Goal: Task Accomplishment & Management: Manage account settings

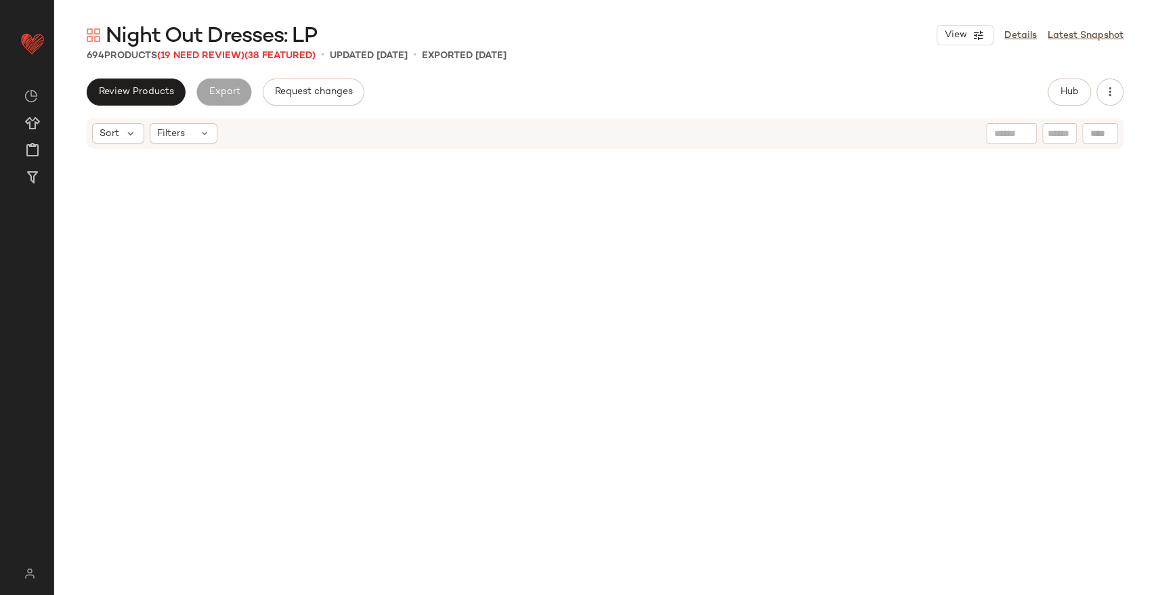
scroll to position [1557, 0]
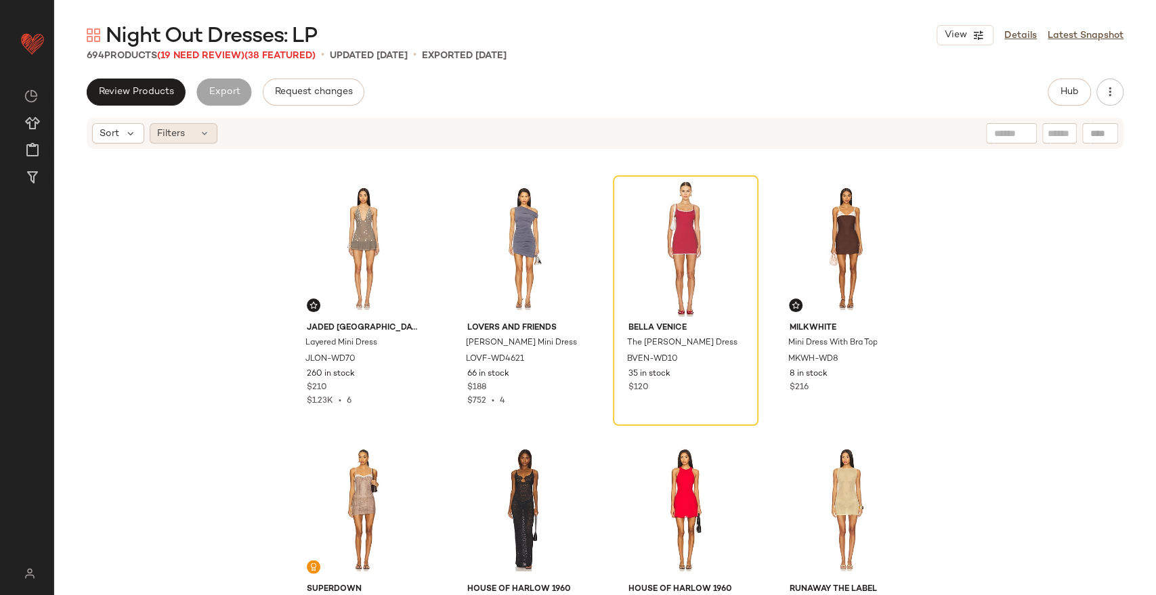
click at [170, 142] on div "Filters" at bounding box center [184, 133] width 68 height 20
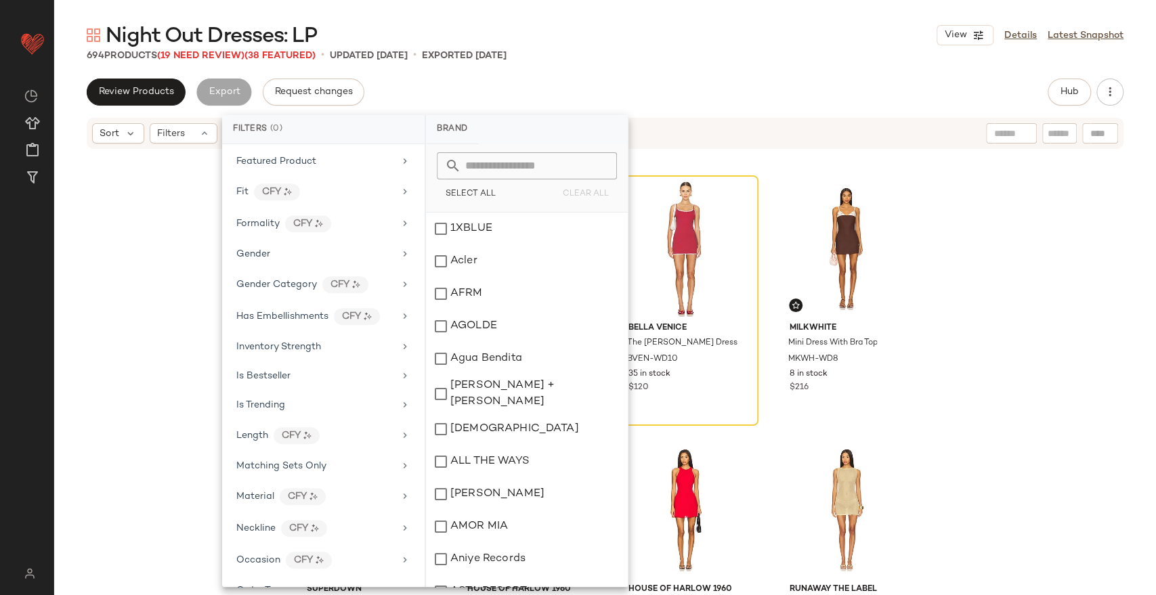
scroll to position [502, 0]
click at [297, 378] on div "Is Bestseller" at bounding box center [315, 375] width 158 height 14
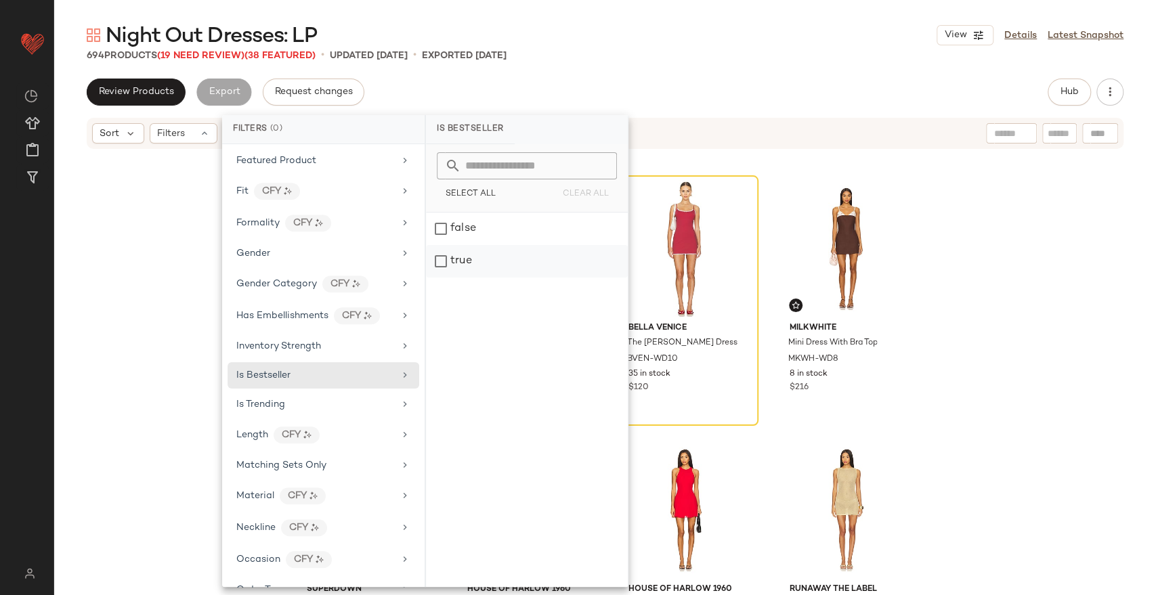
click at [454, 265] on div "true" at bounding box center [527, 261] width 202 height 32
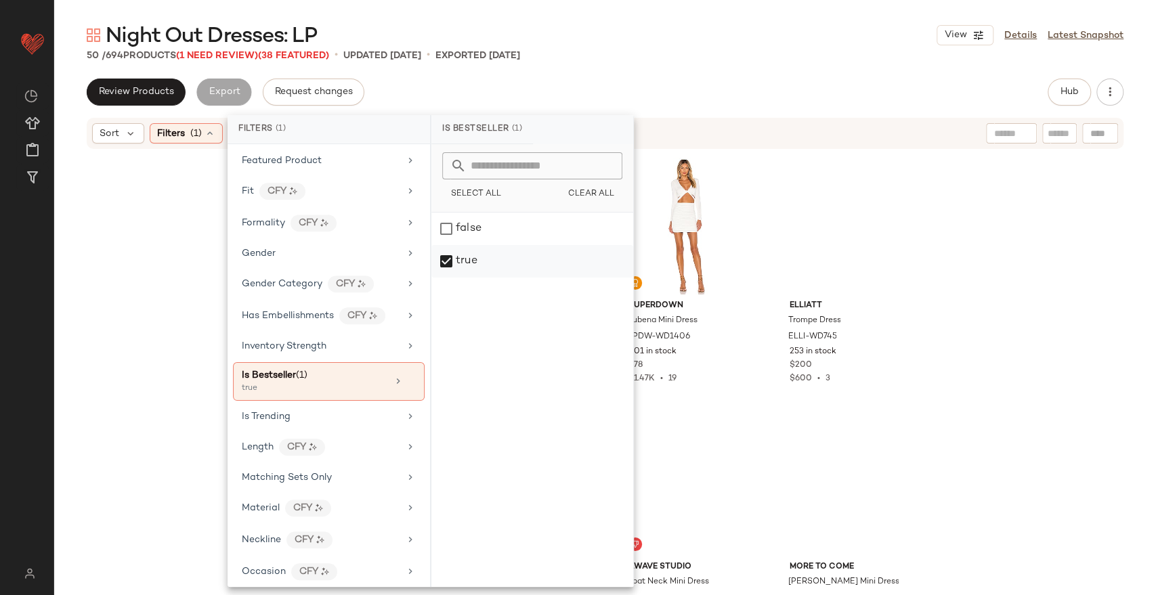
click at [460, 258] on div "true" at bounding box center [532, 261] width 202 height 32
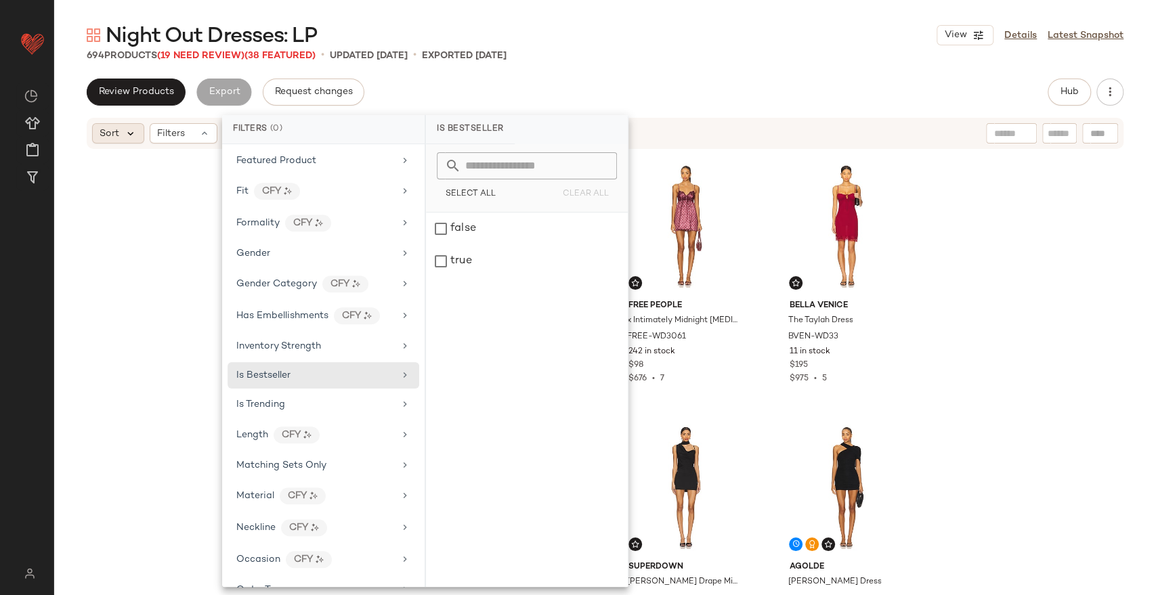
click at [133, 133] on icon at bounding box center [131, 133] width 12 height 12
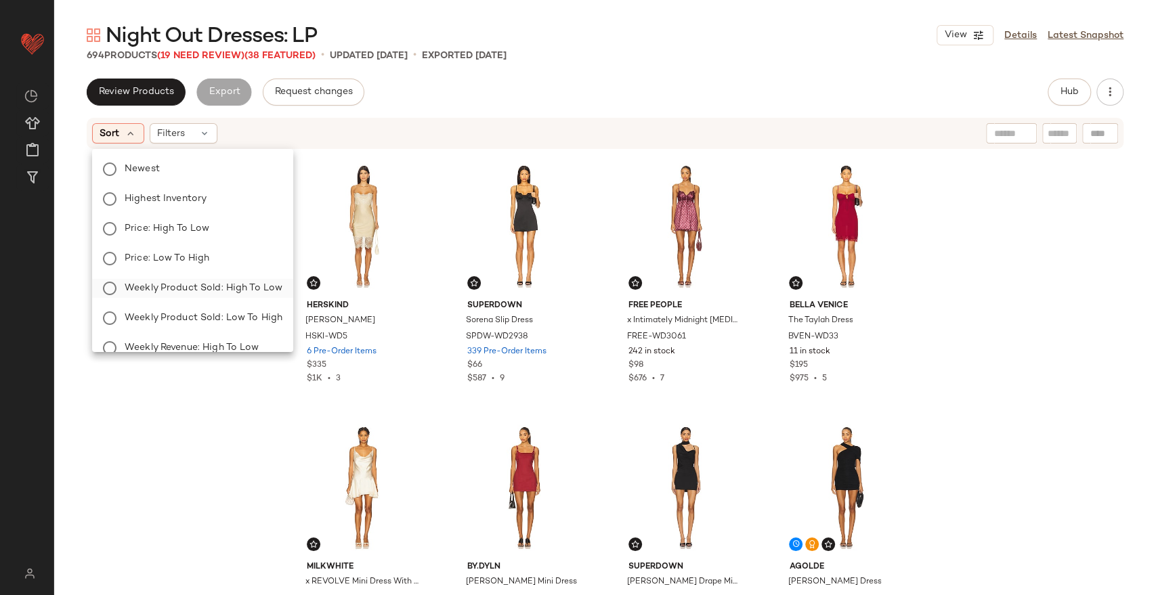
click at [213, 283] on span "Weekly Product Sold: High to Low" at bounding box center [204, 288] width 158 height 14
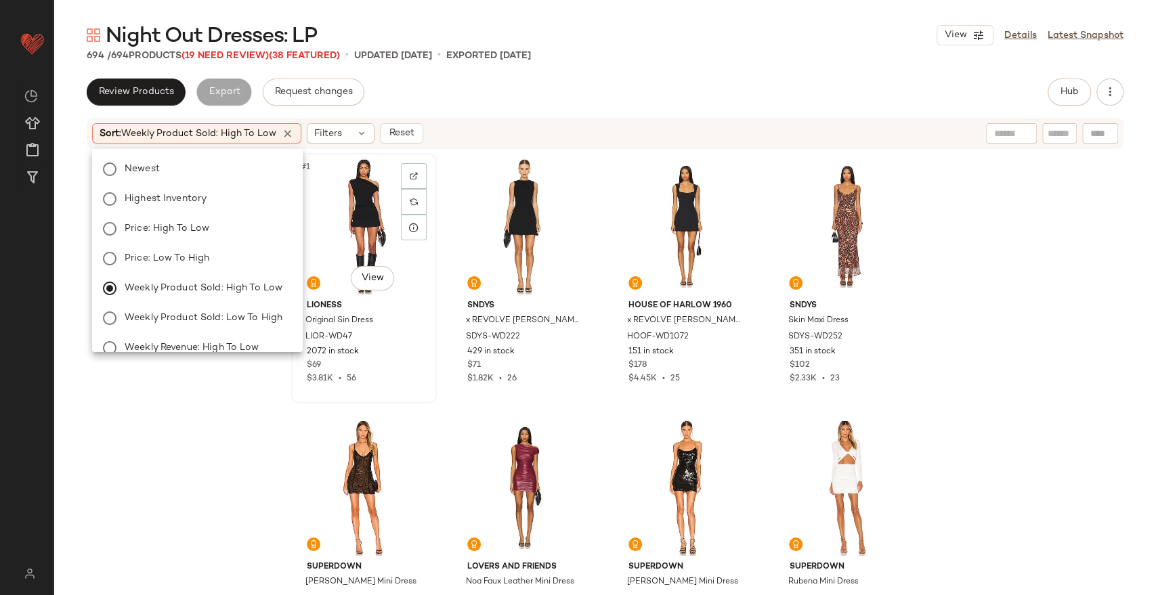
click at [368, 202] on div "#1 View" at bounding box center [364, 226] width 136 height 137
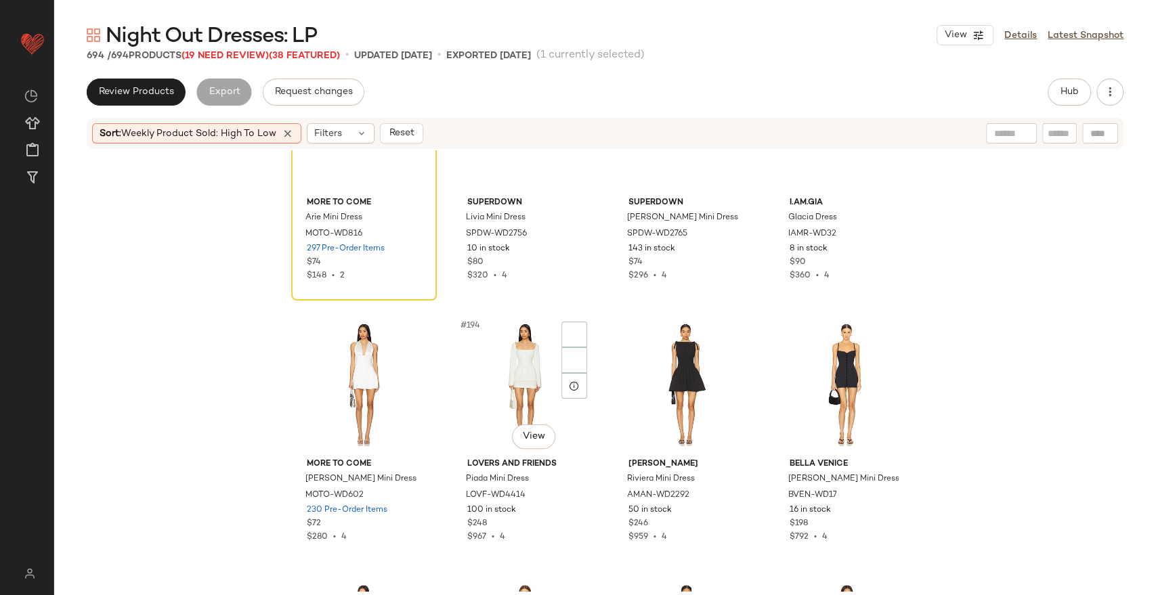
scroll to position [12392, 0]
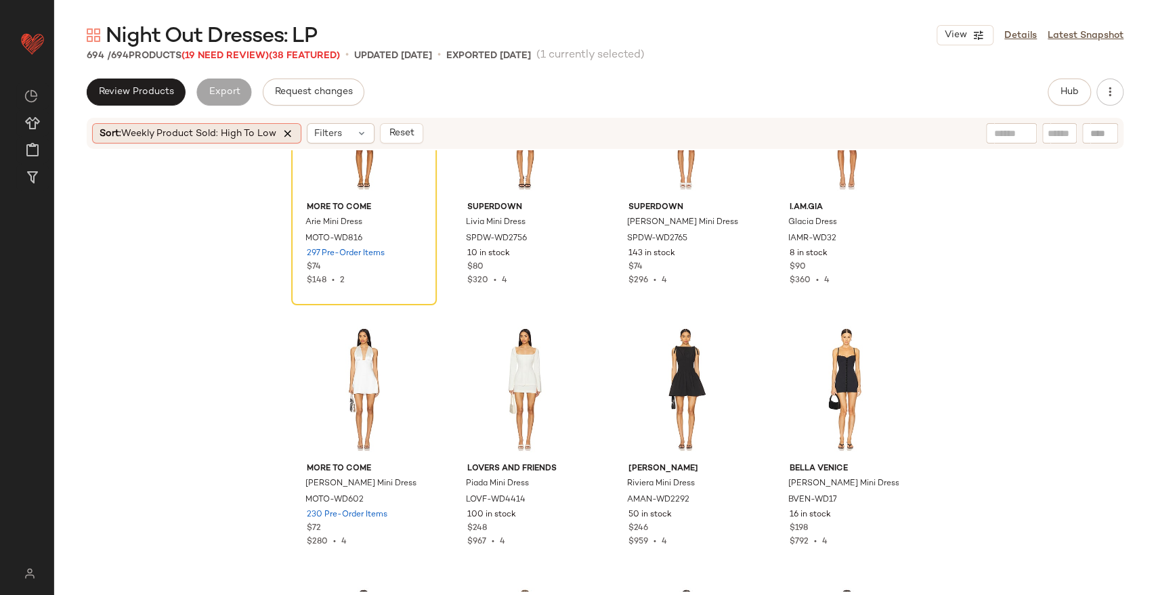
click at [290, 139] on icon at bounding box center [288, 133] width 12 height 12
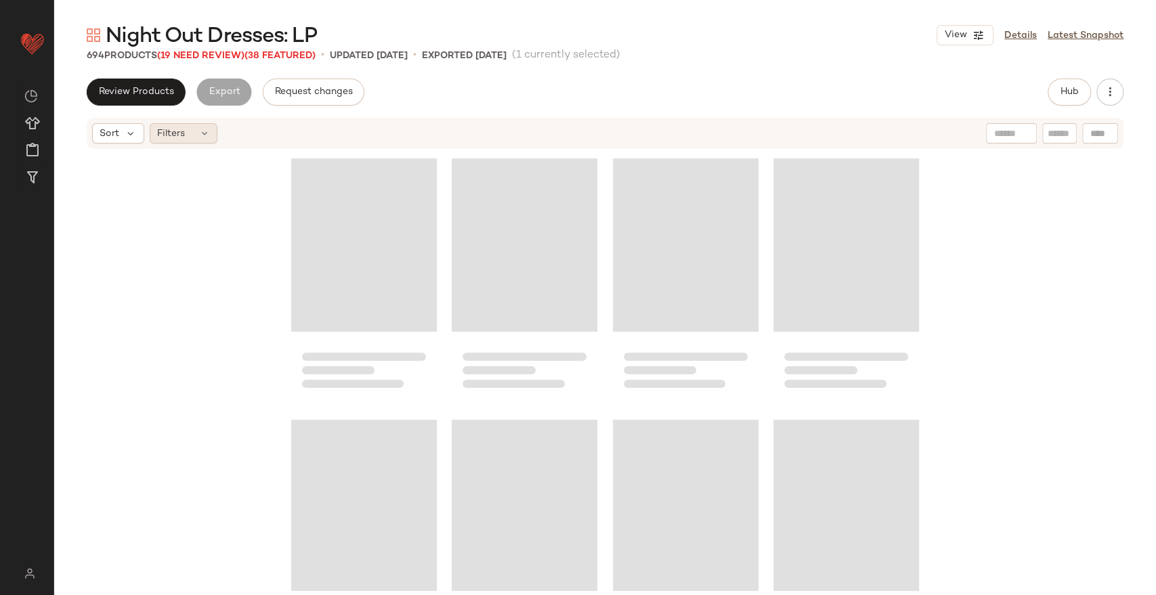
click at [208, 131] on icon at bounding box center [204, 133] width 11 height 11
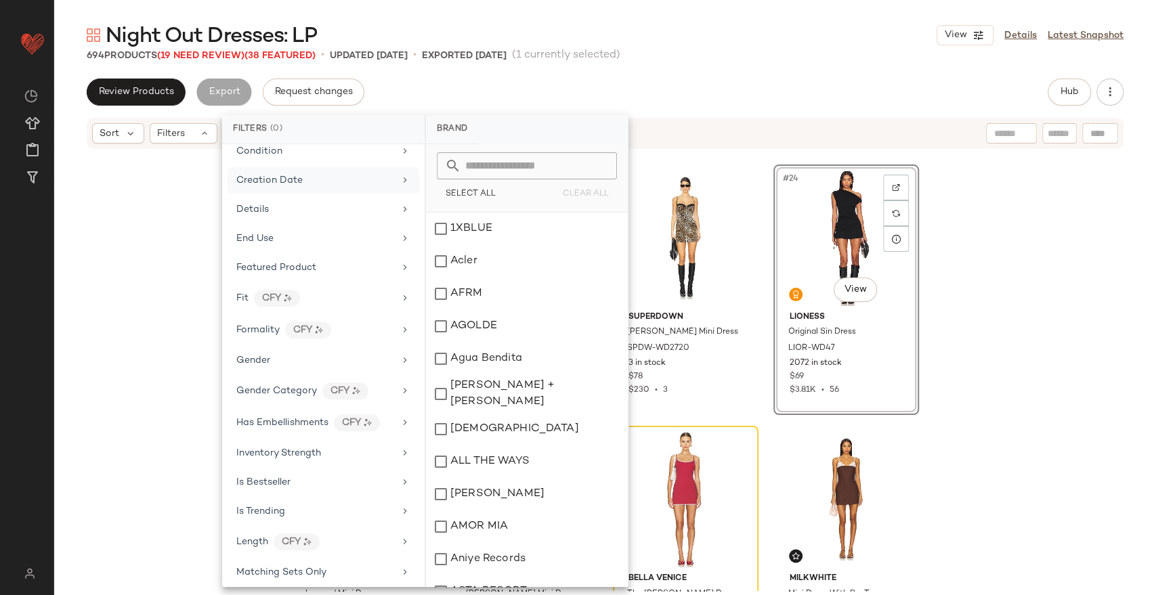
scroll to position [397, 0]
click at [387, 475] on div "Is Bestseller" at bounding box center [315, 480] width 158 height 14
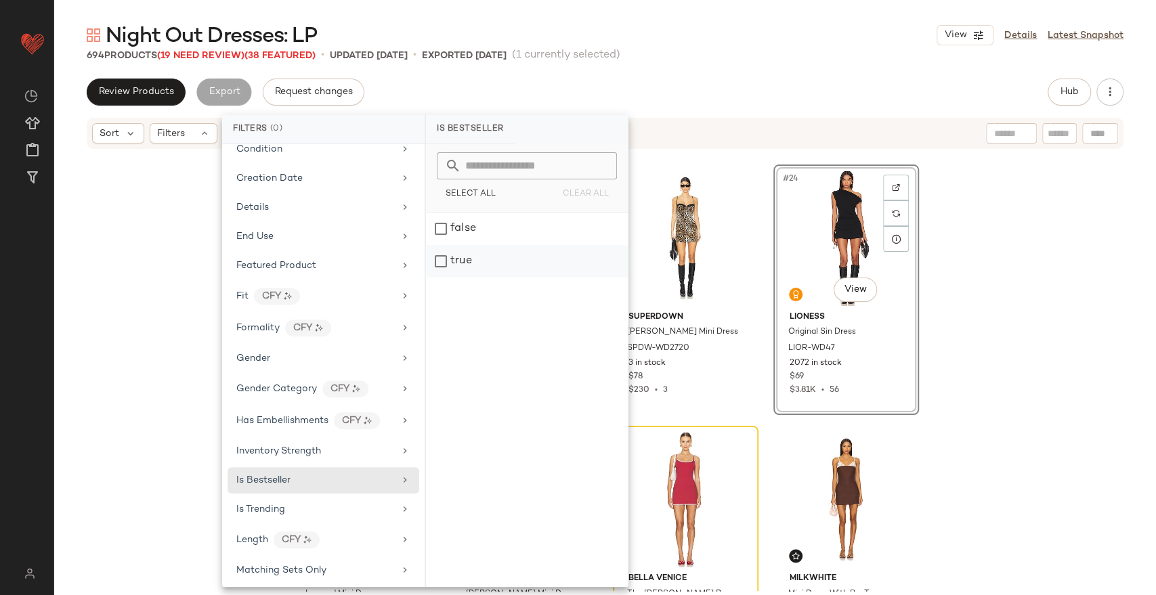
click at [462, 256] on div "true" at bounding box center [527, 261] width 202 height 32
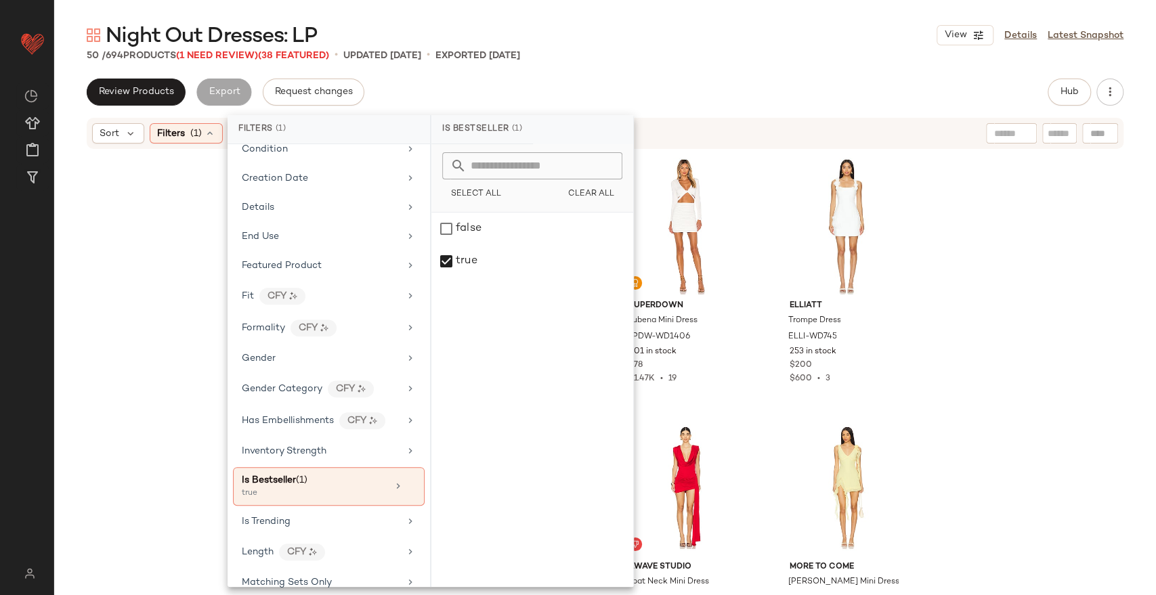
click at [179, 299] on div "SNDYS Flora Mini Dress SDYS-WD354 2 in stock $108 $864 • 8 Cult Gaia Cassi Dres…" at bounding box center [605, 370] width 1102 height 441
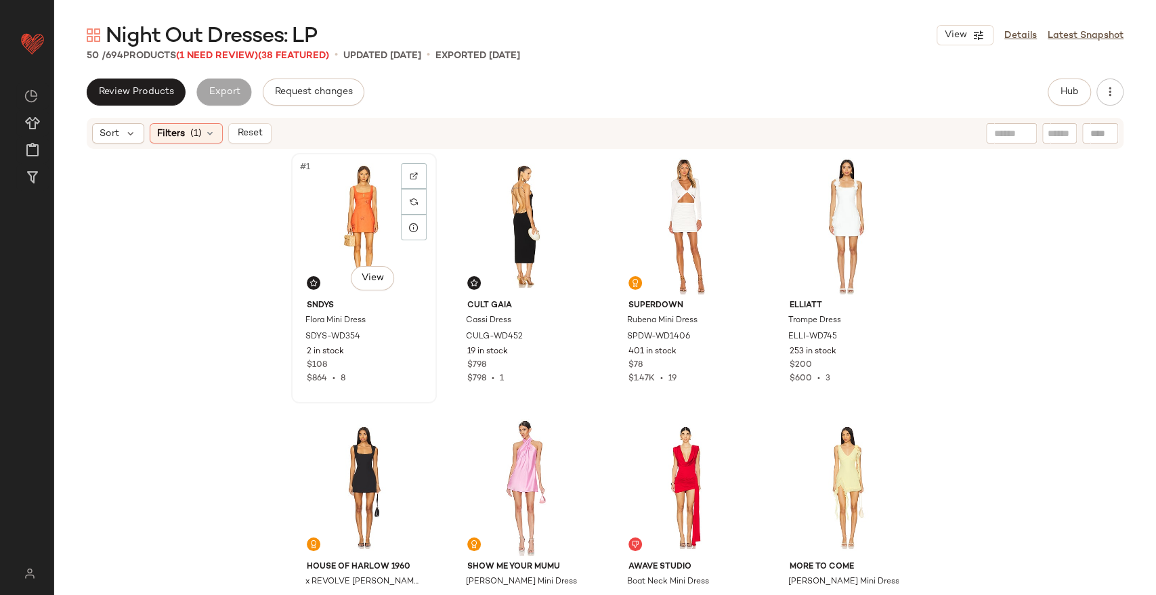
click at [349, 204] on div "#1 View" at bounding box center [364, 226] width 136 height 137
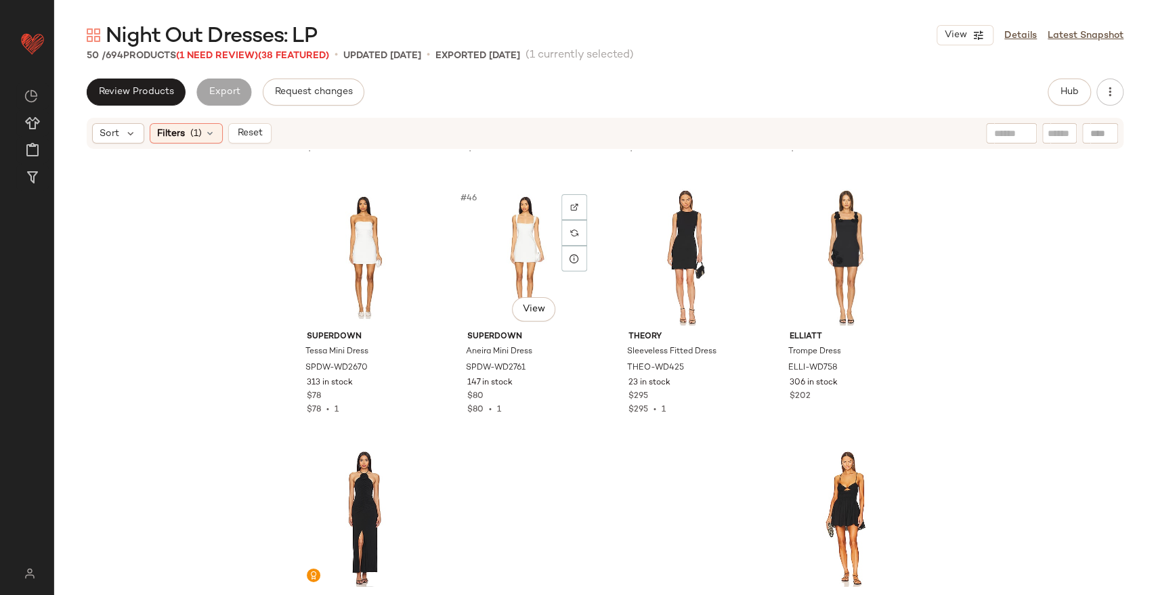
scroll to position [2959, 0]
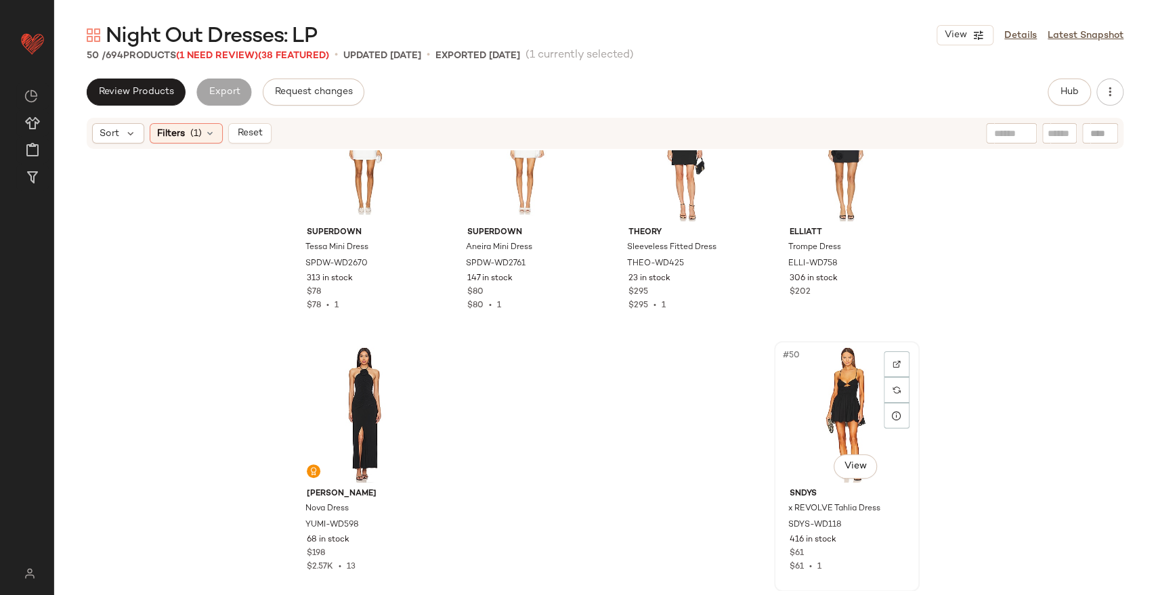
click at [831, 386] on div "#50 View" at bounding box center [847, 414] width 136 height 137
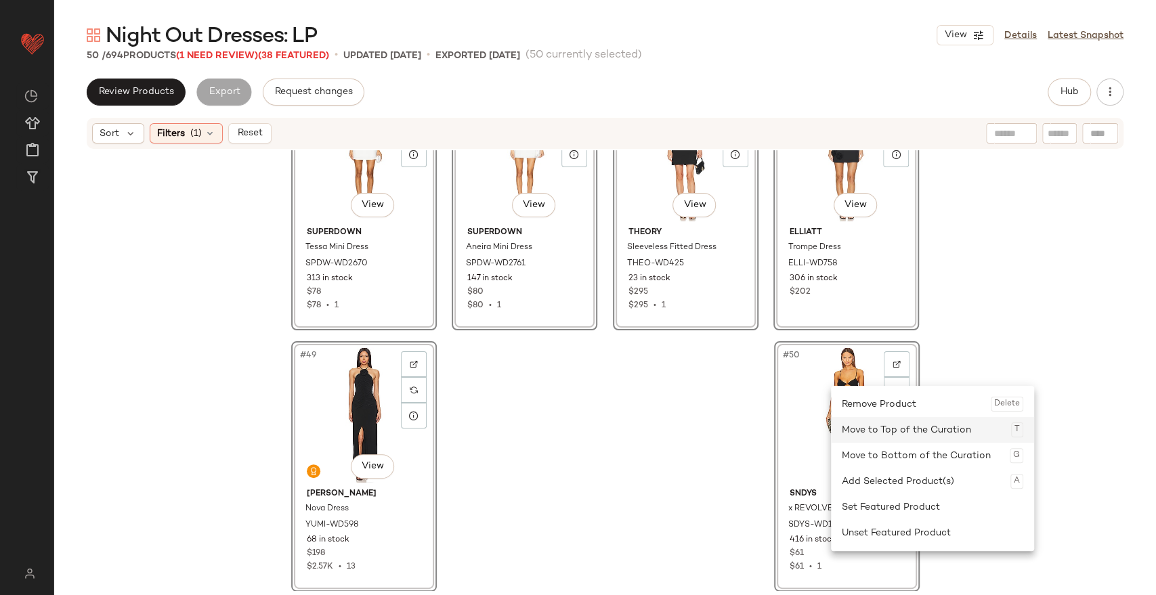
click at [863, 425] on div "Move to Top of the Curation T" at bounding box center [932, 430] width 181 height 26
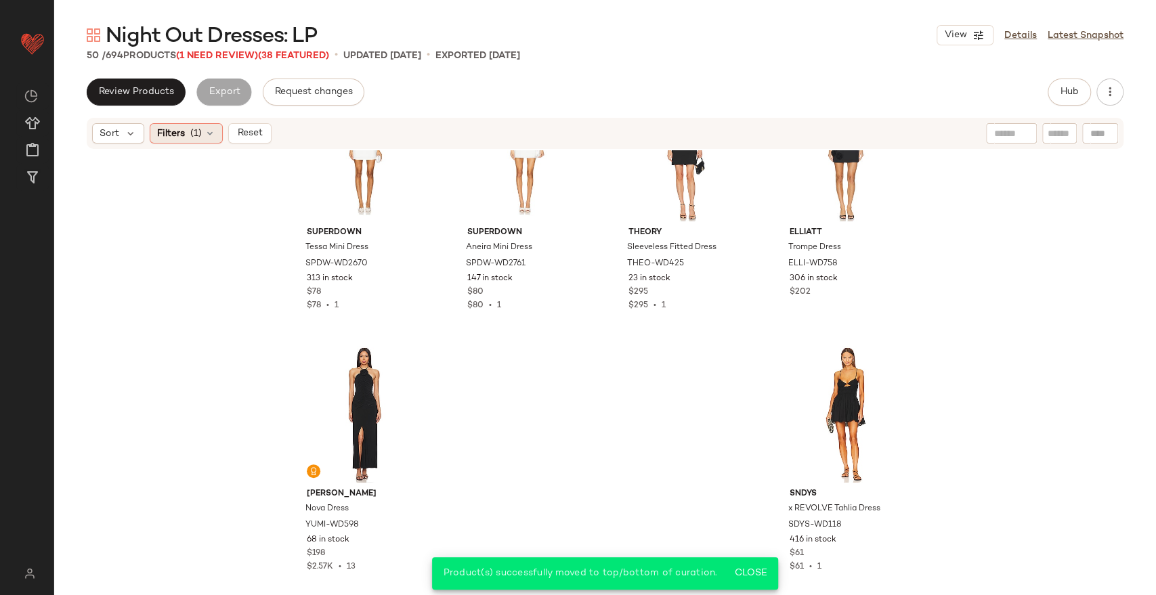
click at [204, 128] on icon at bounding box center [209, 133] width 11 height 11
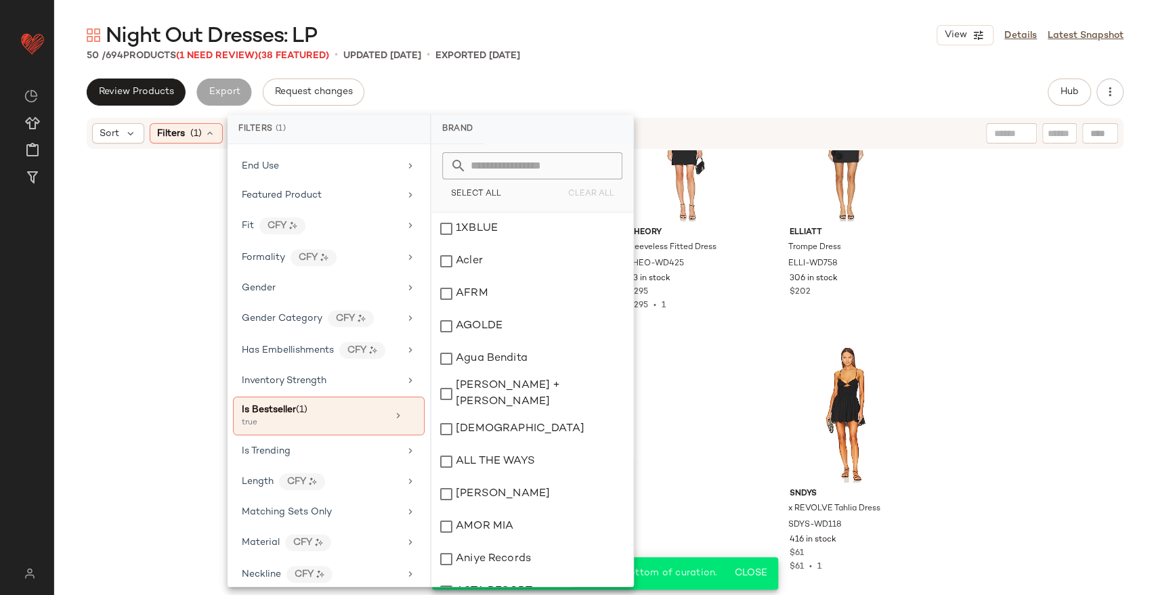
scroll to position [469, 0]
click at [411, 410] on div "Is Bestseller (1) true" at bounding box center [329, 414] width 192 height 39
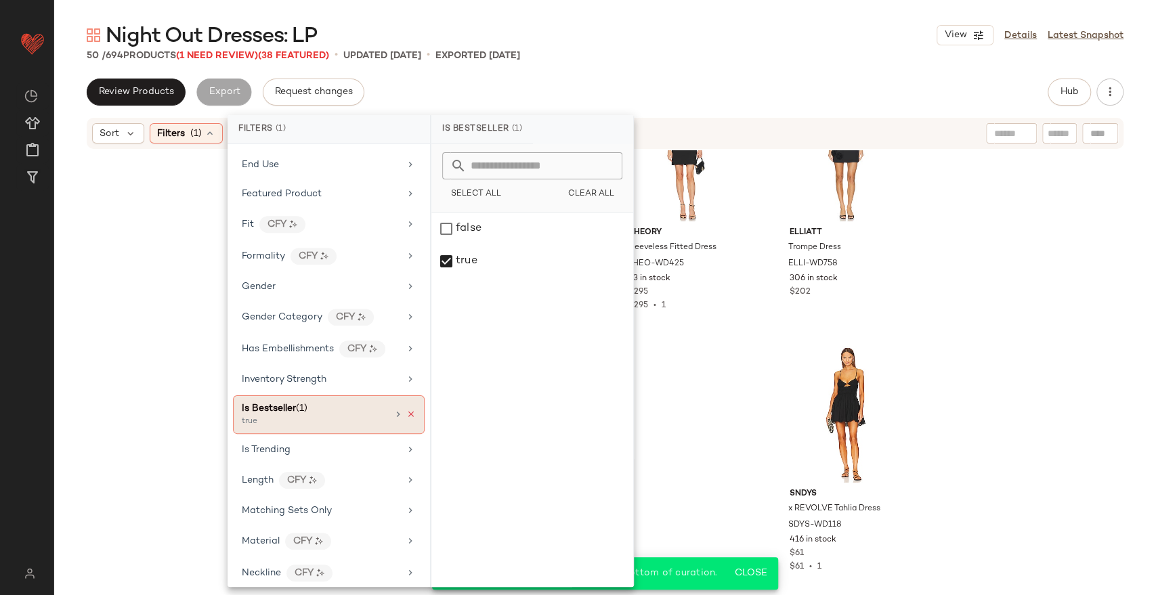
click at [406, 410] on icon at bounding box center [410, 414] width 9 height 9
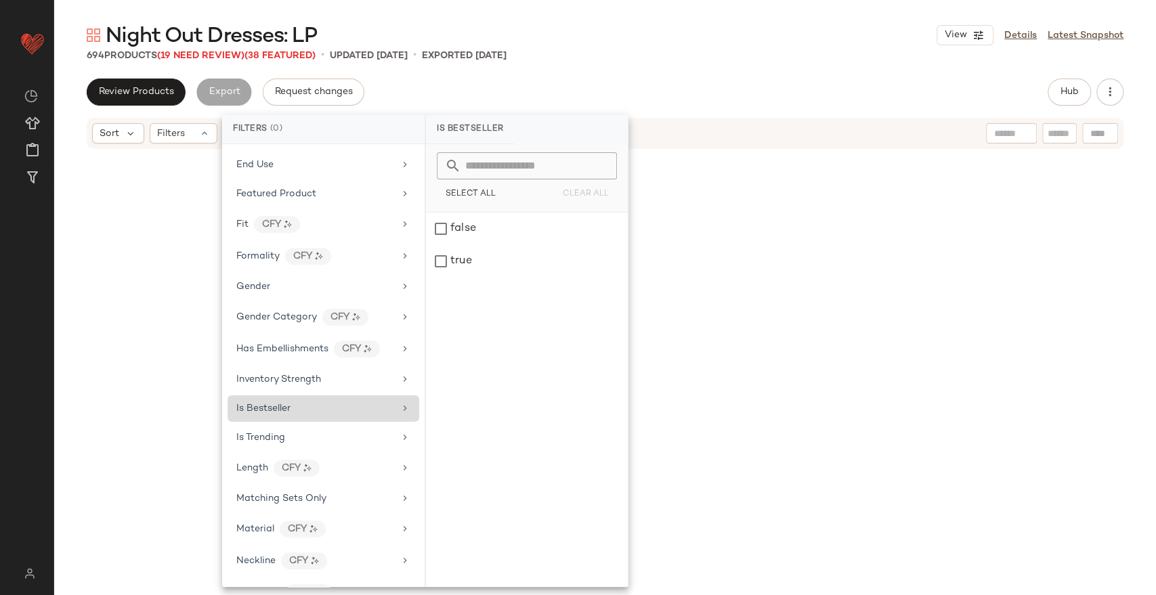
scroll to position [3136, 0]
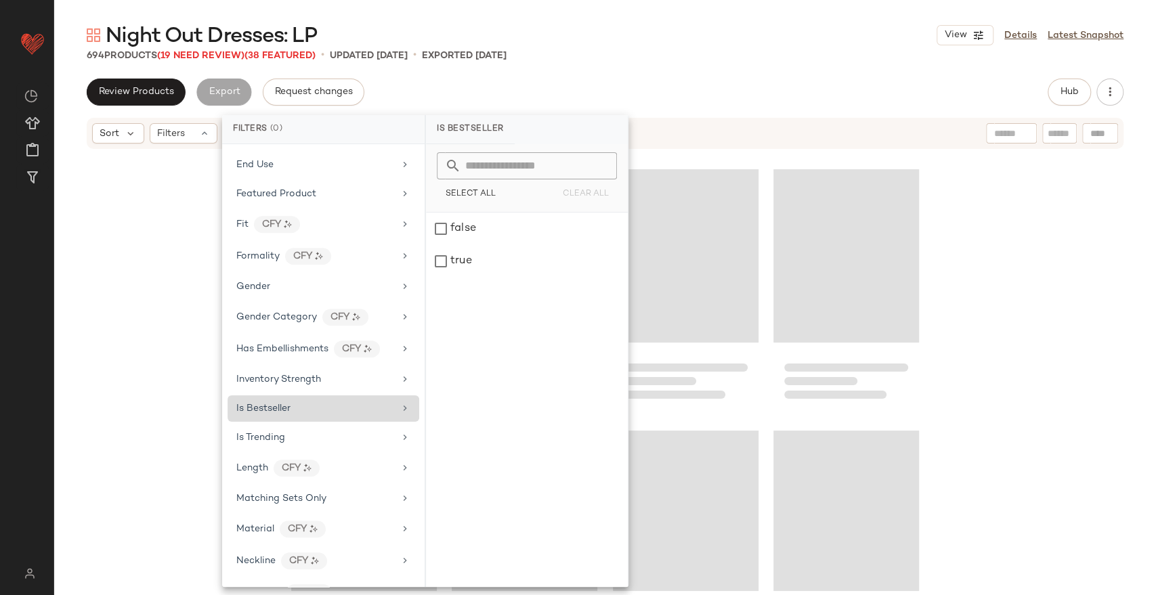
click at [155, 261] on div "[PERSON_NAME] Nova Dress YUMI-WD598 68 in stock $198 $2.57K • 13 SNDYS x REVOLV…" at bounding box center [605, 370] width 1102 height 441
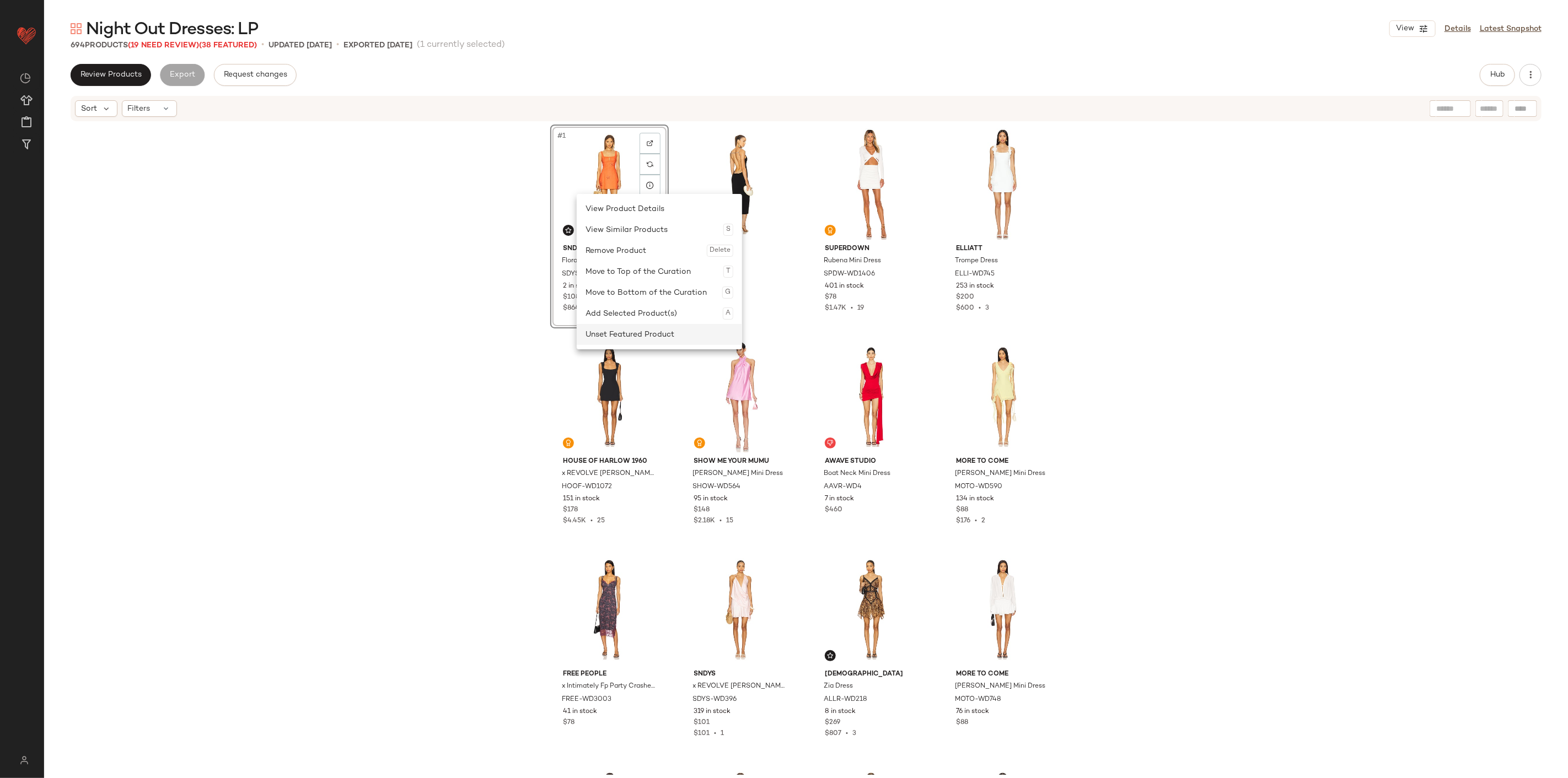
click at [624, 329] on div "Unset Featured Product" at bounding box center [659, 334] width 147 height 21
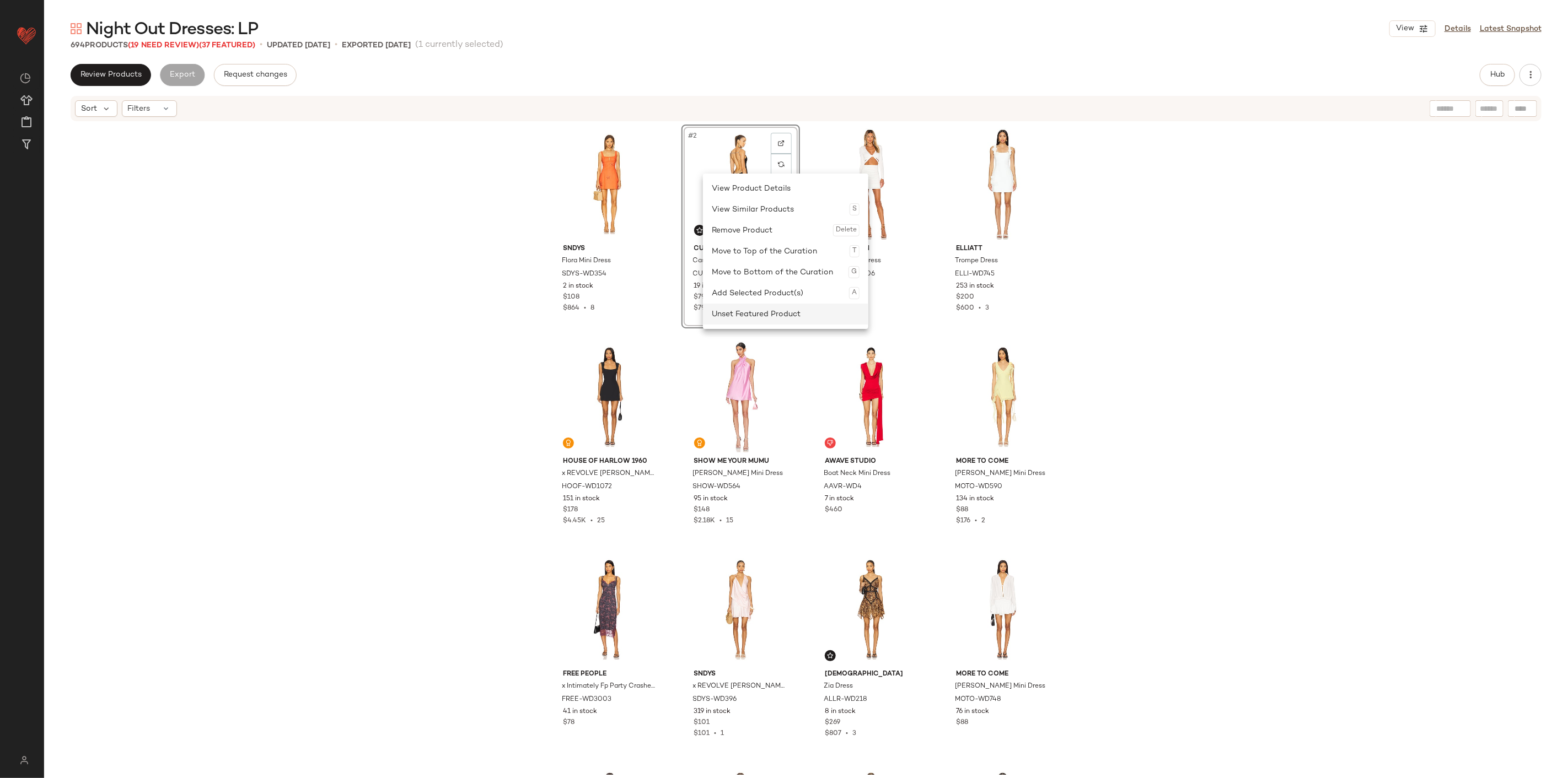
click at [750, 313] on div "Unset Featured Product" at bounding box center [785, 314] width 147 height 21
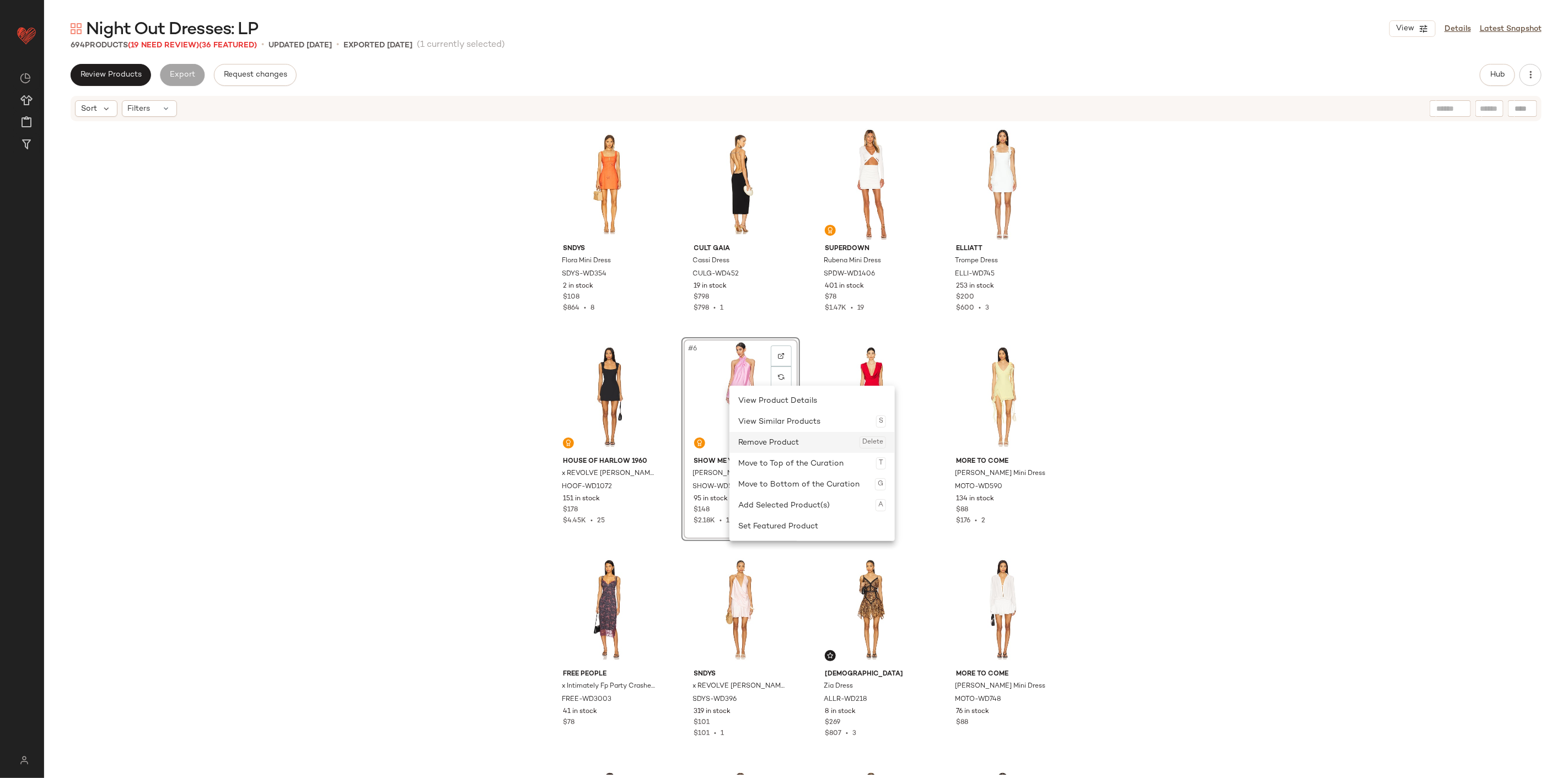
click at [764, 443] on div "Remove Product Delete" at bounding box center [812, 443] width 147 height 21
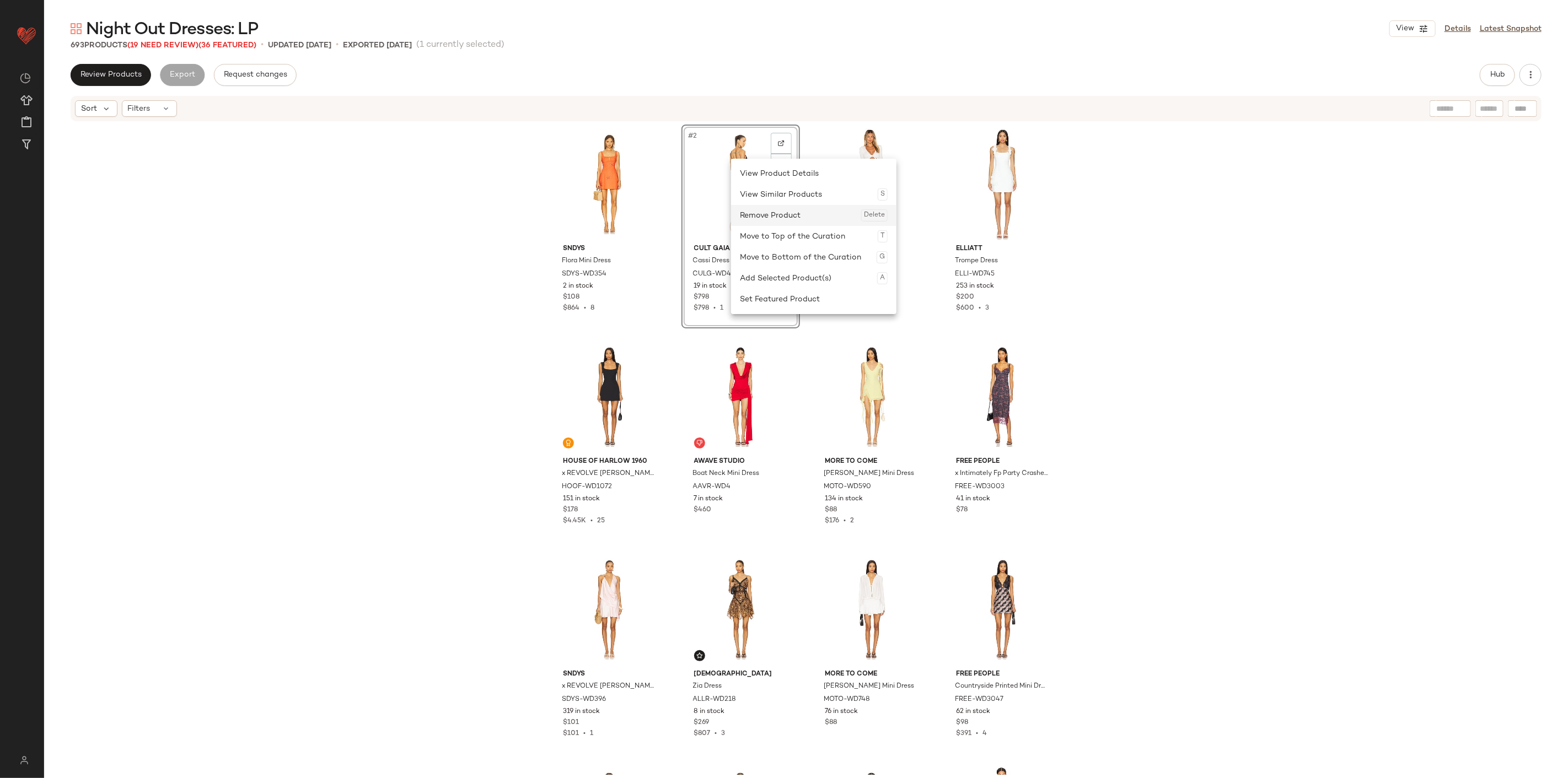
click at [762, 221] on div "Remove Product Delete" at bounding box center [813, 216] width 147 height 21
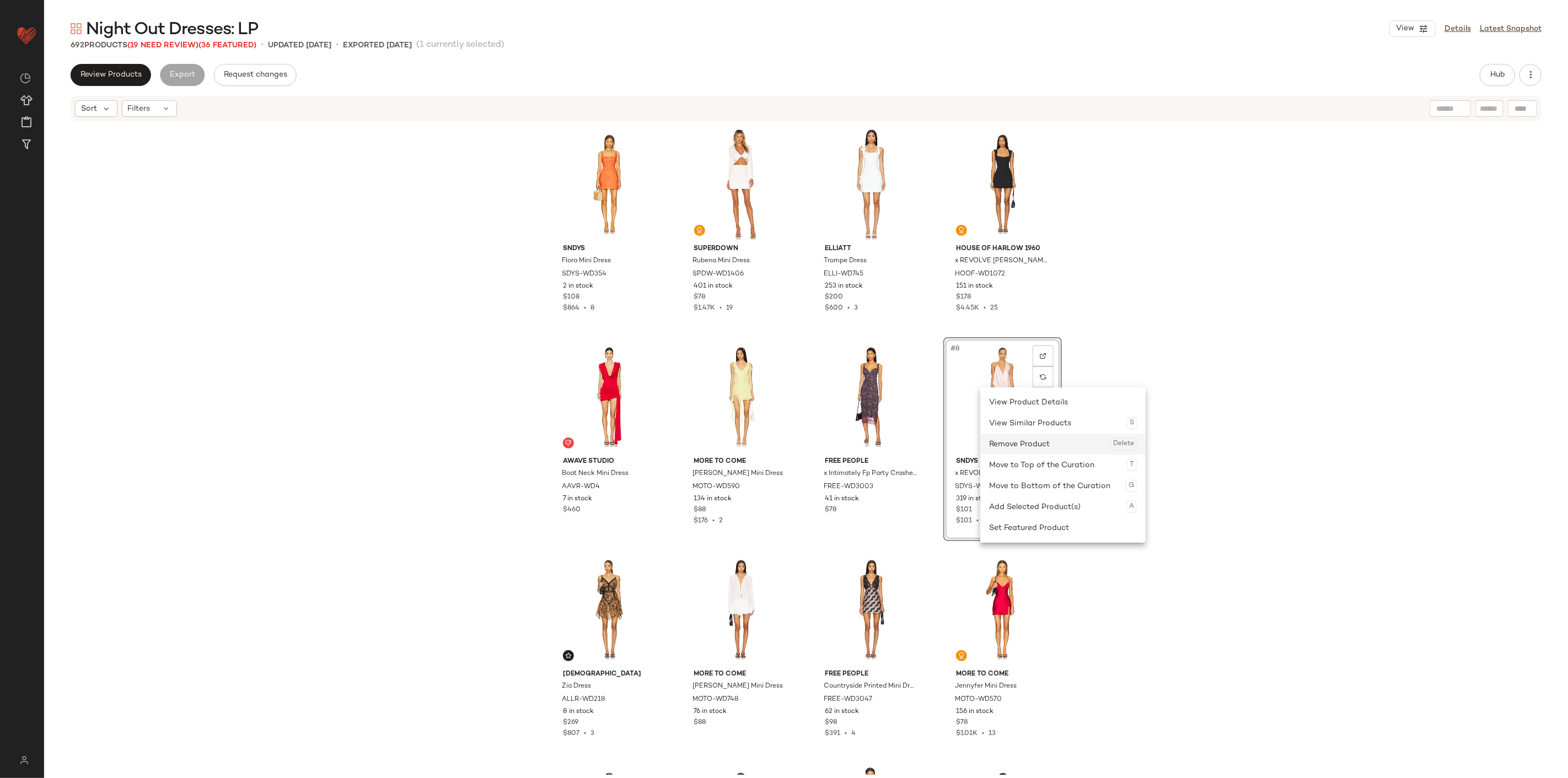
click at [940, 444] on div "Remove Product Delete" at bounding box center [1062, 444] width 147 height 21
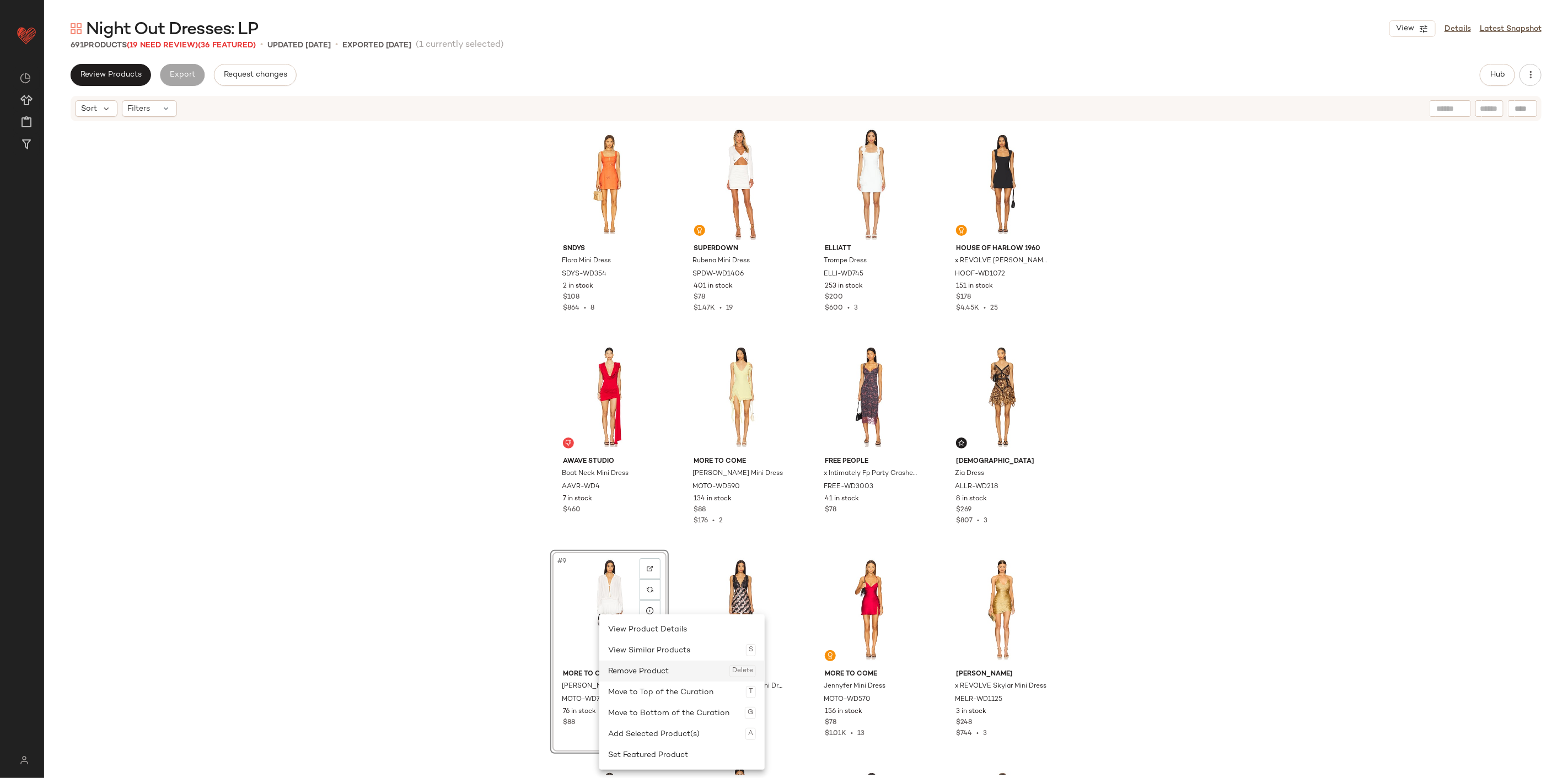
click at [642, 483] on div "Remove Product Delete" at bounding box center [681, 671] width 147 height 21
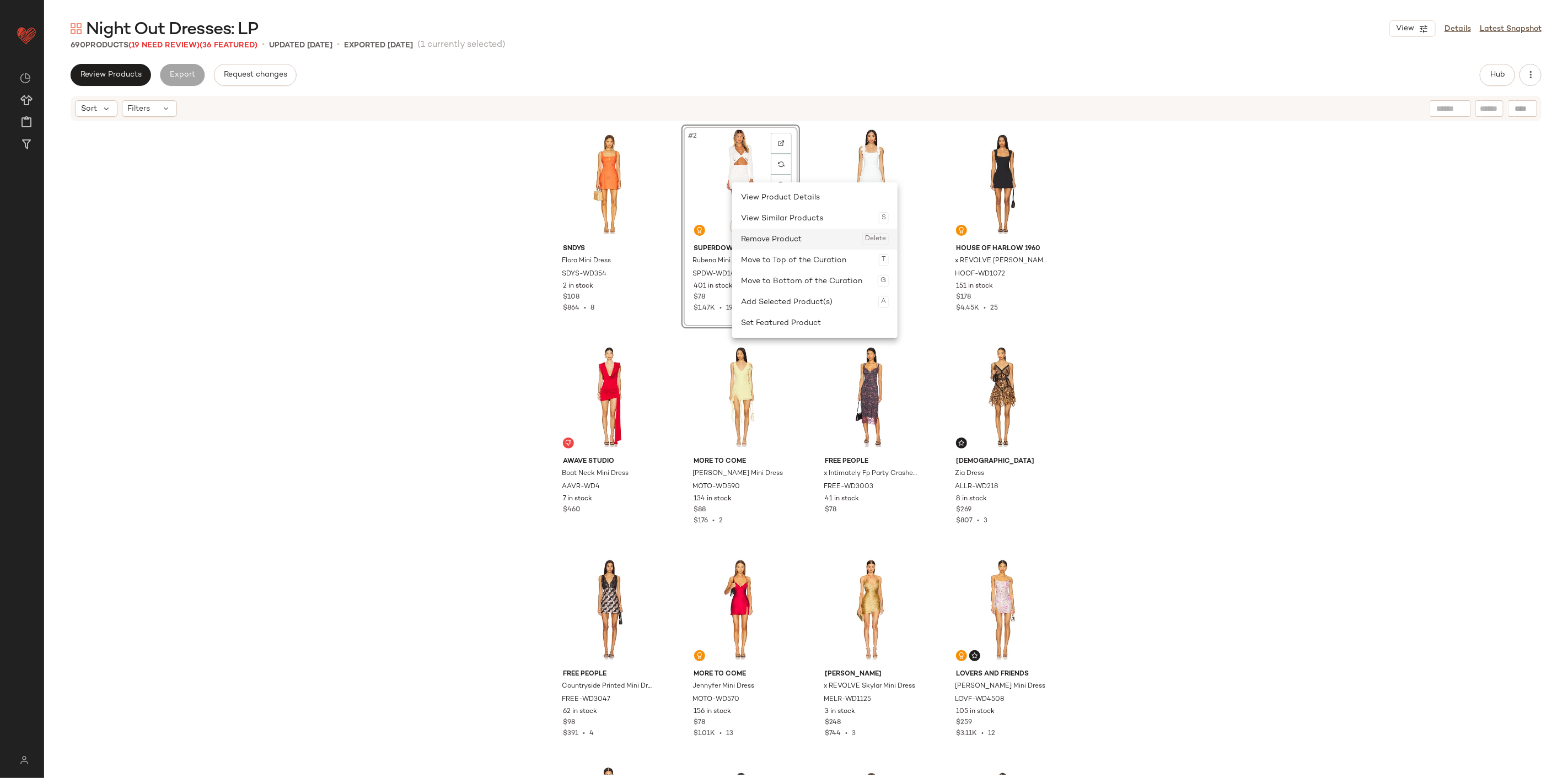
click at [781, 236] on div "Remove Product Delete" at bounding box center [814, 239] width 147 height 21
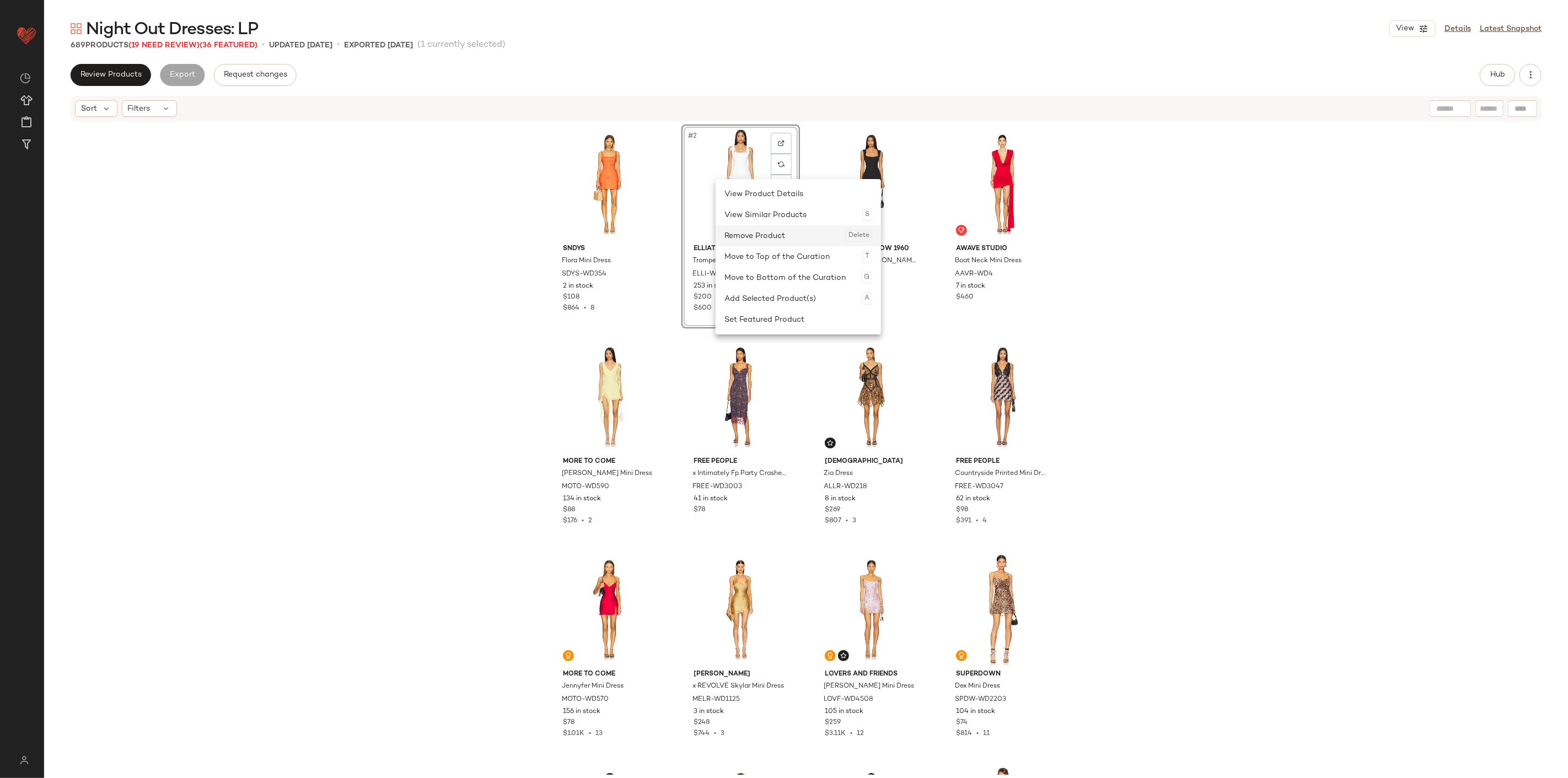
click at [773, 228] on div "Remove Product Delete" at bounding box center [798, 236] width 147 height 21
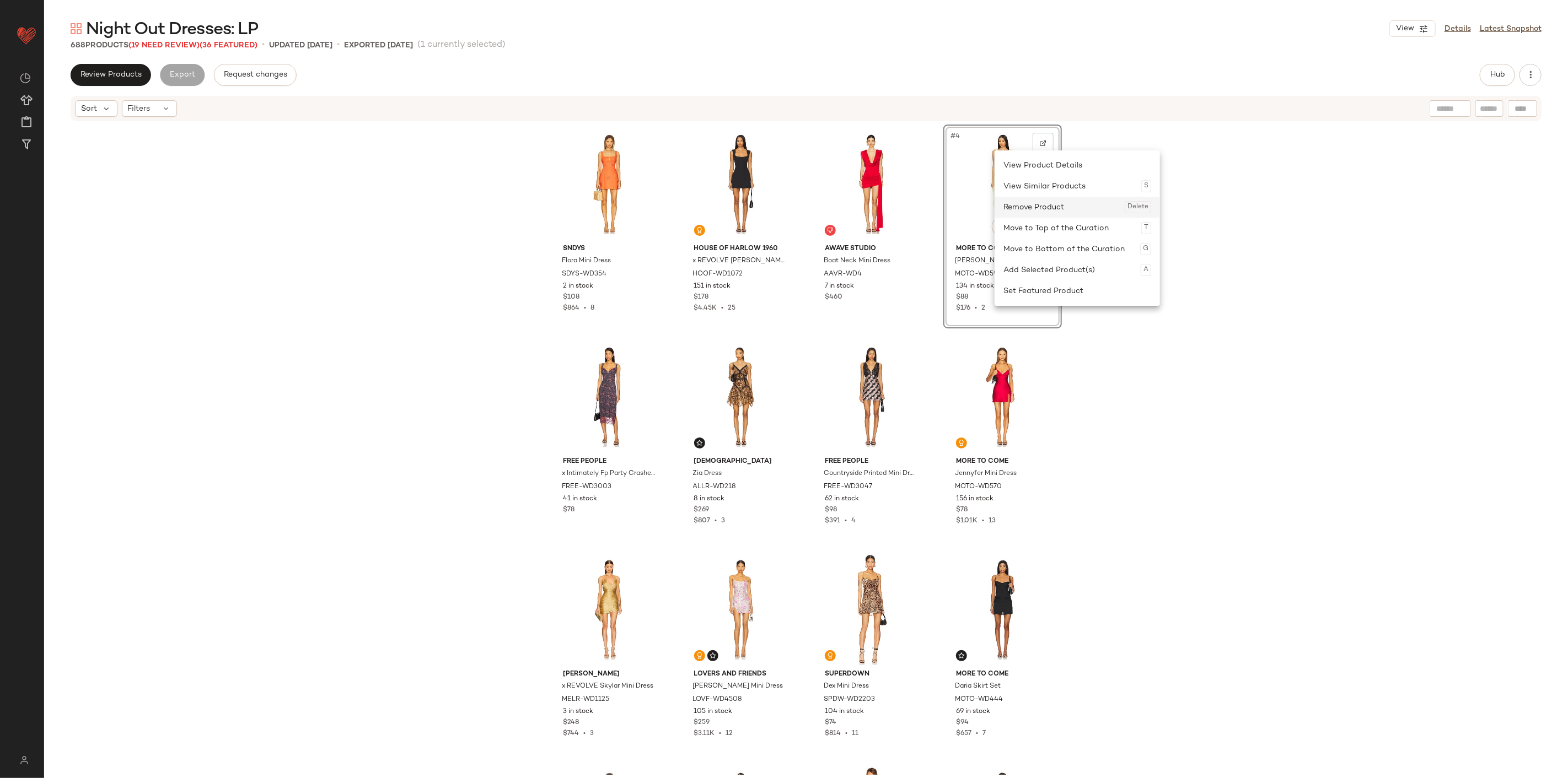
click at [940, 203] on div "Remove Product Delete" at bounding box center [1076, 208] width 147 height 21
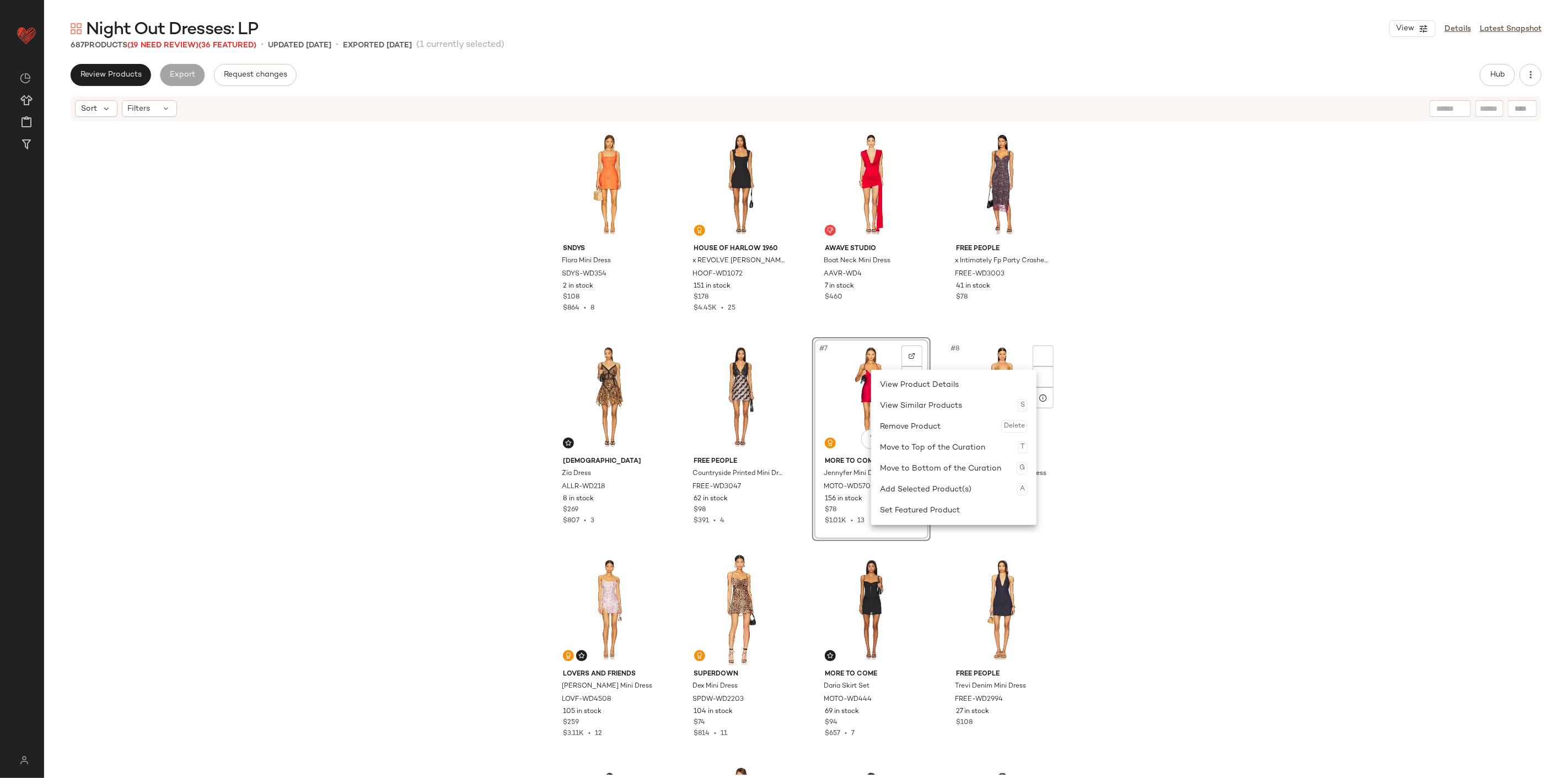
click at [940, 434] on div "SNDYS Flora Mini Dress SDYS-WD354 2 in stock $108 $864 • 8 House of Harlow 1960…" at bounding box center [805, 448] width 1523 height 653
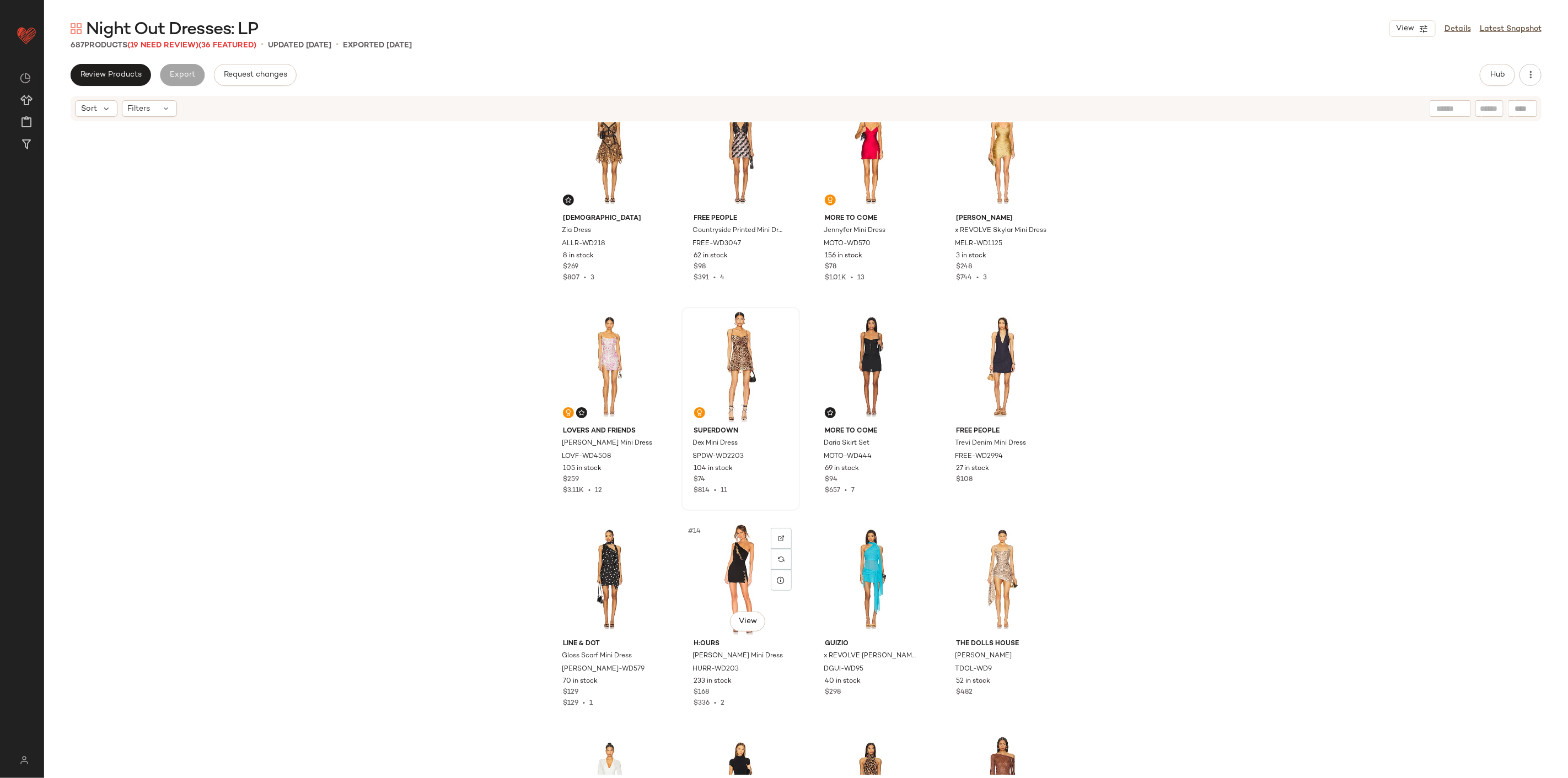
scroll to position [254, 0]
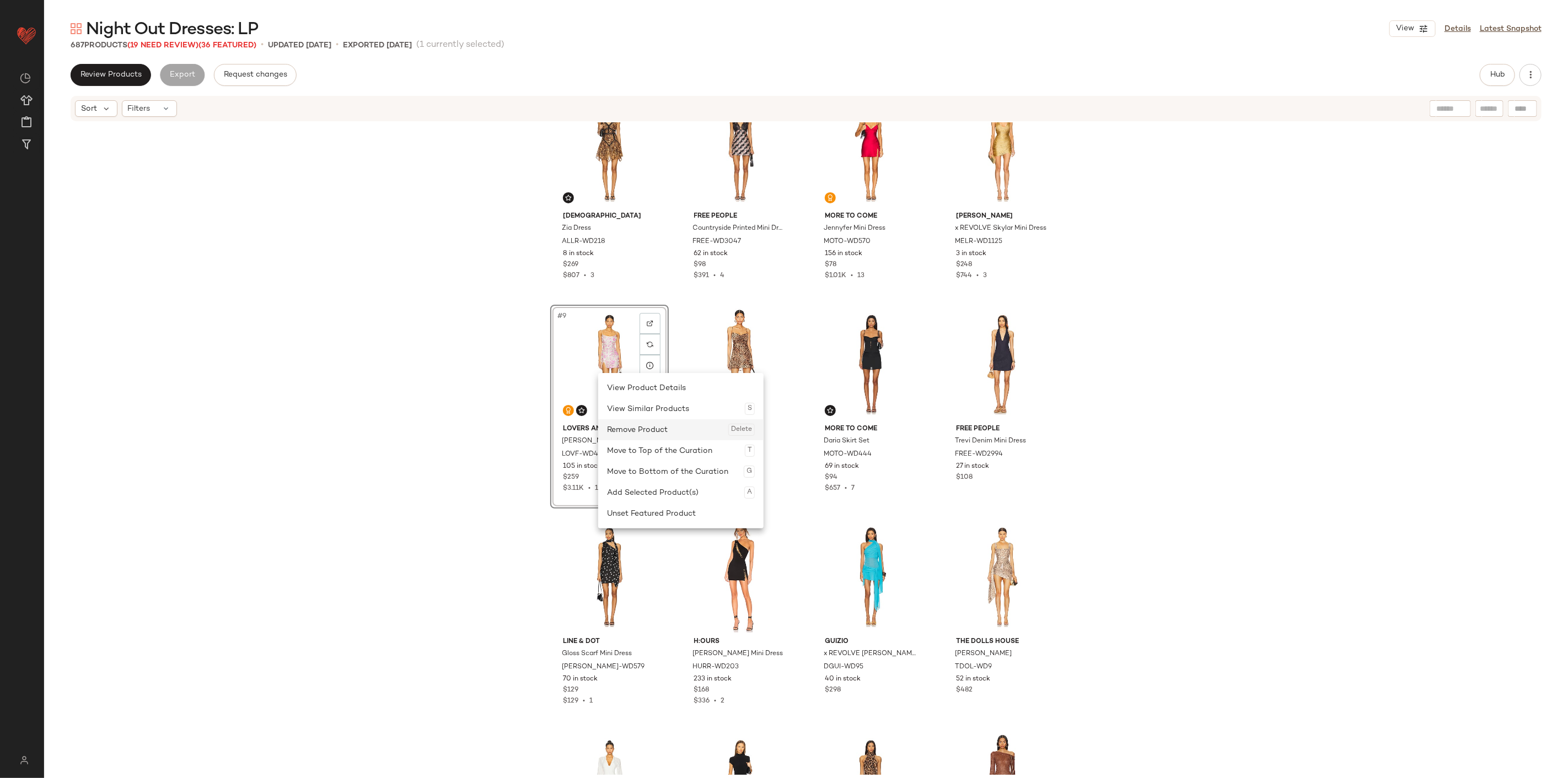
click at [664, 430] on div "Remove Product Delete" at bounding box center [680, 430] width 147 height 21
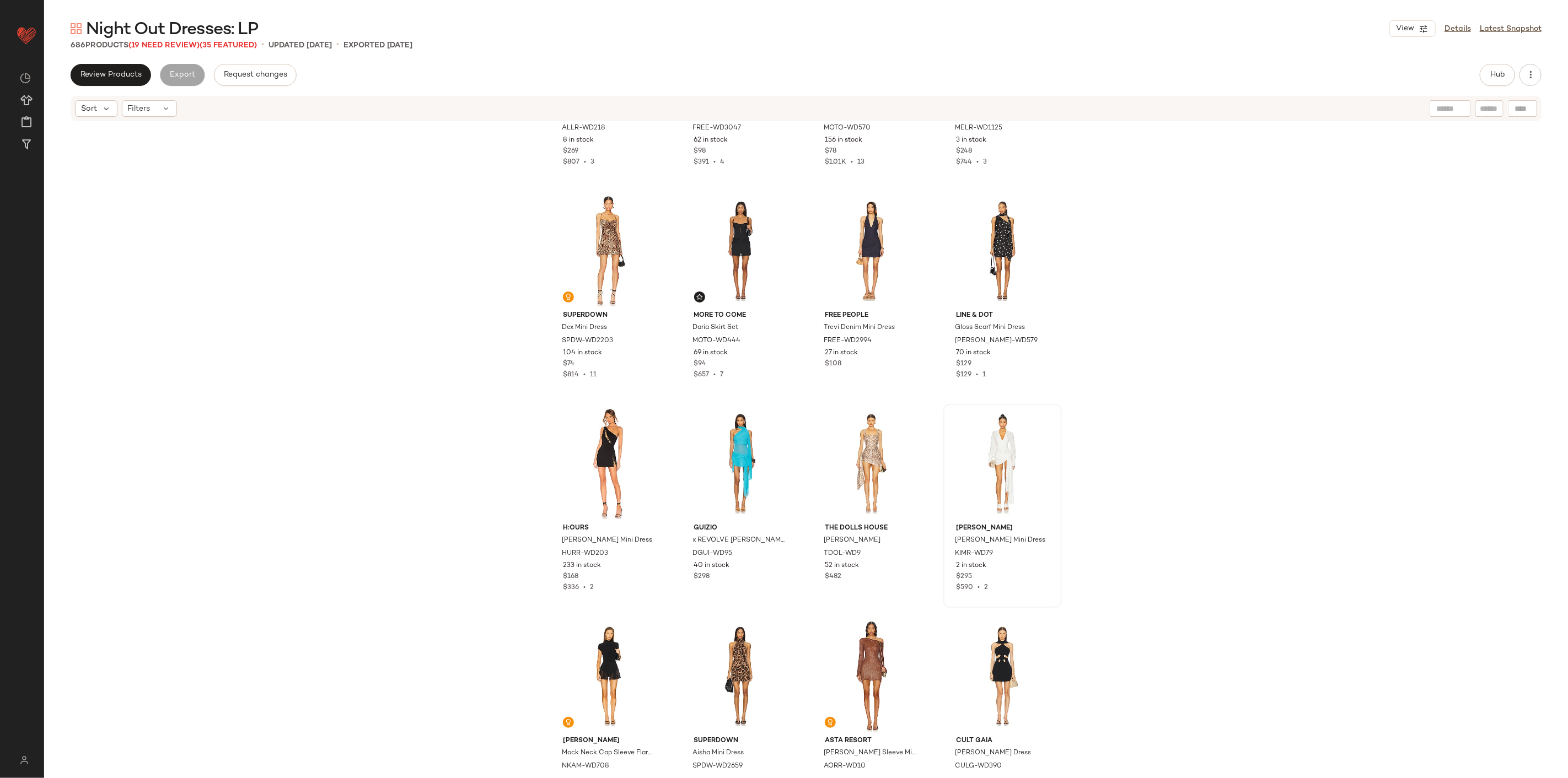
scroll to position [376, 0]
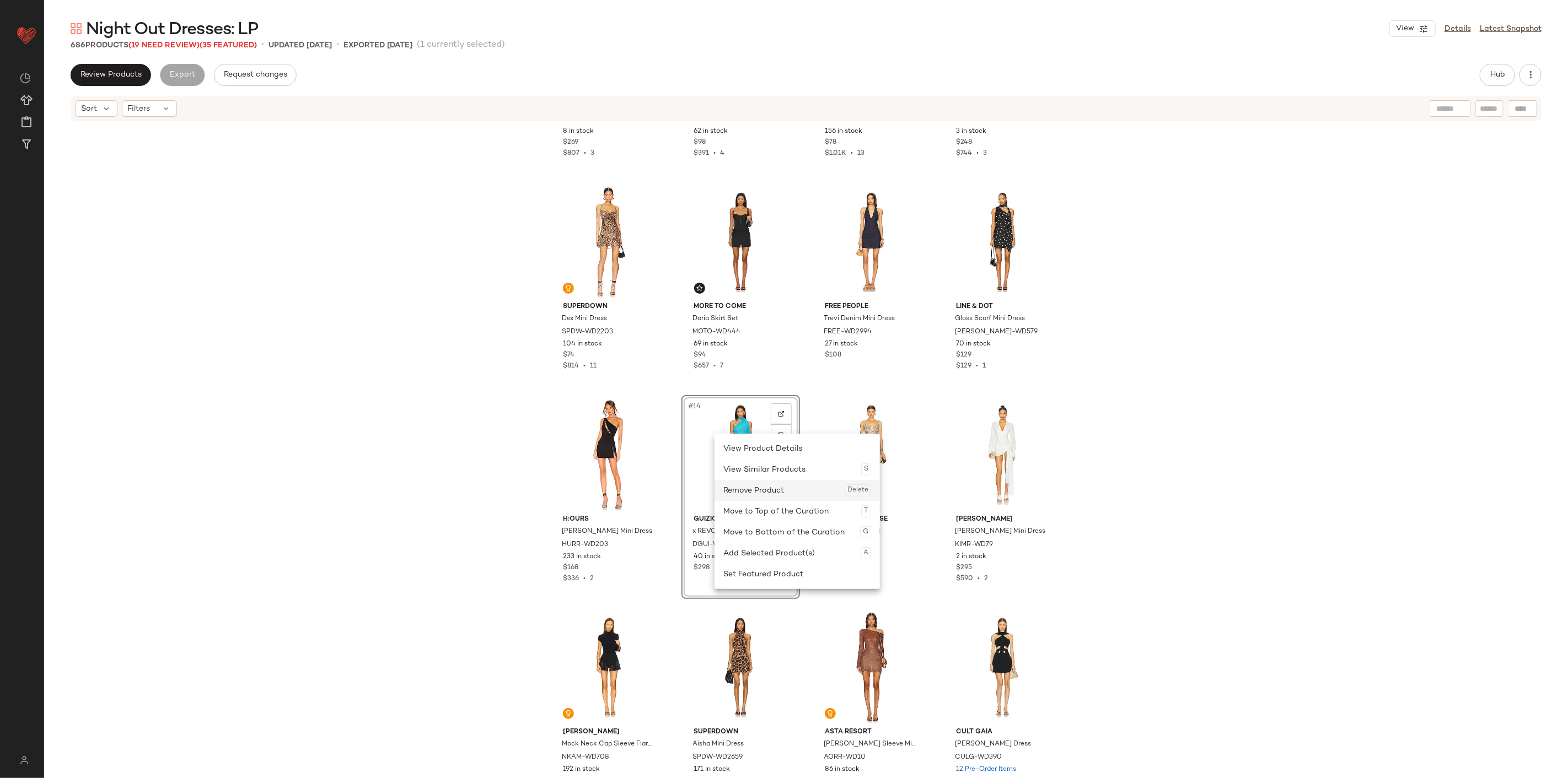
click at [741, 483] on div "Remove Product Delete" at bounding box center [796, 491] width 147 height 21
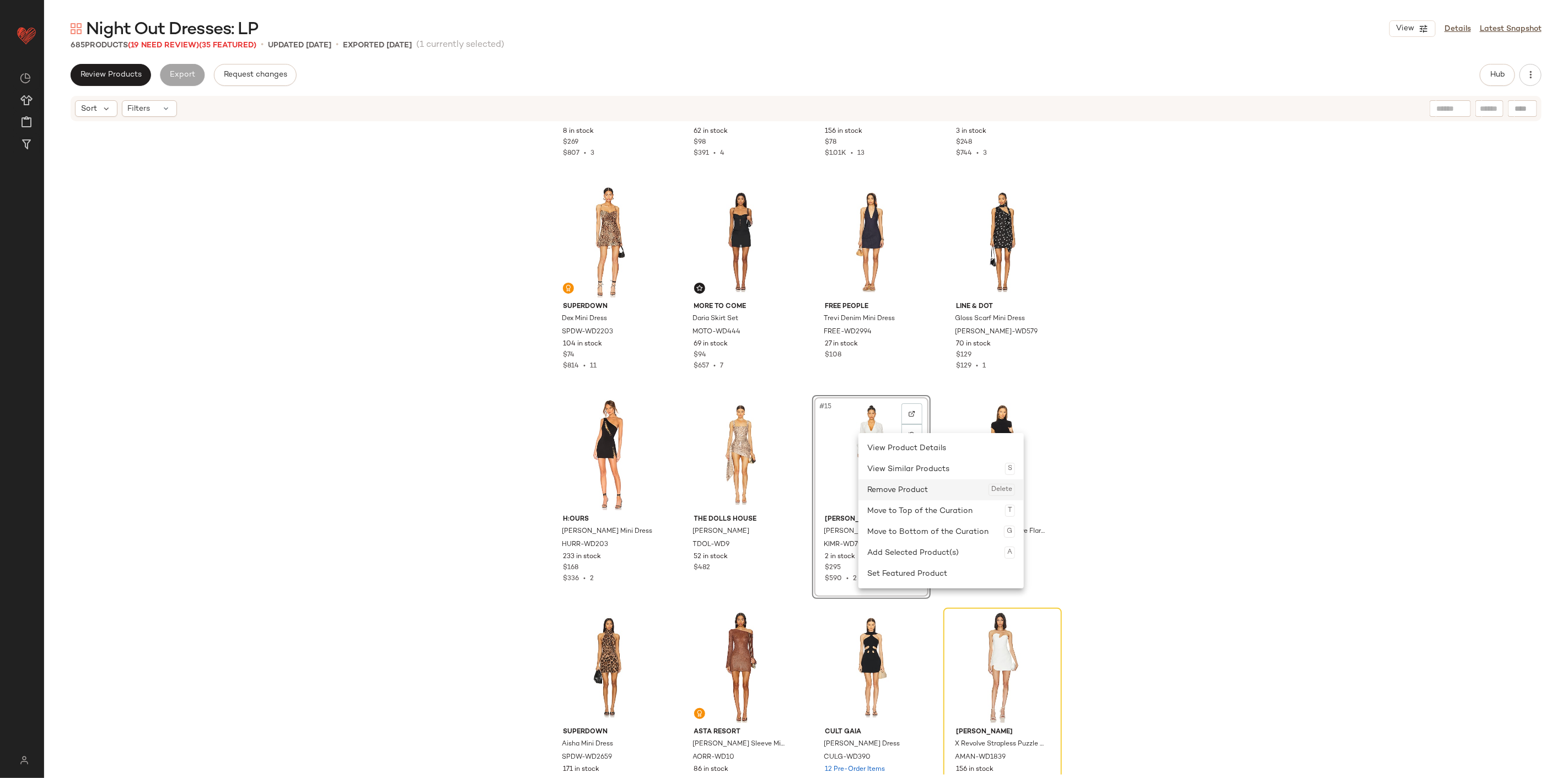
click at [883, 483] on div "Remove Product Delete" at bounding box center [940, 490] width 147 height 21
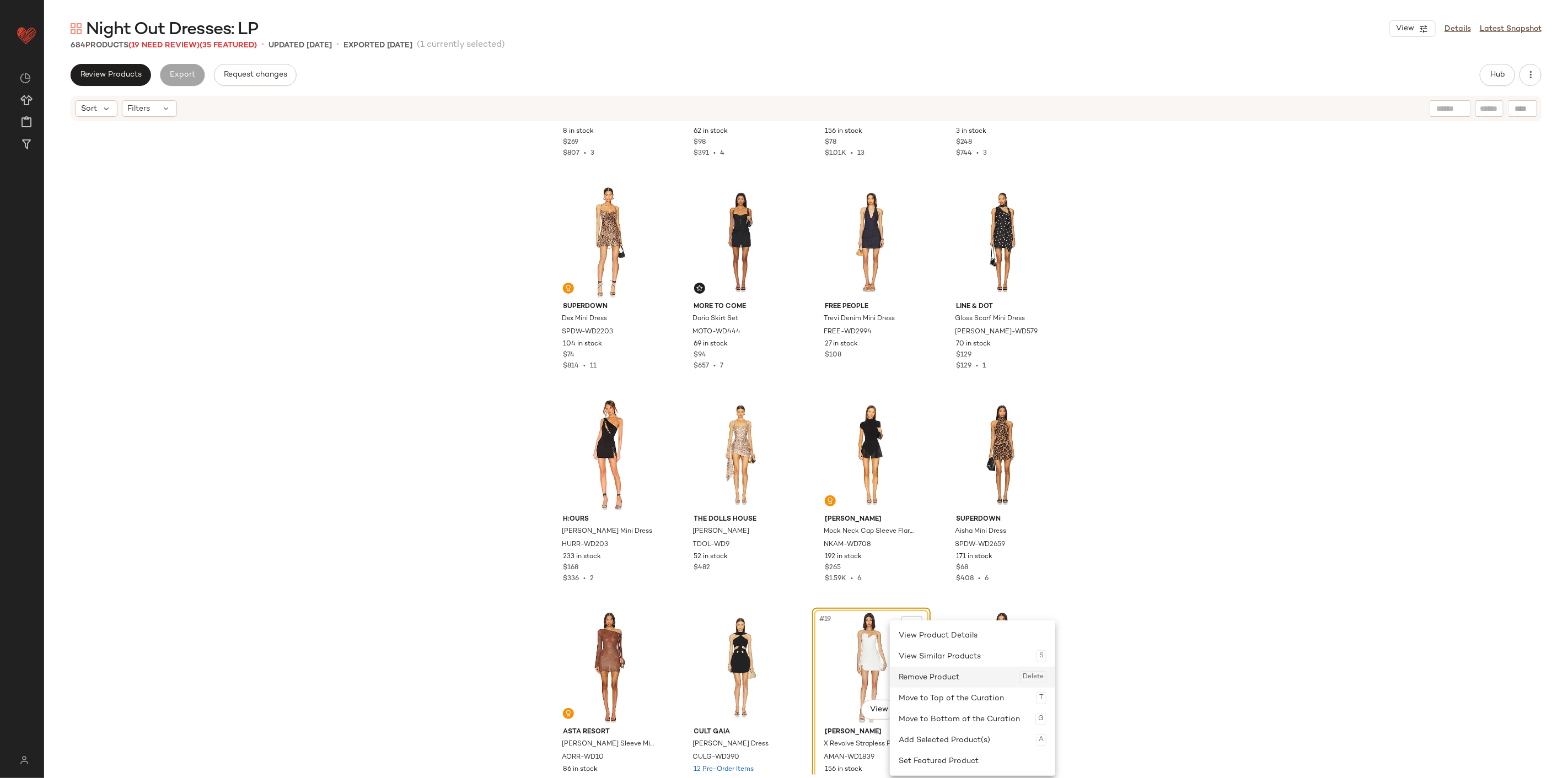
click at [933, 483] on div "Remove Product Delete" at bounding box center [972, 677] width 147 height 21
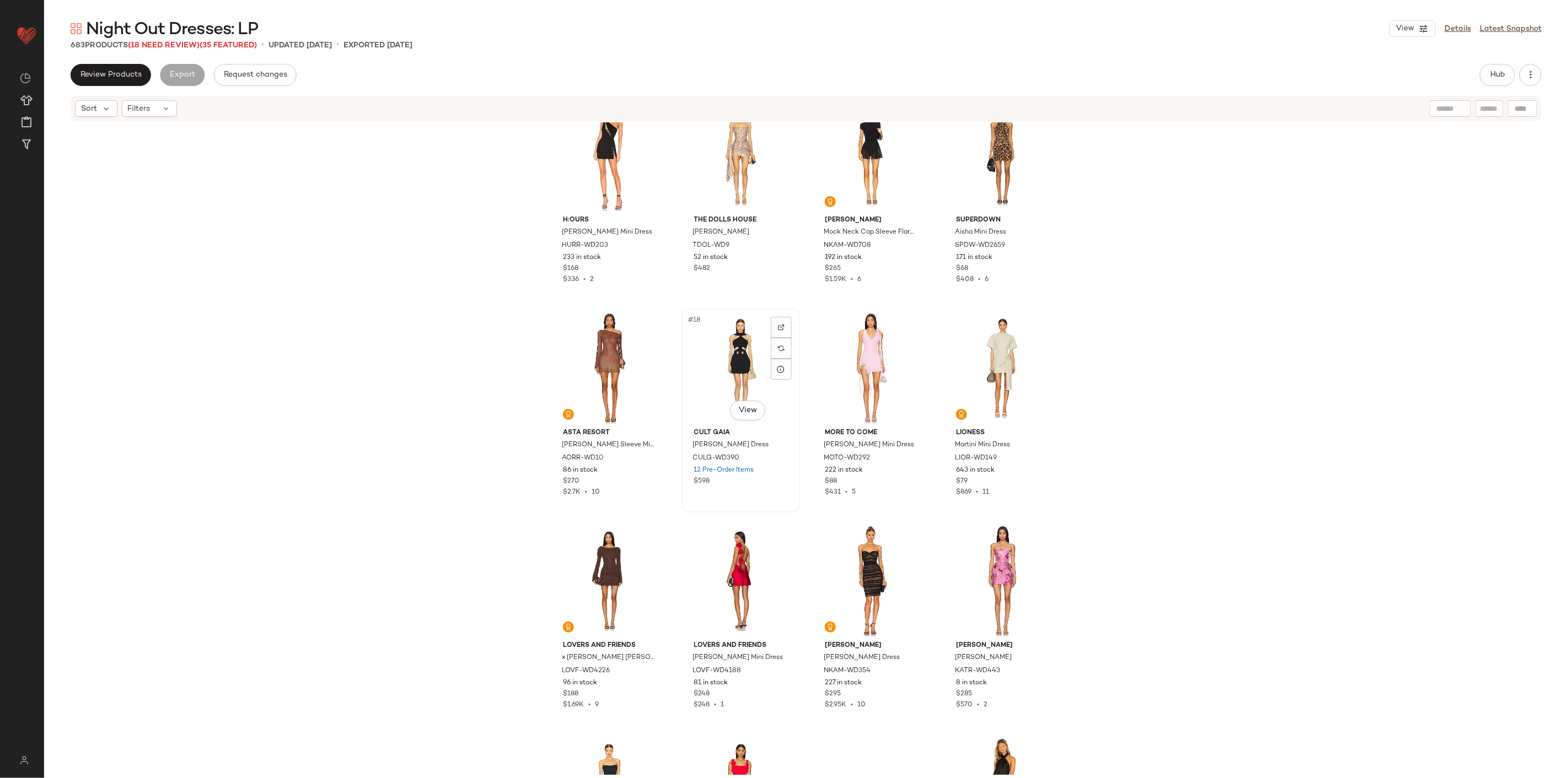
scroll to position [682, 0]
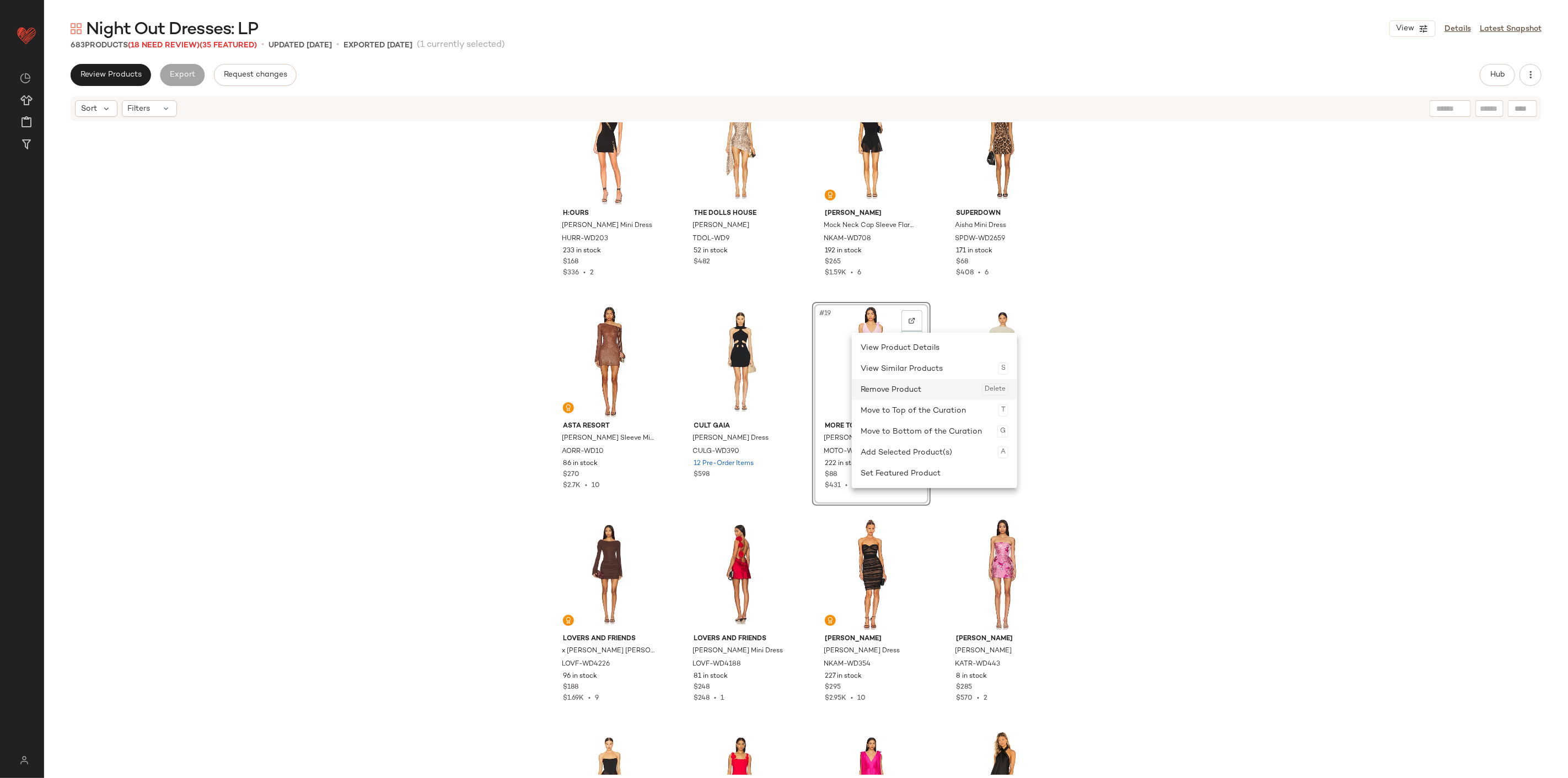
click at [900, 390] on div "Remove Product Delete" at bounding box center [934, 390] width 147 height 21
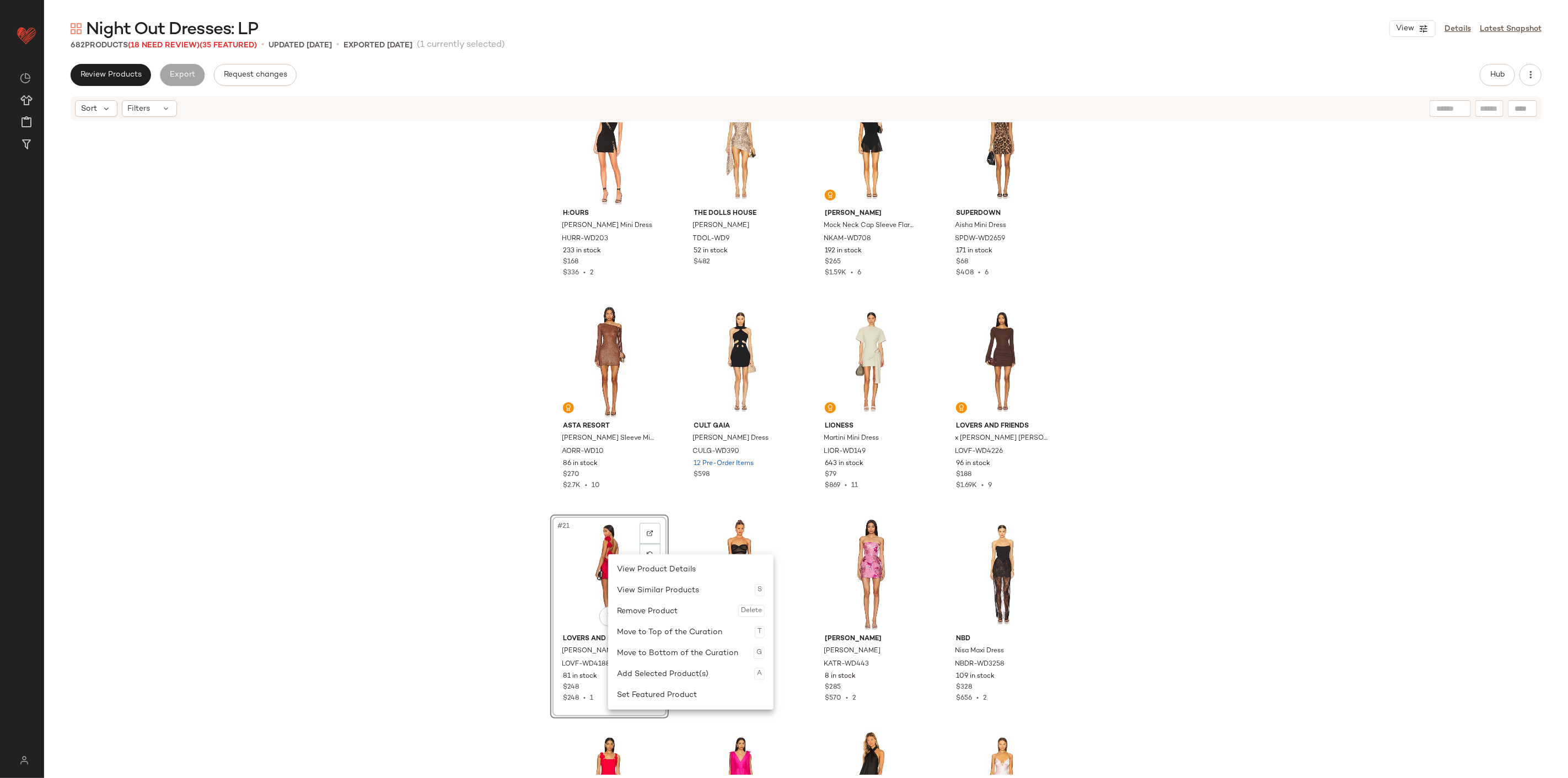
click at [940, 483] on div "h:ours Delacey Mini Dress HURR-WD203 233 in stock $168 $336 • 2 The Dolls House…" at bounding box center [805, 448] width 1523 height 653
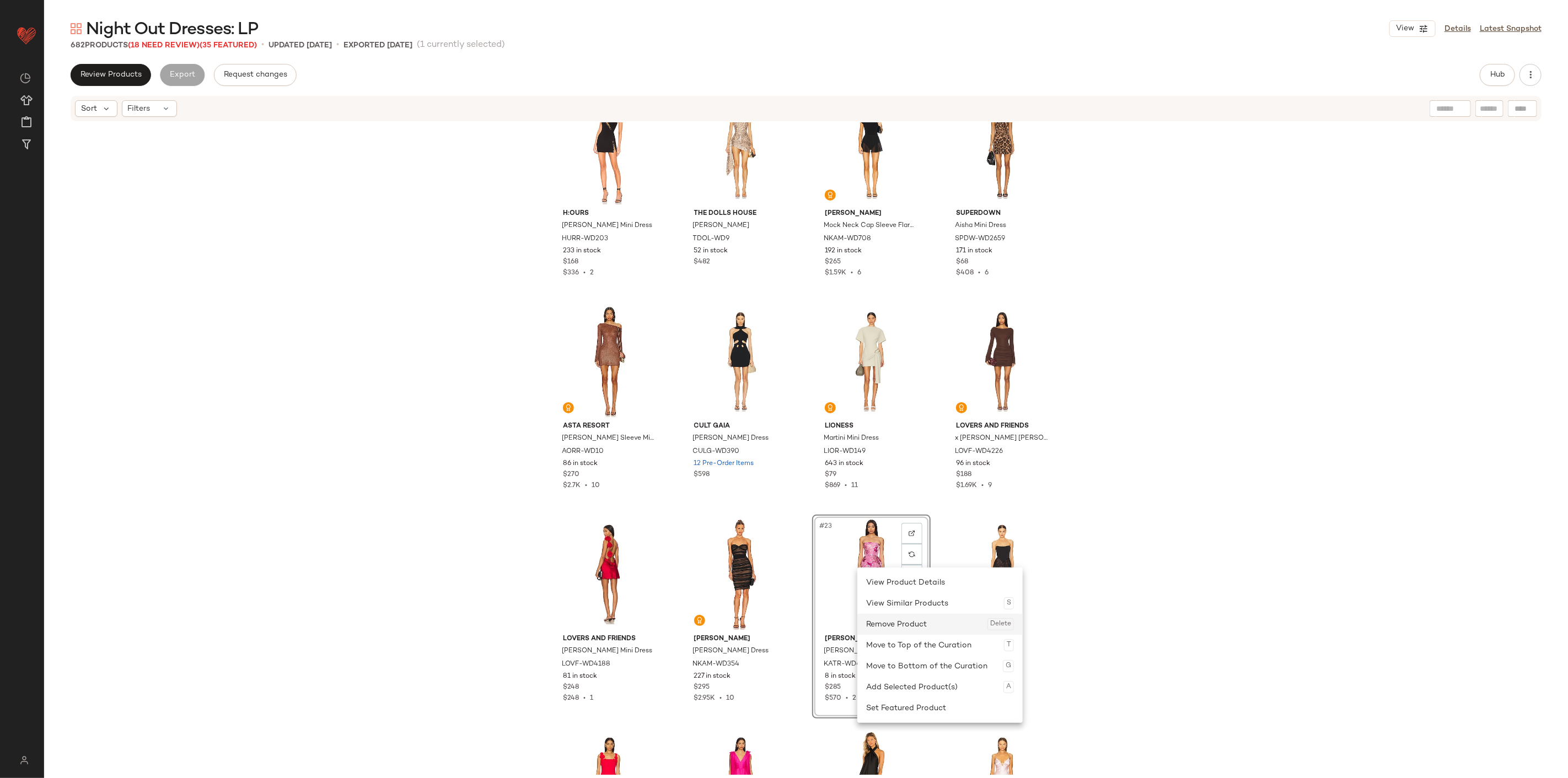
click at [891, 483] on div "Remove Product Delete" at bounding box center [939, 624] width 147 height 21
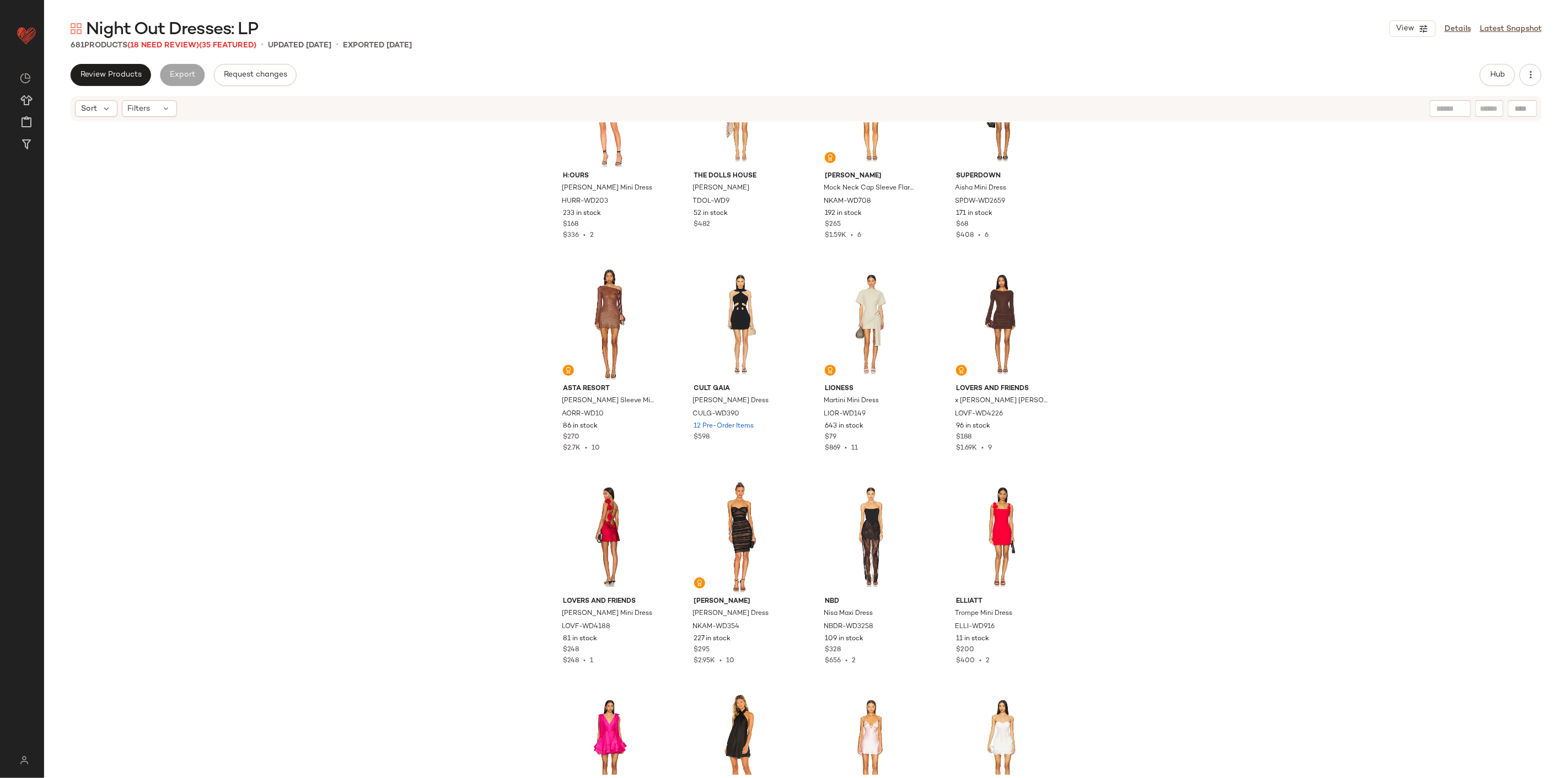
scroll to position [805, 0]
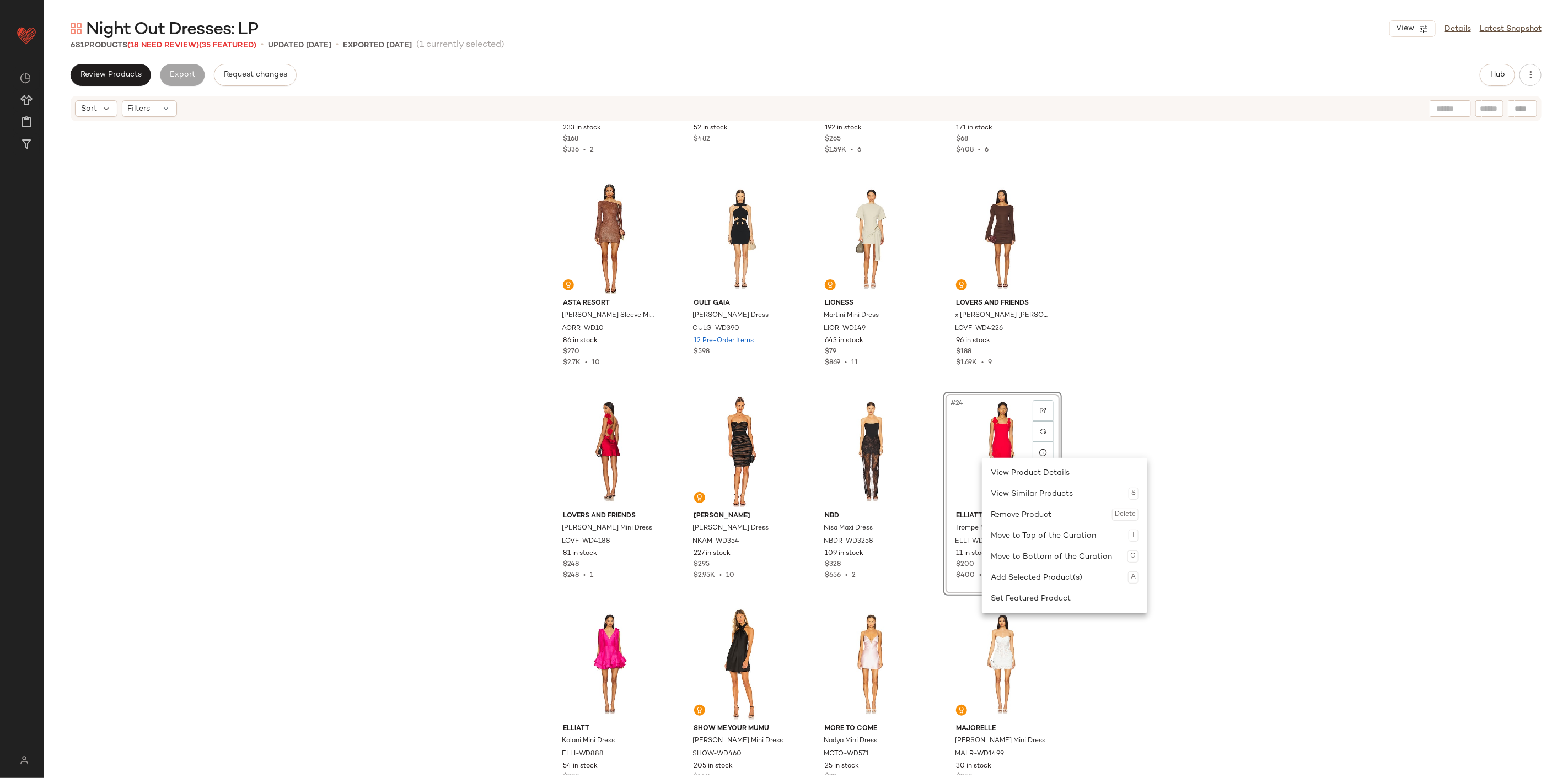
click at [940, 483] on div "h:ours Delacey Mini Dress HURR-WD203 233 in stock $168 $336 • 2 The Dolls House…" at bounding box center [805, 448] width 1523 height 653
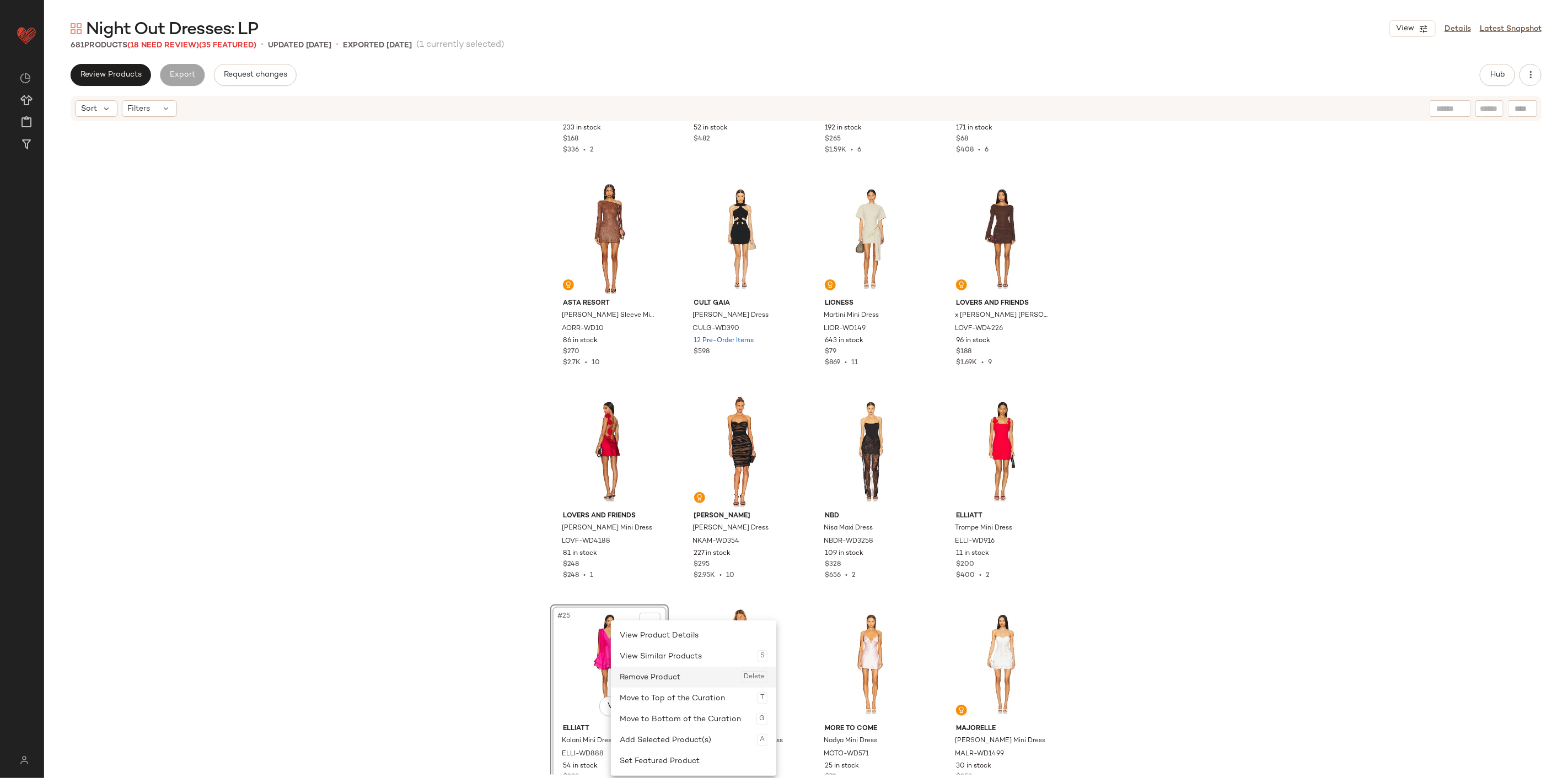
click at [652, 483] on div "Remove Product Delete" at bounding box center [693, 677] width 147 height 21
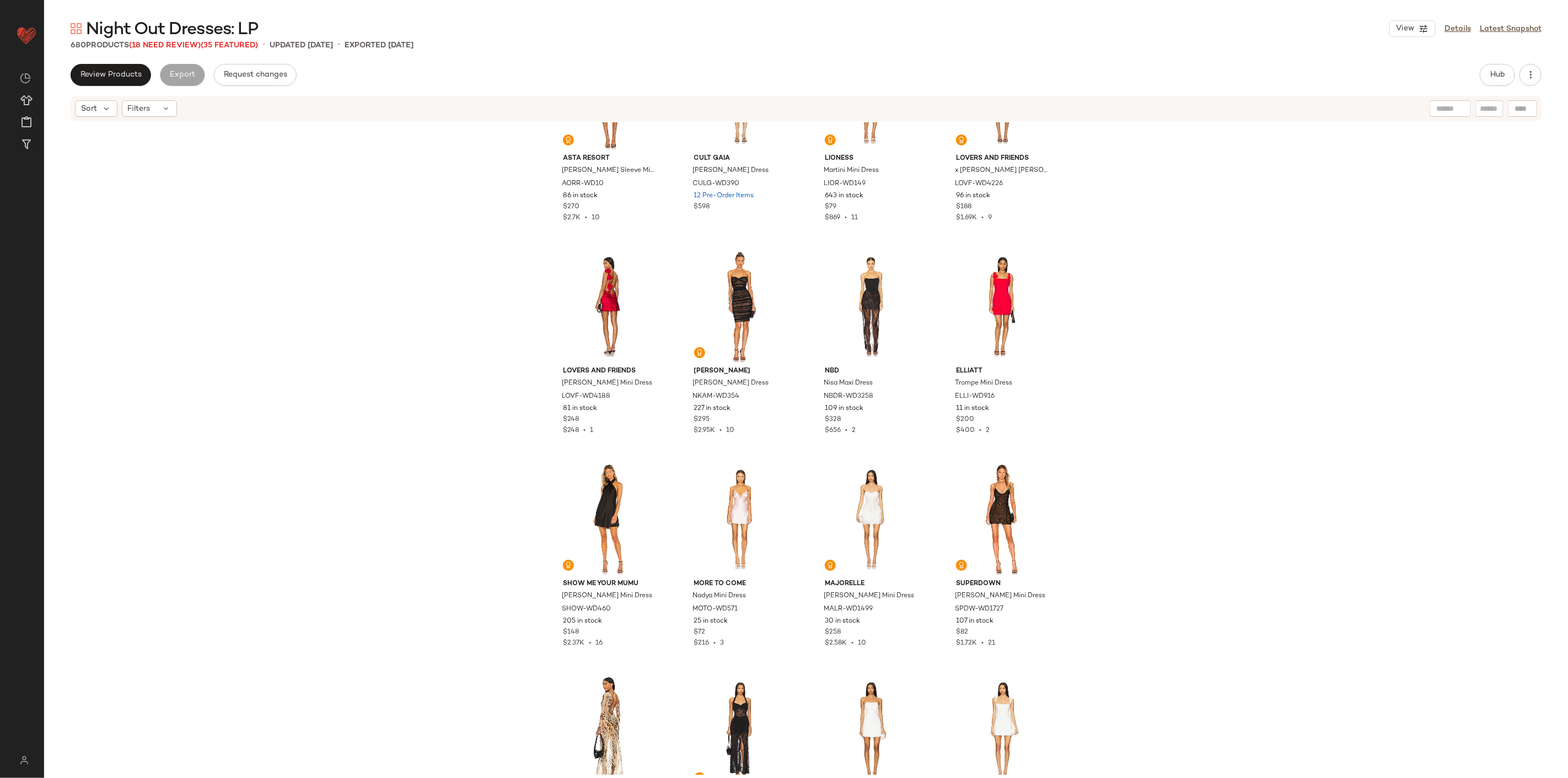
scroll to position [989, 0]
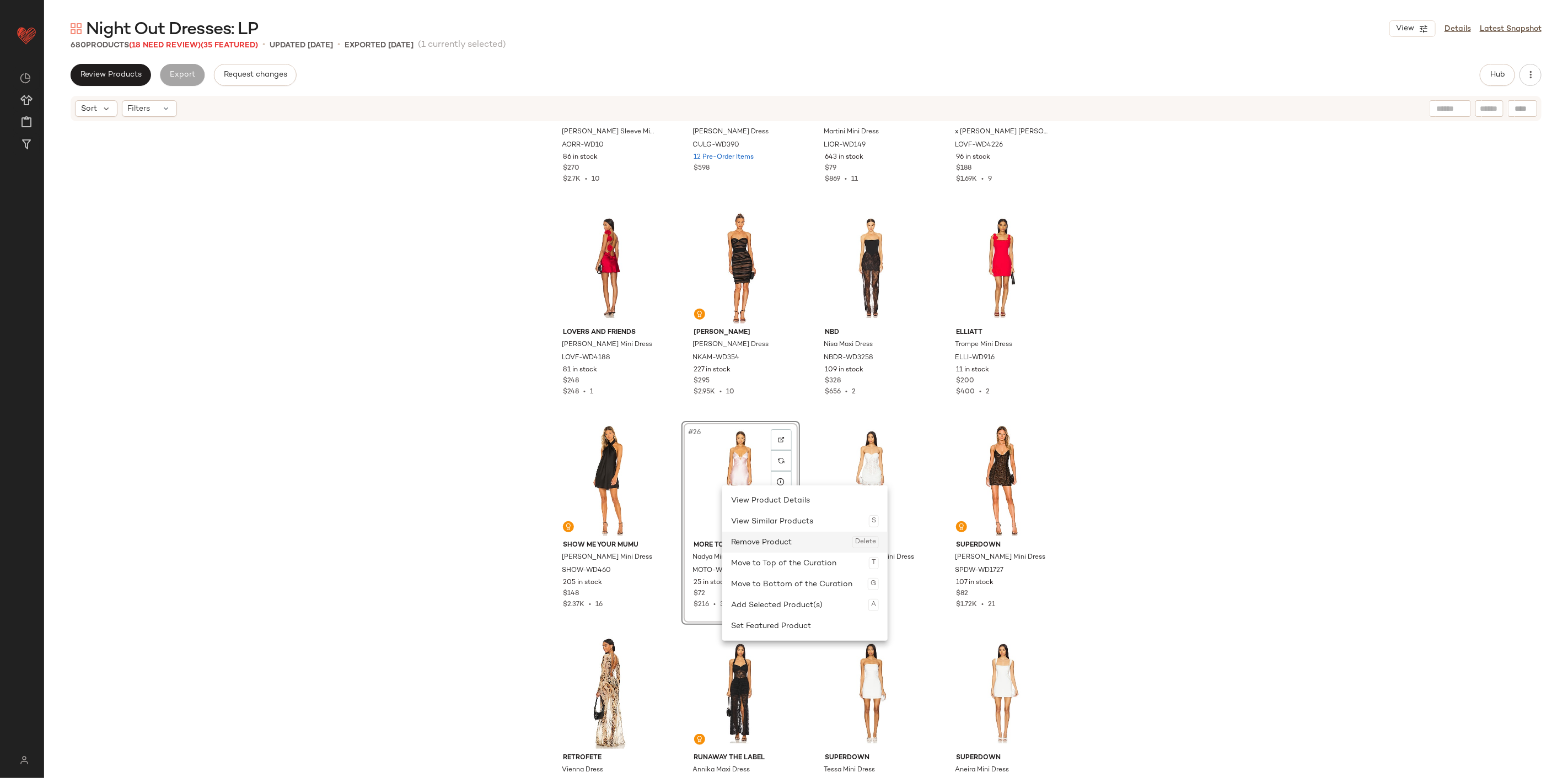
click at [769, 483] on div "Remove Product Delete" at bounding box center [804, 542] width 147 height 21
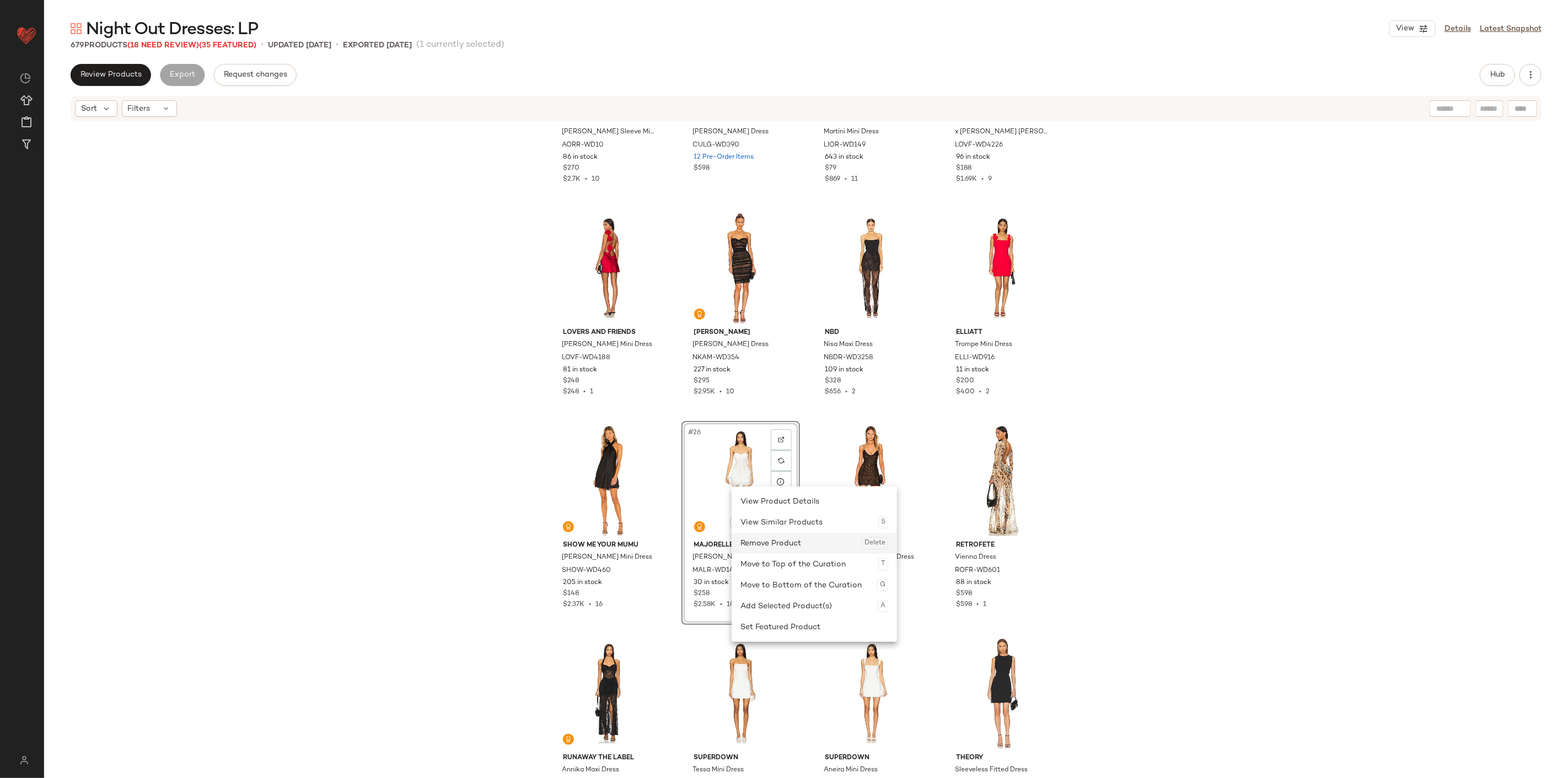
click at [773, 483] on div "Remove Product Delete" at bounding box center [813, 544] width 147 height 21
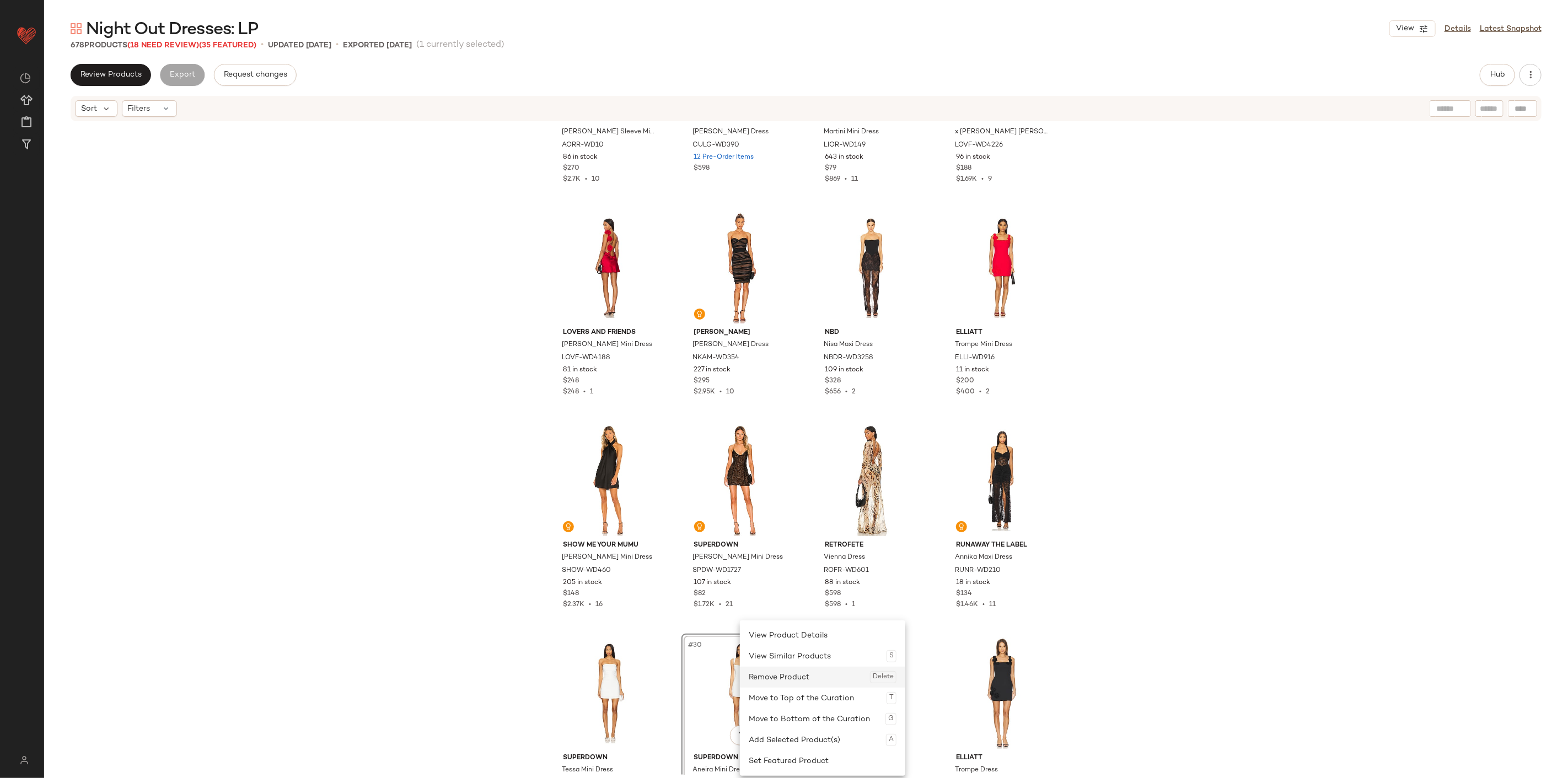
click at [762, 483] on div "Remove Product Delete" at bounding box center [821, 677] width 147 height 21
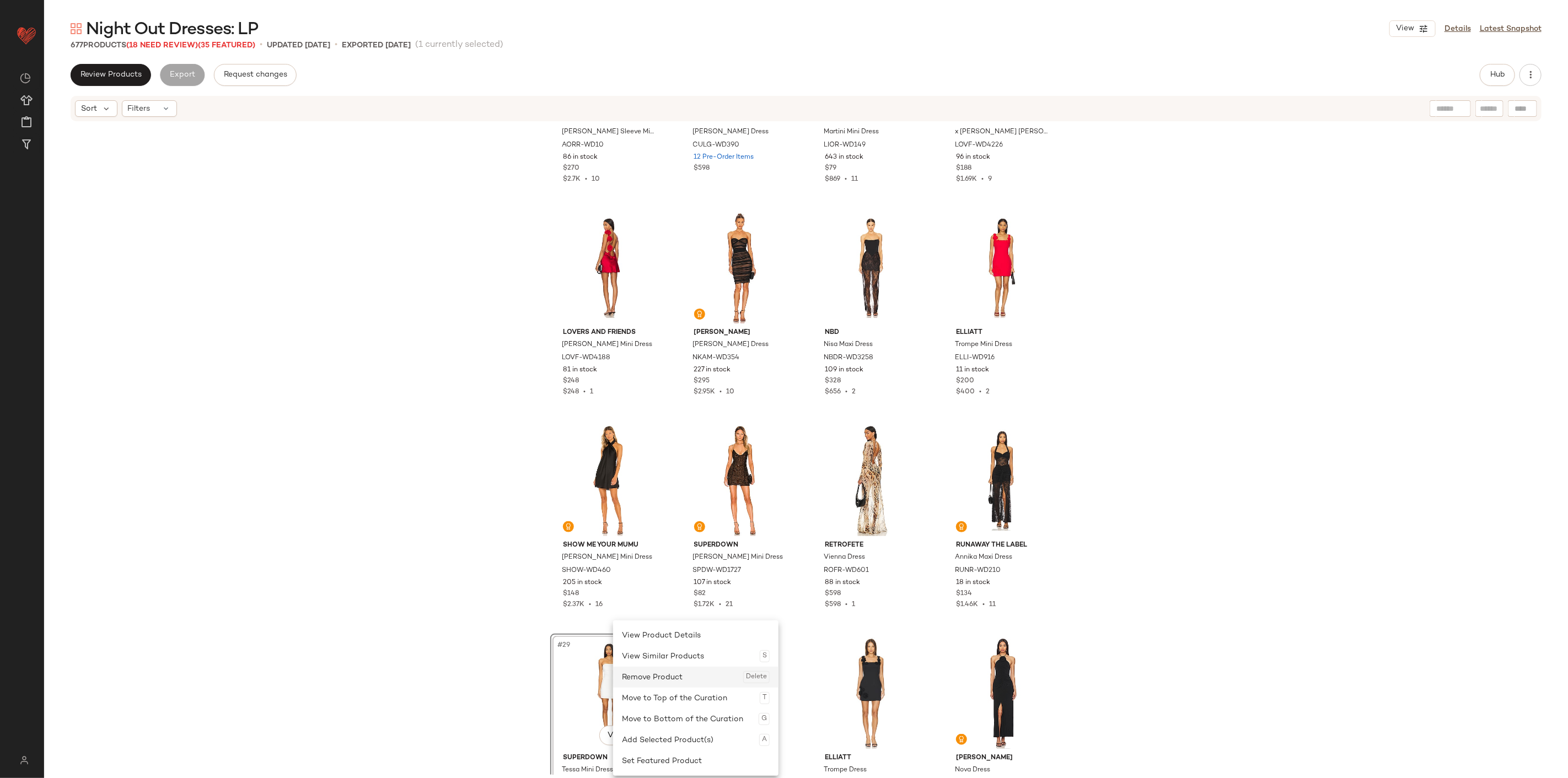
click at [661, 483] on div "Remove Product Delete" at bounding box center [695, 677] width 147 height 21
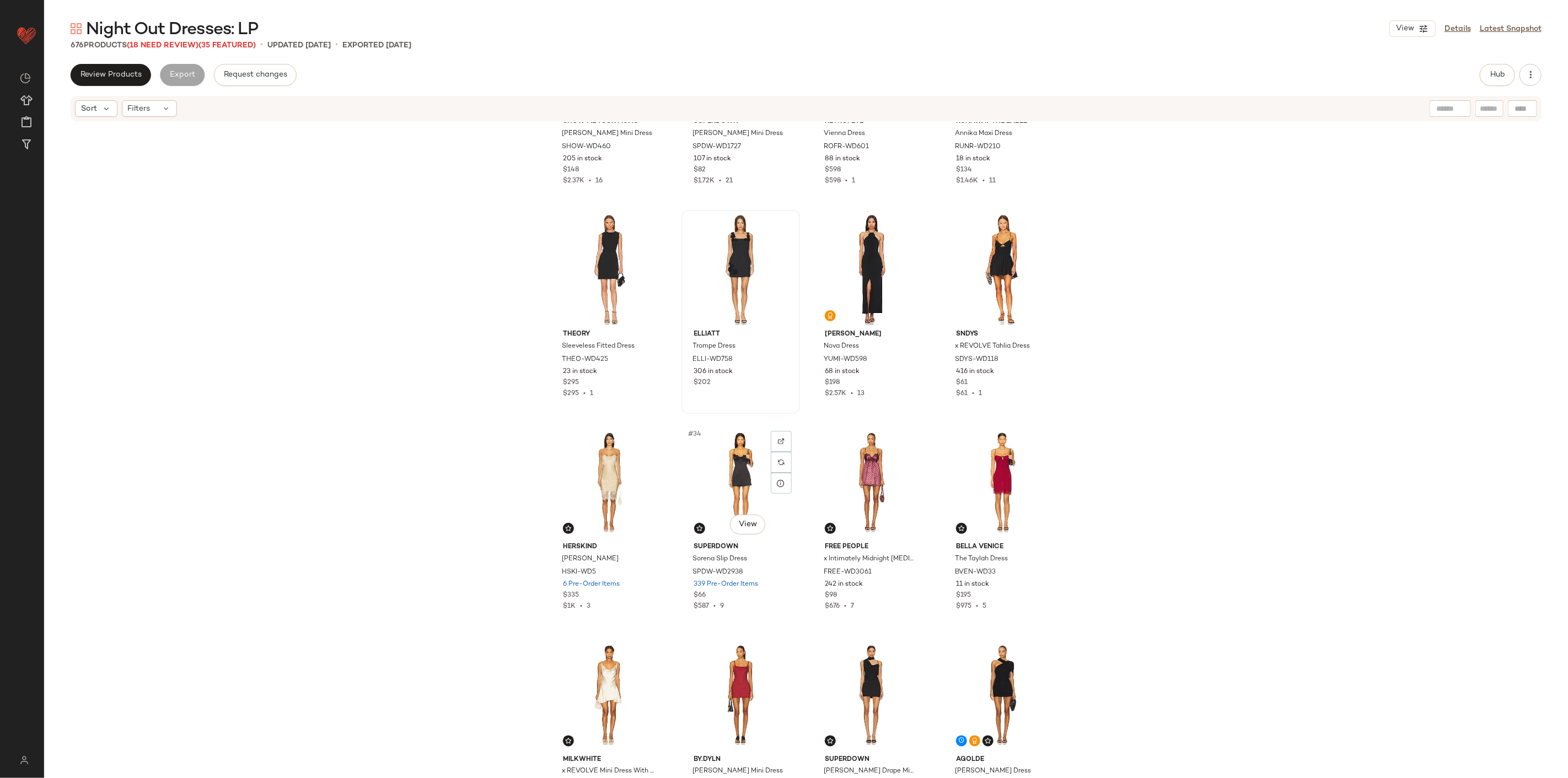
scroll to position [1417, 0]
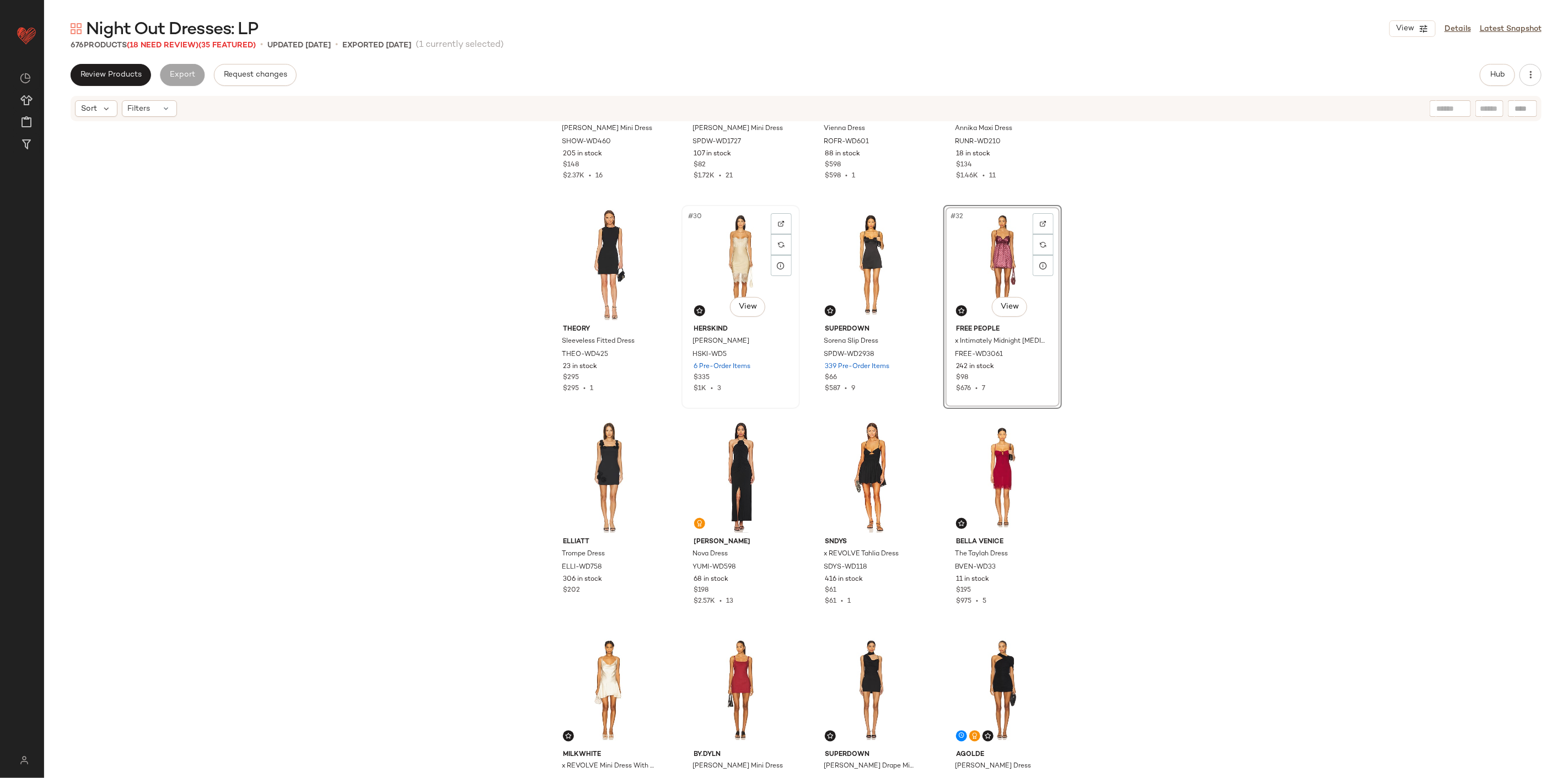
drag, startPoint x: 716, startPoint y: 272, endPoint x: 801, endPoint y: 271, distance: 85.0
click at [716, 272] on div "#30 View" at bounding box center [741, 264] width 111 height 111
click at [852, 269] on div "#31 View" at bounding box center [871, 264] width 111 height 111
click at [720, 273] on div "#30 View" at bounding box center [741, 264] width 111 height 111
click at [857, 251] on div "#31 View" at bounding box center [871, 264] width 111 height 111
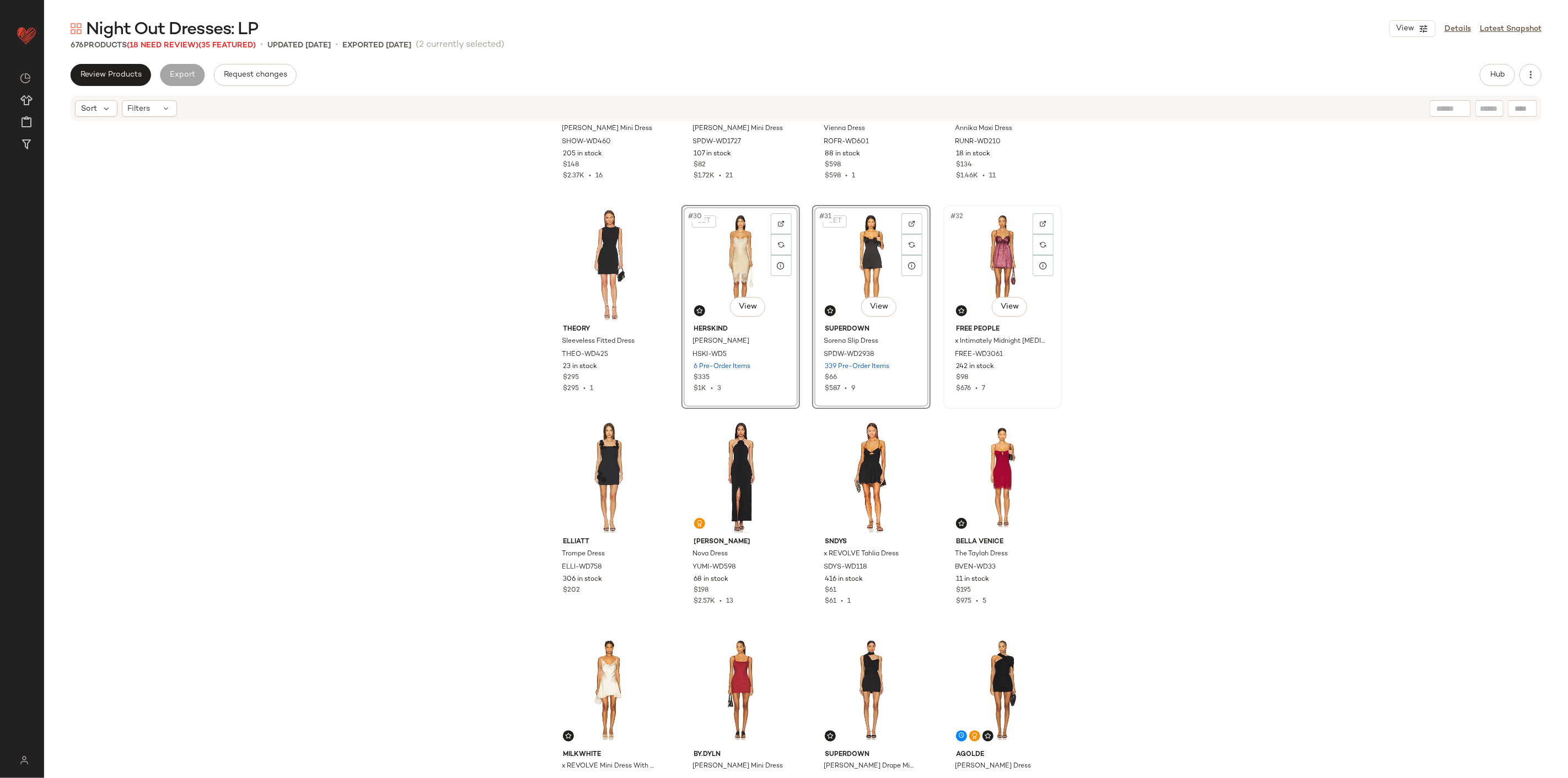
click at [940, 255] on div "#32 View" at bounding box center [1002, 264] width 111 height 111
click at [940, 286] on div "Move to Top of the Curation T" at bounding box center [1064, 291] width 147 height 21
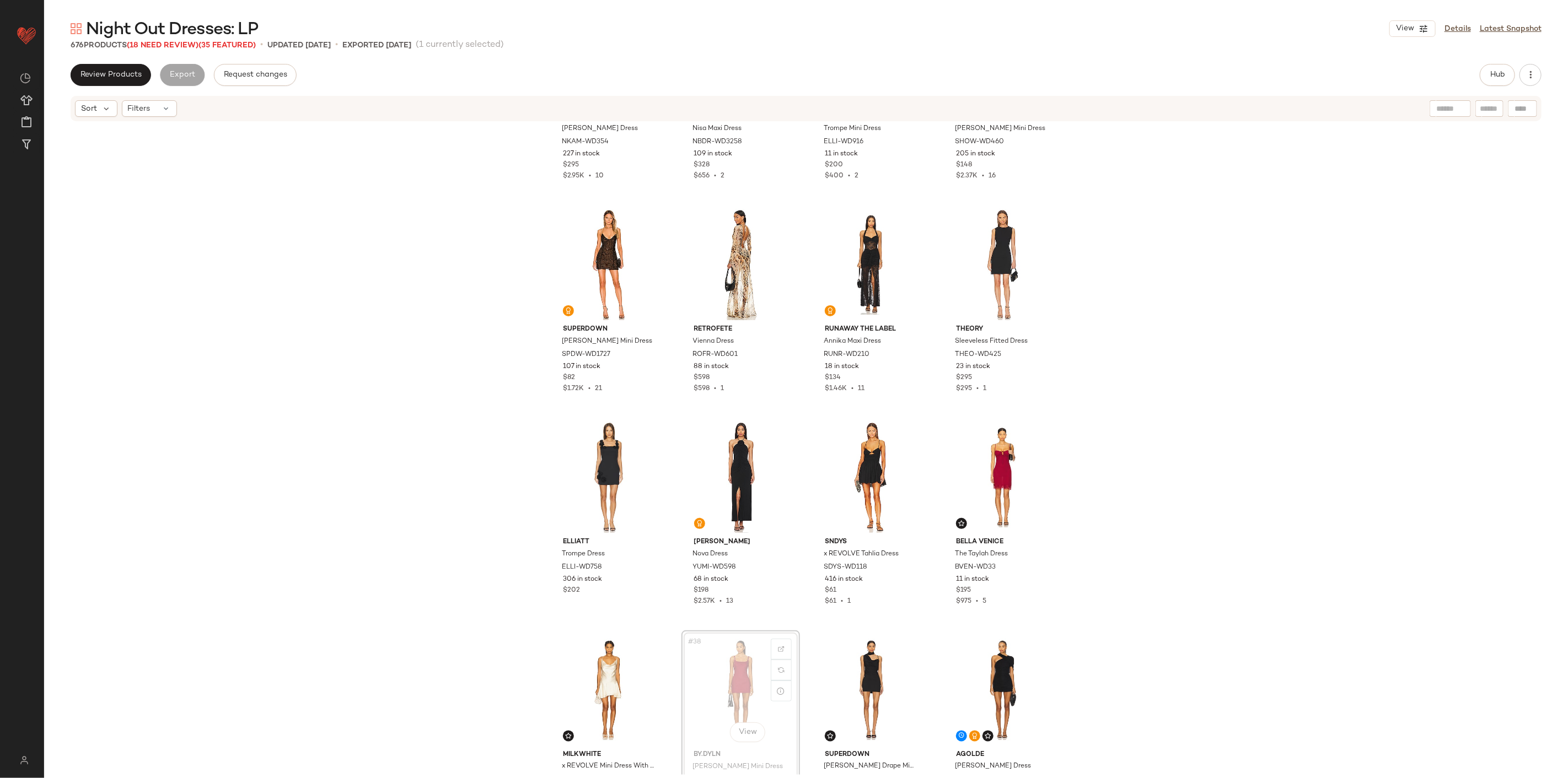
scroll to position [1418, 0]
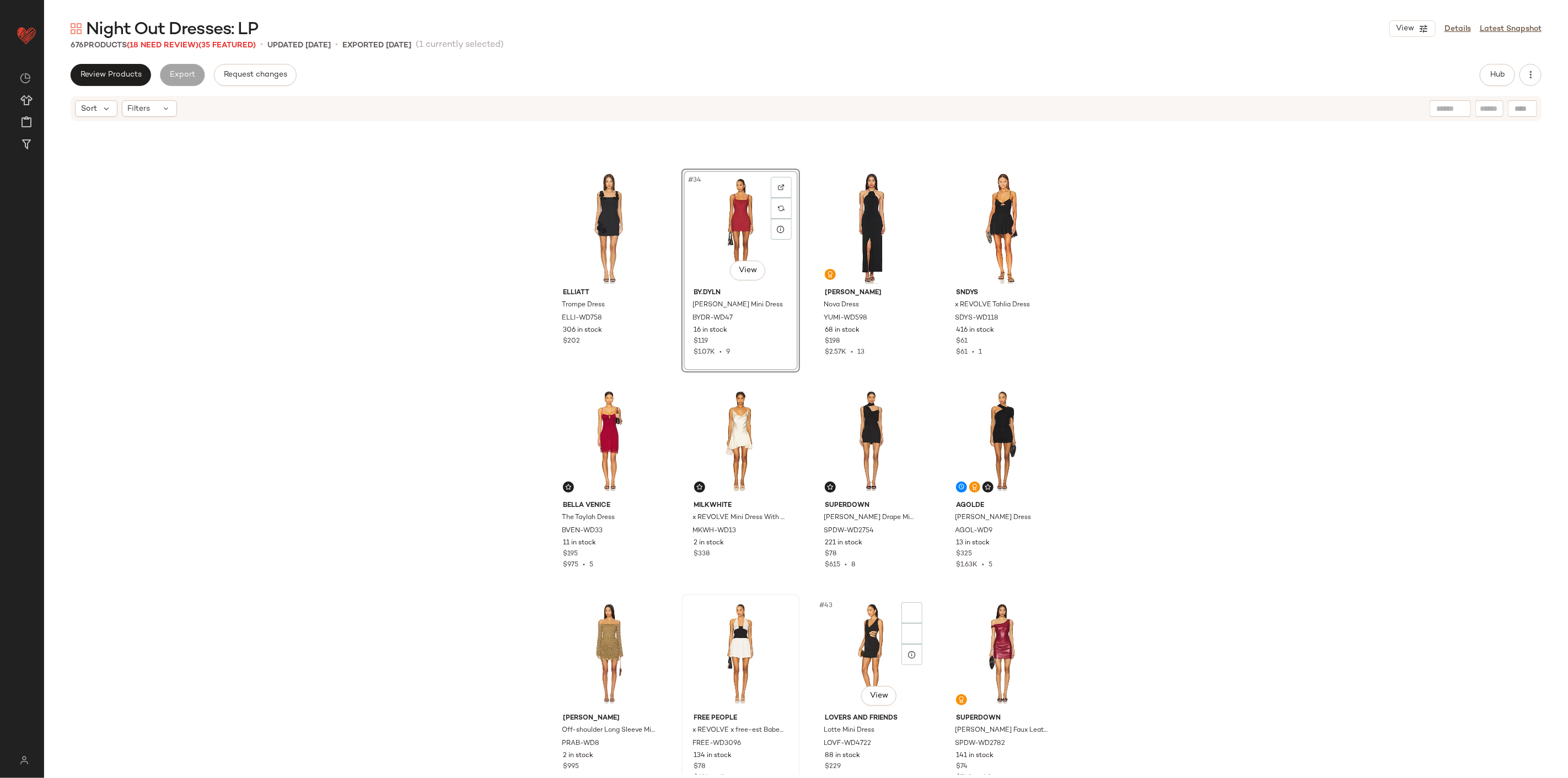
scroll to position [1785, 0]
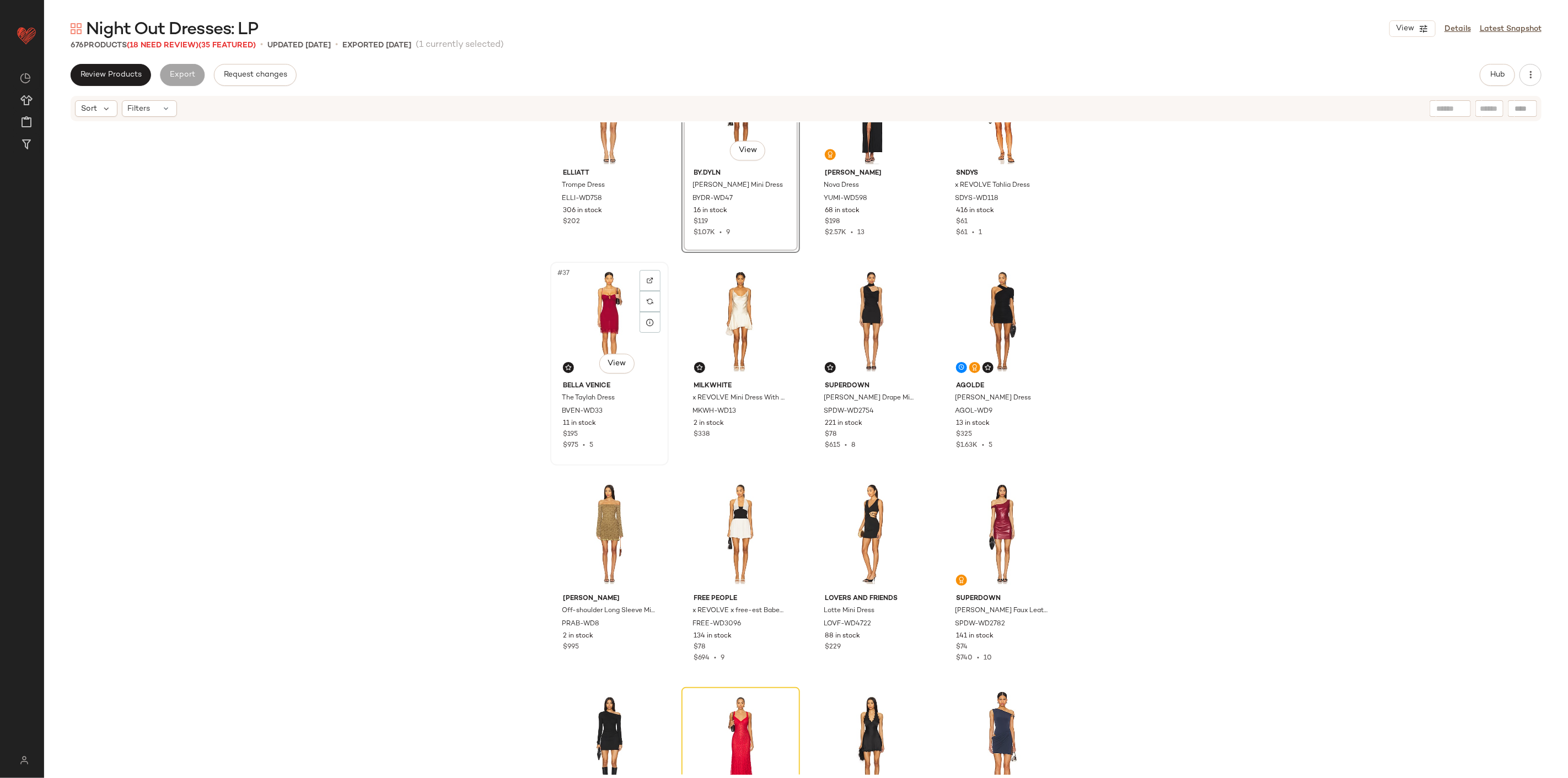
click at [613, 321] on div "#37 View" at bounding box center [609, 321] width 111 height 111
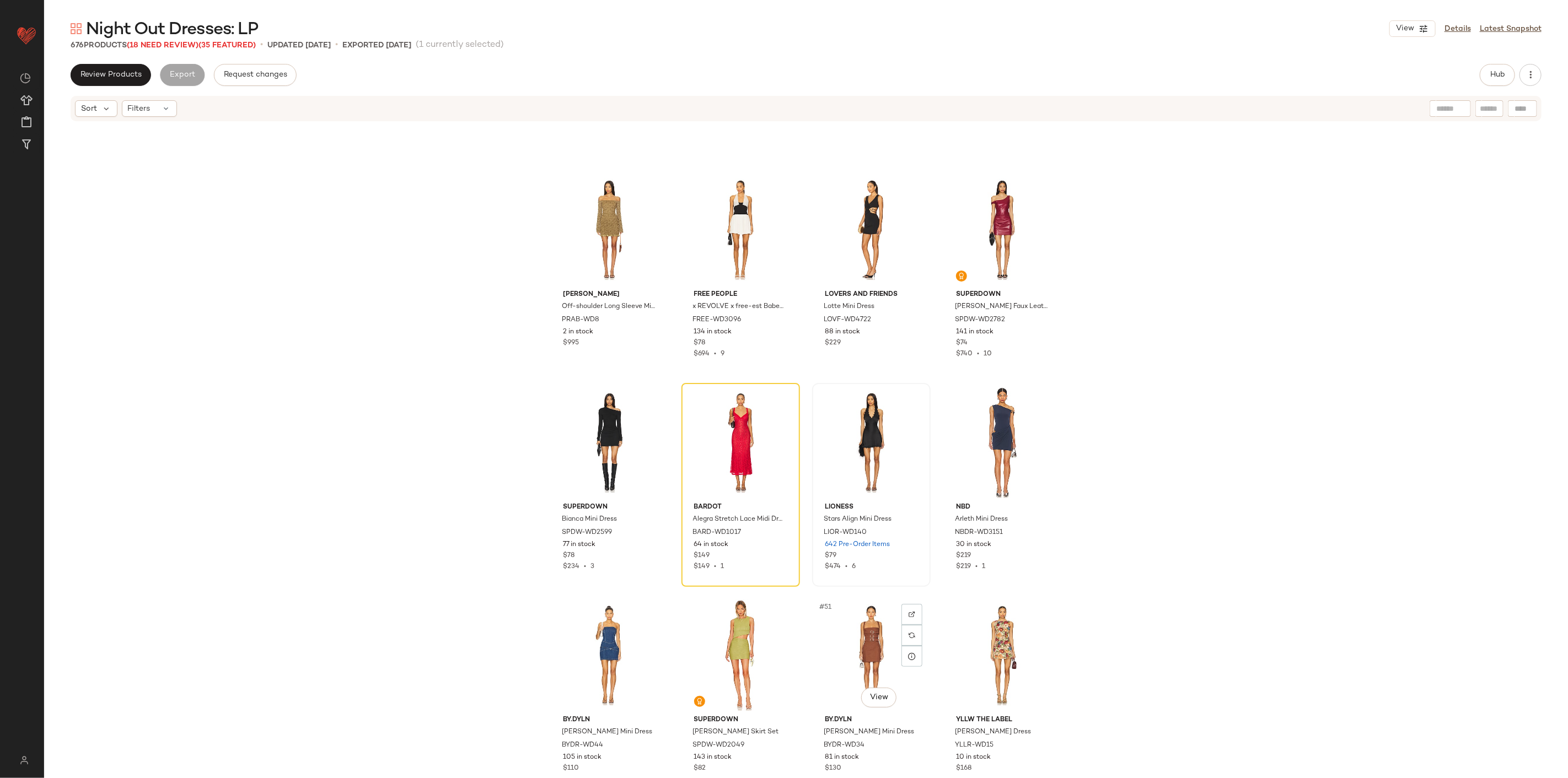
scroll to position [1908, 0]
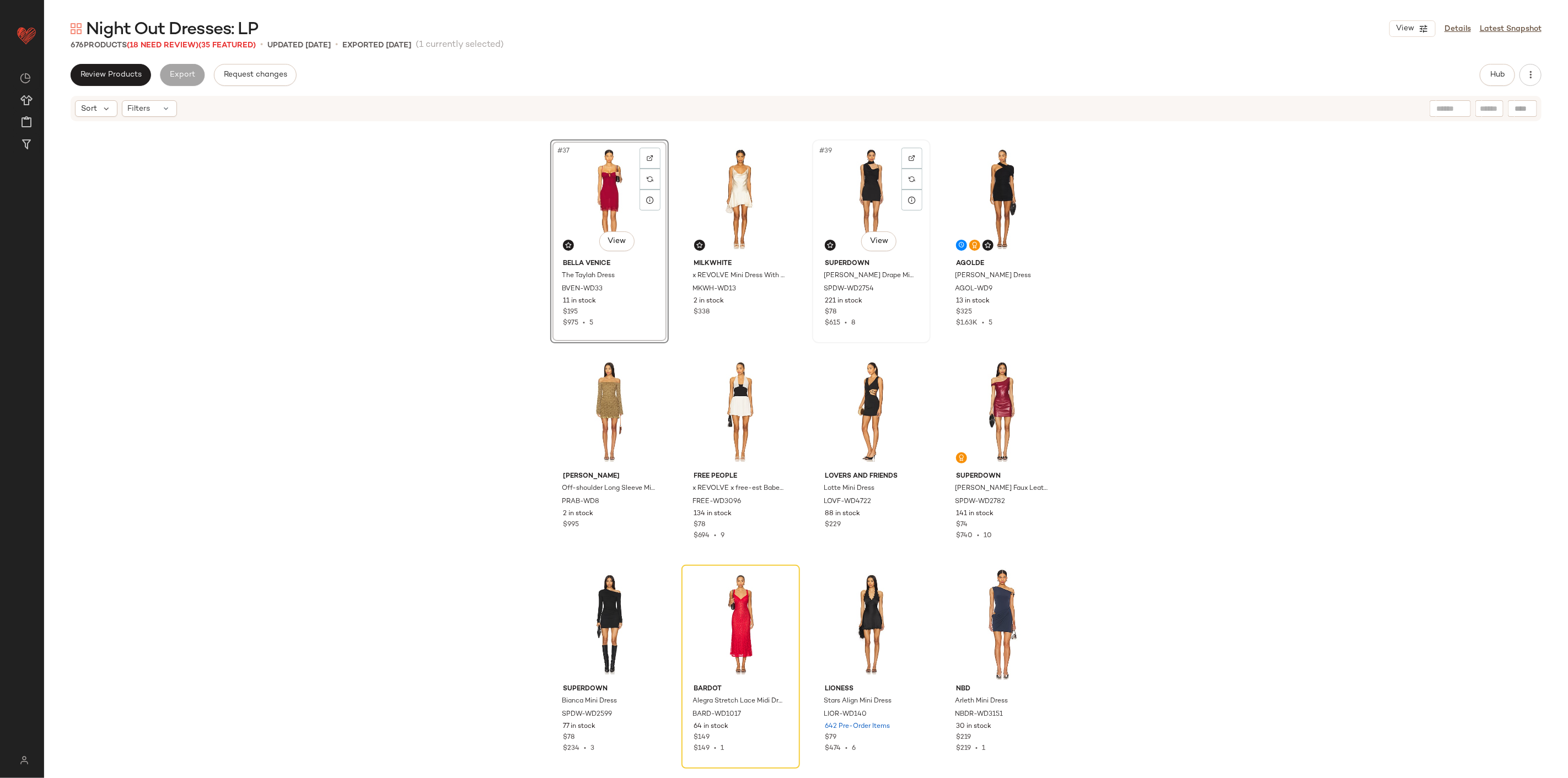
click at [860, 158] on div "#39 View" at bounding box center [871, 199] width 111 height 111
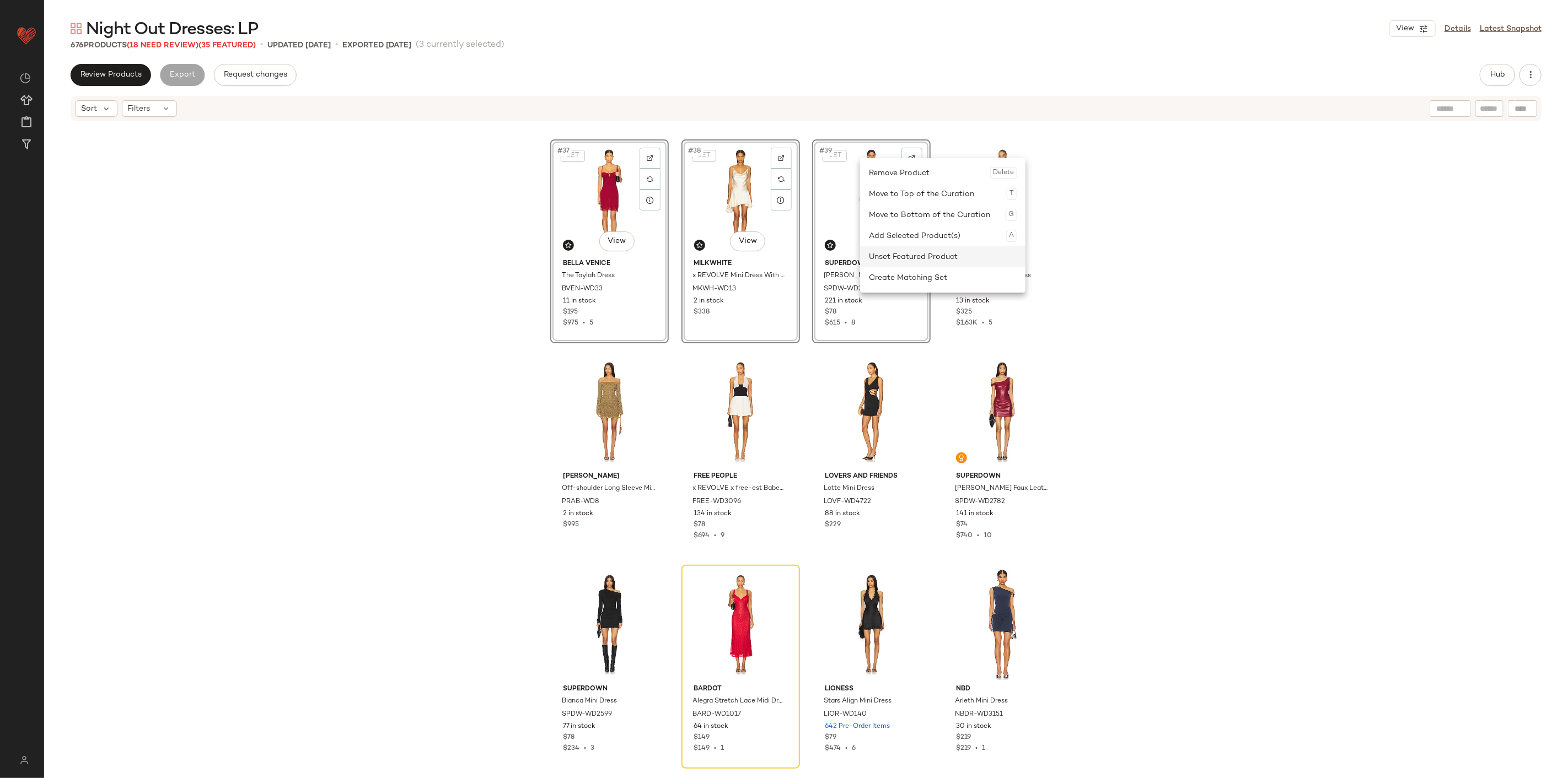
click at [909, 251] on div "Unset Featured Product" at bounding box center [942, 257] width 147 height 21
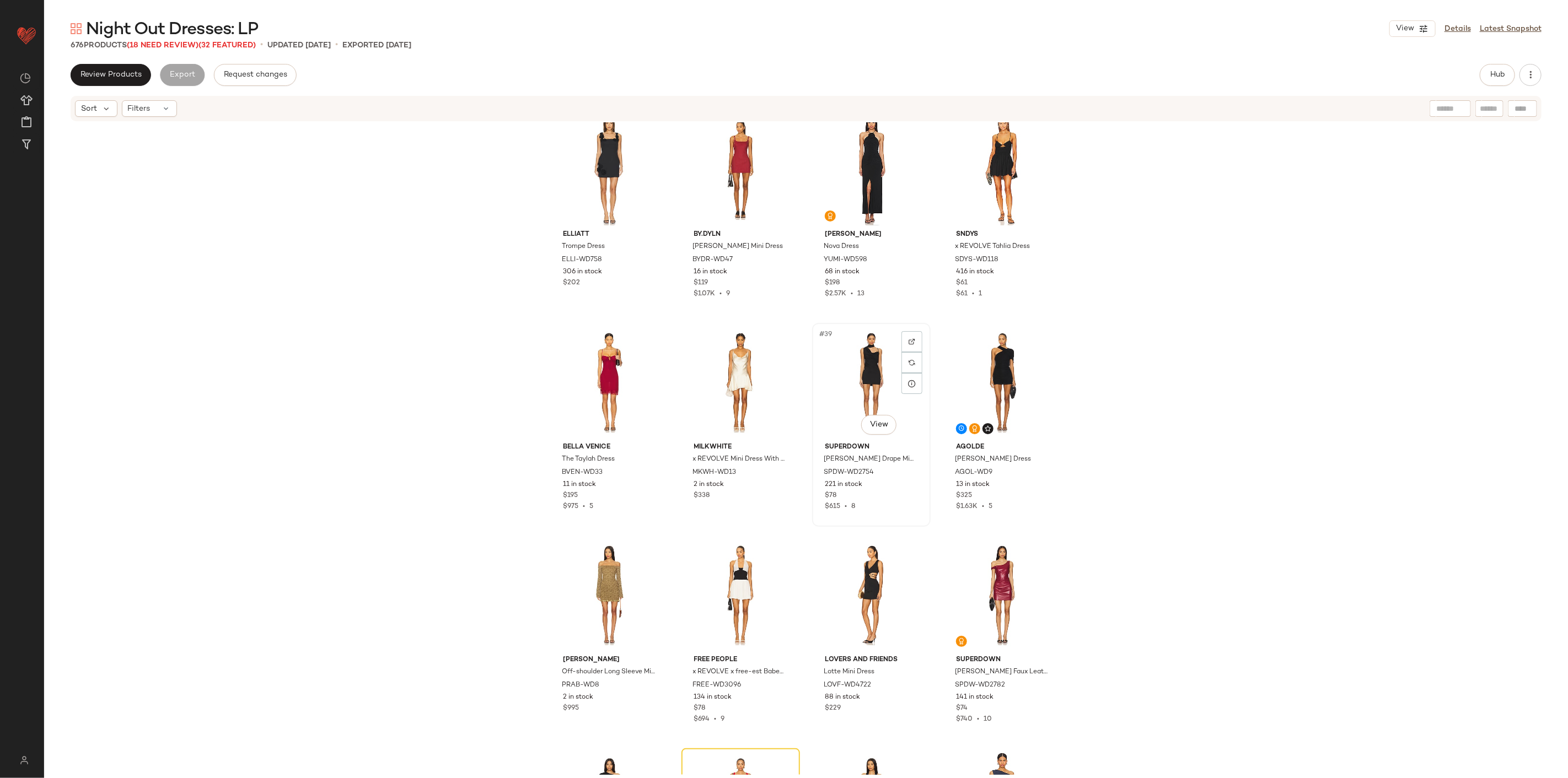
scroll to position [1602, 0]
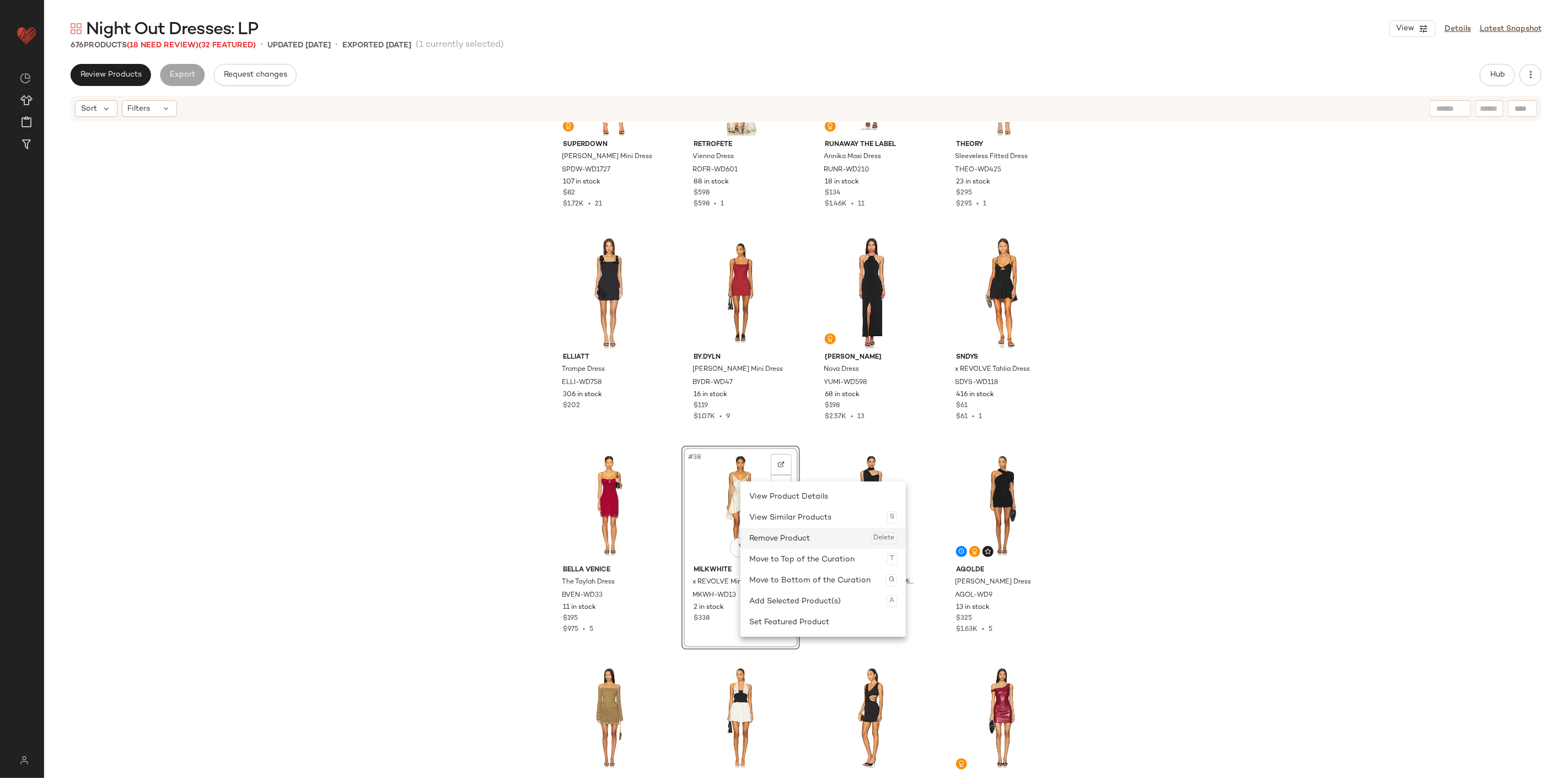
click at [779, 483] on div "Remove Product Delete" at bounding box center [822, 539] width 147 height 21
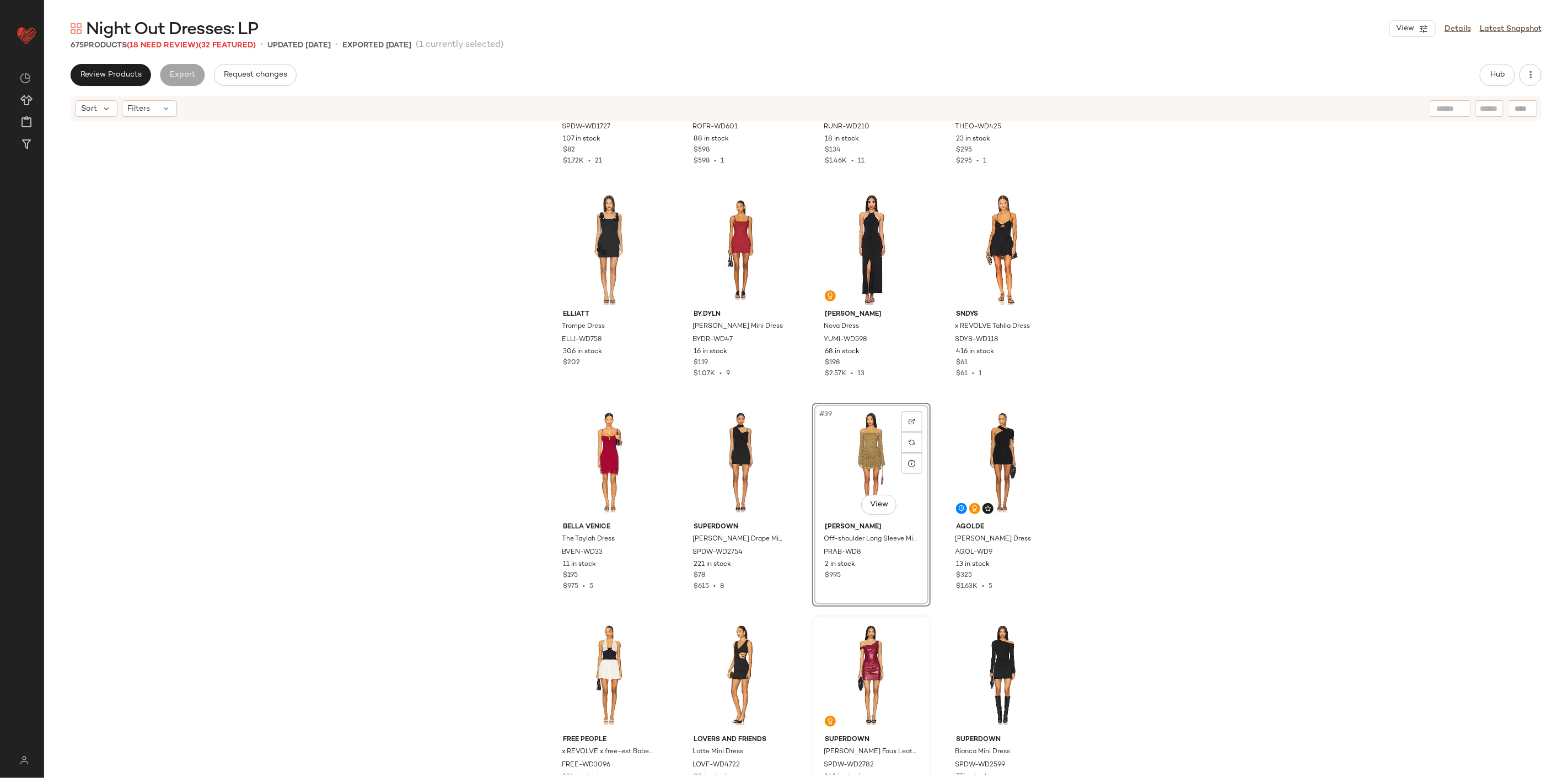
scroll to position [1724, 0]
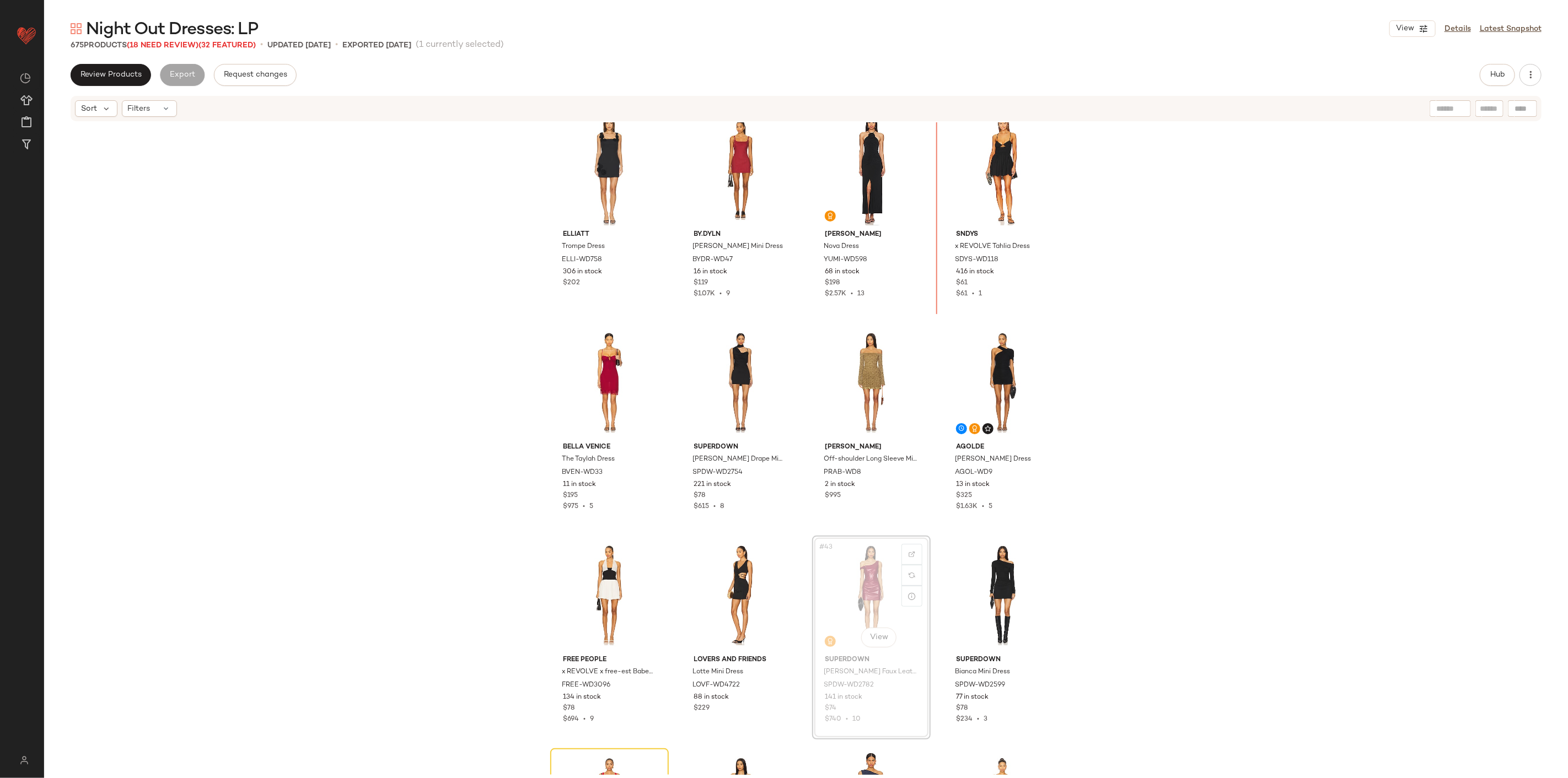
scroll to position [1720, 0]
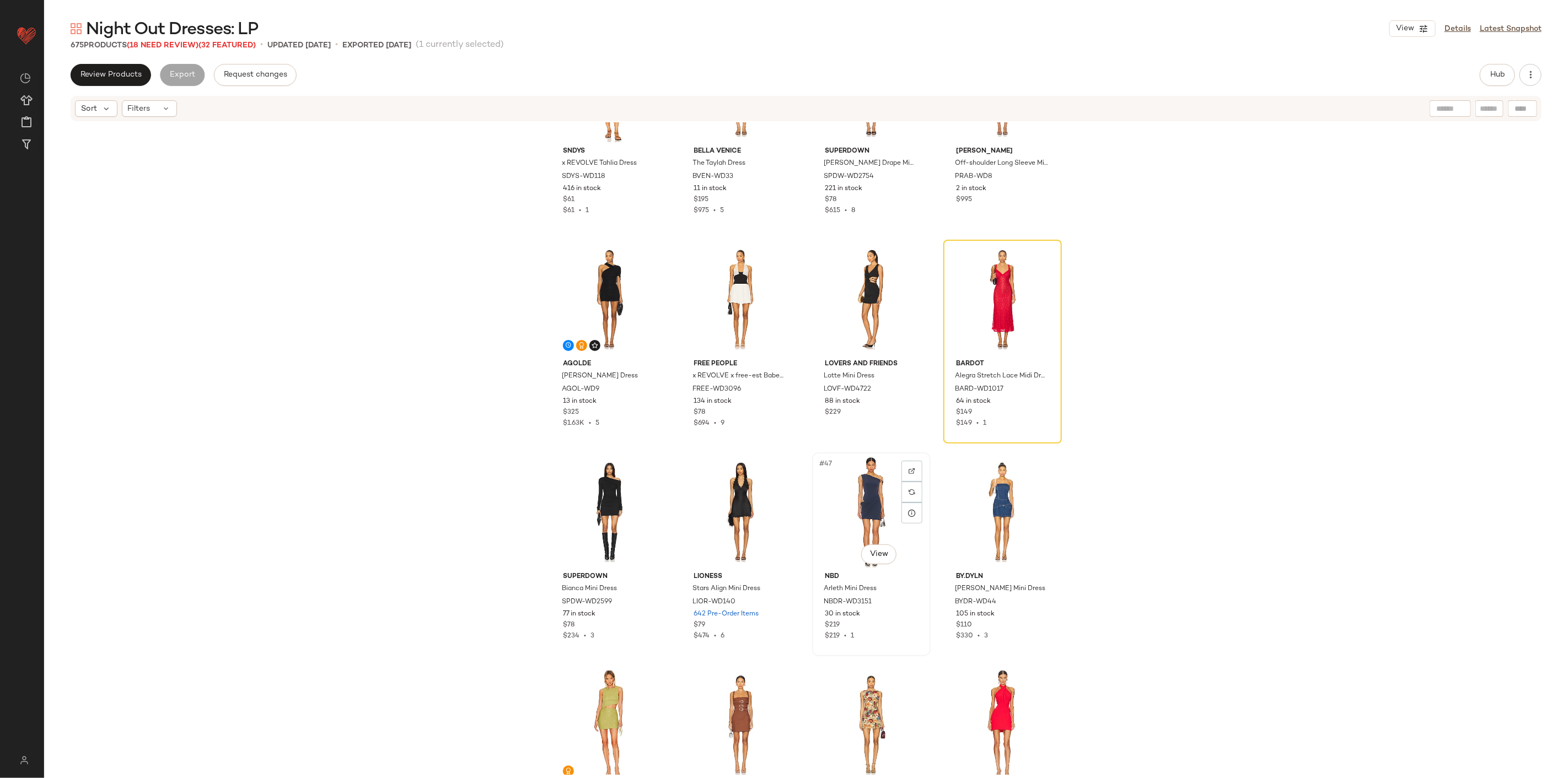
scroll to position [2089, 0]
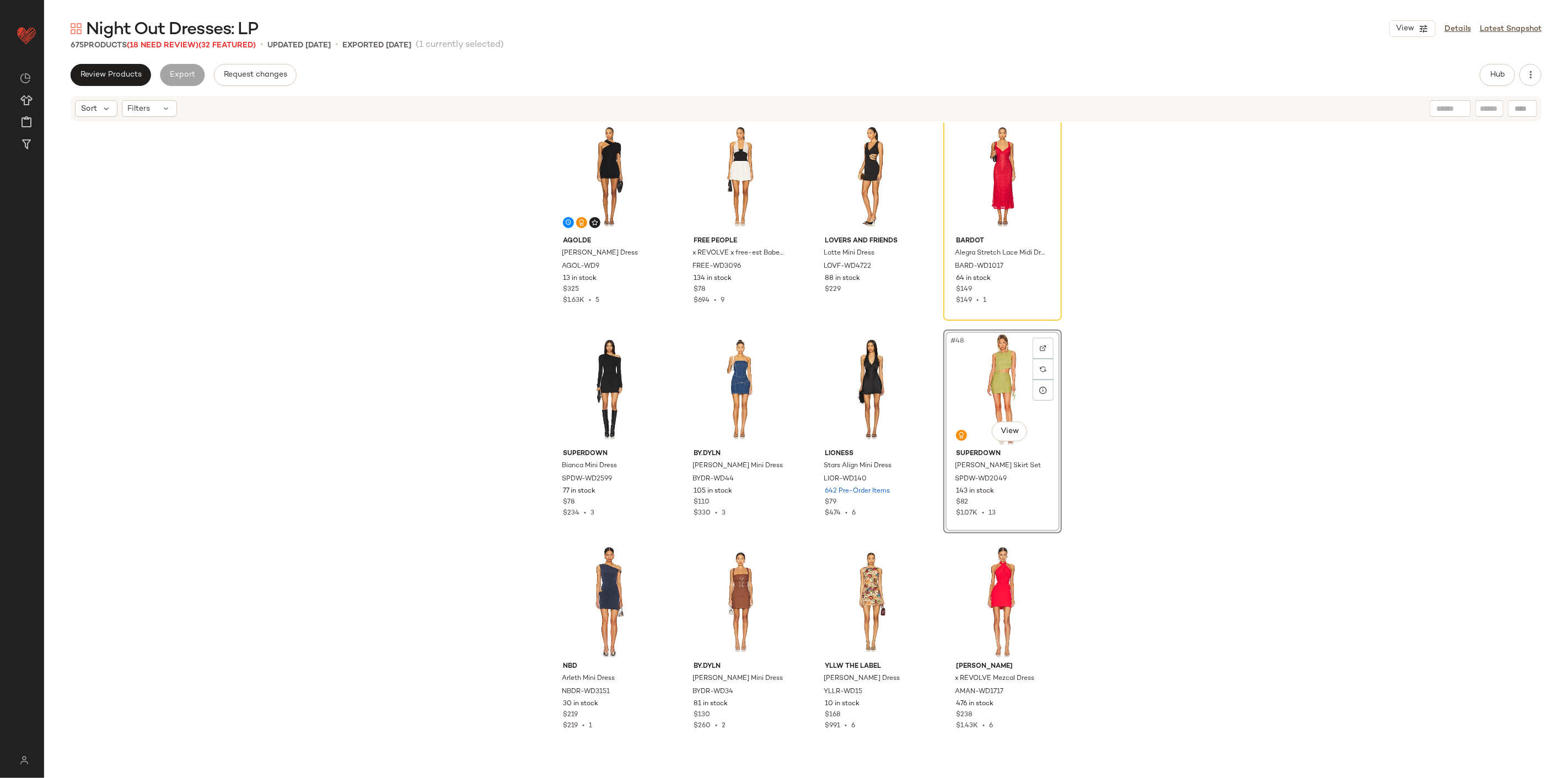
scroll to position [2211, 0]
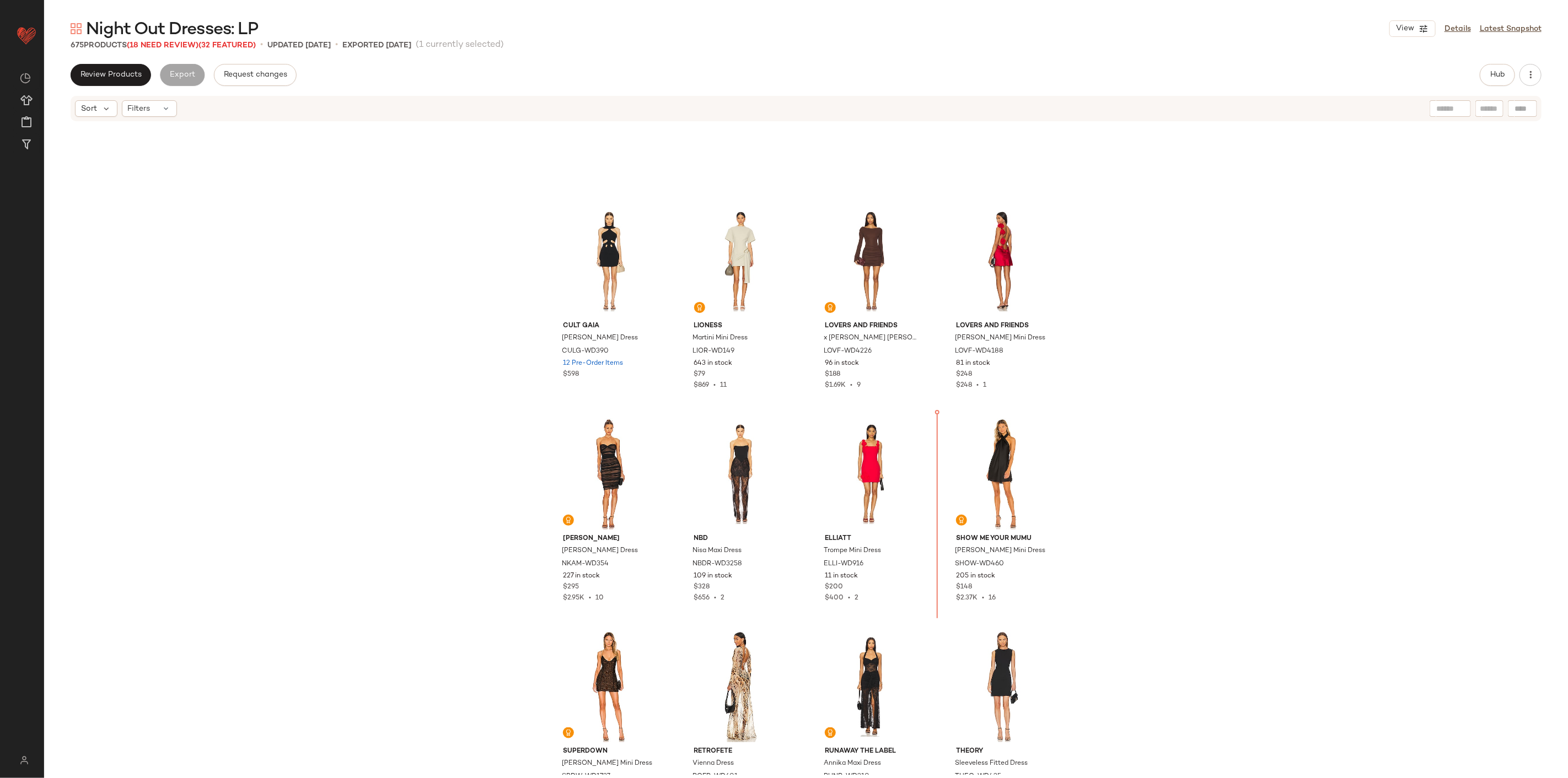
scroll to position [995, 0]
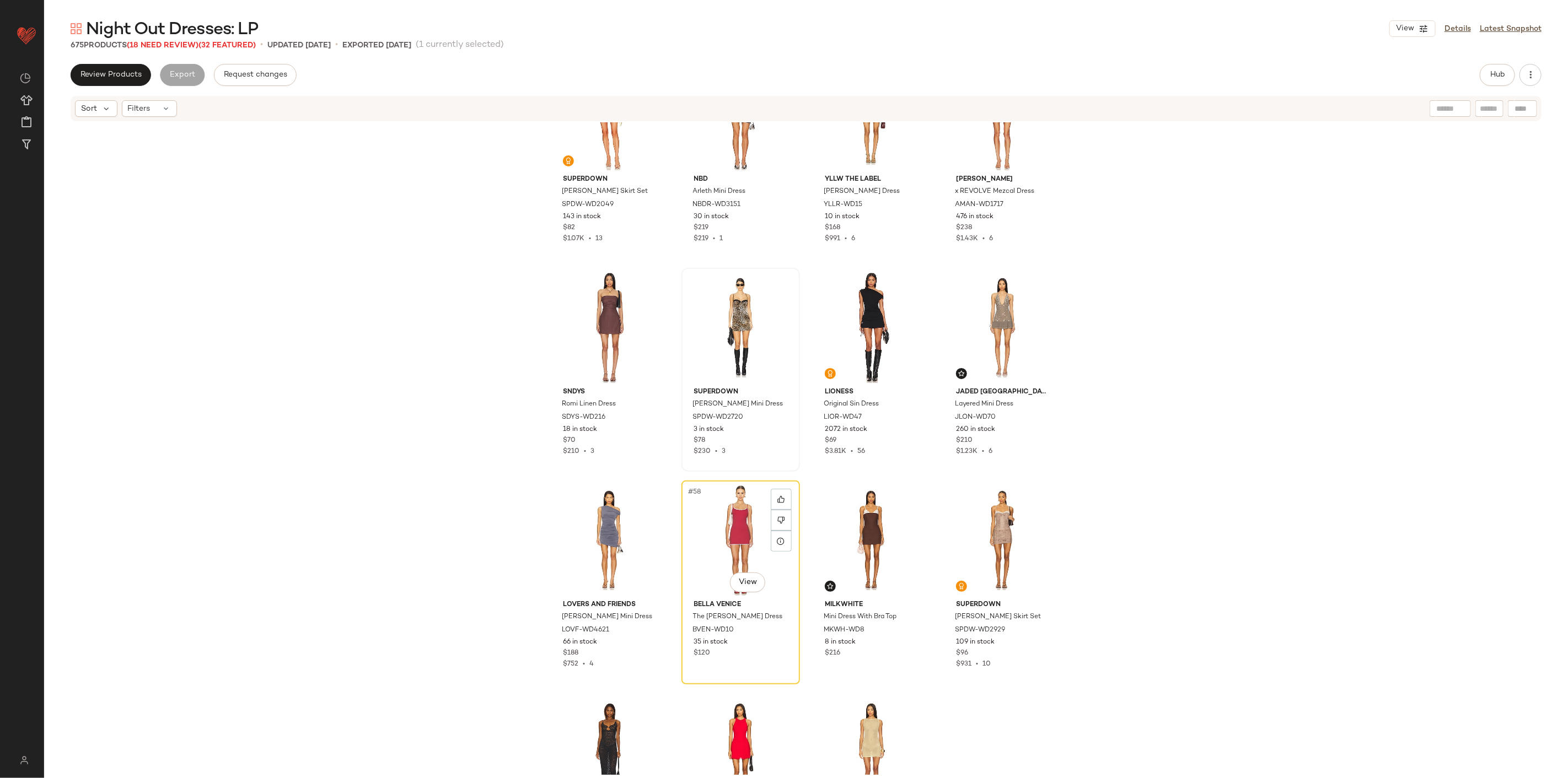
scroll to position [2648, 0]
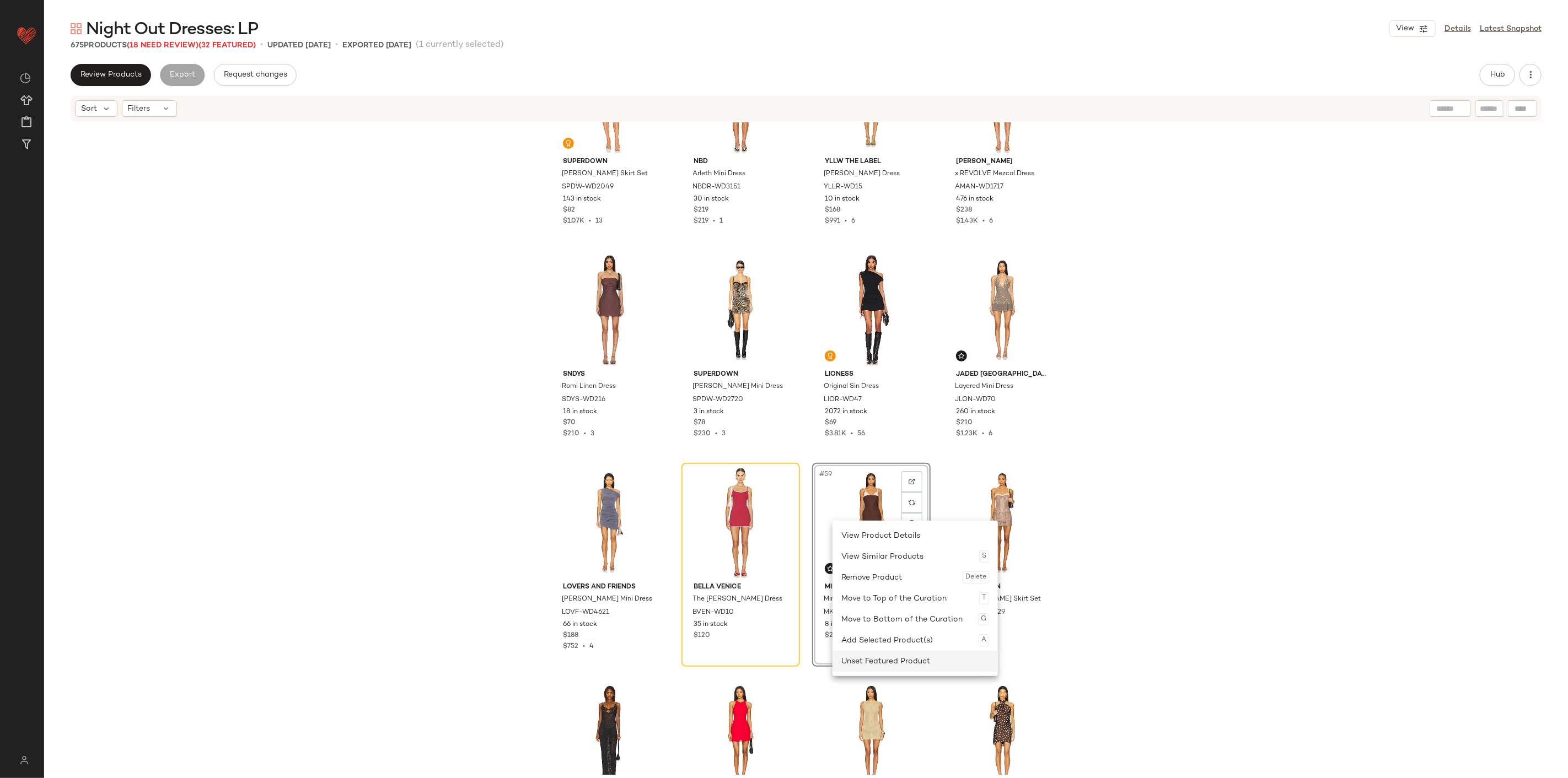
click at [869, 483] on div "Unset Featured Product" at bounding box center [914, 662] width 147 height 21
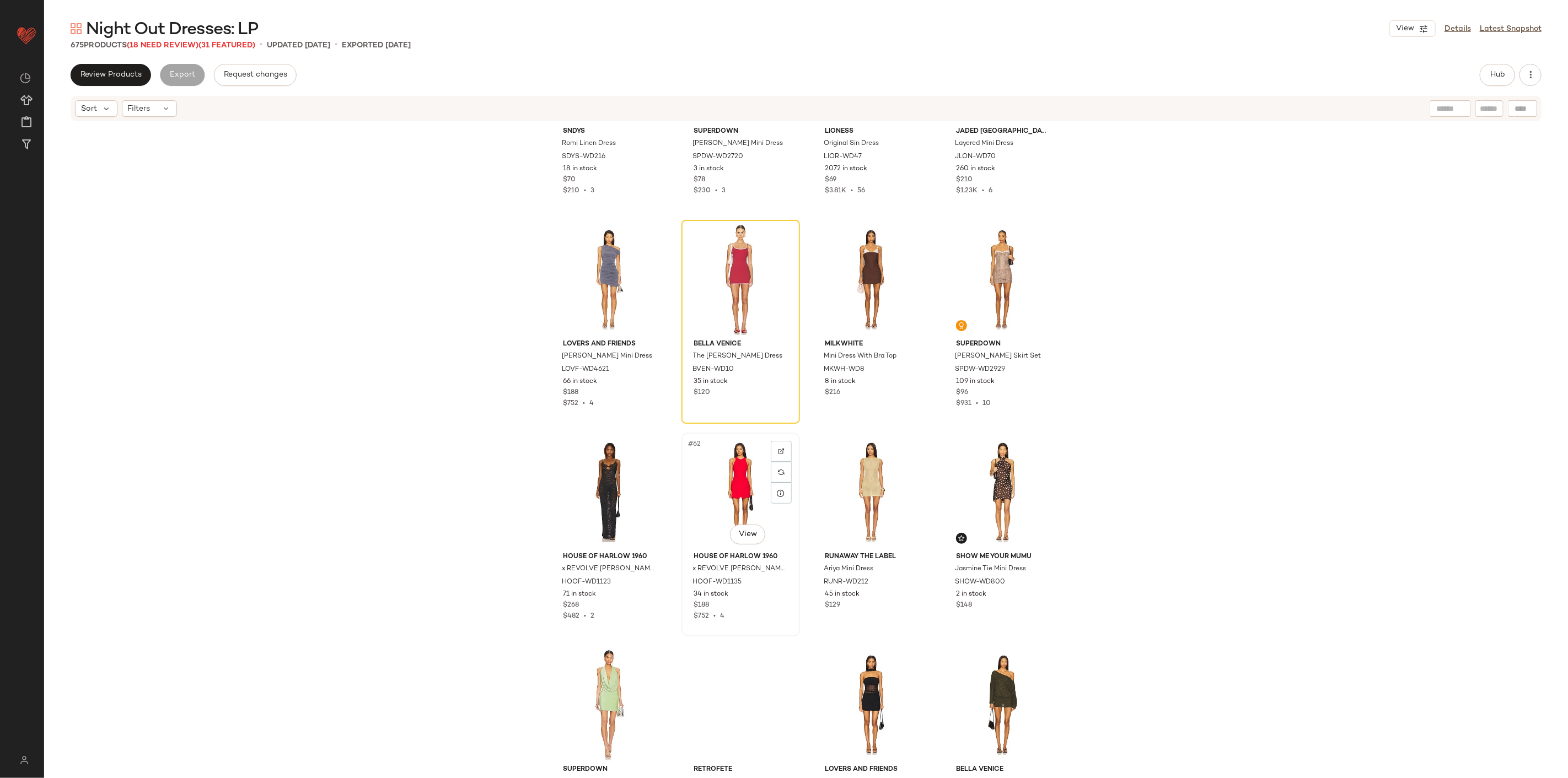
scroll to position [2893, 0]
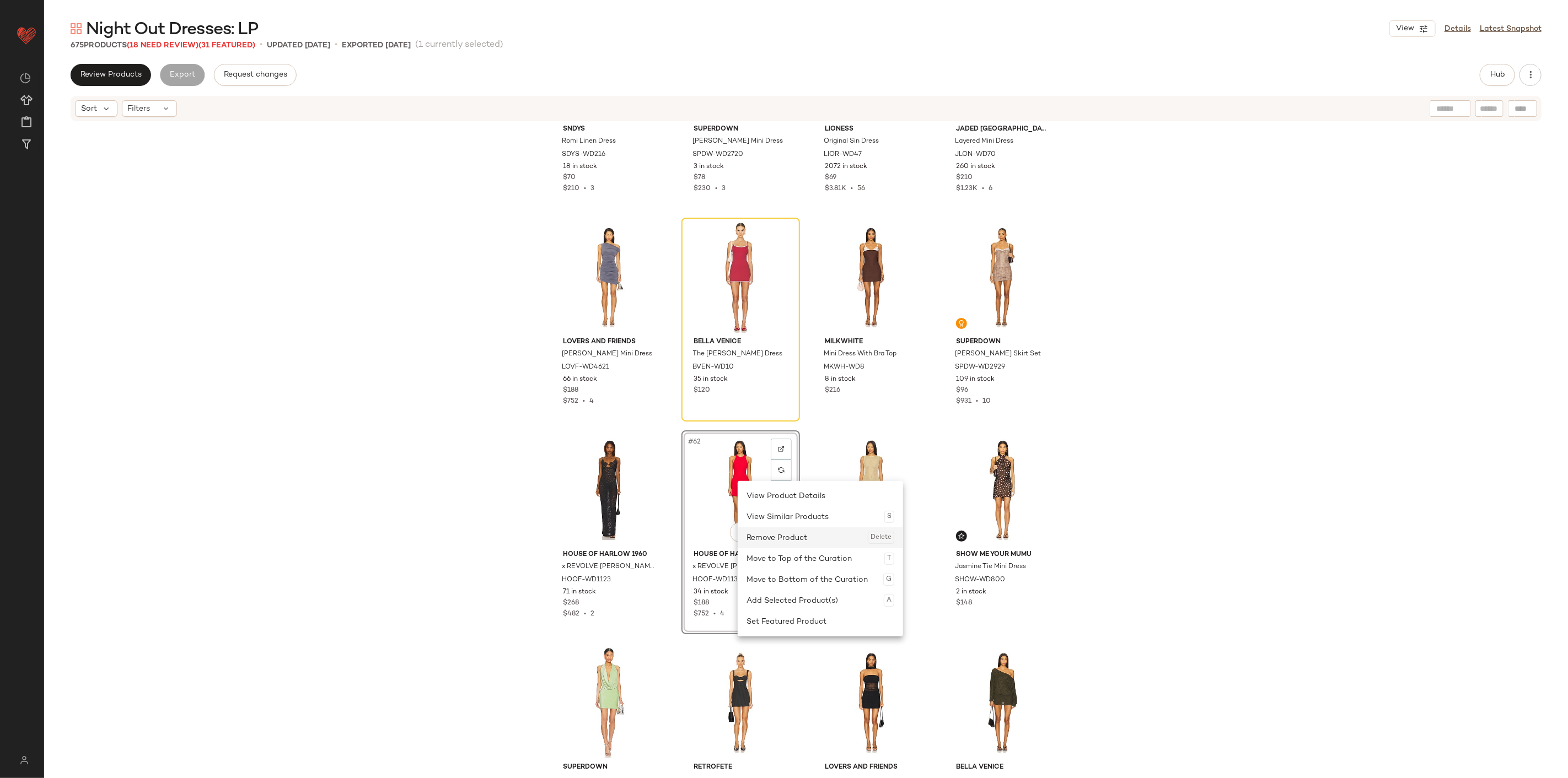
click at [773, 483] on div "Remove Product Delete" at bounding box center [820, 538] width 147 height 21
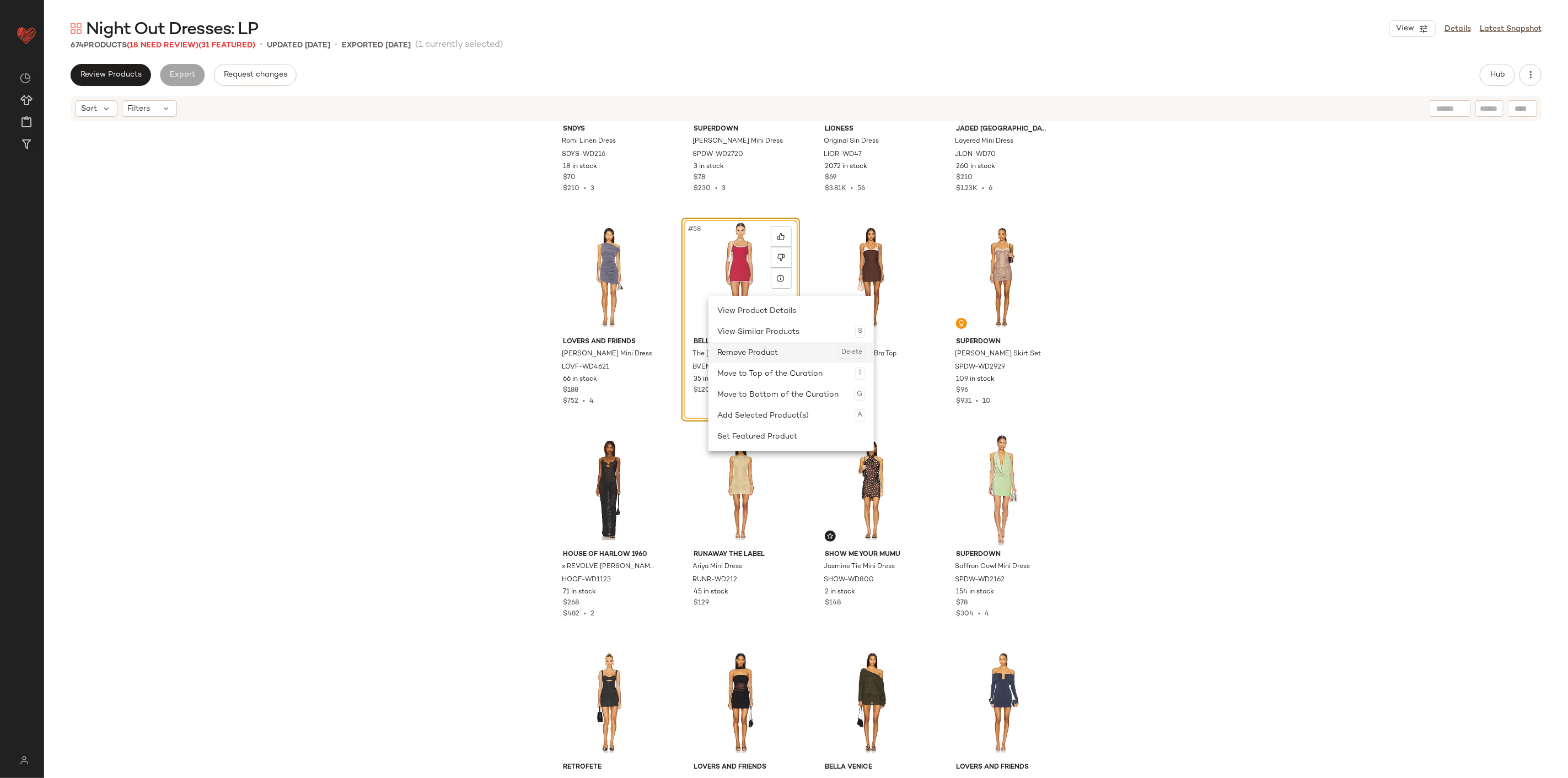
click at [762, 356] on div "Remove Product Delete" at bounding box center [791, 352] width 147 height 21
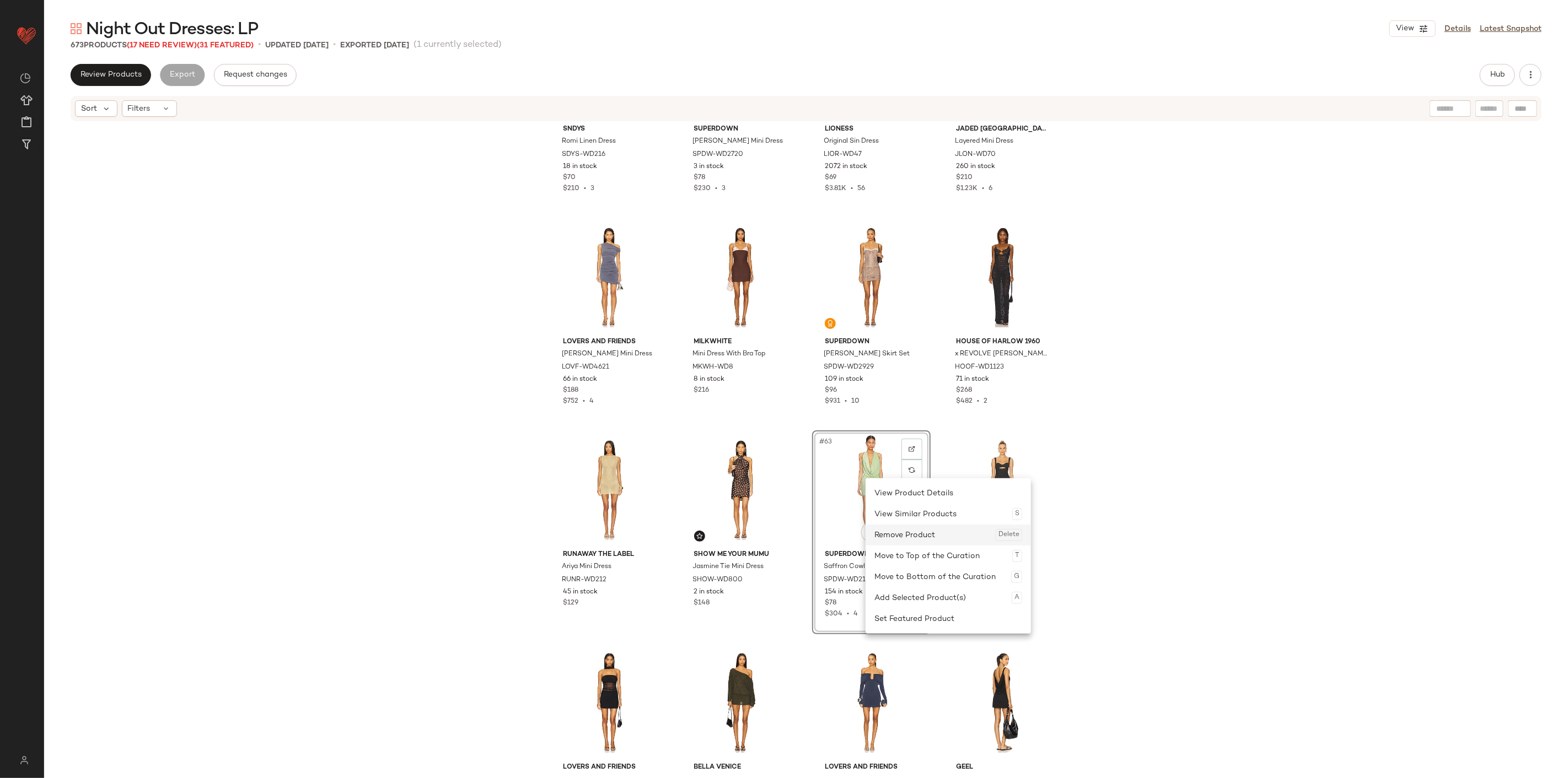
click at [886, 483] on div "Remove Product Delete" at bounding box center [948, 535] width 147 height 21
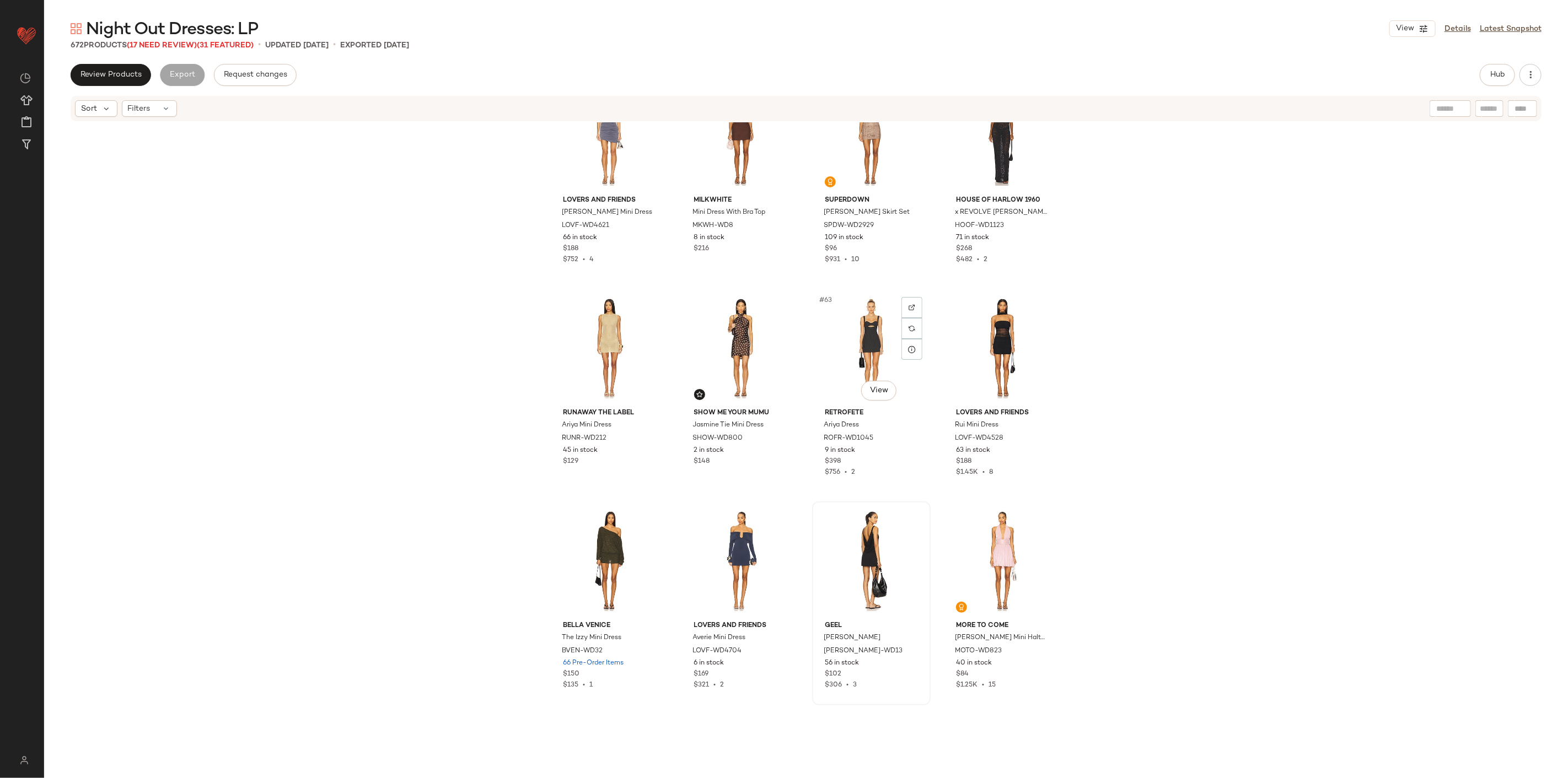
scroll to position [3138, 0]
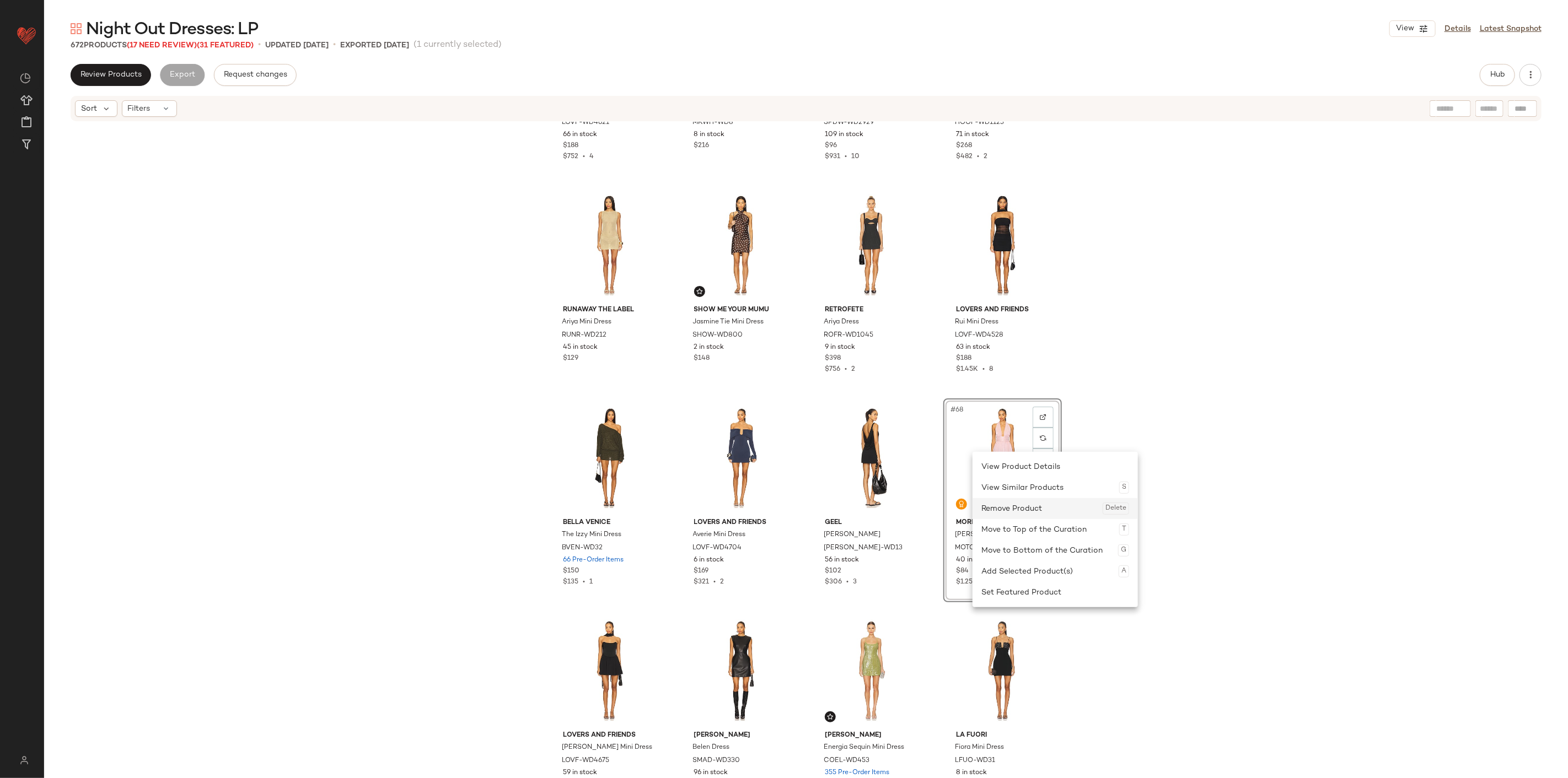
click at [940, 483] on div "Remove Product Delete" at bounding box center [1054, 509] width 147 height 21
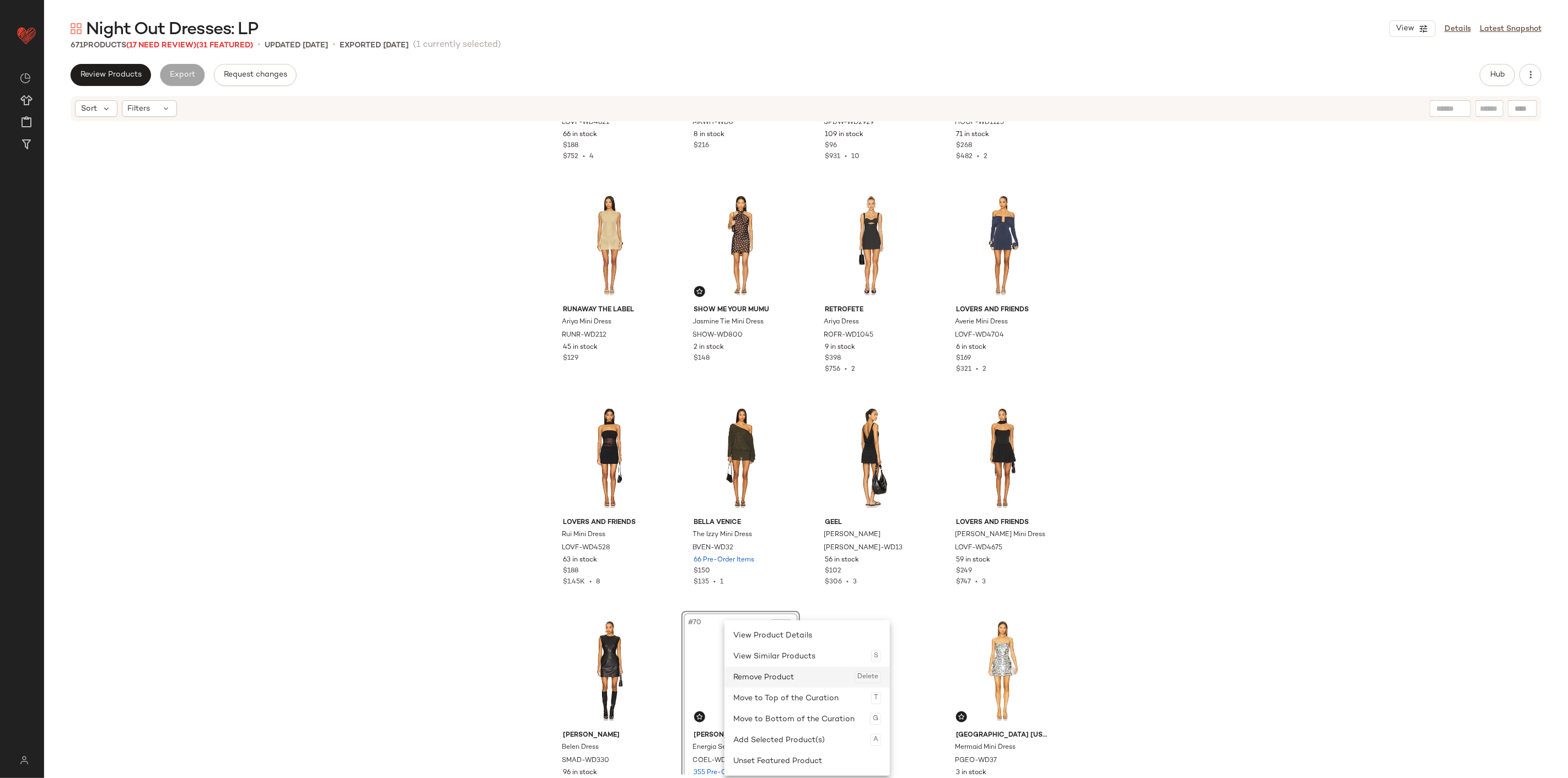
click at [774, 483] on div "Remove Product Delete" at bounding box center [806, 677] width 147 height 21
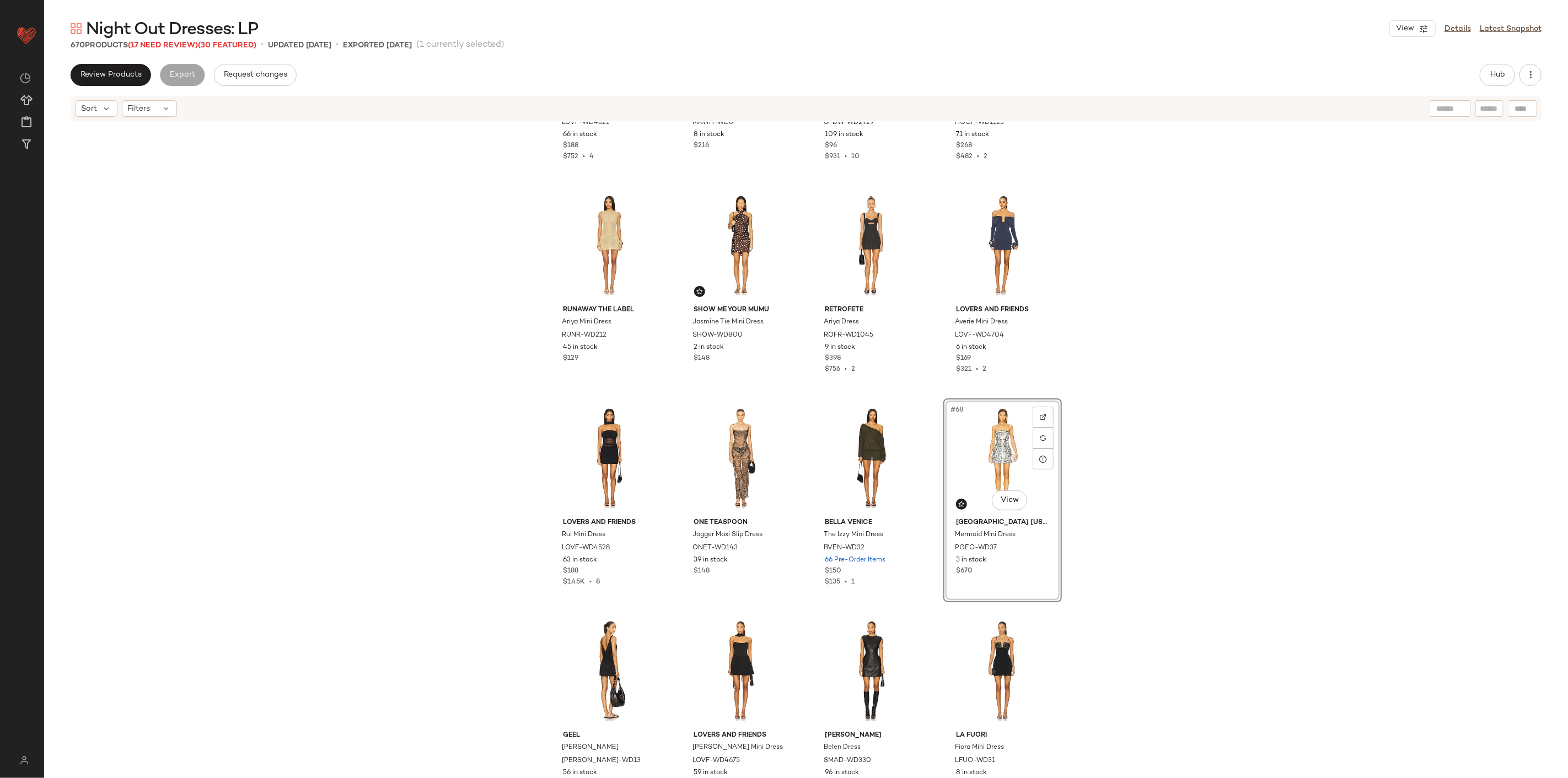
click at [940, 460] on div "#68 View" at bounding box center [1002, 457] width 111 height 111
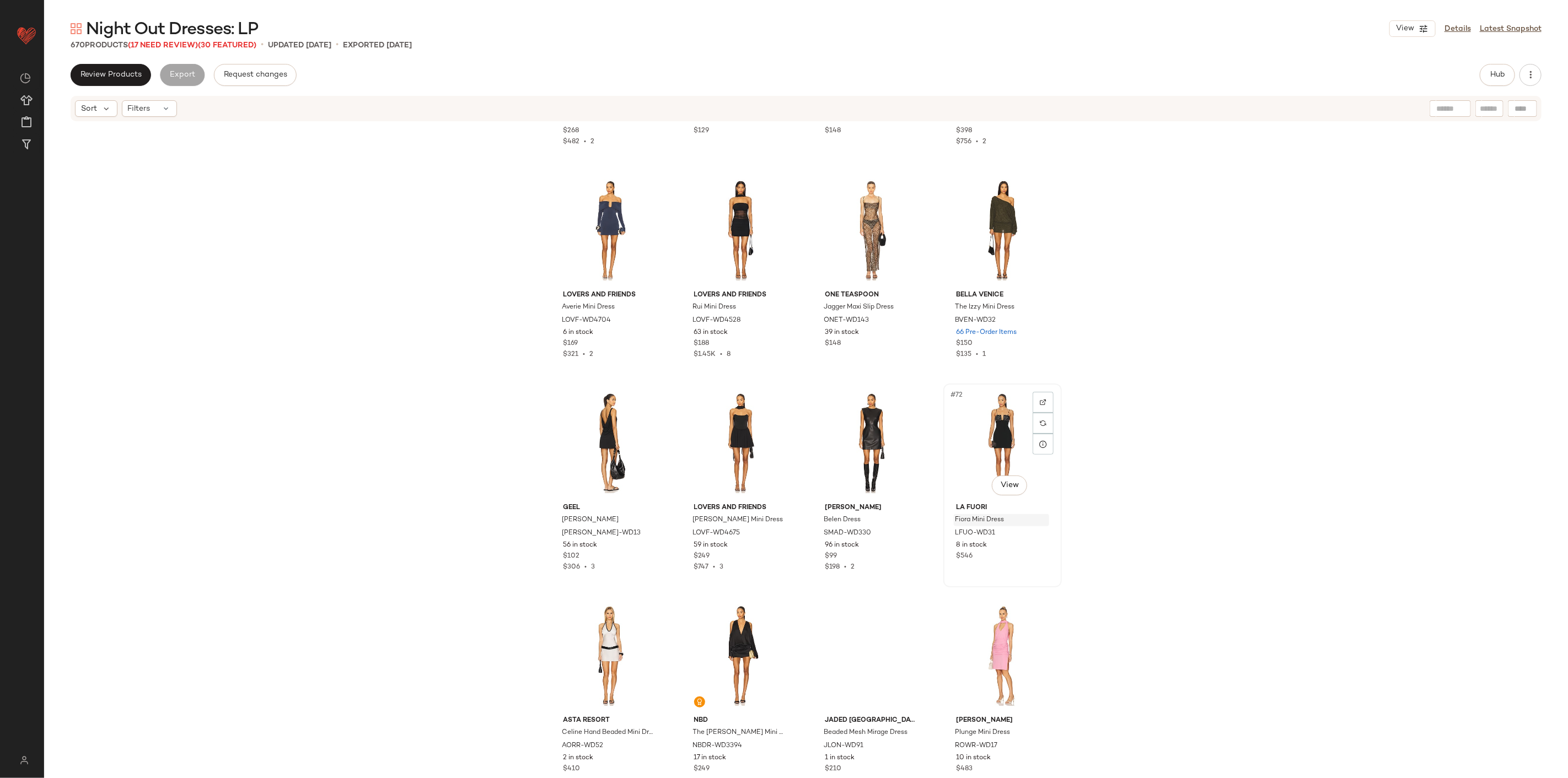
scroll to position [3383, 0]
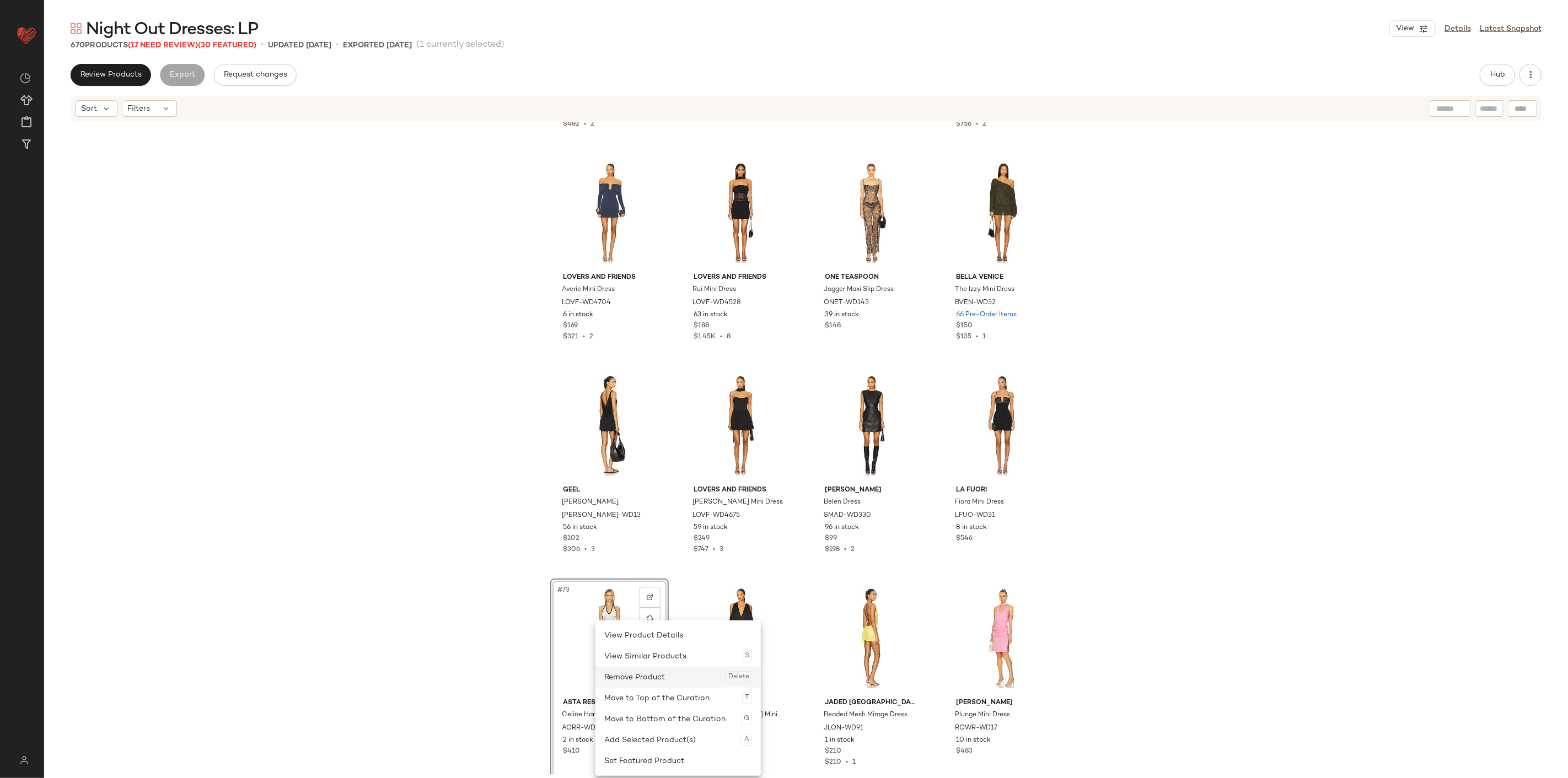
click at [646, 483] on div "Remove Product Delete" at bounding box center [677, 677] width 147 height 21
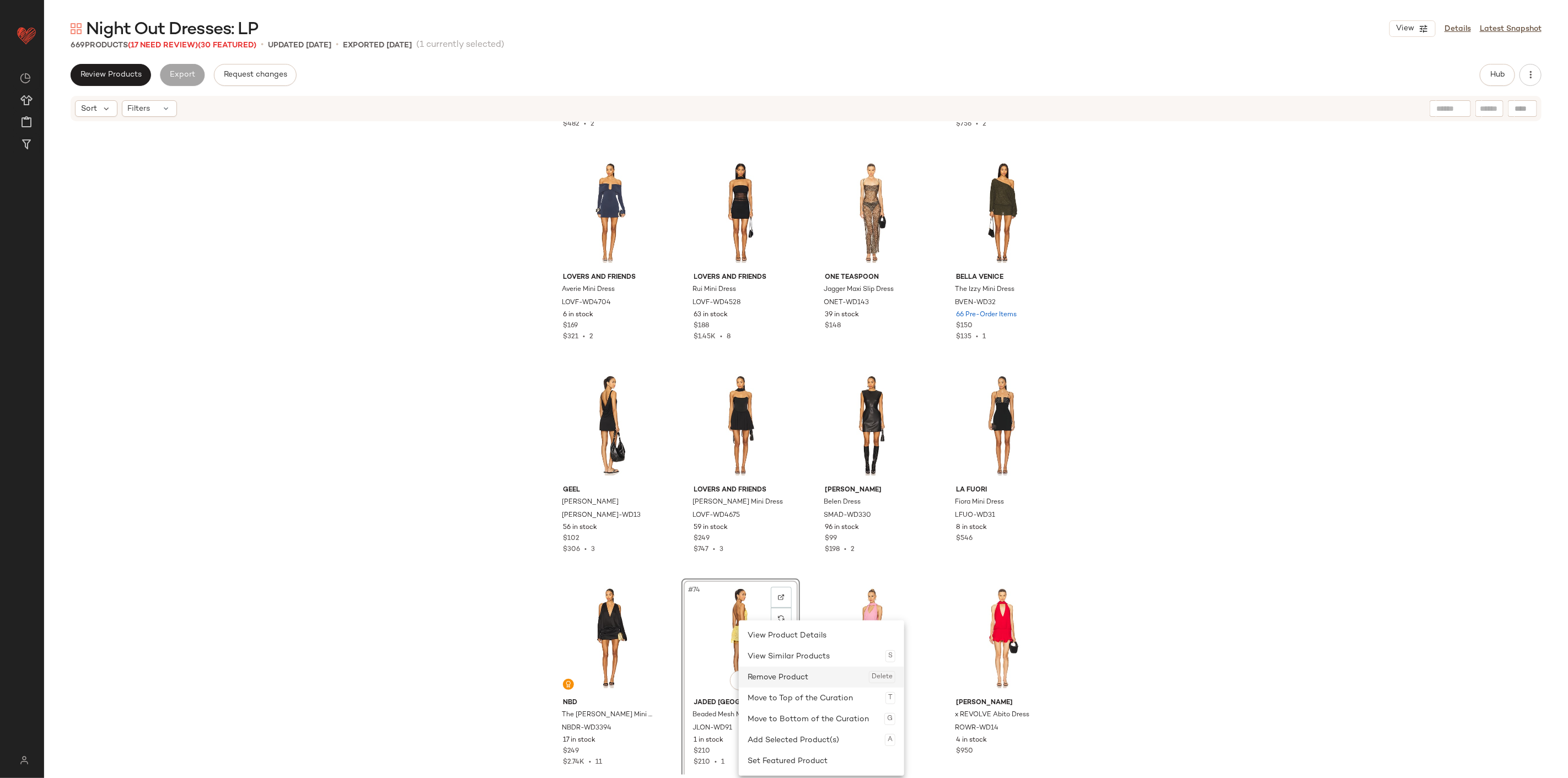
click at [777, 483] on div "Remove Product Delete" at bounding box center [821, 677] width 147 height 21
click at [788, 483] on div "Remove Product Delete" at bounding box center [824, 677] width 147 height 21
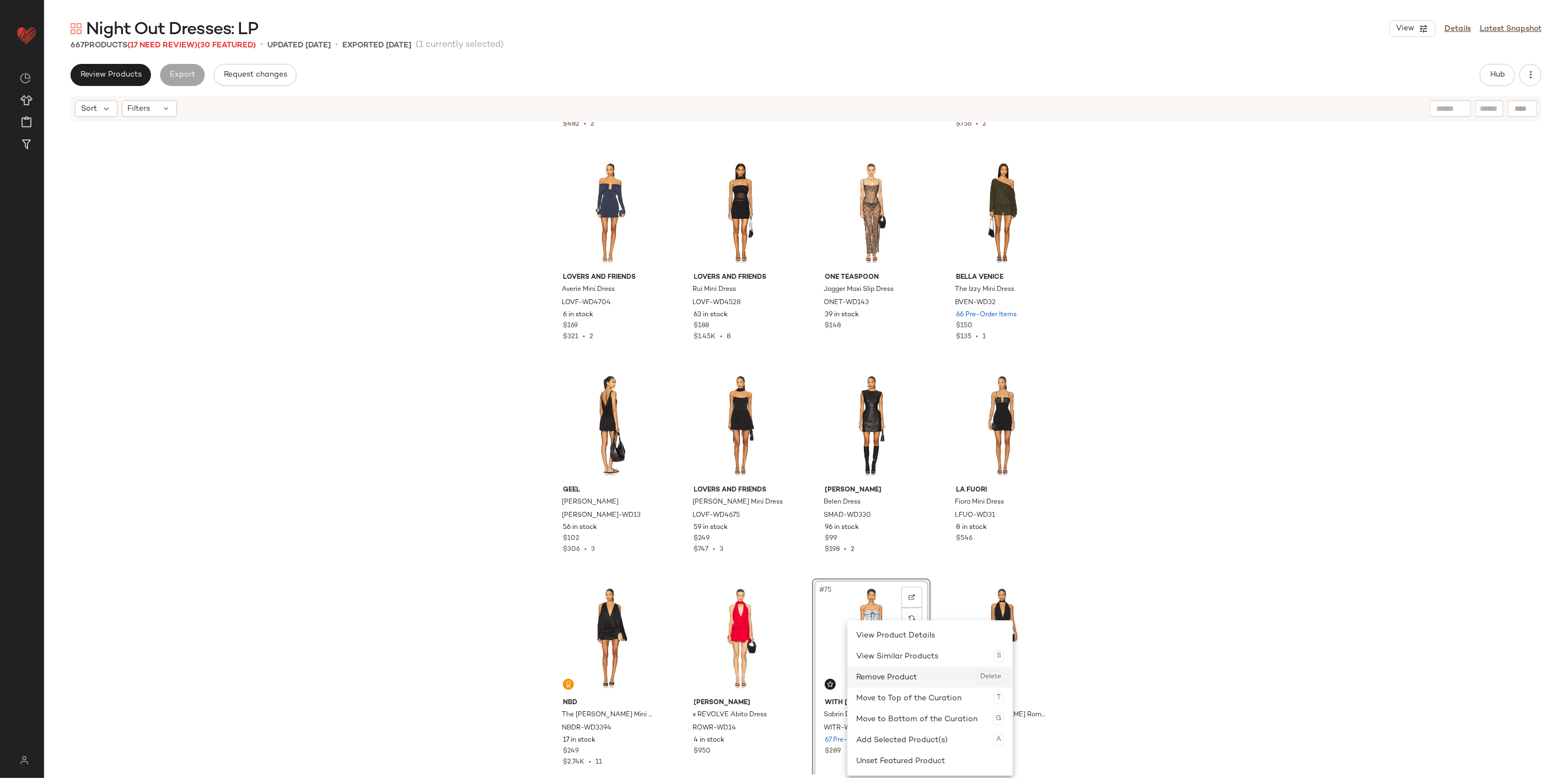
click at [883, 483] on div "Remove Product Delete" at bounding box center [929, 677] width 147 height 21
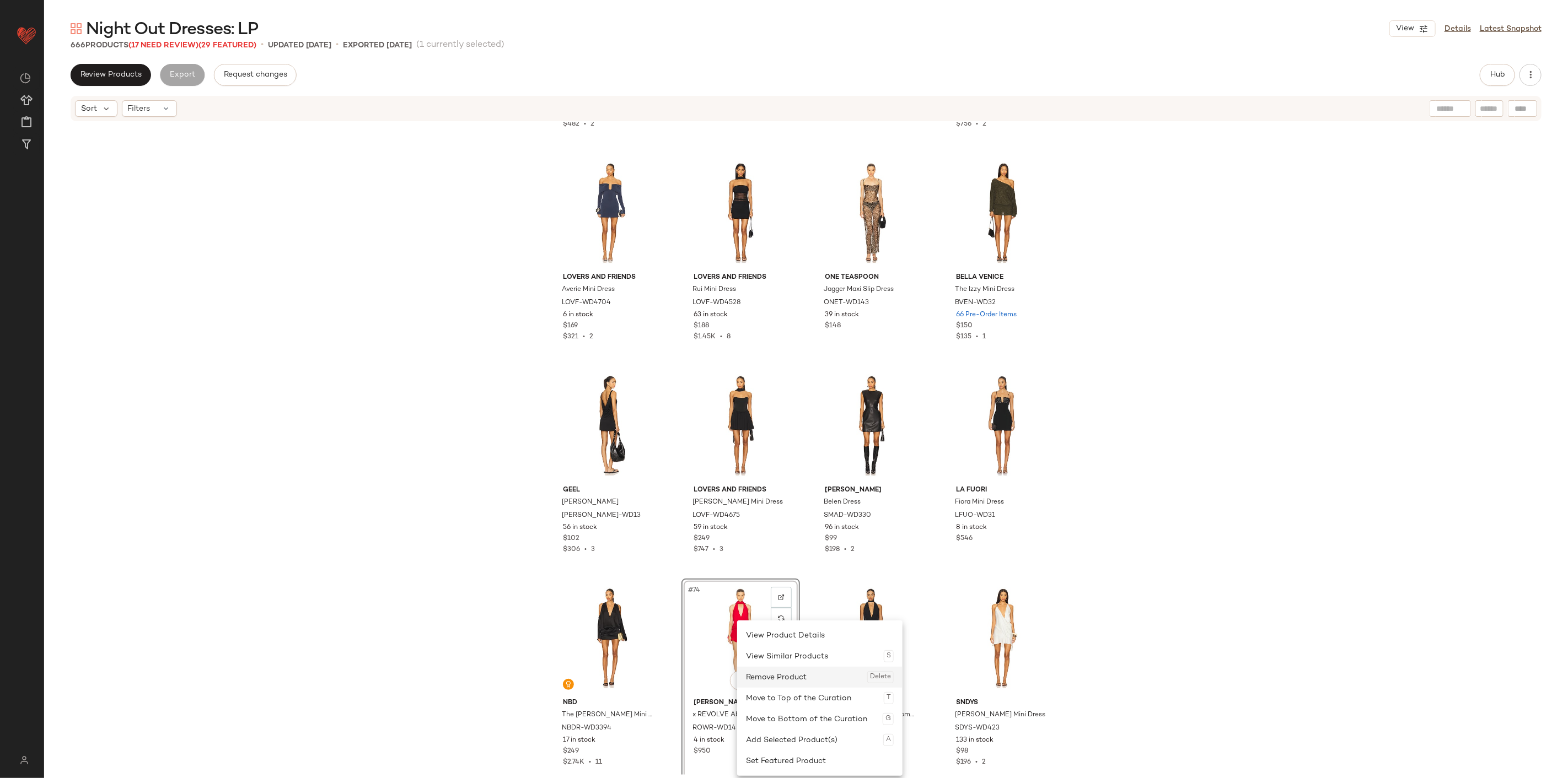
click at [778, 483] on div "Remove Product Delete" at bounding box center [819, 677] width 147 height 21
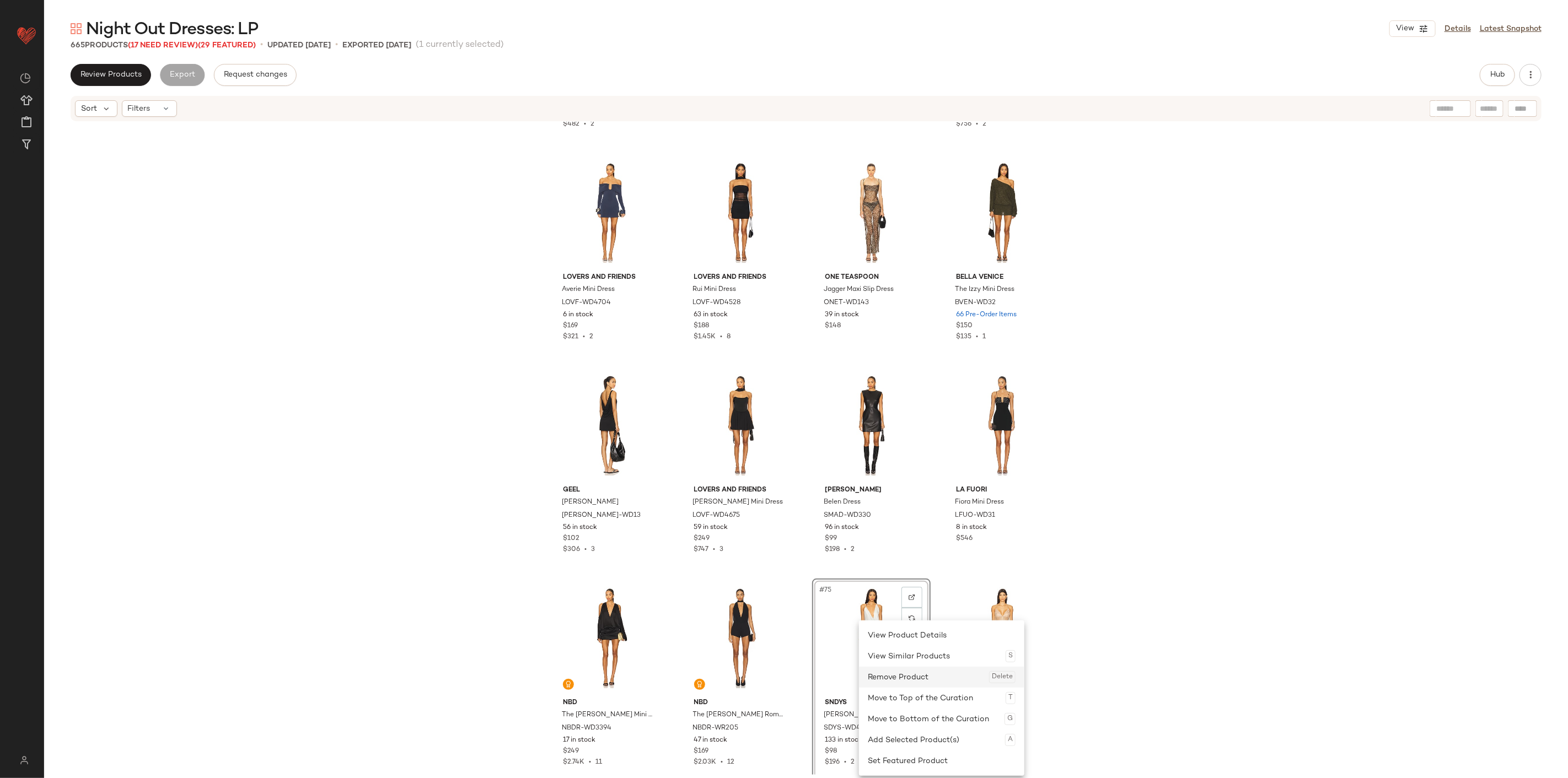
click at [888, 483] on div "Remove Product Delete" at bounding box center [941, 677] width 147 height 21
click at [893, 483] on div "Remove Product Delete" at bounding box center [952, 677] width 147 height 21
click at [896, 483] on div "Remove Product Delete" at bounding box center [953, 677] width 147 height 21
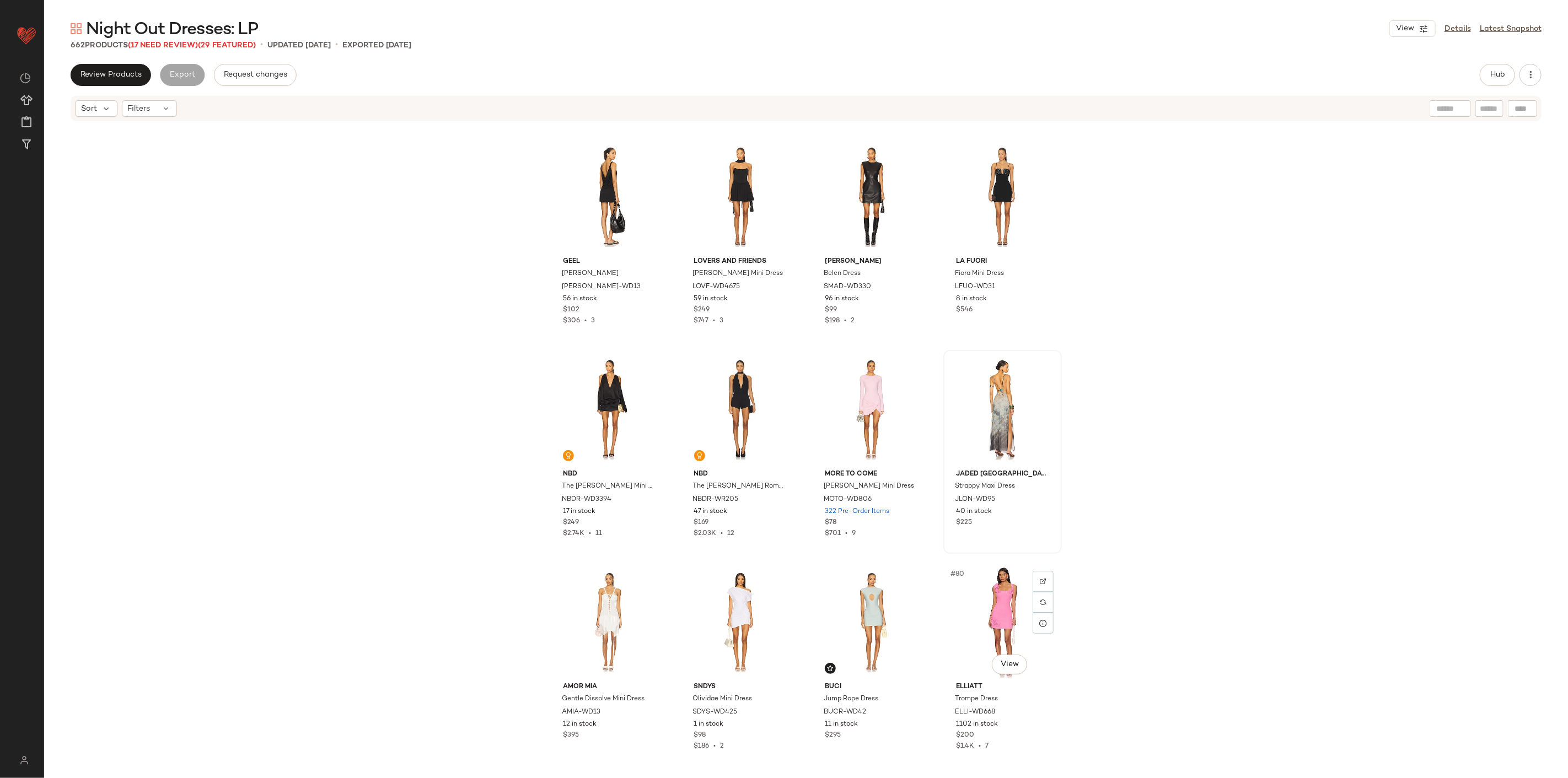
scroll to position [3628, 0]
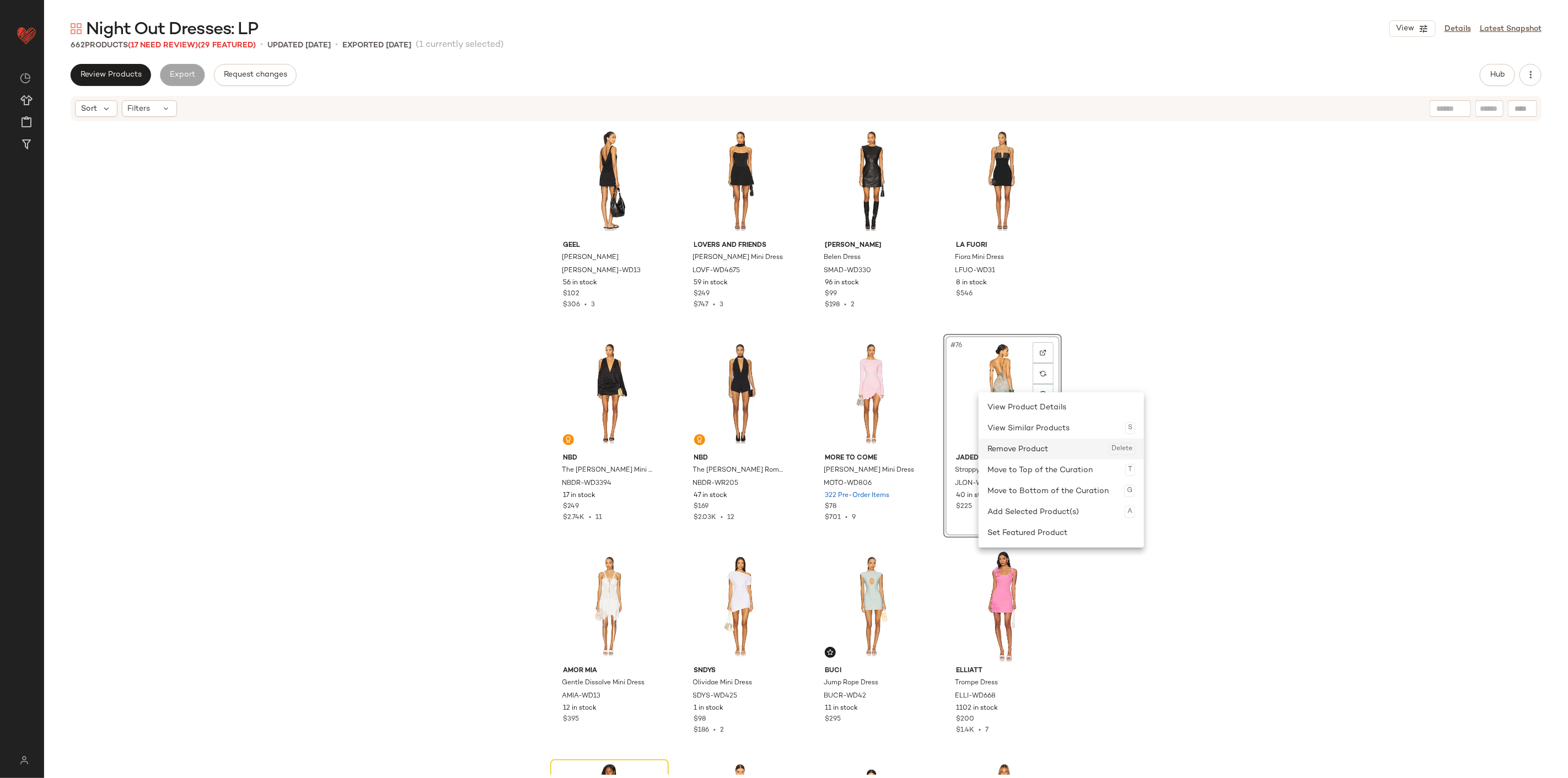
click at [940, 452] on div "Remove Product Delete" at bounding box center [1061, 449] width 147 height 21
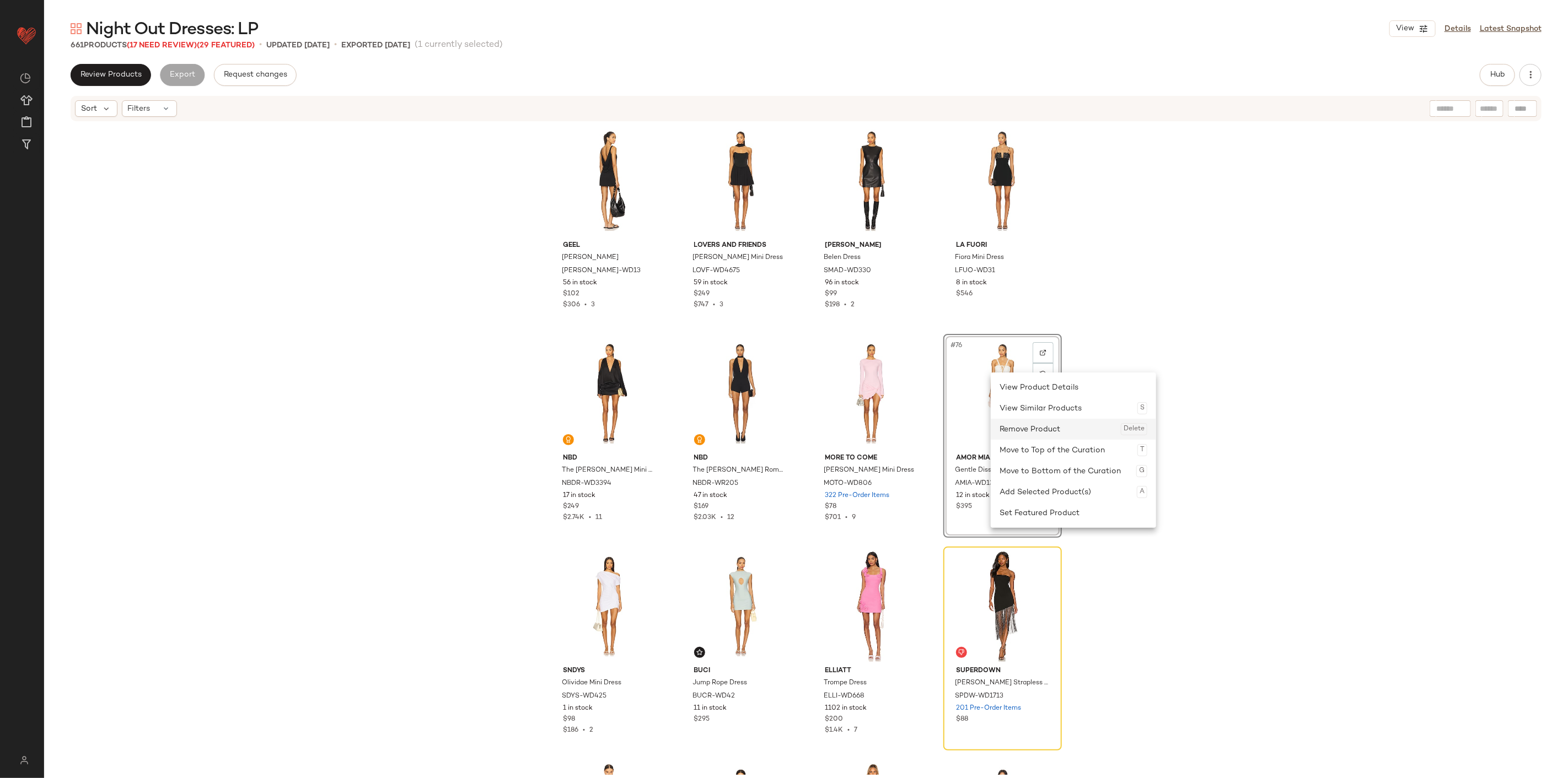
click at [940, 435] on div "Remove Product Delete" at bounding box center [1072, 430] width 147 height 21
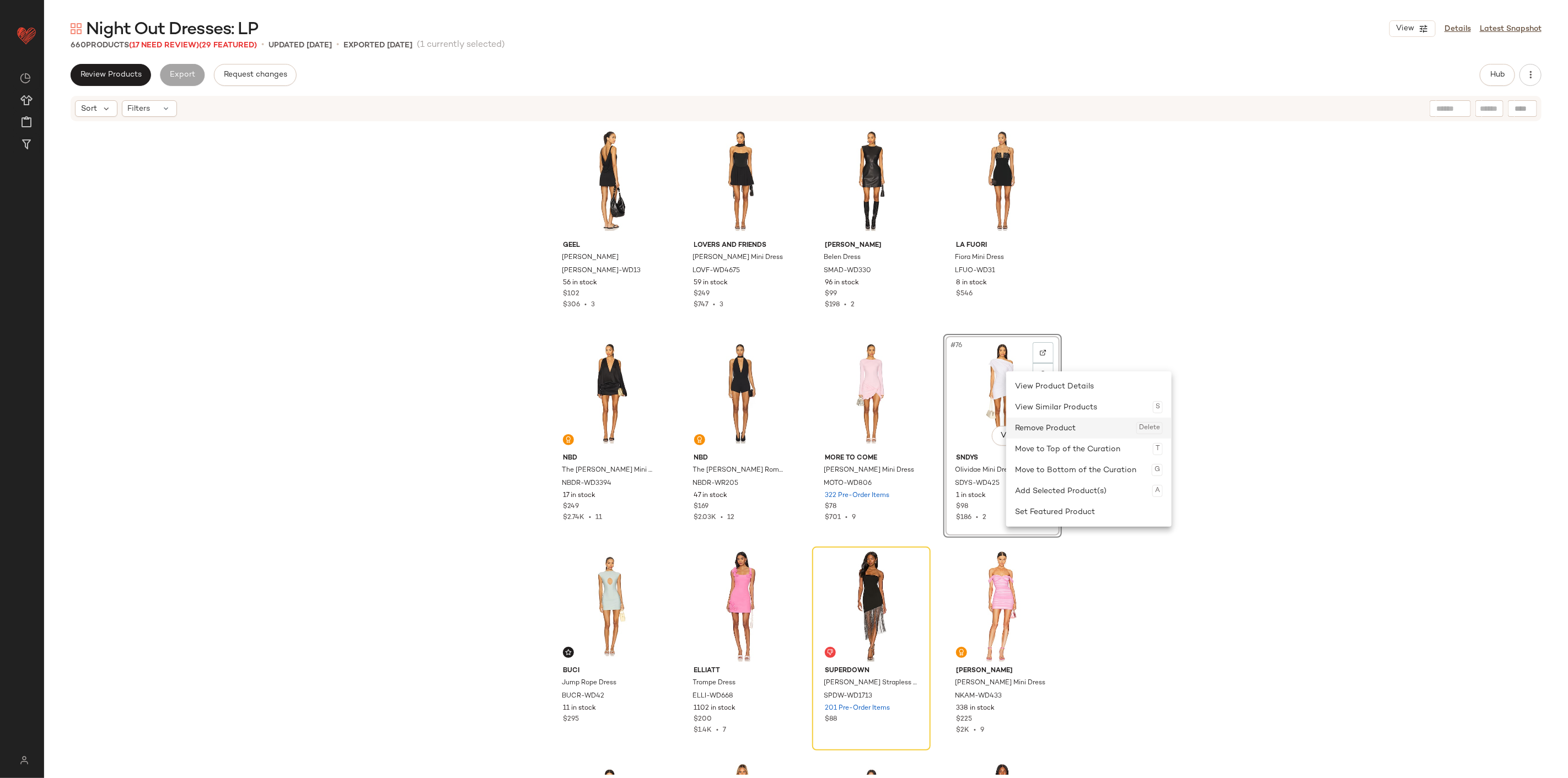
click at [940, 427] on div "Remove Product Delete" at bounding box center [1088, 428] width 147 height 21
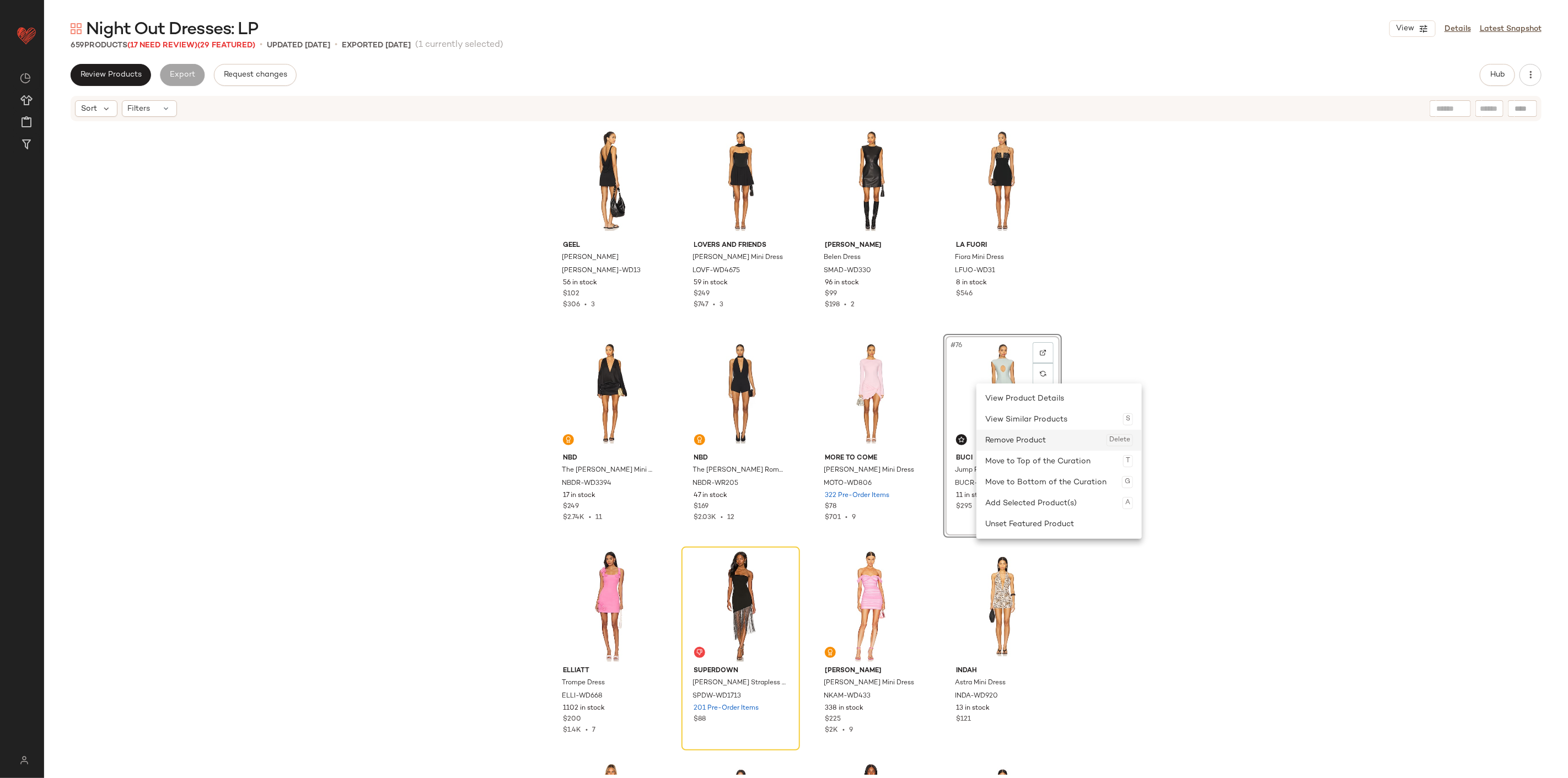
click at [940, 438] on div "Remove Product Delete" at bounding box center [1058, 440] width 147 height 21
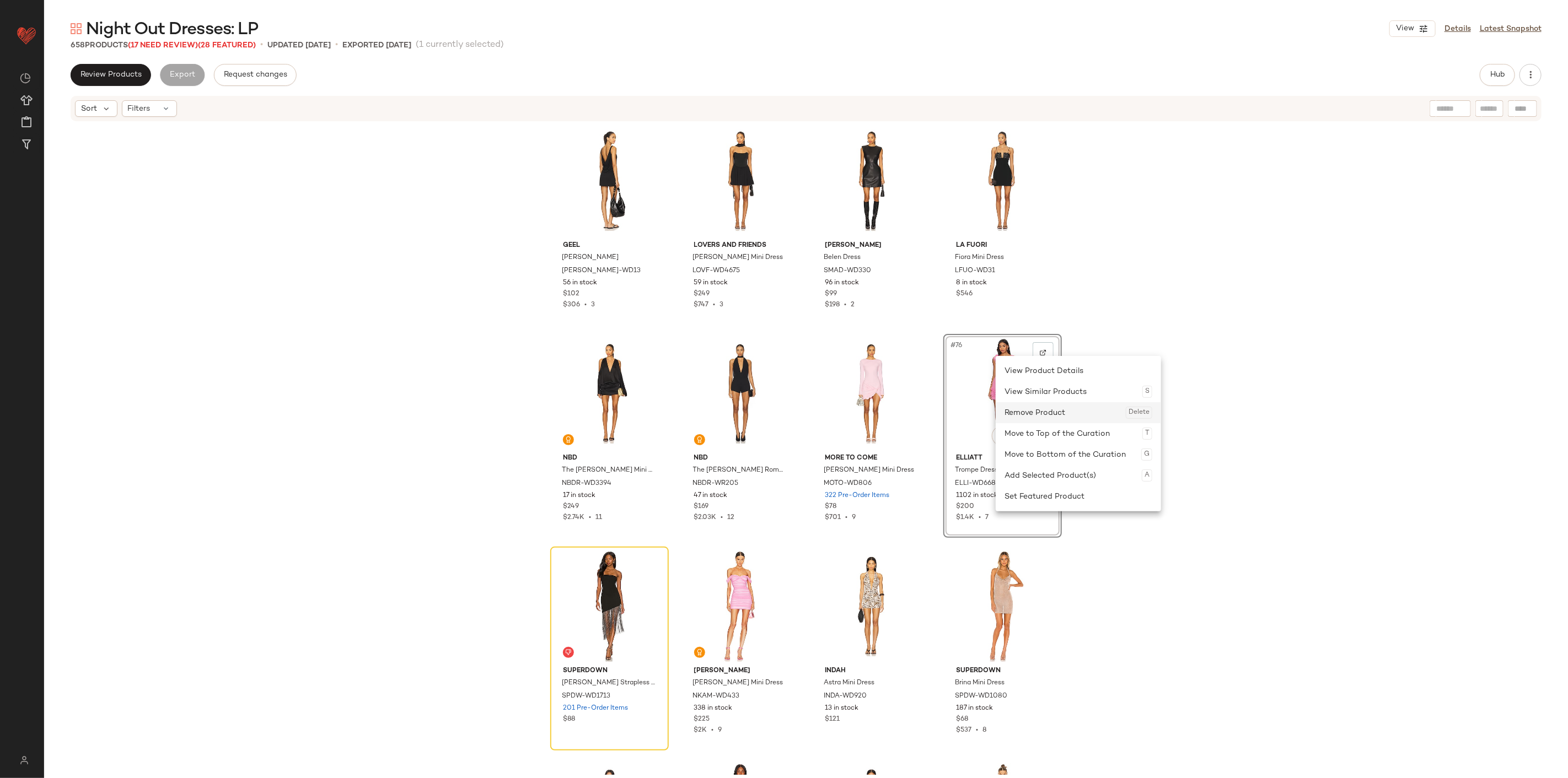
click at [940, 415] on div "Remove Product Delete" at bounding box center [1078, 413] width 147 height 21
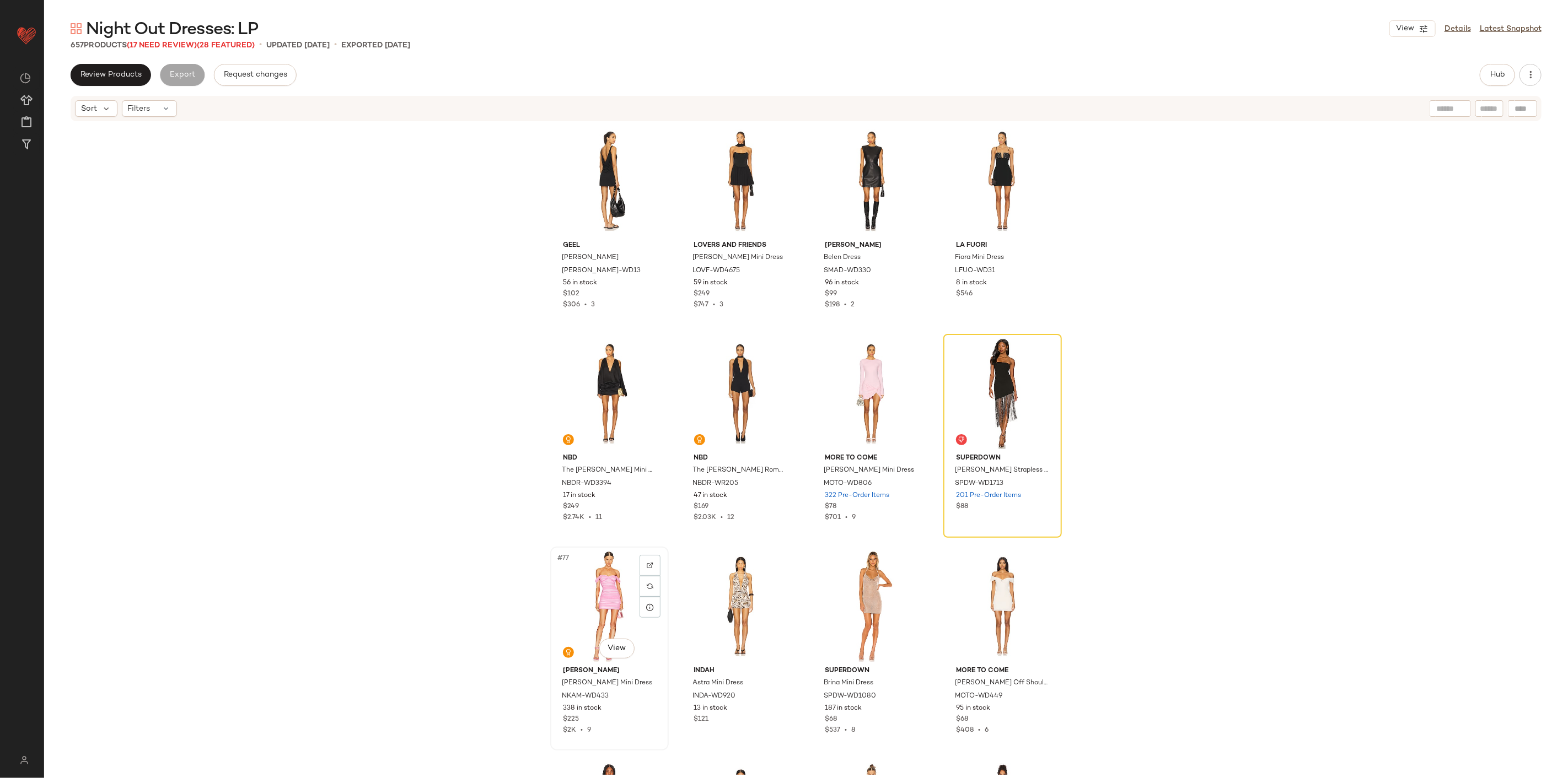
click at [605, 483] on div "#77 View" at bounding box center [609, 605] width 111 height 111
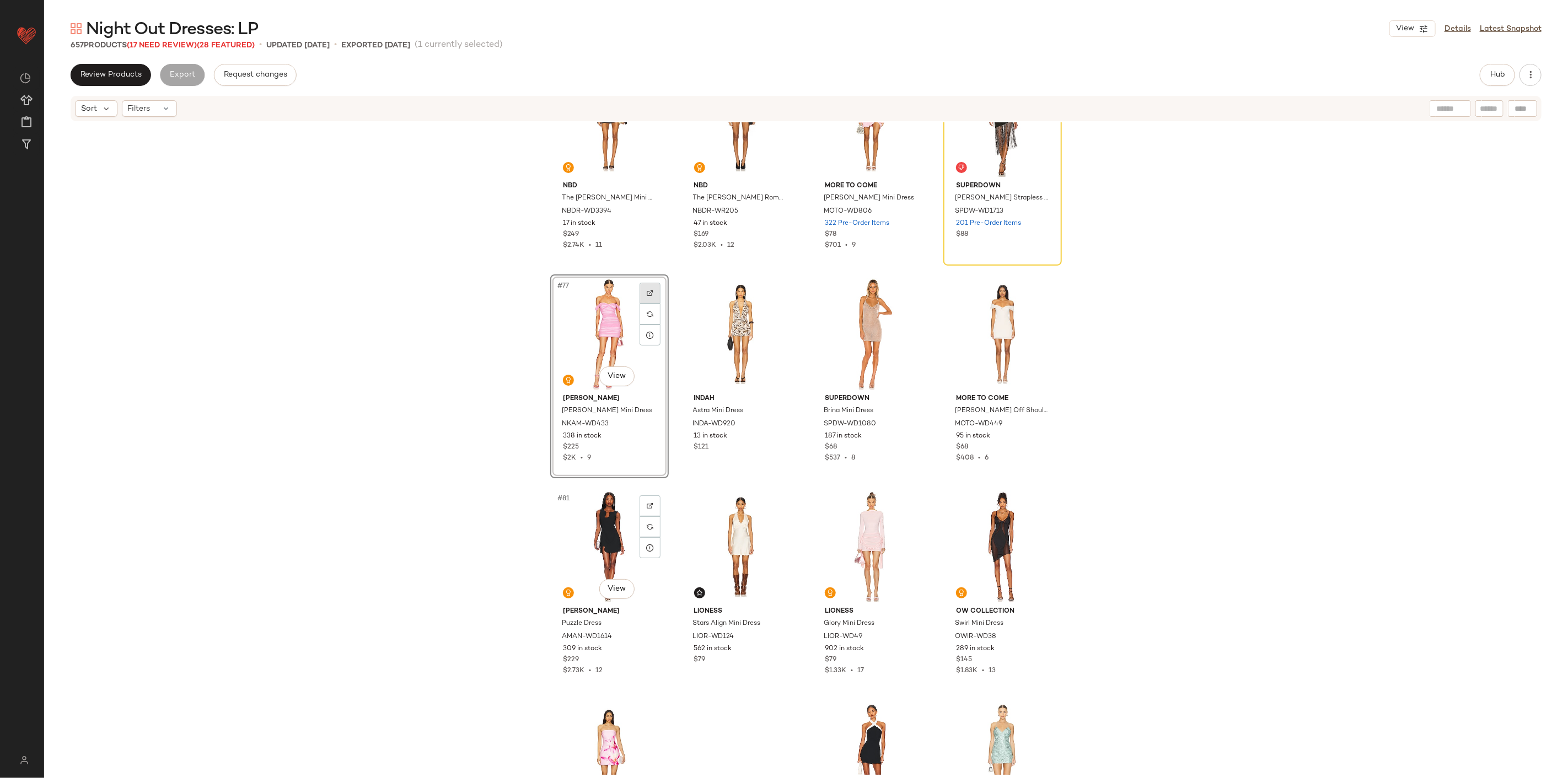
scroll to position [3934, 0]
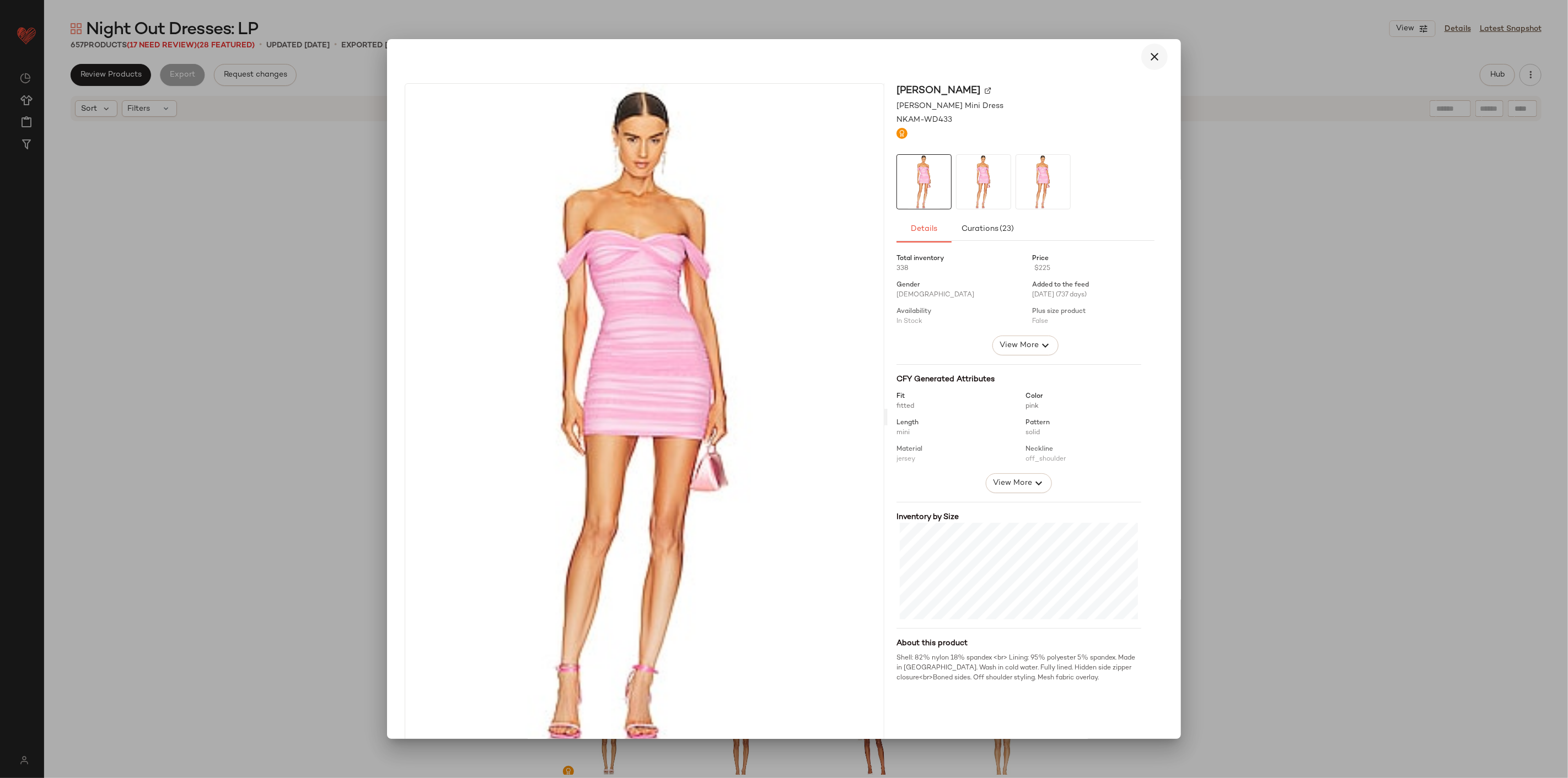
drag, startPoint x: 607, startPoint y: 333, endPoint x: 1150, endPoint y: 66, distance: 605.1
click at [940, 66] on button "button" at bounding box center [1154, 56] width 26 height 26
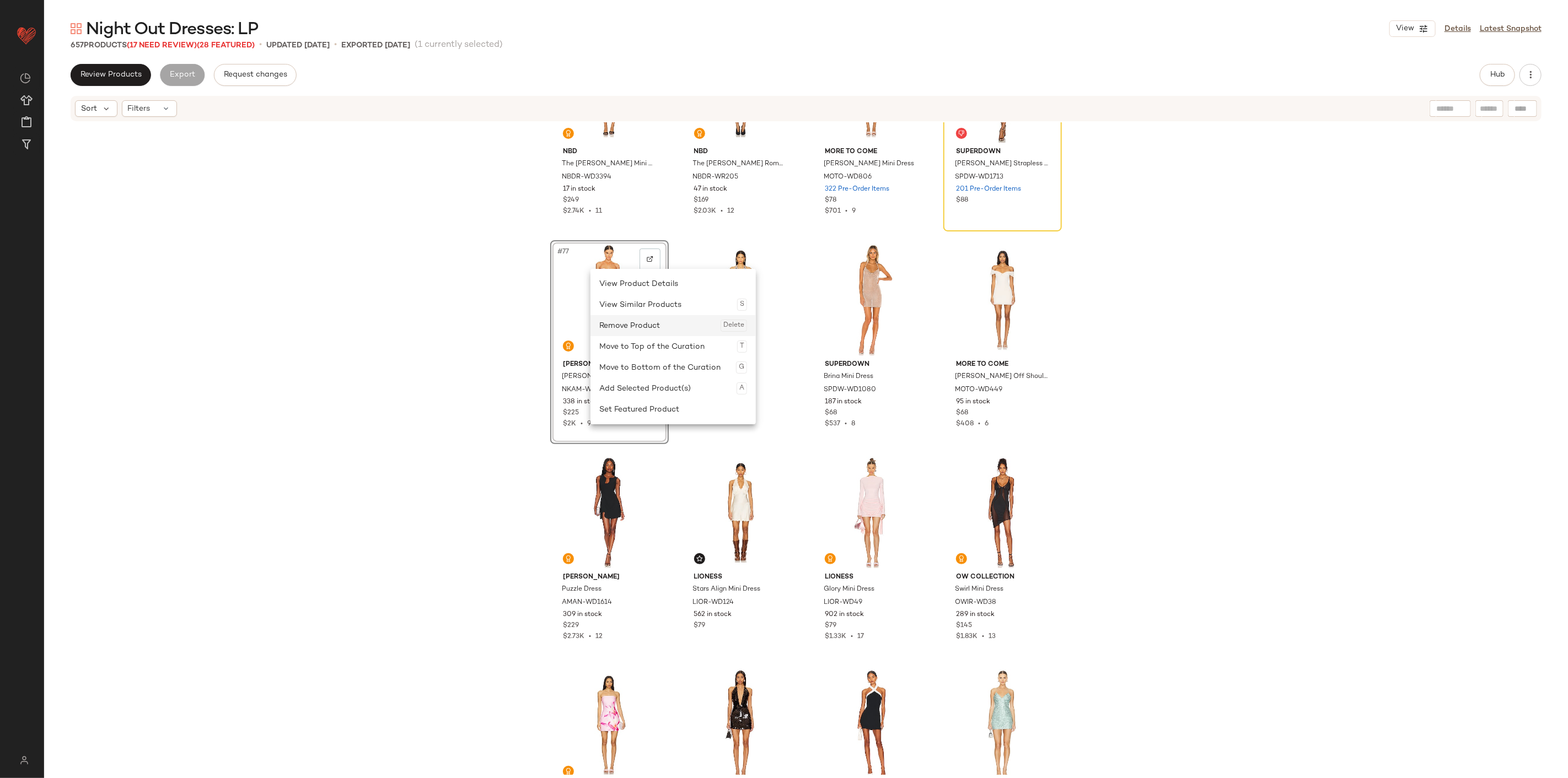
click at [660, 326] on div "Remove Product Delete" at bounding box center [672, 326] width 147 height 21
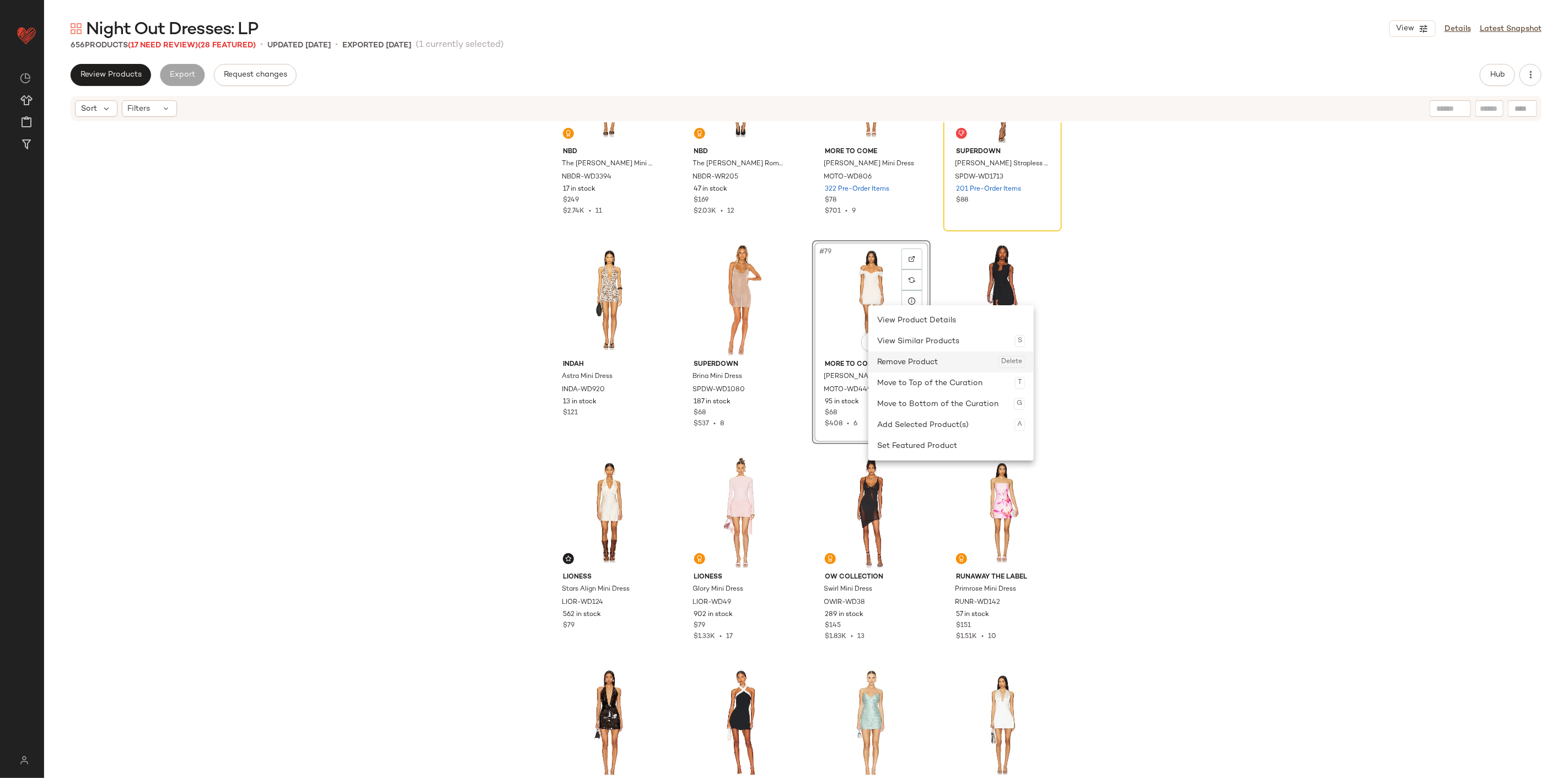
click at [900, 359] on div "Remove Product Delete" at bounding box center [950, 362] width 147 height 21
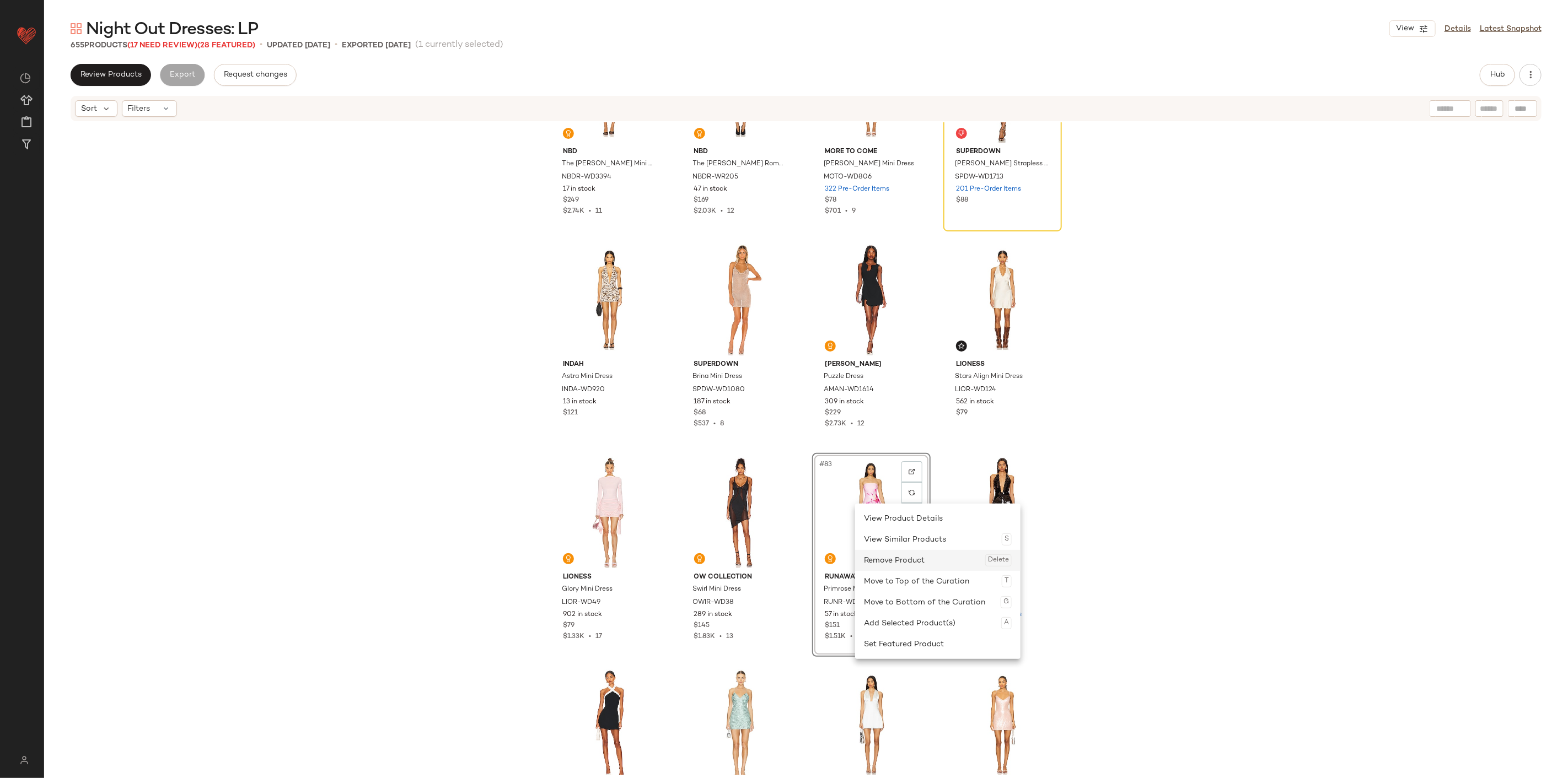
click at [877, 483] on div "Remove Product Delete" at bounding box center [937, 561] width 147 height 21
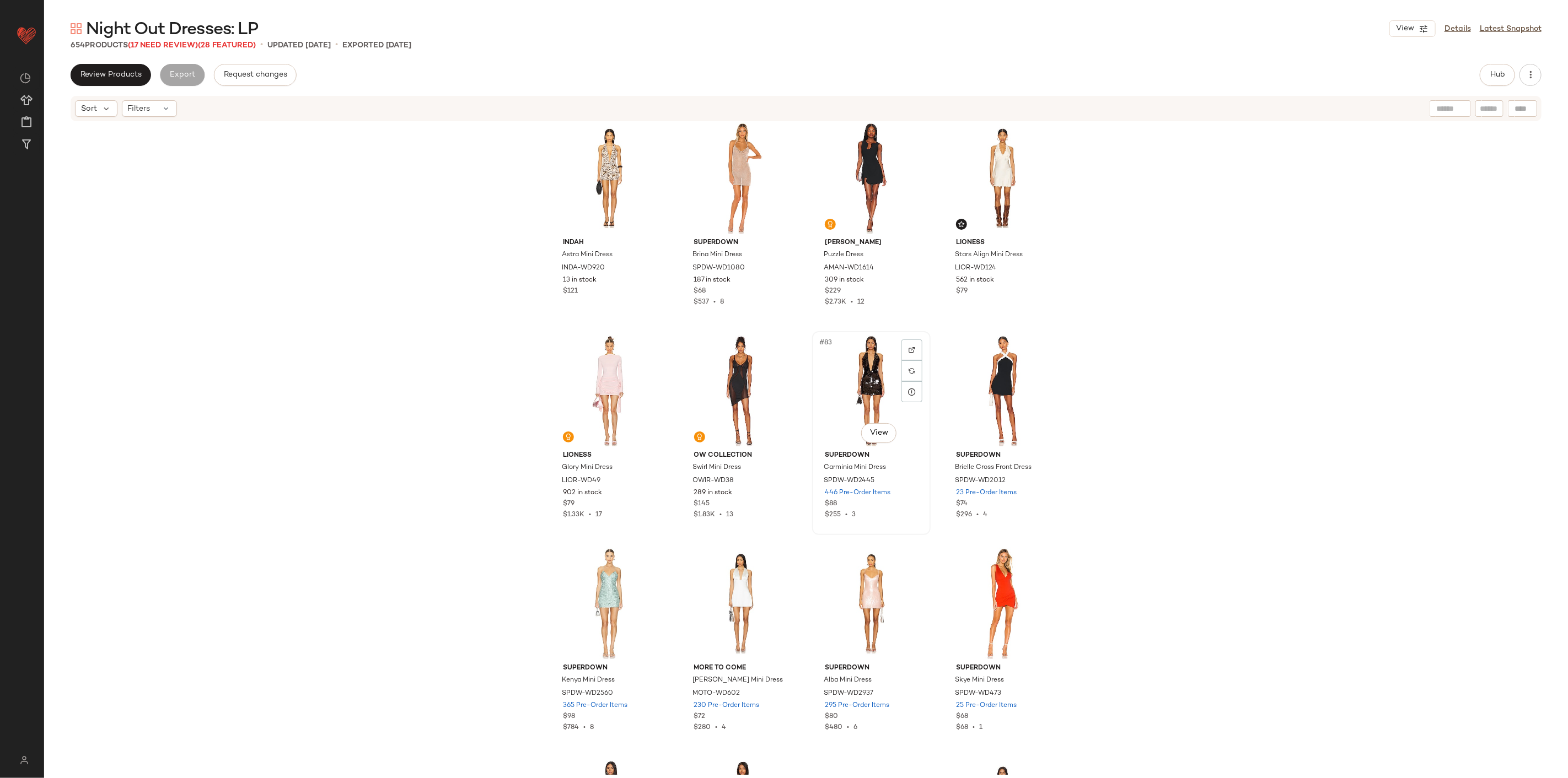
scroll to position [4118, 0]
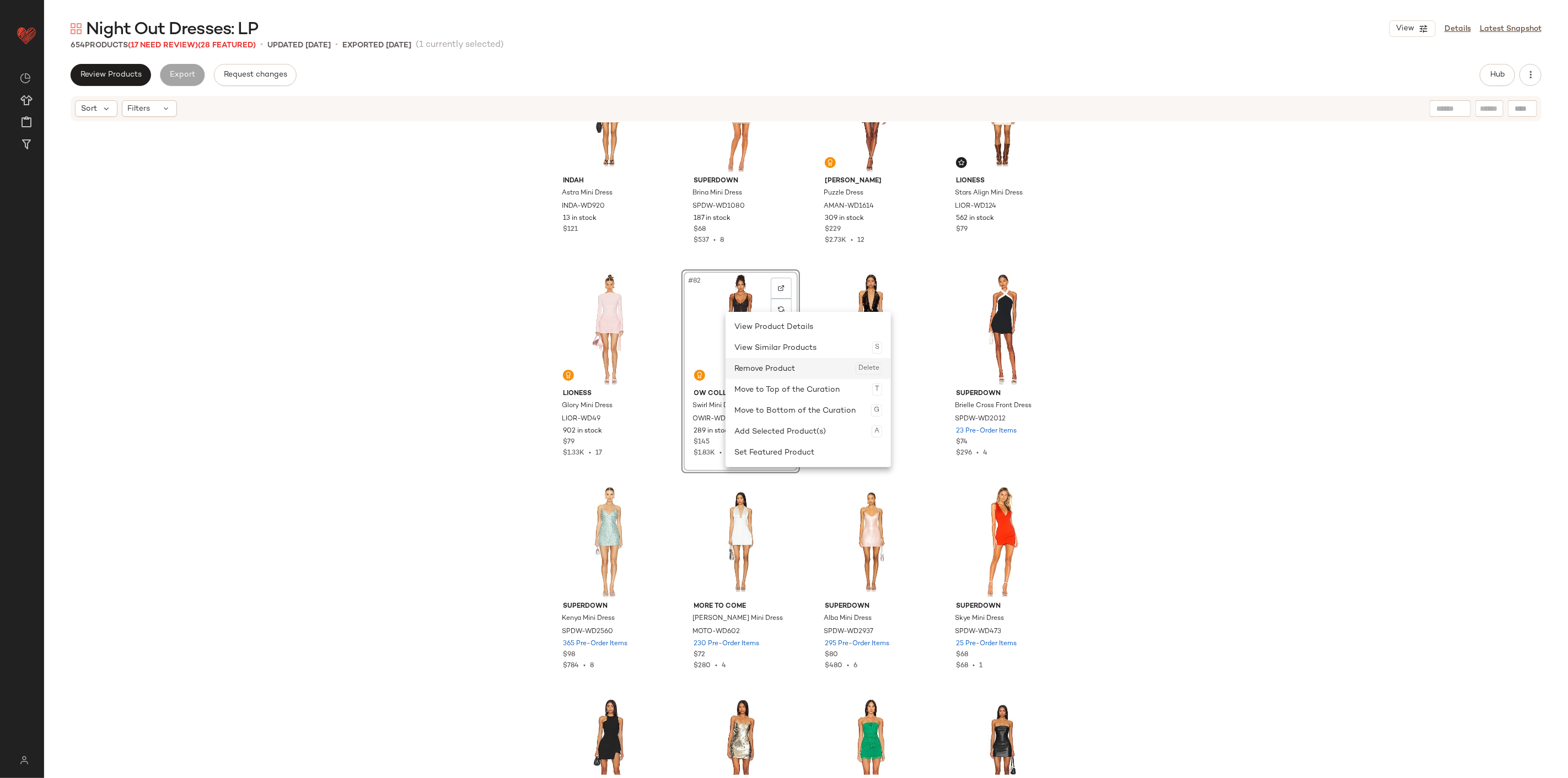
click at [764, 372] on div "Remove Product Delete" at bounding box center [808, 369] width 147 height 21
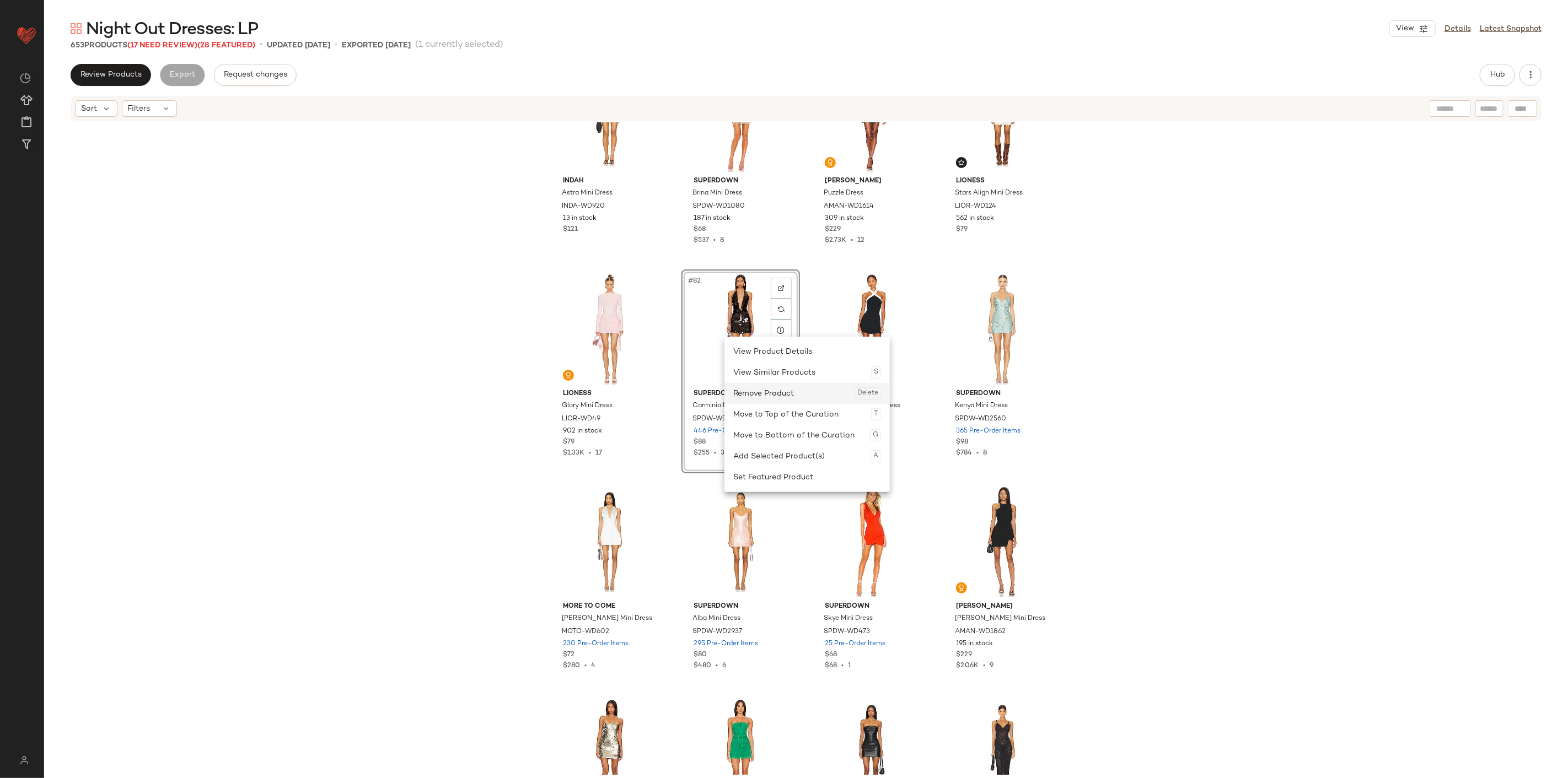
click at [760, 391] on div "Remove Product Delete" at bounding box center [806, 394] width 147 height 21
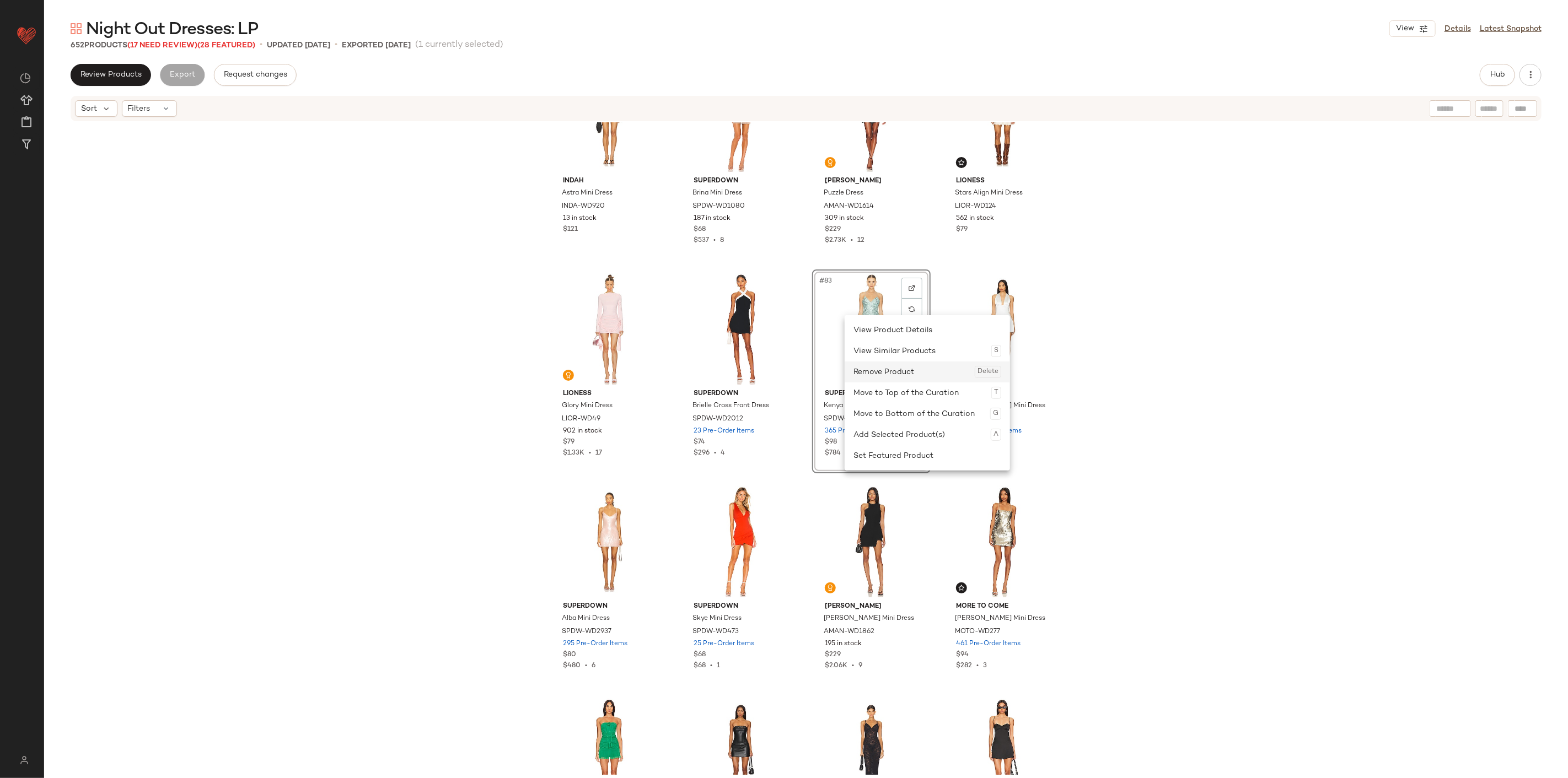
click at [878, 378] on div "Remove Product Delete" at bounding box center [926, 372] width 147 height 21
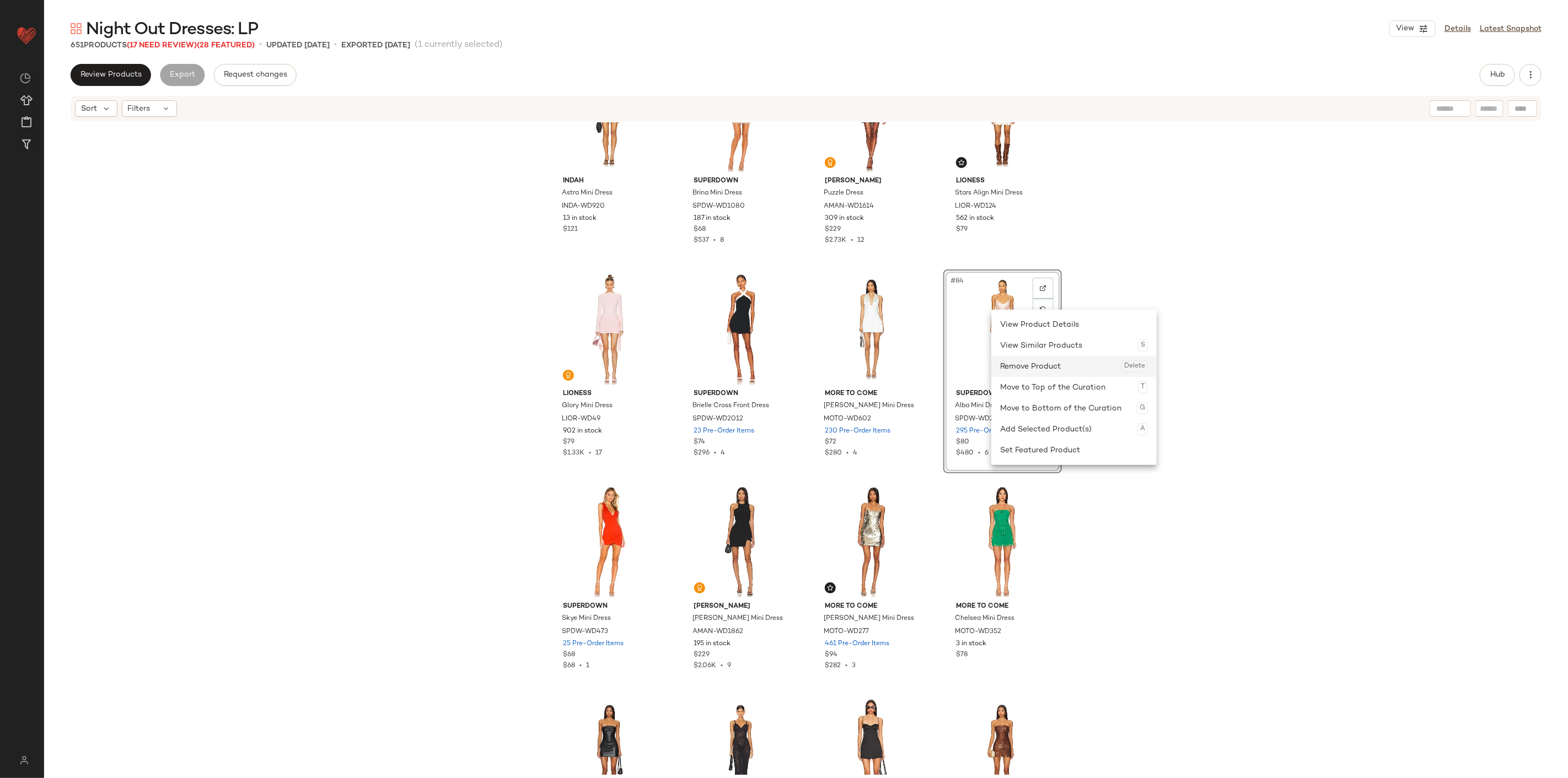
click at [940, 365] on div "Remove Product Delete" at bounding box center [1073, 366] width 147 height 21
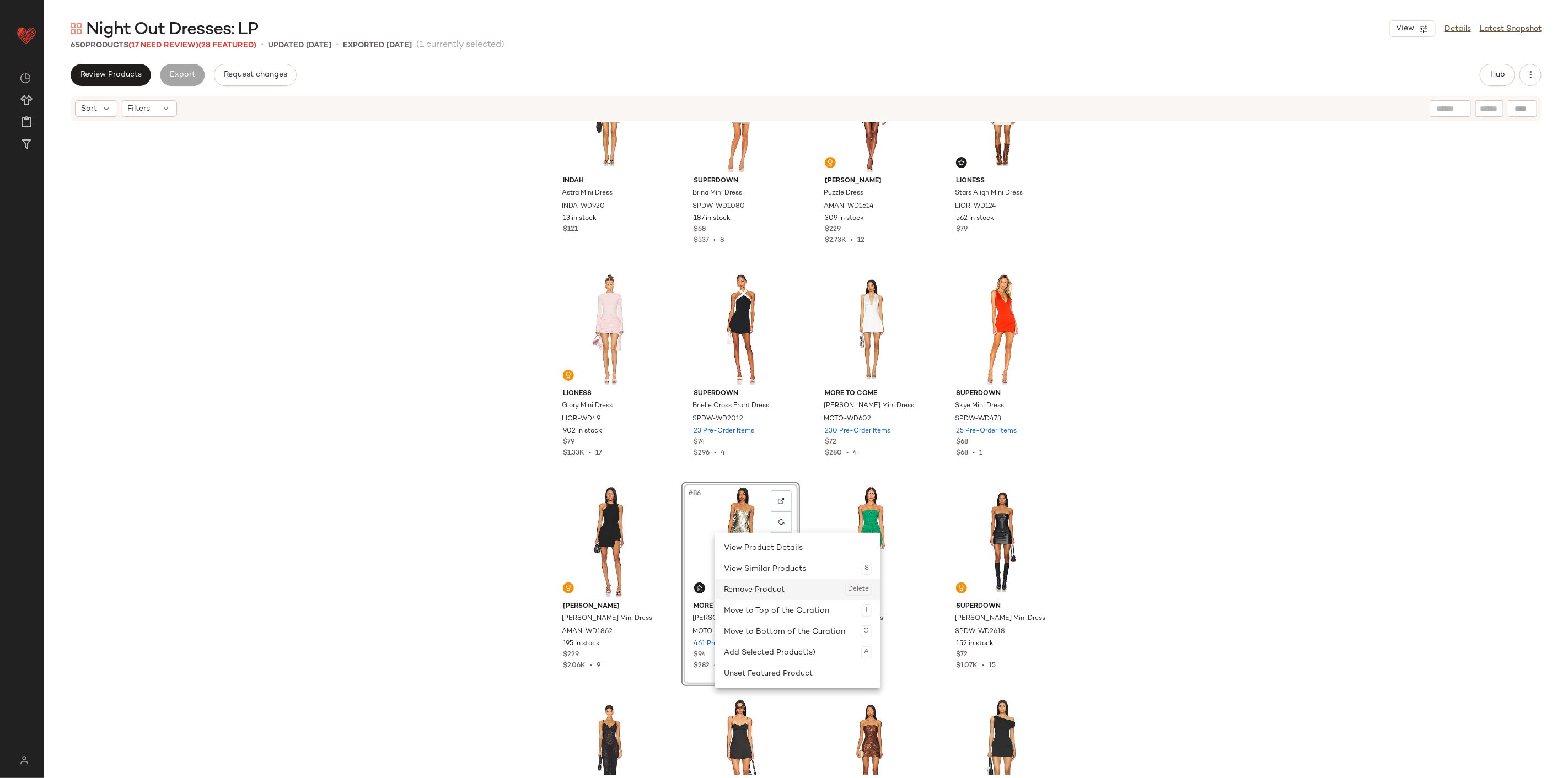
click at [767, 483] on div "Remove Product Delete" at bounding box center [797, 590] width 147 height 21
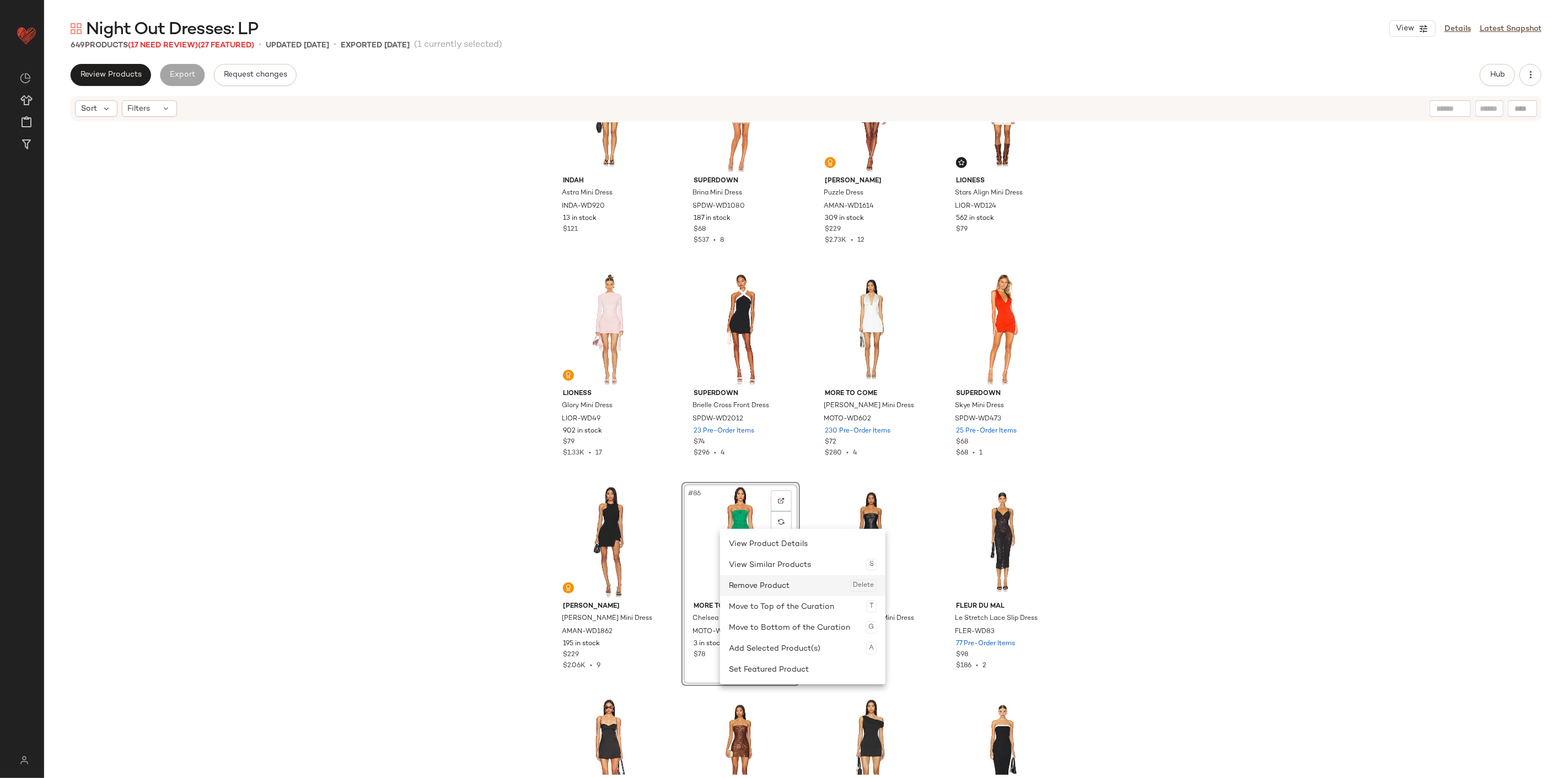
click at [748, 483] on div "Remove Product Delete" at bounding box center [802, 586] width 147 height 21
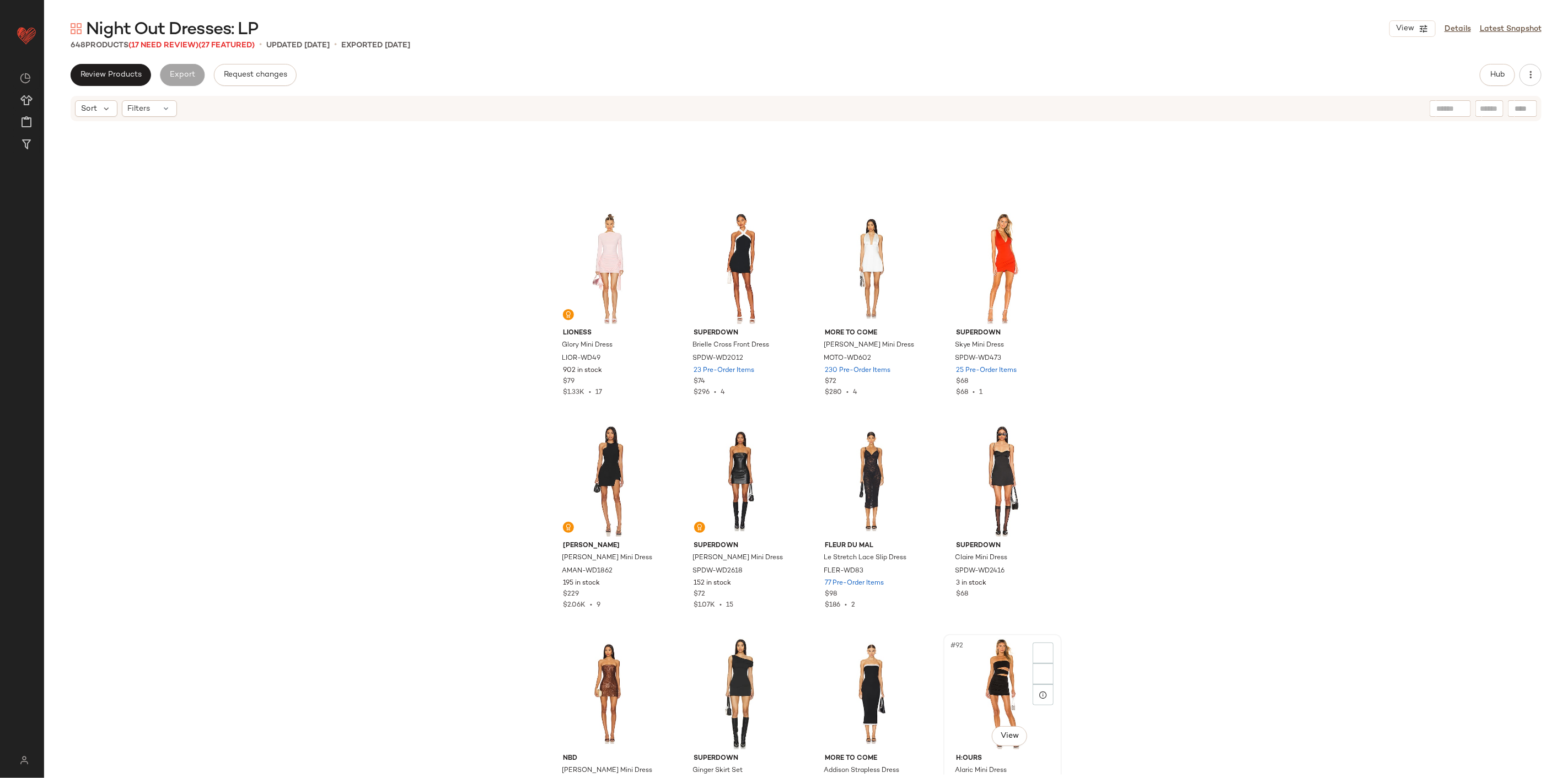
scroll to position [4301, 0]
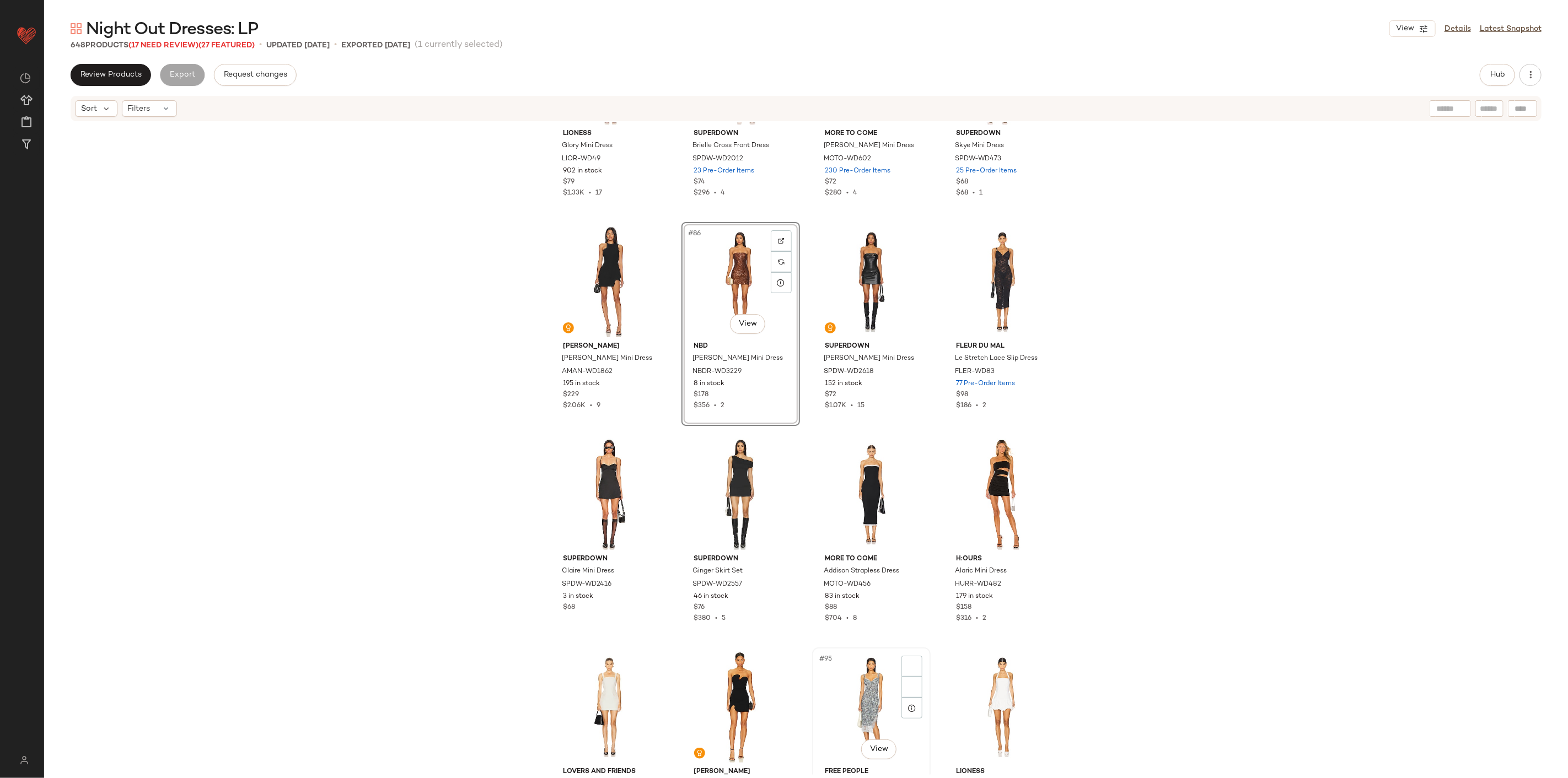
scroll to position [4423, 0]
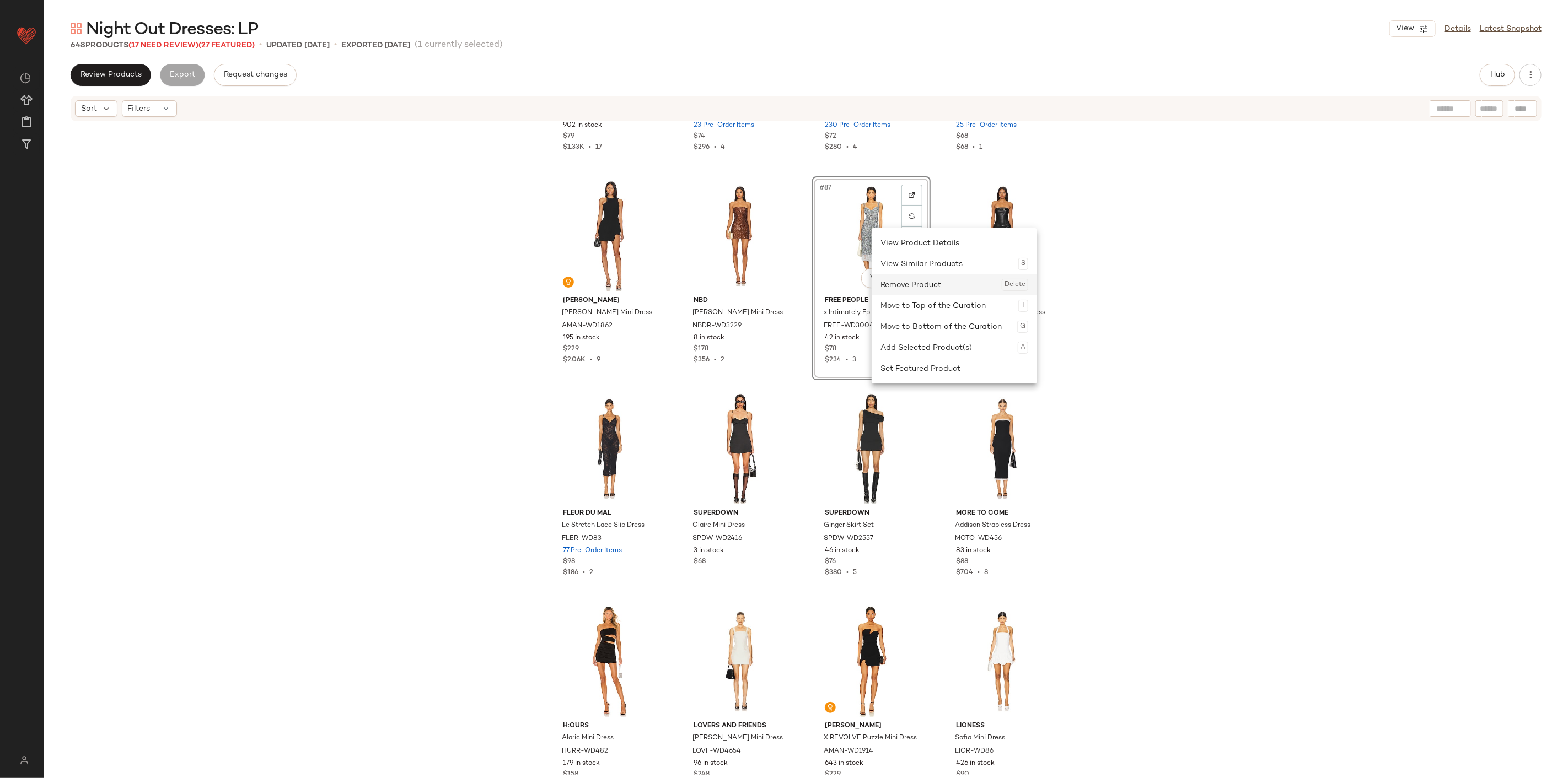
click at [902, 284] on div "Remove Product Delete" at bounding box center [953, 285] width 147 height 21
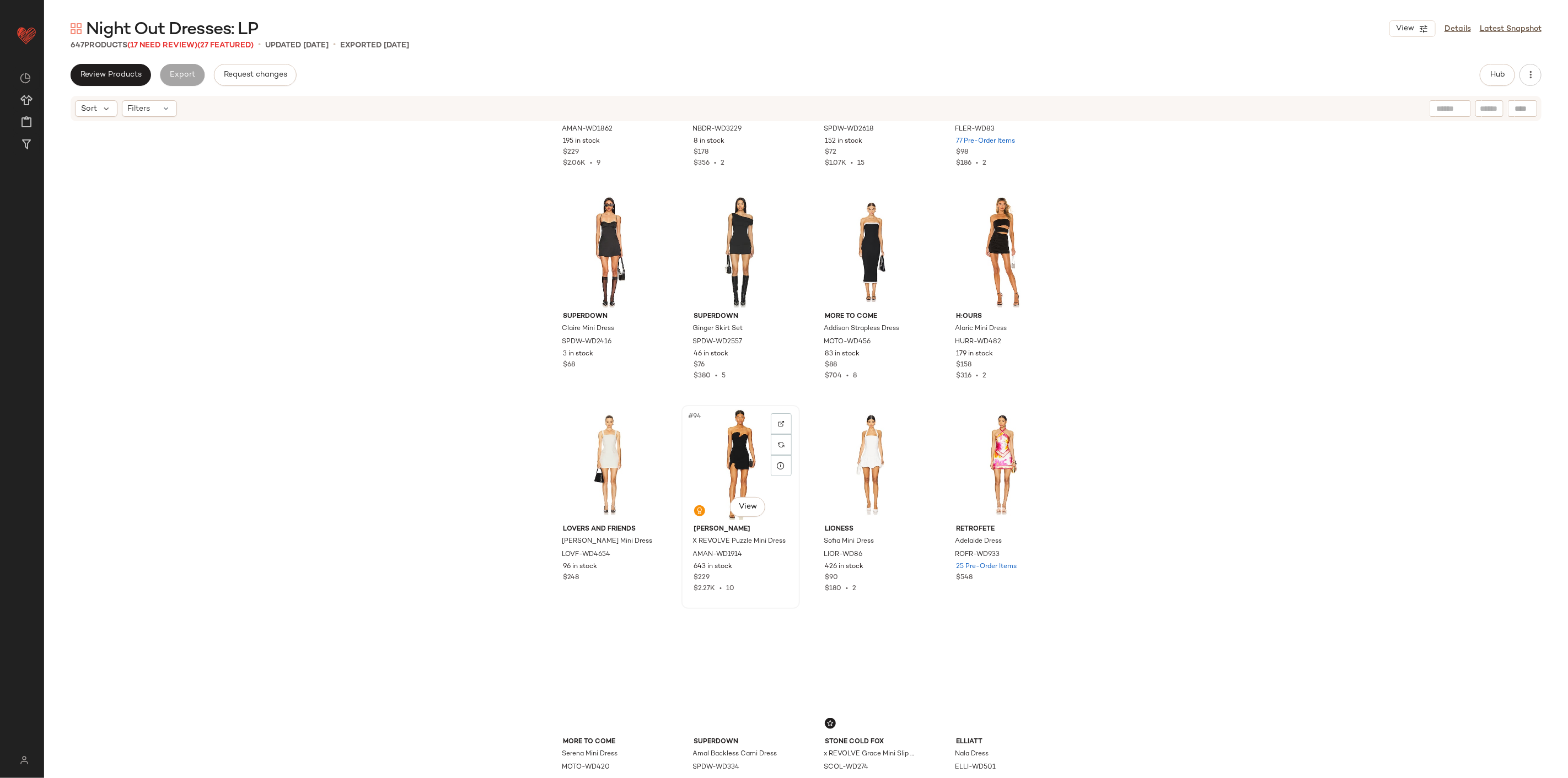
scroll to position [4669, 0]
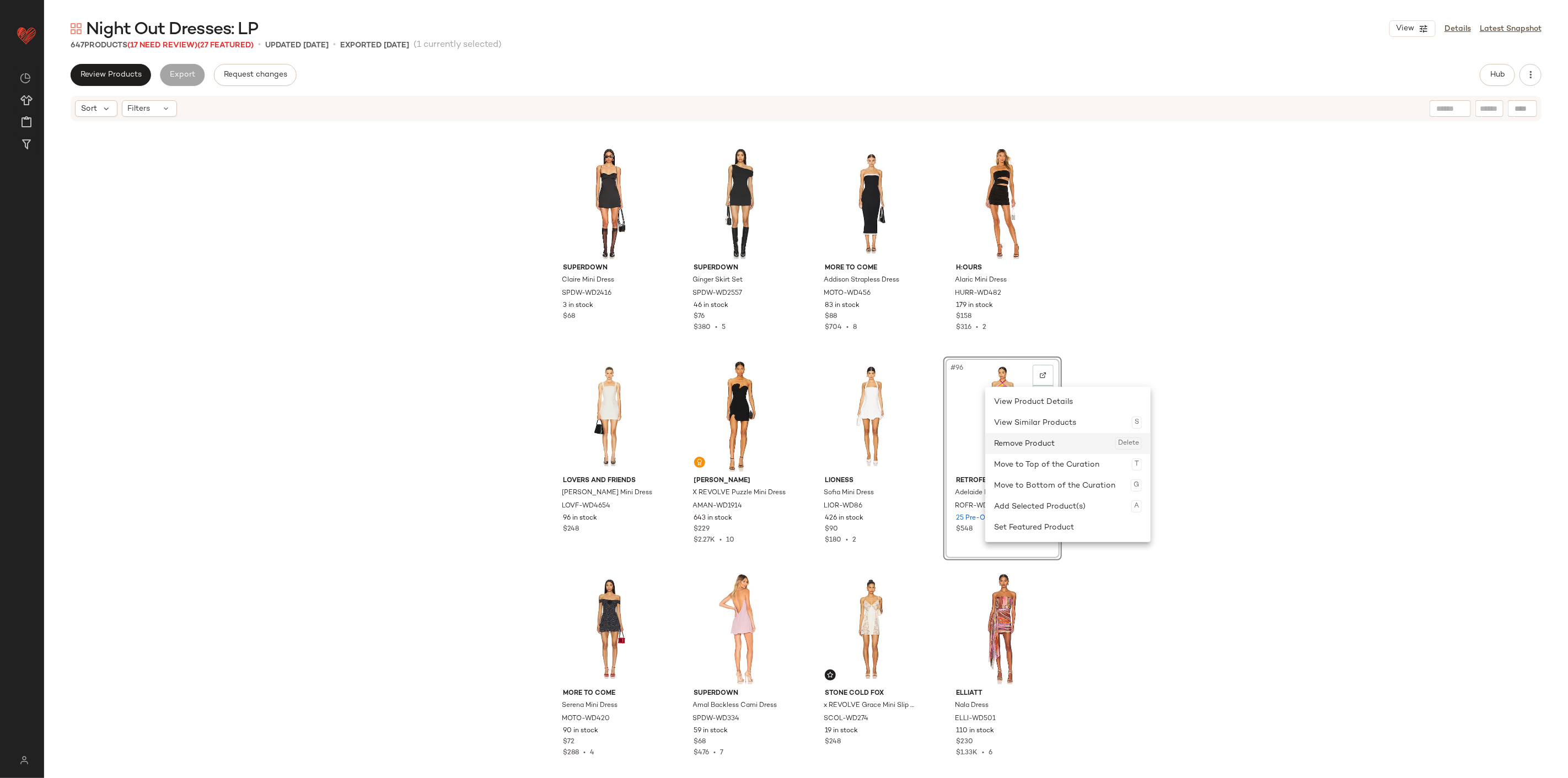
click at [940, 452] on div "Remove Product Delete" at bounding box center [1067, 444] width 147 height 21
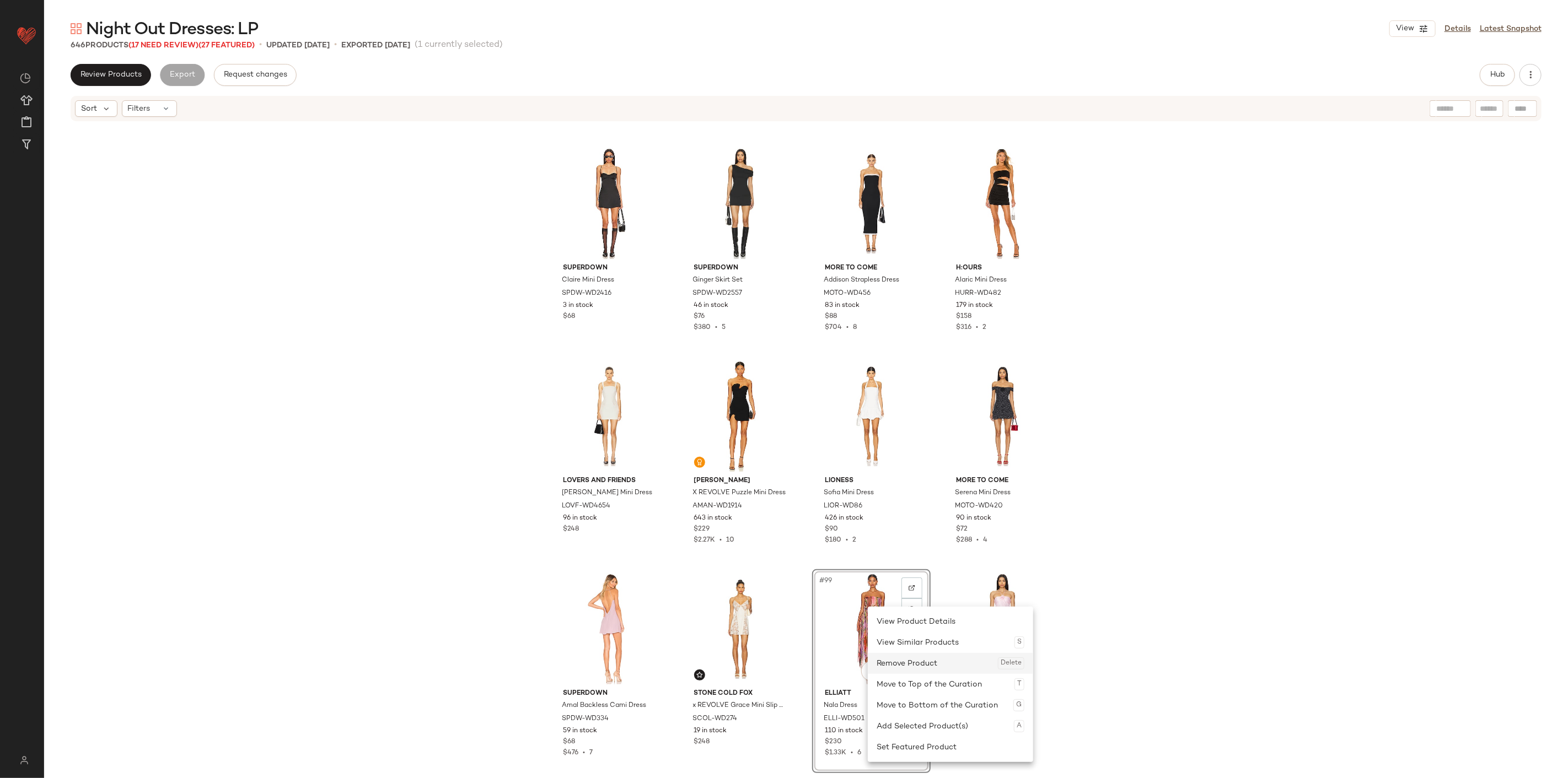
click at [906, 483] on div "Remove Product Delete" at bounding box center [950, 663] width 147 height 21
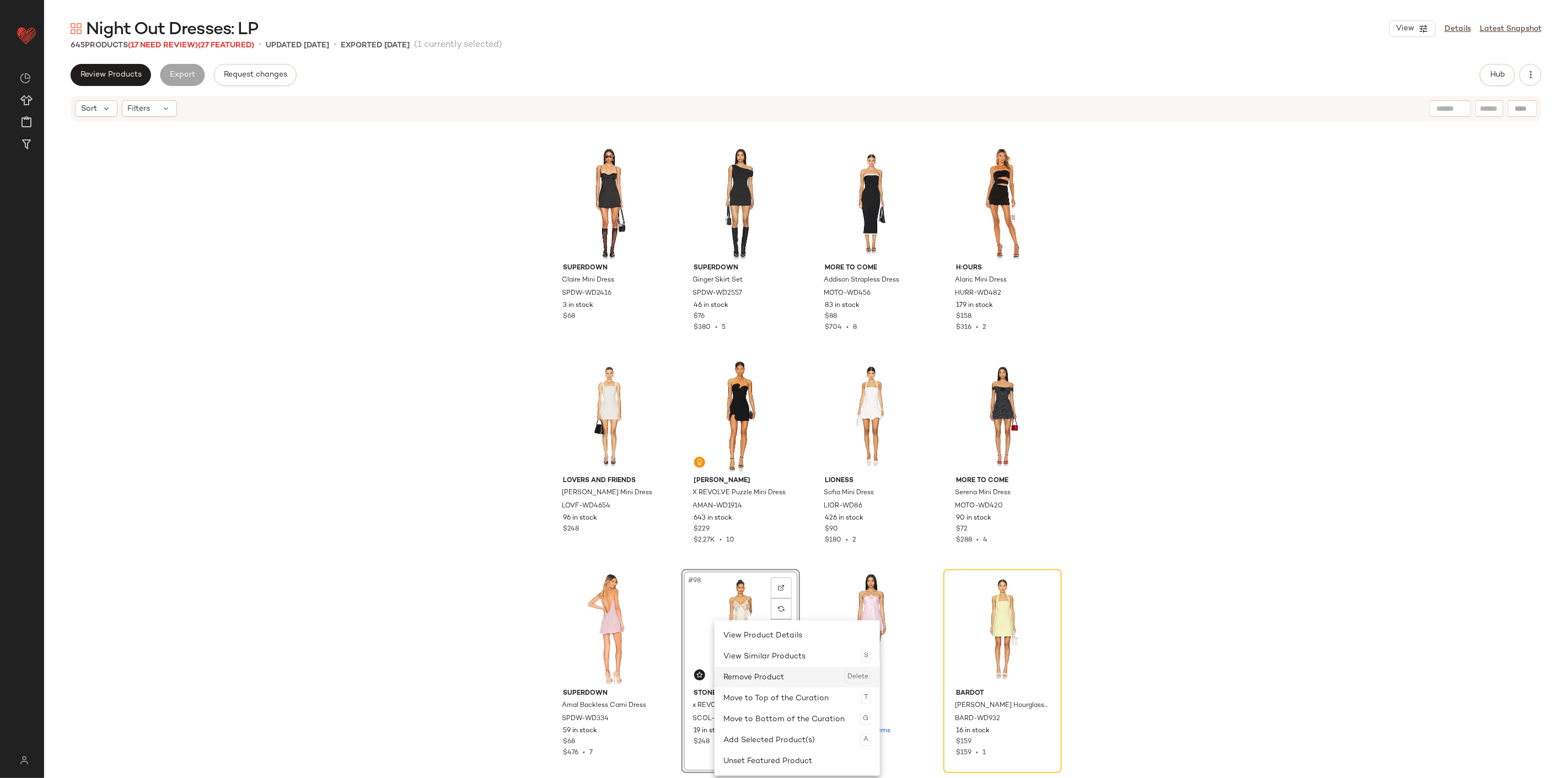
click at [769, 483] on div "Remove Product Delete" at bounding box center [796, 677] width 147 height 21
click at [767, 483] on div "Remove Product Delete" at bounding box center [813, 677] width 147 height 21
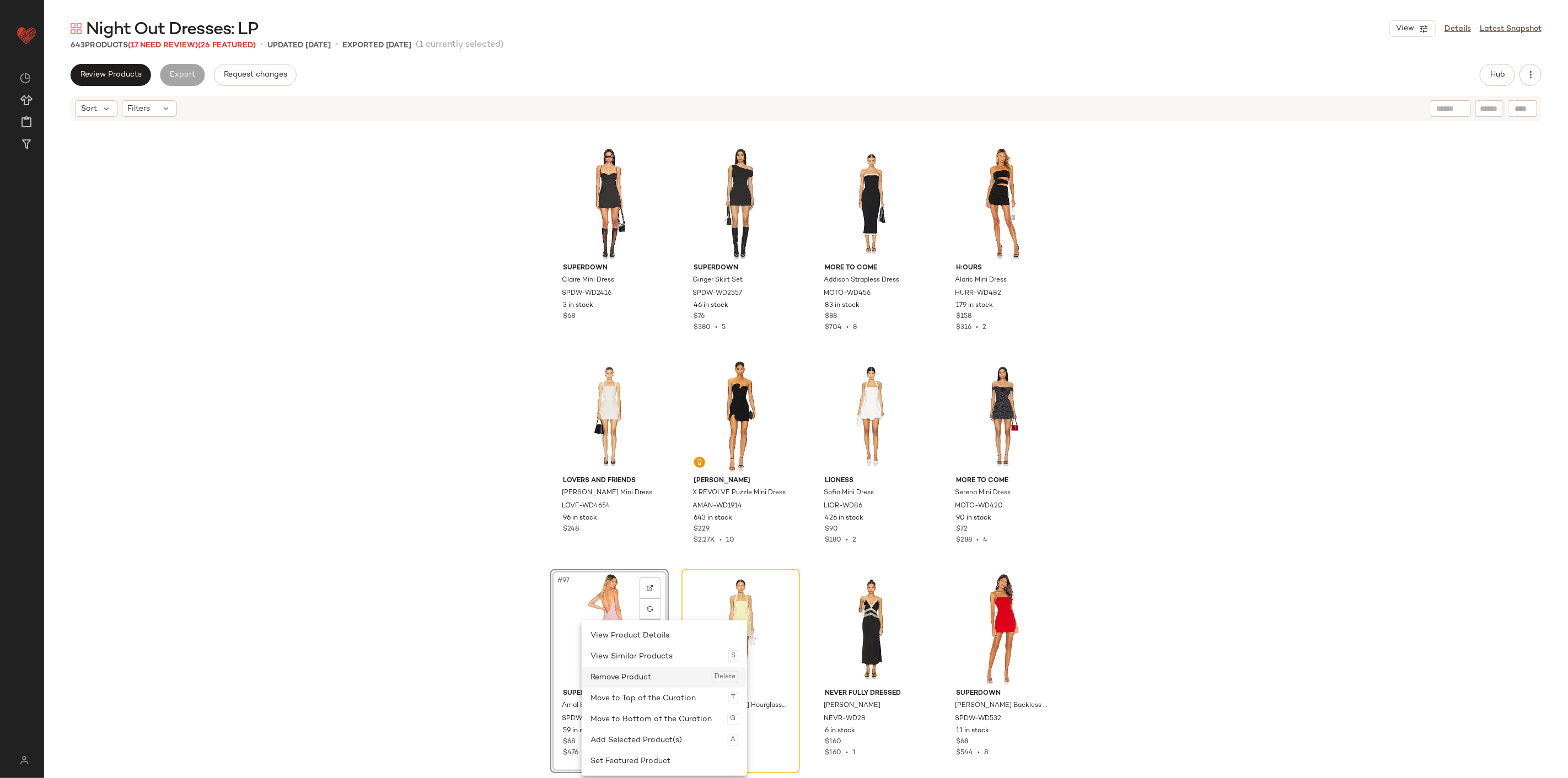
click at [618, 483] on div "Remove Product Delete" at bounding box center [664, 677] width 147 height 21
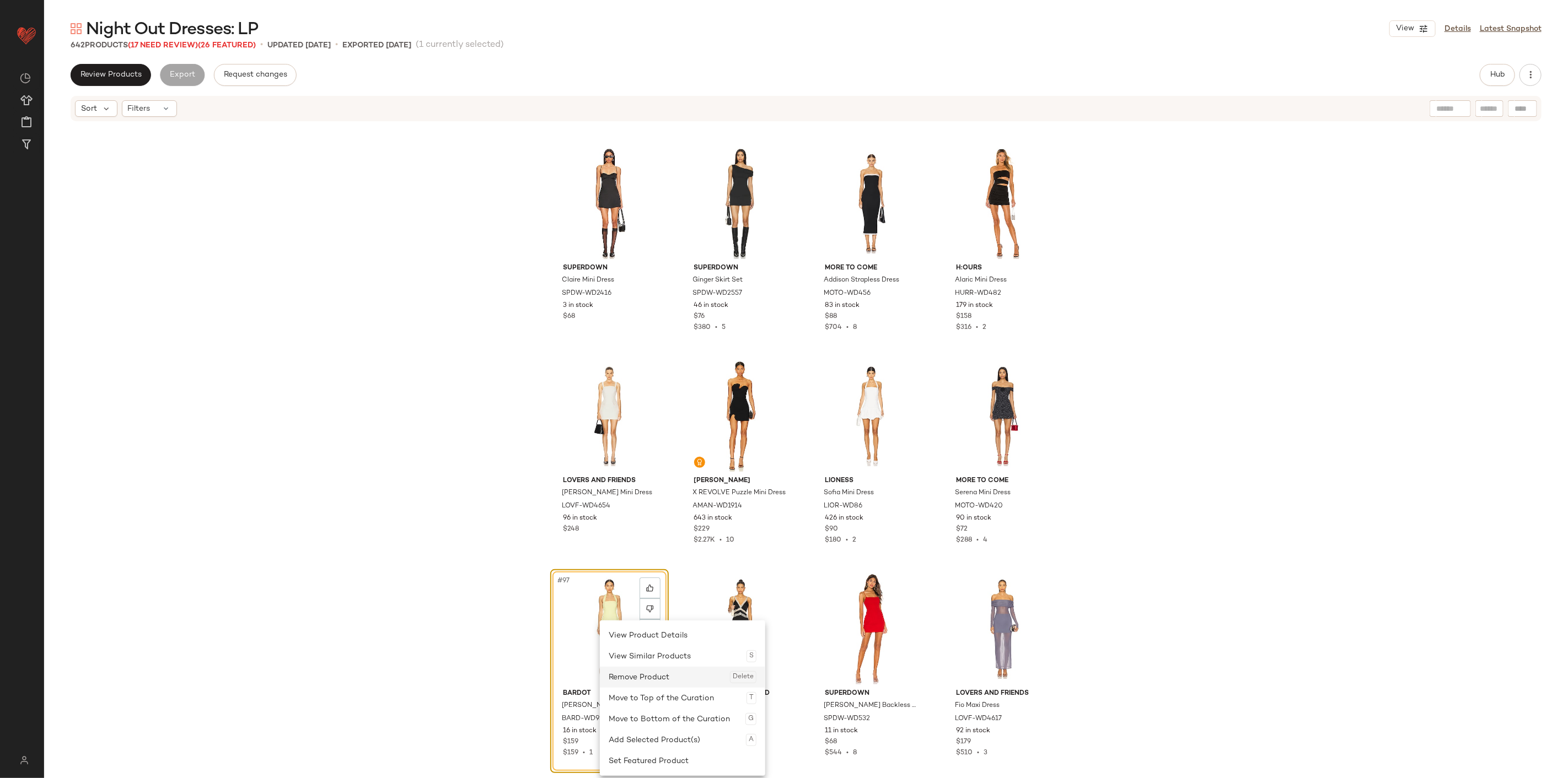
click at [625, 483] on div "Remove Product Delete" at bounding box center [681, 677] width 147 height 21
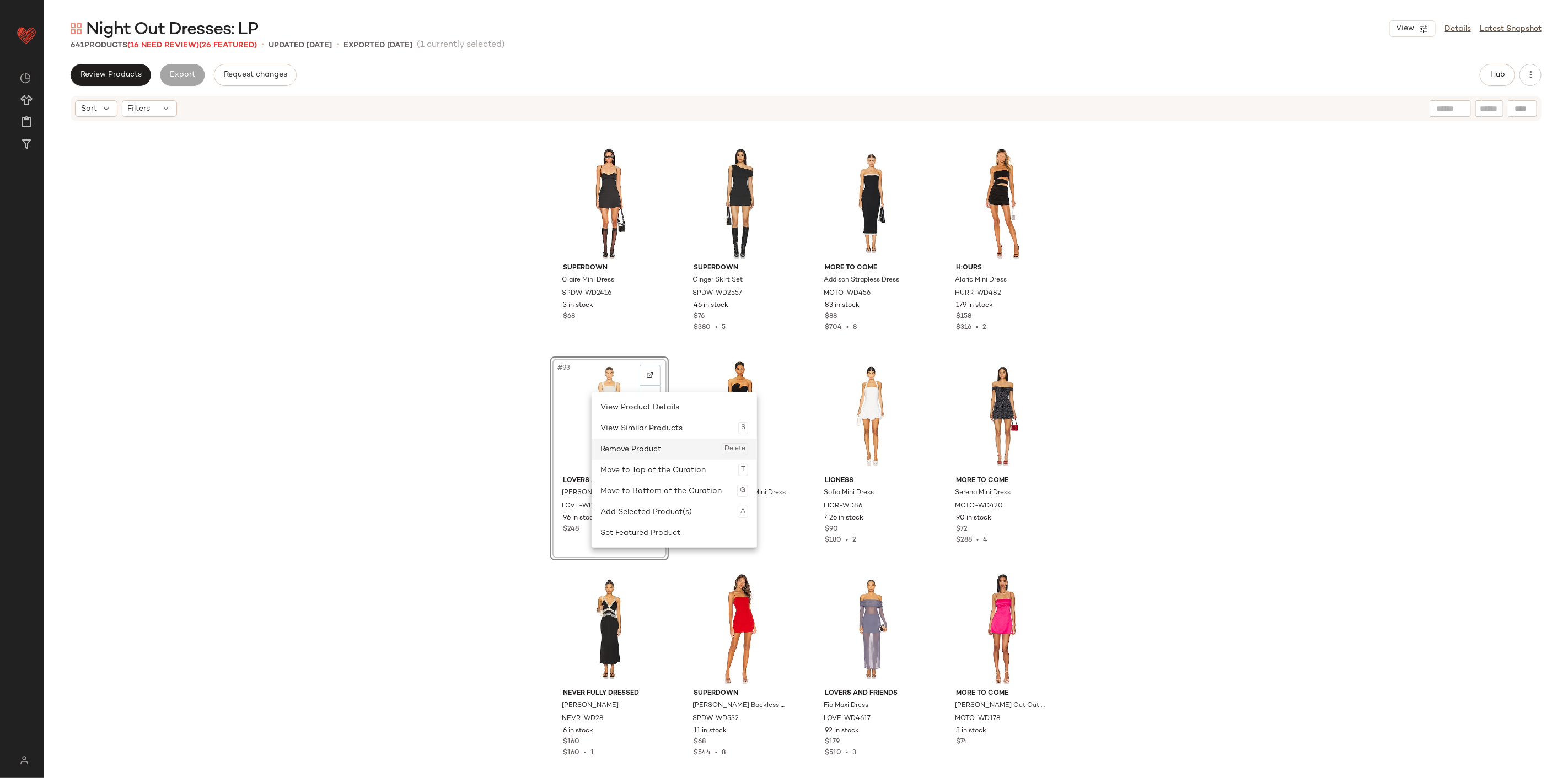
click at [626, 454] on div "Remove Product Delete" at bounding box center [673, 449] width 147 height 21
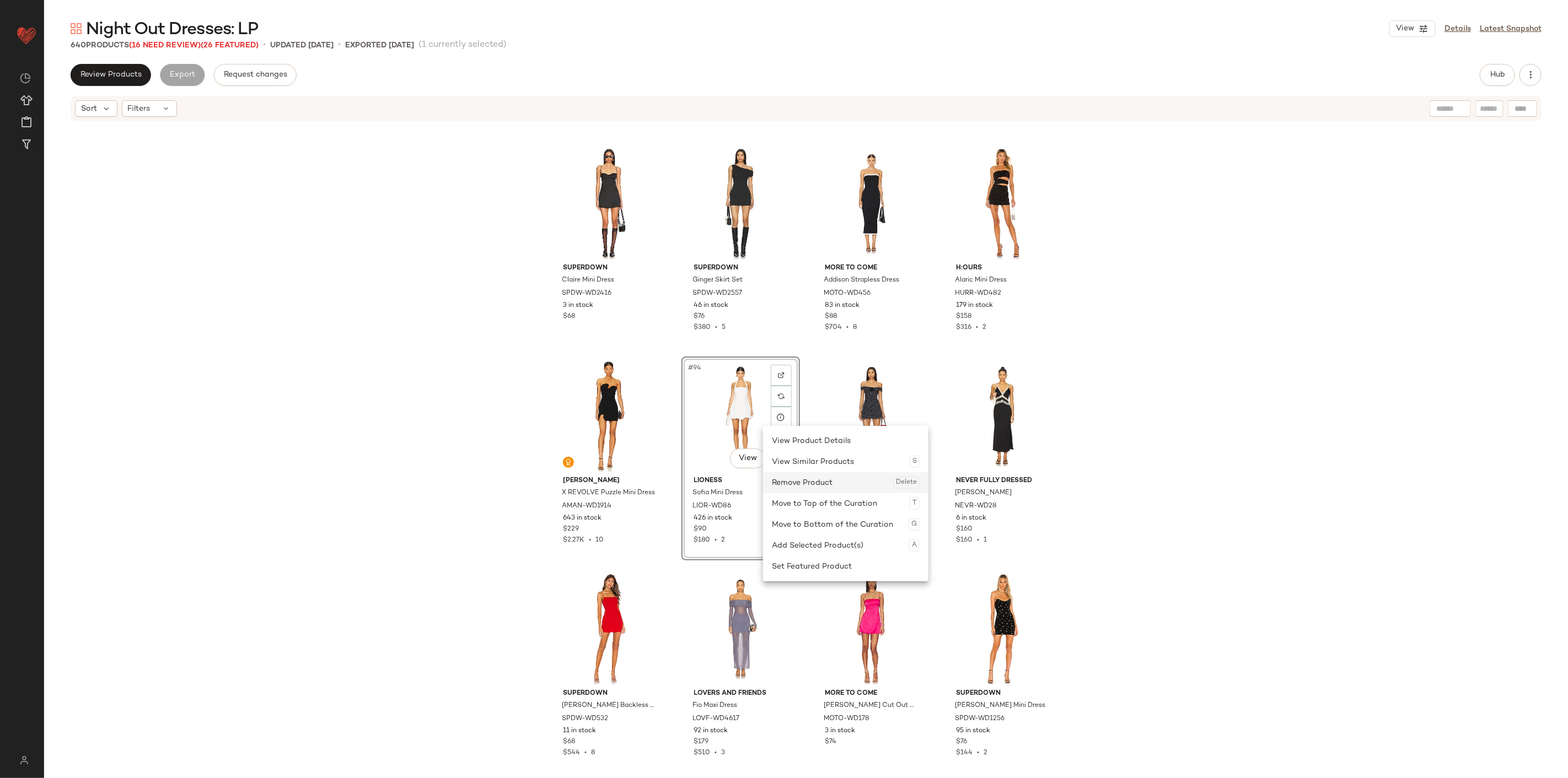
click at [798, 481] on div "Remove Product Delete" at bounding box center [845, 483] width 147 height 21
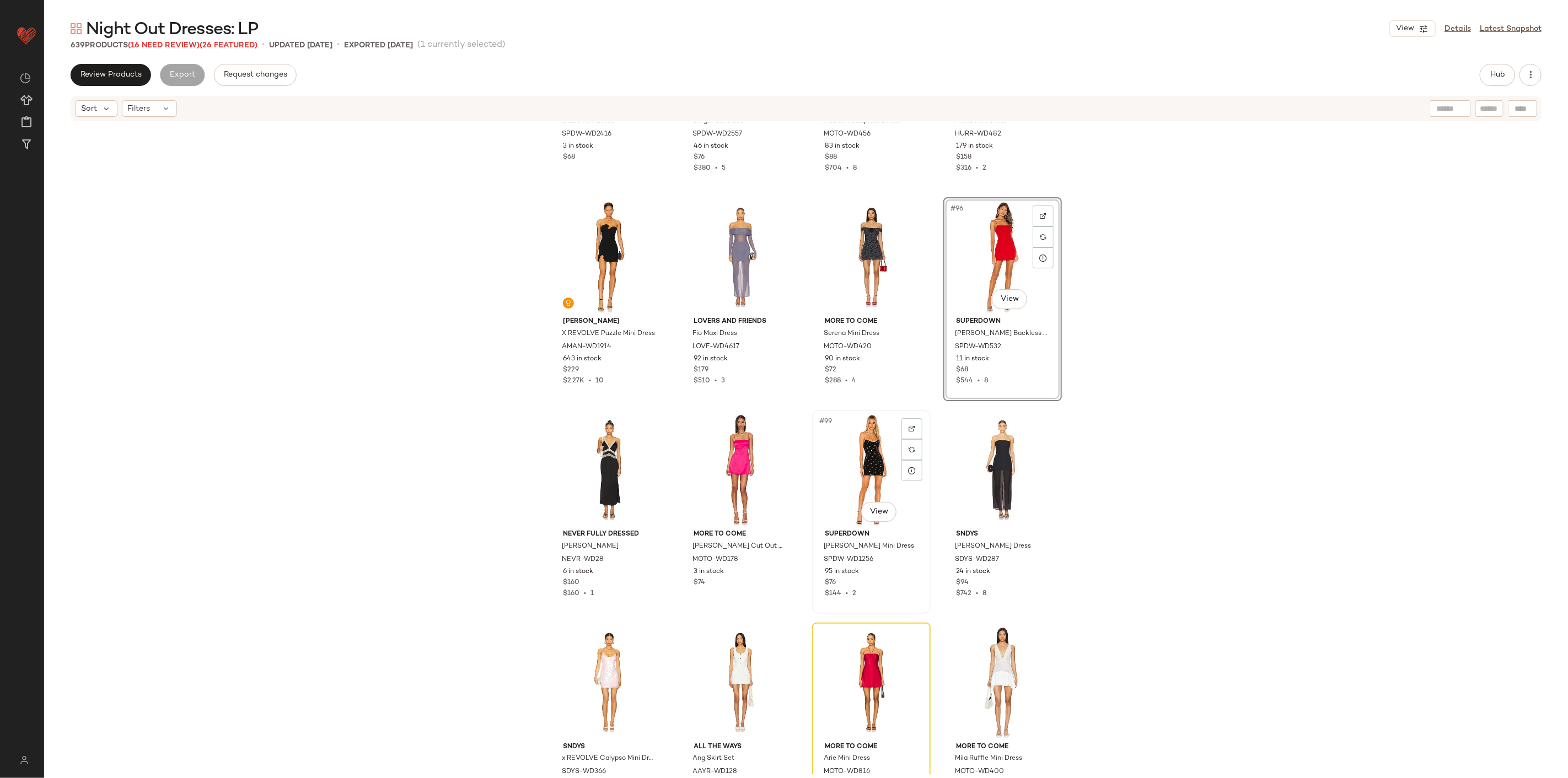
scroll to position [4852, 0]
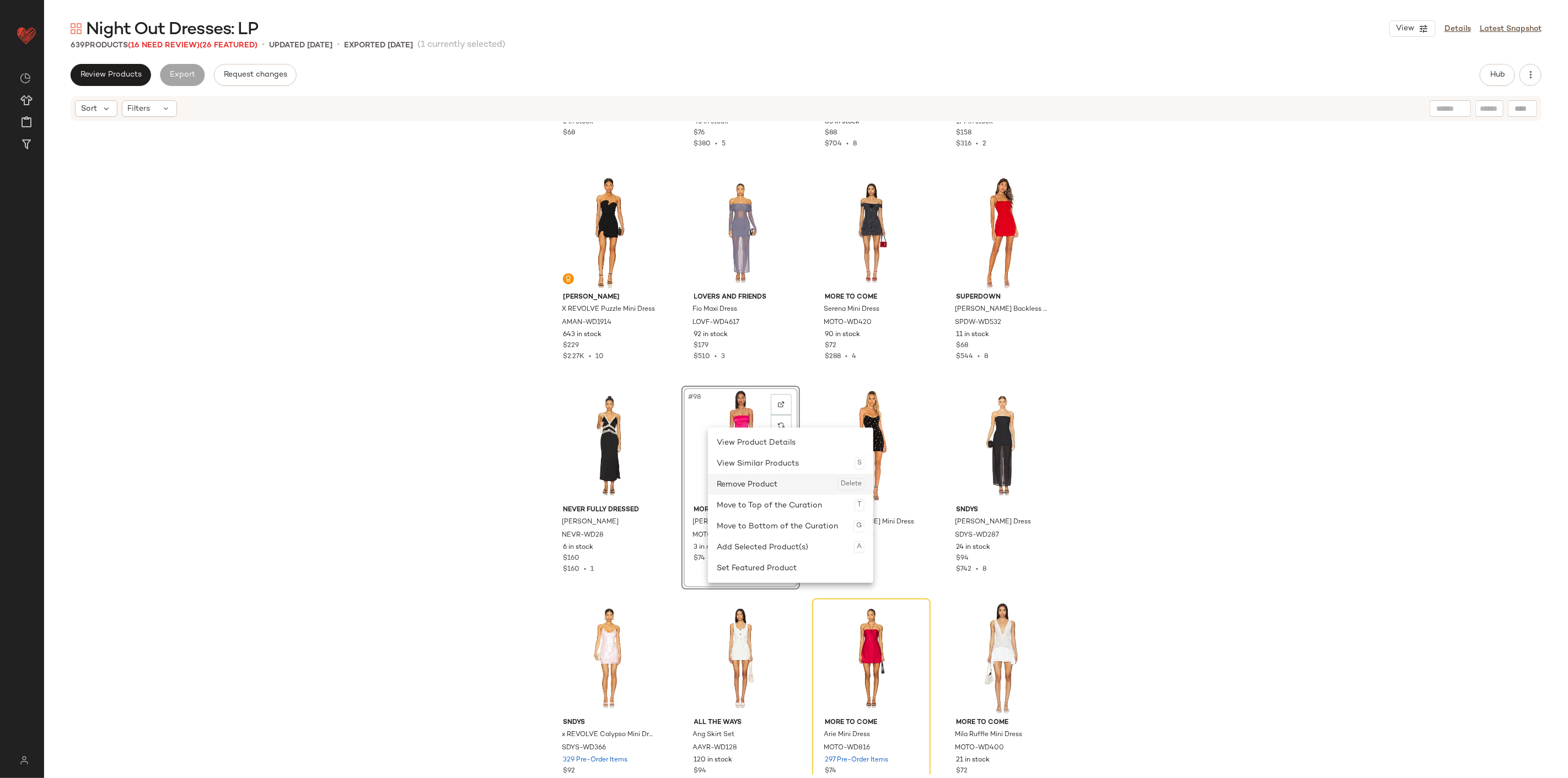
click at [745, 483] on div "Remove Product Delete" at bounding box center [790, 484] width 147 height 21
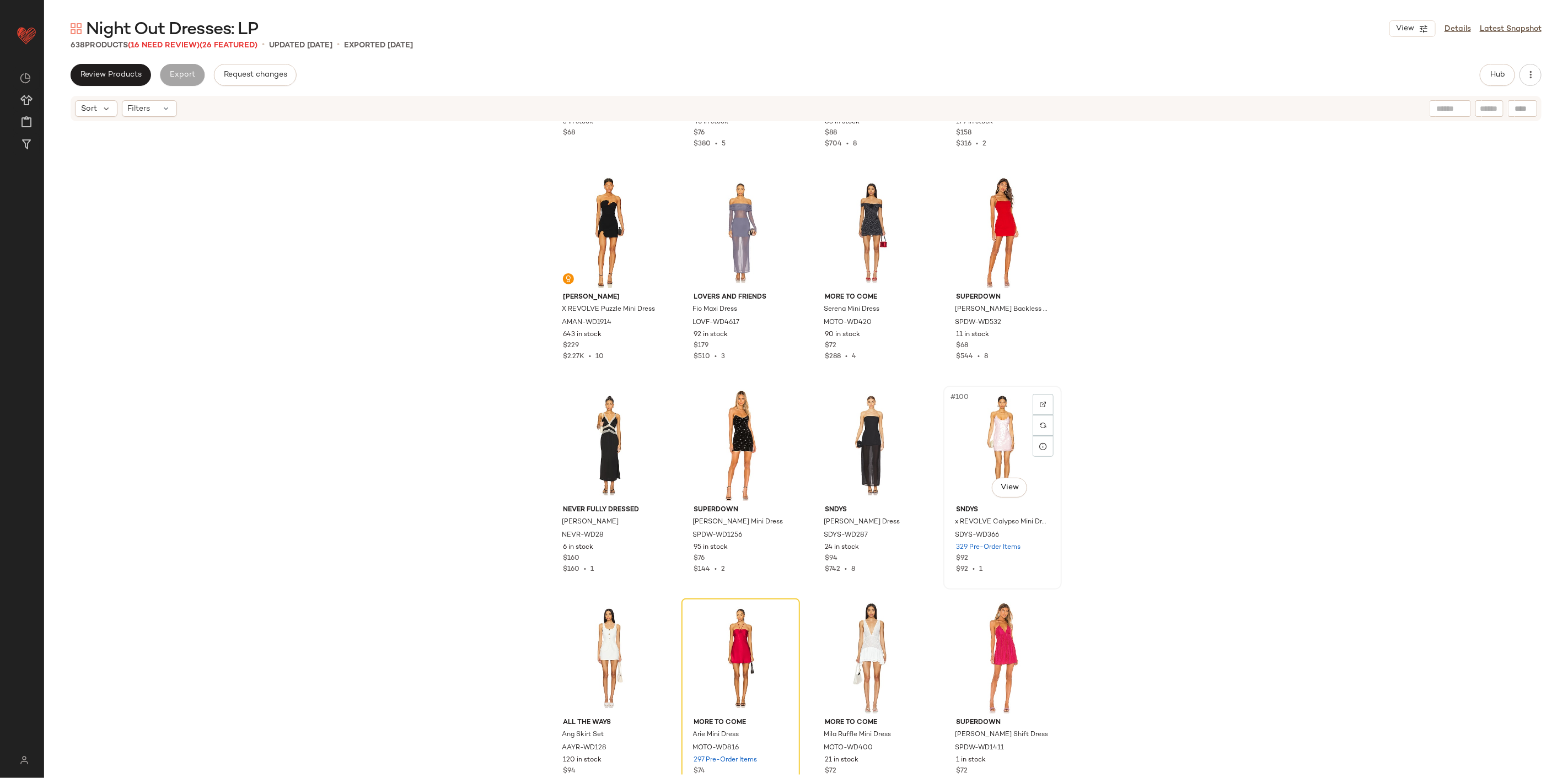
drag, startPoint x: 996, startPoint y: 422, endPoint x: 994, endPoint y: 433, distance: 11.2
click at [940, 470] on div "Remove Product Delete" at bounding box center [1078, 479] width 165 height 21
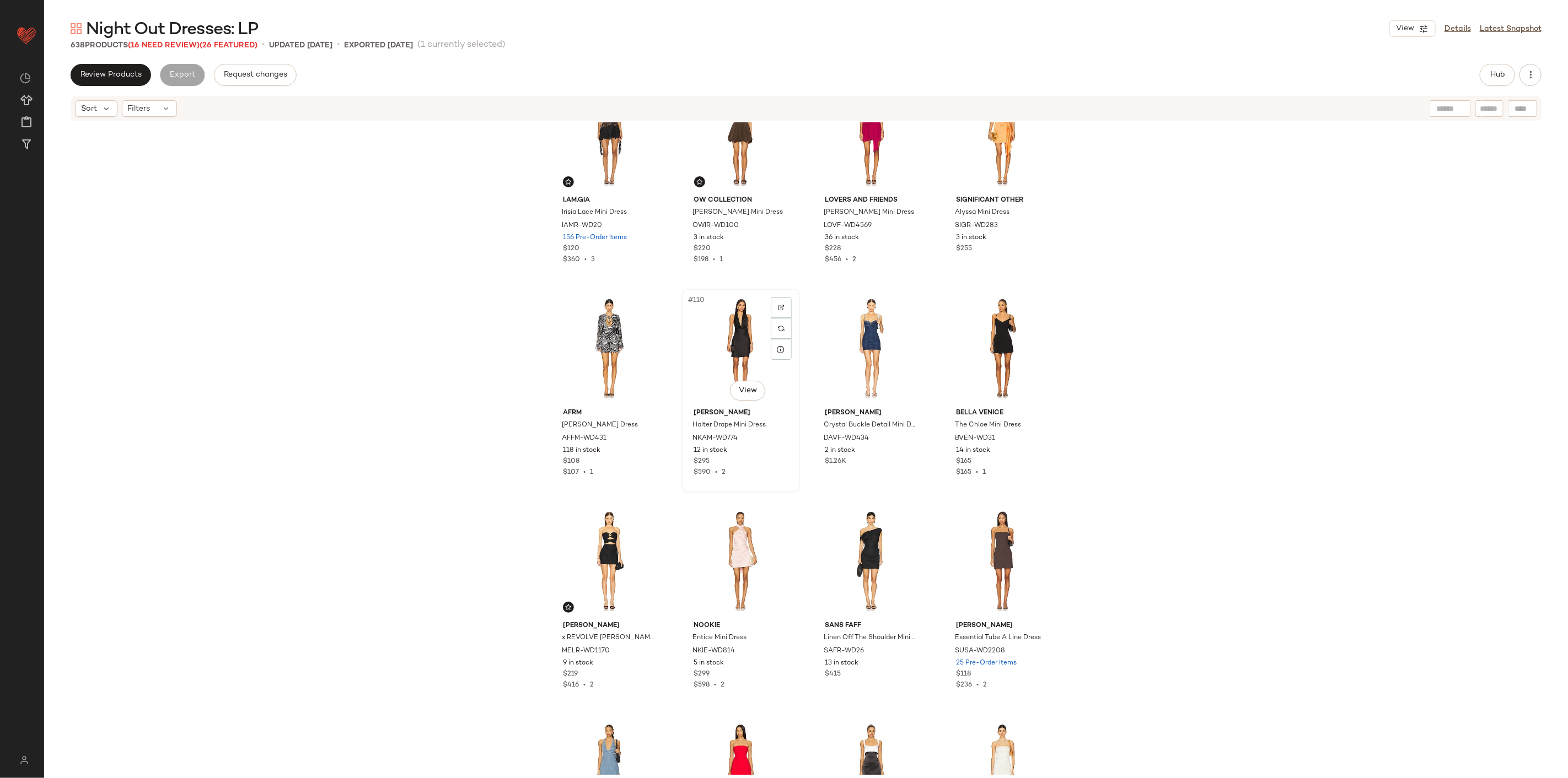
scroll to position [5648, 0]
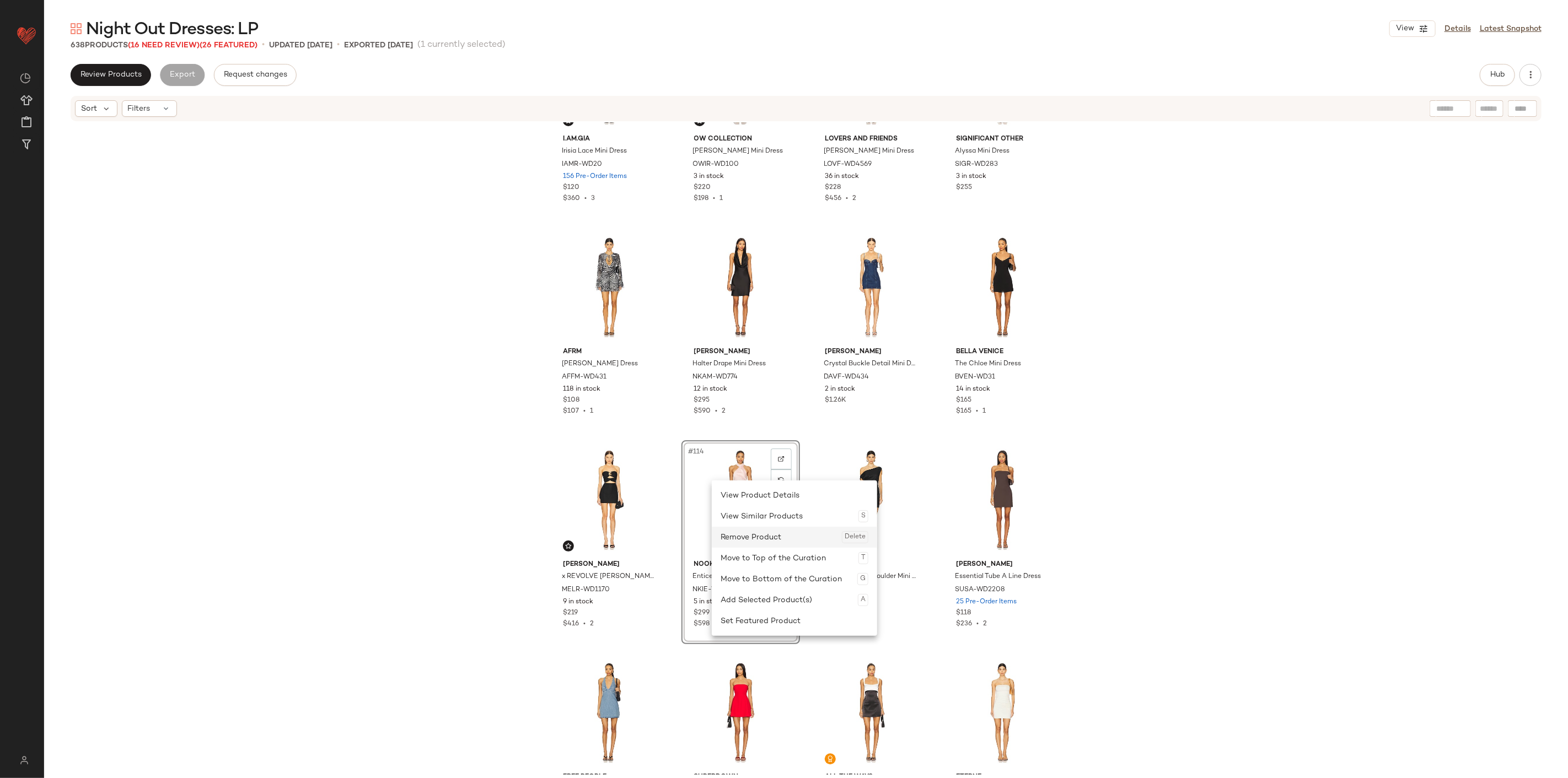
click at [751, 483] on div "Remove Product Delete" at bounding box center [794, 537] width 147 height 21
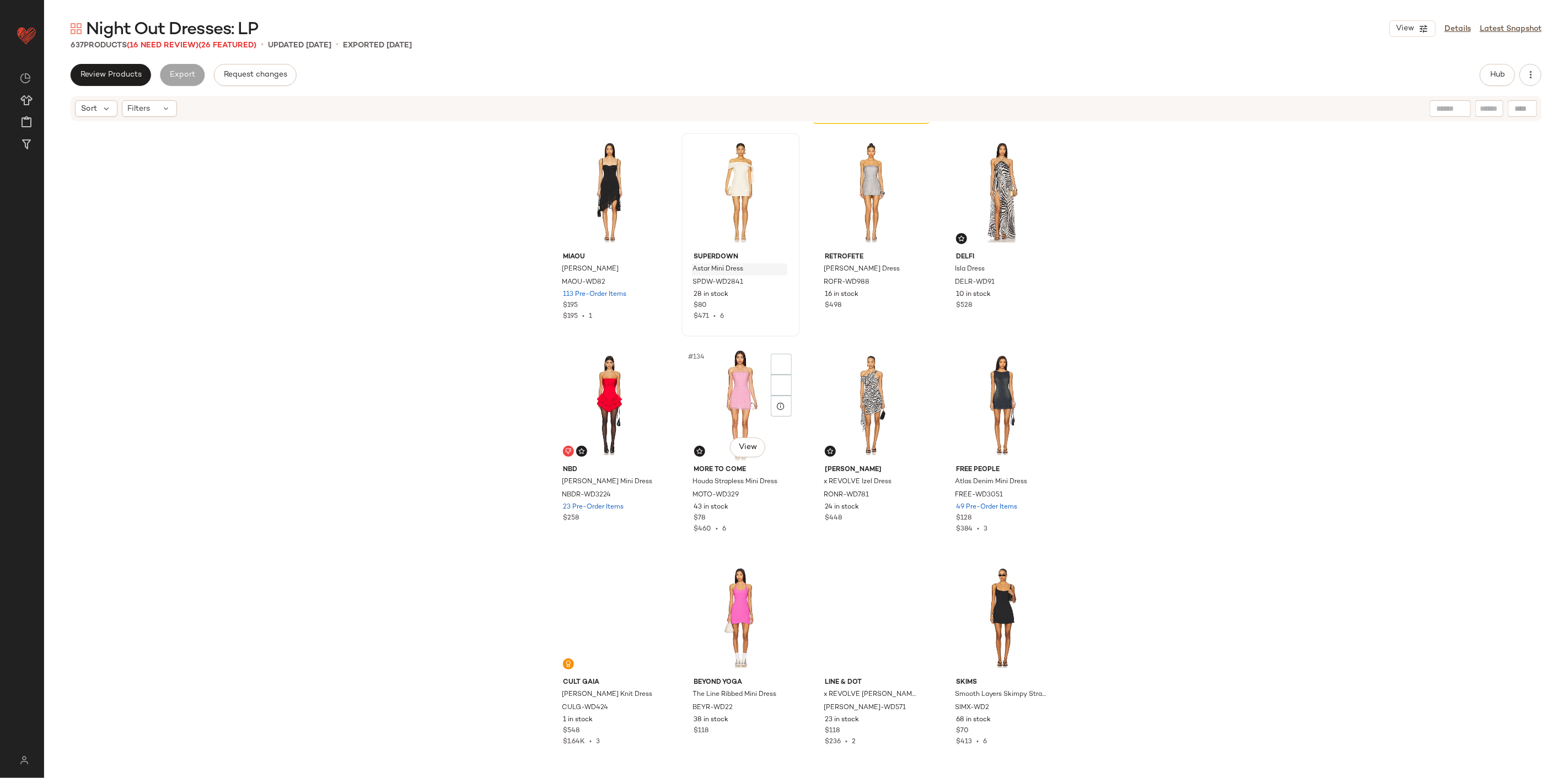
scroll to position [6812, 0]
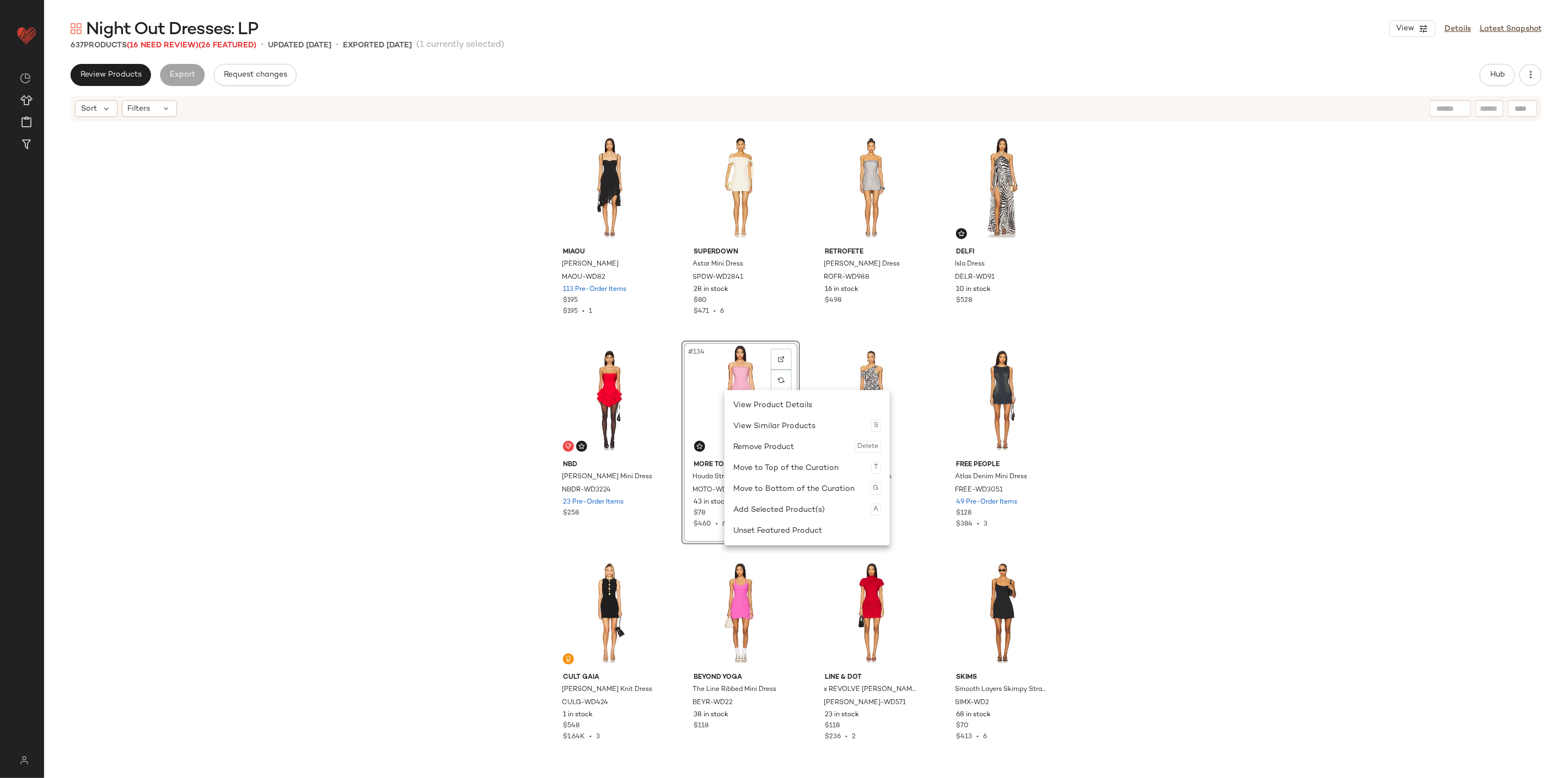
click at [752, 441] on div "Remove Product Delete" at bounding box center [806, 447] width 147 height 21
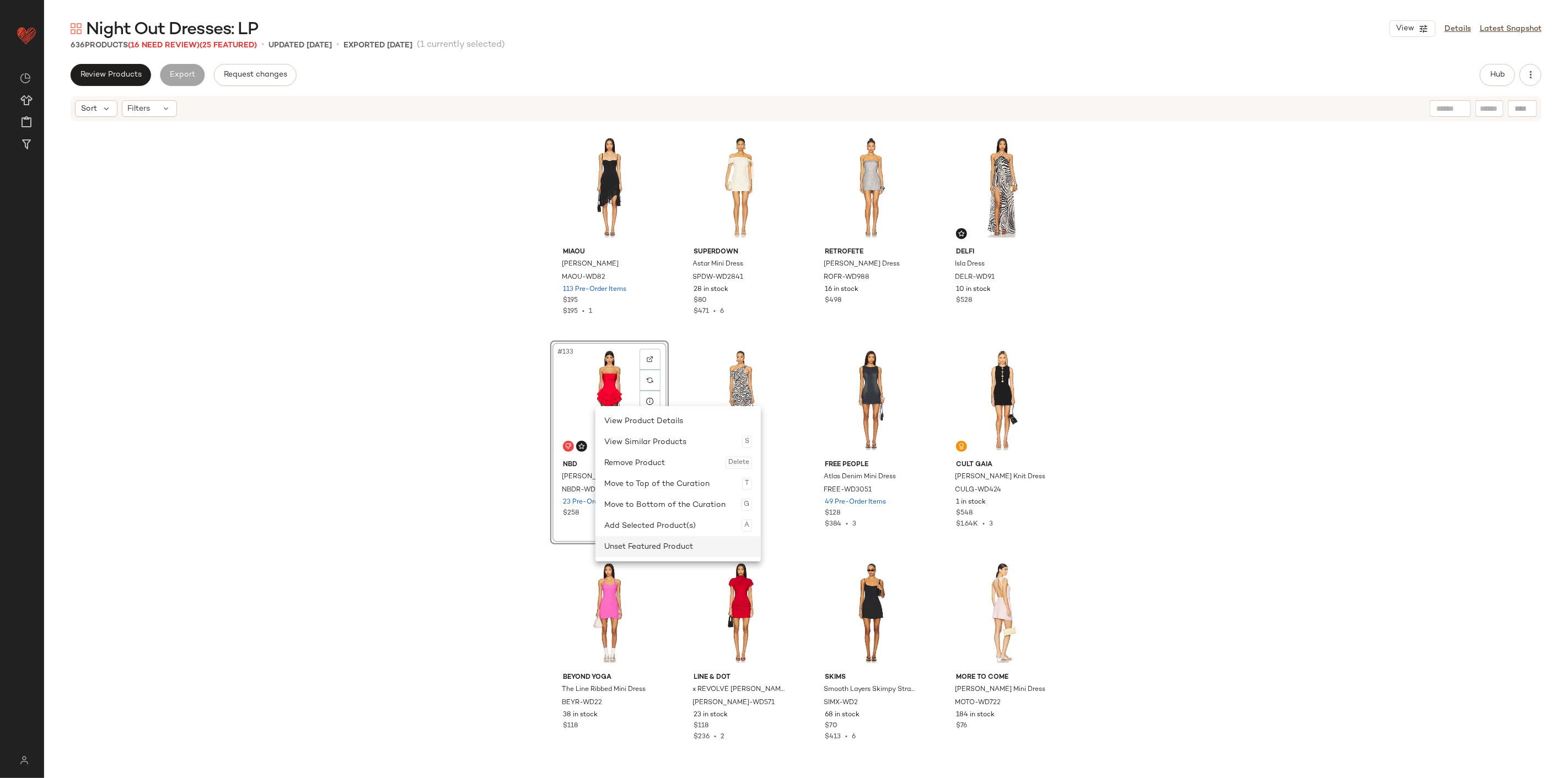
click at [646, 483] on div "Unset Featured Product" at bounding box center [677, 547] width 147 height 21
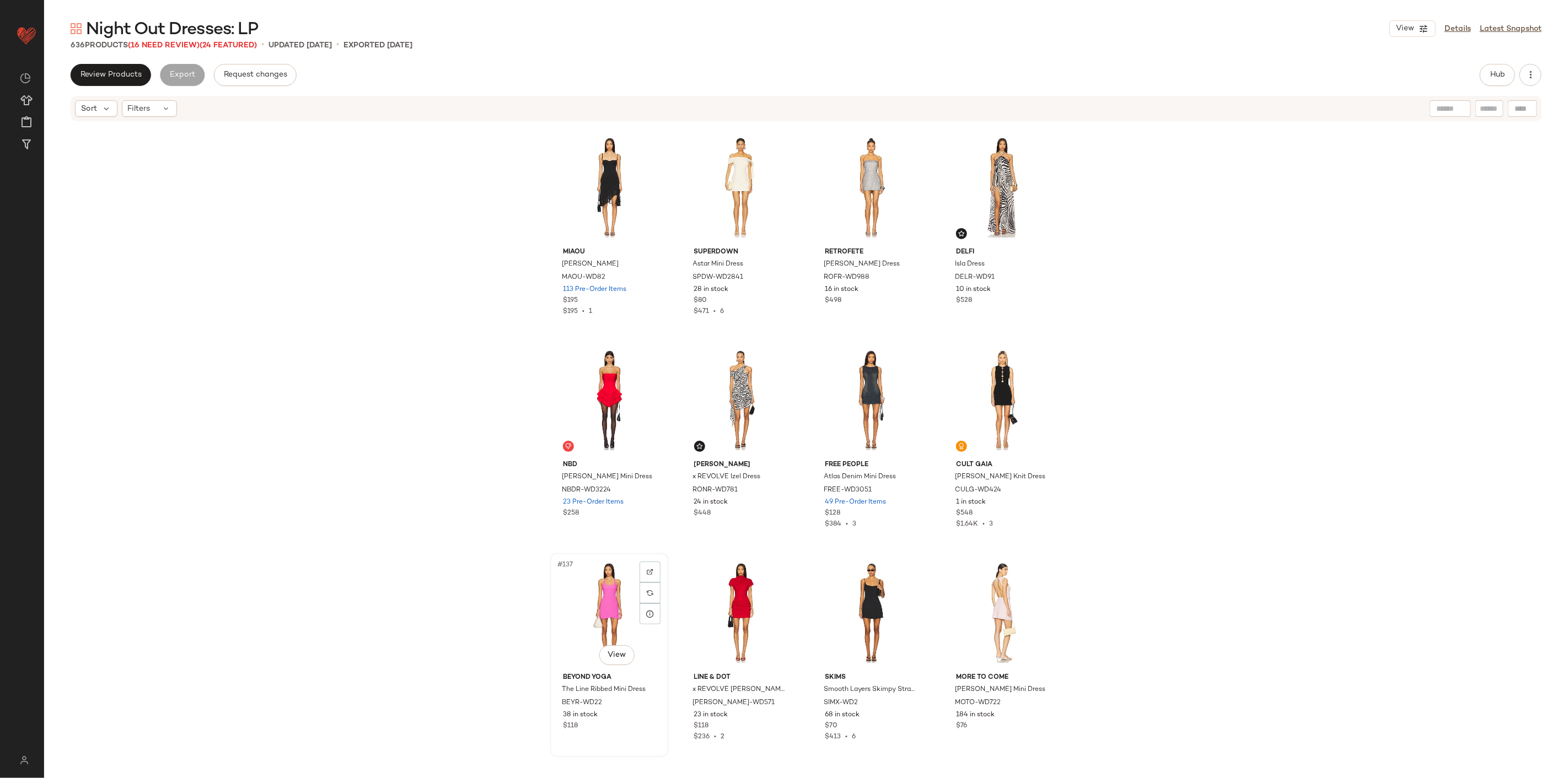
drag, startPoint x: 613, startPoint y: 614, endPoint x: 636, endPoint y: 616, distance: 23.1
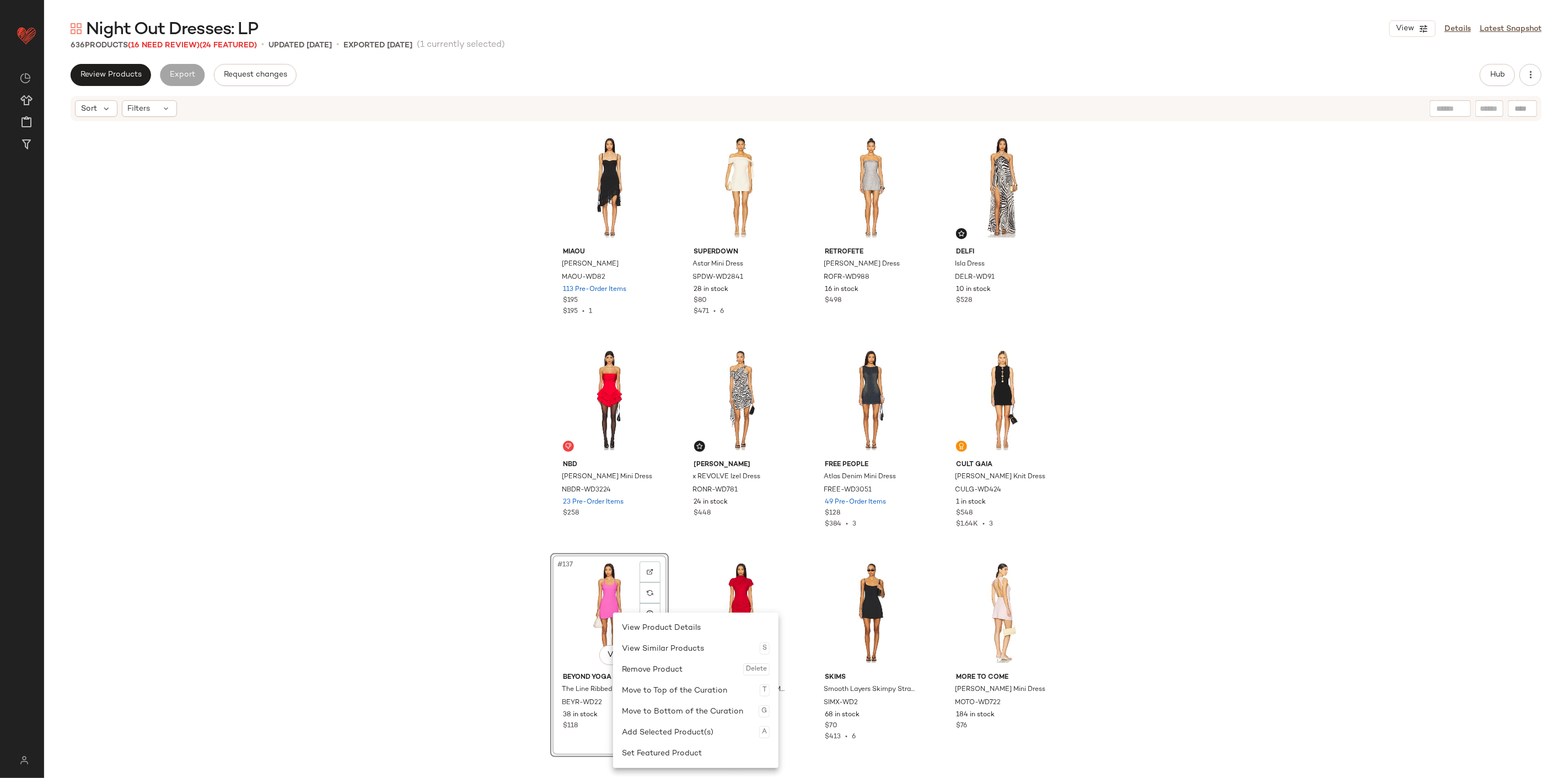
drag, startPoint x: 668, startPoint y: 672, endPoint x: 672, endPoint y: 667, distance: 6.4
click at [667, 483] on div "Remove Product Delete" at bounding box center [695, 670] width 147 height 21
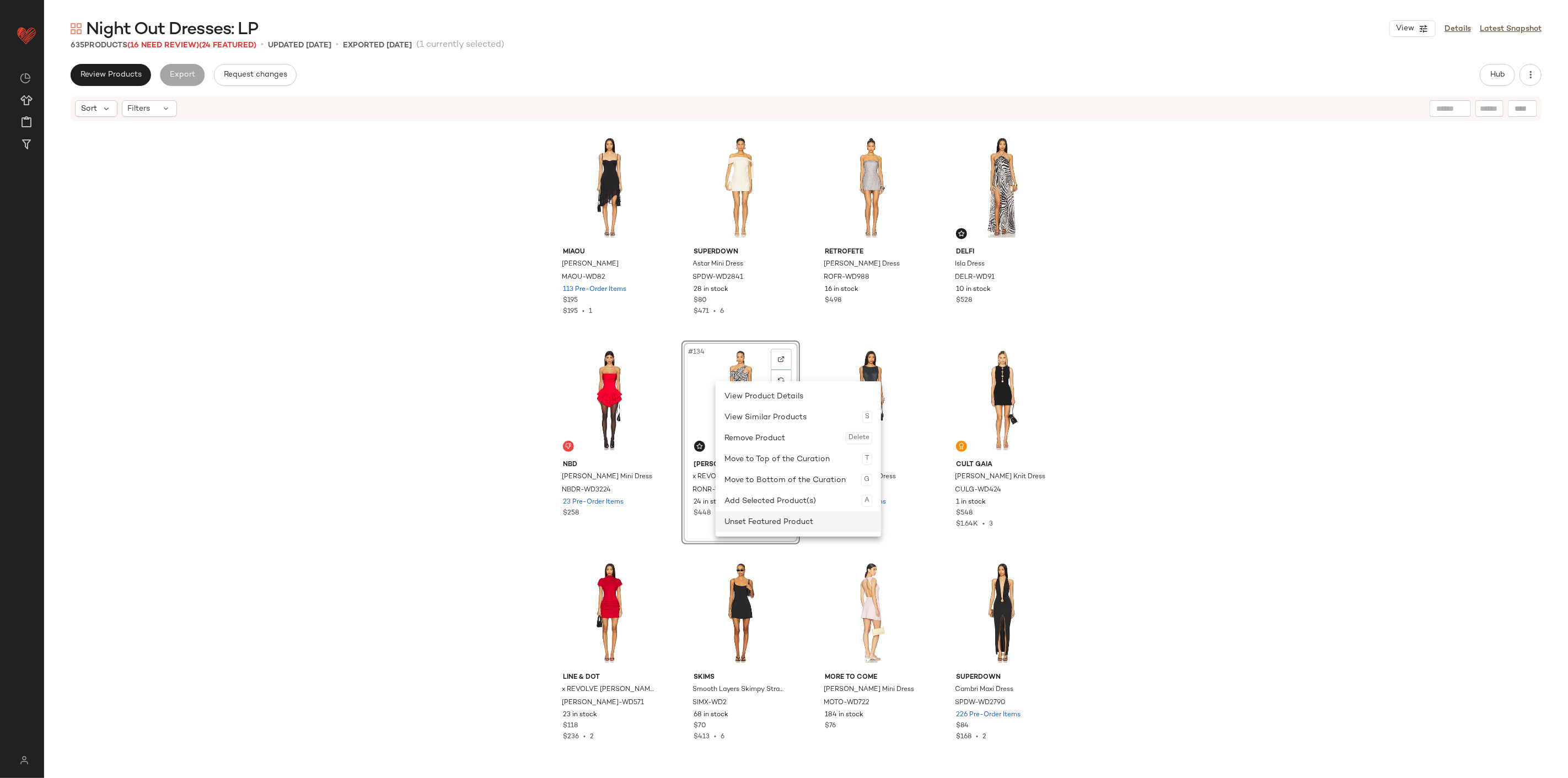
click at [766, 483] on div "Unset Featured Product" at bounding box center [798, 522] width 147 height 21
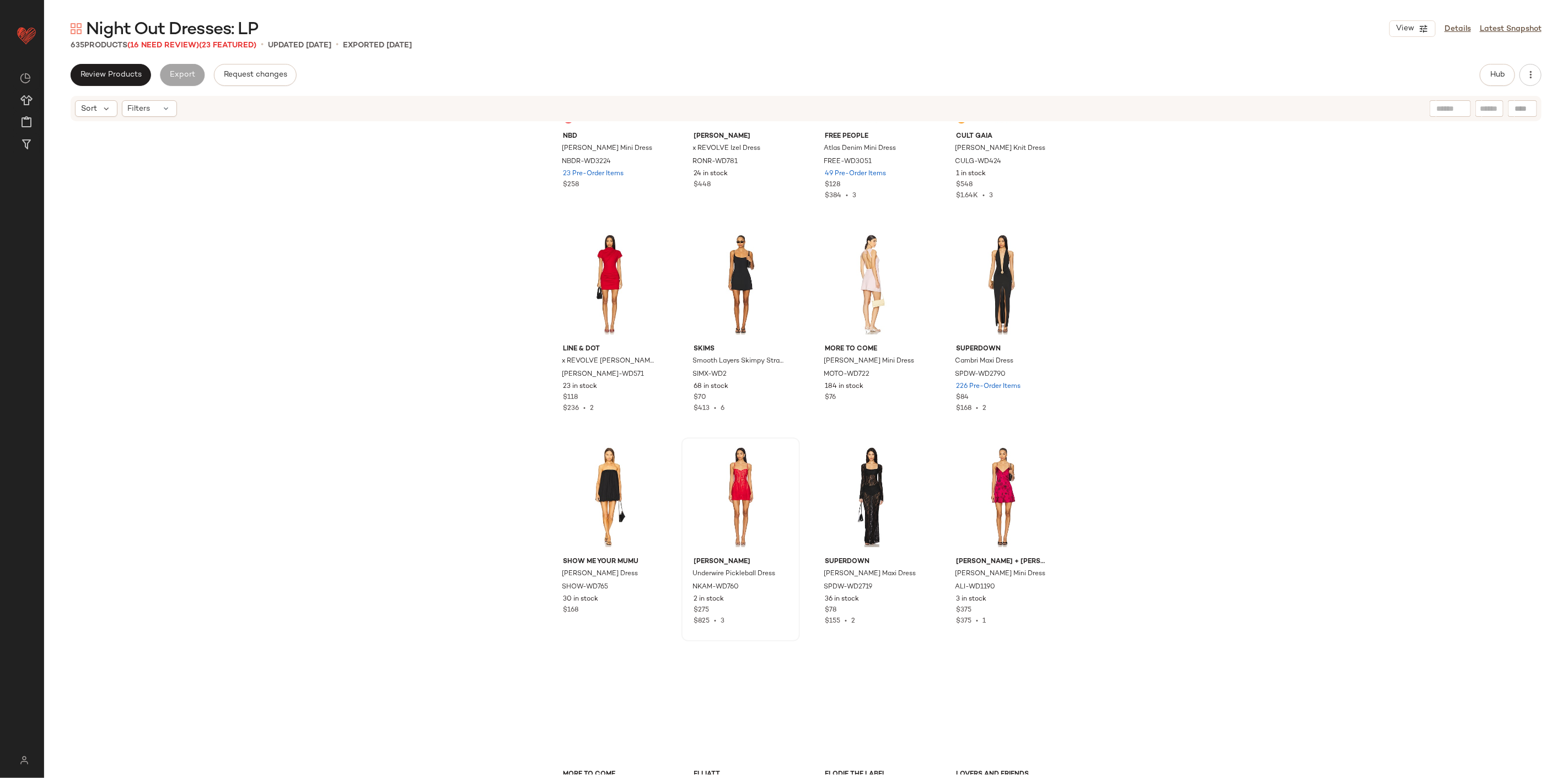
scroll to position [7179, 0]
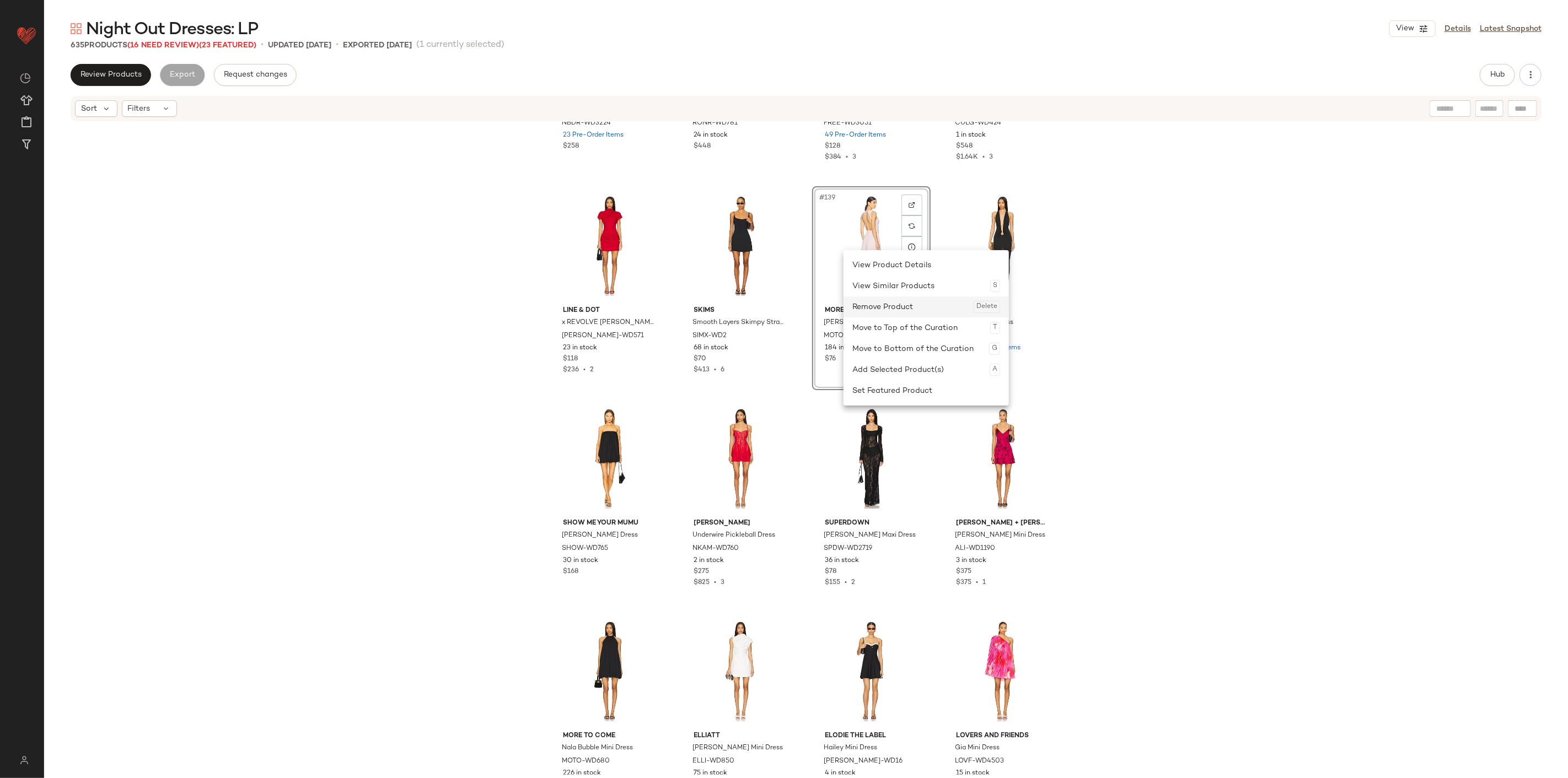
click at [867, 303] on div "Remove Product Delete" at bounding box center [926, 307] width 147 height 21
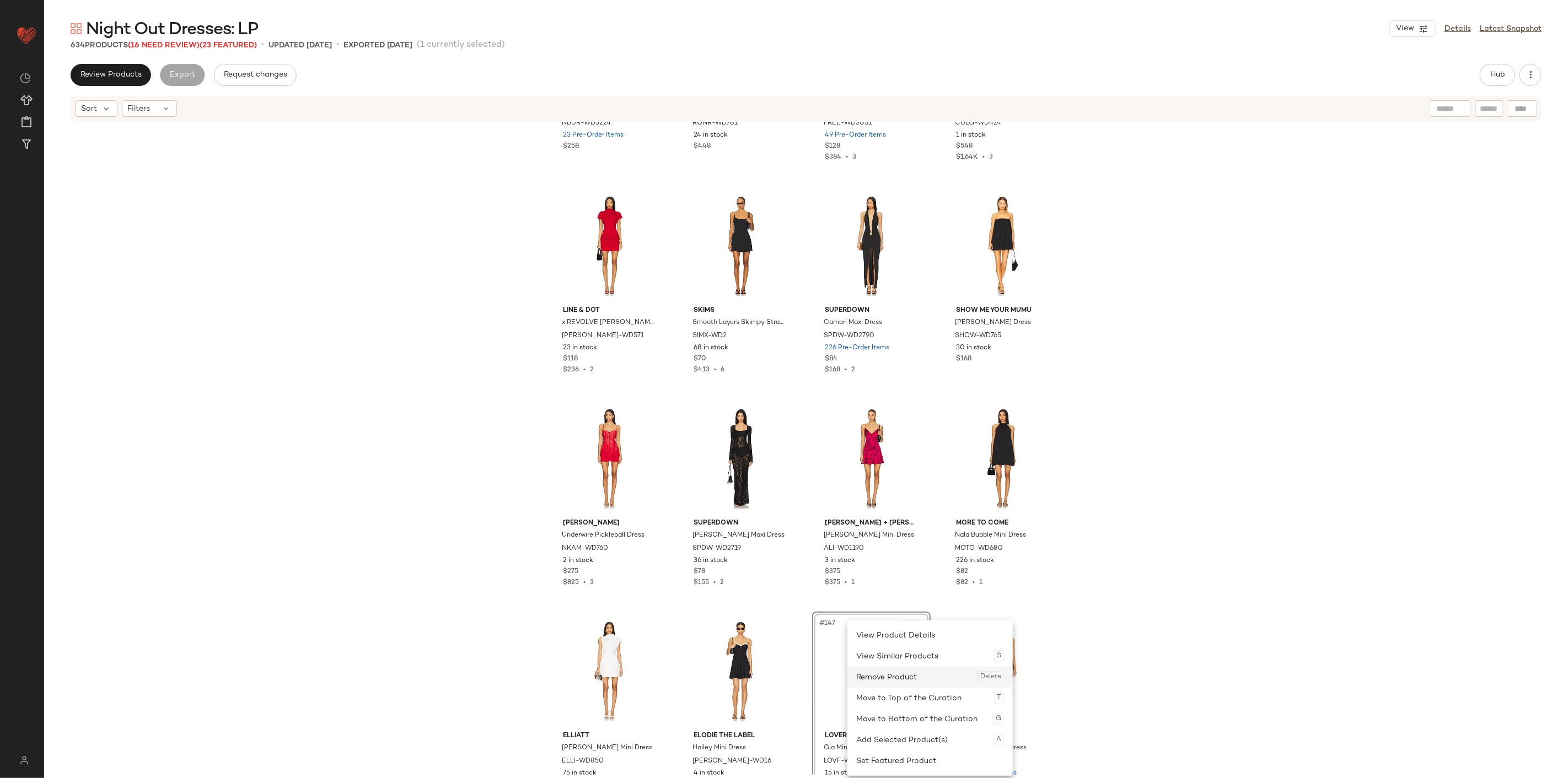
click at [899, 483] on div "Remove Product Delete" at bounding box center [929, 677] width 147 height 21
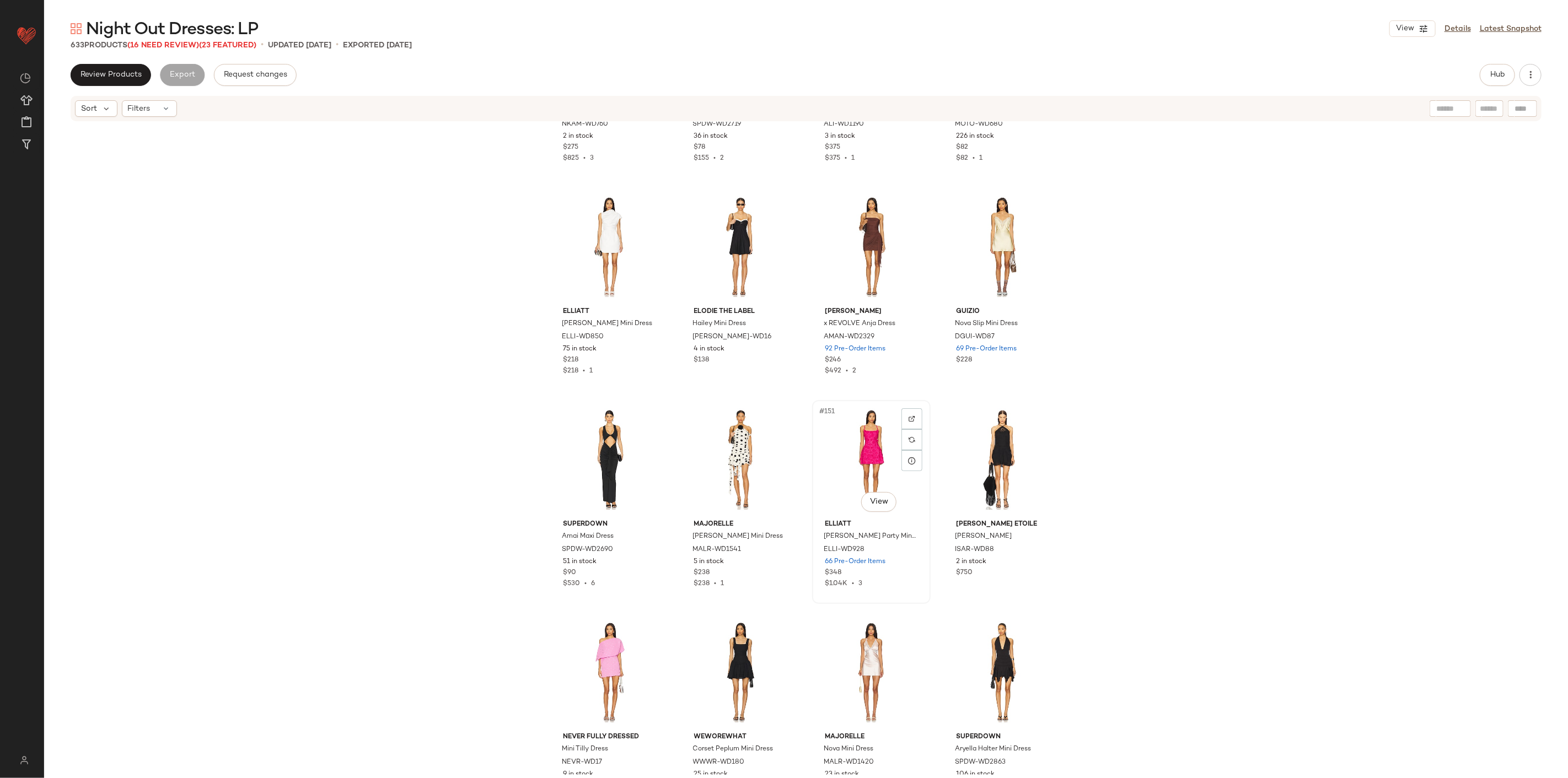
scroll to position [7668, 0]
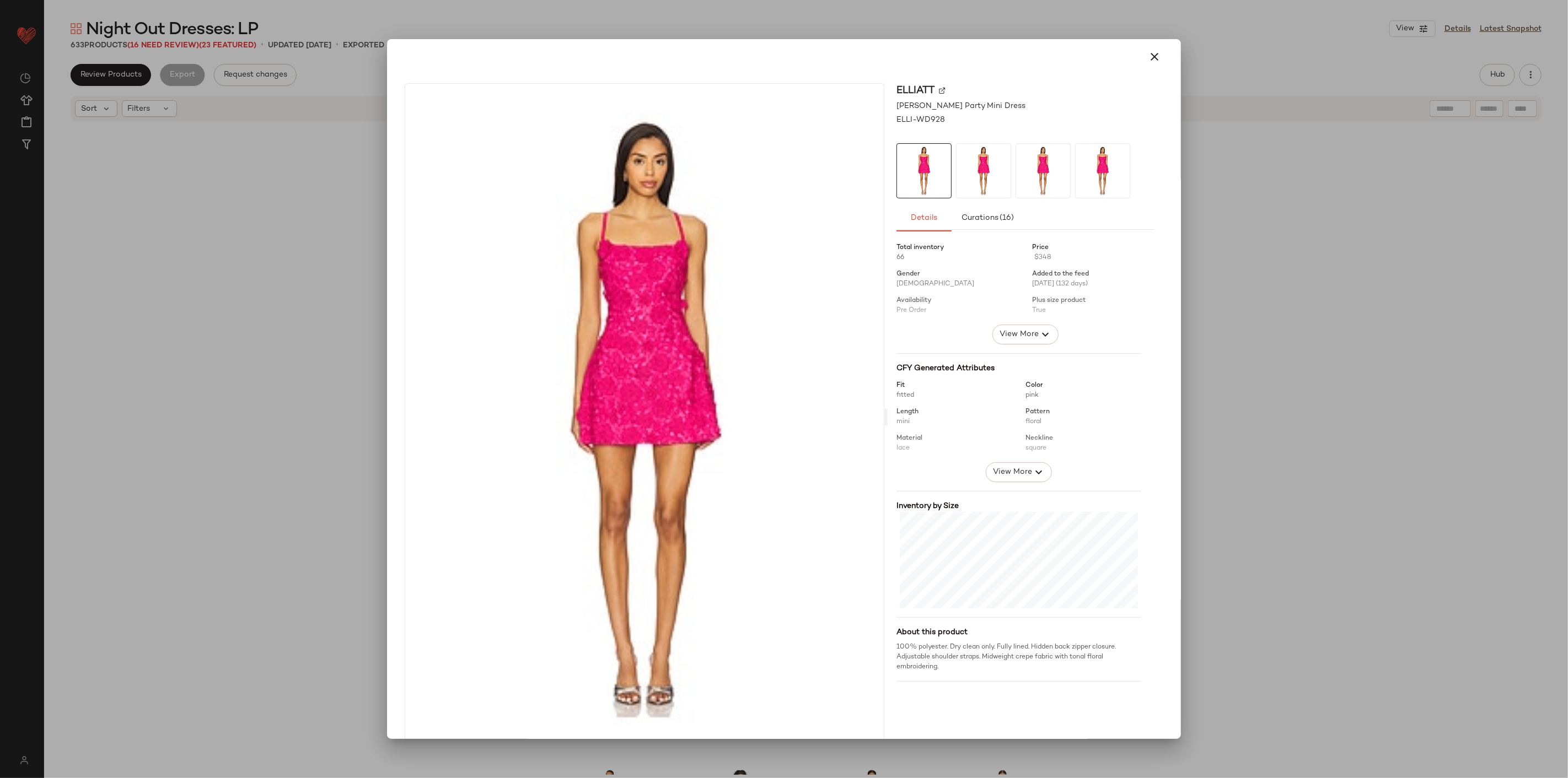
drag, startPoint x: 858, startPoint y: 421, endPoint x: 1145, endPoint y: 63, distance: 458.8
click at [940, 60] on icon "button" at bounding box center [1154, 57] width 13 height 13
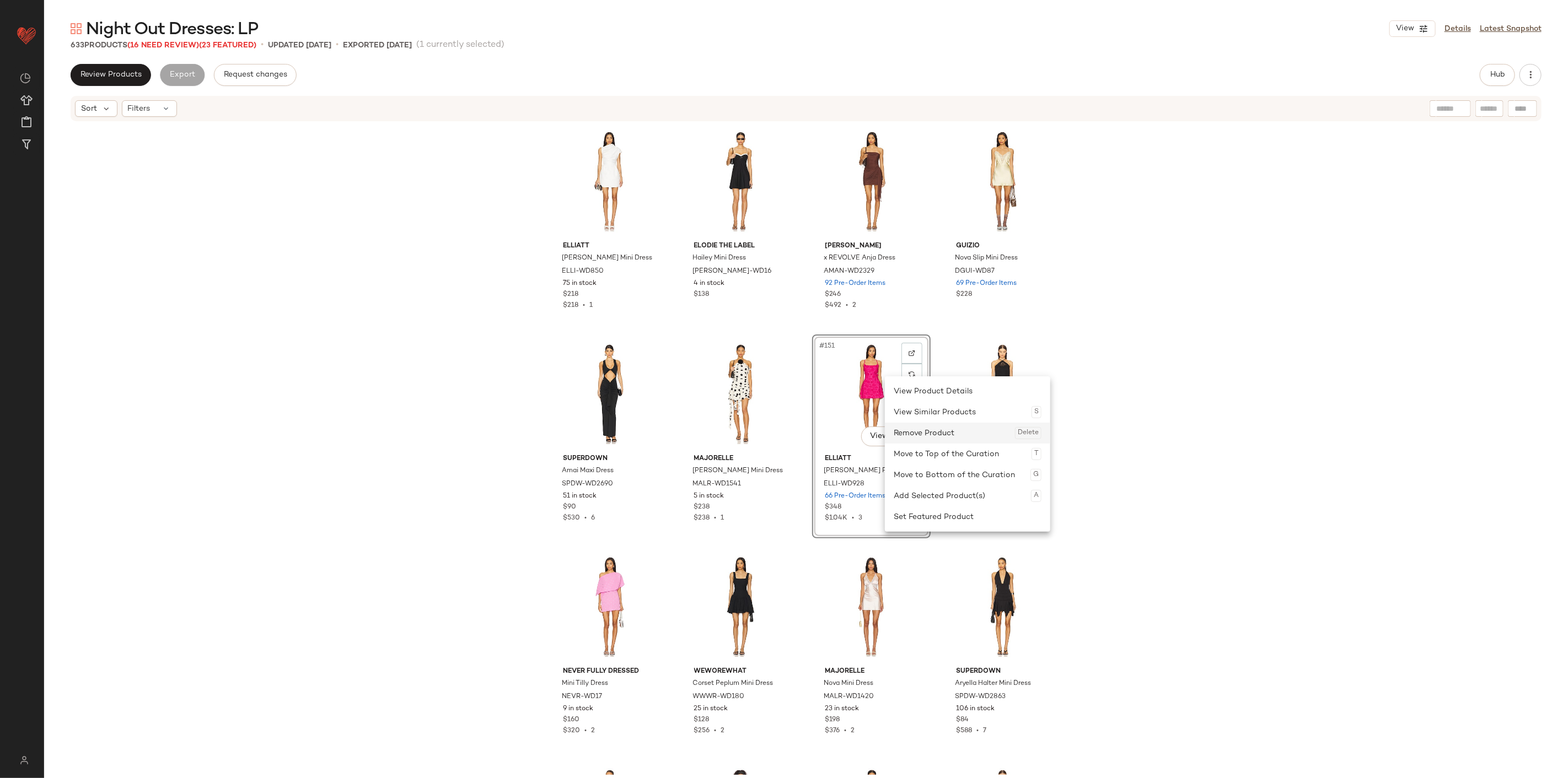
click at [930, 437] on div "Remove Product Delete" at bounding box center [966, 433] width 147 height 21
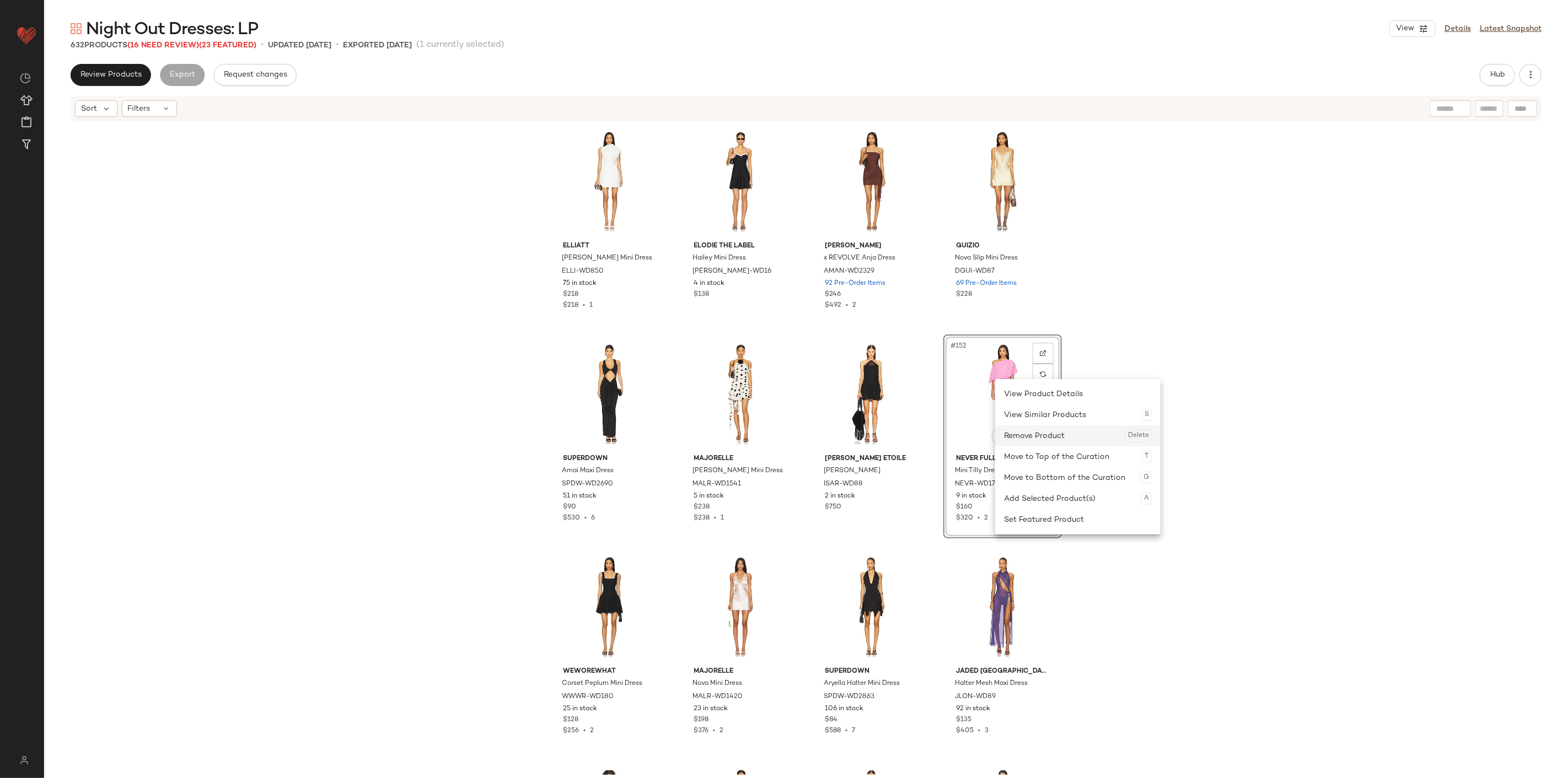
click at [940, 436] on div "Remove Product Delete" at bounding box center [1077, 436] width 147 height 21
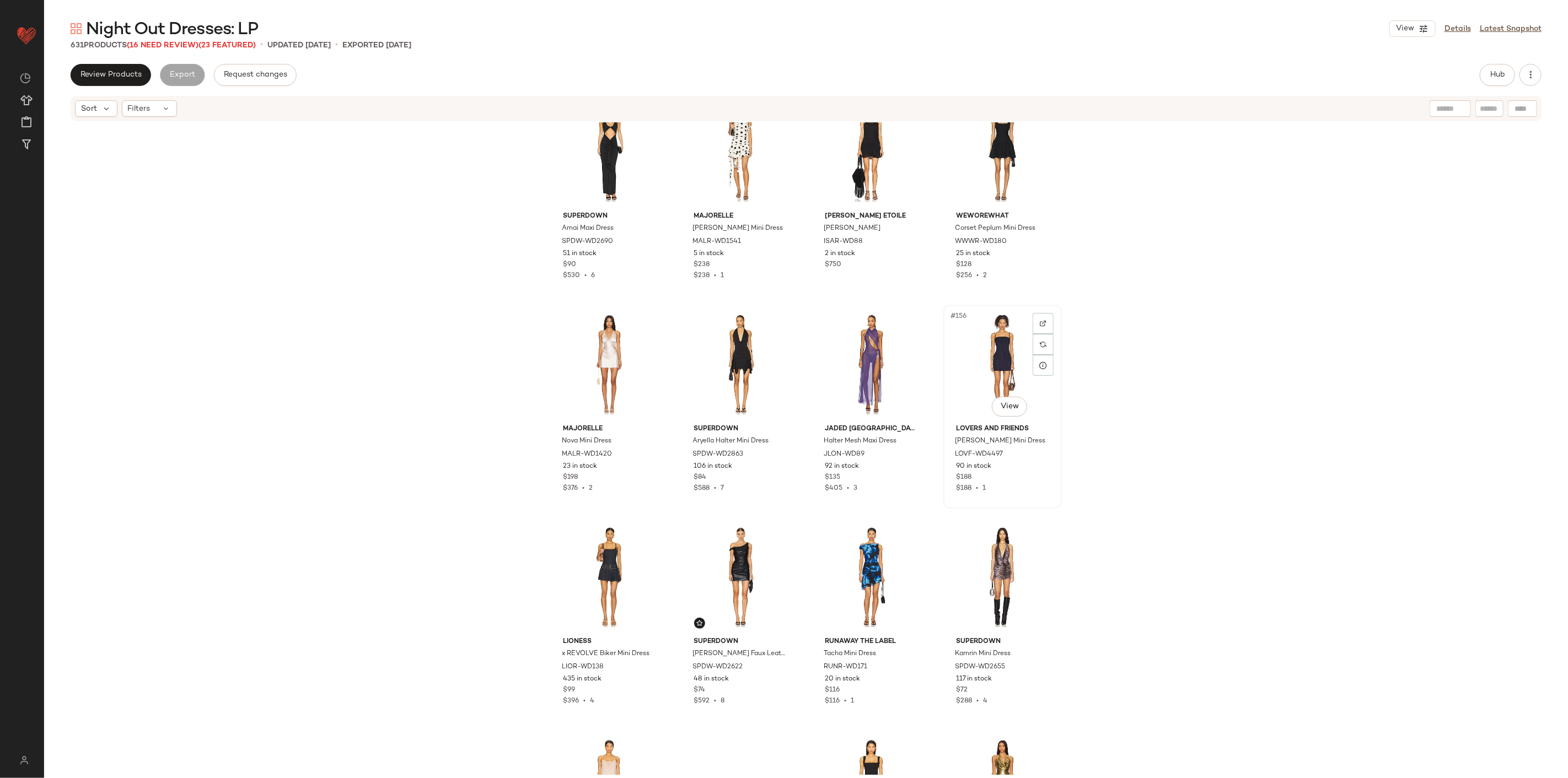
scroll to position [7913, 0]
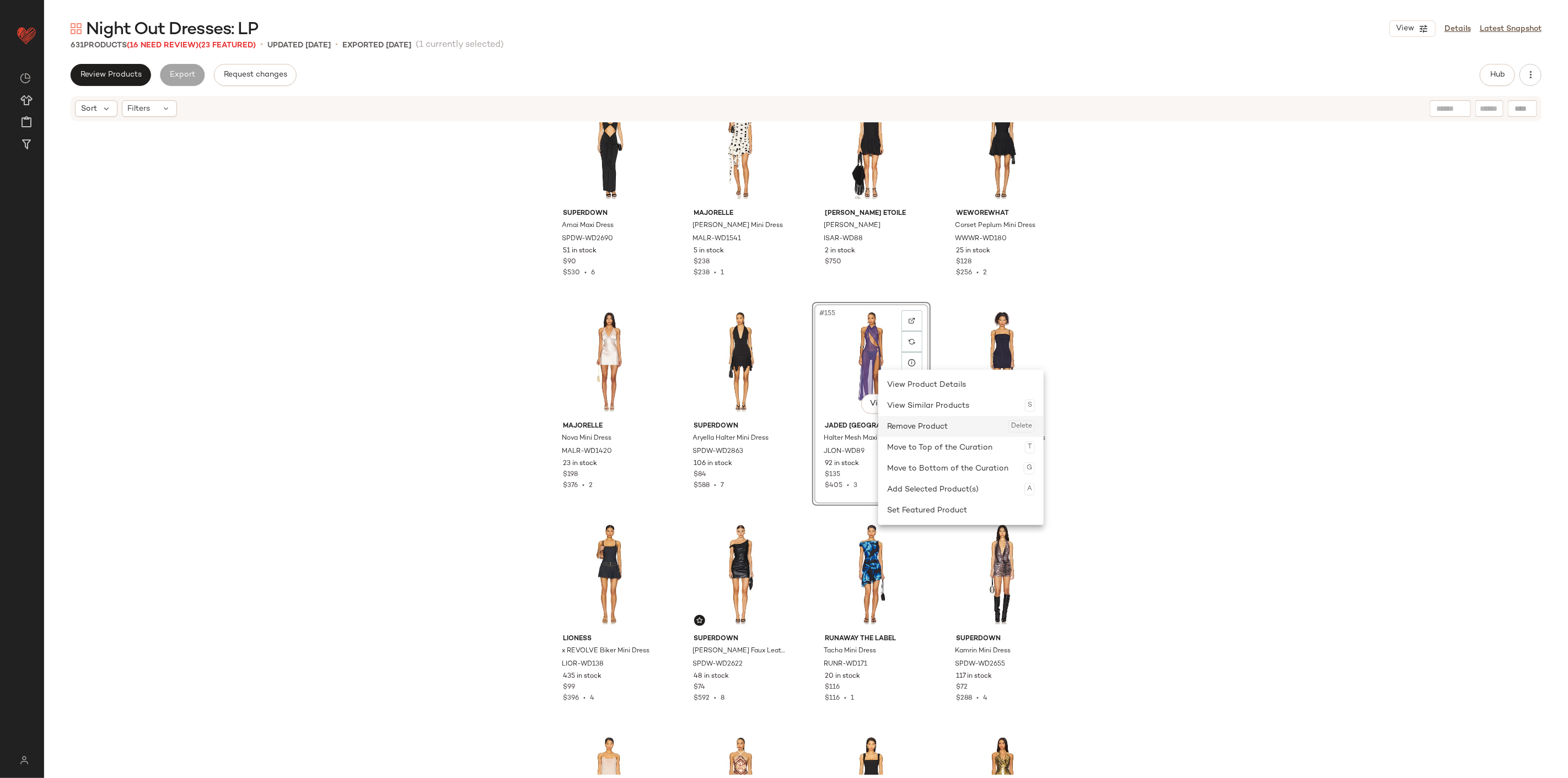
click at [917, 422] on div "Remove Product Delete" at bounding box center [960, 426] width 147 height 21
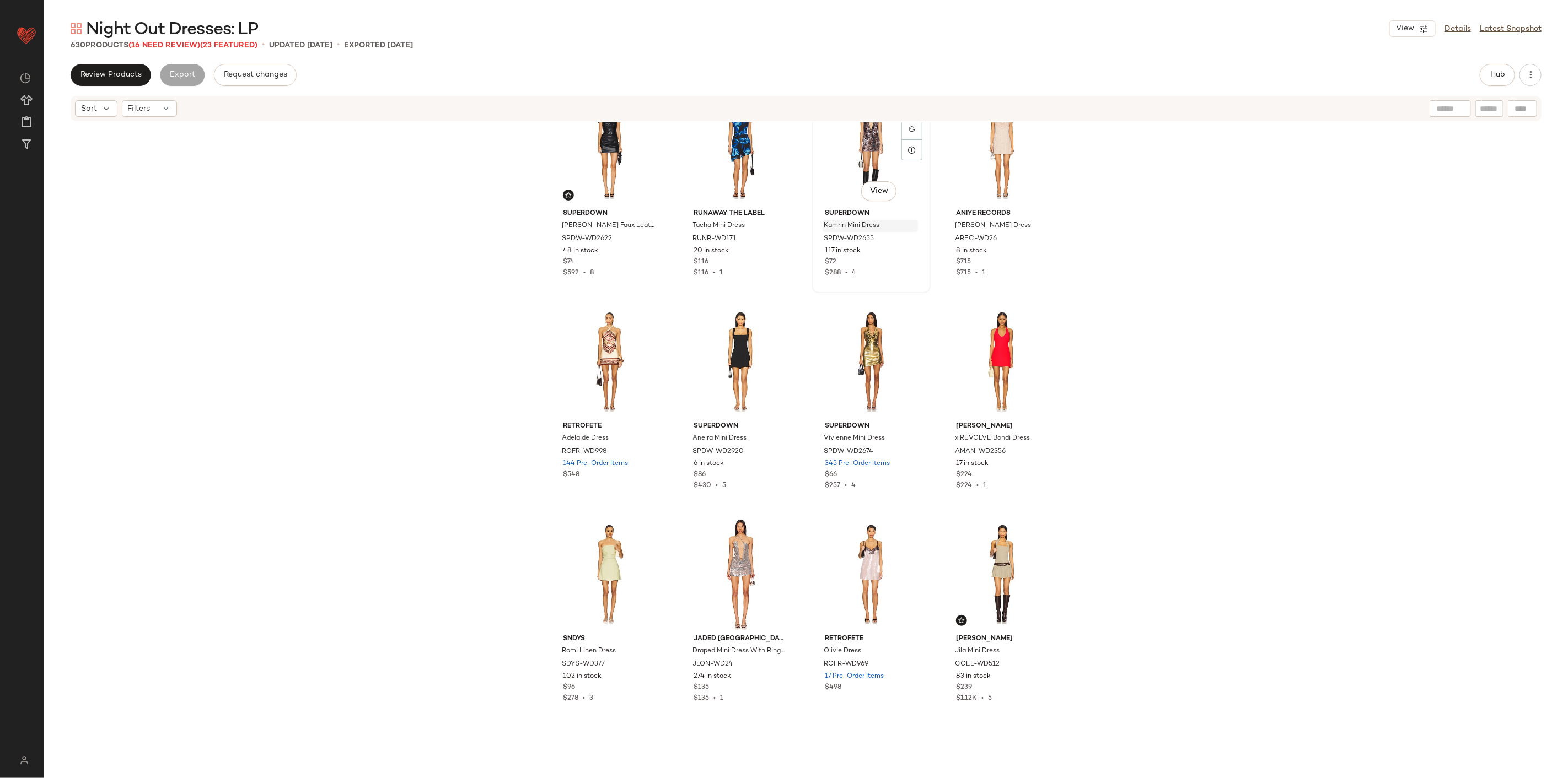
scroll to position [8342, 0]
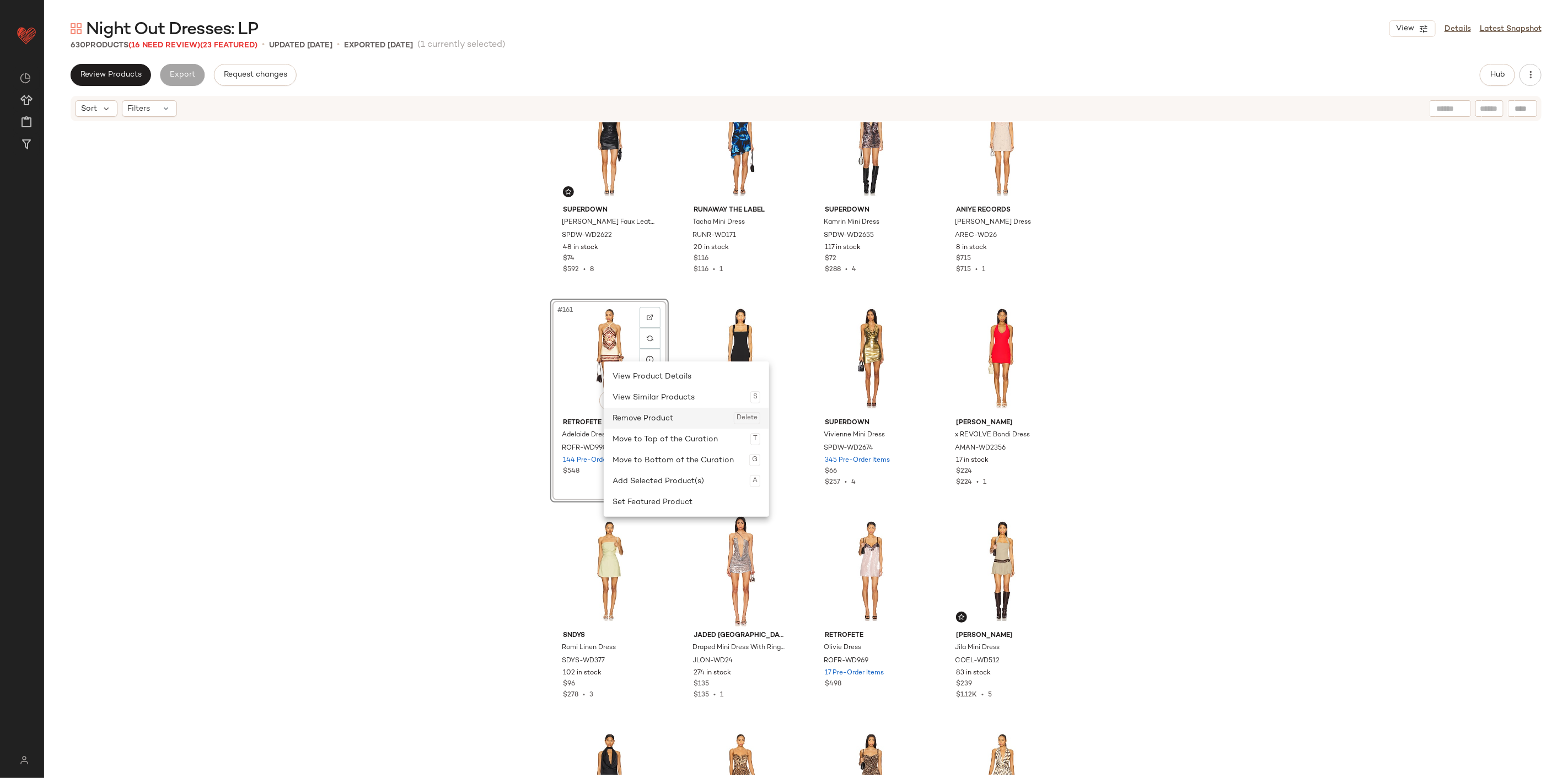
click at [650, 422] on div "Remove Product Delete" at bounding box center [685, 418] width 147 height 21
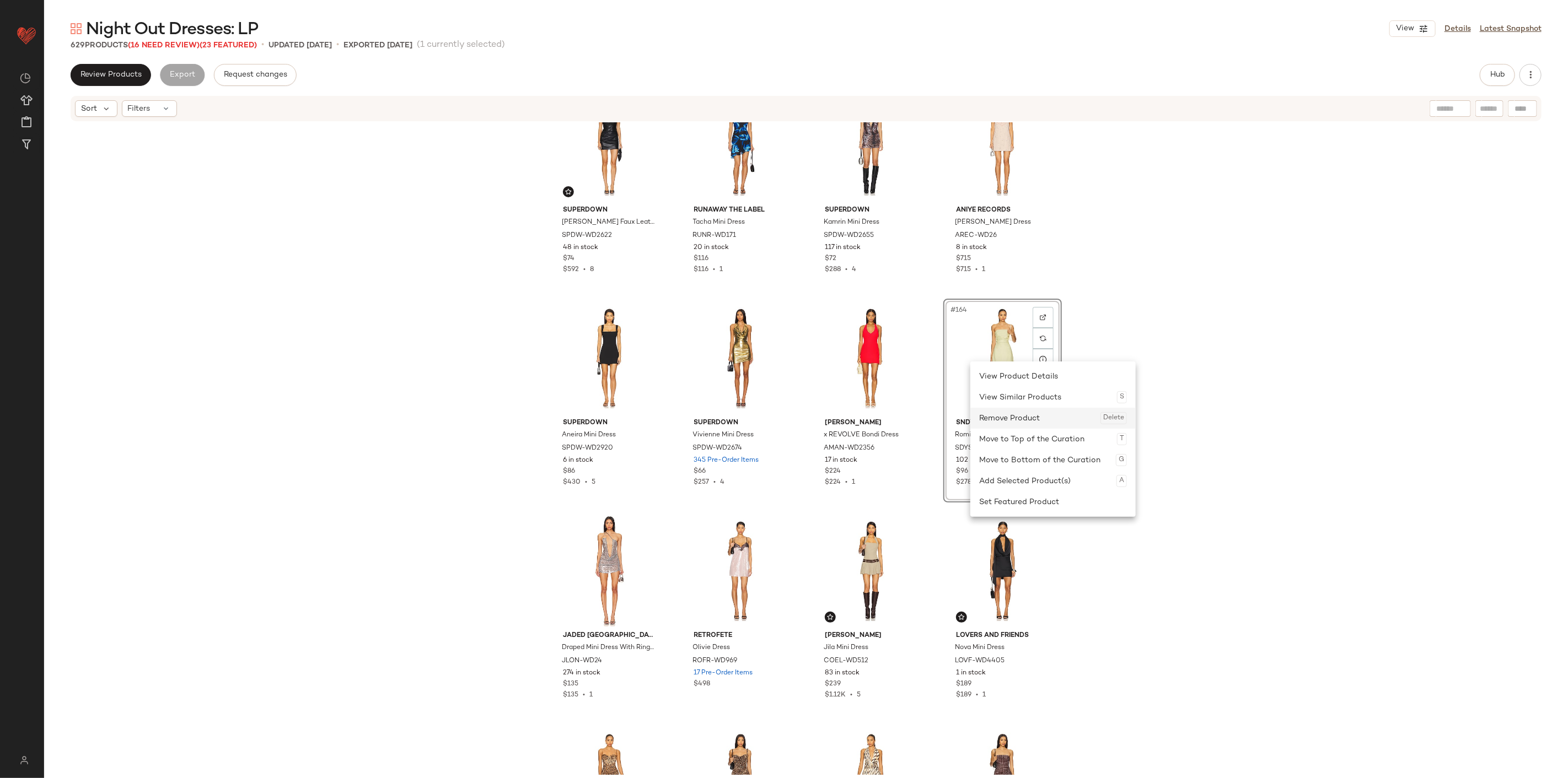
click at [940, 412] on div "Remove Product Delete" at bounding box center [1052, 418] width 147 height 21
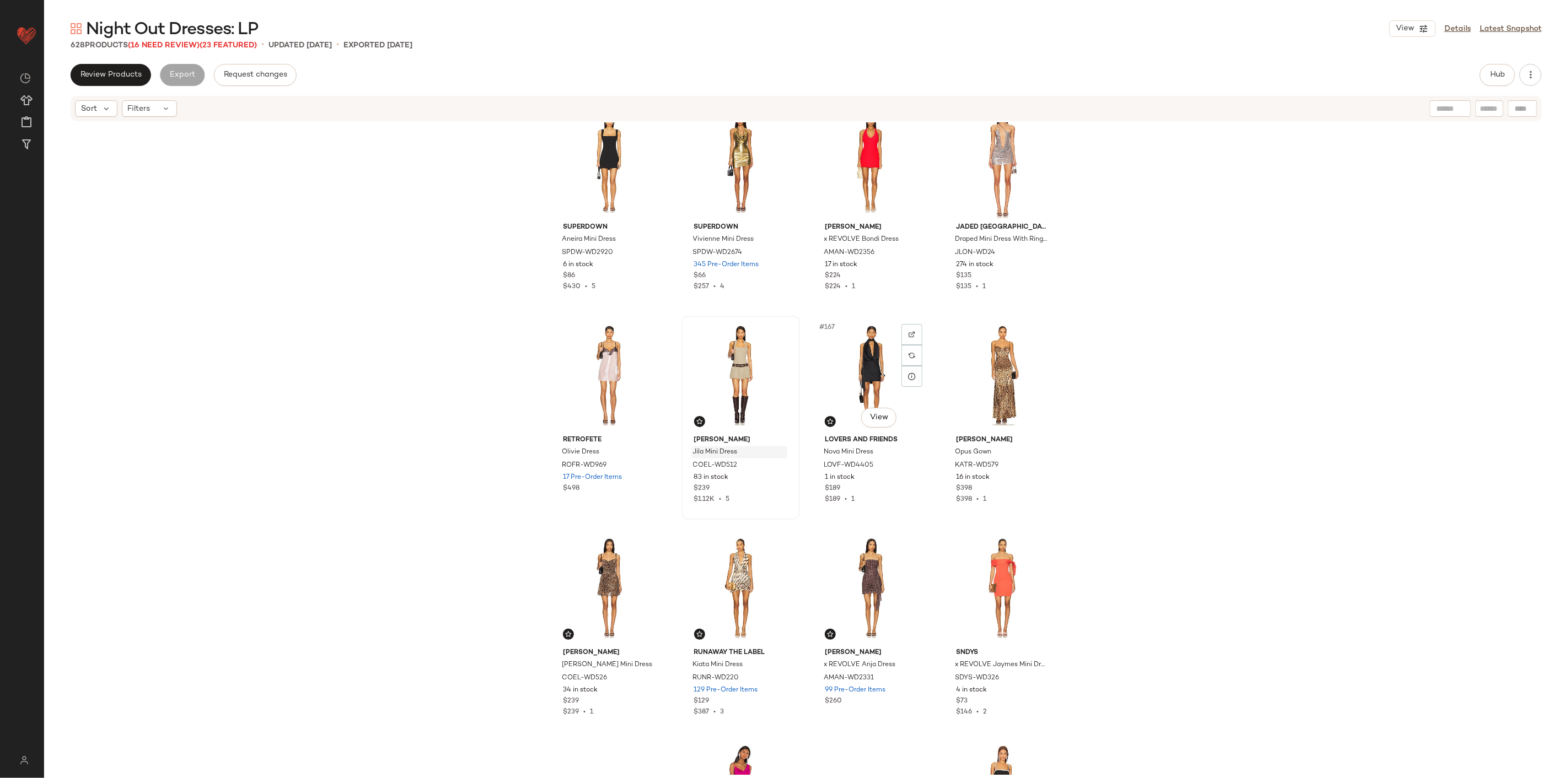
scroll to position [8586, 0]
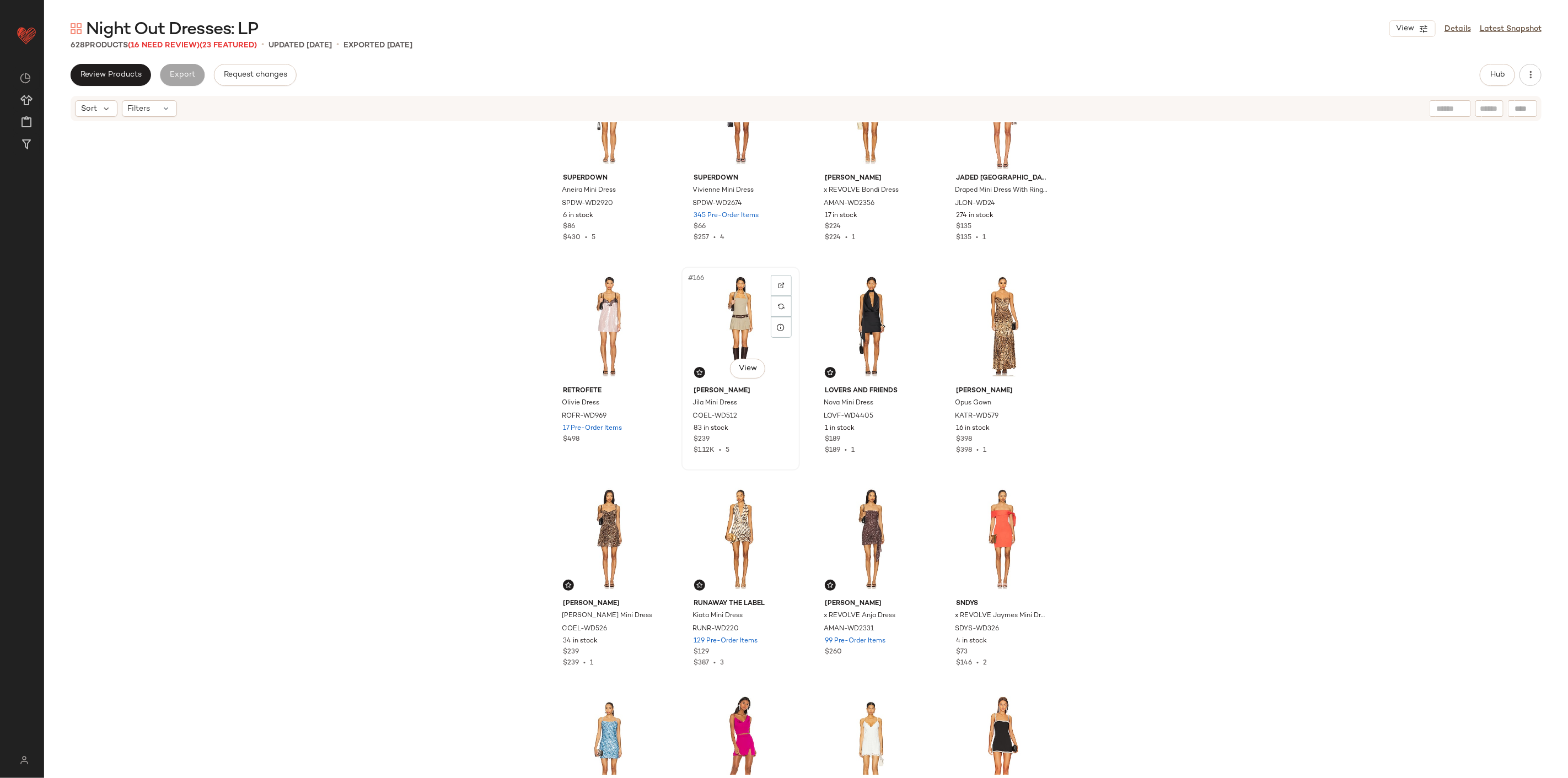
click at [708, 327] on div "#166 View" at bounding box center [741, 326] width 111 height 111
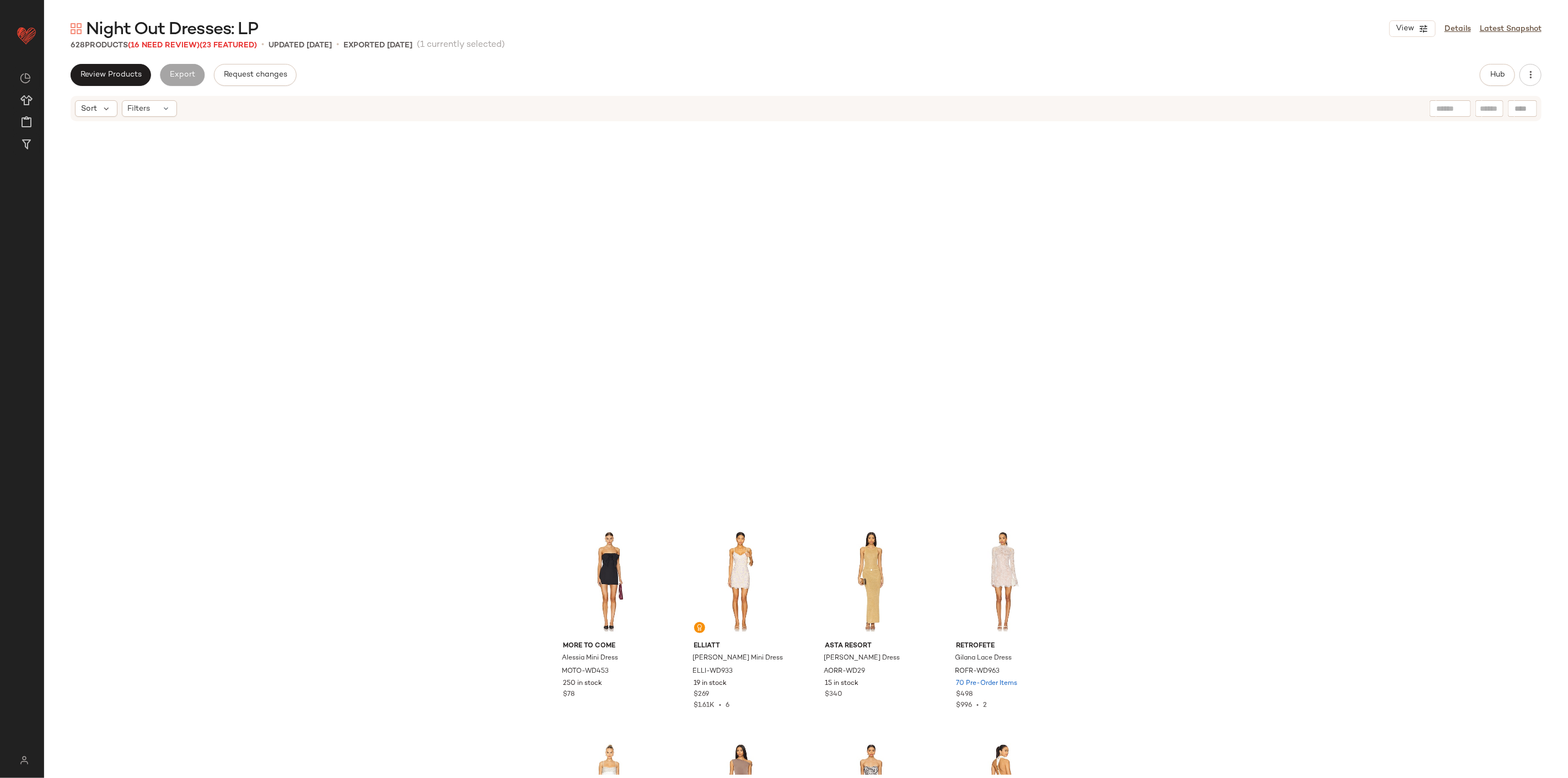
scroll to position [15689, 0]
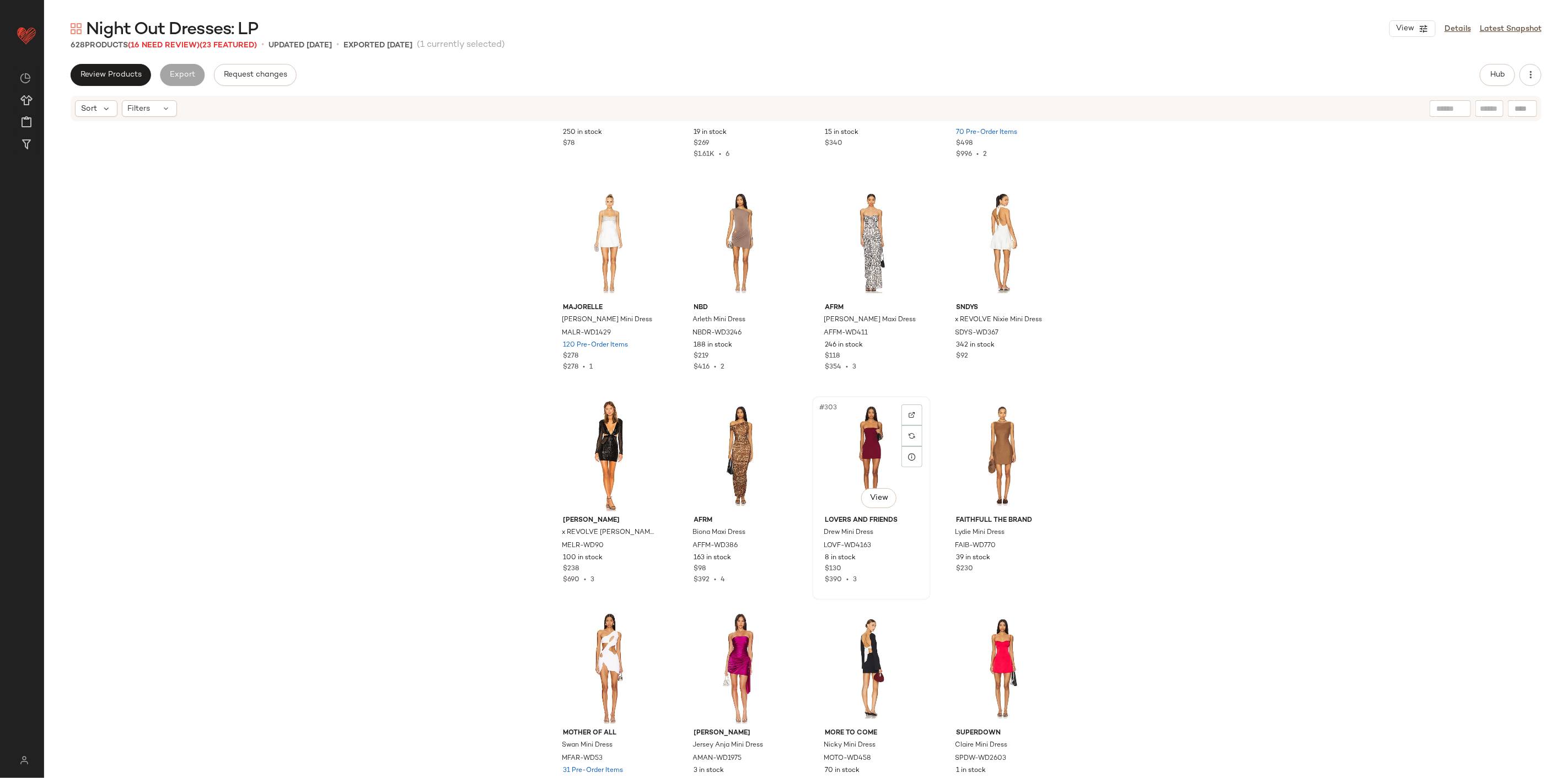
click at [843, 437] on div "#303 View" at bounding box center [871, 456] width 111 height 111
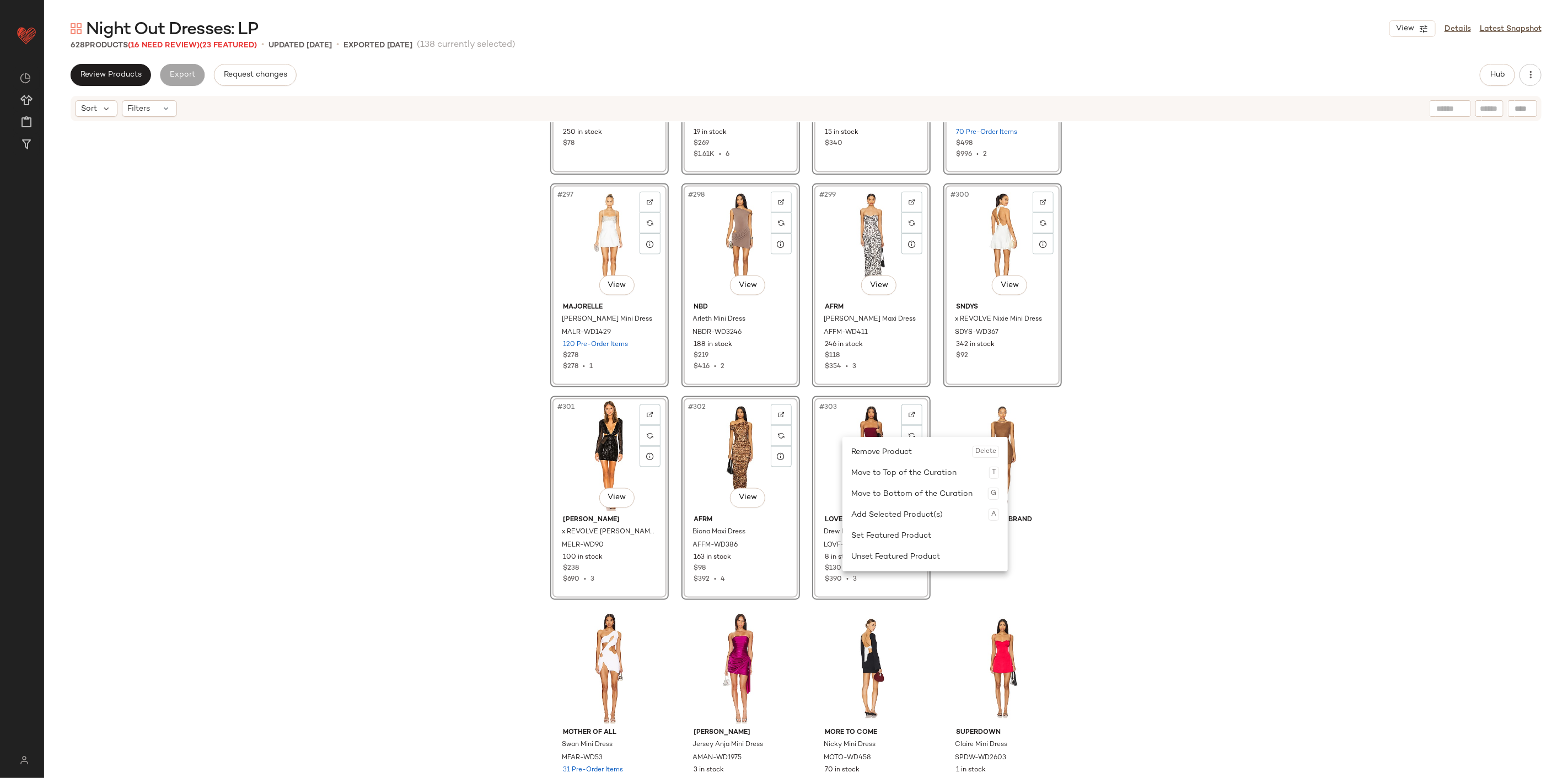
click at [874, 483] on div "Unset Featured Product" at bounding box center [924, 557] width 147 height 21
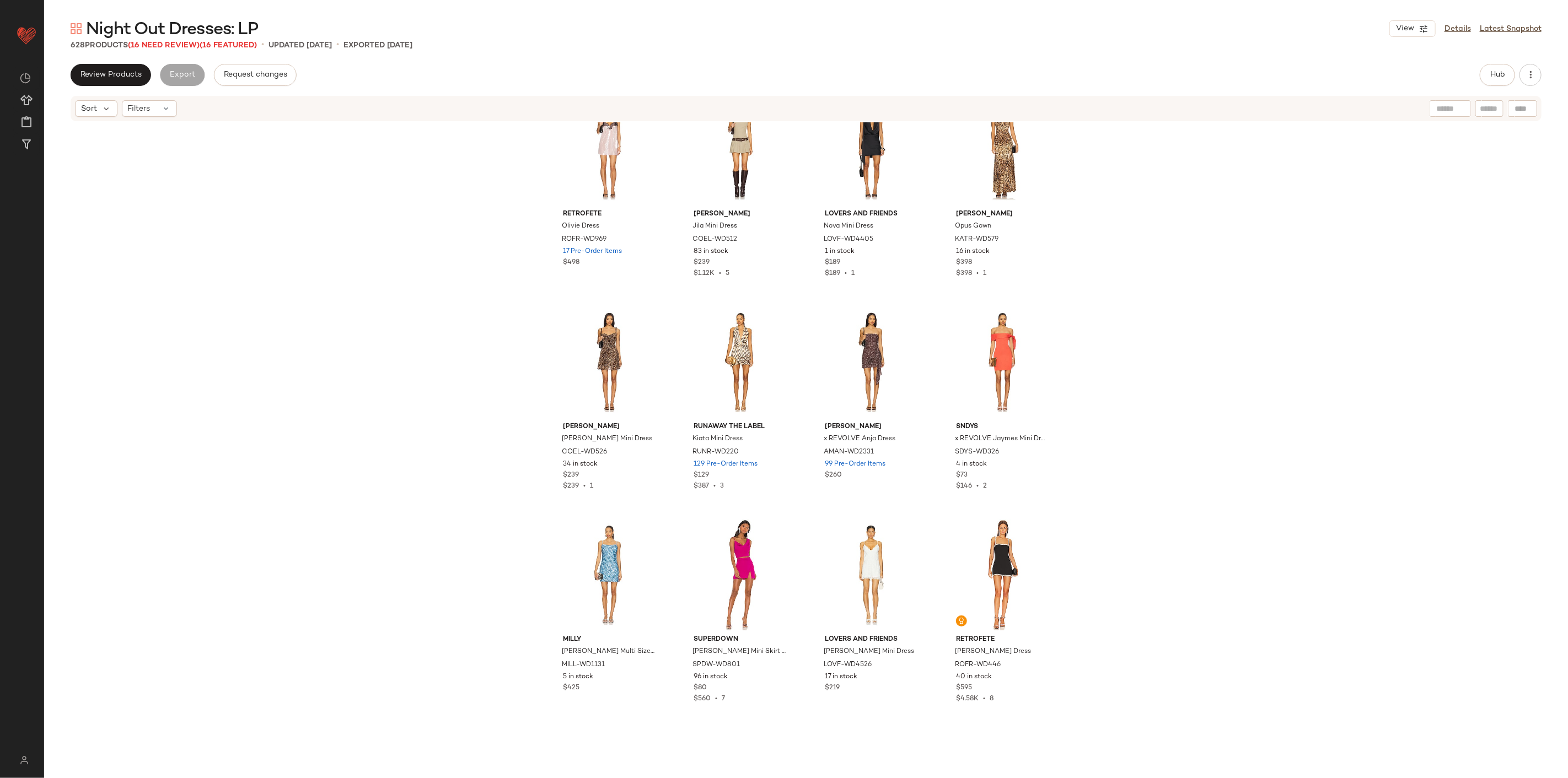
scroll to position [8831, 0]
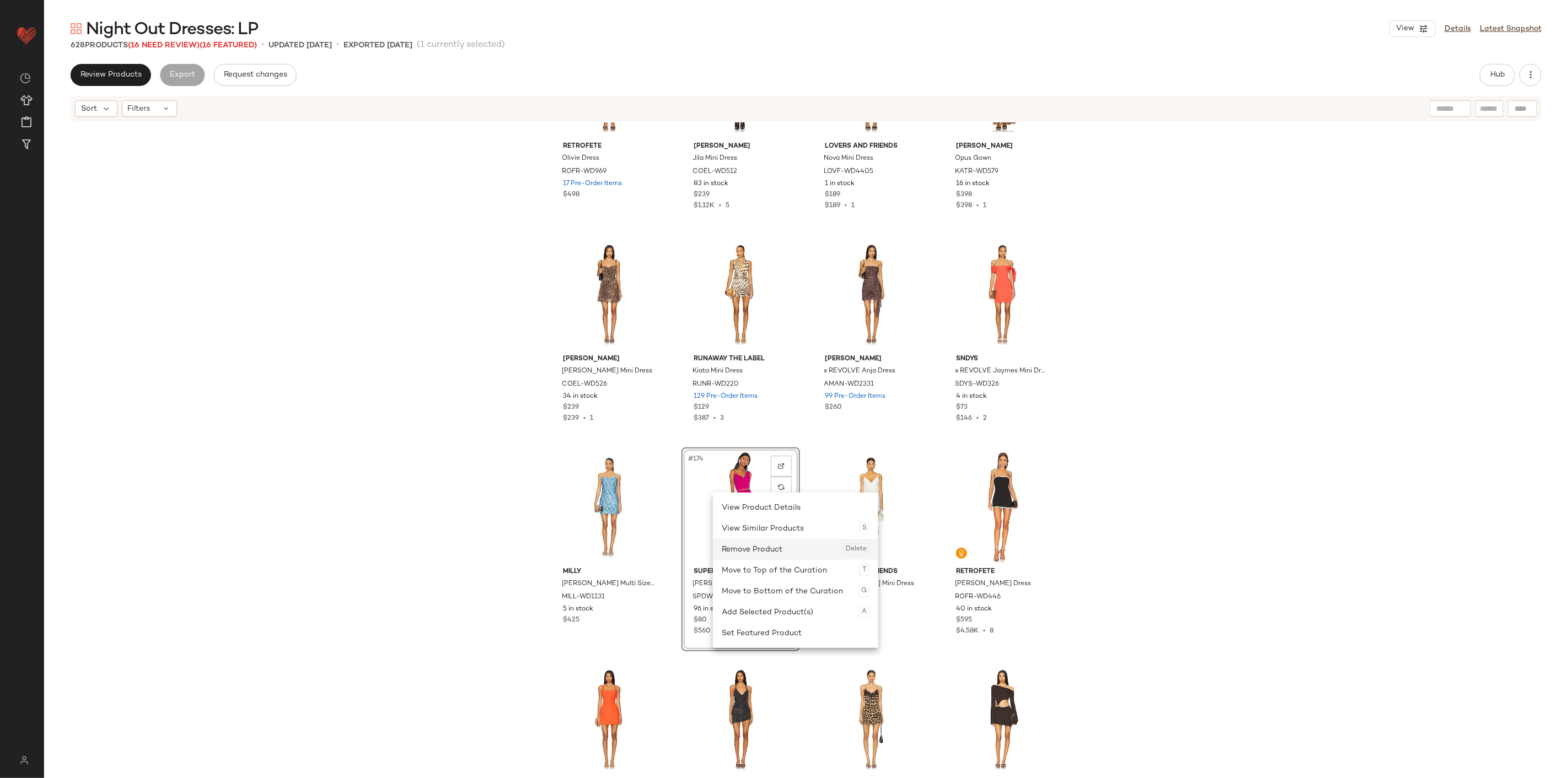
click at [768, 483] on div "Remove Product Delete" at bounding box center [795, 549] width 147 height 21
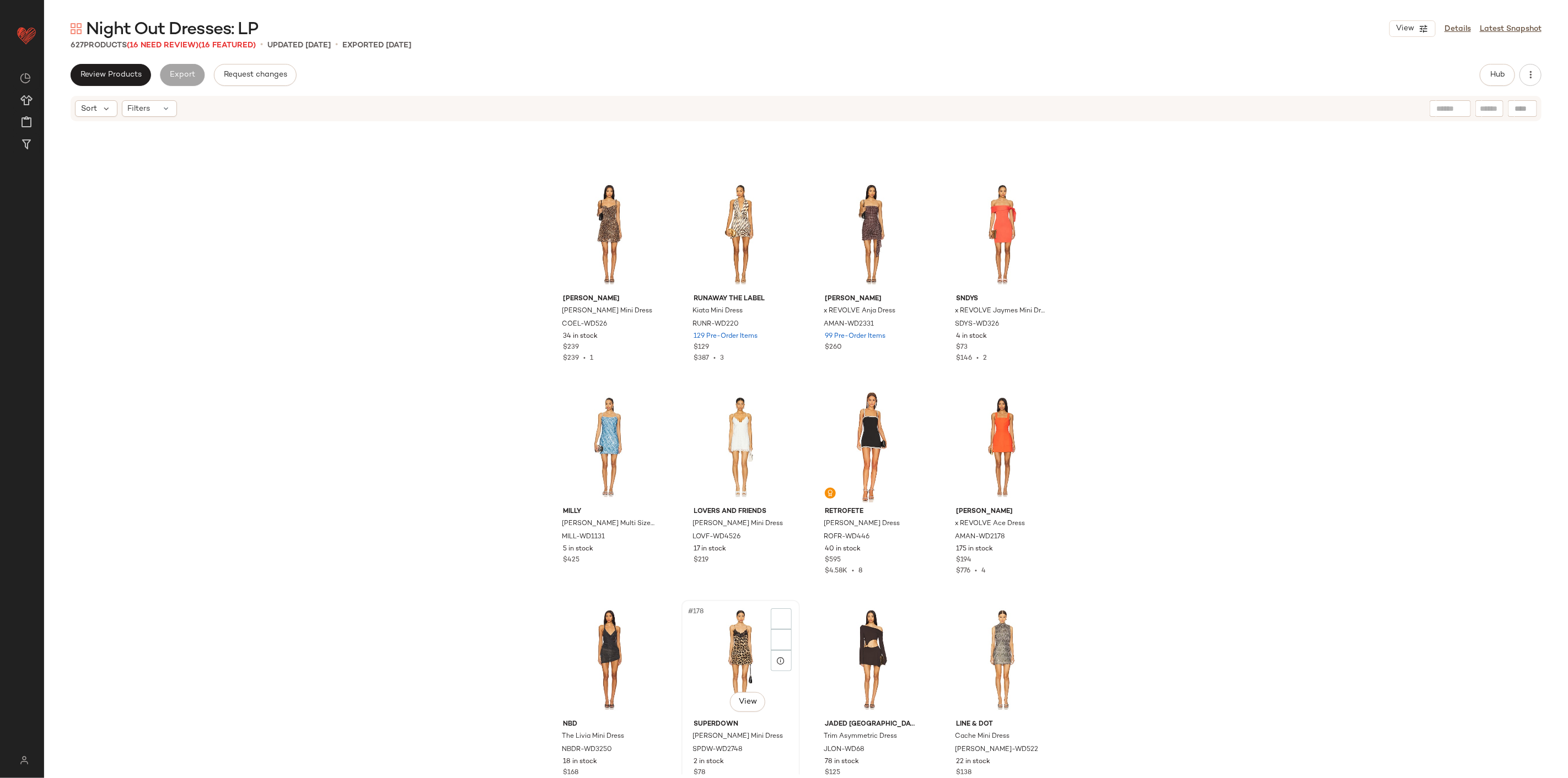
scroll to position [9198, 0]
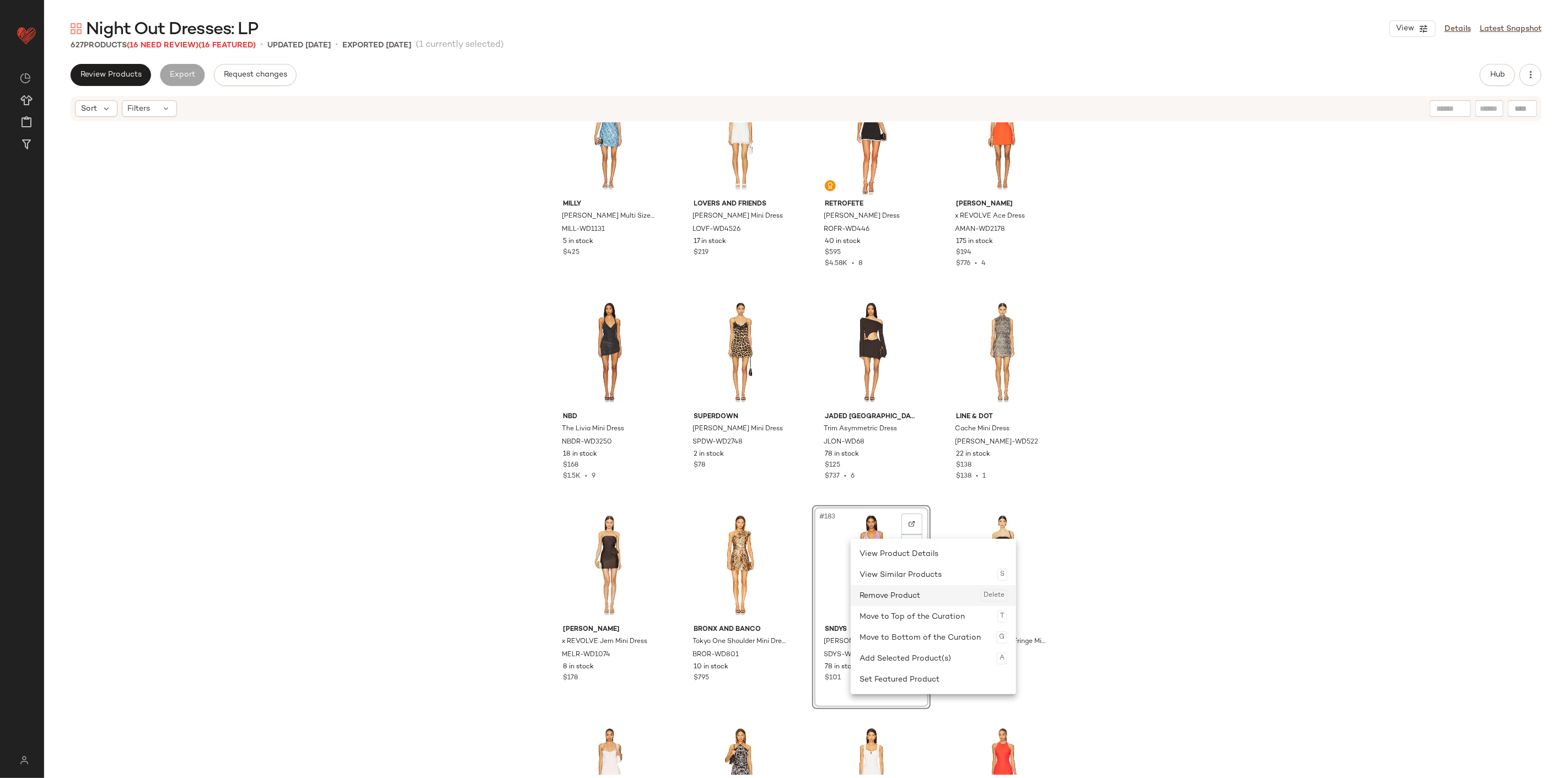
click at [878, 483] on div "Remove Product Delete" at bounding box center [933, 596] width 147 height 21
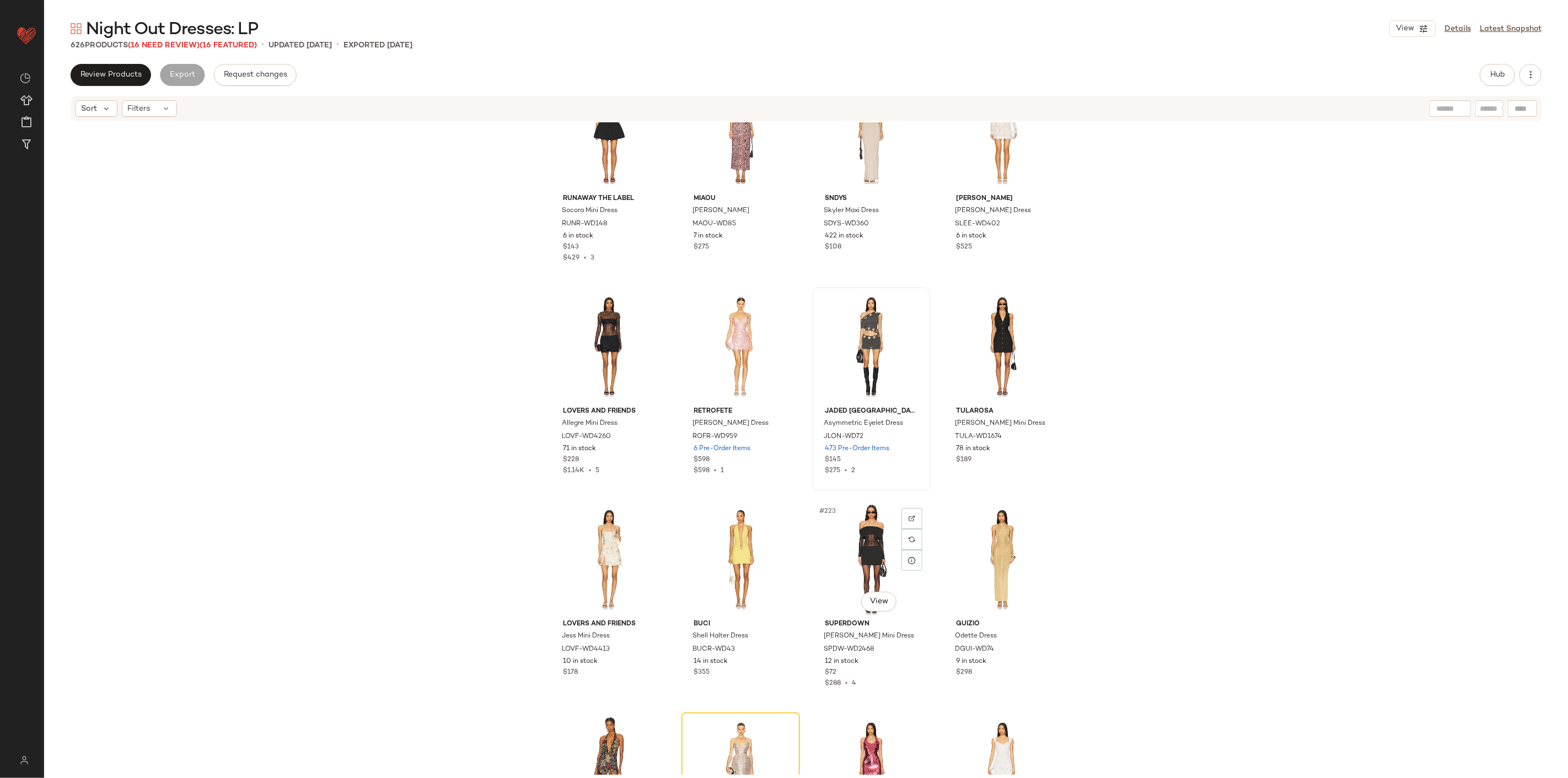
scroll to position [11341, 0]
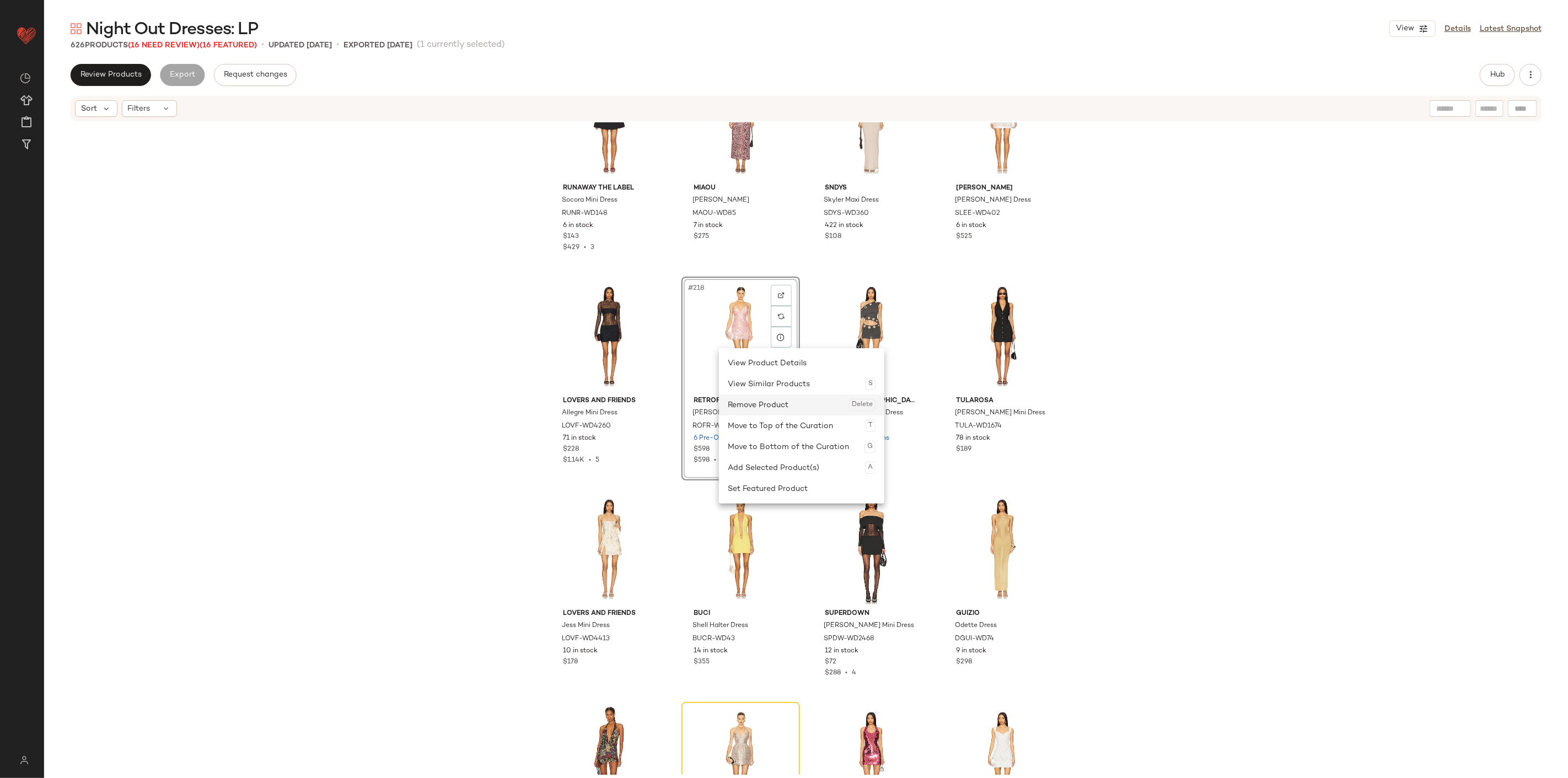
click at [777, 400] on div "Remove Product Delete" at bounding box center [801, 405] width 147 height 21
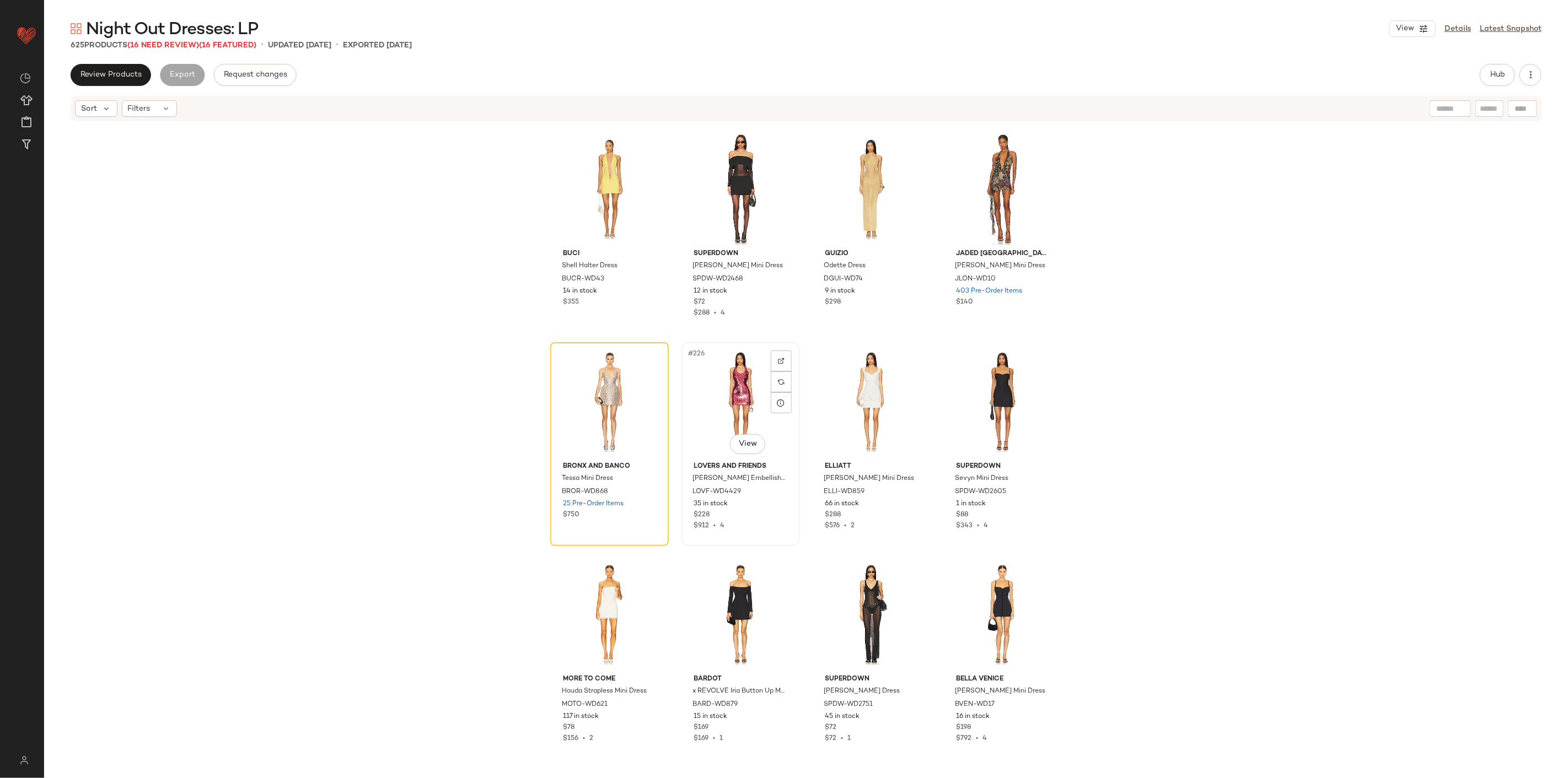
scroll to position [11709, 0]
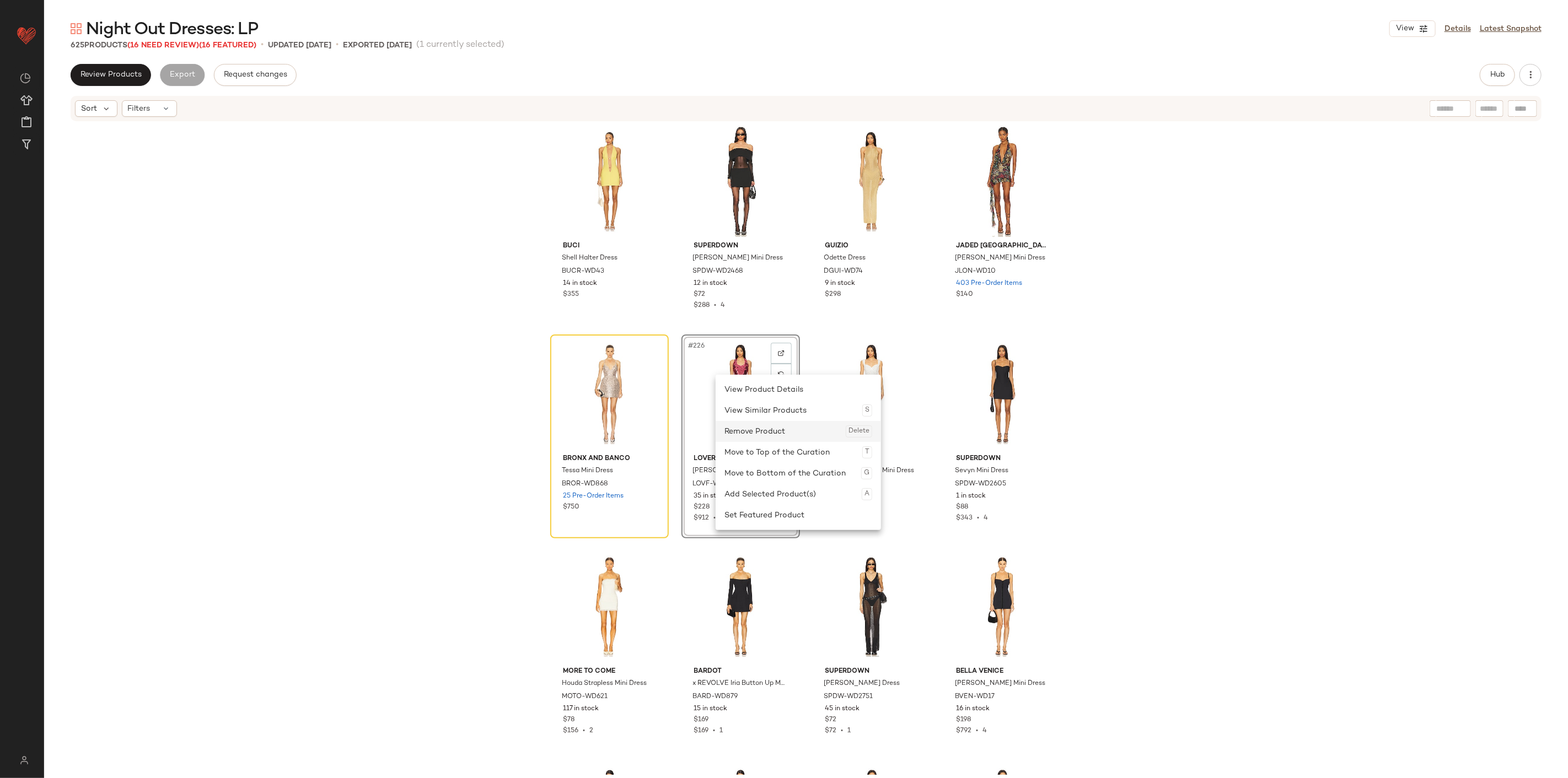
click at [768, 427] on div "Remove Product Delete" at bounding box center [798, 431] width 147 height 21
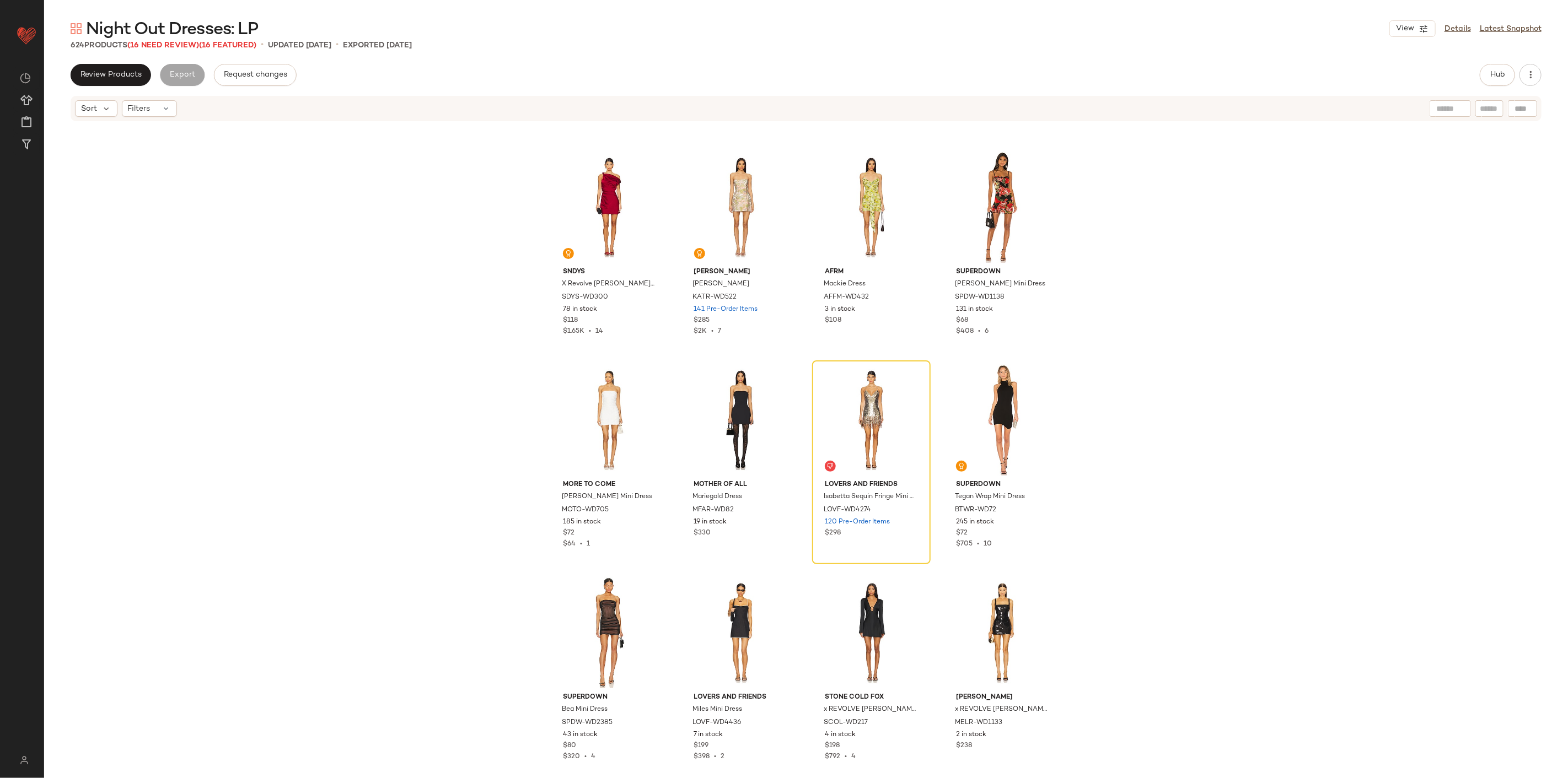
scroll to position [12260, 0]
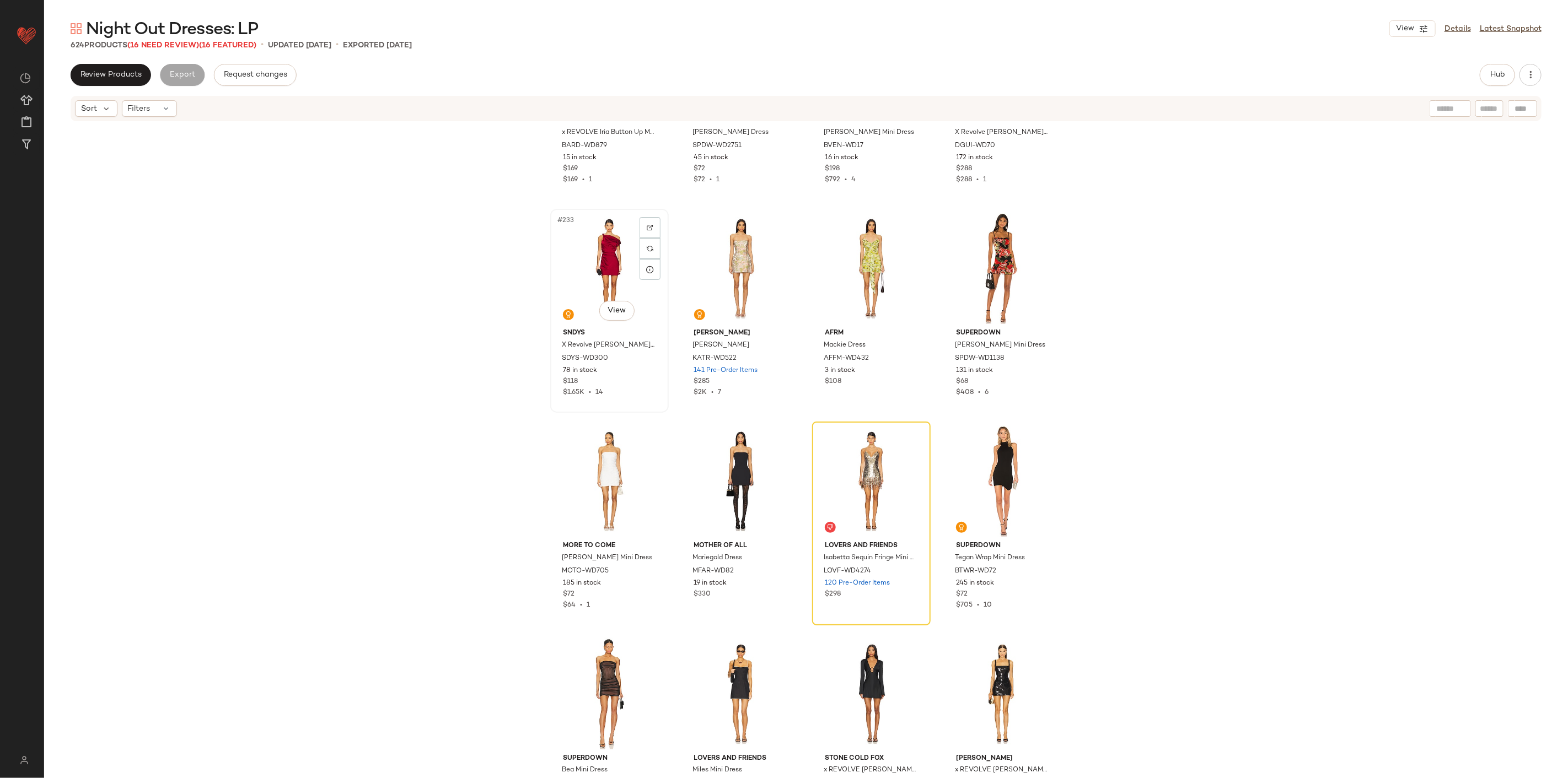
click at [585, 244] on div "#233 View" at bounding box center [609, 268] width 111 height 111
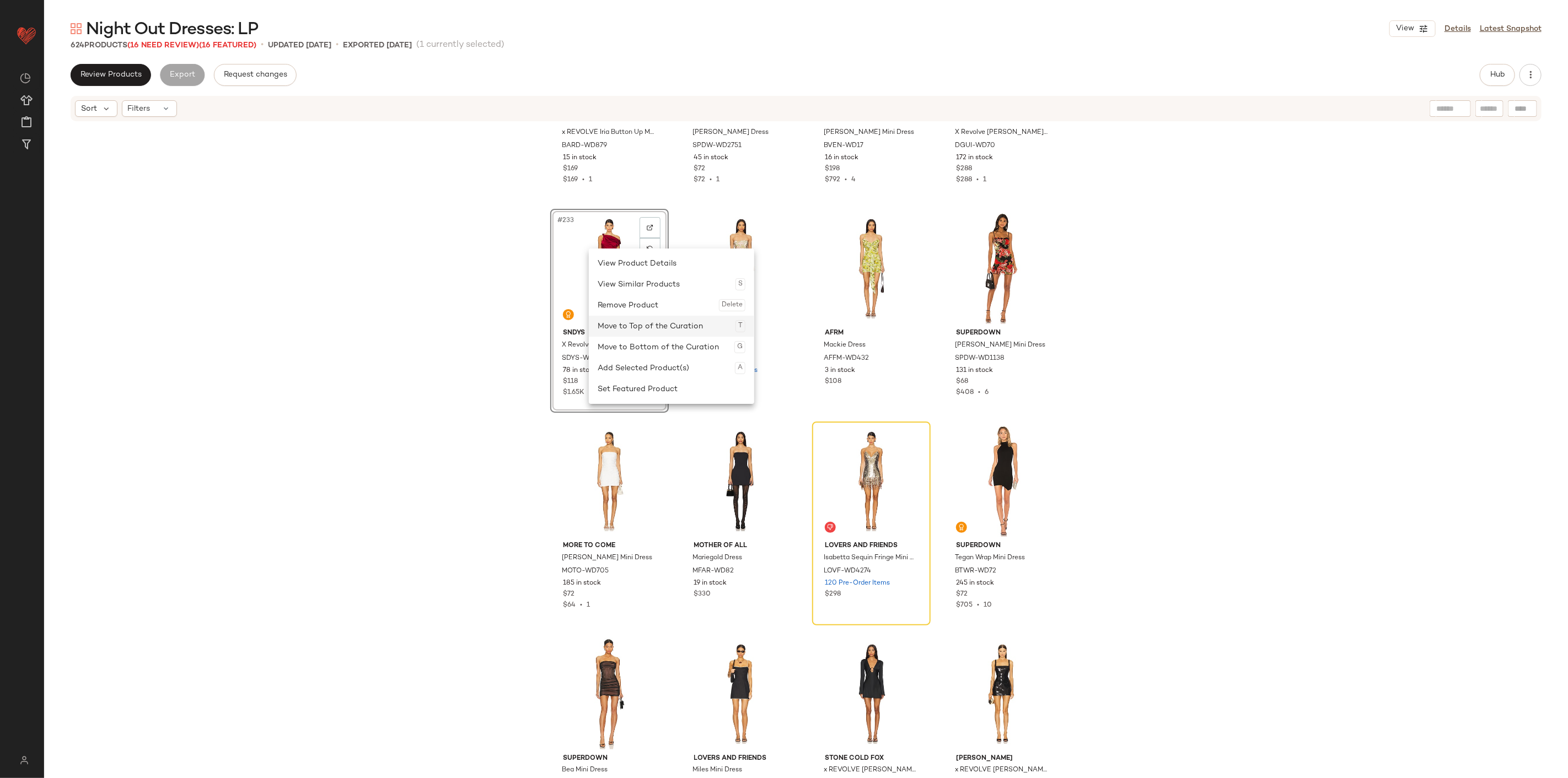
click at [641, 329] on div "Move to Top of the Curation T" at bounding box center [671, 326] width 147 height 21
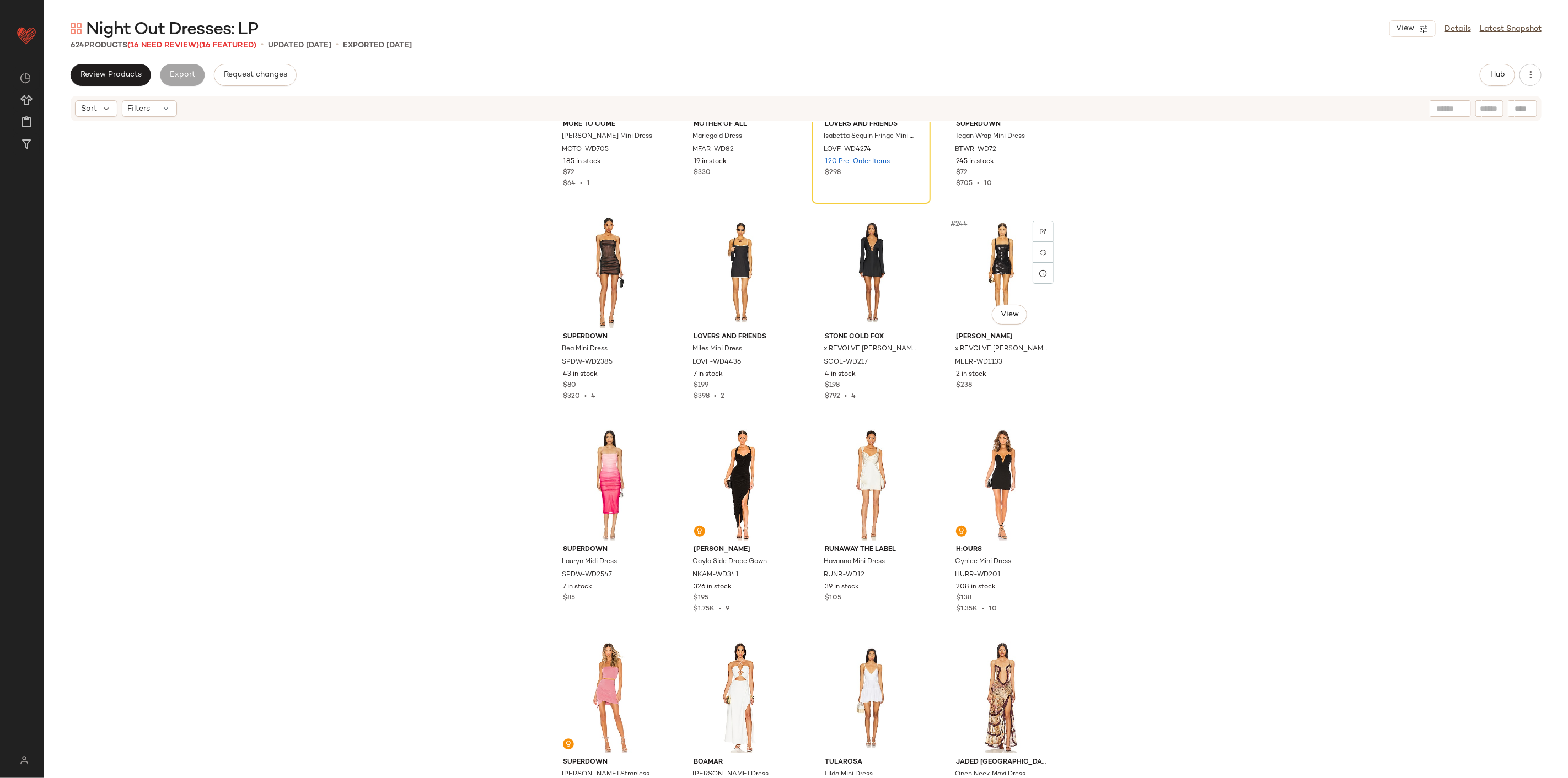
scroll to position [12688, 0]
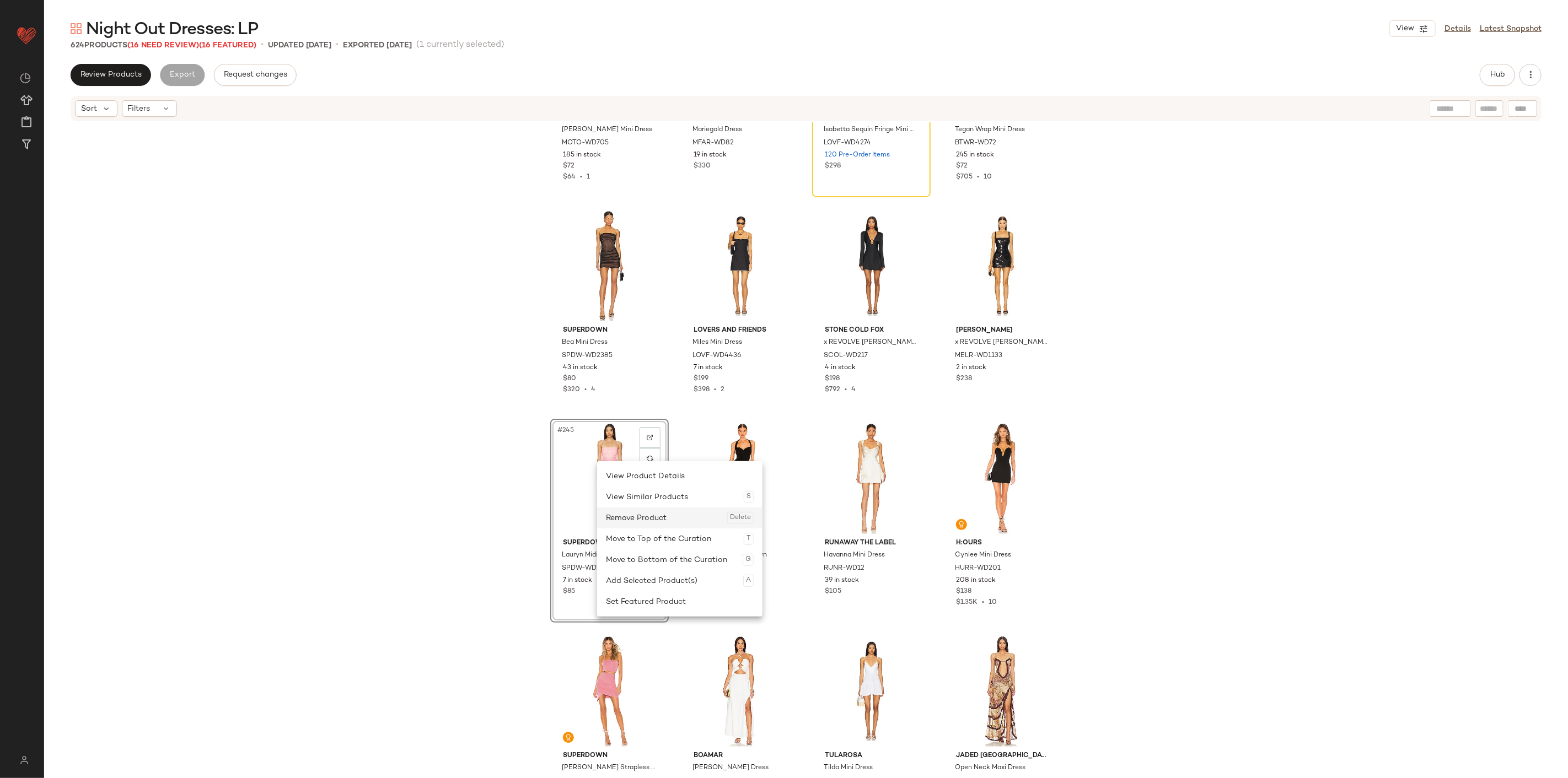
click at [642, 483] on div "Remove Product Delete" at bounding box center [679, 518] width 147 height 21
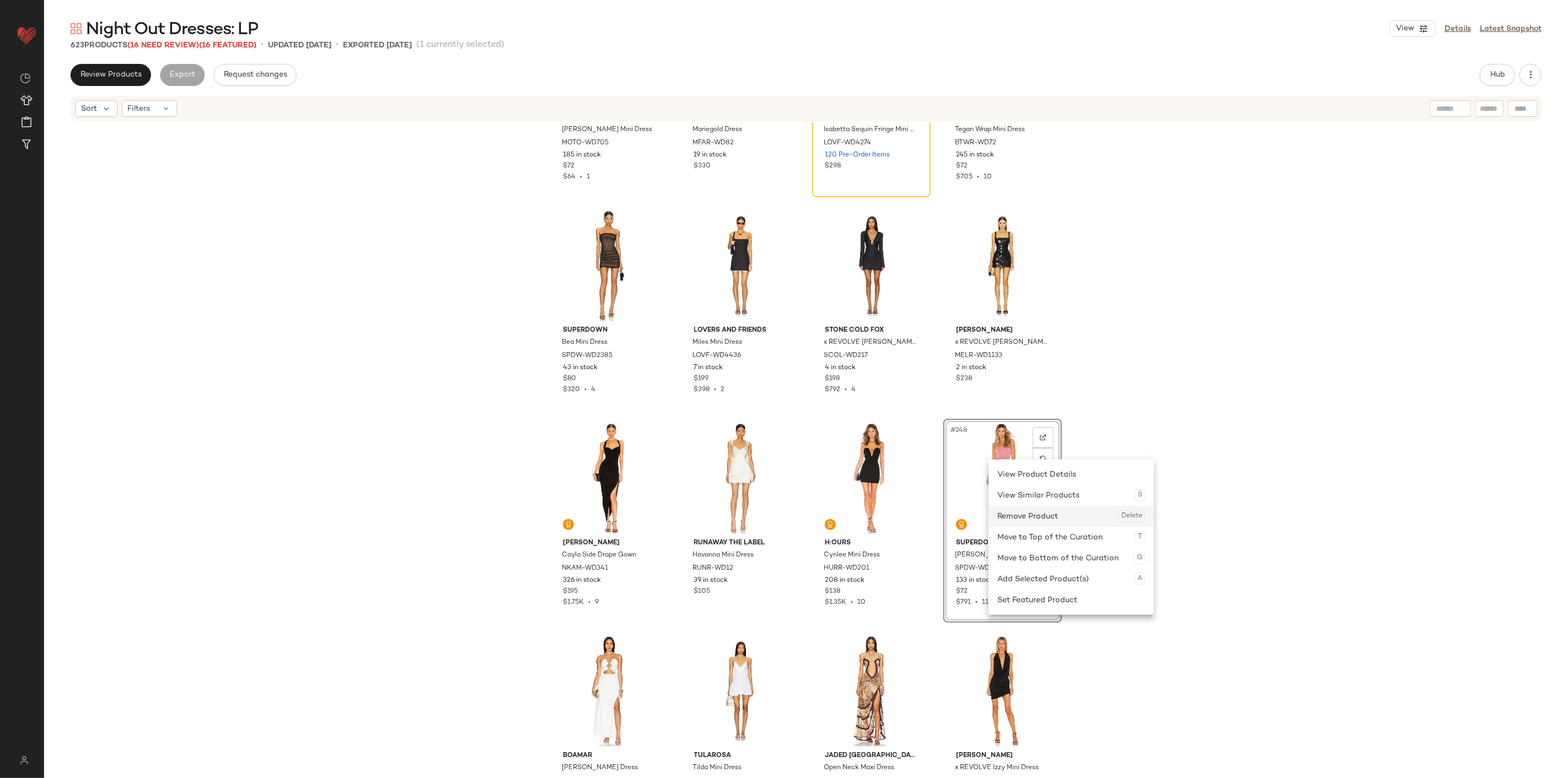
click at [940, 483] on div "Remove Product Delete" at bounding box center [1071, 517] width 147 height 21
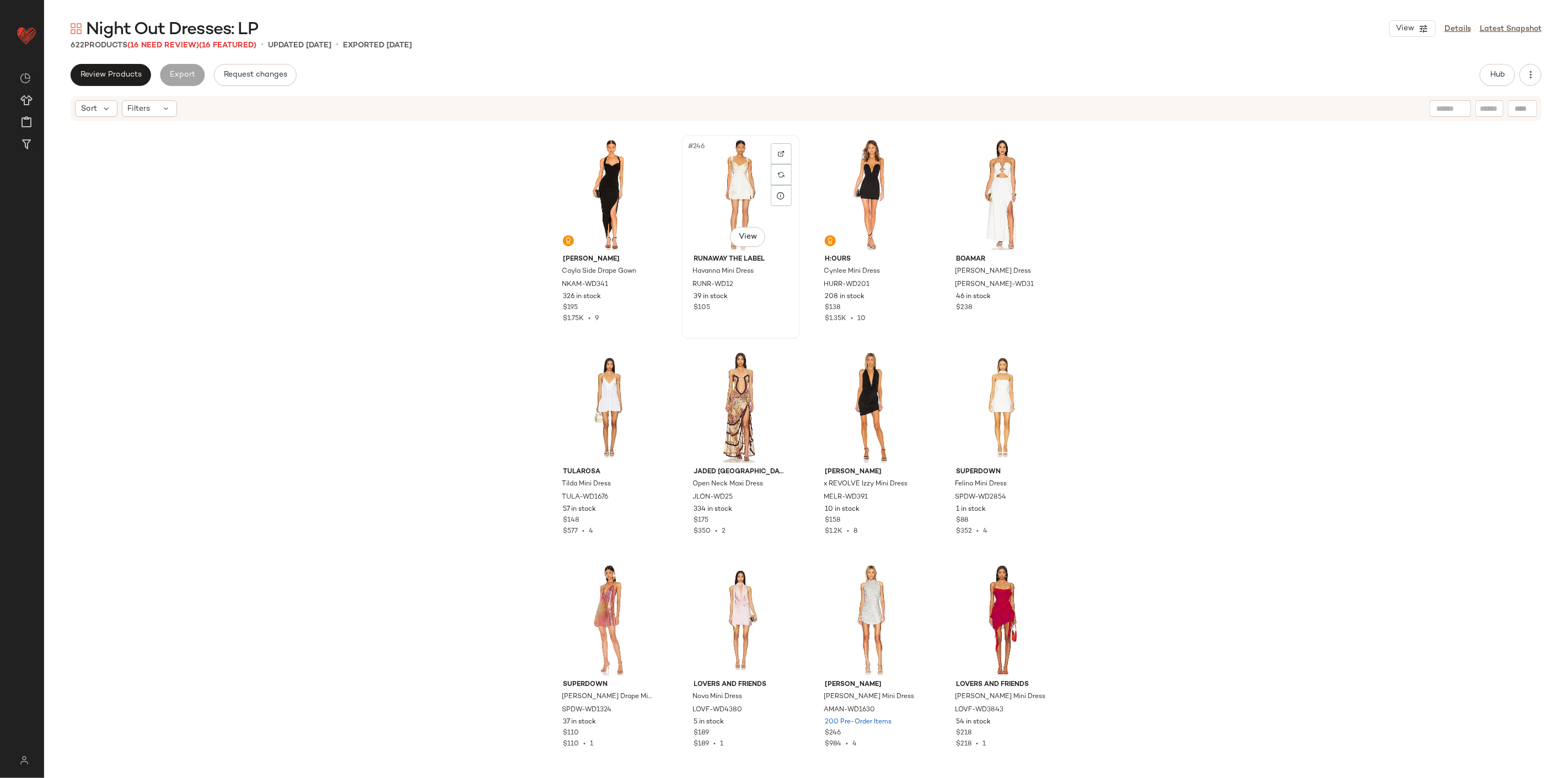
scroll to position [12995, 0]
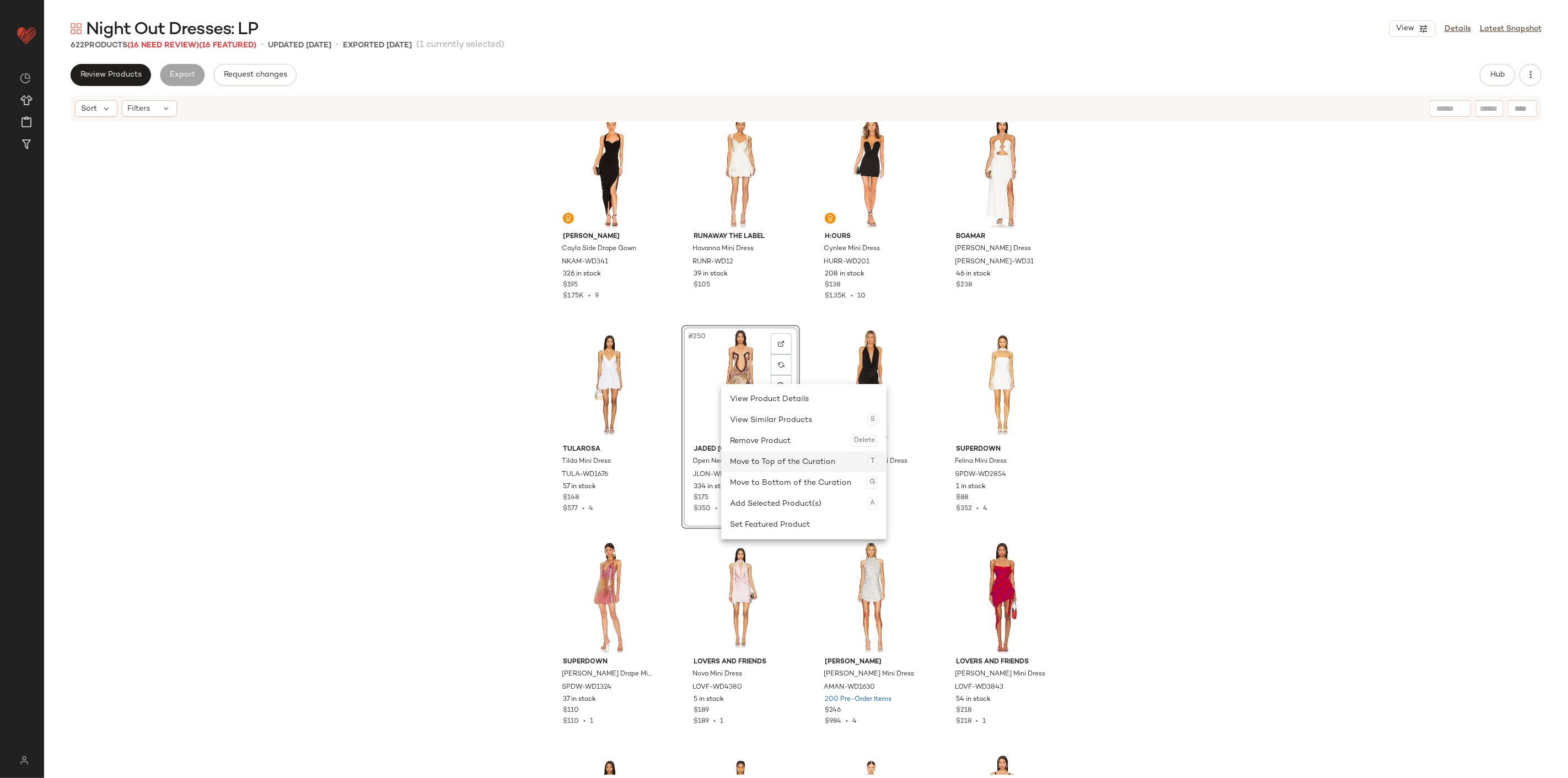
click at [775, 470] on div "Move to Top of the Curation T" at bounding box center [803, 462] width 147 height 21
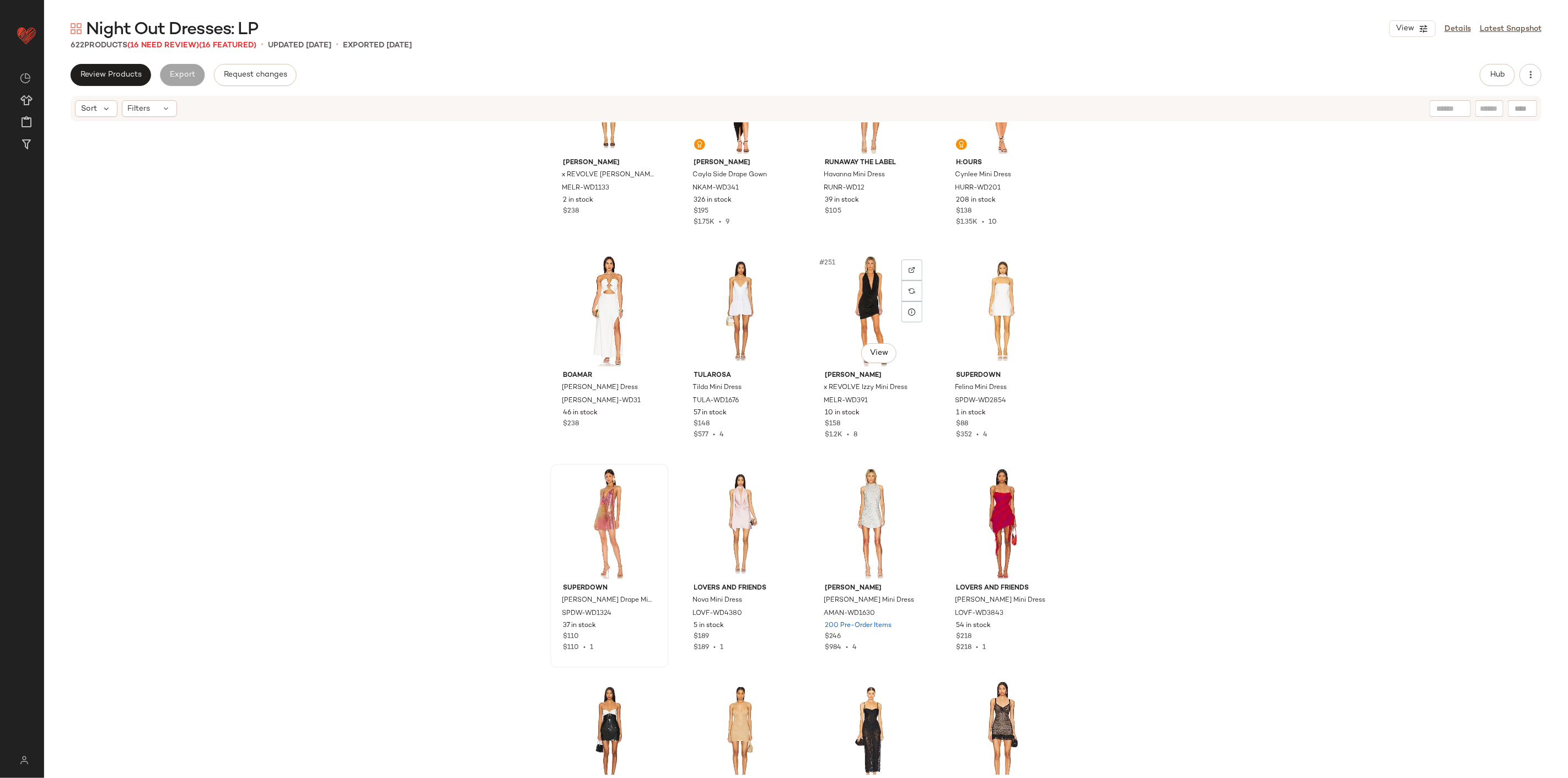
scroll to position [13117, 0]
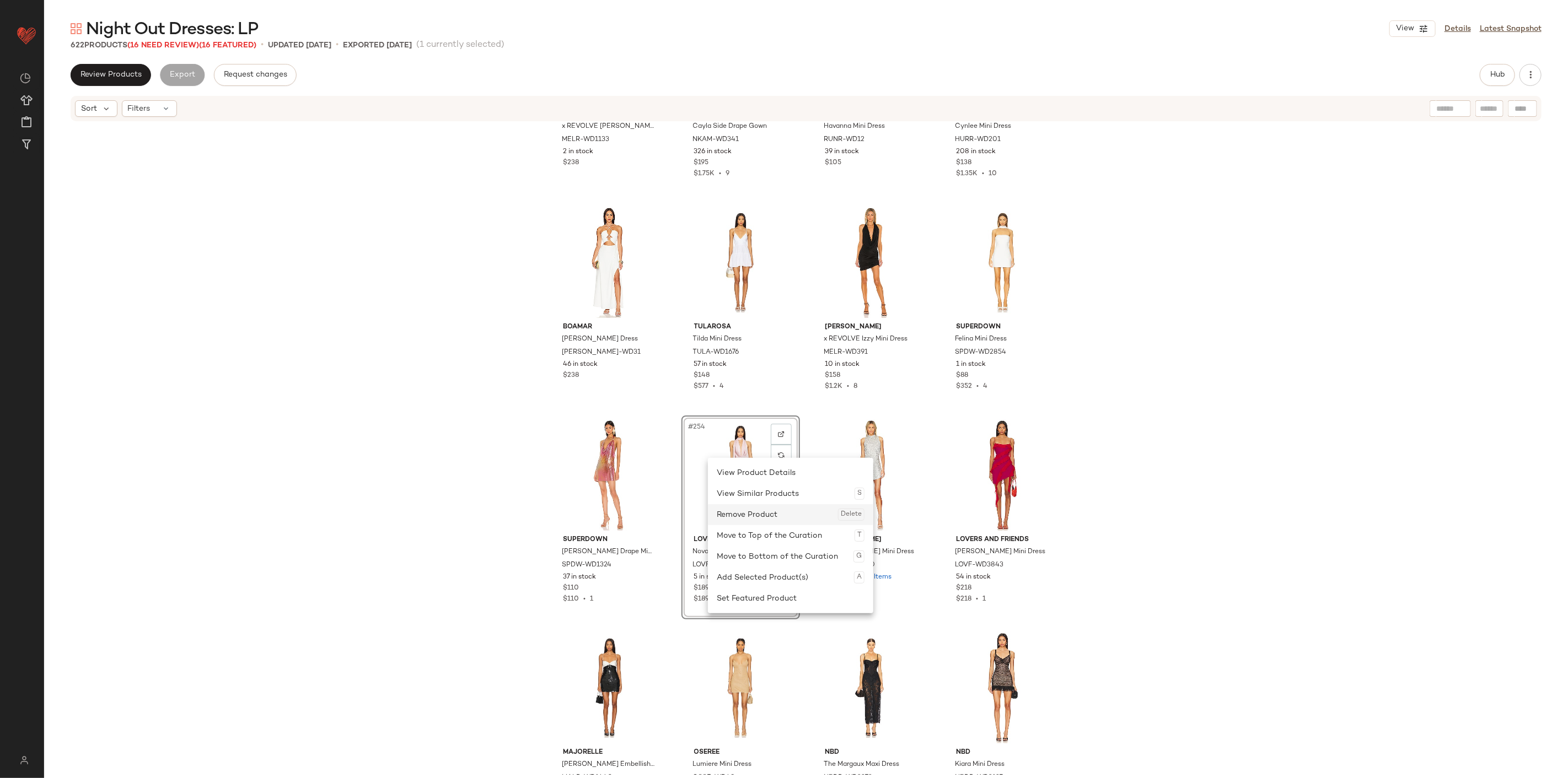
click at [766, 483] on div "Remove Product Delete" at bounding box center [790, 514] width 147 height 21
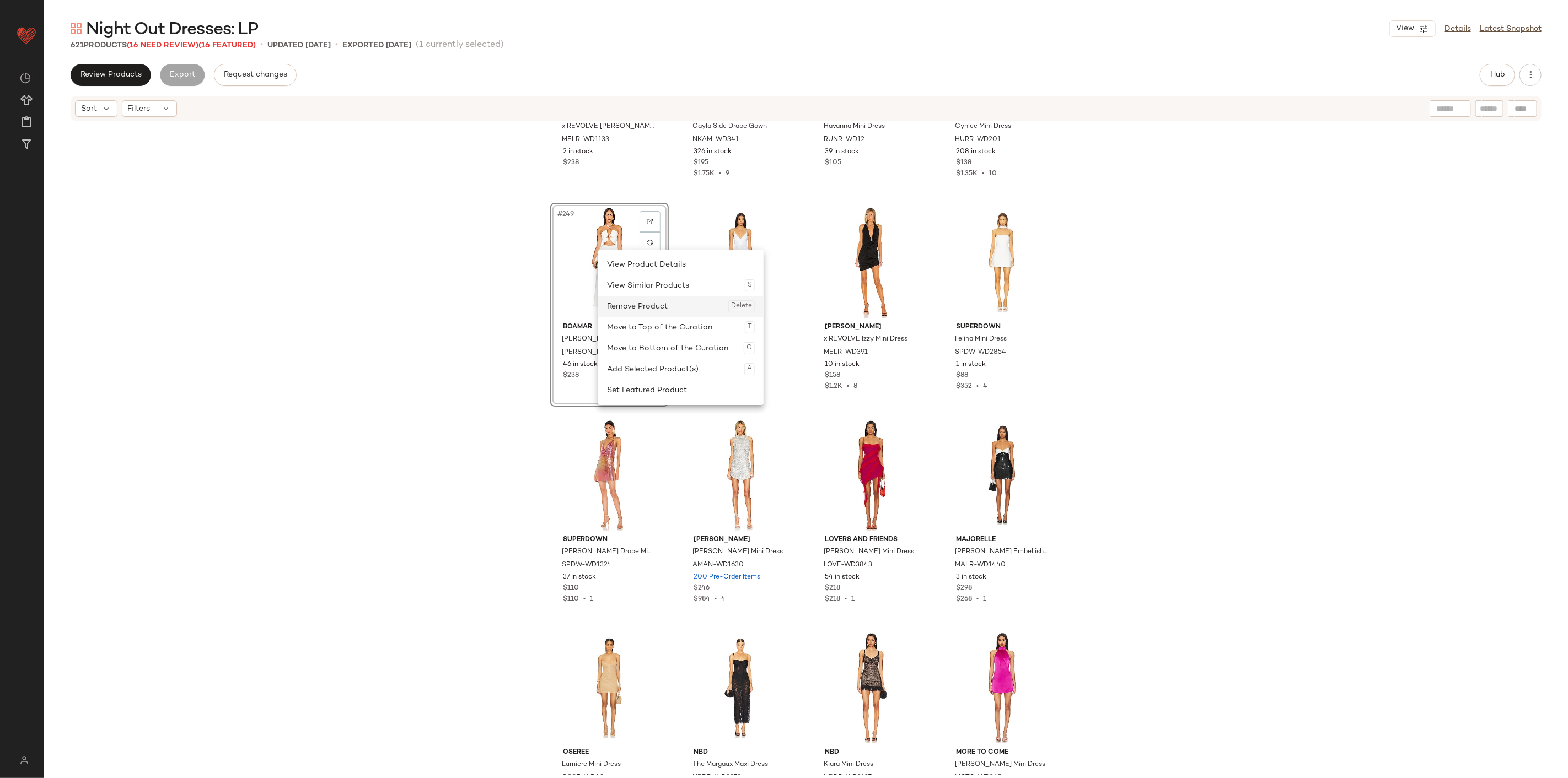
click at [640, 305] on div "Remove Product Delete" at bounding box center [680, 307] width 147 height 21
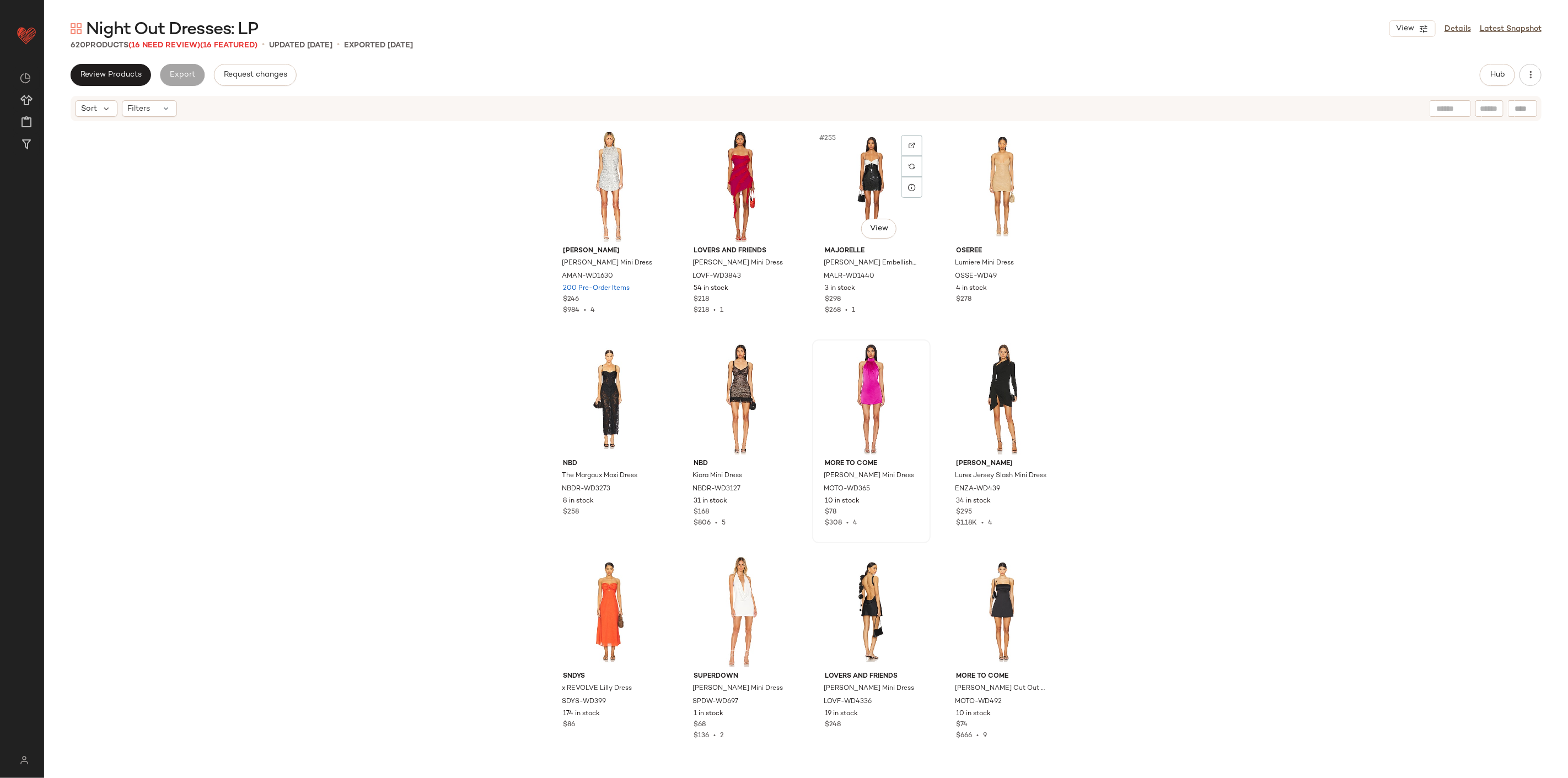
scroll to position [13423, 0]
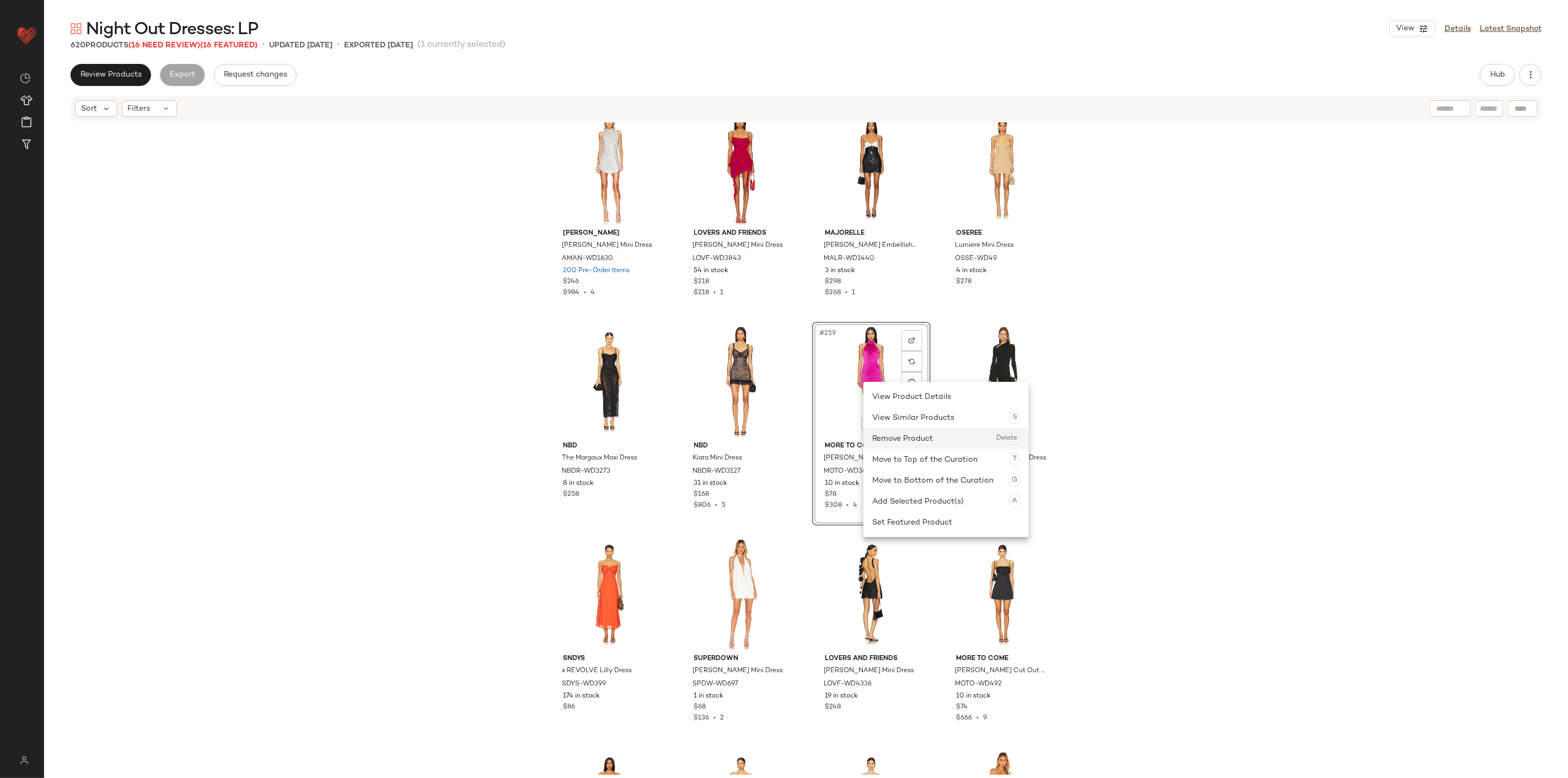
click at [923, 436] on div "Remove Product Delete" at bounding box center [945, 439] width 147 height 21
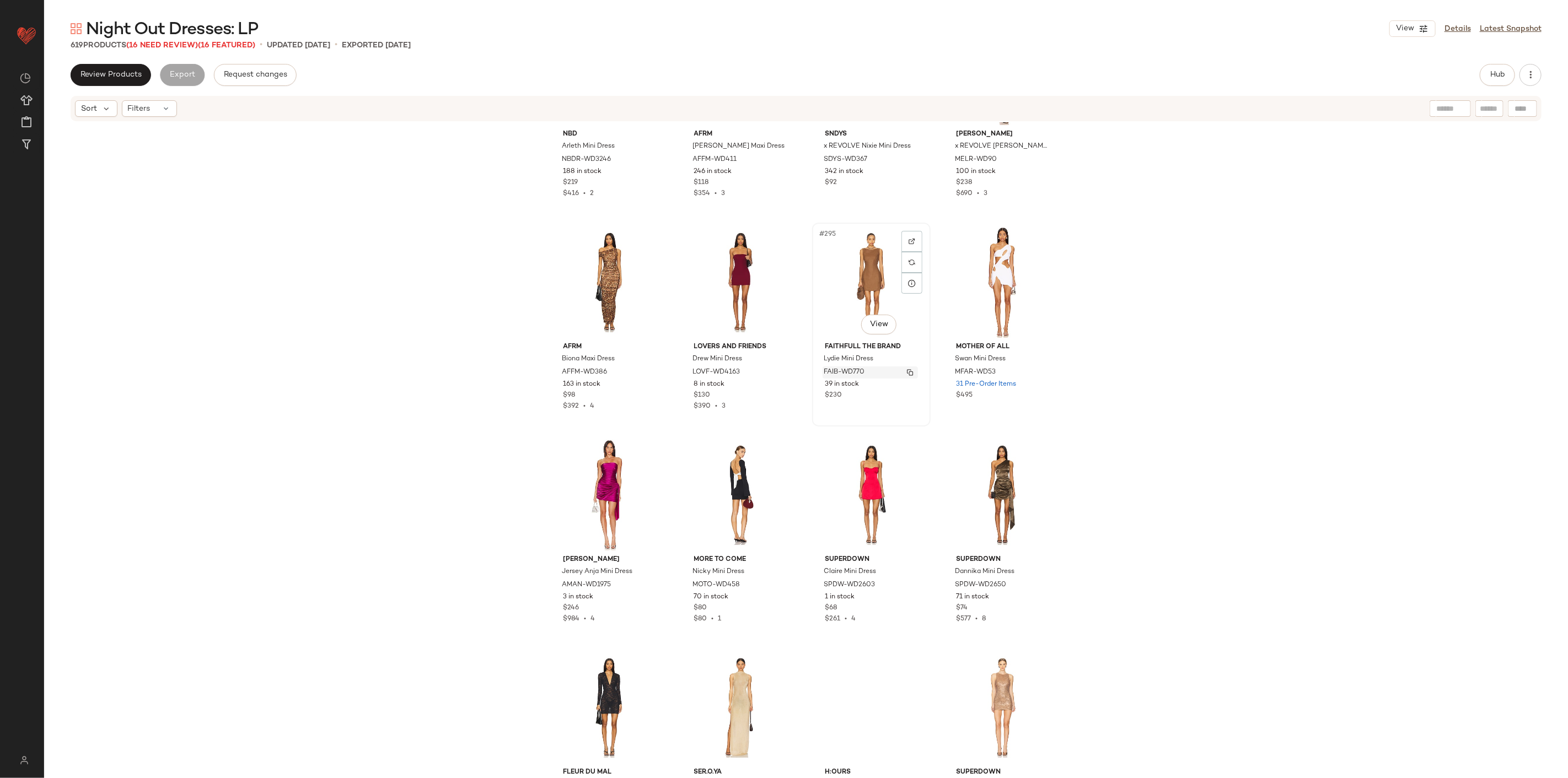
scroll to position [15443, 0]
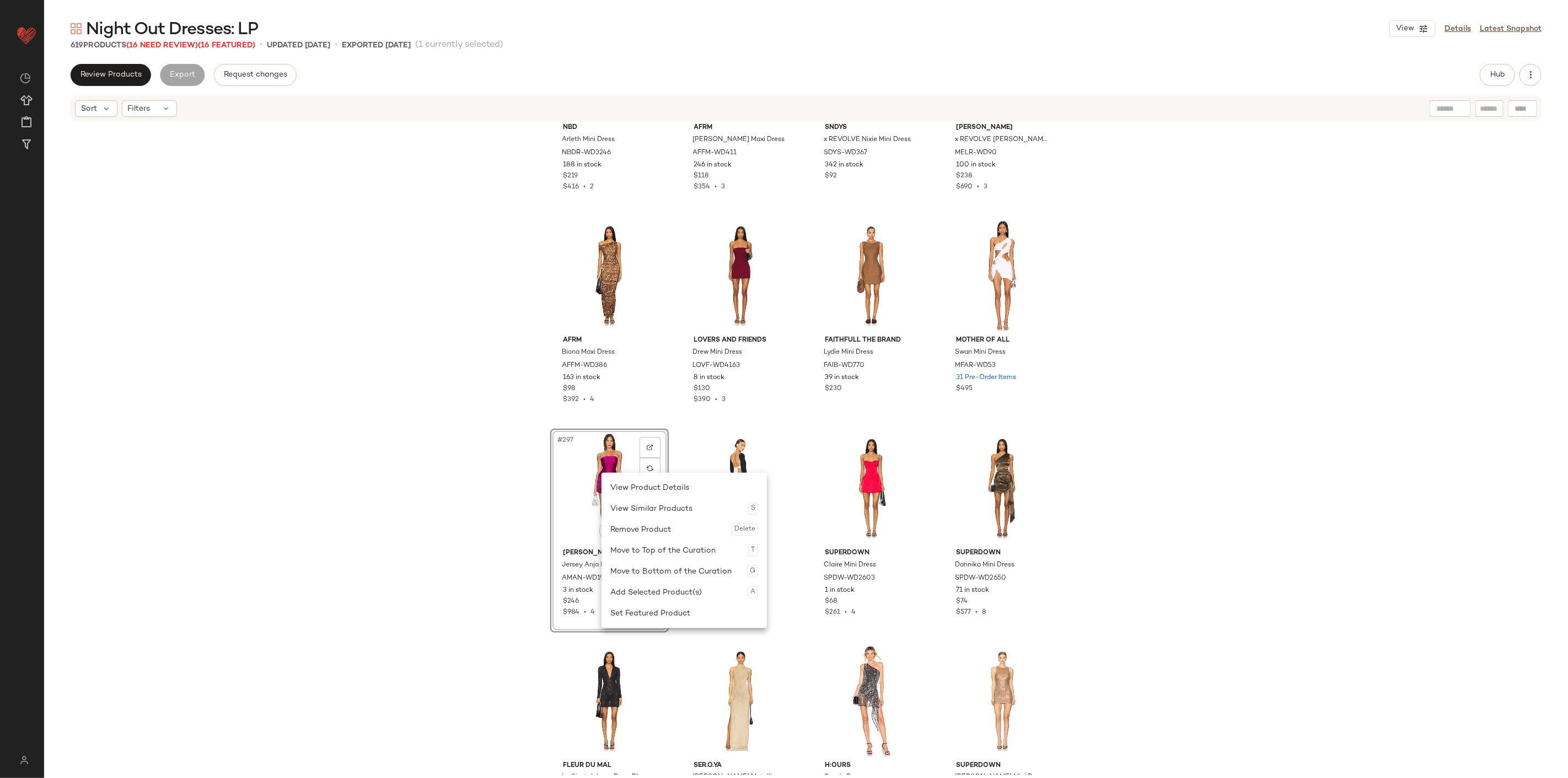
click at [659, 483] on div "Remove Product Delete" at bounding box center [683, 530] width 147 height 21
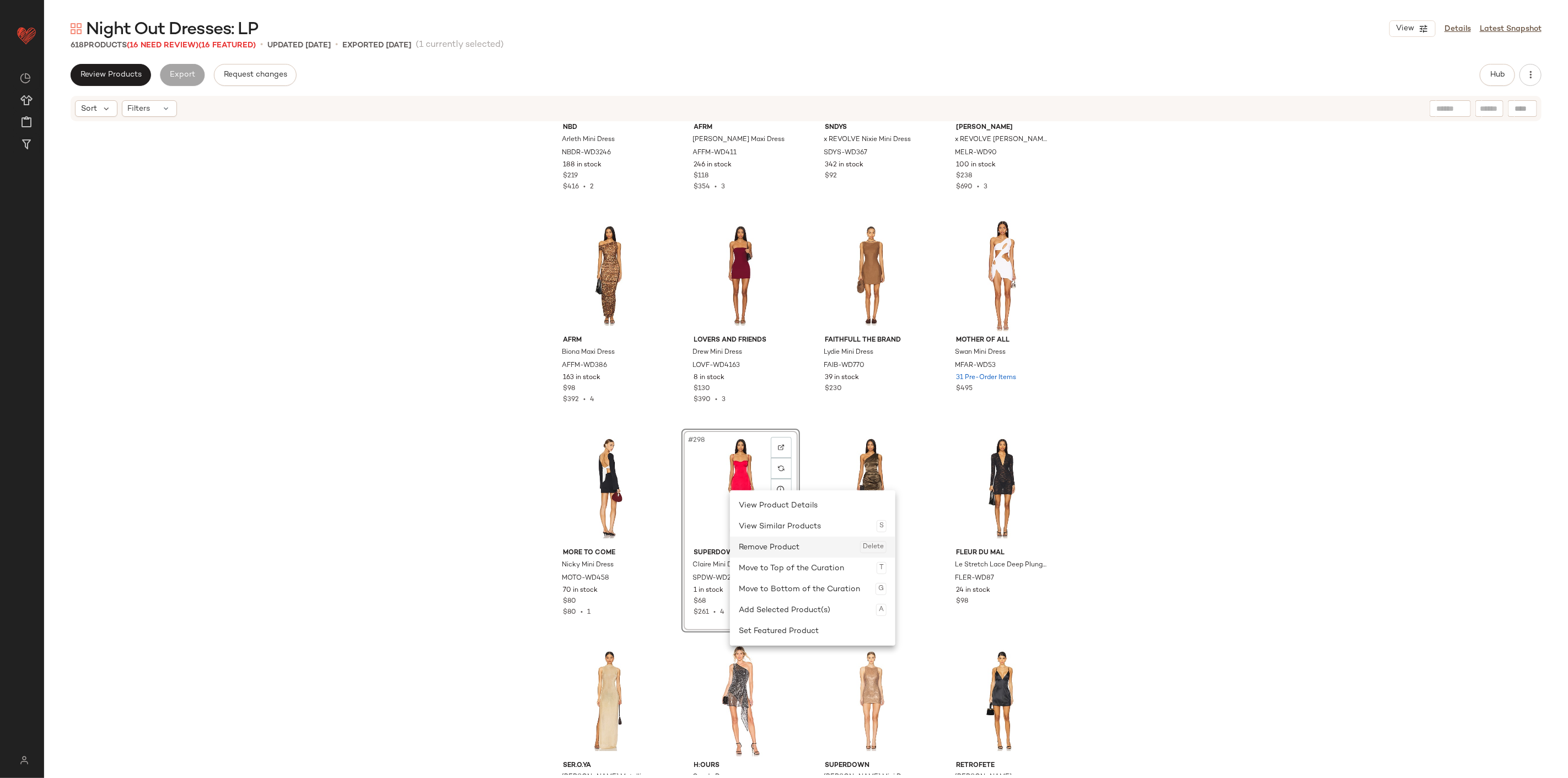
click at [760, 483] on div "Remove Product Delete" at bounding box center [812, 547] width 147 height 21
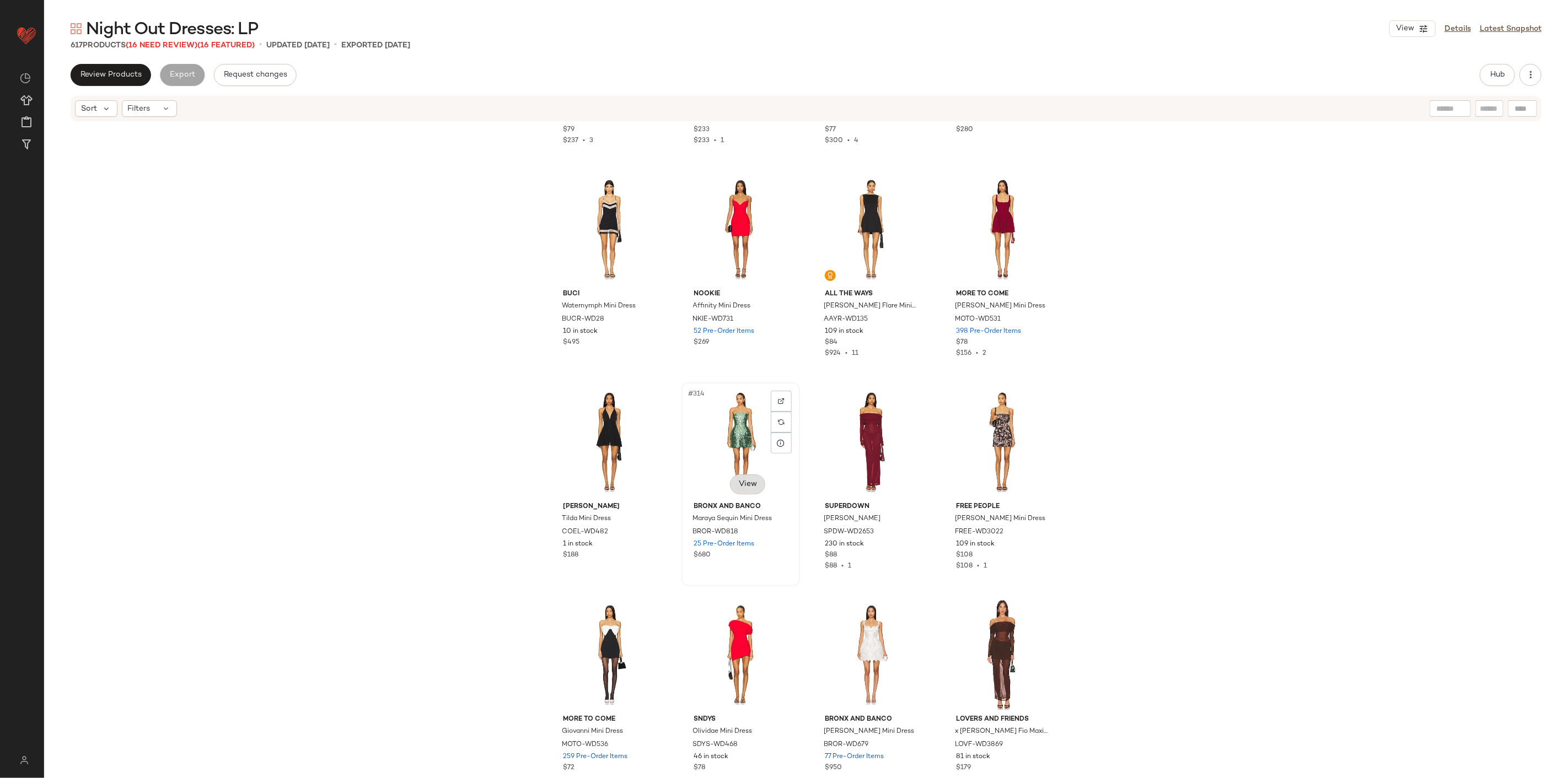
scroll to position [16362, 0]
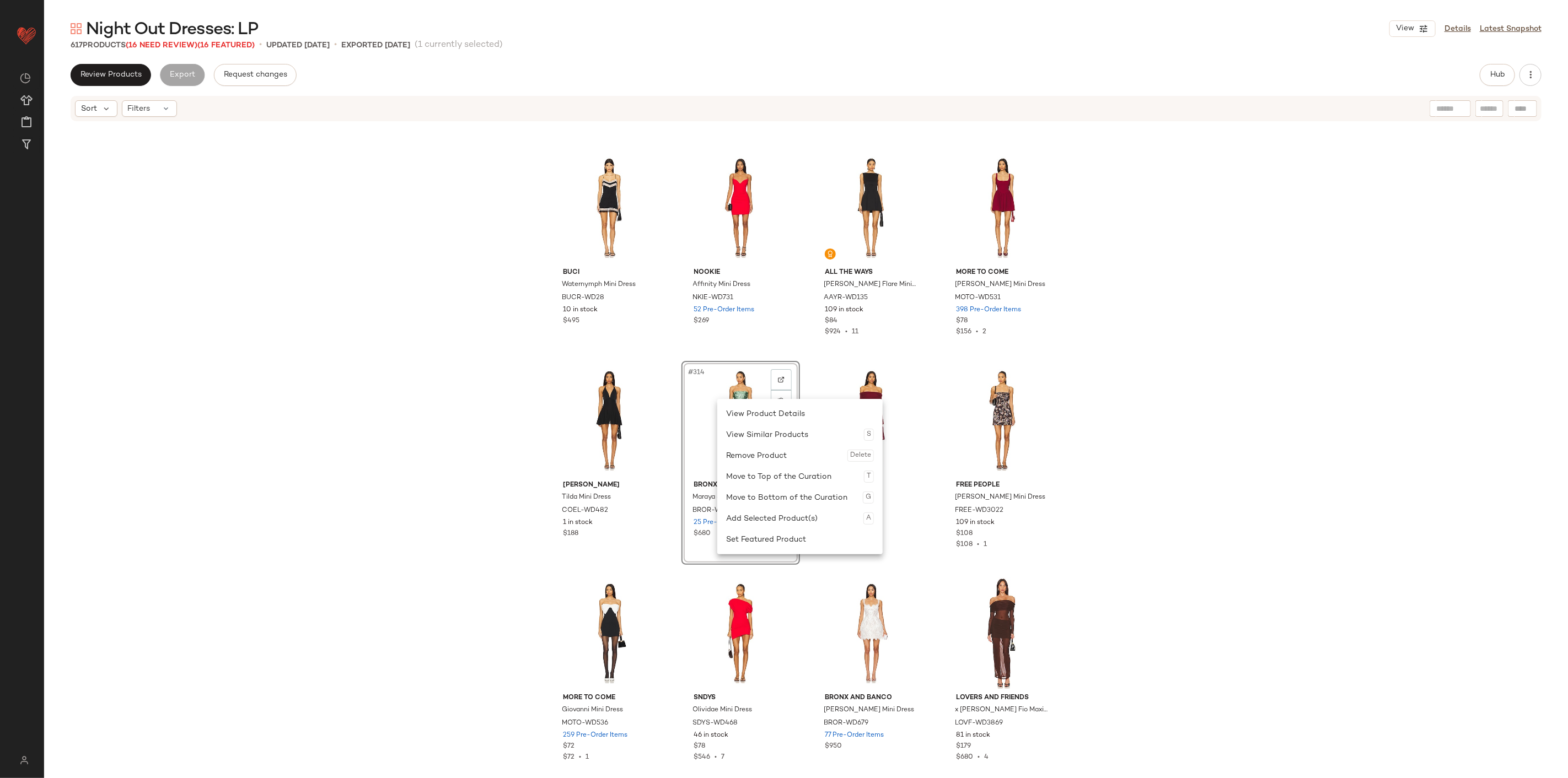
click at [753, 463] on div "Remove Product Delete" at bounding box center [799, 456] width 147 height 21
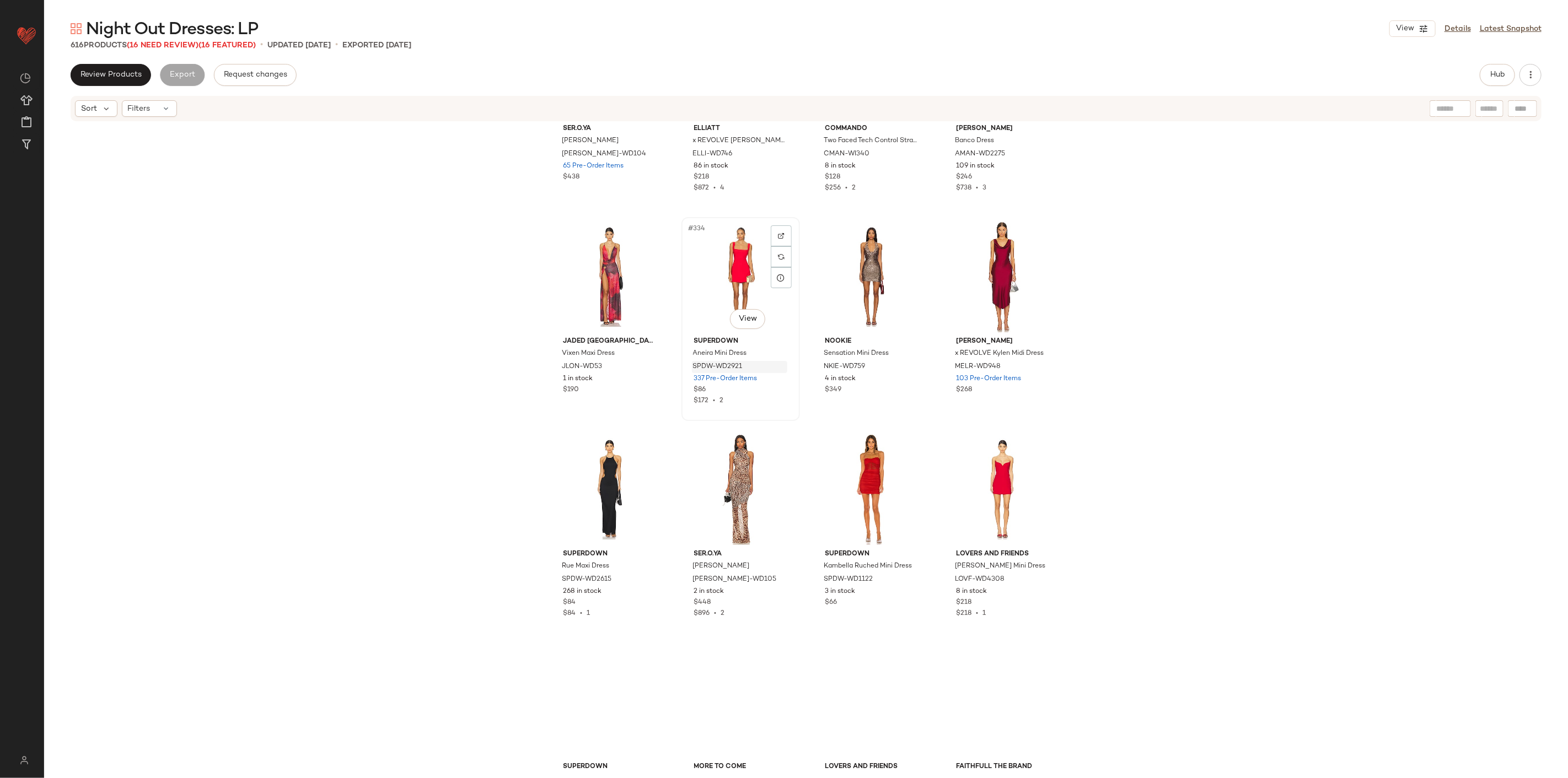
scroll to position [17647, 0]
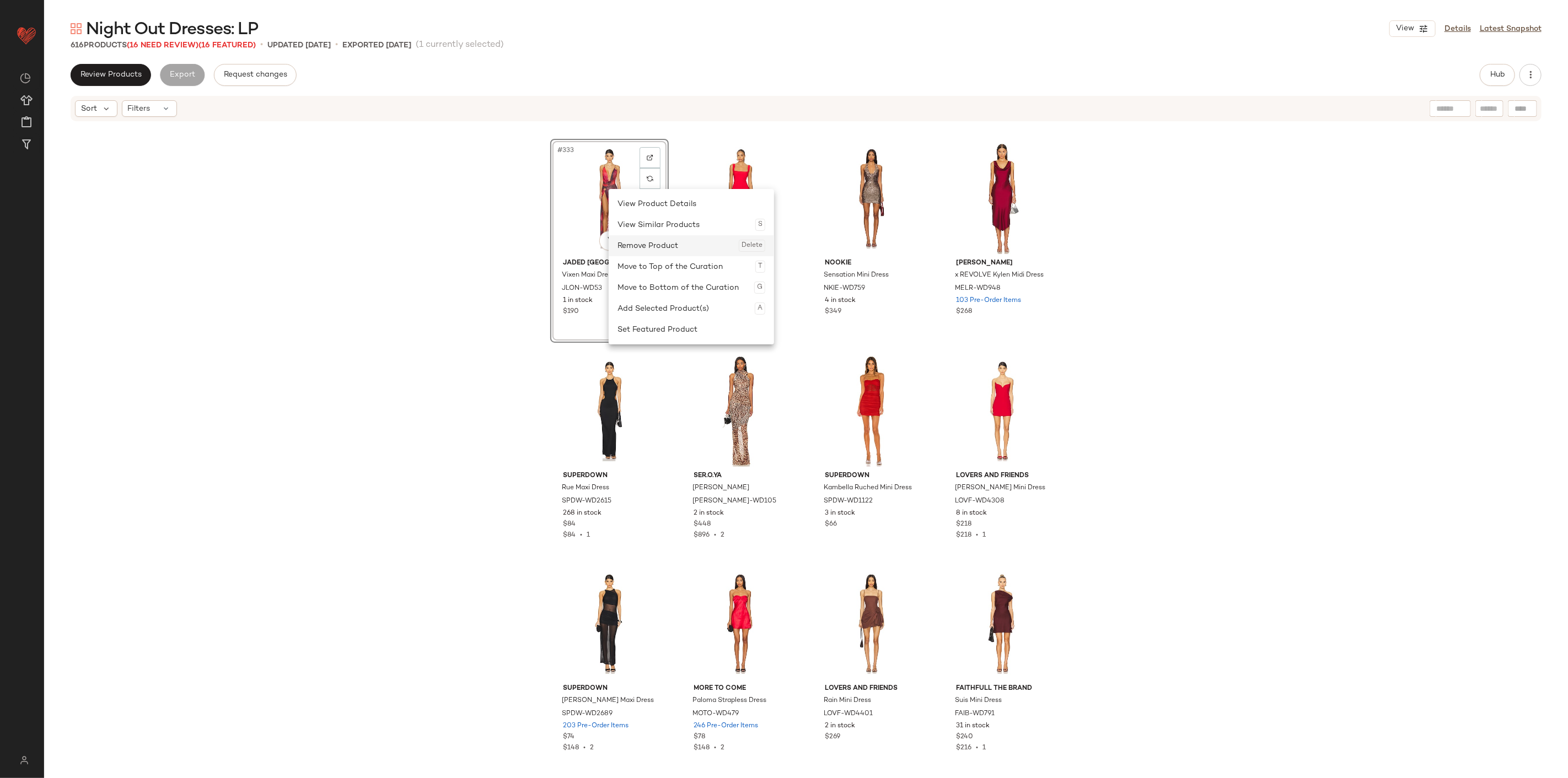
click at [650, 246] on div "Remove Product Delete" at bounding box center [690, 246] width 147 height 21
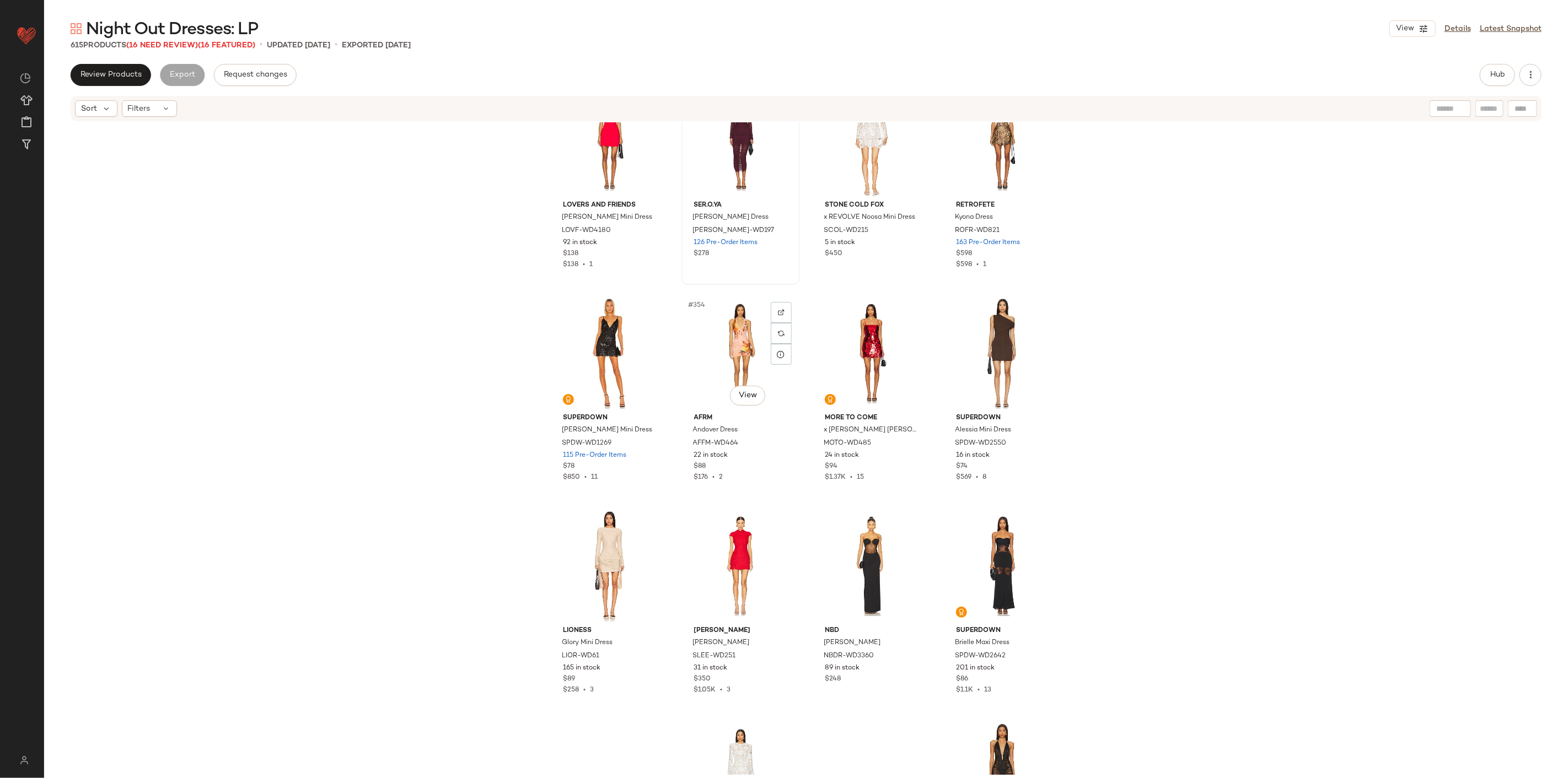
scroll to position [18565, 0]
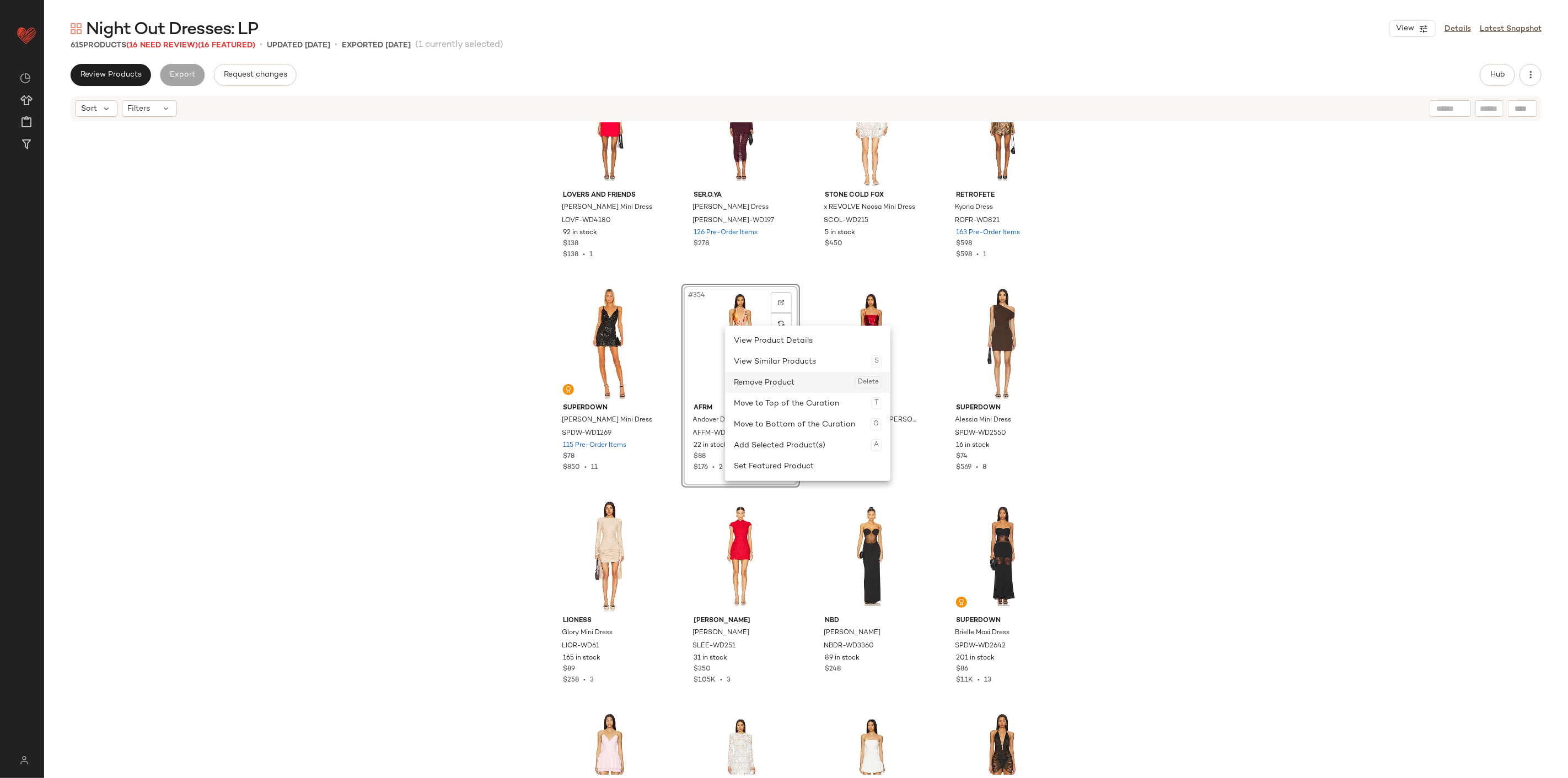
click at [767, 380] on div "Remove Product Delete" at bounding box center [807, 382] width 147 height 21
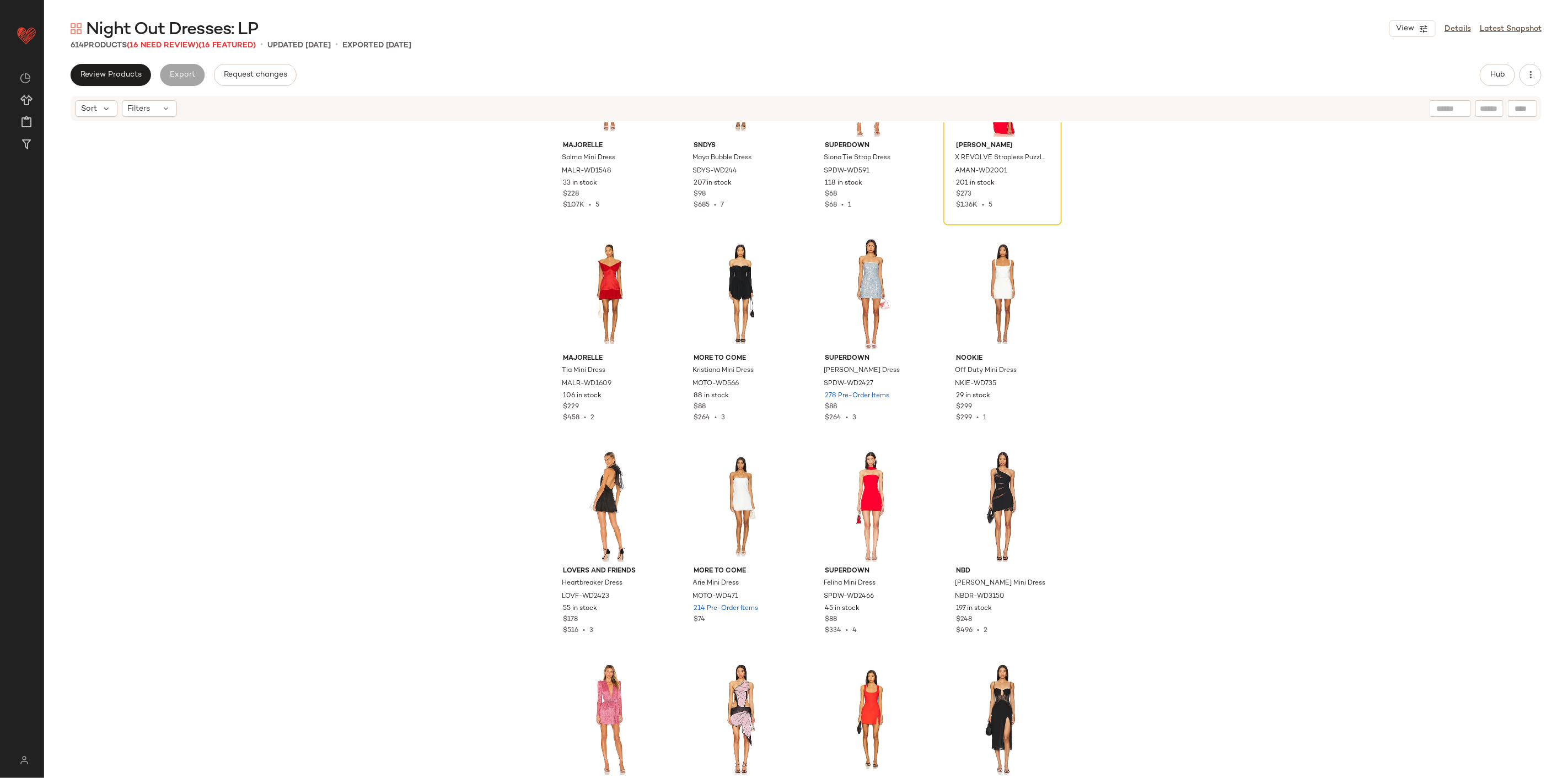
scroll to position [19913, 0]
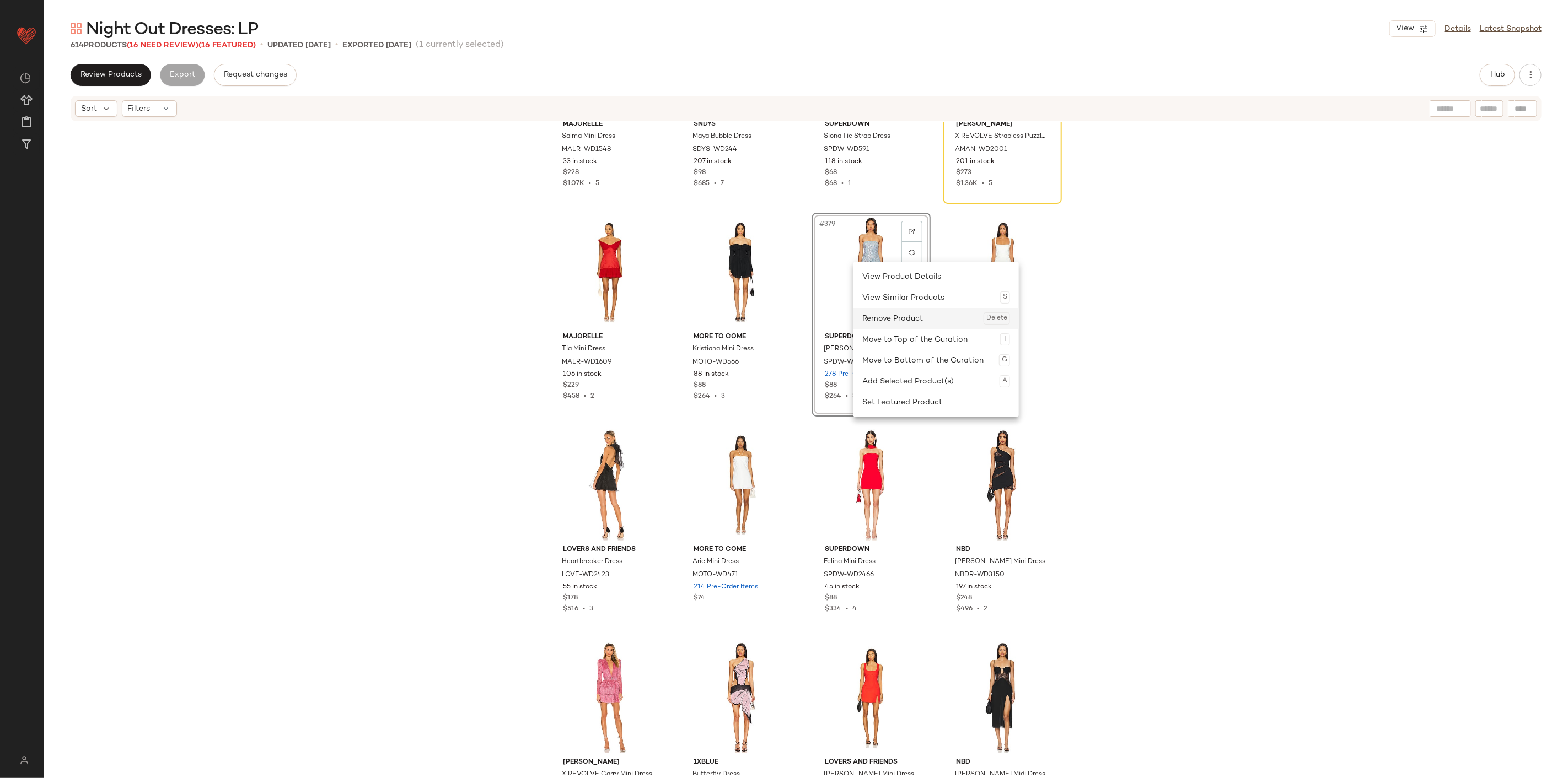
click at [889, 325] on div "Remove Product Delete" at bounding box center [935, 318] width 147 height 21
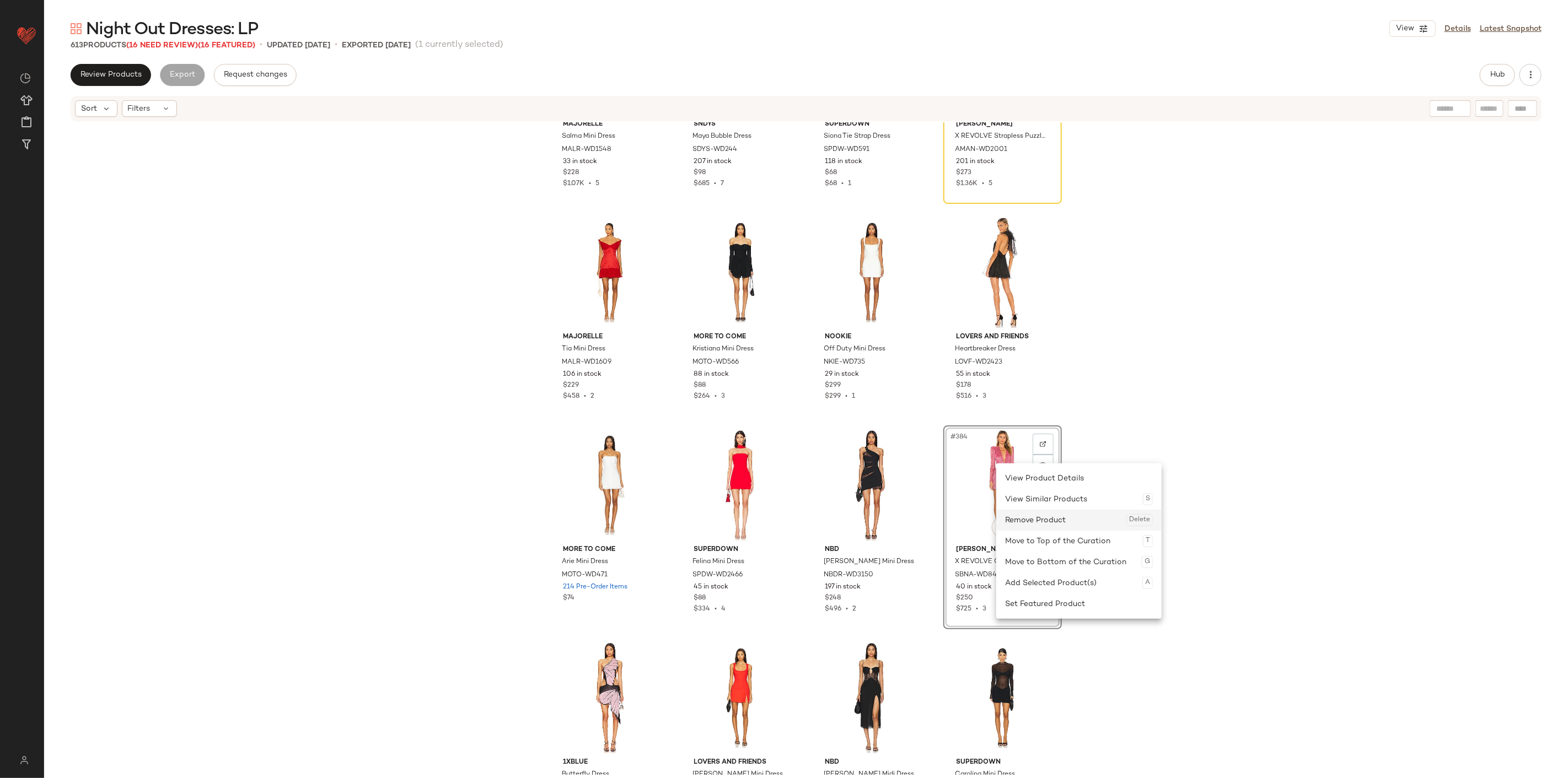
click at [940, 483] on div "Remove Product Delete" at bounding box center [1078, 520] width 147 height 21
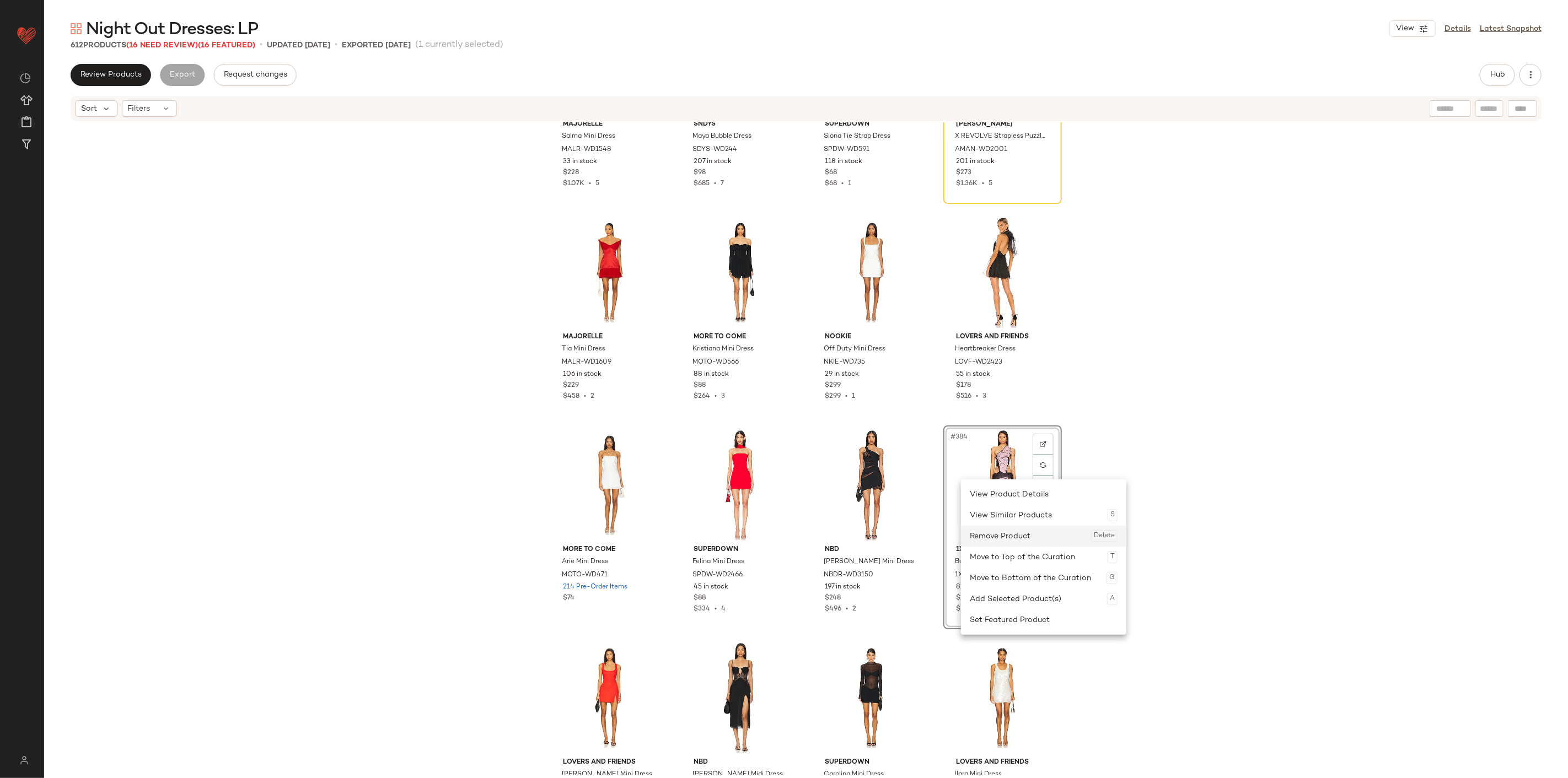
click at [940, 483] on div "Remove Product Delete" at bounding box center [1043, 536] width 147 height 21
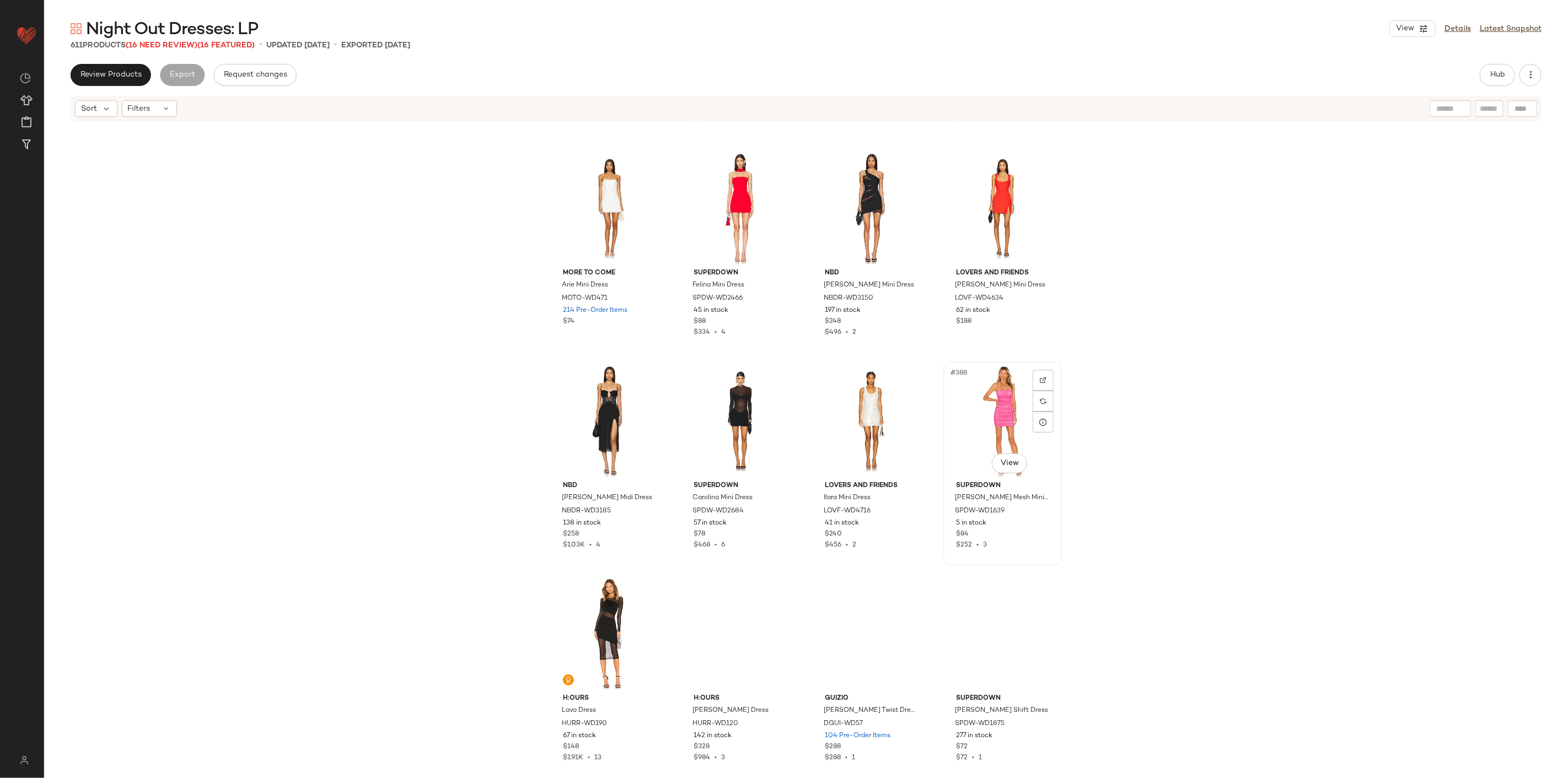
scroll to position [20218, 0]
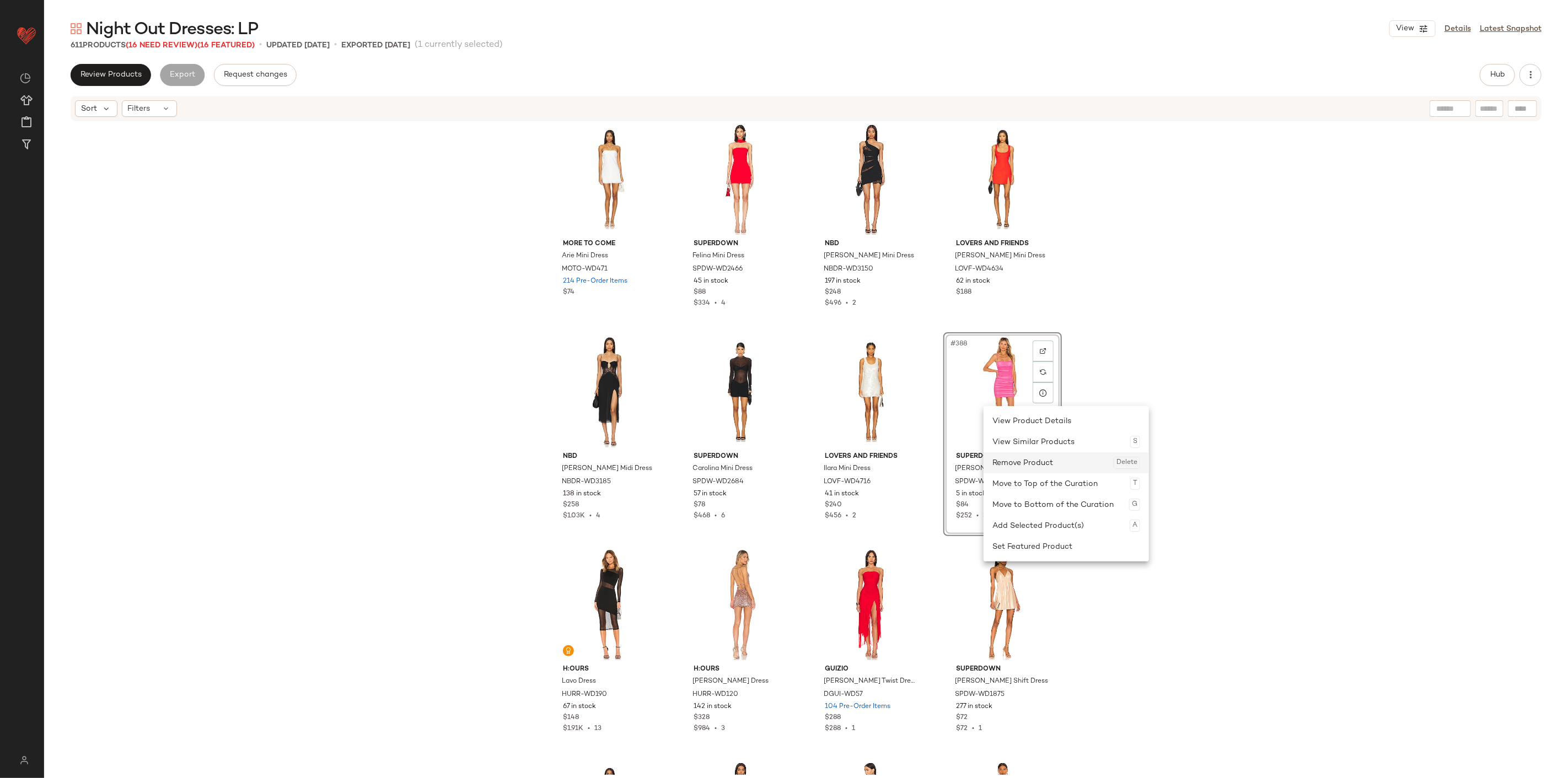
click at [940, 461] on div "Remove Product Delete" at bounding box center [1066, 463] width 147 height 21
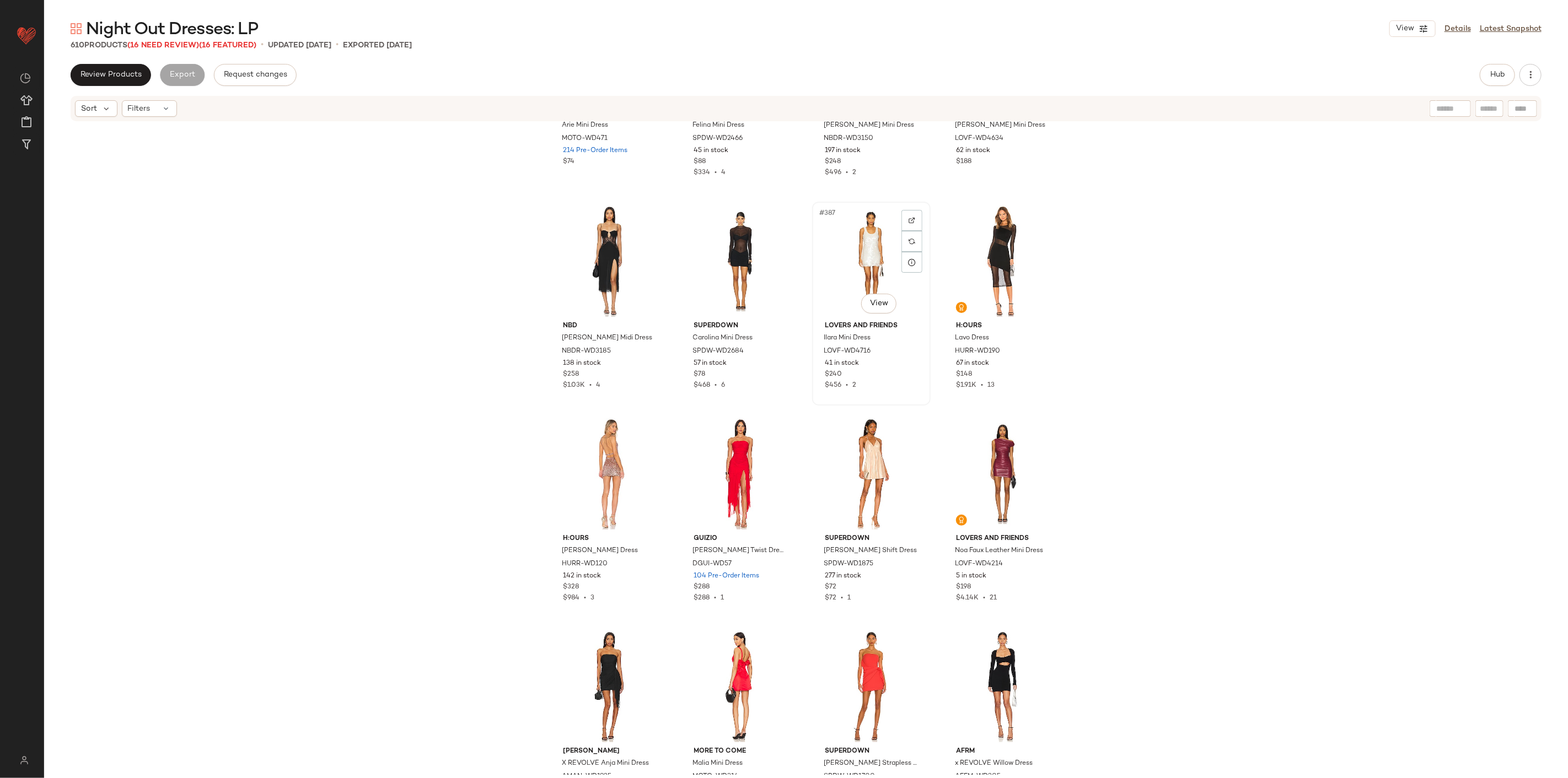
scroll to position [20402, 0]
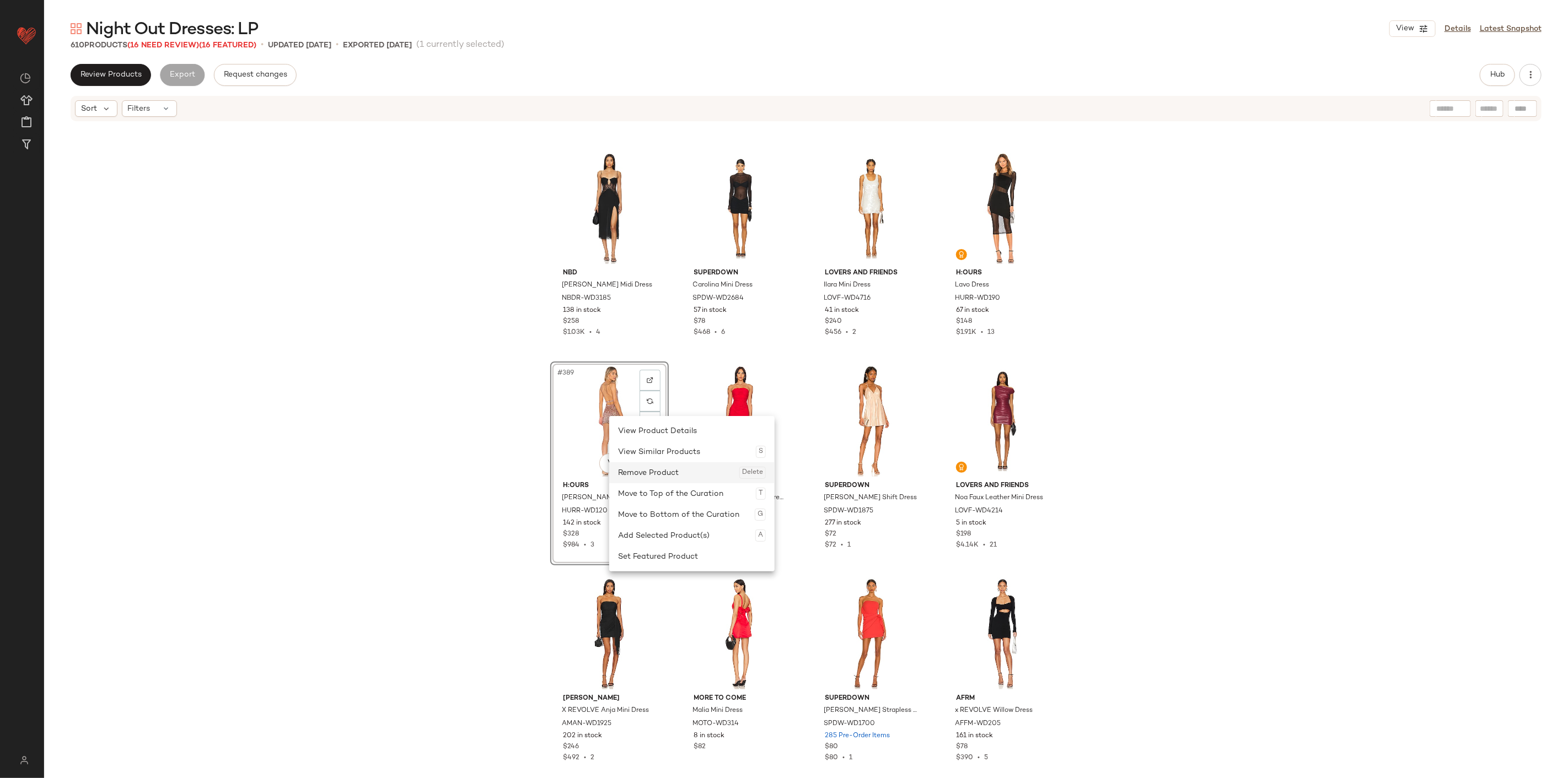
click at [677, 475] on div "Remove Product Delete" at bounding box center [691, 473] width 147 height 21
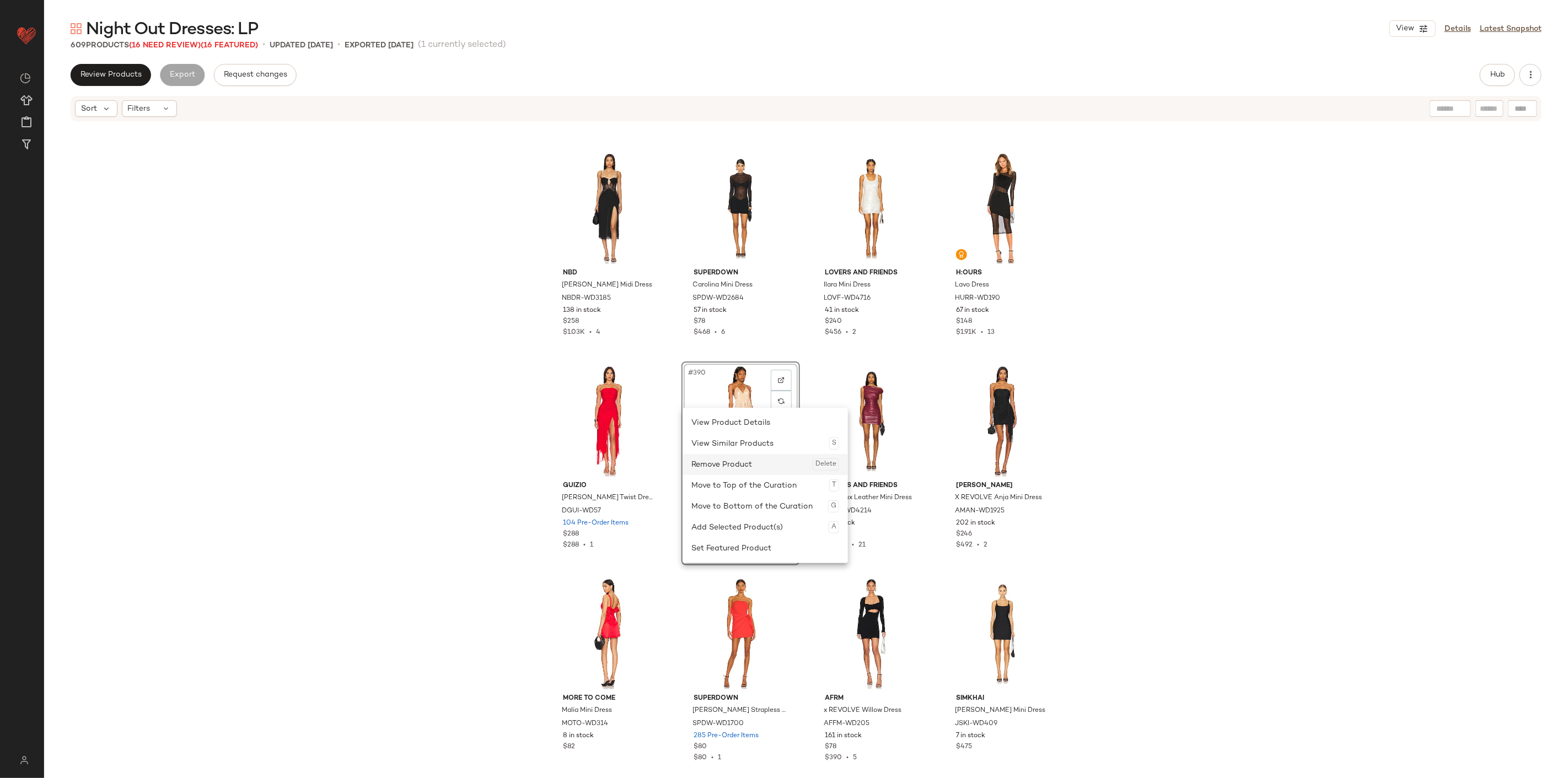
click at [750, 465] on div "Remove Product Delete" at bounding box center [764, 465] width 147 height 21
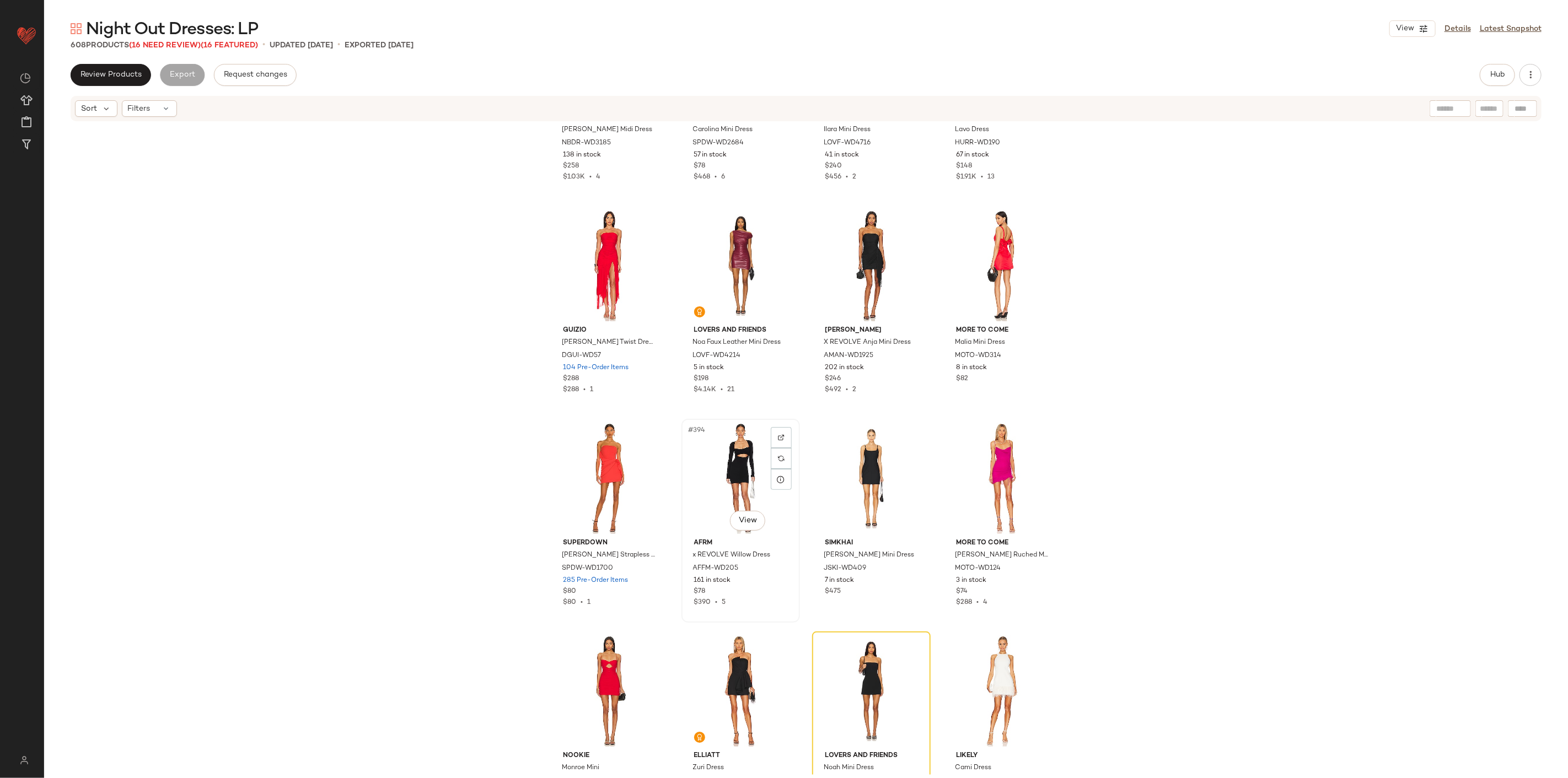
scroll to position [20586, 0]
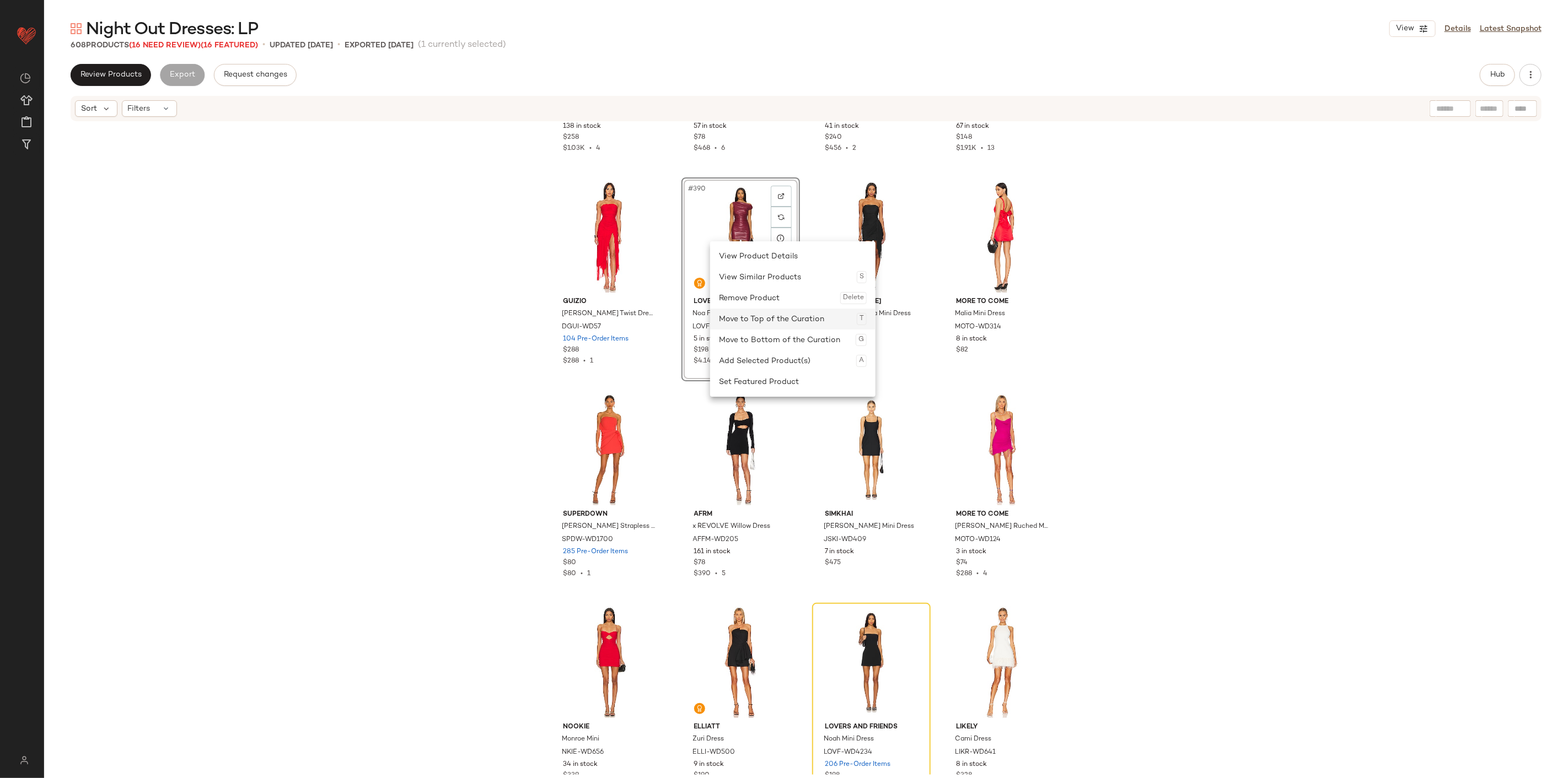
click at [778, 325] on div "Move to Top of the Curation T" at bounding box center [792, 319] width 147 height 21
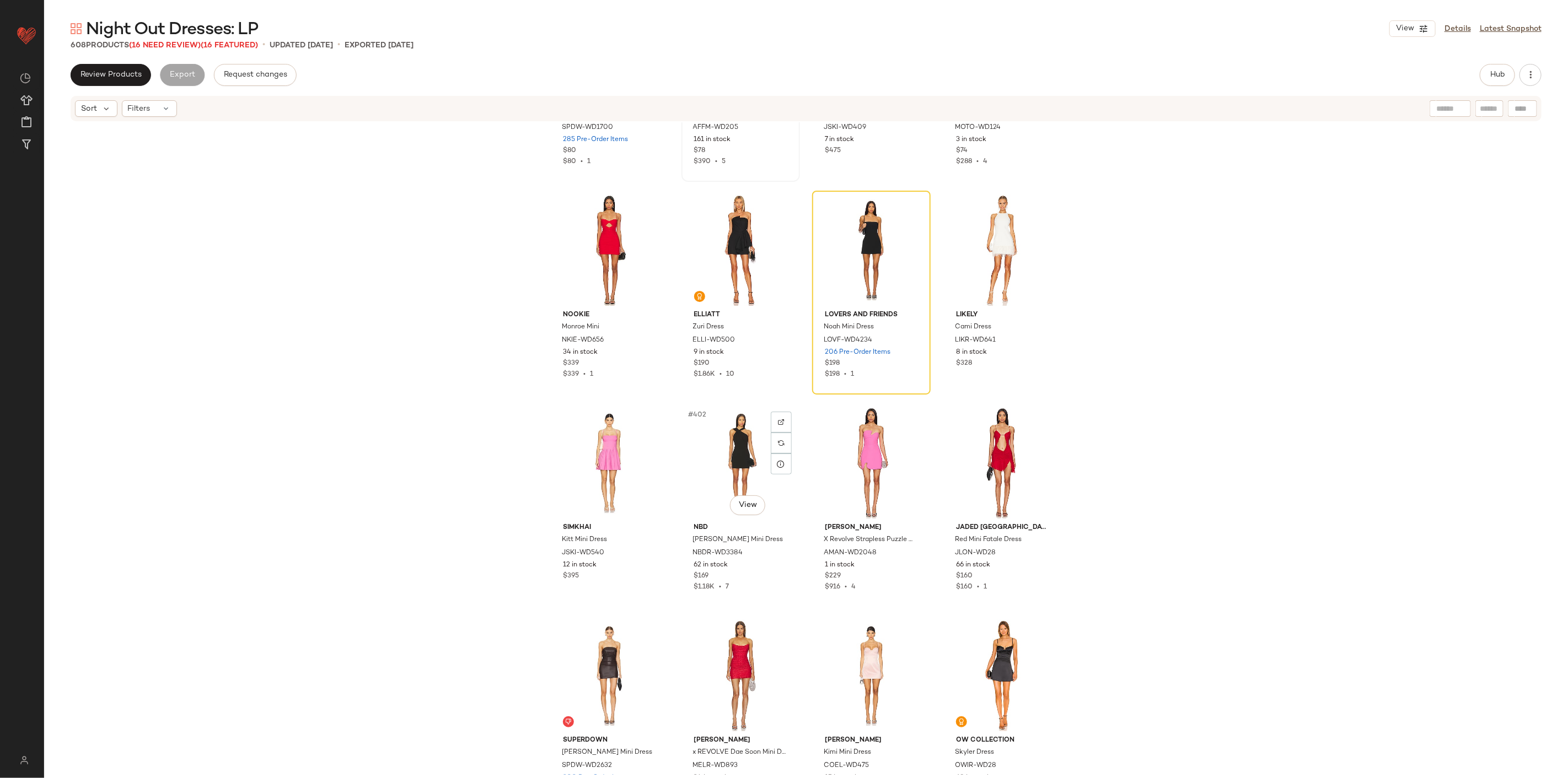
scroll to position [21015, 0]
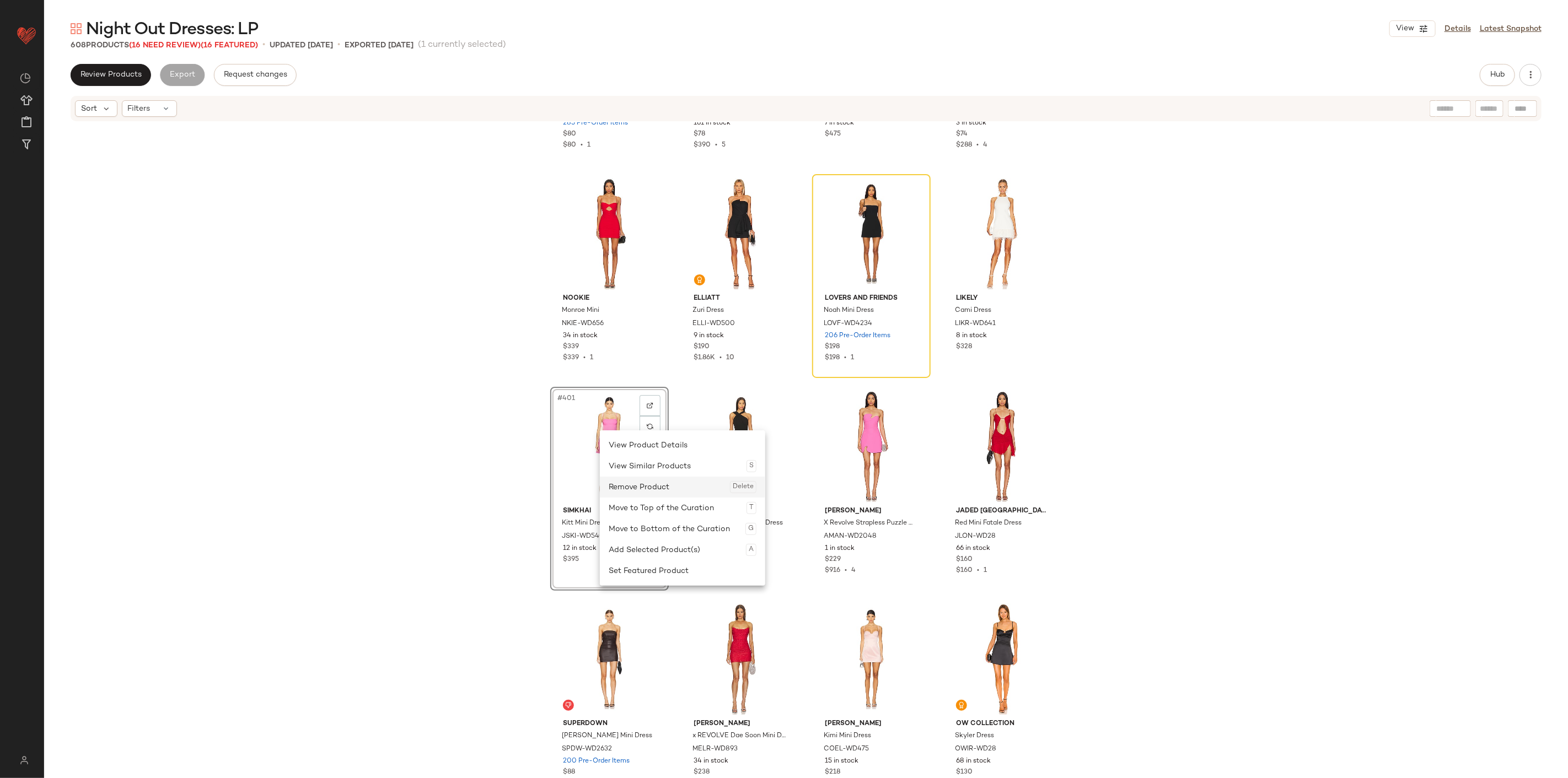
click at [659, 483] on div "Remove Product Delete" at bounding box center [681, 487] width 147 height 21
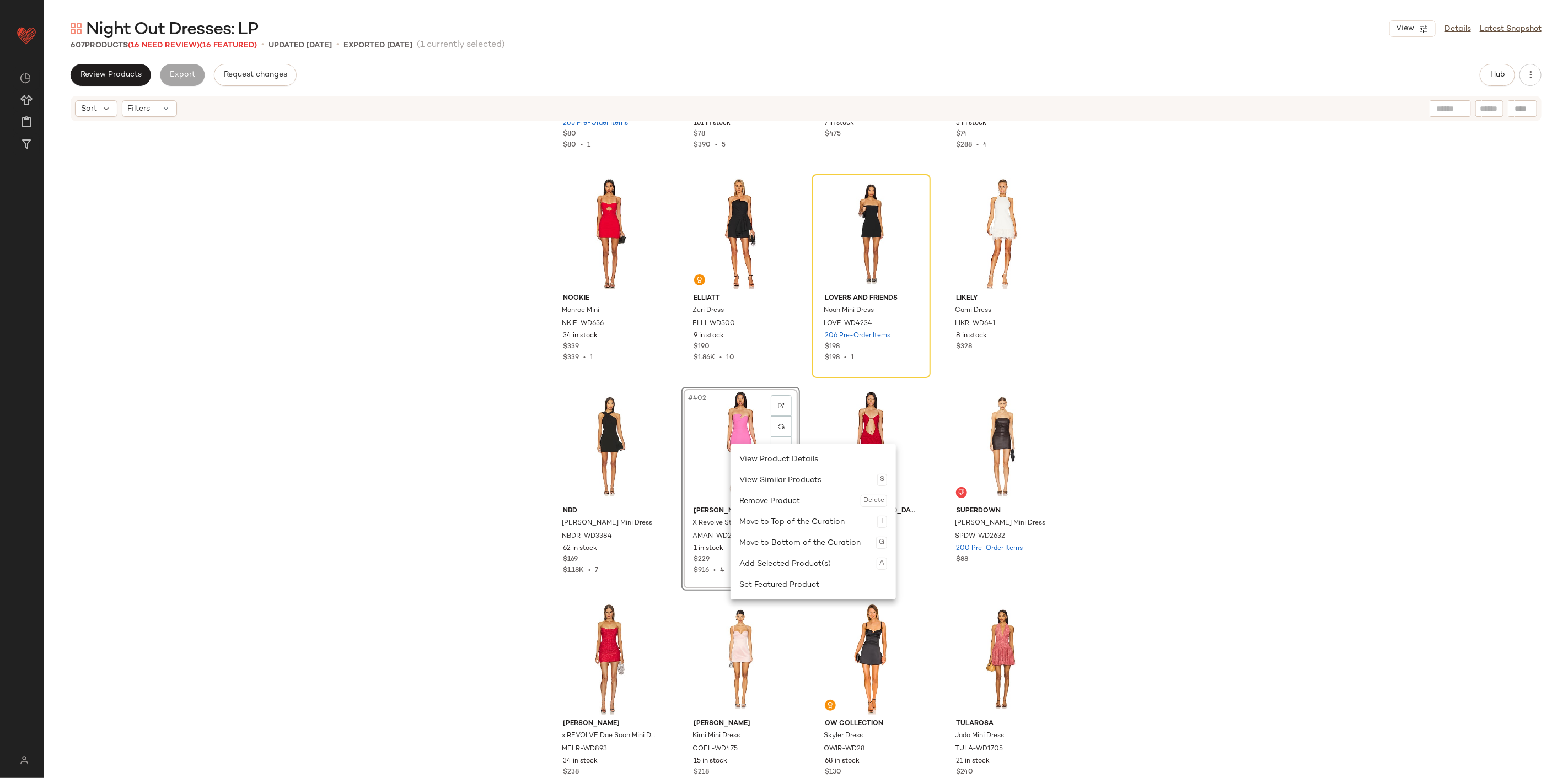
click at [774, 483] on div "Remove Product Delete" at bounding box center [812, 501] width 147 height 21
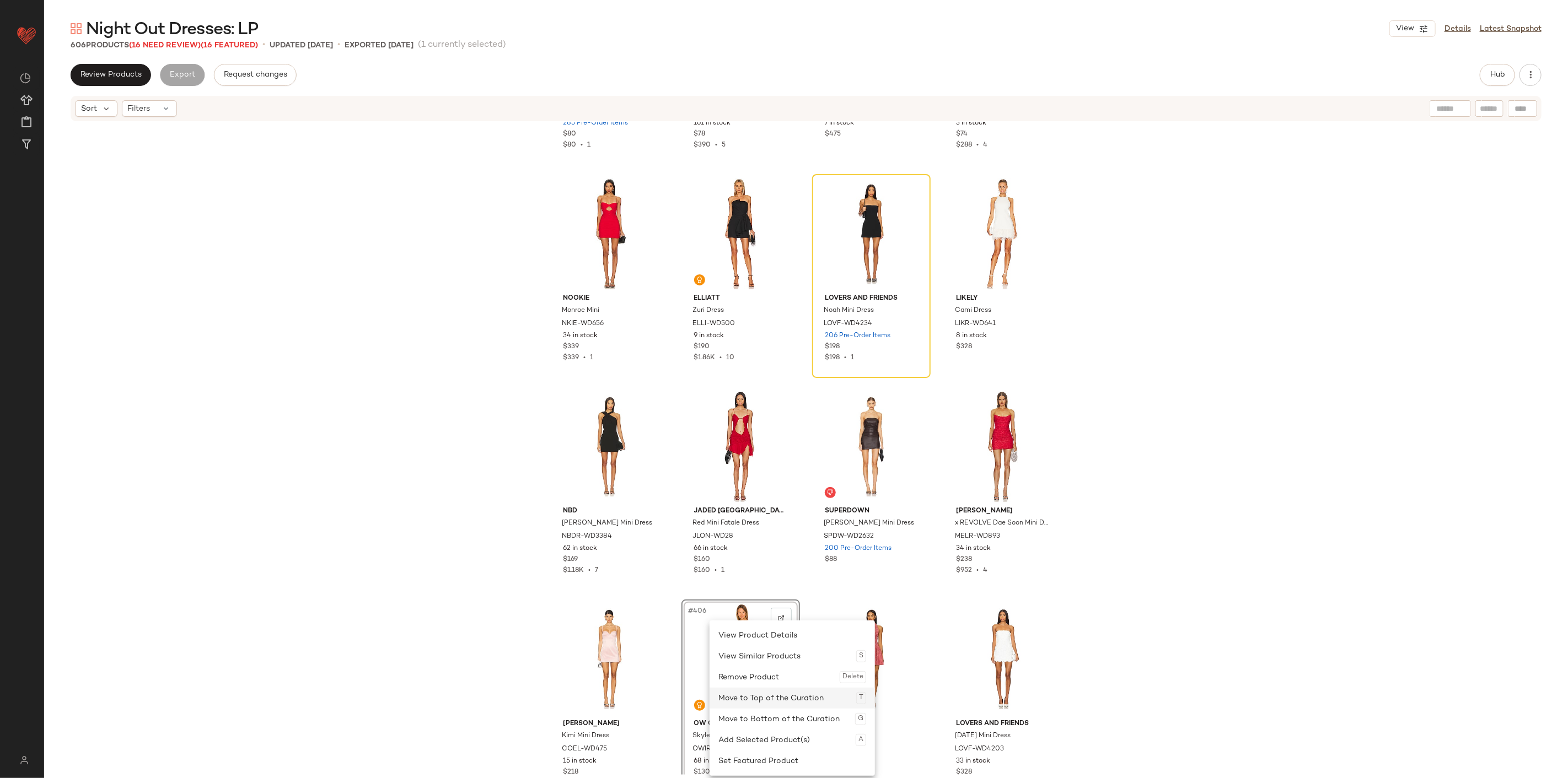
click at [763, 483] on div "Move to Top of the Curation T" at bounding box center [791, 698] width 147 height 21
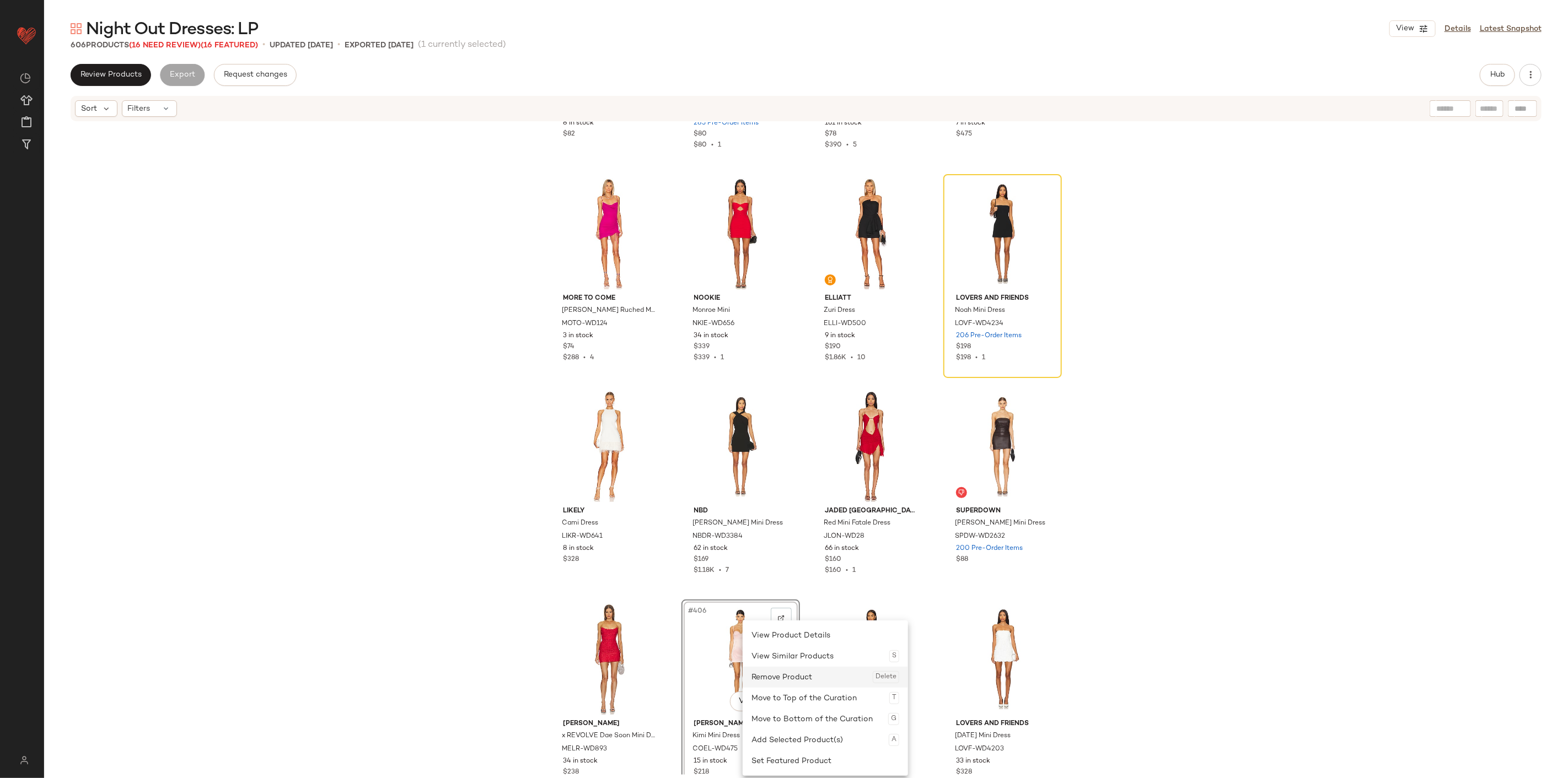
click at [776, 483] on div "Remove Product Delete" at bounding box center [825, 677] width 147 height 21
click at [769, 483] on div "Remove Product Delete" at bounding box center [830, 677] width 147 height 21
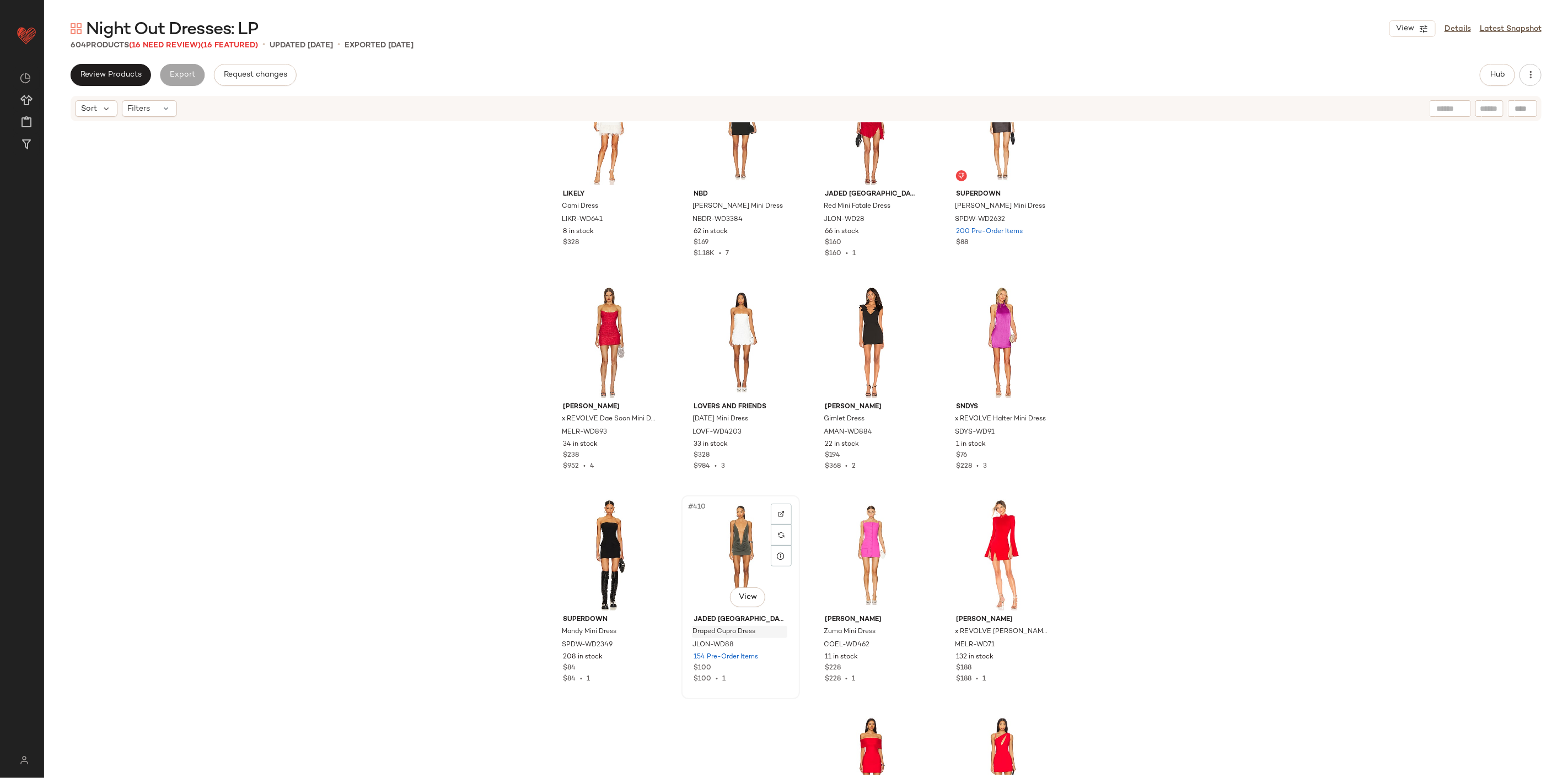
scroll to position [21382, 0]
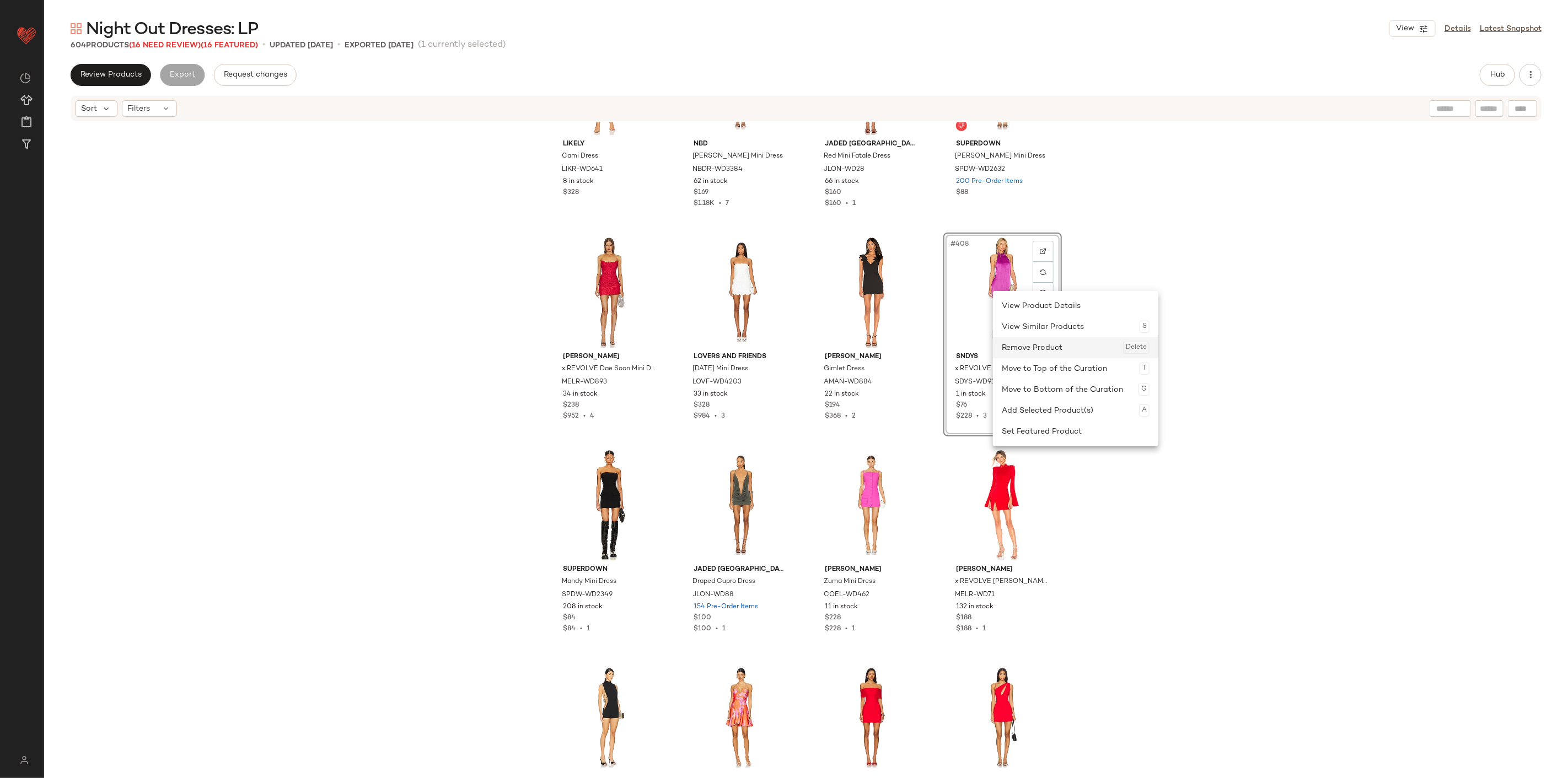
click at [940, 340] on div "Remove Product Delete" at bounding box center [1075, 347] width 147 height 21
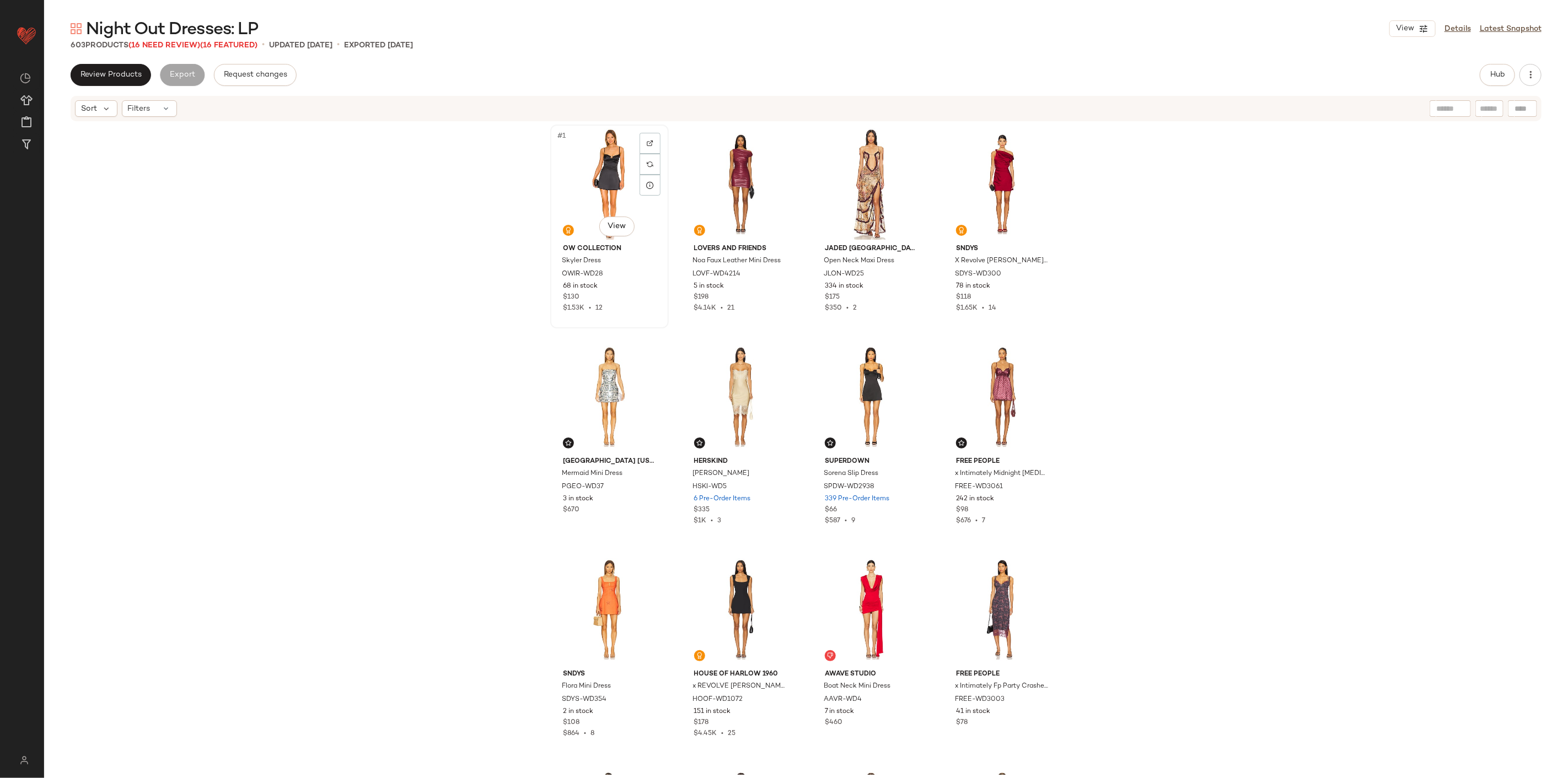
click at [607, 185] on div "#1 View" at bounding box center [609, 184] width 111 height 111
click at [783, 206] on div "#2 View" at bounding box center [741, 184] width 111 height 111
click at [852, 195] on div "#3 View" at bounding box center [871, 184] width 111 height 111
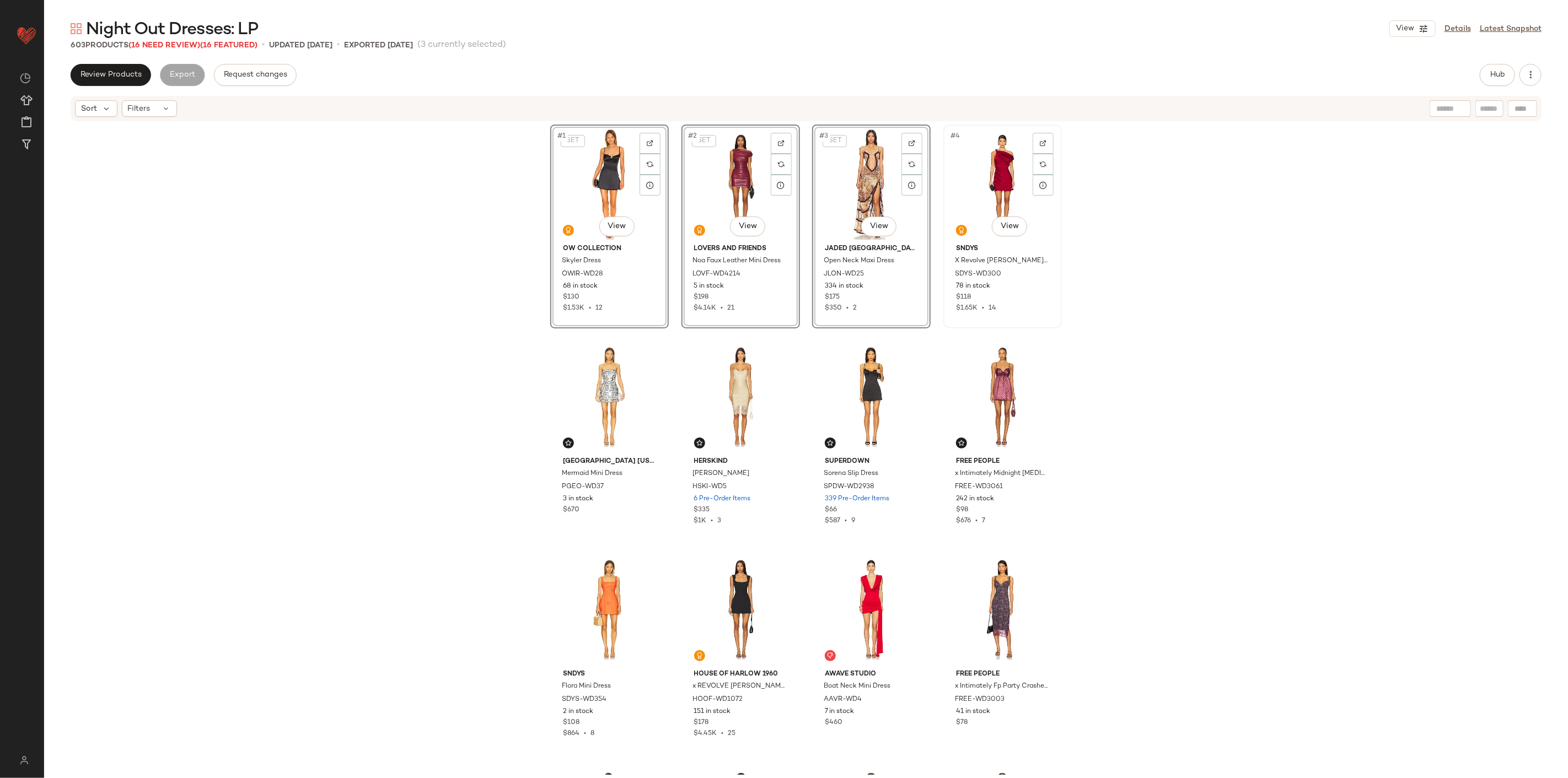
click at [940, 163] on div "#4 View" at bounding box center [1002, 184] width 111 height 111
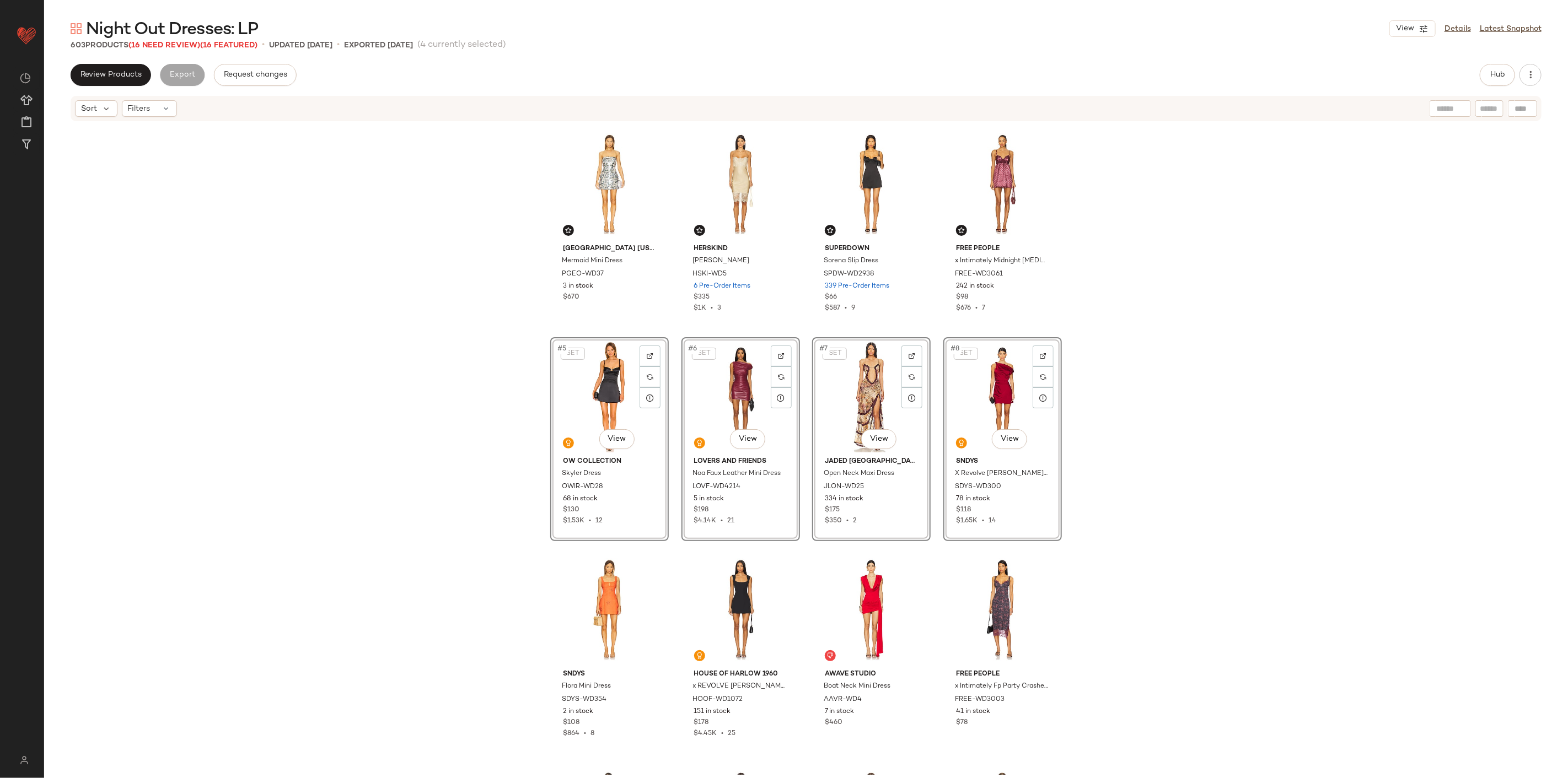
click at [940, 372] on div "Paris Georgia Mermaid Mini Dress PGEO-WD37 3 in stock $670 HERSKIND Linus Dress…" at bounding box center [805, 448] width 1523 height 653
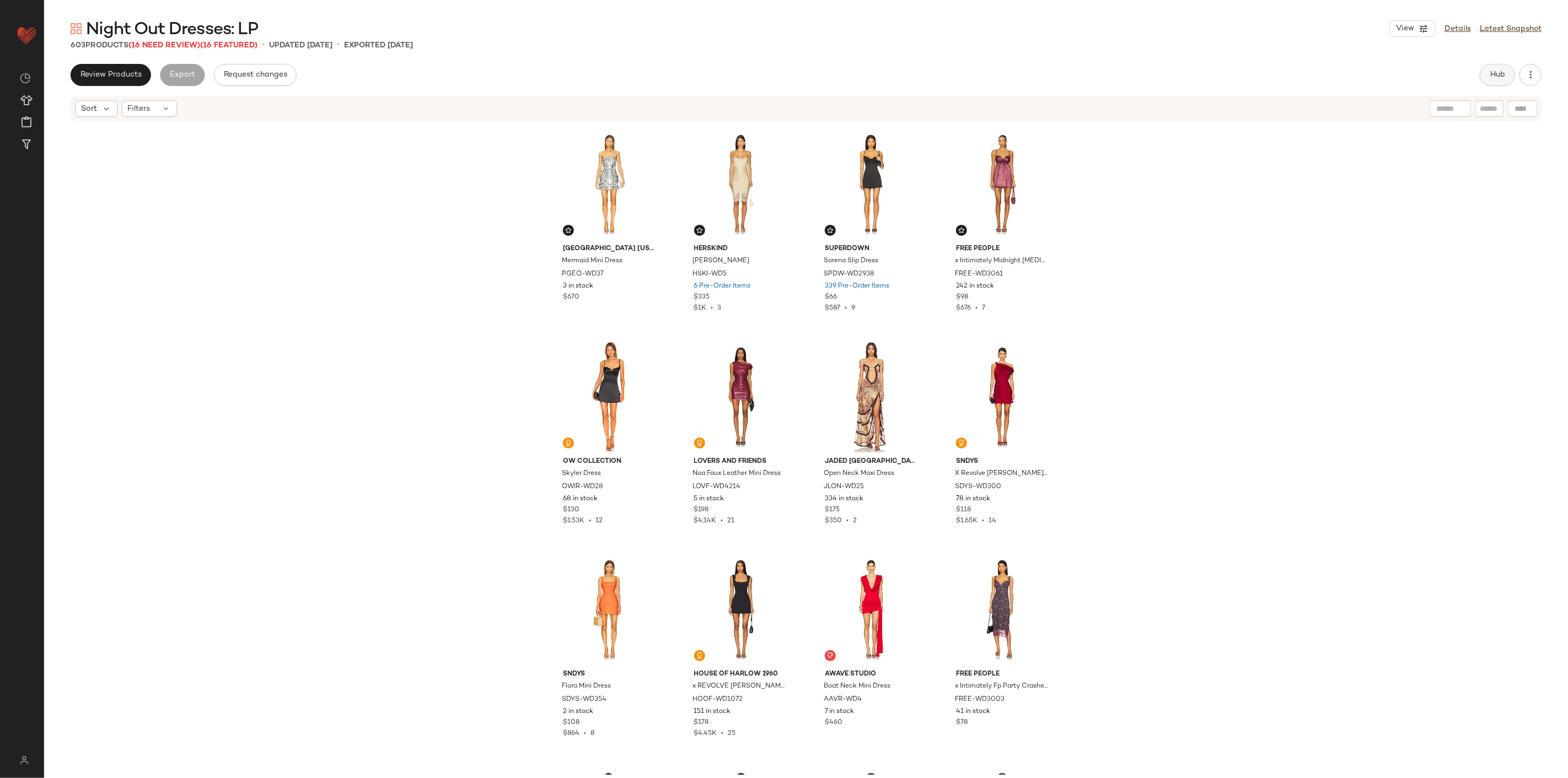
click at [940, 66] on button "Hub" at bounding box center [1496, 75] width 35 height 22
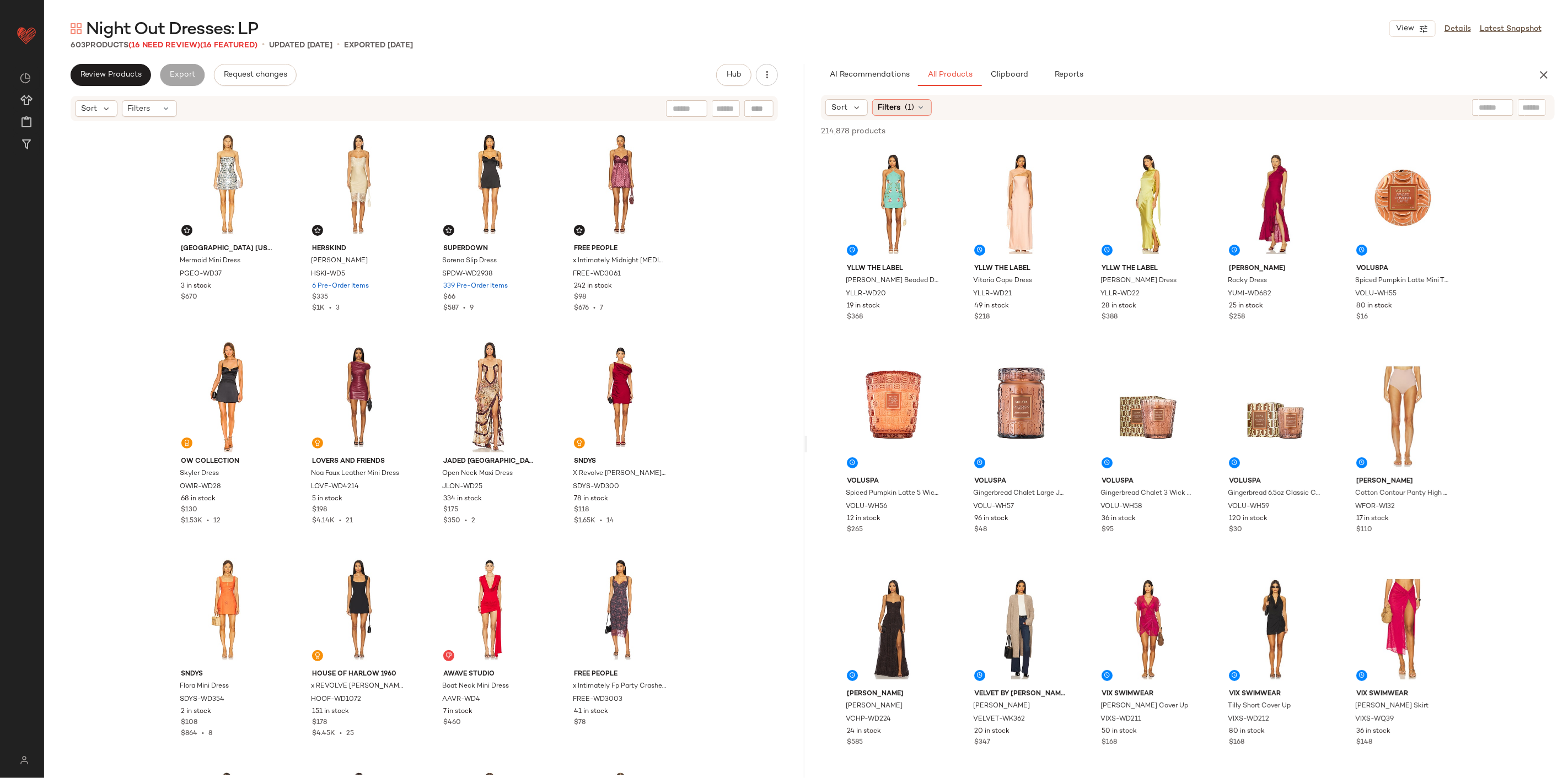
click at [901, 103] on div "Filters (1)" at bounding box center [901, 107] width 59 height 16
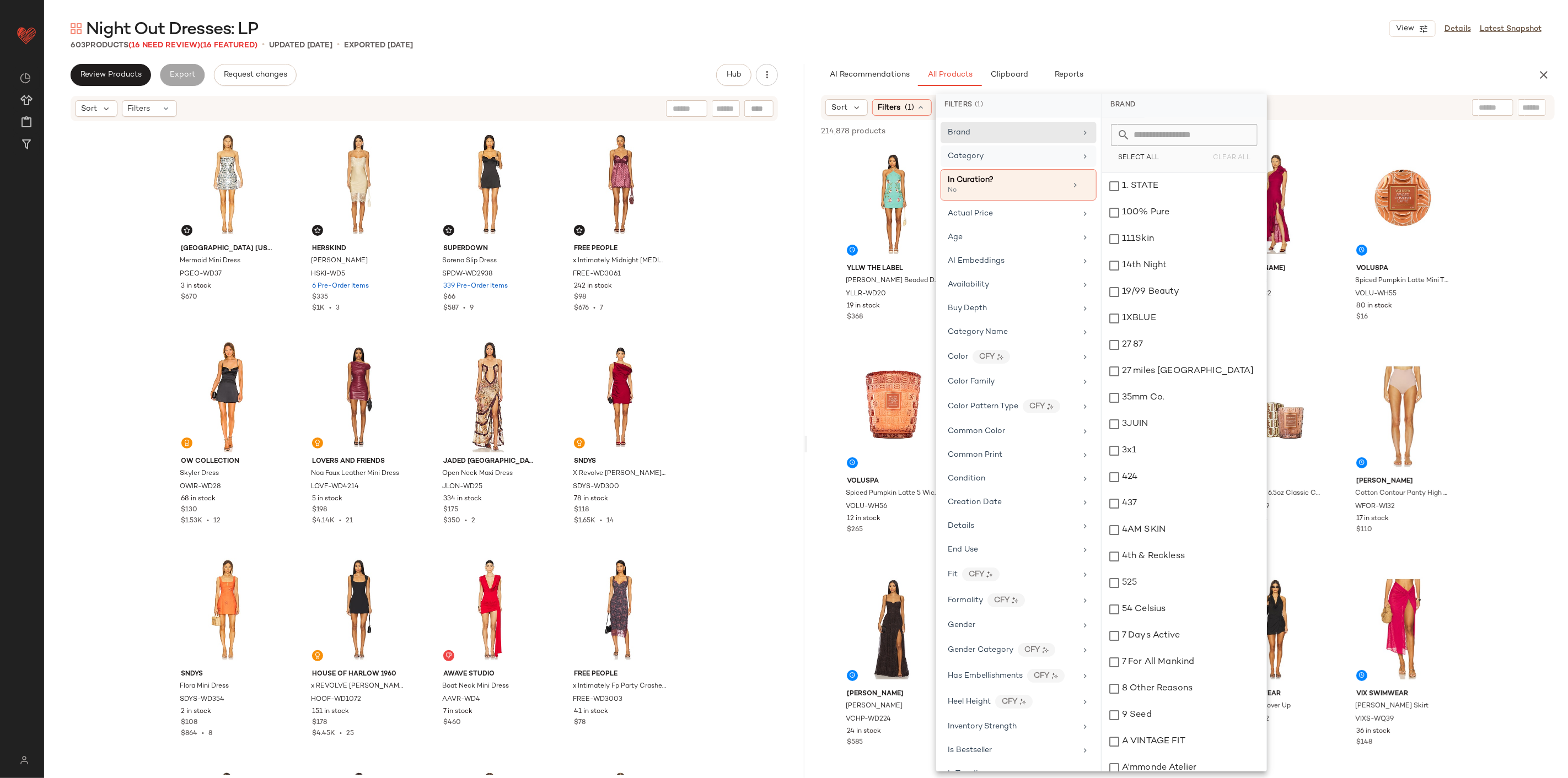
click at [940, 155] on div "Category" at bounding box center [1012, 156] width 129 height 11
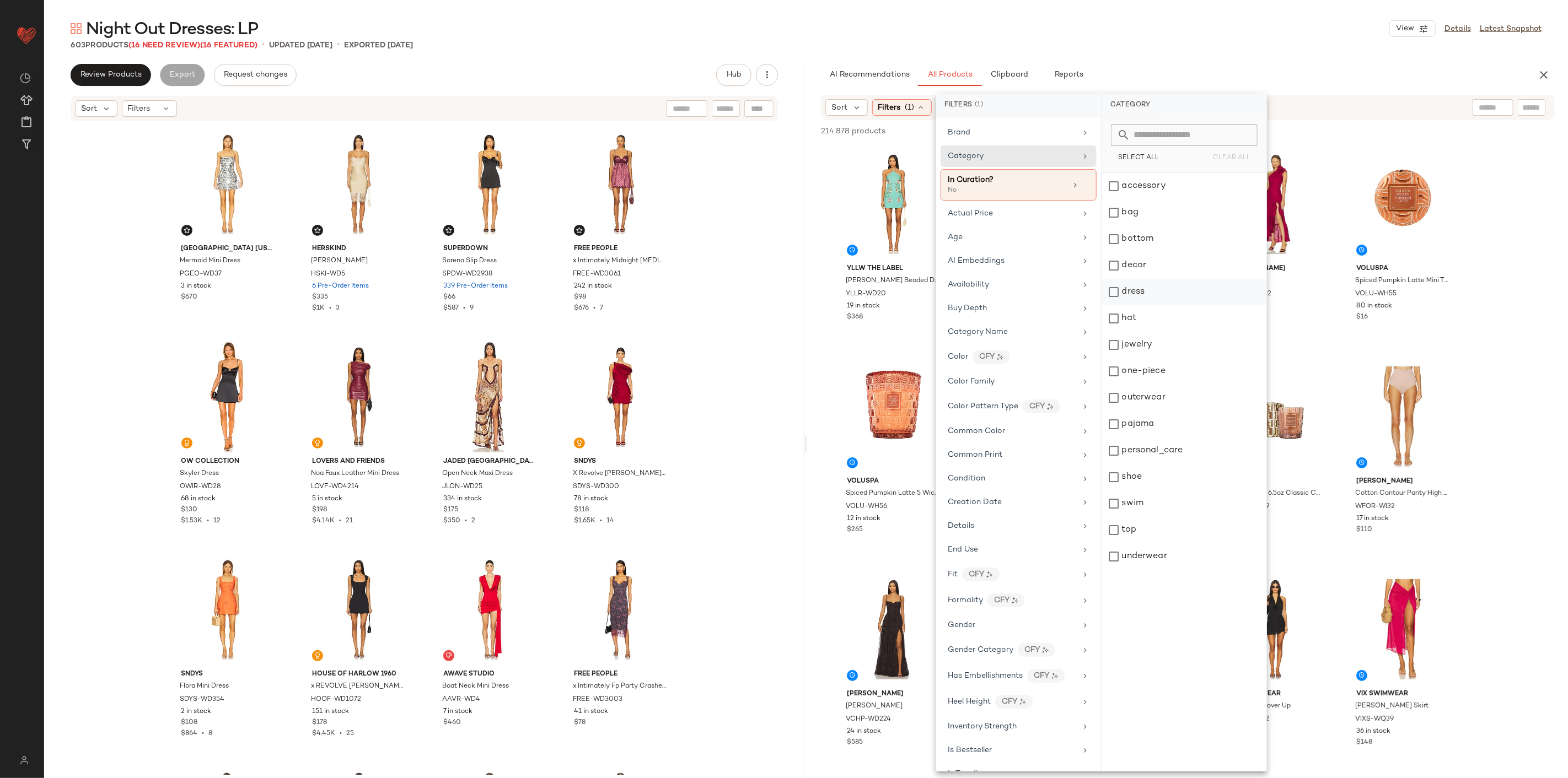
click at [940, 296] on div "dress" at bounding box center [1184, 292] width 164 height 26
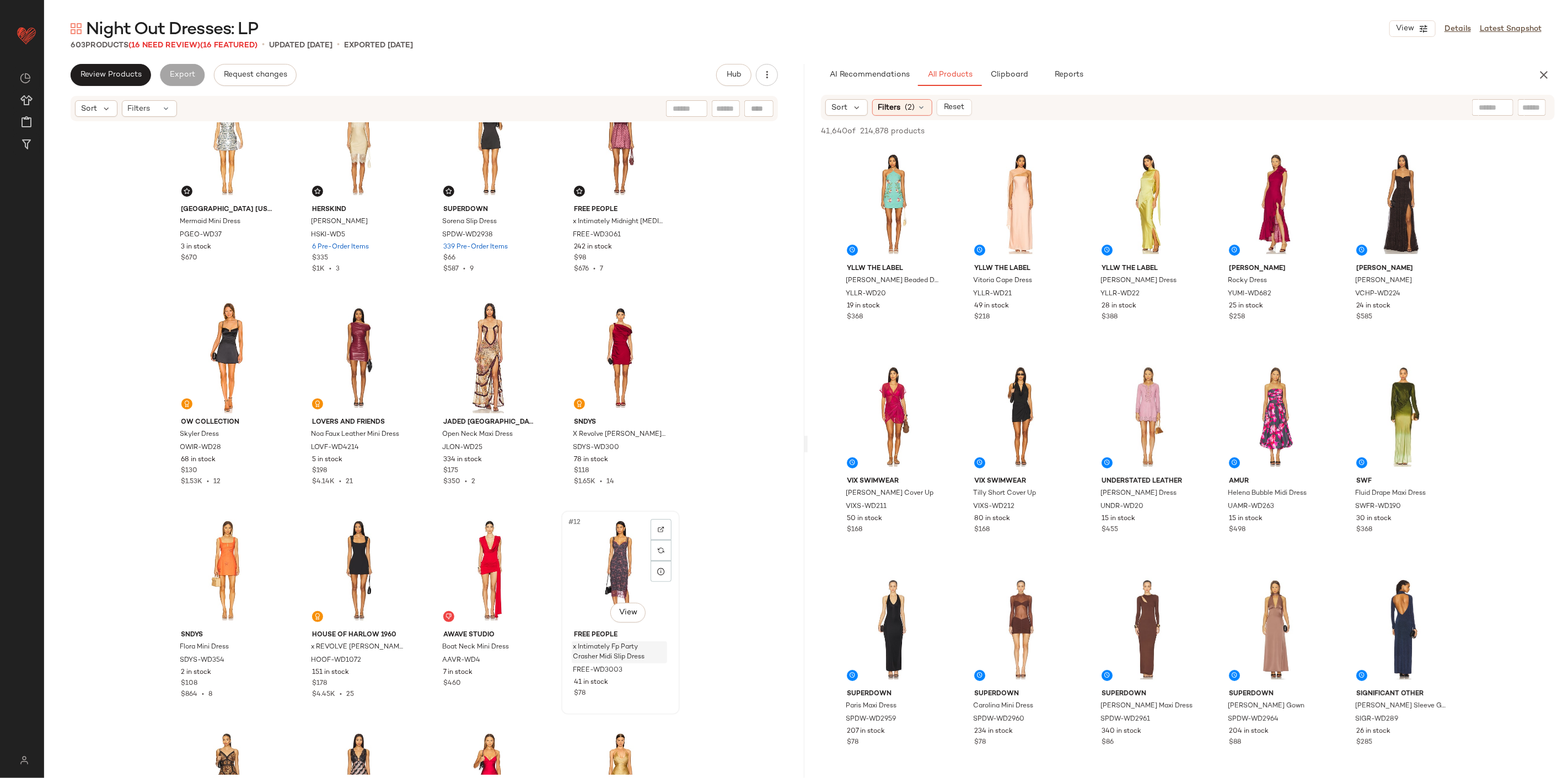
scroll to position [183, 0]
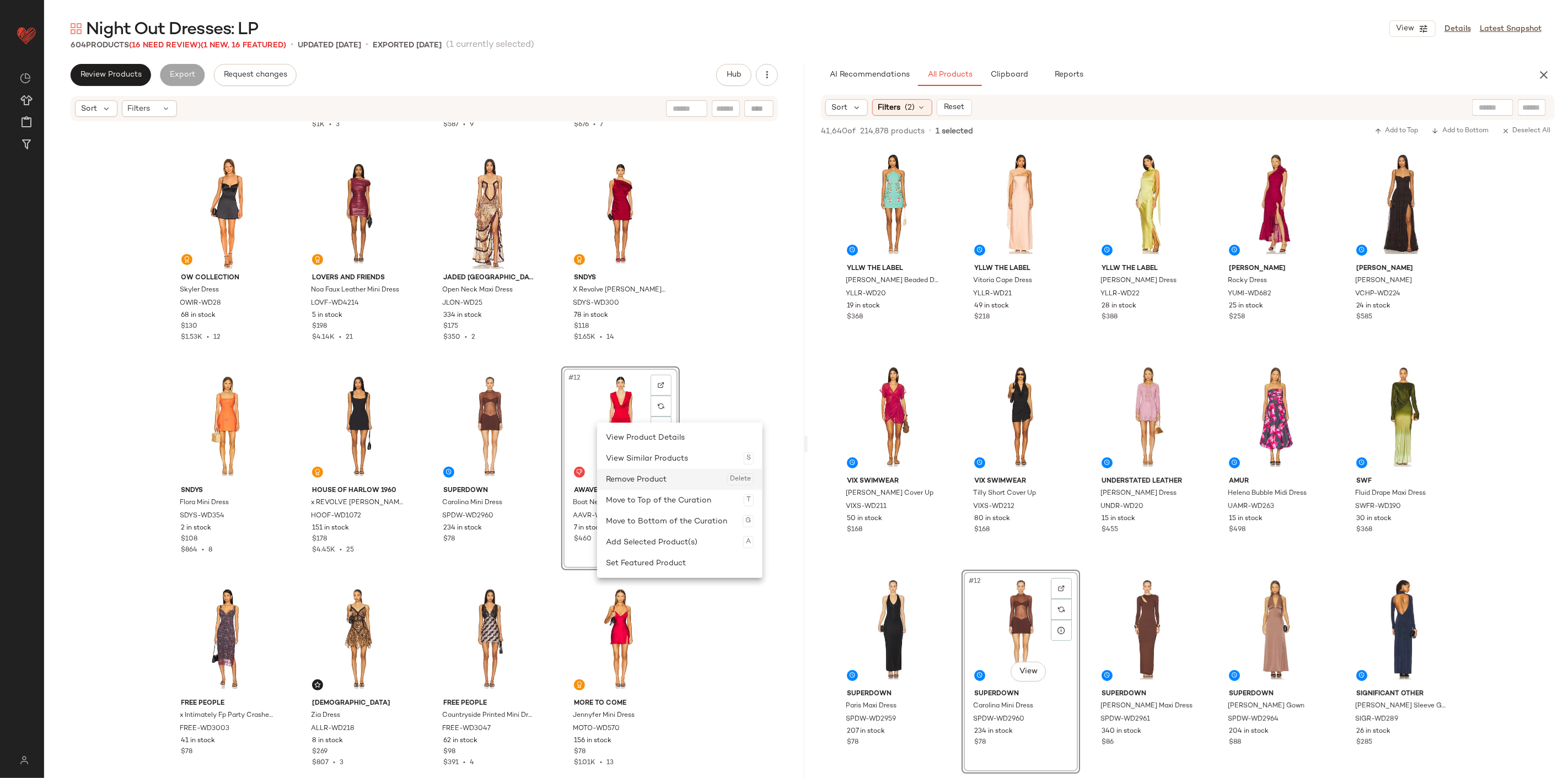
click at [638, 475] on div "Remove Product Delete" at bounding box center [679, 479] width 147 height 21
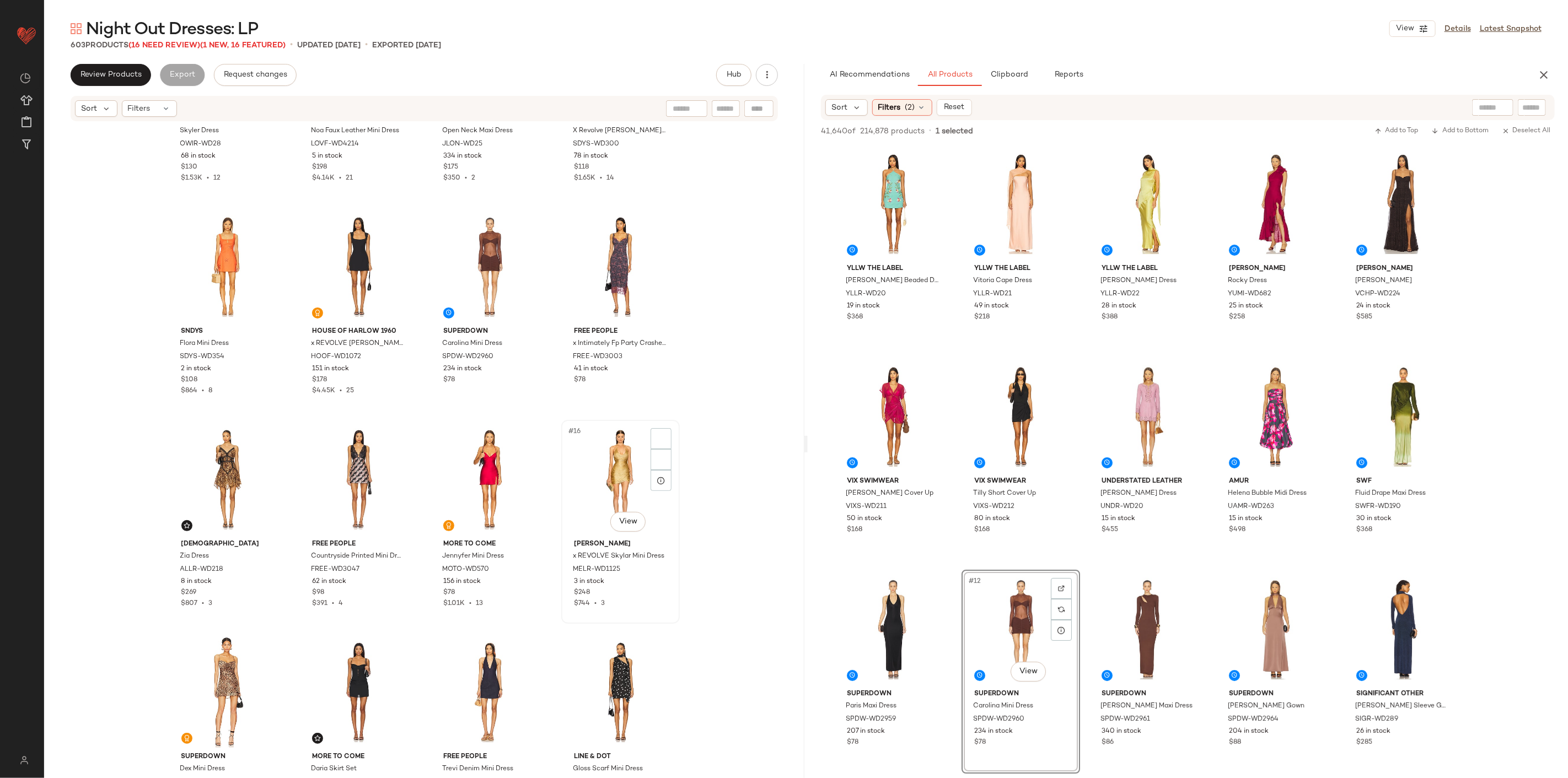
scroll to position [376, 0]
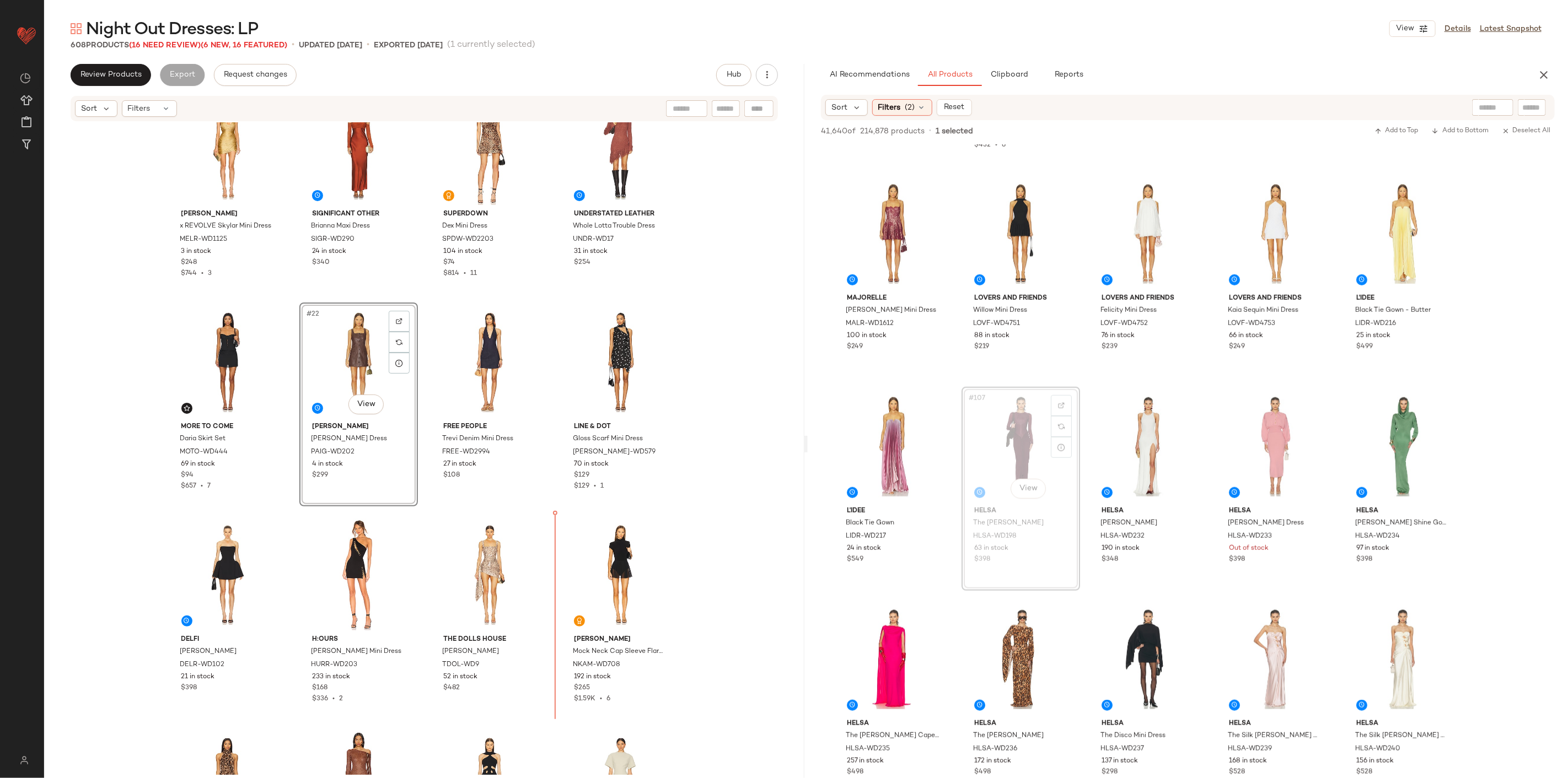
scroll to position [907, 0]
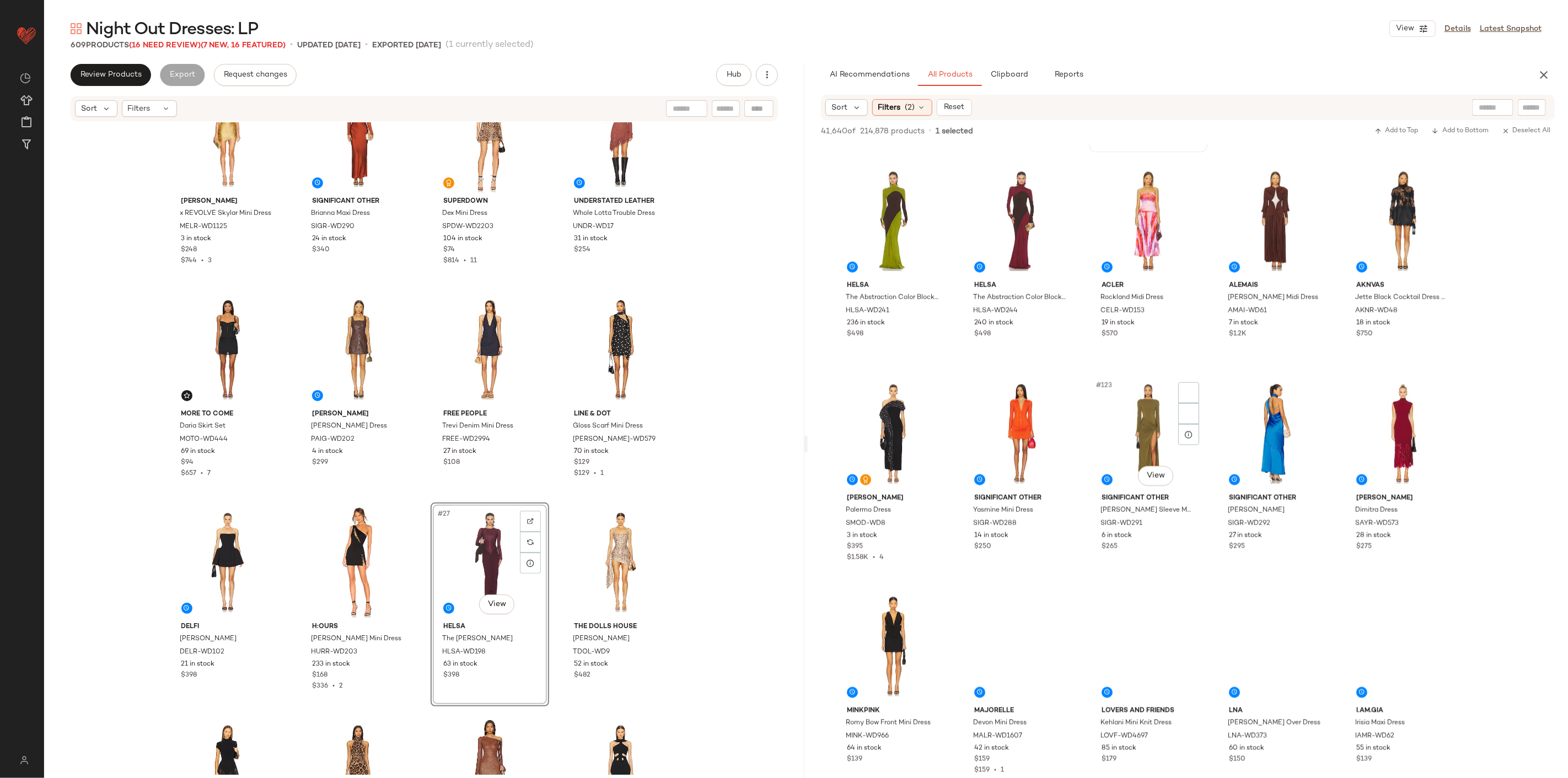
scroll to position [4959, 0]
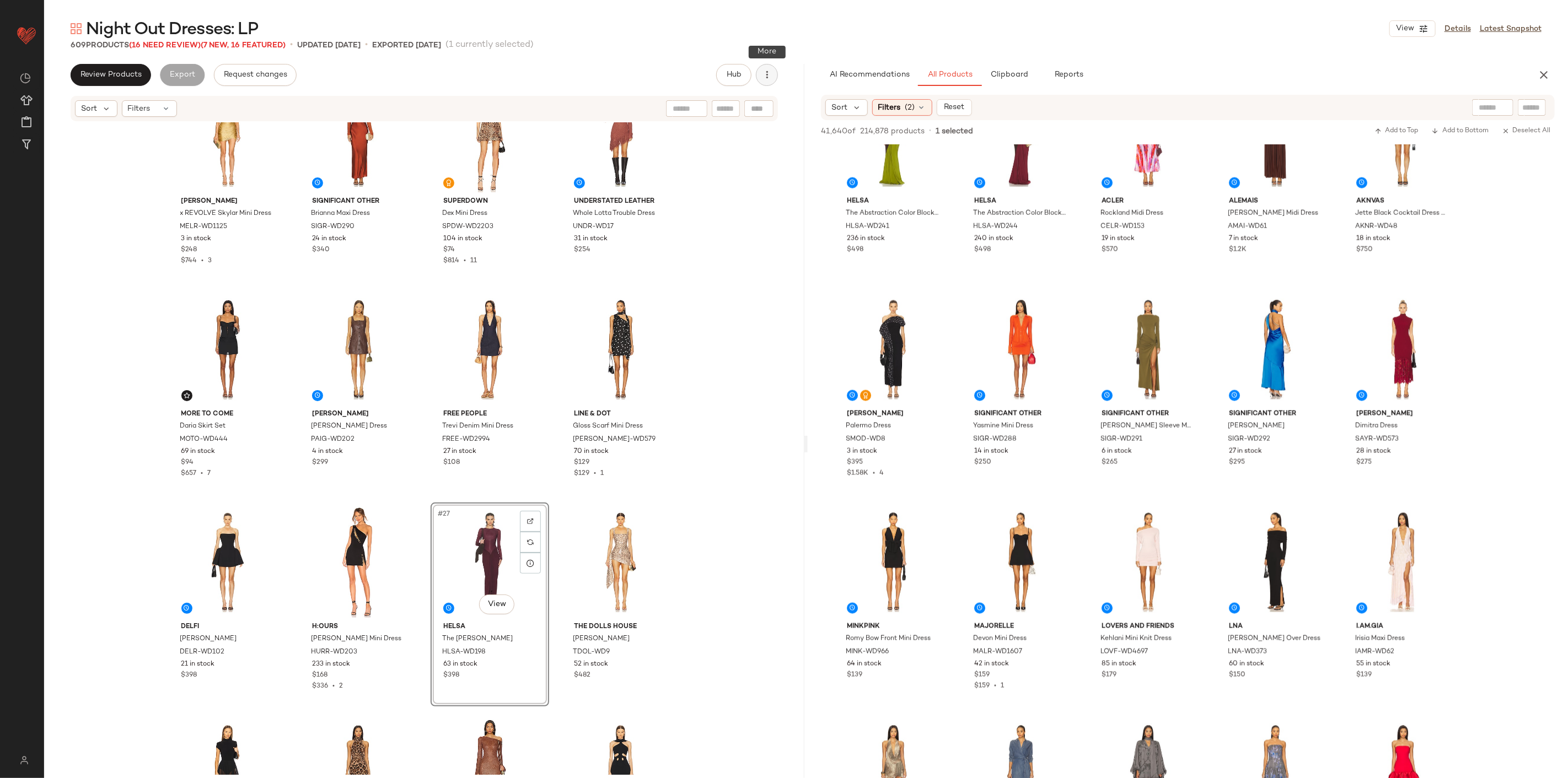
click at [761, 76] on icon "button" at bounding box center [767, 75] width 11 height 11
click at [703, 184] on span "Clear Suggested Products" at bounding box center [716, 186] width 103 height 11
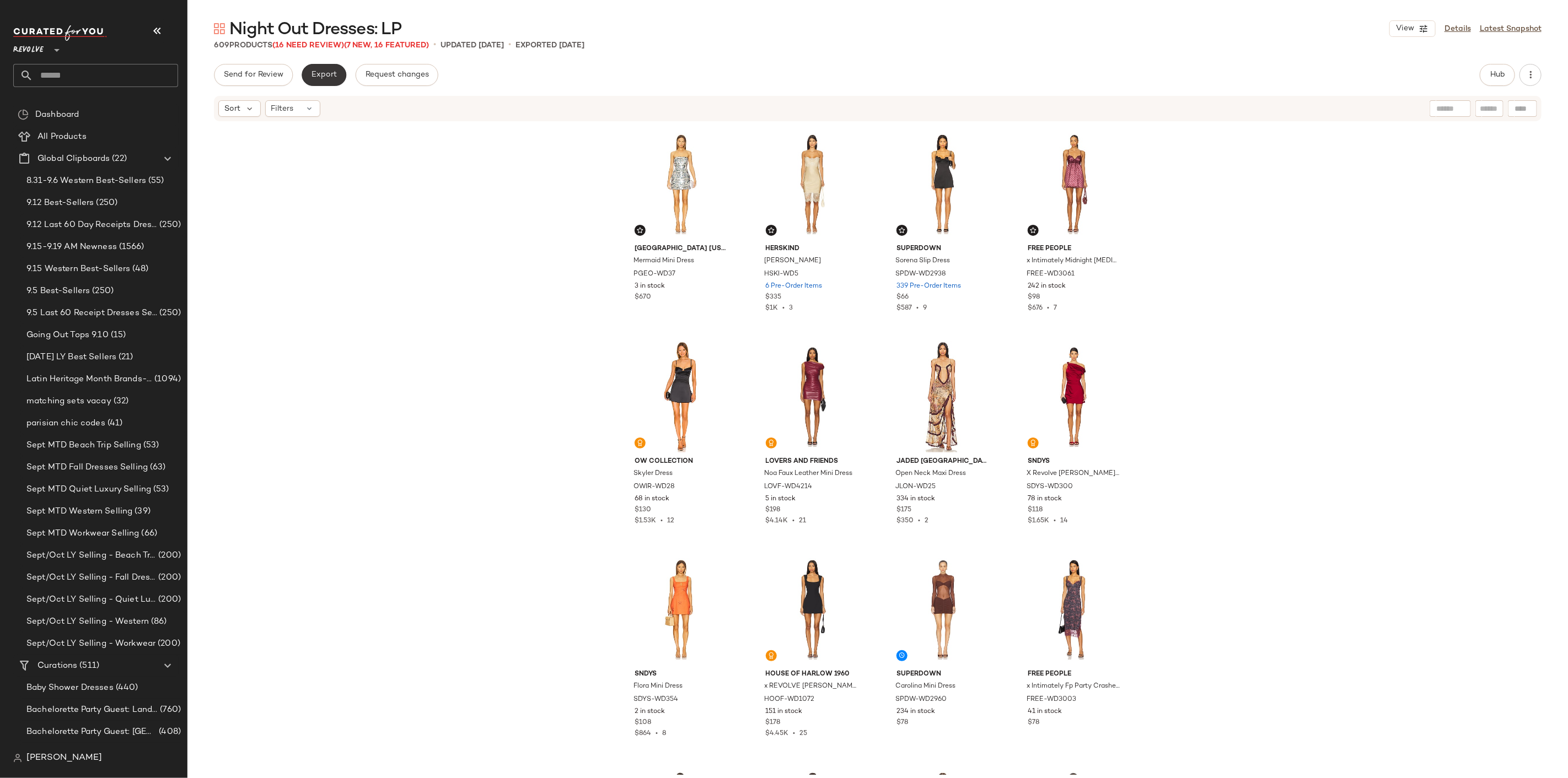
click at [304, 75] on button "Export" at bounding box center [323, 75] width 45 height 22
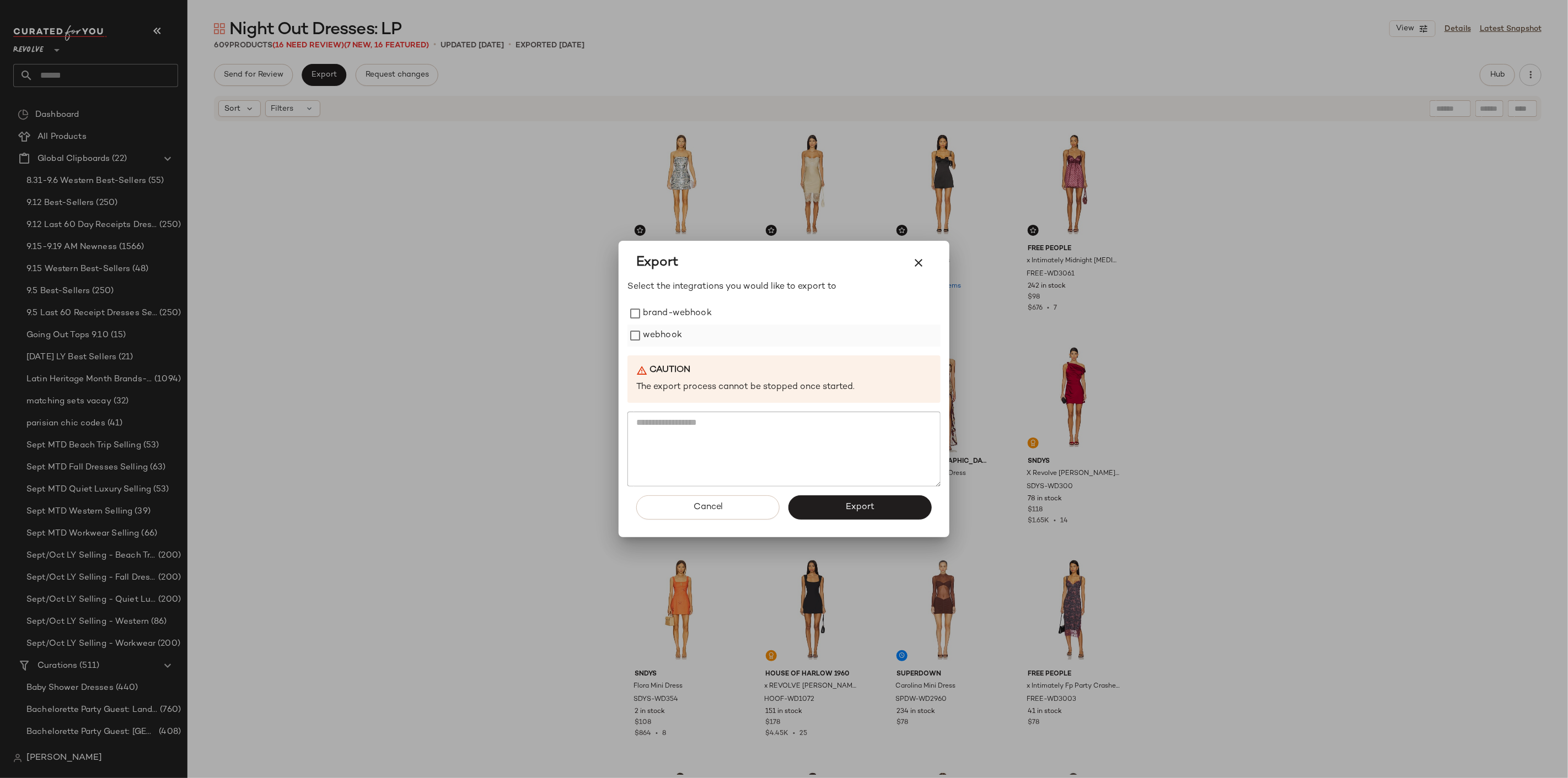
click at [648, 334] on label "webhook" at bounding box center [662, 335] width 39 height 22
click at [834, 511] on button "Export" at bounding box center [860, 508] width 143 height 24
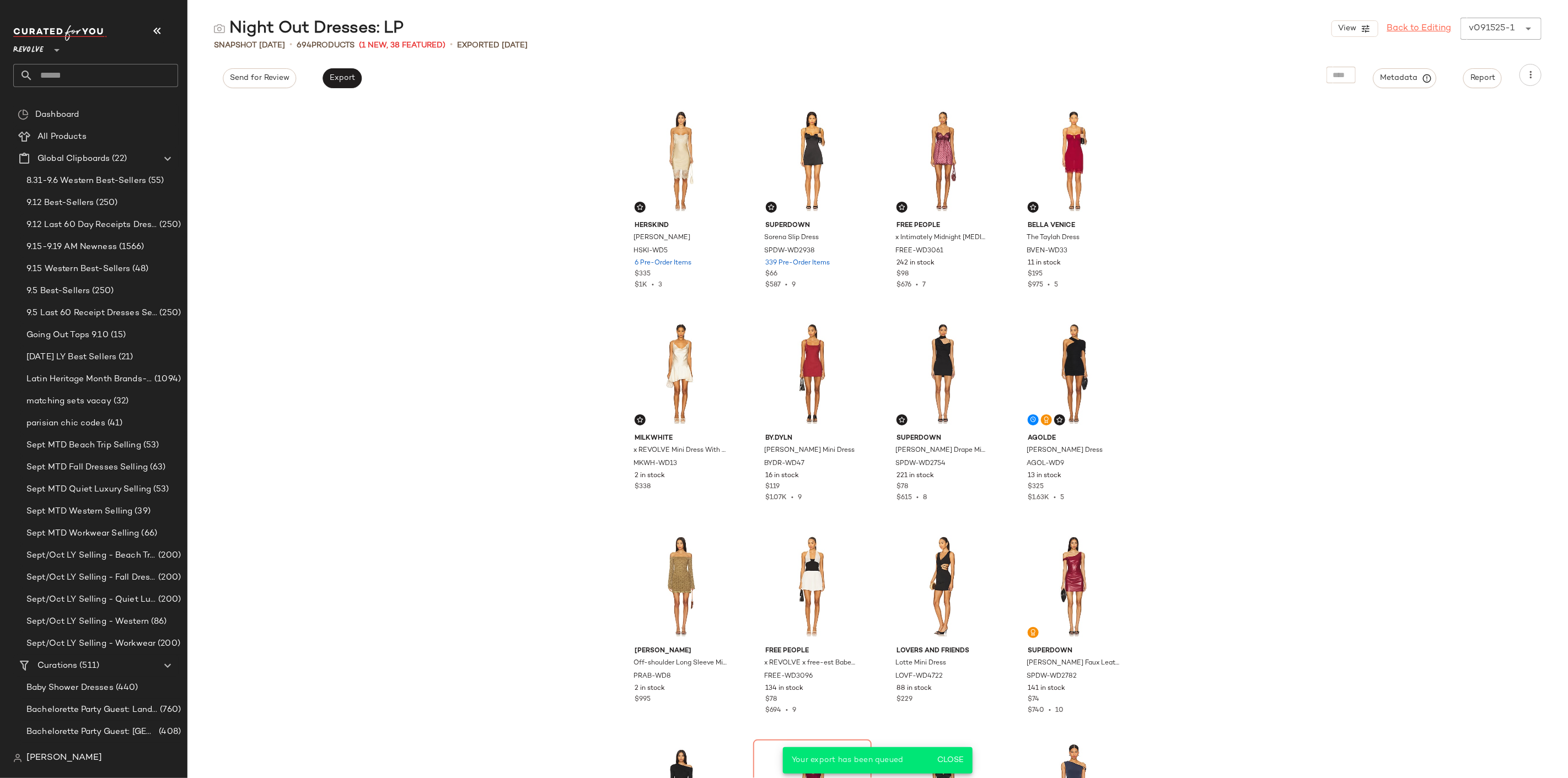
click at [1403, 28] on link "Back to Editing" at bounding box center [1418, 28] width 64 height 13
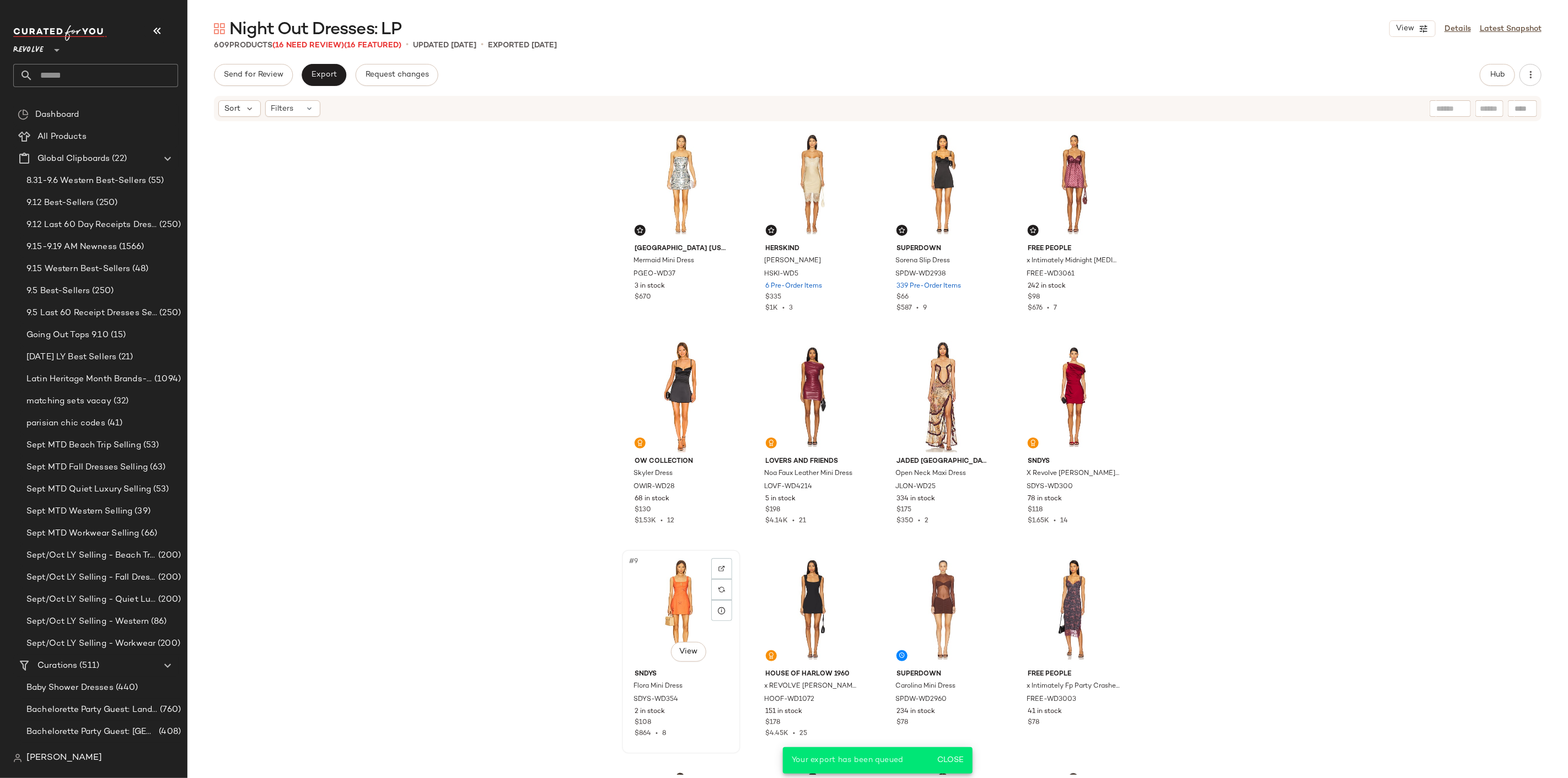
drag, startPoint x: 665, startPoint y: 594, endPoint x: 671, endPoint y: 597, distance: 6.7
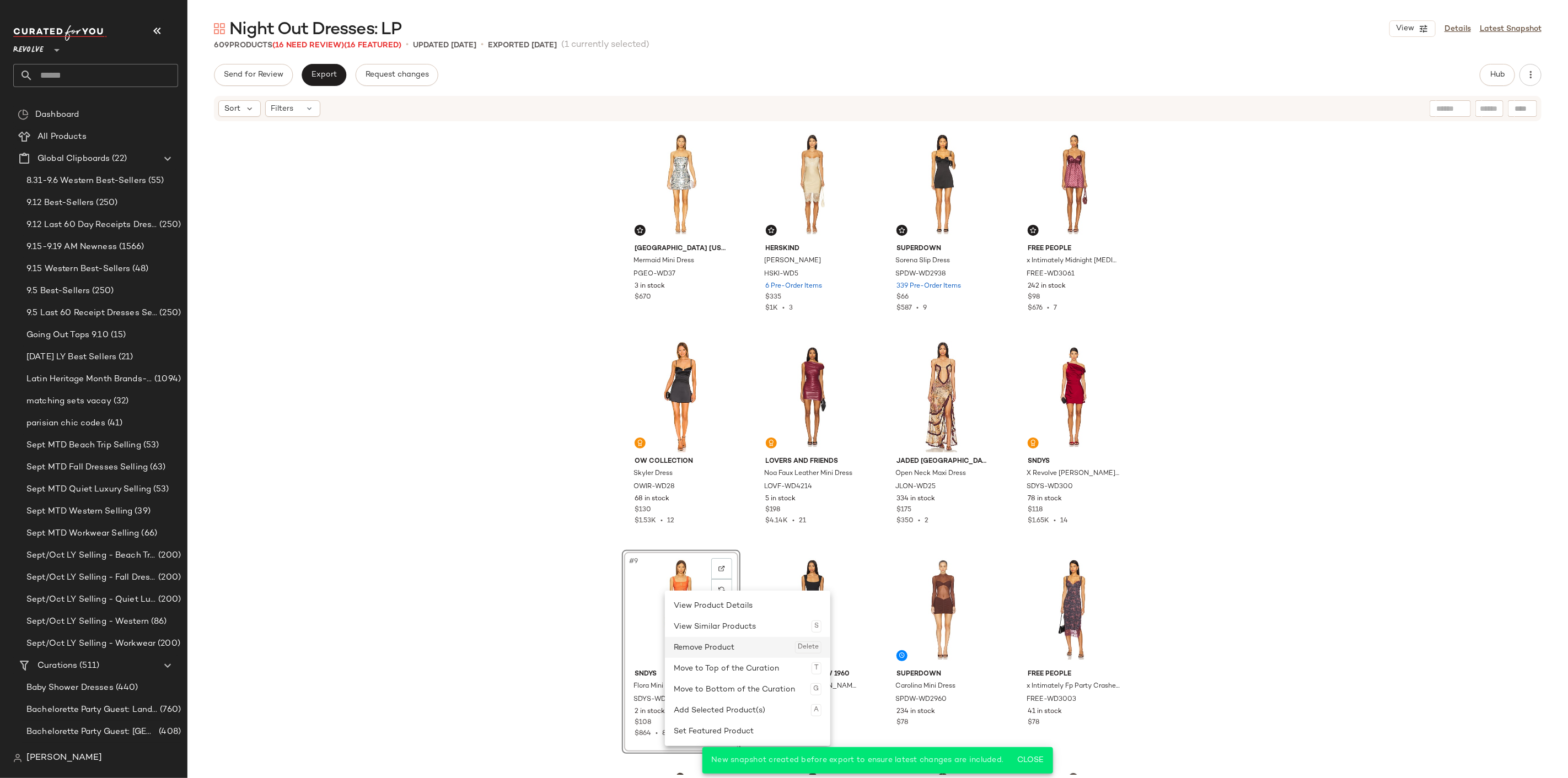
click at [722, 644] on div "Remove Product Delete" at bounding box center [747, 648] width 147 height 21
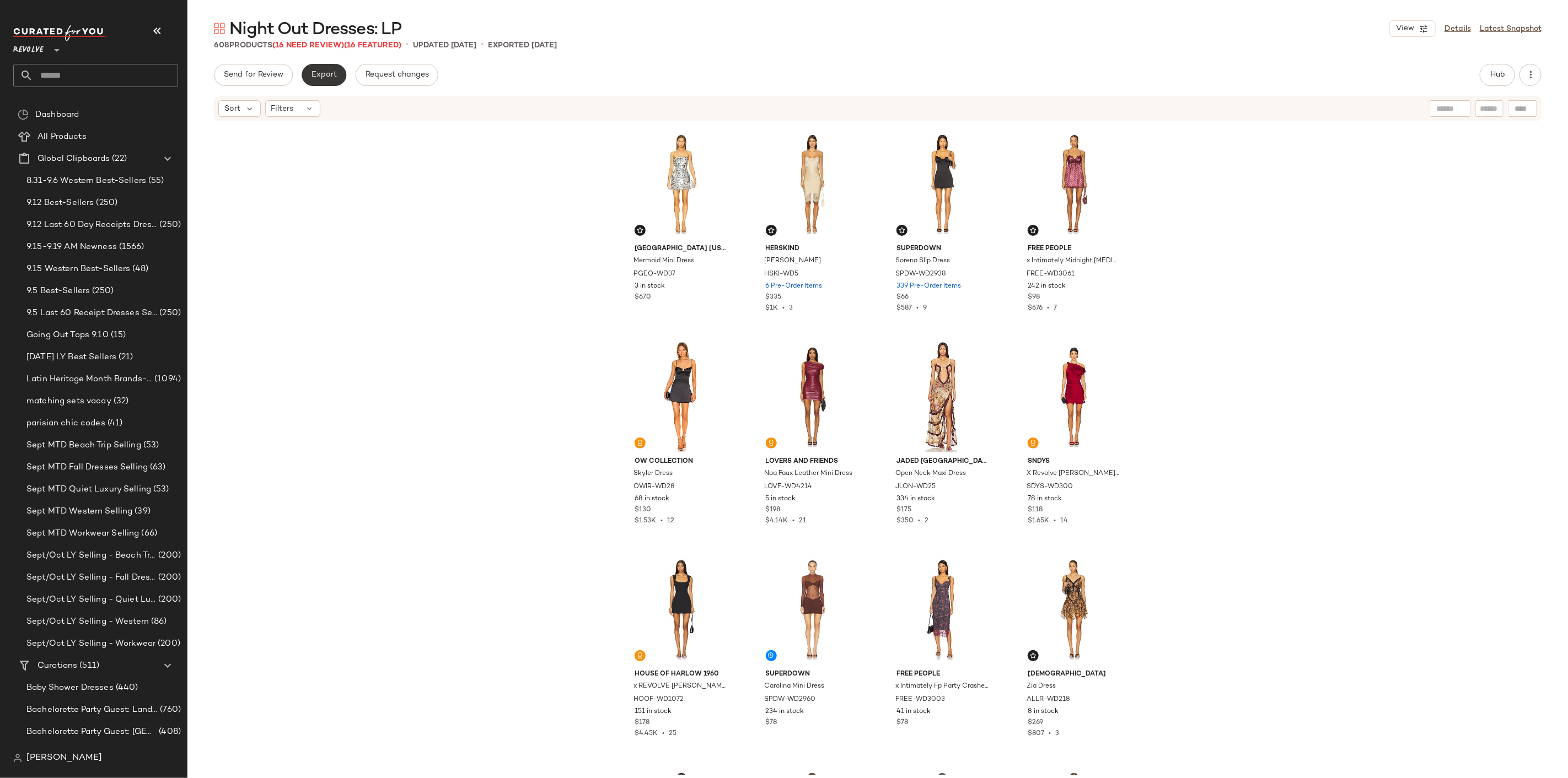
click at [313, 74] on span "Export" at bounding box center [324, 75] width 26 height 9
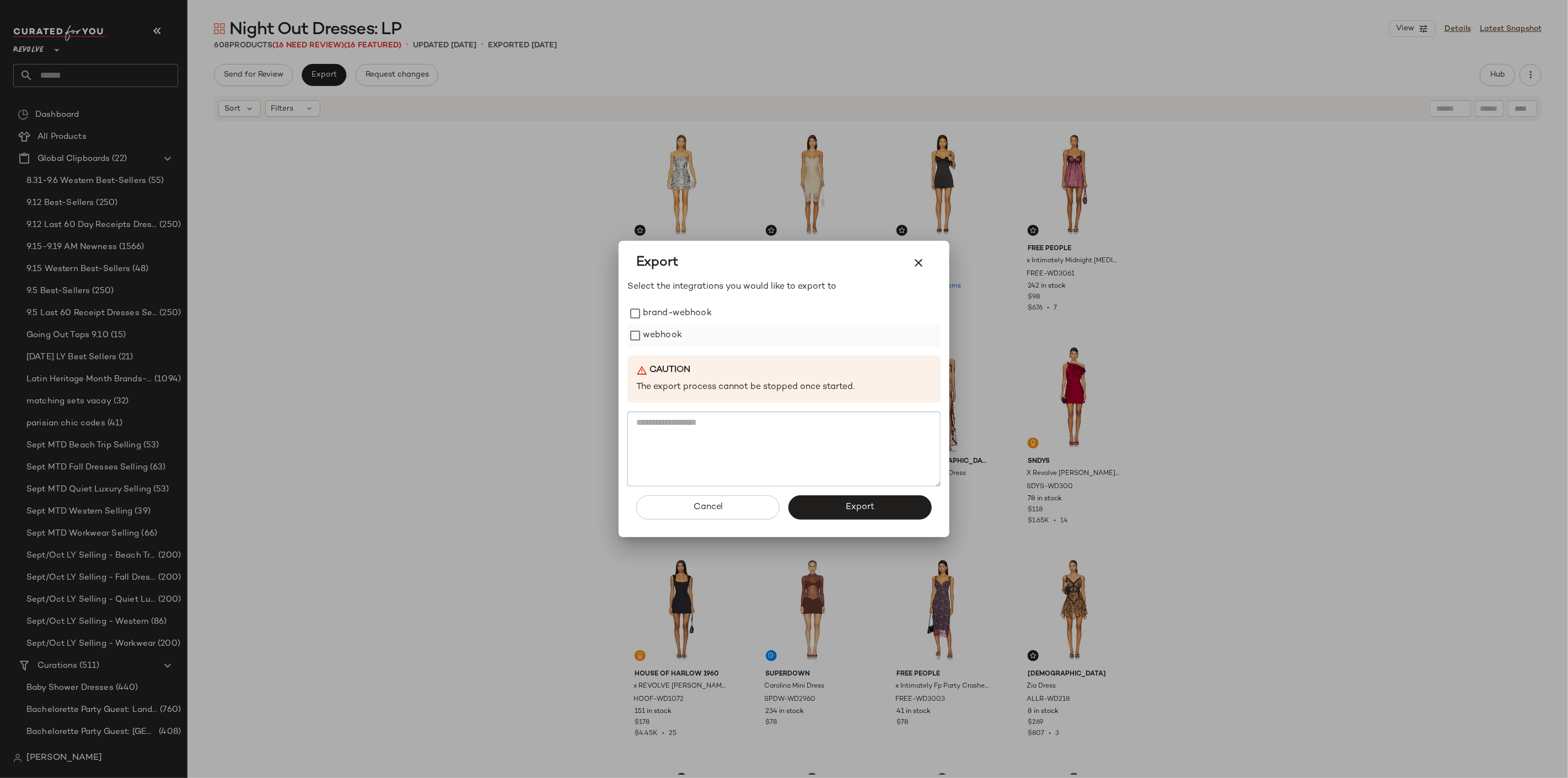
click at [668, 332] on label "webhook" at bounding box center [662, 335] width 39 height 22
click at [854, 510] on span "Export" at bounding box center [860, 507] width 29 height 11
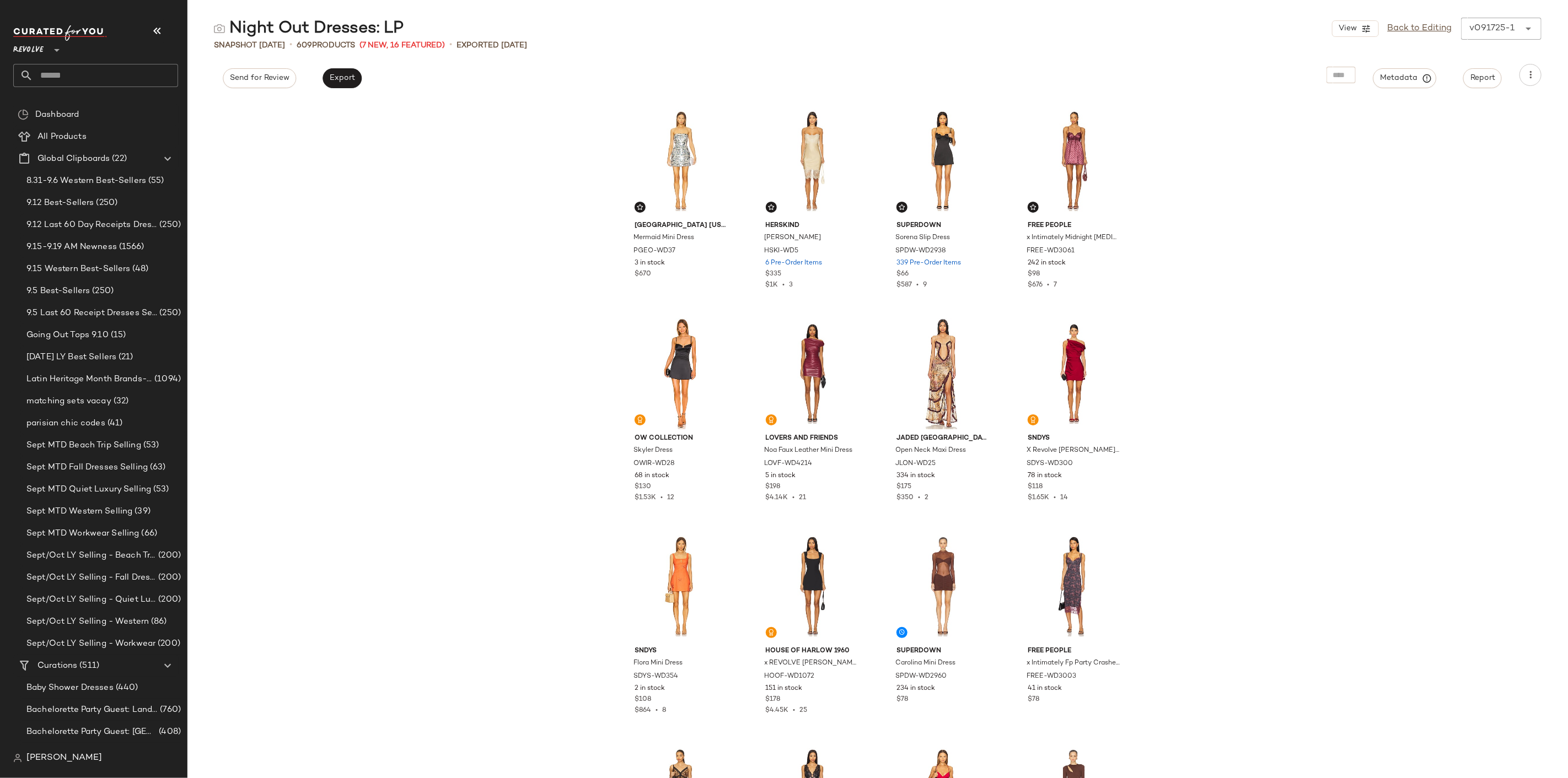
click at [103, 81] on input "text" at bounding box center [106, 76] width 145 height 23
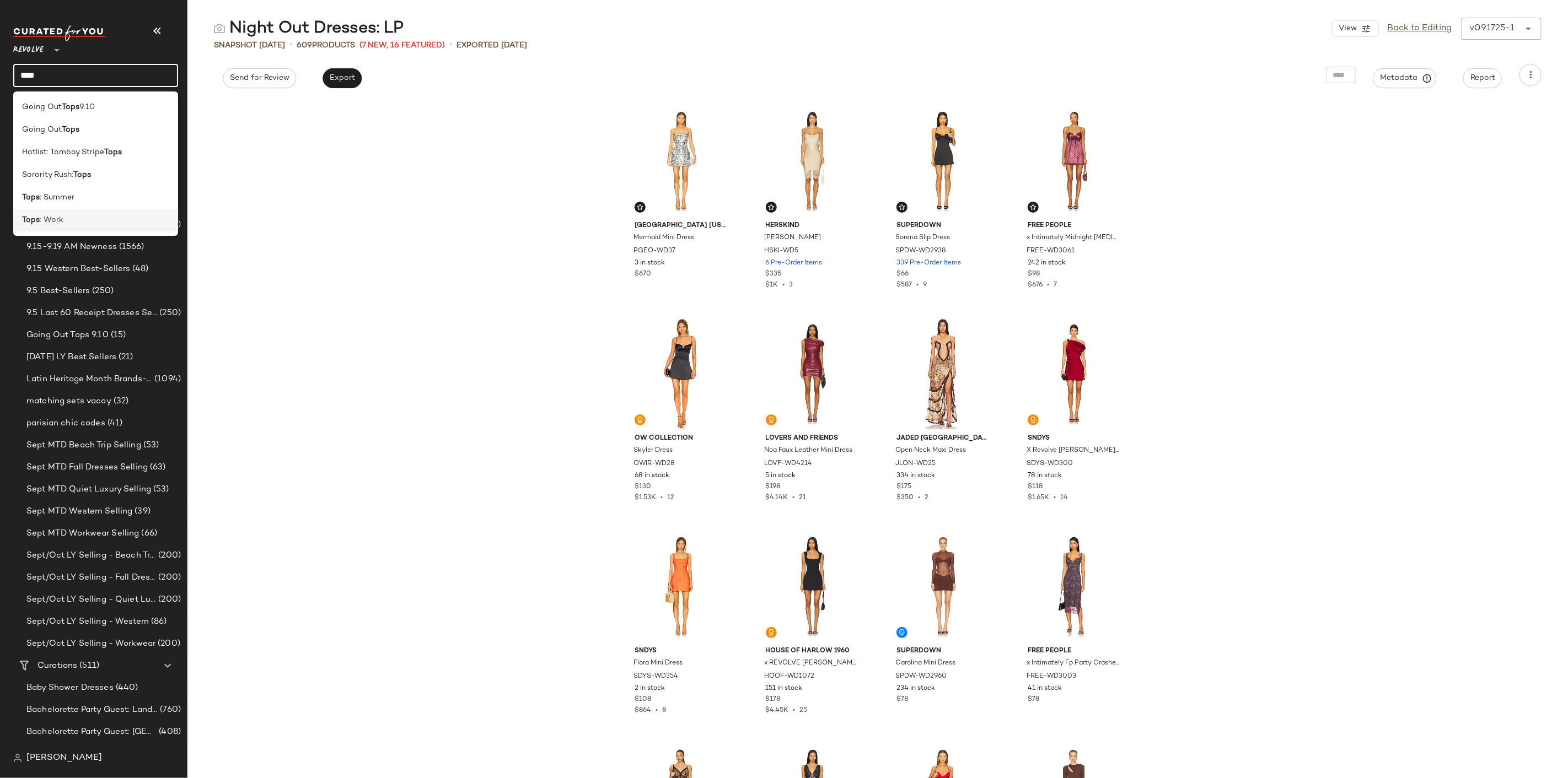
type input "****"
click at [42, 216] on span ": Work" at bounding box center [51, 220] width 24 height 11
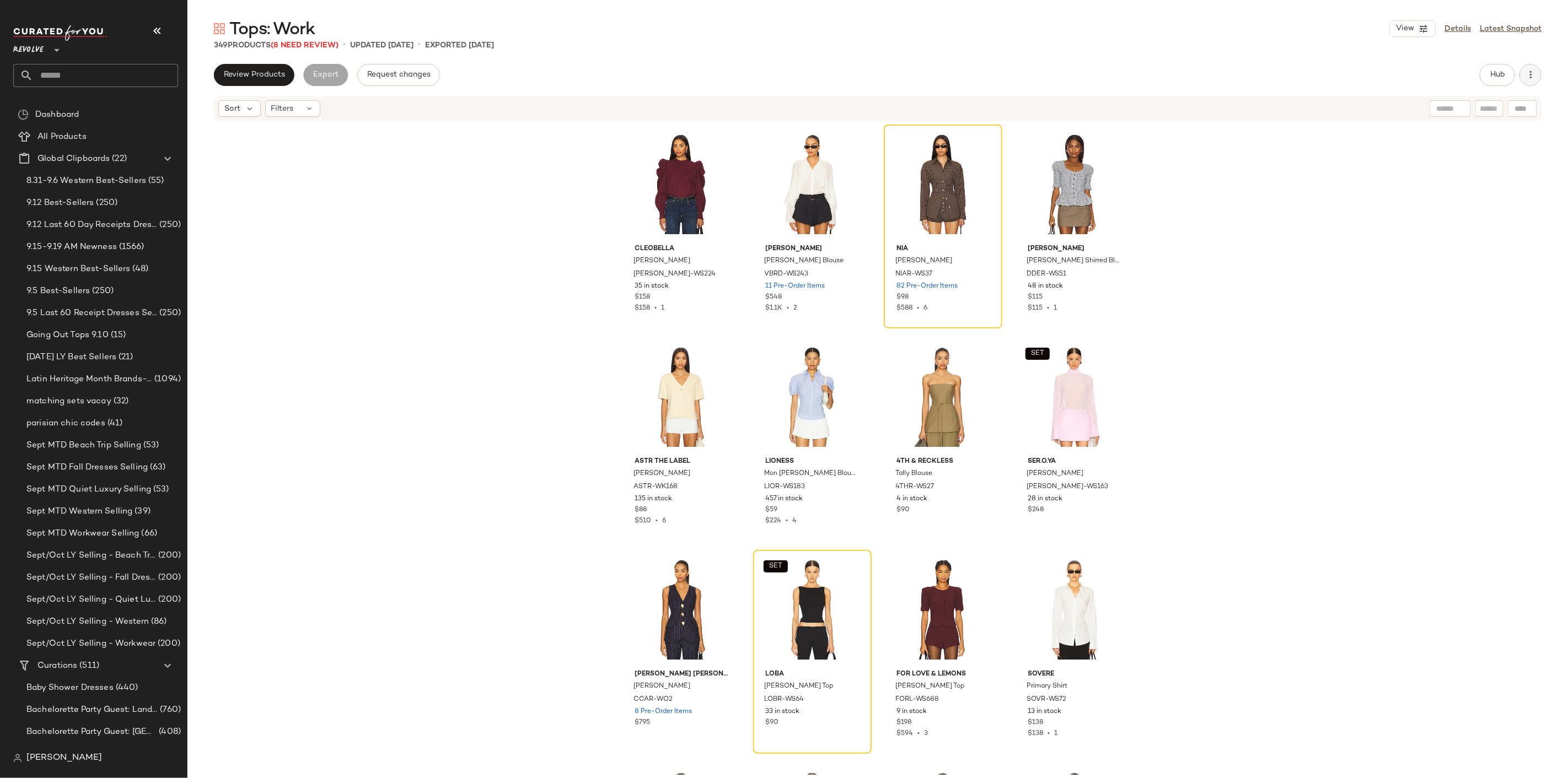
click at [1536, 81] on button "button" at bounding box center [1530, 75] width 22 height 22
click at [1484, 180] on span "Clear Suggested Products" at bounding box center [1480, 186] width 103 height 11
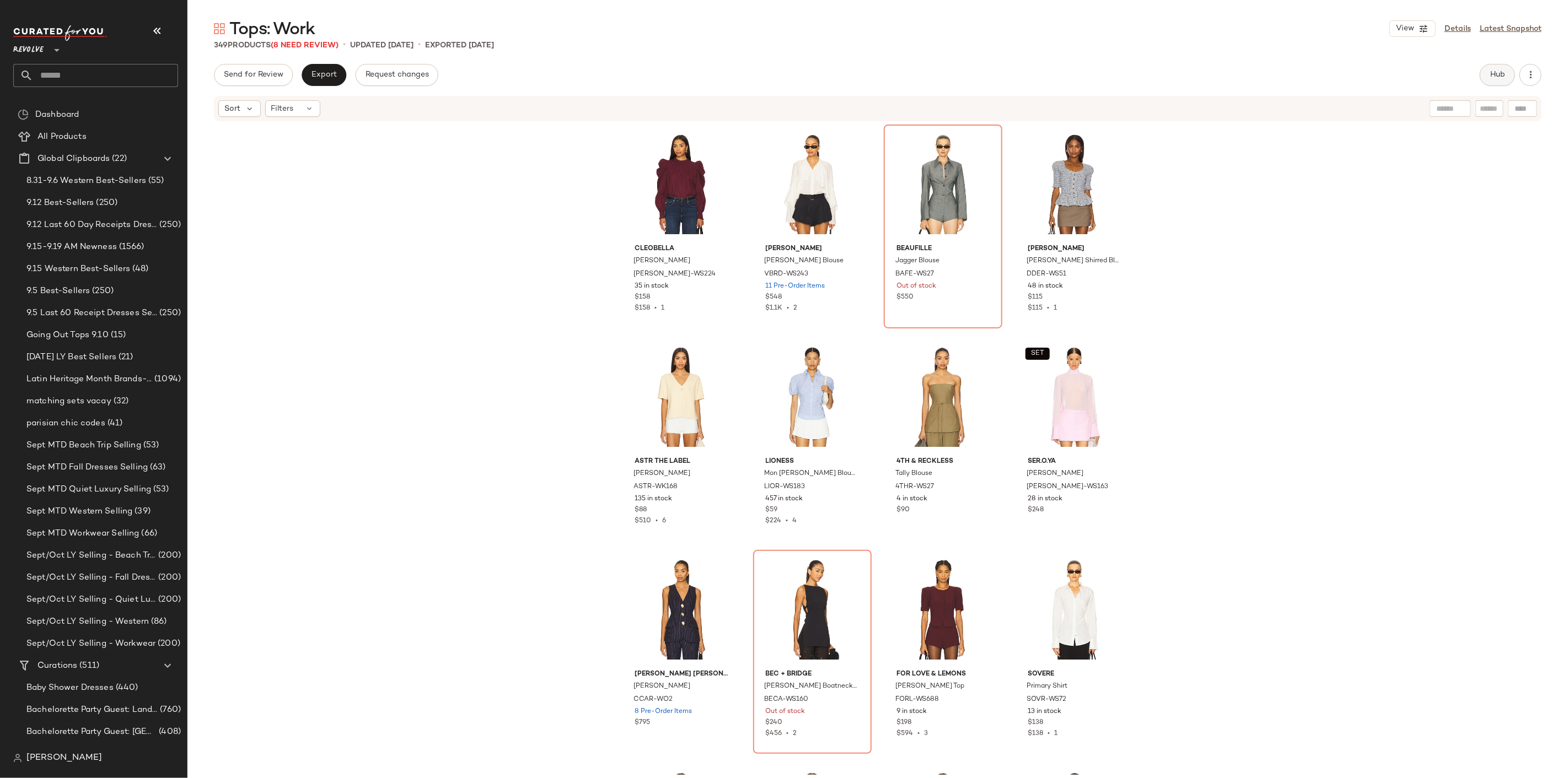
click at [1489, 67] on button "Hub" at bounding box center [1496, 75] width 35 height 22
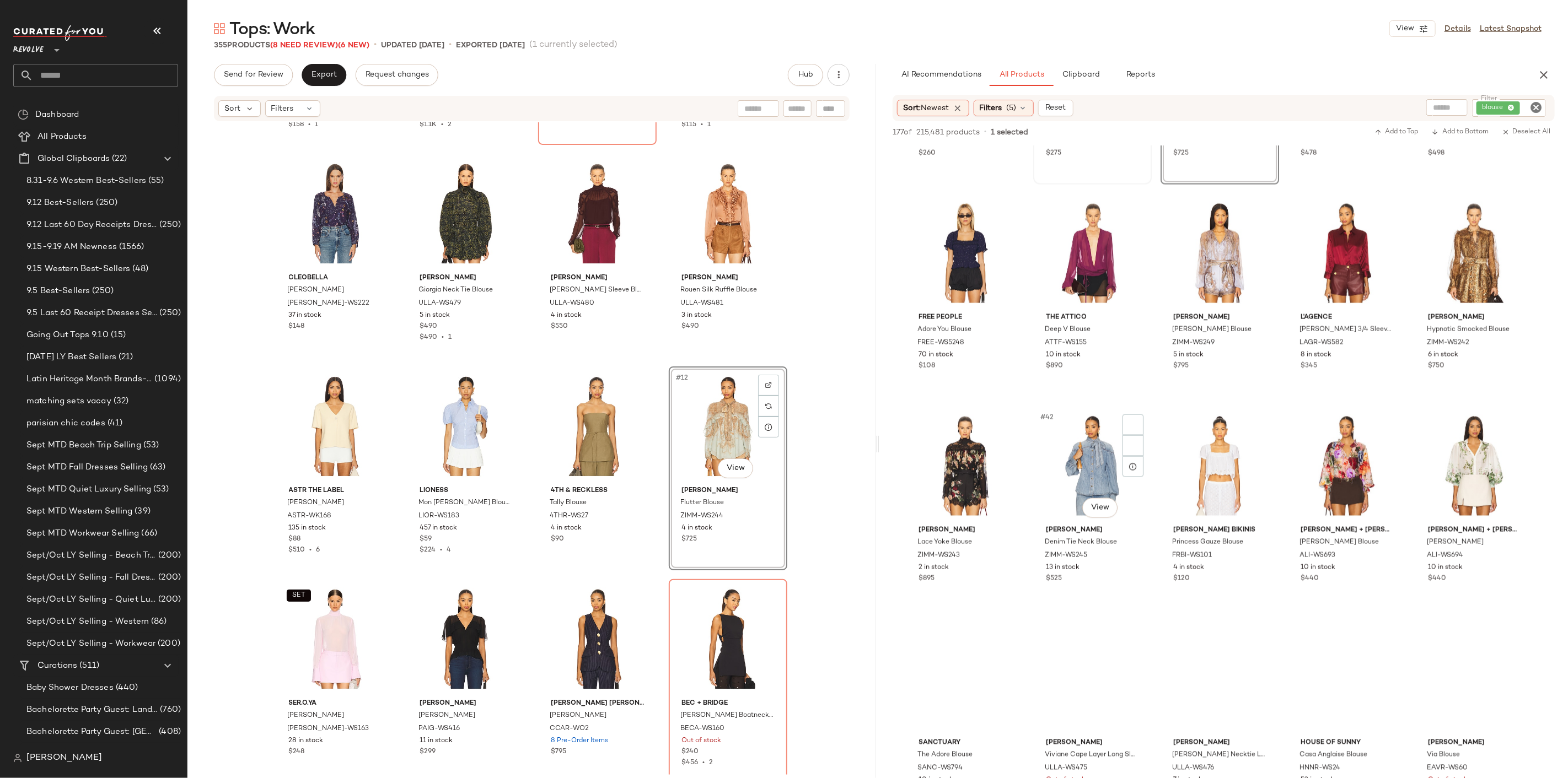
scroll to position [1469, 0]
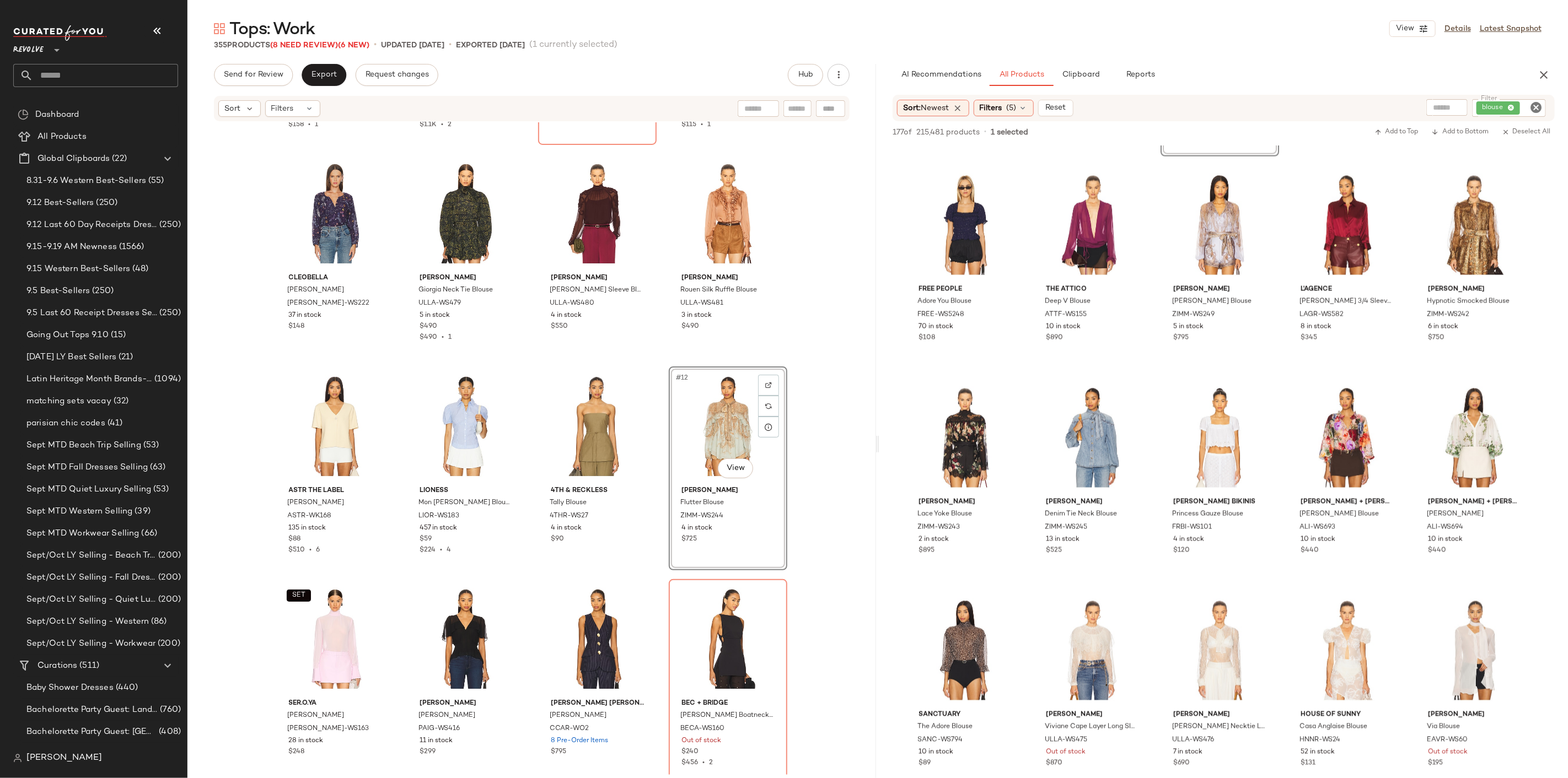
click at [316, 59] on div "Tops: Work View Details Latest Snapshot 355 Products (8 Need Review) (6 New) • …" at bounding box center [877, 398] width 1380 height 760
click at [313, 66] on button "Export" at bounding box center [323, 75] width 45 height 22
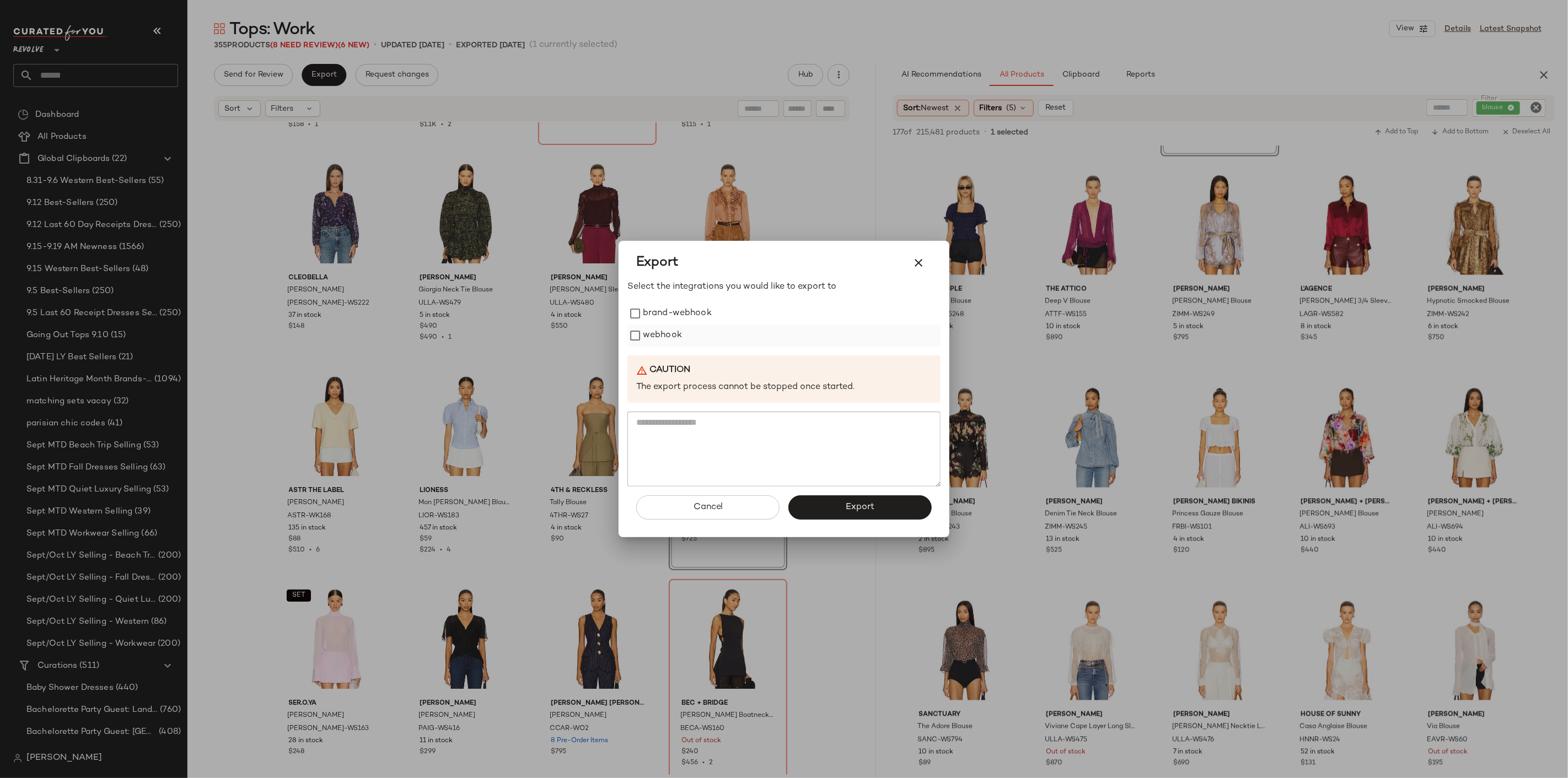
click at [650, 336] on label "webhook" at bounding box center [662, 335] width 39 height 22
click at [824, 502] on button "Export" at bounding box center [860, 508] width 143 height 24
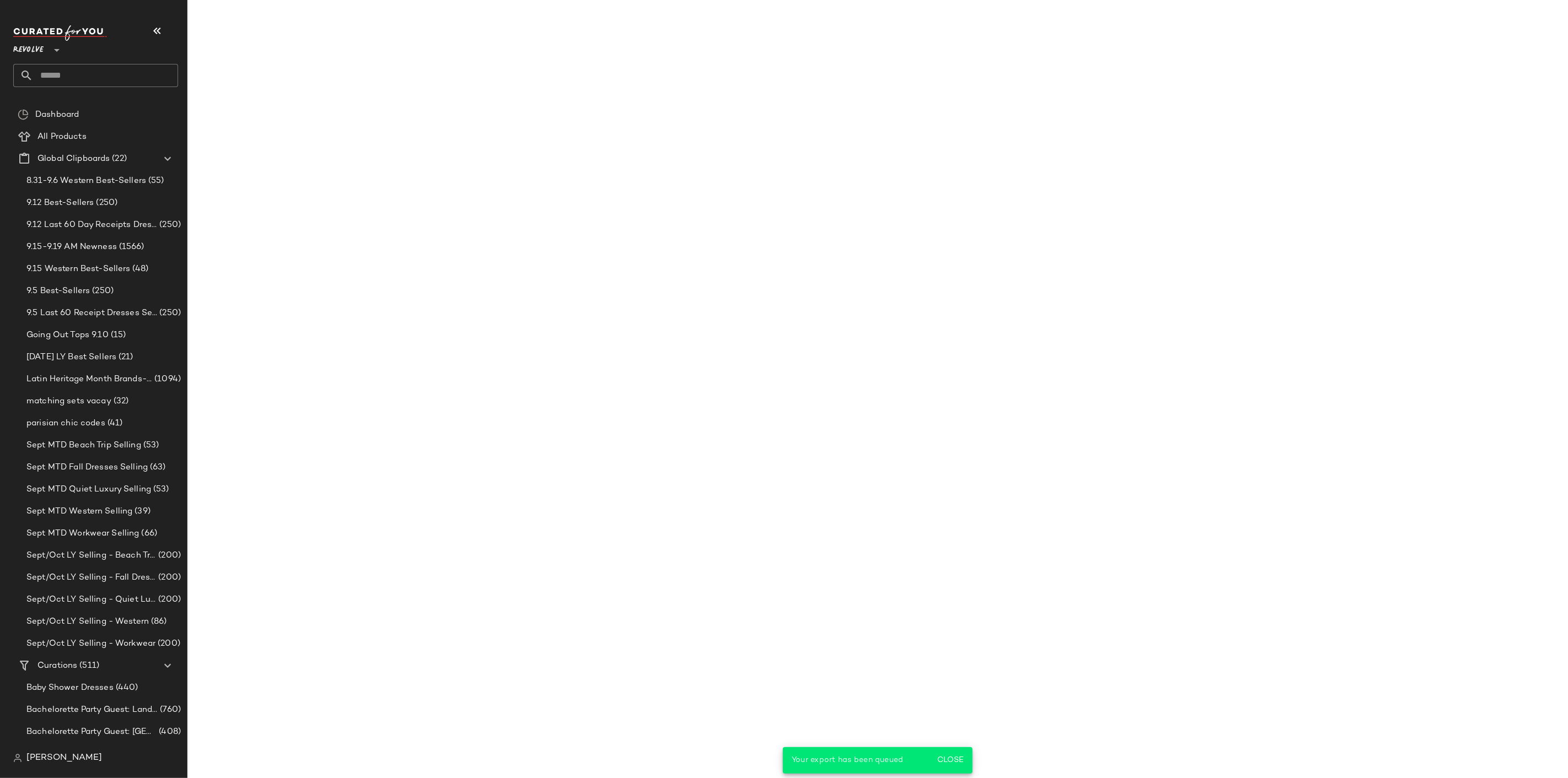
scroll to position [1682, 0]
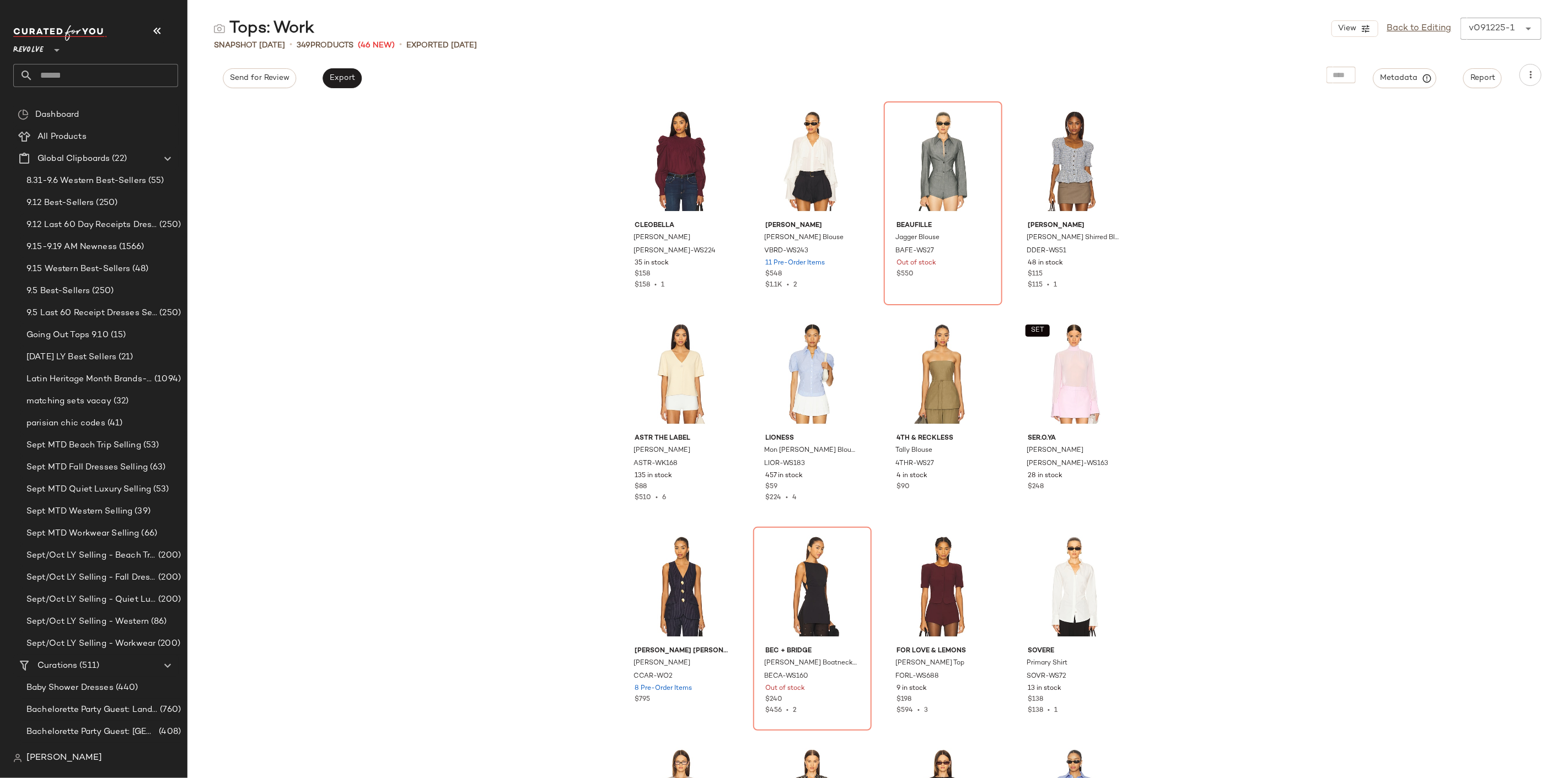
click at [64, 70] on input "text" at bounding box center [106, 76] width 145 height 23
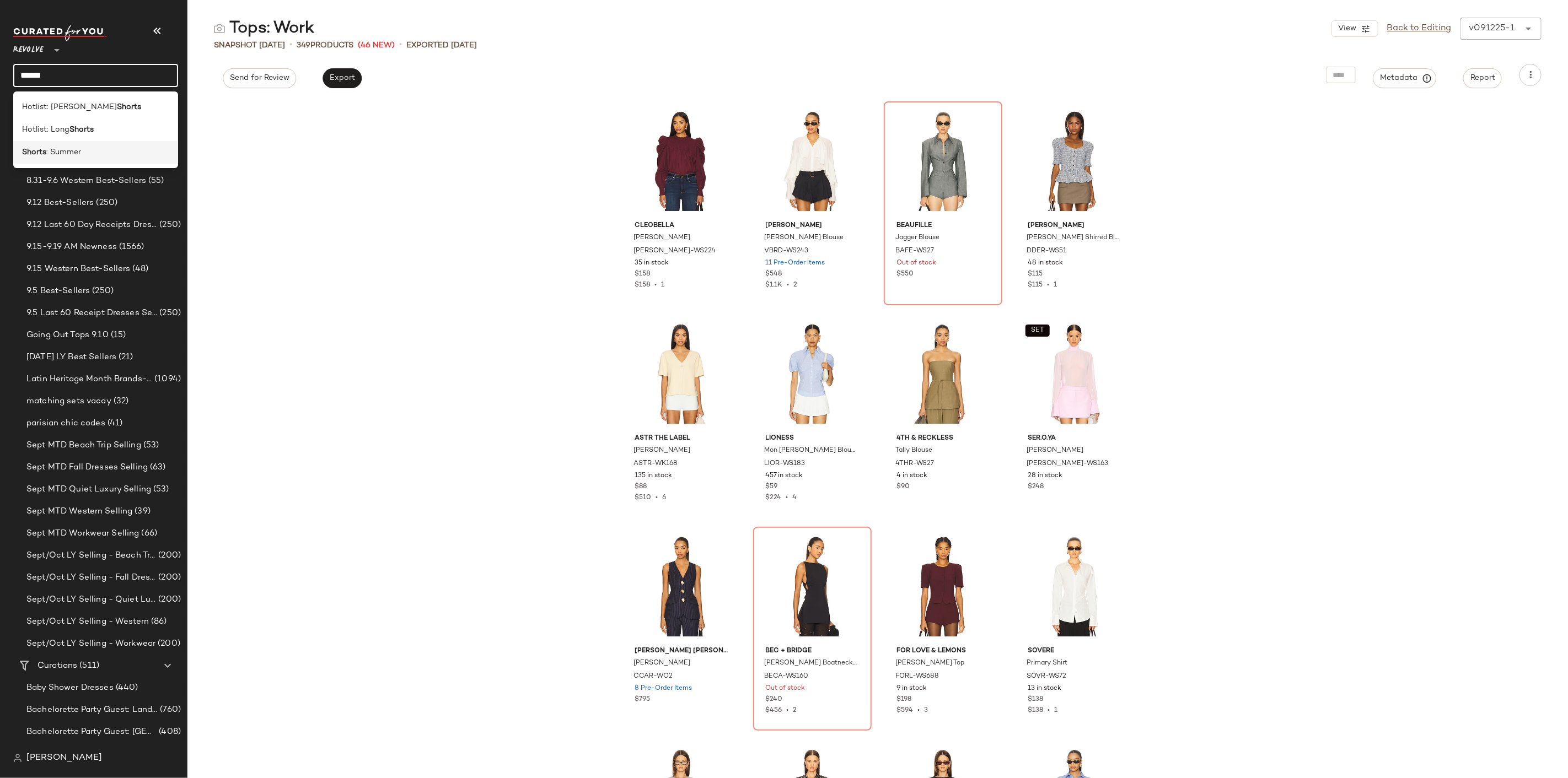
type input "******"
click at [73, 149] on span ": Summer" at bounding box center [64, 152] width 35 height 11
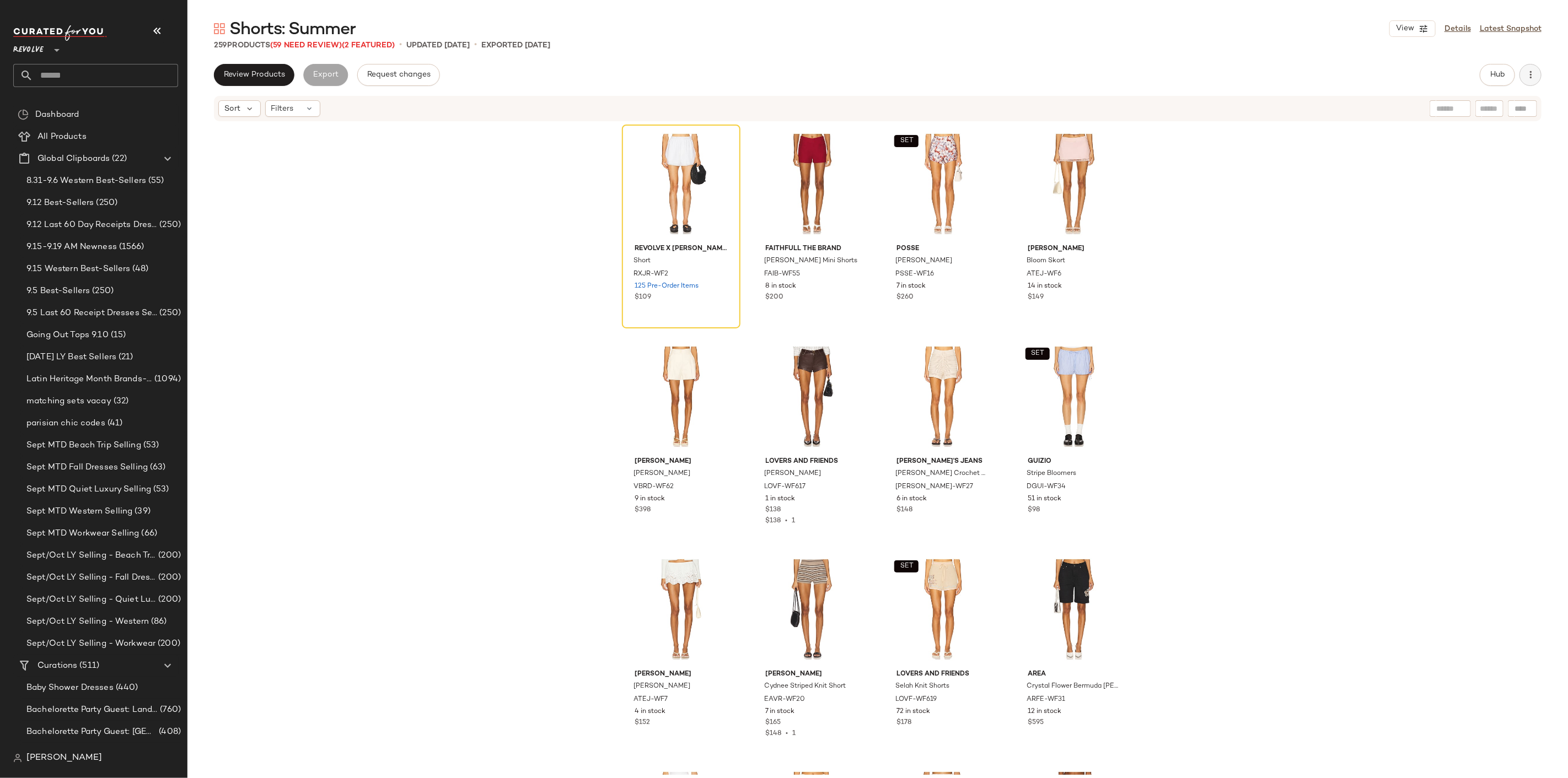
click at [1535, 79] on icon "button" at bounding box center [1531, 75] width 11 height 11
click at [1464, 184] on span "Clear Suggested Products" at bounding box center [1480, 186] width 103 height 11
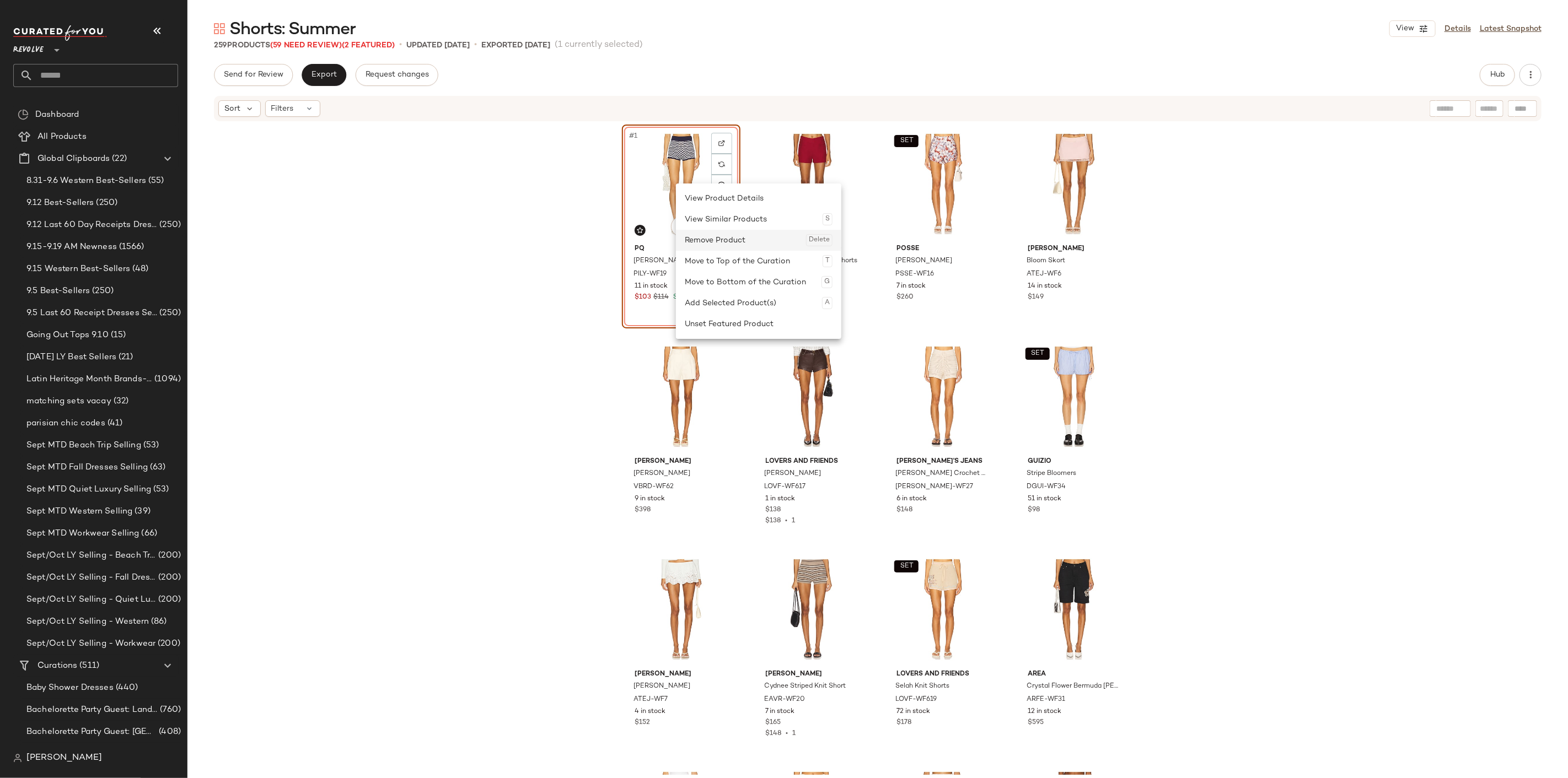
click at [716, 243] on div "Remove Product Delete" at bounding box center [758, 240] width 147 height 21
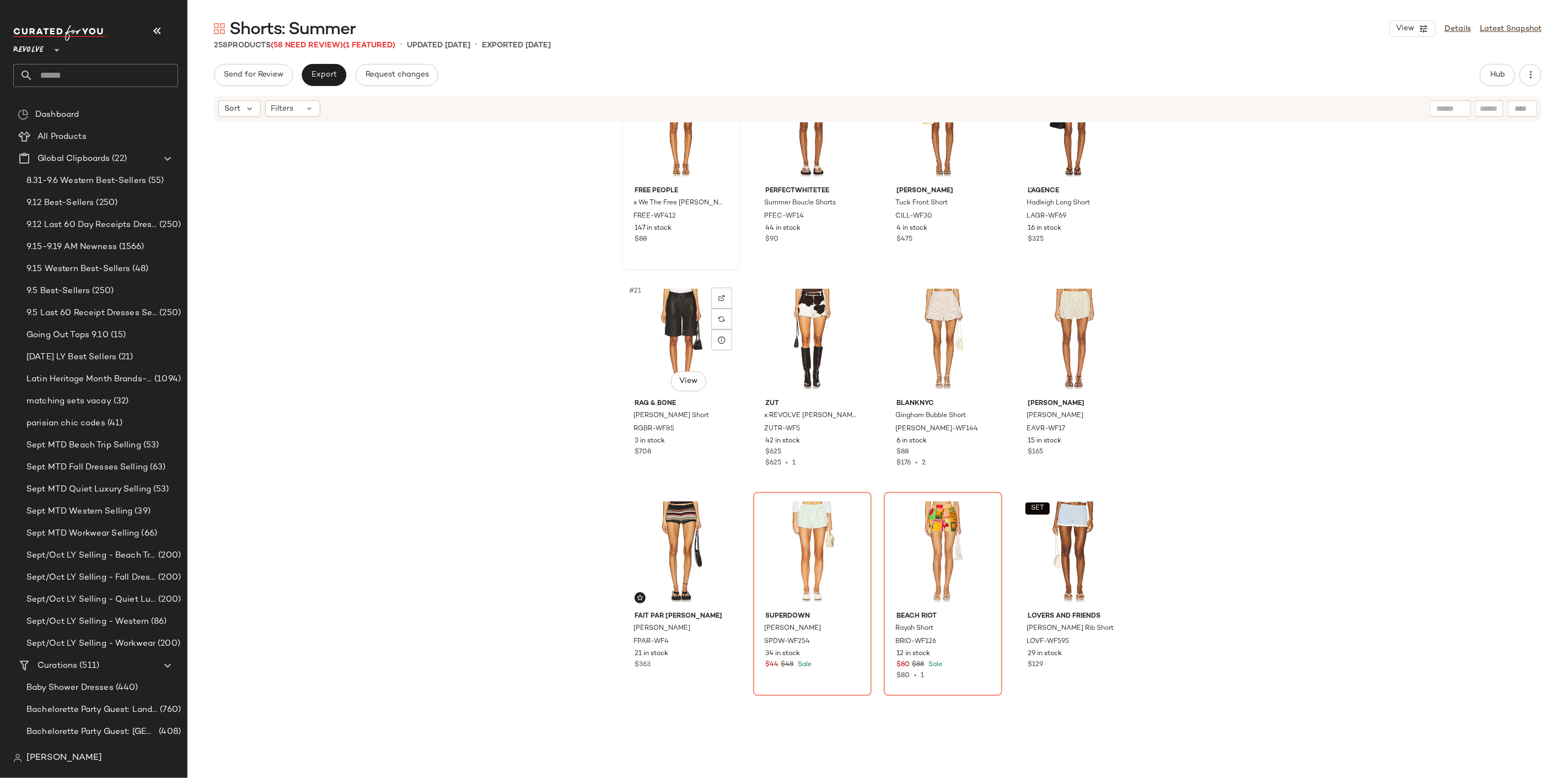
scroll to position [927, 0]
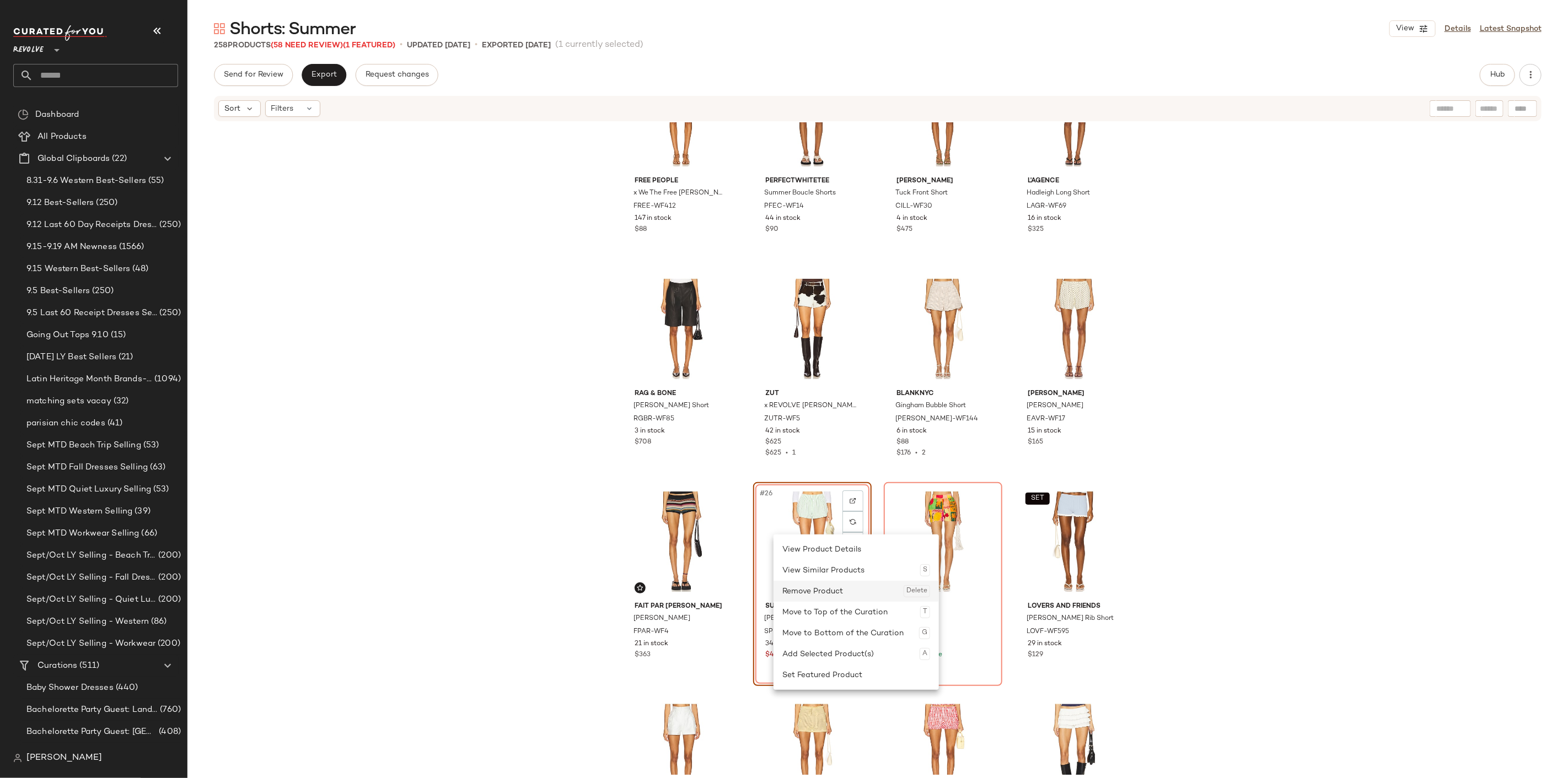
click at [826, 597] on div "Remove Product Delete" at bounding box center [856, 592] width 147 height 21
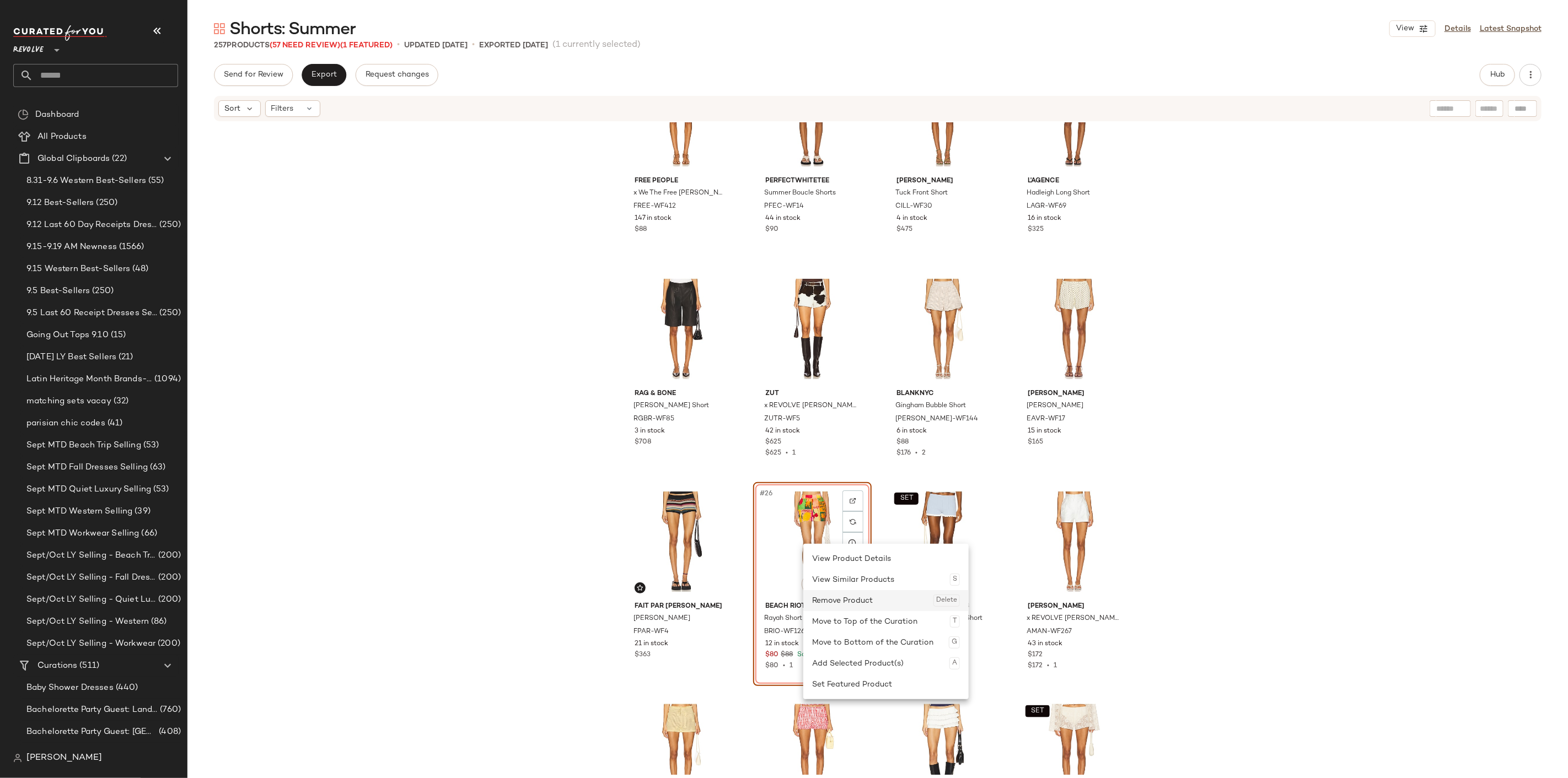
click at [841, 603] on div "Remove Product Delete" at bounding box center [885, 601] width 147 height 21
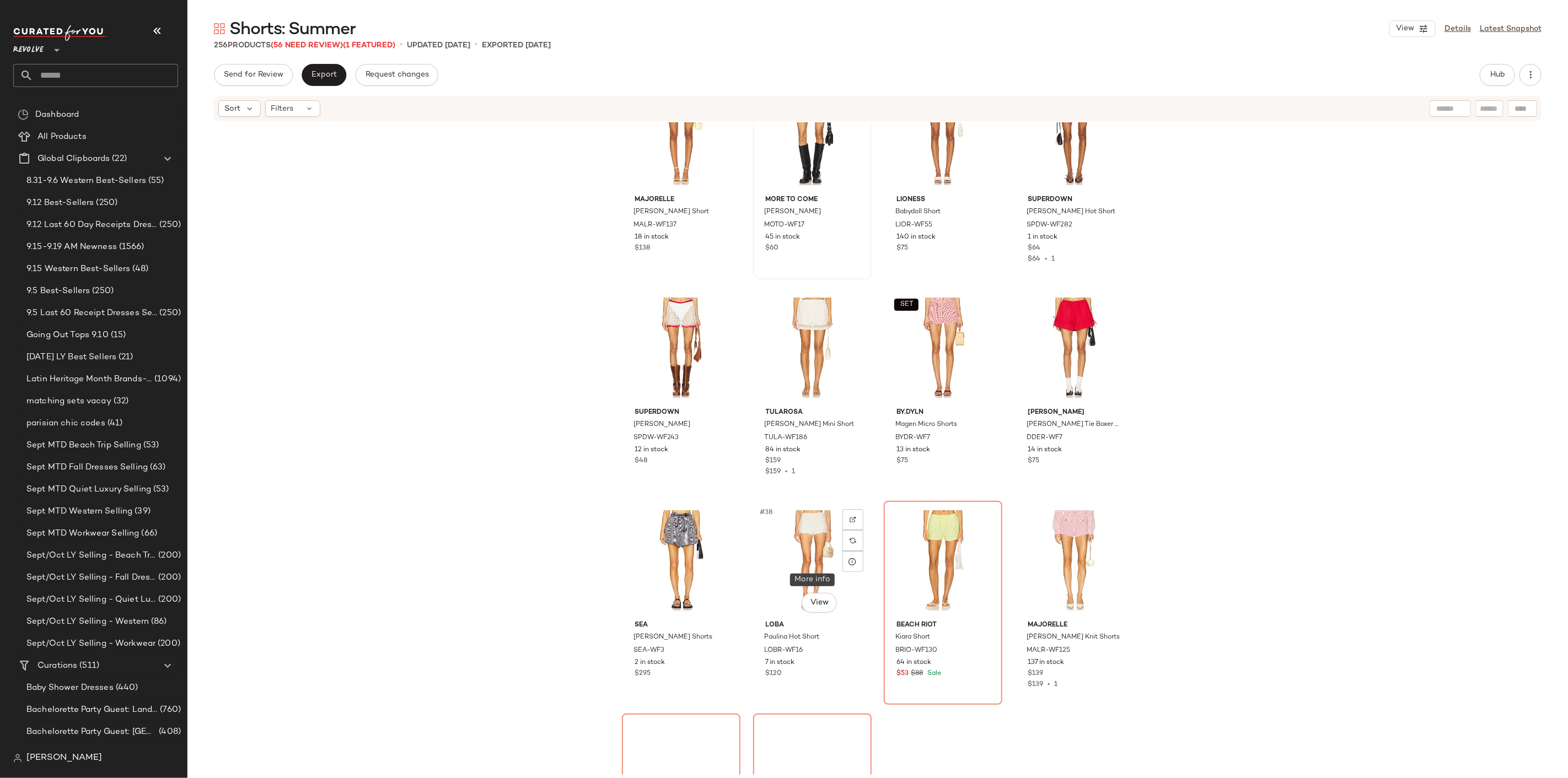
scroll to position [1601, 0]
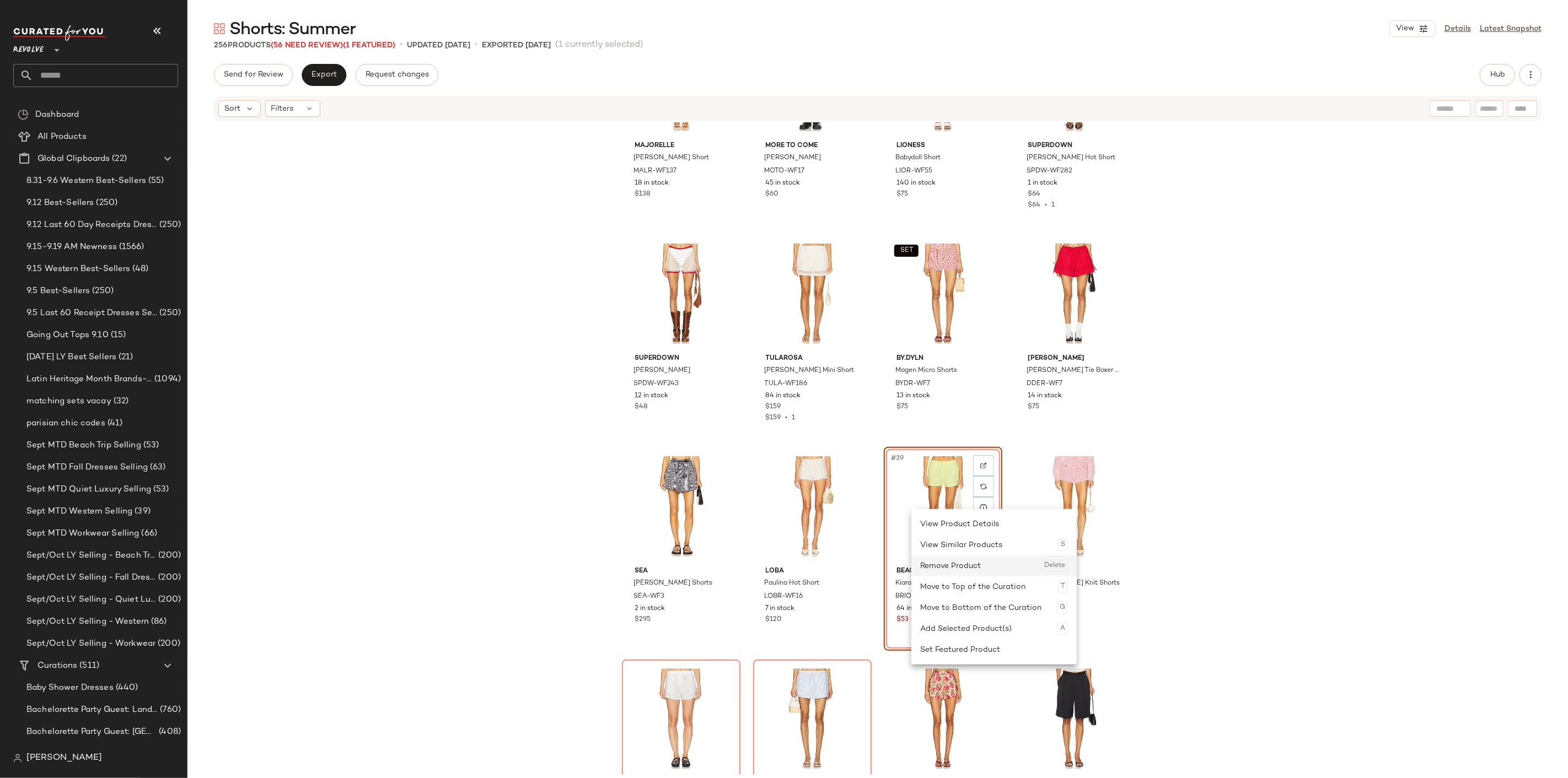
click at [947, 566] on div "Remove Product Delete" at bounding box center [993, 566] width 147 height 21
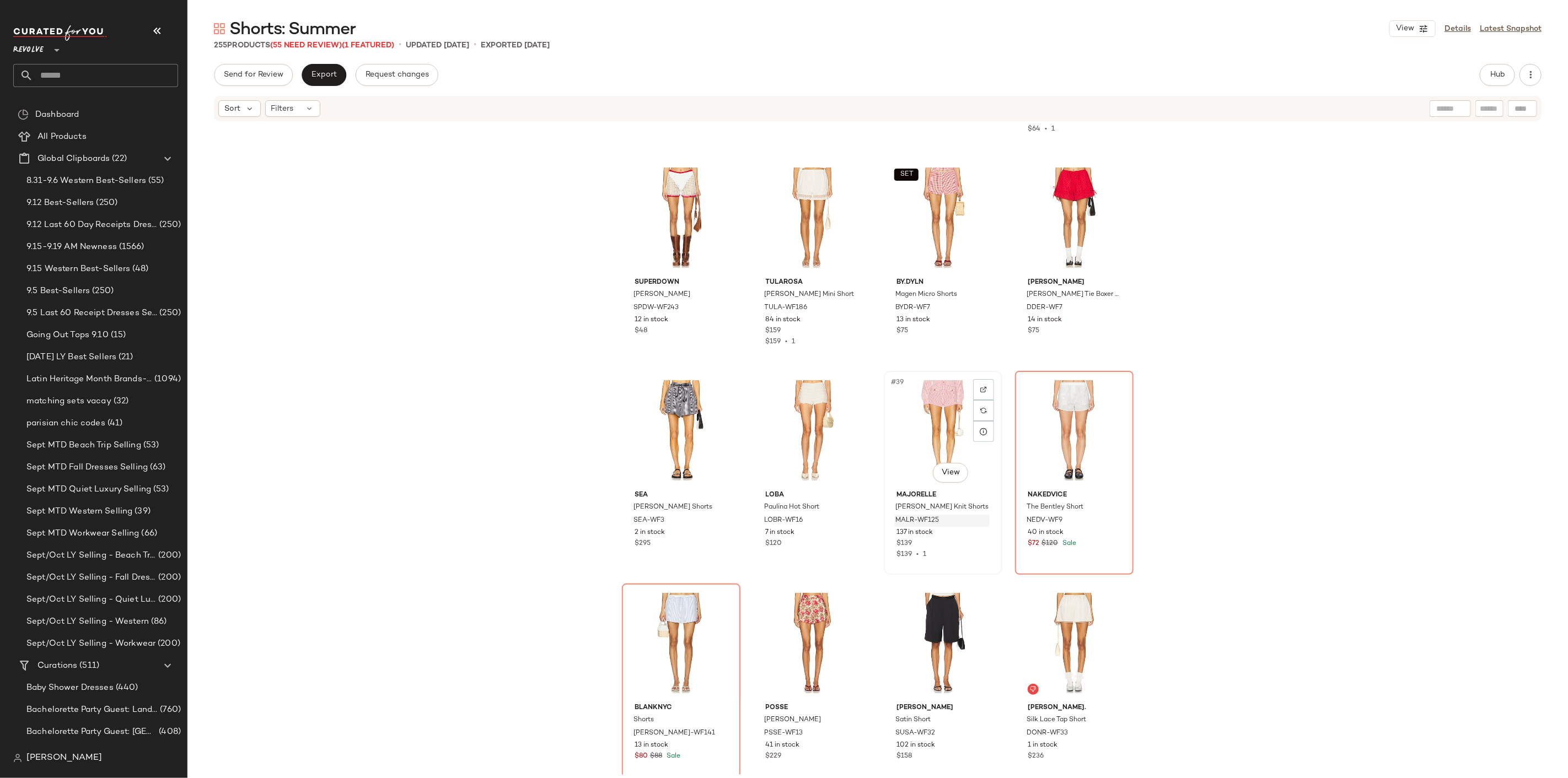
scroll to position [1723, 0]
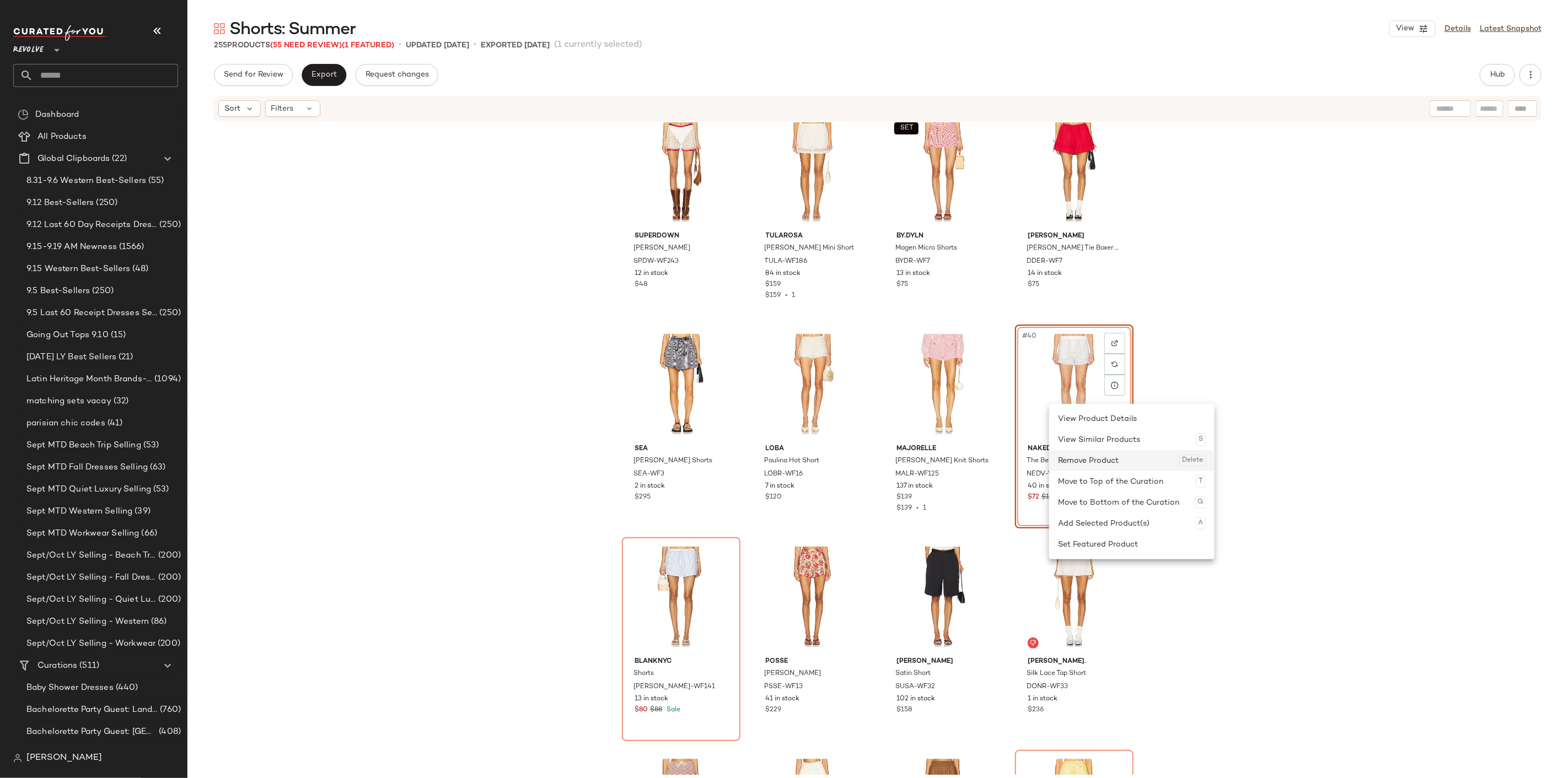
click at [1080, 455] on div "Remove Product Delete" at bounding box center [1131, 461] width 147 height 21
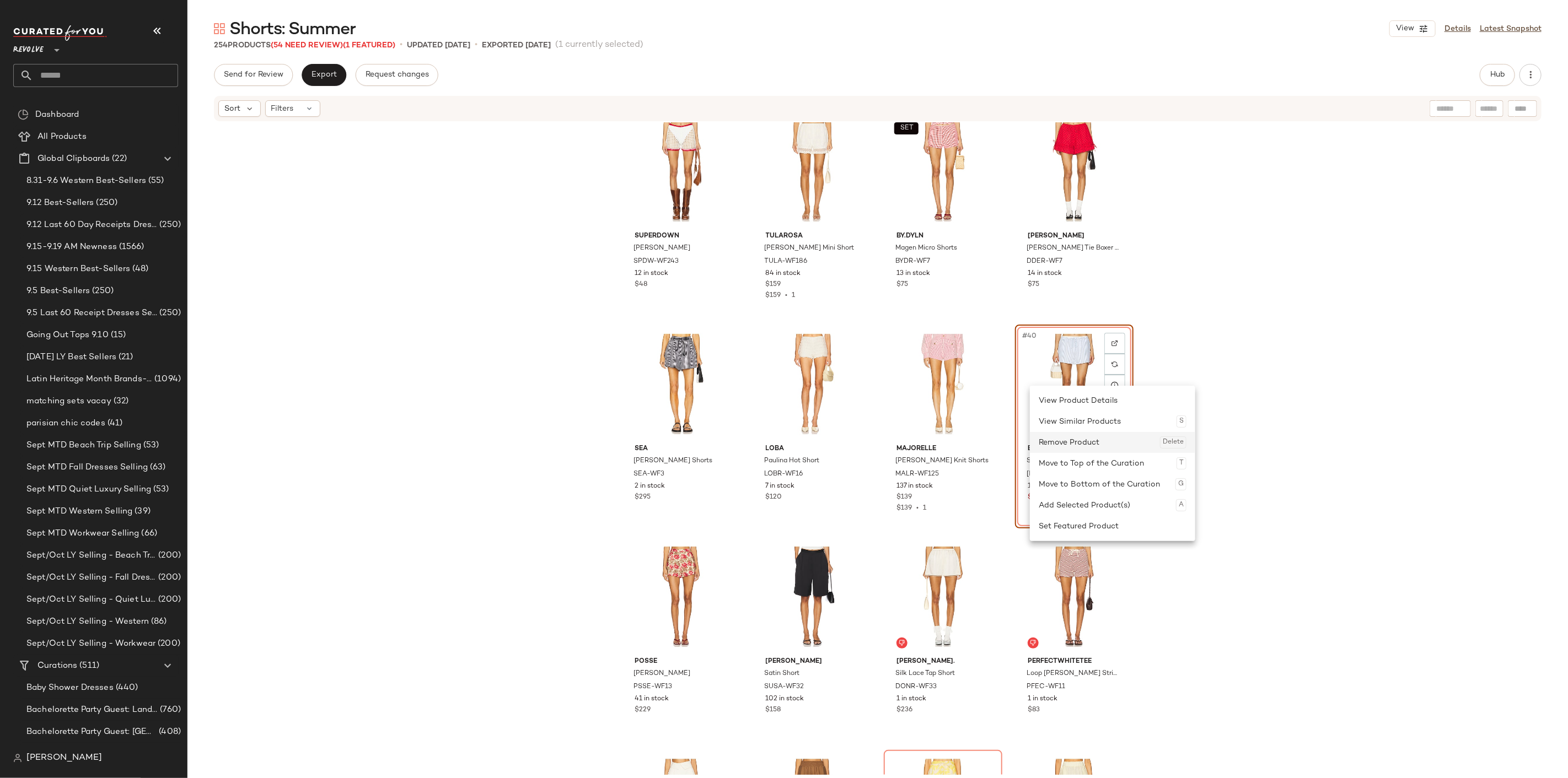
click at [1058, 439] on div "Remove Product Delete" at bounding box center [1112, 443] width 147 height 21
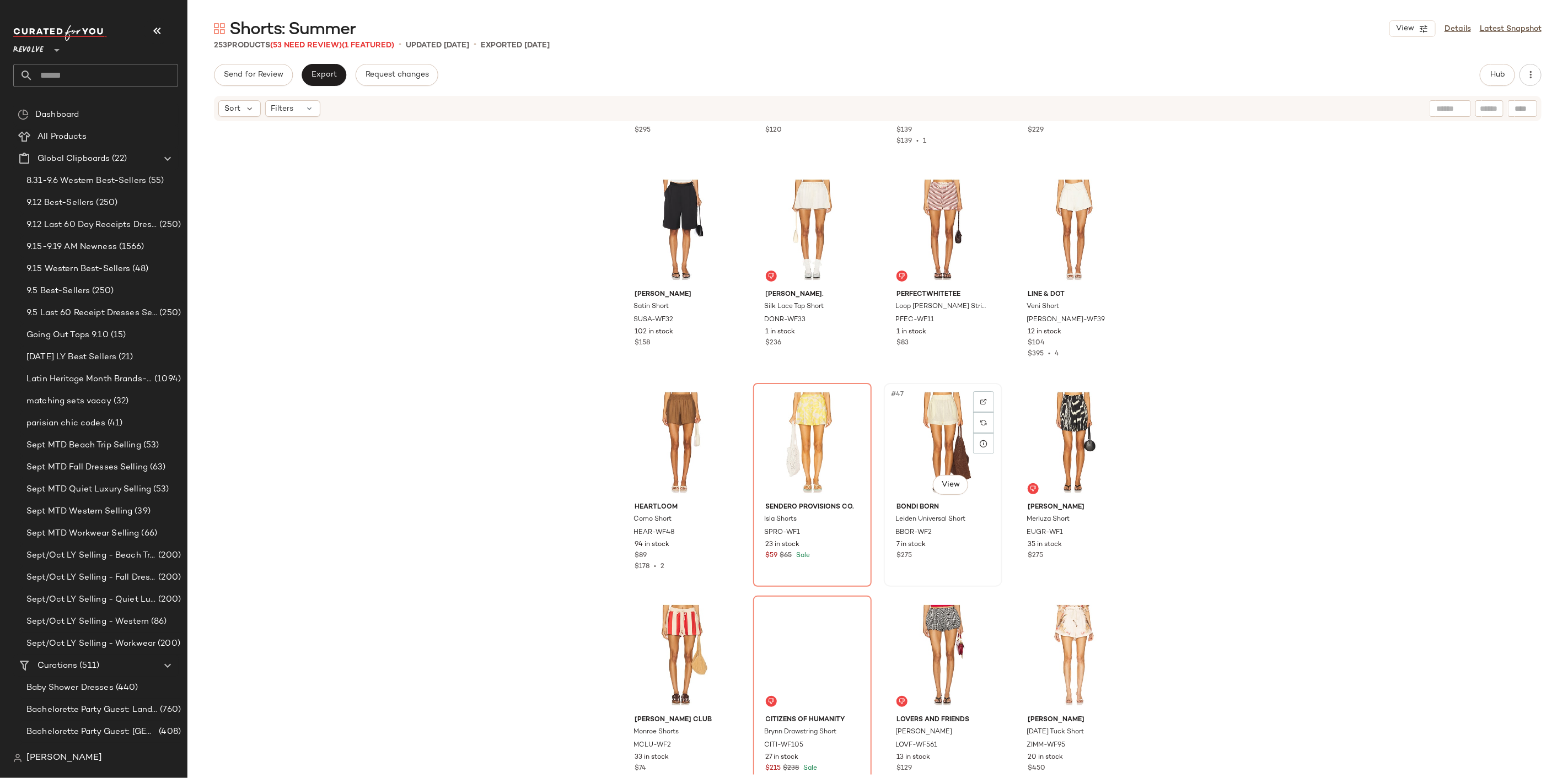
scroll to position [2091, 0]
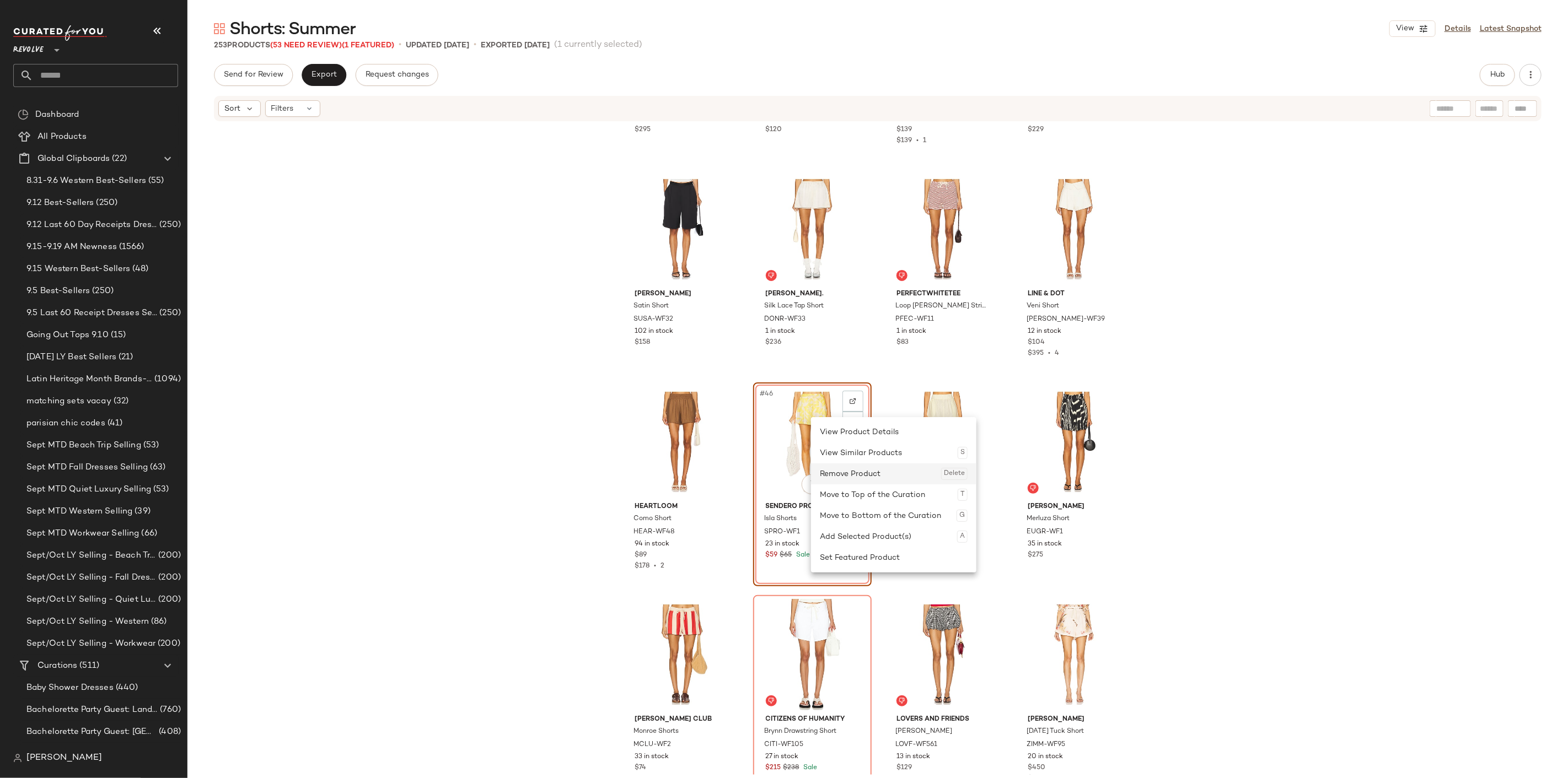
click at [850, 476] on div "Remove Product Delete" at bounding box center [893, 474] width 147 height 21
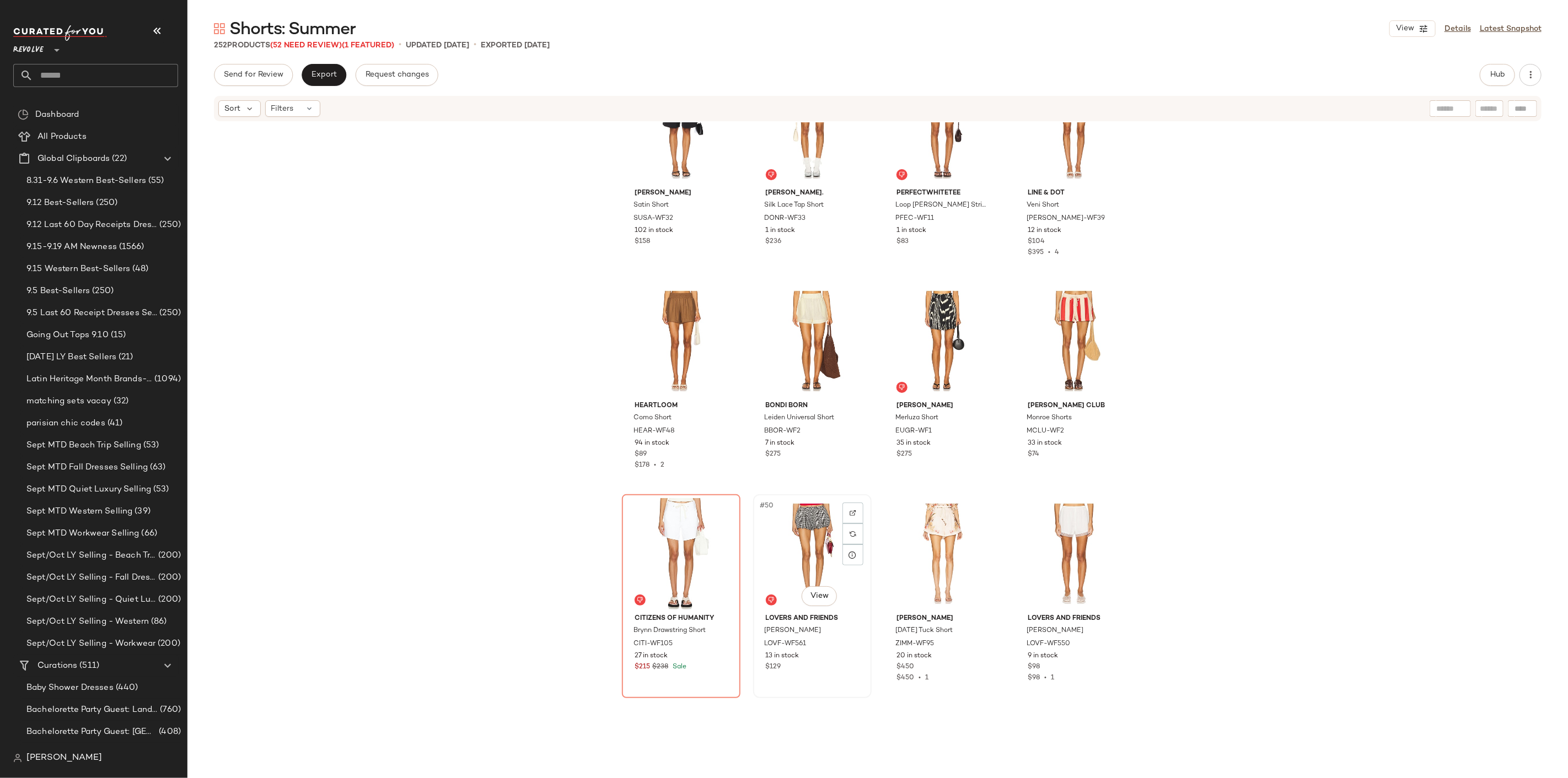
scroll to position [2335, 0]
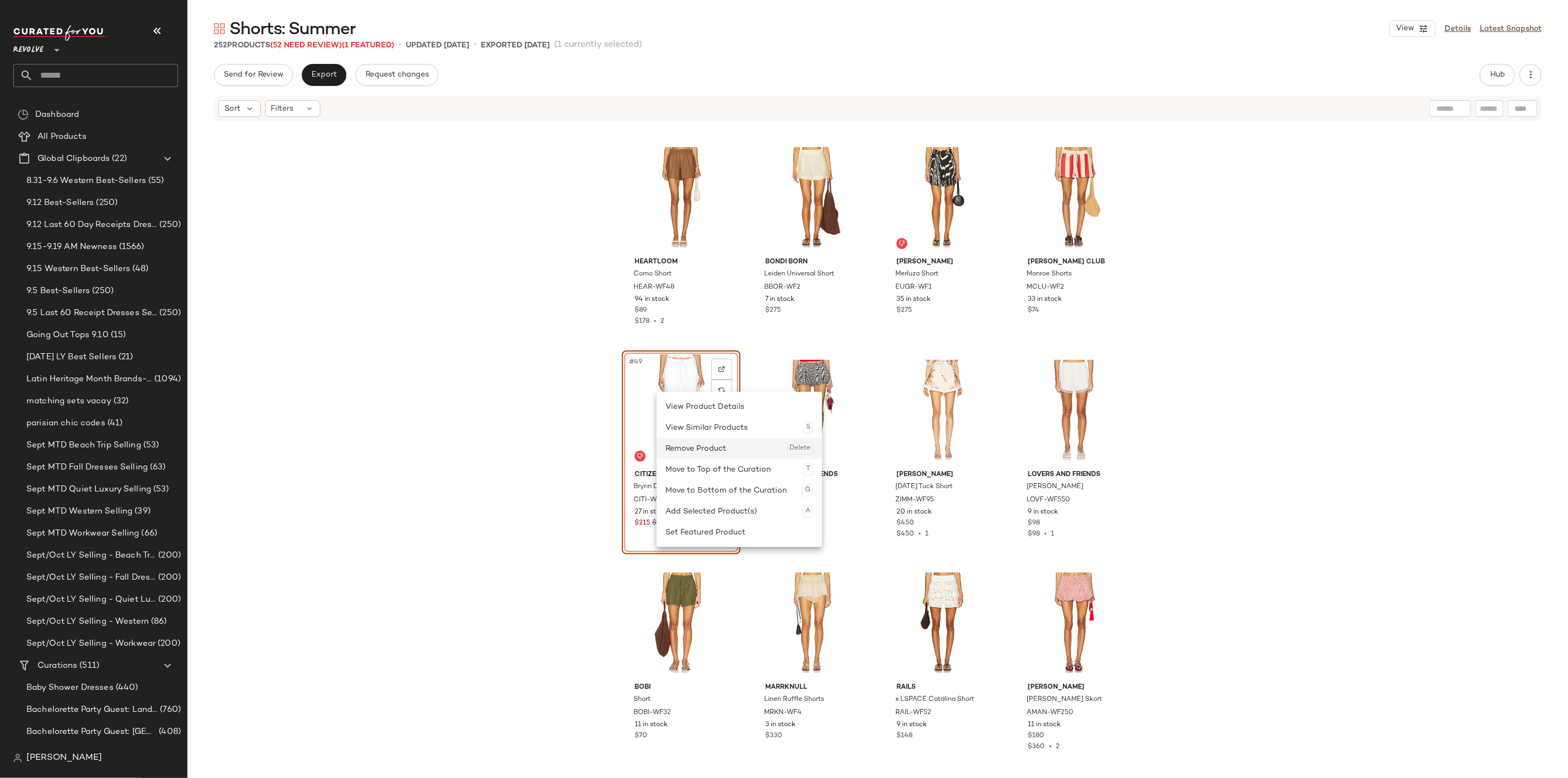
click at [697, 448] on div "Remove Product Delete" at bounding box center [738, 448] width 147 height 21
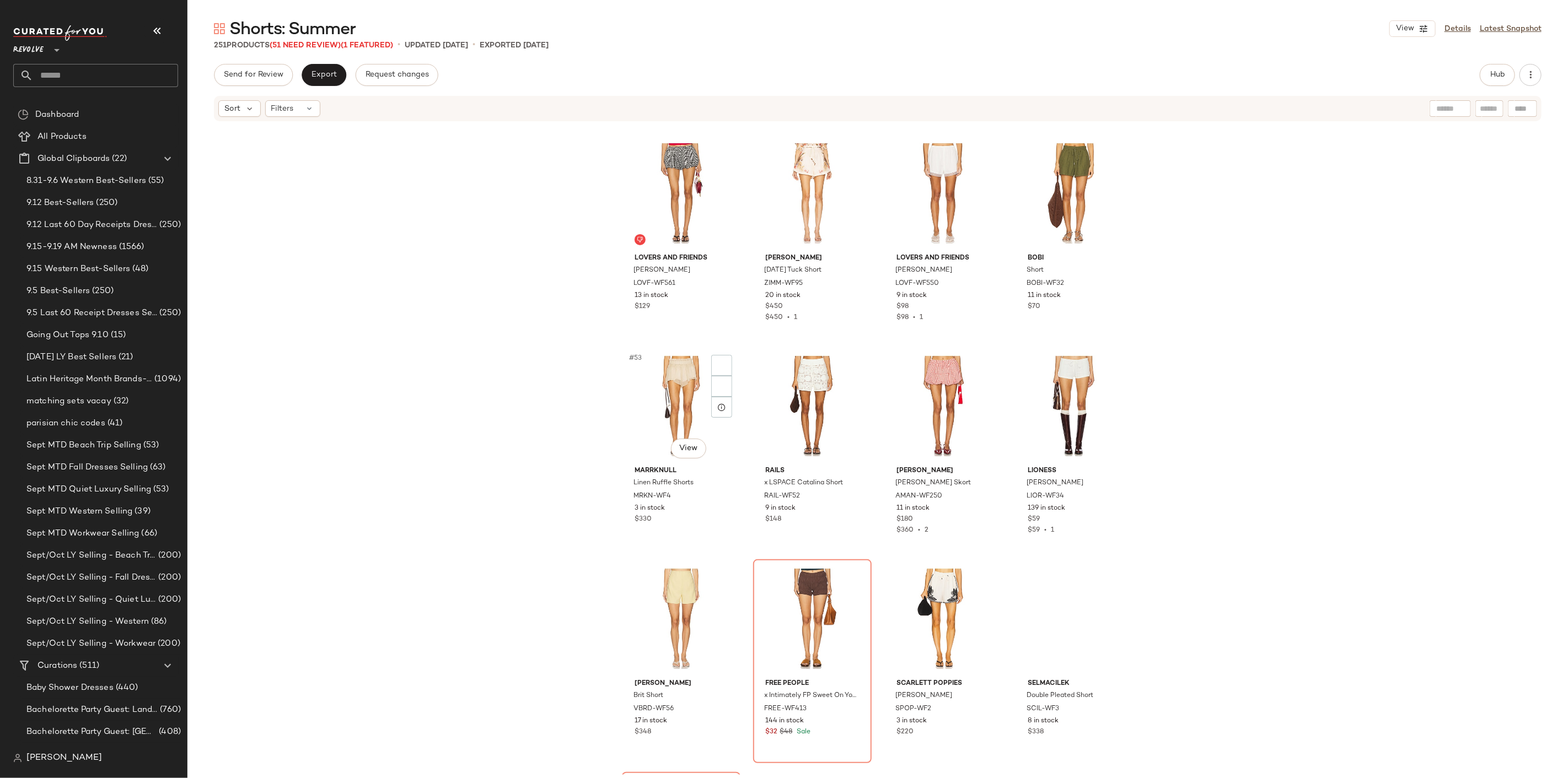
scroll to position [2642, 0]
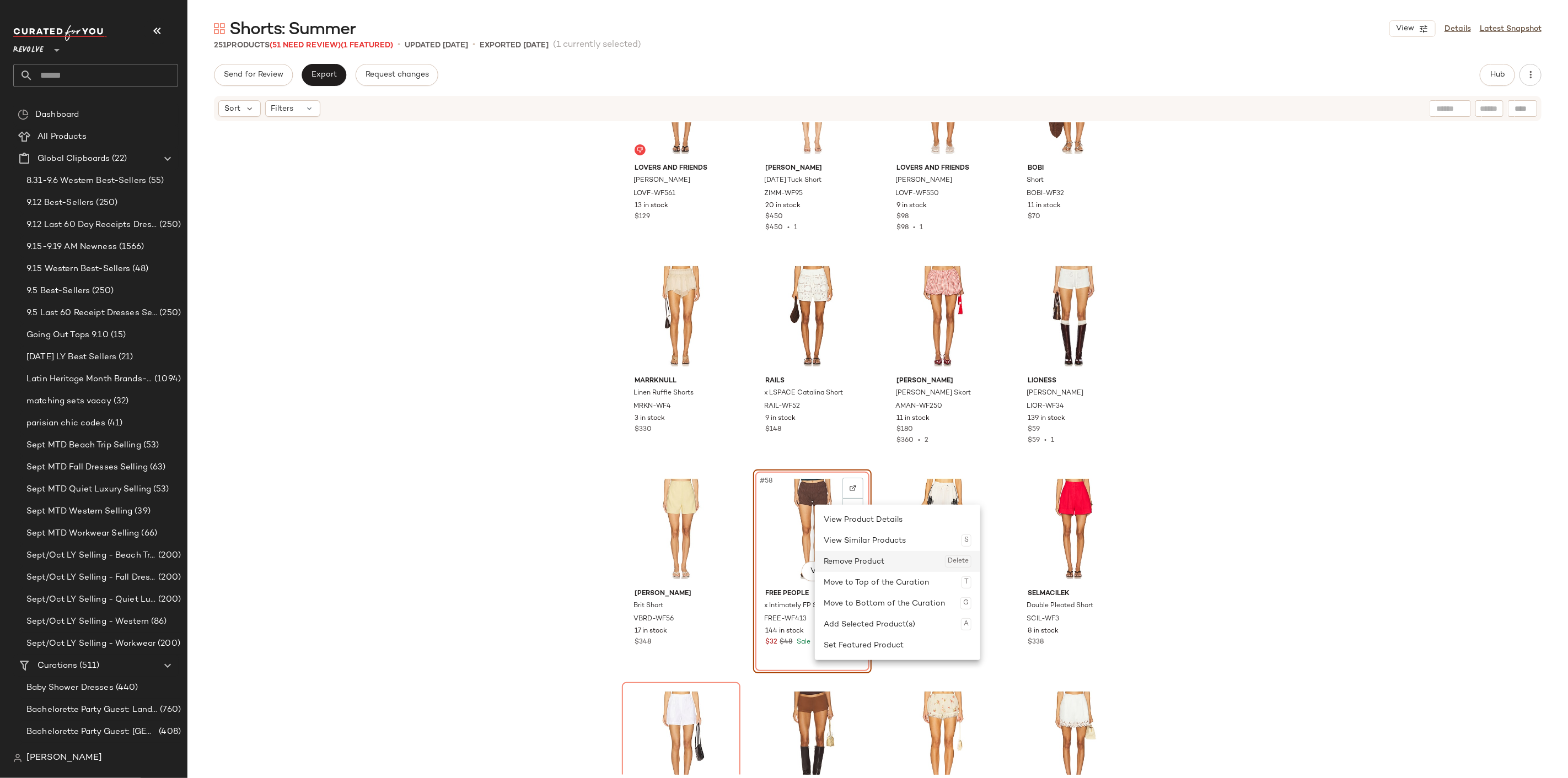
click at [843, 559] on div "Remove Product Delete" at bounding box center [897, 562] width 147 height 21
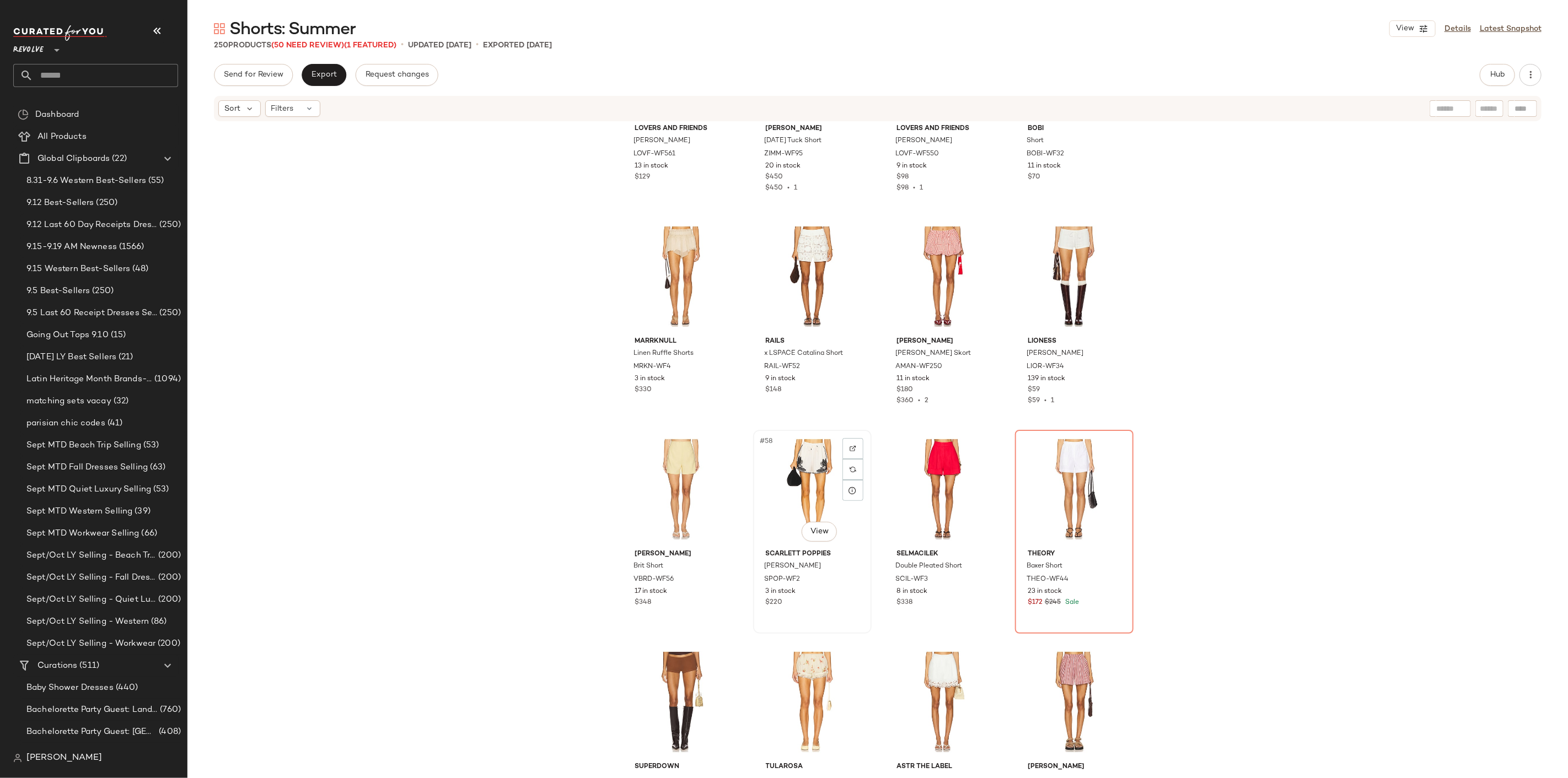
scroll to position [2764, 0]
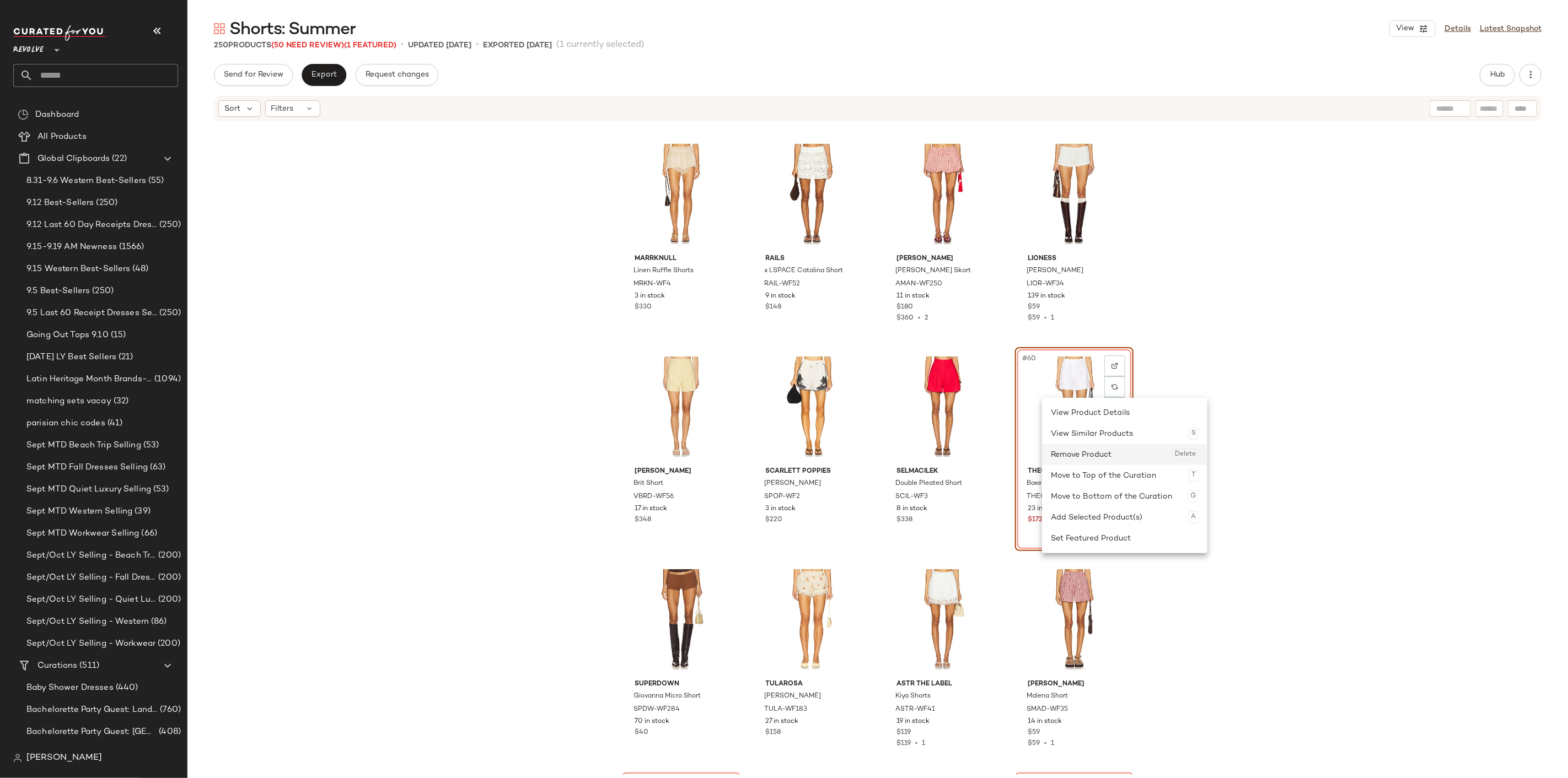
click at [1094, 449] on div "Remove Product Delete" at bounding box center [1123, 455] width 147 height 21
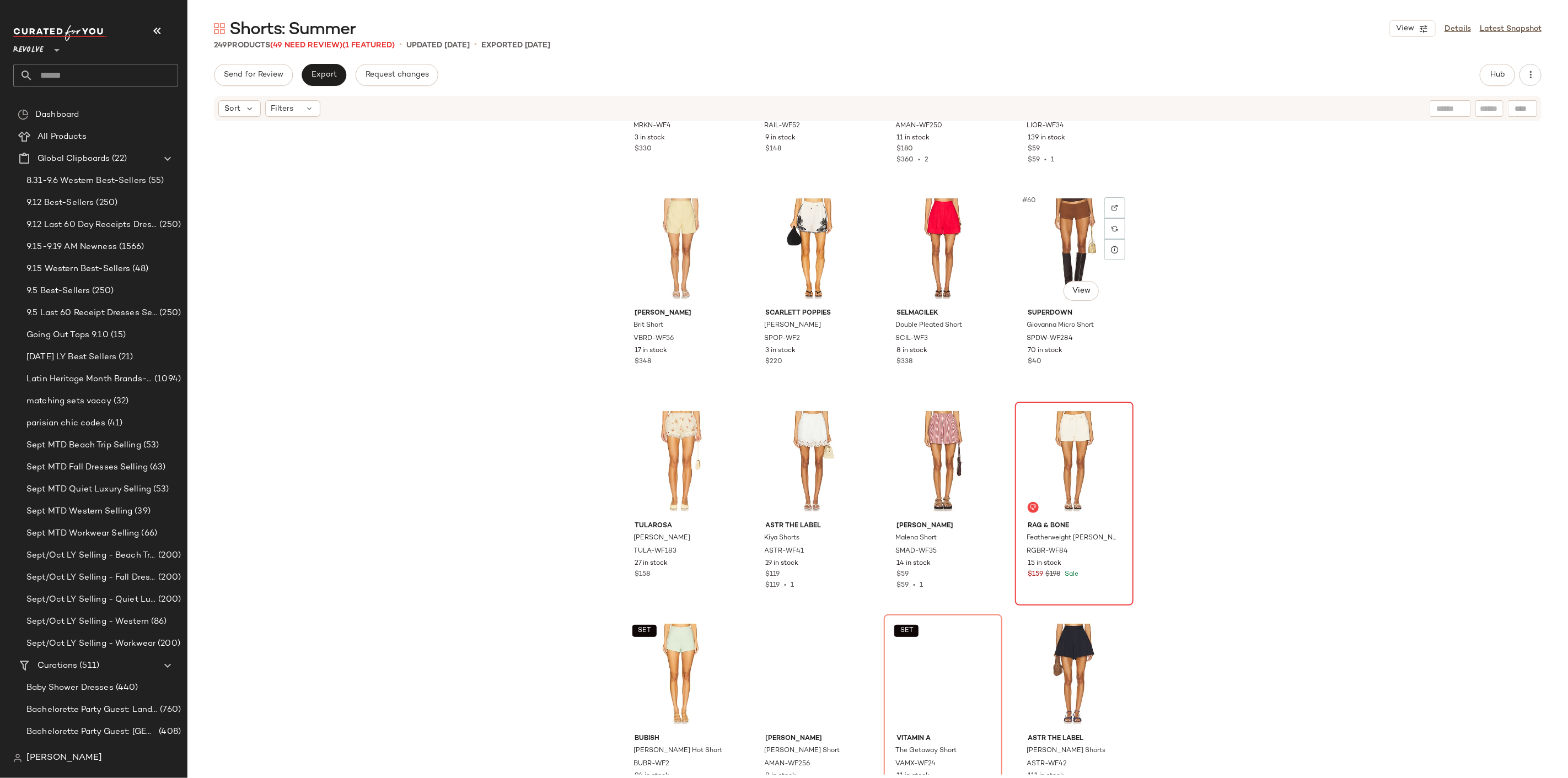
scroll to position [2948, 0]
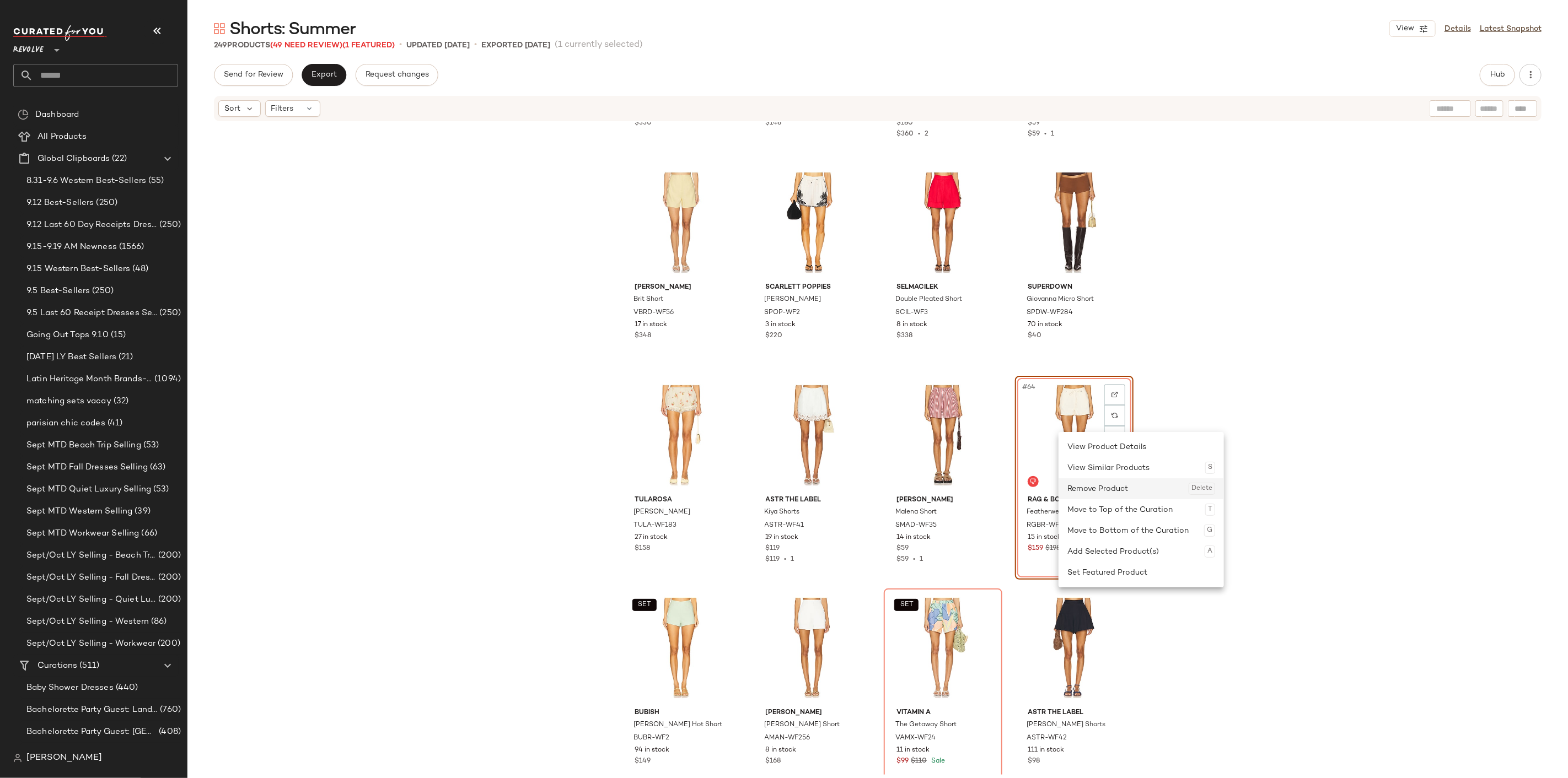
click at [1083, 485] on div "Remove Product Delete" at bounding box center [1141, 489] width 147 height 21
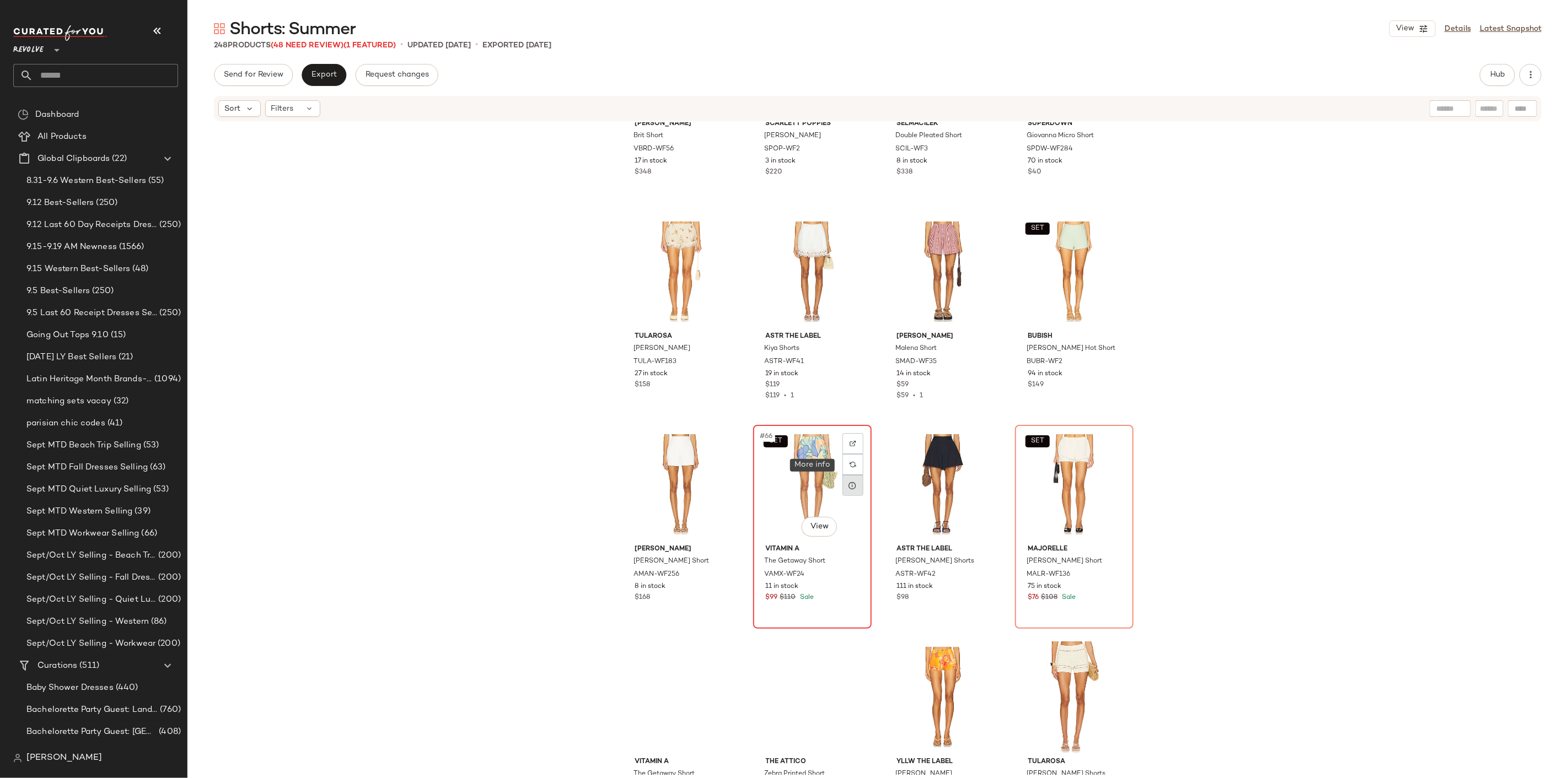
scroll to position [3132, 0]
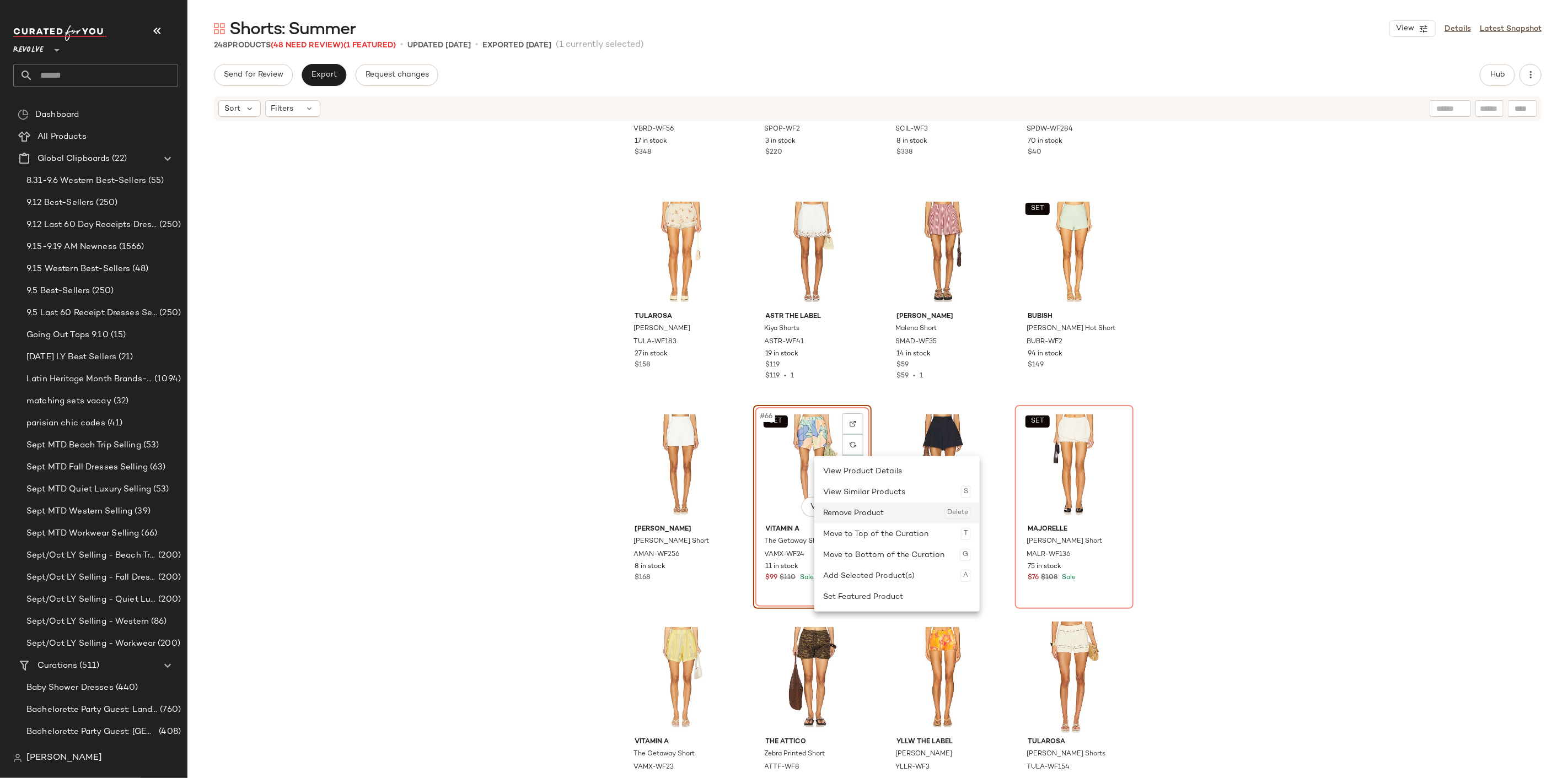
click at [848, 506] on div "Remove Product Delete" at bounding box center [896, 513] width 147 height 21
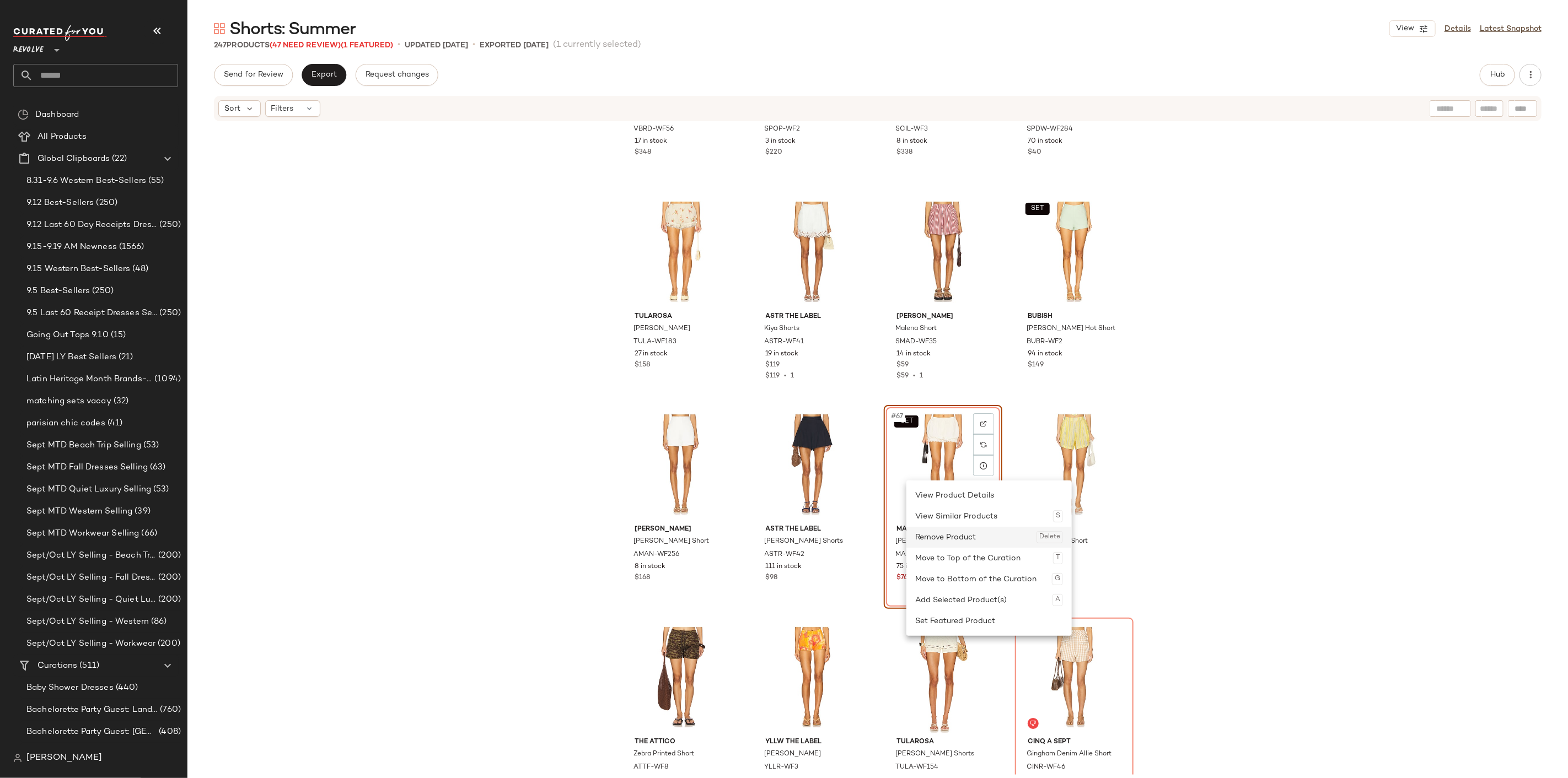
click at [933, 536] on div "Remove Product Delete" at bounding box center [988, 537] width 147 height 21
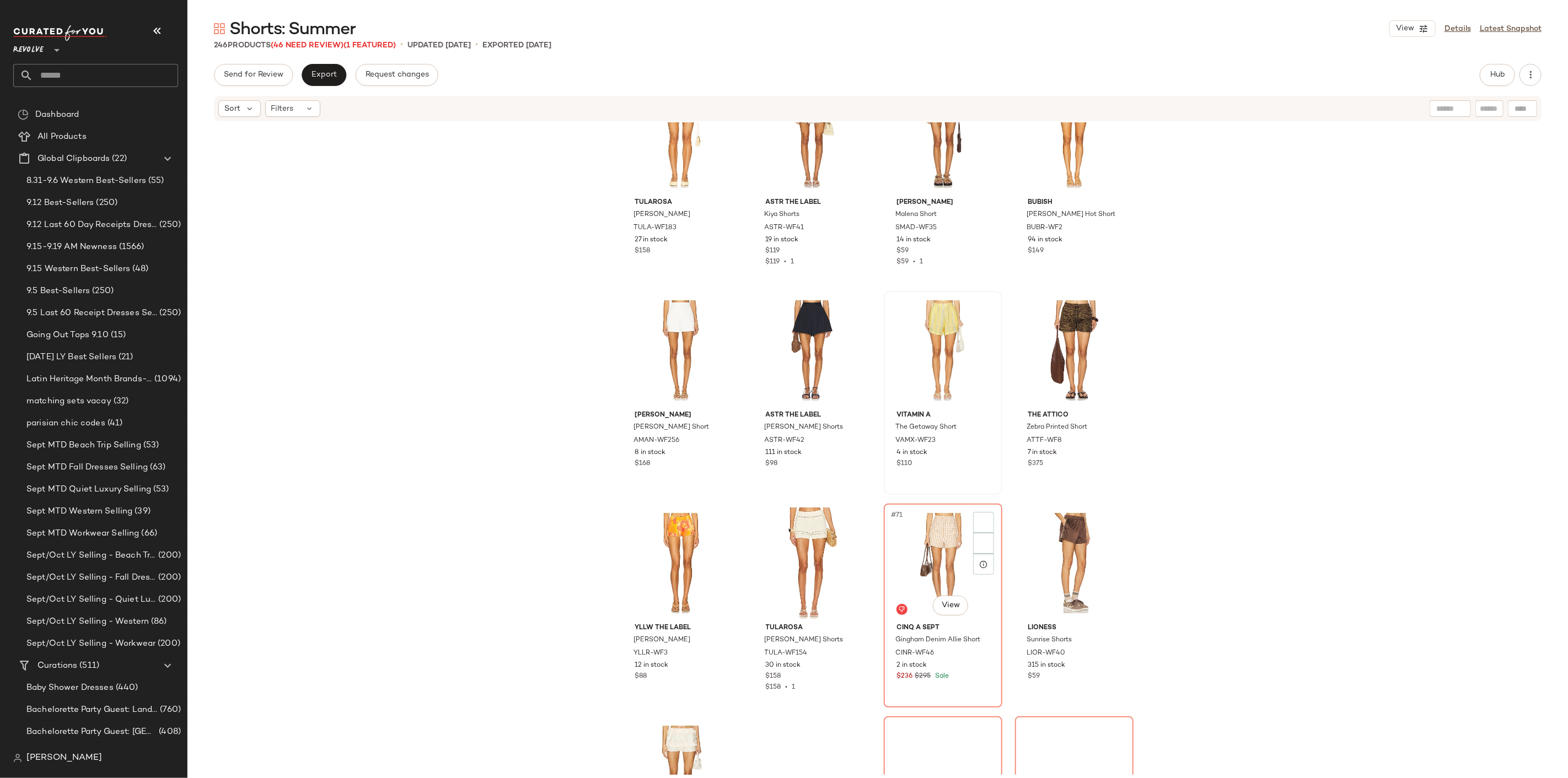
scroll to position [3315, 0]
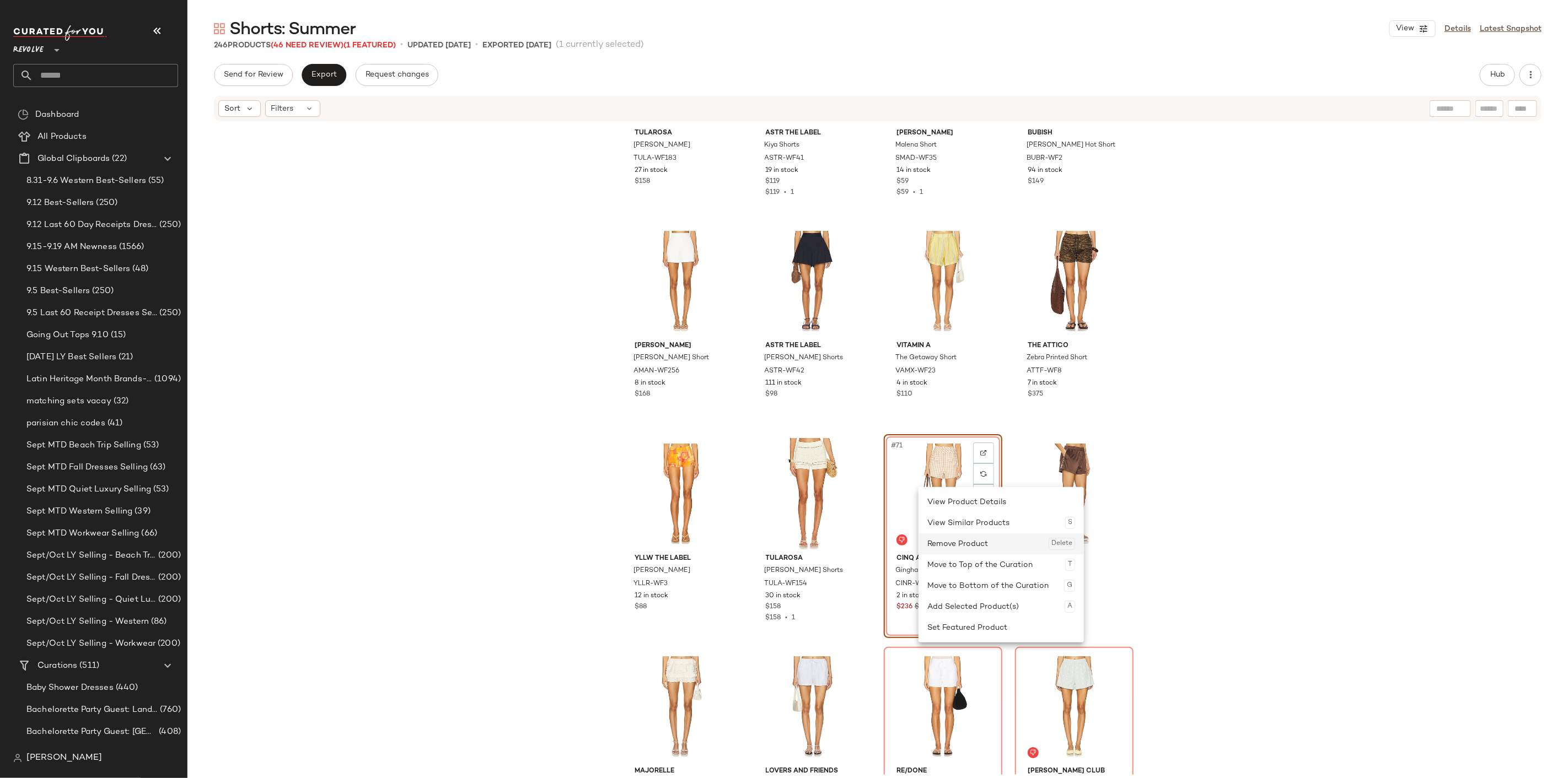
click at [945, 541] on div "Remove Product Delete" at bounding box center [1001, 544] width 147 height 21
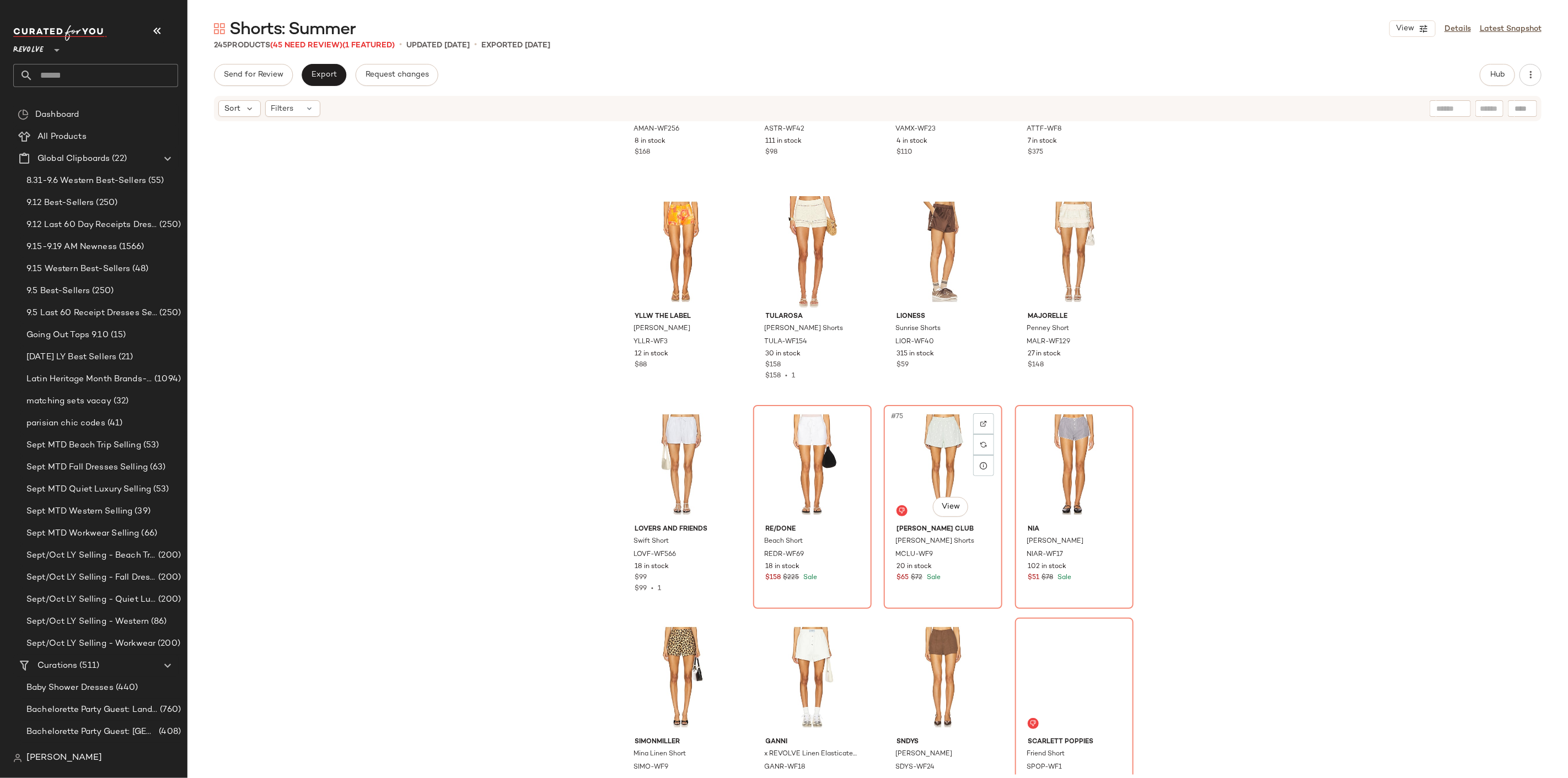
scroll to position [3560, 0]
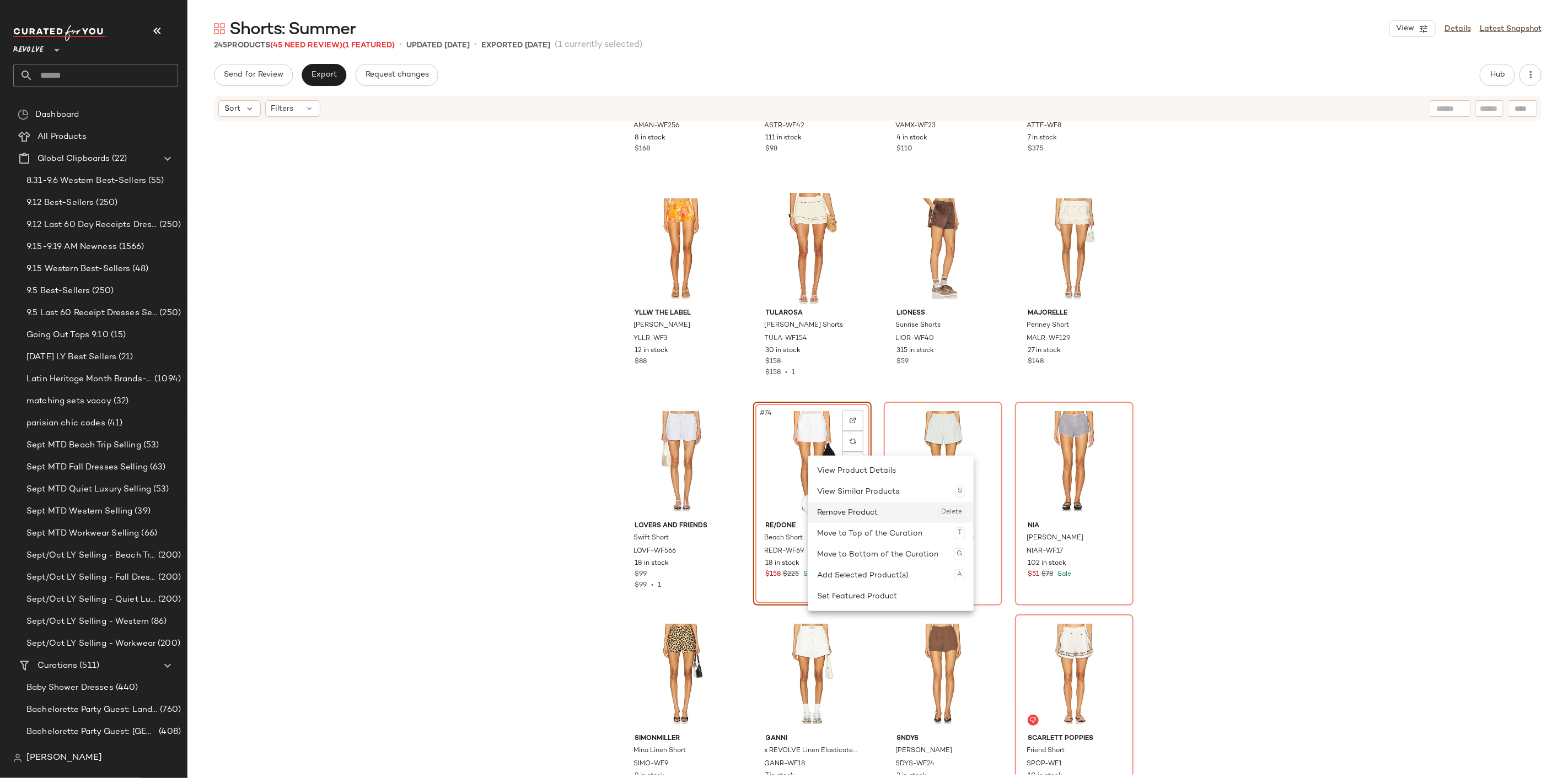
click at [845, 513] on div "Remove Product Delete" at bounding box center [890, 513] width 147 height 21
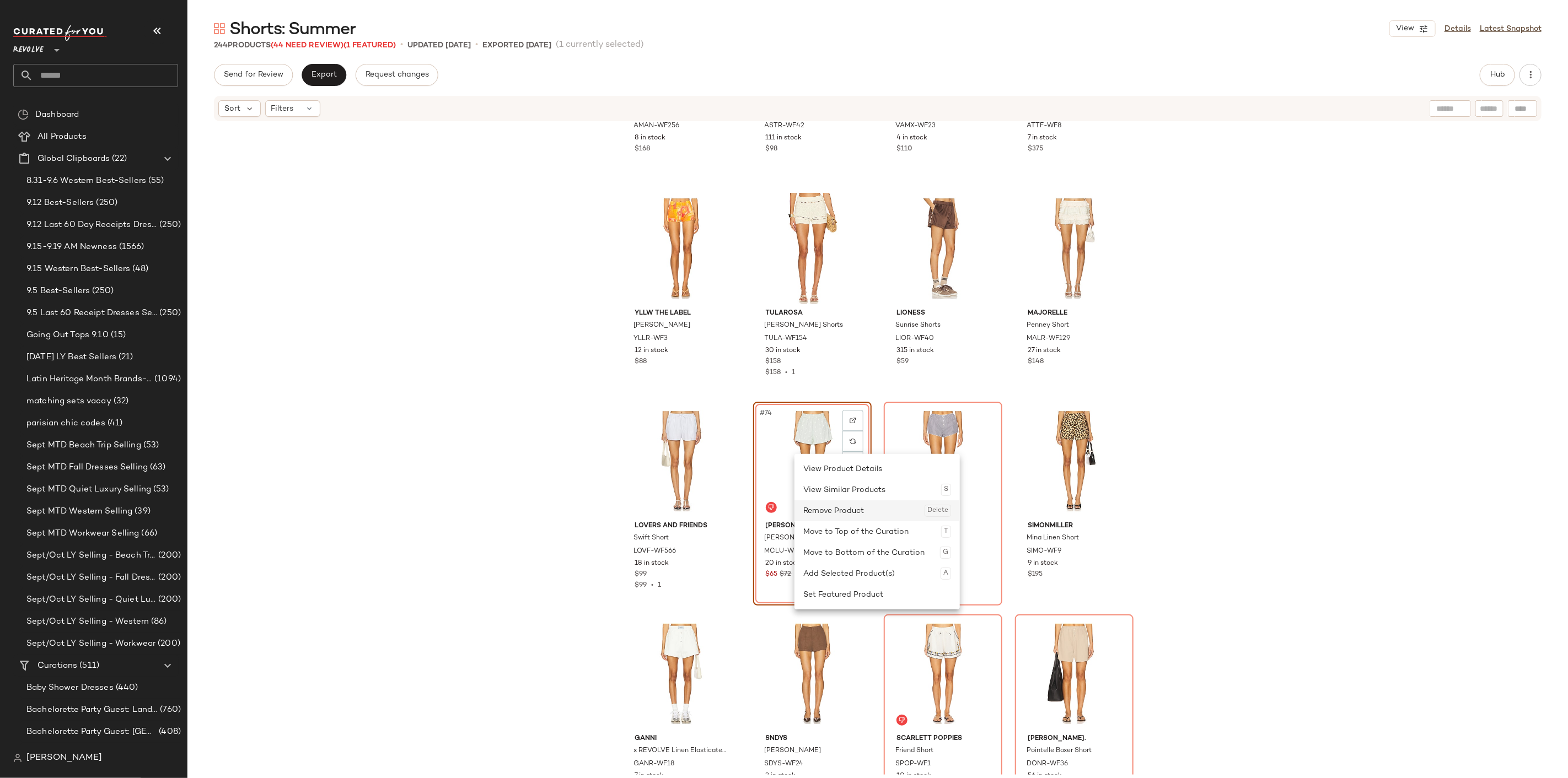
click at [834, 508] on div "Remove Product Delete" at bounding box center [876, 511] width 147 height 21
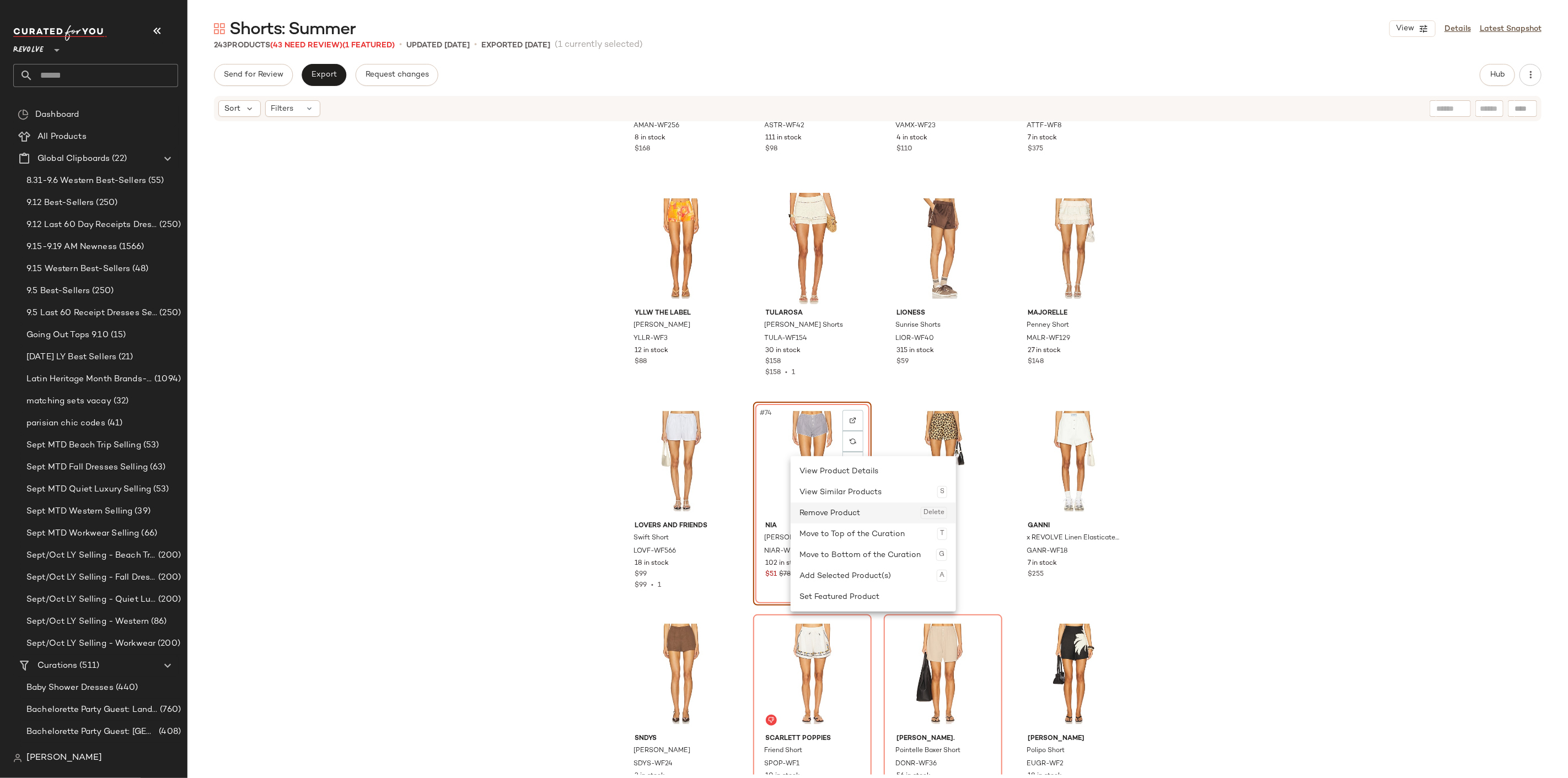
click at [835, 511] on div "Remove Product Delete" at bounding box center [873, 513] width 147 height 21
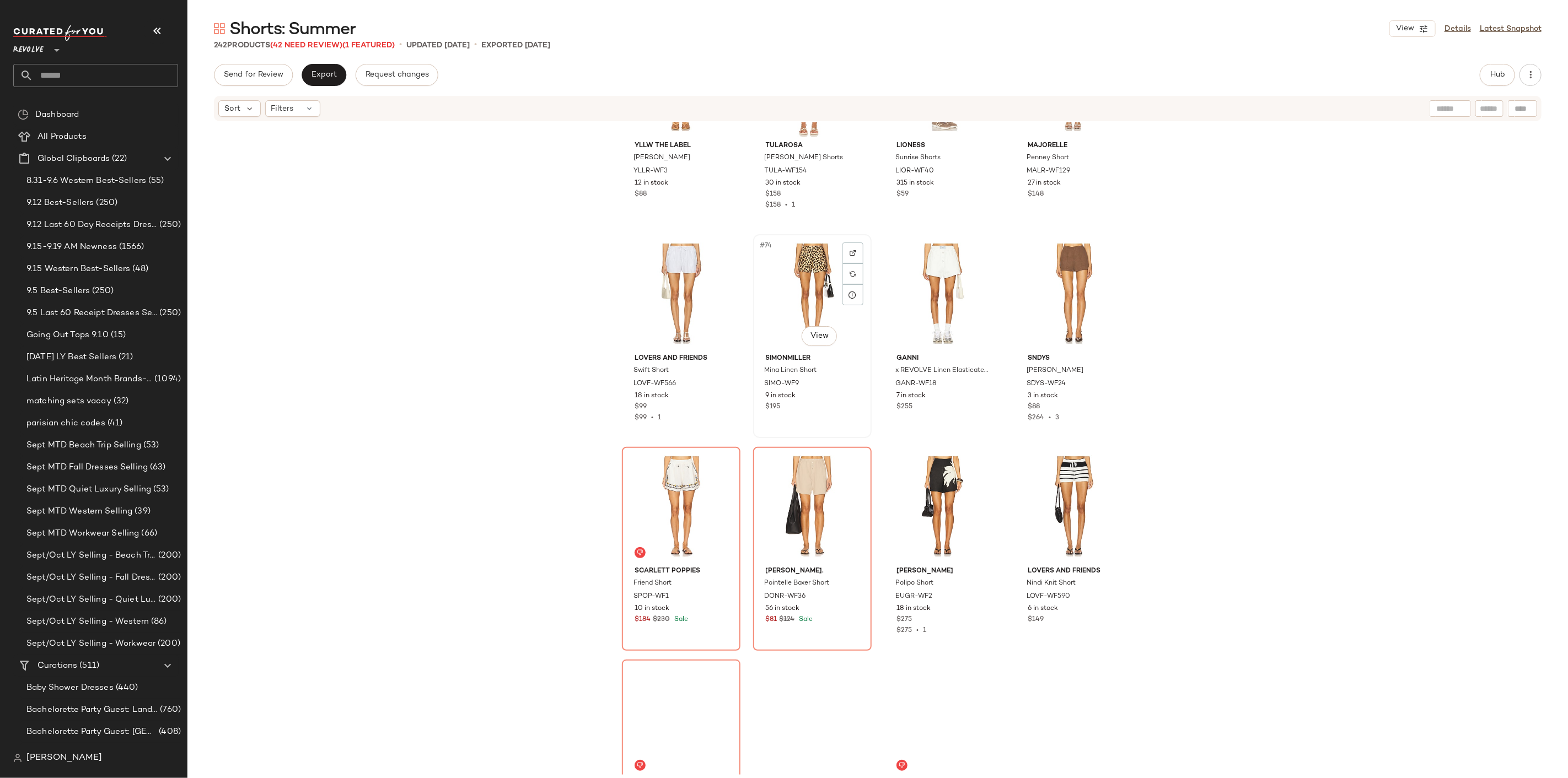
scroll to position [3744, 0]
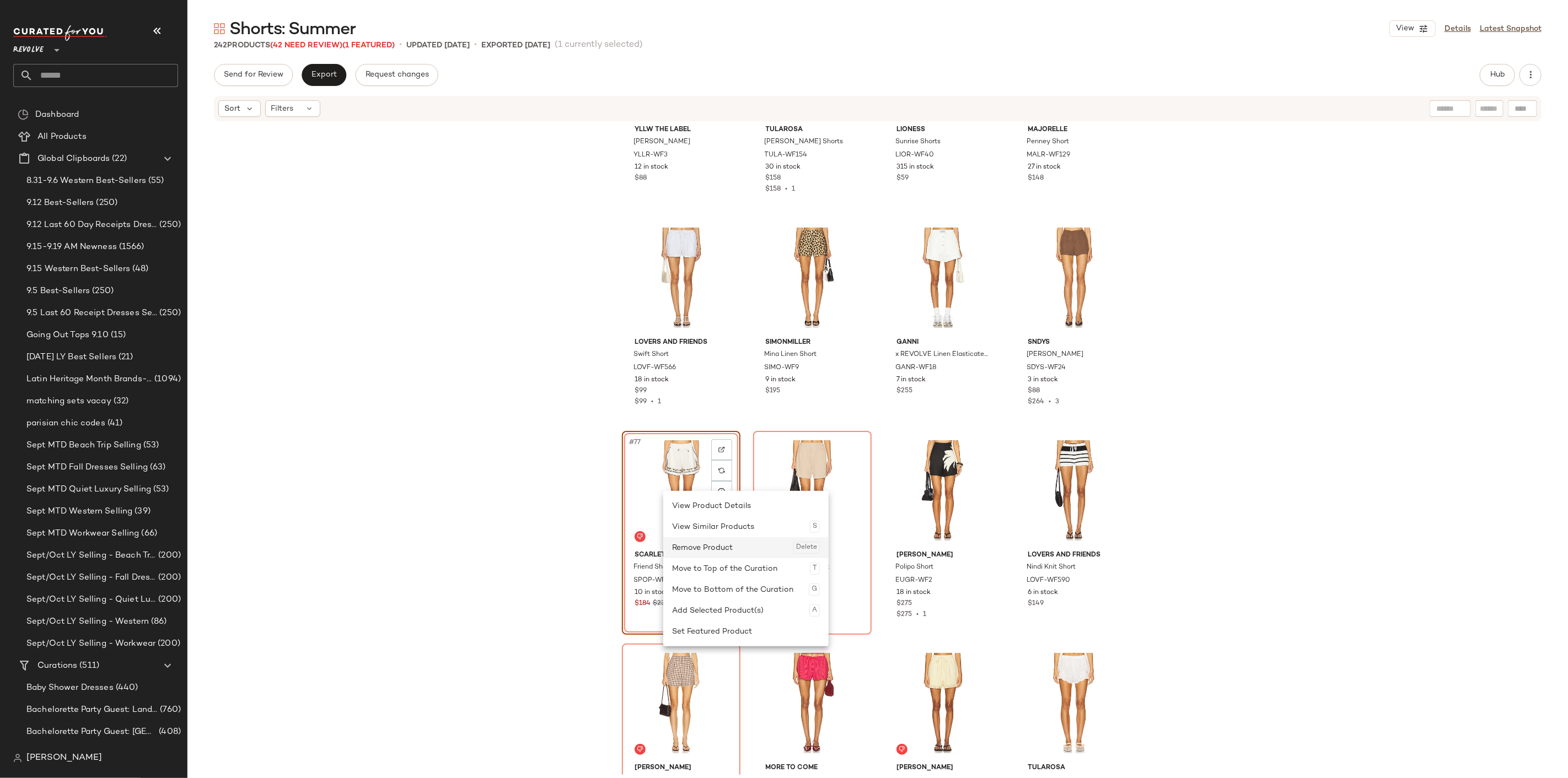
click at [722, 544] on div "Remove Product Delete" at bounding box center [745, 548] width 147 height 21
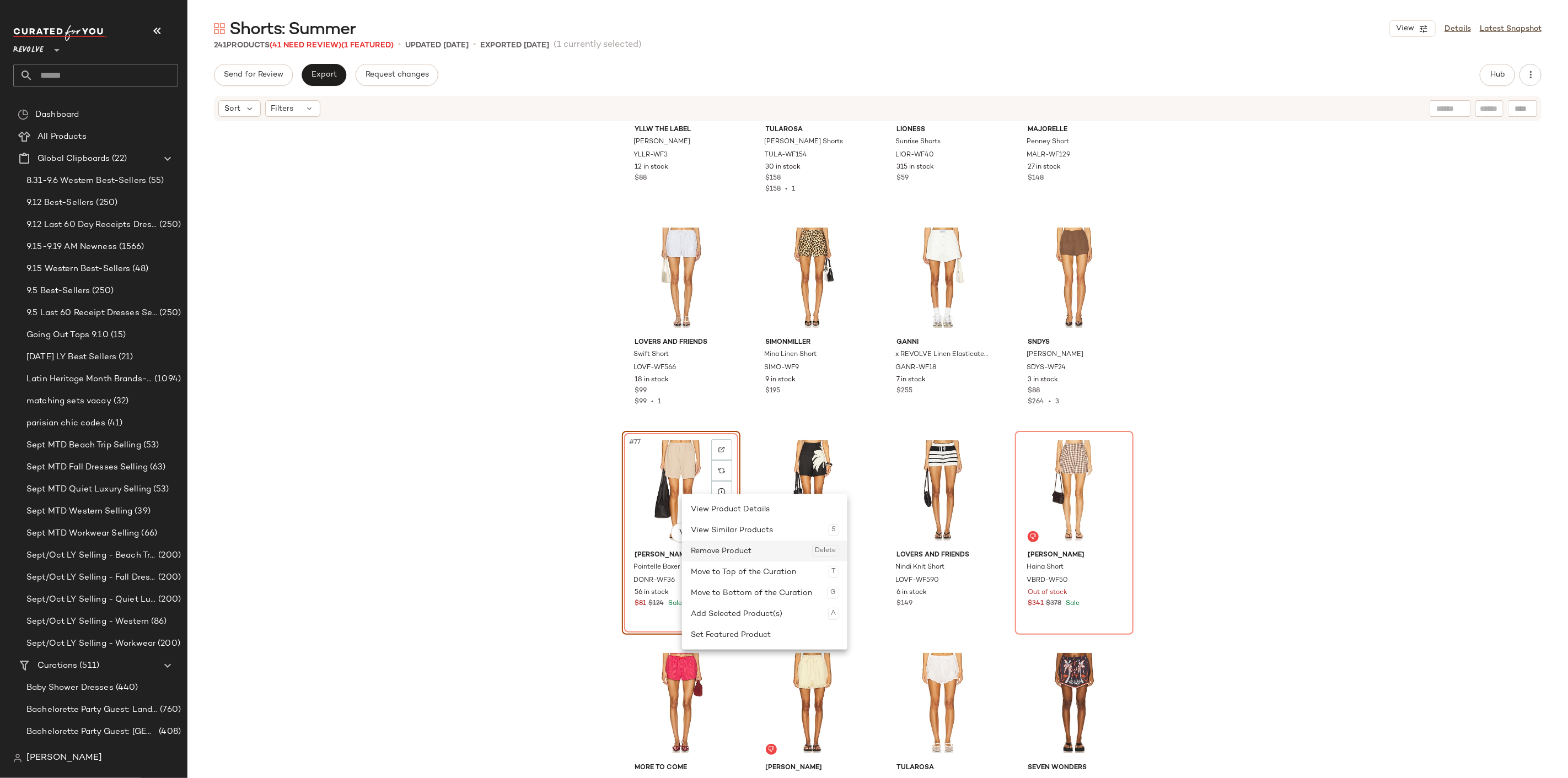
click at [725, 553] on div "Remove Product Delete" at bounding box center [764, 551] width 147 height 21
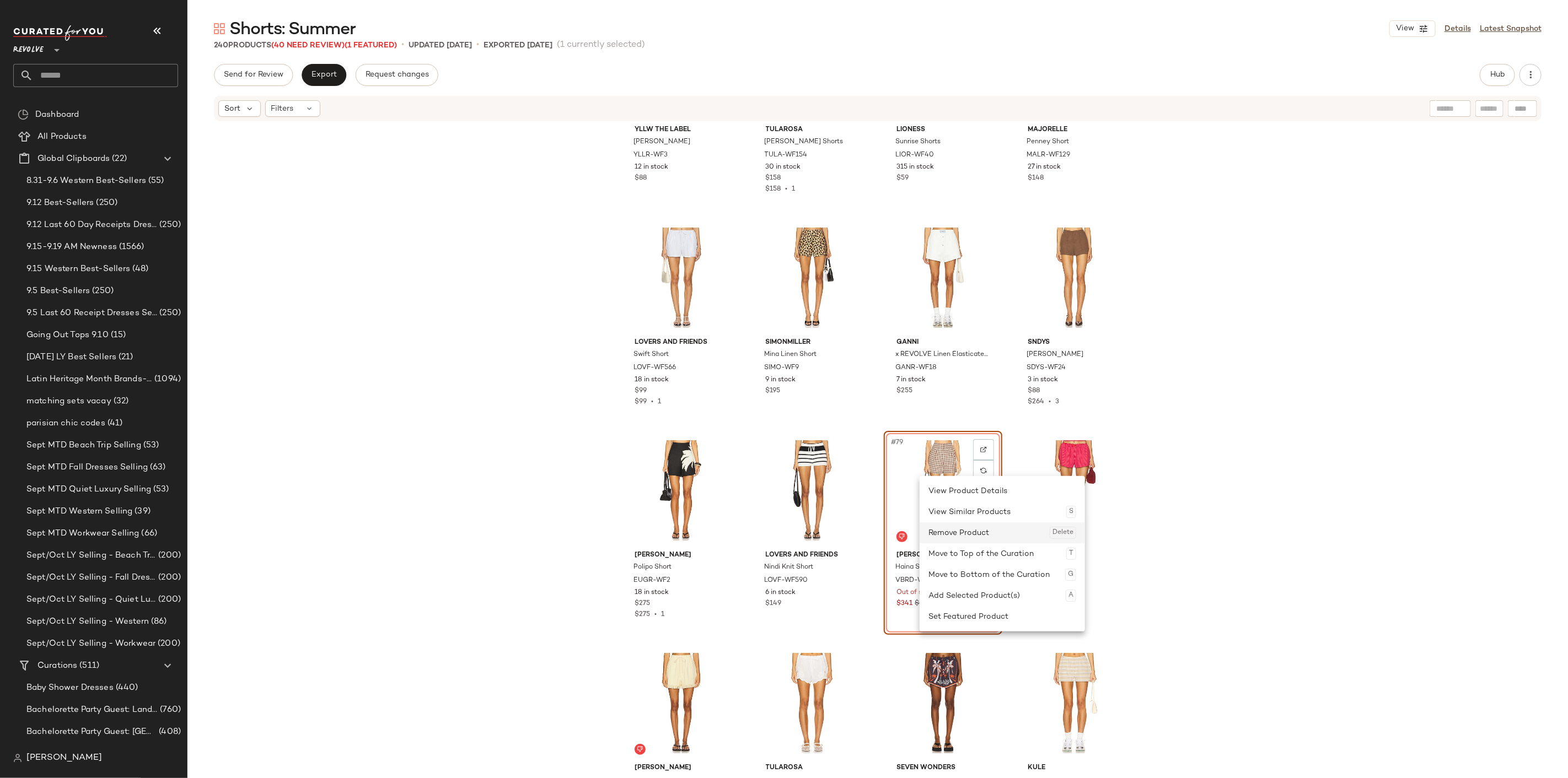
click at [951, 530] on div "Remove Product Delete" at bounding box center [1001, 533] width 147 height 21
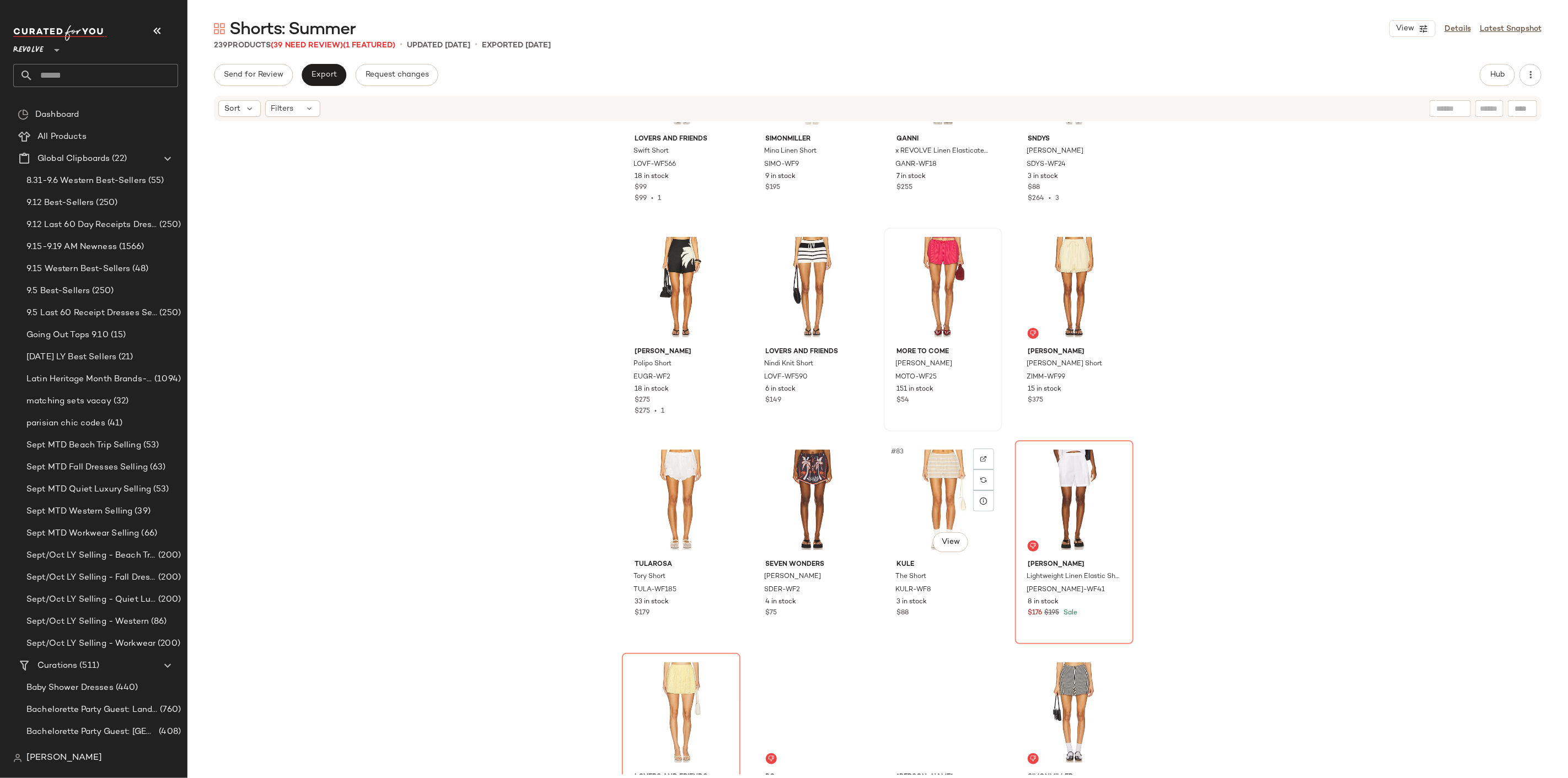
scroll to position [3988, 0]
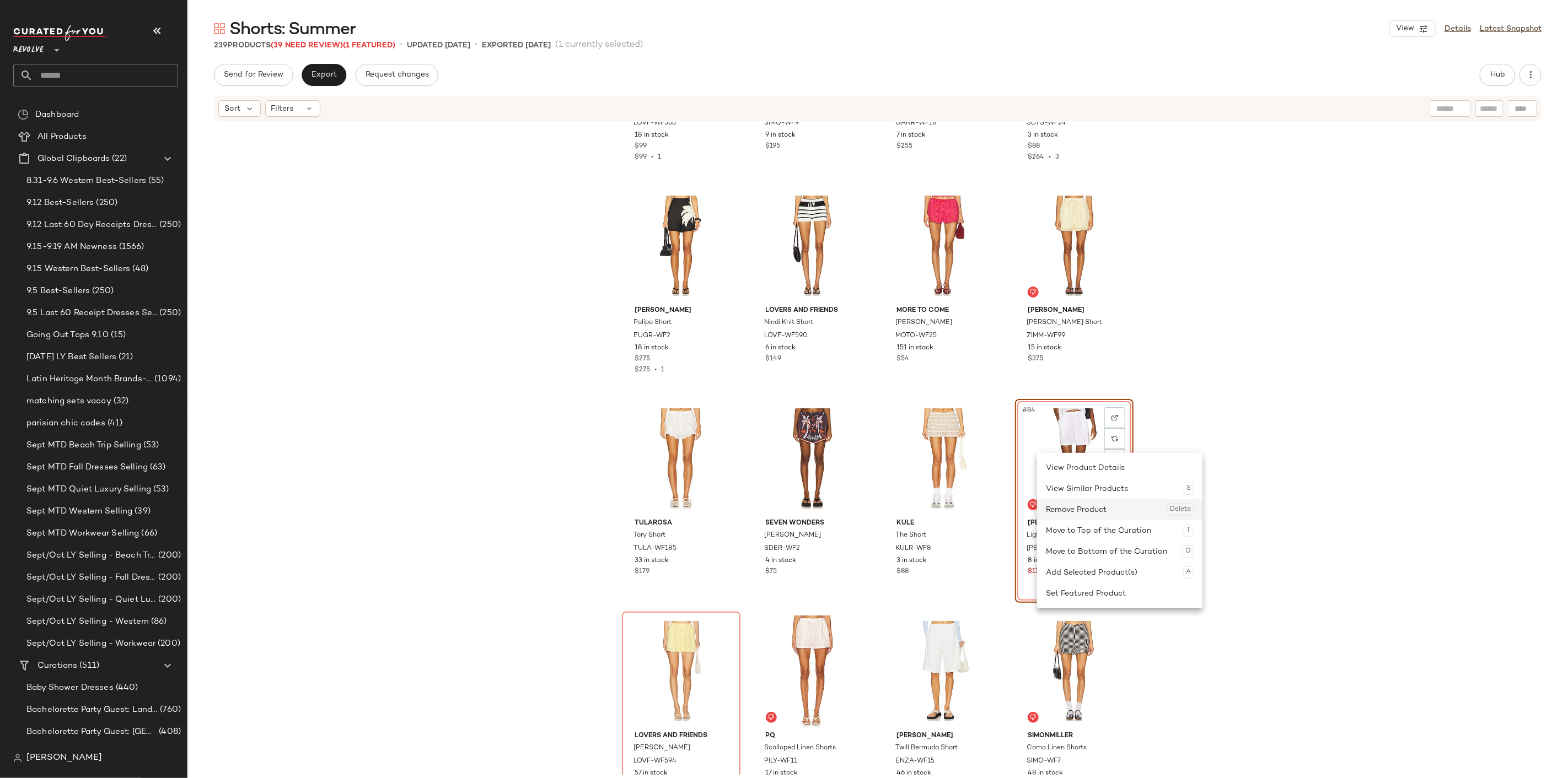
click at [1071, 509] on div "Remove Product Delete" at bounding box center [1119, 509] width 147 height 21
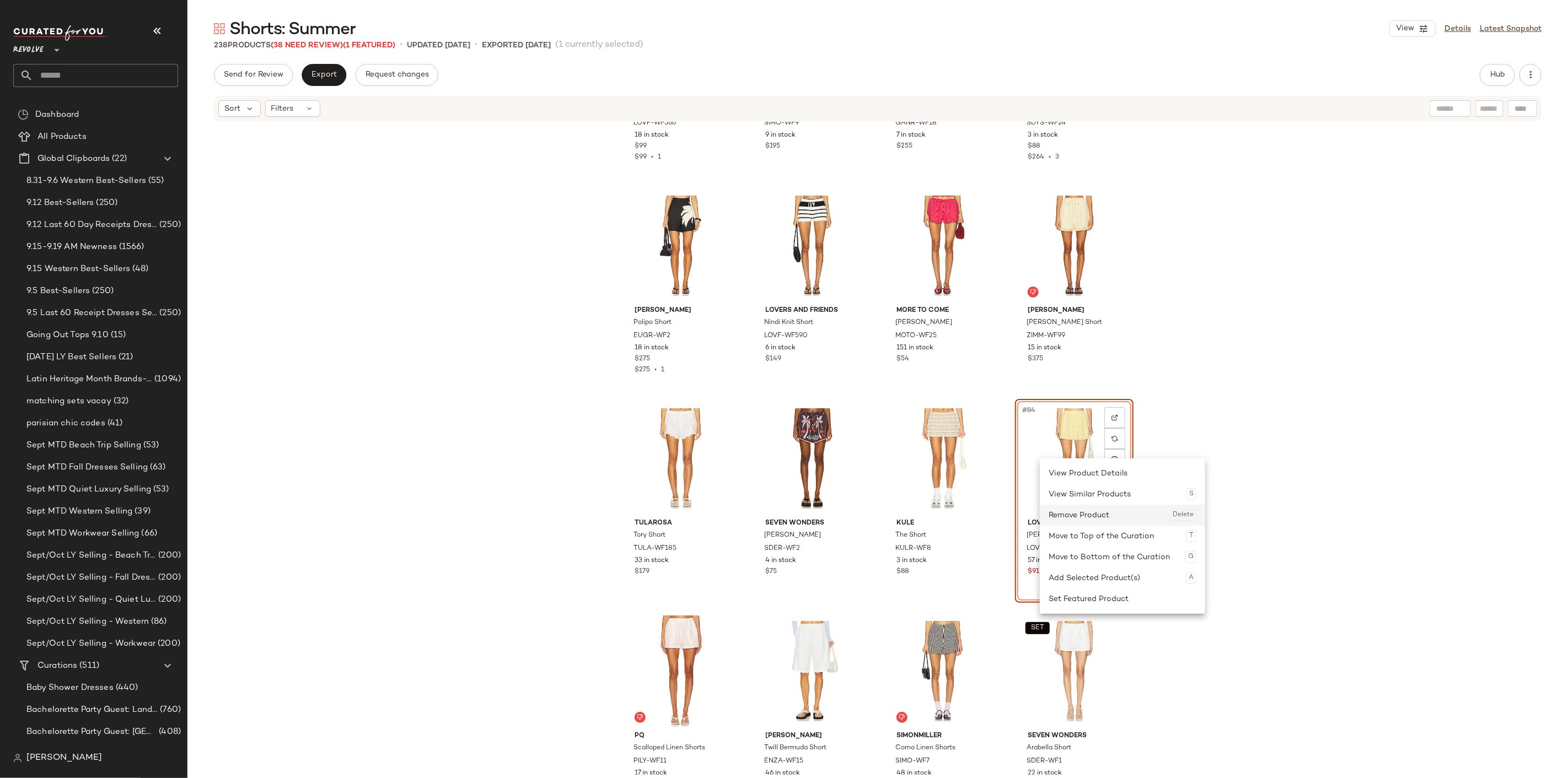
click at [1064, 508] on div "Remove Product Delete" at bounding box center [1122, 515] width 147 height 21
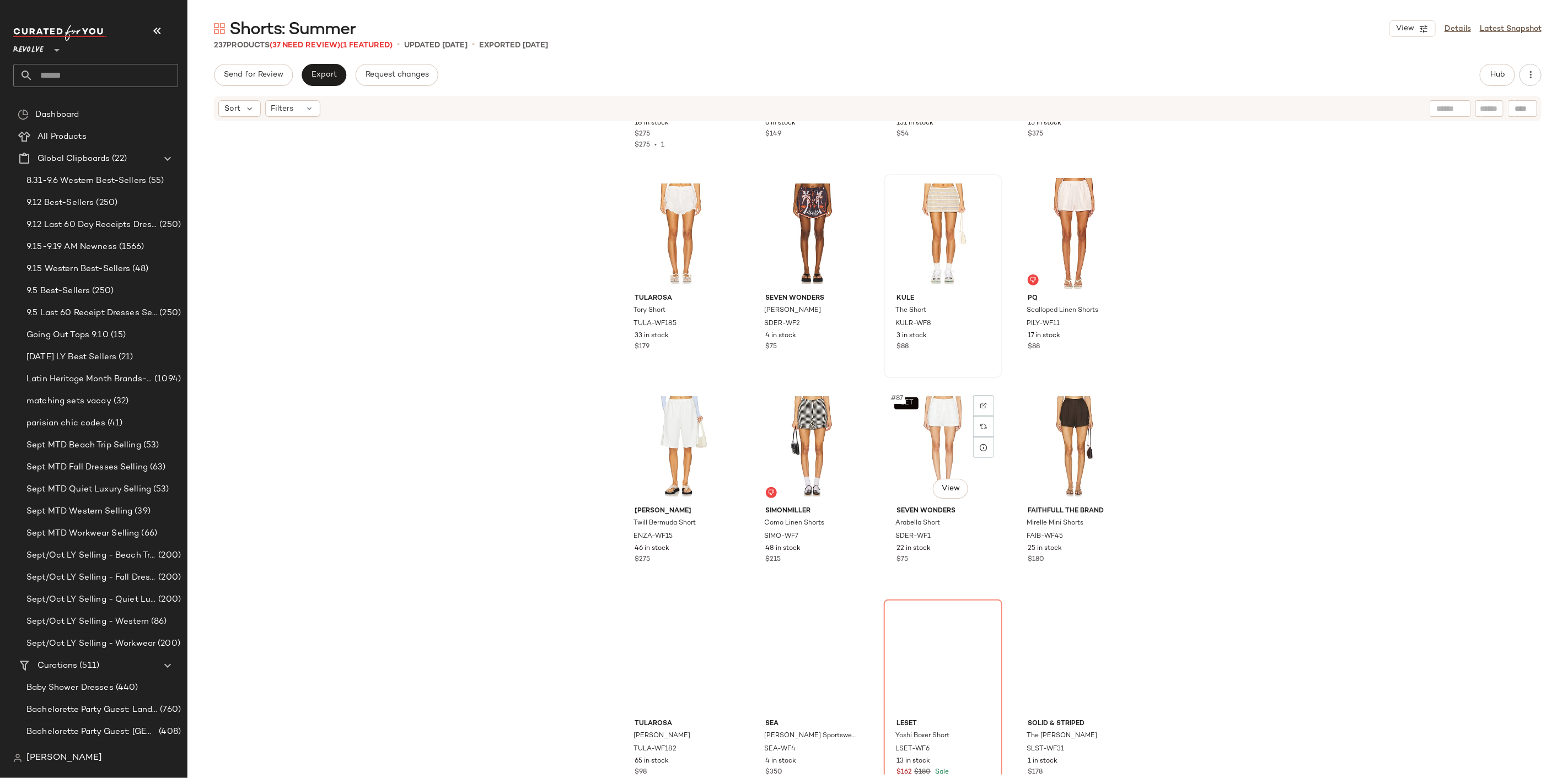
scroll to position [4233, 0]
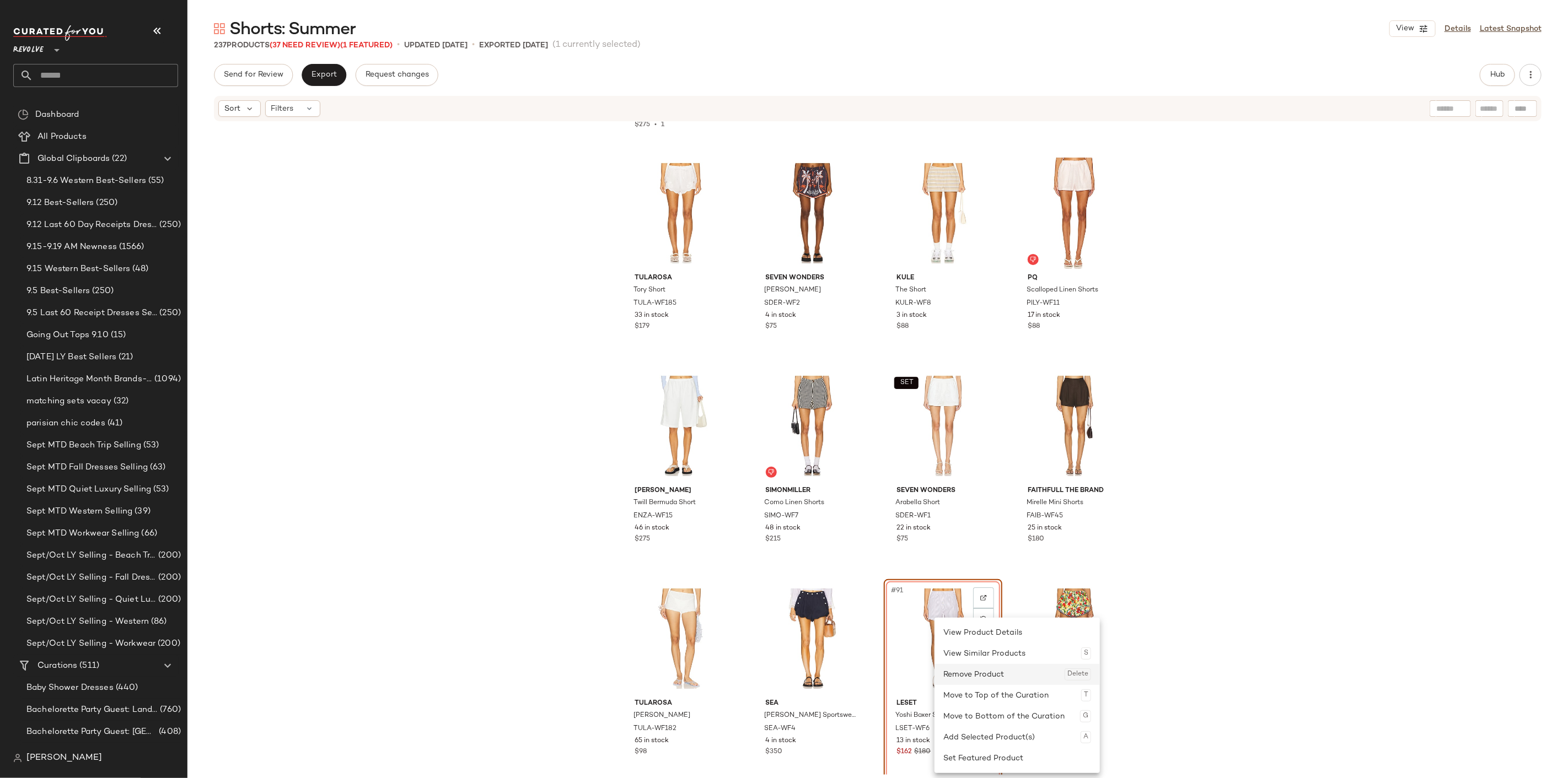
click at [981, 671] on div "Remove Product Delete" at bounding box center [1016, 675] width 147 height 21
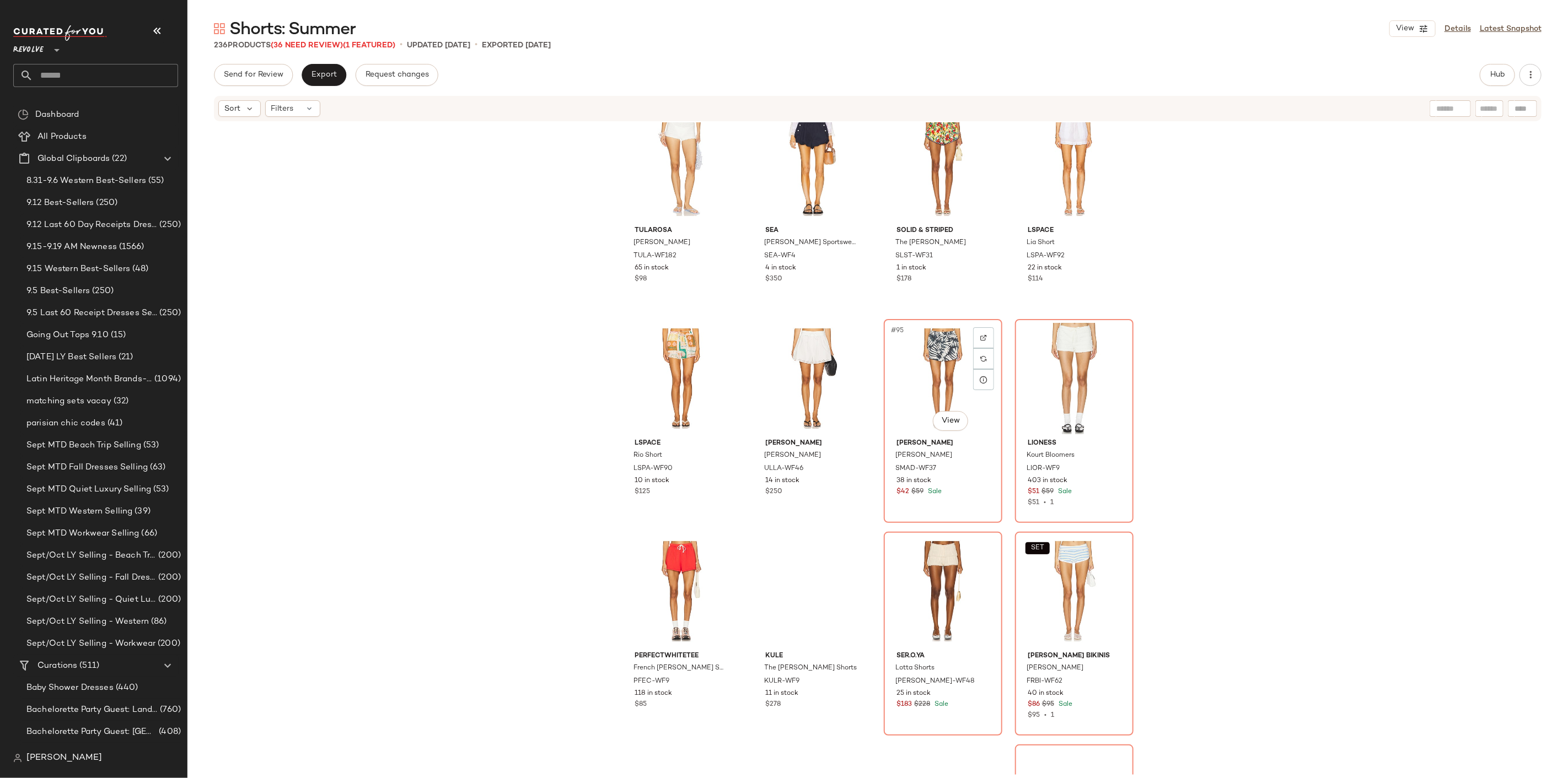
scroll to position [4723, 0]
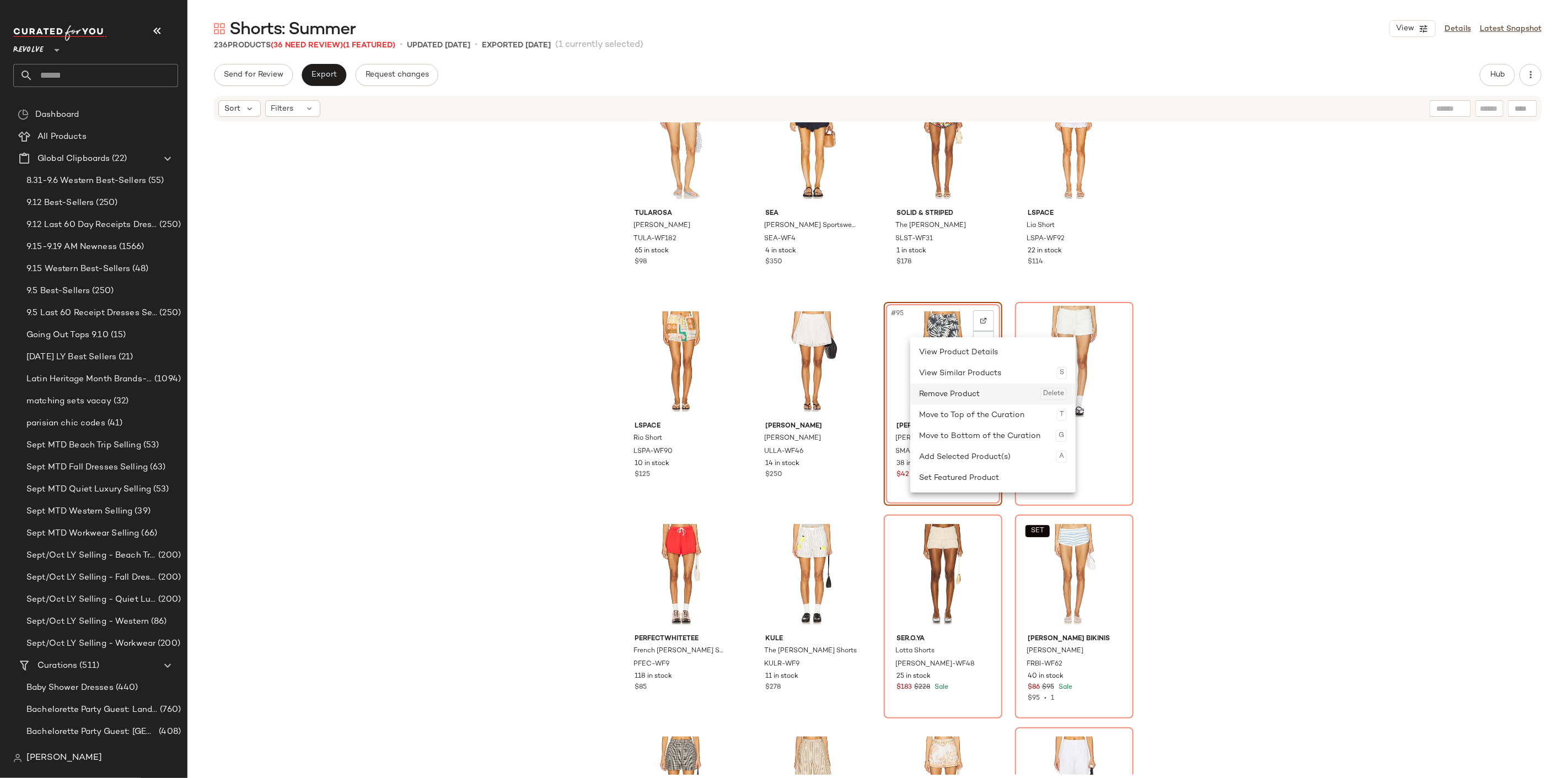
click at [960, 404] on div "Remove Product Delete" at bounding box center [992, 394] width 147 height 21
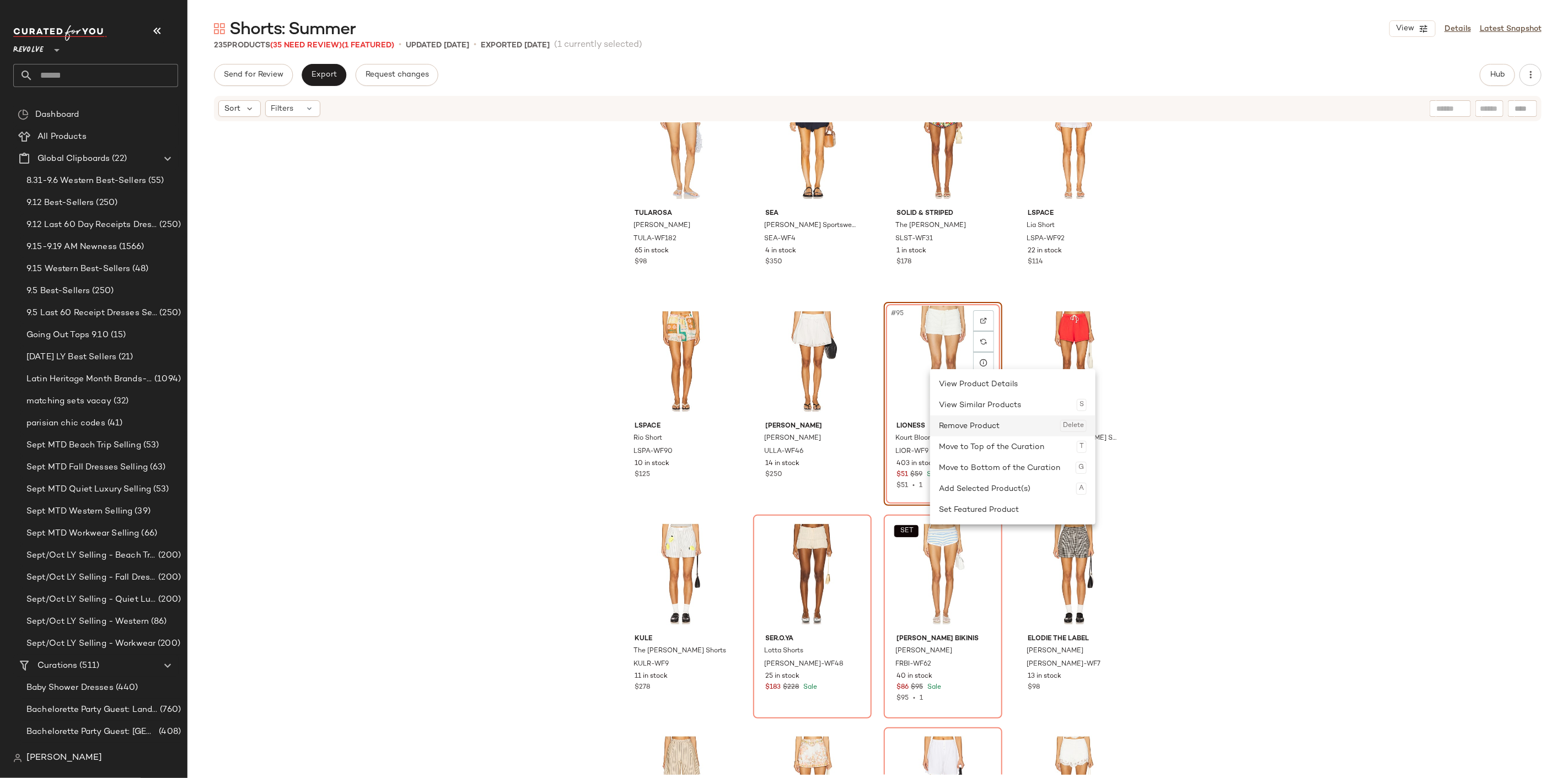
click at [968, 423] on div "Remove Product Delete" at bounding box center [1012, 426] width 147 height 21
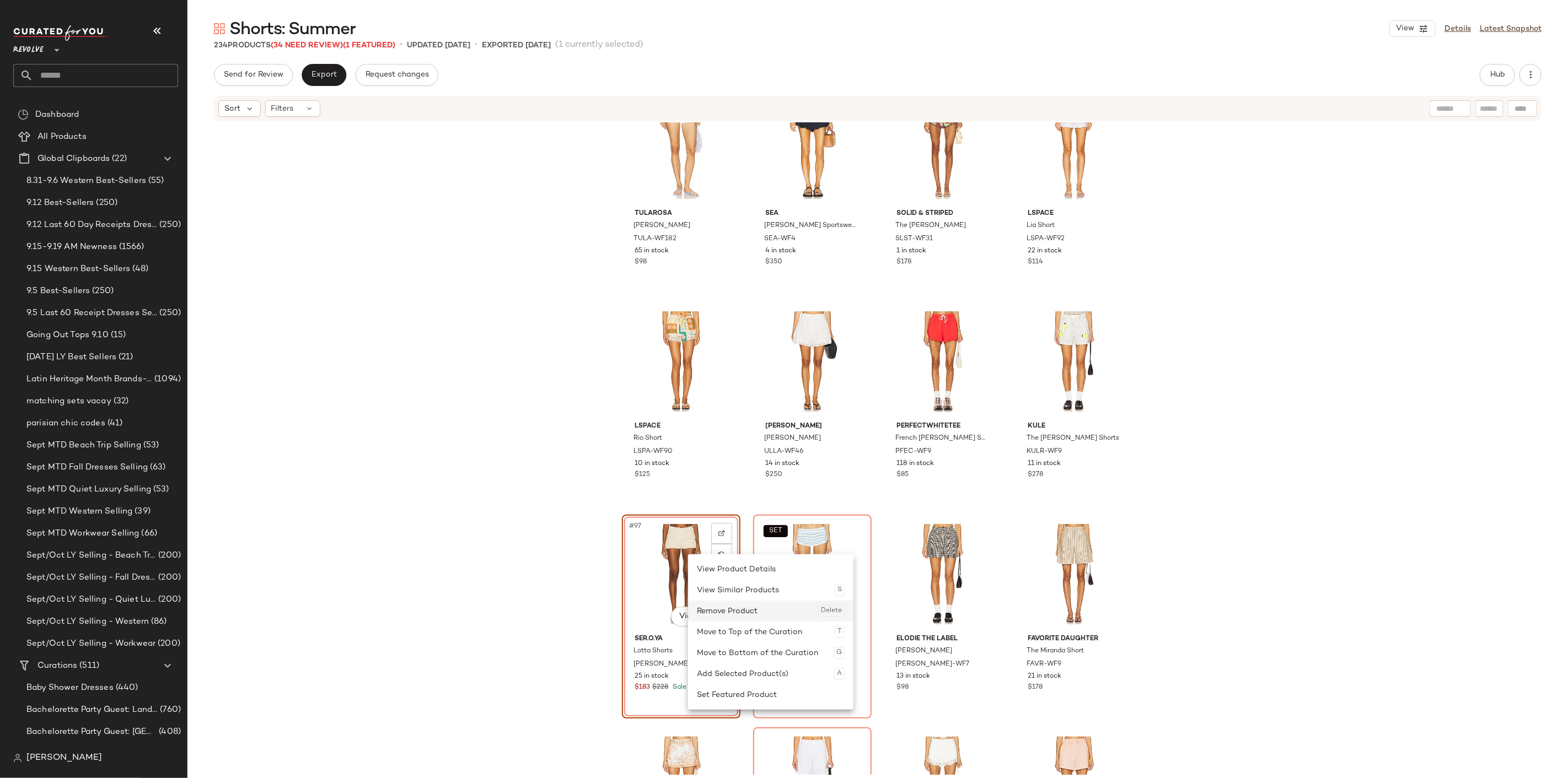
click at [739, 616] on div "Remove Product Delete" at bounding box center [770, 611] width 147 height 21
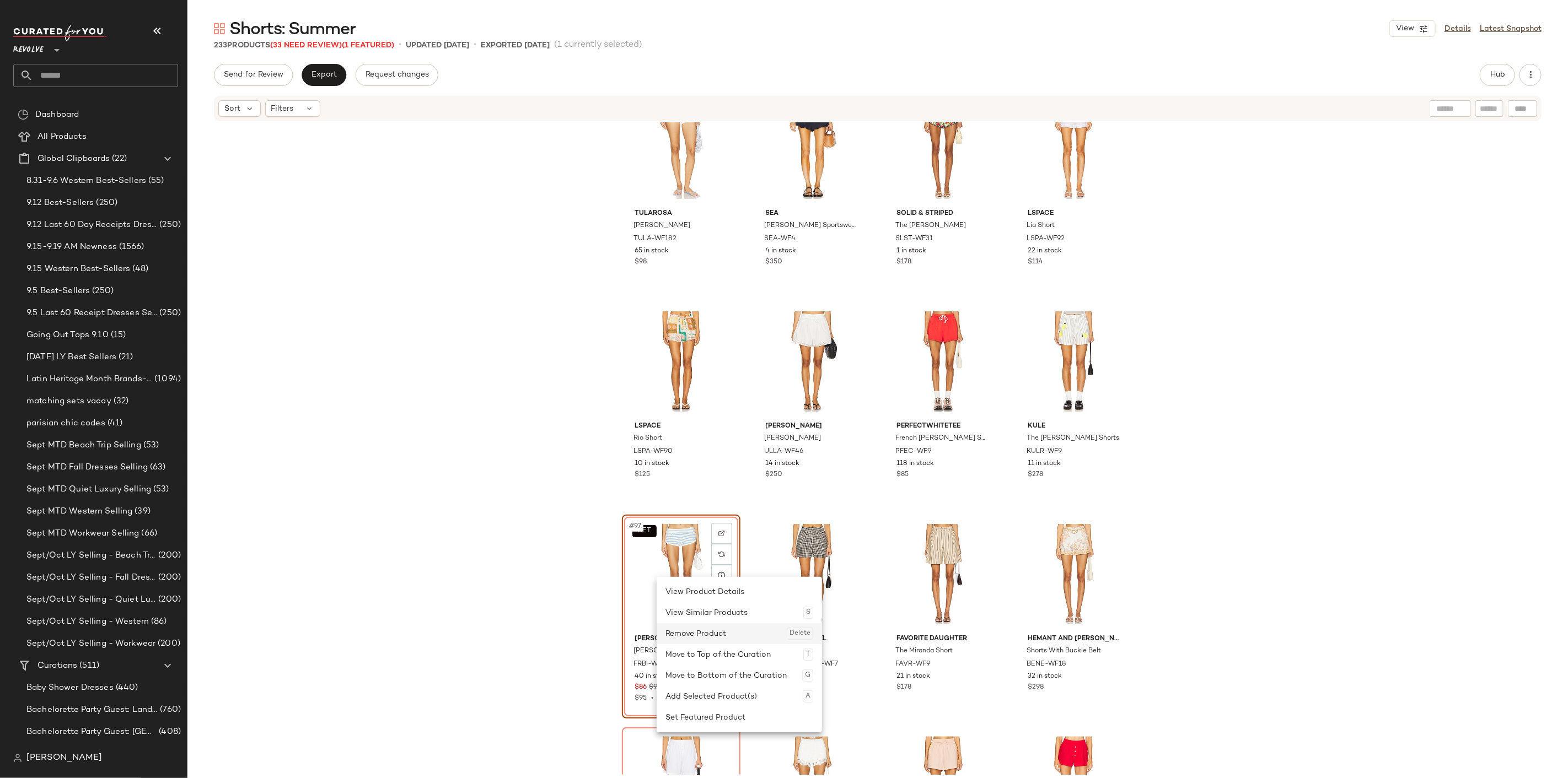
click at [697, 625] on div "Remove Product Delete" at bounding box center [738, 634] width 147 height 21
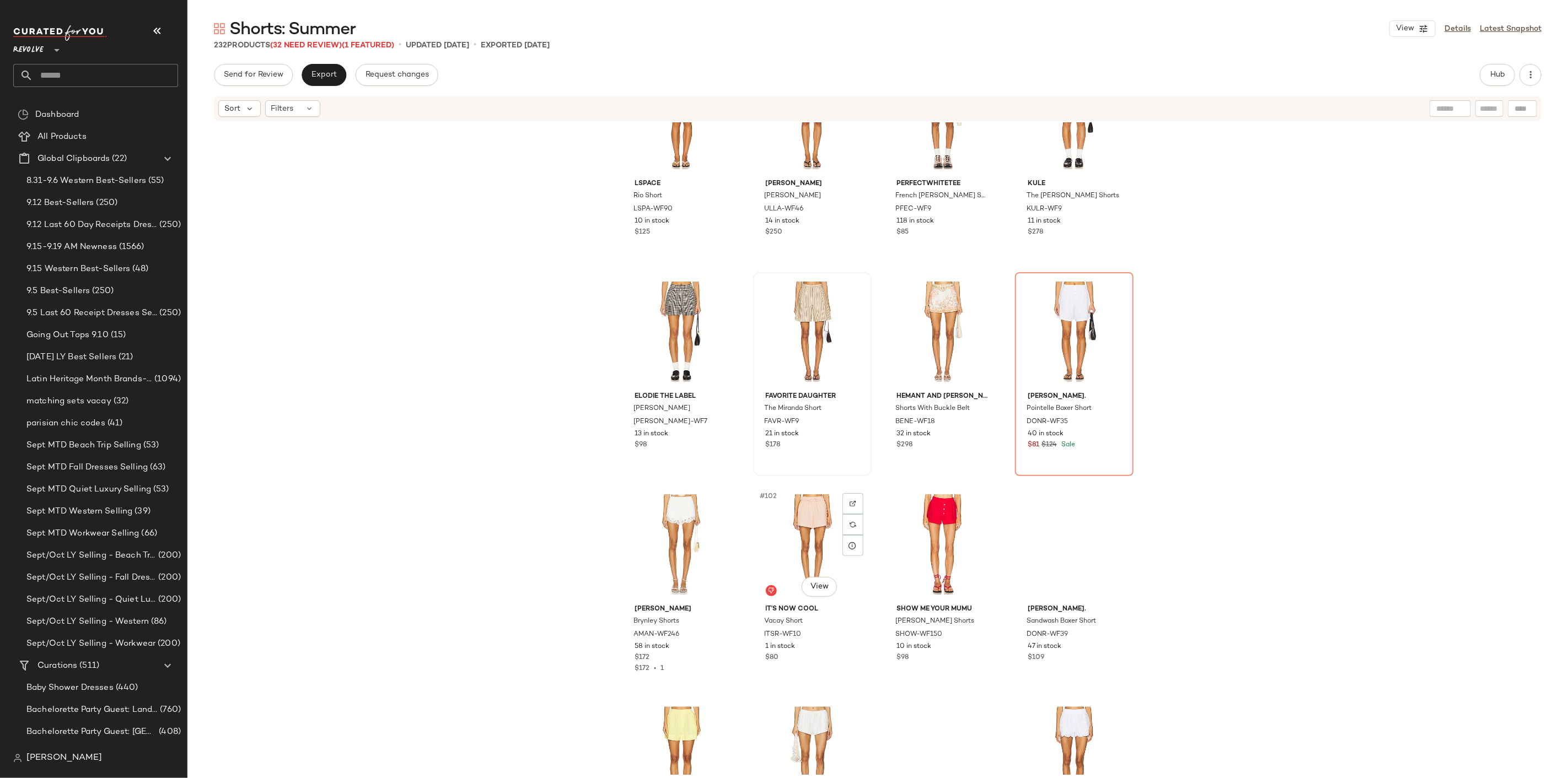
scroll to position [4967, 0]
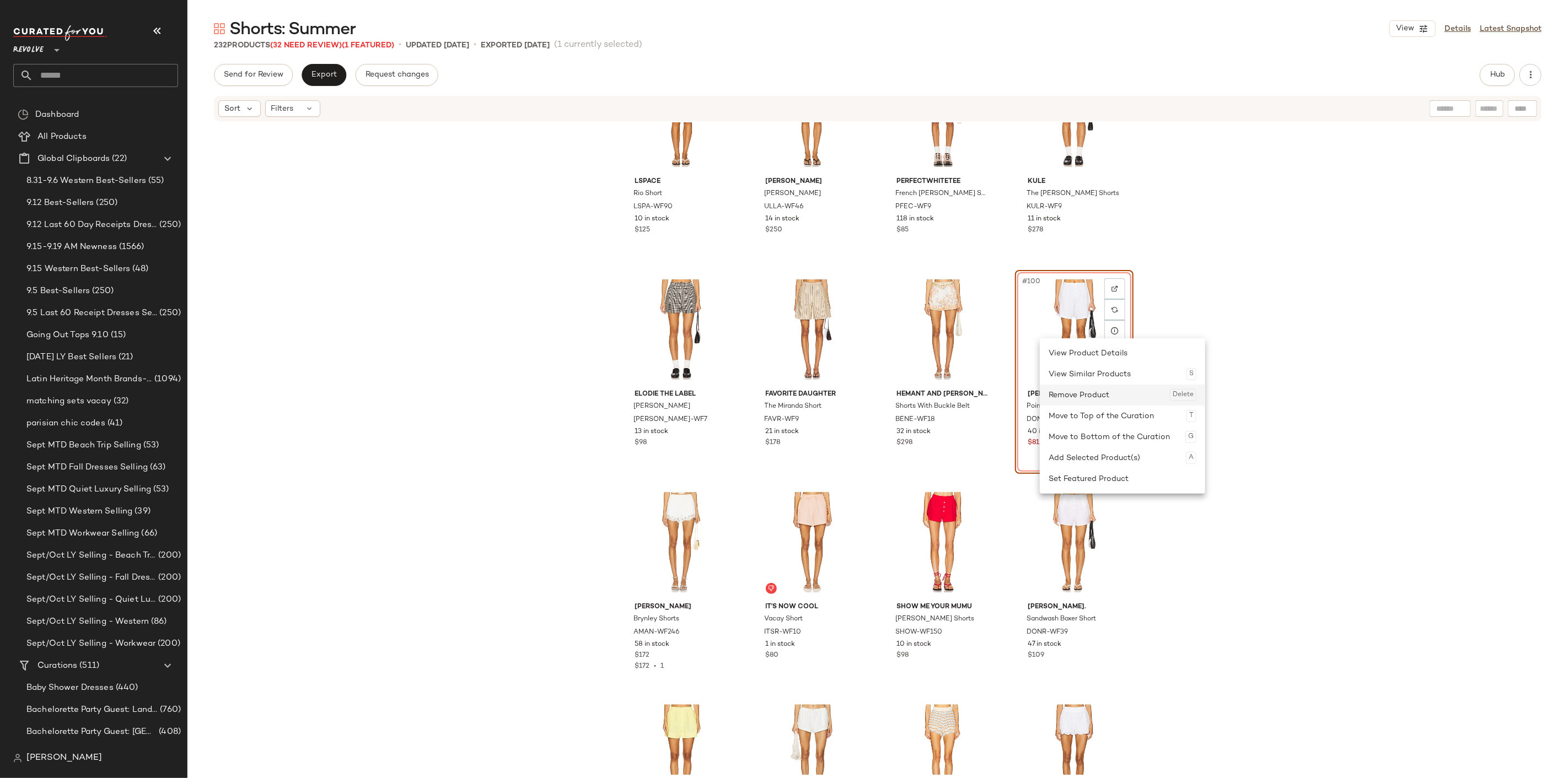
click at [1080, 395] on div "Remove Product Delete" at bounding box center [1122, 396] width 147 height 21
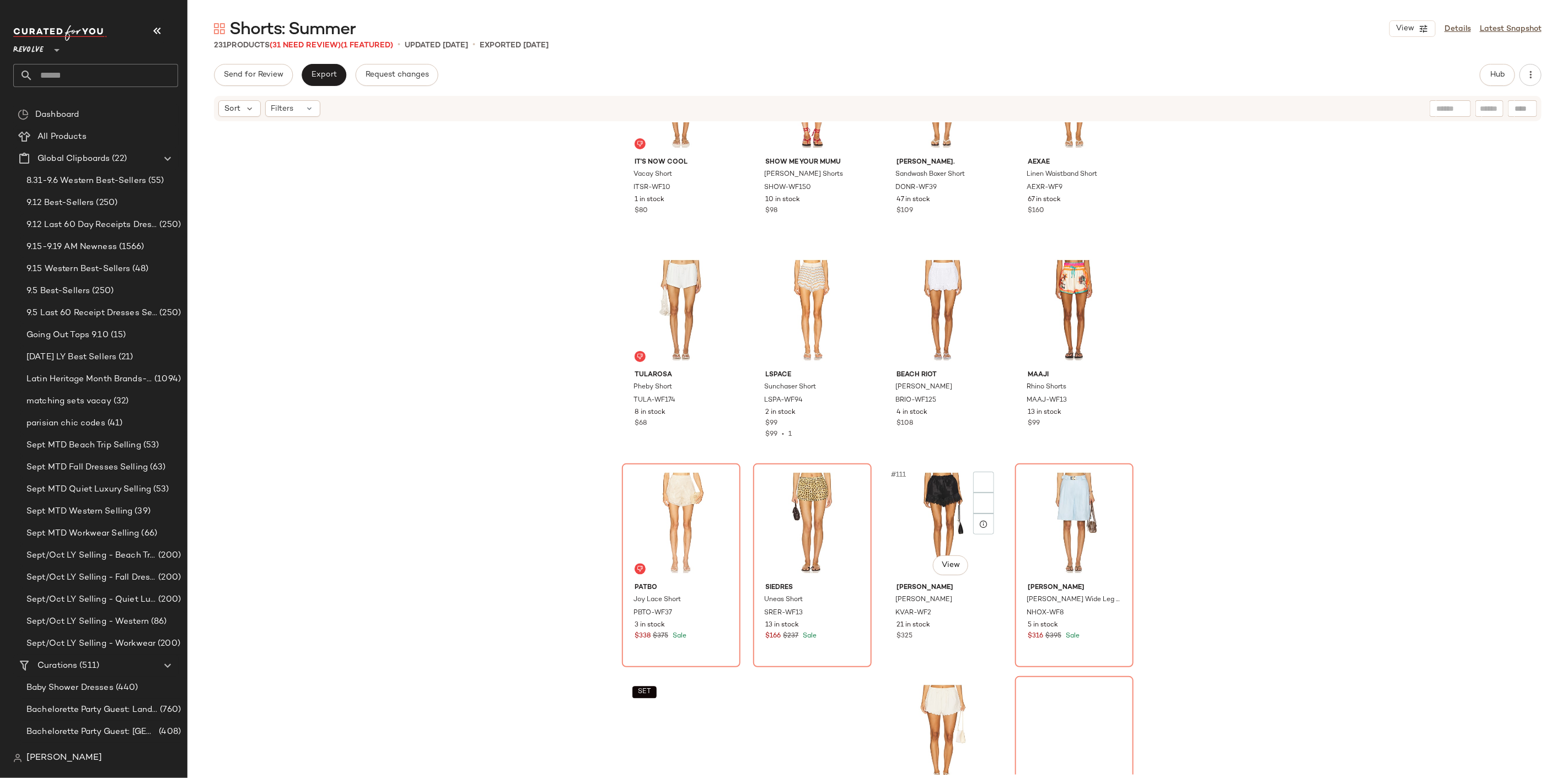
scroll to position [5518, 0]
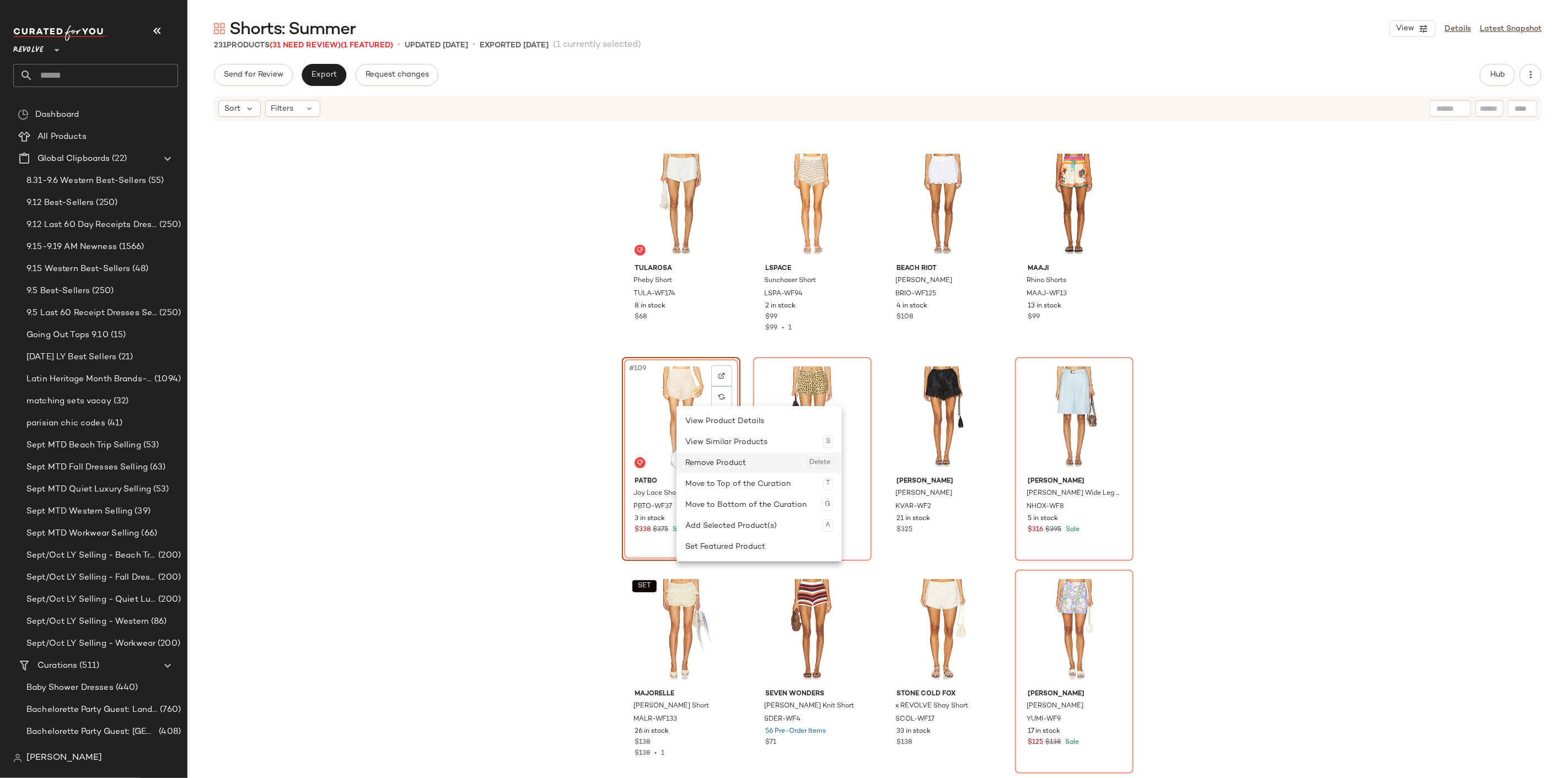
click at [729, 460] on div "Remove Product Delete" at bounding box center [759, 463] width 147 height 21
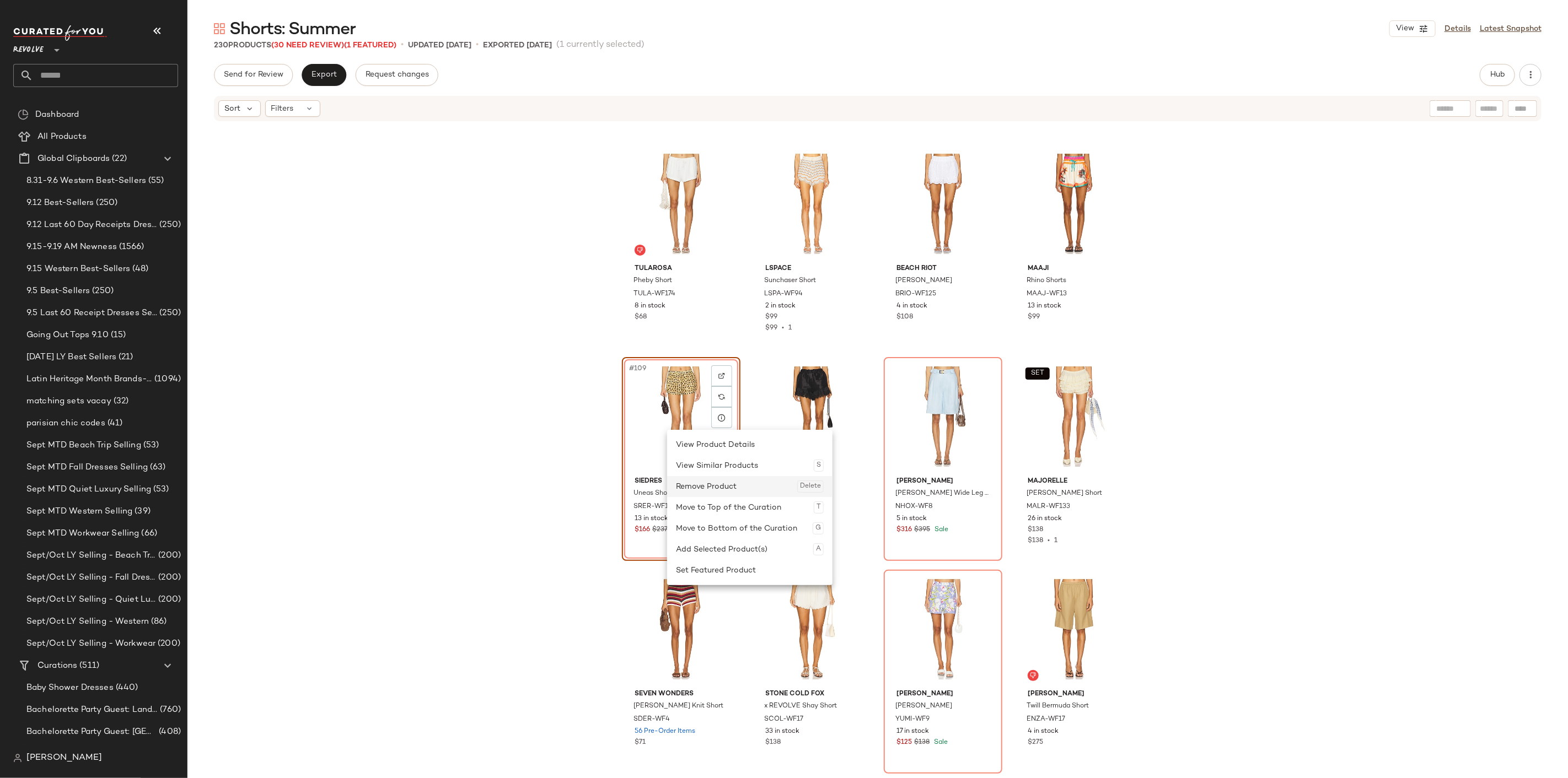
click at [706, 486] on div "Remove Product Delete" at bounding box center [749, 487] width 147 height 21
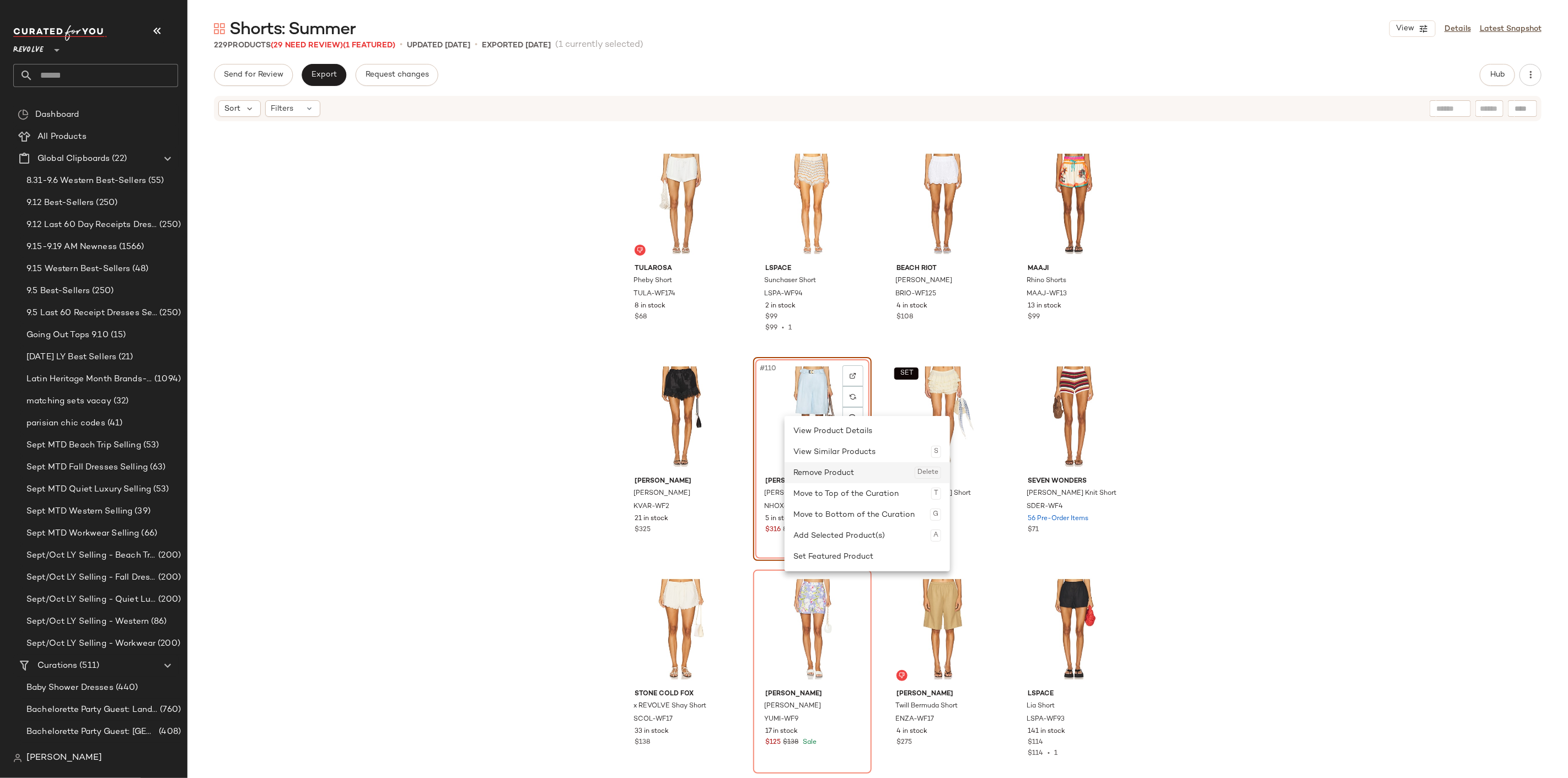
click at [812, 470] on div "Remove Product Delete" at bounding box center [866, 473] width 147 height 21
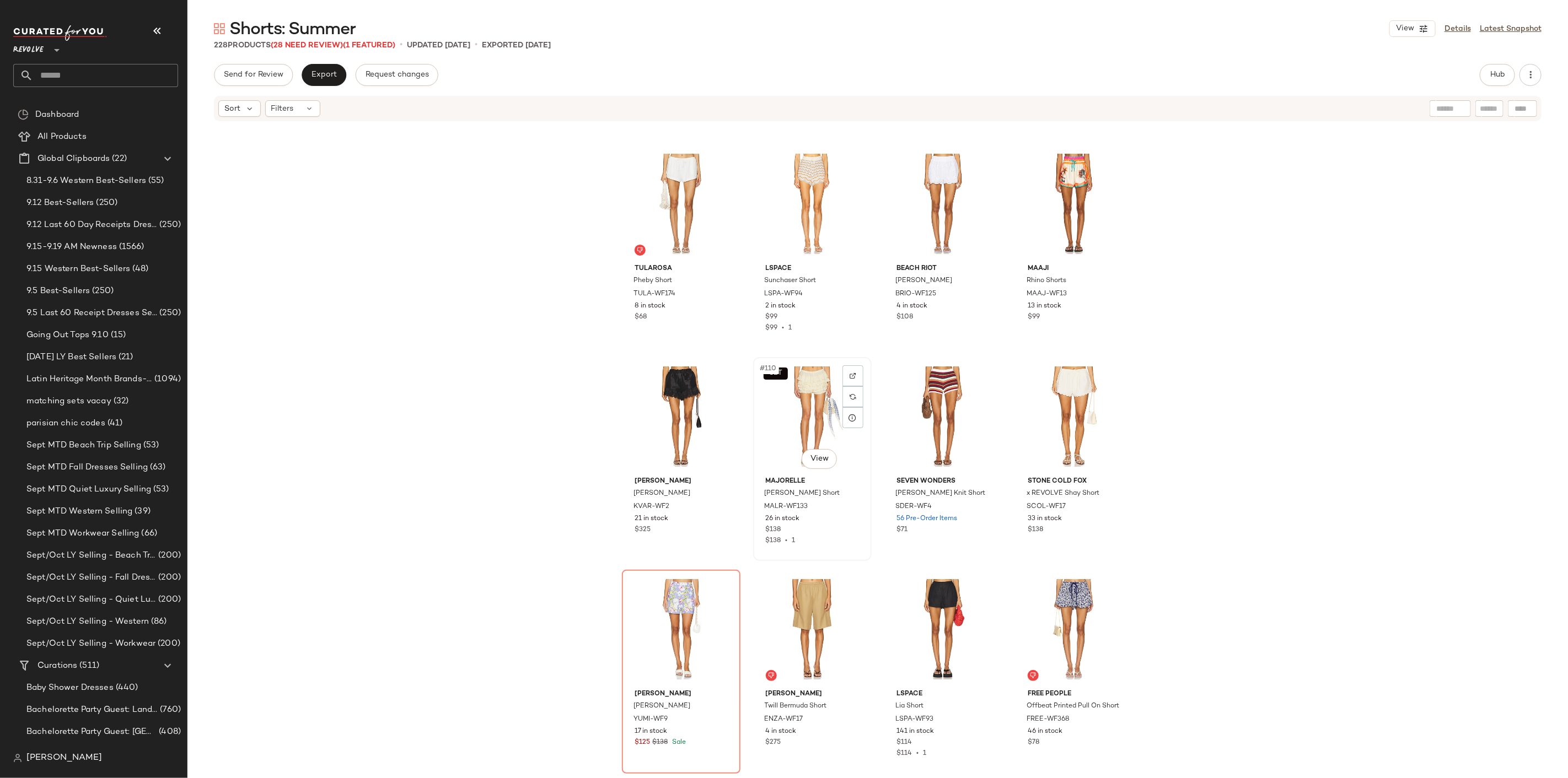
scroll to position [5641, 0]
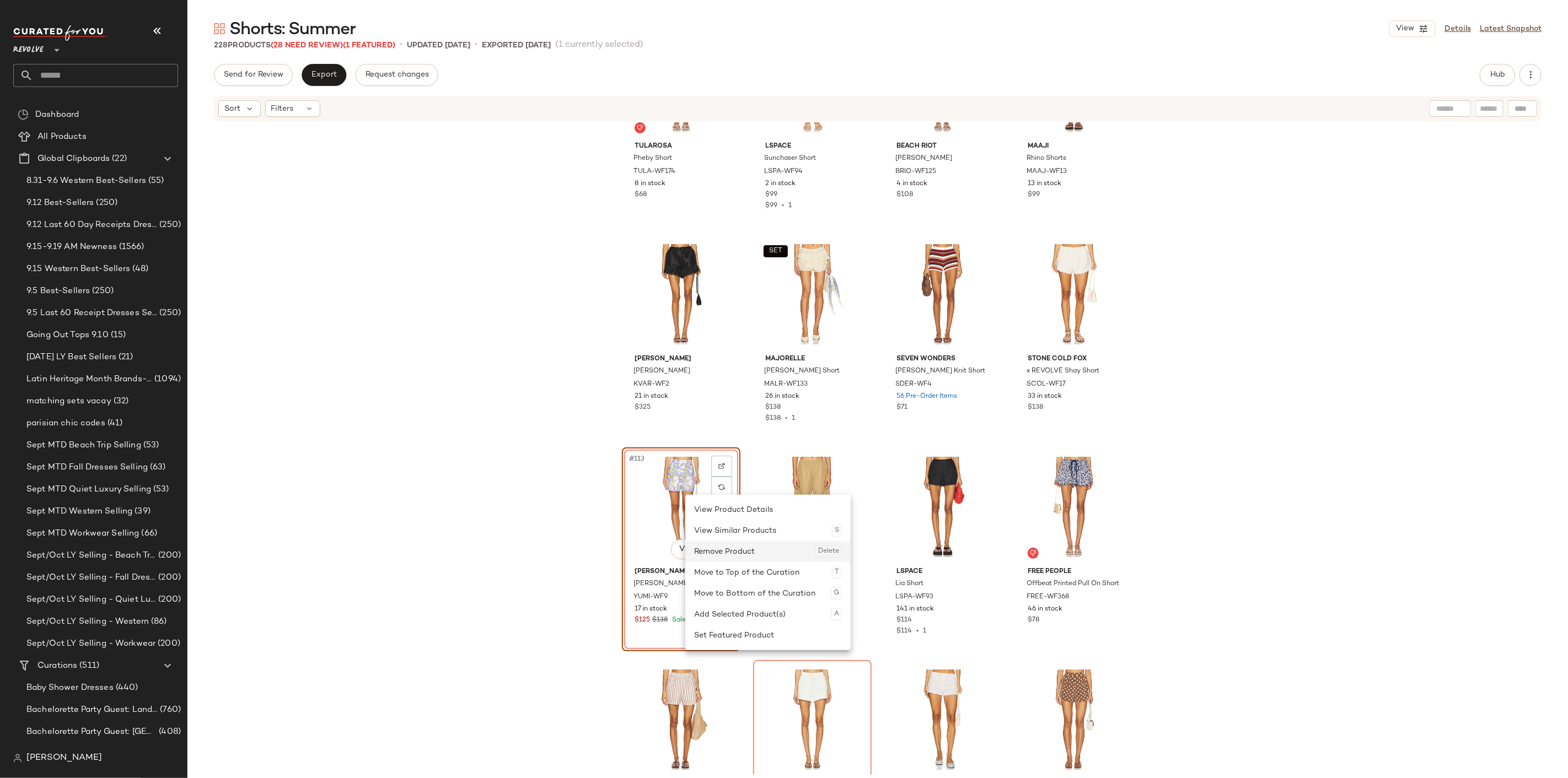
click at [724, 549] on div "Remove Product Delete" at bounding box center [767, 552] width 147 height 21
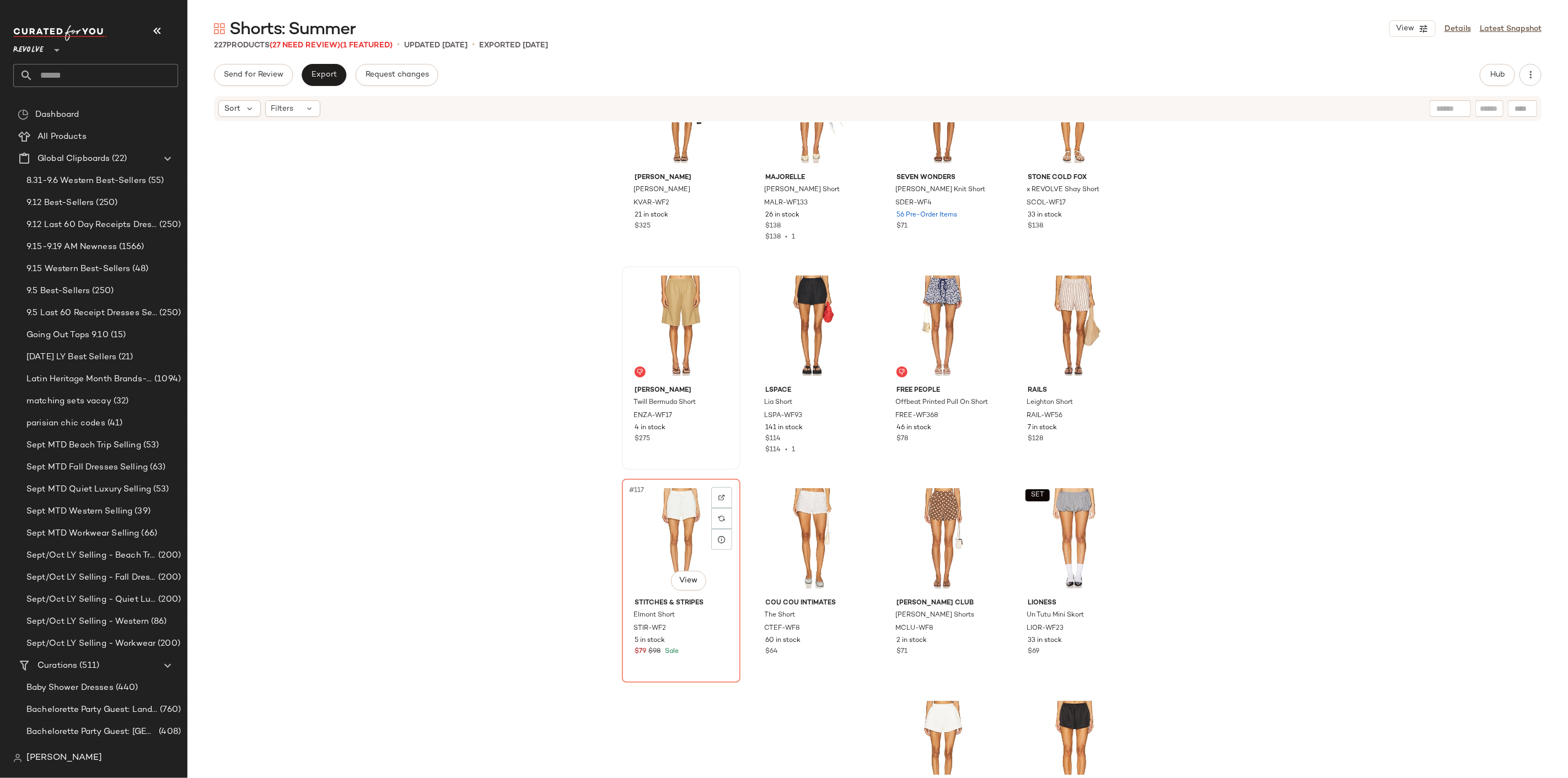
scroll to position [5825, 0]
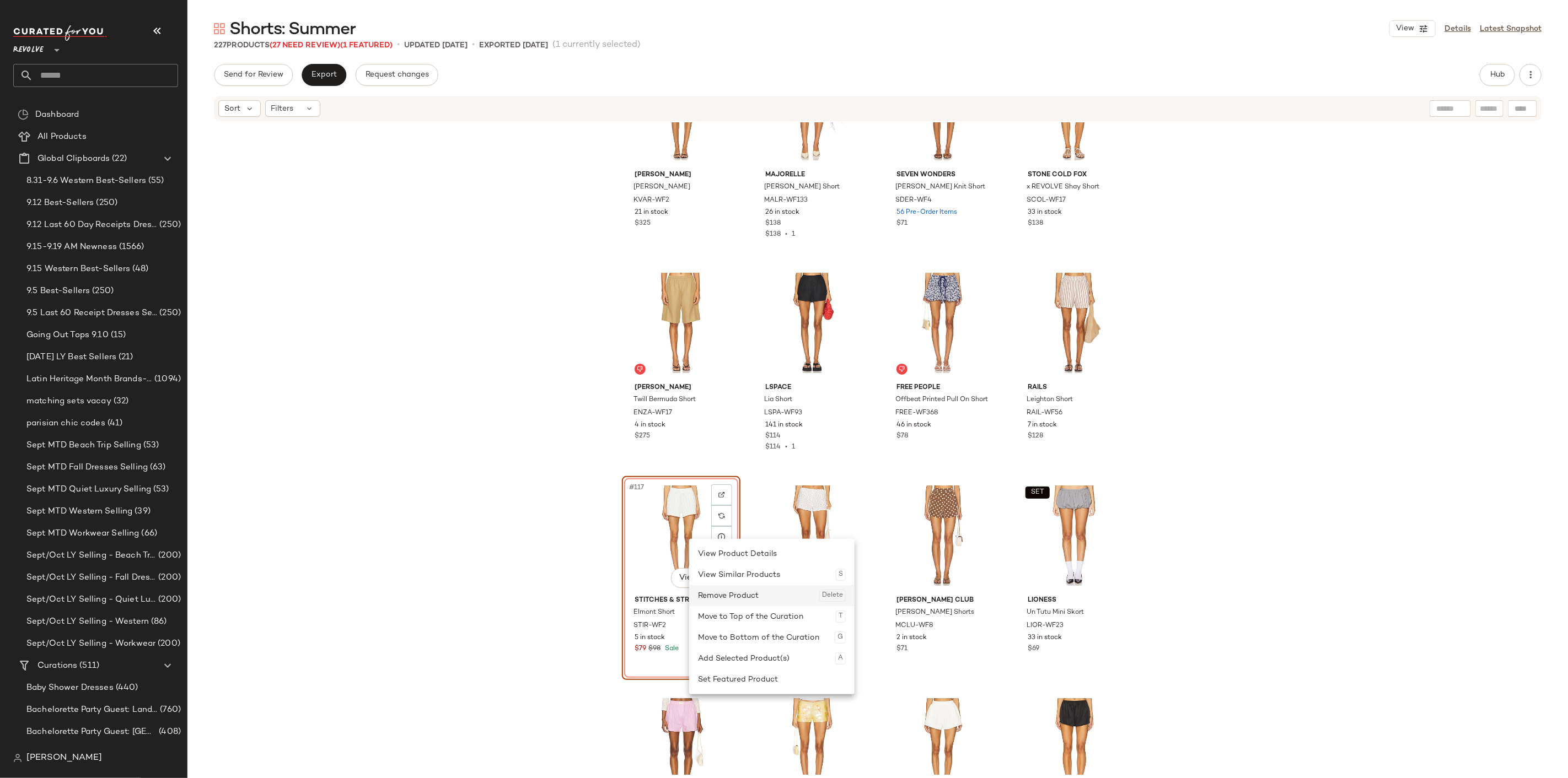
click at [726, 585] on div "Remove Product Delete" at bounding box center [771, 596] width 147 height 21
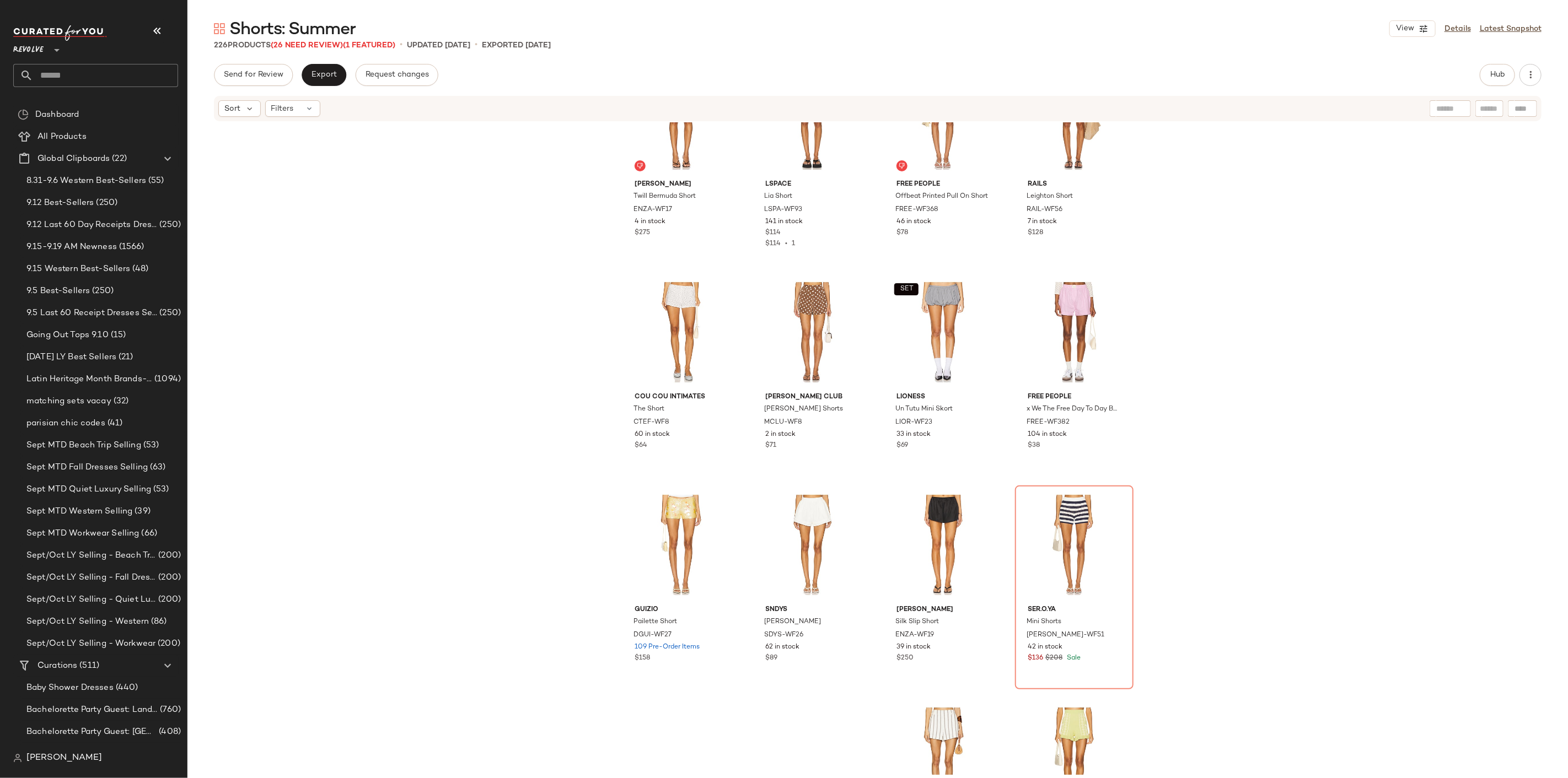
scroll to position [6069, 0]
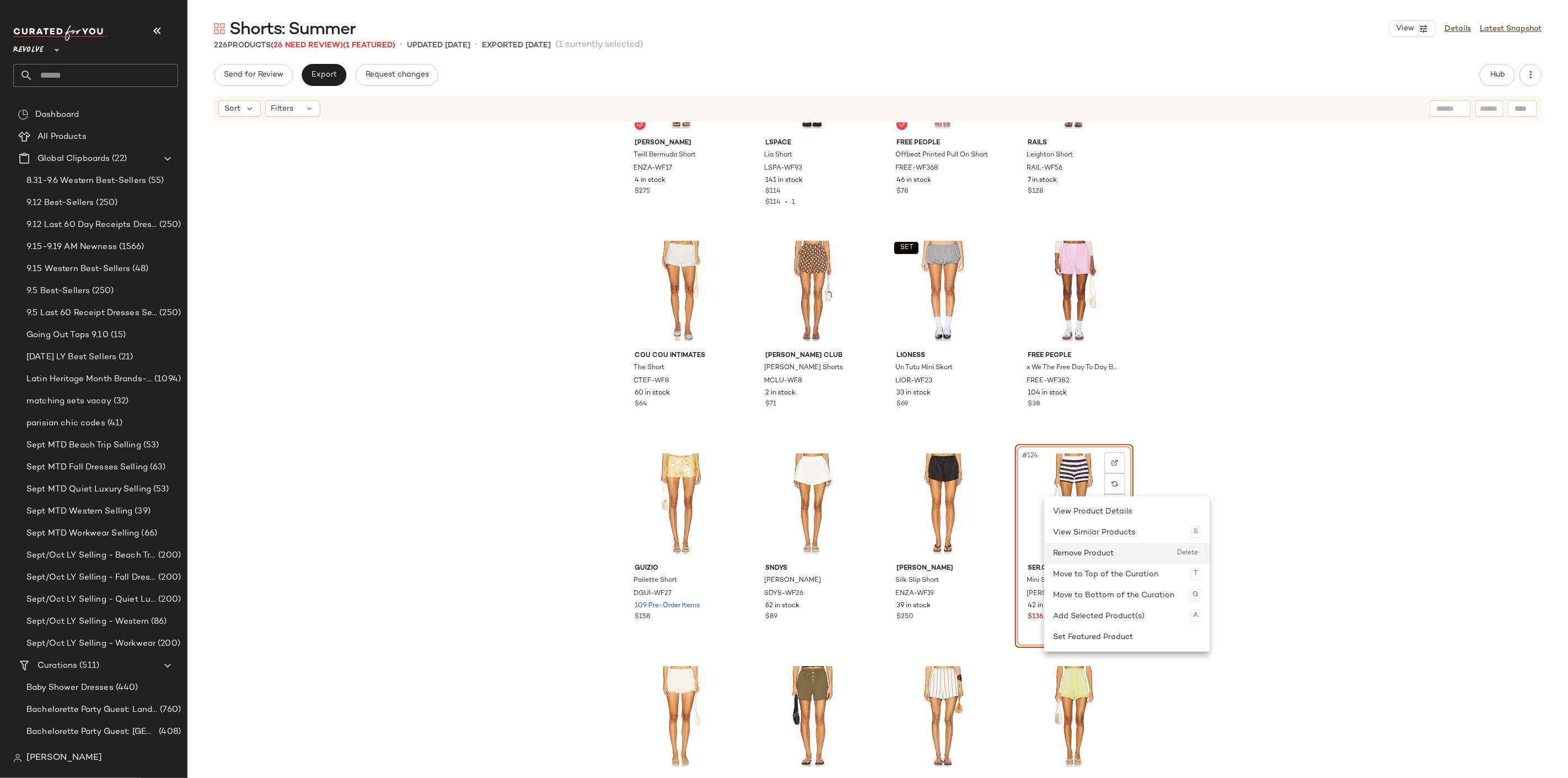
click at [1093, 550] on div "Remove Product Delete" at bounding box center [1126, 553] width 147 height 21
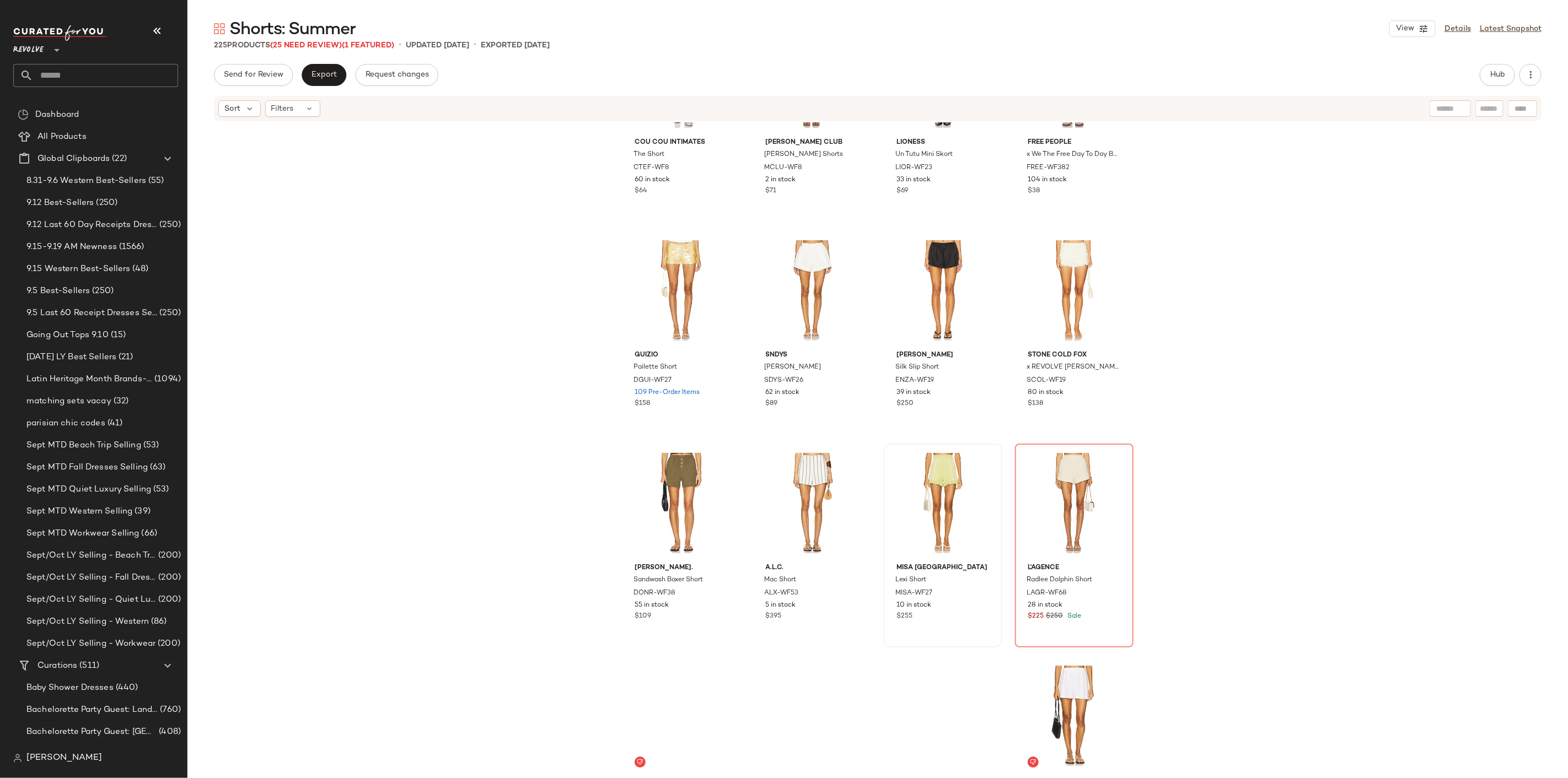
scroll to position [6315, 0]
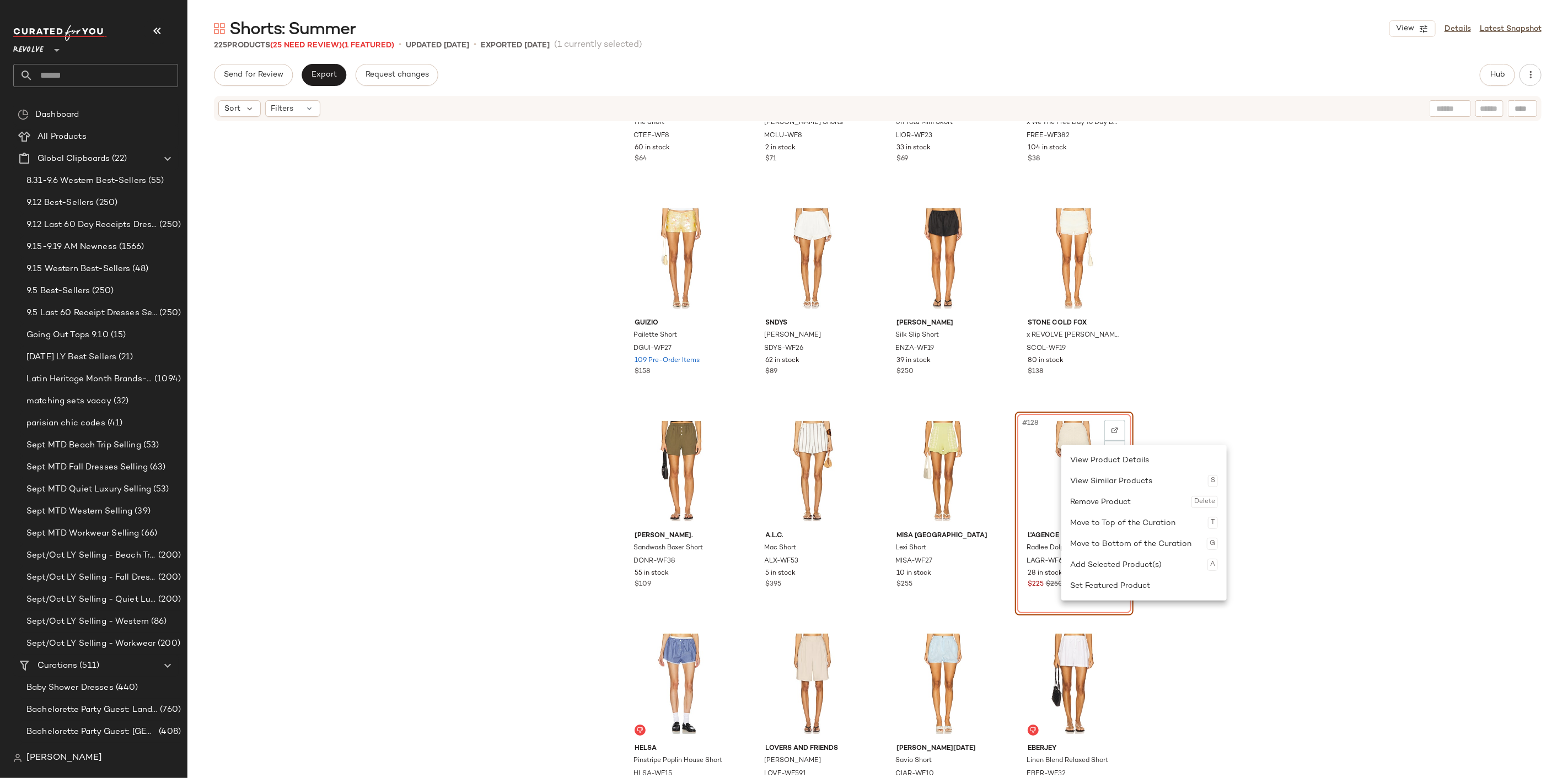
drag, startPoint x: 1102, startPoint y: 506, endPoint x: 1095, endPoint y: 498, distance: 10.6
click at [1100, 501] on div "Remove Product Delete" at bounding box center [1143, 502] width 147 height 21
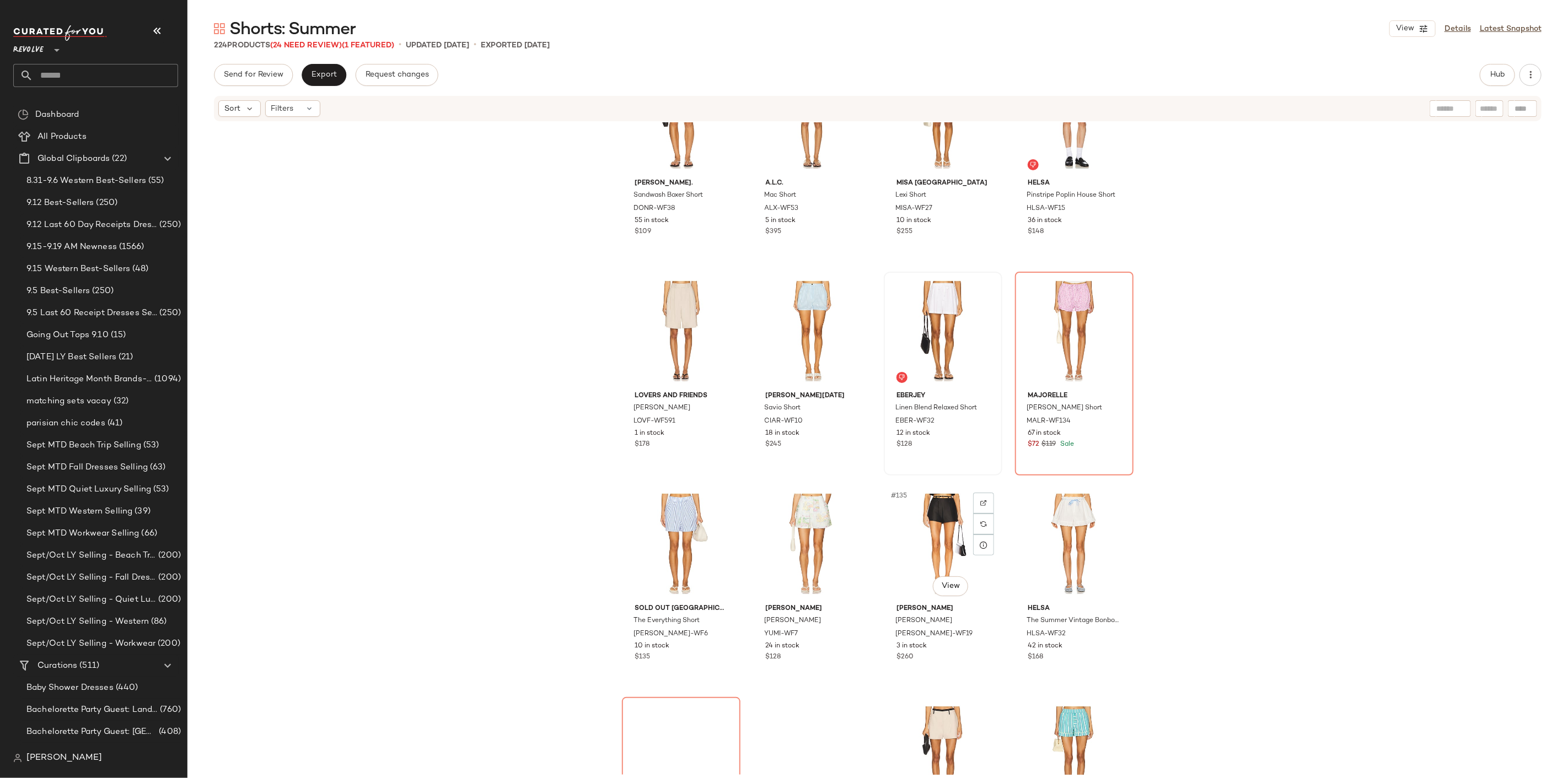
scroll to position [6682, 0]
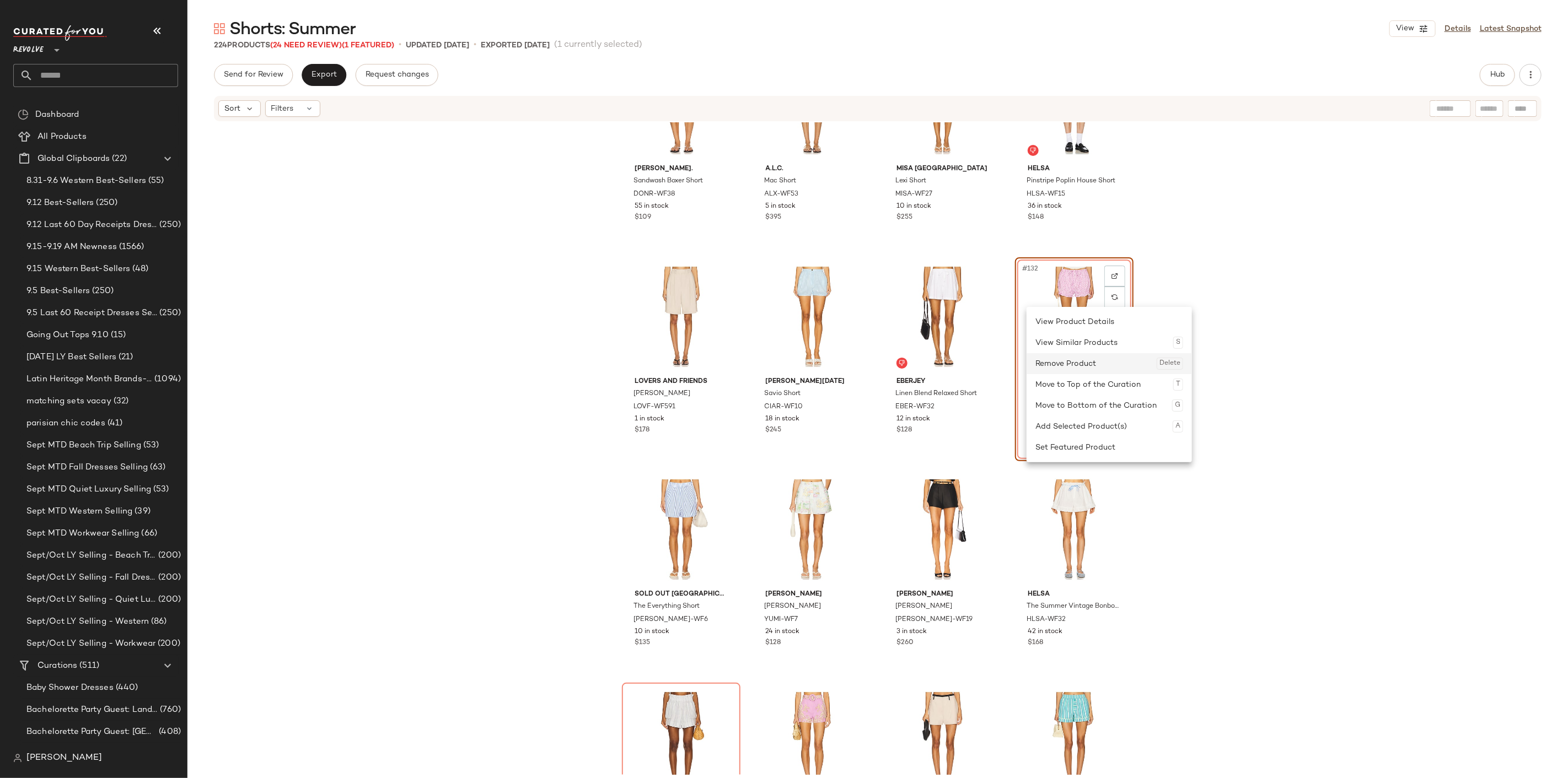
click at [1062, 362] on div "Remove Product Delete" at bounding box center [1108, 364] width 147 height 21
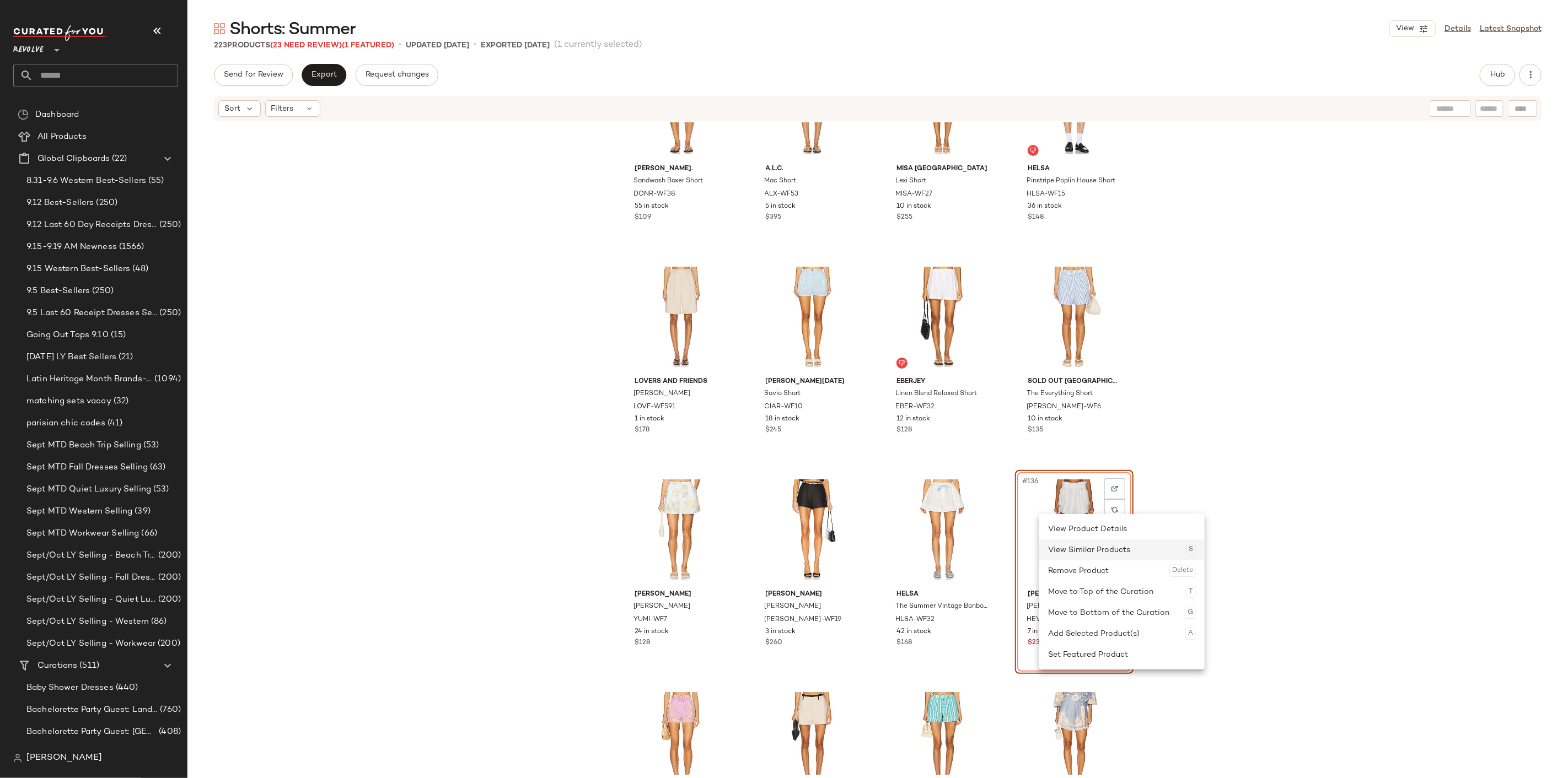
click at [1062, 557] on div "View Similar Products S" at bounding box center [1121, 550] width 147 height 21
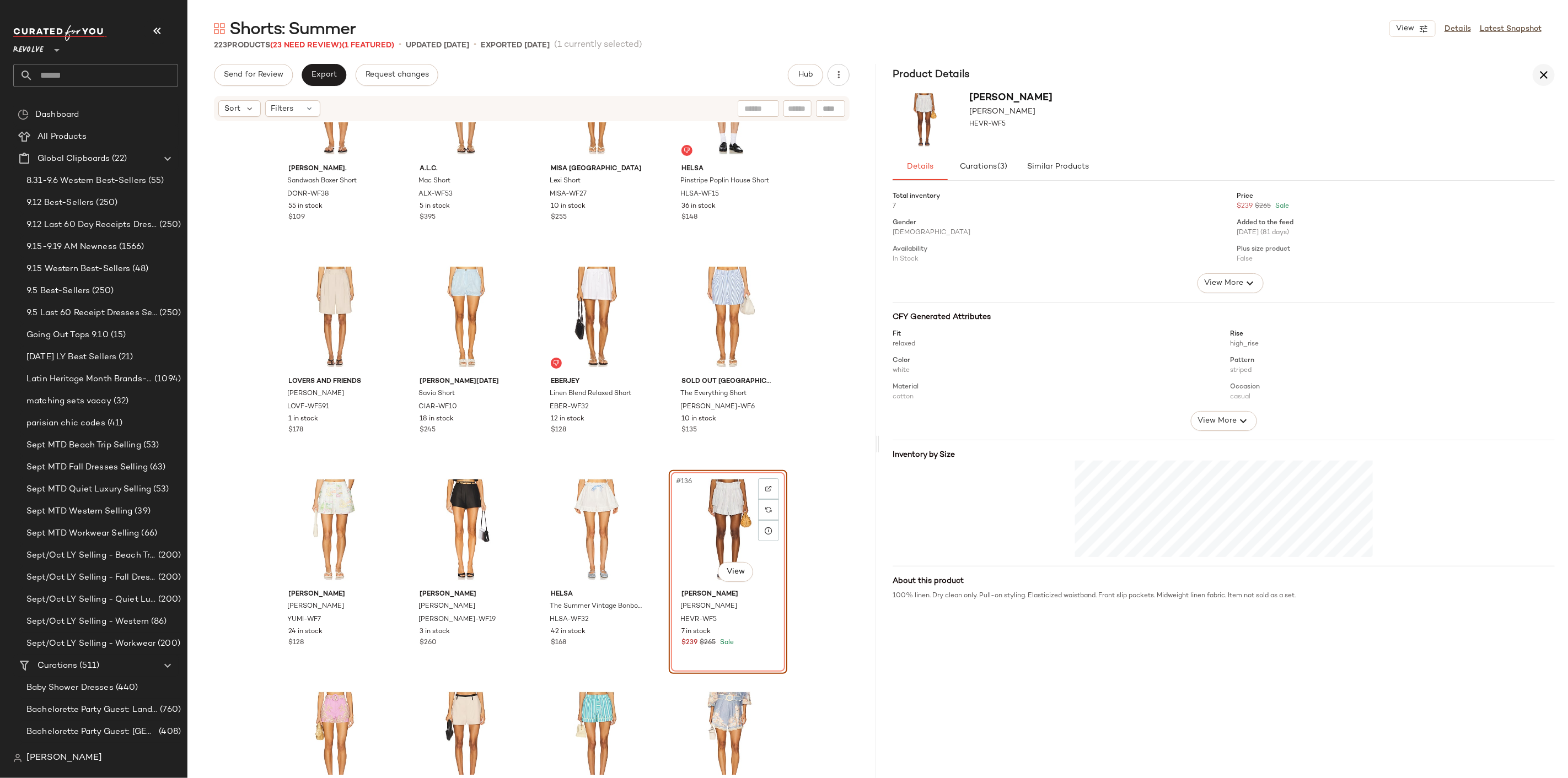
click at [1540, 72] on icon "button" at bounding box center [1544, 75] width 13 height 13
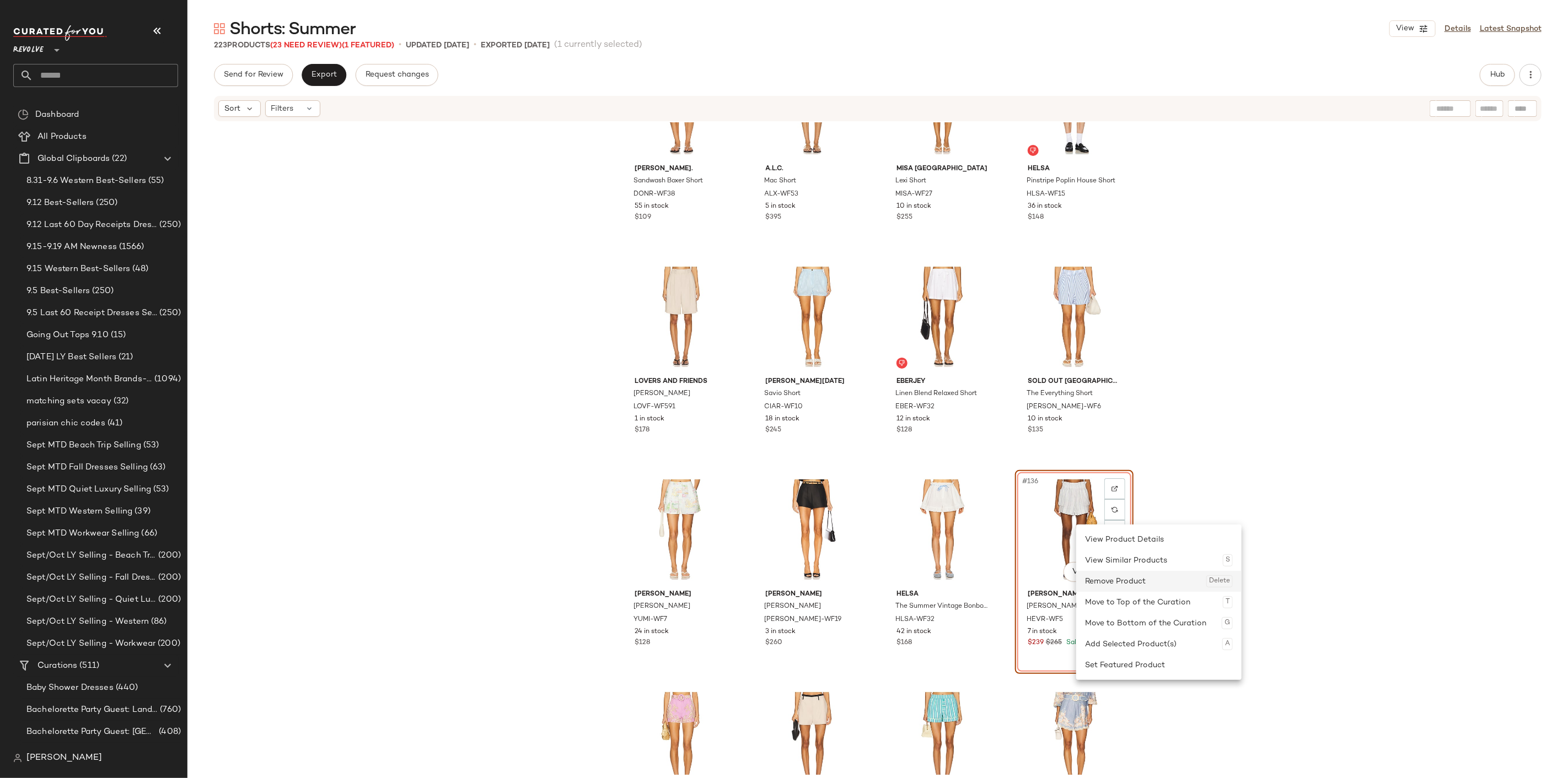
click at [1123, 585] on div "Remove Product Delete" at bounding box center [1158, 581] width 147 height 21
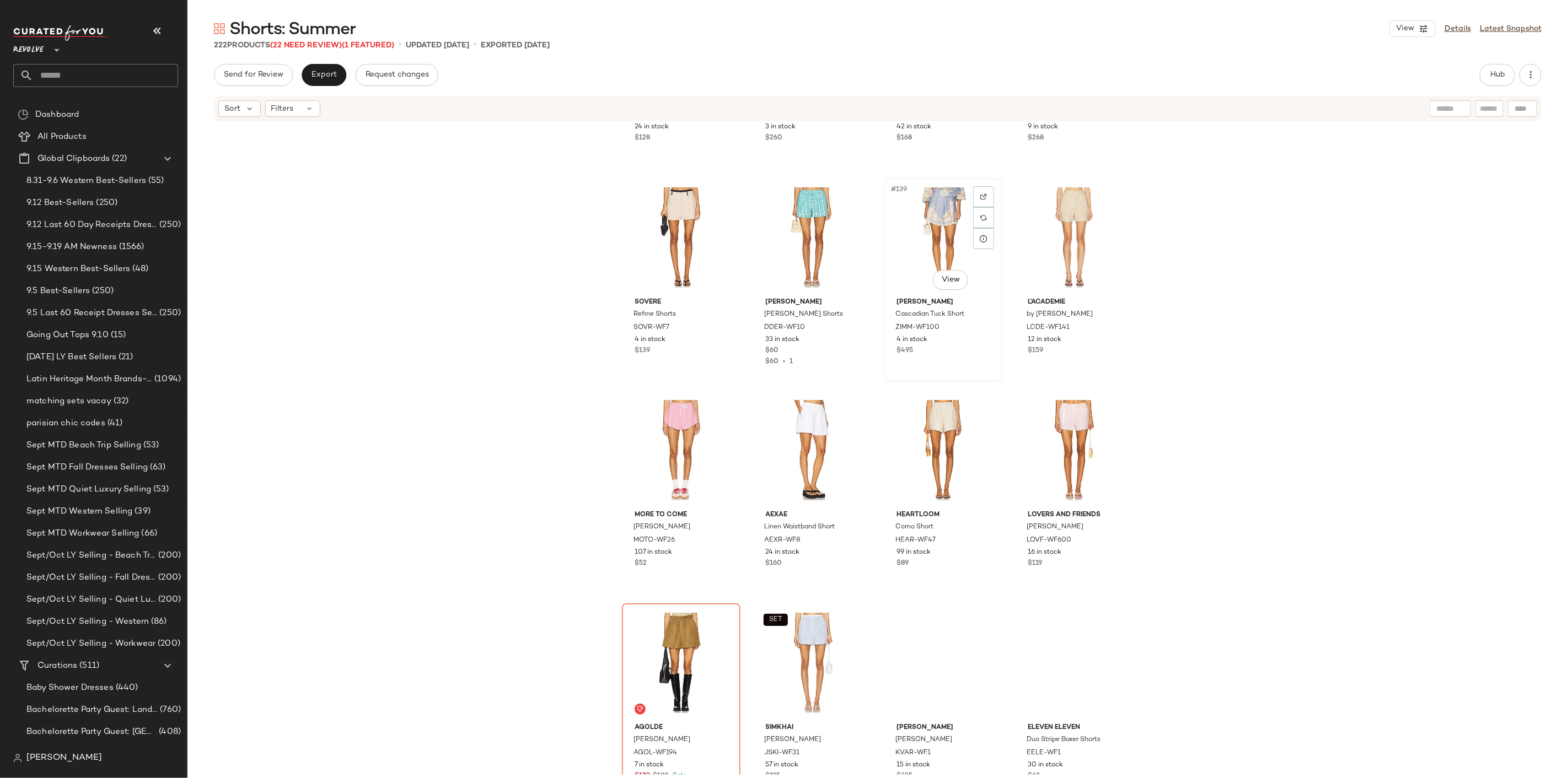
scroll to position [7356, 0]
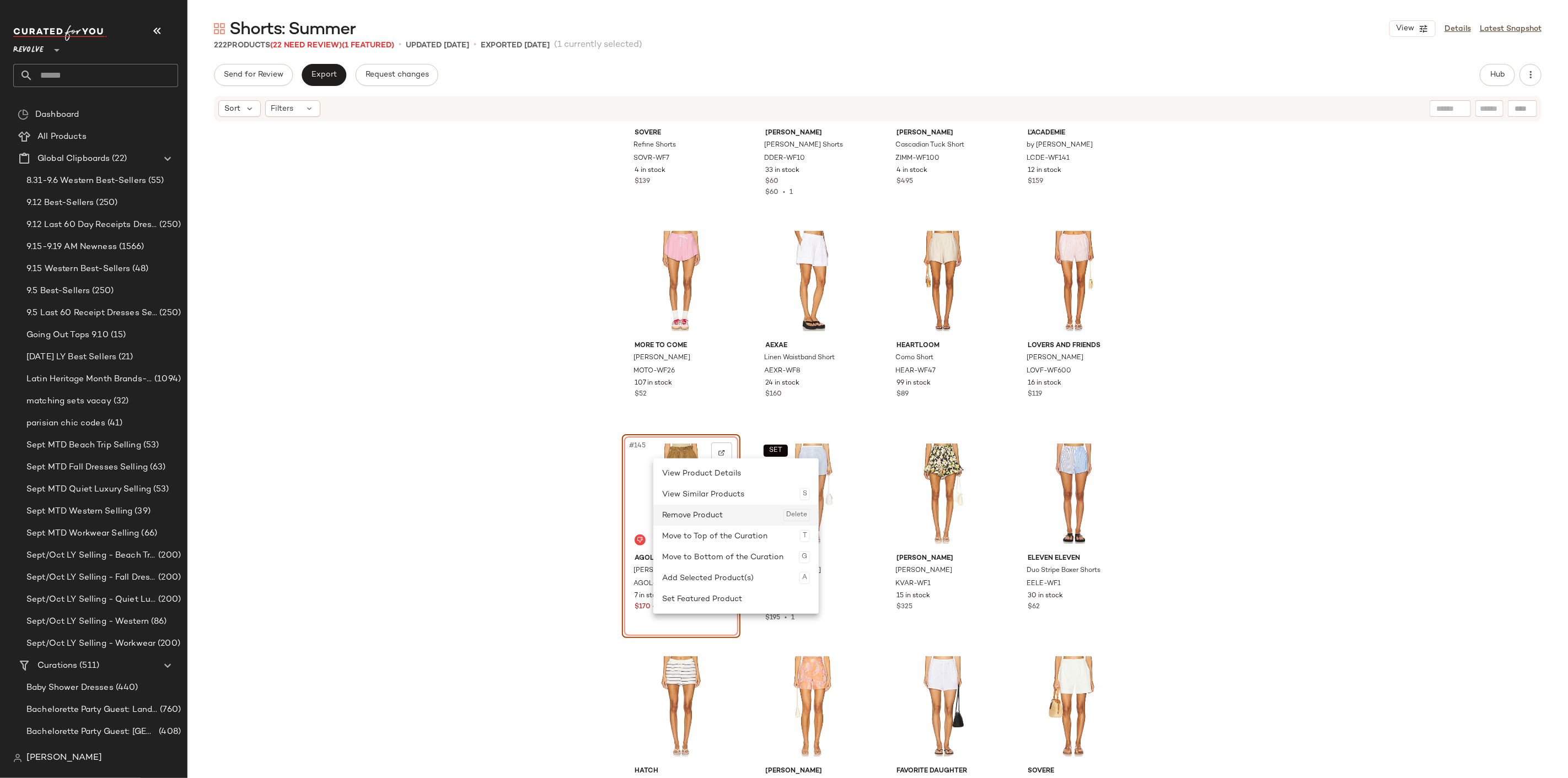
click at [703, 521] on div "Remove Product Delete" at bounding box center [735, 515] width 147 height 21
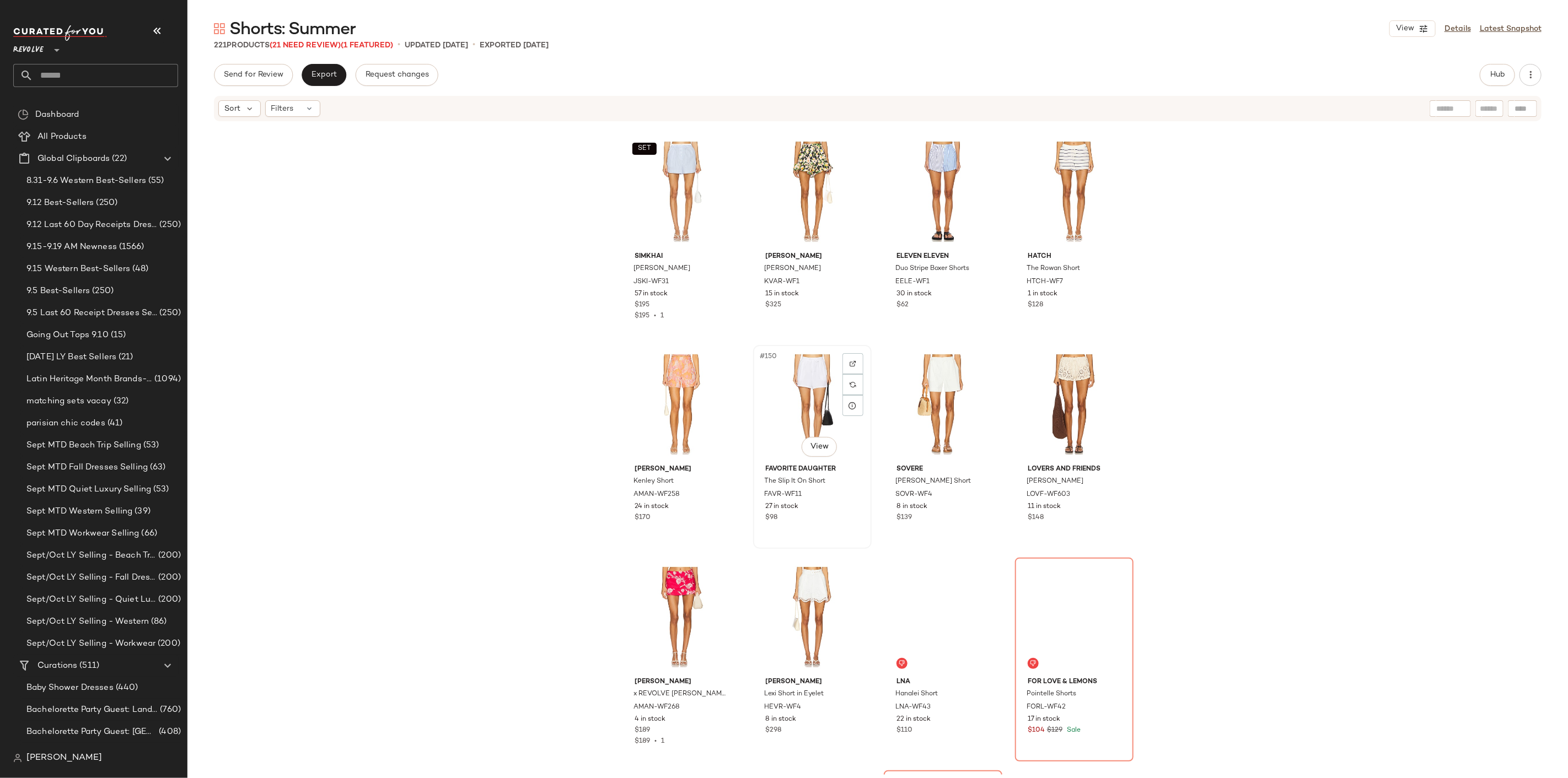
scroll to position [7723, 0]
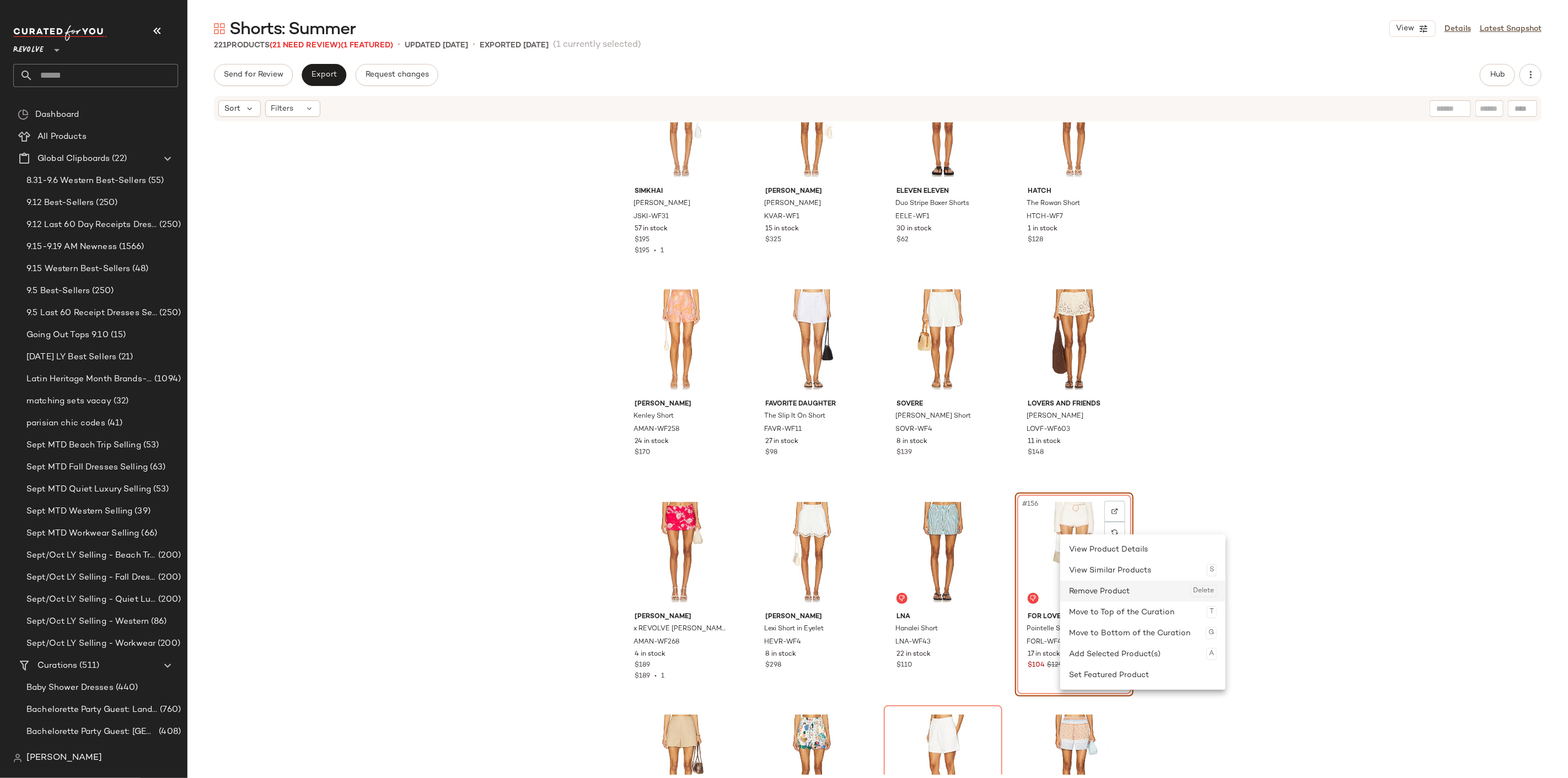
click at [1093, 588] on div "Remove Product Delete" at bounding box center [1142, 592] width 147 height 21
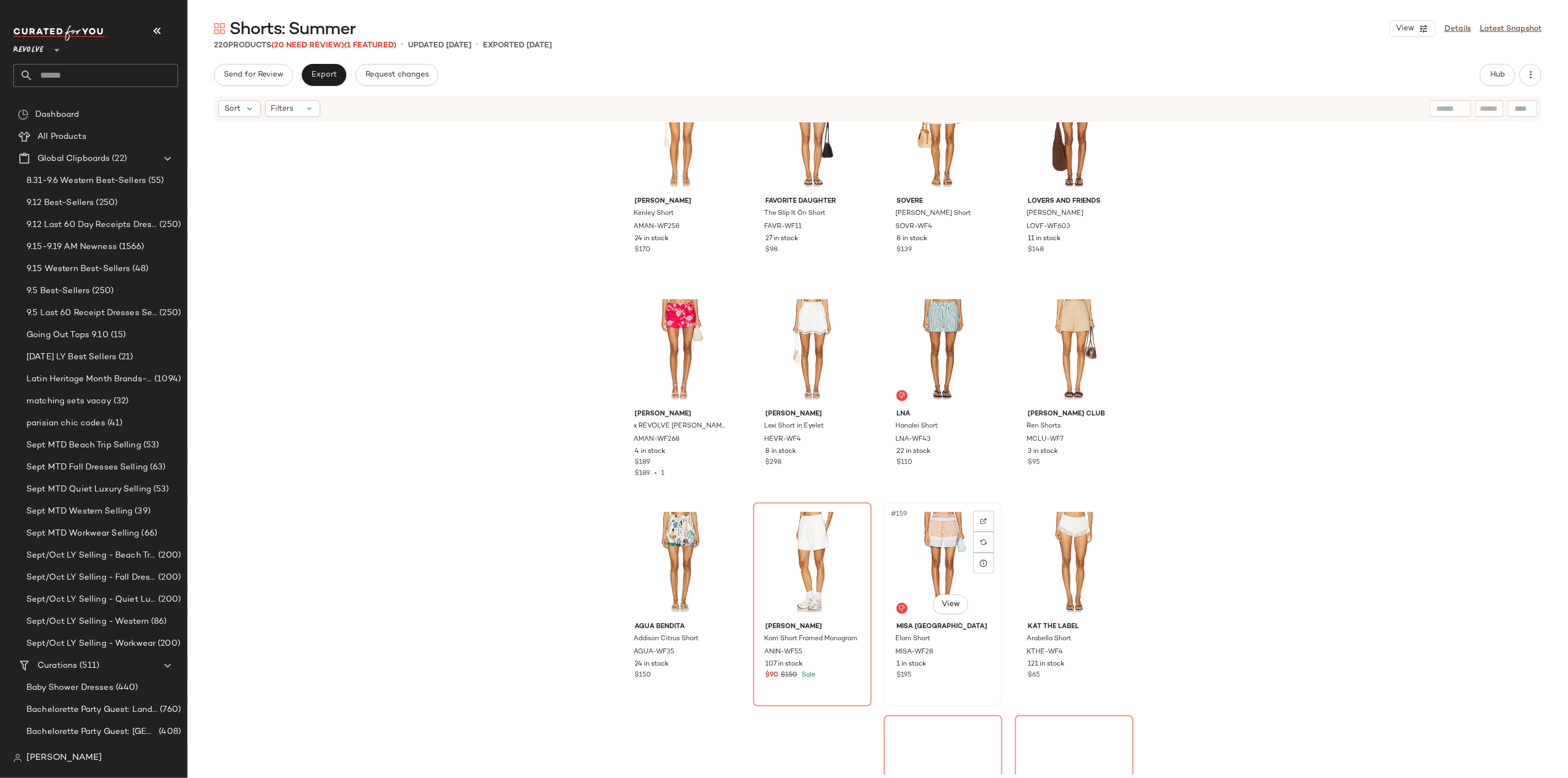
scroll to position [8029, 0]
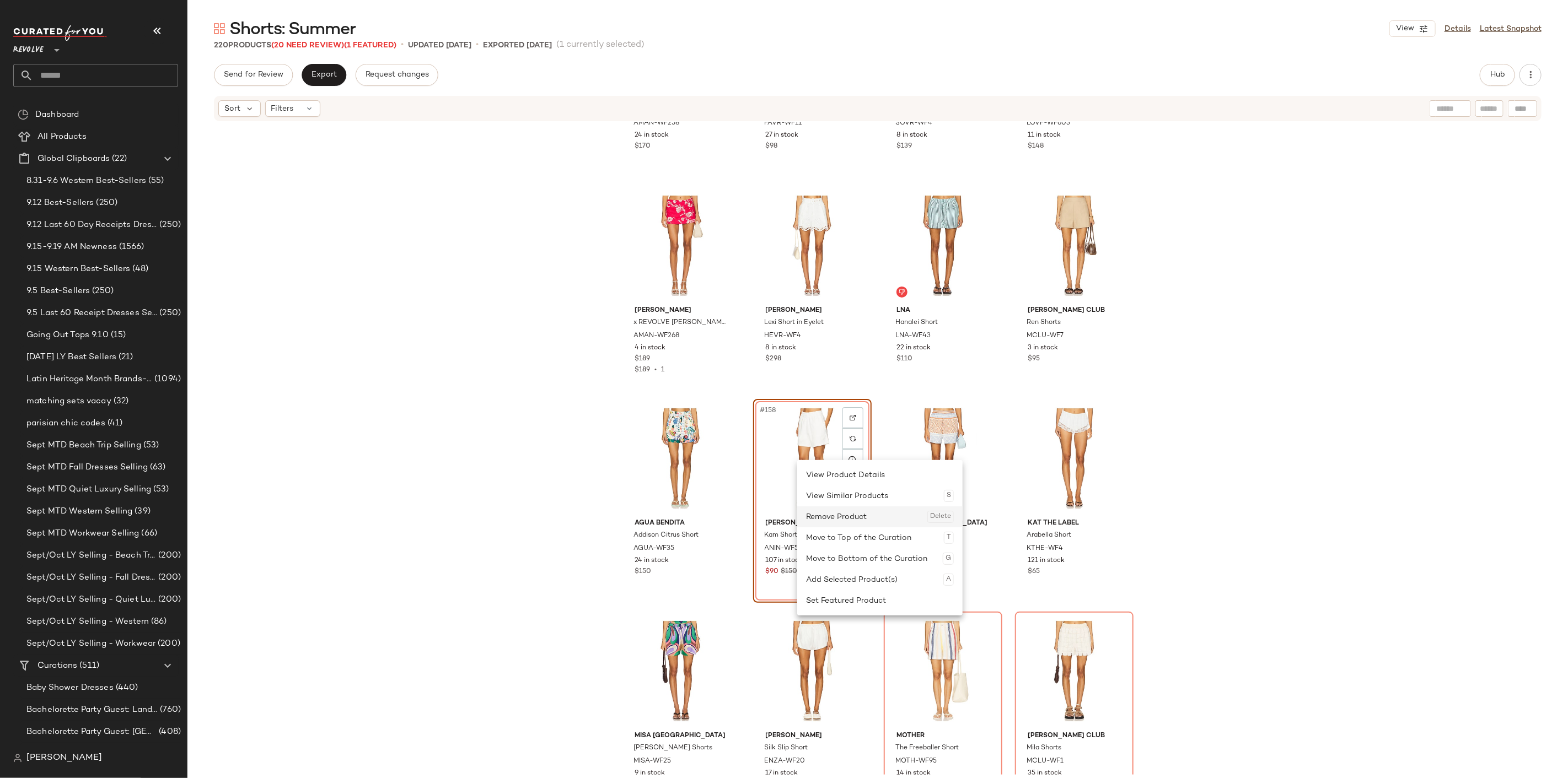
click at [831, 523] on div "Remove Product Delete" at bounding box center [879, 517] width 147 height 21
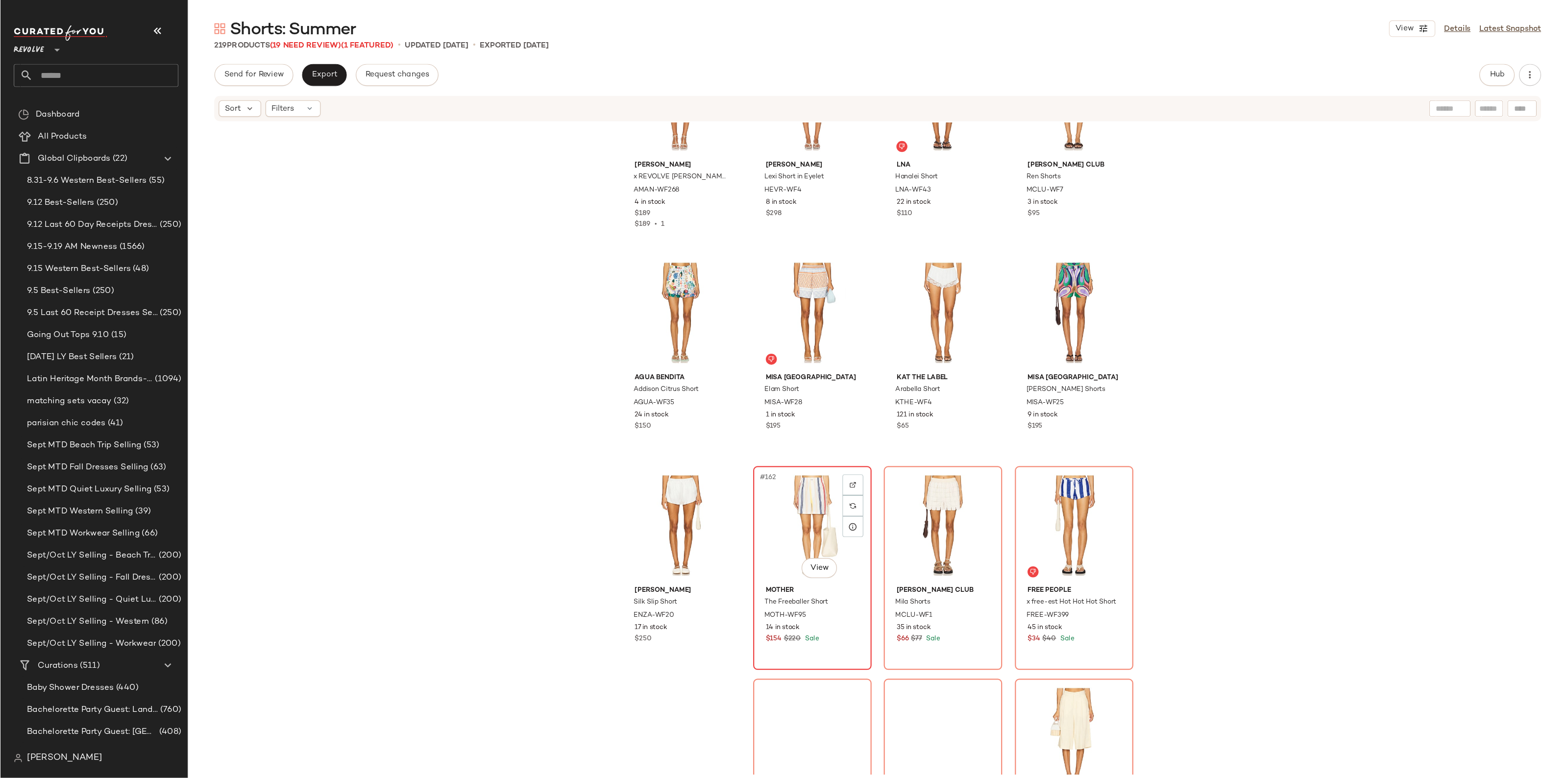
scroll to position [7303, 0]
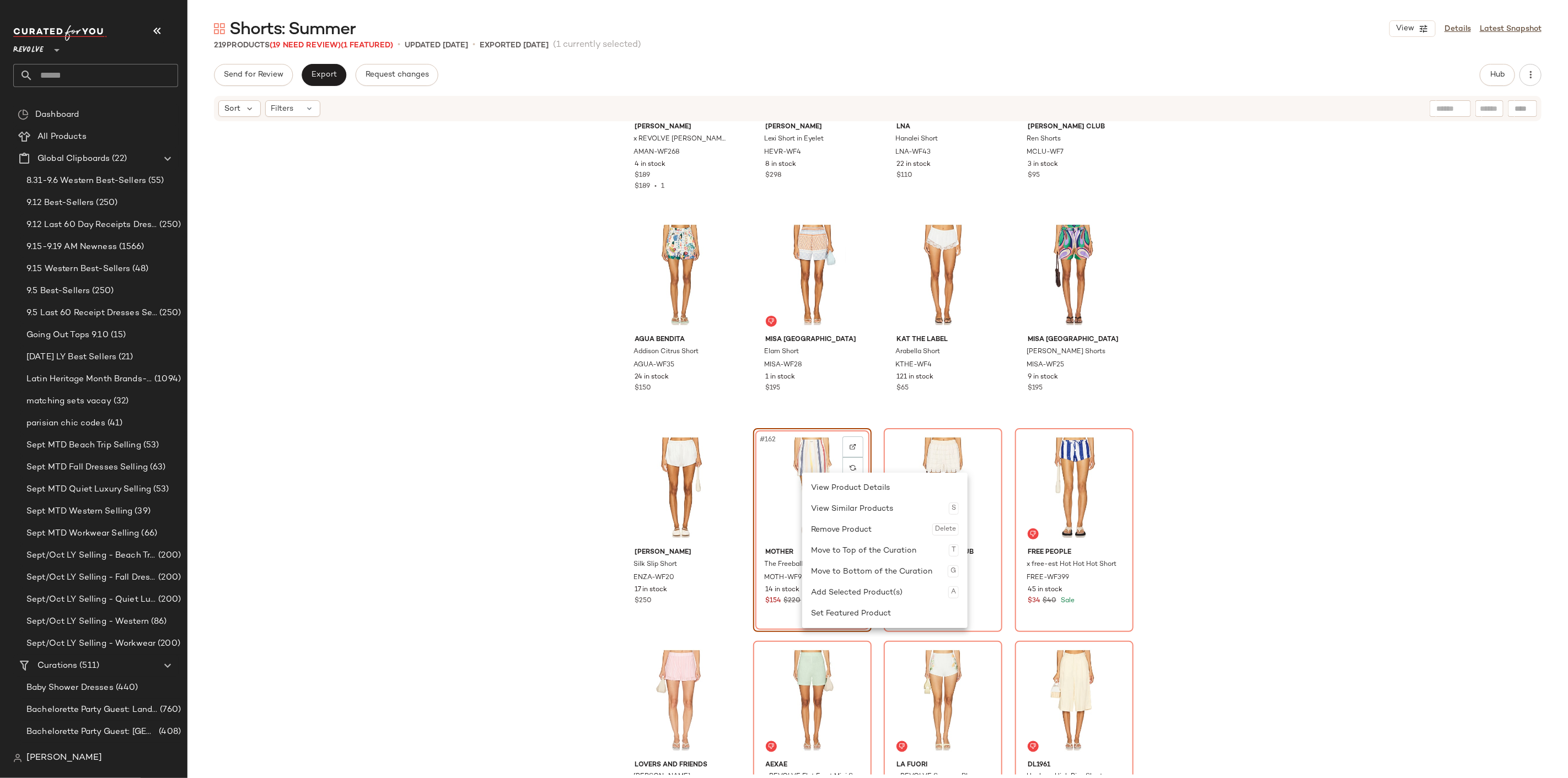
click at [797, 466] on div "#162 View" at bounding box center [812, 487] width 111 height 111
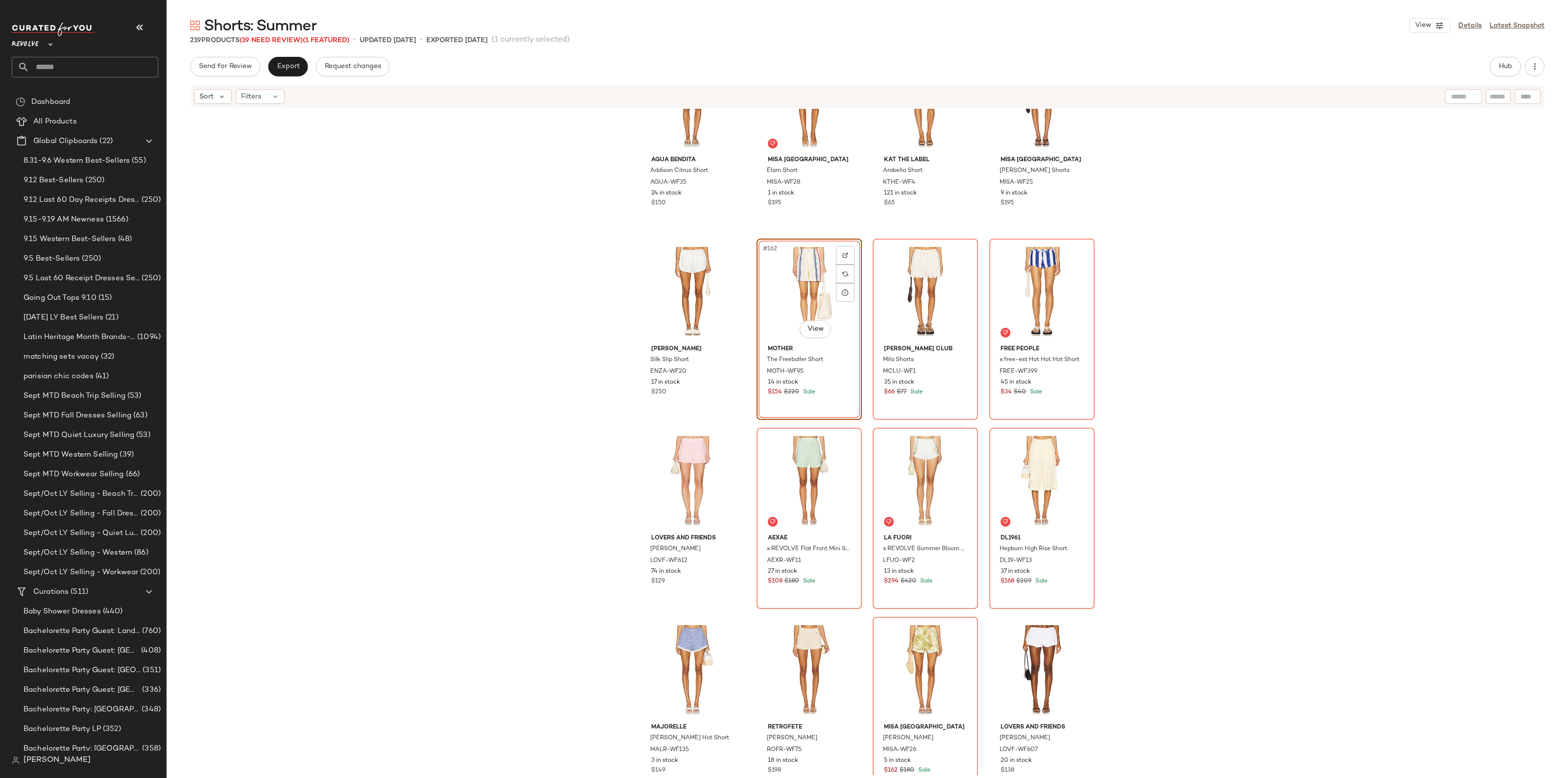
scroll to position [7487, 0]
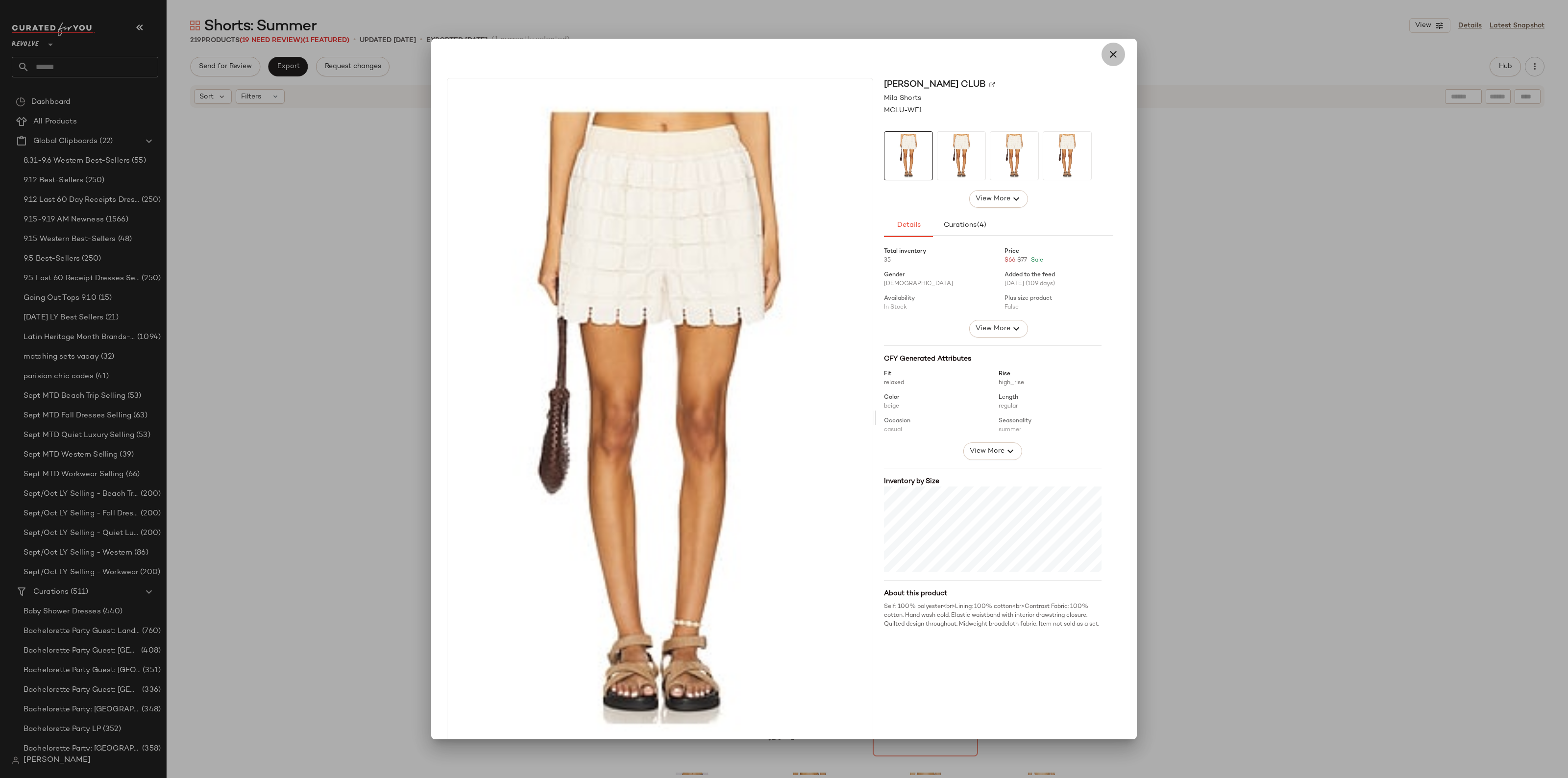
click at [1107, 54] on icon "button" at bounding box center [1113, 54] width 12 height 12
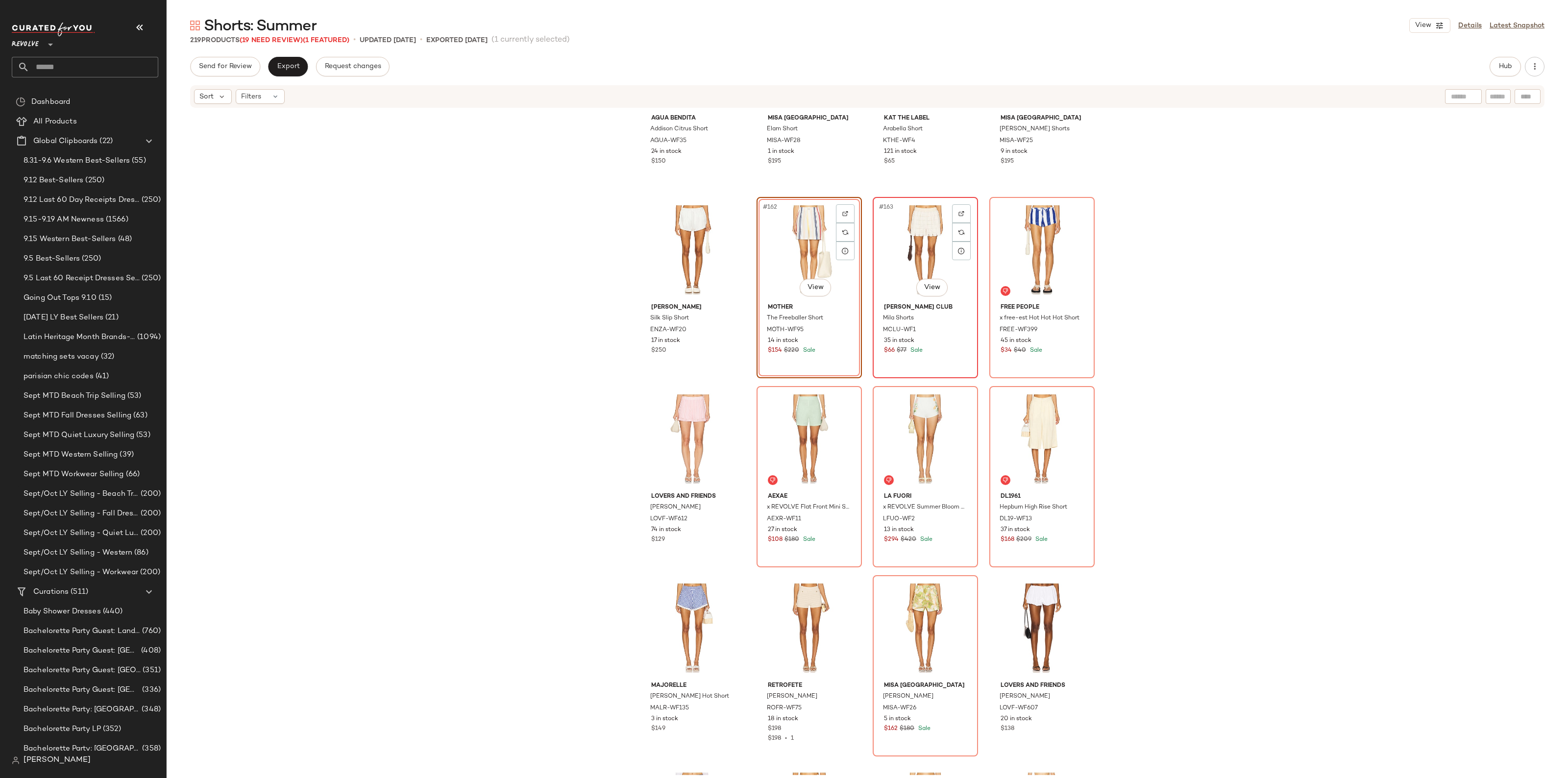
click at [903, 253] on div "#163 View" at bounding box center [925, 250] width 98 height 99
click at [1010, 247] on div "#164 View" at bounding box center [1042, 250] width 98 height 99
click at [805, 430] on div "#166 View" at bounding box center [809, 439] width 98 height 99
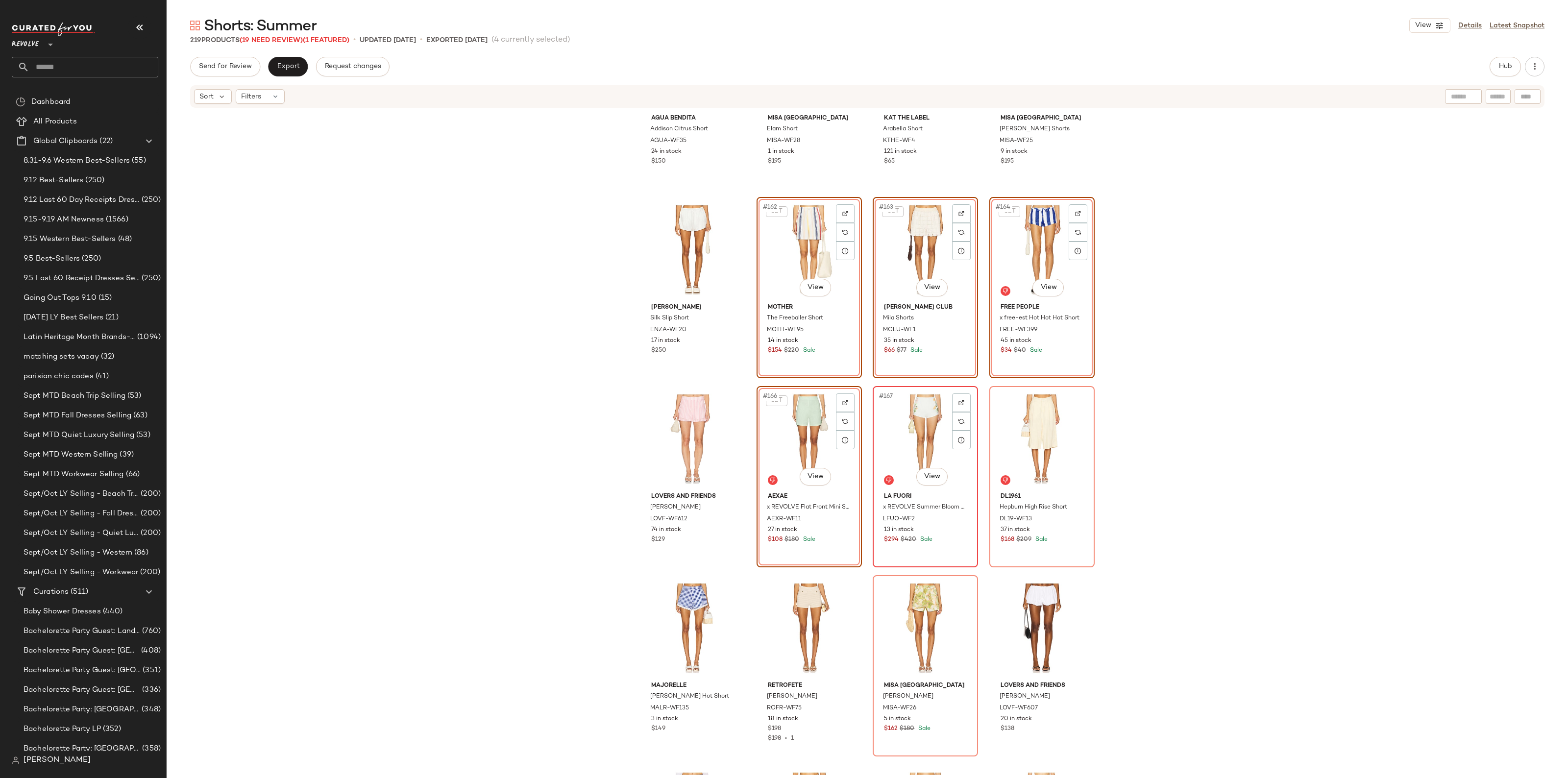
click at [918, 427] on div "#167 View" at bounding box center [925, 439] width 98 height 99
click at [1027, 418] on div "#168 View" at bounding box center [1042, 439] width 98 height 99
click at [921, 618] on div "#171 View" at bounding box center [925, 628] width 98 height 99
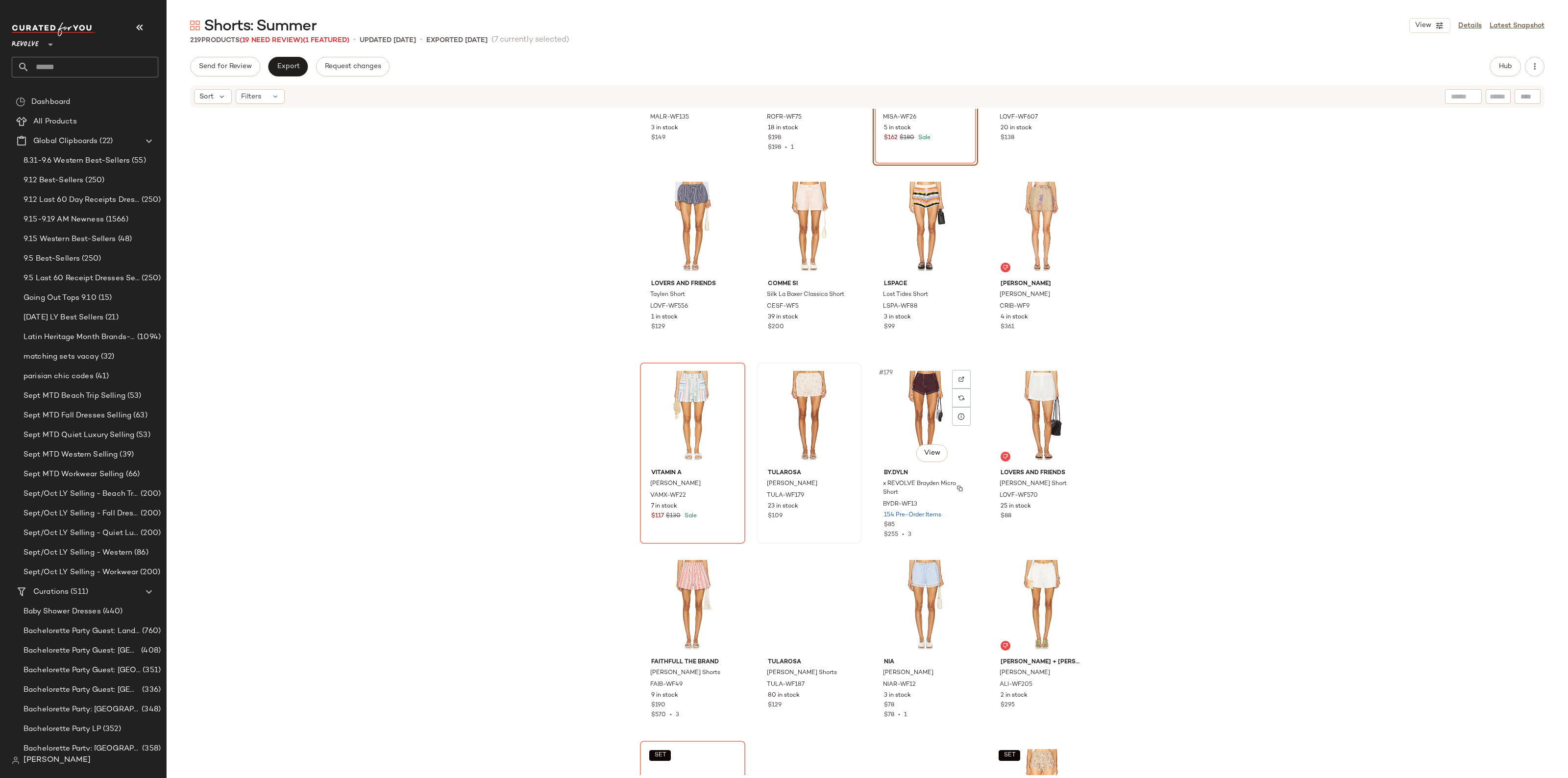
scroll to position [8038, 0]
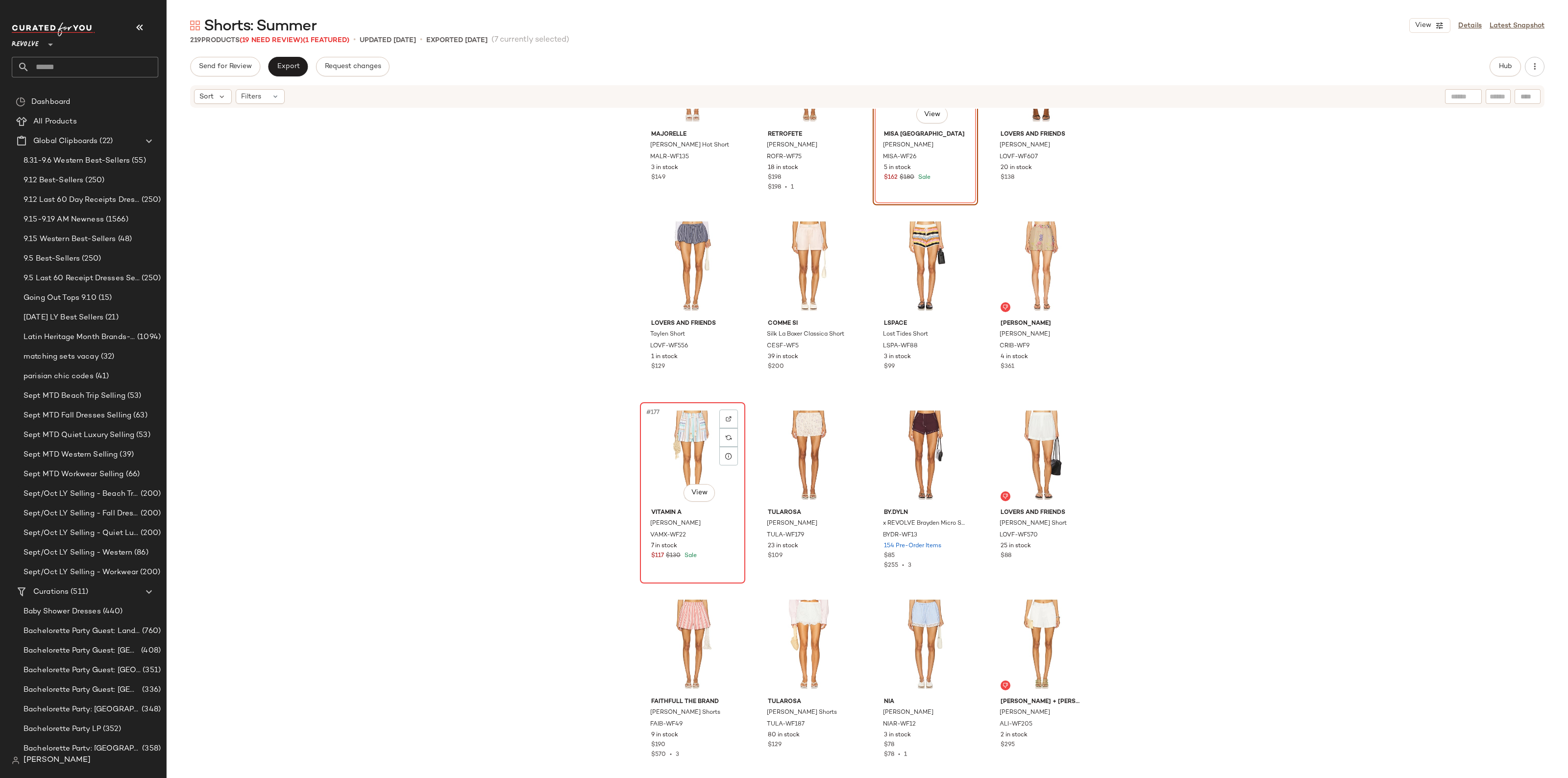
click at [652, 444] on div "#177 View" at bounding box center [692, 455] width 98 height 99
click at [741, 456] on div "Remove Product Delete" at bounding box center [764, 450] width 131 height 19
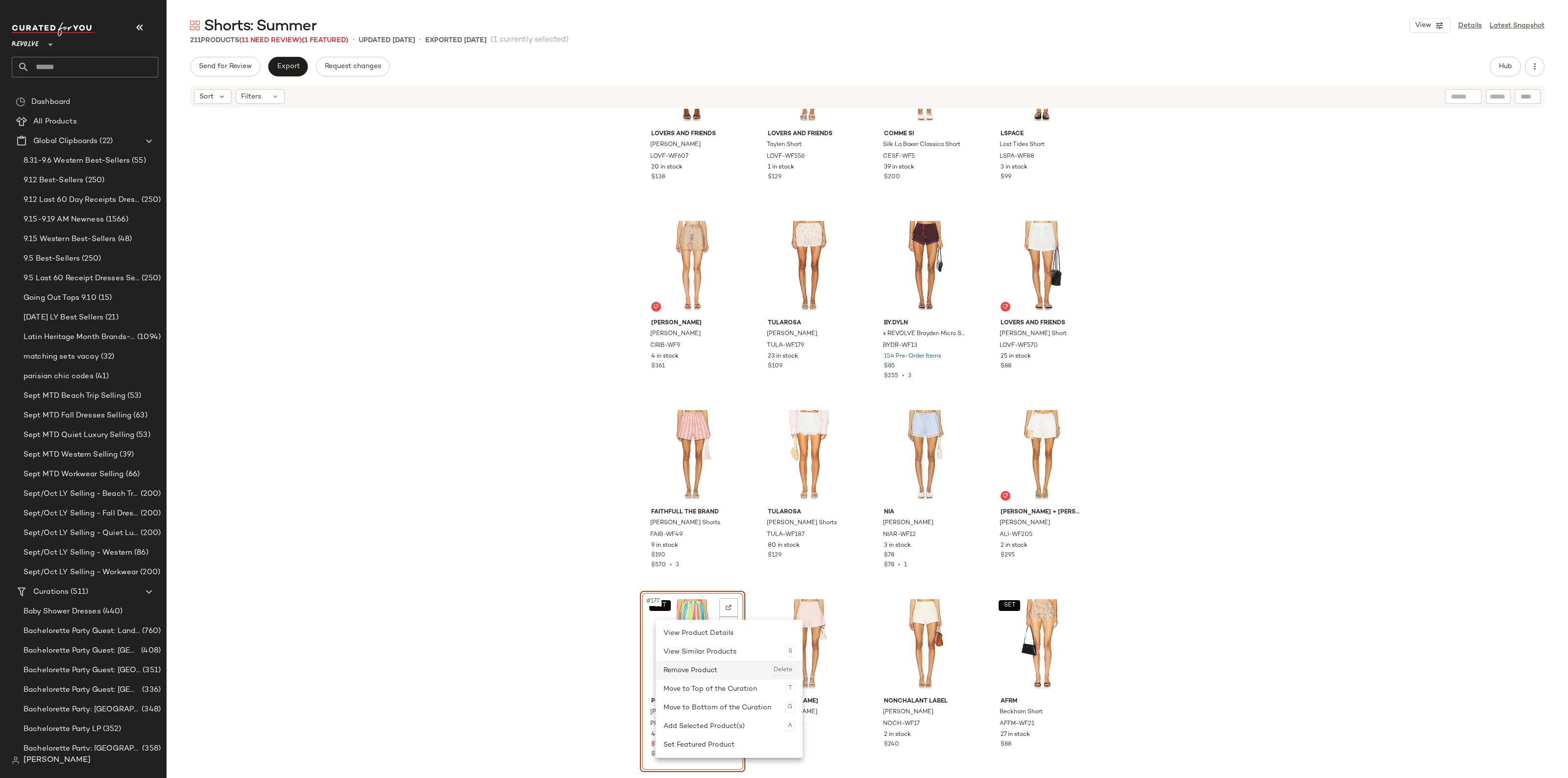
click at [706, 672] on div "Remove Product Delete" at bounding box center [729, 670] width 131 height 19
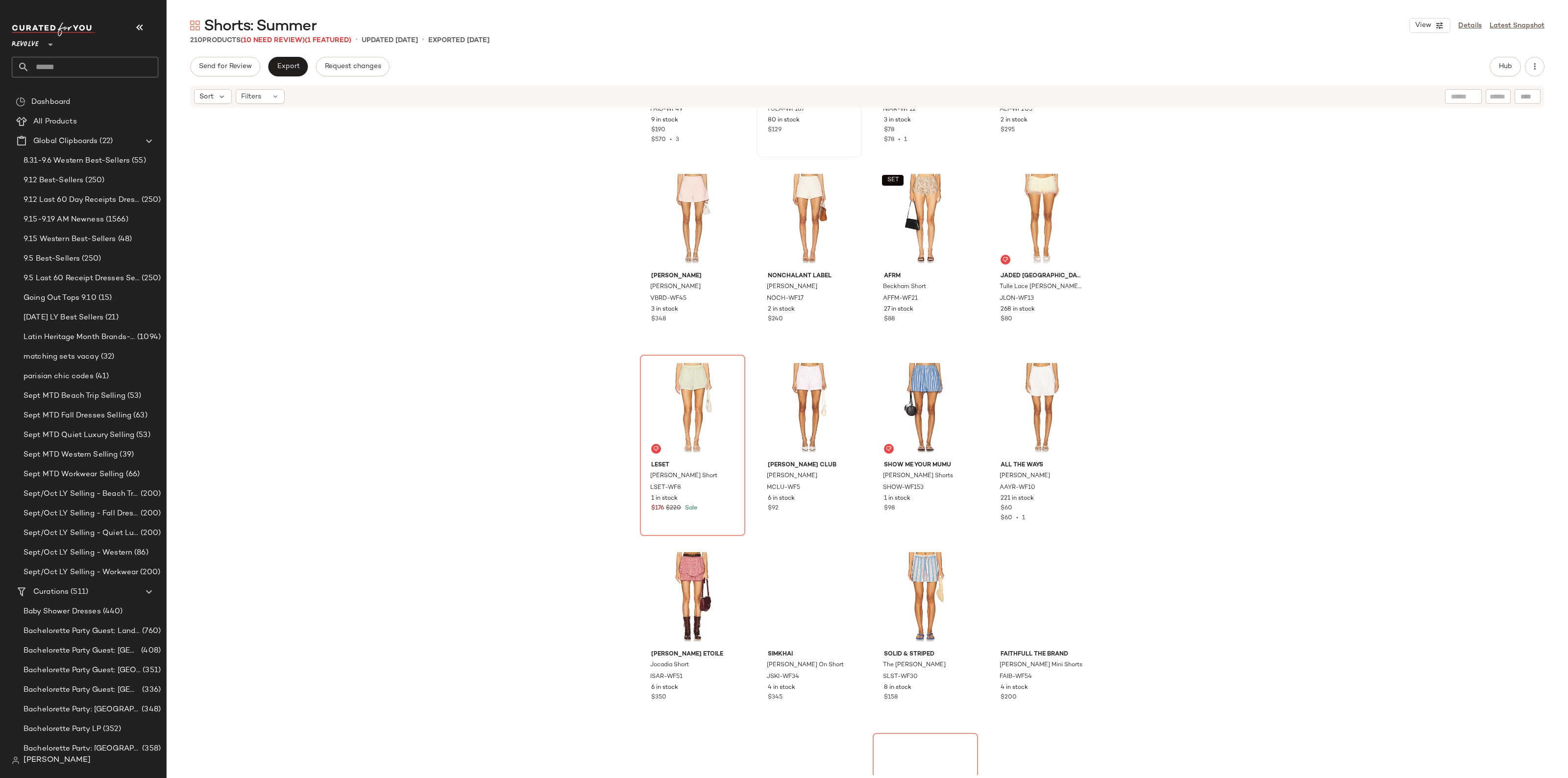
scroll to position [8279, 0]
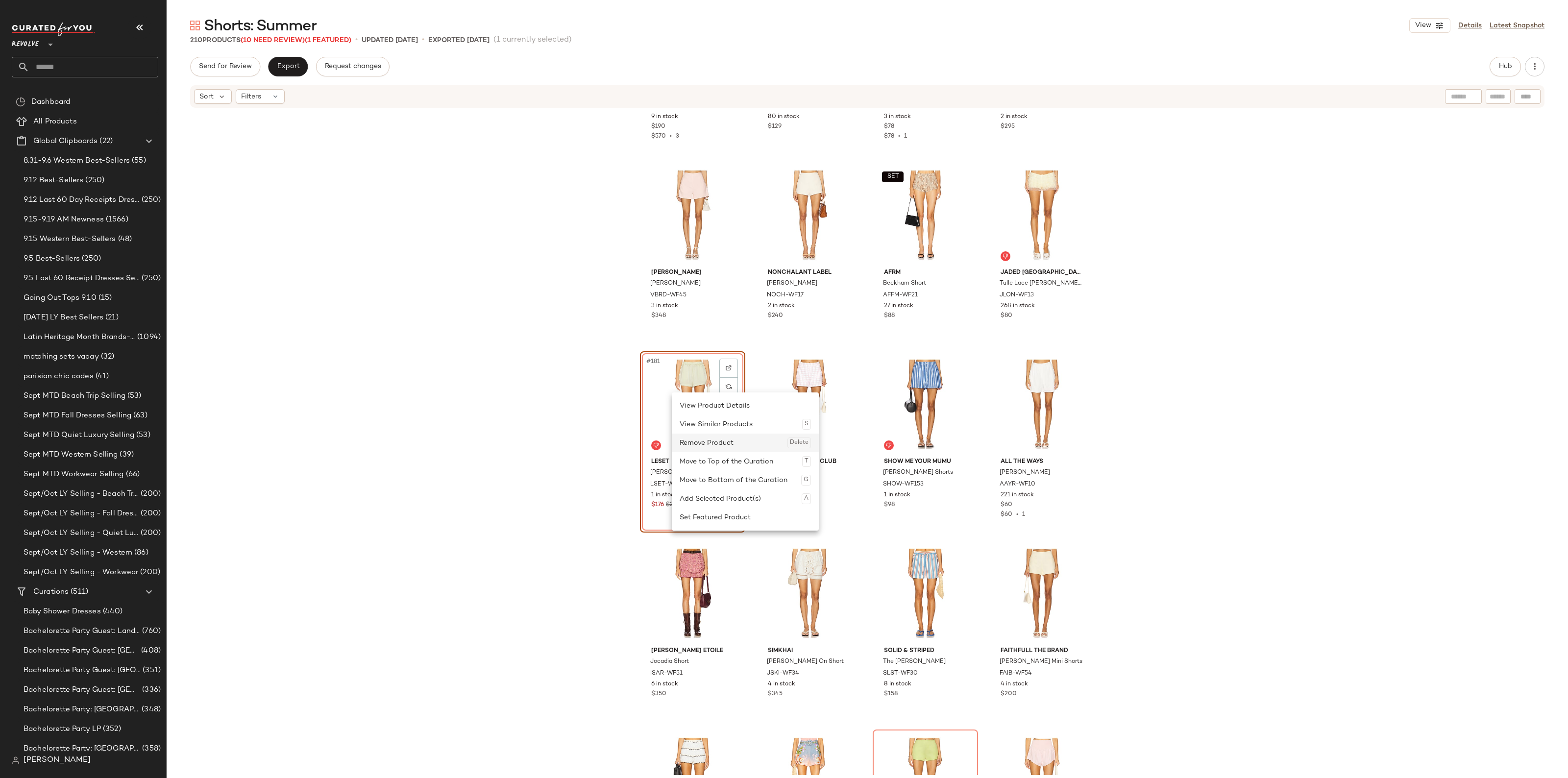
click at [682, 436] on div "Remove Product Delete" at bounding box center [745, 443] width 131 height 19
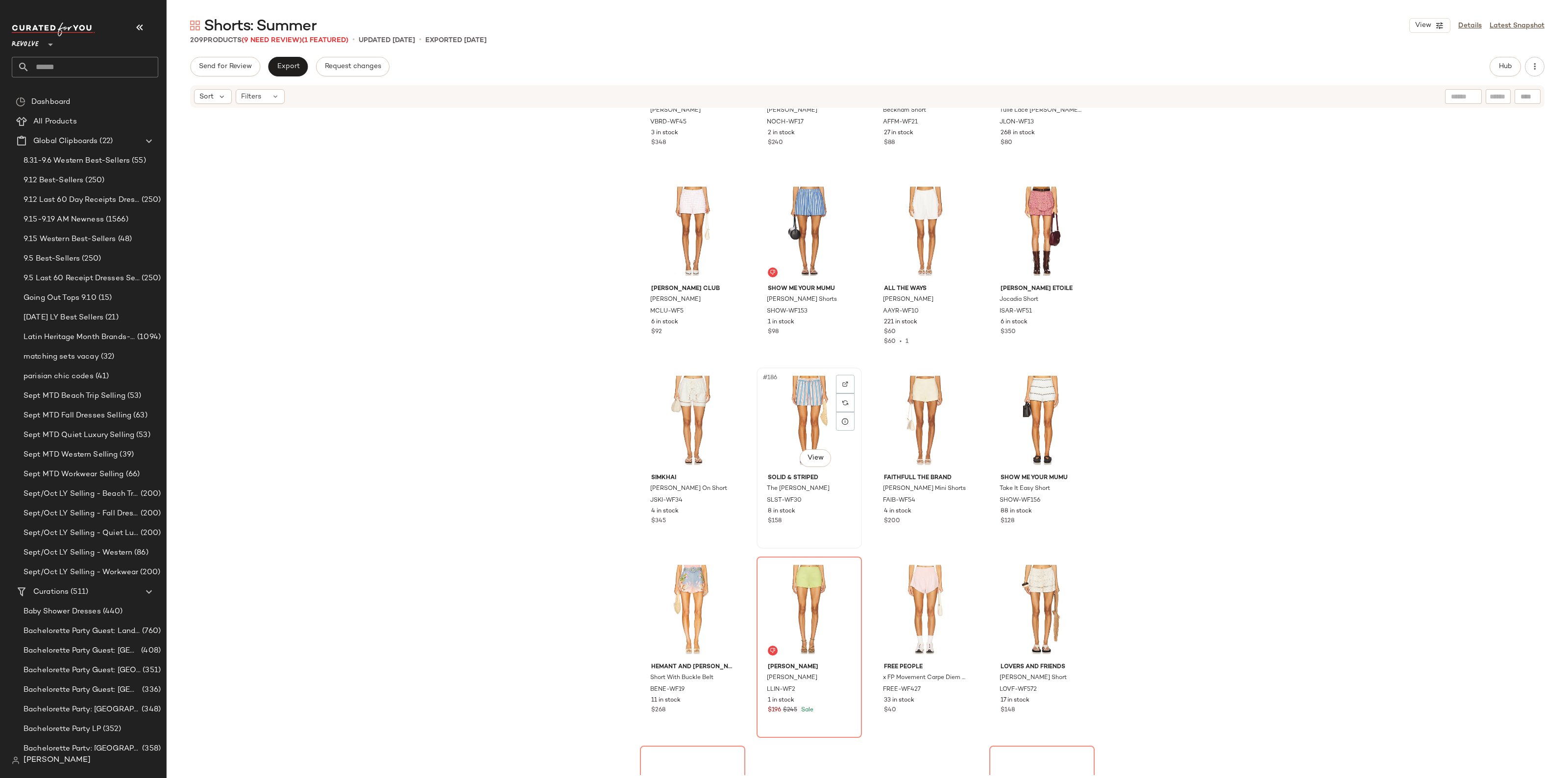
scroll to position [8585, 0]
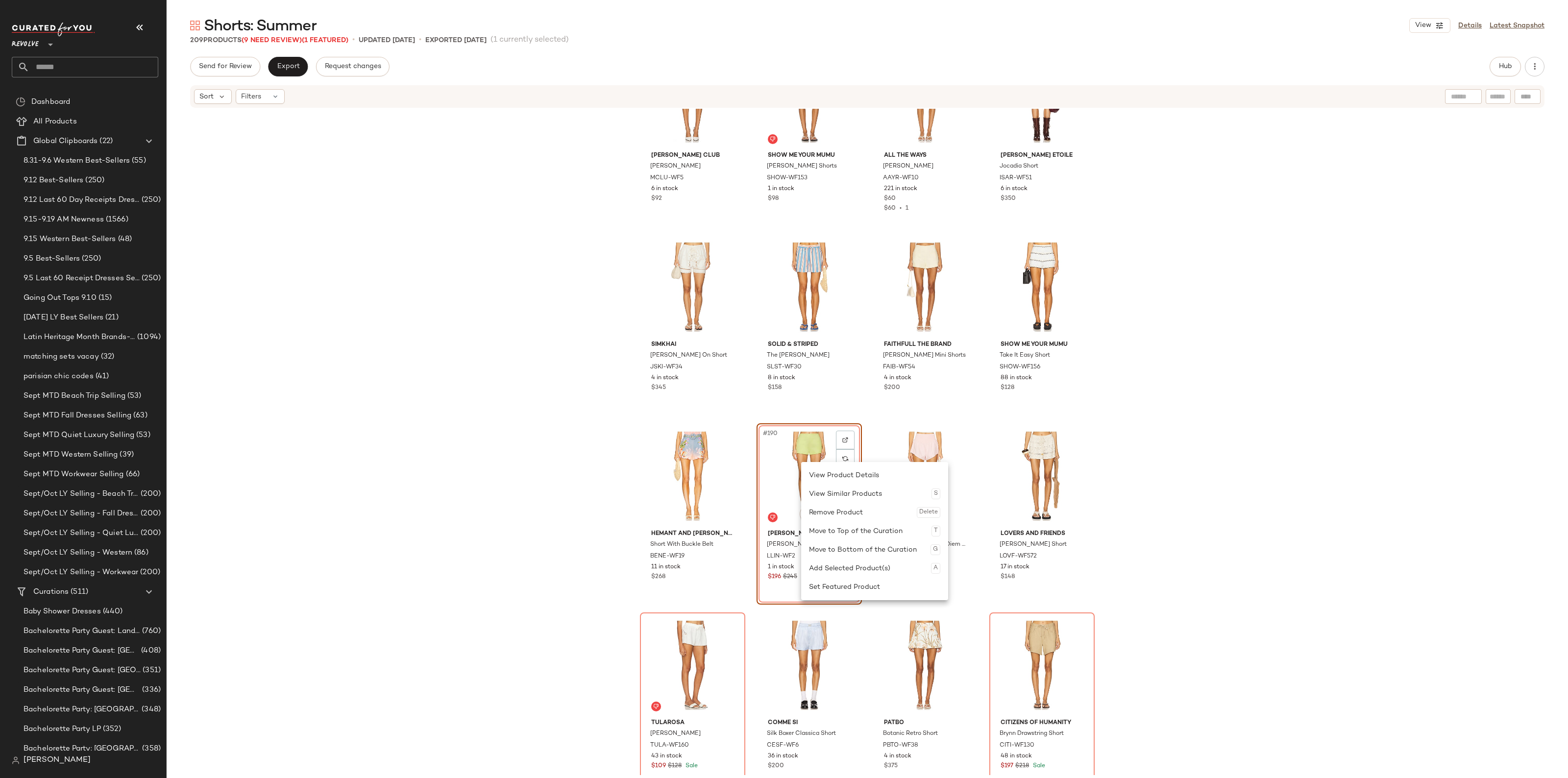
click at [833, 520] on div "Remove Product Delete" at bounding box center [874, 512] width 131 height 19
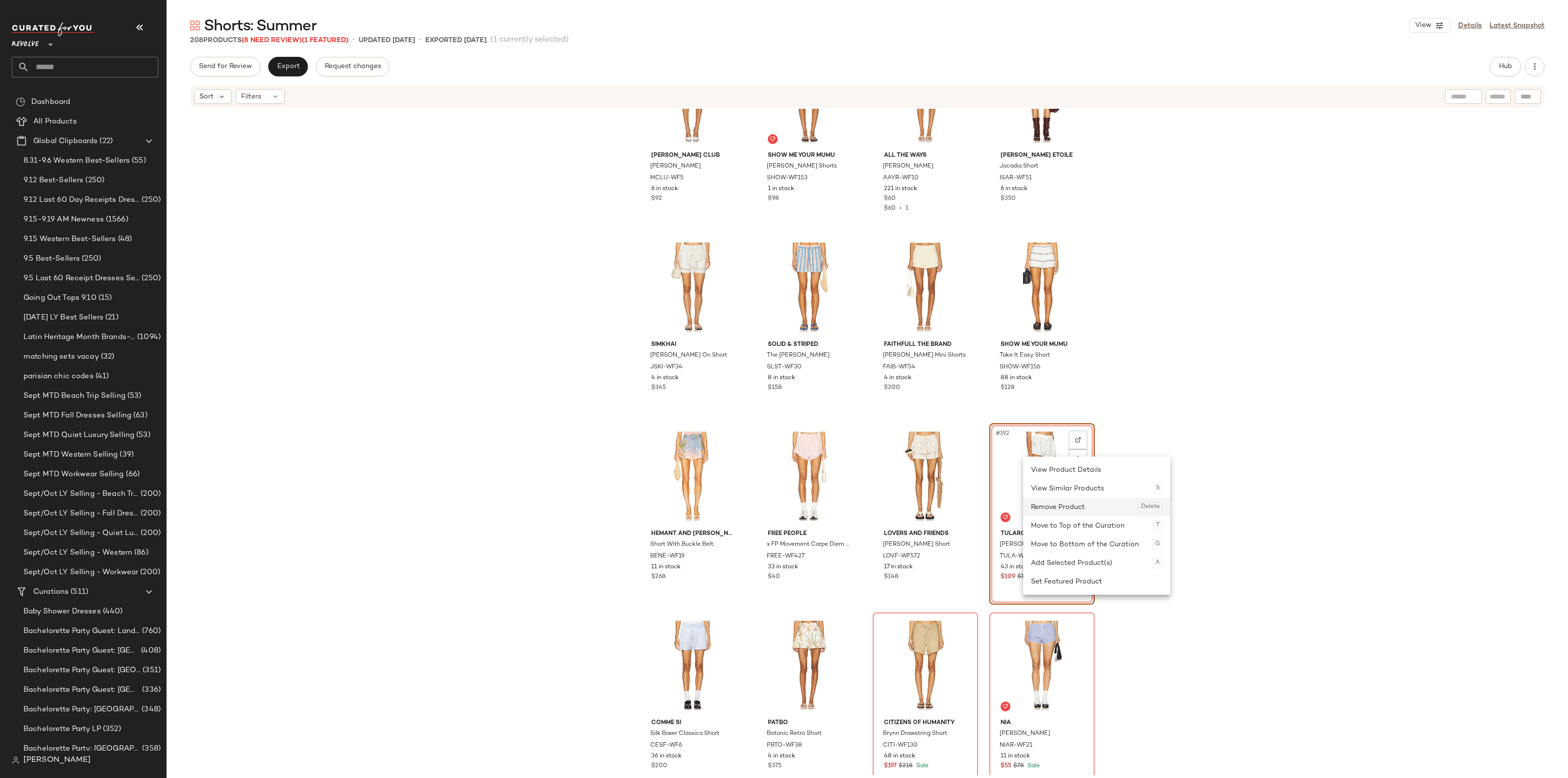
click at [1048, 507] on div "Remove Product Delete" at bounding box center [1096, 507] width 131 height 19
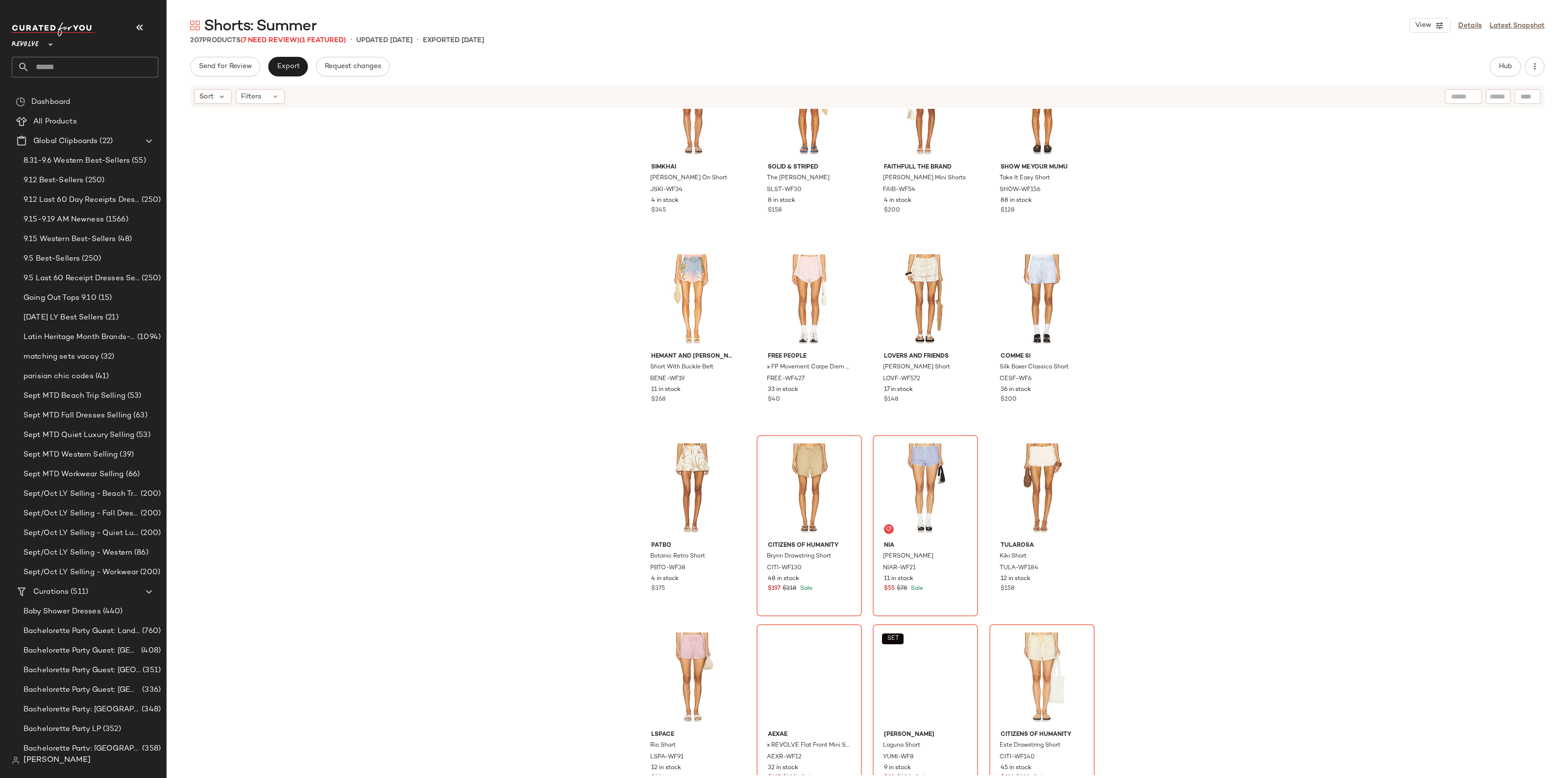
scroll to position [8829, 0]
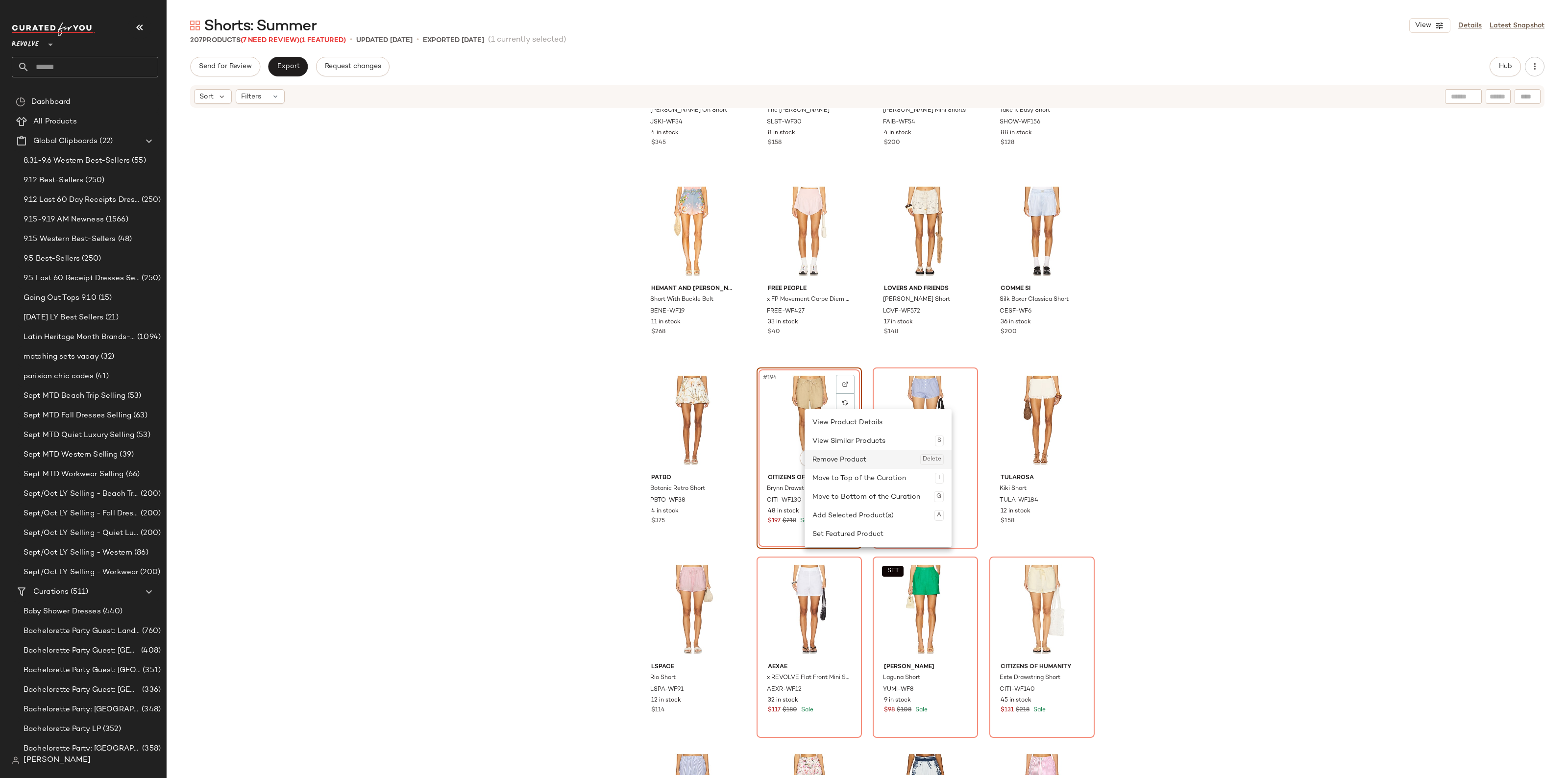
click at [835, 456] on div "Remove Product Delete" at bounding box center [878, 460] width 131 height 19
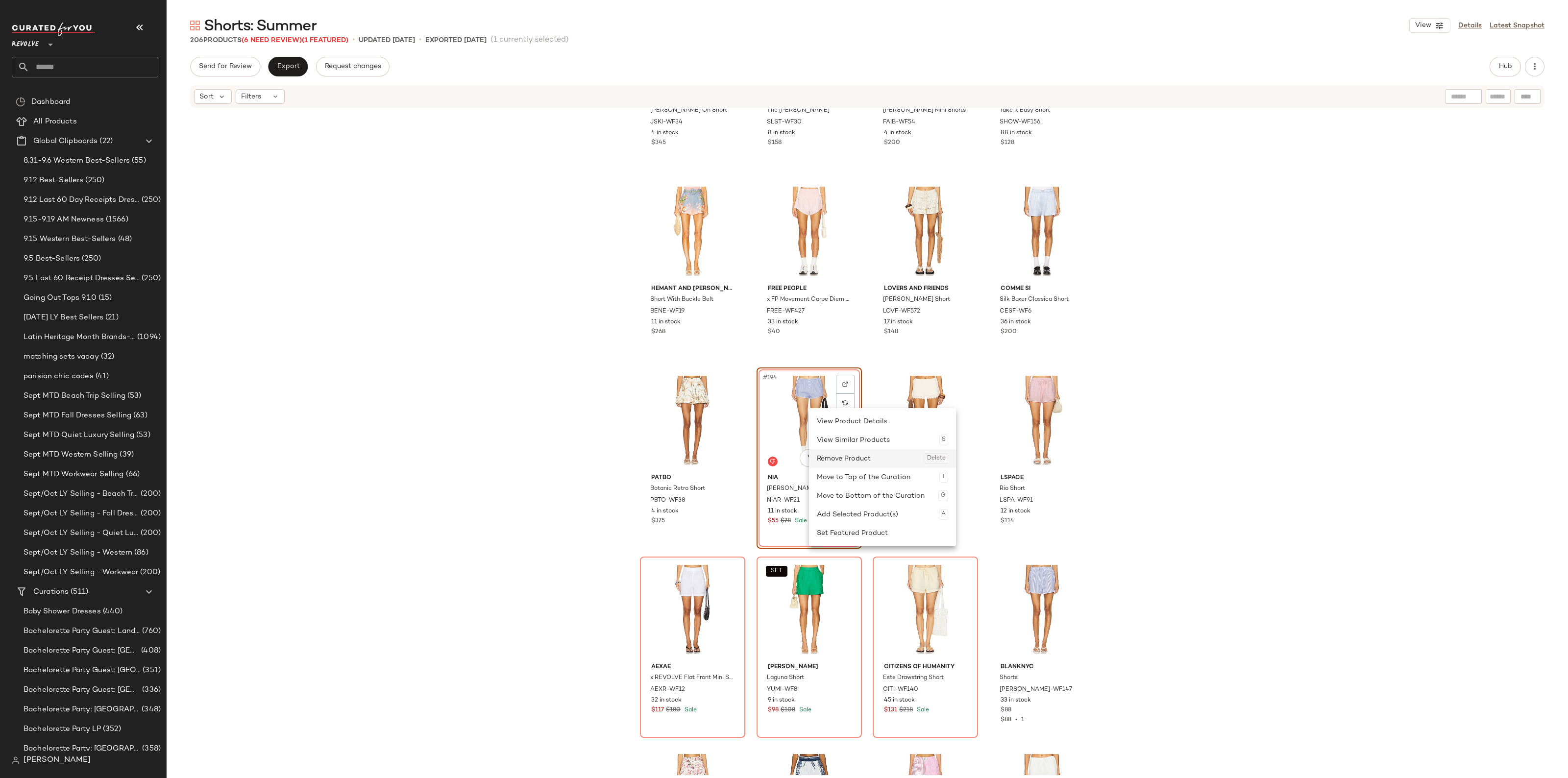
click at [843, 454] on div "Remove Product Delete" at bounding box center [882, 459] width 131 height 19
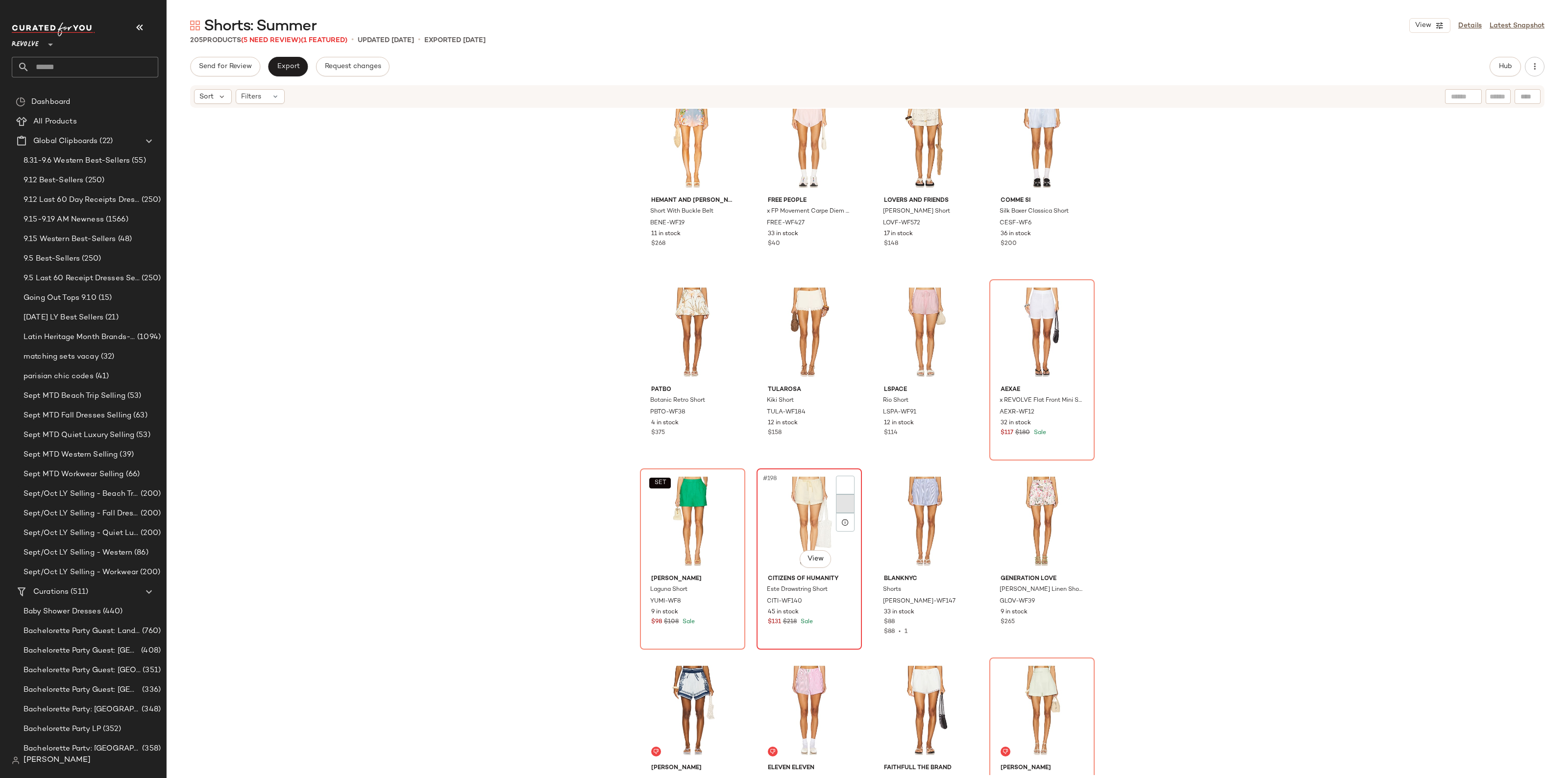
scroll to position [8952, 0]
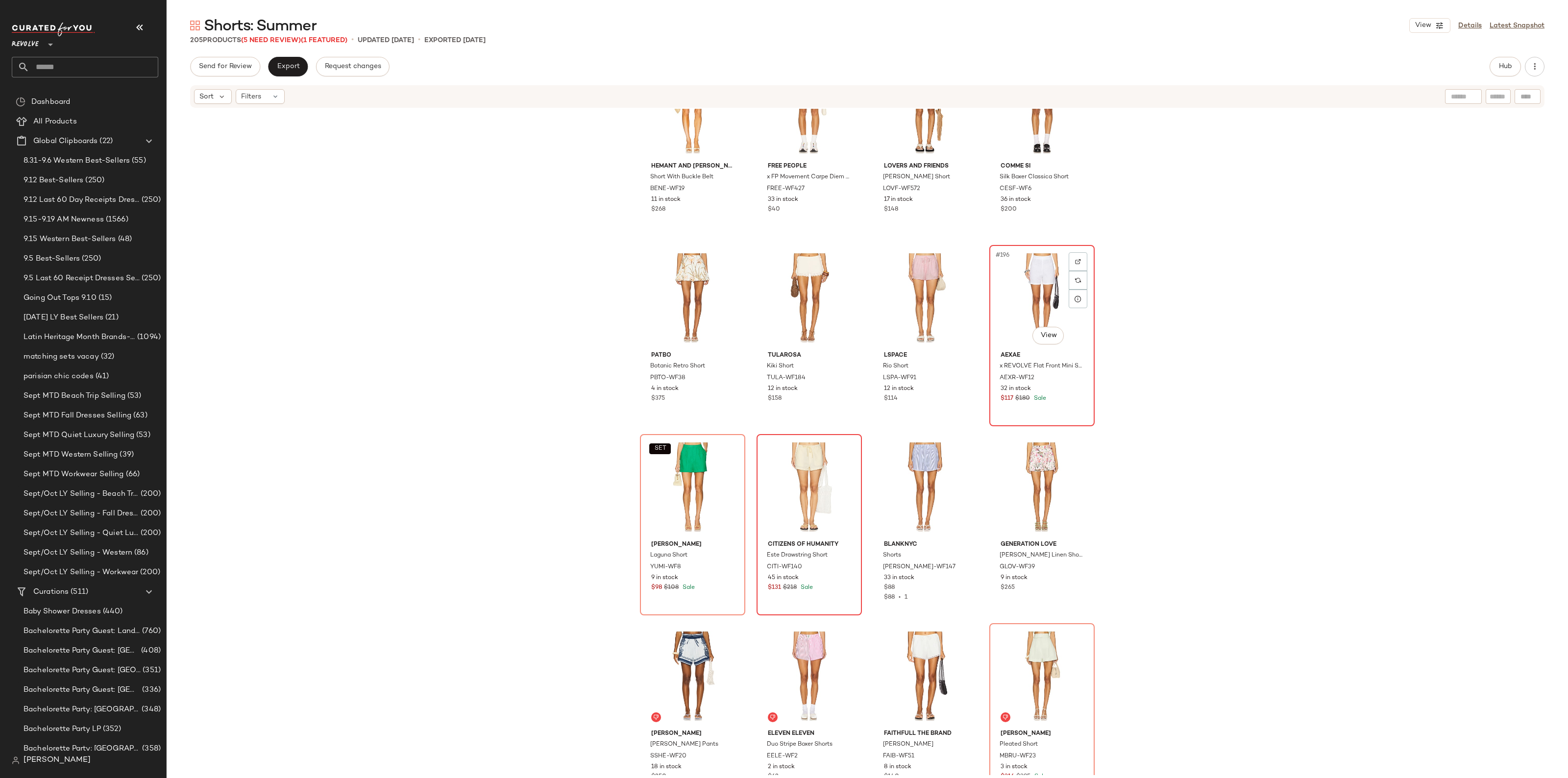
click at [1038, 315] on div "#196 View" at bounding box center [1042, 297] width 98 height 99
click at [690, 491] on div "SET #197 View" at bounding box center [692, 487] width 98 height 99
click at [799, 483] on div "#198 View" at bounding box center [809, 487] width 98 height 99
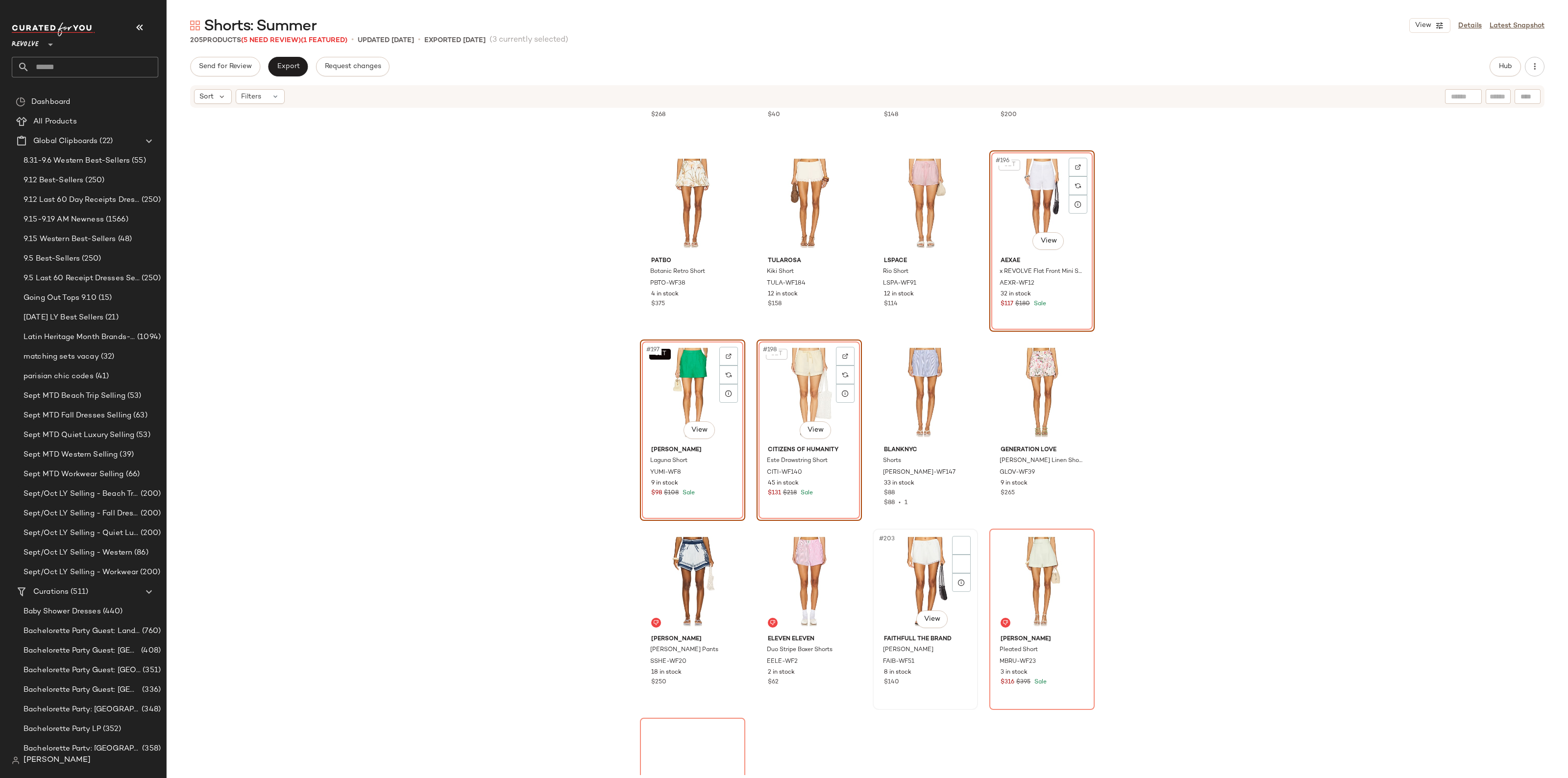
scroll to position [9136, 0]
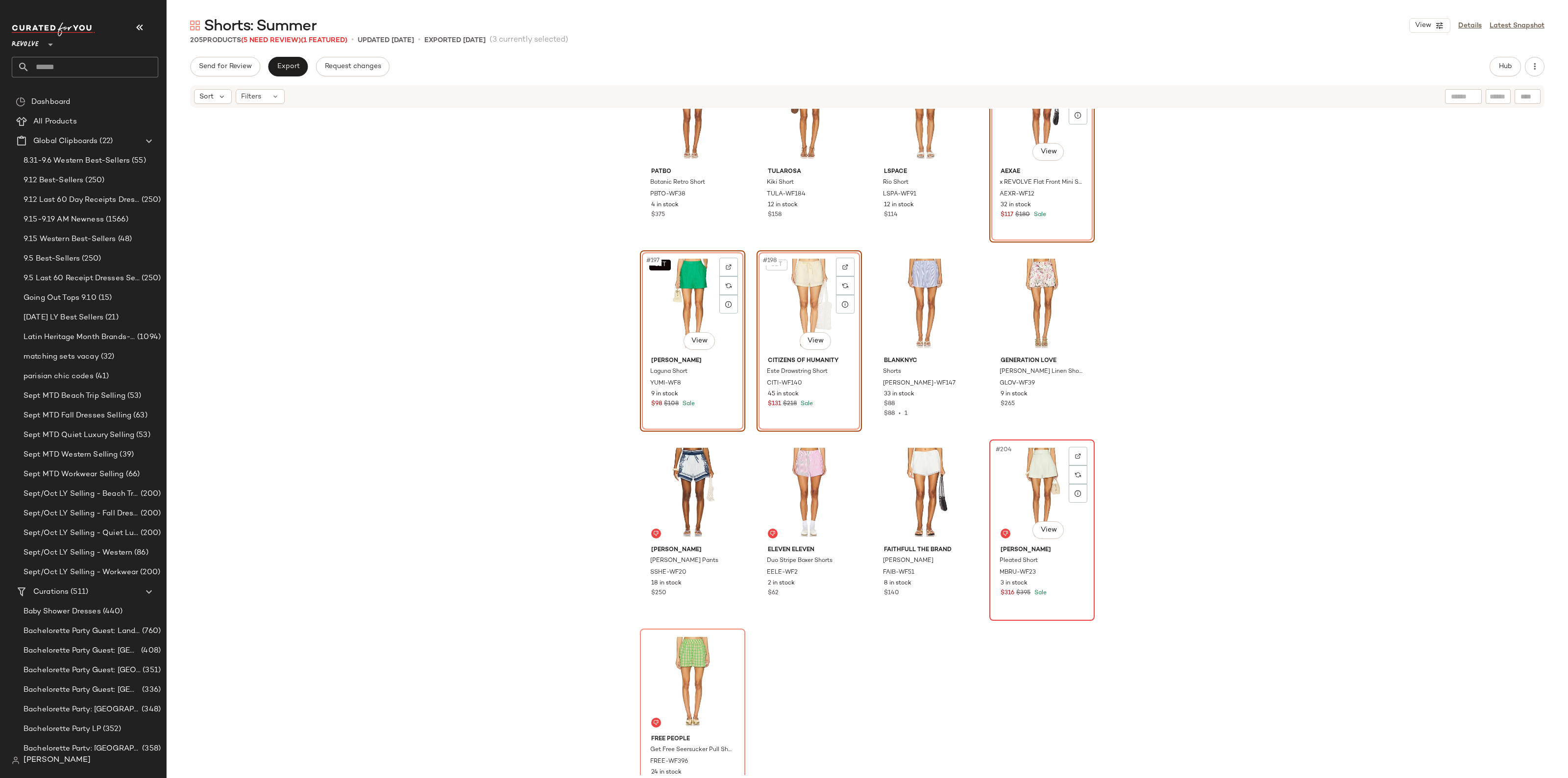
click at [1022, 481] on div "#204 View" at bounding box center [1042, 492] width 98 height 99
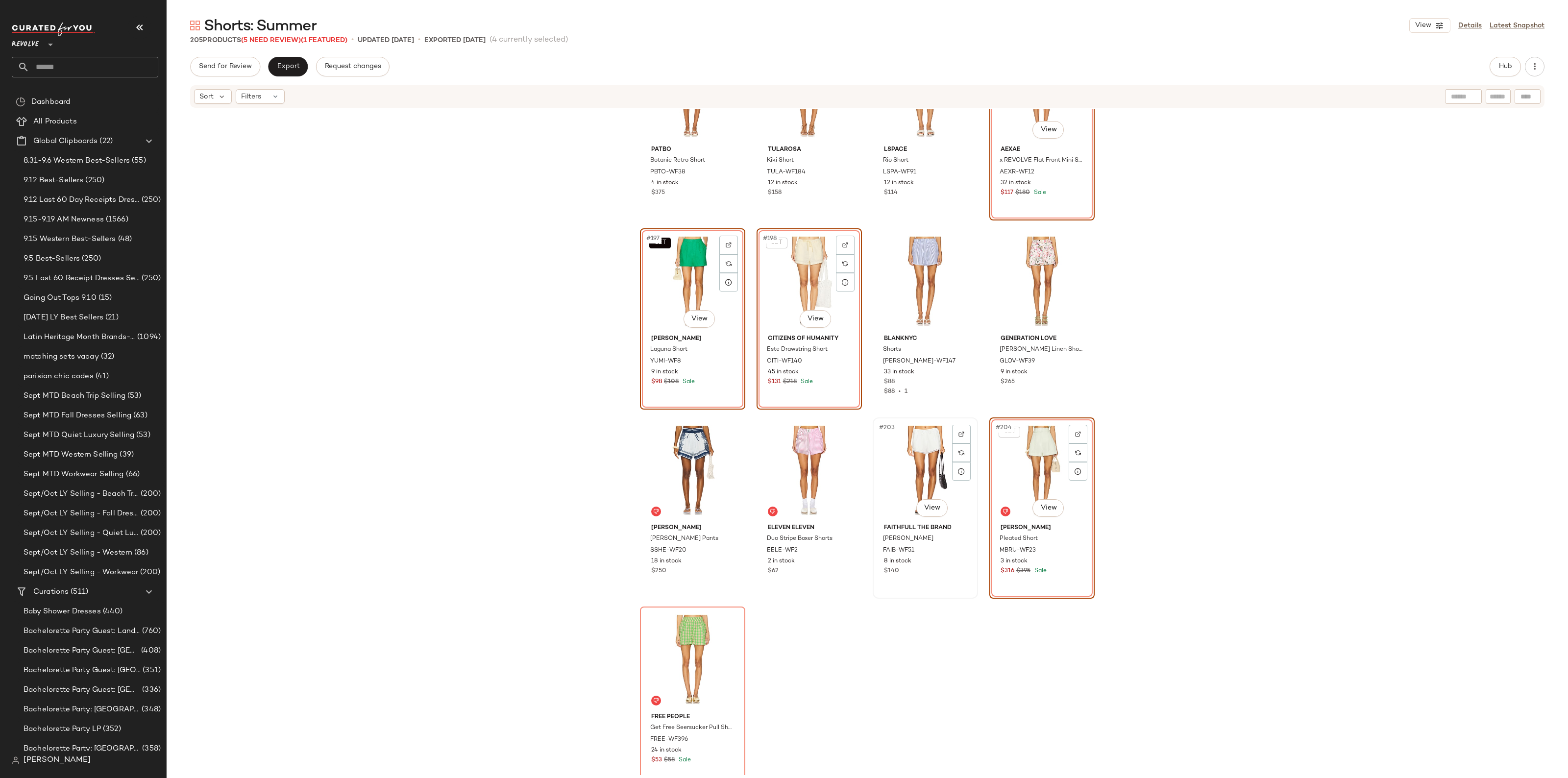
scroll to position [9170, 0]
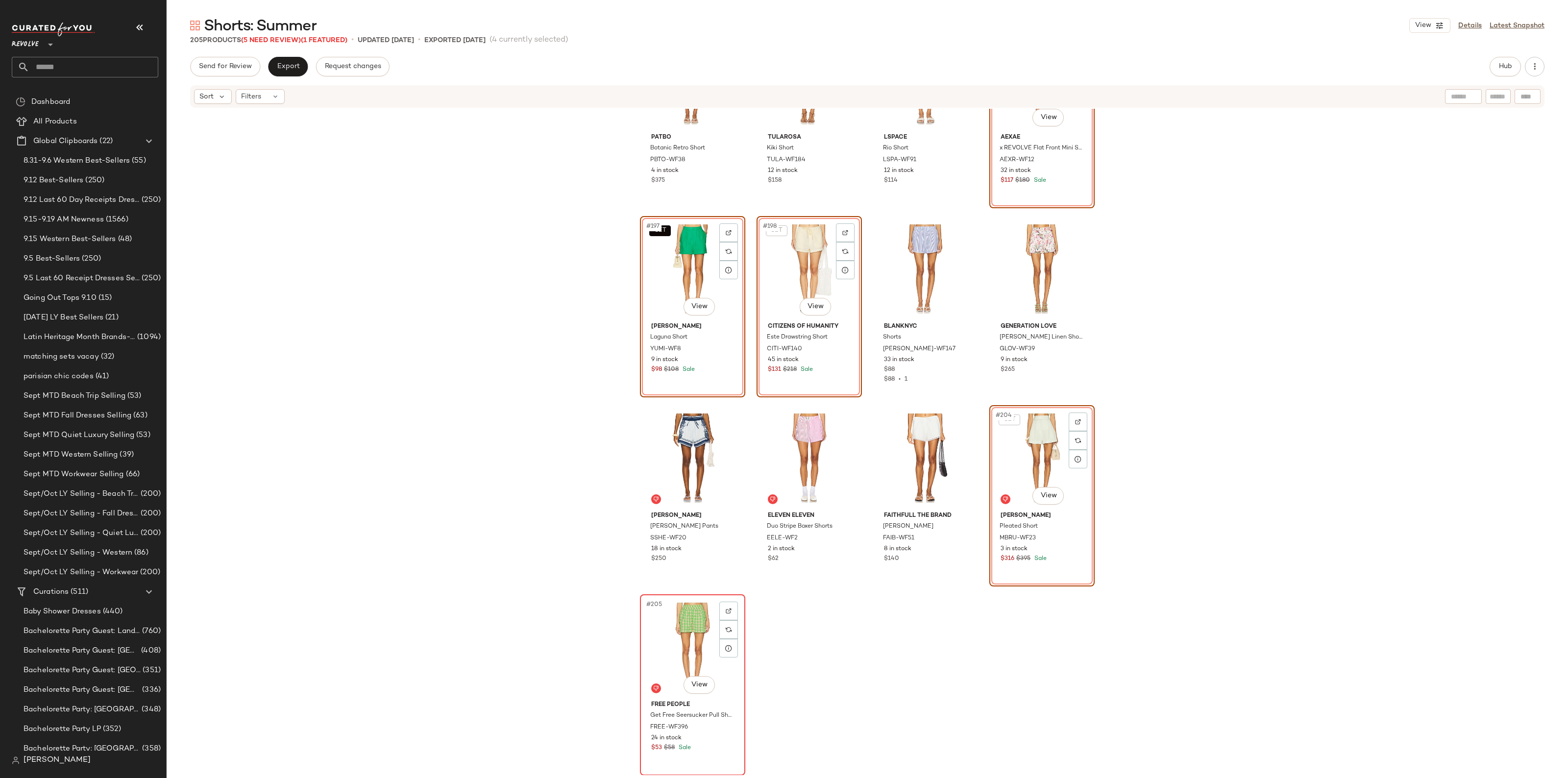
click at [682, 627] on div "#205 View" at bounding box center [692, 647] width 98 height 99
click at [718, 643] on div "Remove Product Delete" at bounding box center [755, 641] width 131 height 19
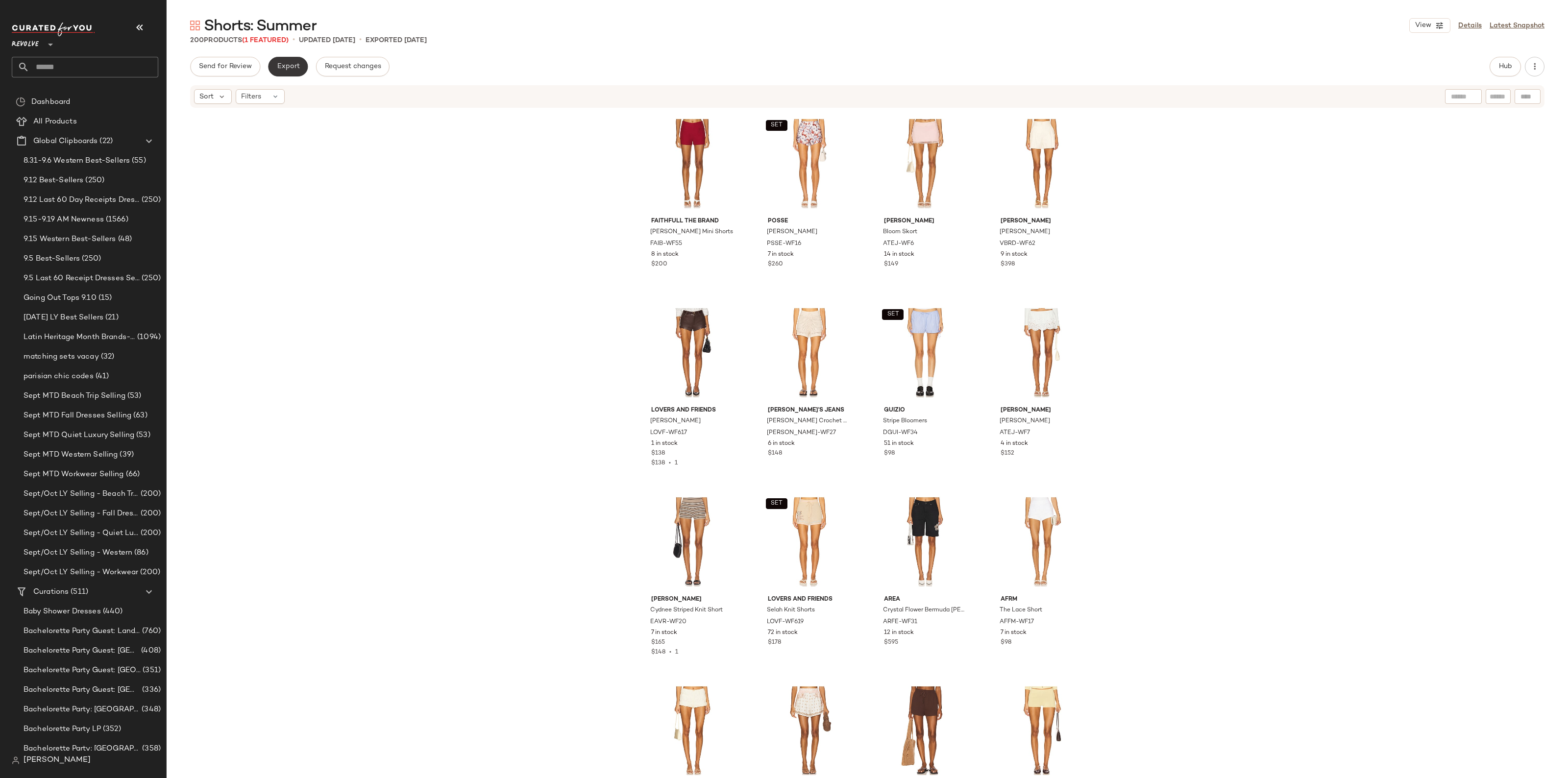
click at [279, 57] on button "Export" at bounding box center [287, 67] width 40 height 20
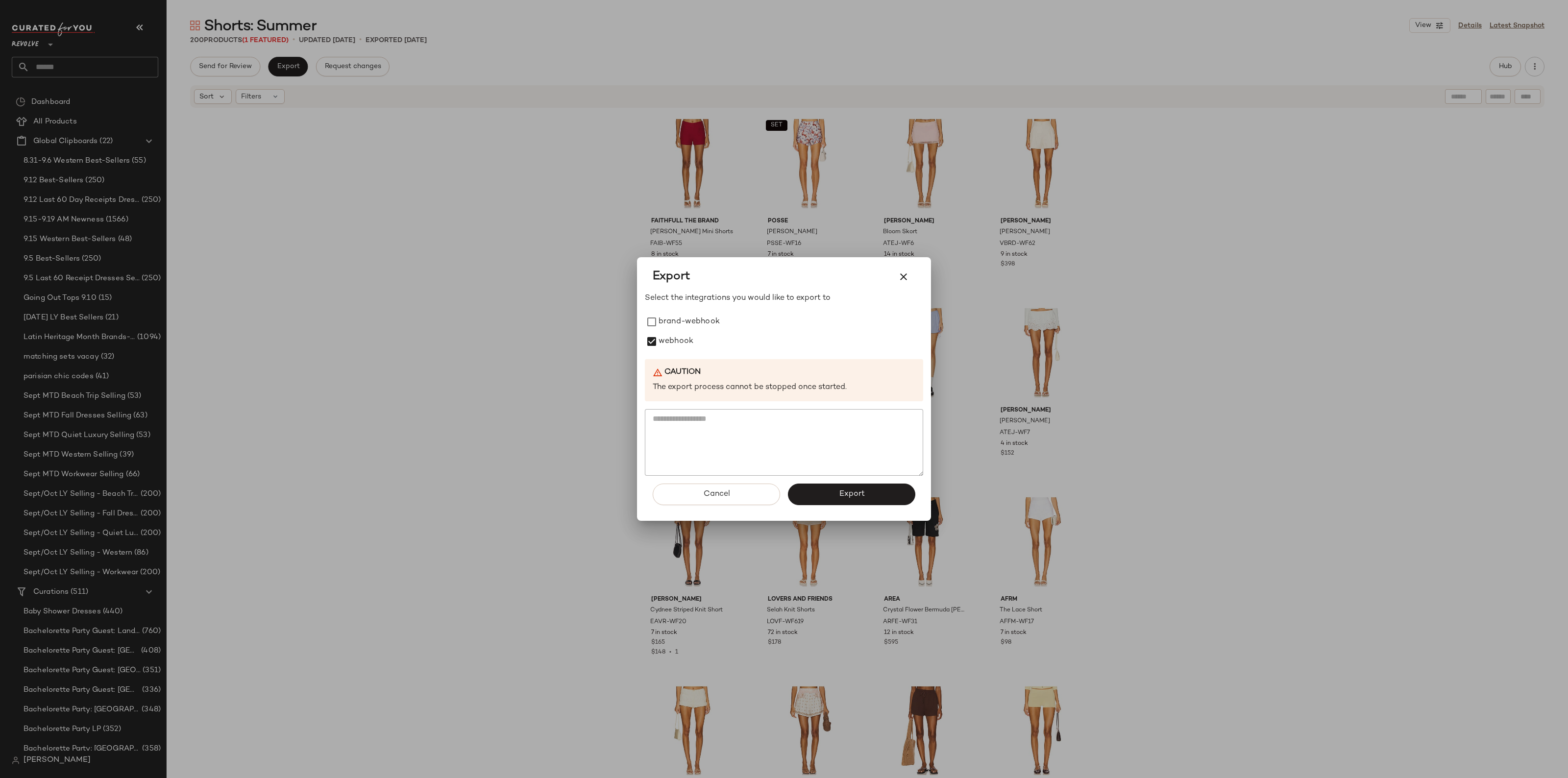
click at [845, 510] on div "Cancel Export" at bounding box center [784, 498] width 279 height 45
click at [836, 498] on button "Export" at bounding box center [852, 494] width 127 height 22
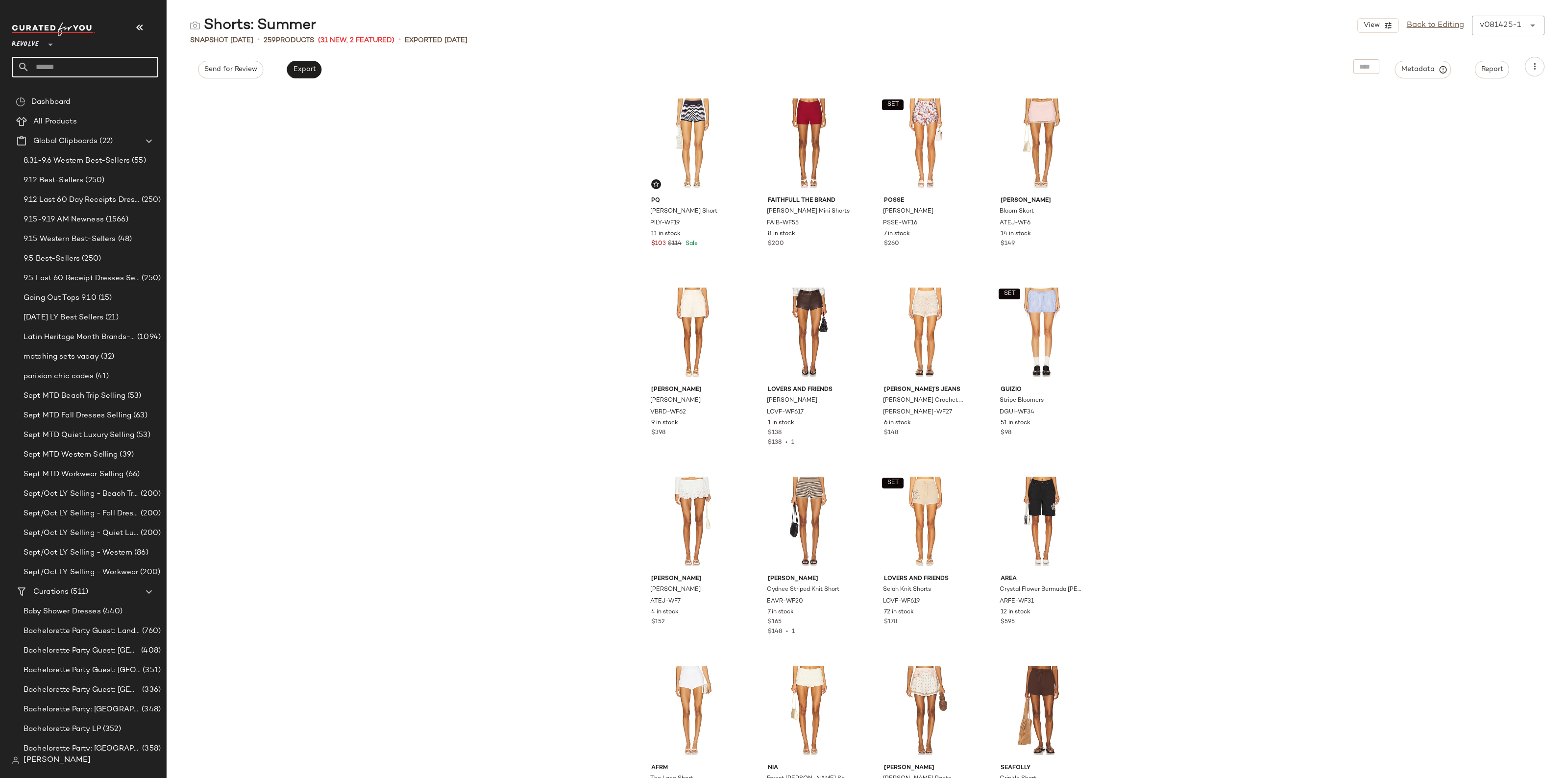
click at [59, 72] on input "text" at bounding box center [94, 67] width 129 height 20
drag, startPoint x: 59, startPoint y: 72, endPoint x: 85, endPoint y: 95, distance: 34.7
click at [85, 95] on body "**********" at bounding box center [784, 389] width 1568 height 778
type input "**********"
click at [85, 95] on b "Summer Matching Sets" at bounding box center [58, 96] width 77 height 10
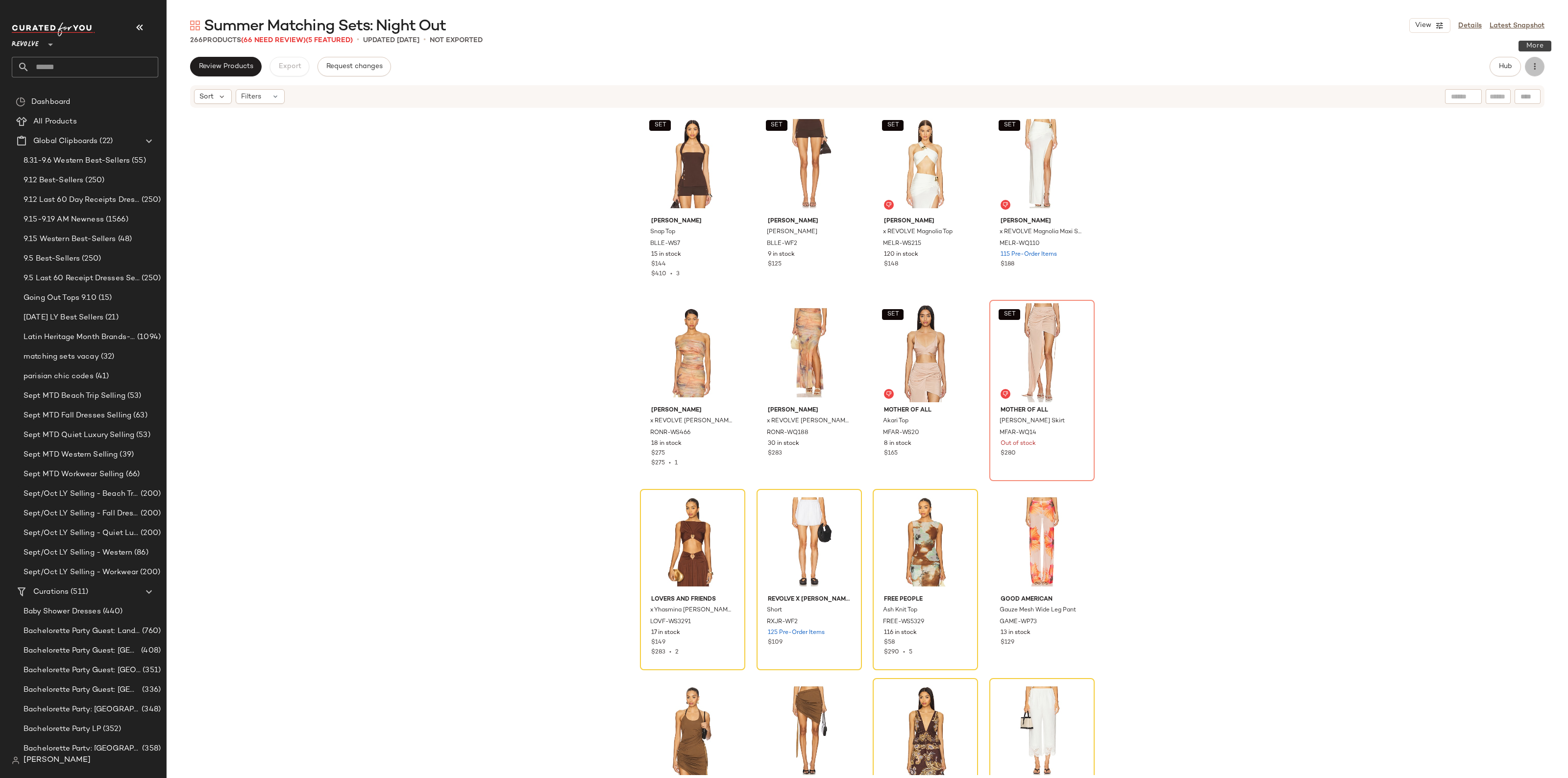
click at [1393, 67] on icon "button" at bounding box center [1535, 67] width 10 height 10
click at [1393, 172] on div "Clear Suggested Products" at bounding box center [1483, 165] width 122 height 23
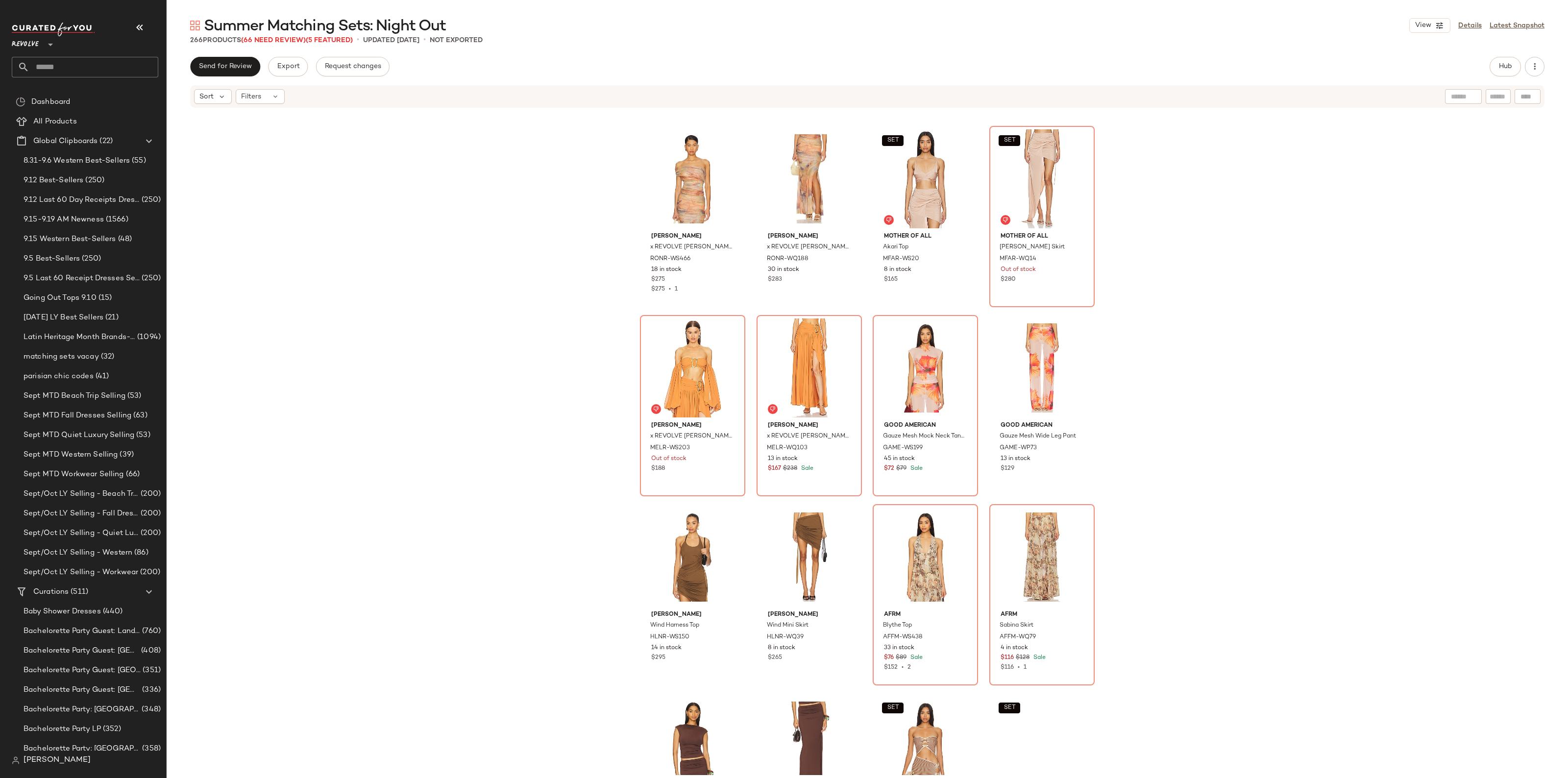
scroll to position [184, 0]
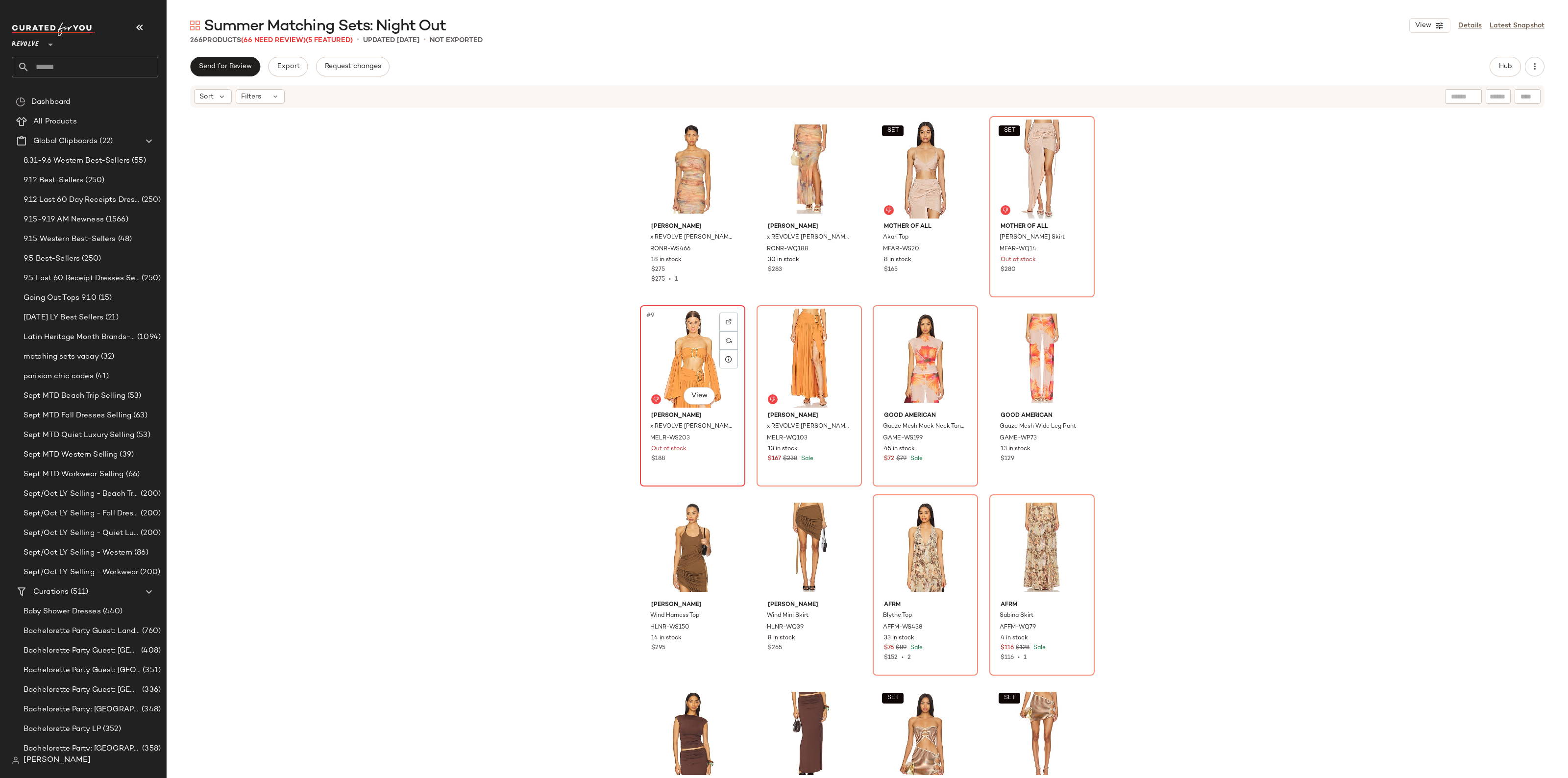
click at [708, 360] on div "#9 View" at bounding box center [692, 358] width 98 height 99
click at [809, 356] on div "#10 View" at bounding box center [809, 358] width 98 height 99
click at [926, 344] on div "#11 View" at bounding box center [925, 358] width 98 height 99
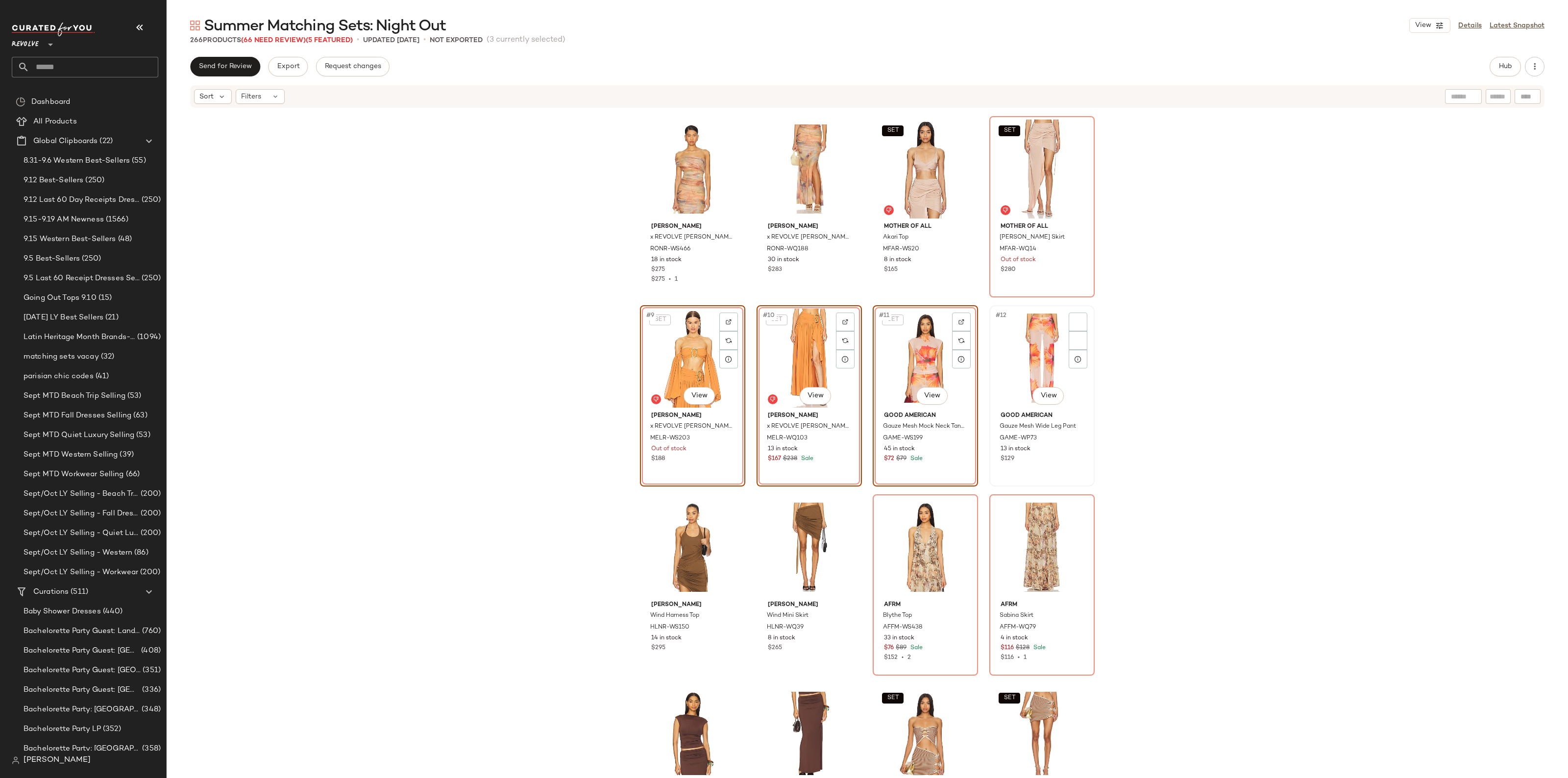
click at [1048, 338] on div "#12 View" at bounding box center [1042, 358] width 98 height 99
click at [933, 539] on div "#15 View" at bounding box center [925, 547] width 98 height 99
click at [1033, 536] on div "#16 View" at bounding box center [1042, 547] width 98 height 99
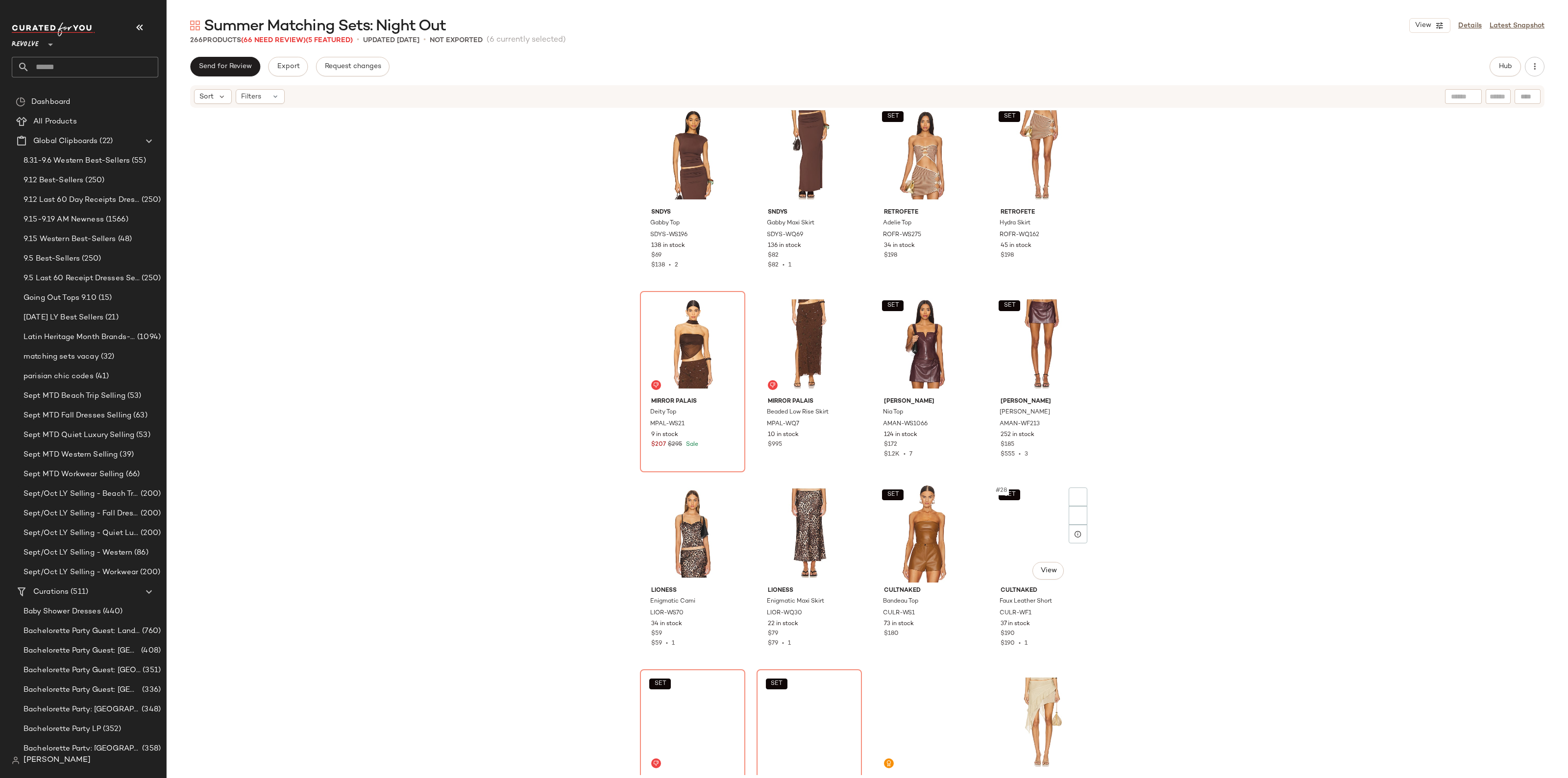
scroll to position [804, 0]
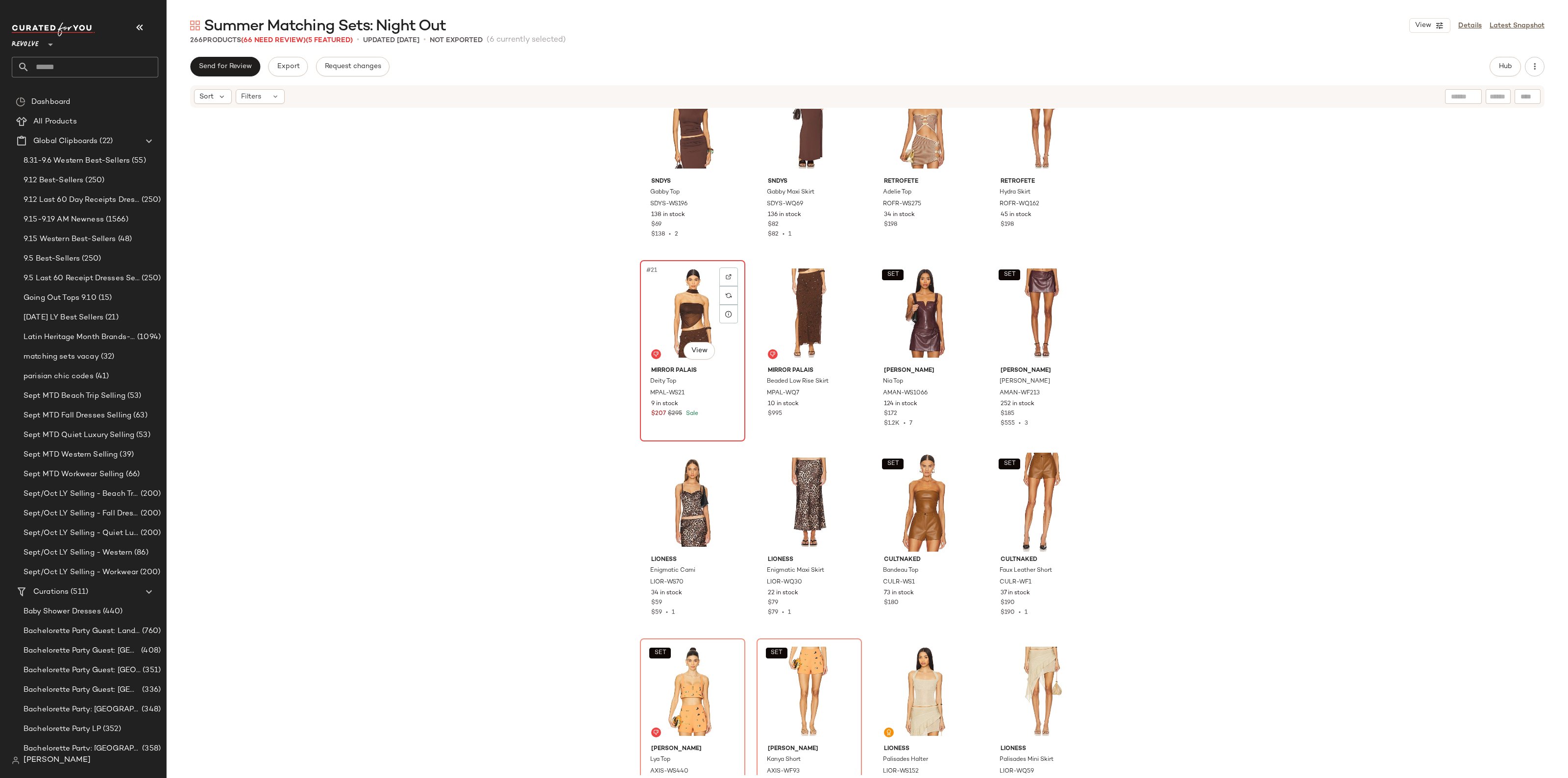
click at [675, 312] on div "#21 View" at bounding box center [692, 313] width 98 height 99
click at [797, 293] on div "#22 View" at bounding box center [809, 313] width 98 height 99
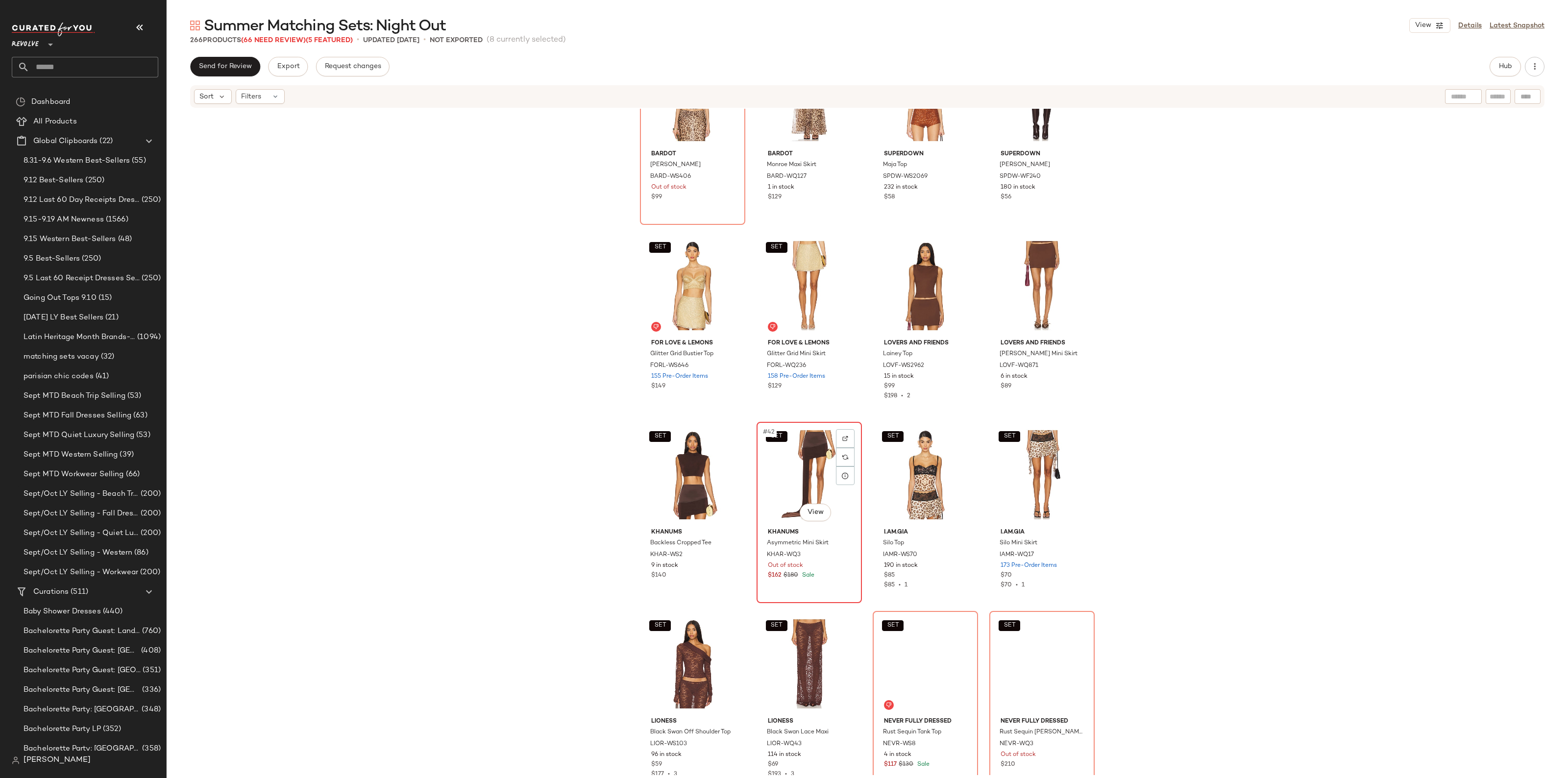
scroll to position [1723, 0]
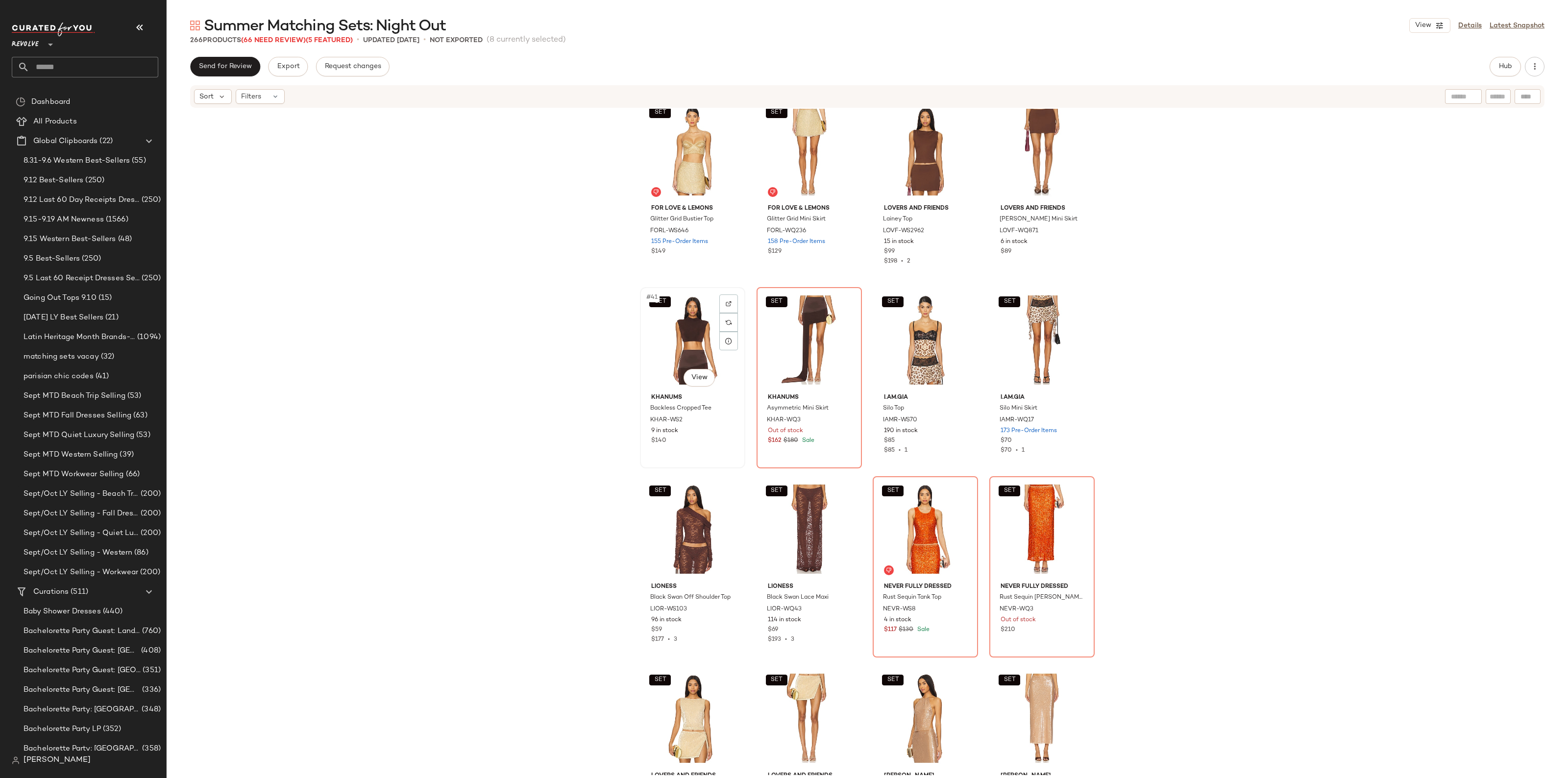
click at [685, 345] on div "SET #41 View" at bounding box center [692, 339] width 98 height 99
click at [792, 331] on div "SET #42 View" at bounding box center [809, 339] width 98 height 99
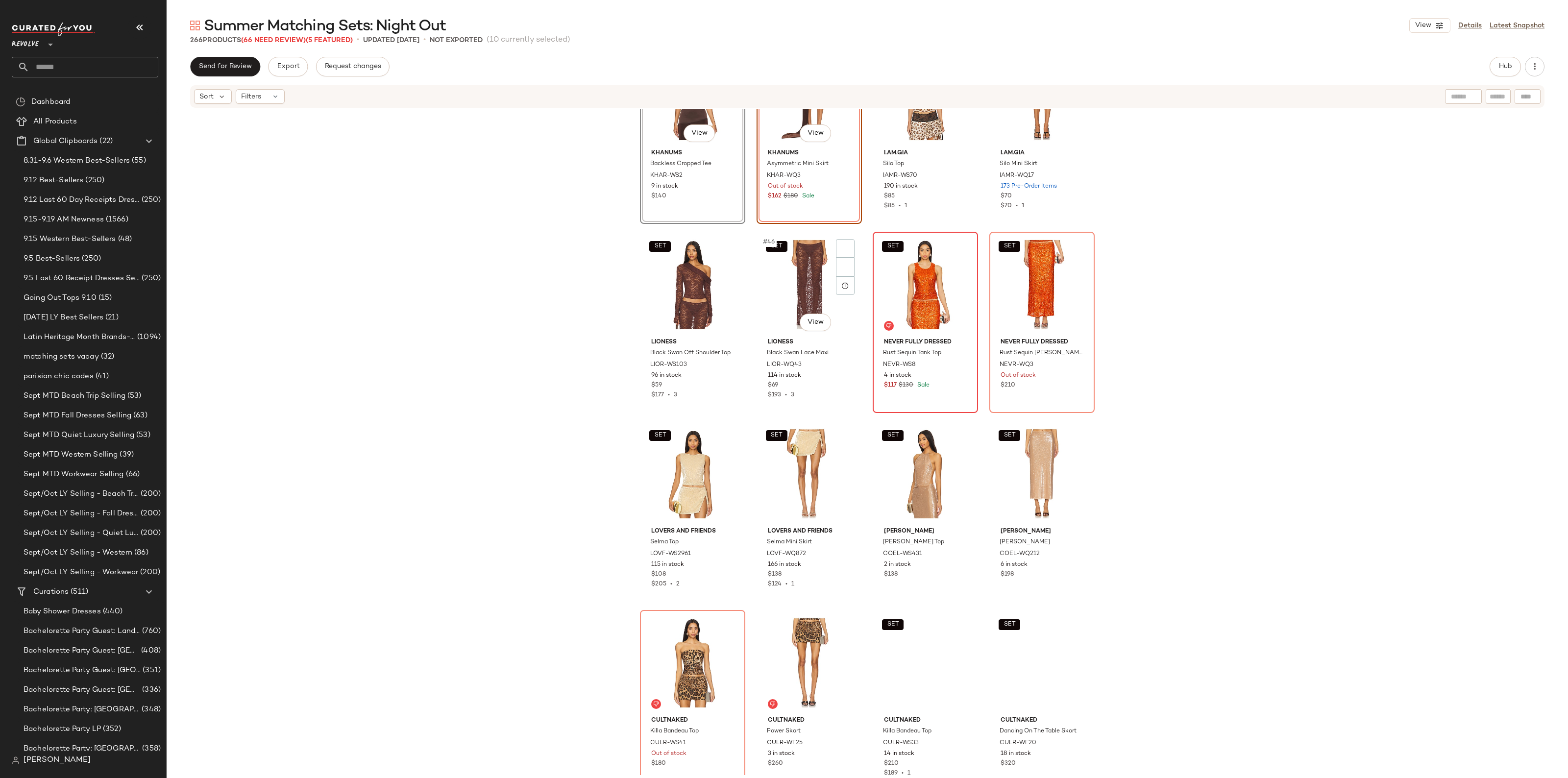
scroll to position [1968, 0]
click at [941, 272] on div "SET #47 View" at bounding box center [925, 284] width 98 height 99
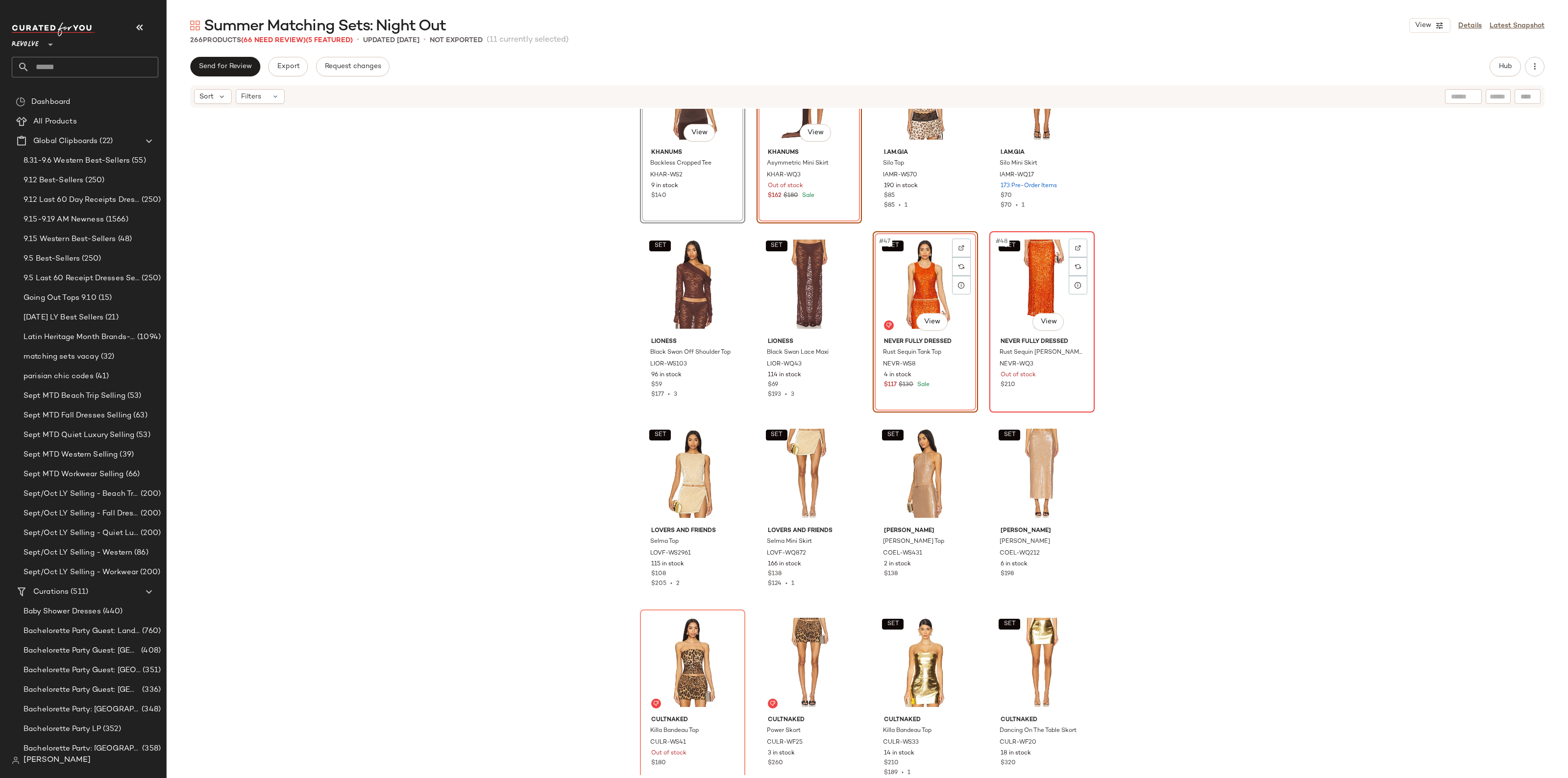
click at [1037, 279] on div "SET #48 View" at bounding box center [1042, 284] width 98 height 99
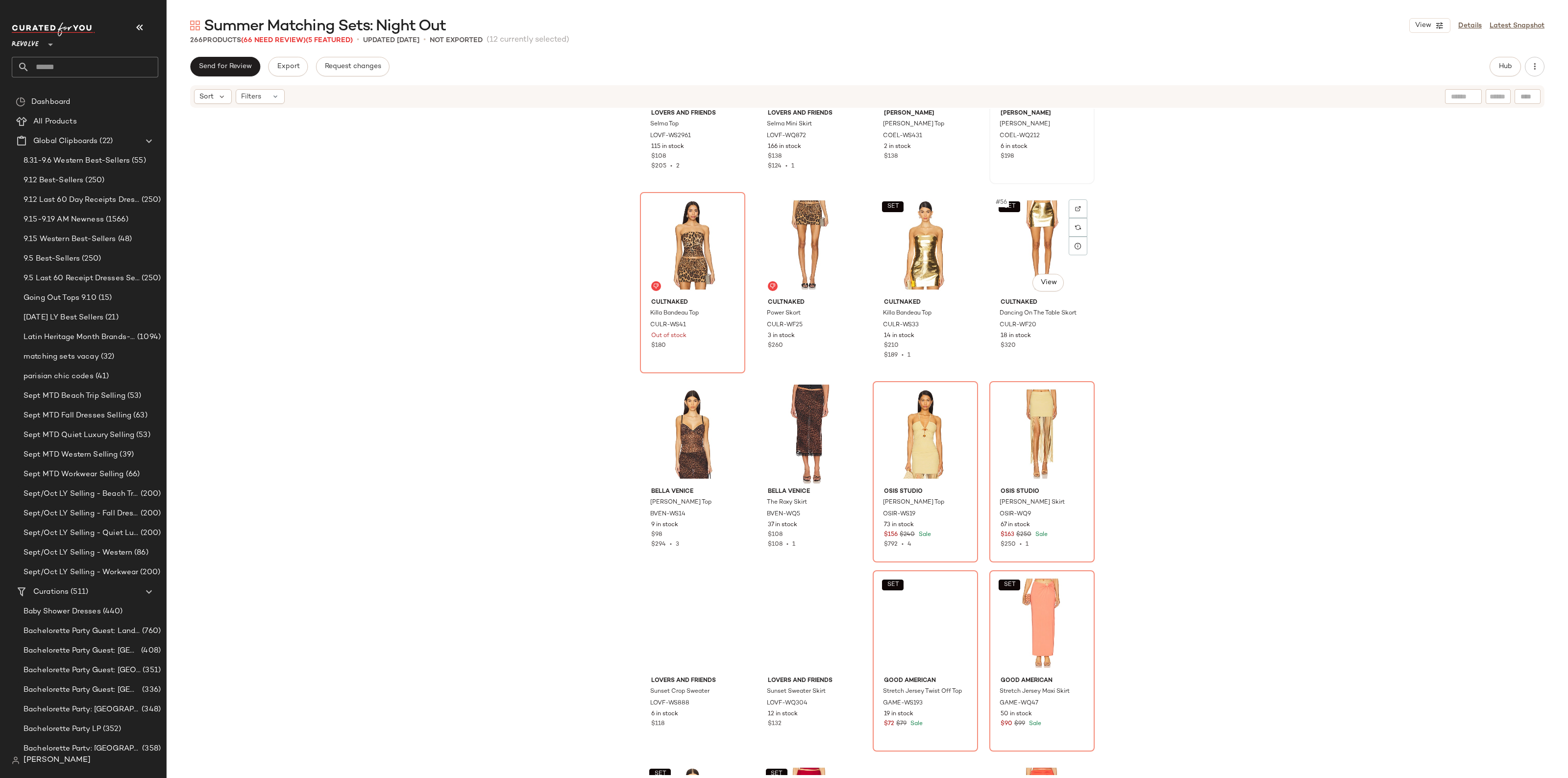
scroll to position [2396, 0]
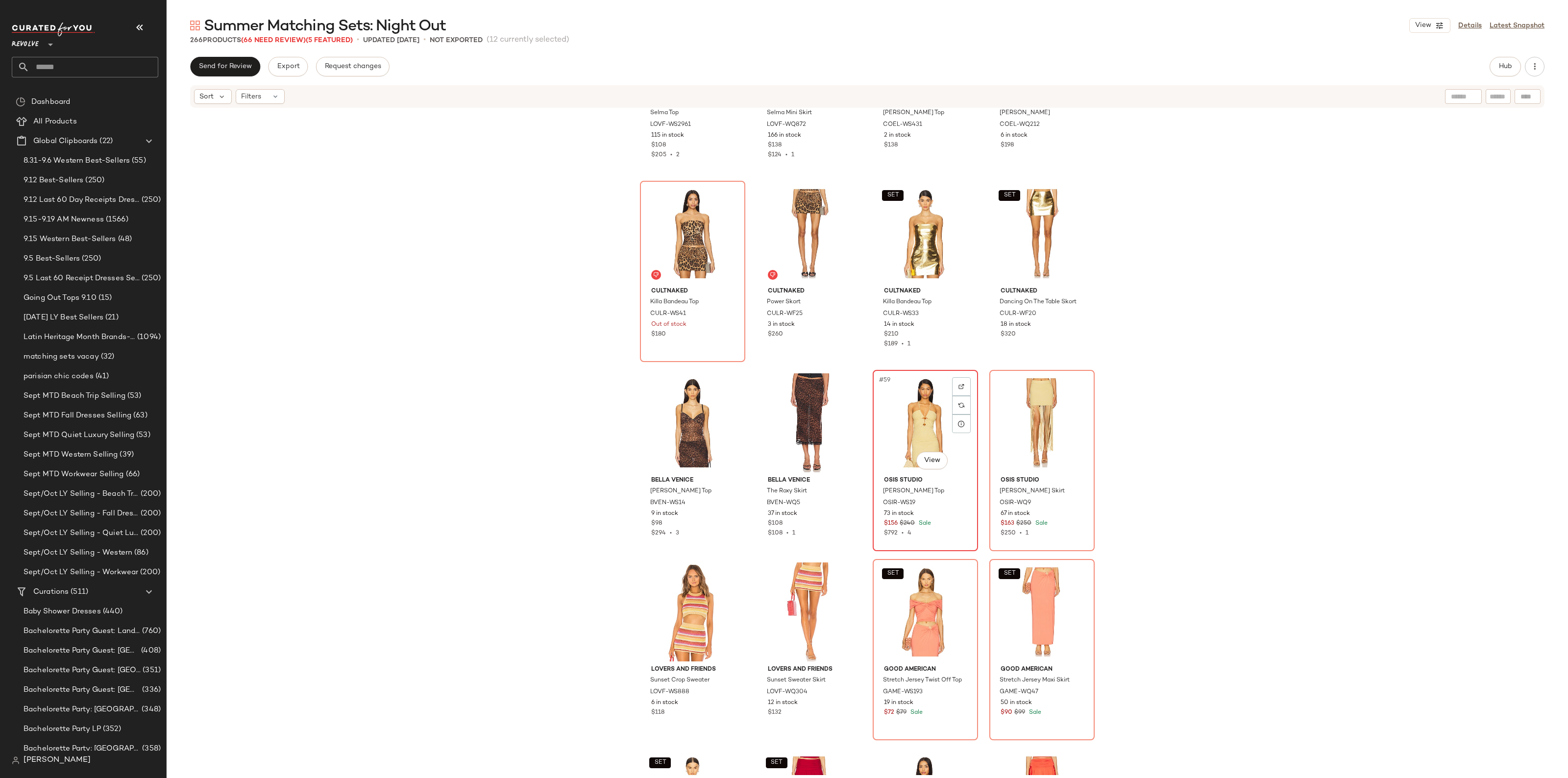
click at [911, 407] on div "#59 View" at bounding box center [925, 423] width 98 height 99
click at [1014, 415] on div "#60 View" at bounding box center [1042, 423] width 98 height 99
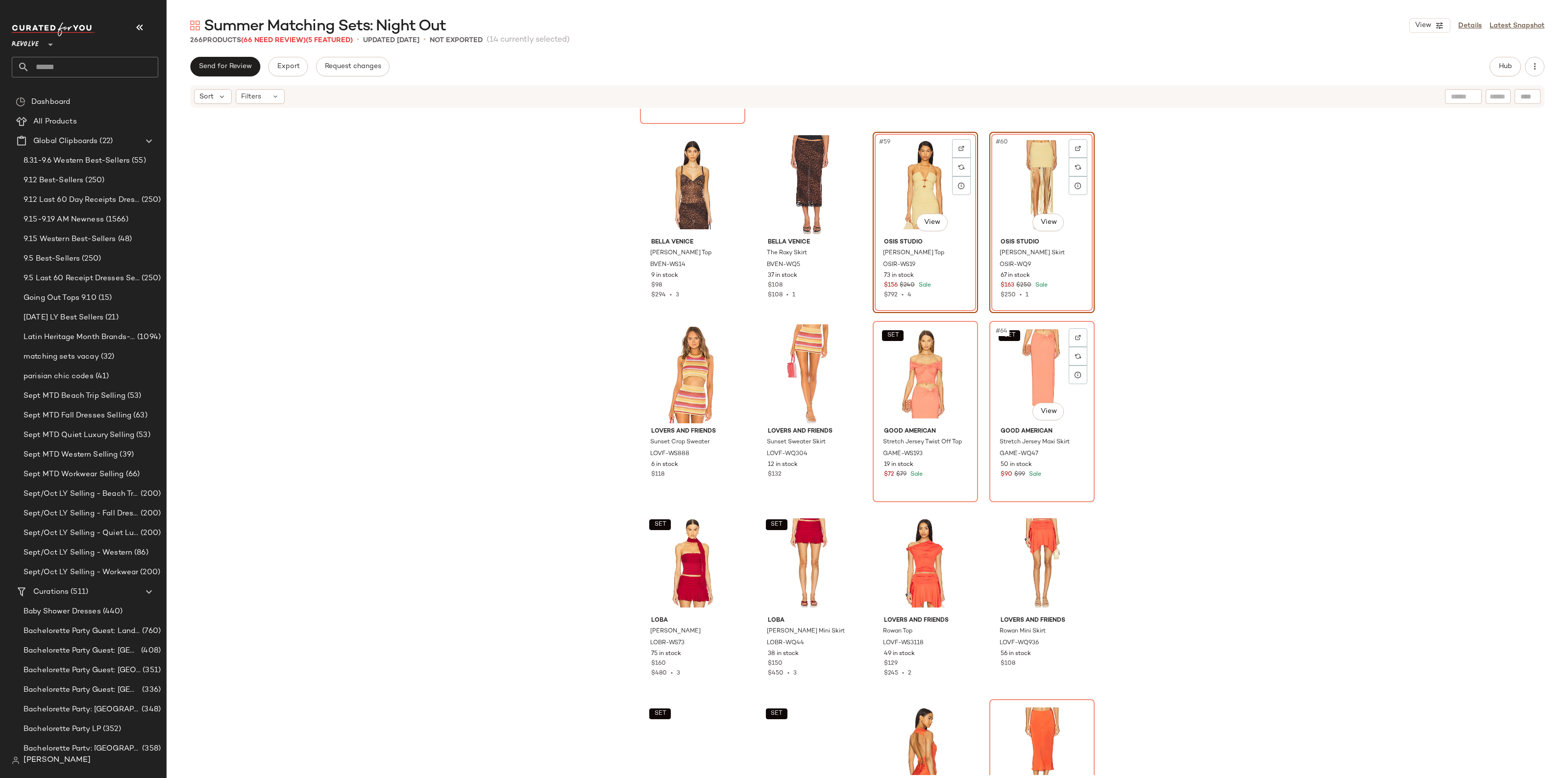
scroll to position [2642, 0]
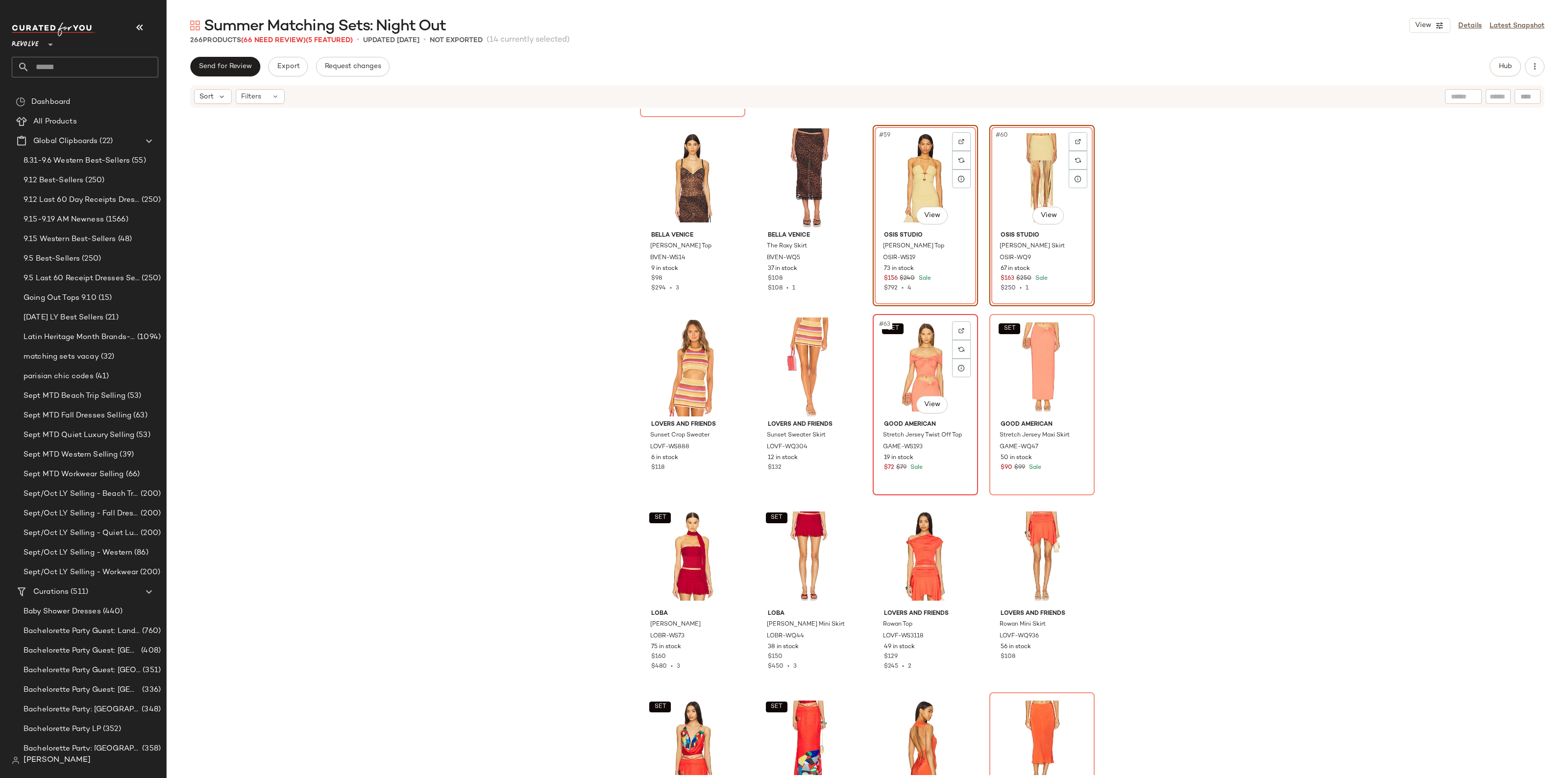
click at [884, 373] on div "SET #63 View" at bounding box center [925, 367] width 98 height 99
click at [1008, 373] on div "SET #64 View" at bounding box center [1042, 367] width 98 height 99
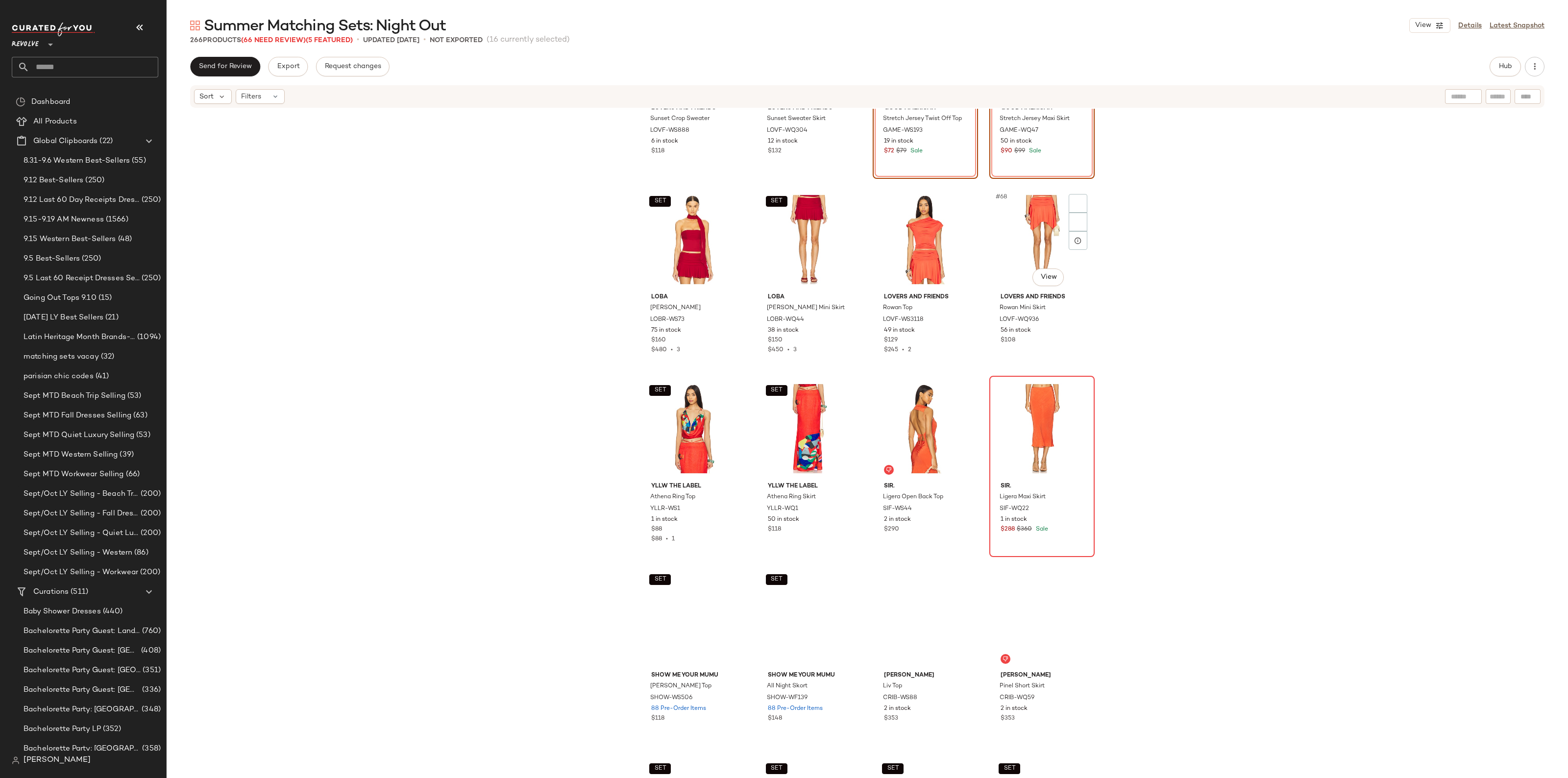
scroll to position [3009, 0]
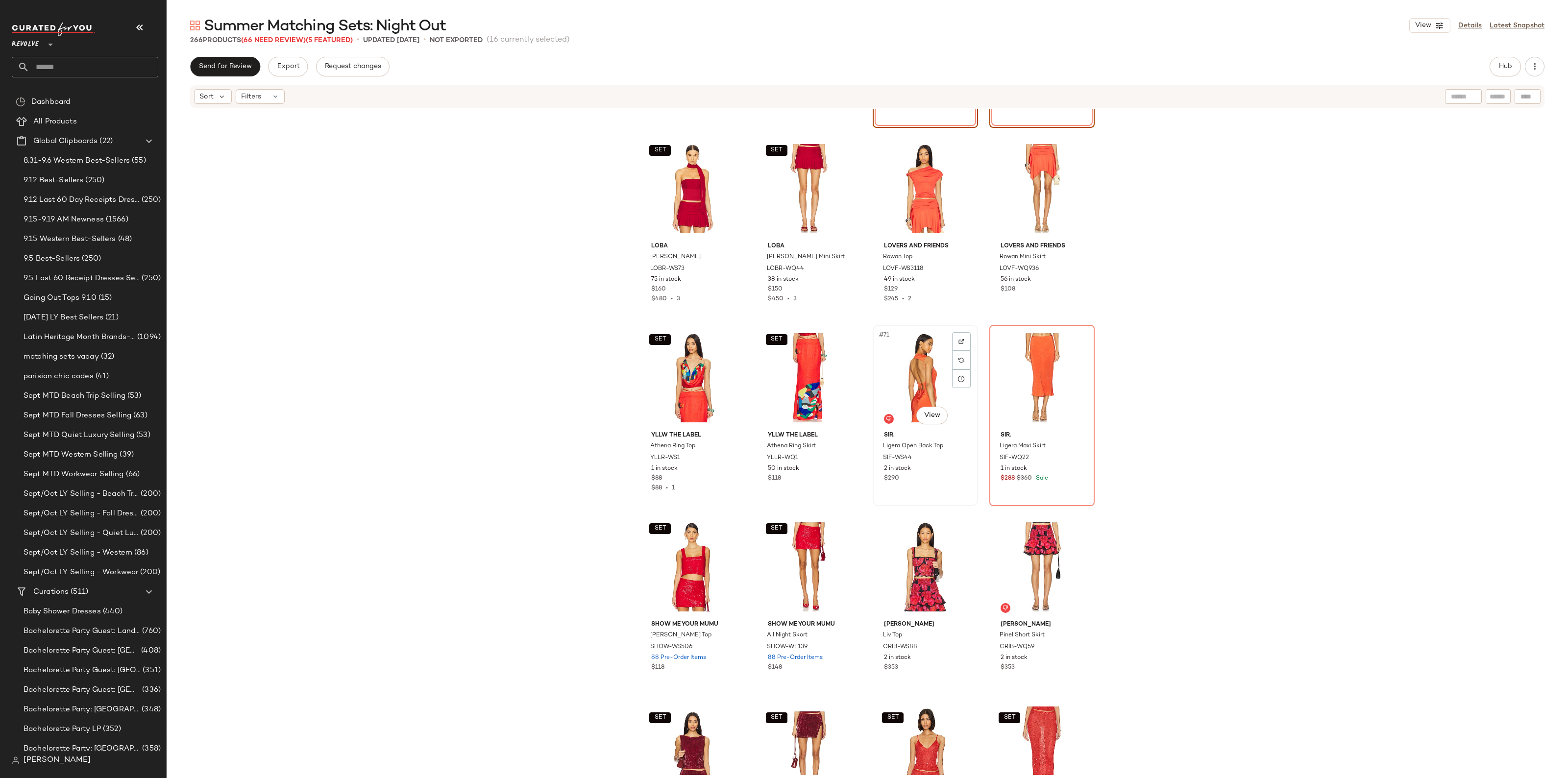
click at [924, 382] on div "#71 View" at bounding box center [925, 378] width 98 height 99
click at [1007, 378] on div "#72 View" at bounding box center [1042, 378] width 98 height 99
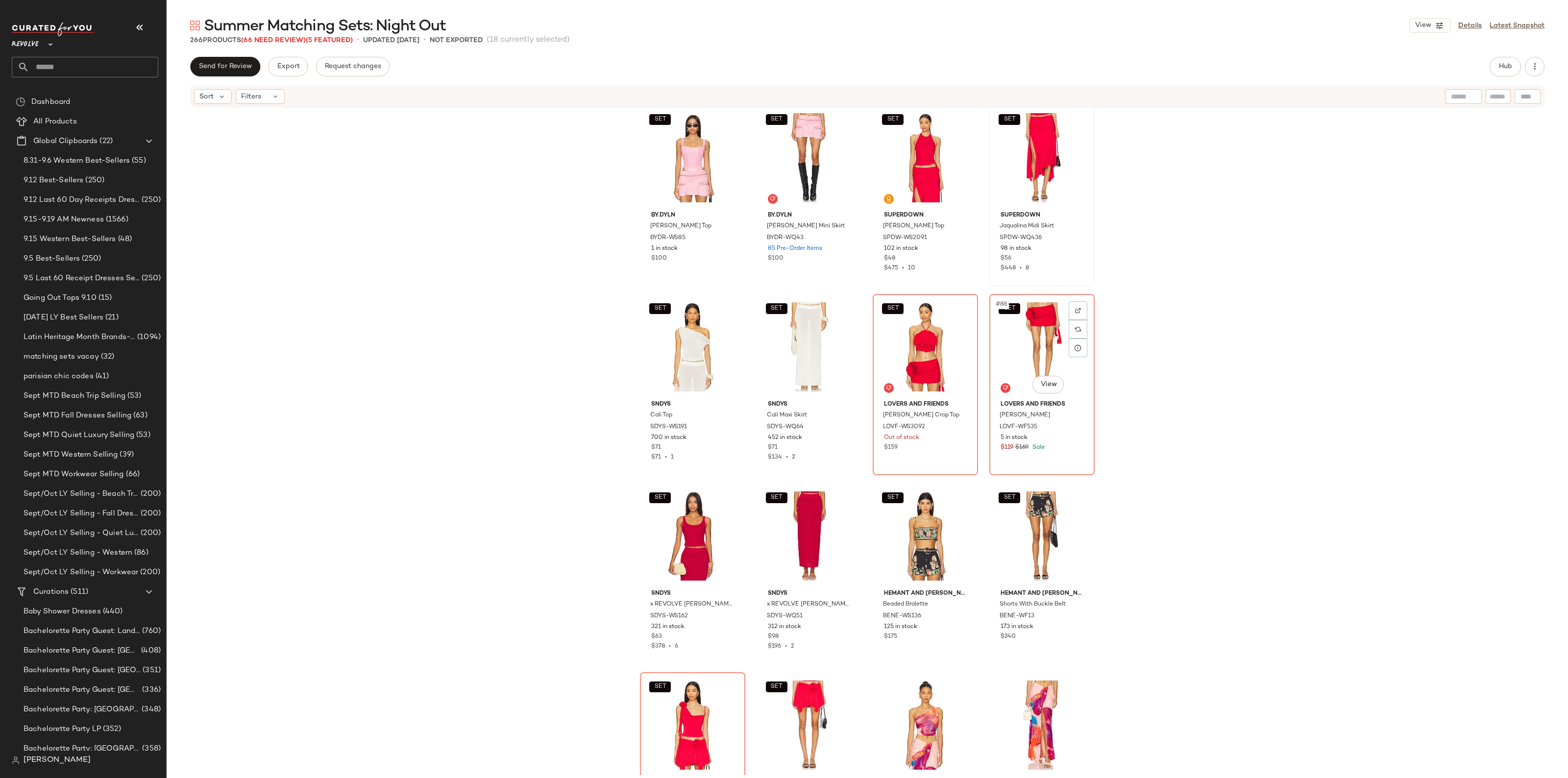
scroll to position [3805, 0]
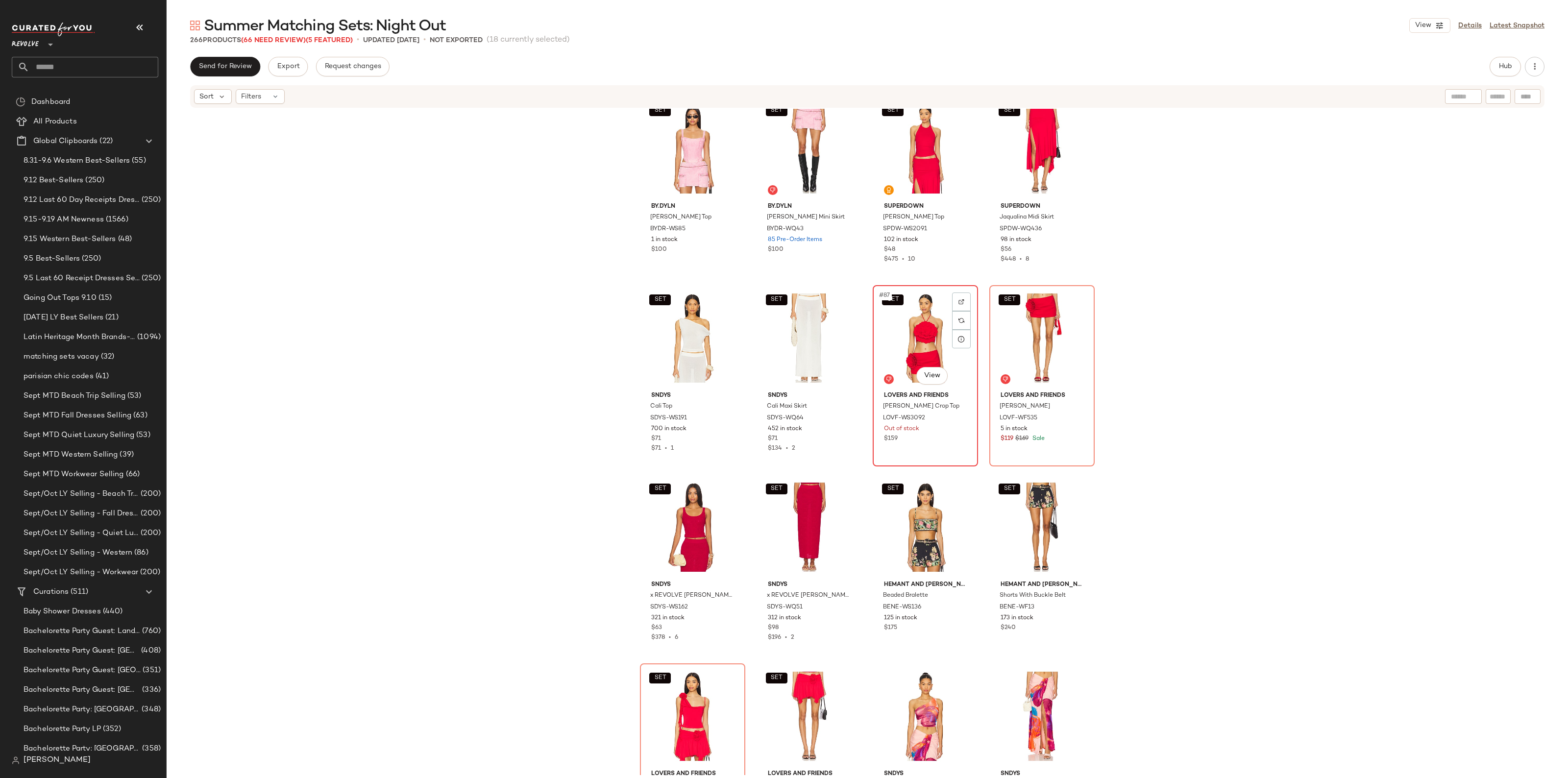
click at [922, 329] on div "SET #87 View" at bounding box center [925, 338] width 98 height 99
click at [1017, 330] on div "SET #88 View" at bounding box center [1042, 338] width 98 height 99
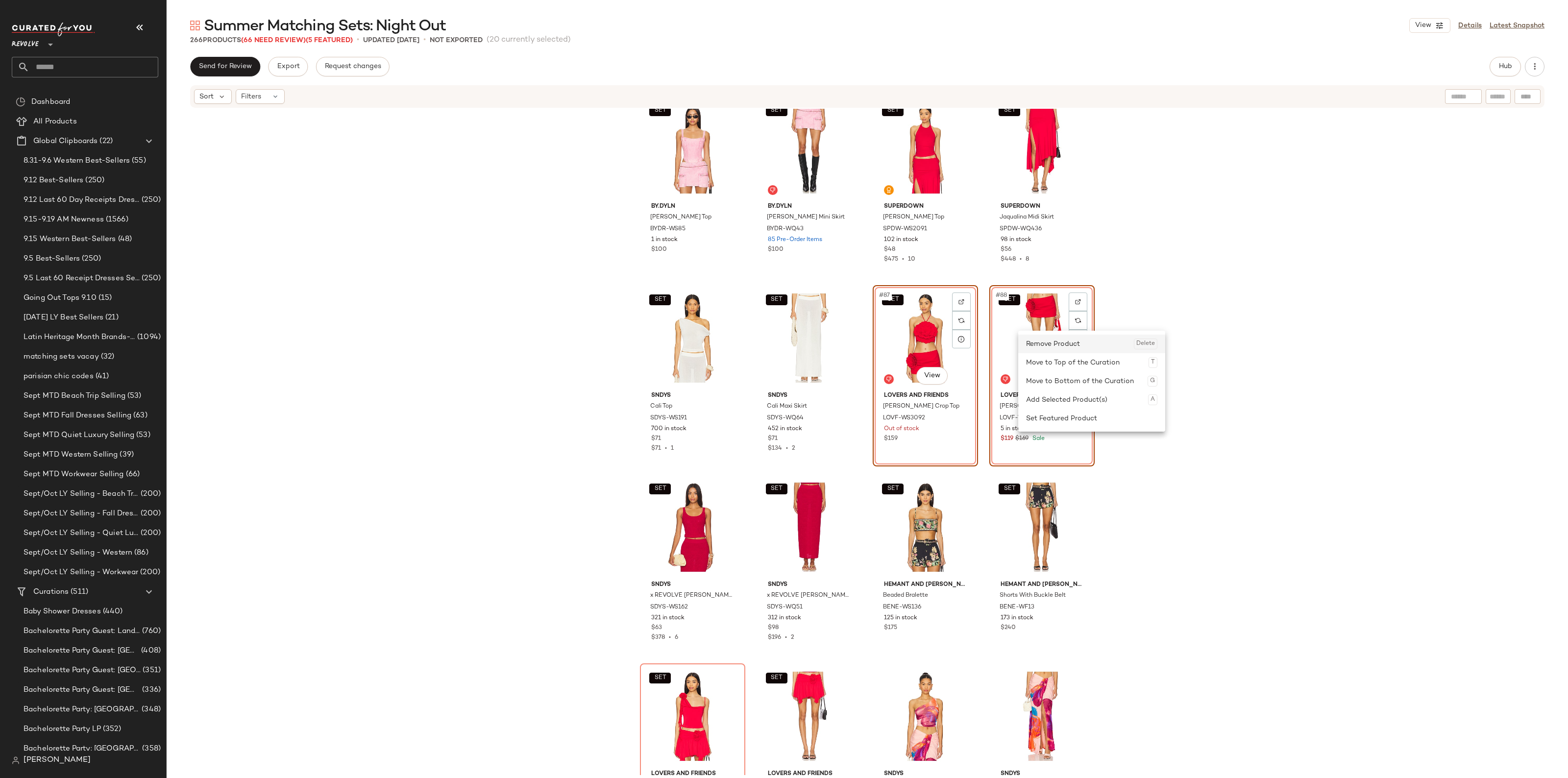
click at [1057, 348] on div "Remove Product Delete" at bounding box center [1091, 344] width 131 height 19
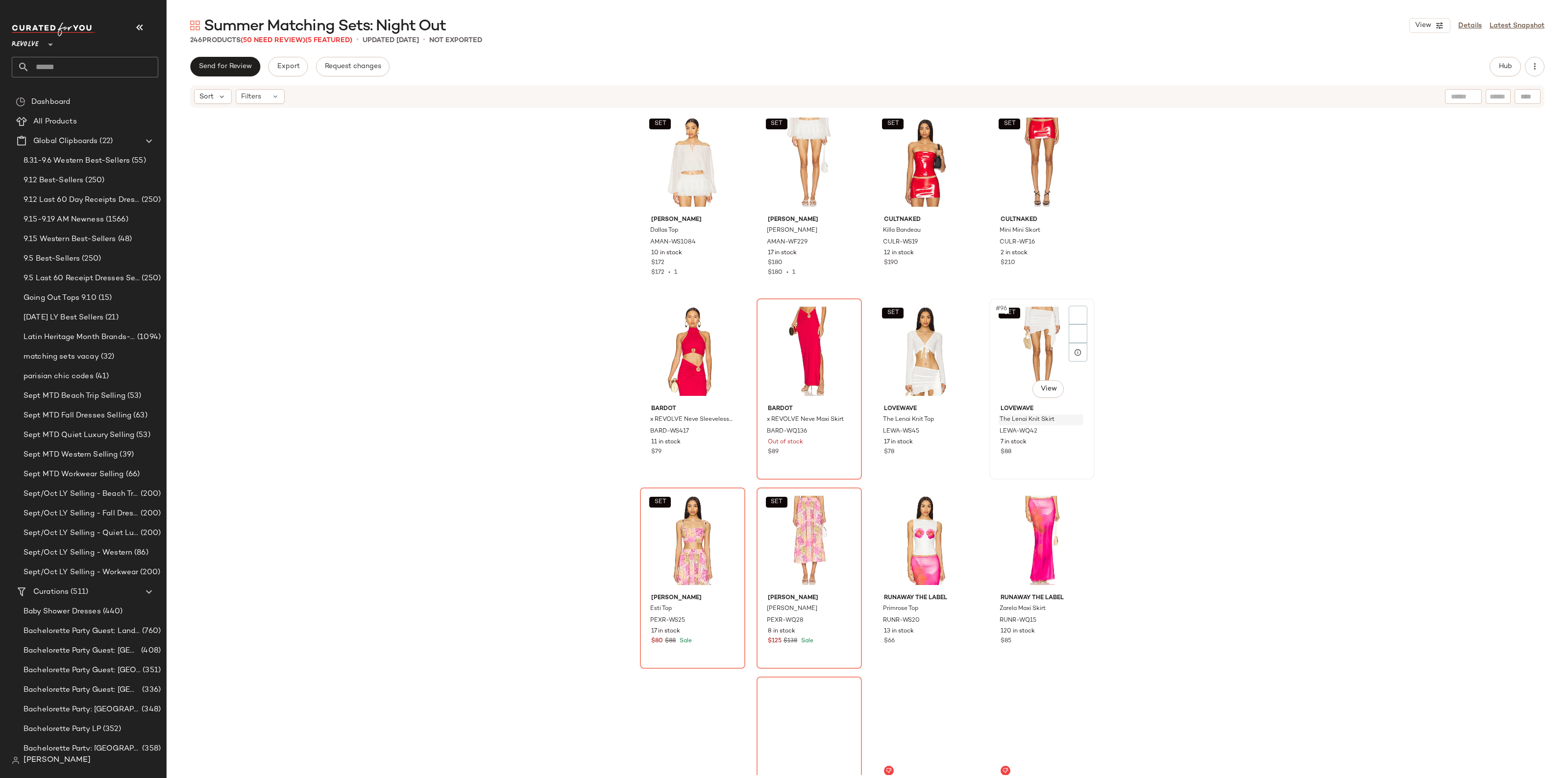
scroll to position [4234, 0]
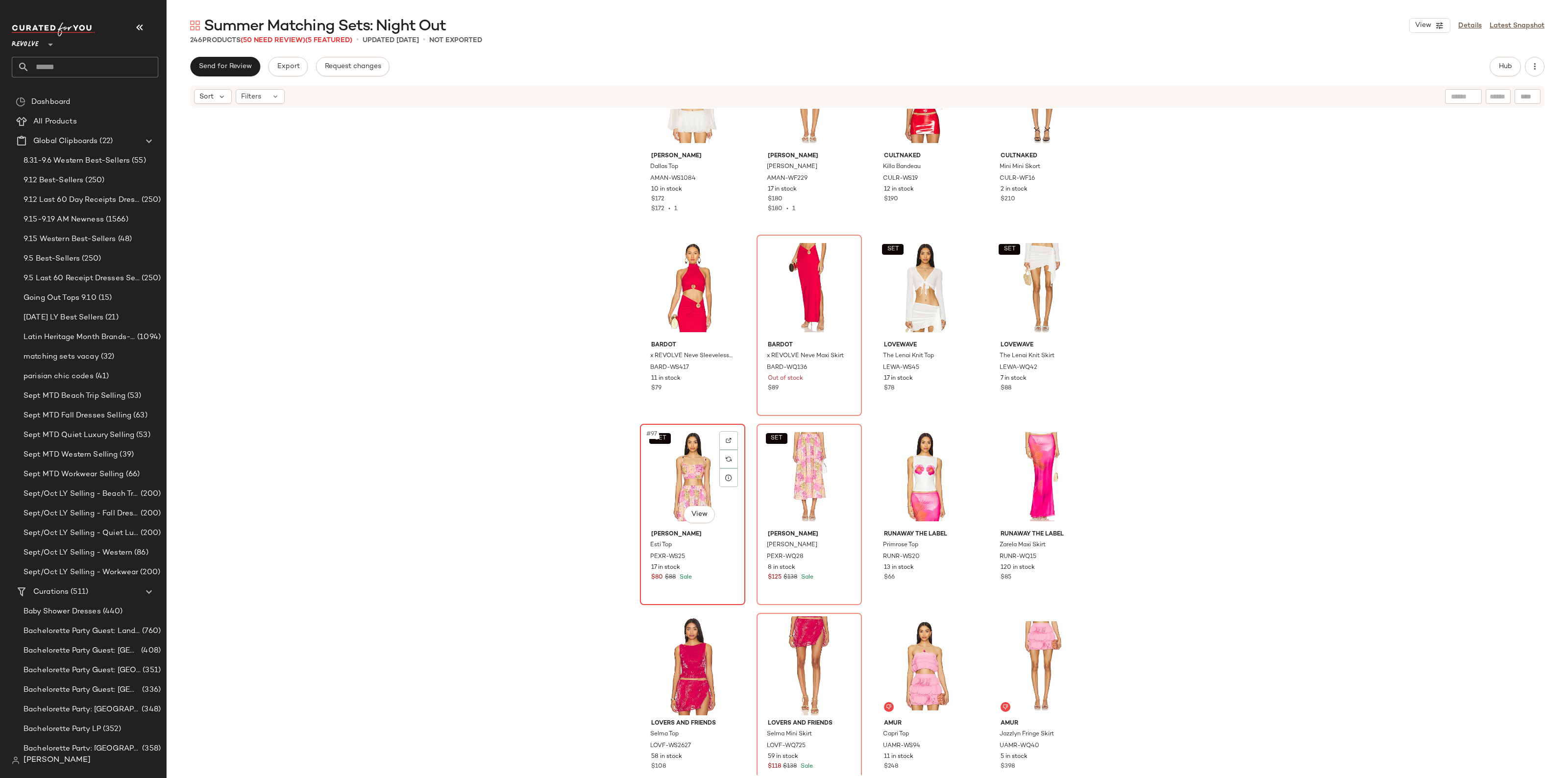
click at [683, 486] on div "SET #97 View" at bounding box center [692, 476] width 98 height 99
click at [802, 471] on div "SET #98 View" at bounding box center [809, 476] width 98 height 99
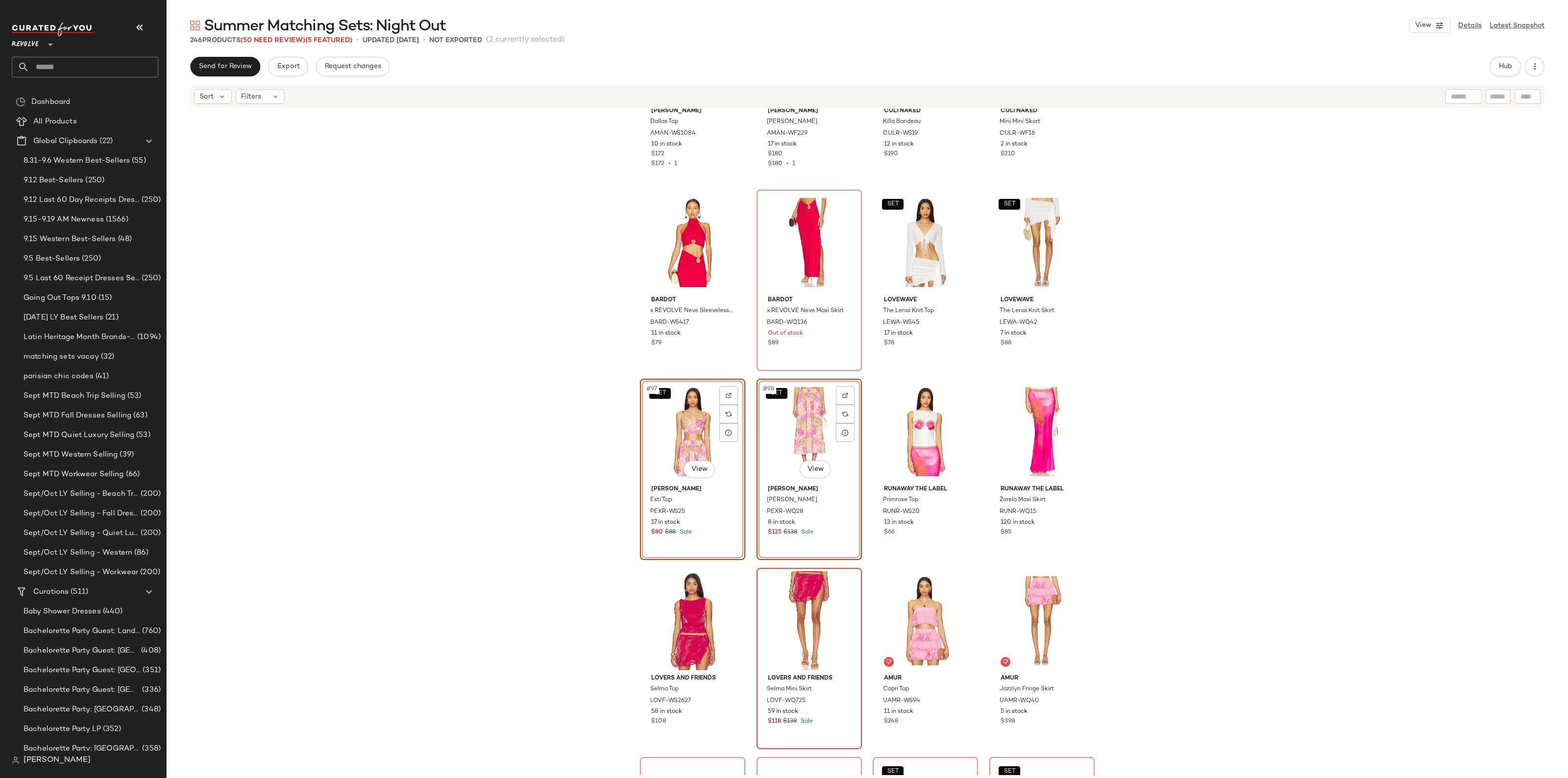
scroll to position [4479, 0]
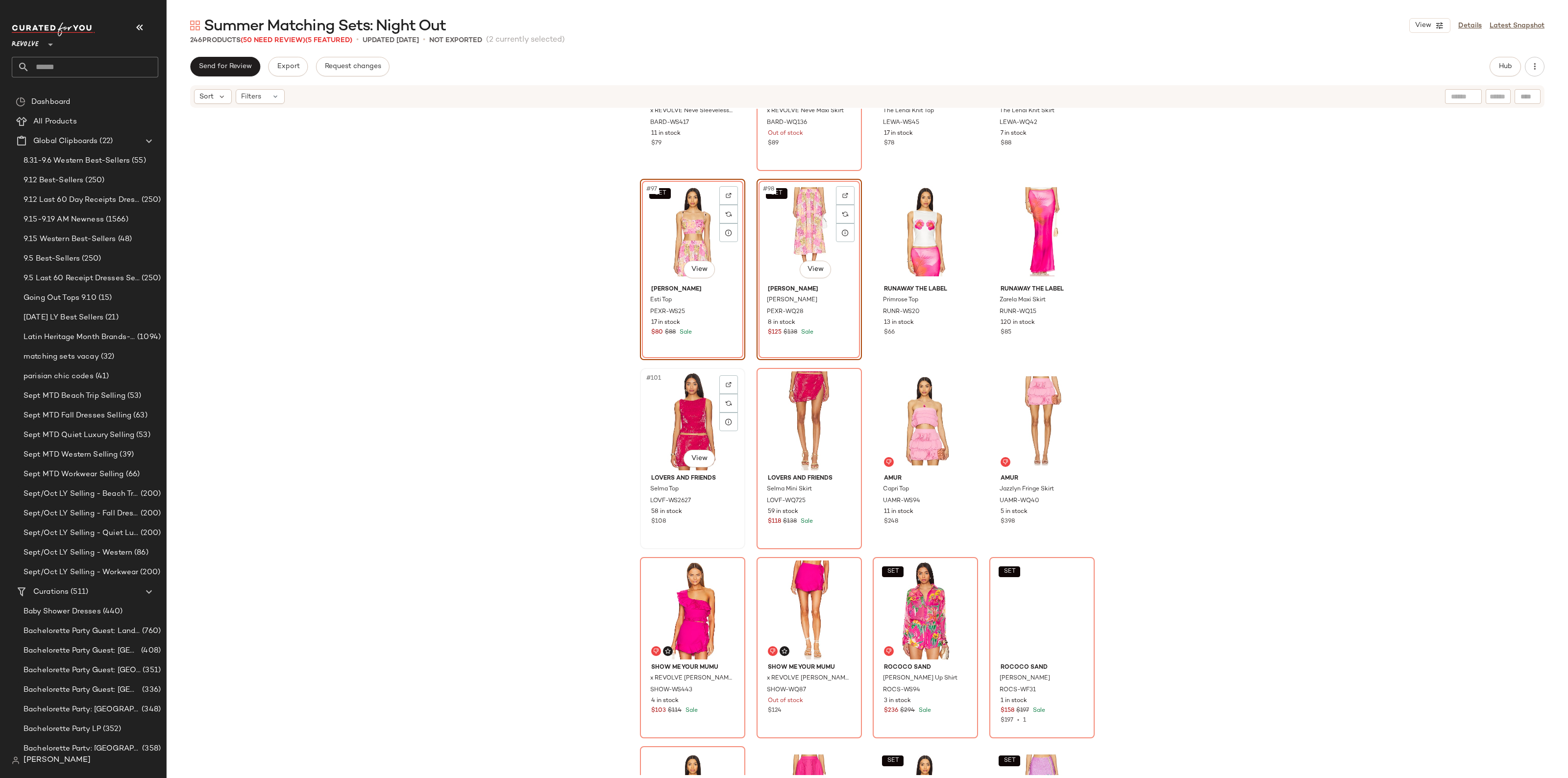
click at [690, 444] on div "#101 View" at bounding box center [692, 420] width 98 height 99
click at [794, 430] on div "#102 View" at bounding box center [809, 420] width 98 height 99
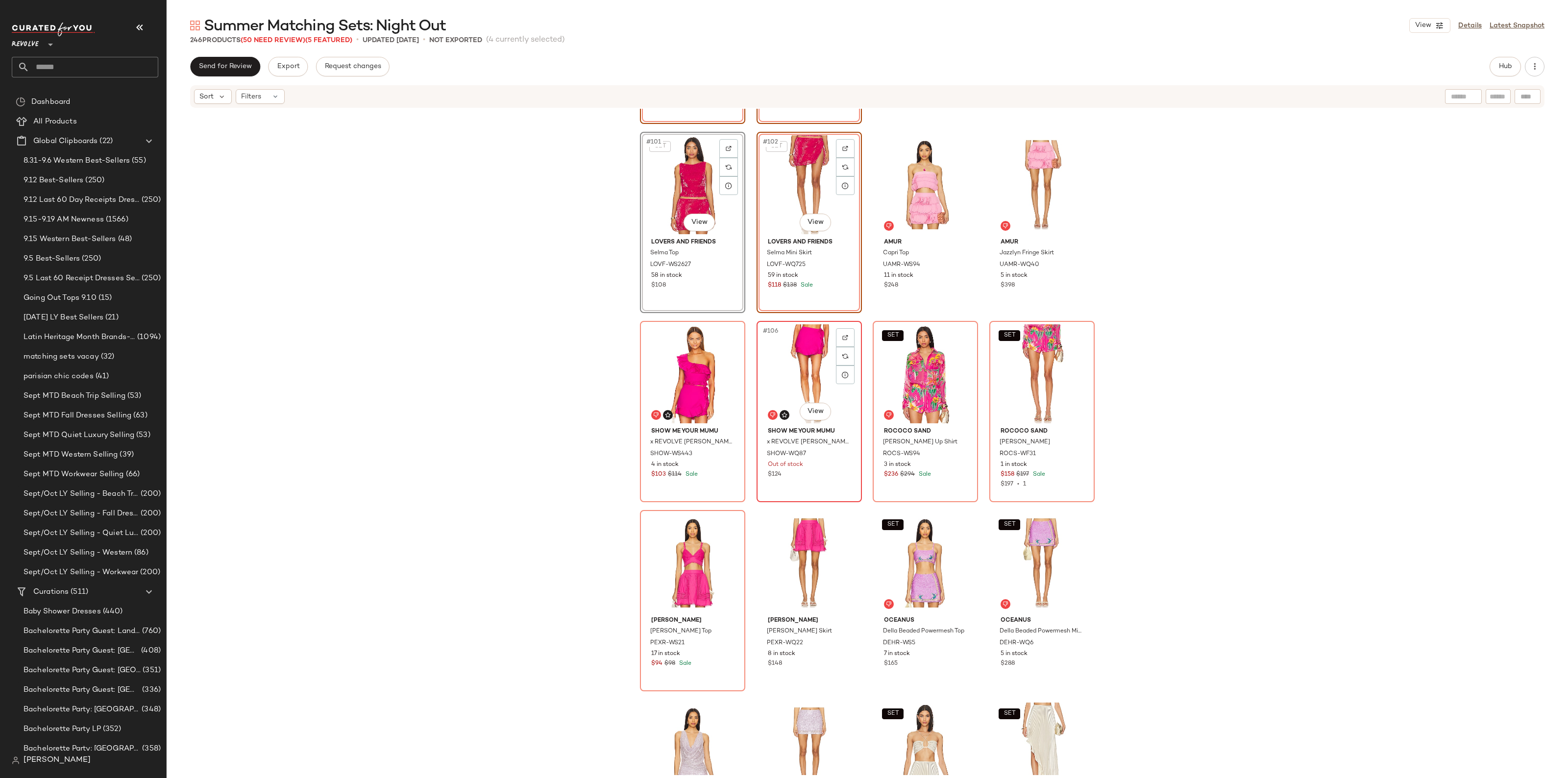
scroll to position [4724, 0]
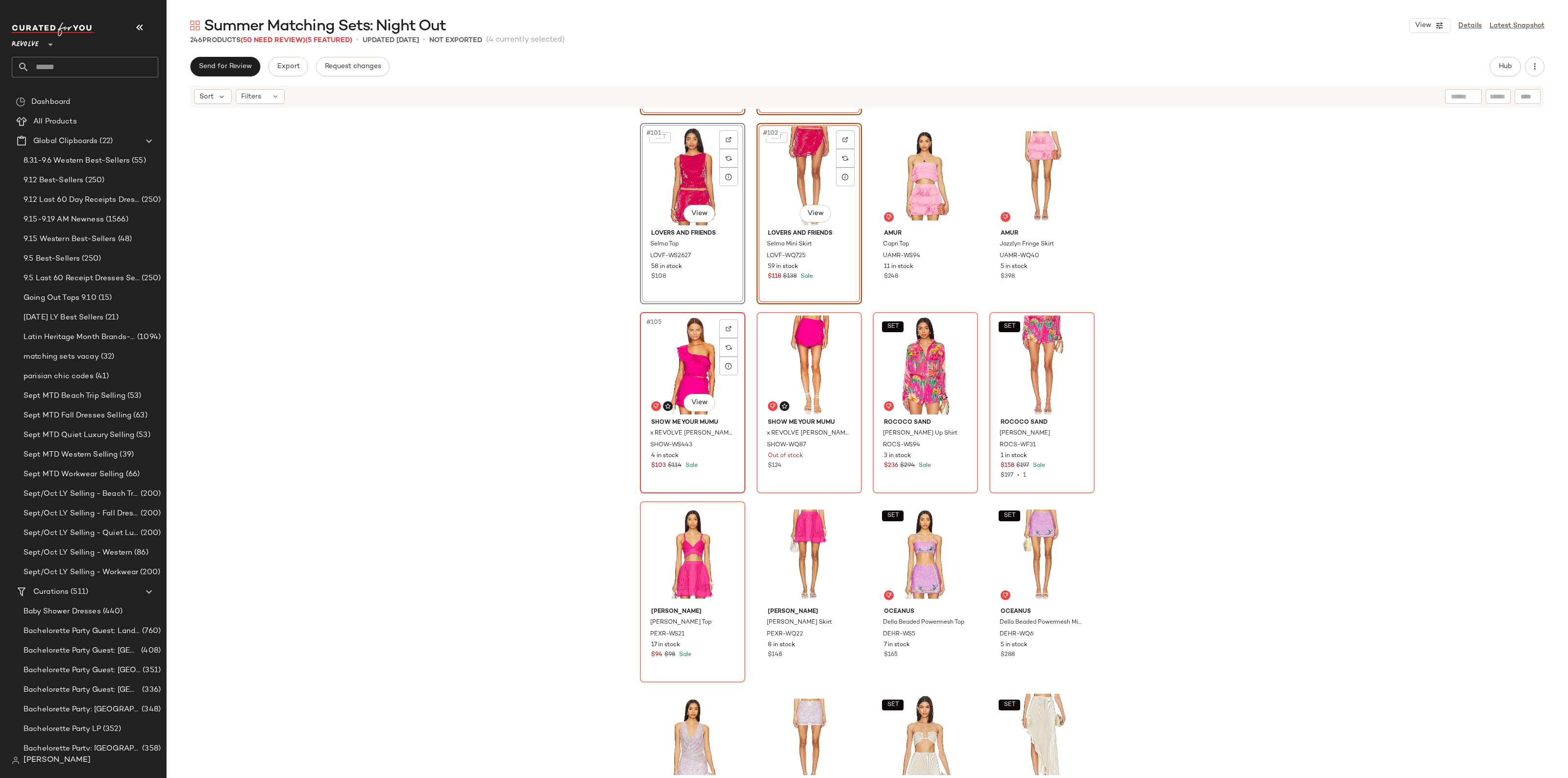
click at [679, 377] on div "#105 View" at bounding box center [692, 365] width 98 height 99
click at [770, 362] on div "#106 View" at bounding box center [809, 365] width 98 height 99
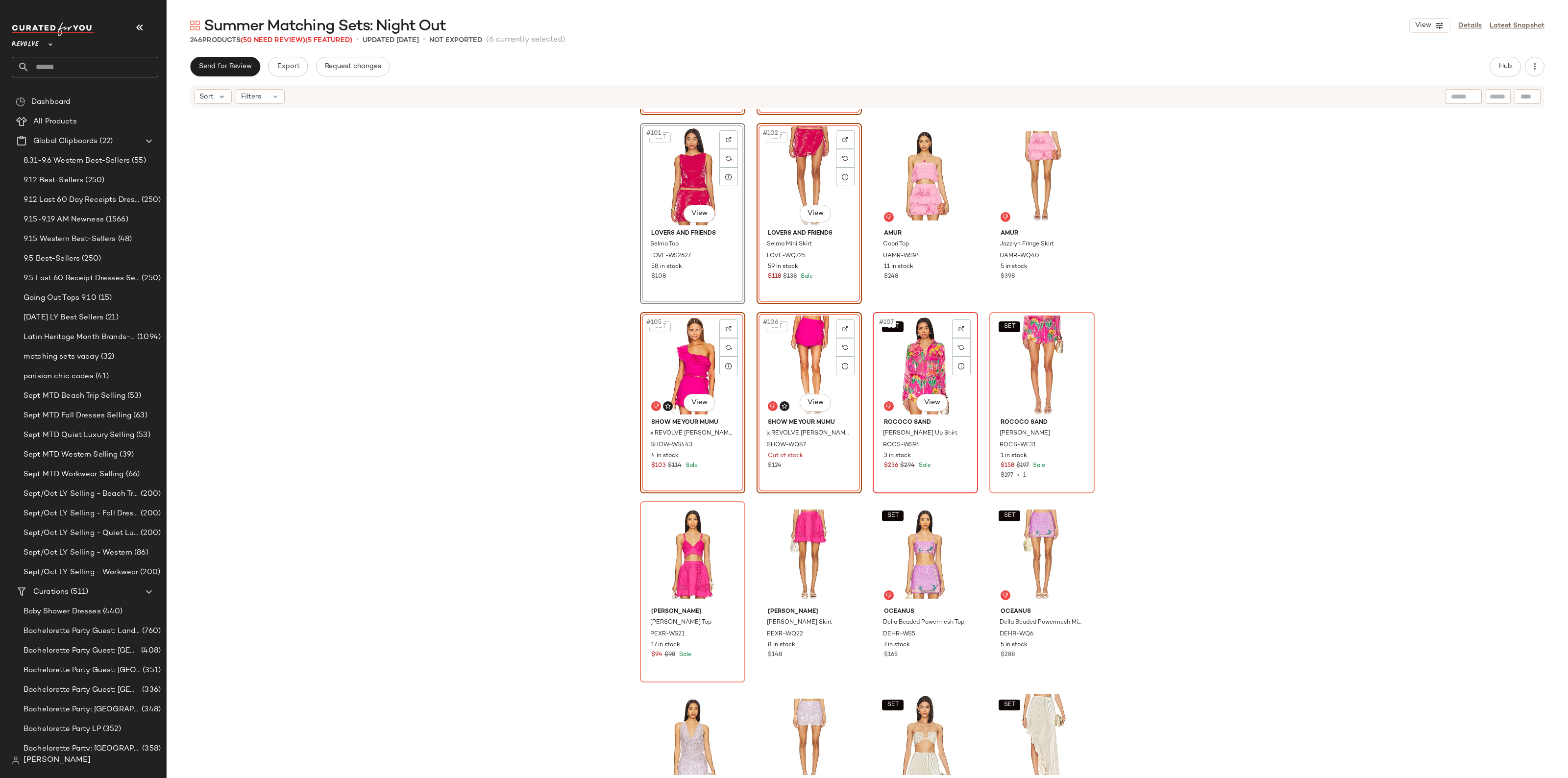
click at [888, 359] on div "SET #107 View" at bounding box center [925, 365] width 98 height 99
click at [1033, 359] on div "SET #108 View" at bounding box center [1042, 365] width 98 height 99
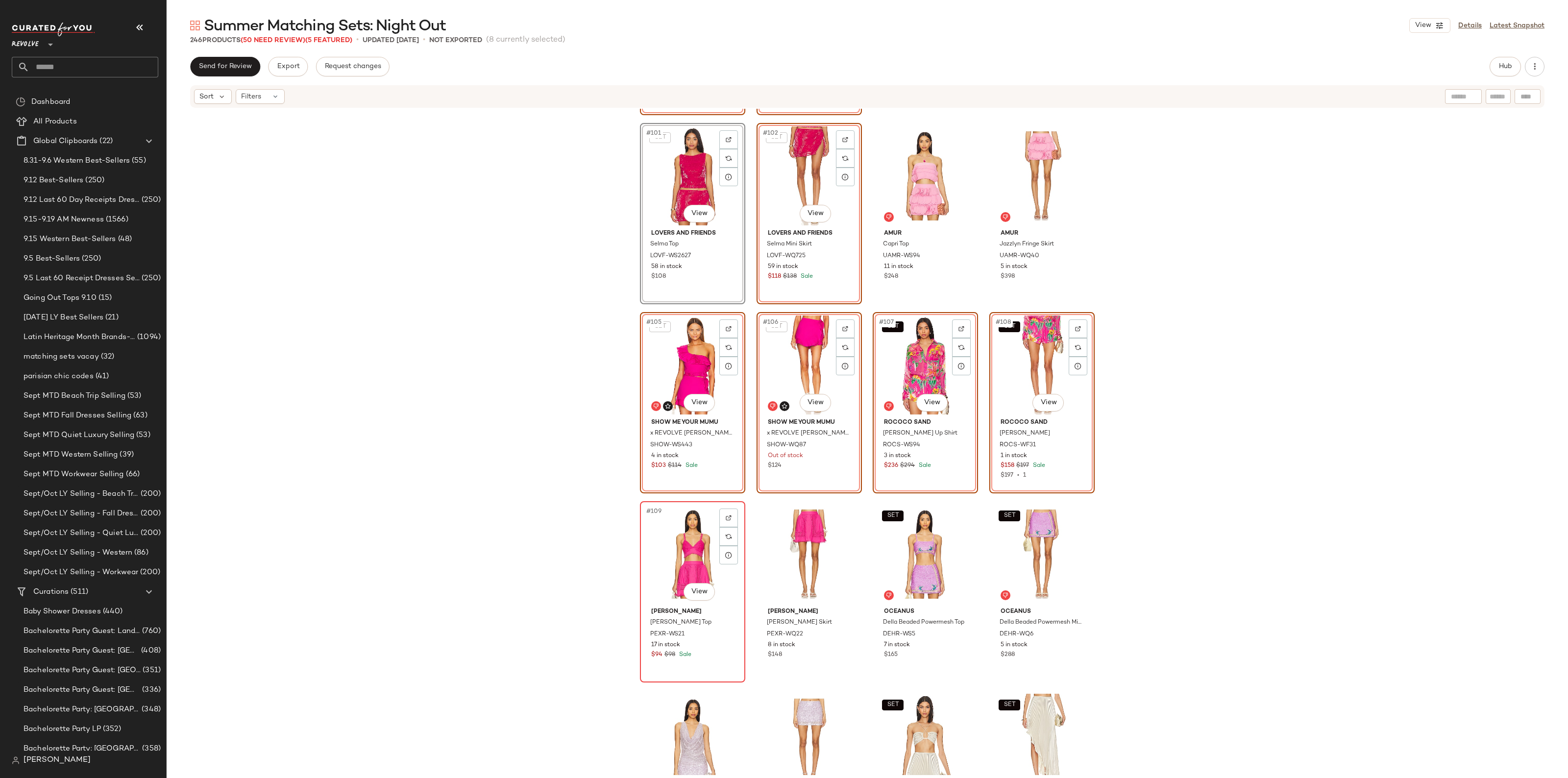
click at [682, 559] on div "#109 View" at bounding box center [692, 554] width 98 height 99
click at [792, 549] on div "#110 View" at bounding box center [809, 554] width 98 height 99
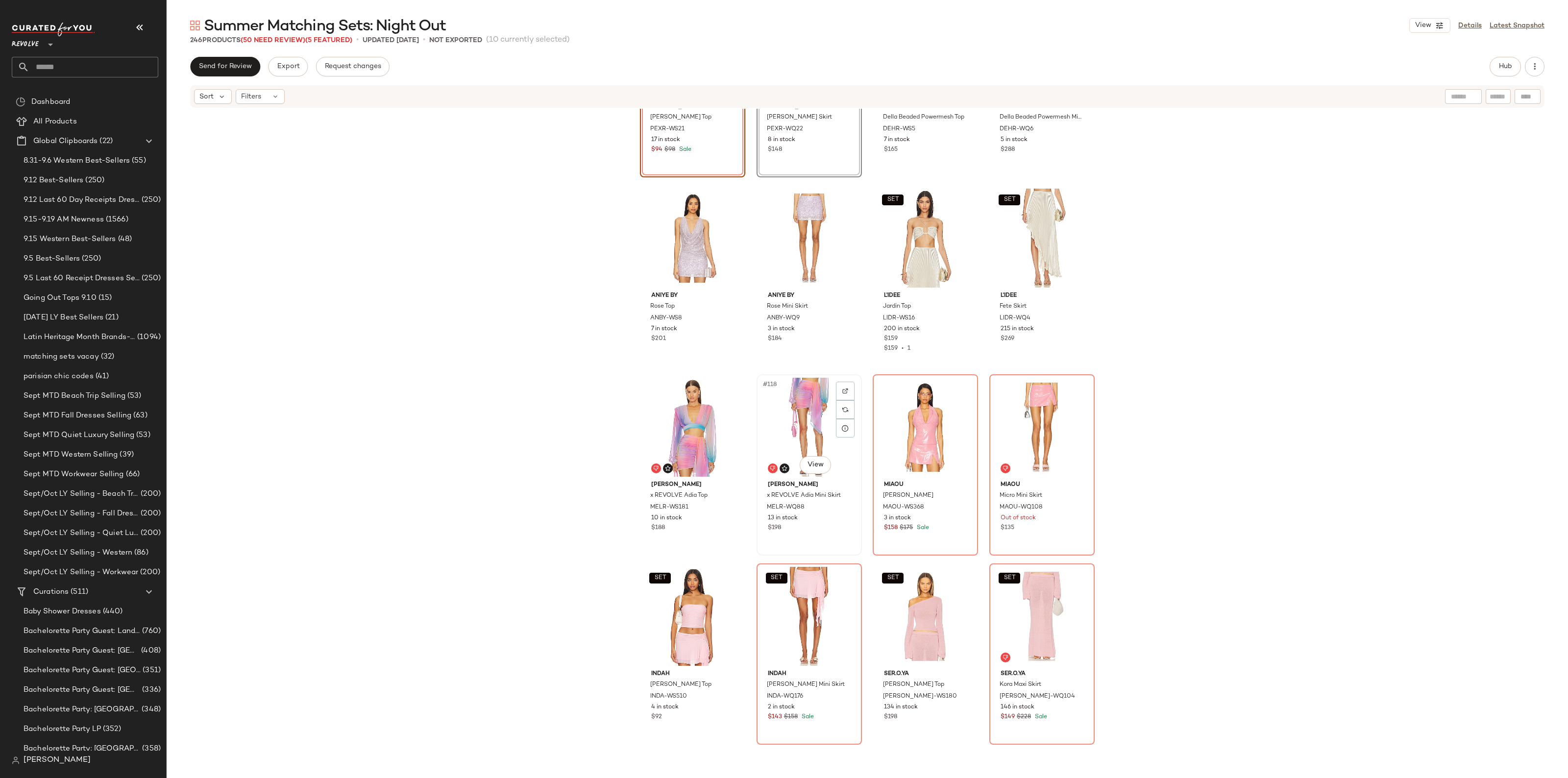
scroll to position [5275, 0]
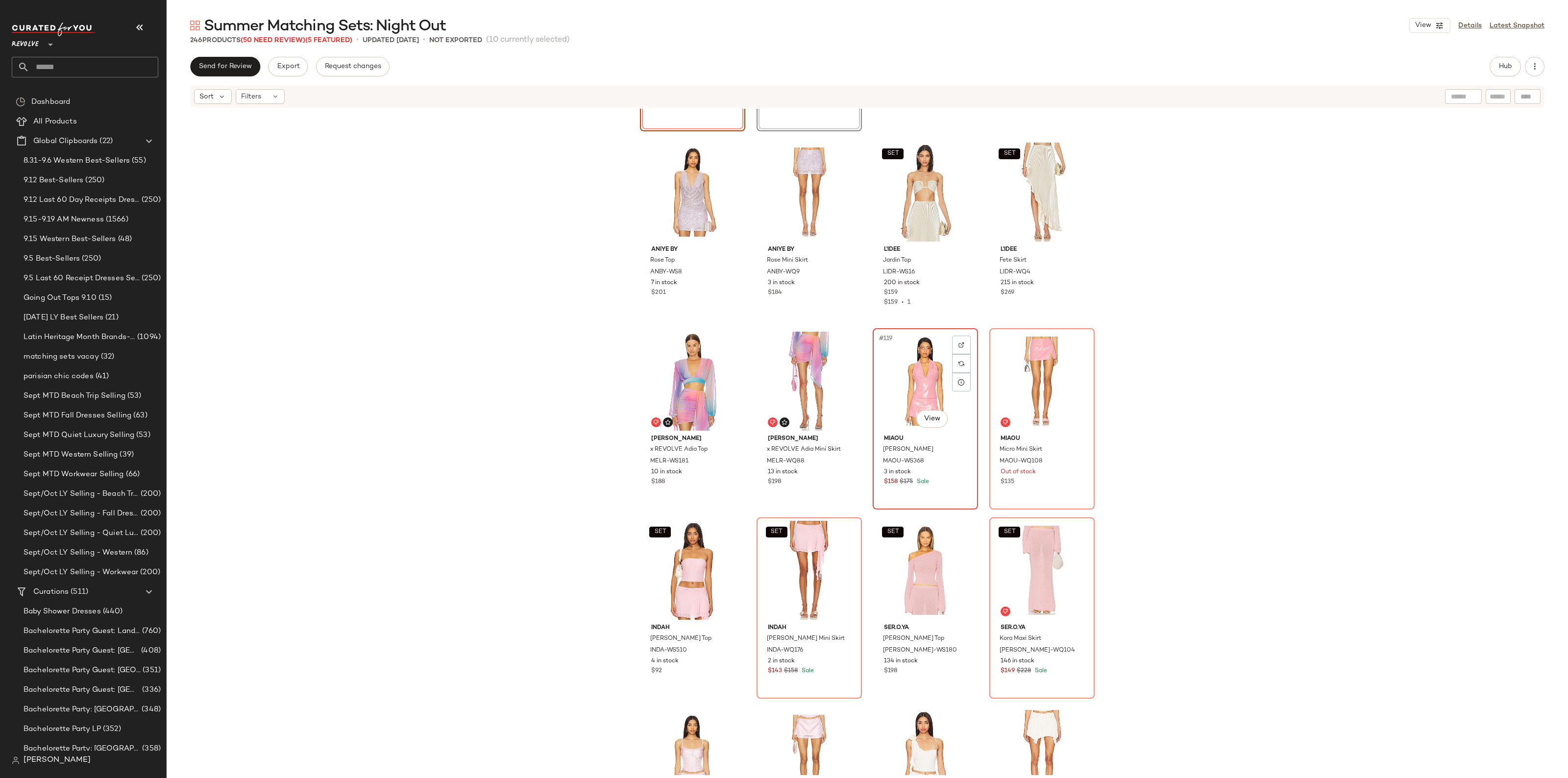
click at [942, 383] on div "#119 View" at bounding box center [925, 381] width 98 height 99
click at [1019, 386] on div "#120 View" at bounding box center [1042, 381] width 98 height 99
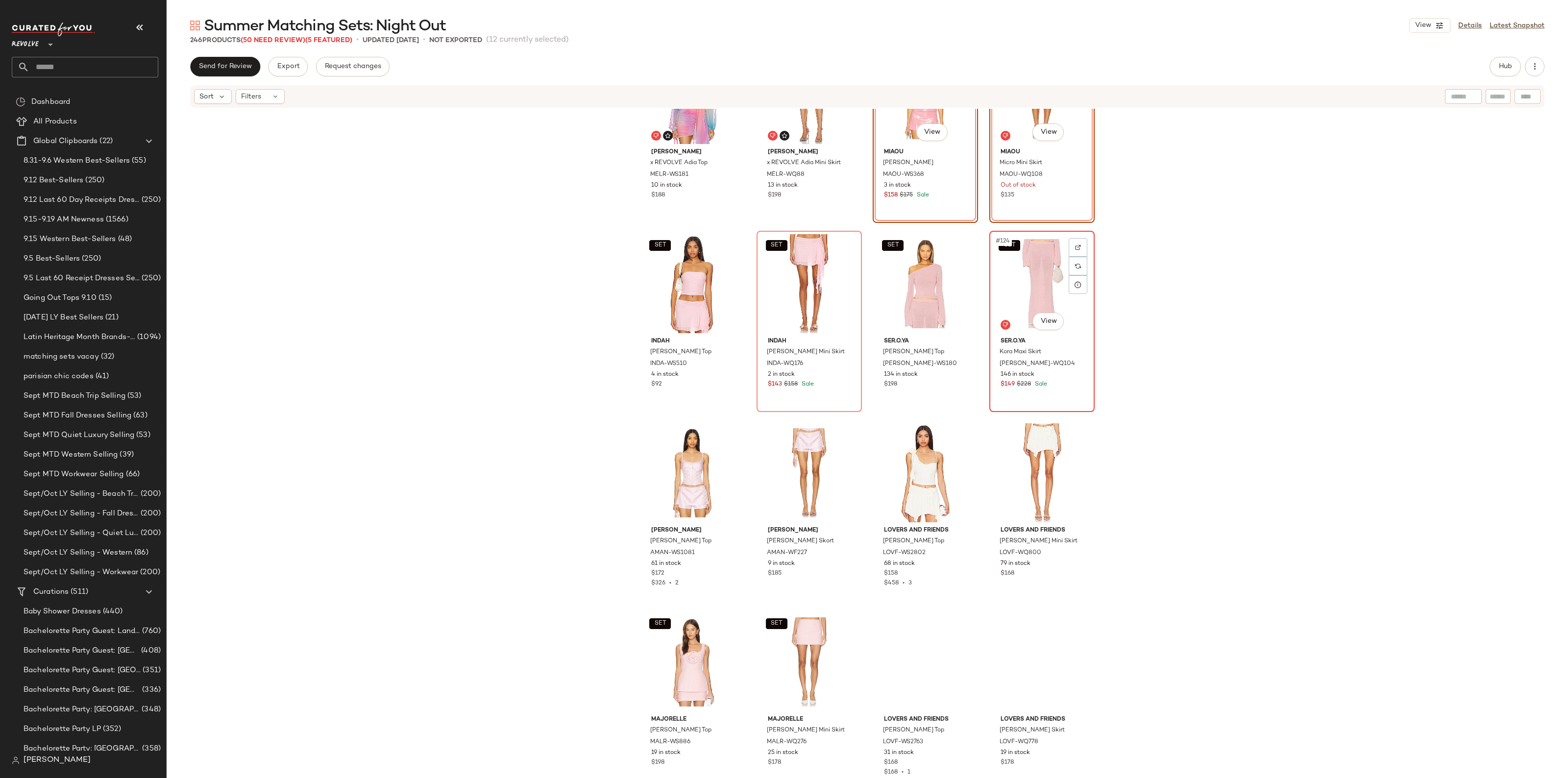
scroll to position [5581, 0]
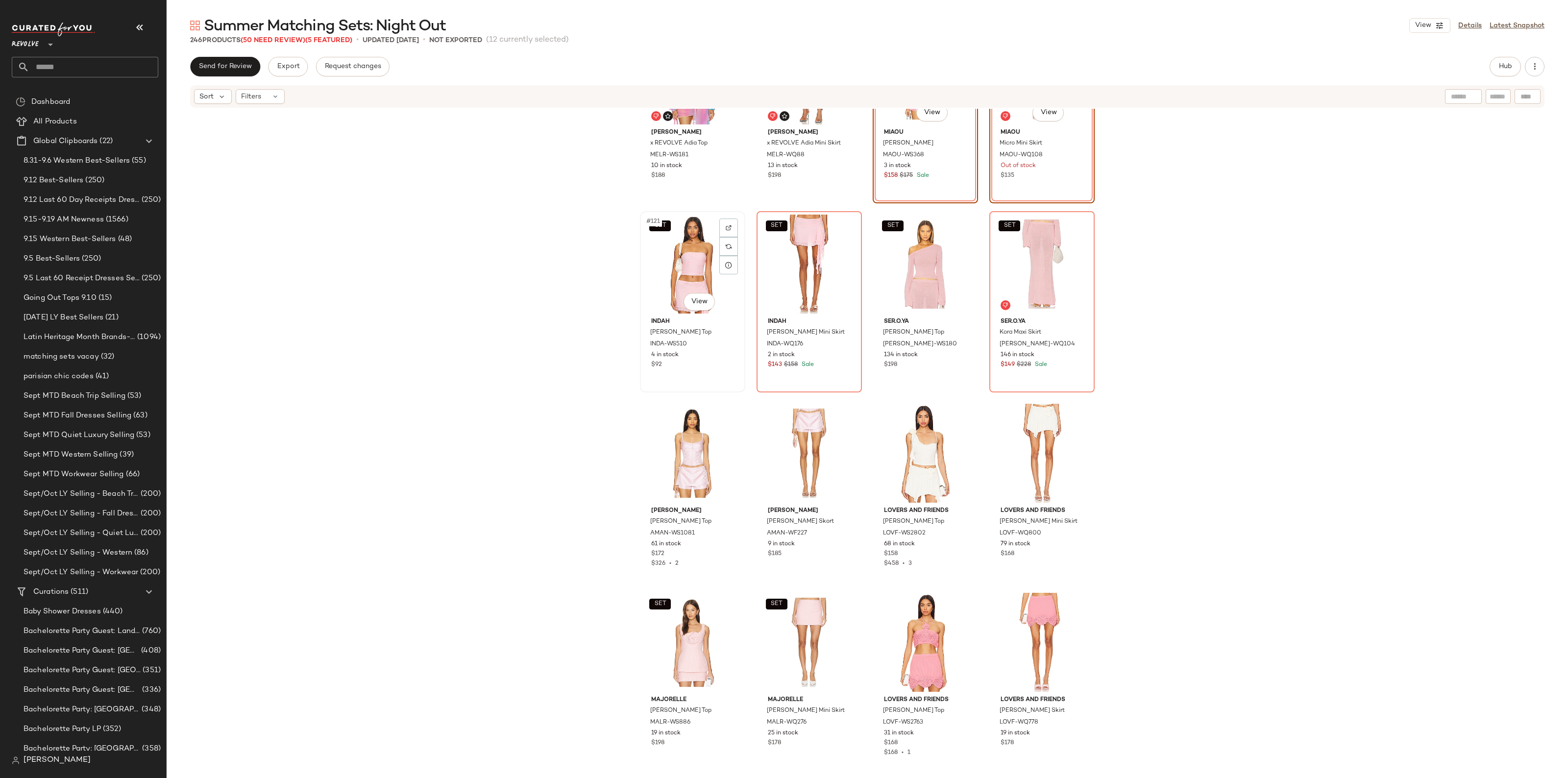
click at [682, 287] on div "SET #121 View" at bounding box center [692, 264] width 98 height 99
click at [765, 283] on div "SET #122 View" at bounding box center [809, 264] width 98 height 99
click at [896, 283] on div "SET #123 View" at bounding box center [925, 264] width 98 height 99
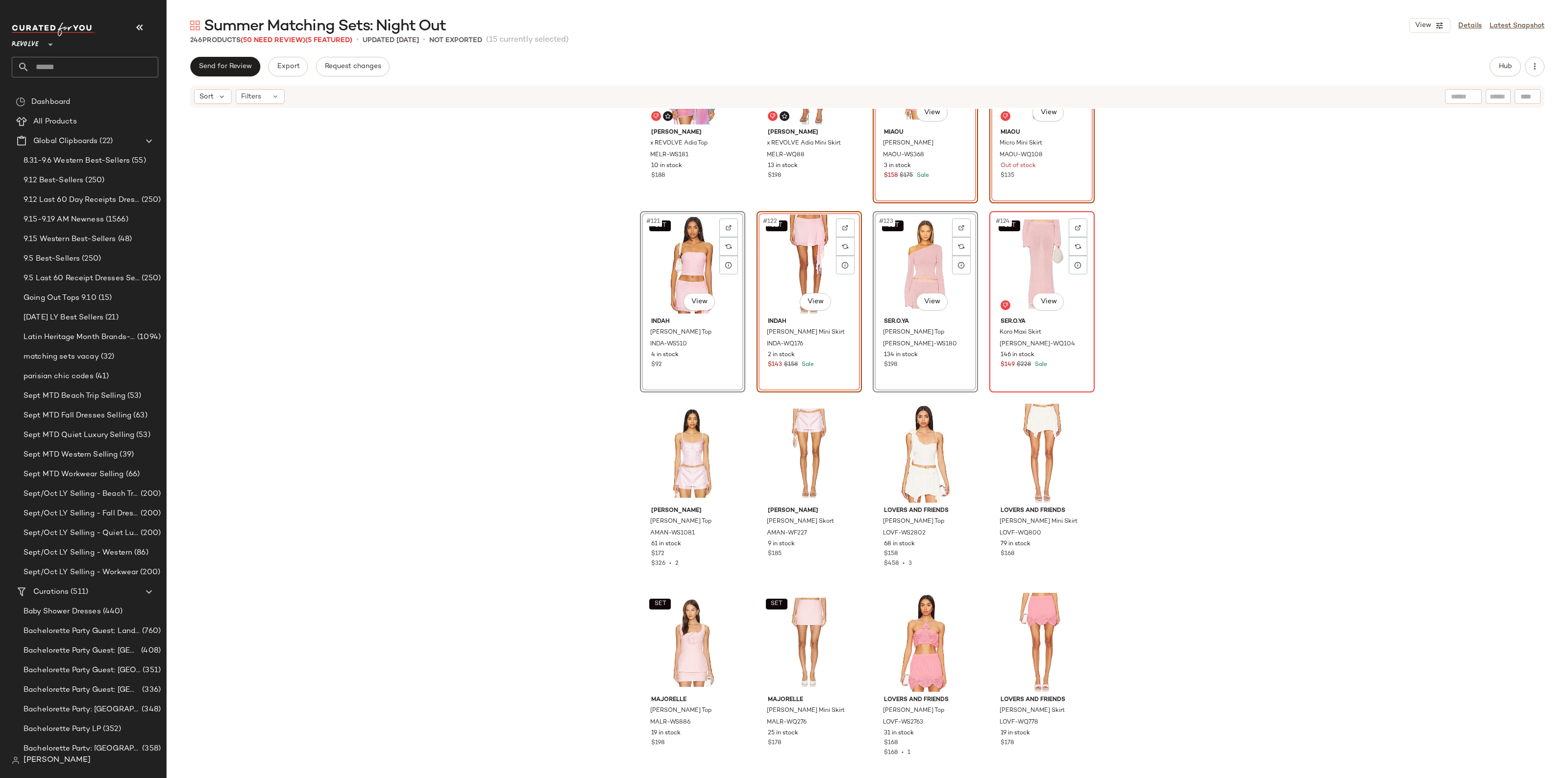
click at [1043, 283] on div "SET #124 View" at bounding box center [1042, 264] width 98 height 99
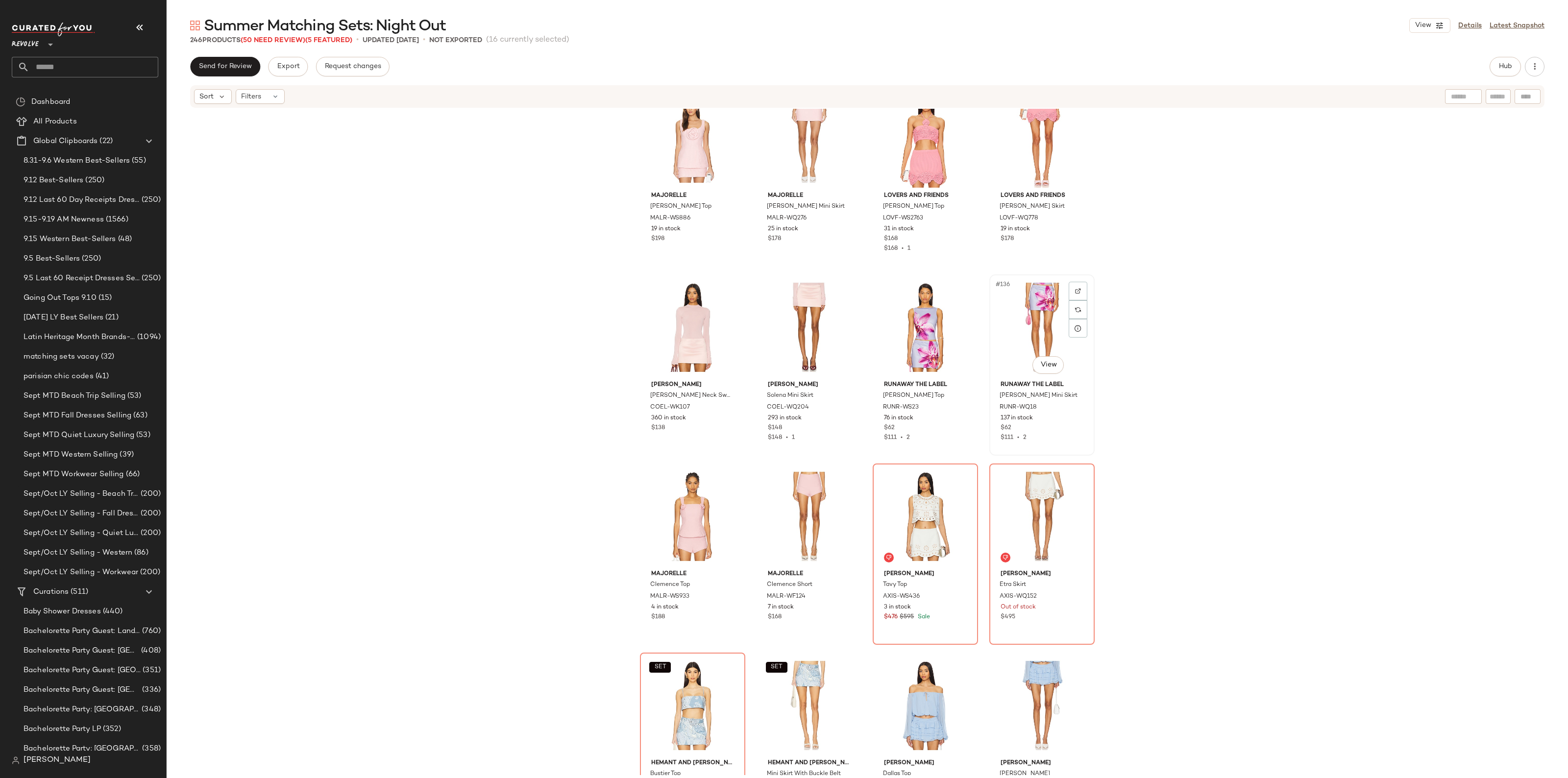
scroll to position [6133, 0]
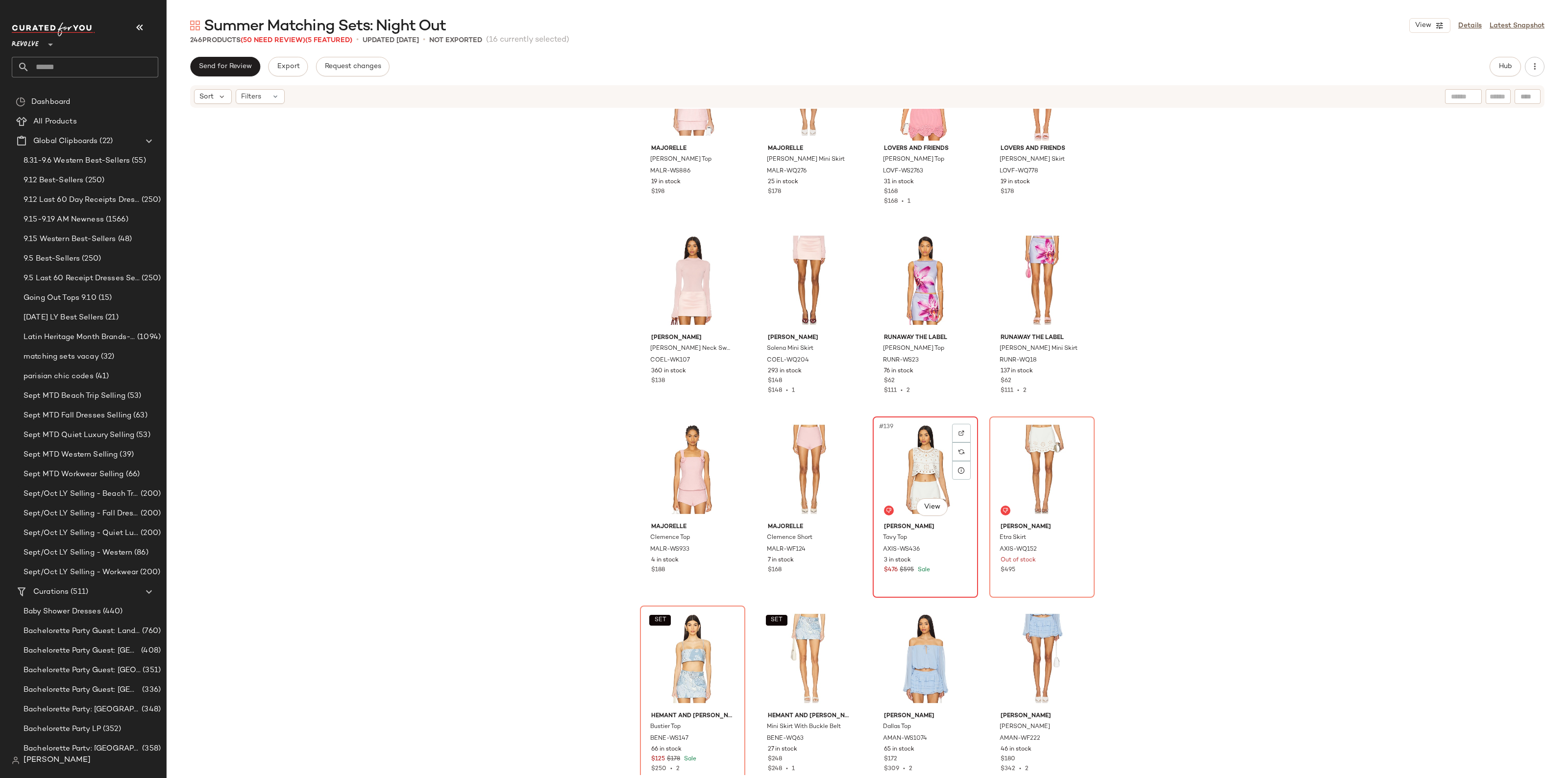
click at [898, 441] on div "#139 View" at bounding box center [925, 469] width 98 height 99
click at [1005, 444] on div "#140 View" at bounding box center [1042, 469] width 98 height 99
click at [666, 643] on div "SET #141 View" at bounding box center [692, 659] width 98 height 99
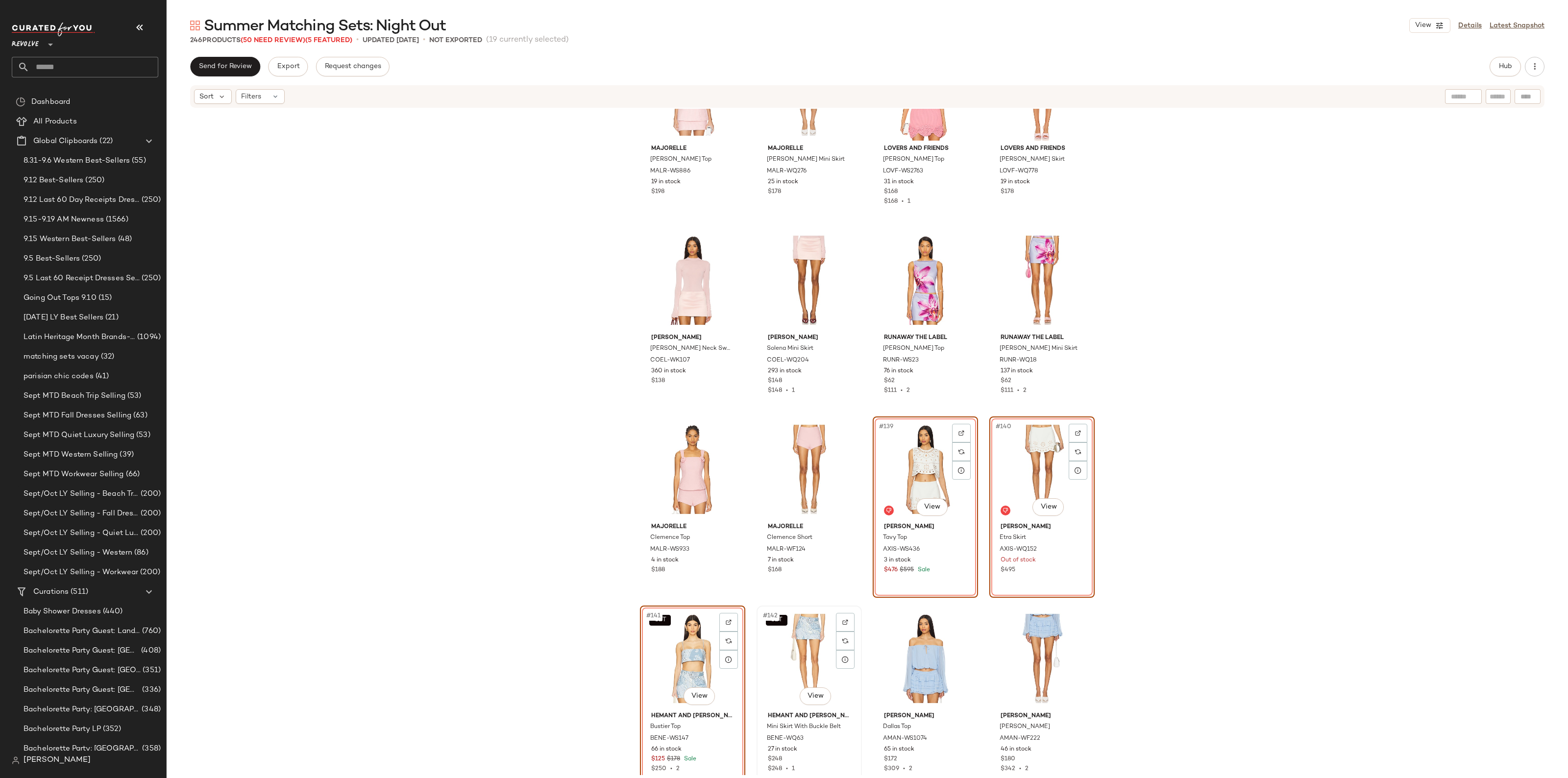
click at [807, 648] on div "SET #142 View" at bounding box center [809, 659] width 98 height 99
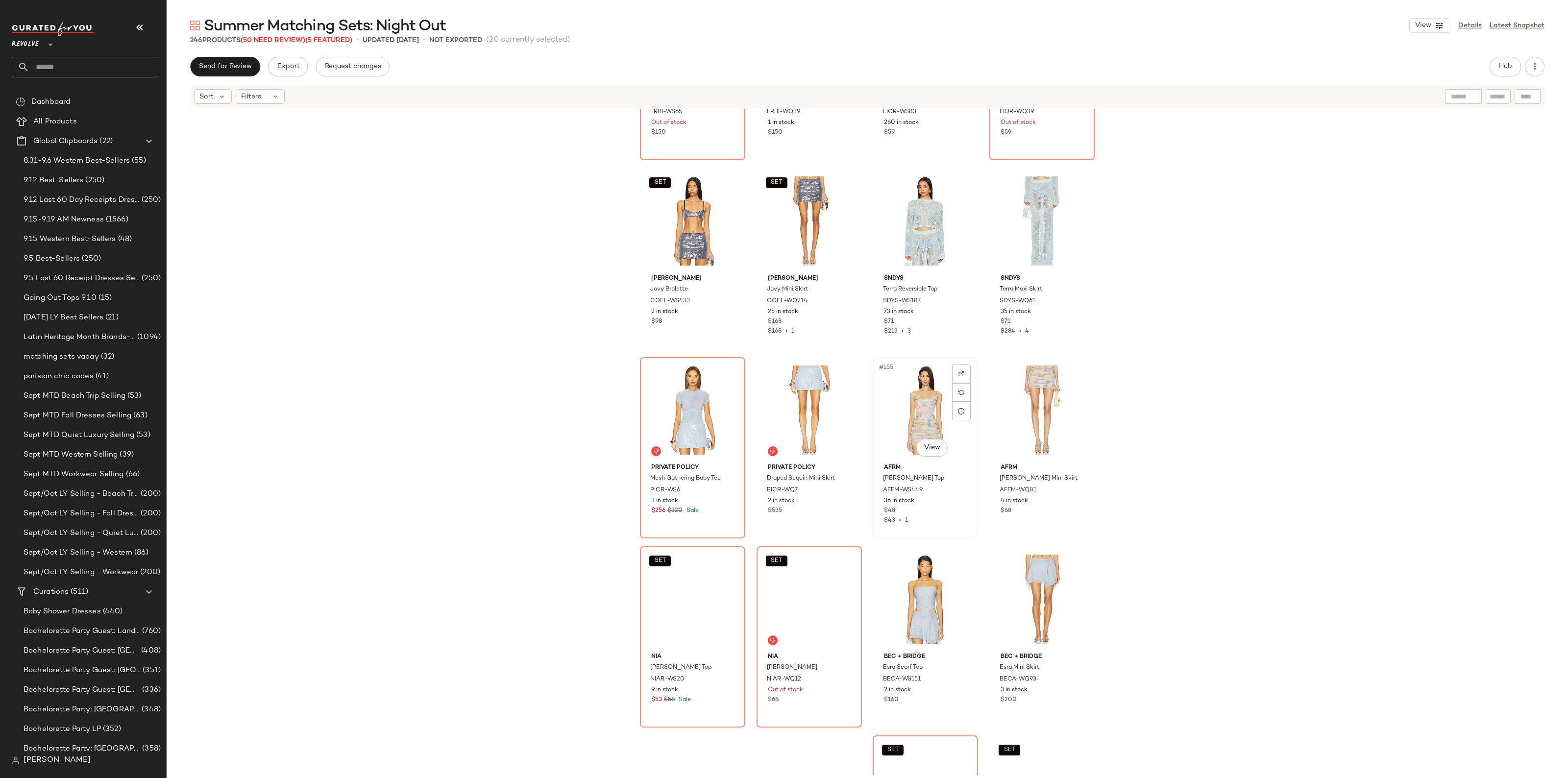
scroll to position [6990, 0]
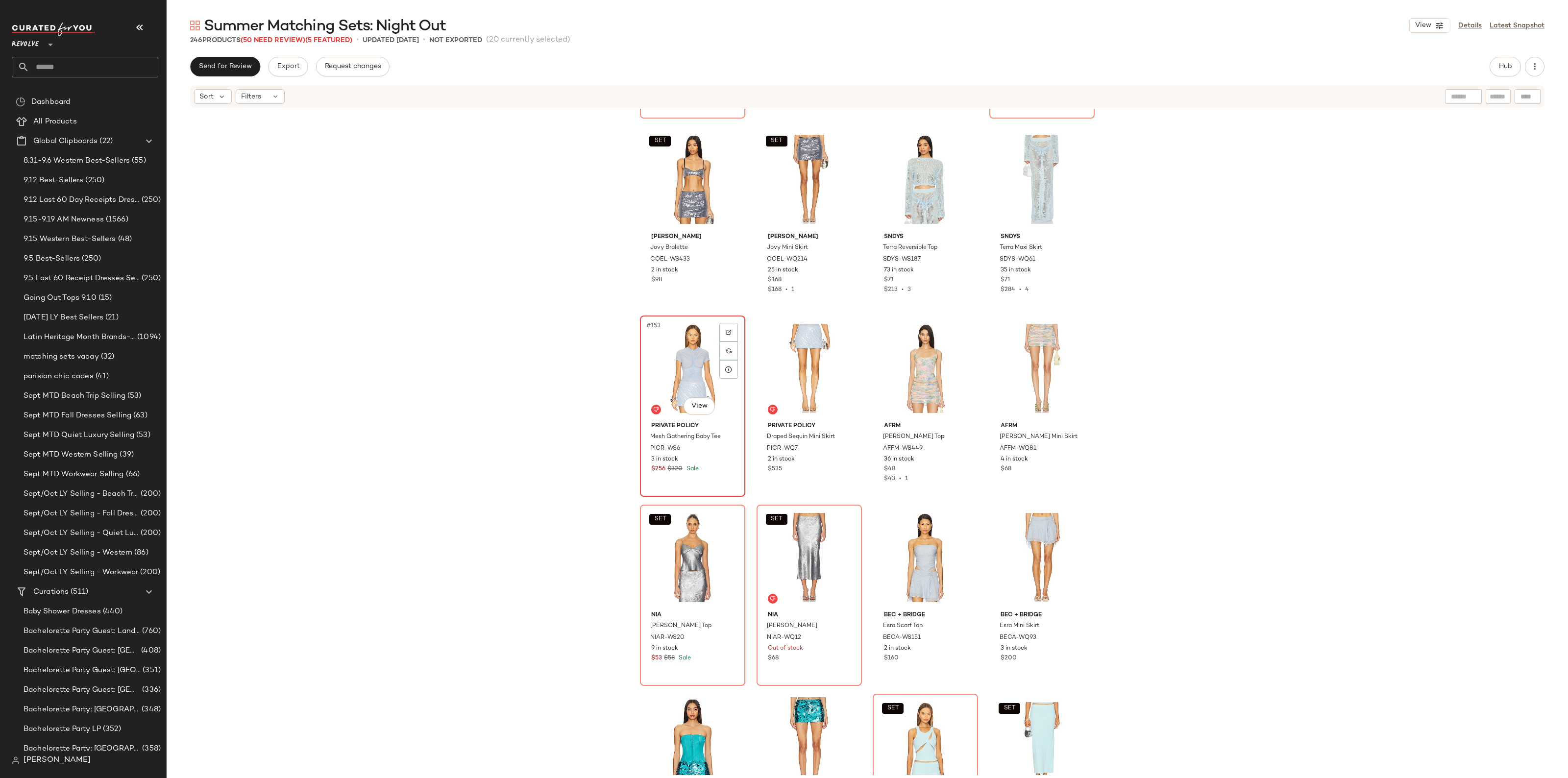
click at [690, 365] on div "#153 View" at bounding box center [692, 368] width 98 height 99
click at [789, 365] on div "#154 View" at bounding box center [809, 368] width 98 height 99
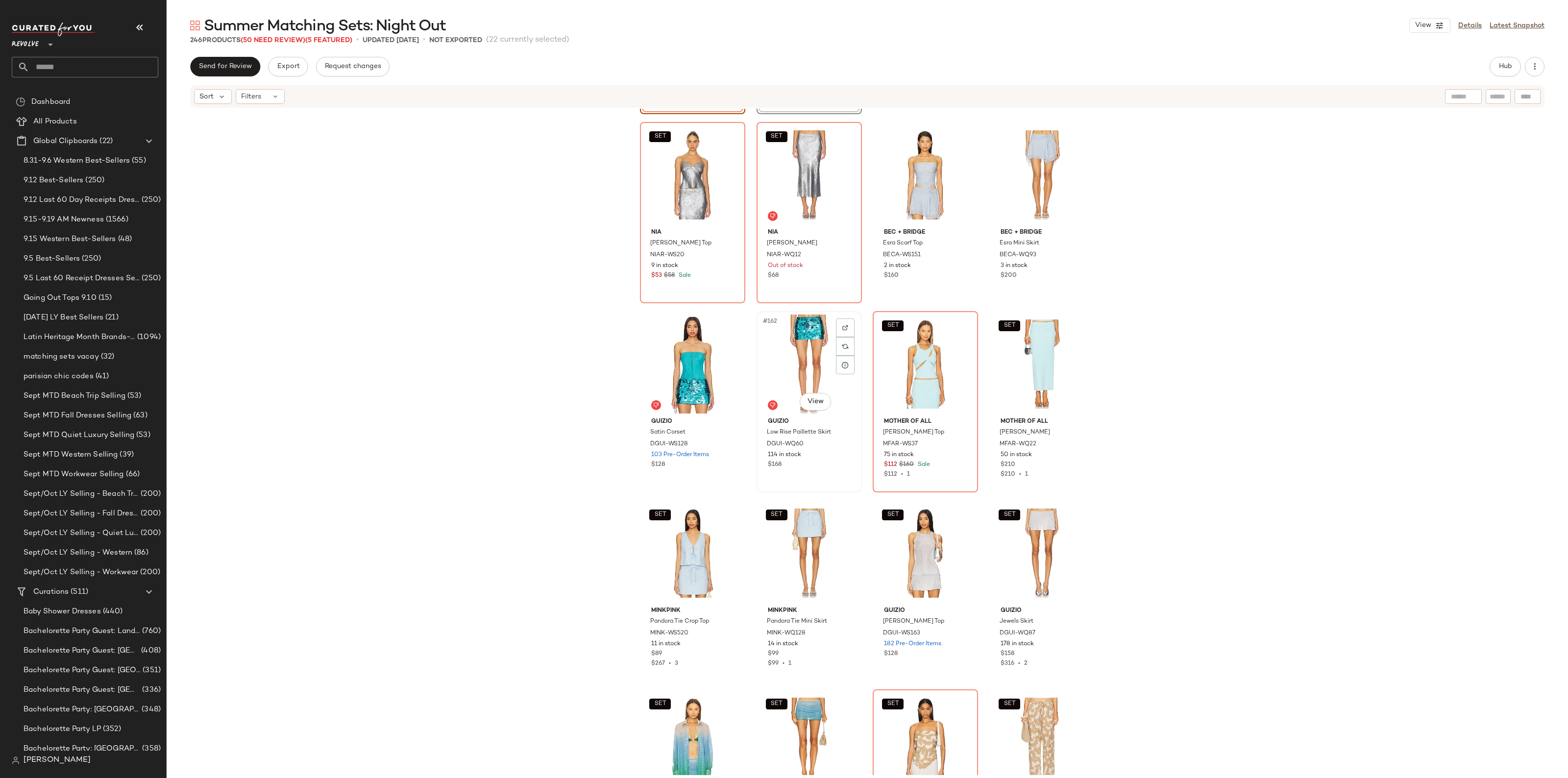
scroll to position [7419, 0]
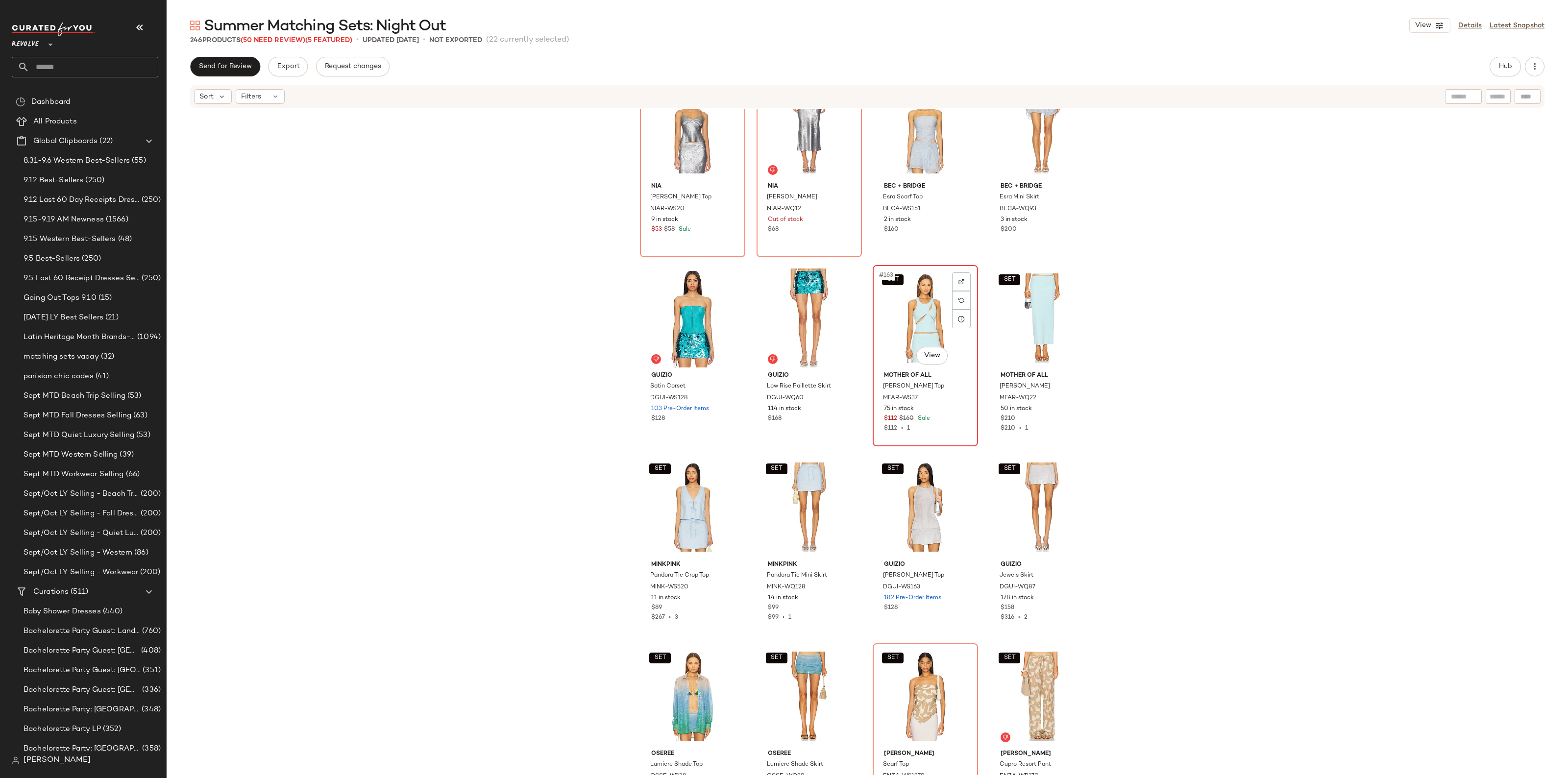
click at [914, 330] on div "SET #163 View" at bounding box center [925, 318] width 98 height 99
click at [1023, 317] on div "SET #164 View" at bounding box center [1042, 318] width 98 height 99
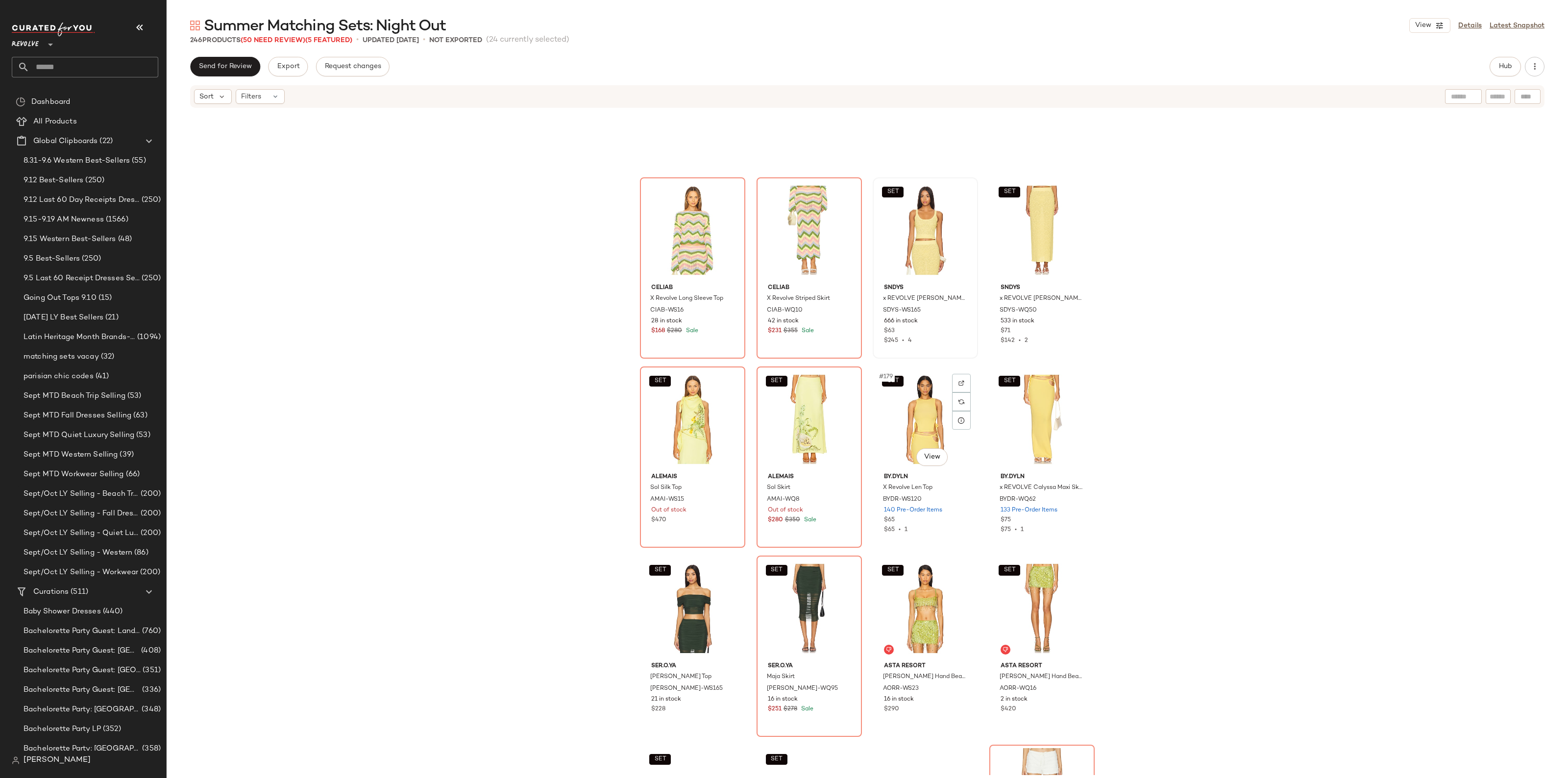
scroll to position [8154, 0]
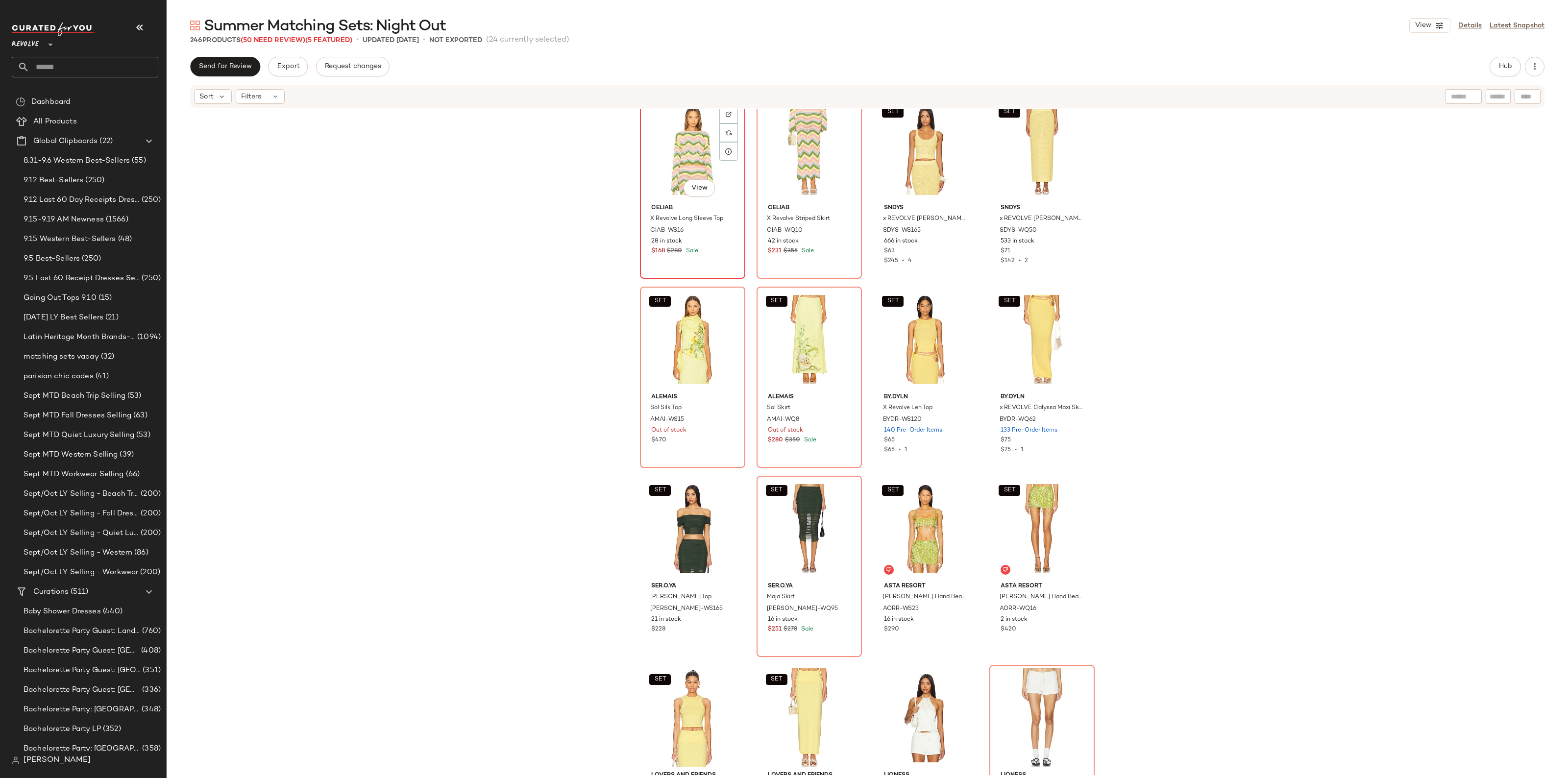
click at [677, 157] on div "#173 View" at bounding box center [692, 150] width 98 height 99
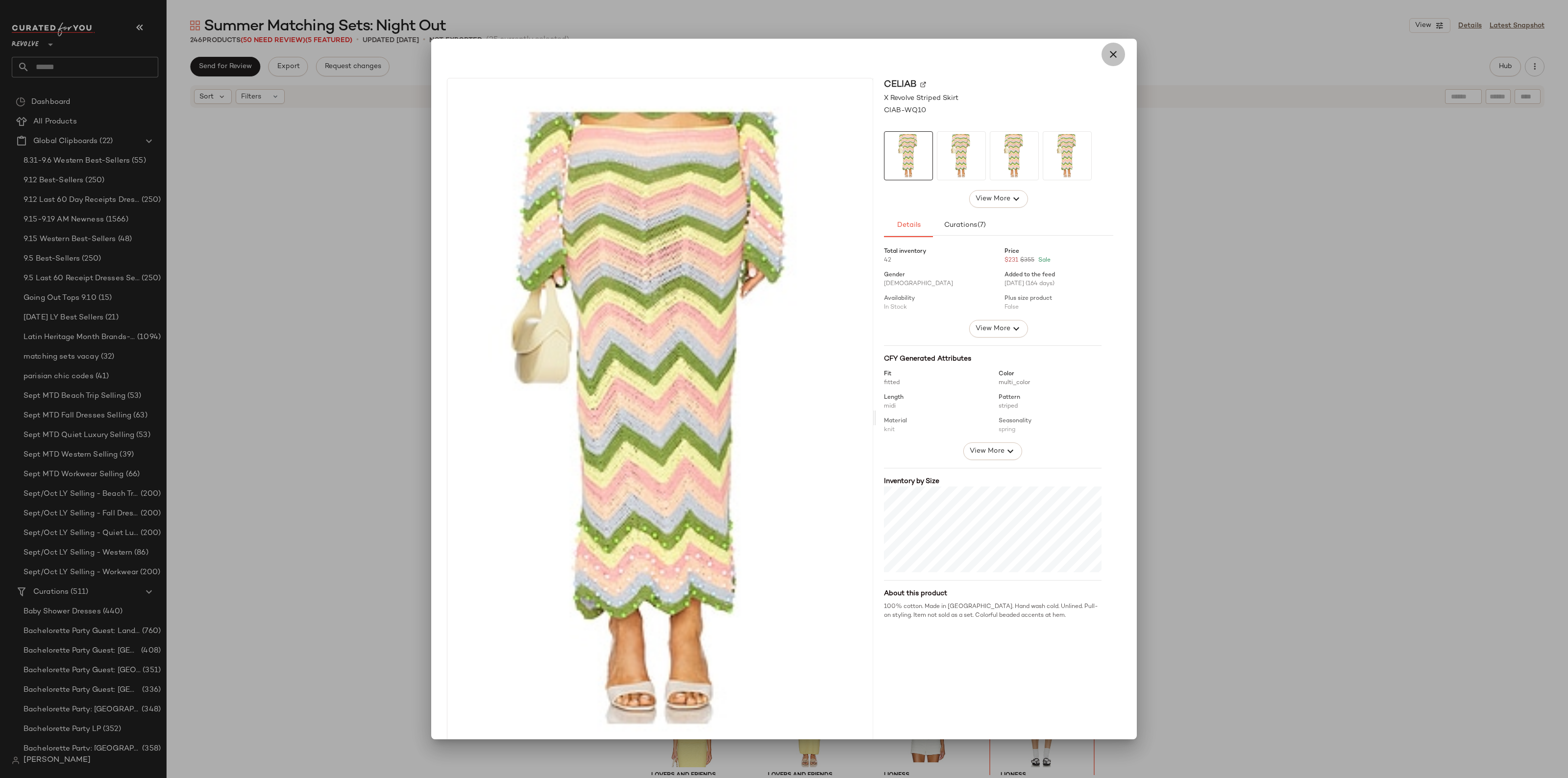
click at [1101, 51] on button "button" at bounding box center [1113, 54] width 23 height 23
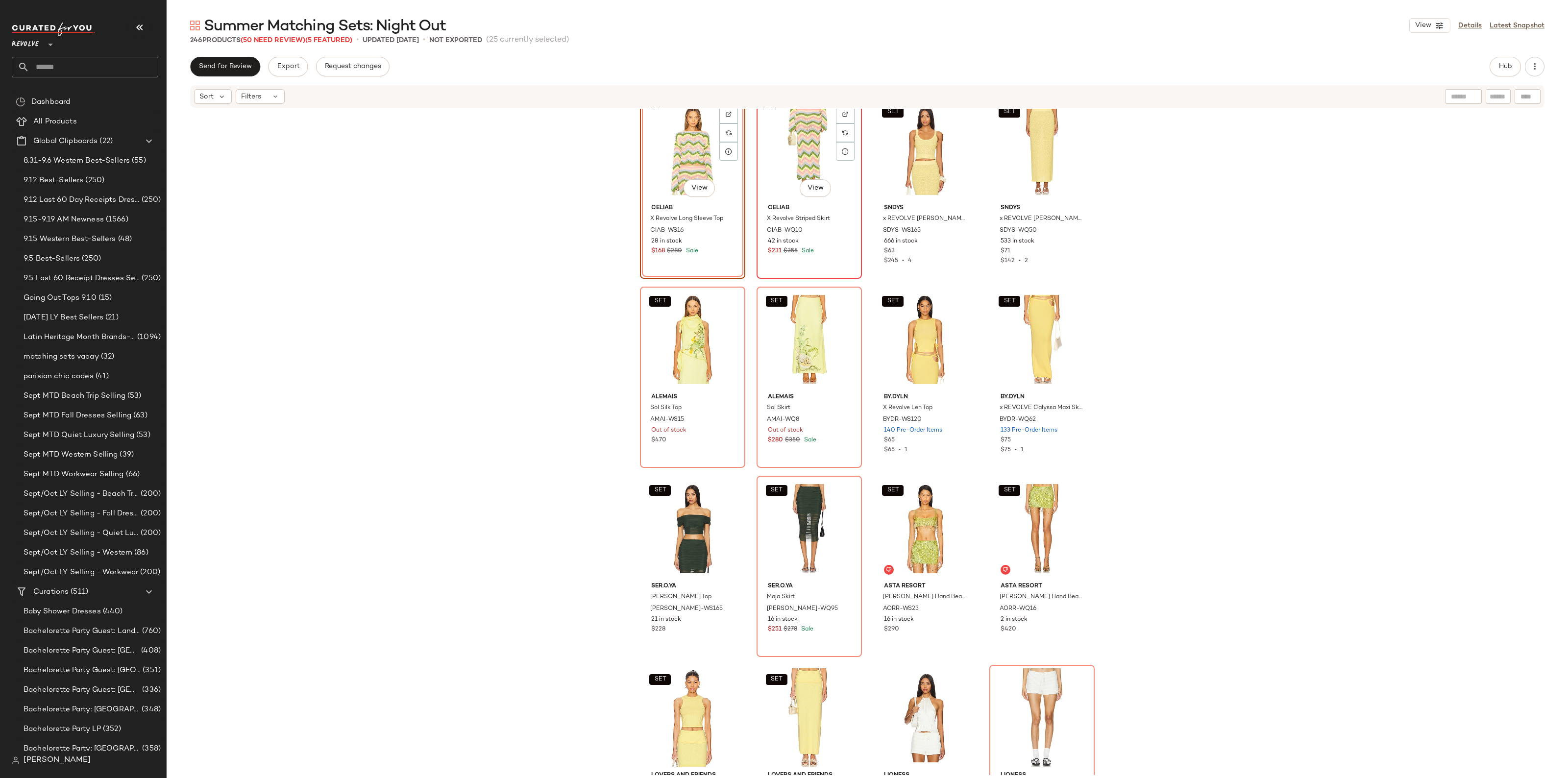
click at [808, 145] on div "#174 View" at bounding box center [809, 150] width 98 height 99
click at [681, 333] on div "SET #177 View" at bounding box center [692, 339] width 98 height 99
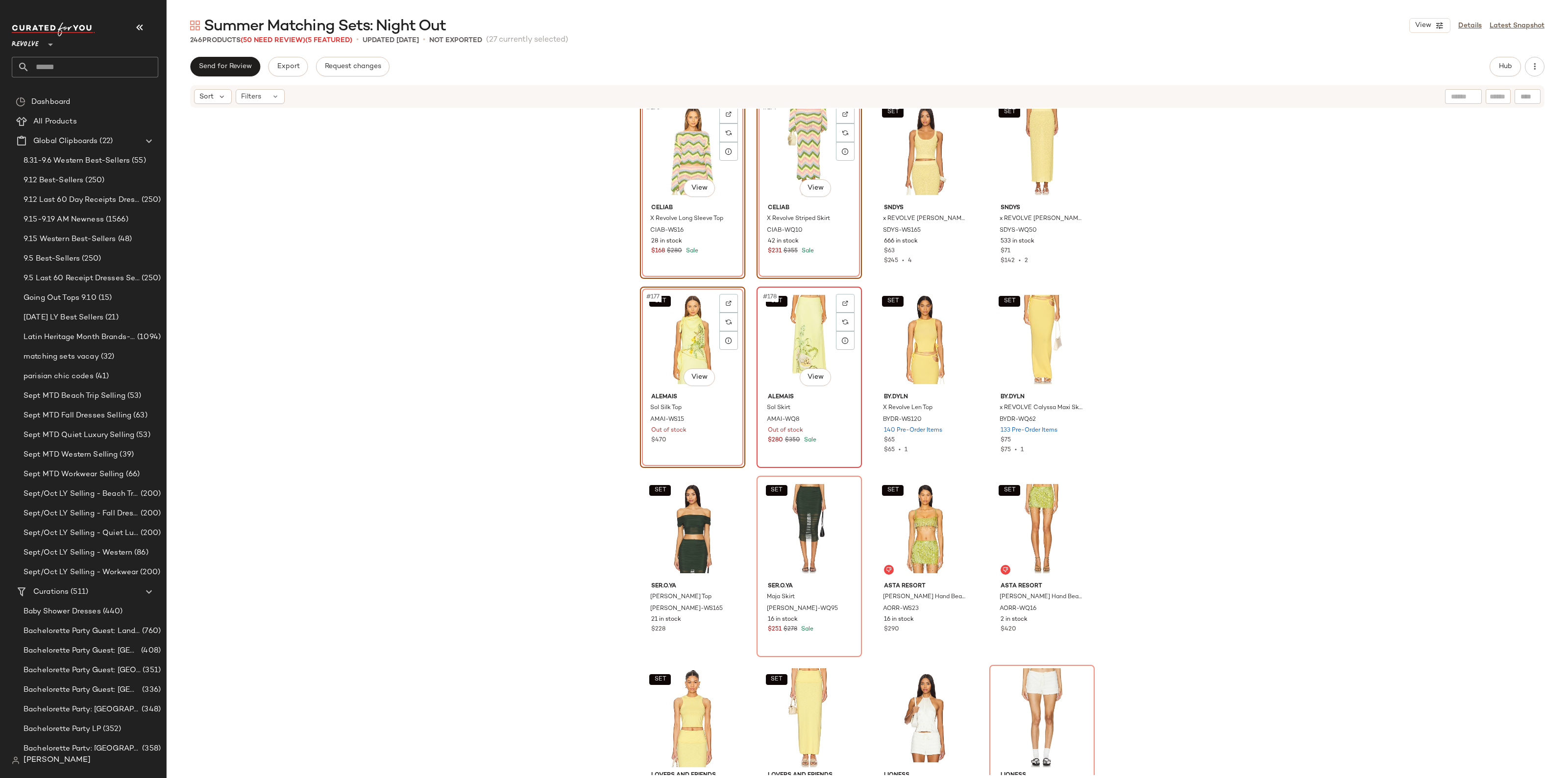
click at [784, 331] on div "SET #178 View" at bounding box center [809, 339] width 98 height 99
click at [690, 537] on div "SET #181 View" at bounding box center [692, 528] width 98 height 99
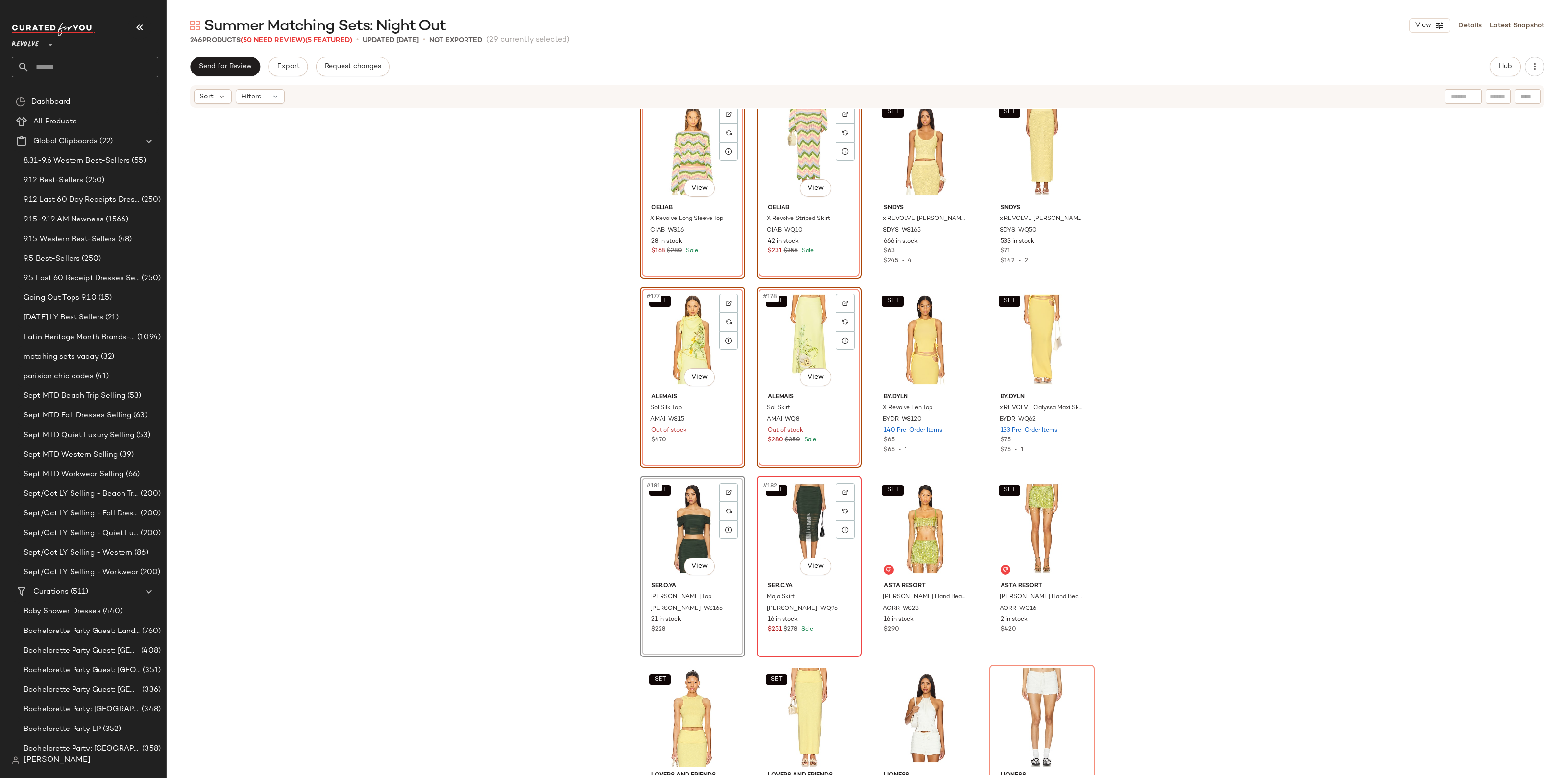
click at [801, 523] on div "SET #182 View" at bounding box center [809, 528] width 98 height 99
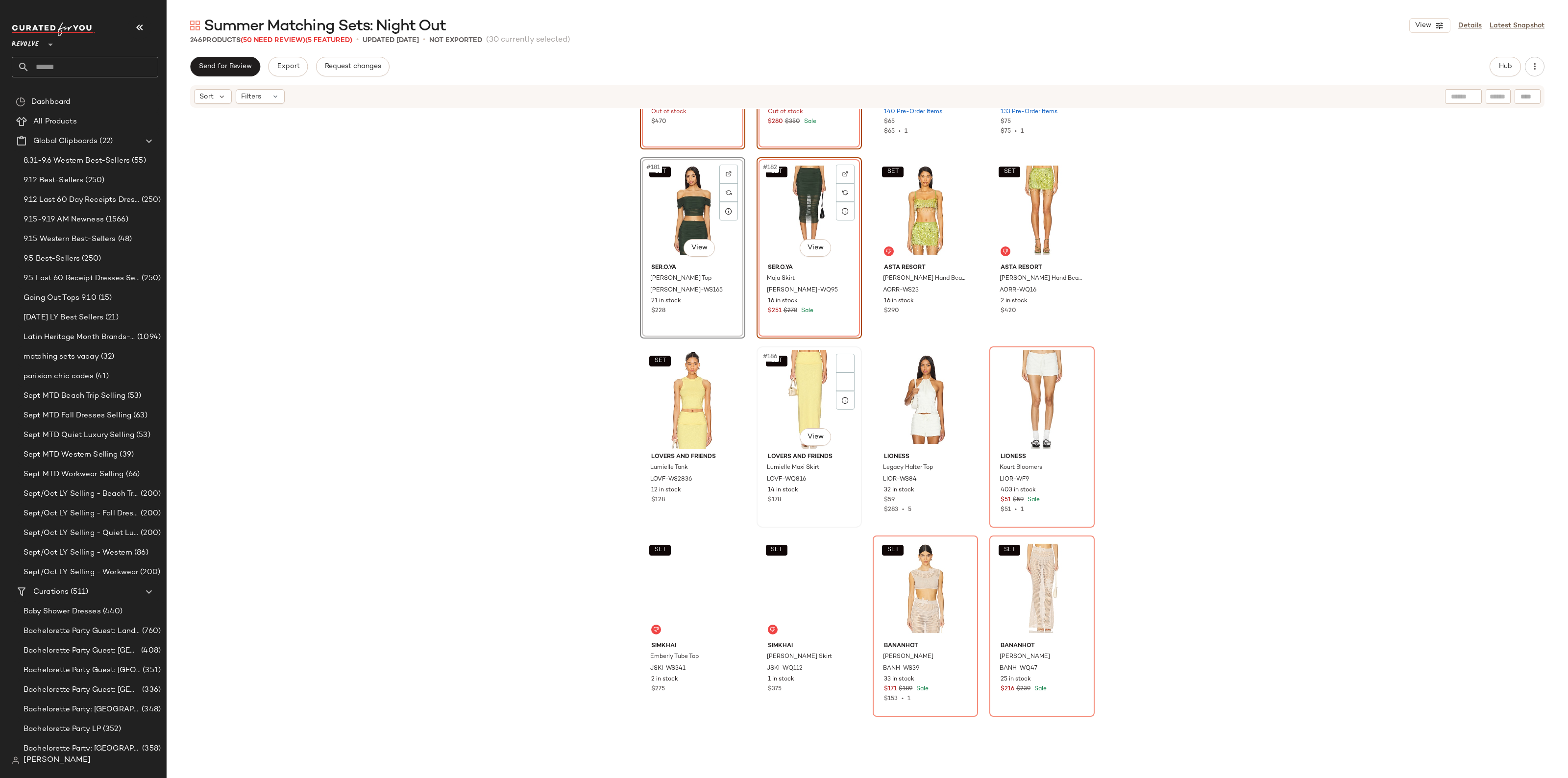
scroll to position [8522, 0]
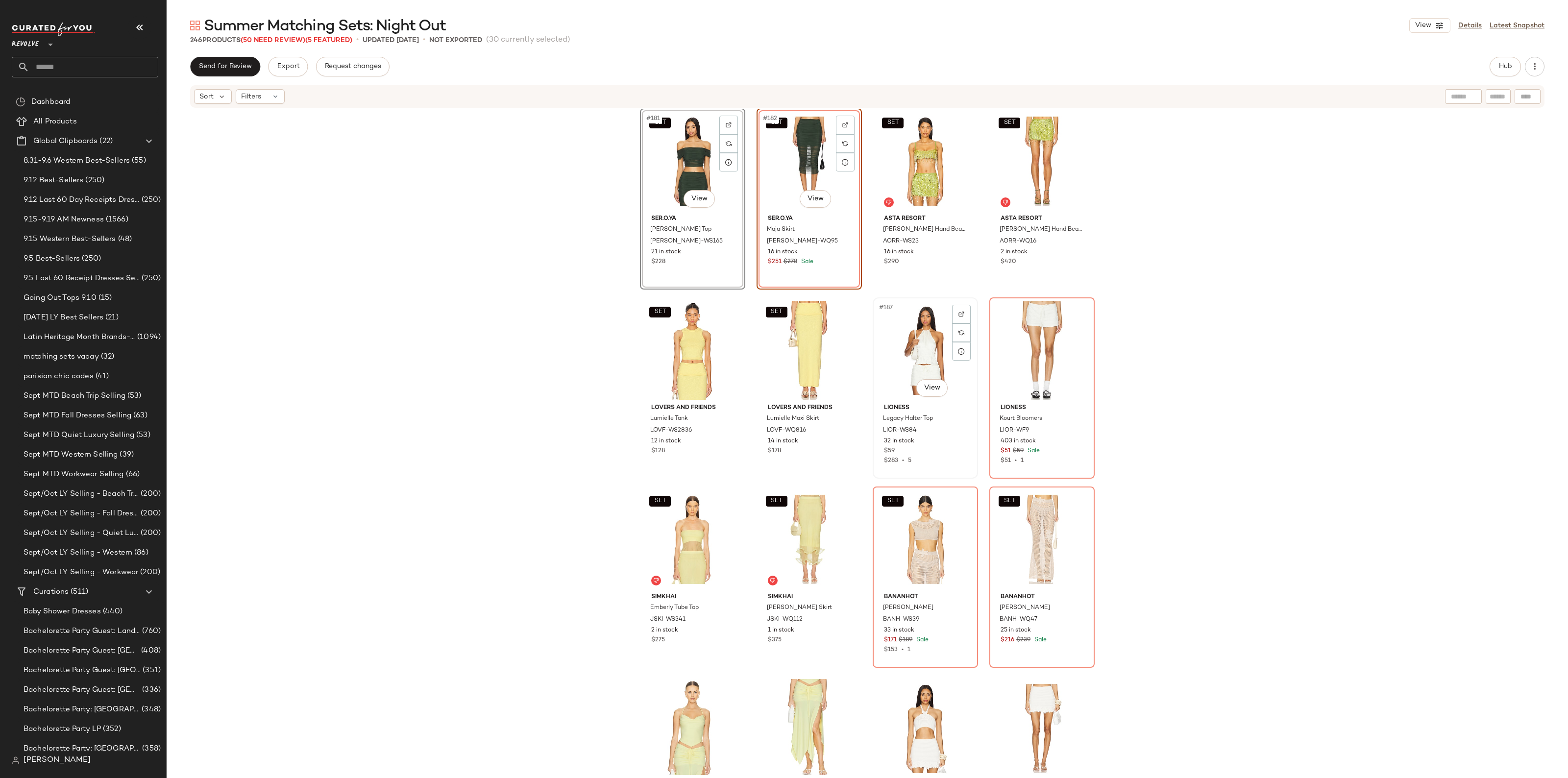
click at [916, 324] on div "#187 View" at bounding box center [925, 350] width 98 height 99
click at [1032, 324] on div "#188 View" at bounding box center [1042, 350] width 98 height 99
click at [929, 557] on div "SET #191 View" at bounding box center [925, 539] width 98 height 99
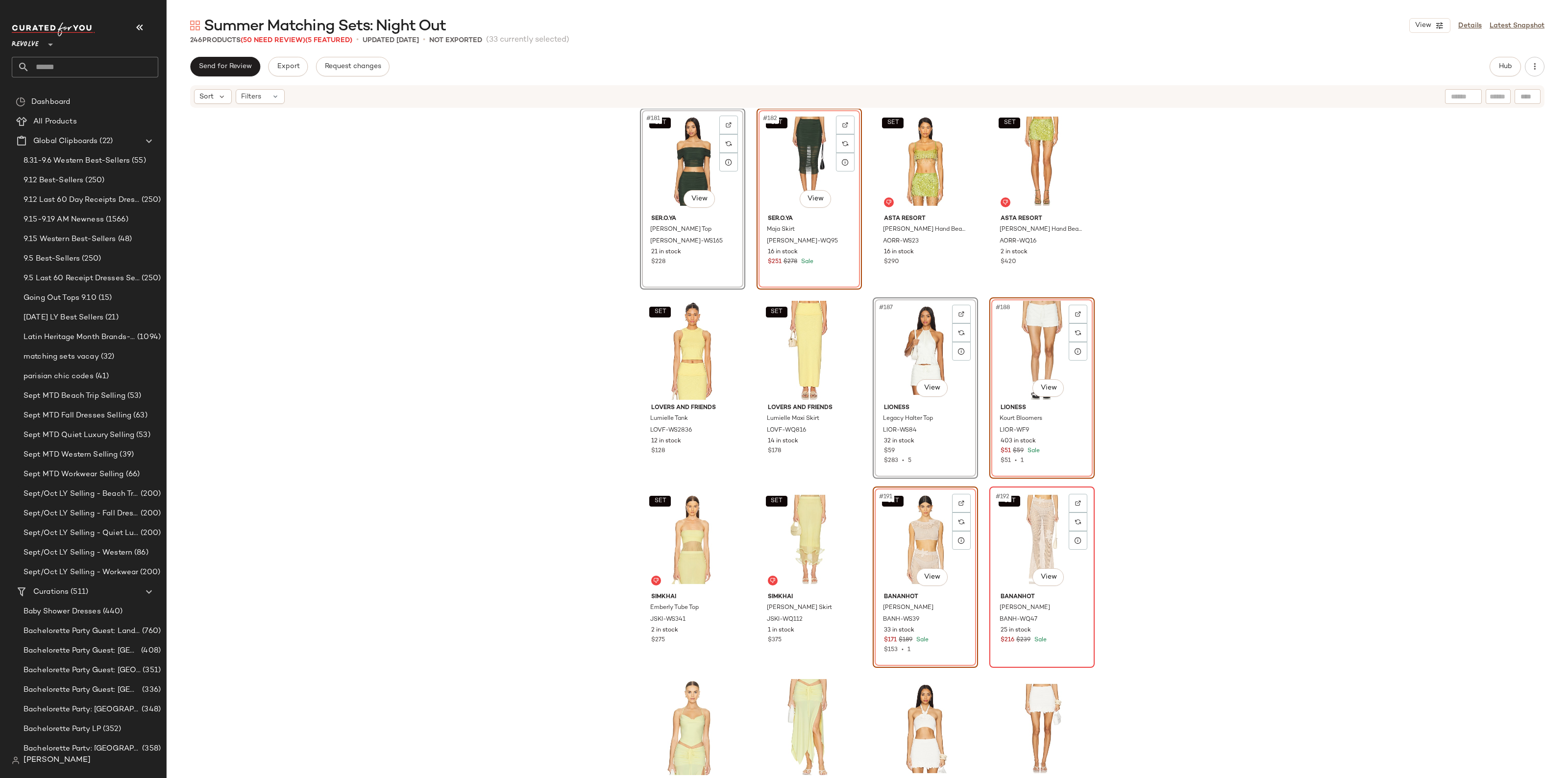
click at [1013, 553] on div "SET #192 View" at bounding box center [1042, 539] width 98 height 99
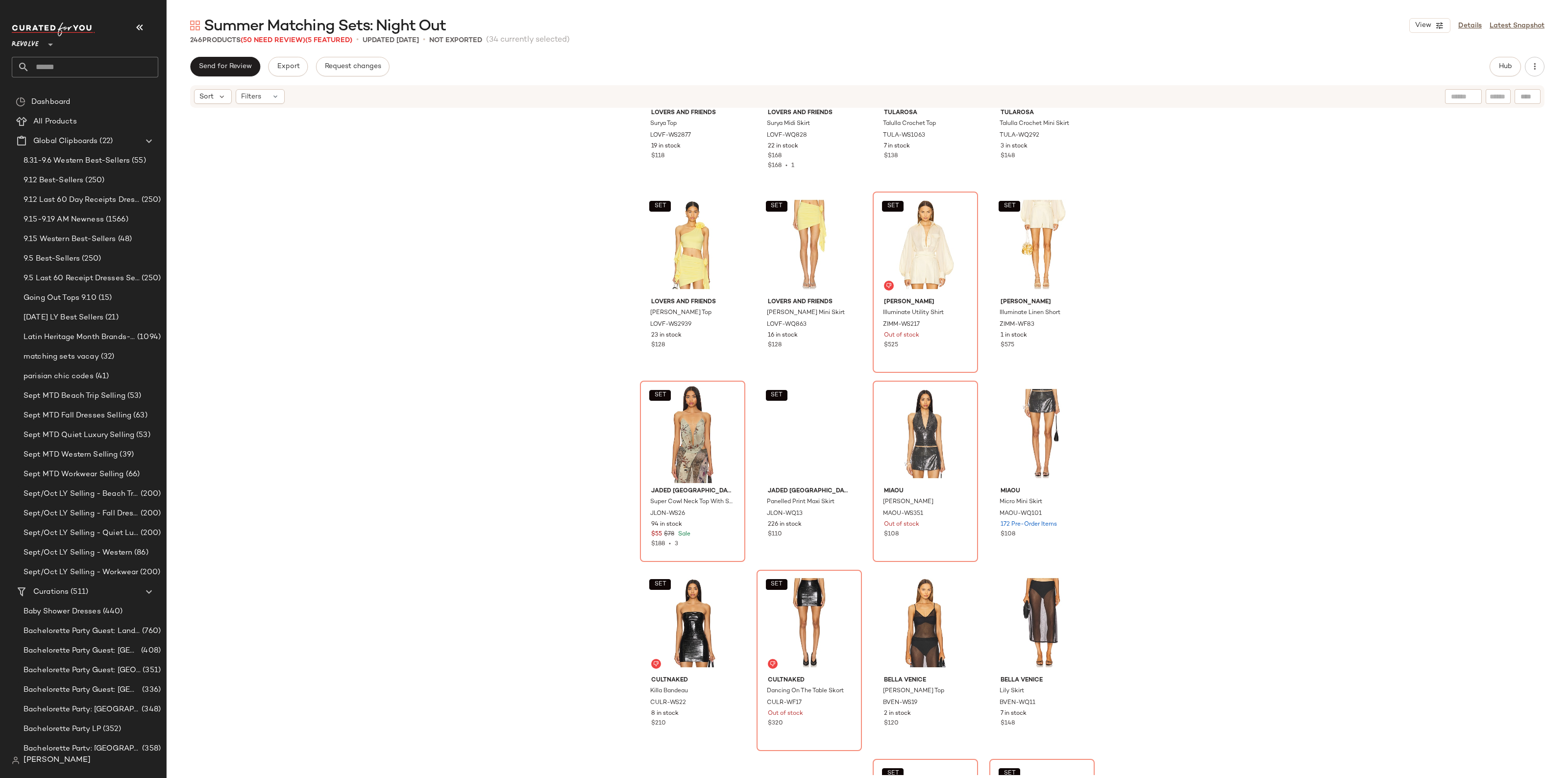
scroll to position [9195, 0]
click at [679, 444] on div "SET #201 View" at bounding box center [692, 433] width 98 height 99
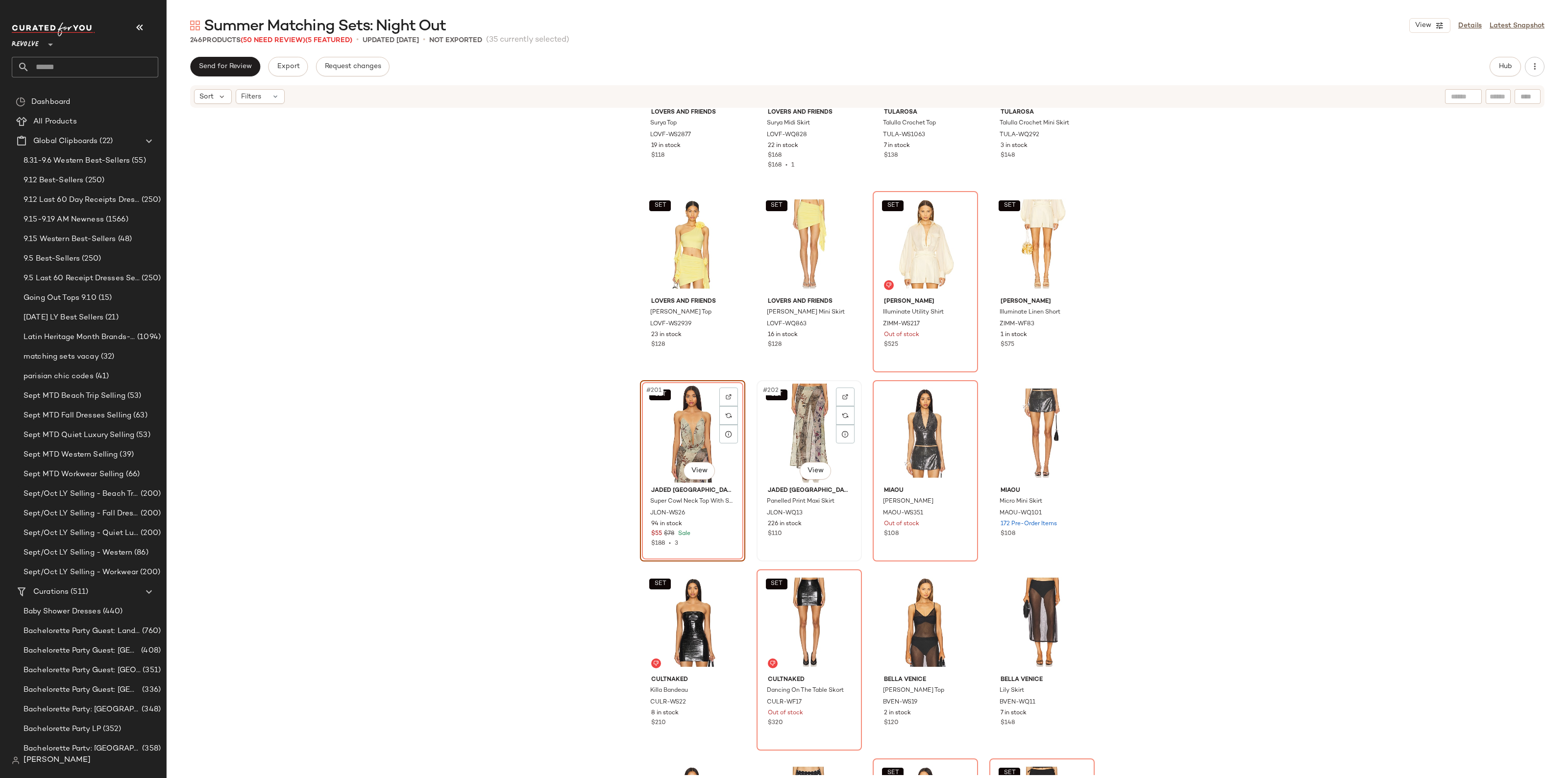
click at [776, 439] on div "SET #202 View" at bounding box center [809, 433] width 98 height 99
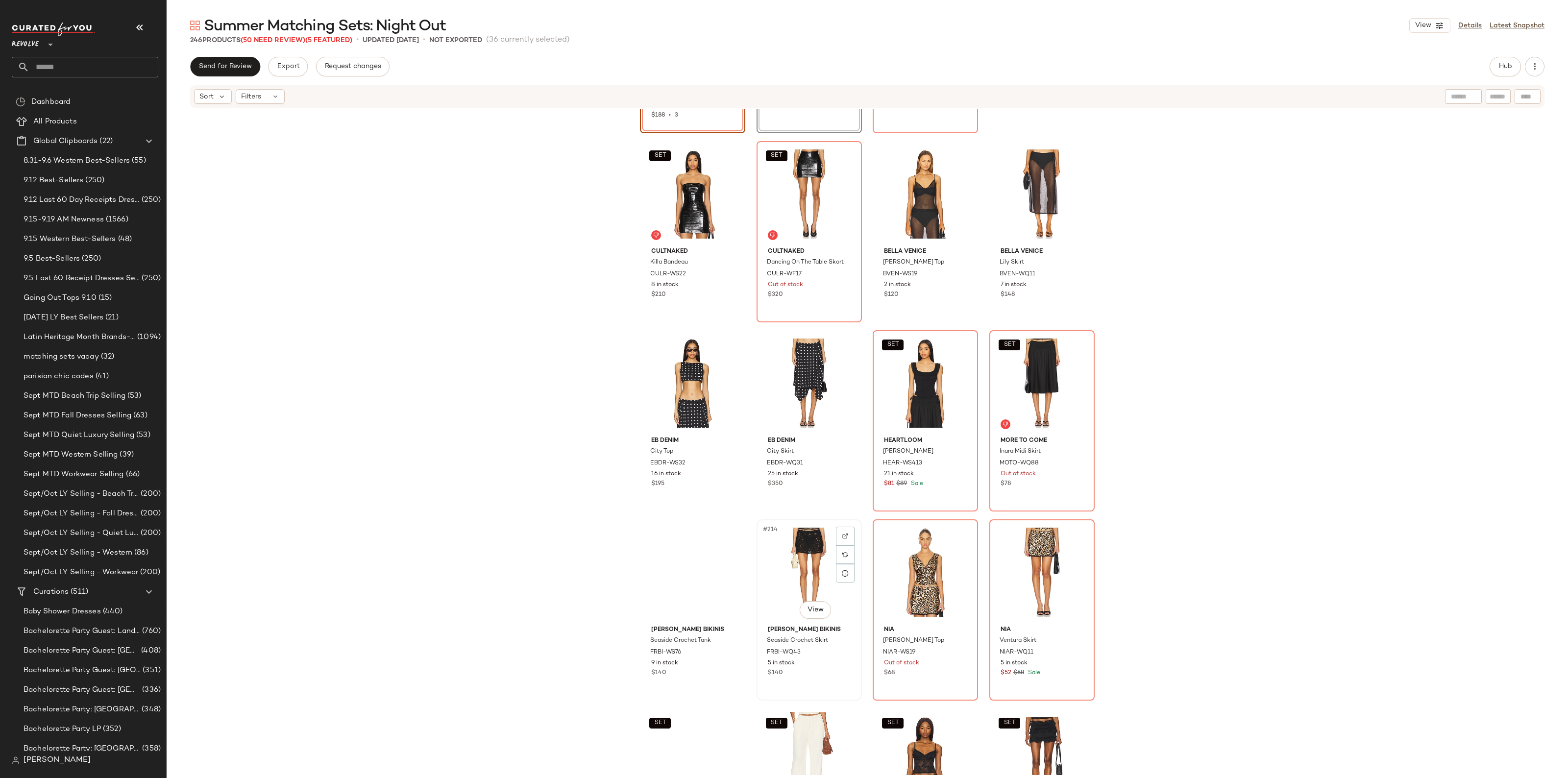
scroll to position [9624, 0]
click at [923, 397] on div "SET #211 View" at bounding box center [925, 382] width 98 height 99
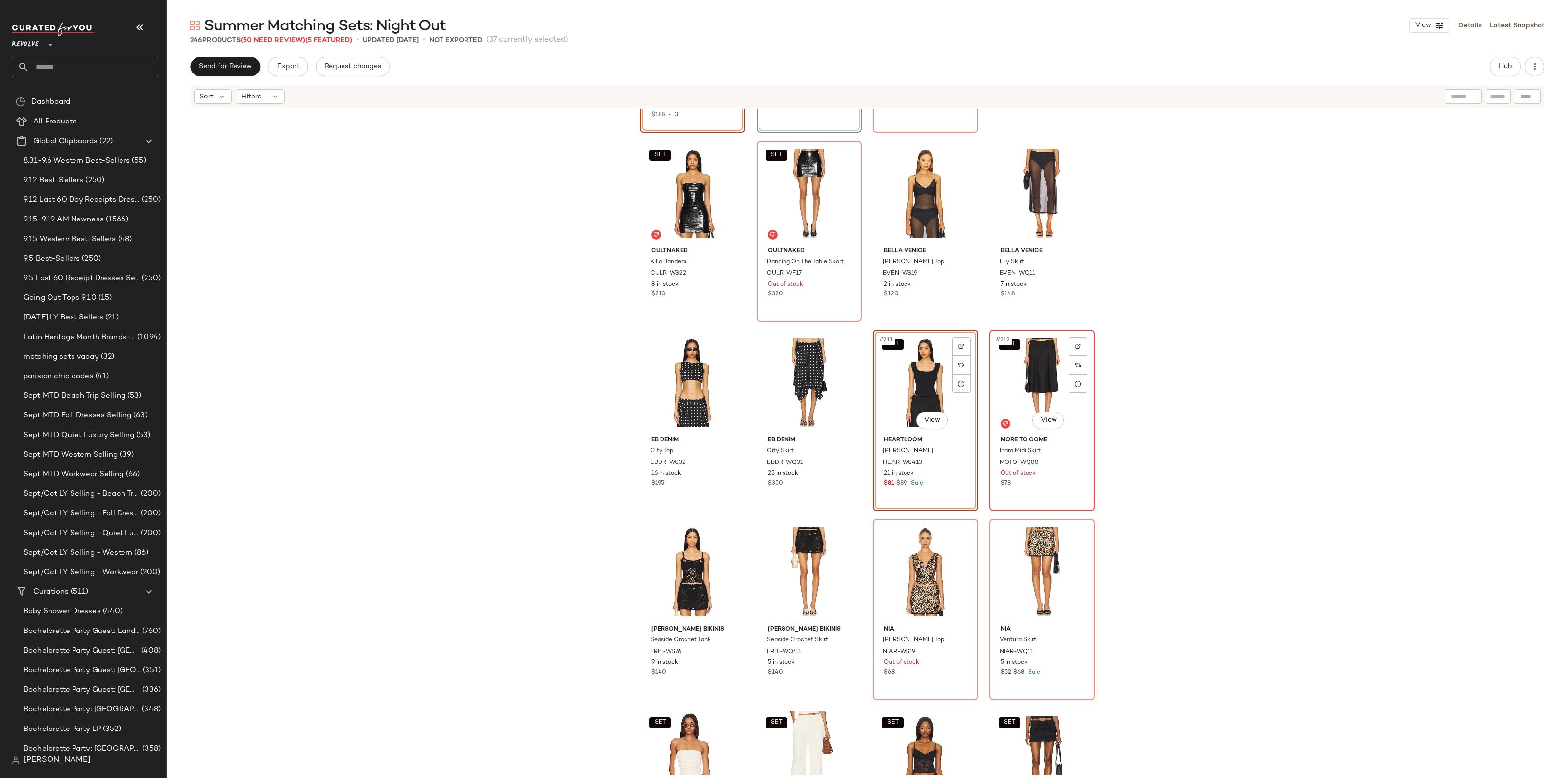
click at [1002, 396] on div "SET #212 View" at bounding box center [1042, 382] width 98 height 99
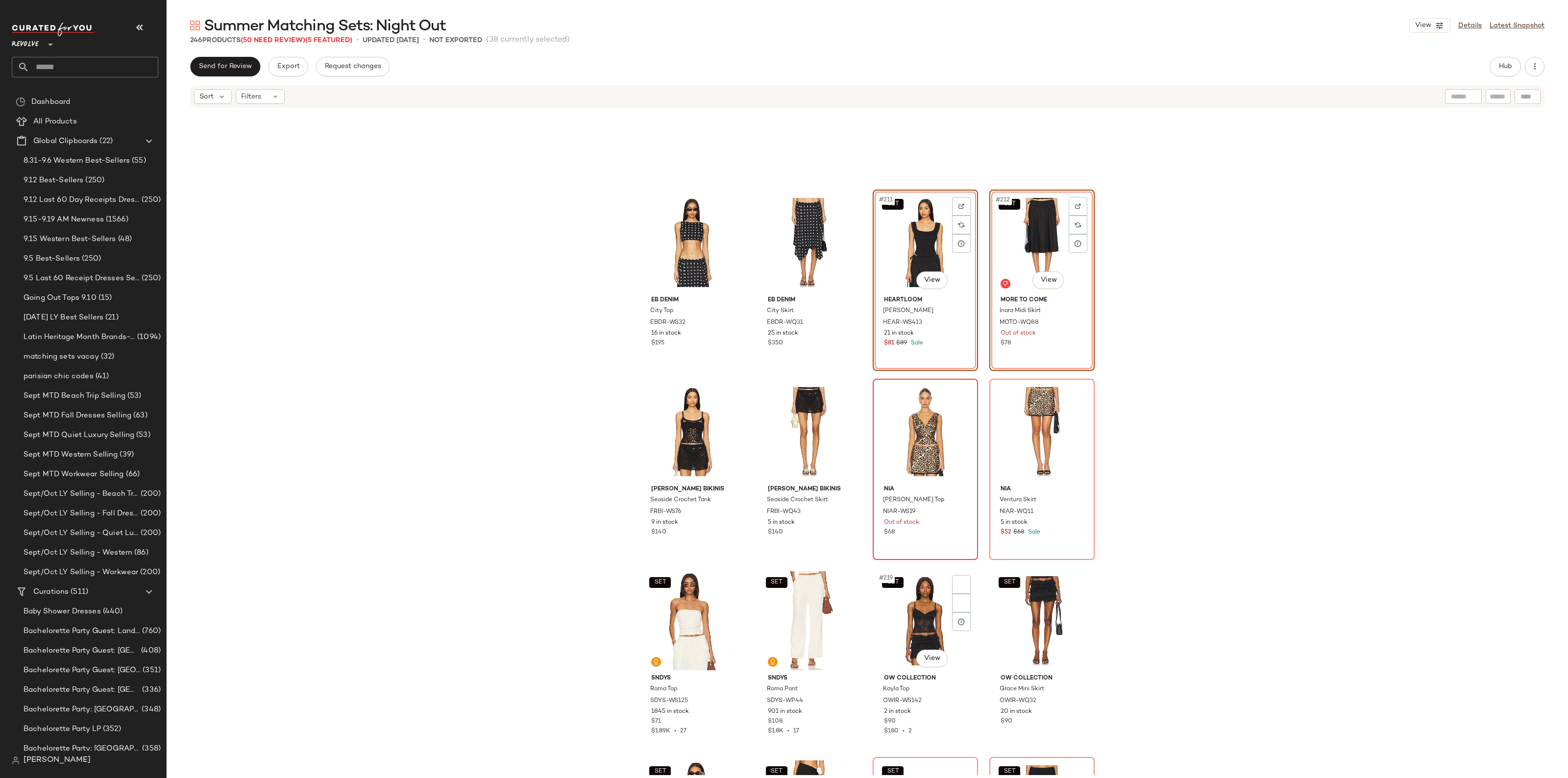
scroll to position [9869, 0]
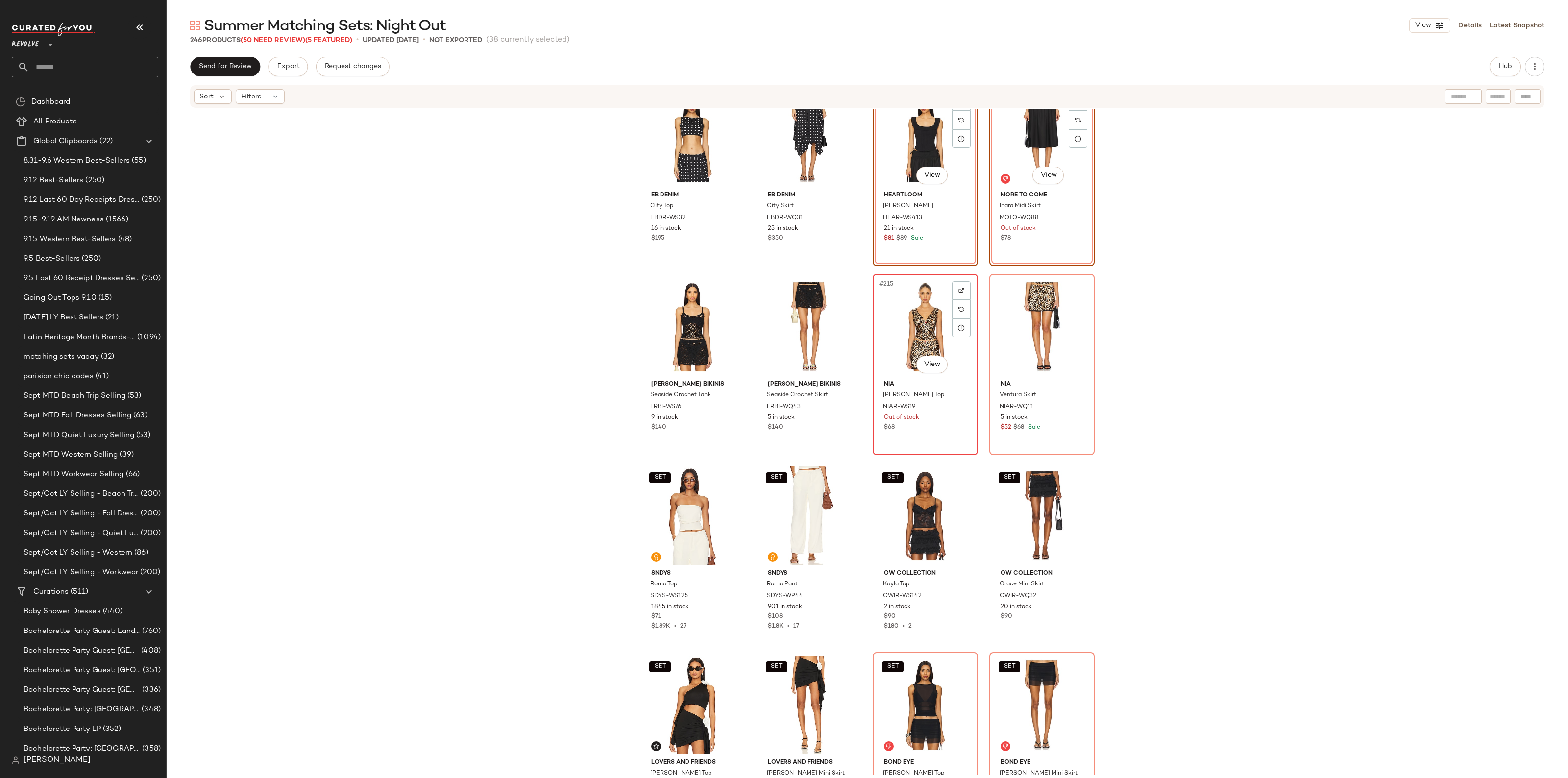
click at [899, 339] on div "#215 View" at bounding box center [925, 326] width 98 height 99
click at [1022, 342] on div "#216 View" at bounding box center [1042, 326] width 98 height 99
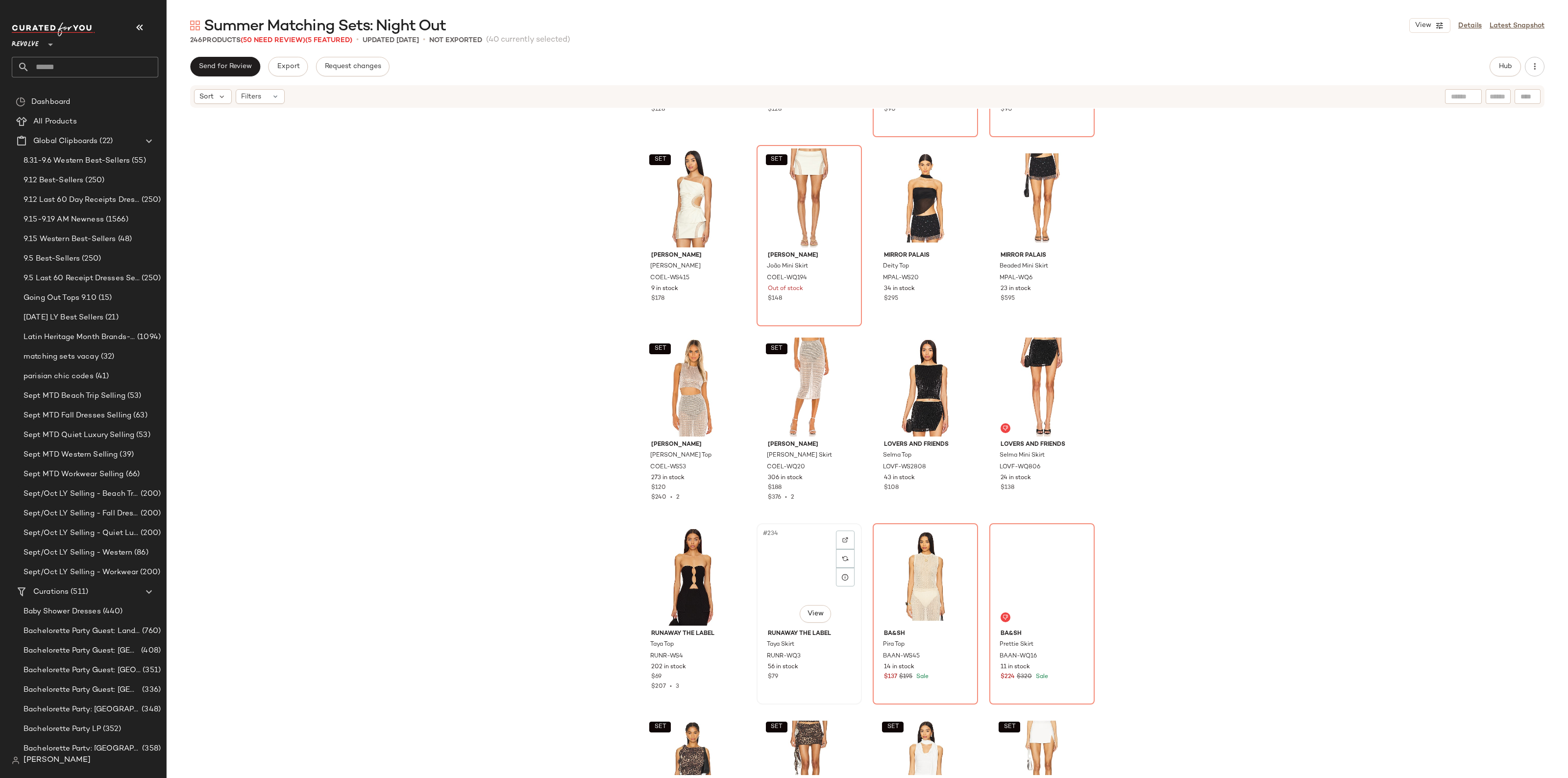
scroll to position [10604, 0]
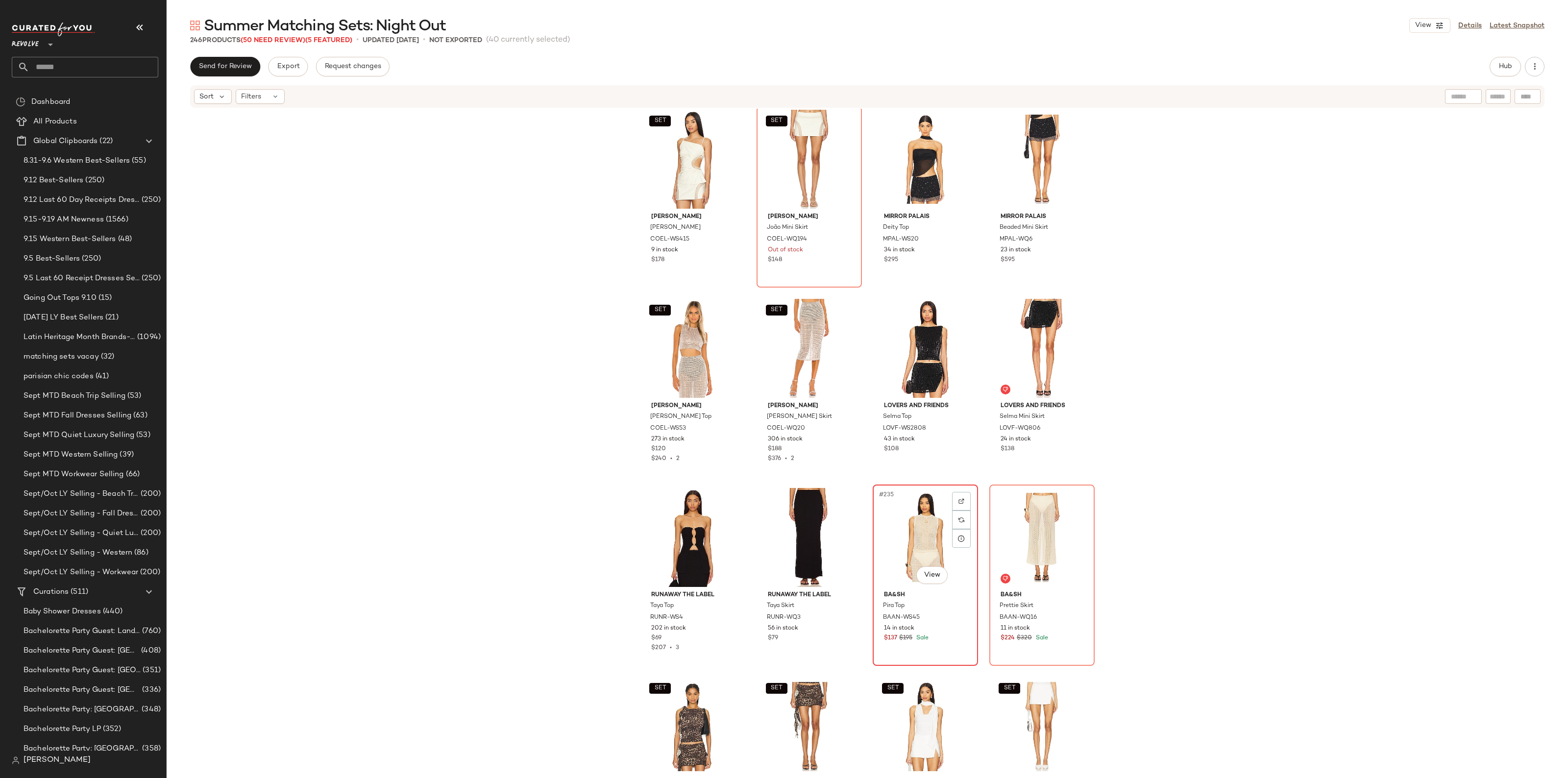
click at [905, 525] on div "#235 View" at bounding box center [925, 537] width 98 height 99
click at [1041, 528] on div "#236 View" at bounding box center [1042, 537] width 98 height 99
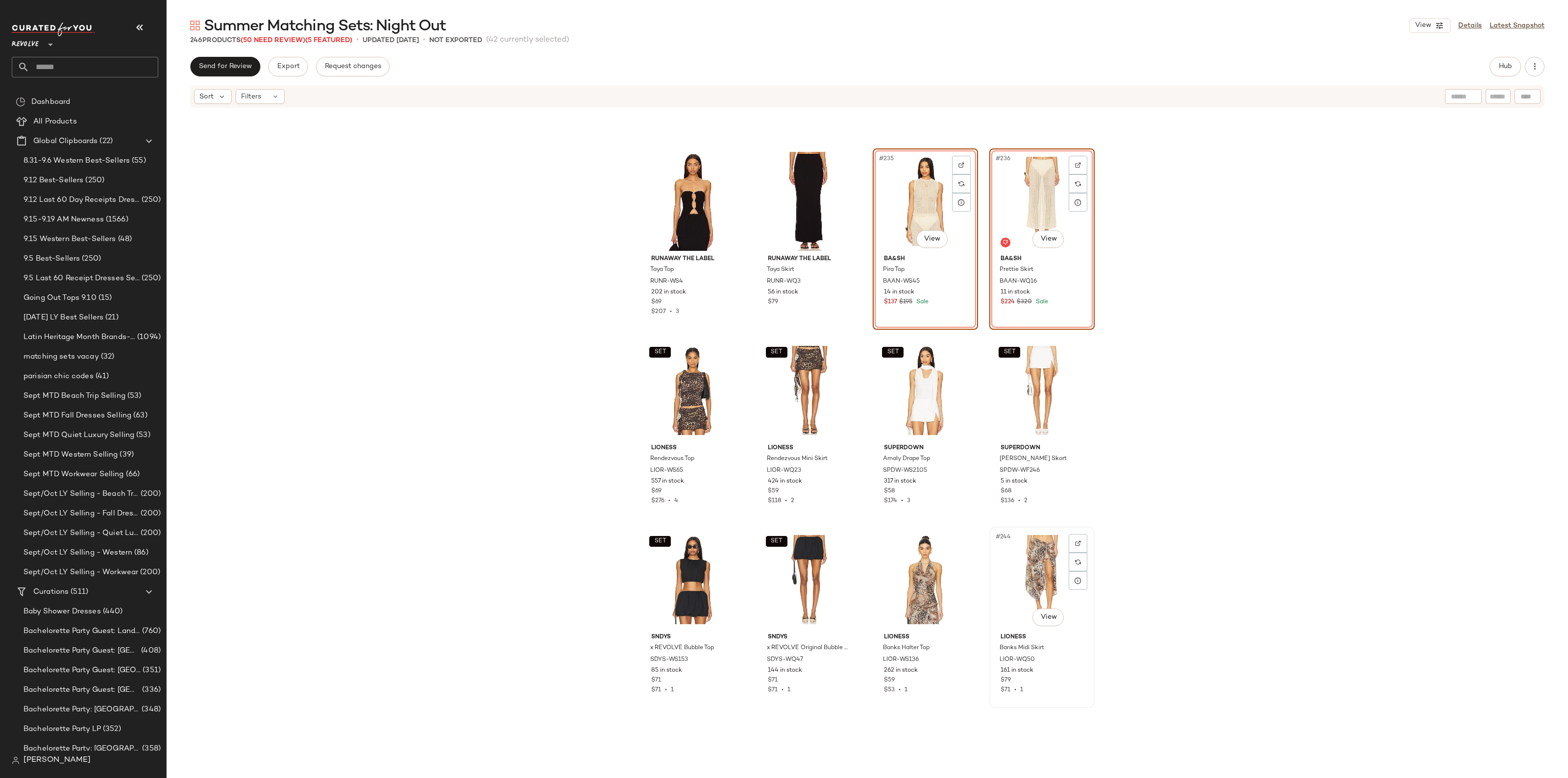
scroll to position [11061, 0]
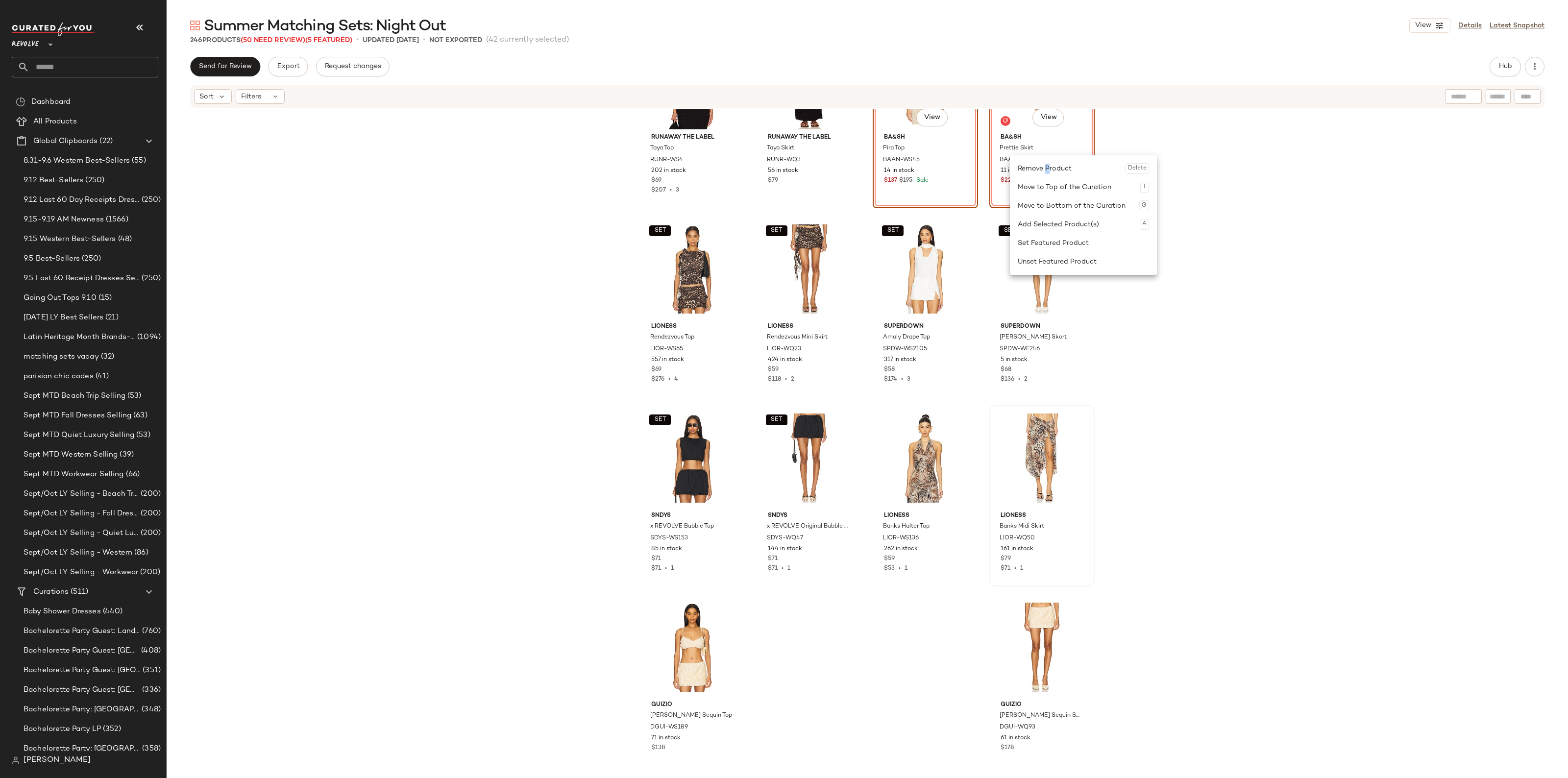
click at [1048, 172] on div "Remove Product Delete" at bounding box center [1082, 169] width 131 height 19
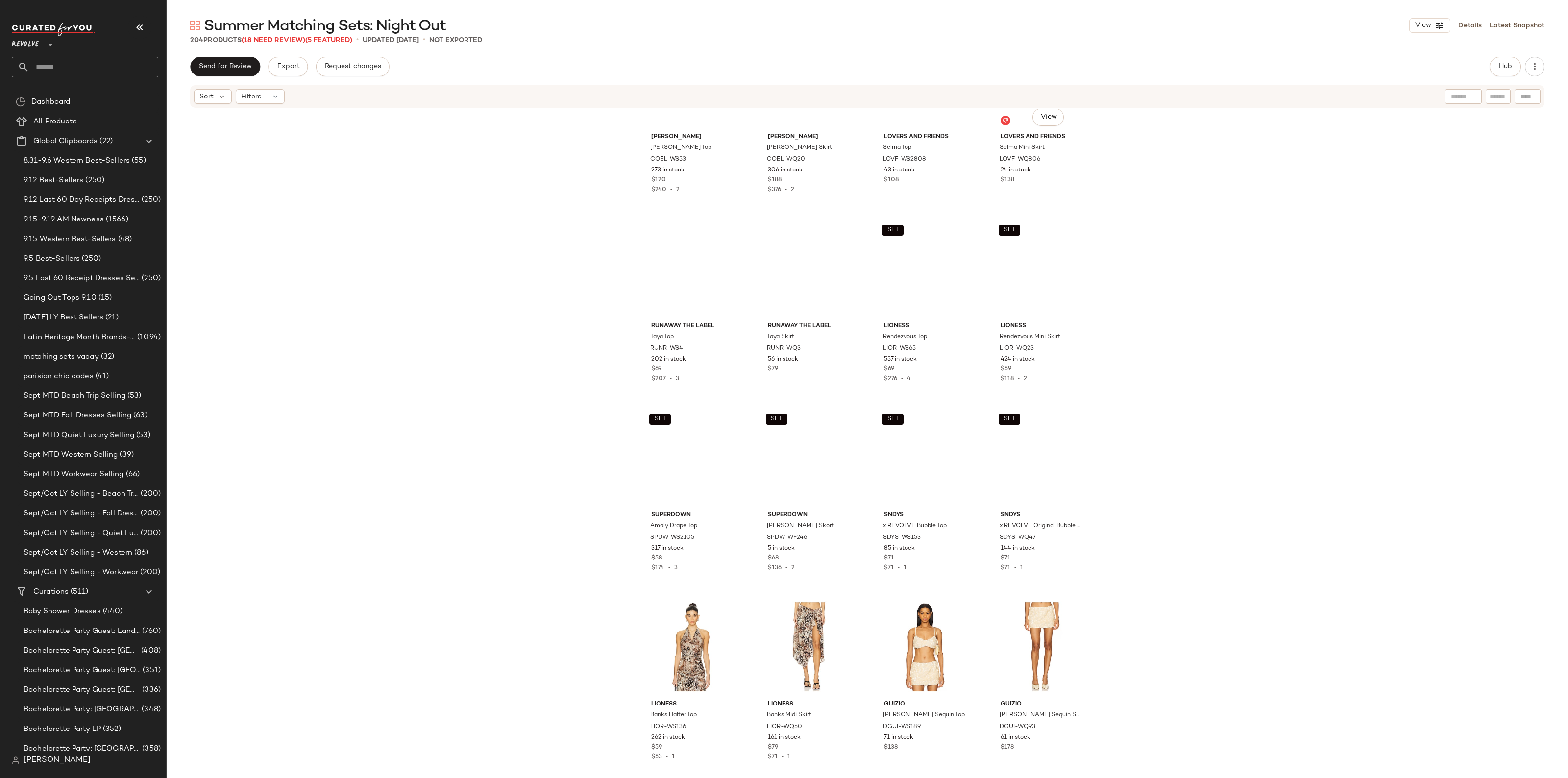
scroll to position [8981, 0]
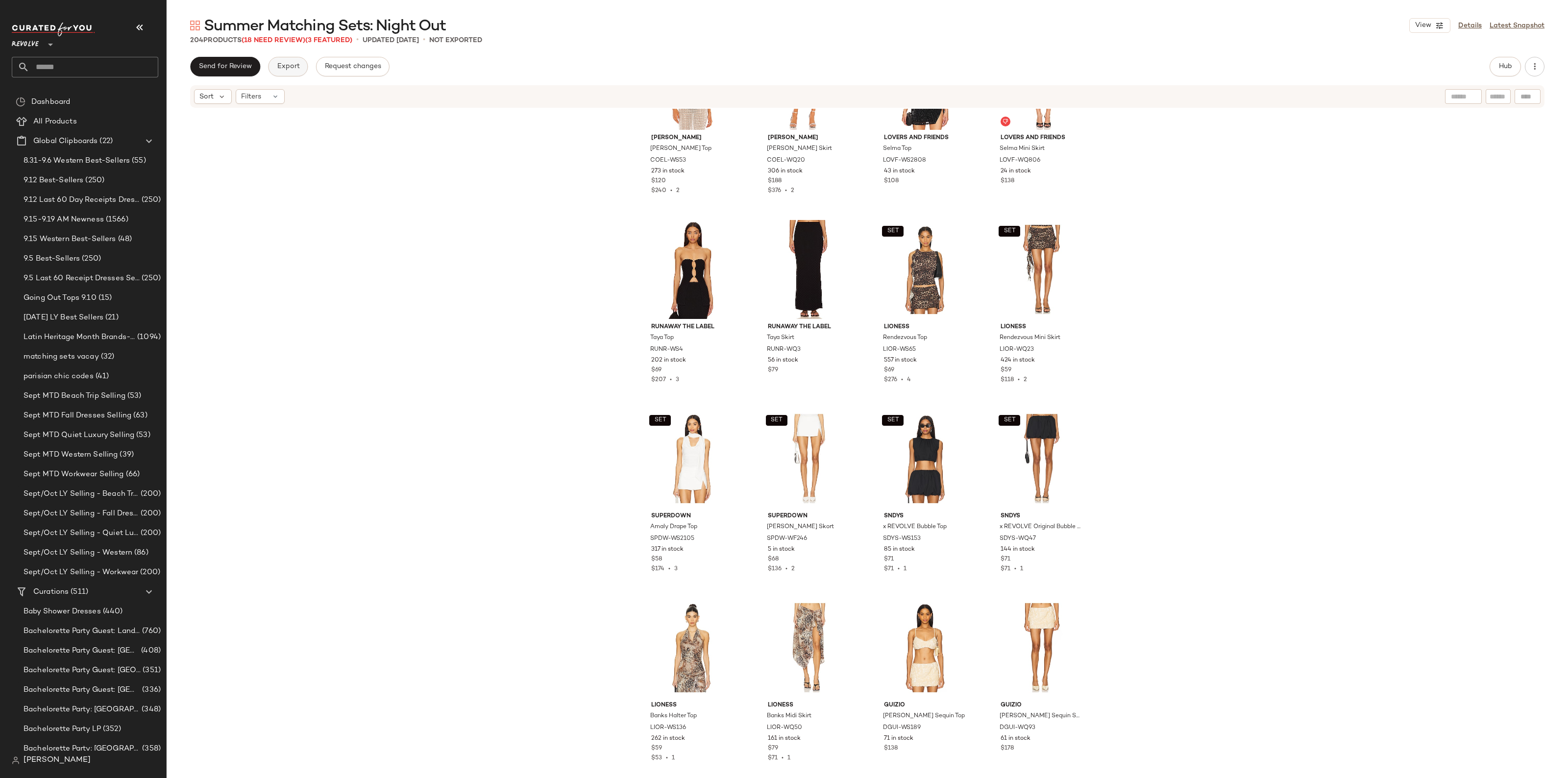
click at [297, 71] on button "Export" at bounding box center [287, 67] width 40 height 20
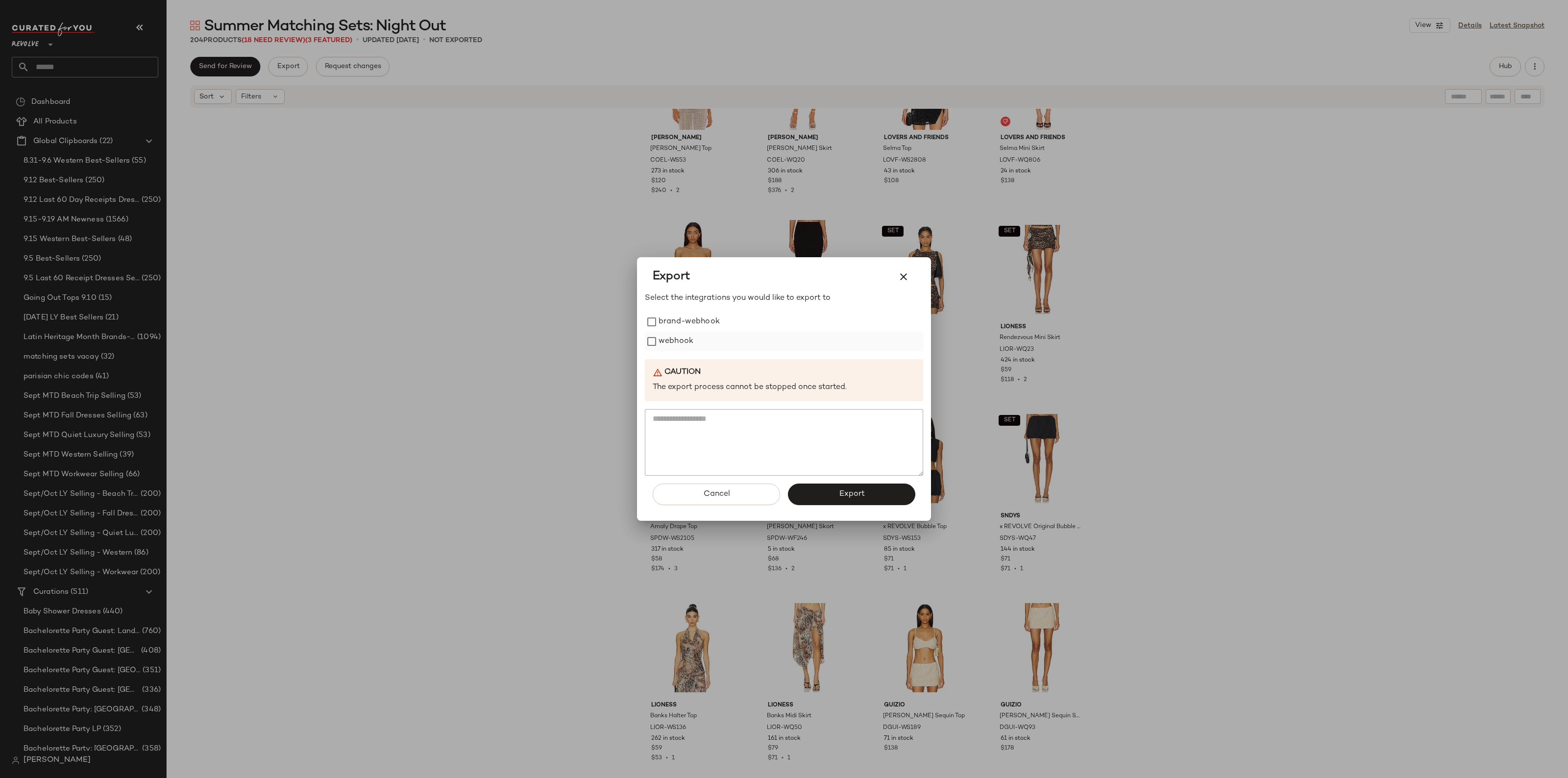
click at [664, 341] on label "webhook" at bounding box center [676, 341] width 35 height 20
click at [819, 493] on button "Export" at bounding box center [852, 494] width 127 height 22
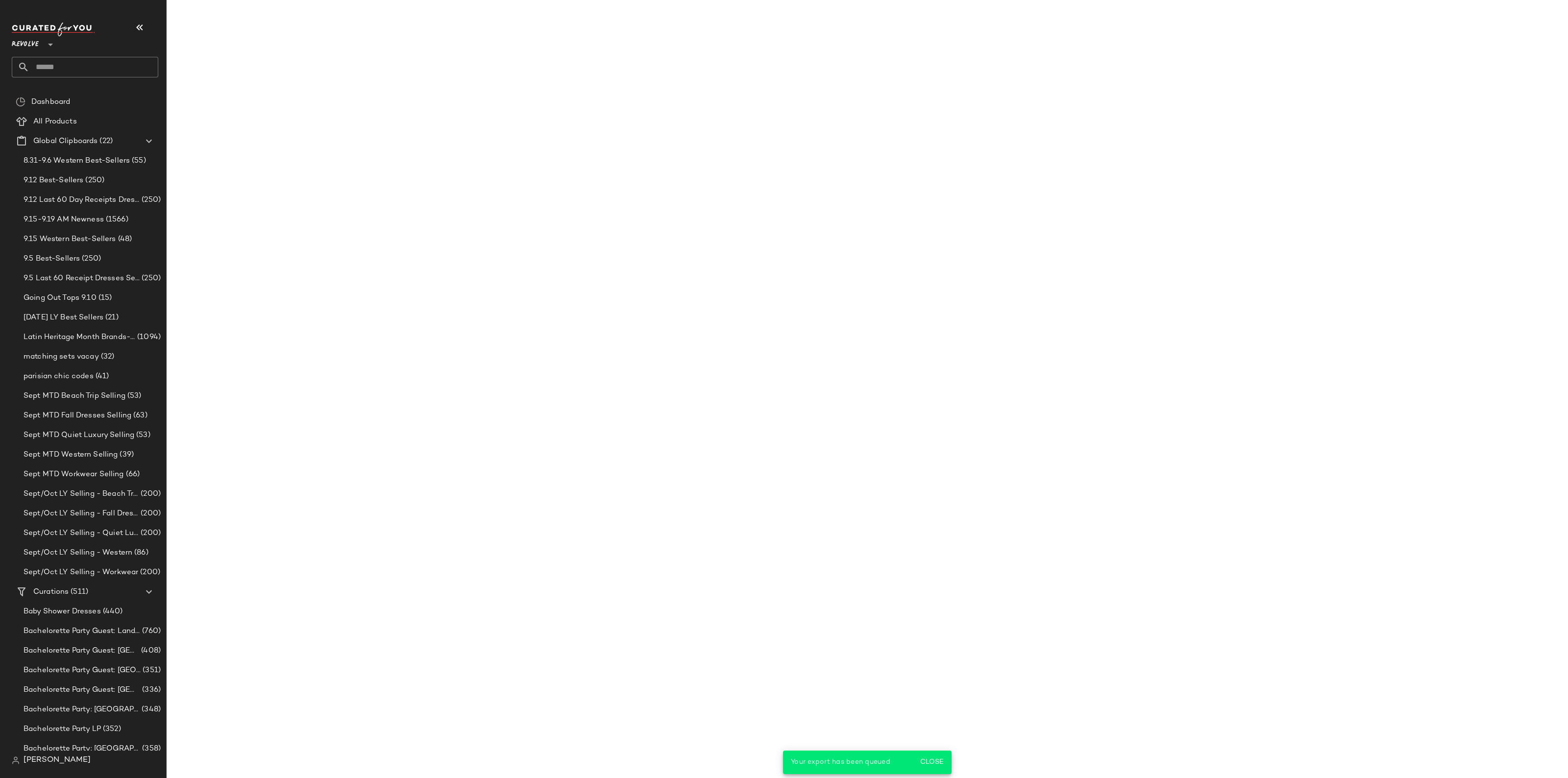
scroll to position [9646, 0]
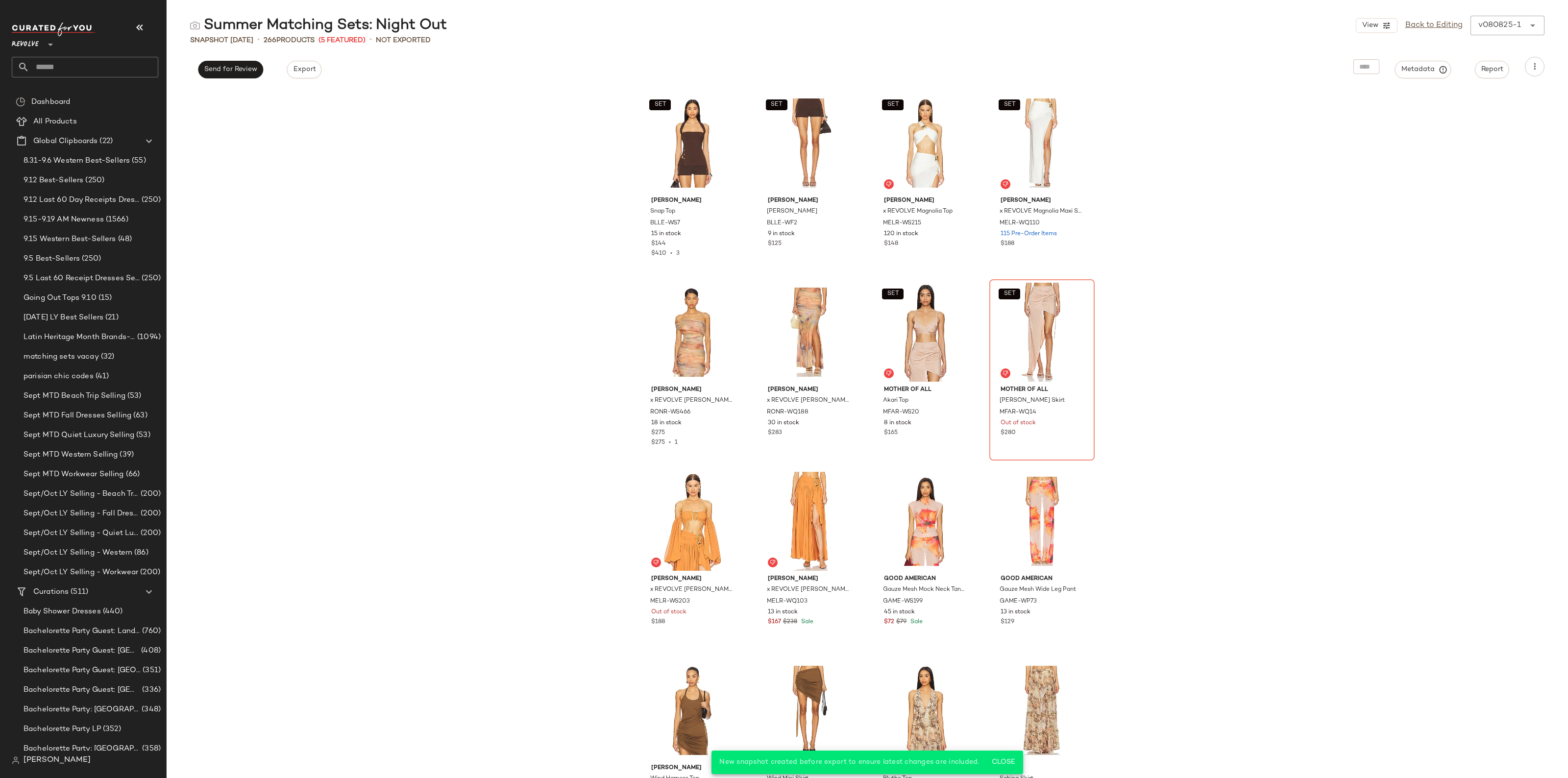
click at [56, 67] on input "text" at bounding box center [94, 67] width 129 height 20
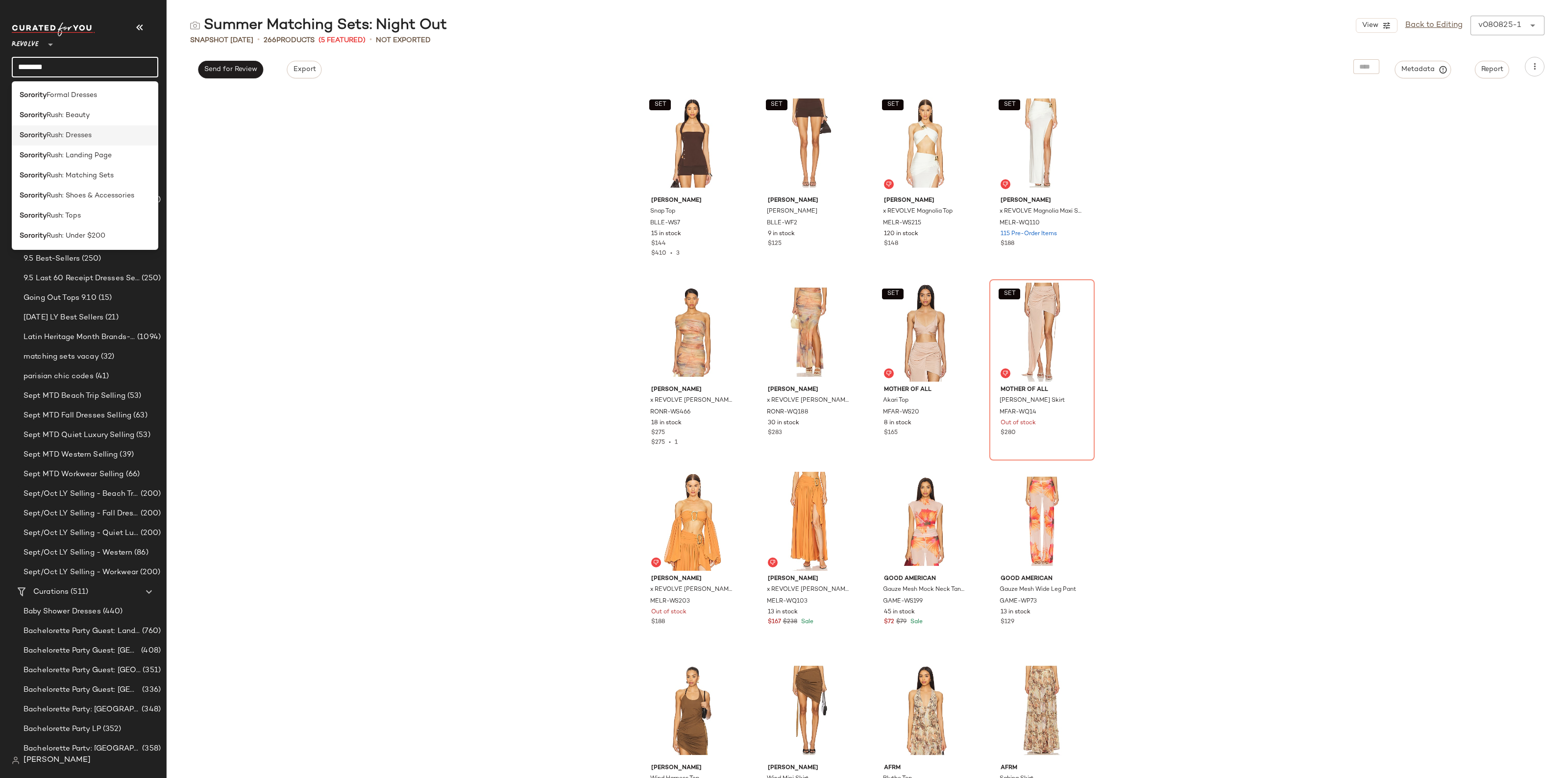
type input "********"
click at [72, 132] on span "Rush: Dresses" at bounding box center [69, 135] width 45 height 10
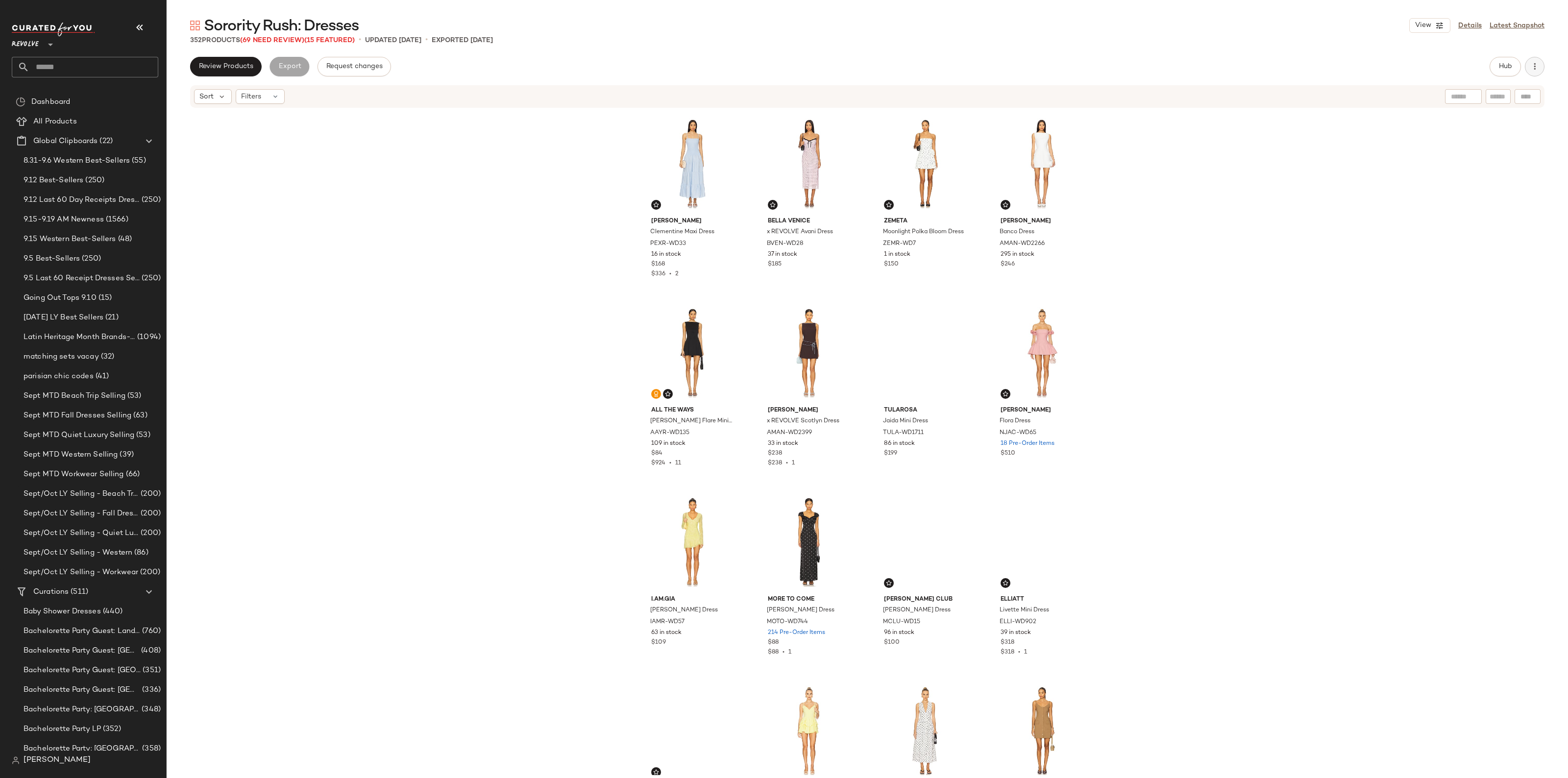
click at [1536, 65] on icon "button" at bounding box center [1535, 67] width 10 height 10
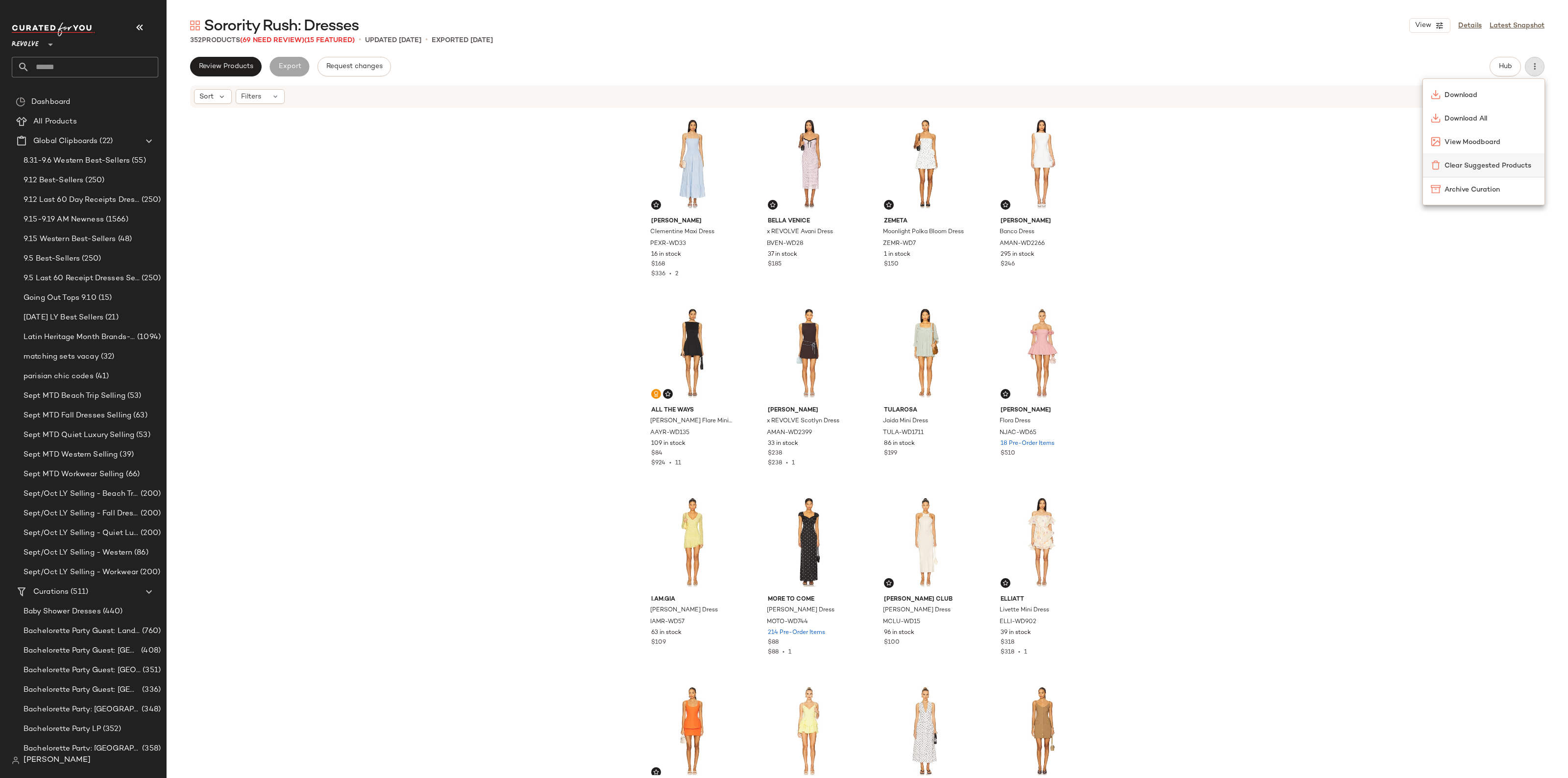
click at [1501, 159] on div "Clear Suggested Products" at bounding box center [1483, 165] width 122 height 23
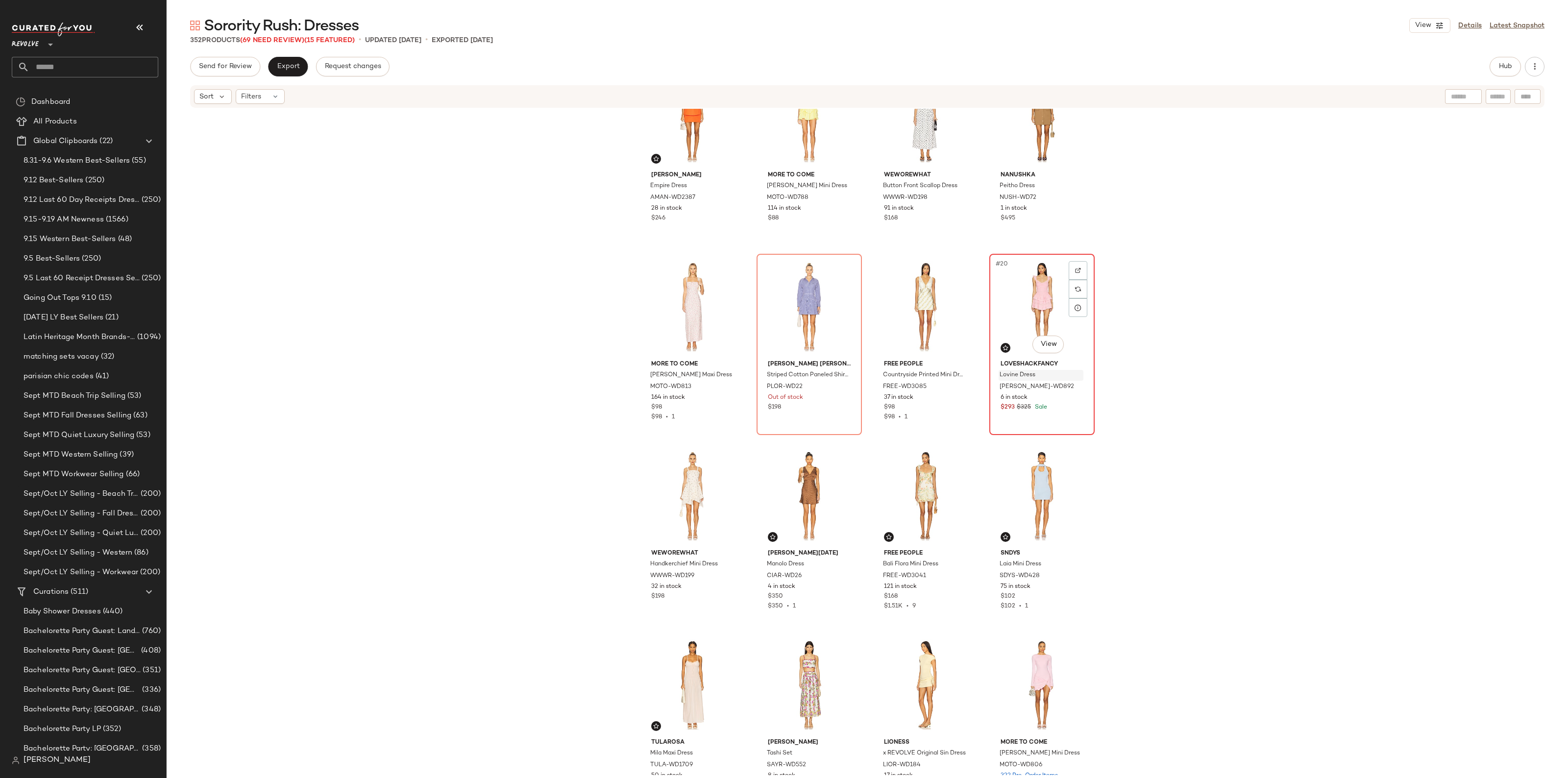
scroll to position [682, 0]
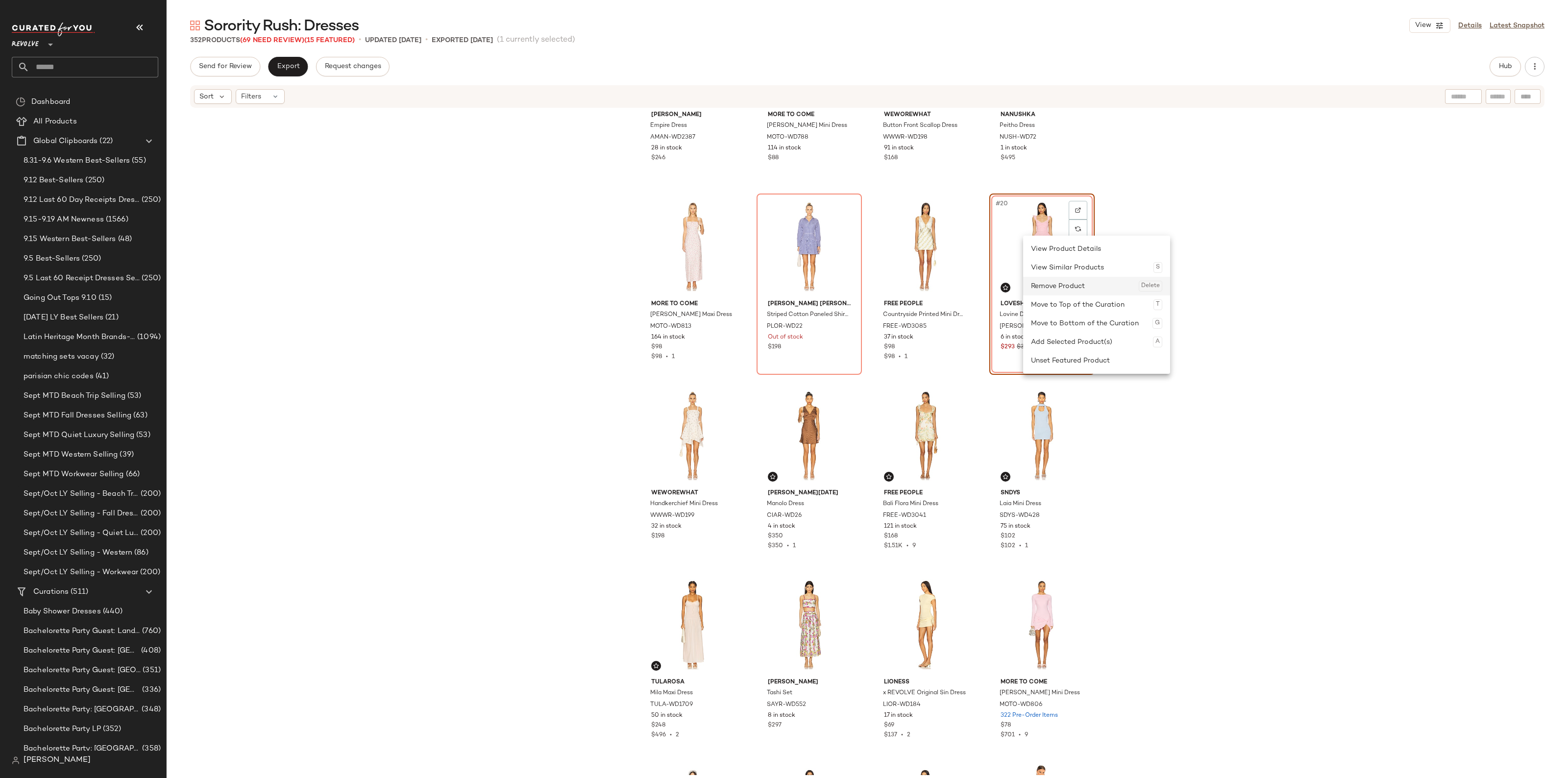
click at [1055, 282] on div "Remove Product Delete" at bounding box center [1096, 287] width 131 height 19
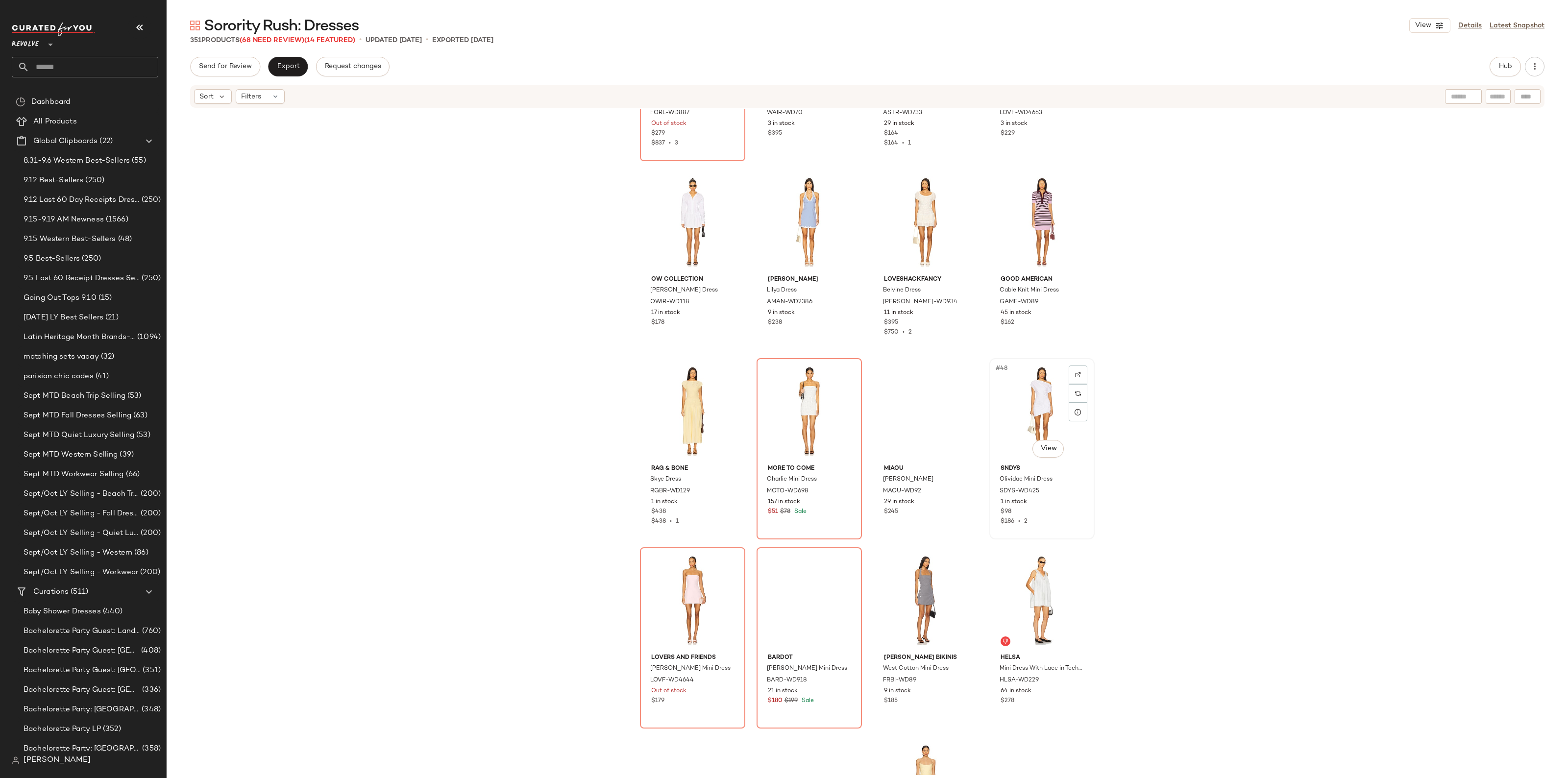
scroll to position [1845, 0]
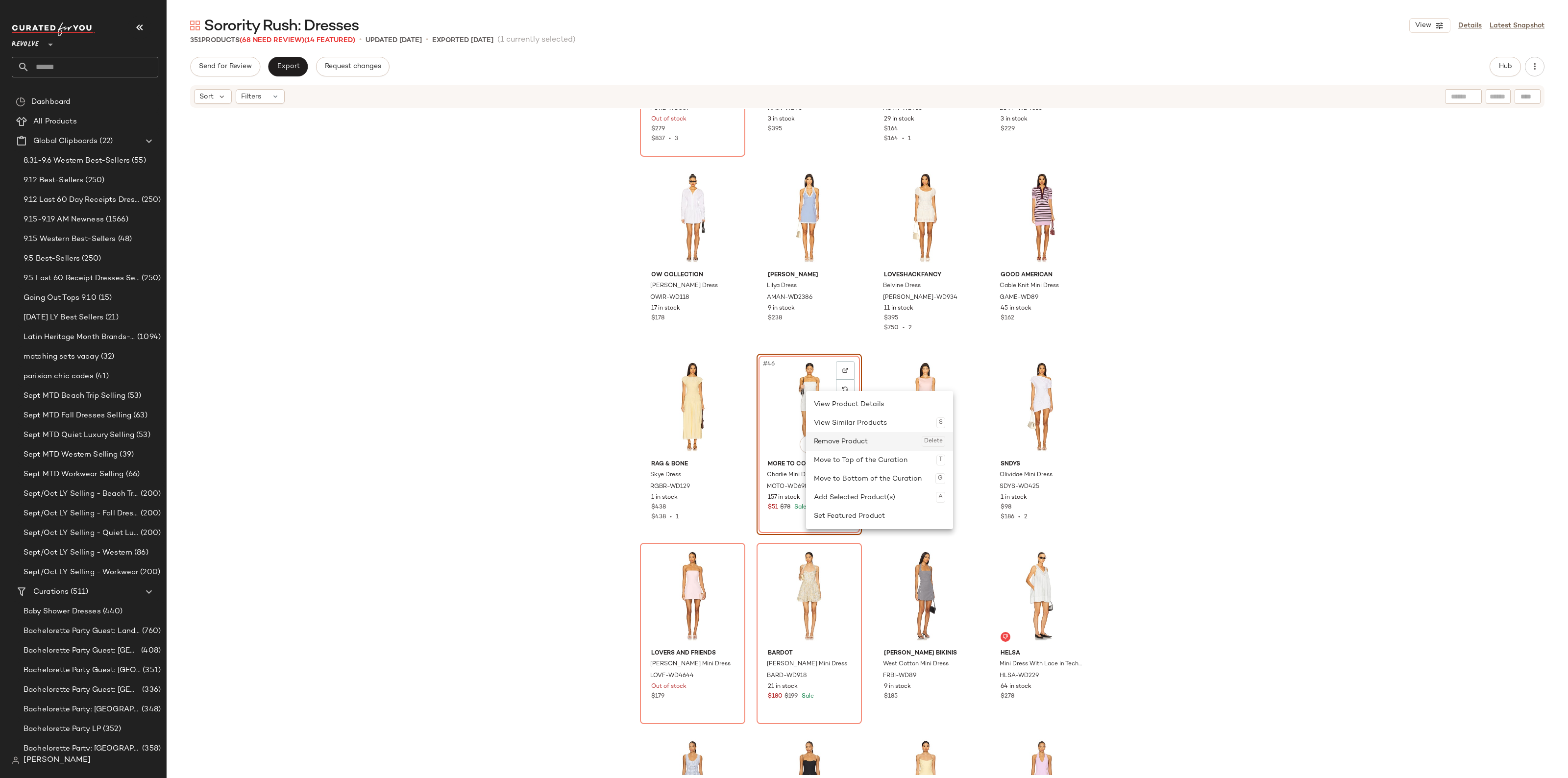
click at [846, 434] on div "Remove Product Delete" at bounding box center [879, 441] width 131 height 19
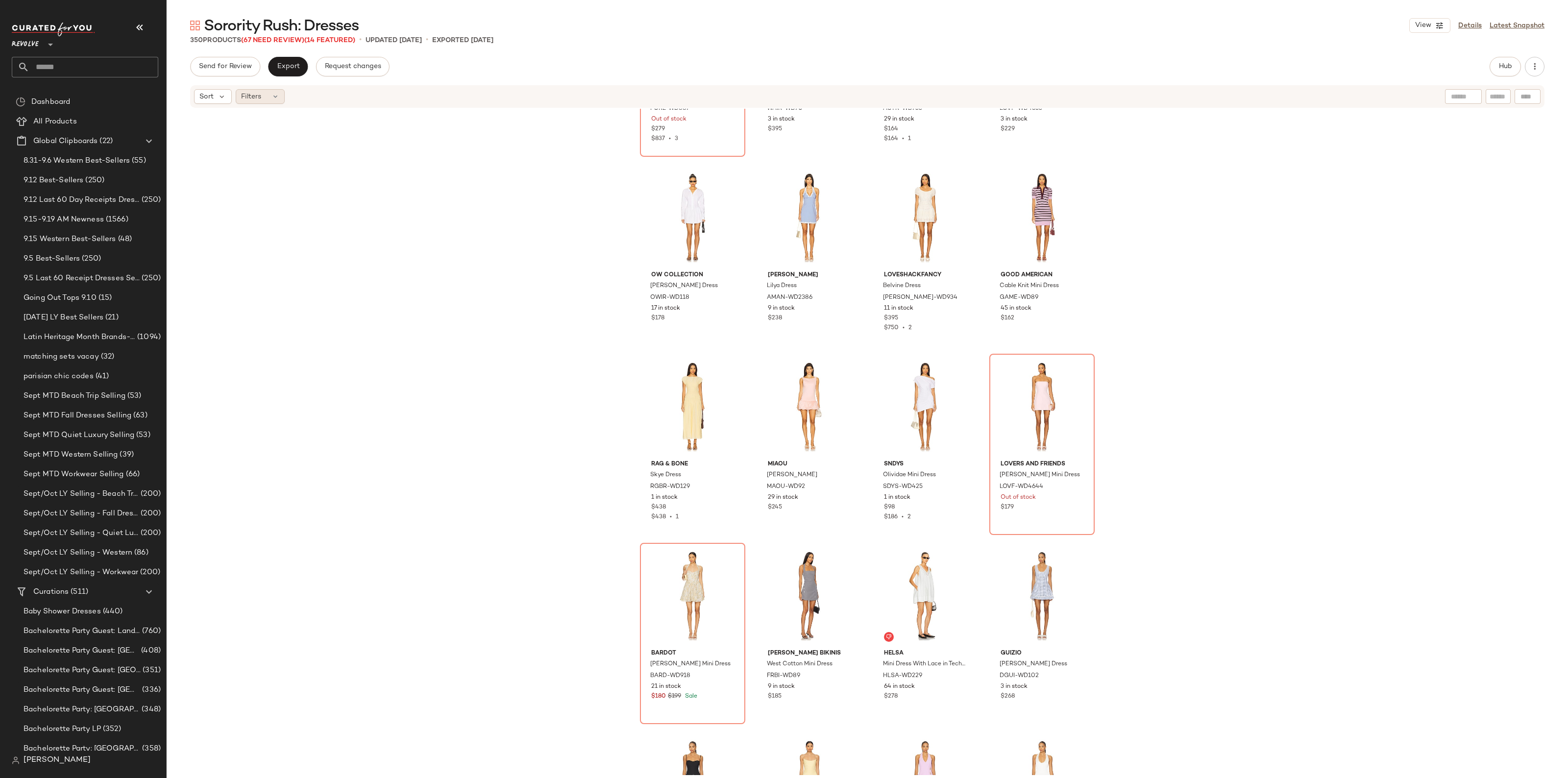
click at [268, 101] on div "Filters" at bounding box center [260, 96] width 49 height 14
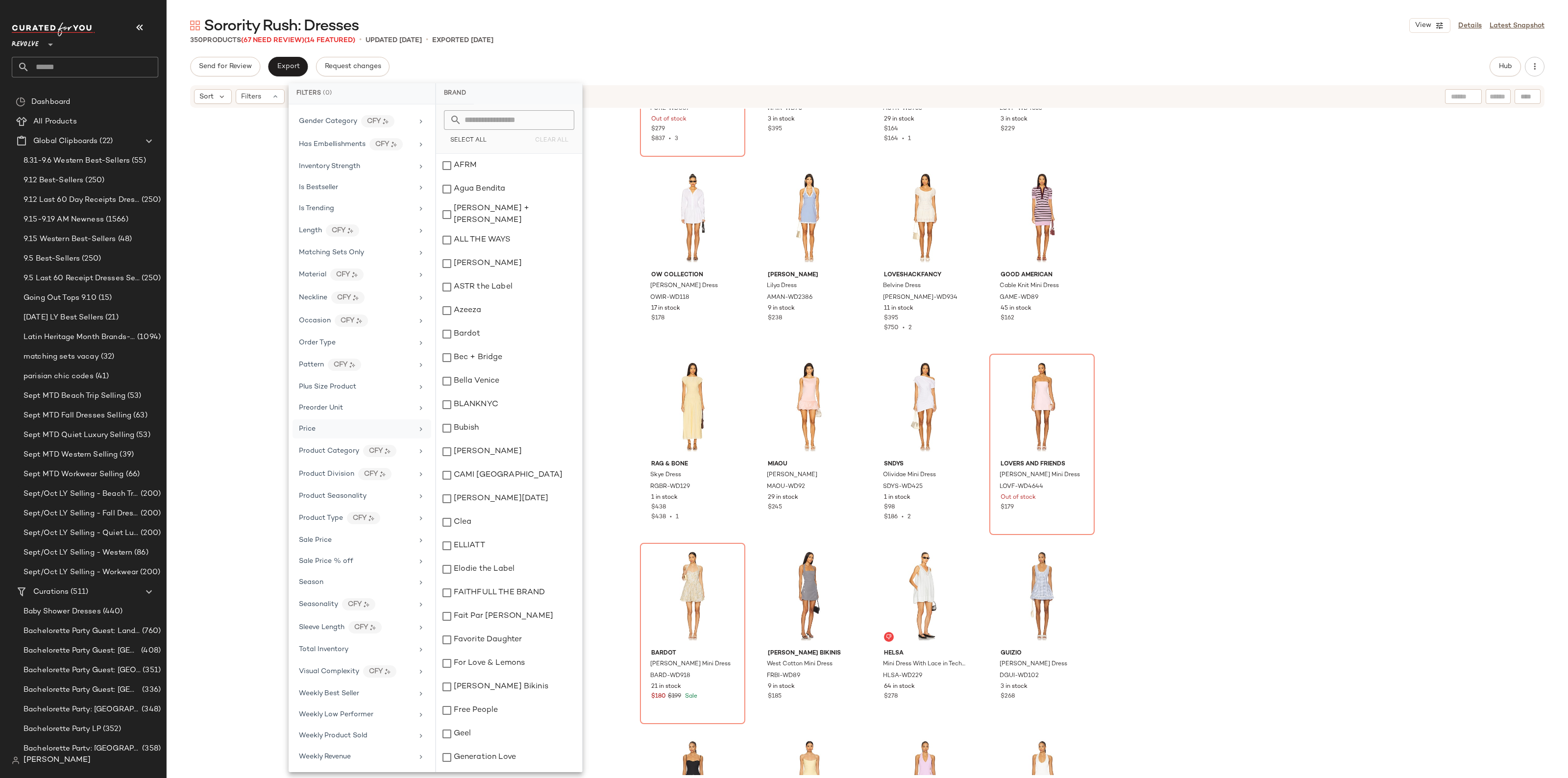
scroll to position [459, 0]
click at [326, 539] on span "Sale Price" at bounding box center [315, 540] width 33 height 7
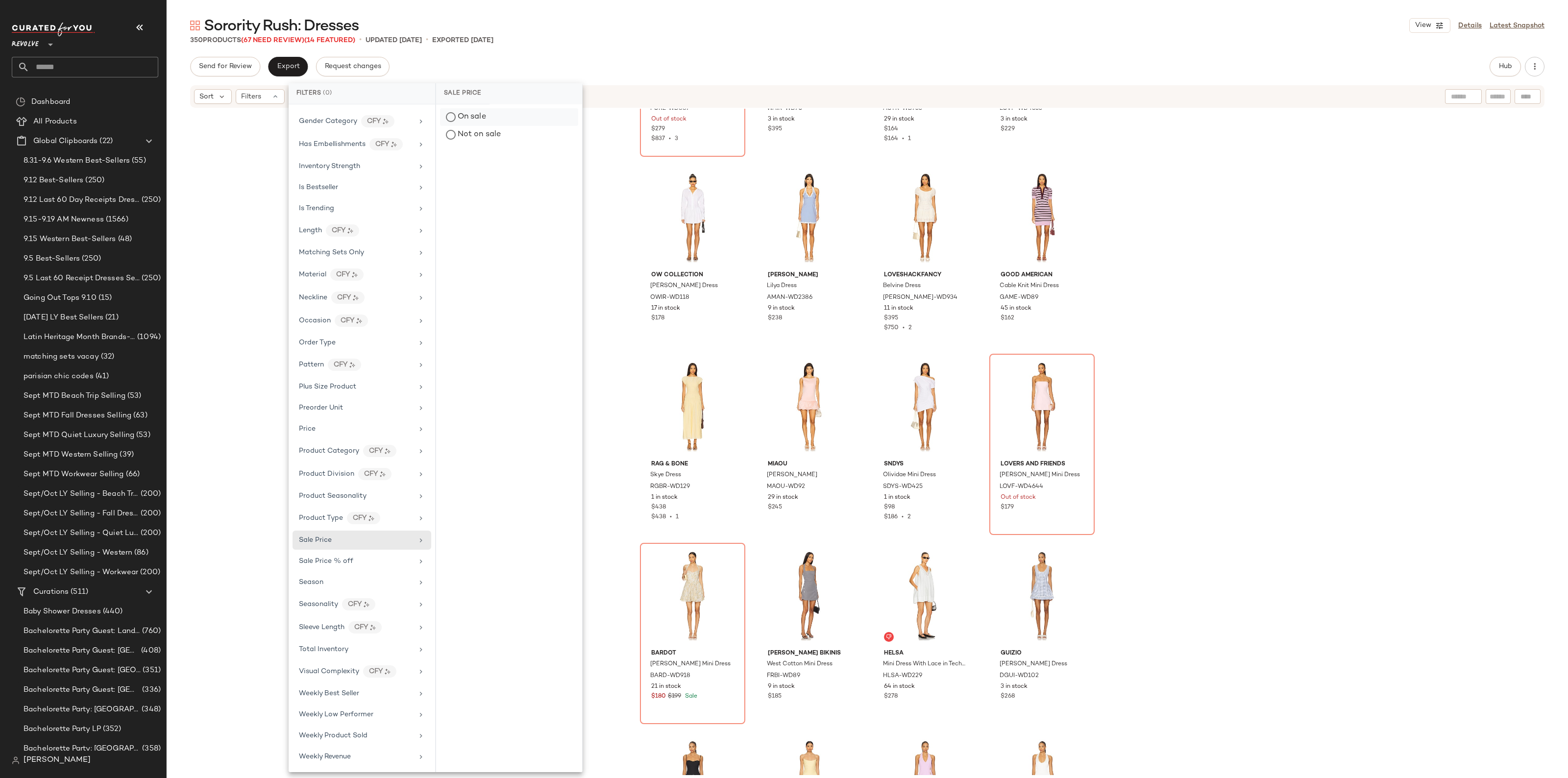
click at [463, 120] on div "On sale" at bounding box center [509, 117] width 138 height 17
click at [1210, 337] on div "For Love & [PERSON_NAME] Mini Dress FORL-WD887 Out of stock $279 $837 • 3 Waima…" at bounding box center [867, 441] width 1401 height 667
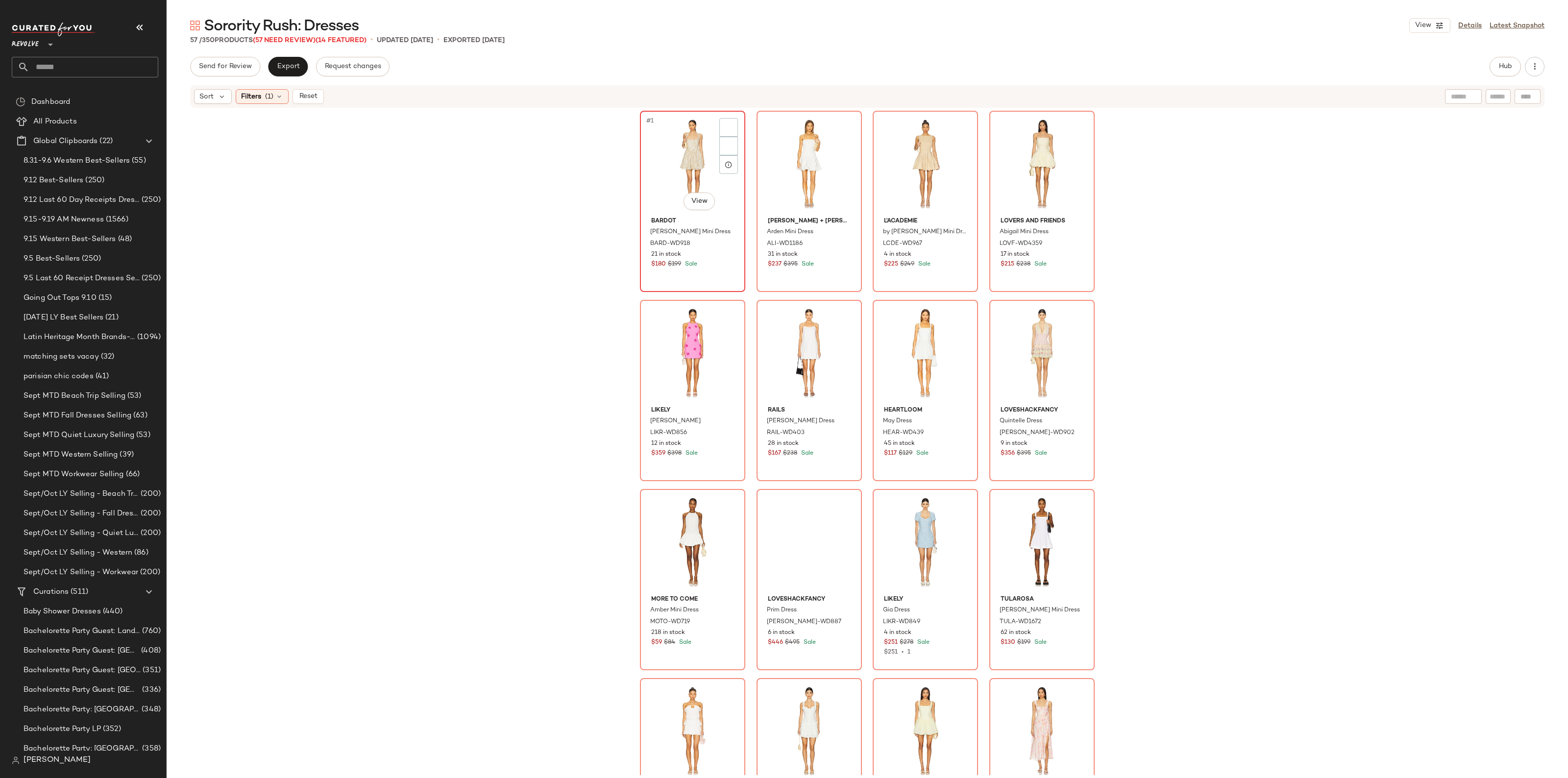
click at [650, 143] on div "#1 View" at bounding box center [692, 164] width 98 height 99
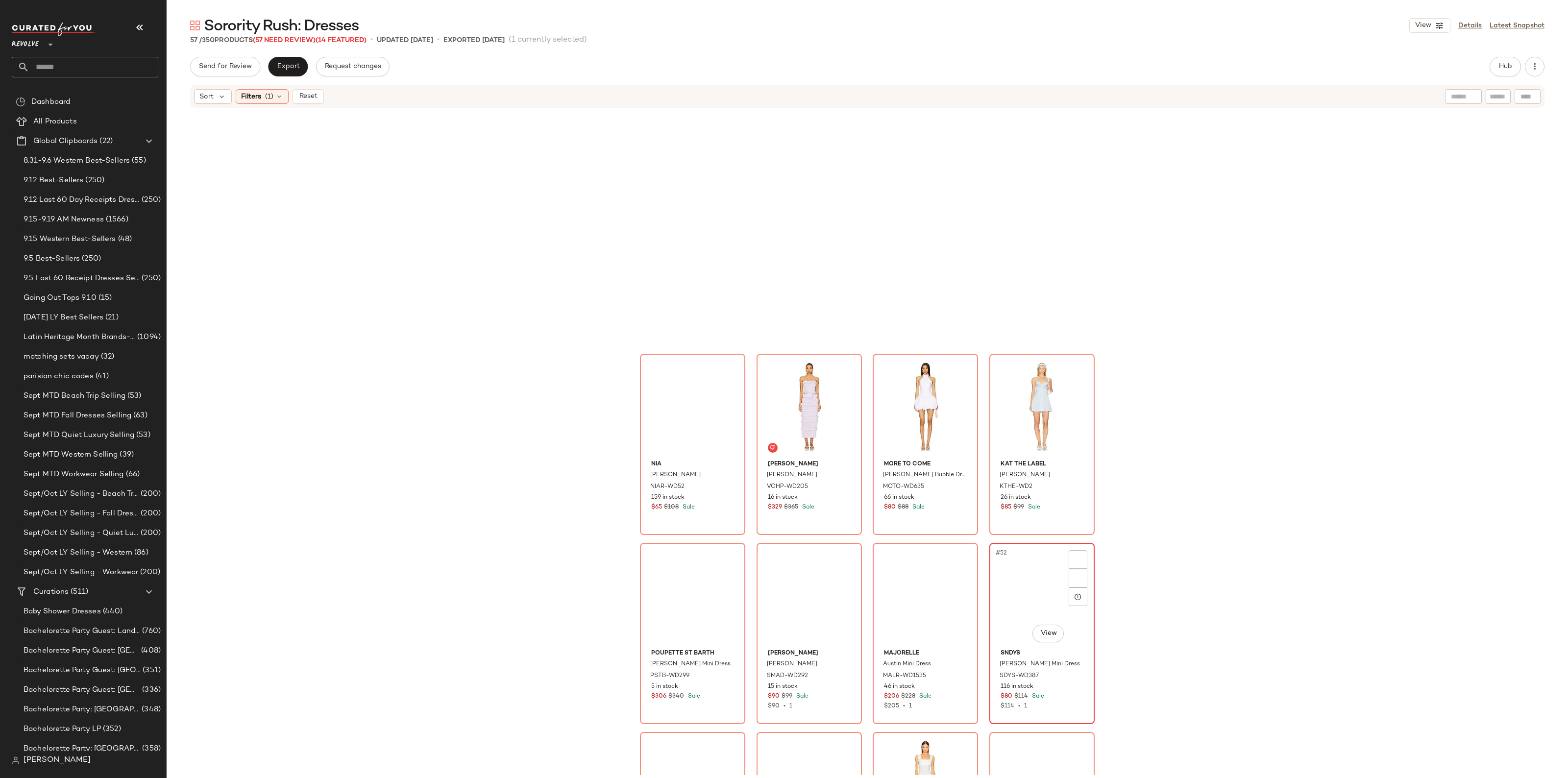
scroll to position [2172, 0]
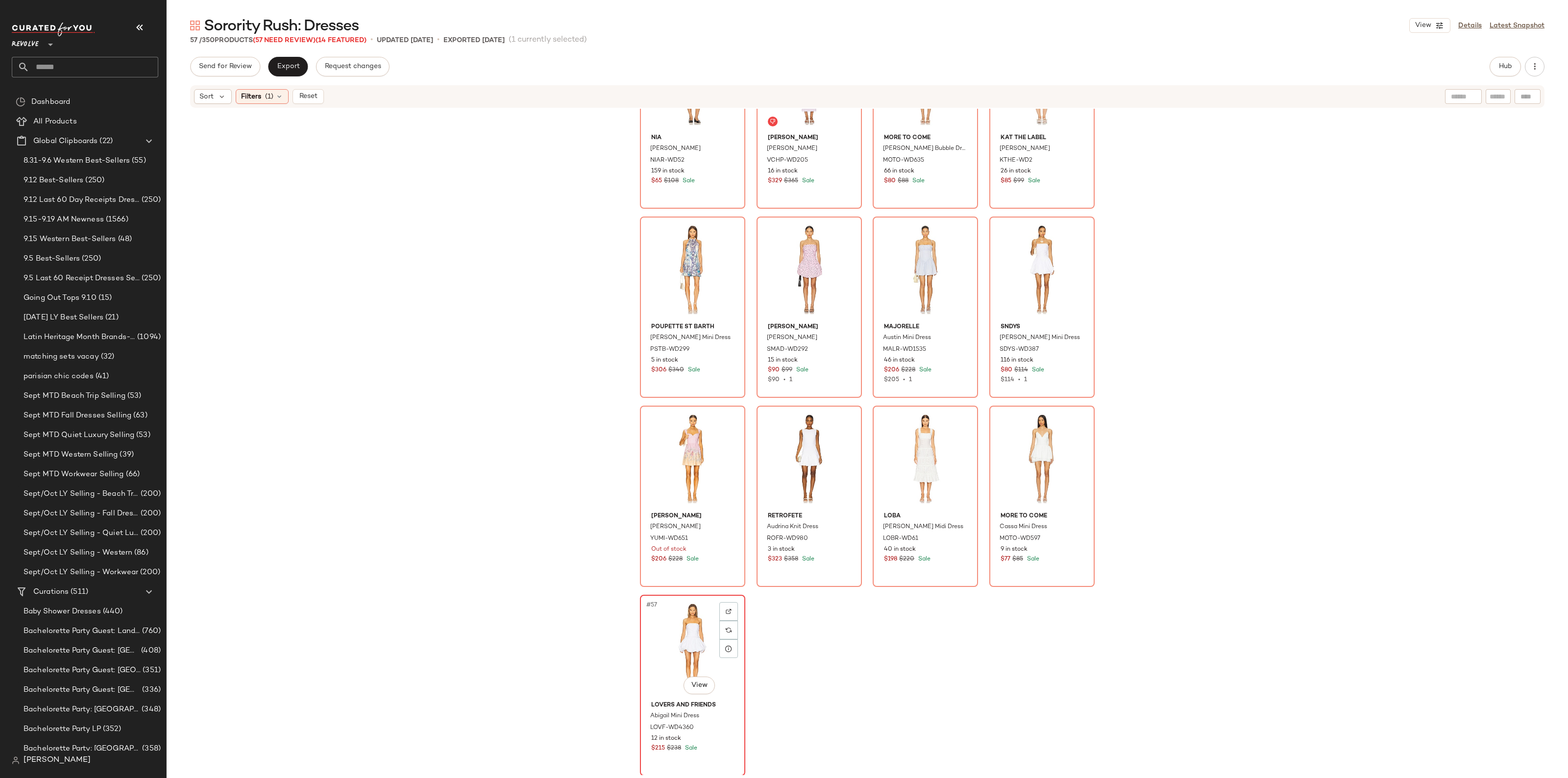
click at [697, 643] on div "#57 View" at bounding box center [692, 648] width 98 height 99
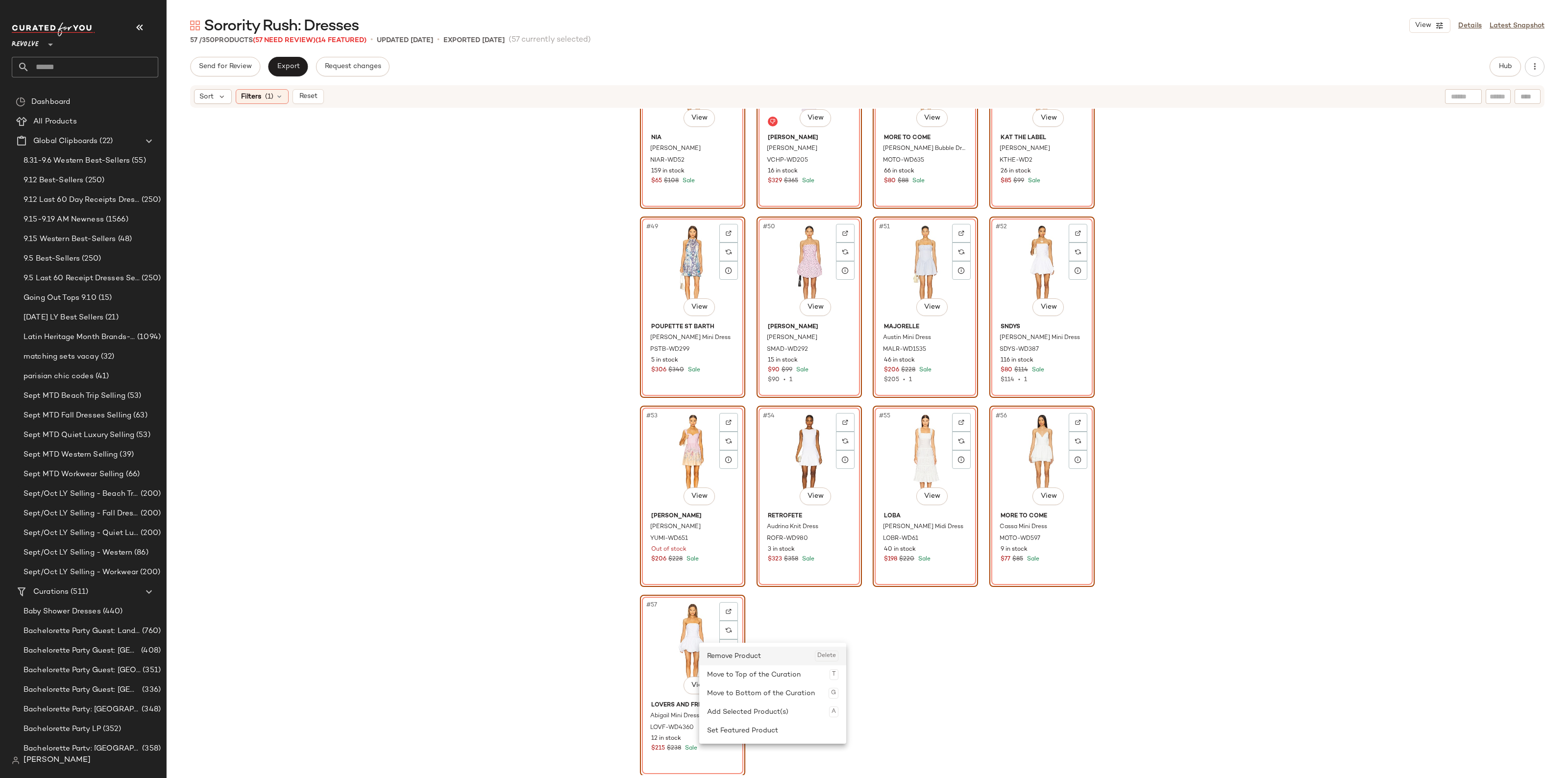
click at [751, 658] on div "Remove Product Delete" at bounding box center [772, 656] width 131 height 19
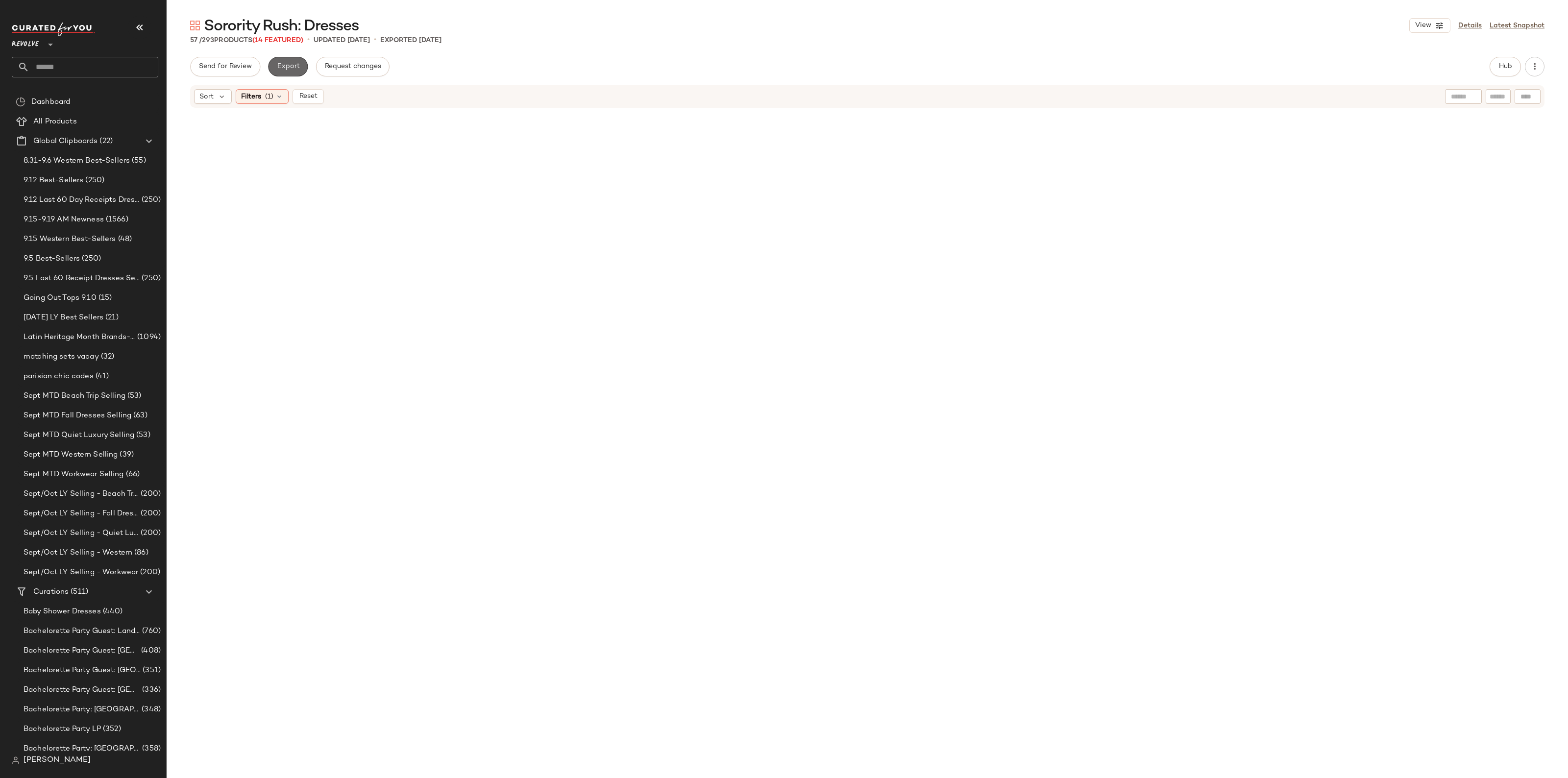
click at [290, 62] on button "Export" at bounding box center [287, 67] width 40 height 20
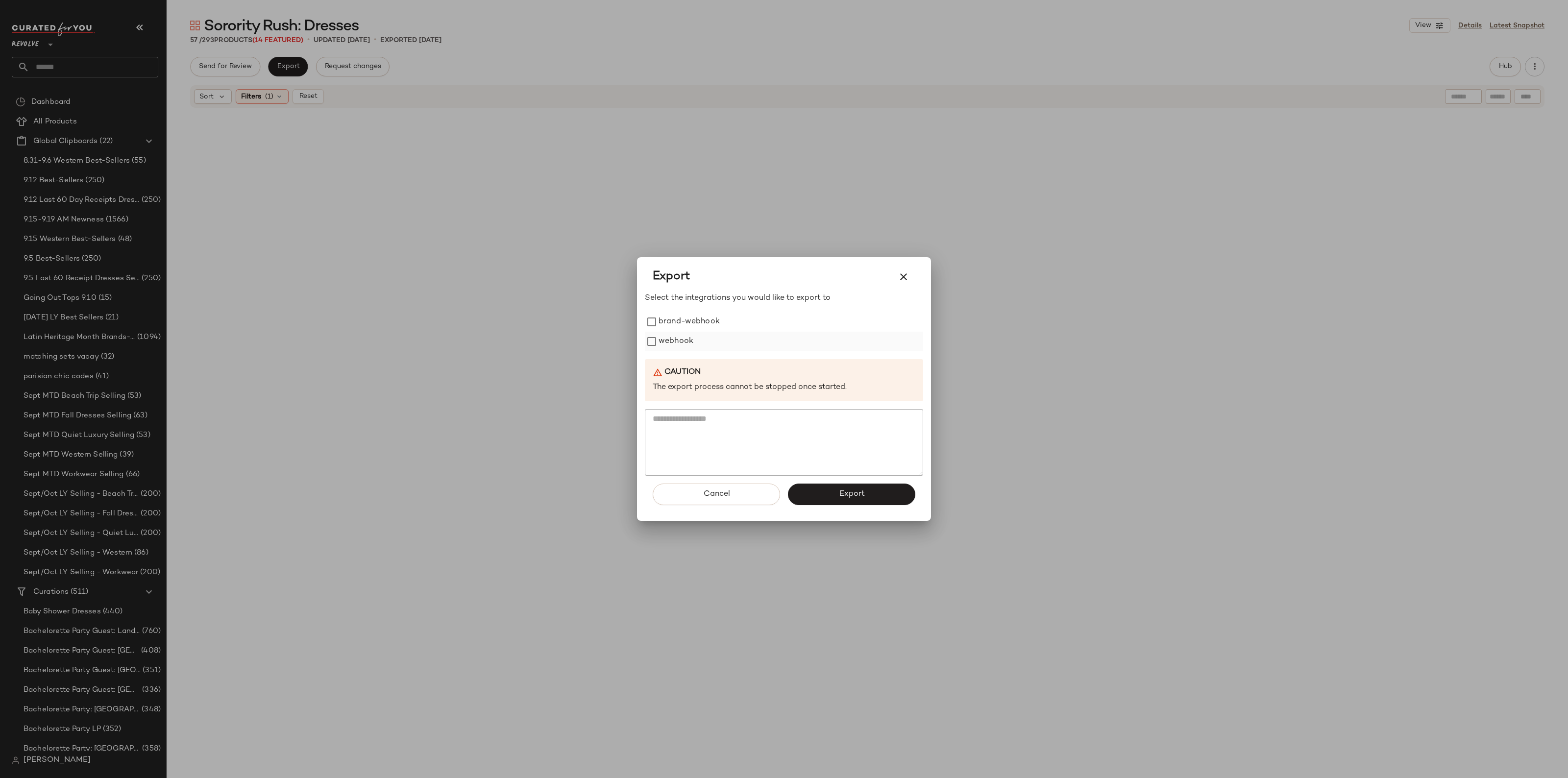
click at [677, 337] on label "webhook" at bounding box center [676, 341] width 35 height 20
click at [856, 503] on button "Export" at bounding box center [852, 494] width 127 height 22
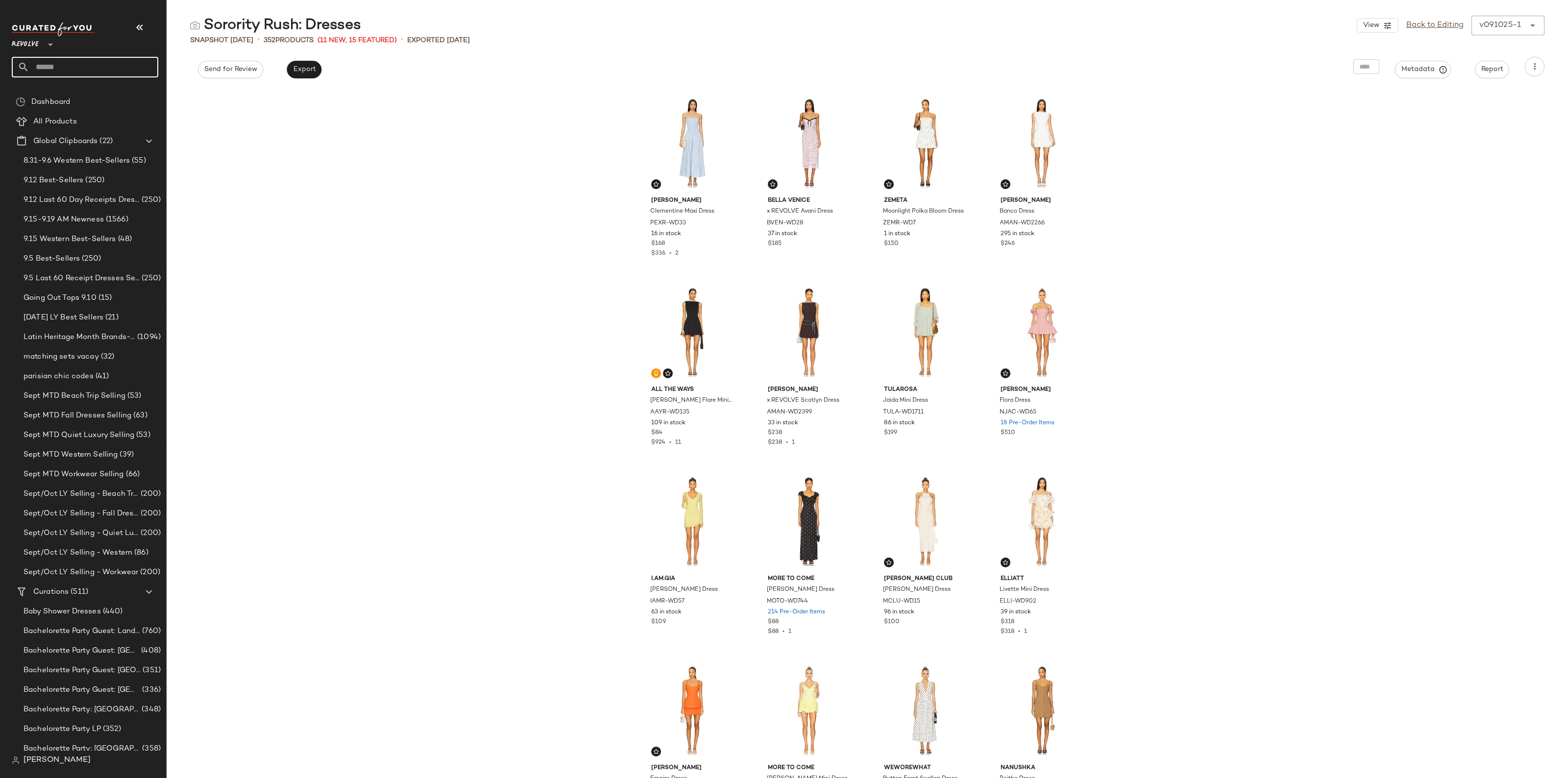
click at [135, 75] on input "text" at bounding box center [94, 67] width 129 height 20
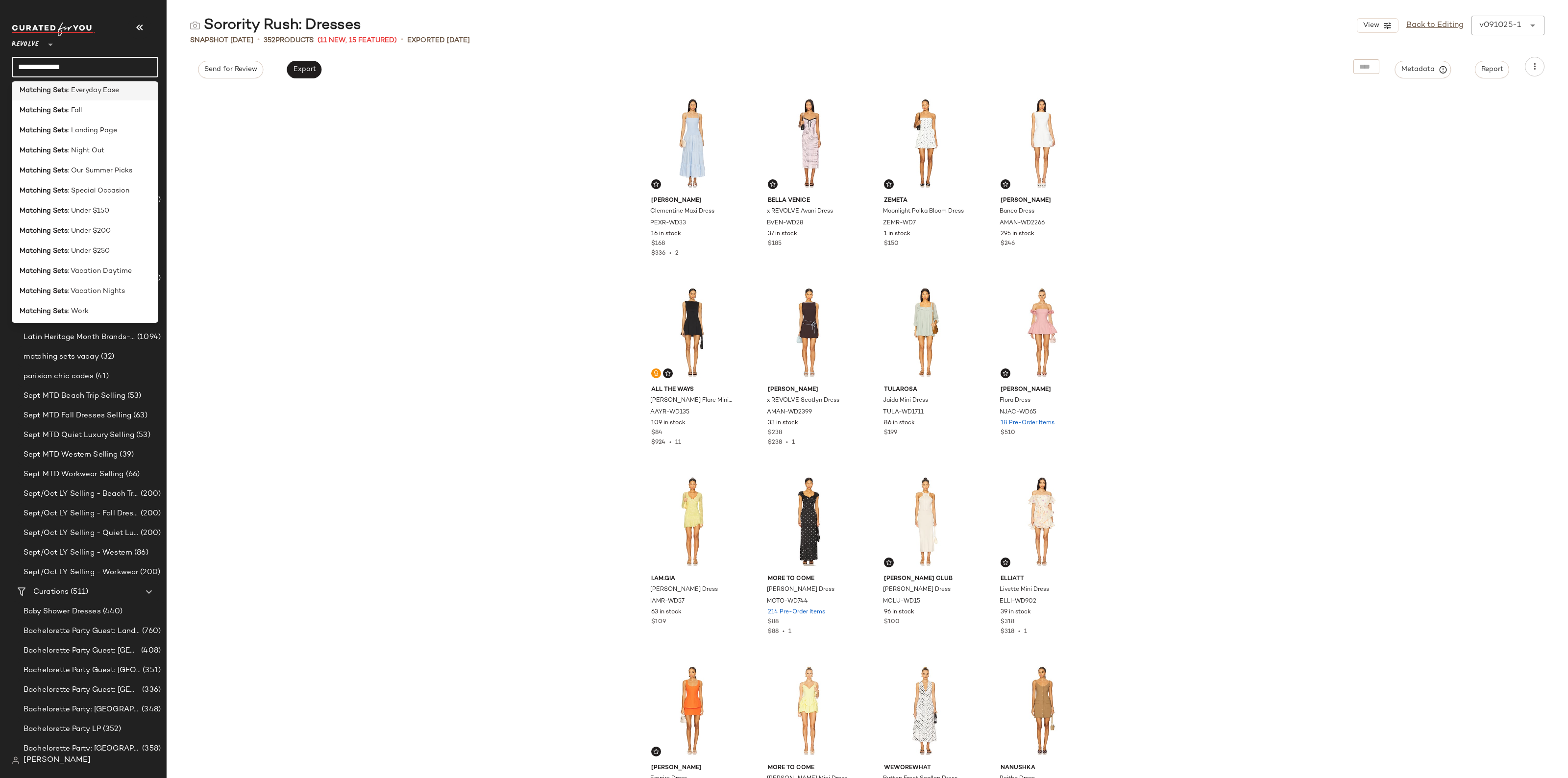
scroll to position [184, 0]
type input "**********"
click at [99, 229] on span ": Under $250" at bounding box center [88, 233] width 42 height 10
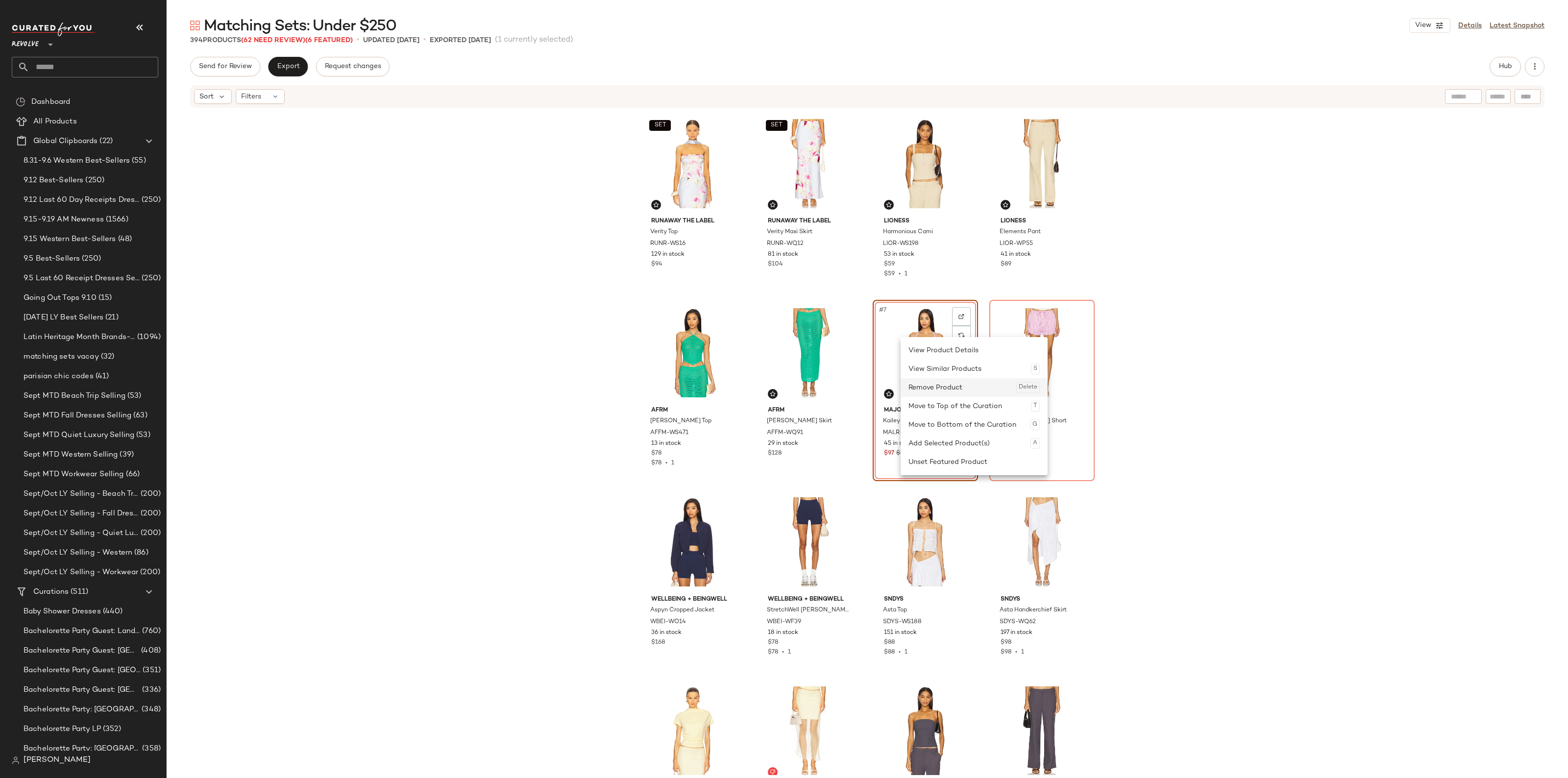
click at [935, 389] on div "Remove Product Delete" at bounding box center [973, 388] width 131 height 19
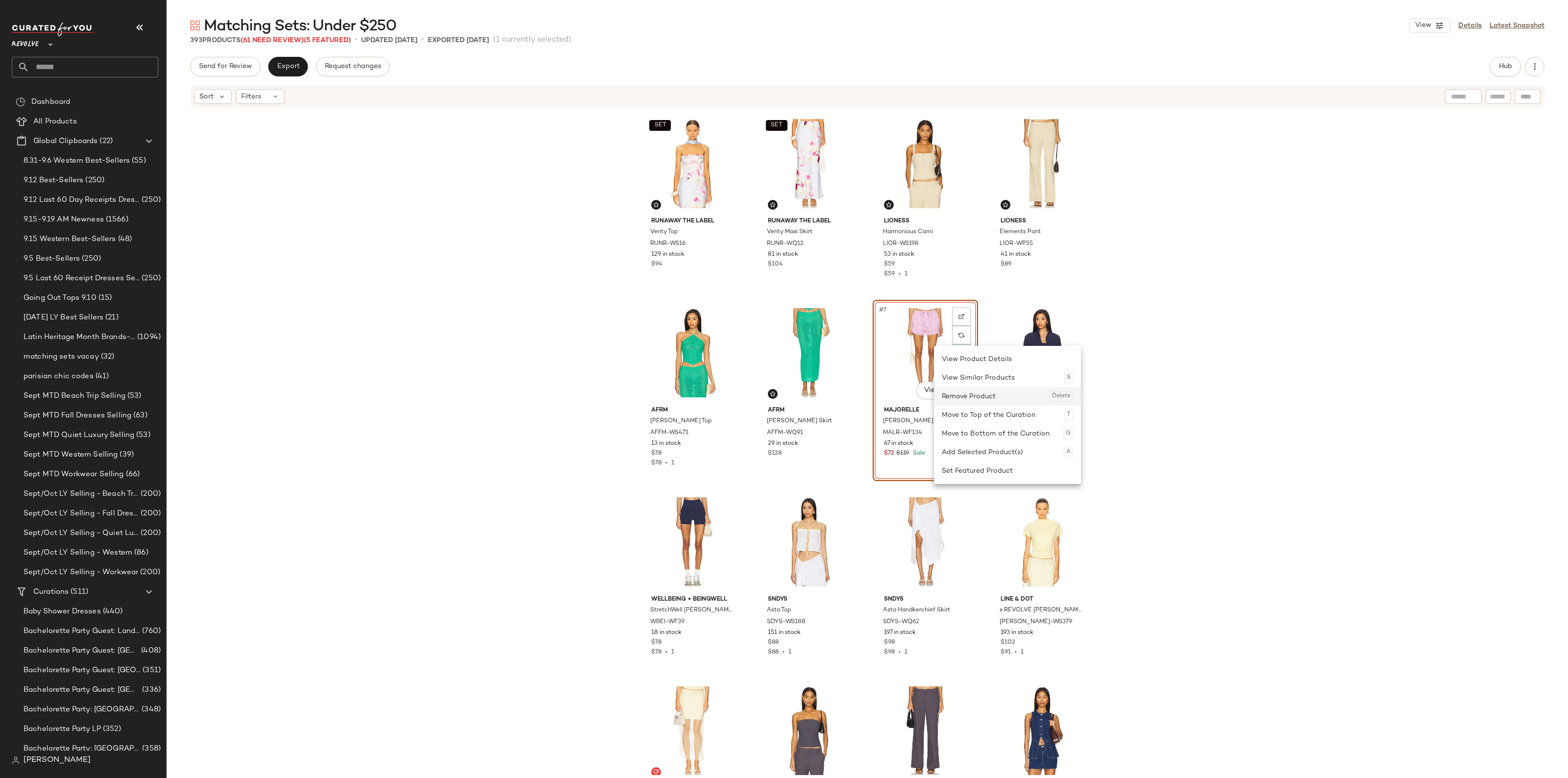
click at [959, 392] on div "Remove Product Delete" at bounding box center [1007, 397] width 131 height 19
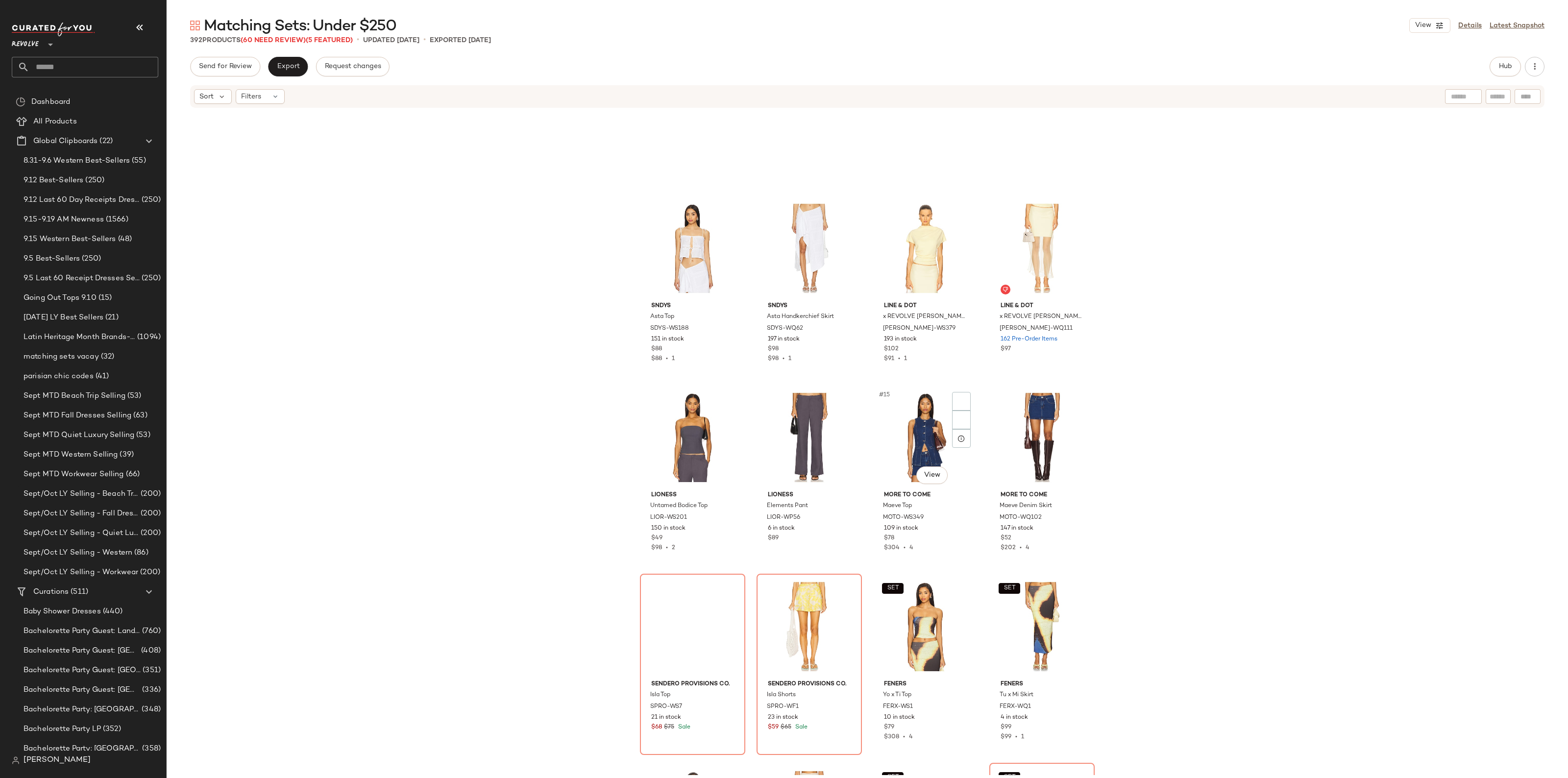
scroll to position [436, 0]
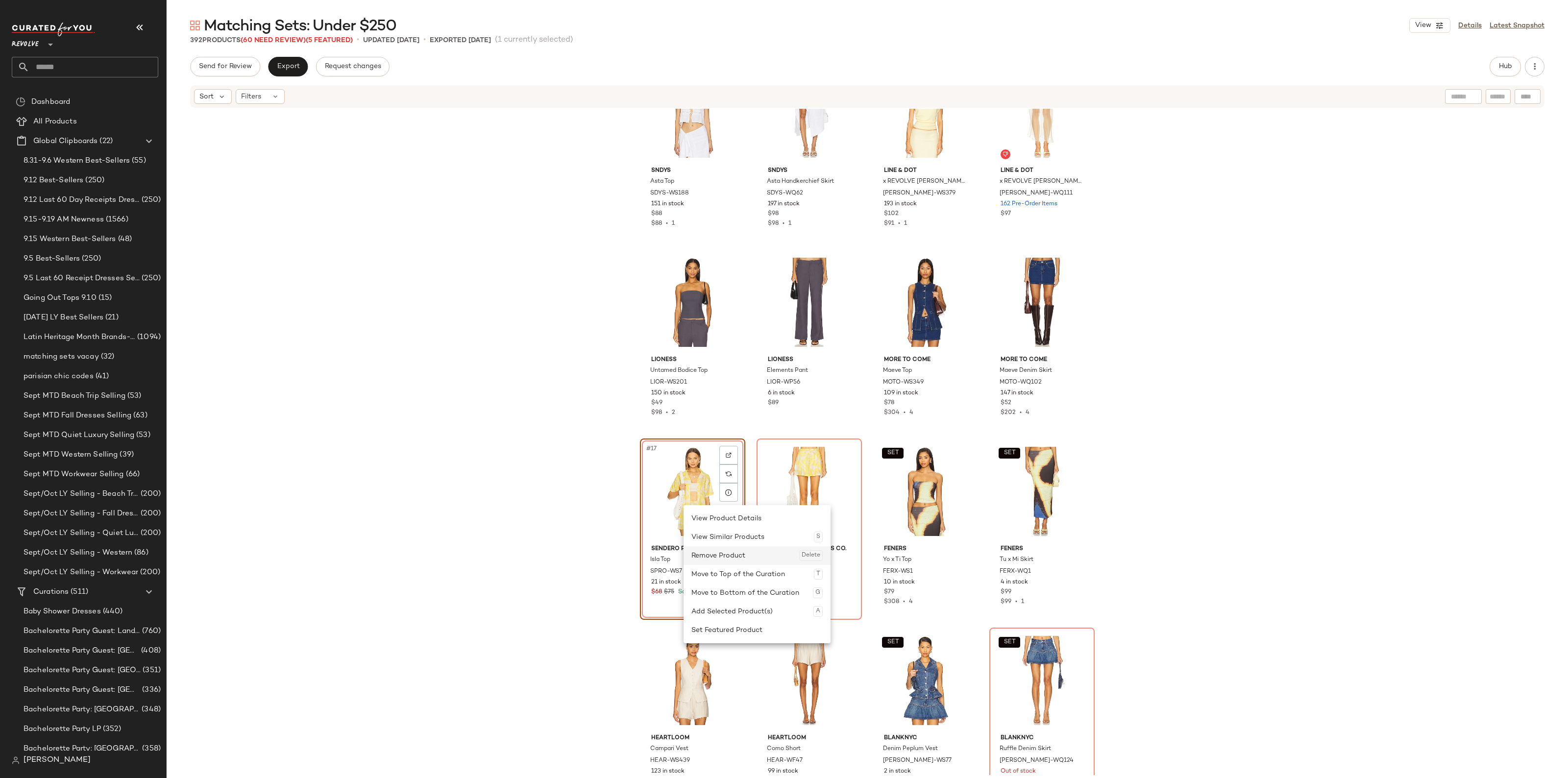
click at [716, 555] on div "Remove Product Delete" at bounding box center [756, 556] width 131 height 19
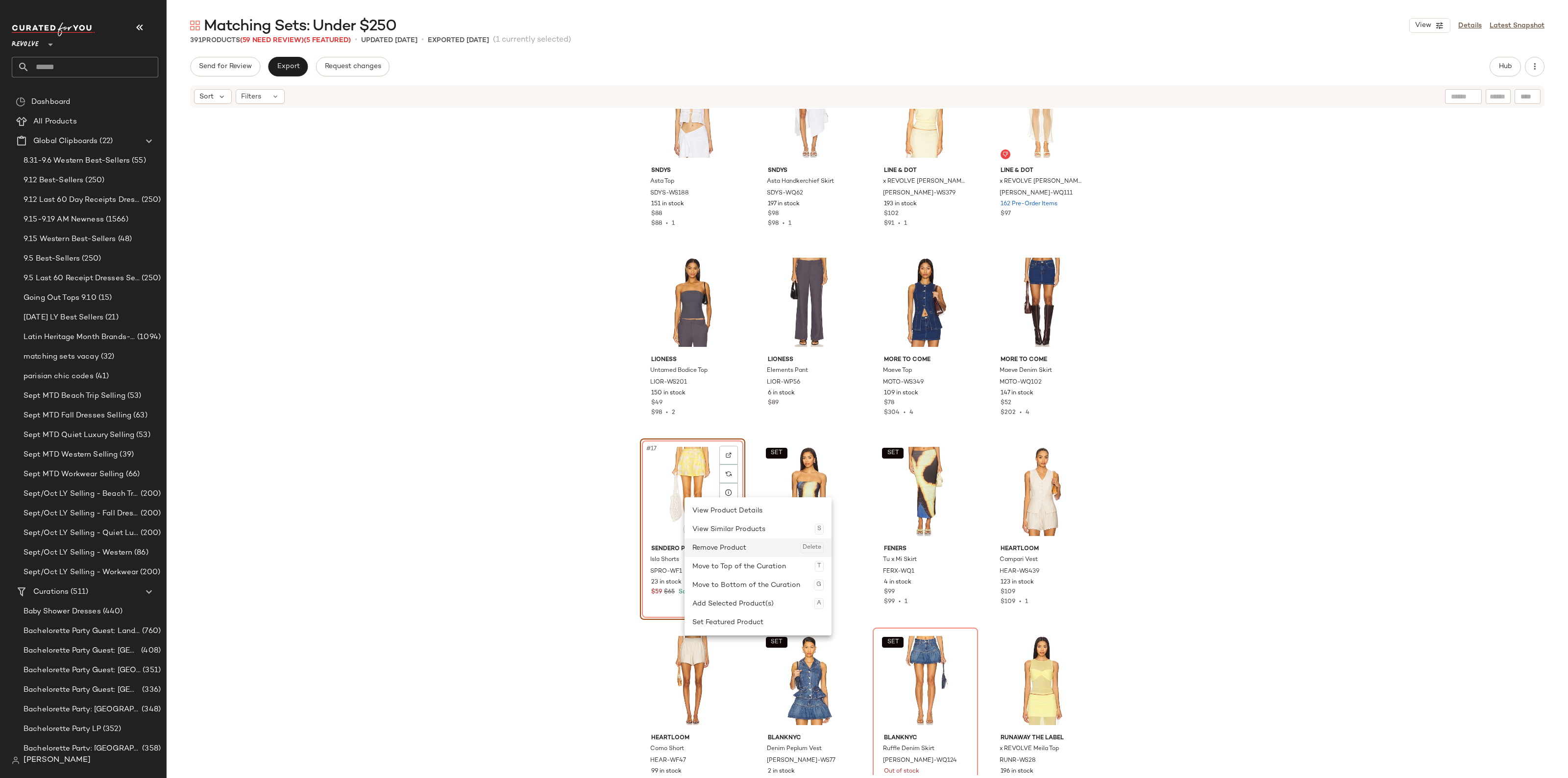
click at [724, 554] on div "Remove Product Delete" at bounding box center [758, 548] width 131 height 19
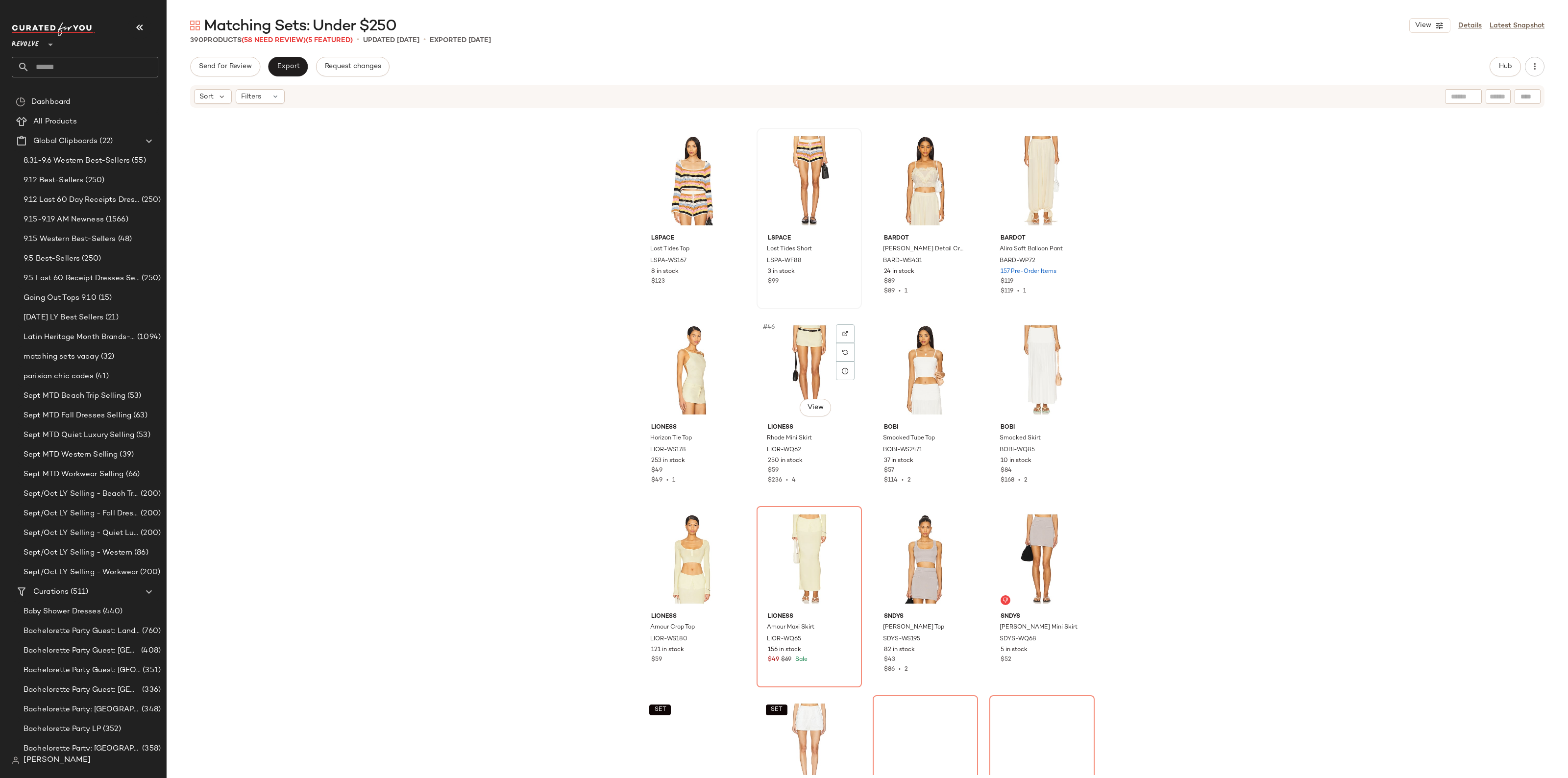
scroll to position [1968, 0]
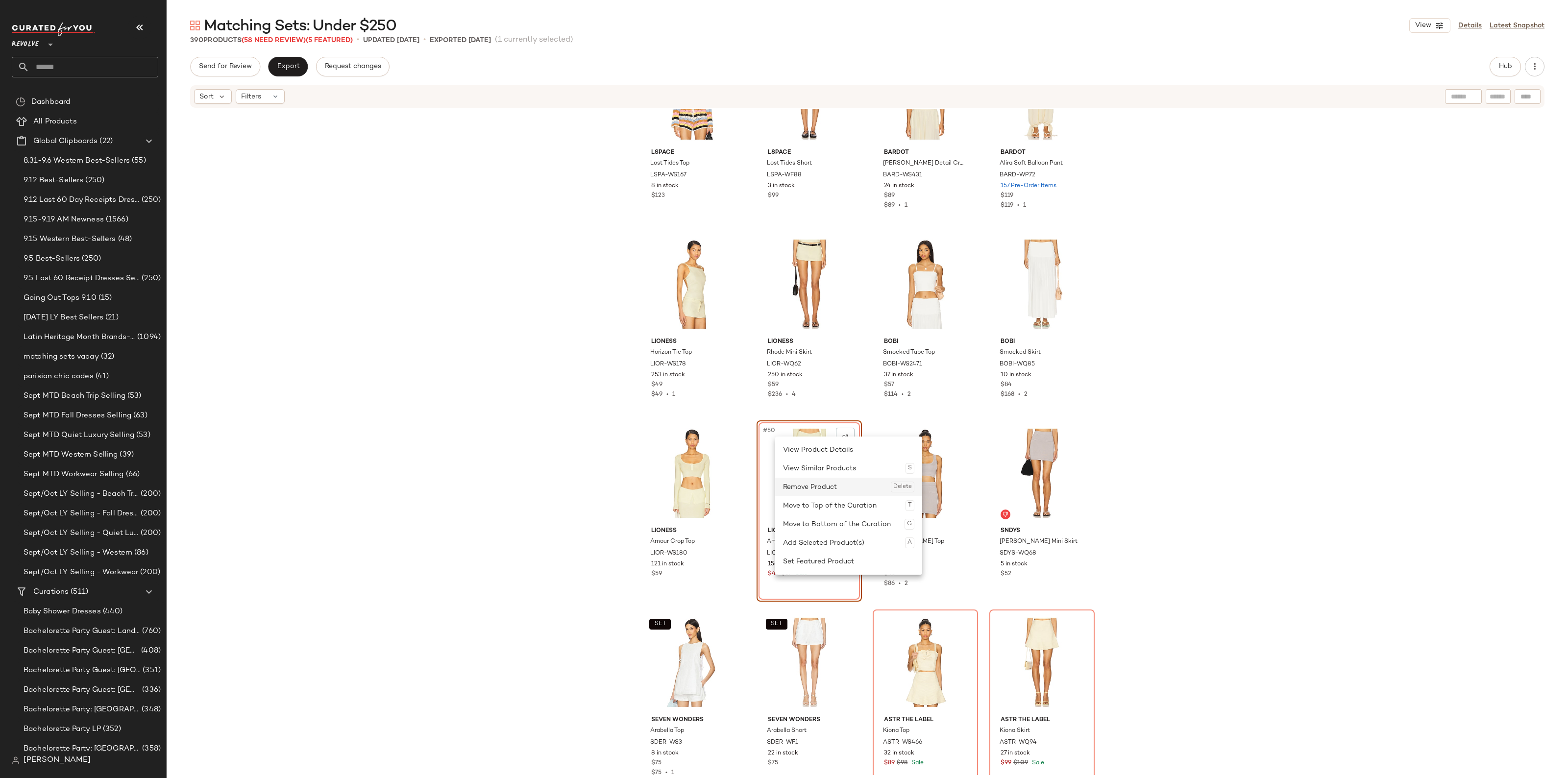
click at [831, 488] on div "Remove Product Delete" at bounding box center [848, 487] width 131 height 19
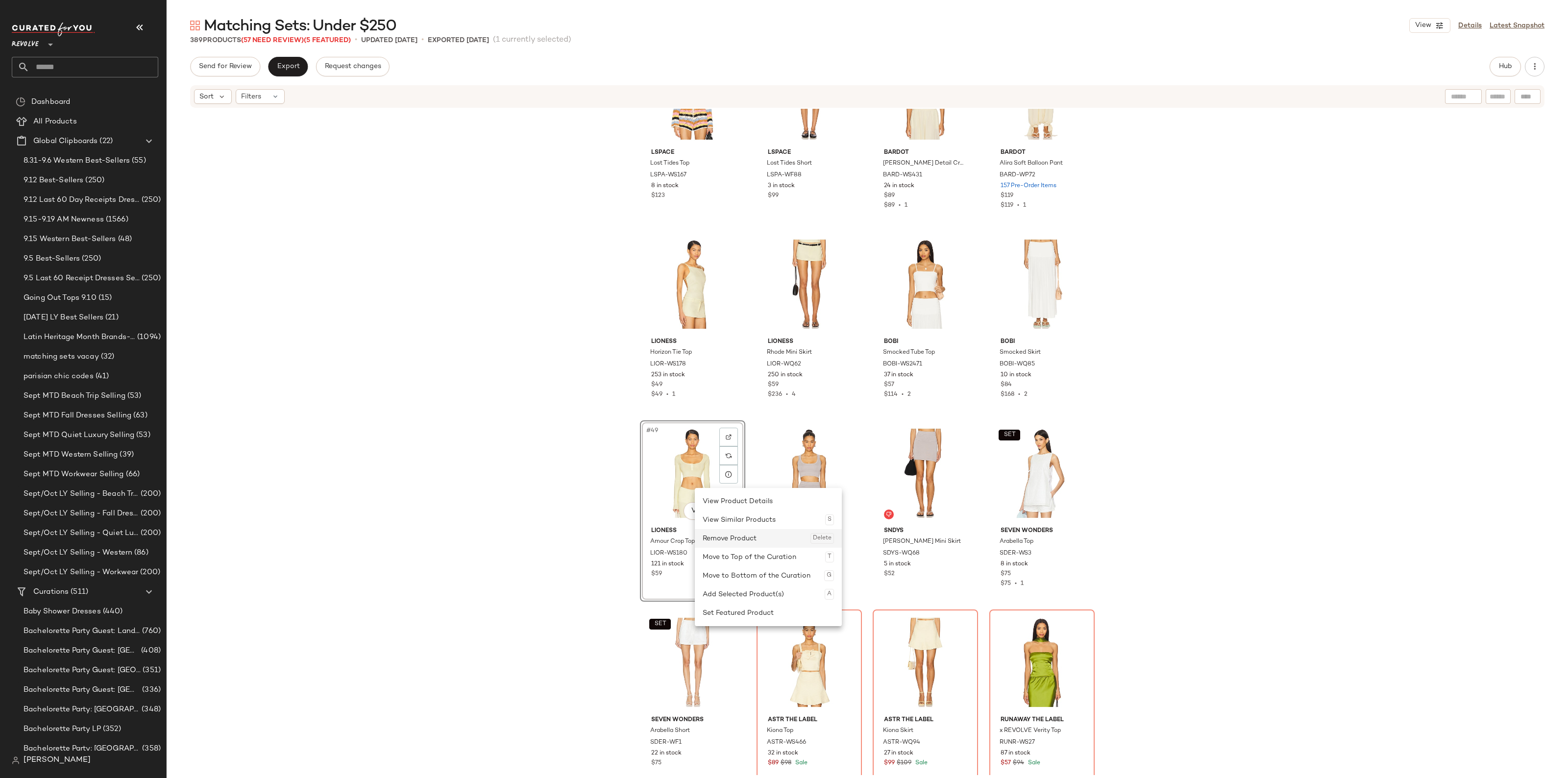
click at [744, 532] on div "Remove Product Delete" at bounding box center [768, 538] width 131 height 19
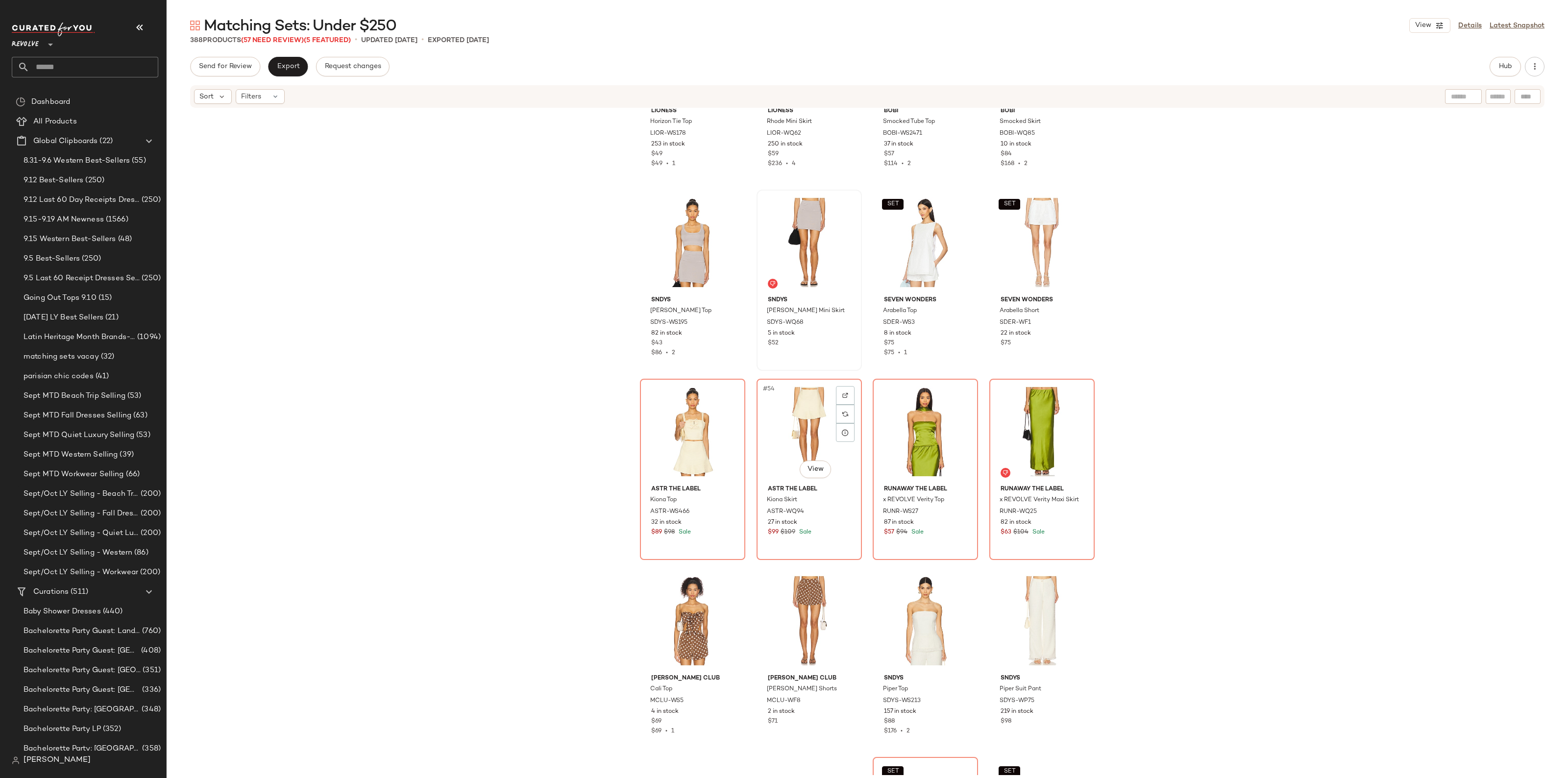
scroll to position [2213, 0]
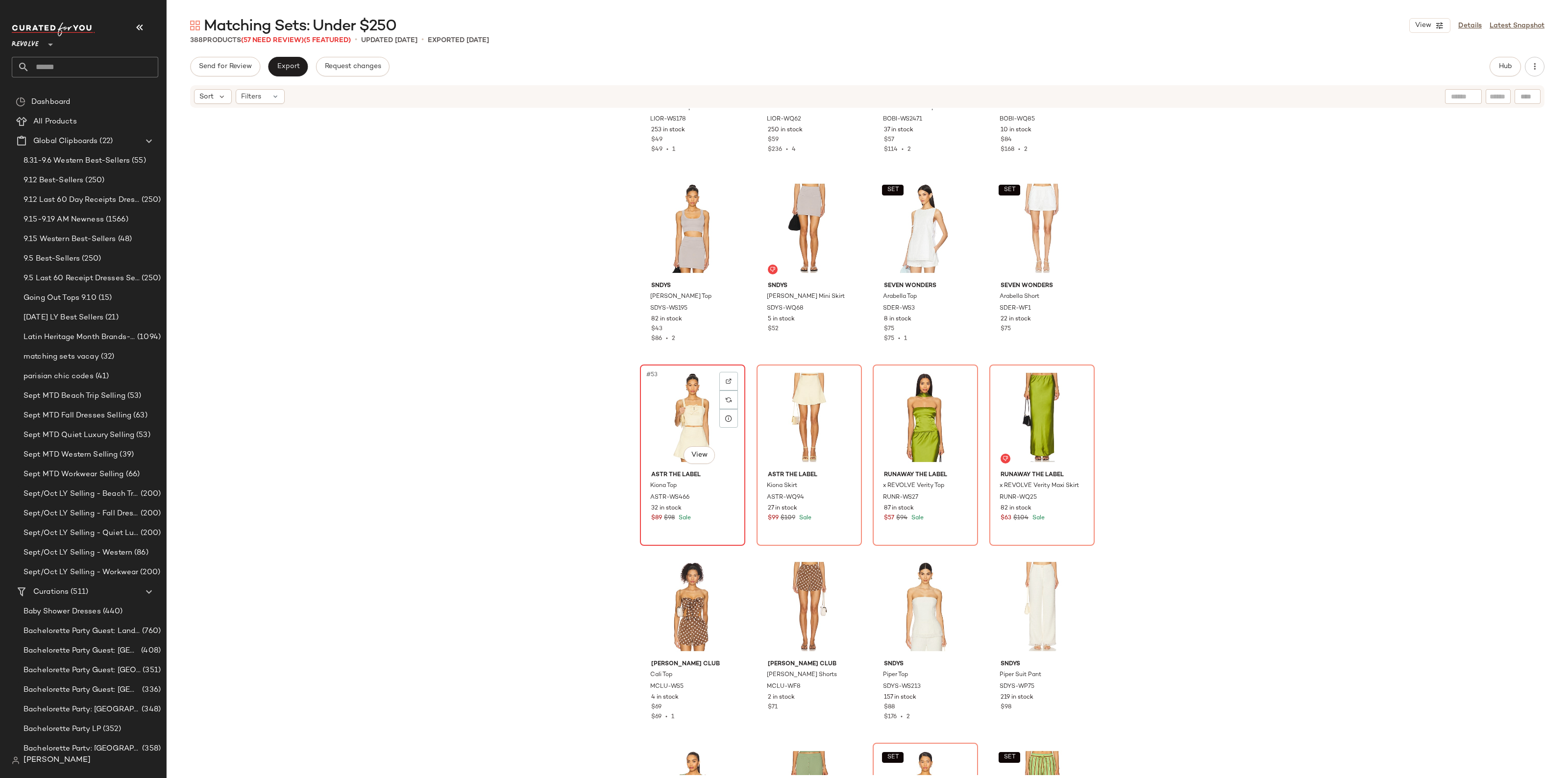
click at [645, 432] on div "#53 View" at bounding box center [692, 417] width 98 height 99
click at [1038, 395] on div "#56 View" at bounding box center [1042, 417] width 98 height 99
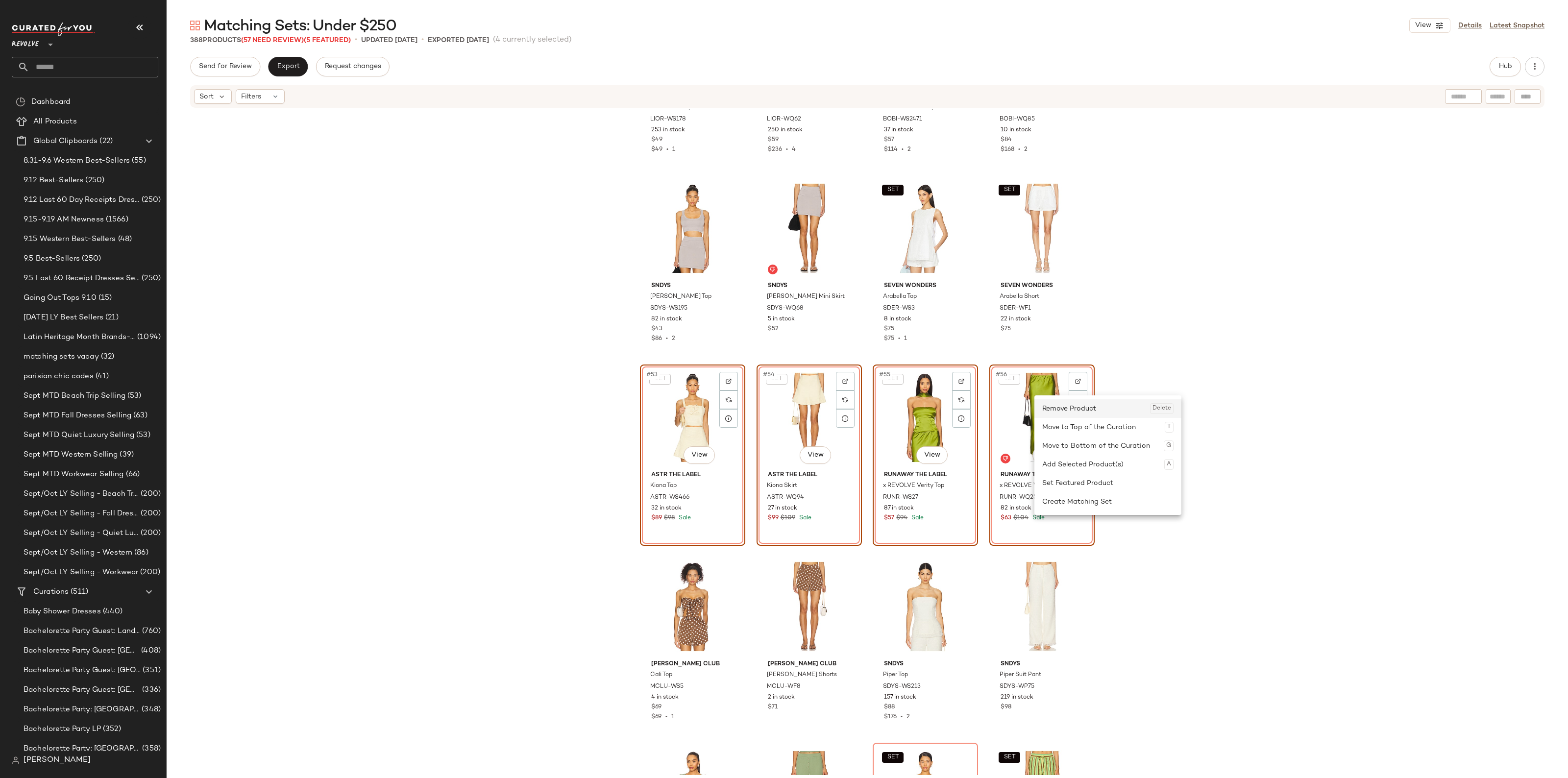
click at [1066, 410] on div "Remove Product Delete" at bounding box center [1107, 409] width 131 height 19
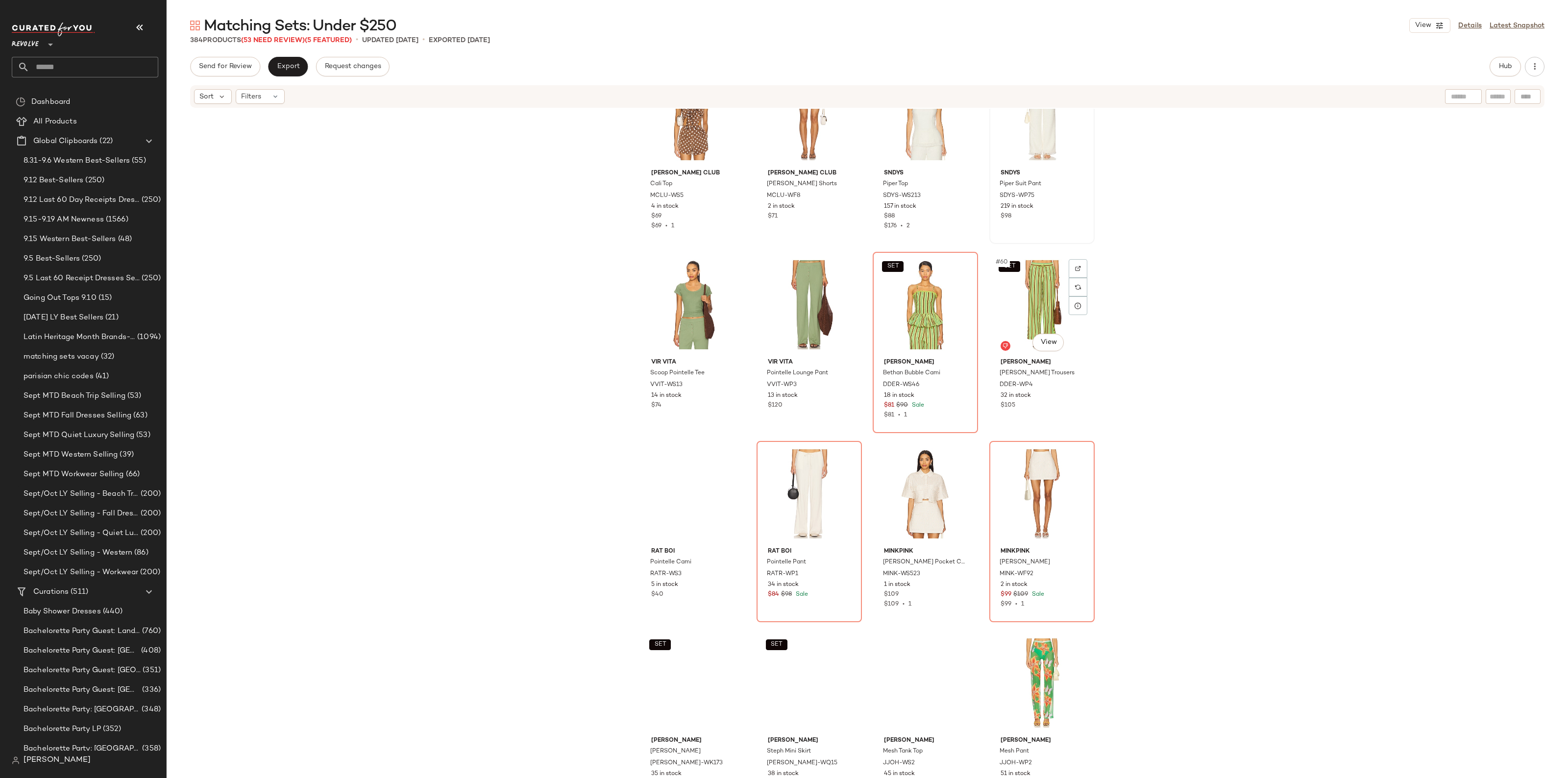
scroll to position [2580, 0]
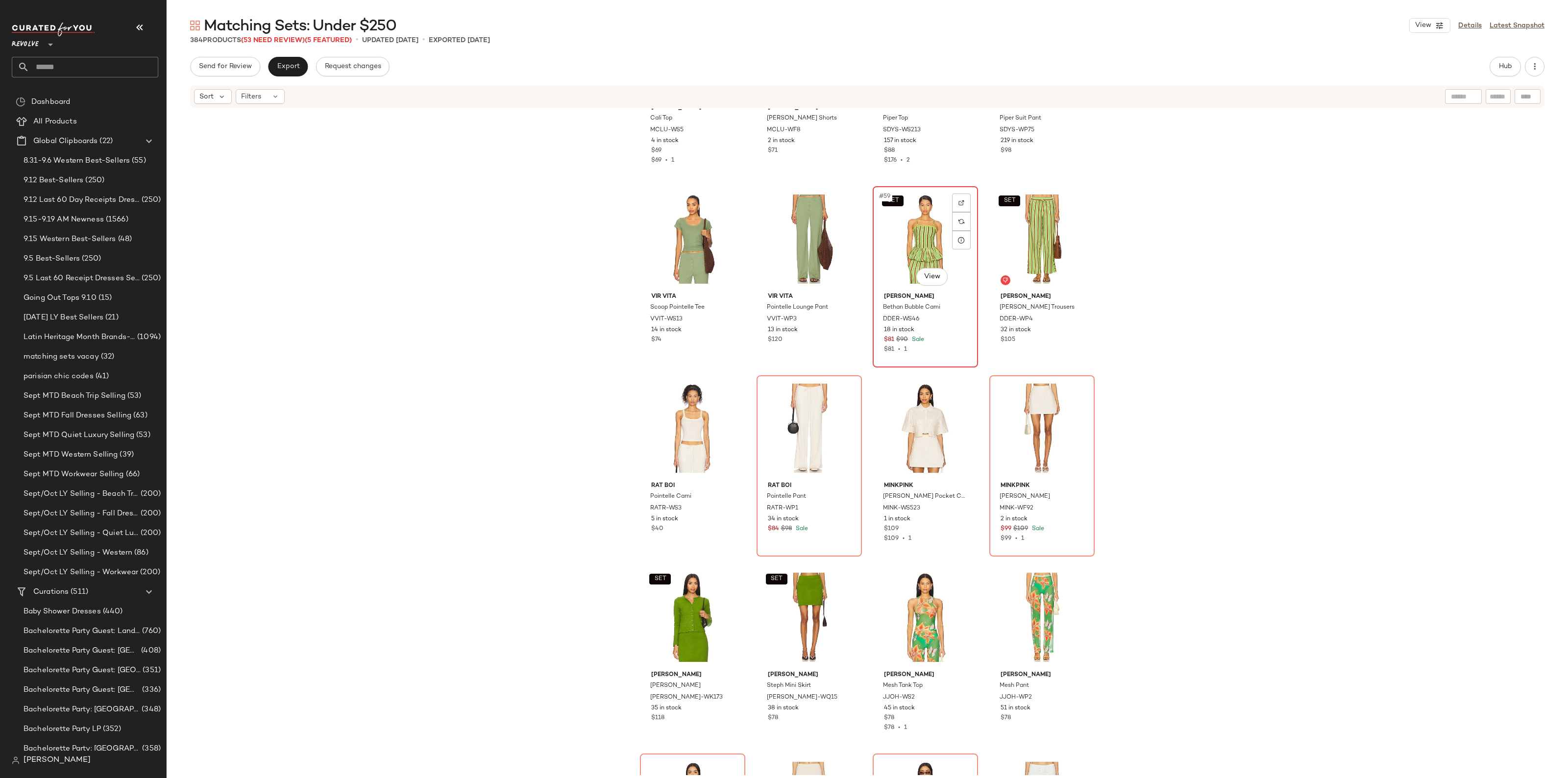
click at [930, 235] on div "SET #59 View" at bounding box center [925, 239] width 98 height 99
click at [1023, 423] on div "#64 View" at bounding box center [1042, 428] width 98 height 99
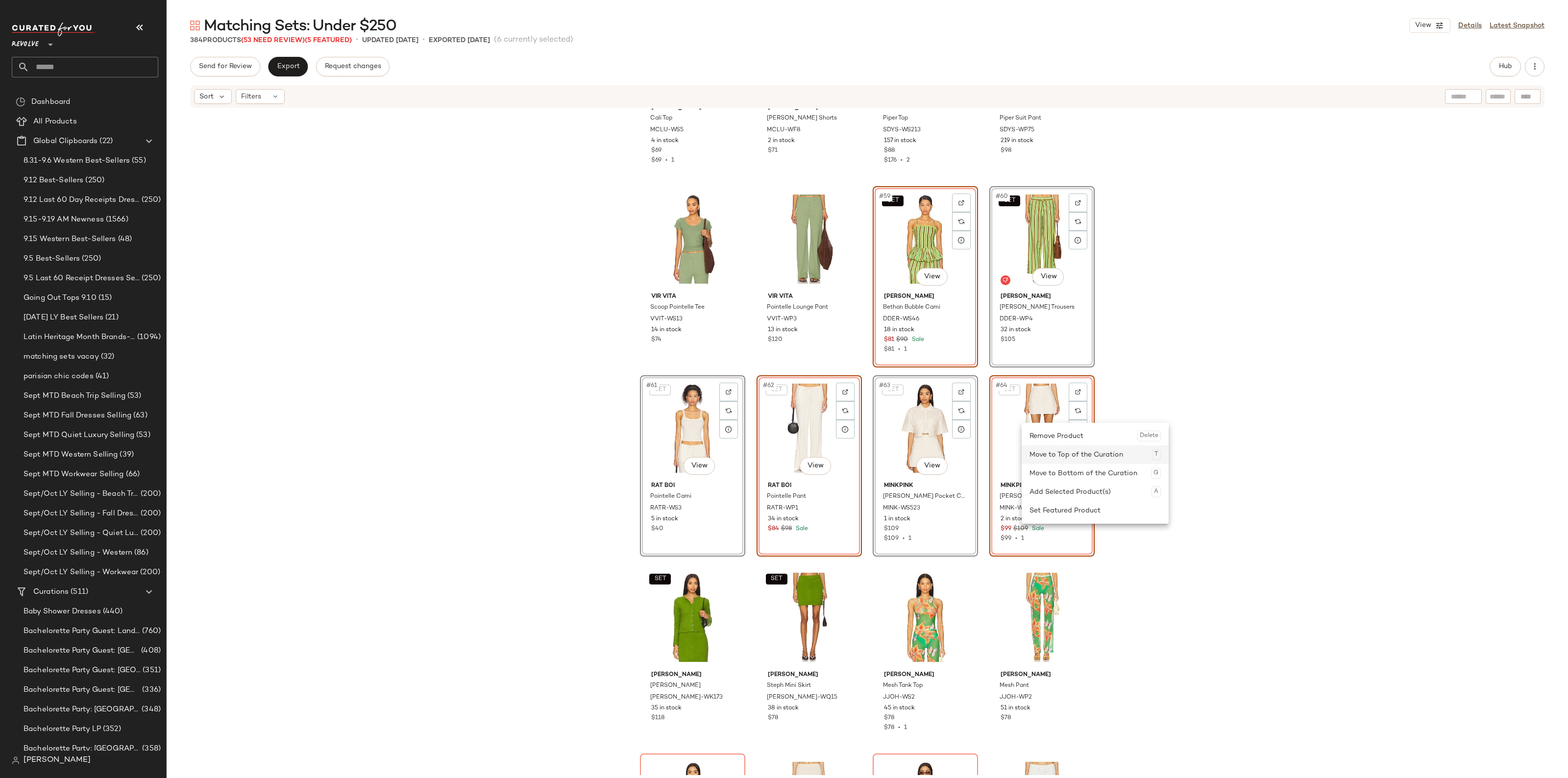
click at [1046, 445] on div "Move to Top of the Curation T" at bounding box center [1094, 454] width 131 height 19
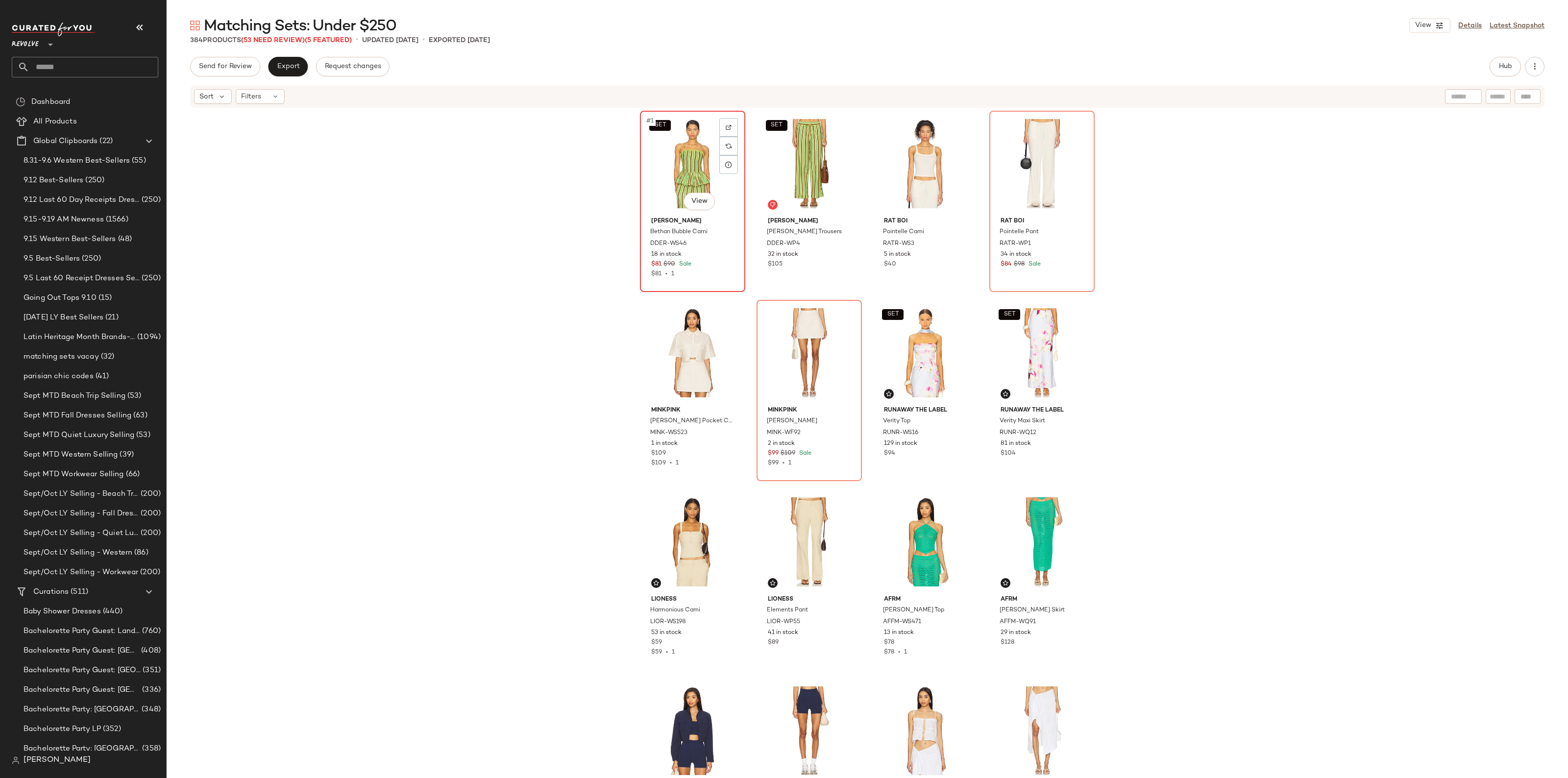
click at [659, 172] on div "SET #1 View" at bounding box center [692, 164] width 98 height 99
click at [788, 358] on div "#6 View" at bounding box center [809, 352] width 98 height 99
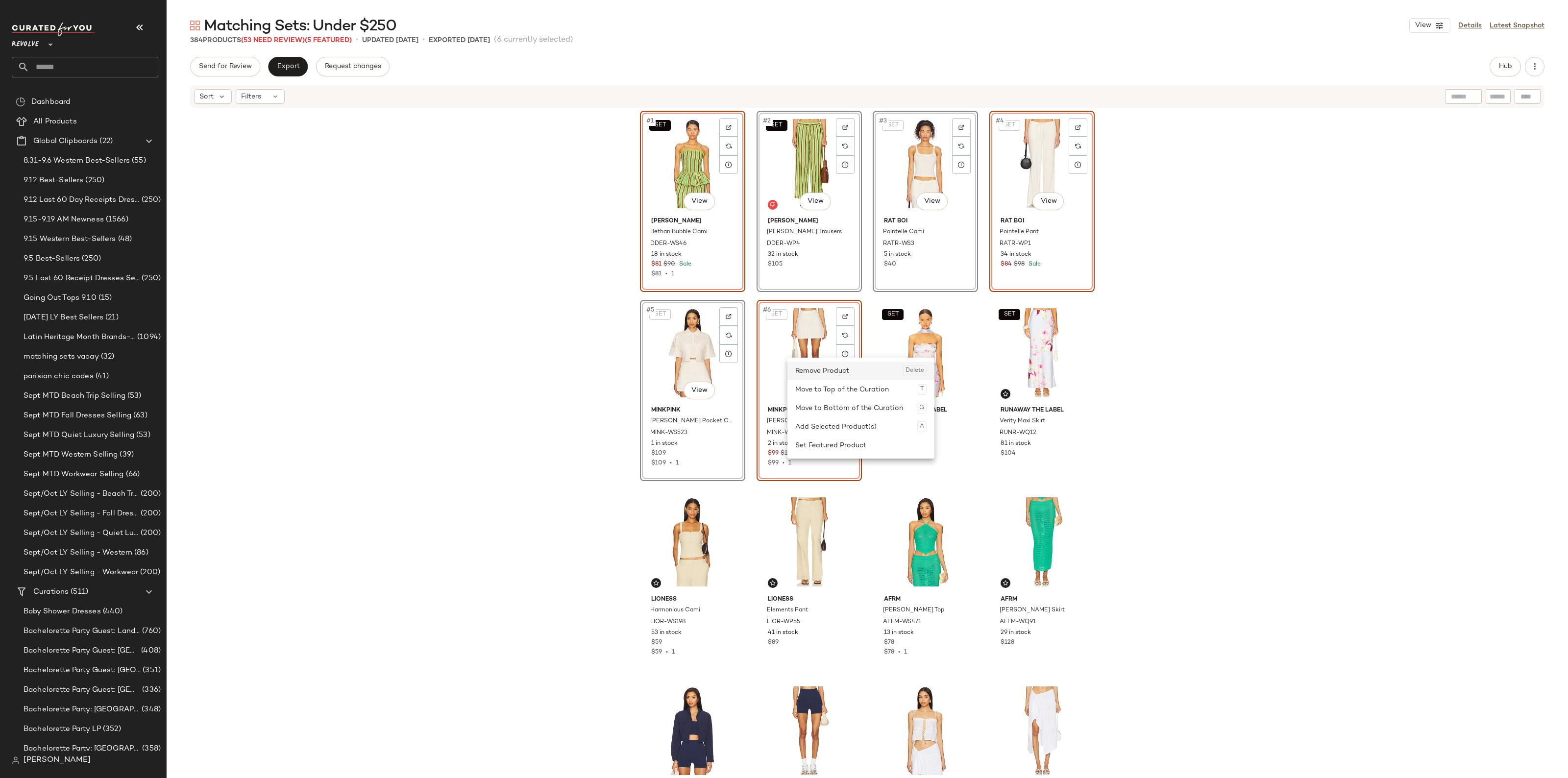
click at [804, 376] on div "Remove Product Delete" at bounding box center [860, 371] width 131 height 19
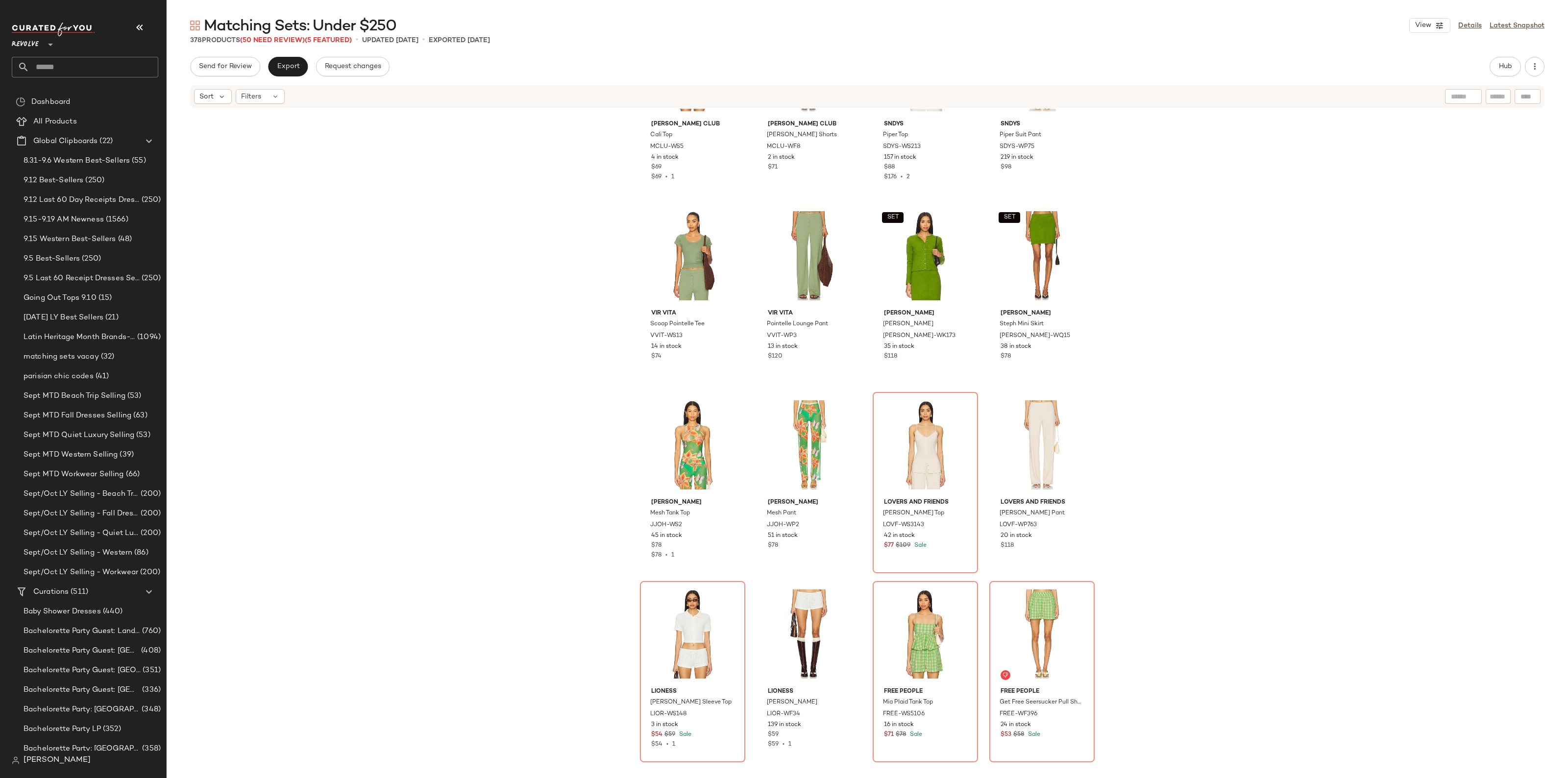
scroll to position [2642, 0]
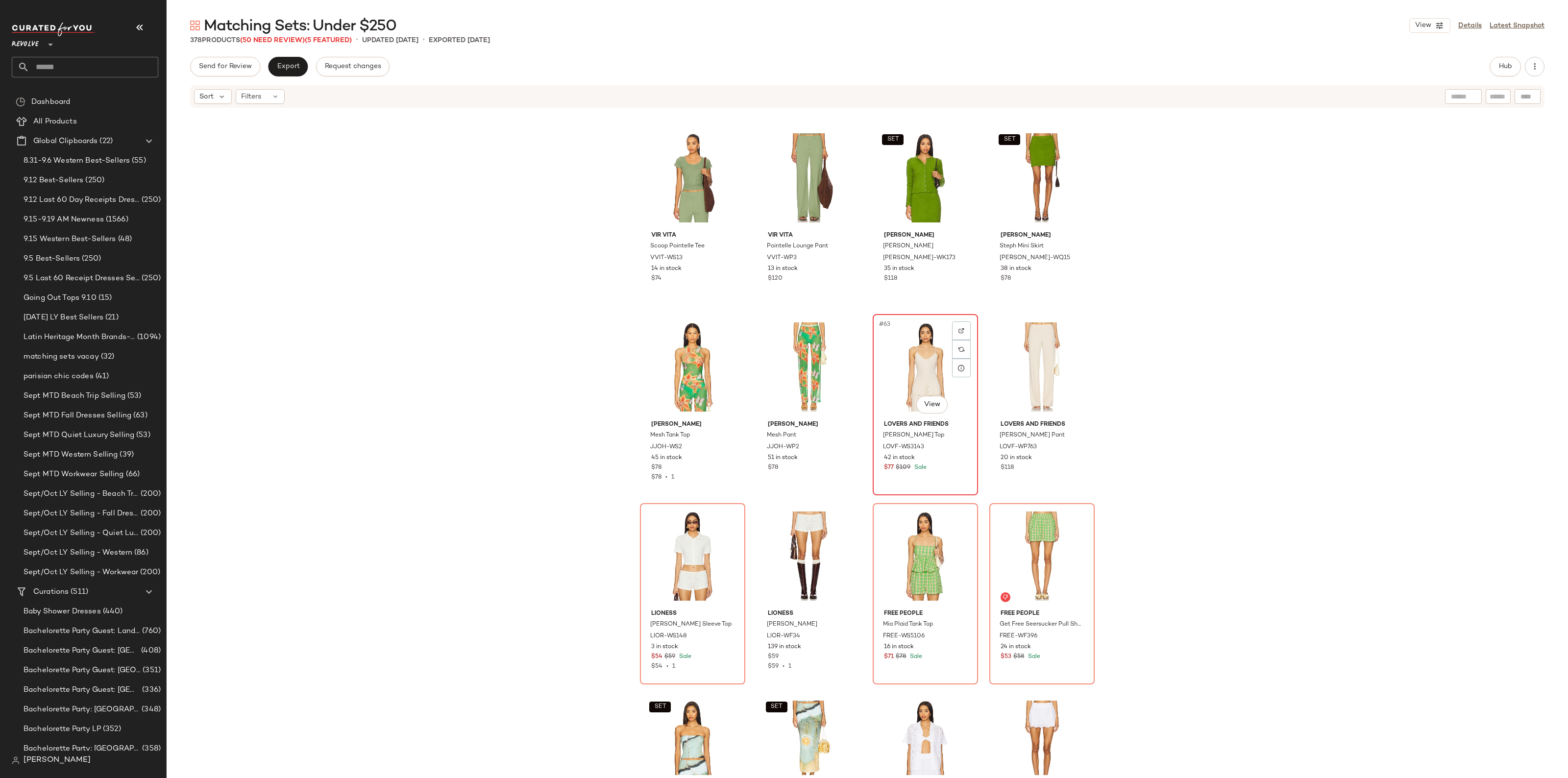
click at [911, 358] on div "#63 View" at bounding box center [925, 367] width 98 height 99
click at [1003, 537] on div "#68 View" at bounding box center [1042, 556] width 98 height 99
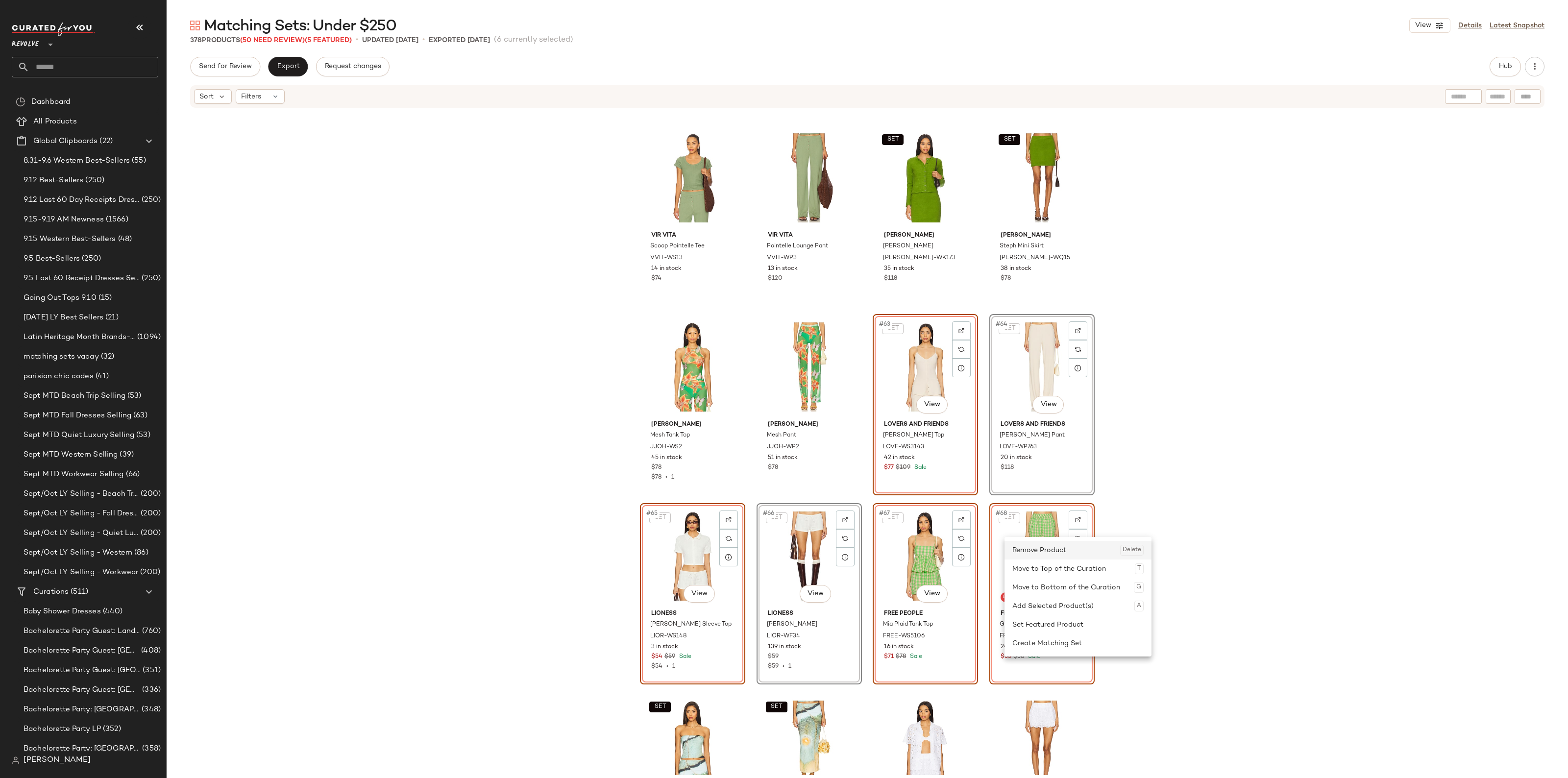
click at [1020, 554] on div "Remove Product Delete" at bounding box center [1077, 550] width 131 height 19
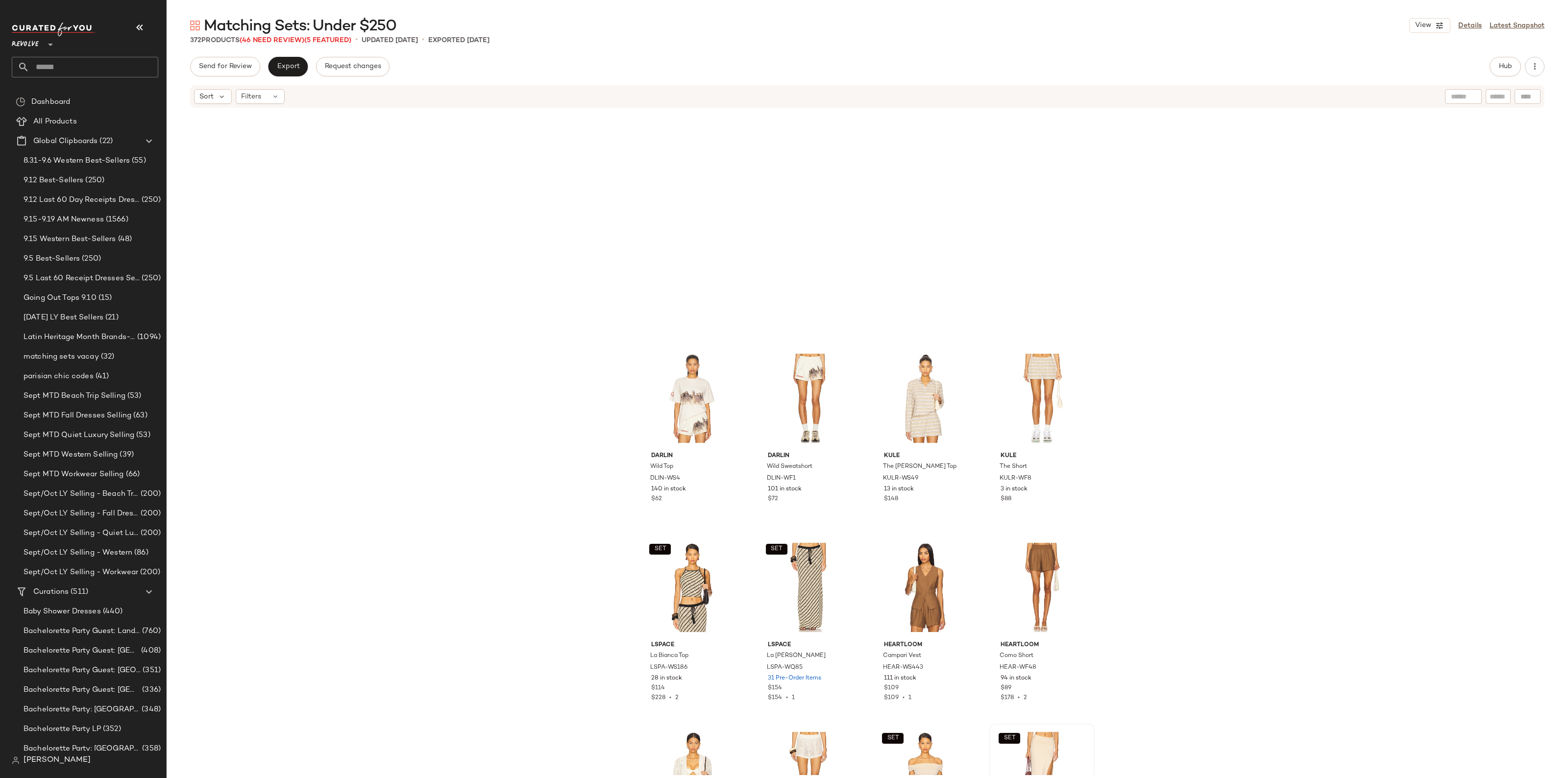
scroll to position [3621, 0]
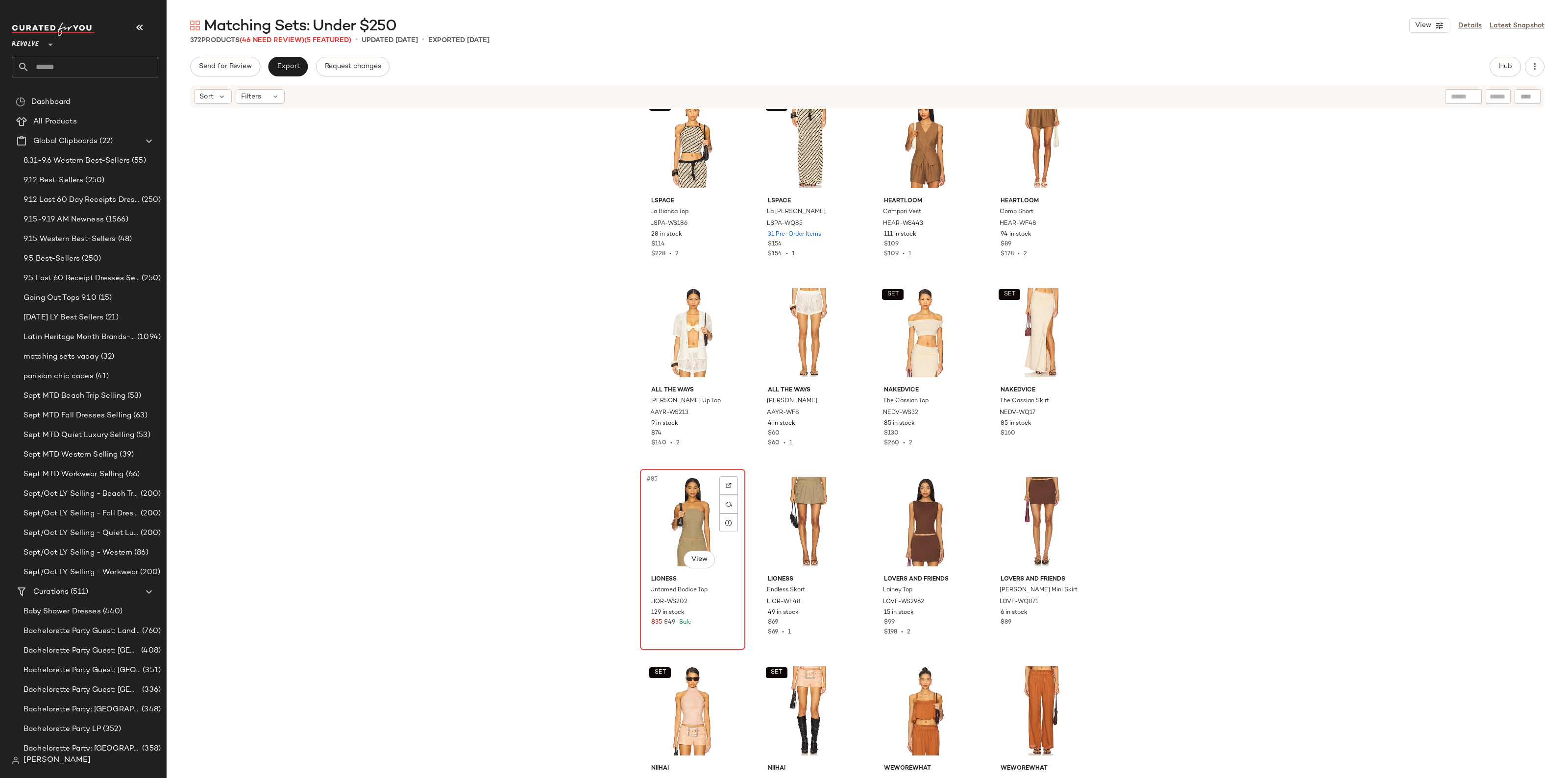
click at [679, 533] on div "#85 View" at bounding box center [692, 522] width 98 height 99
click at [807, 512] on div "#86 View" at bounding box center [809, 522] width 98 height 99
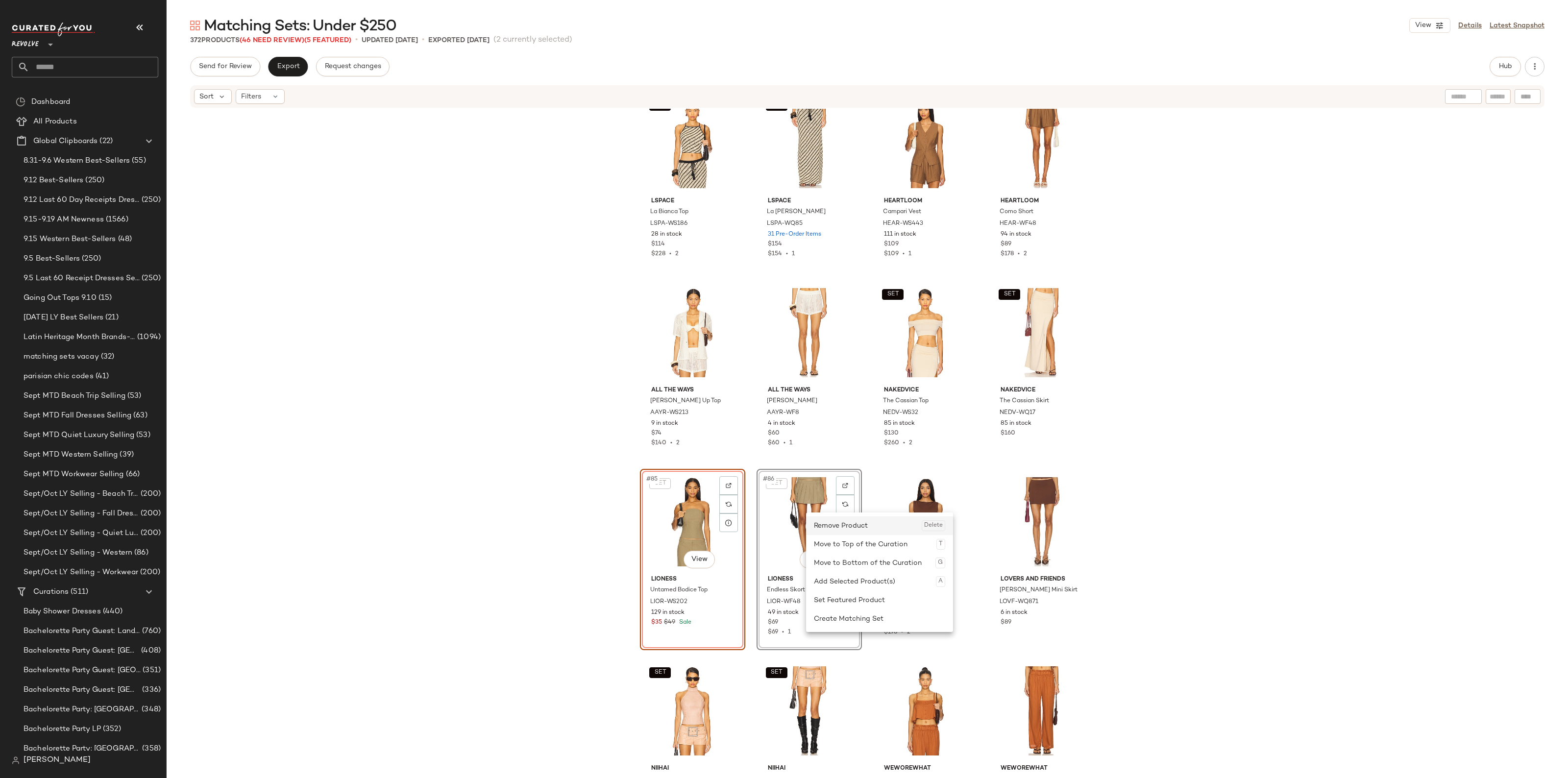
click at [826, 532] on div "Remove Product Delete" at bounding box center [879, 526] width 131 height 19
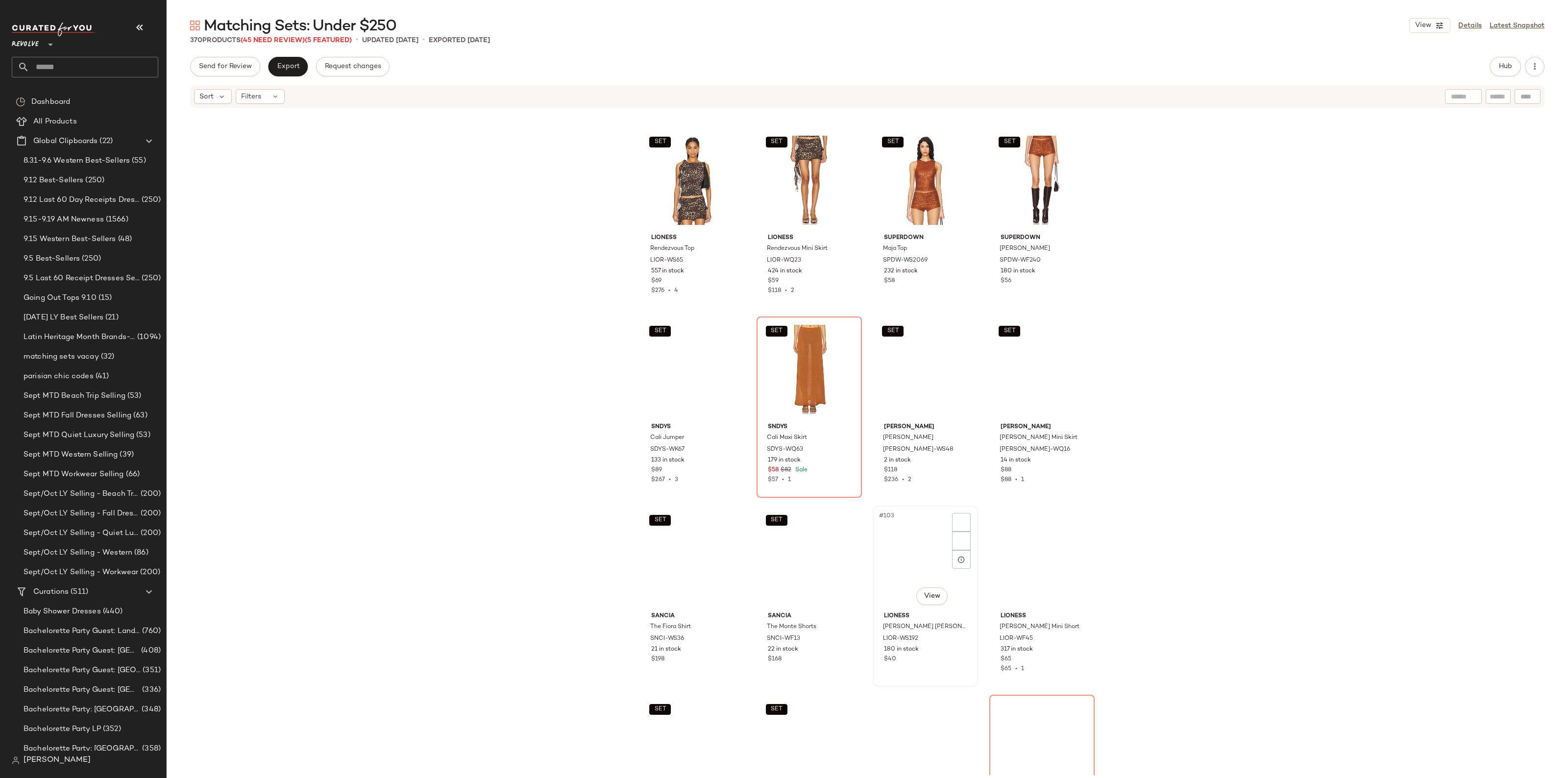
scroll to position [4357, 0]
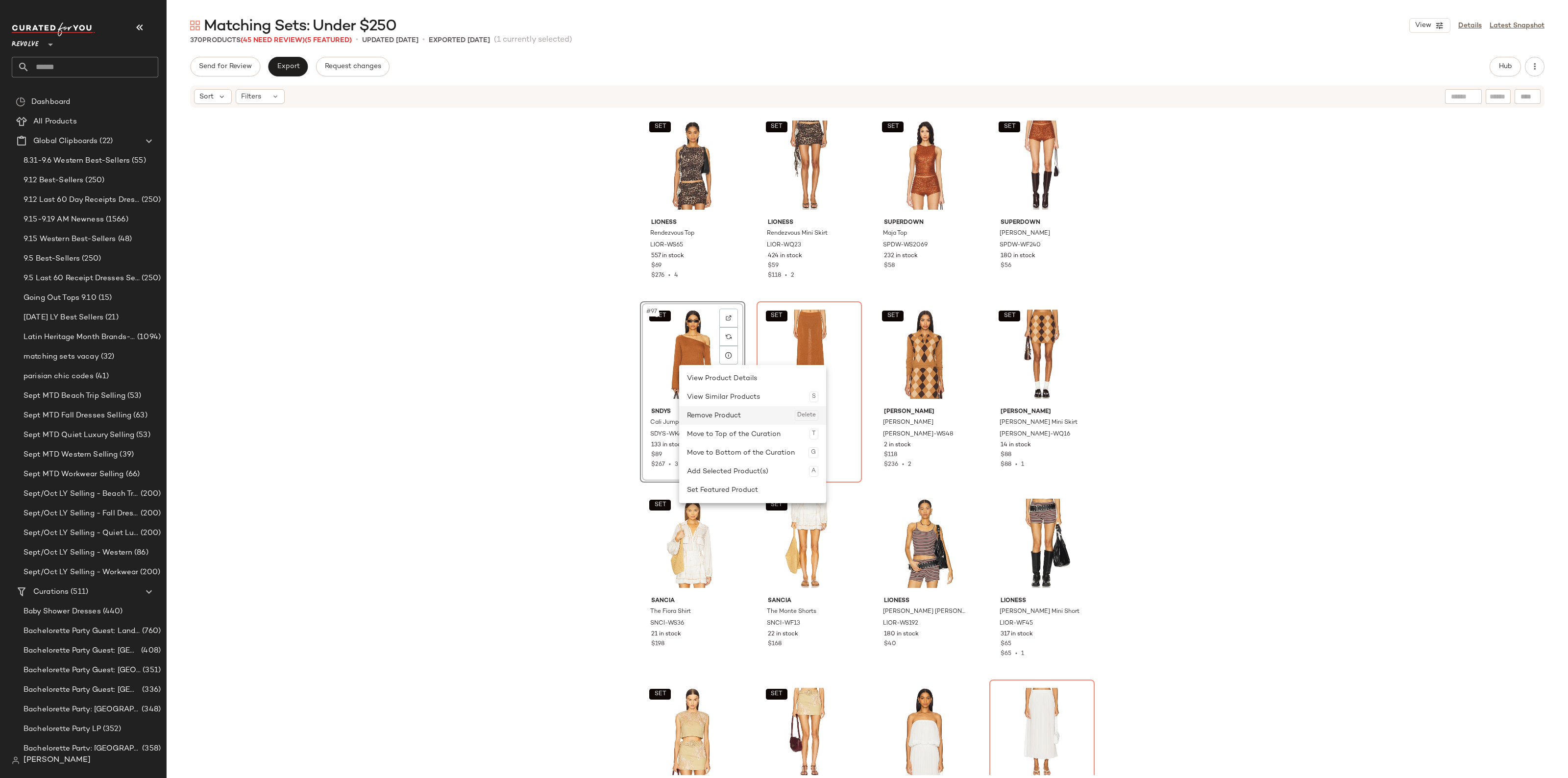
click at [719, 416] on div "Remove Product Delete" at bounding box center [752, 415] width 131 height 19
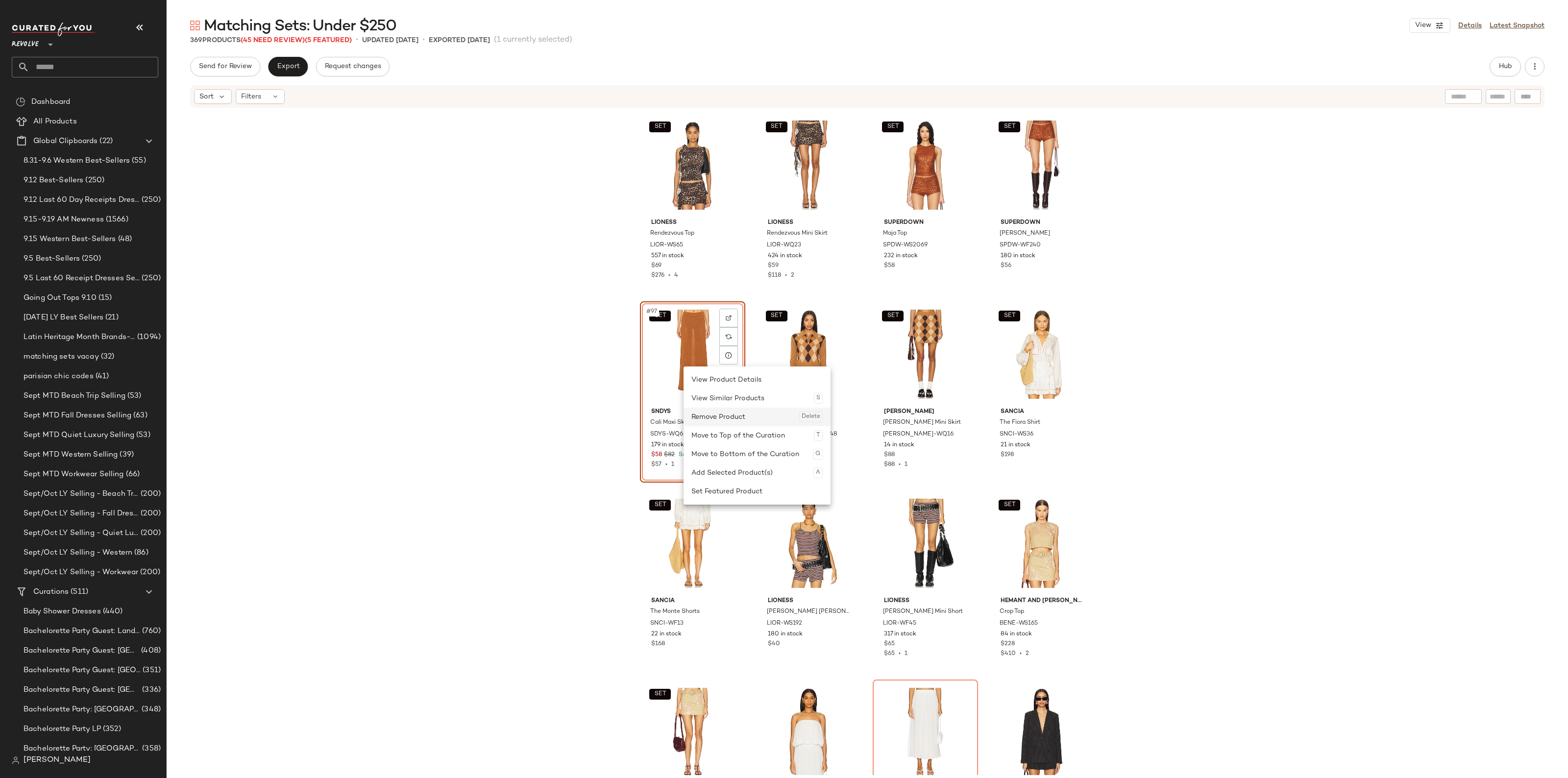
click at [742, 416] on div "Remove Product Delete" at bounding box center [756, 417] width 131 height 19
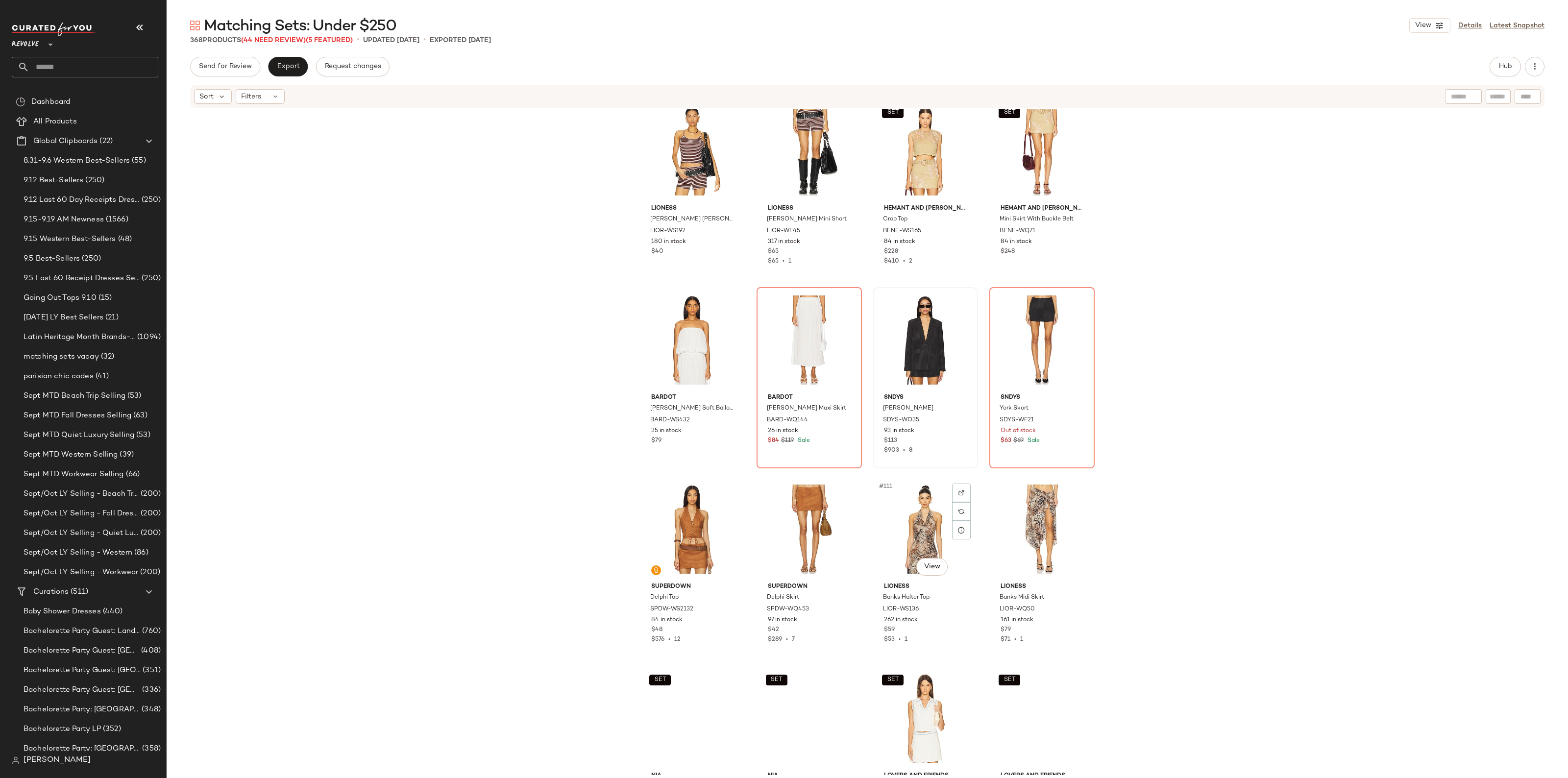
scroll to position [4785, 0]
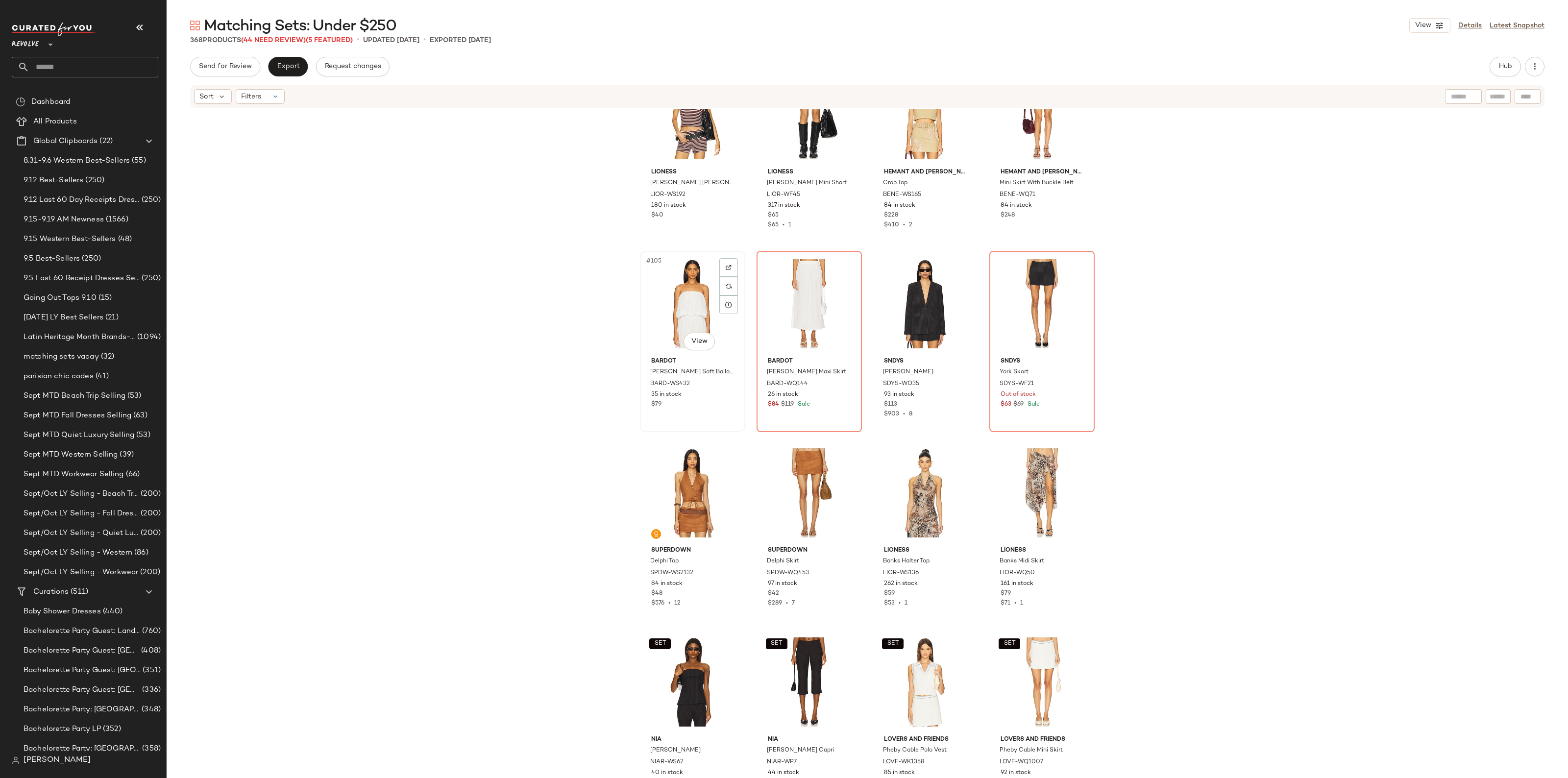
click at [680, 305] on div "#105 View" at bounding box center [692, 303] width 98 height 99
click at [1012, 279] on div "#108 View" at bounding box center [1042, 303] width 98 height 99
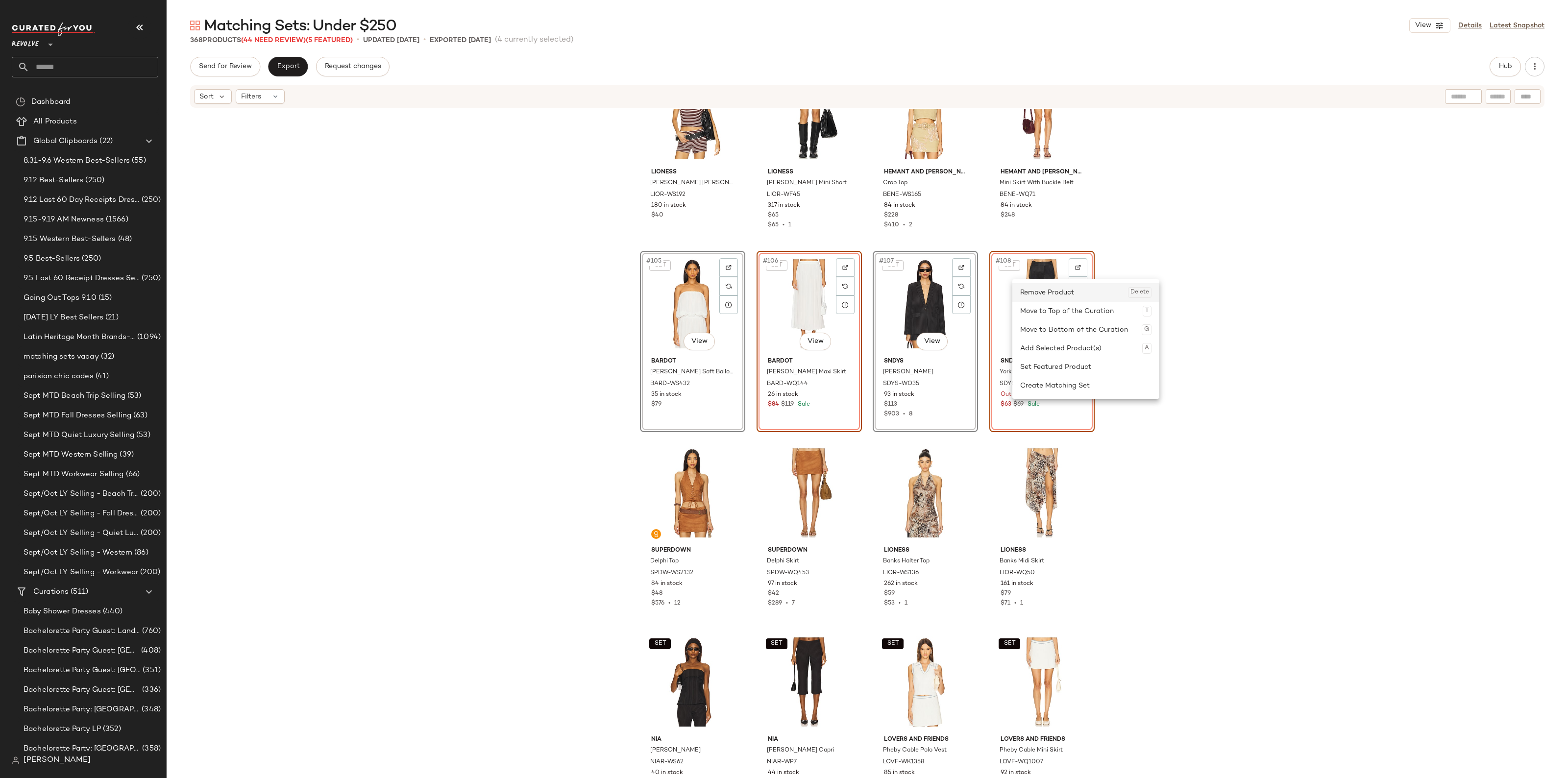
click at [1033, 295] on div "Remove Product Delete" at bounding box center [1085, 292] width 131 height 19
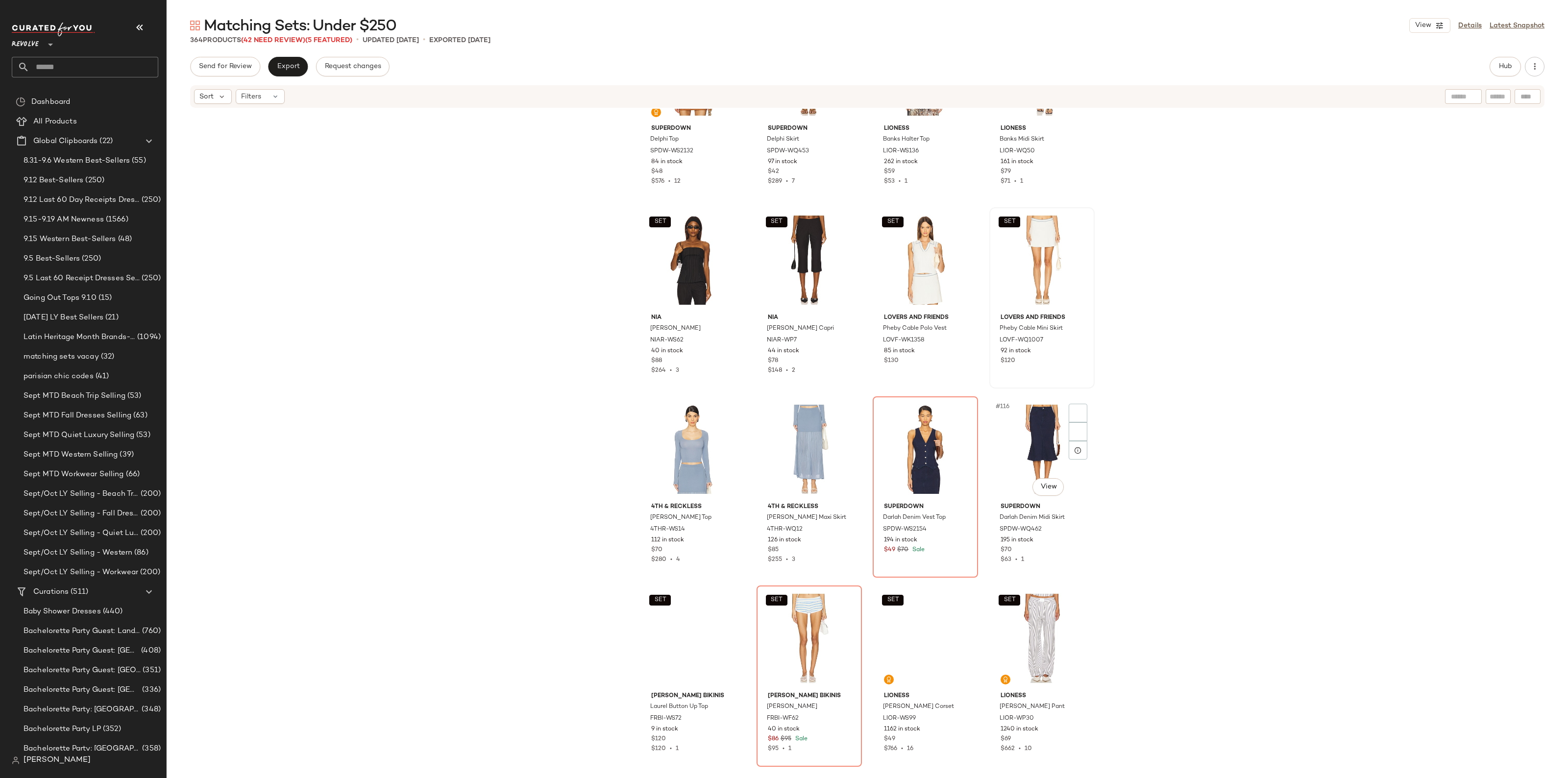
scroll to position [5031, 0]
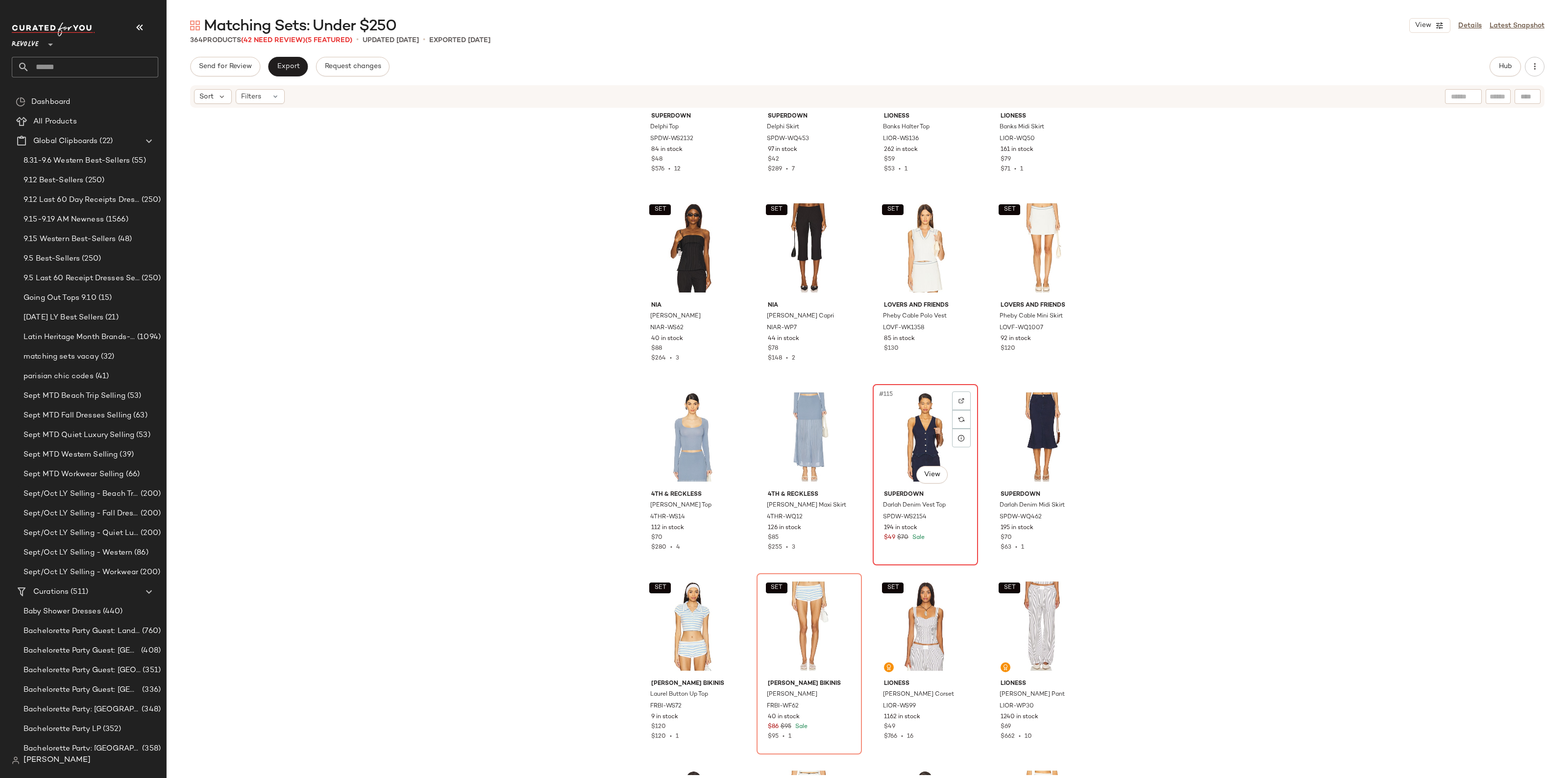
click at [920, 425] on div "#115 View" at bounding box center [925, 437] width 98 height 99
click at [800, 627] on div "SET #118 View" at bounding box center [809, 626] width 98 height 99
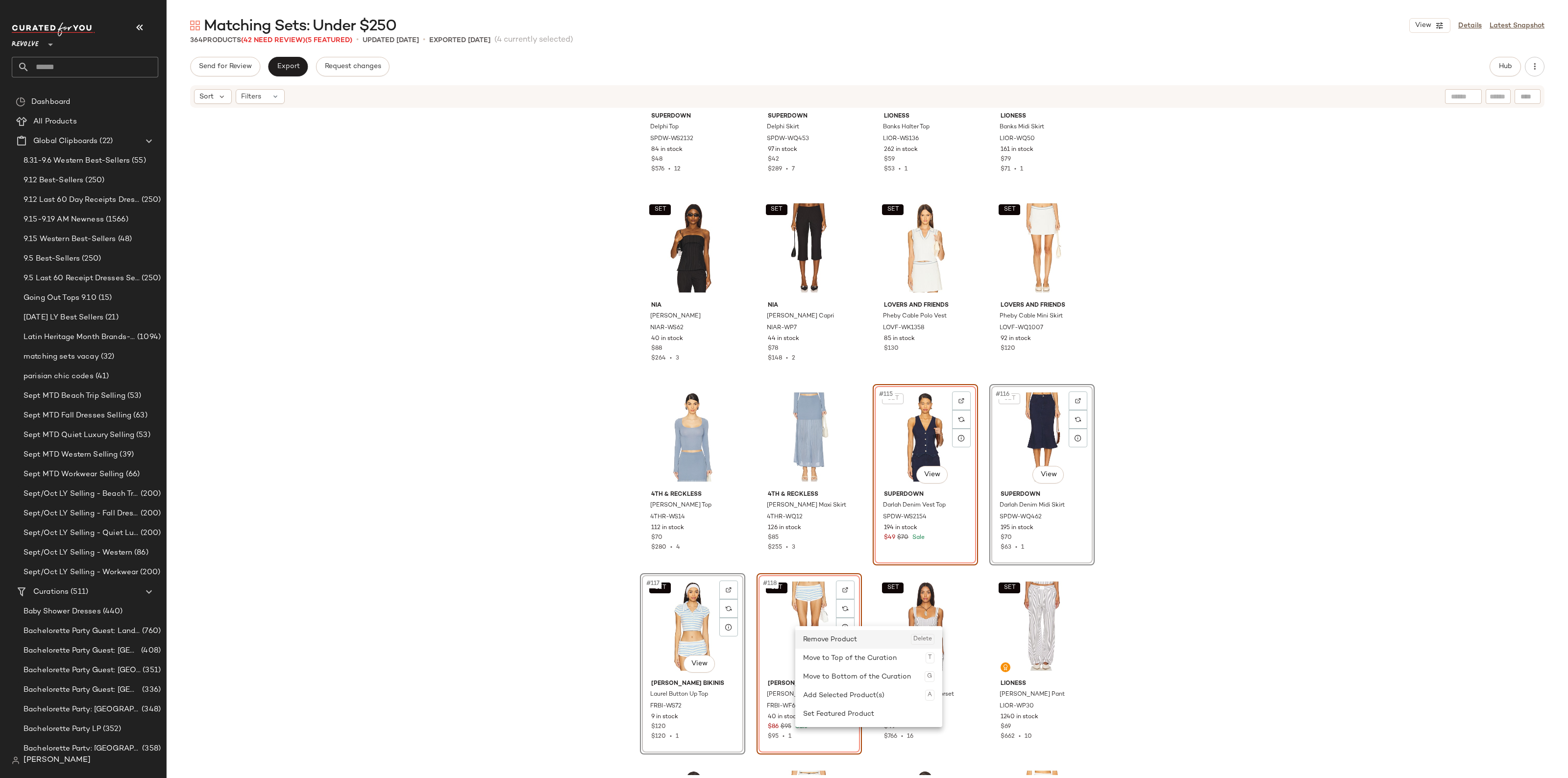
click at [812, 640] on div "Remove Product Delete" at bounding box center [868, 640] width 131 height 19
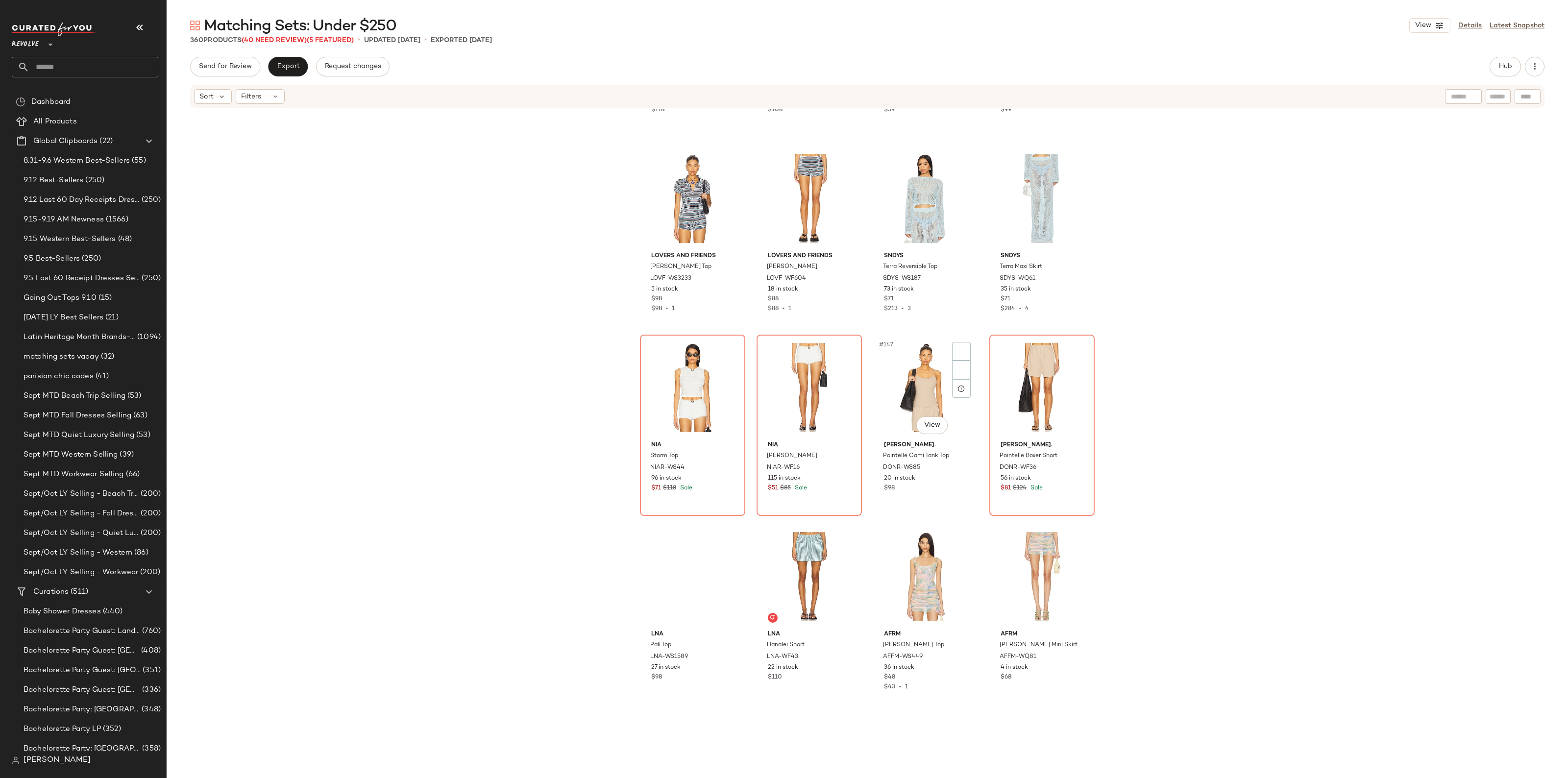
scroll to position [6623, 0]
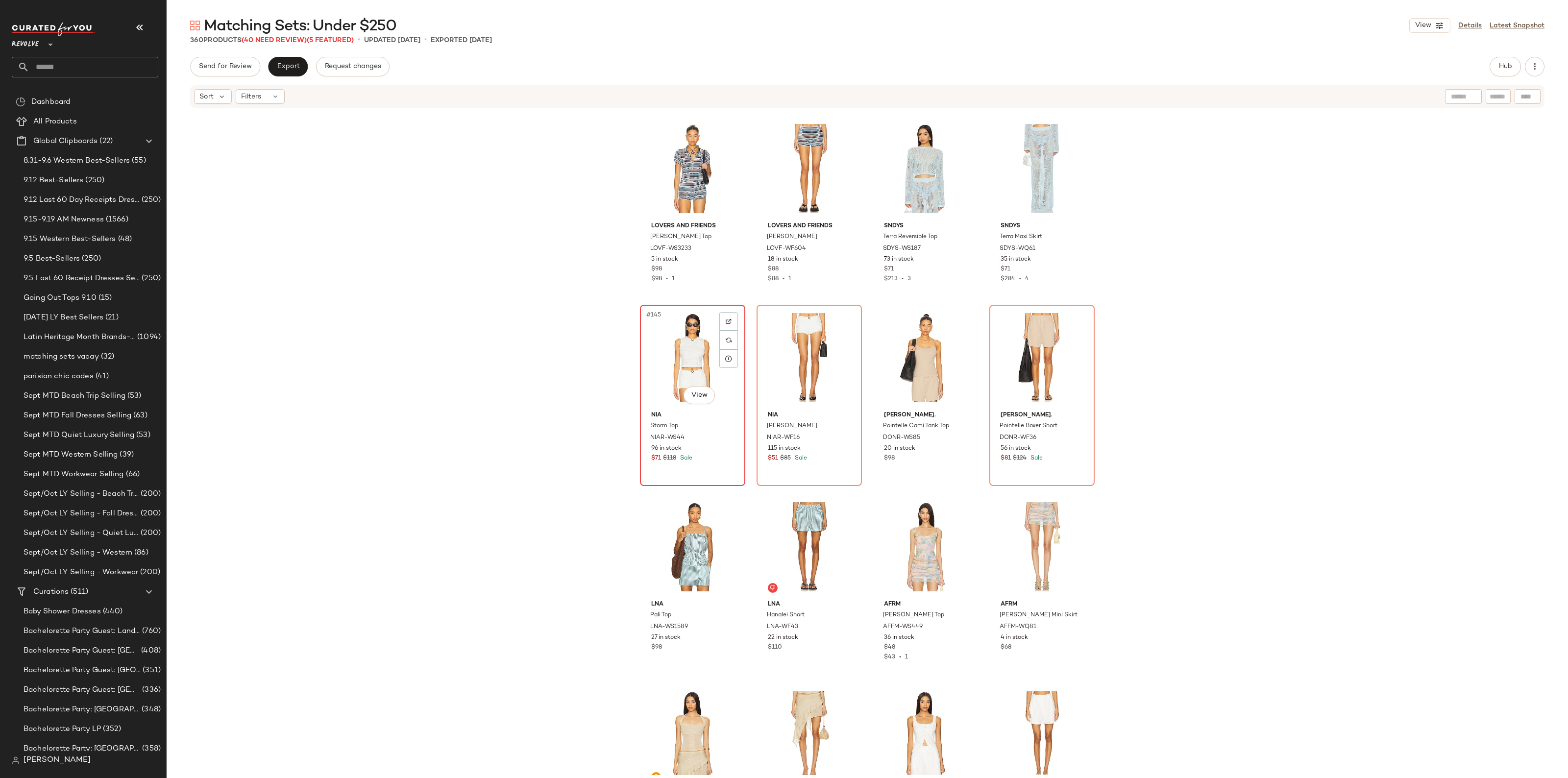
click at [682, 358] on div "#145 View" at bounding box center [692, 358] width 98 height 99
click at [792, 352] on div "#146 View" at bounding box center [809, 358] width 98 height 99
click at [886, 344] on div "#147 View" at bounding box center [925, 358] width 98 height 99
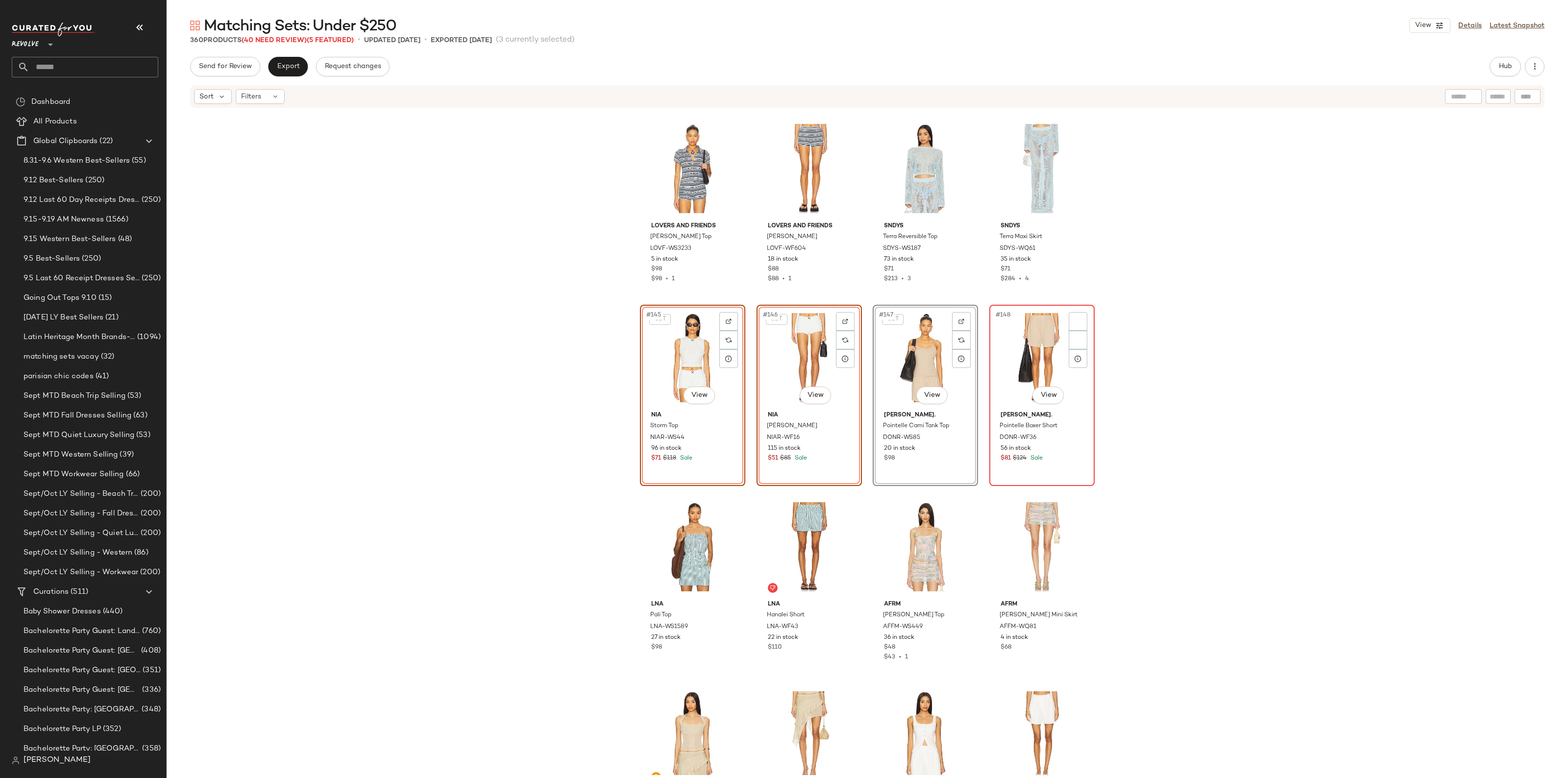
click at [999, 352] on div "#148 View" at bounding box center [1042, 358] width 98 height 99
drag, startPoint x: 999, startPoint y: 352, endPoint x: 1006, endPoint y: 359, distance: 9.9
click at [1027, 371] on div "Remove Product Delete" at bounding box center [1072, 366] width 131 height 19
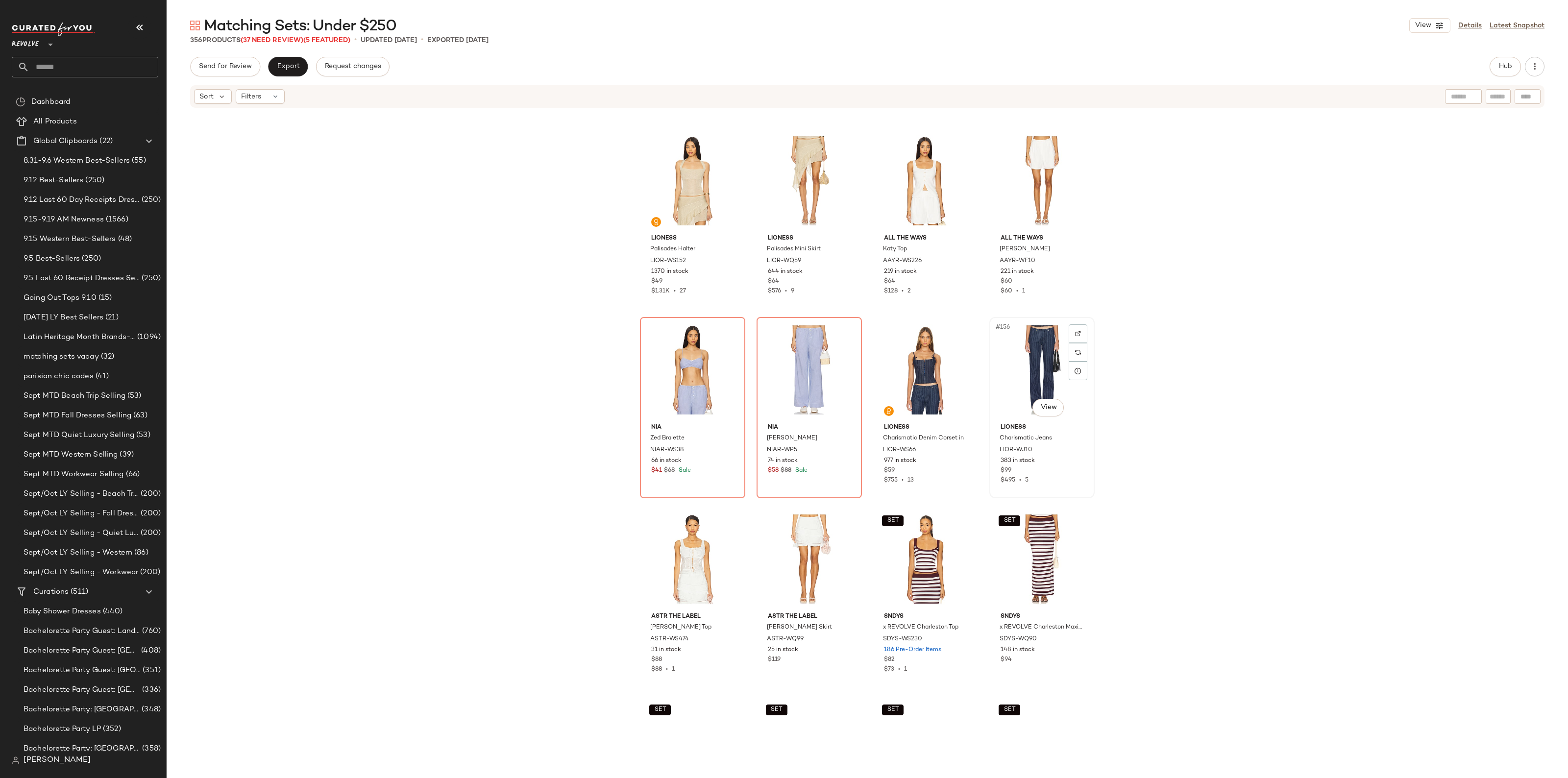
scroll to position [6990, 0]
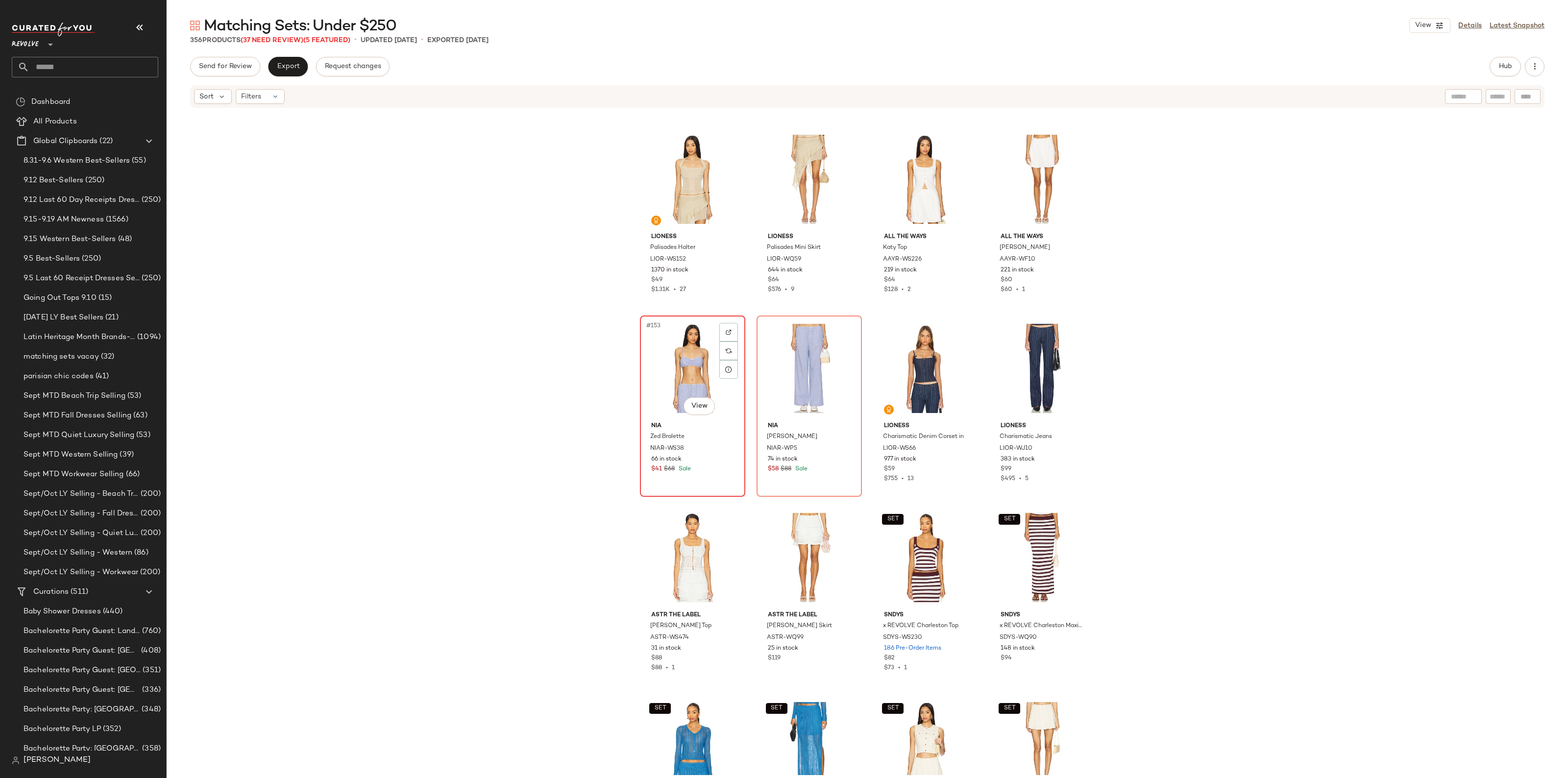
click at [659, 376] on div "#153 View" at bounding box center [692, 368] width 98 height 99
click at [805, 381] on div "#154 View" at bounding box center [809, 368] width 98 height 99
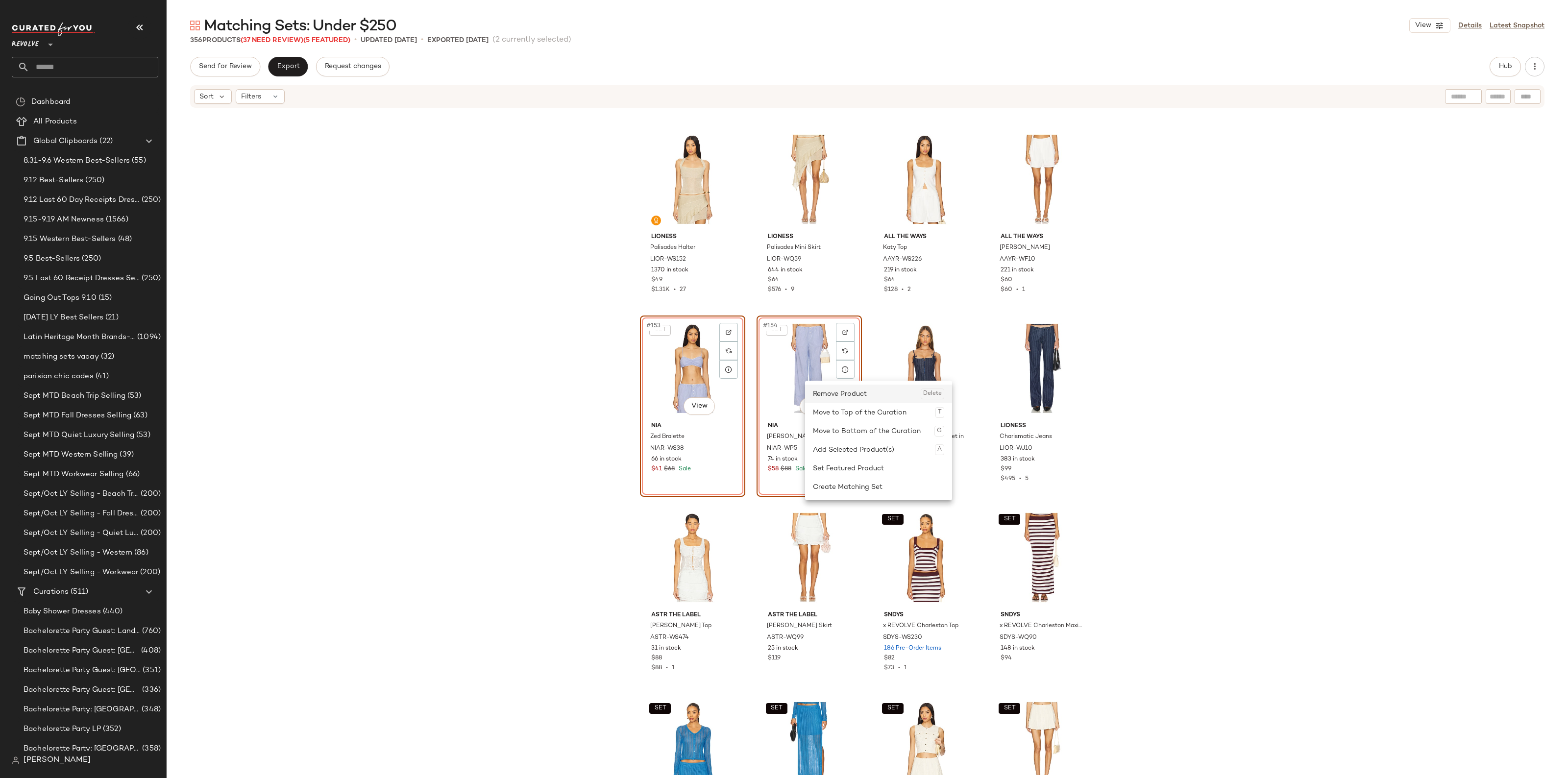
click at [824, 395] on div "Remove Product Delete" at bounding box center [878, 394] width 131 height 19
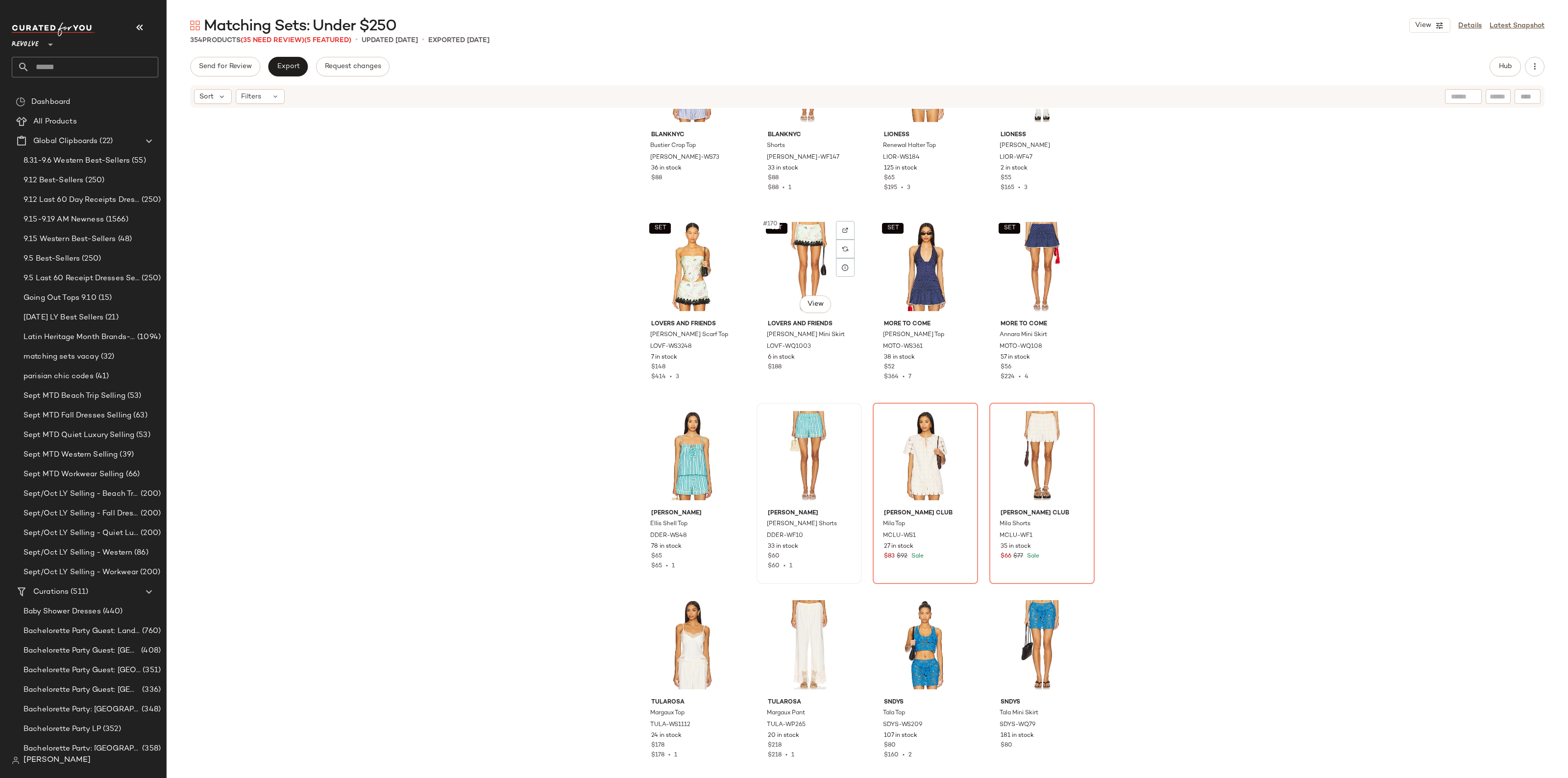
scroll to position [7909, 0]
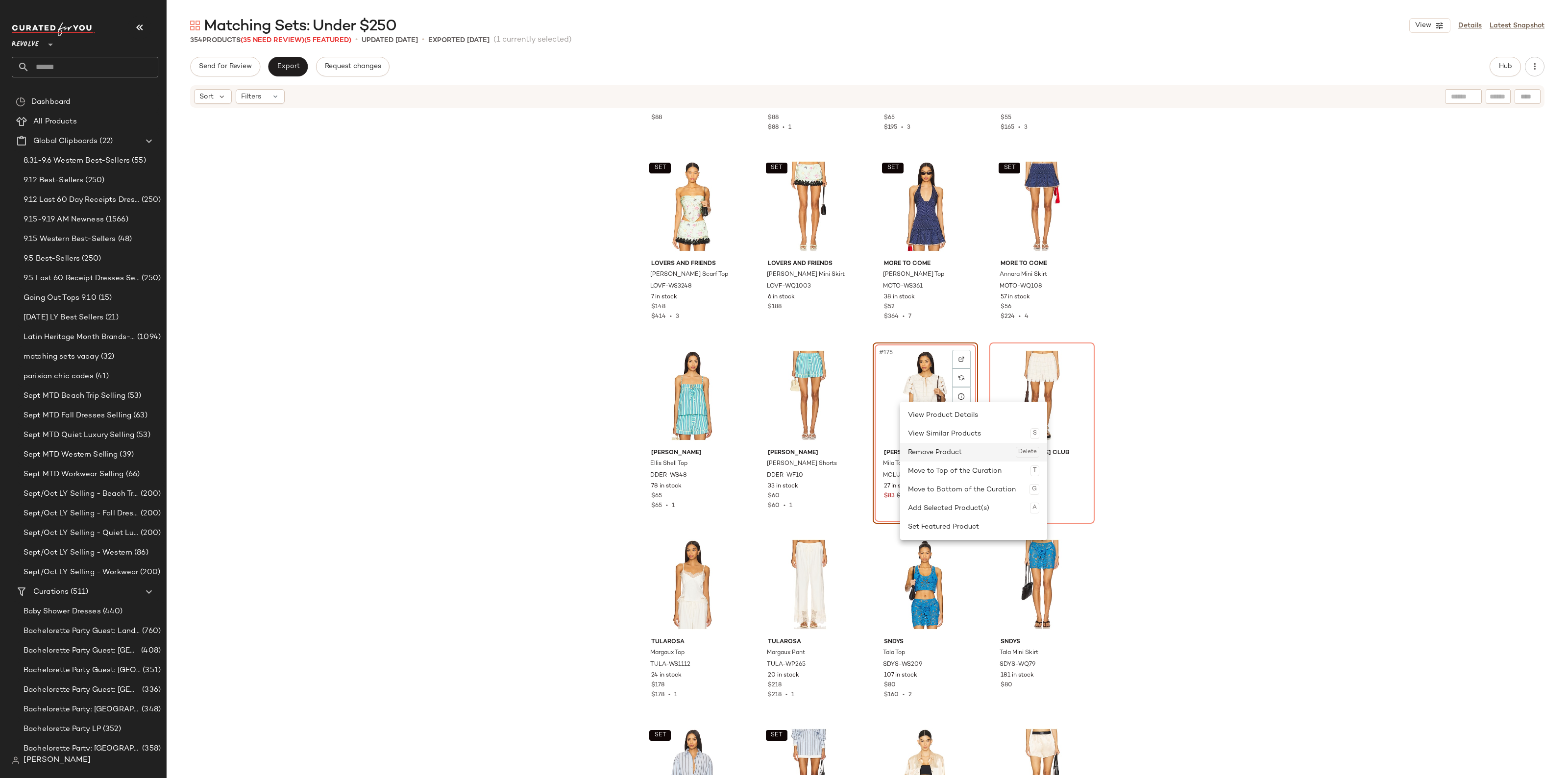
click at [944, 446] on div "Remove Product Delete" at bounding box center [973, 452] width 131 height 19
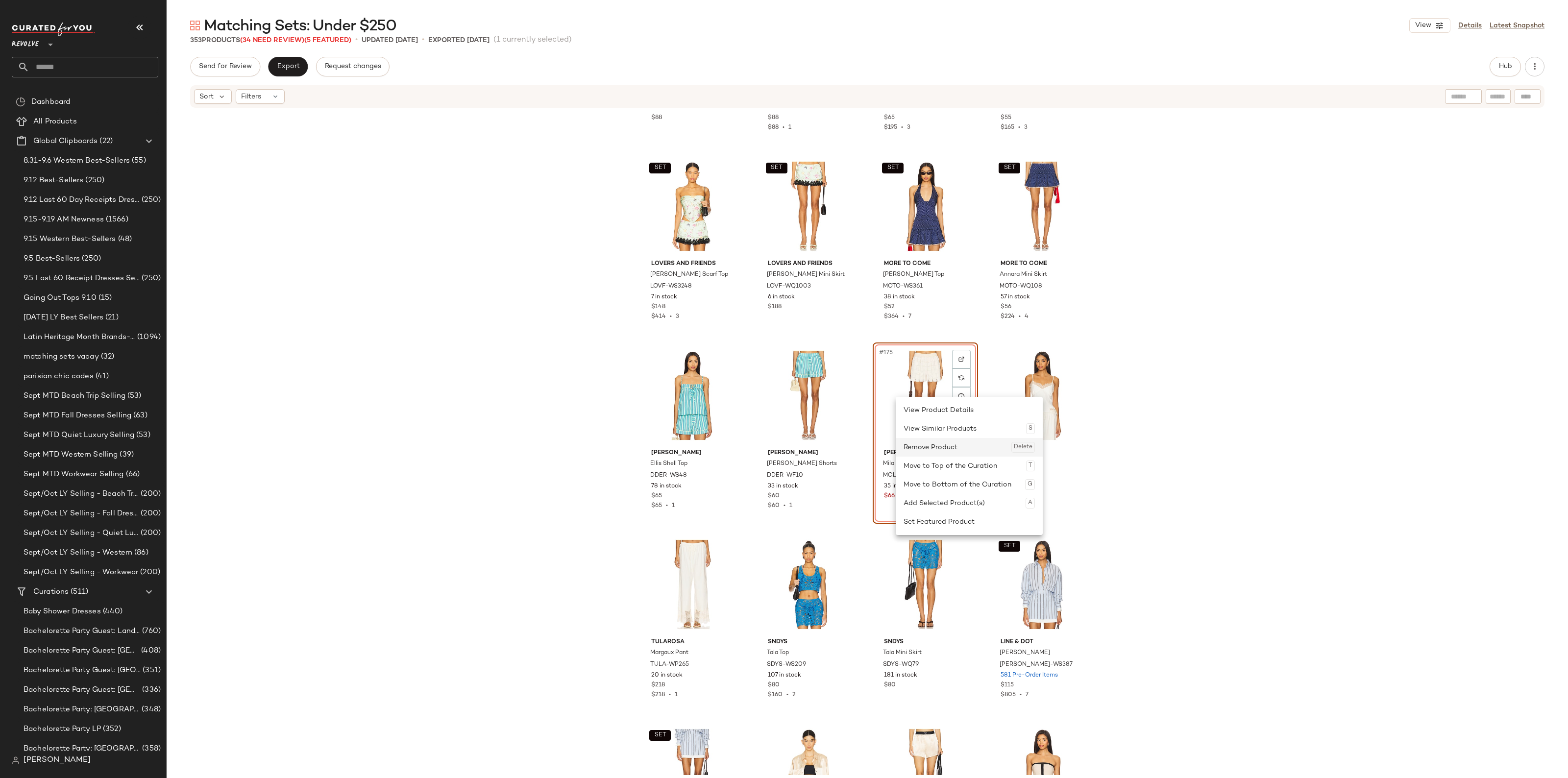
click at [957, 445] on div "Remove Product Delete" at bounding box center [968, 447] width 131 height 19
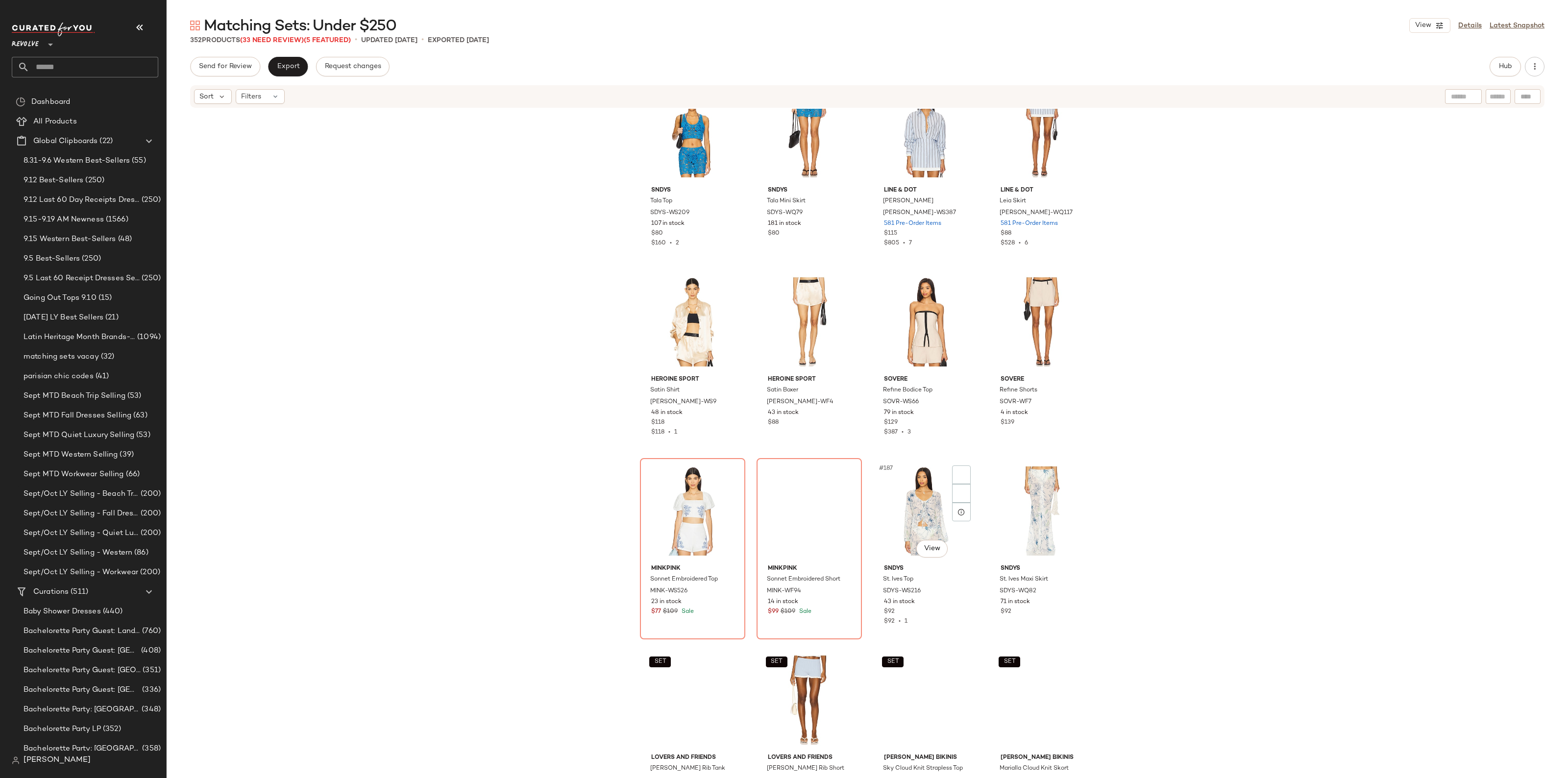
scroll to position [8460, 0]
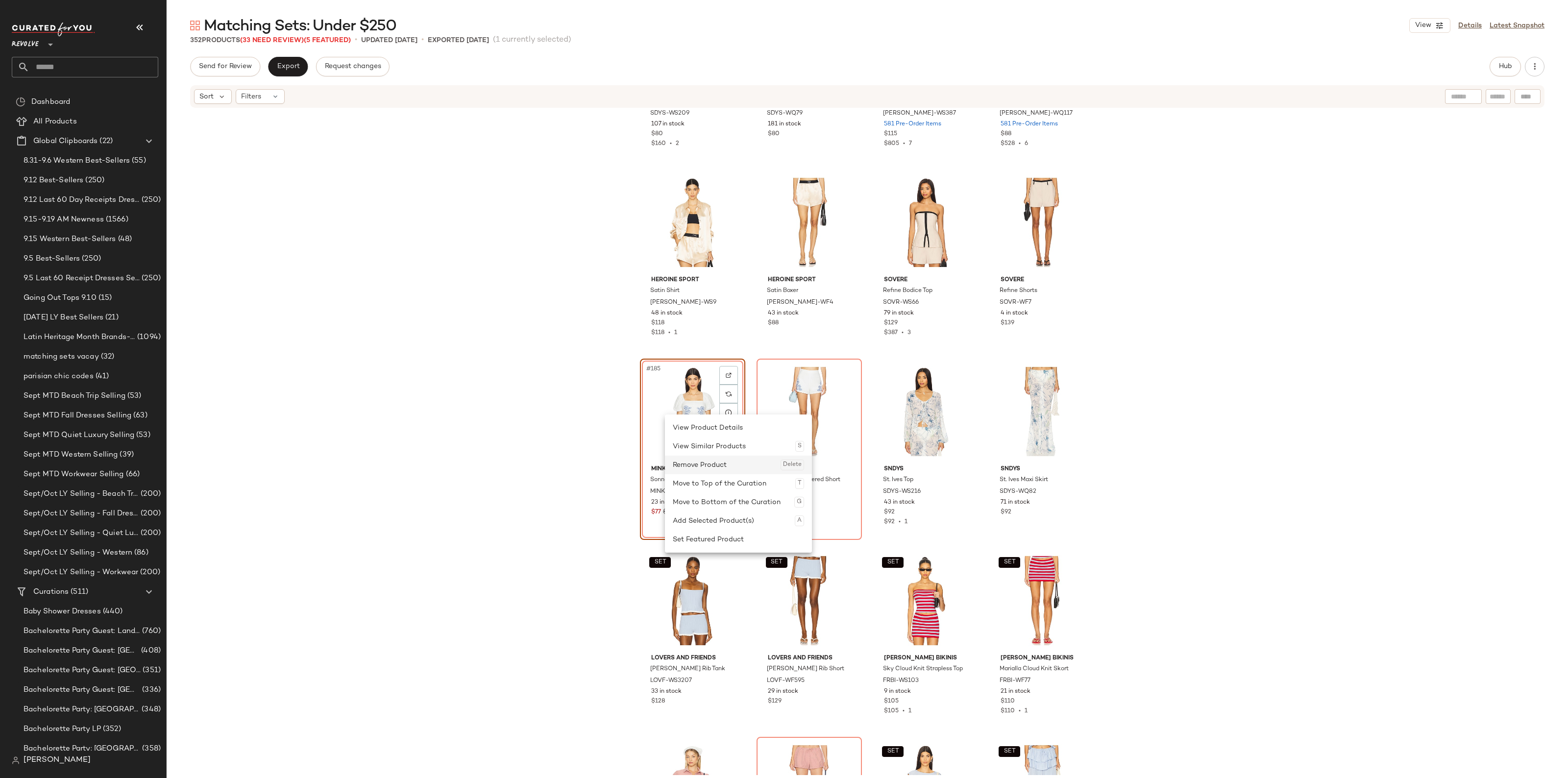
click at [709, 464] on div "Remove Product Delete" at bounding box center [738, 465] width 131 height 19
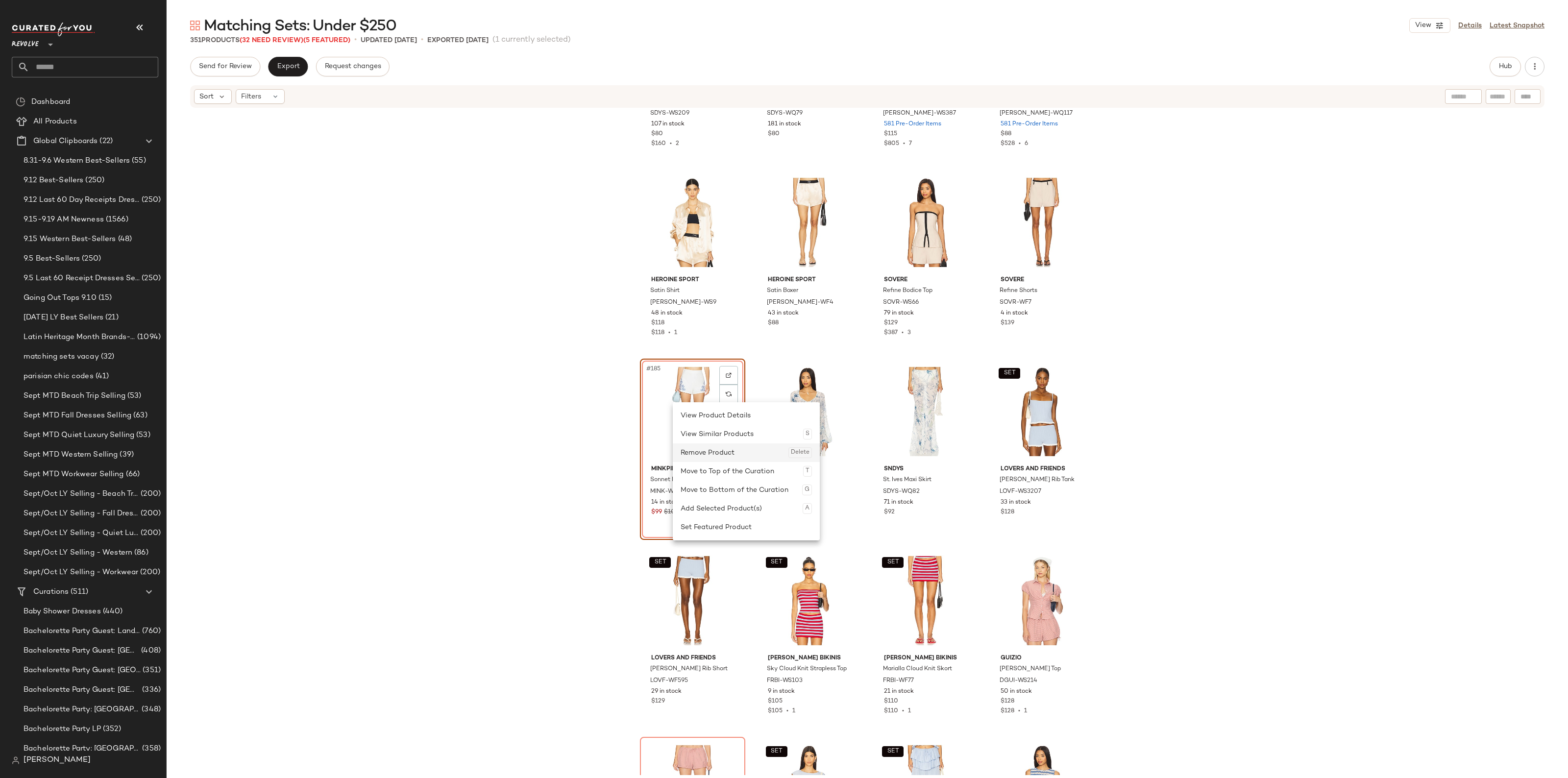
click at [706, 454] on div "Remove Product Delete" at bounding box center [745, 453] width 131 height 19
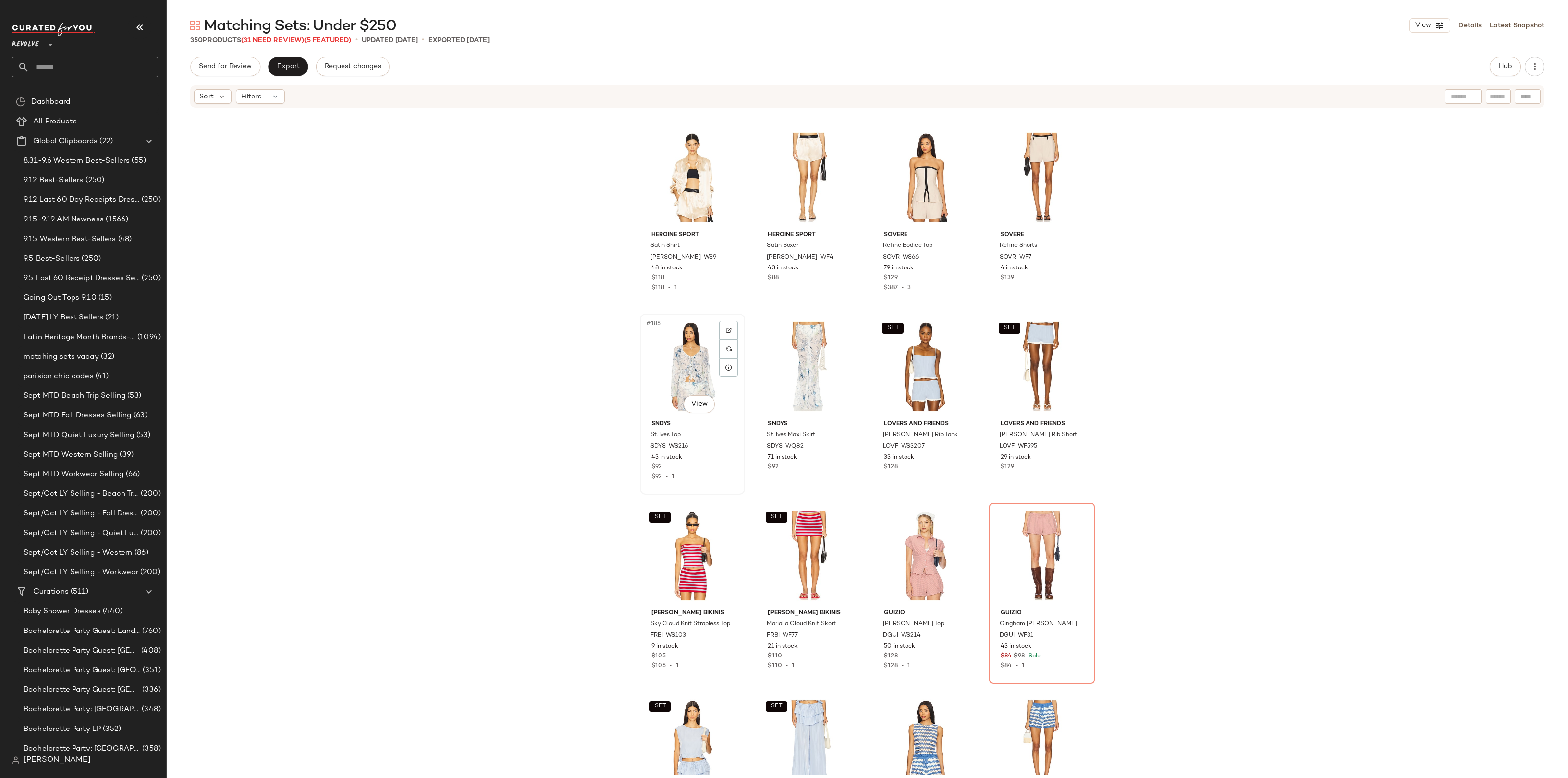
scroll to position [8644, 0]
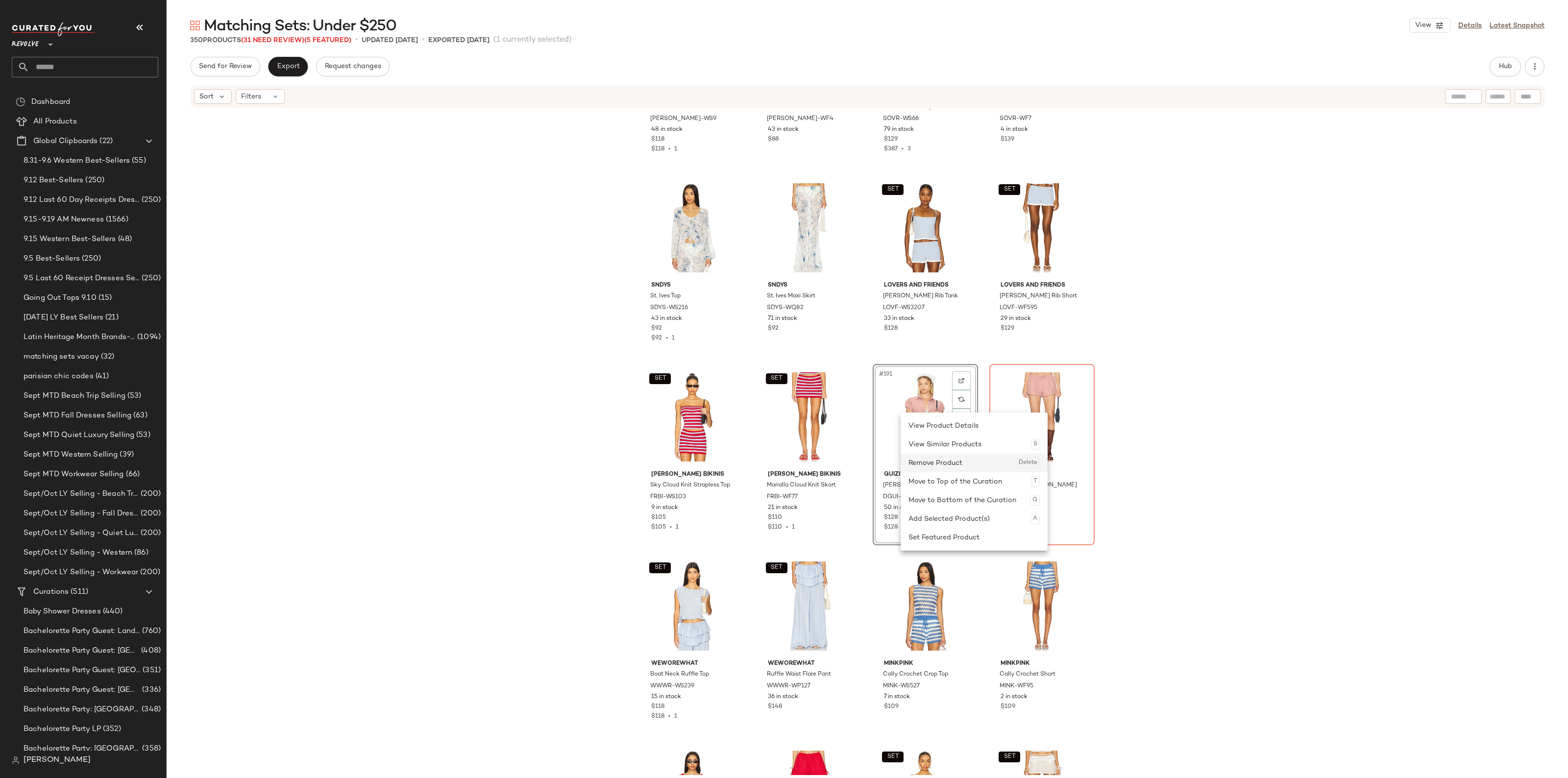
click at [931, 459] on div "Remove Product Delete" at bounding box center [973, 463] width 131 height 19
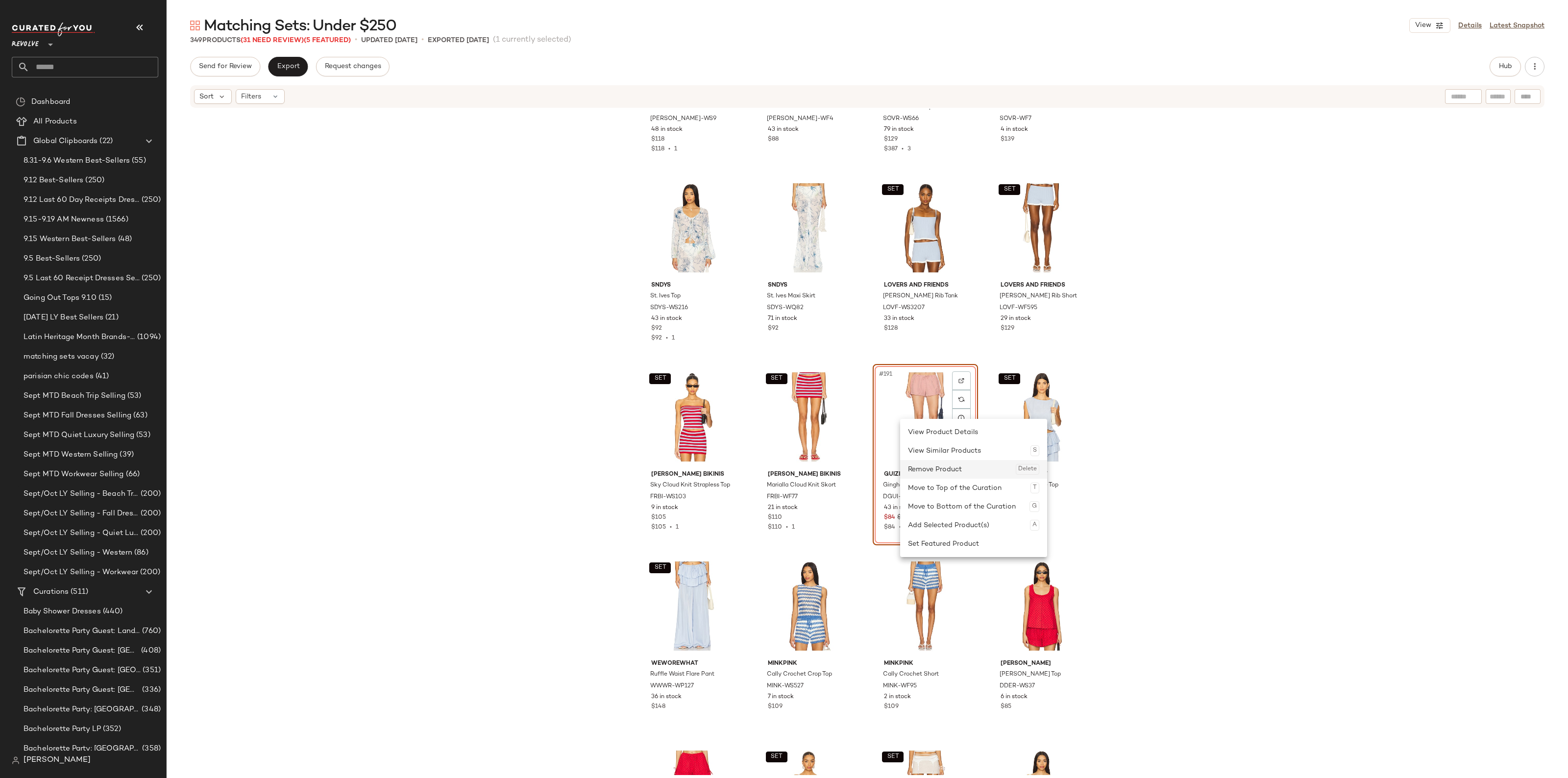
click at [935, 465] on div "Remove Product Delete" at bounding box center [973, 470] width 131 height 19
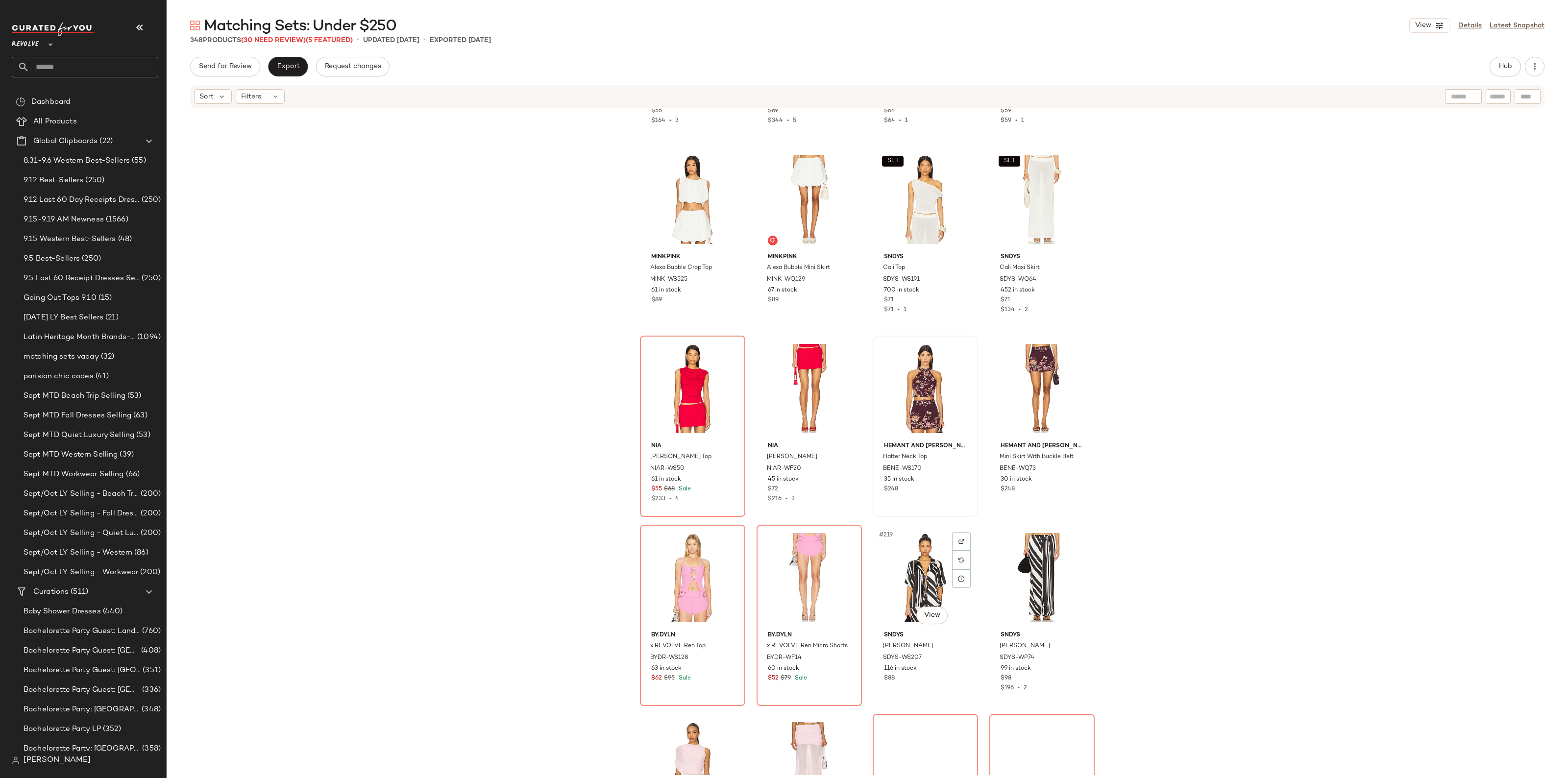
scroll to position [9808, 0]
click at [656, 373] on div "#213 View" at bounding box center [692, 388] width 98 height 99
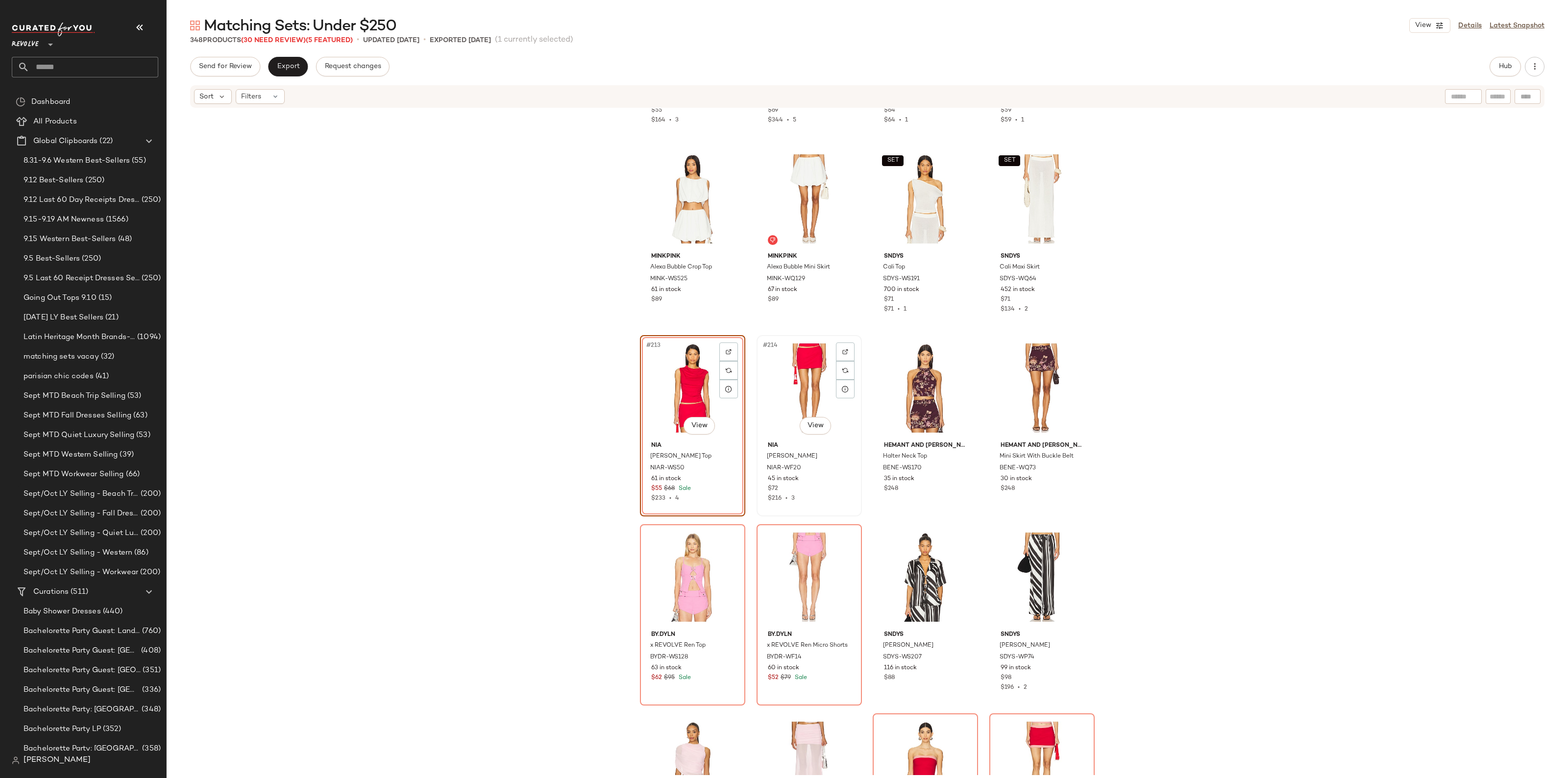
click at [806, 378] on div "#214 View" at bounding box center [809, 388] width 98 height 99
click at [685, 581] on div "#217 View" at bounding box center [692, 577] width 98 height 99
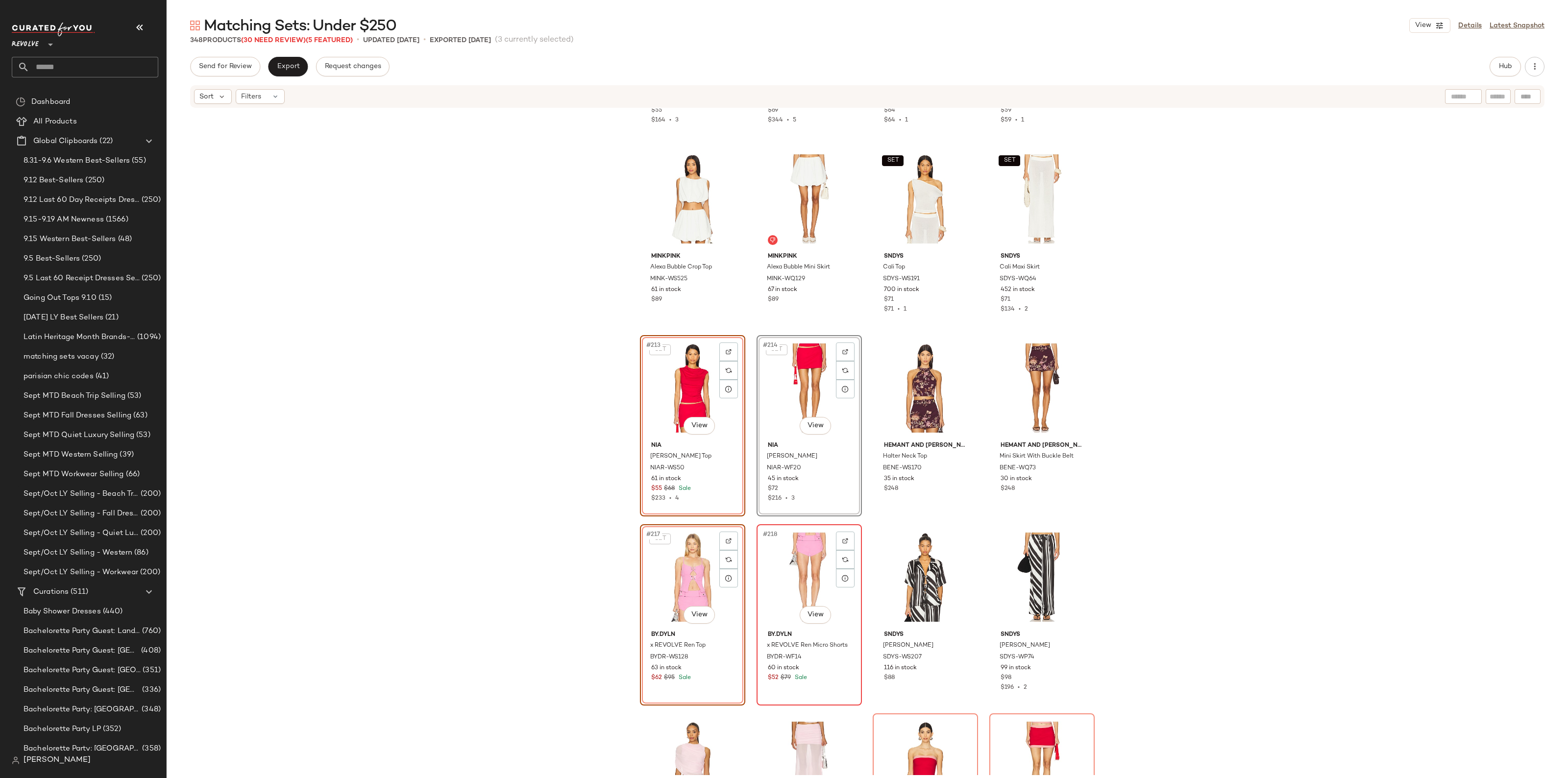
click at [777, 571] on div "#218 View" at bounding box center [809, 577] width 98 height 99
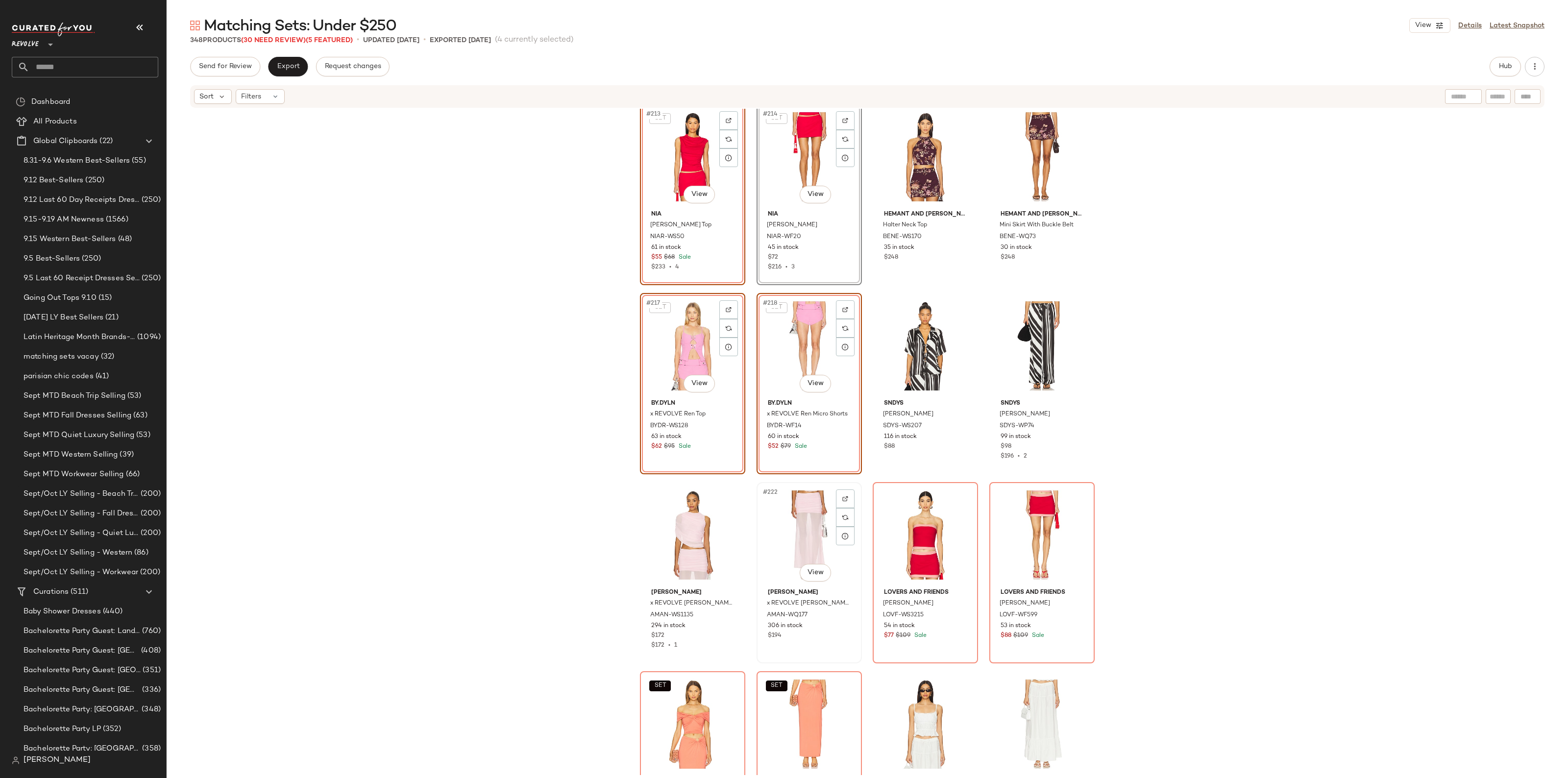
scroll to position [10114, 0]
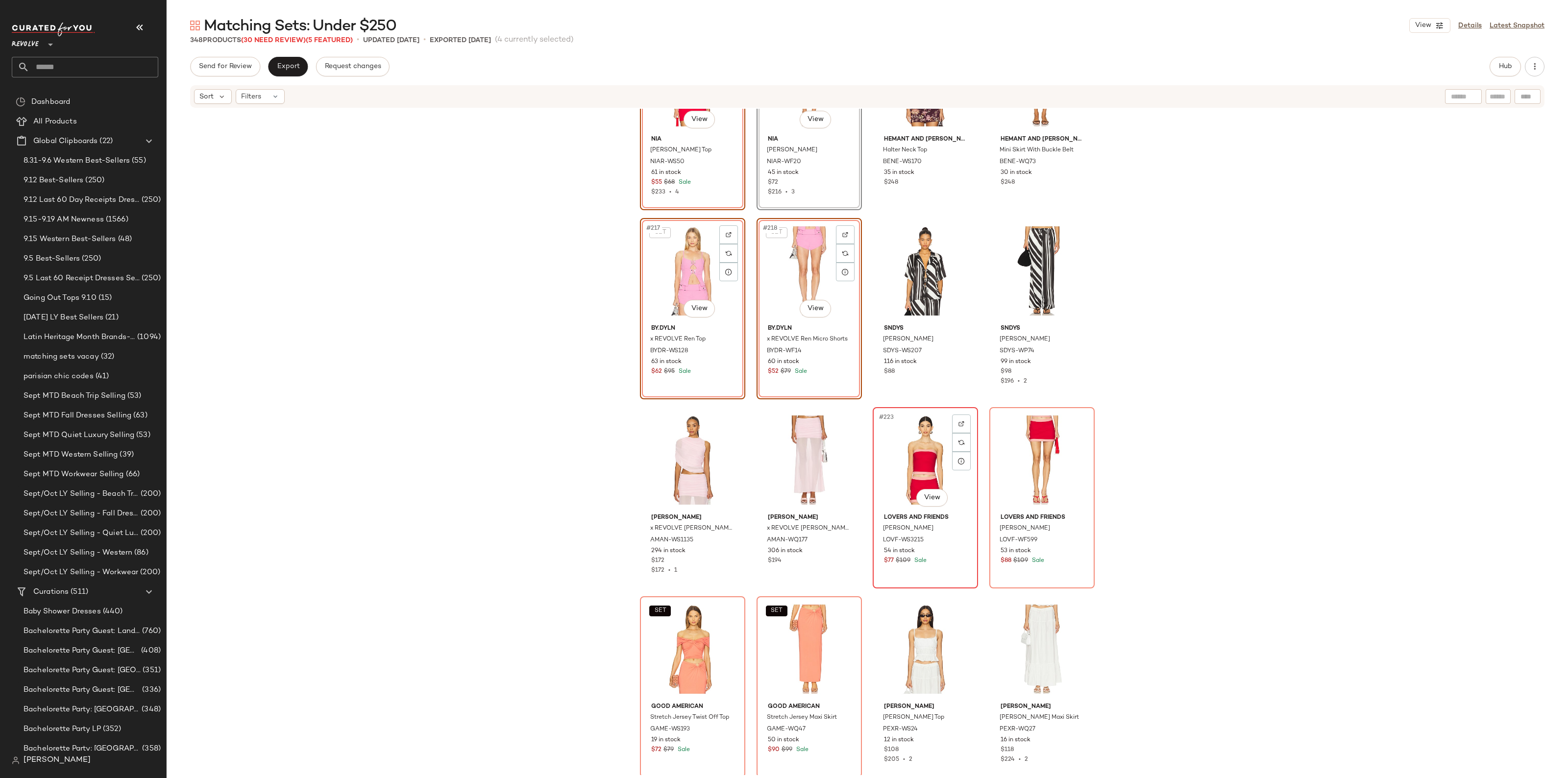
click at [899, 444] on div "#223 View" at bounding box center [925, 460] width 98 height 99
click at [1012, 463] on div "#224 View" at bounding box center [1042, 460] width 98 height 99
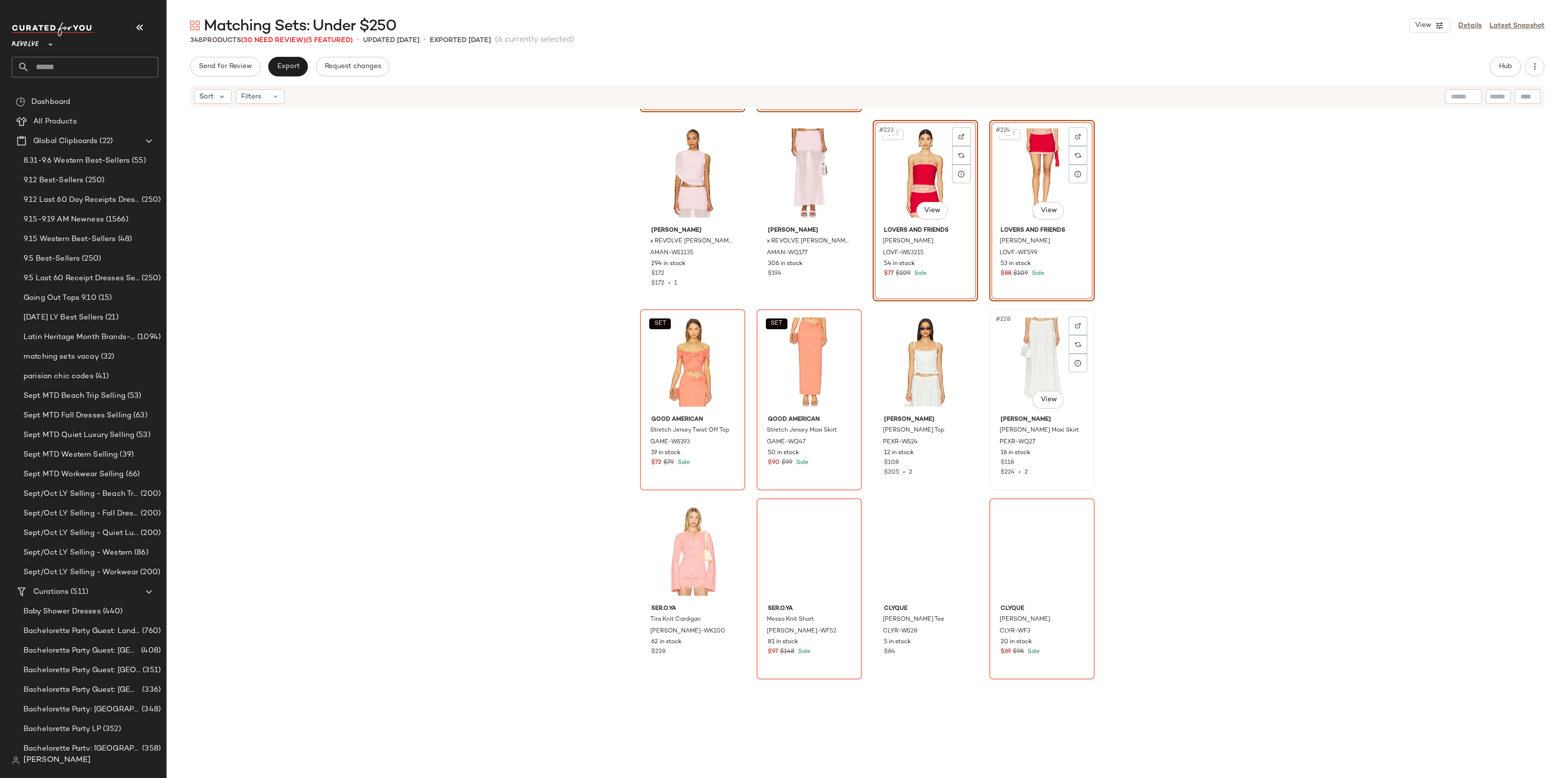
scroll to position [10420, 0]
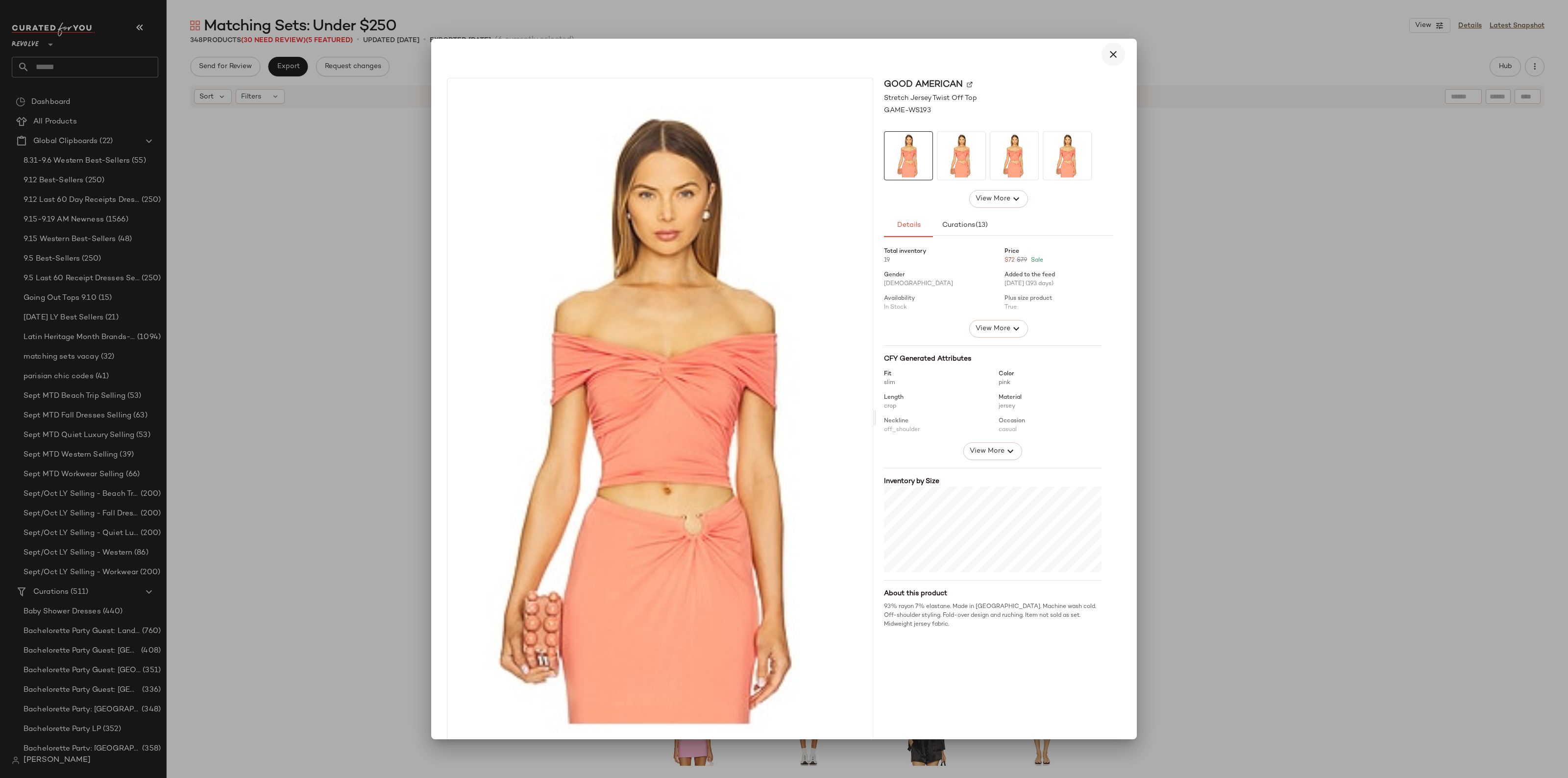
click at [1113, 54] on icon "button" at bounding box center [1113, 54] width 12 height 12
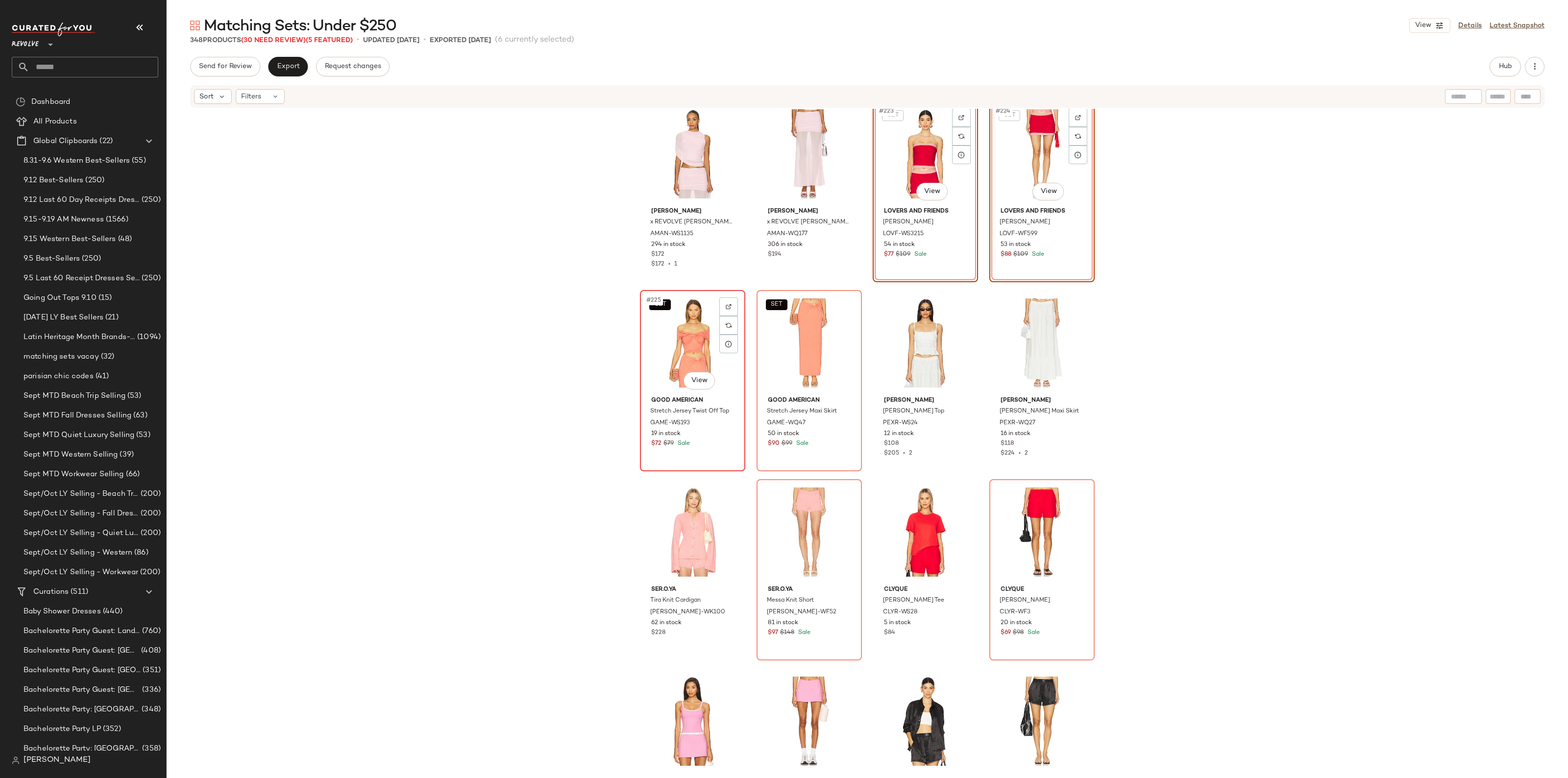
click at [702, 348] on div "SET #225 View" at bounding box center [692, 343] width 98 height 99
click at [799, 351] on div "SET #226 View" at bounding box center [809, 343] width 98 height 99
click at [690, 528] on div "#229 View" at bounding box center [692, 532] width 98 height 99
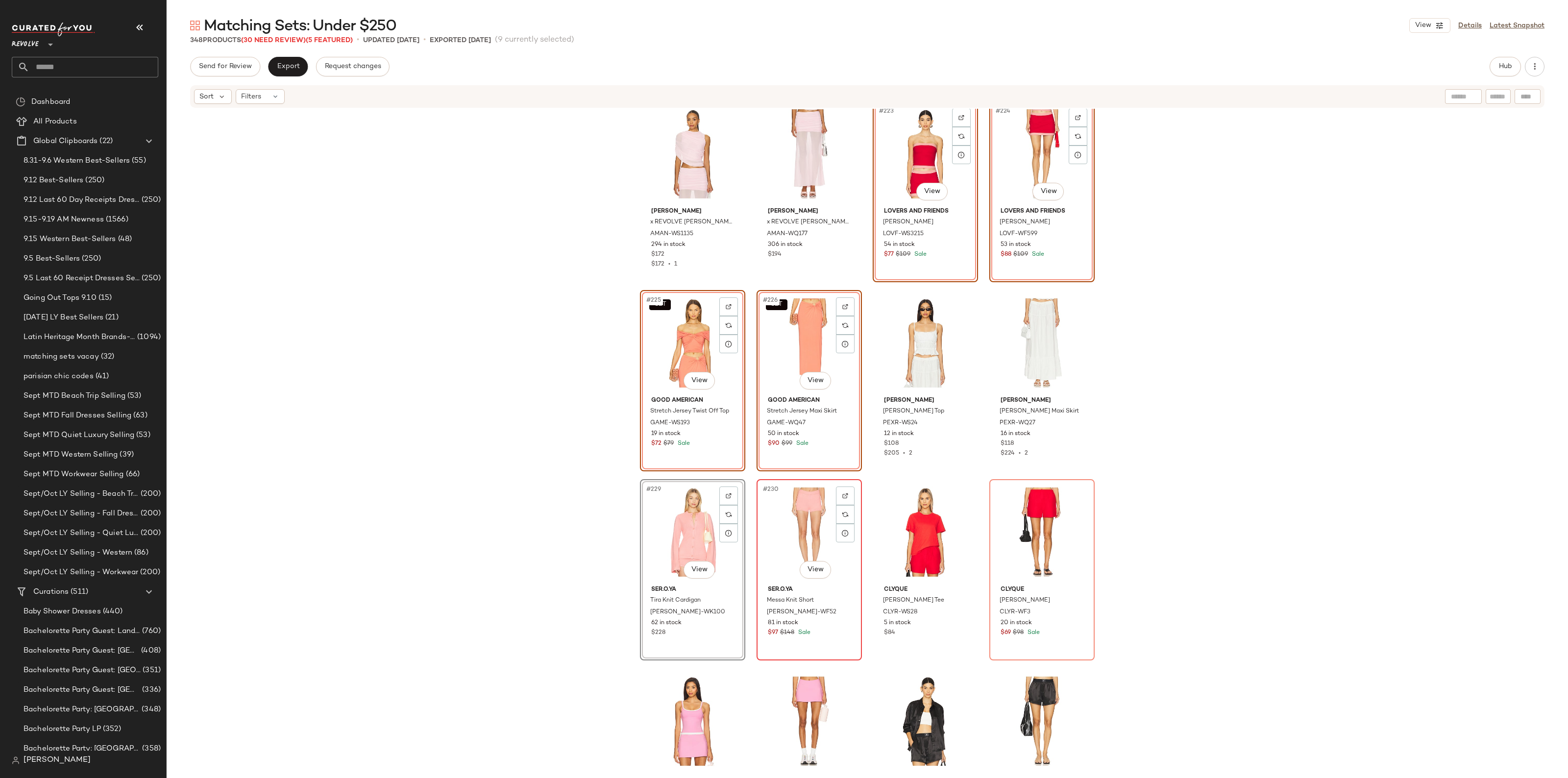
click at [783, 535] on div "#230 View" at bounding box center [809, 532] width 98 height 99
click at [1014, 528] on div "#232 View" at bounding box center [1042, 532] width 98 height 99
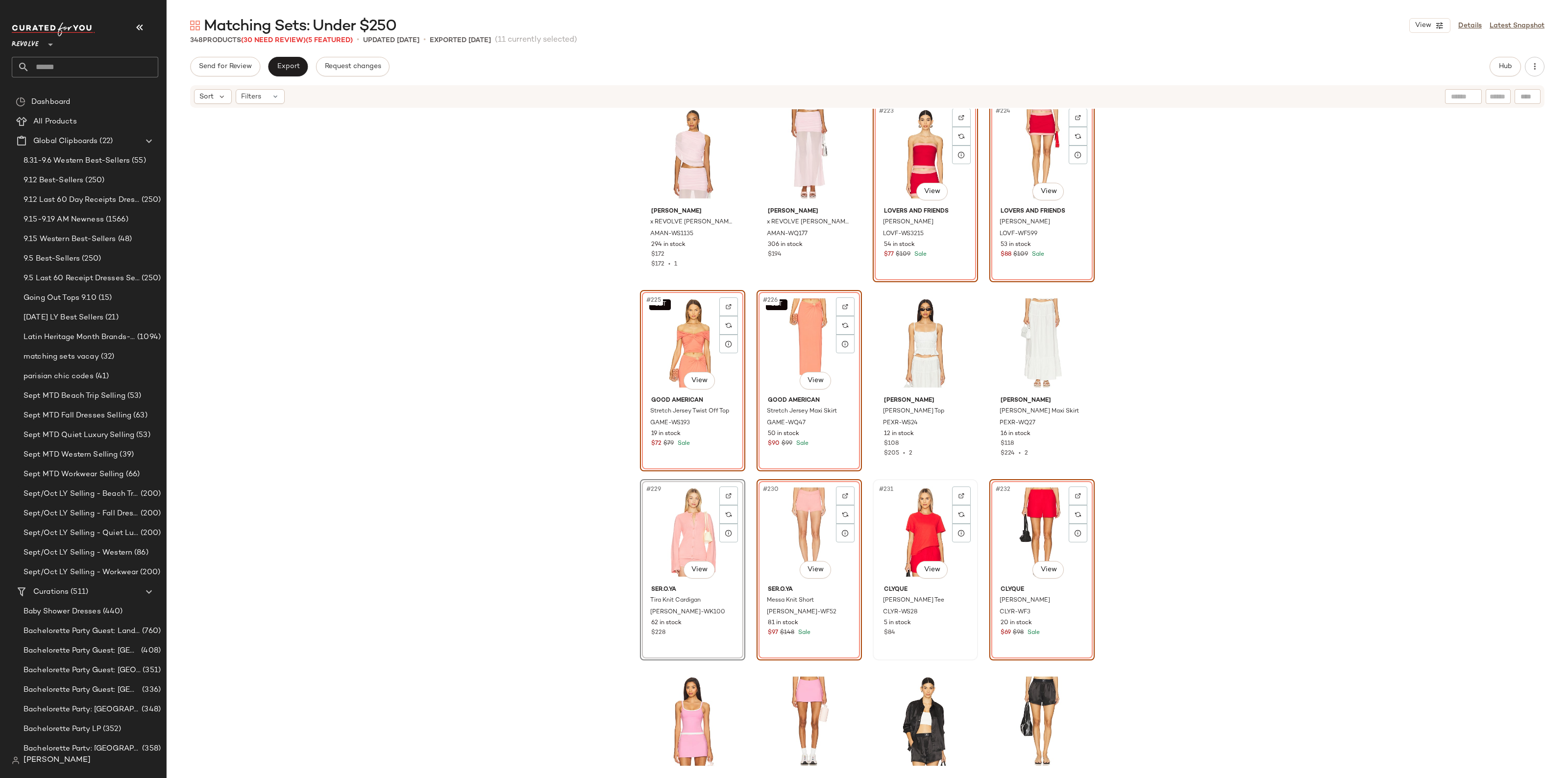
click at [927, 538] on div "#231 View" at bounding box center [925, 532] width 98 height 99
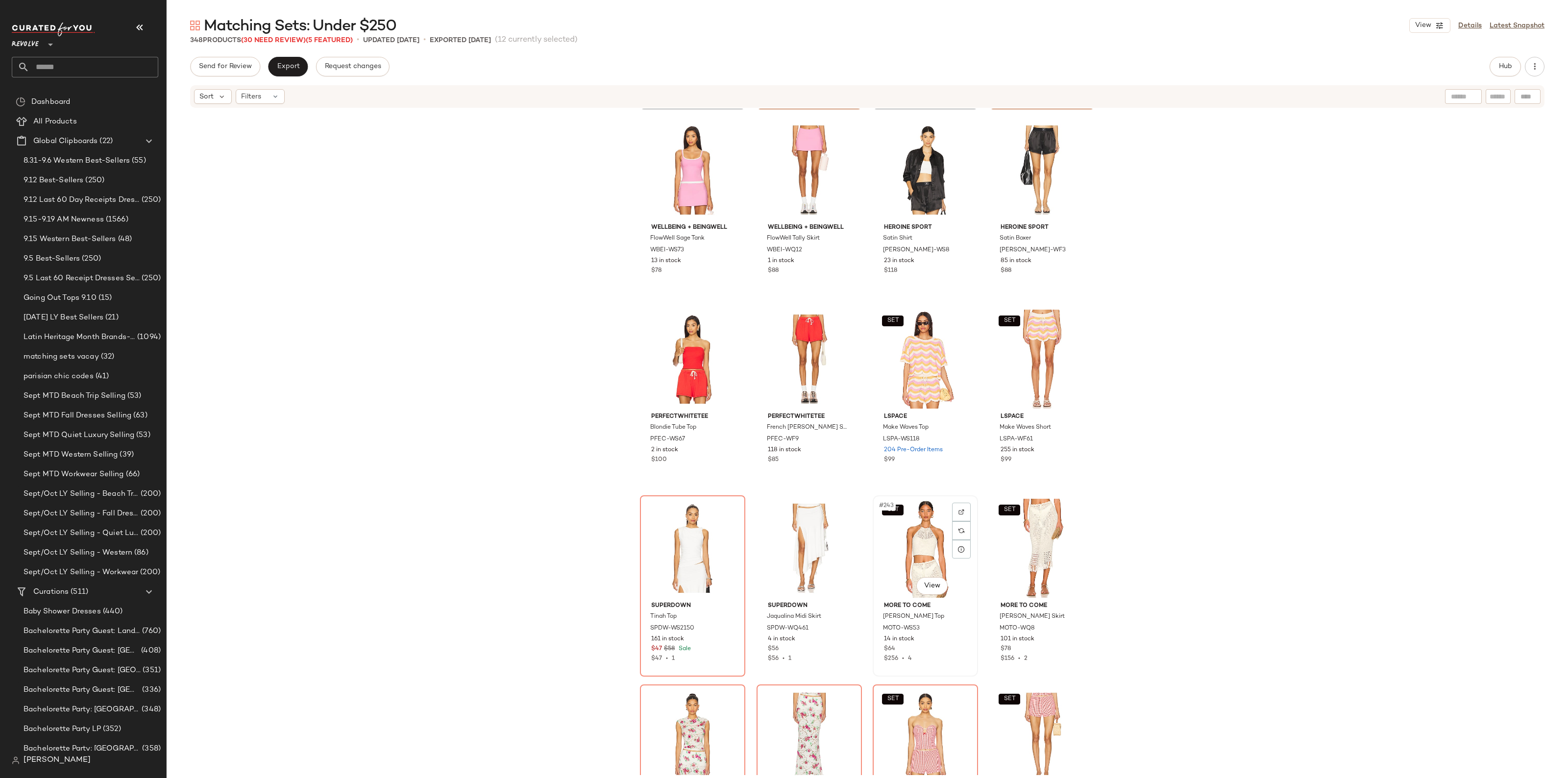
scroll to position [11094, 0]
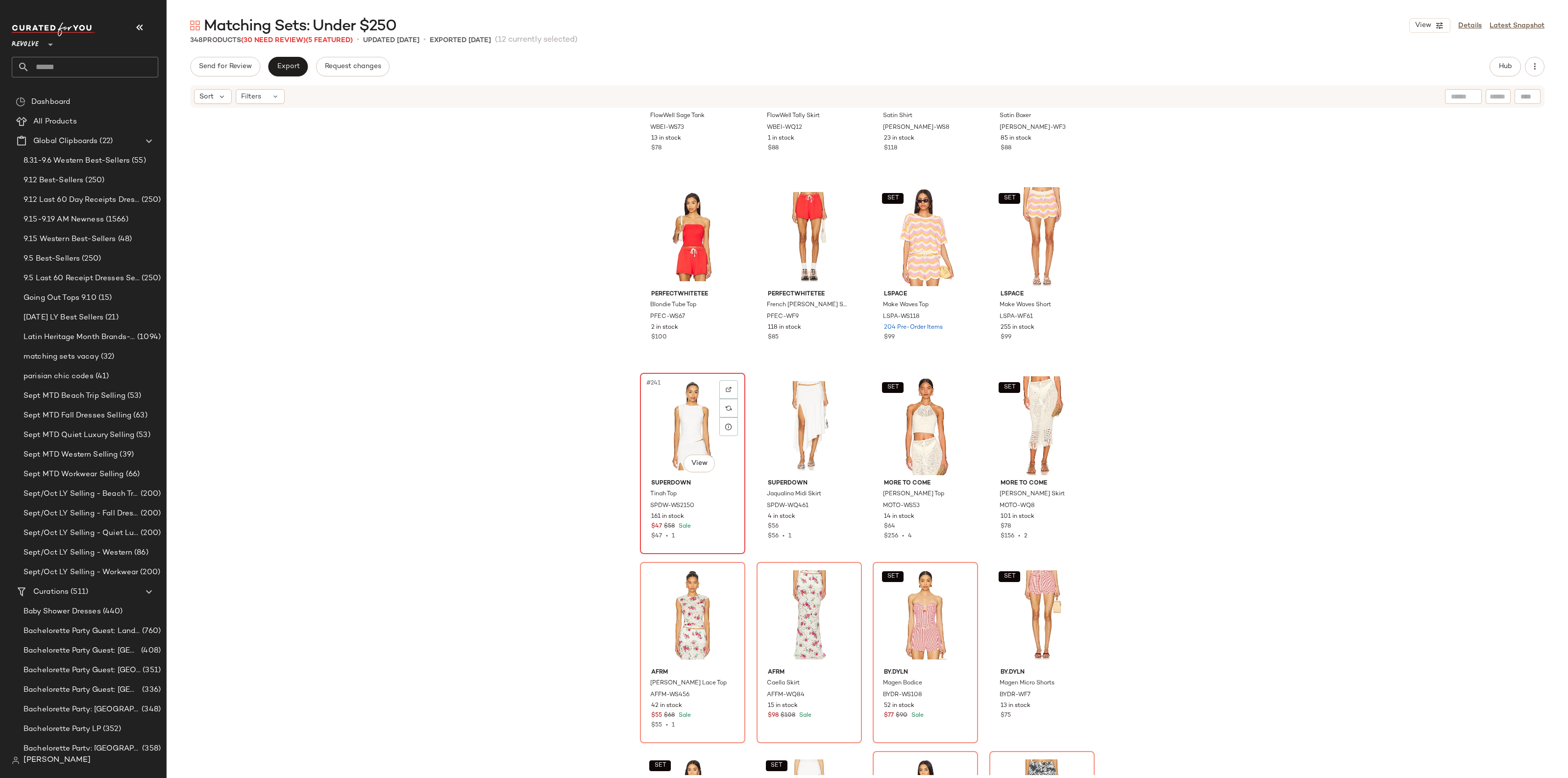
click at [681, 428] on div "#241 View" at bounding box center [692, 426] width 98 height 99
click at [770, 424] on div "#242 View" at bounding box center [809, 426] width 98 height 99
click at [682, 635] on div "#245 View" at bounding box center [692, 614] width 98 height 99
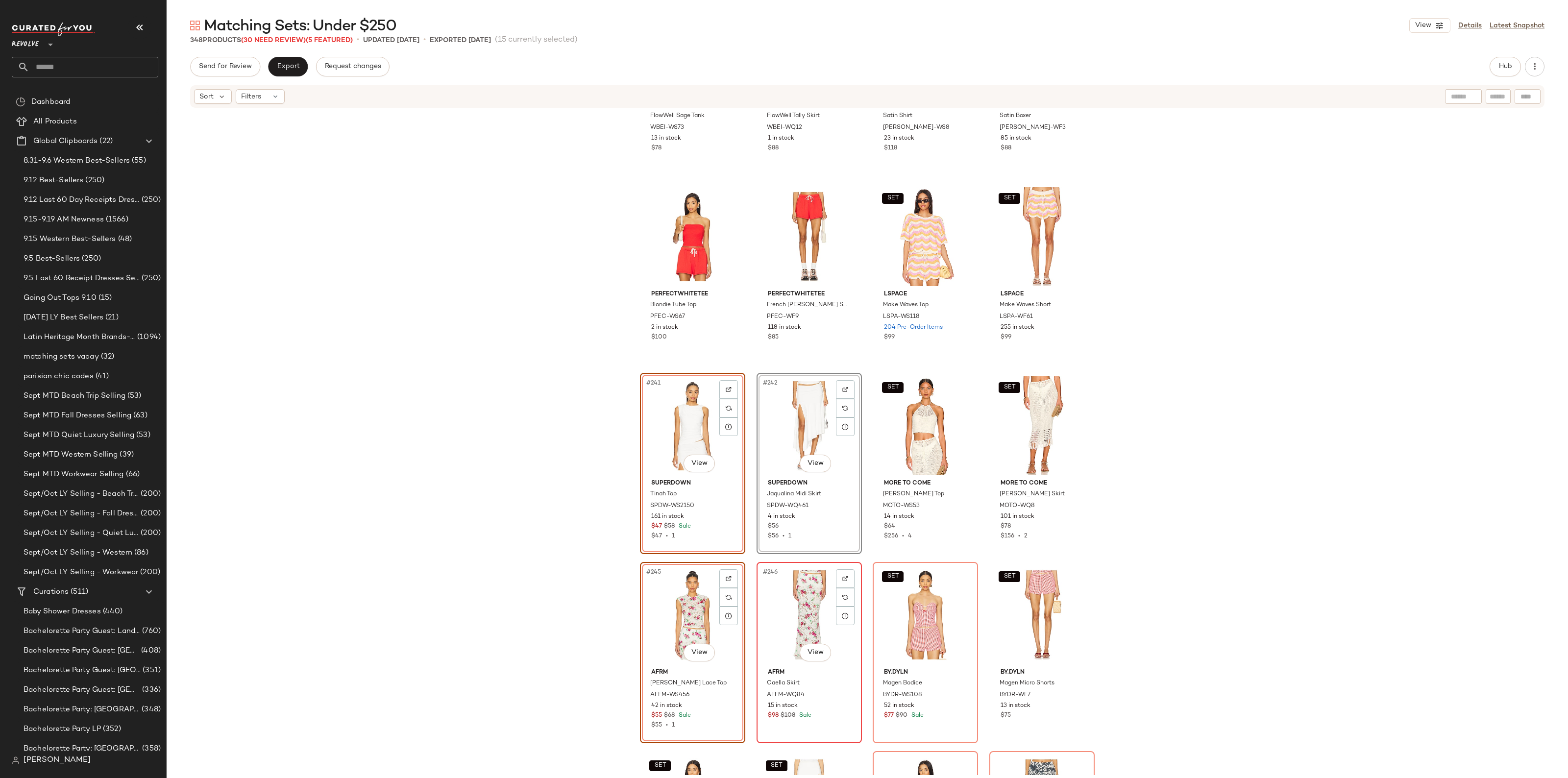
click at [789, 622] on div "#246 View" at bounding box center [809, 614] width 98 height 99
click at [900, 615] on div "SET #247 View" at bounding box center [925, 614] width 98 height 99
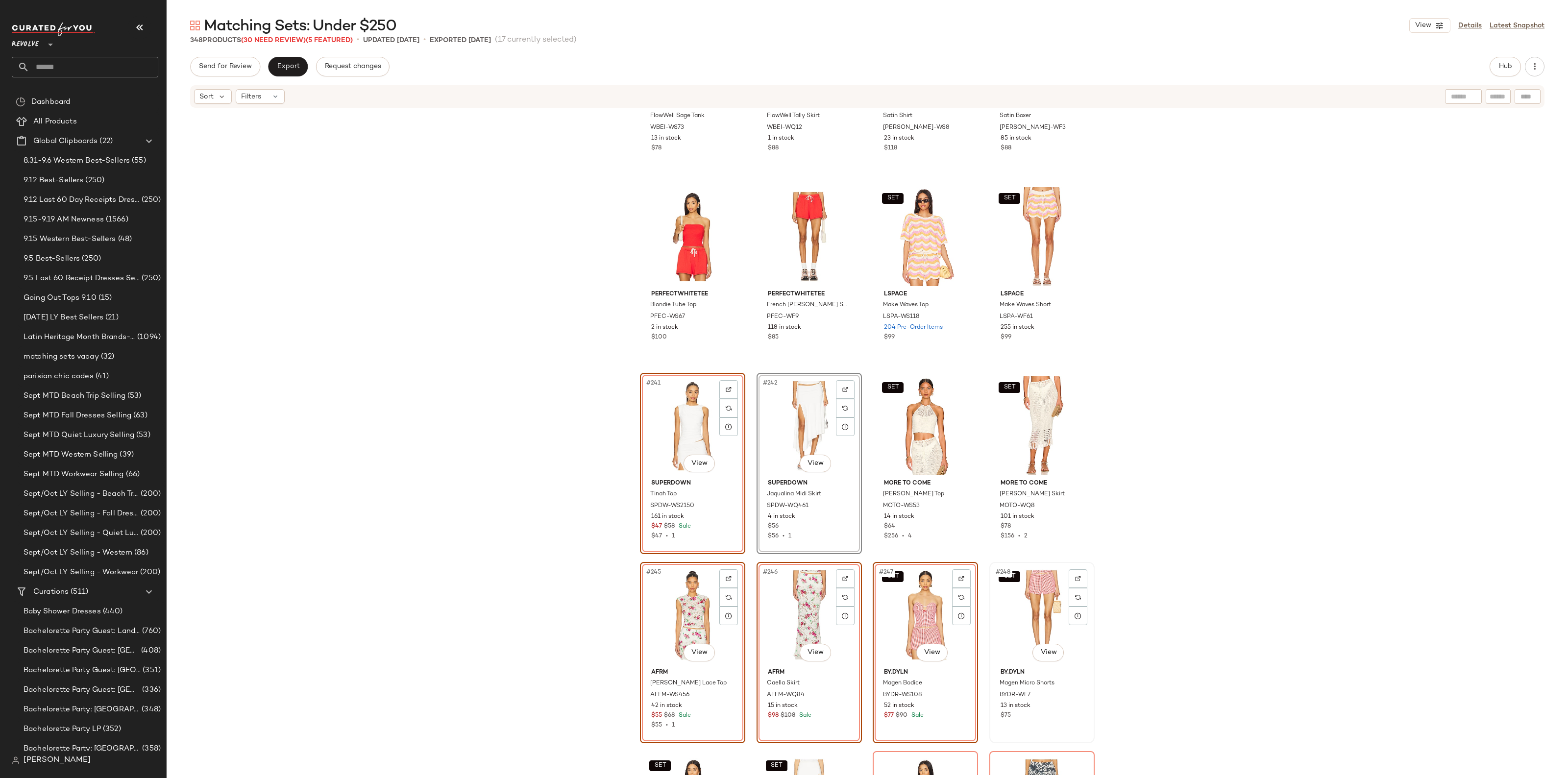
click at [1004, 609] on div "SET #248 View" at bounding box center [1042, 614] width 98 height 99
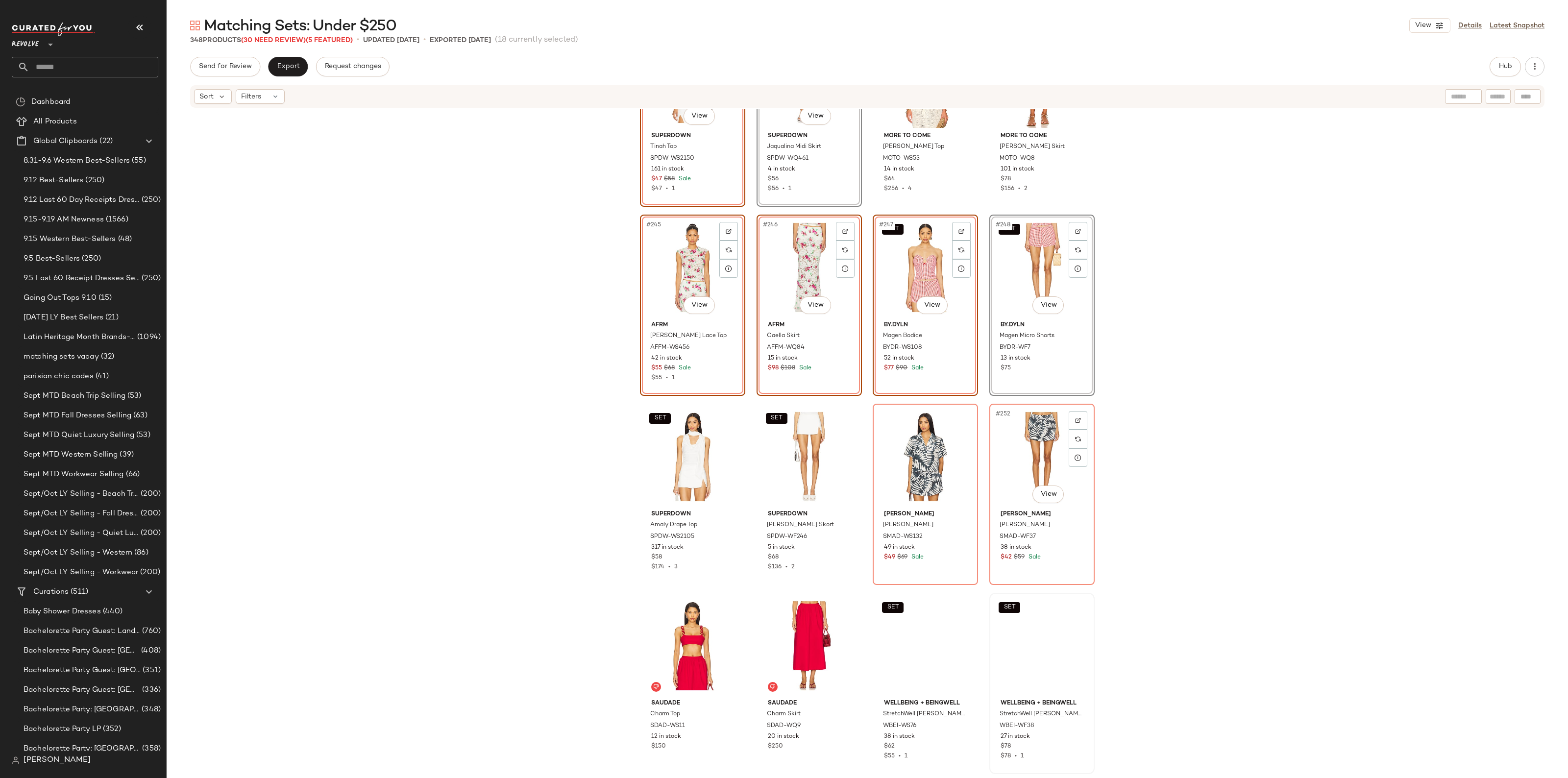
scroll to position [11462, 0]
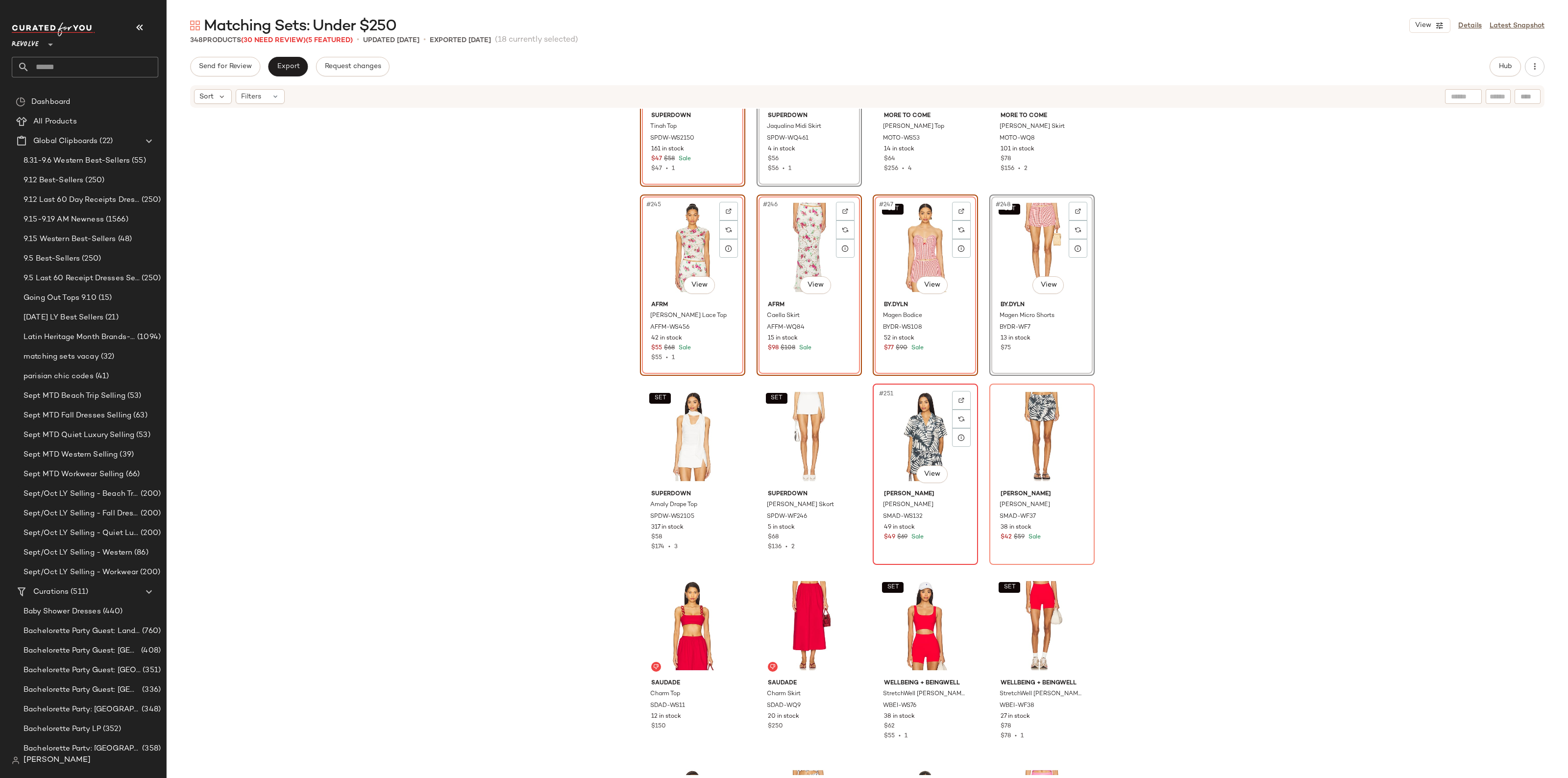
click at [928, 451] on div "#251 View" at bounding box center [925, 436] width 98 height 99
click at [1024, 449] on div "#252 View" at bounding box center [1042, 436] width 98 height 99
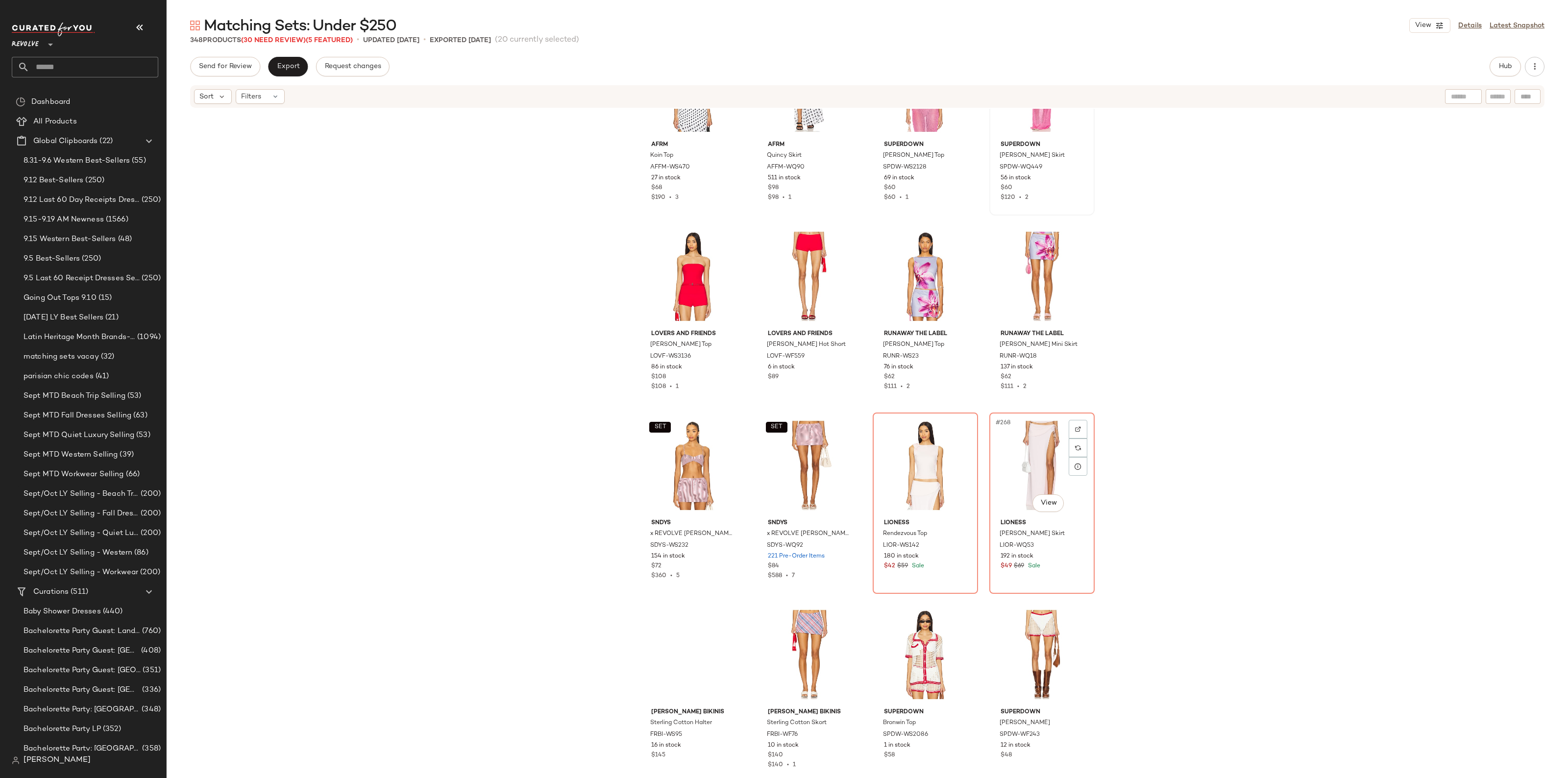
scroll to position [12258, 0]
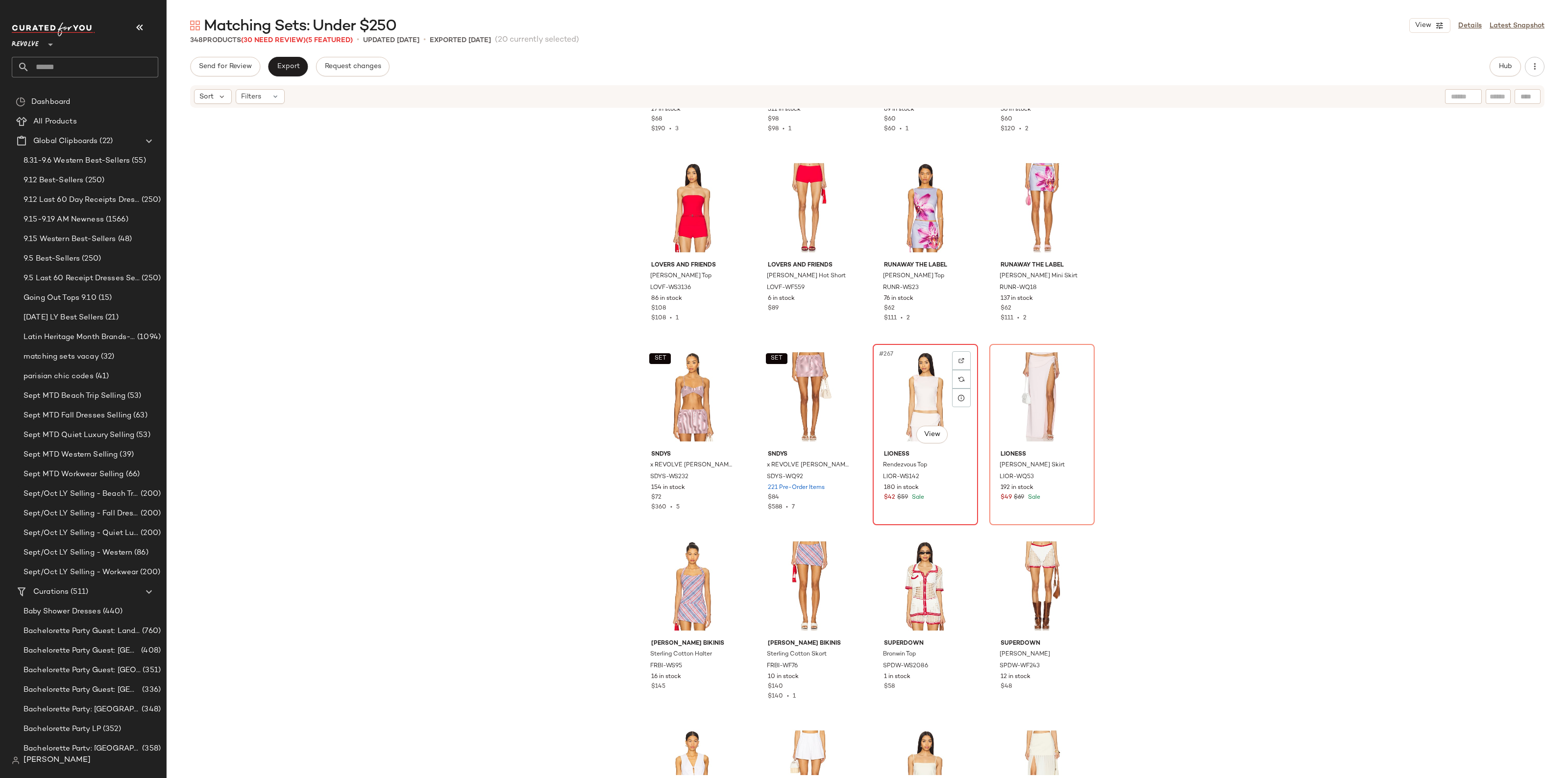
click at [916, 407] on div "#267 View" at bounding box center [925, 397] width 98 height 99
click at [1020, 410] on div "#268 View" at bounding box center [1042, 397] width 98 height 99
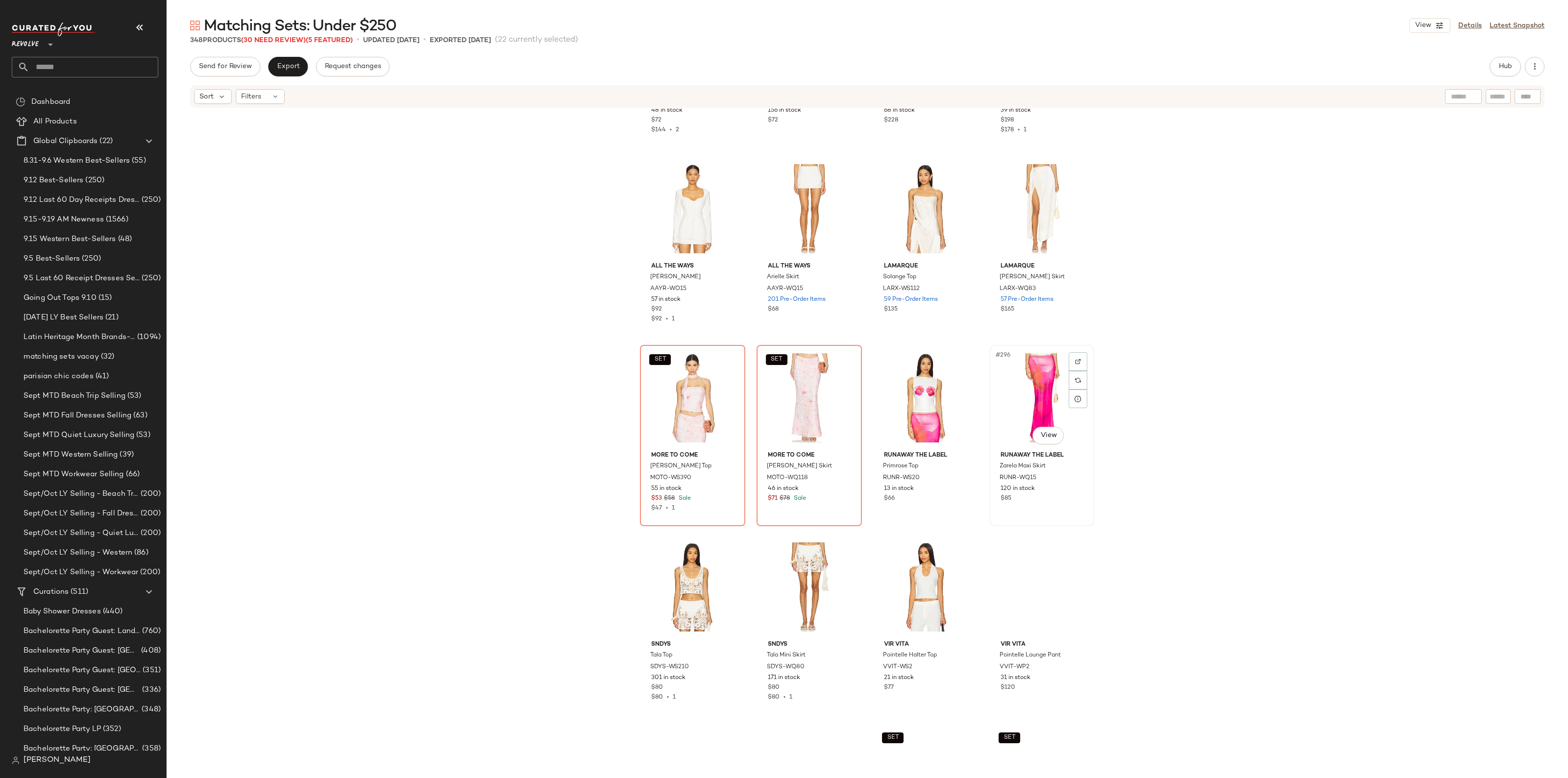
scroll to position [13605, 0]
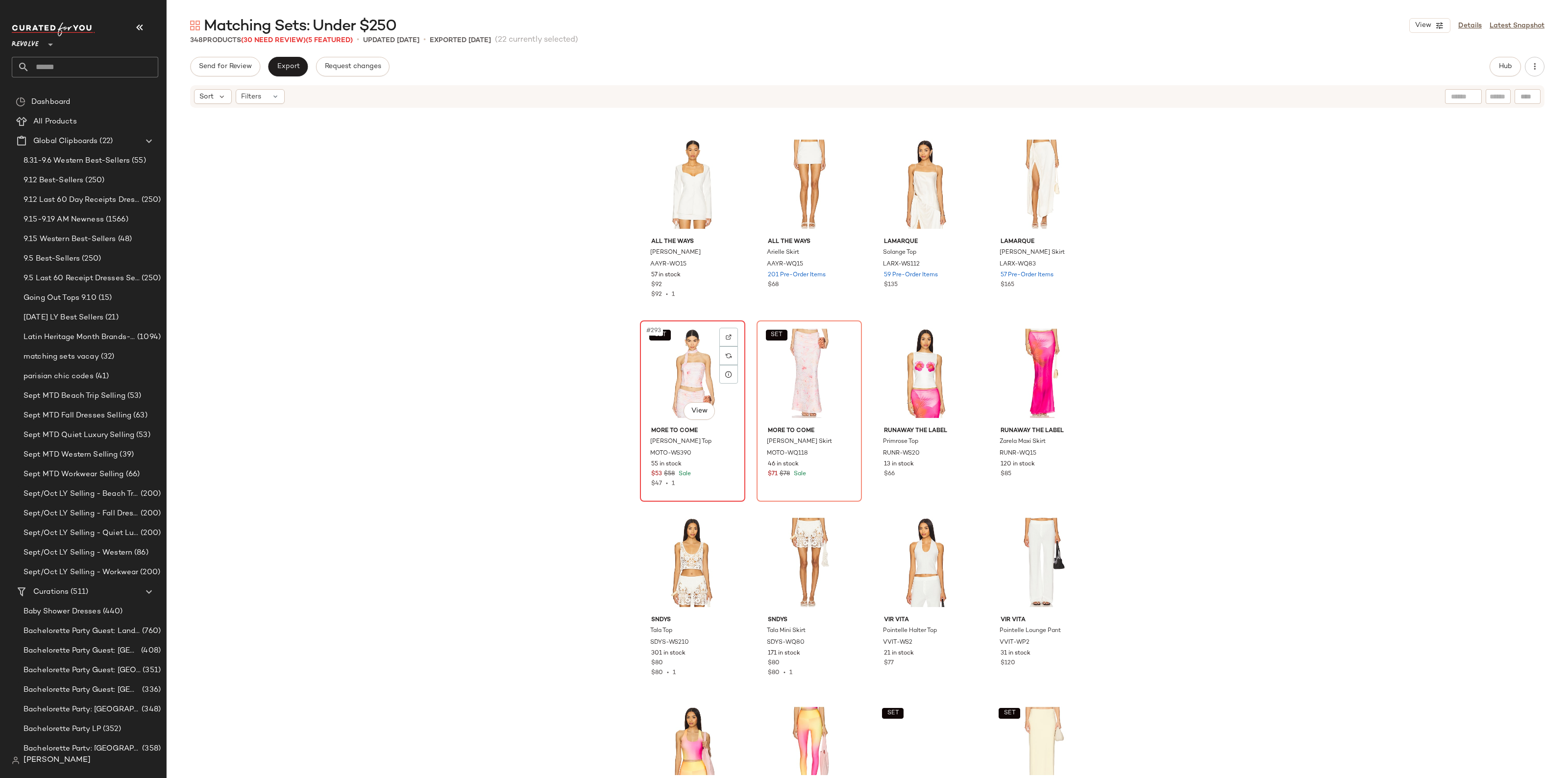
click at [665, 389] on div "SET #293 View" at bounding box center [692, 373] width 98 height 99
click at [787, 386] on div "SET #294 View" at bounding box center [809, 373] width 98 height 99
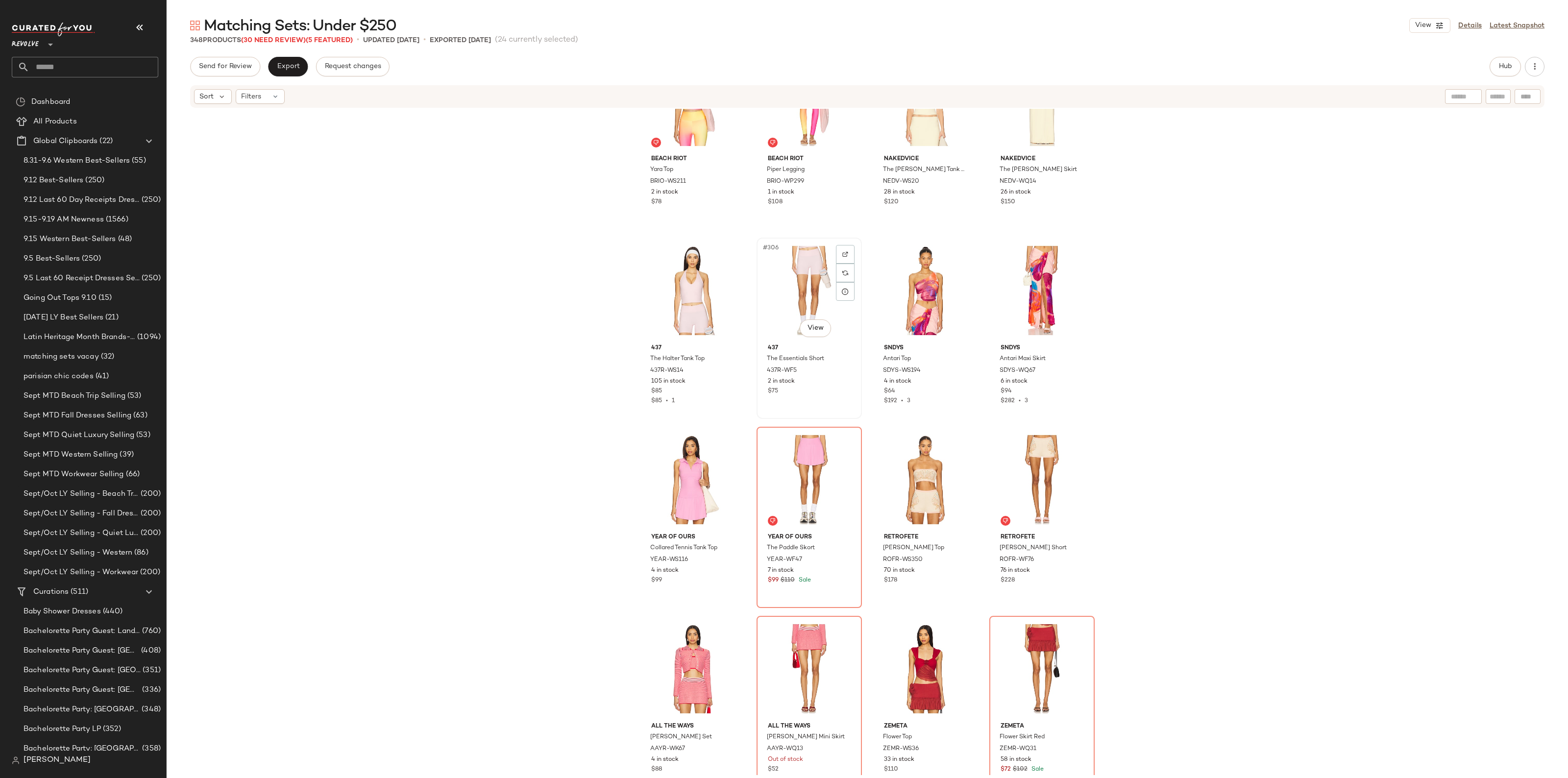
scroll to position [14279, 0]
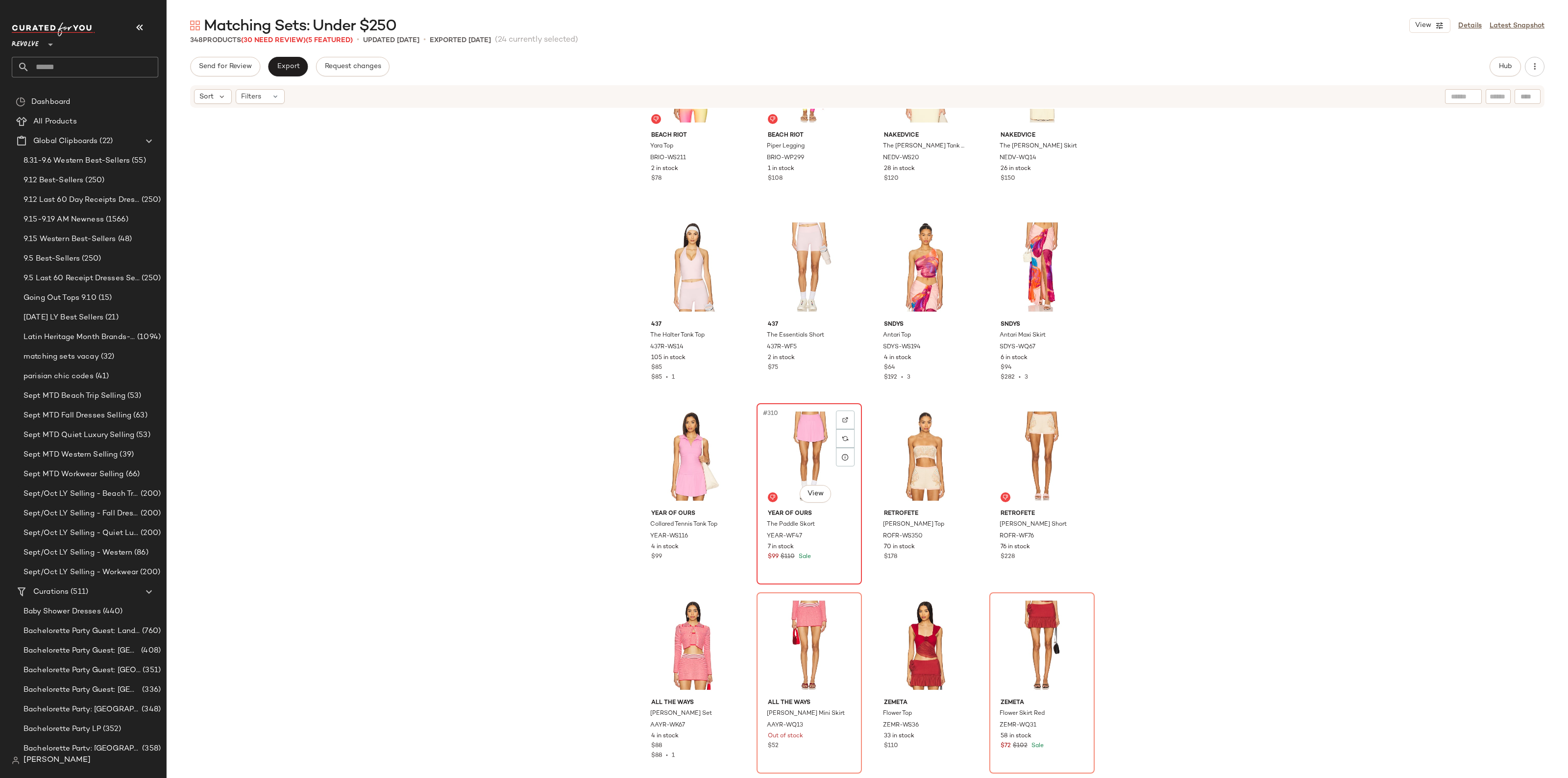
click at [806, 442] on div "#310 View" at bounding box center [809, 456] width 98 height 99
click at [690, 454] on div "#309 View" at bounding box center [692, 456] width 98 height 99
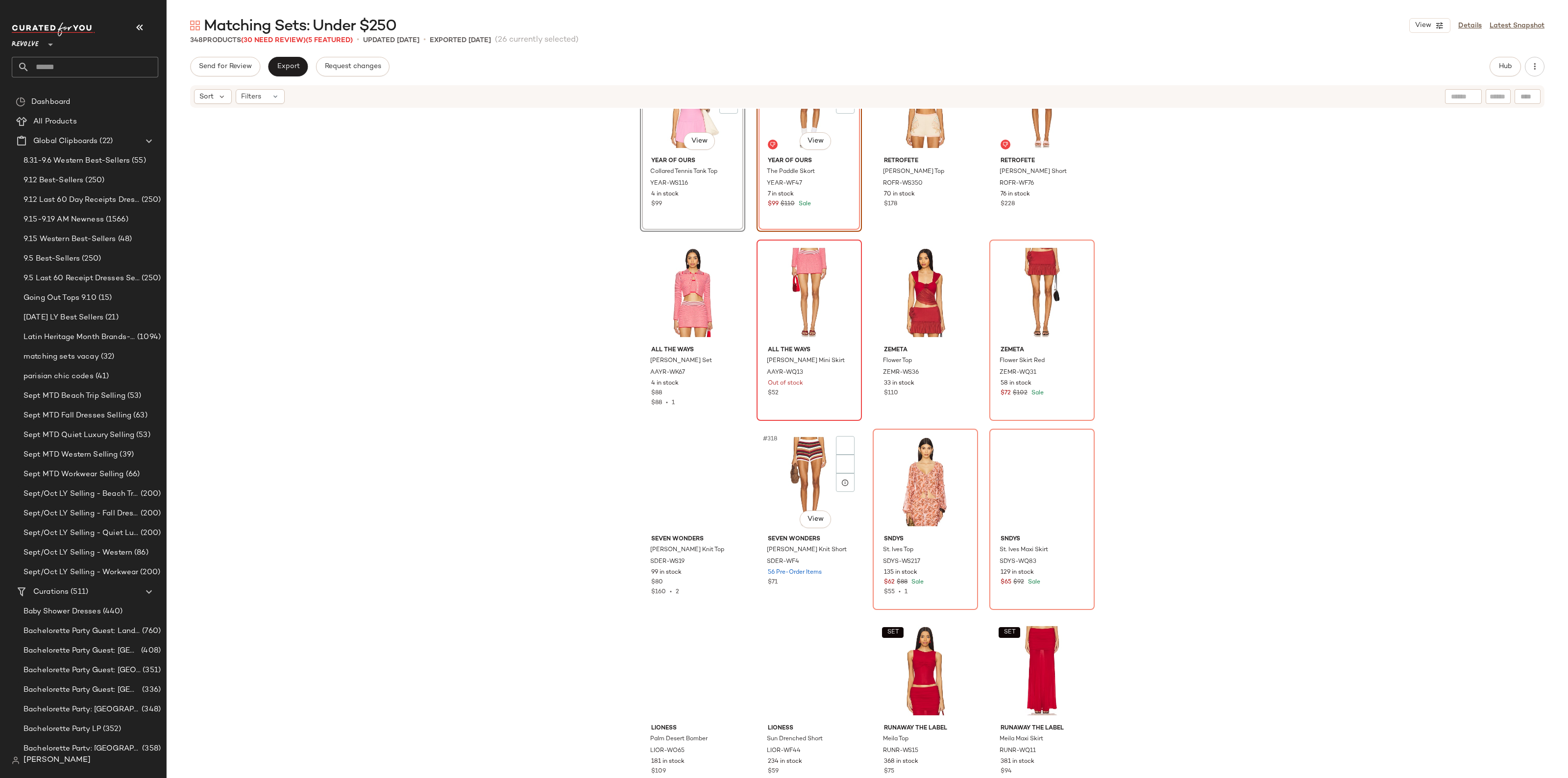
scroll to position [14647, 0]
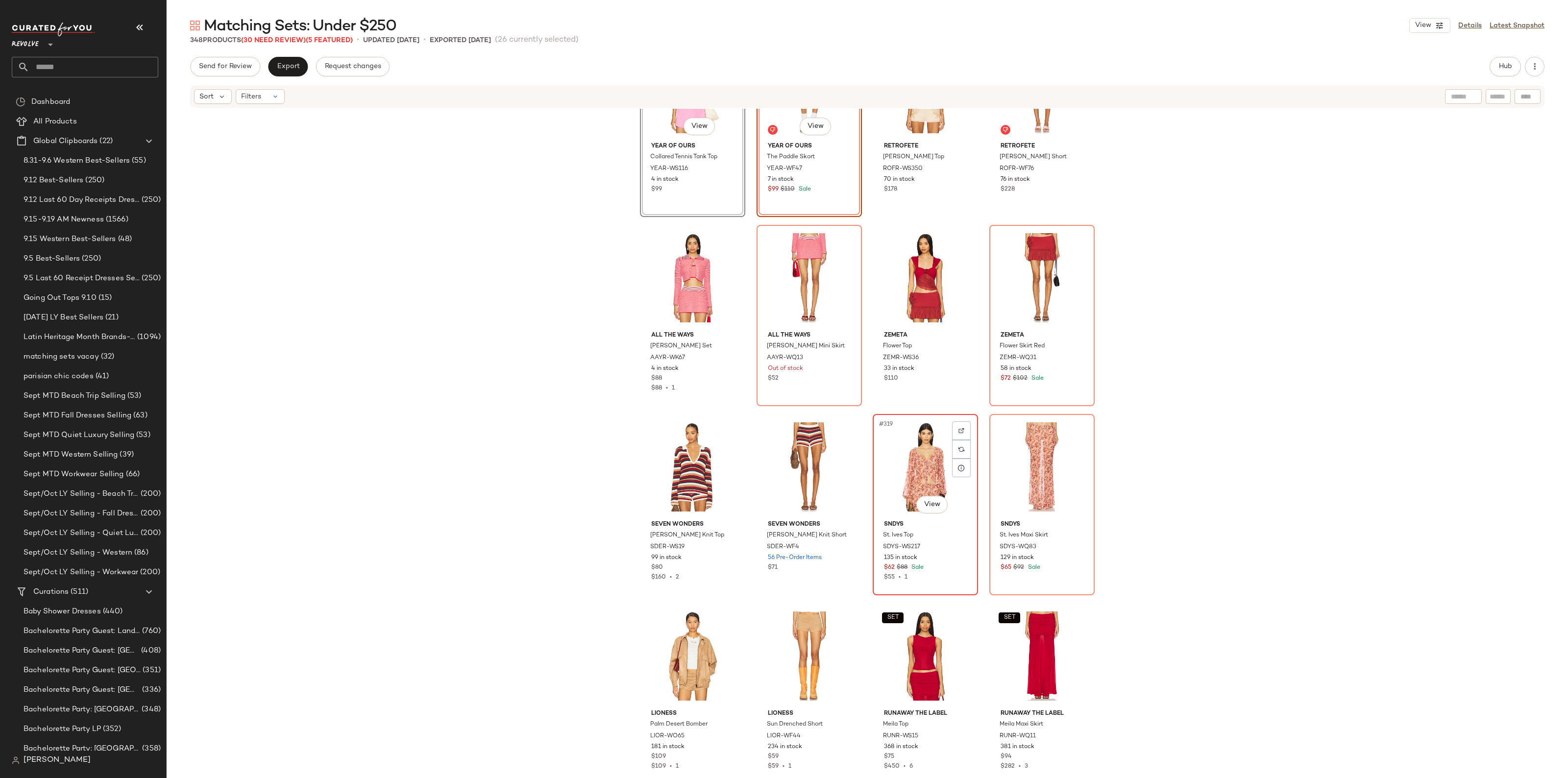
click at [922, 454] on div "#319 View" at bounding box center [925, 467] width 98 height 99
click at [1027, 462] on div "#320 View" at bounding box center [1042, 467] width 98 height 99
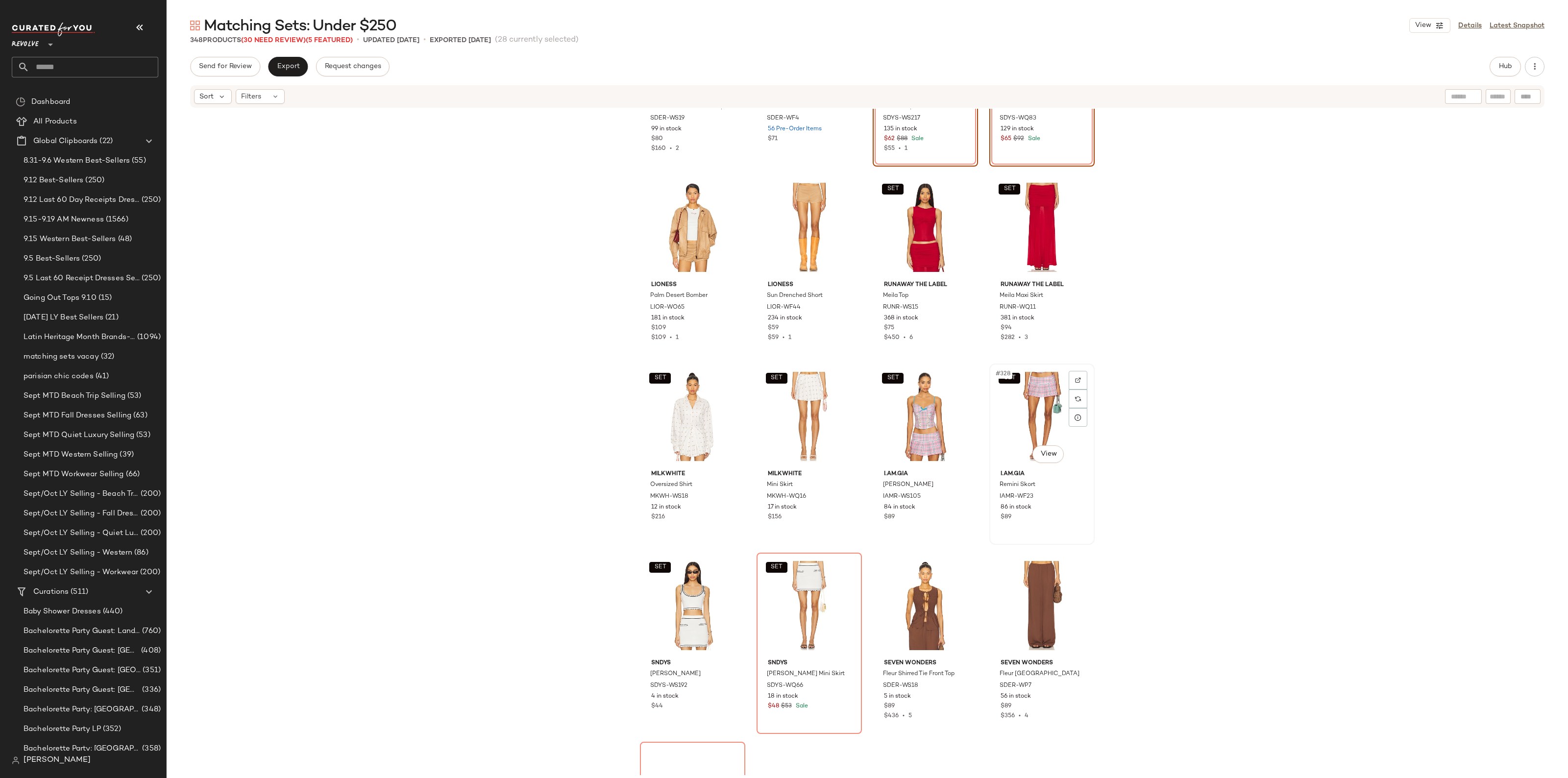
scroll to position [15137, 0]
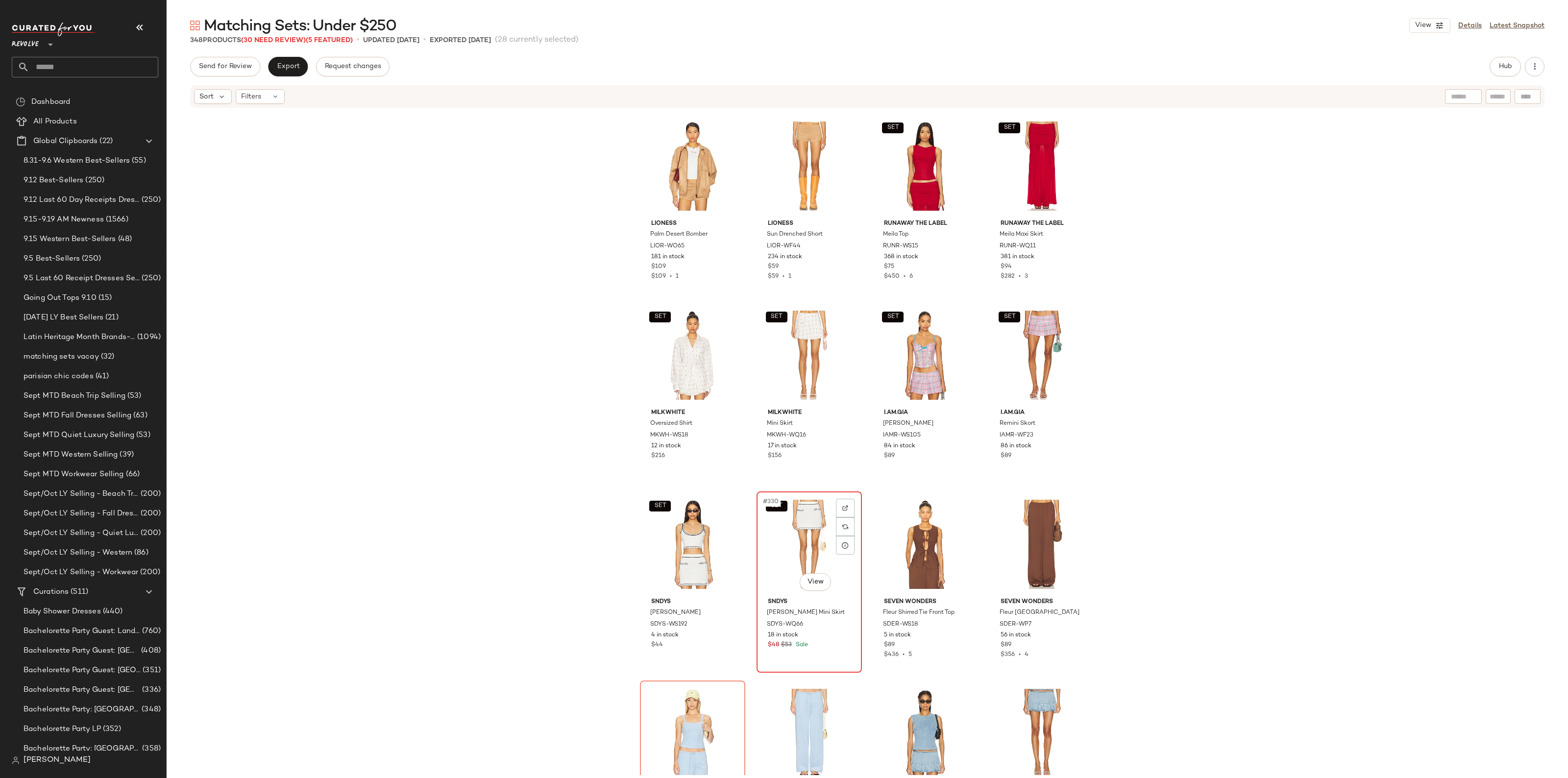
click at [814, 554] on div "SET #330 View" at bounding box center [809, 544] width 98 height 99
click at [700, 550] on div "SET #329 View" at bounding box center [692, 544] width 98 height 99
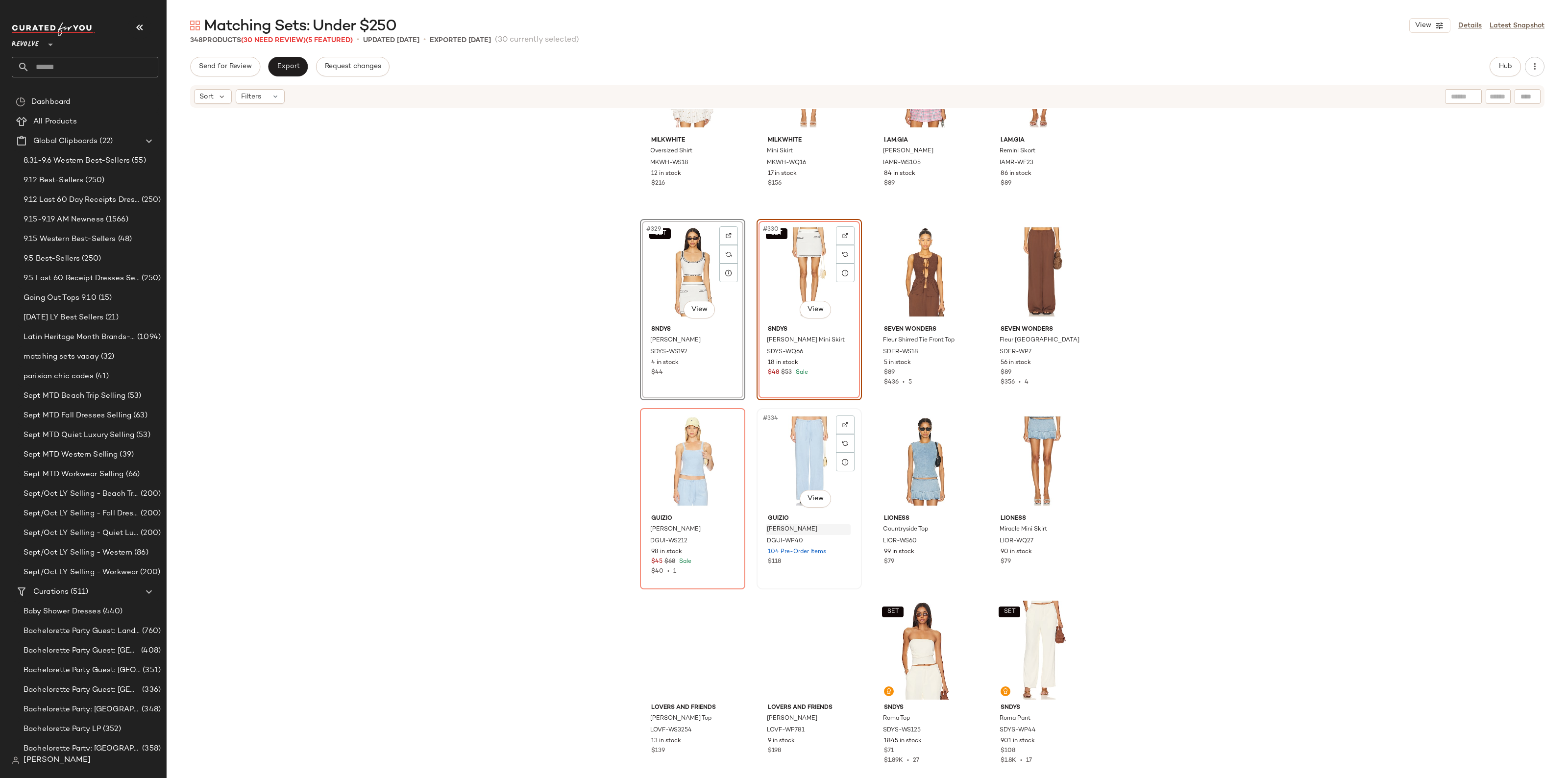
scroll to position [15443, 0]
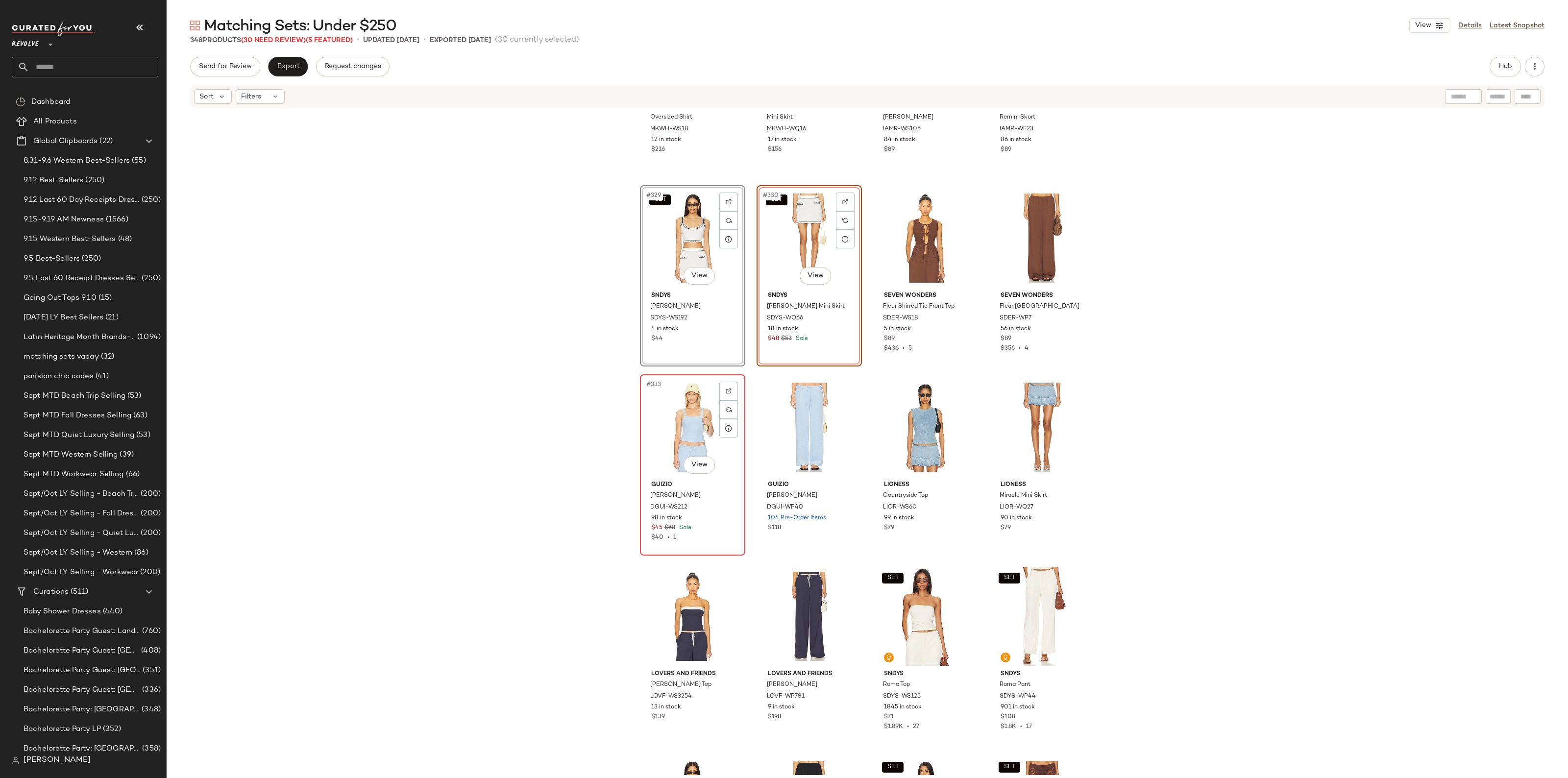
click at [670, 439] on div "#333 View" at bounding box center [692, 427] width 98 height 99
click at [770, 430] on div "#334 View" at bounding box center [809, 427] width 98 height 99
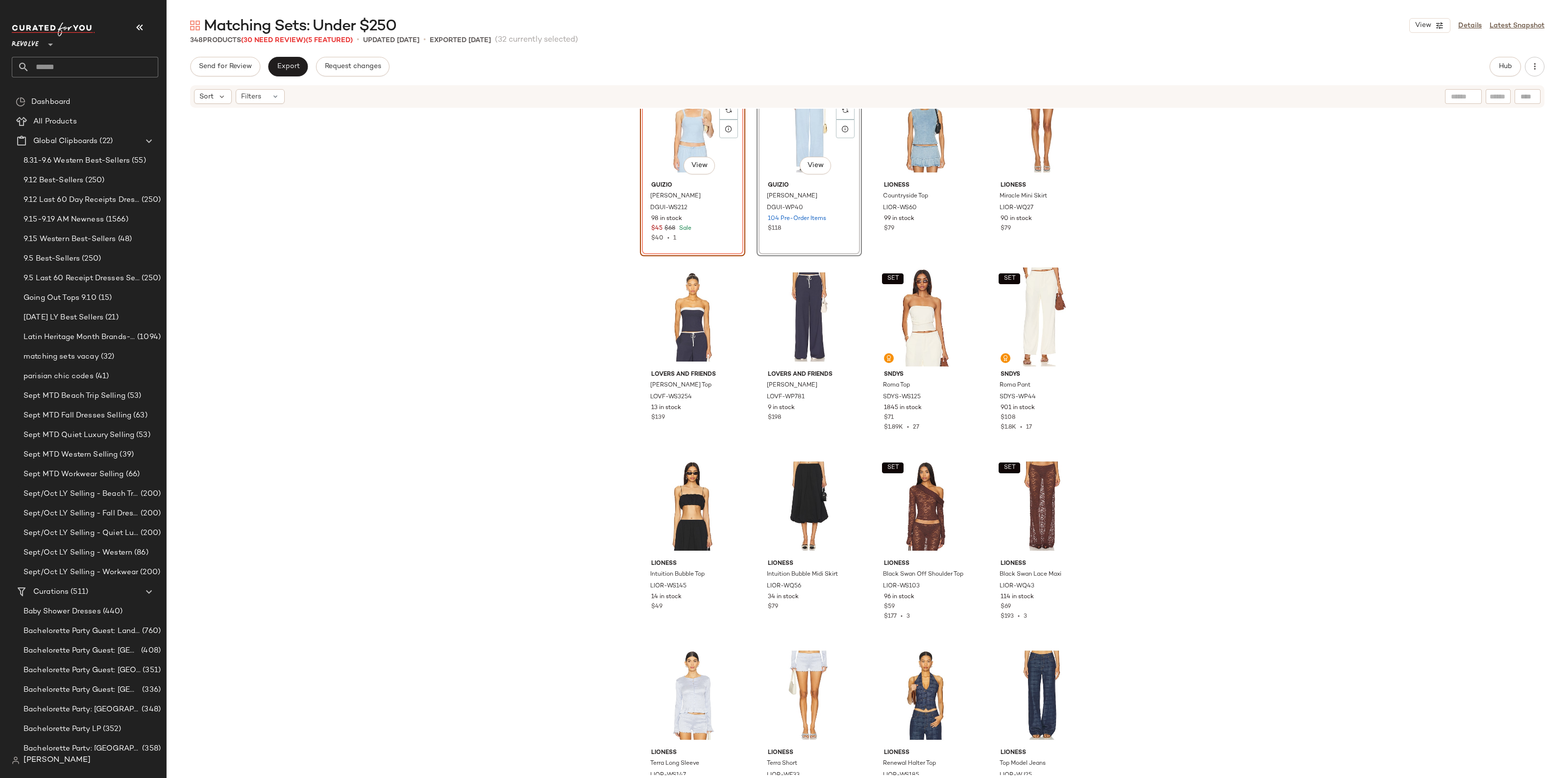
scroll to position [15422, 0]
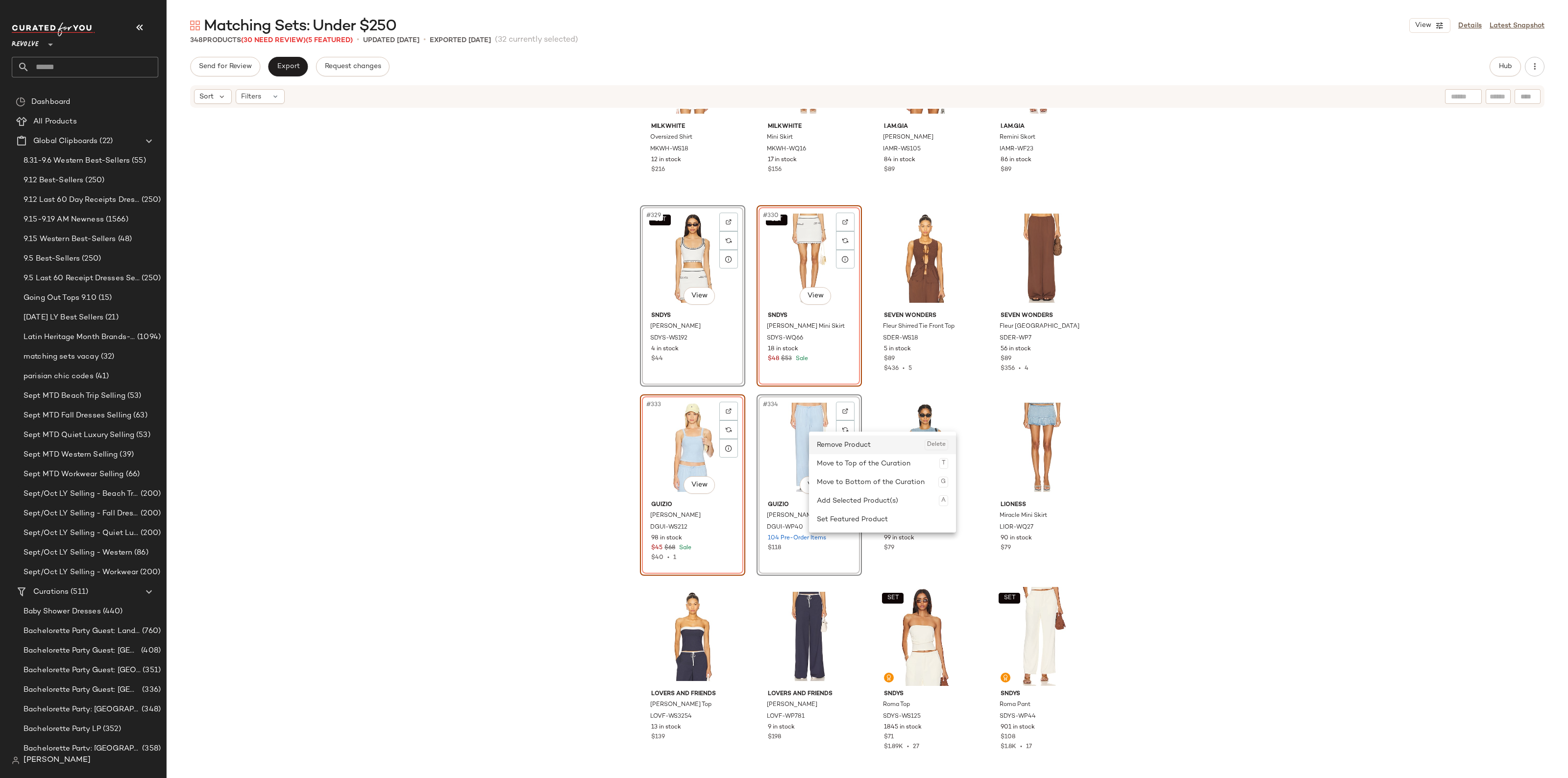
click at [849, 449] on div "Remove Product Delete" at bounding box center [882, 445] width 131 height 19
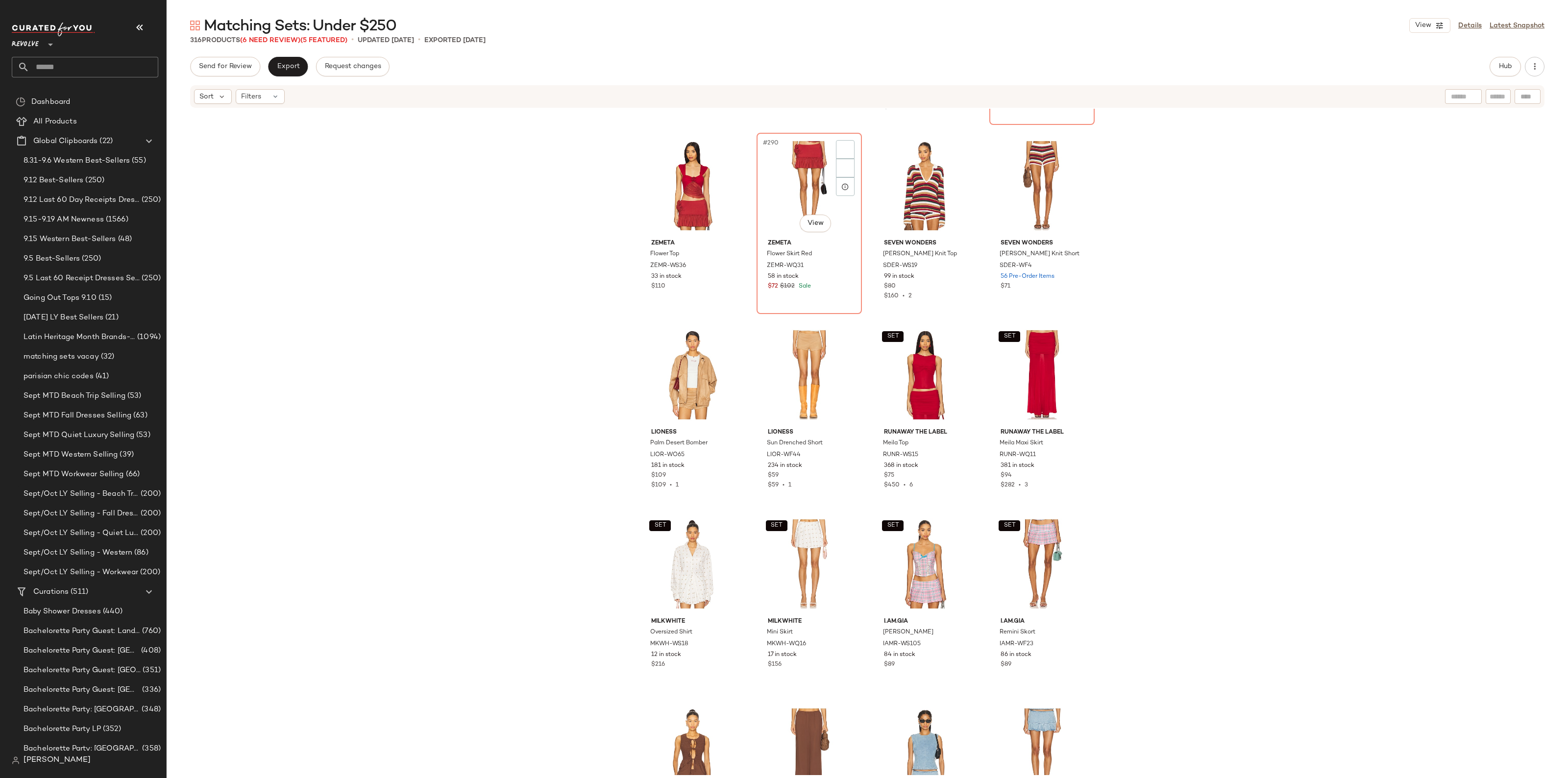
scroll to position [13358, 0]
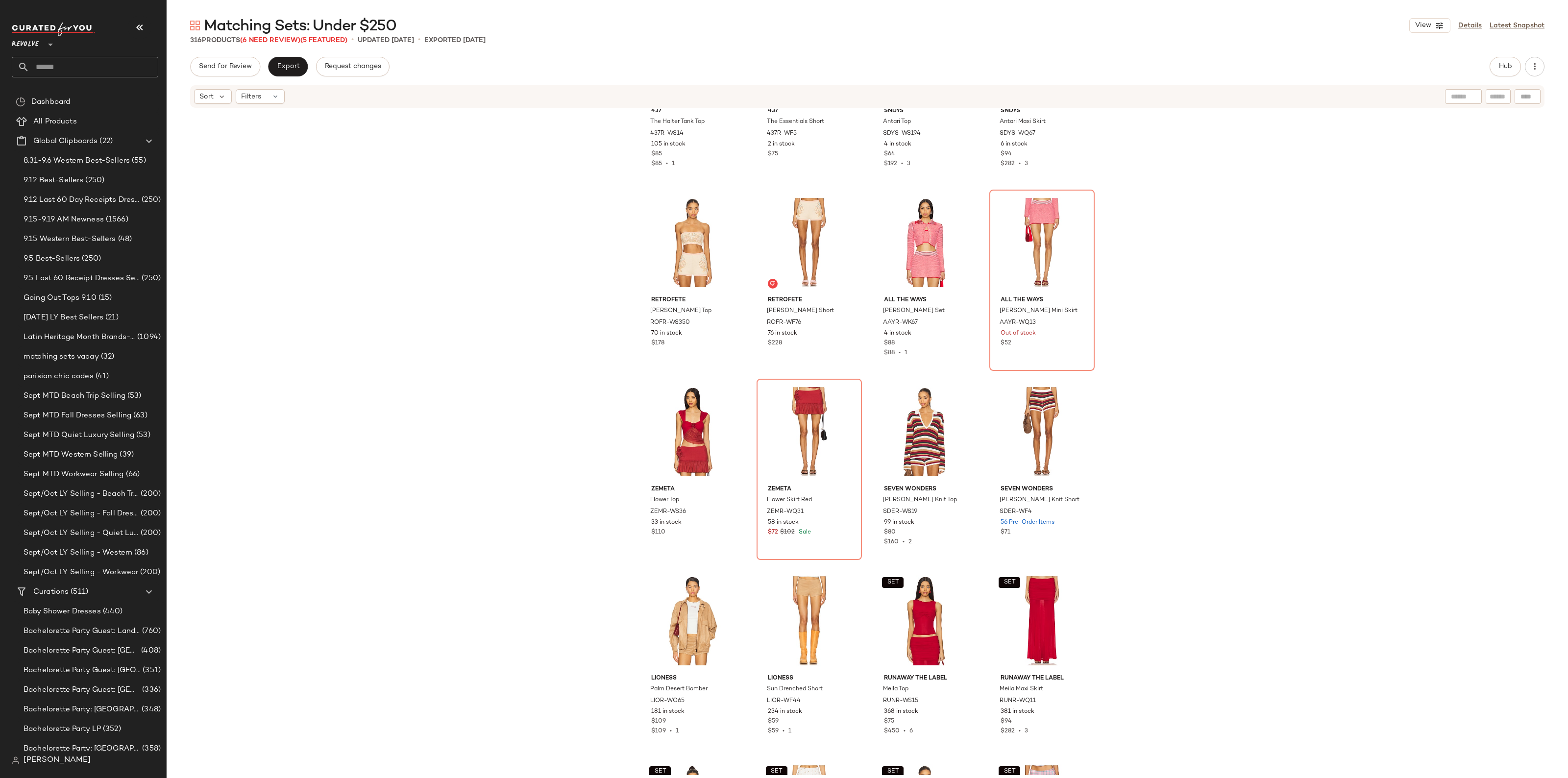
click at [1561, 722] on div "437 The Halter Tank Top 437R-WS14 105 in stock $85 $85 • 1 437 The Essentials S…" at bounding box center [867, 441] width 1401 height 667
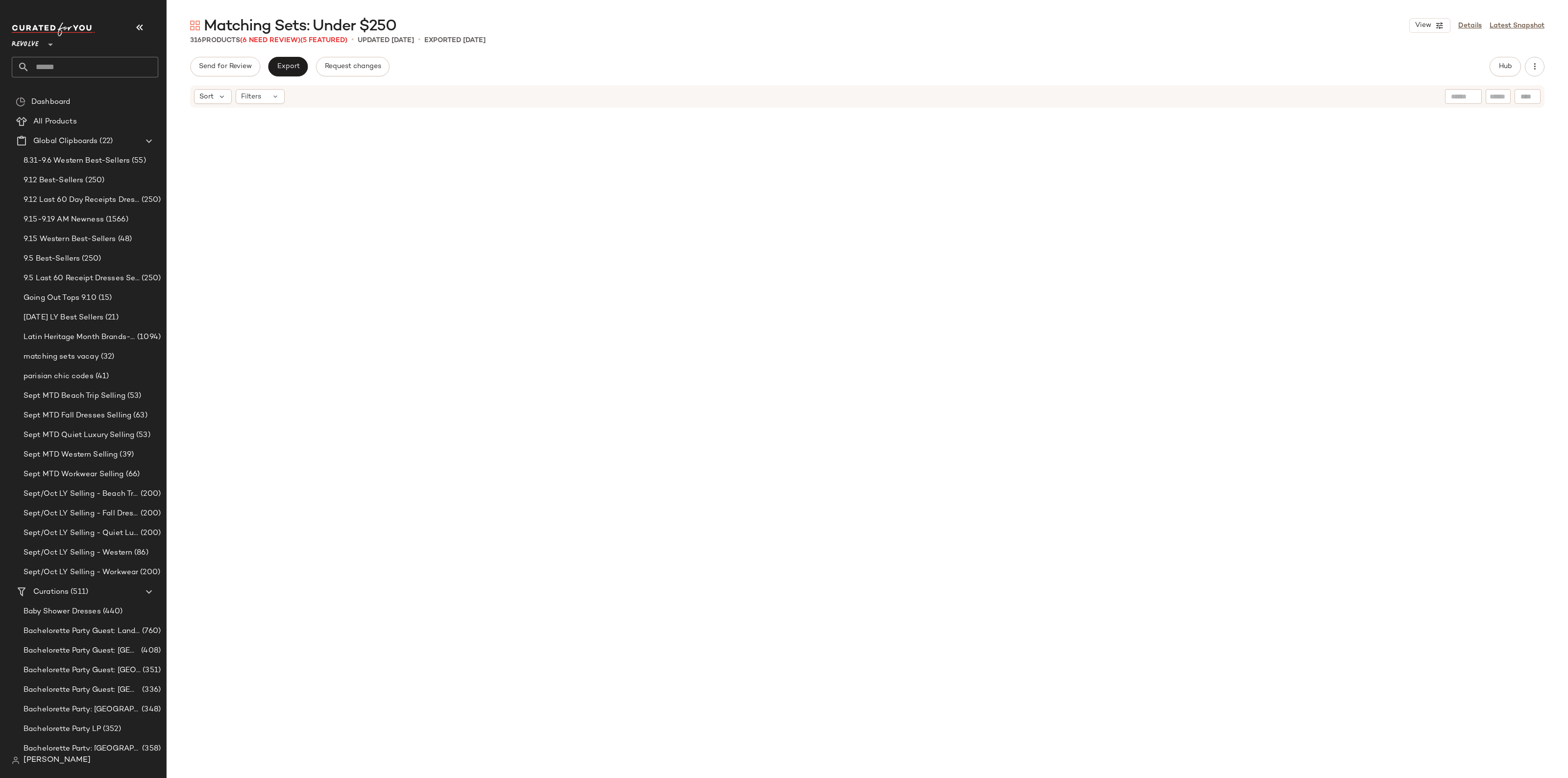
scroll to position [13358, 0]
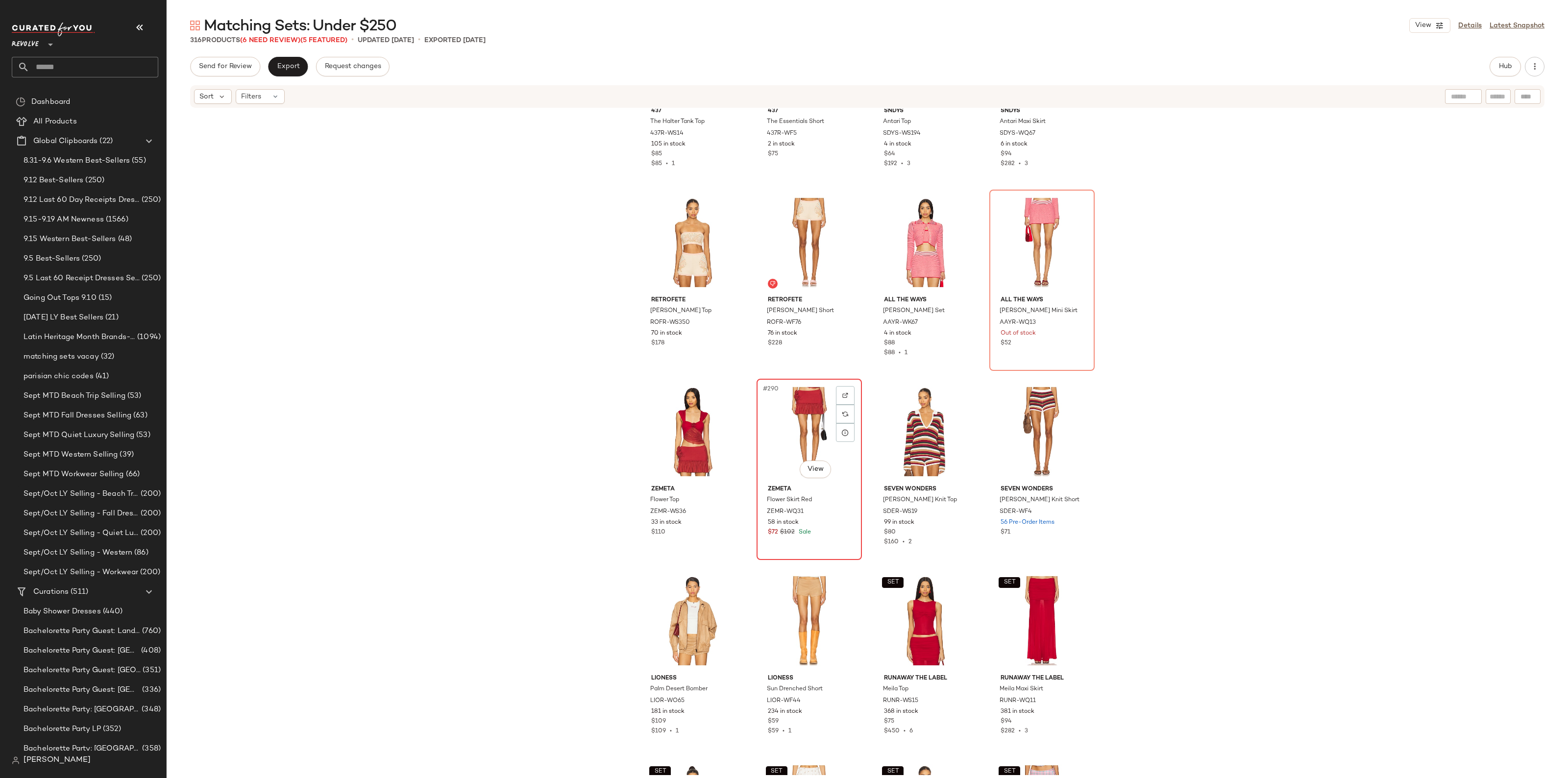
click at [781, 444] on div "#290 View" at bounding box center [809, 431] width 98 height 99
click at [691, 420] on div "#289 View" at bounding box center [692, 431] width 98 height 99
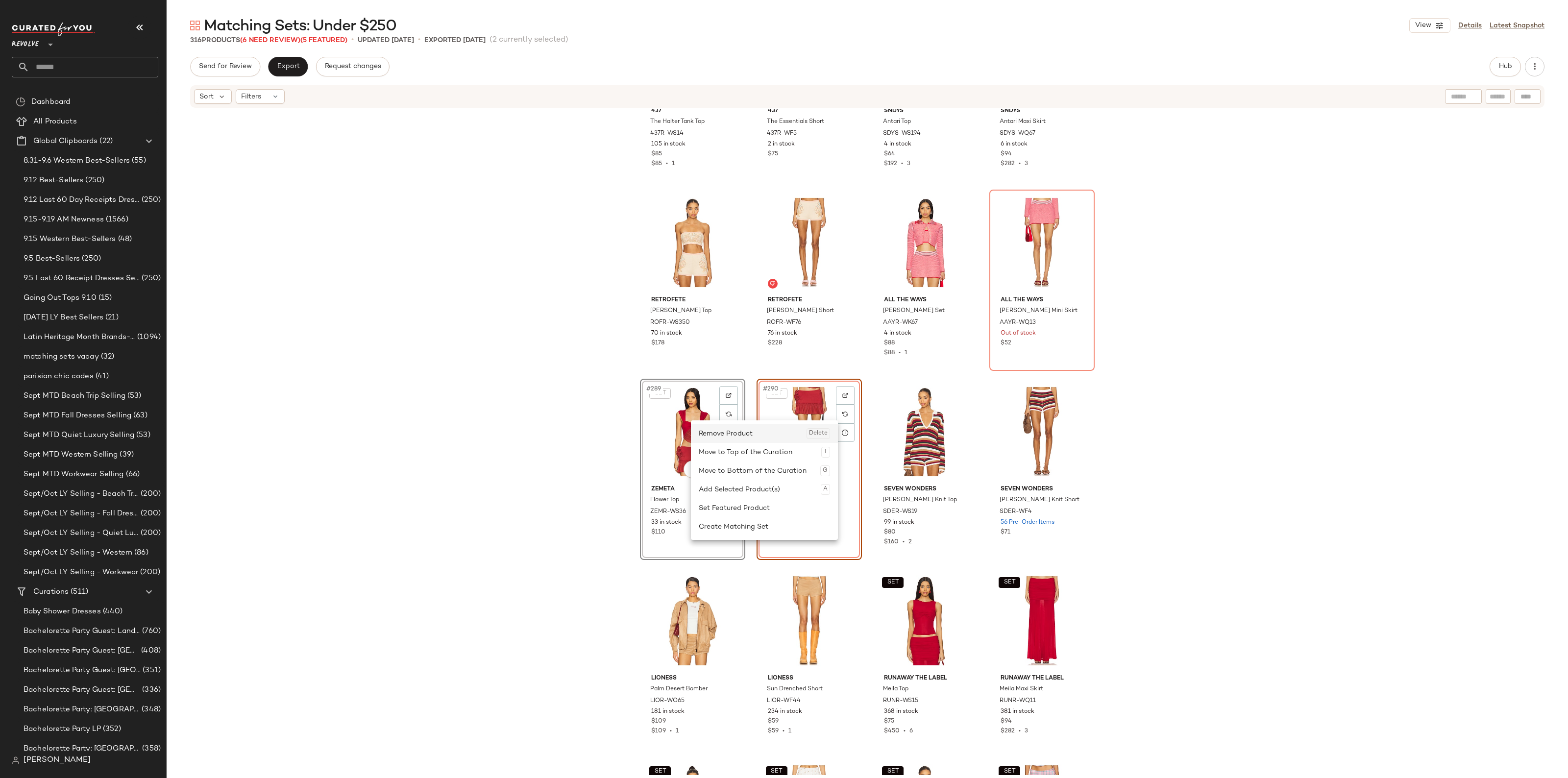
click at [735, 439] on div "Remove Product Delete" at bounding box center [763, 434] width 131 height 19
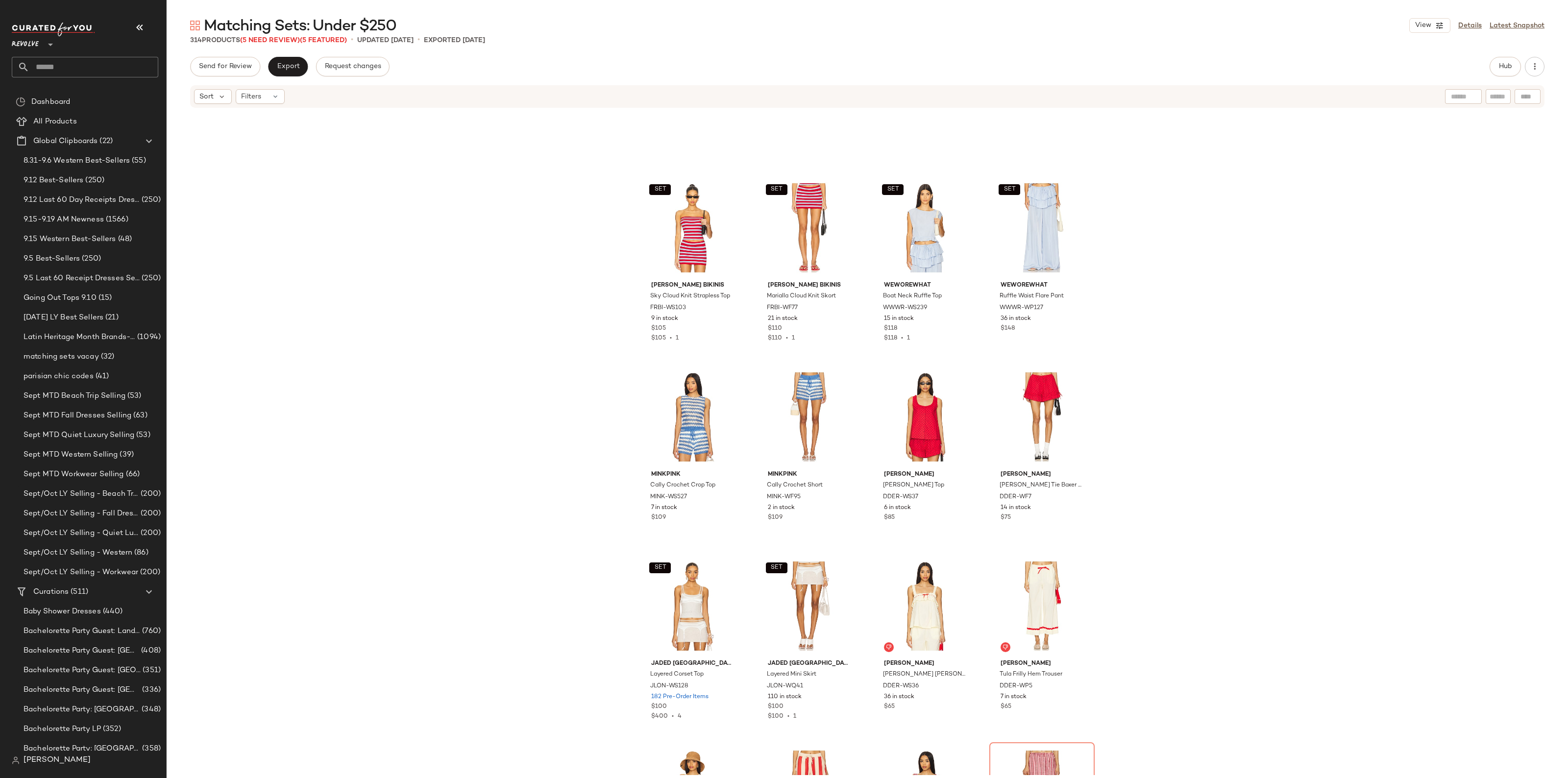
scroll to position [9193, 0]
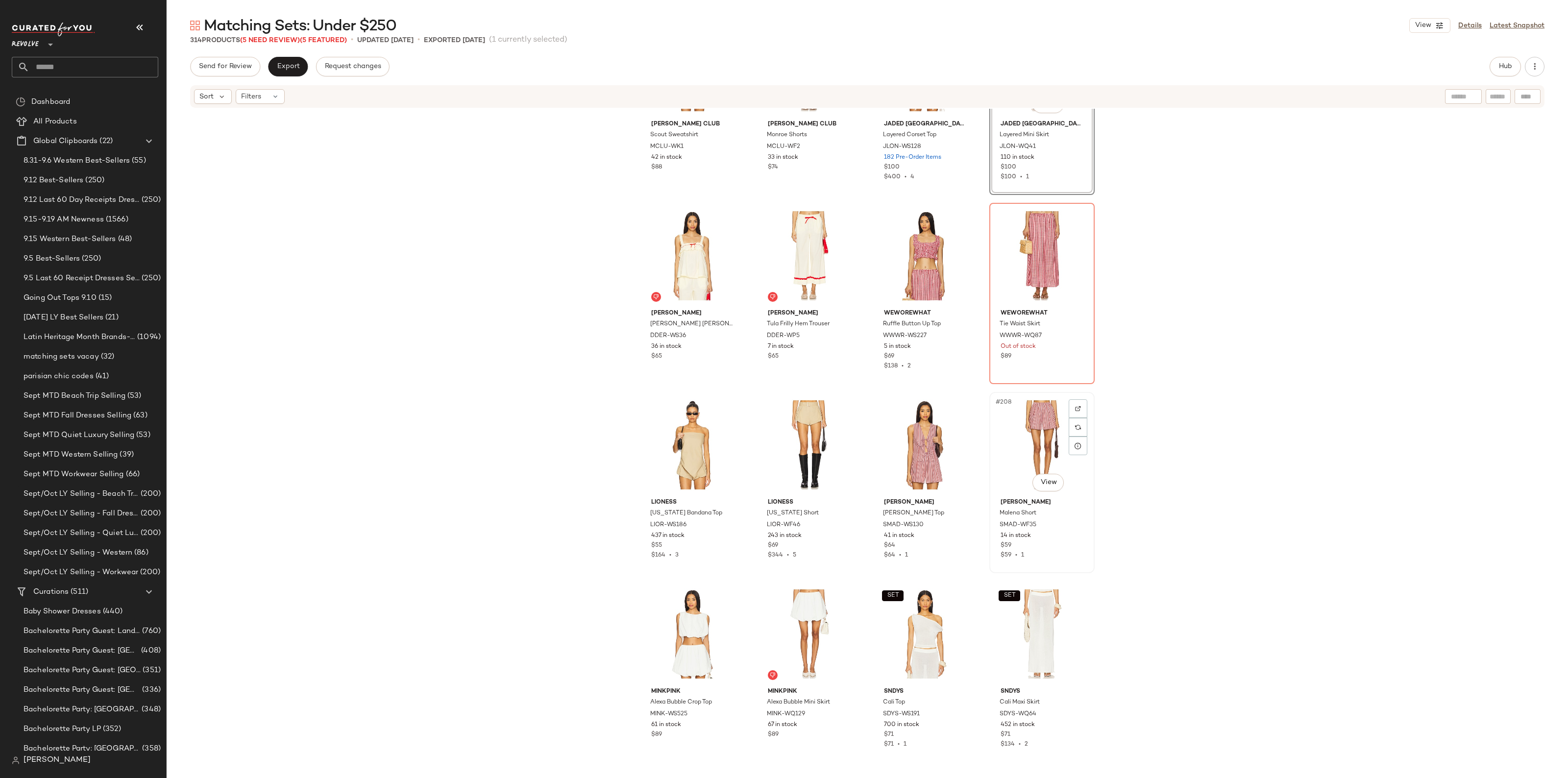
scroll to position [9377, 0]
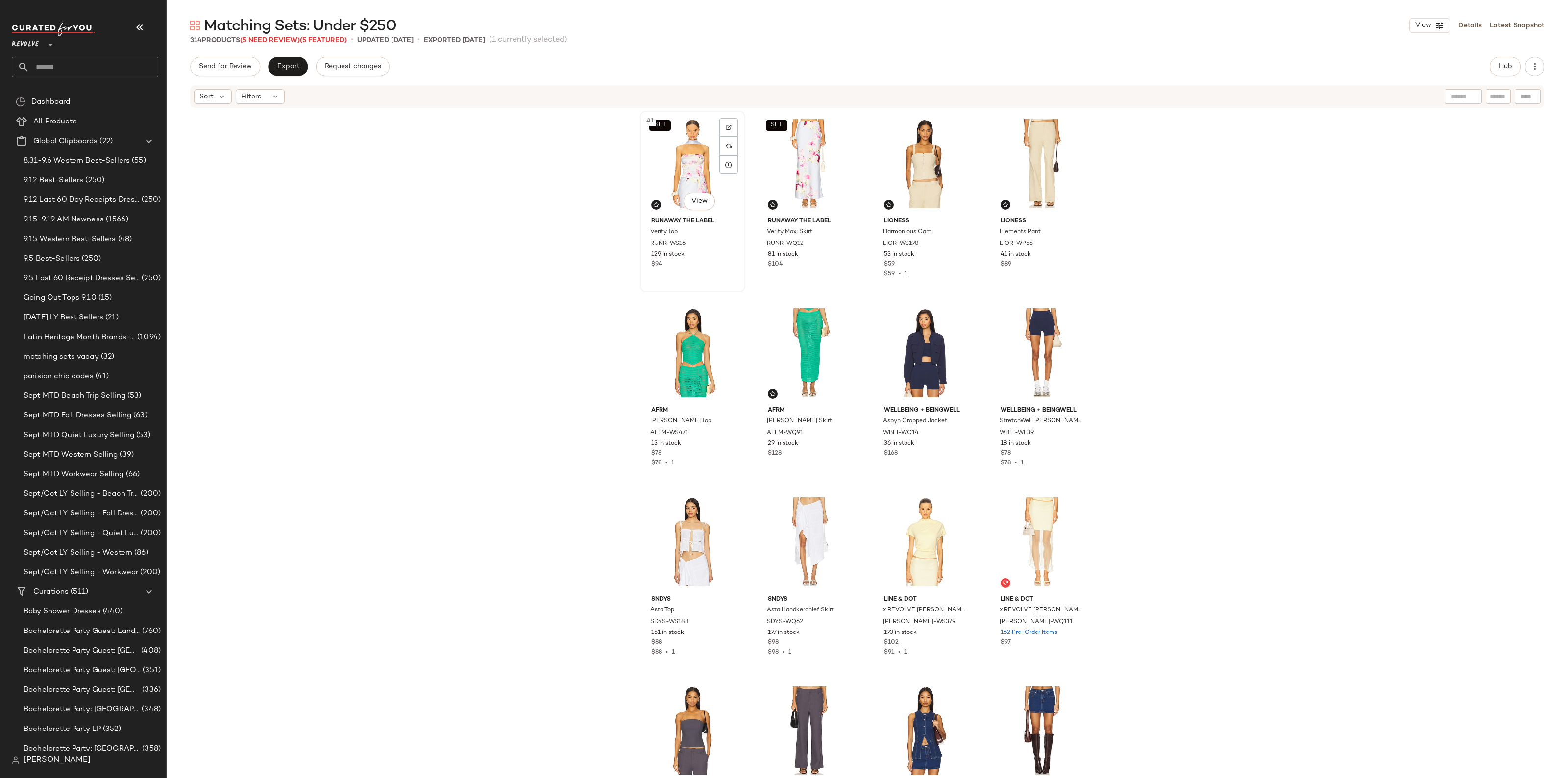
click at [673, 150] on div "SET #1 View" at bounding box center [692, 164] width 98 height 99
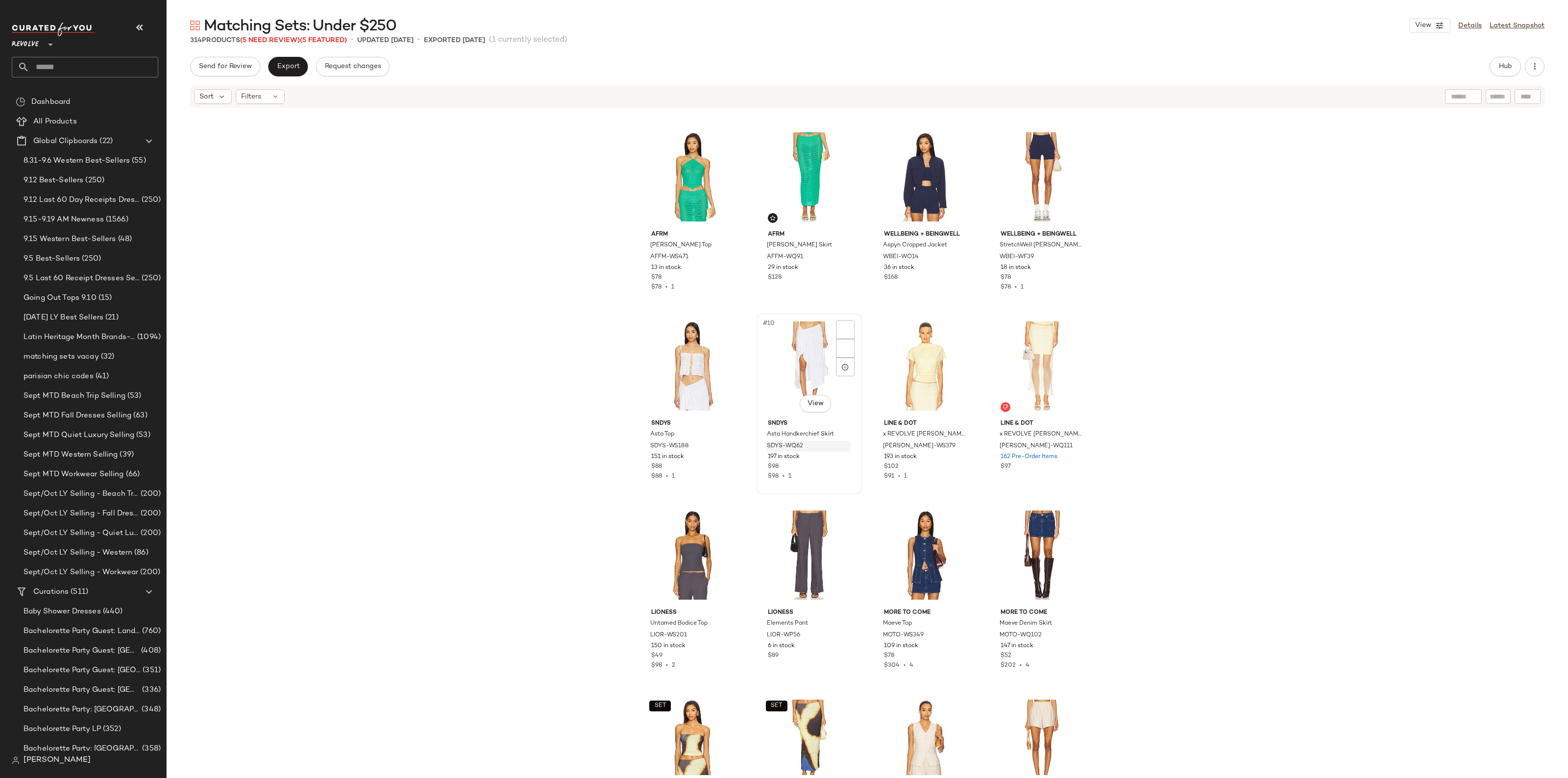
scroll to position [314, 0]
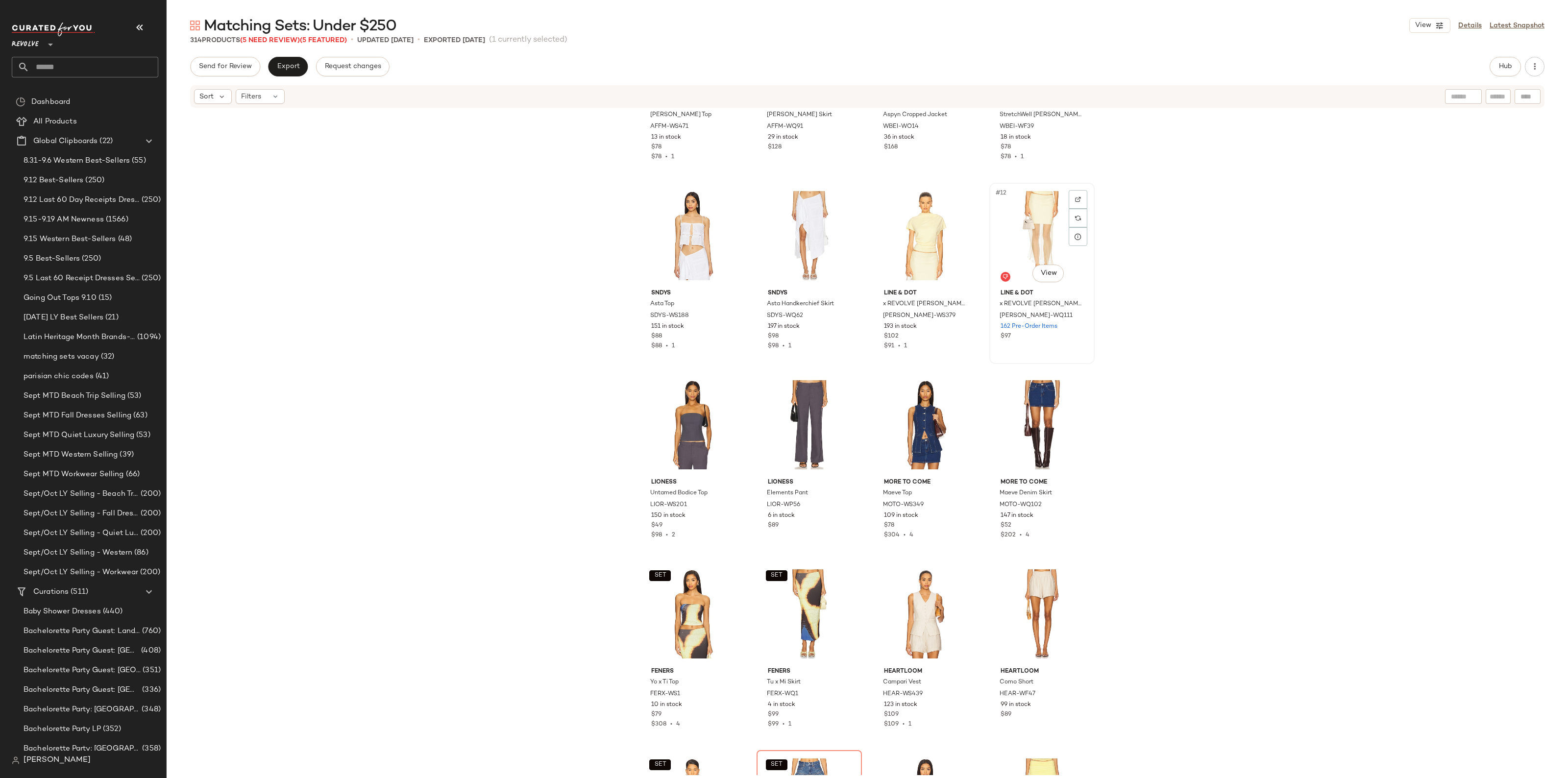
click at [1027, 215] on div "#12 View" at bounding box center [1042, 235] width 98 height 99
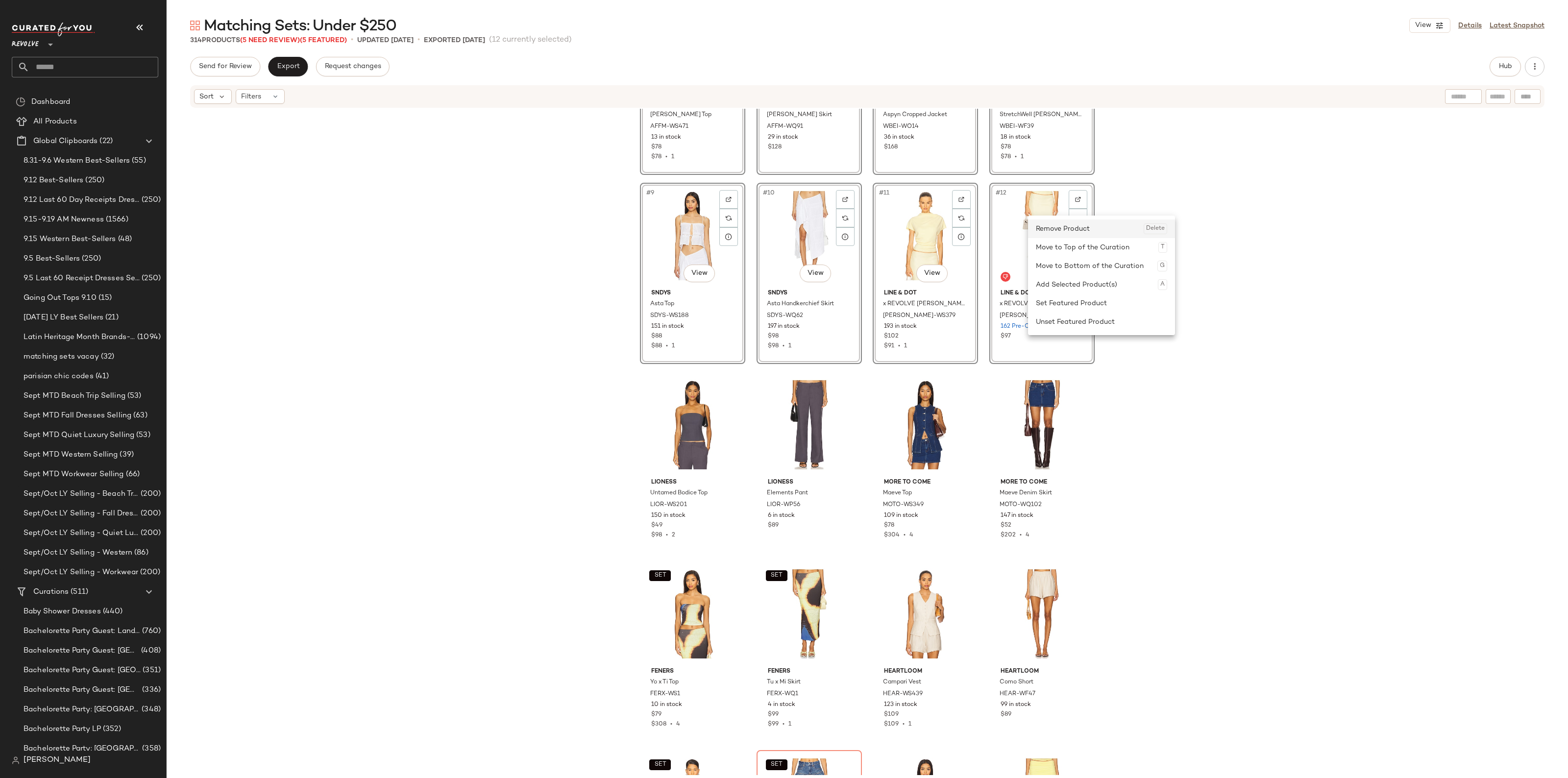
click at [1059, 233] on div "Remove Product Delete" at bounding box center [1101, 229] width 131 height 19
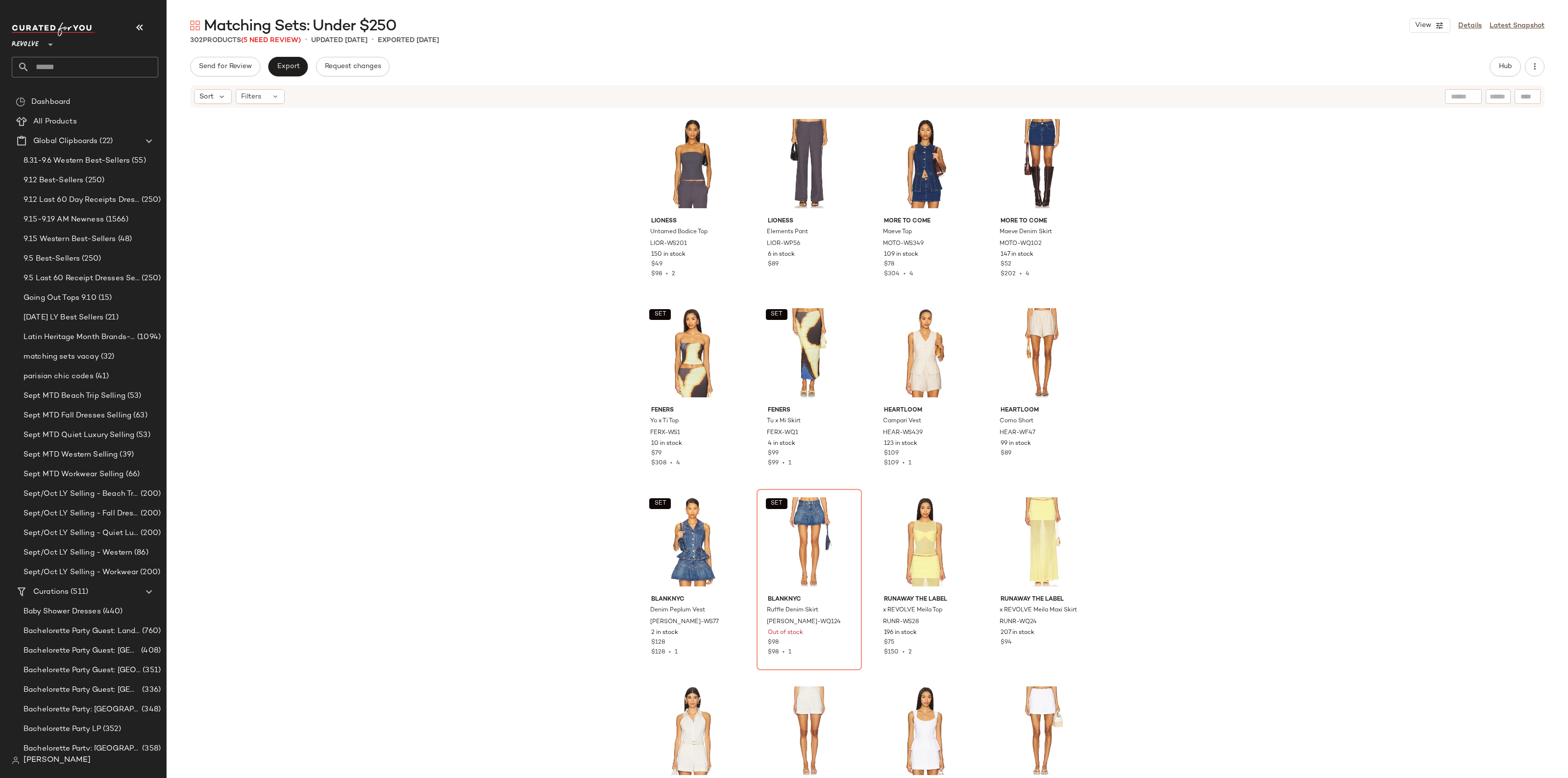
click at [1229, 319] on div "LIONESS Untamed Bodice Top LIOR-WS201 150 in stock $49 $98 • 2 LIONESS Elements…" at bounding box center [867, 441] width 1401 height 667
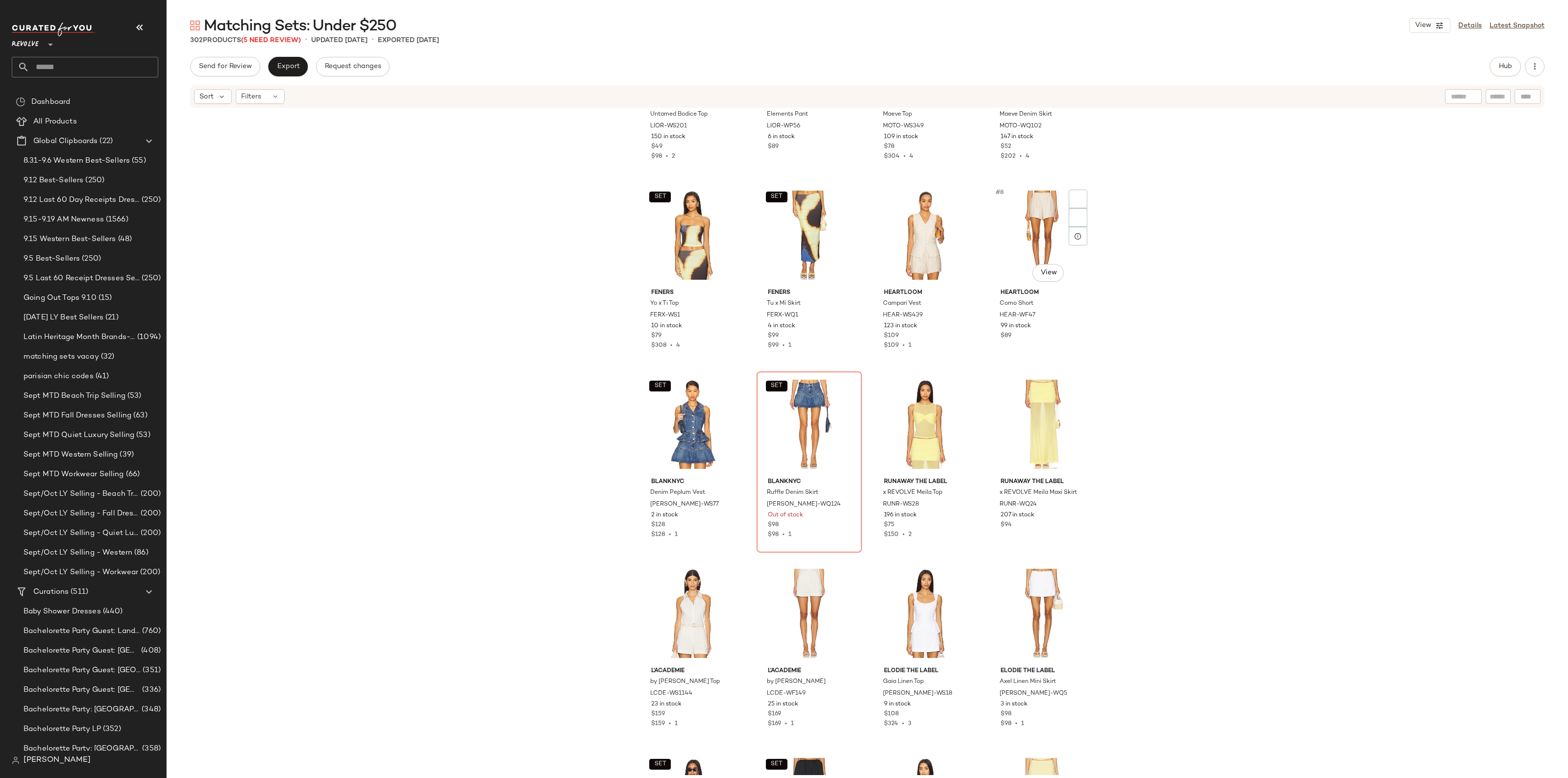
scroll to position [122, 0]
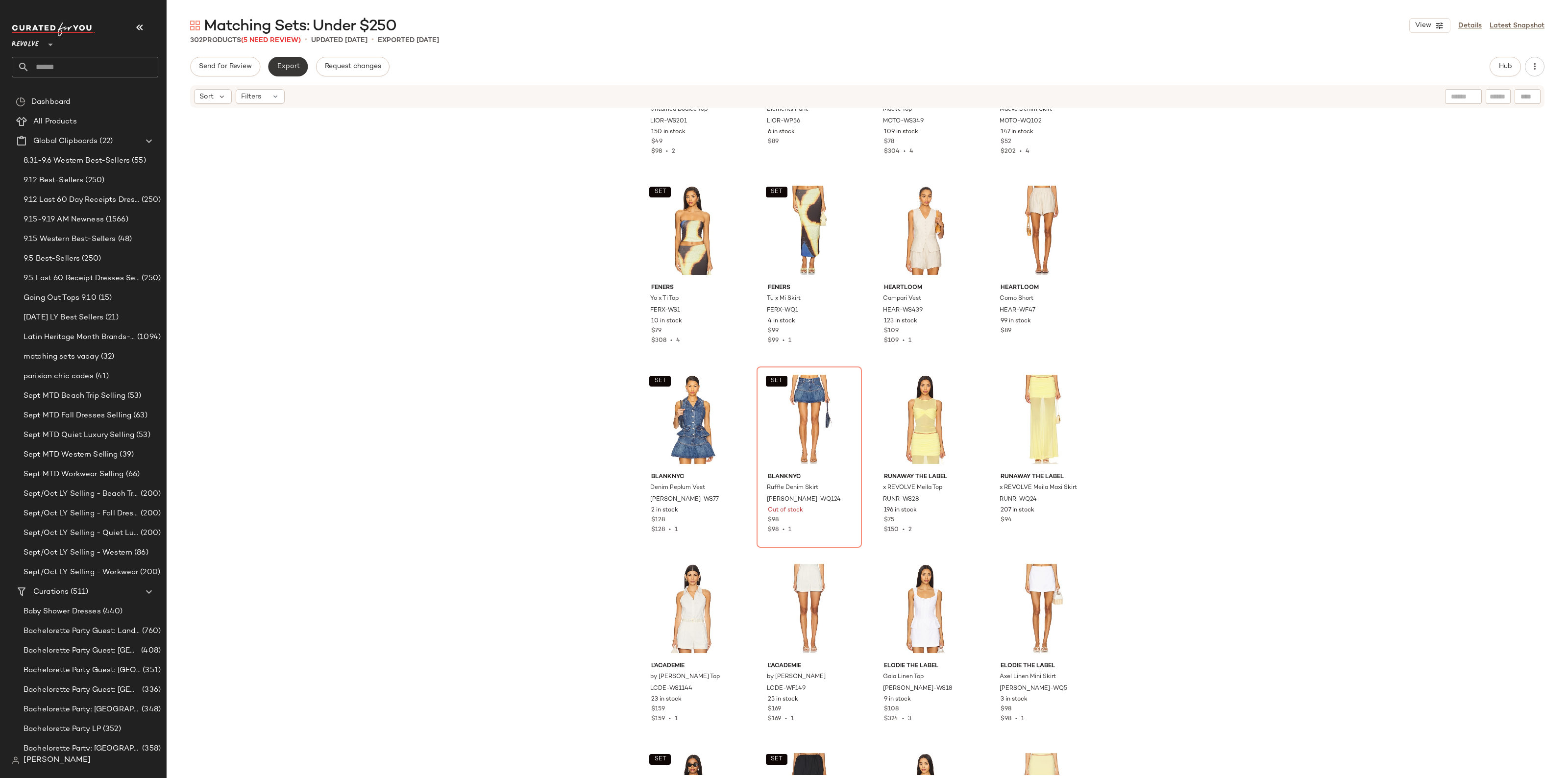
click at [285, 65] on span "Export" at bounding box center [288, 67] width 23 height 8
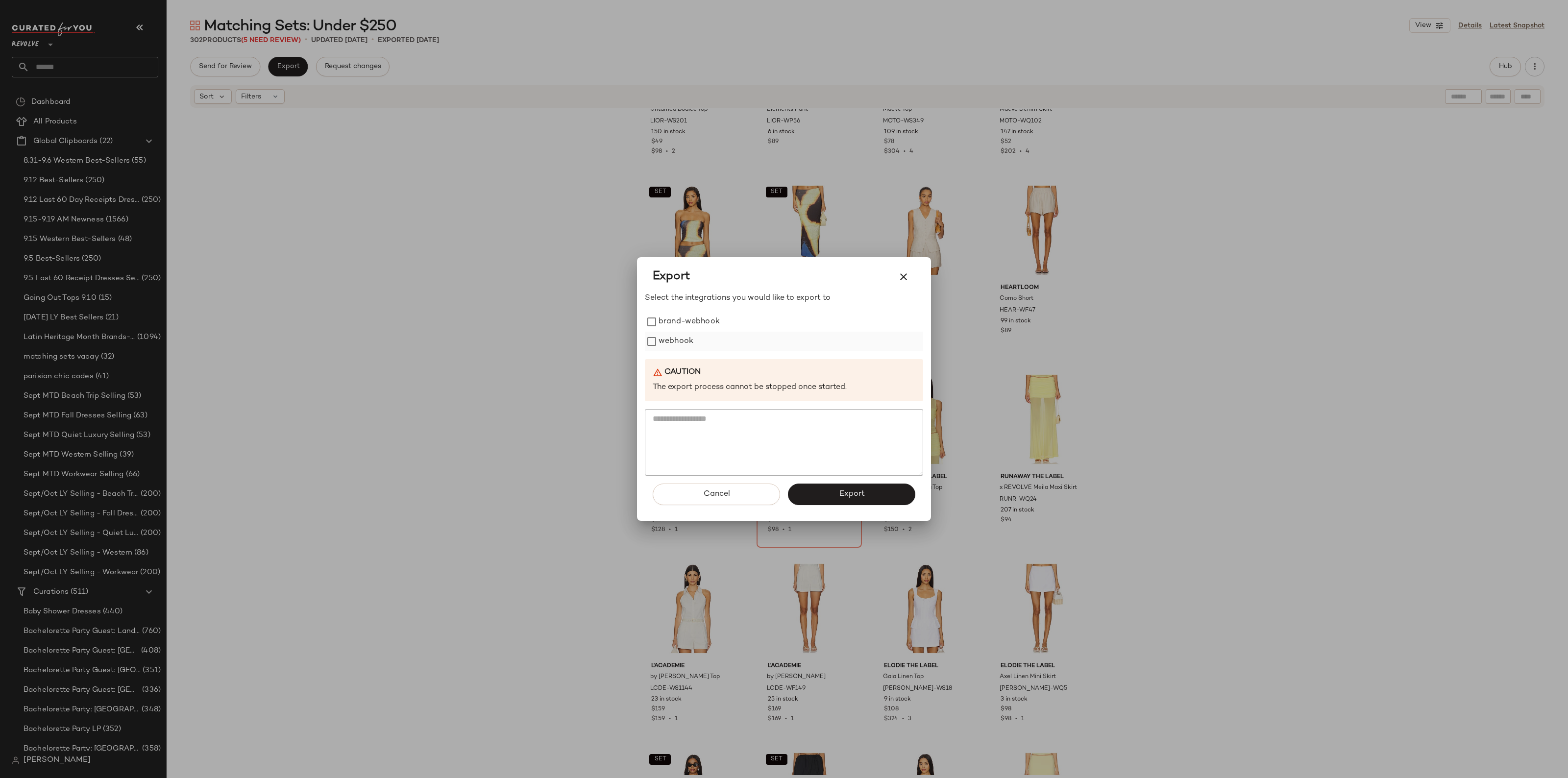
click at [687, 339] on label "webhook" at bounding box center [676, 341] width 35 height 20
click at [824, 494] on button "Export" at bounding box center [852, 494] width 127 height 22
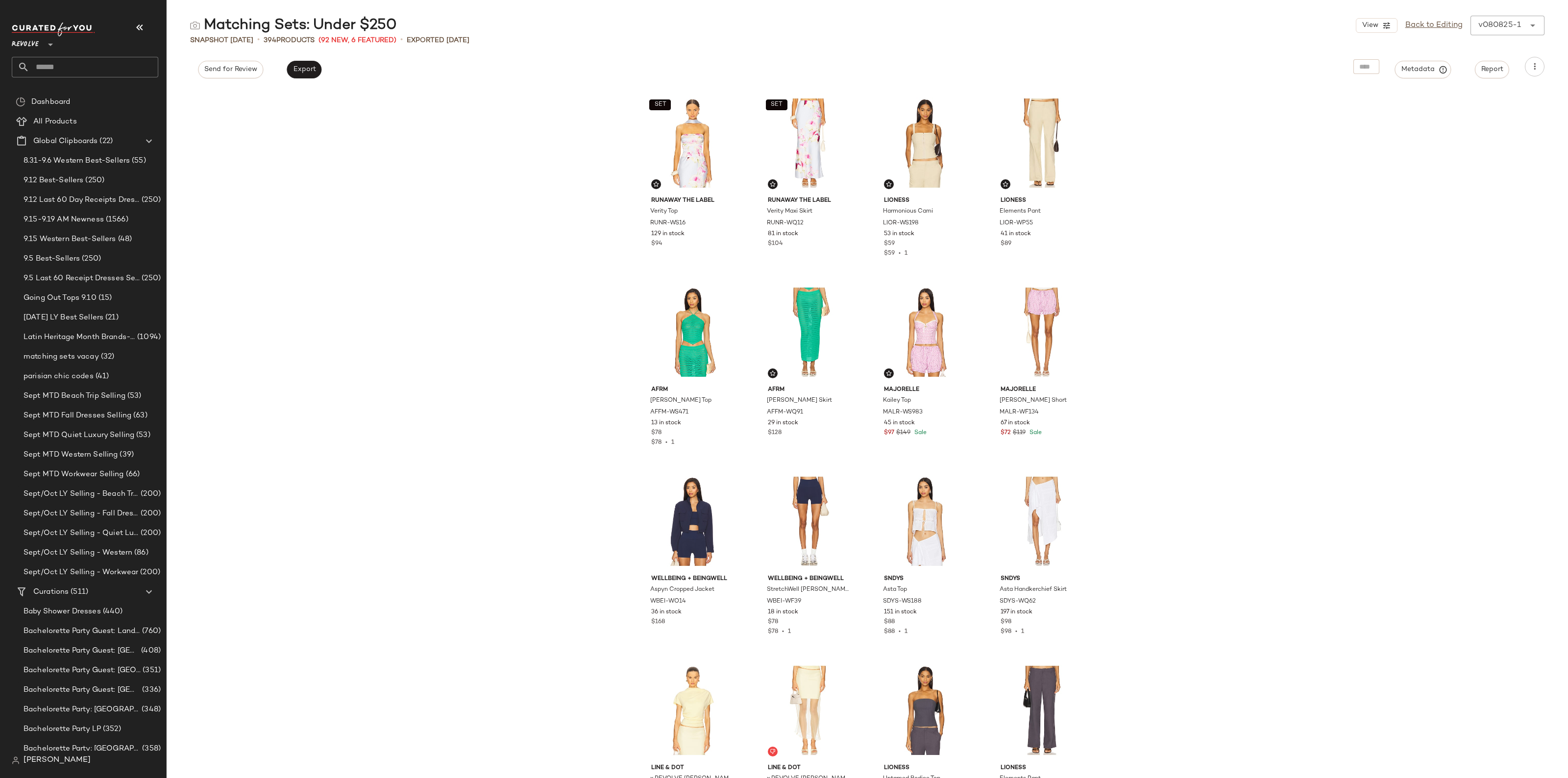
click at [91, 76] on input "text" at bounding box center [94, 67] width 129 height 20
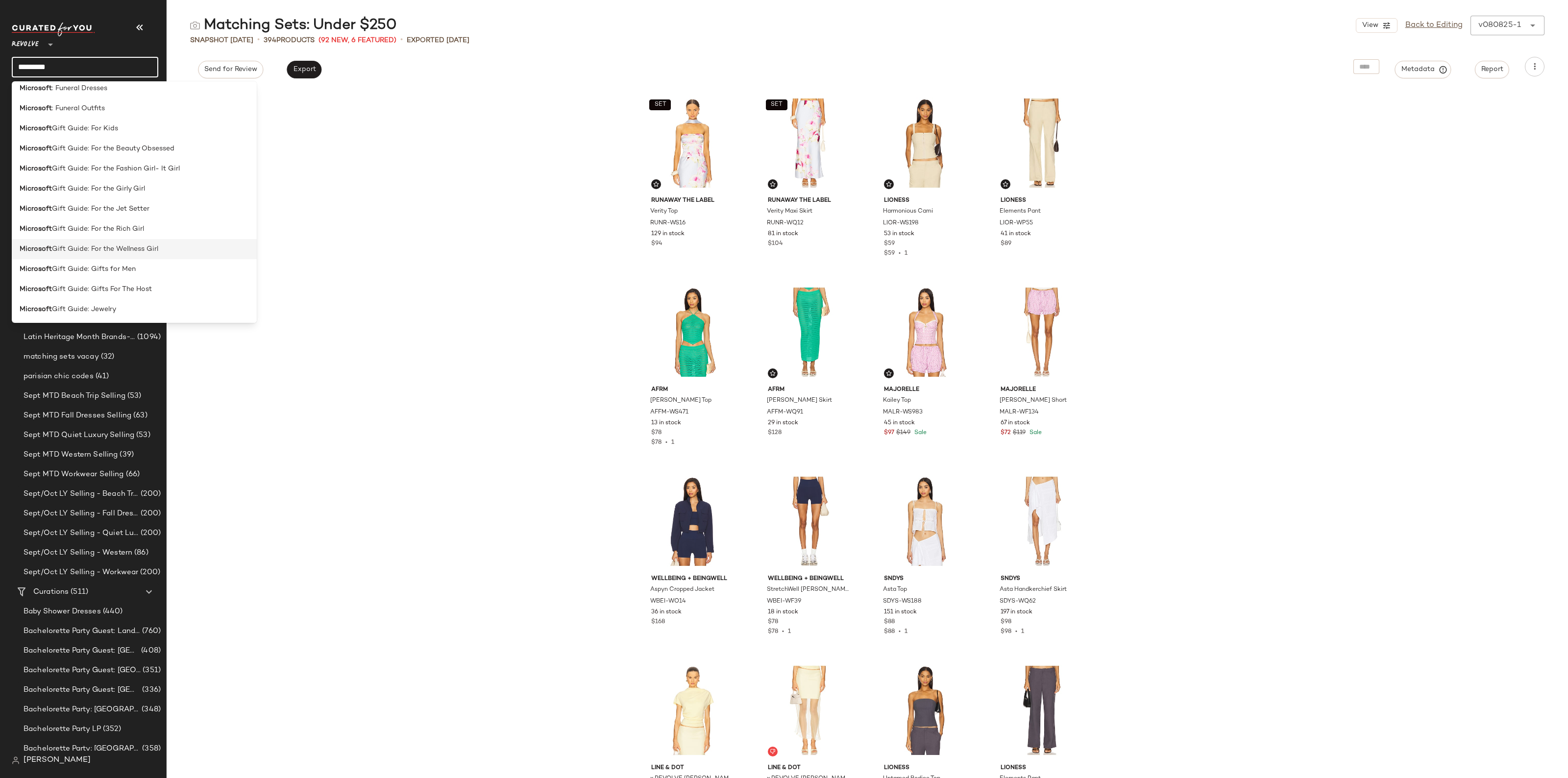
scroll to position [490, 0]
type input "*********"
click at [94, 216] on div "Microsoft Gift Guide: Gifts for Men" at bounding box center [134, 208] width 245 height 20
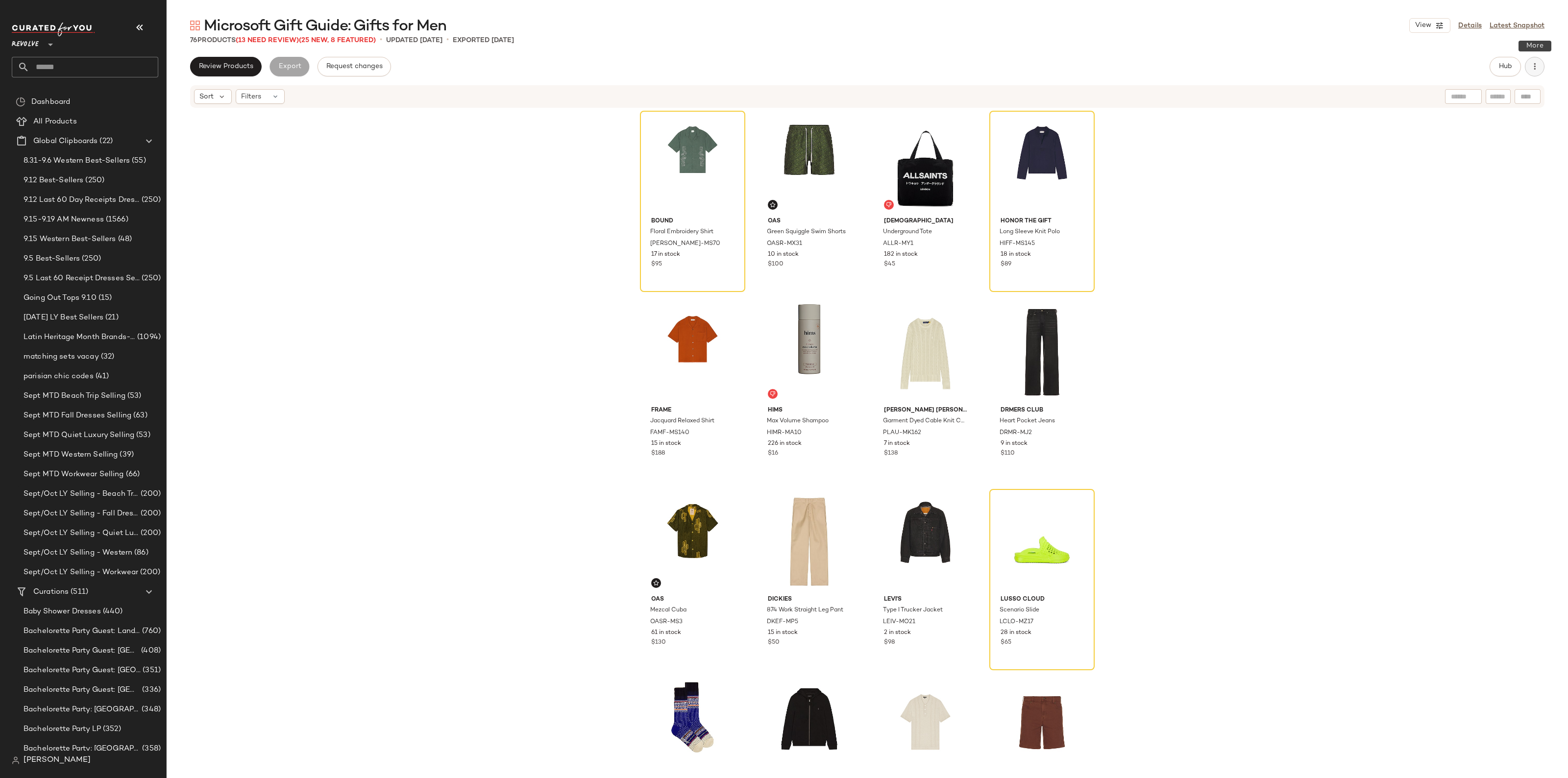
click at [1539, 70] on icon "button" at bounding box center [1535, 67] width 10 height 10
click at [1480, 158] on div "Clear Suggested Products" at bounding box center [1483, 165] width 122 height 23
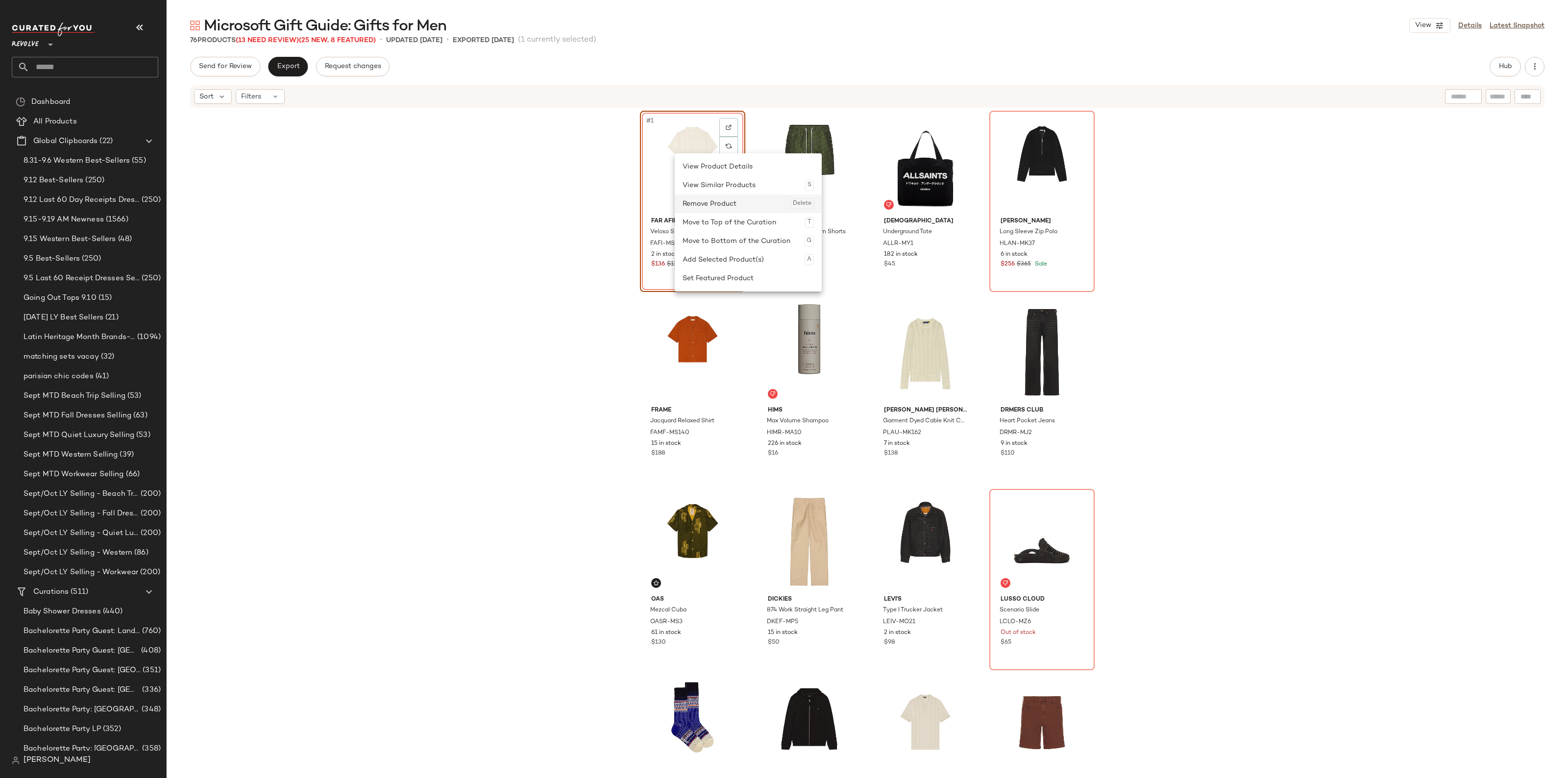
click at [708, 206] on div "Remove Product Delete" at bounding box center [747, 204] width 131 height 19
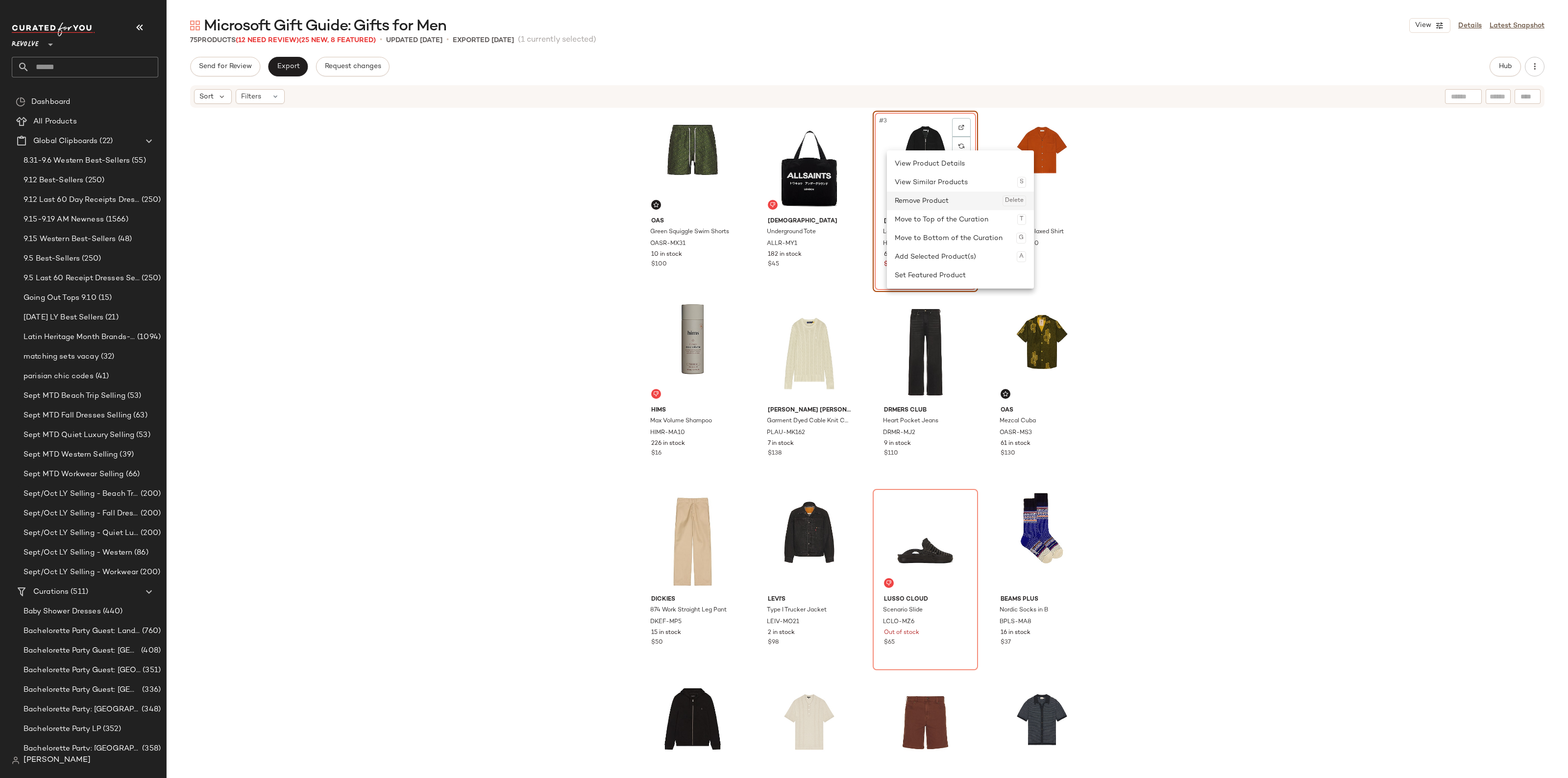
click at [920, 201] on div "Remove Product Delete" at bounding box center [959, 201] width 131 height 19
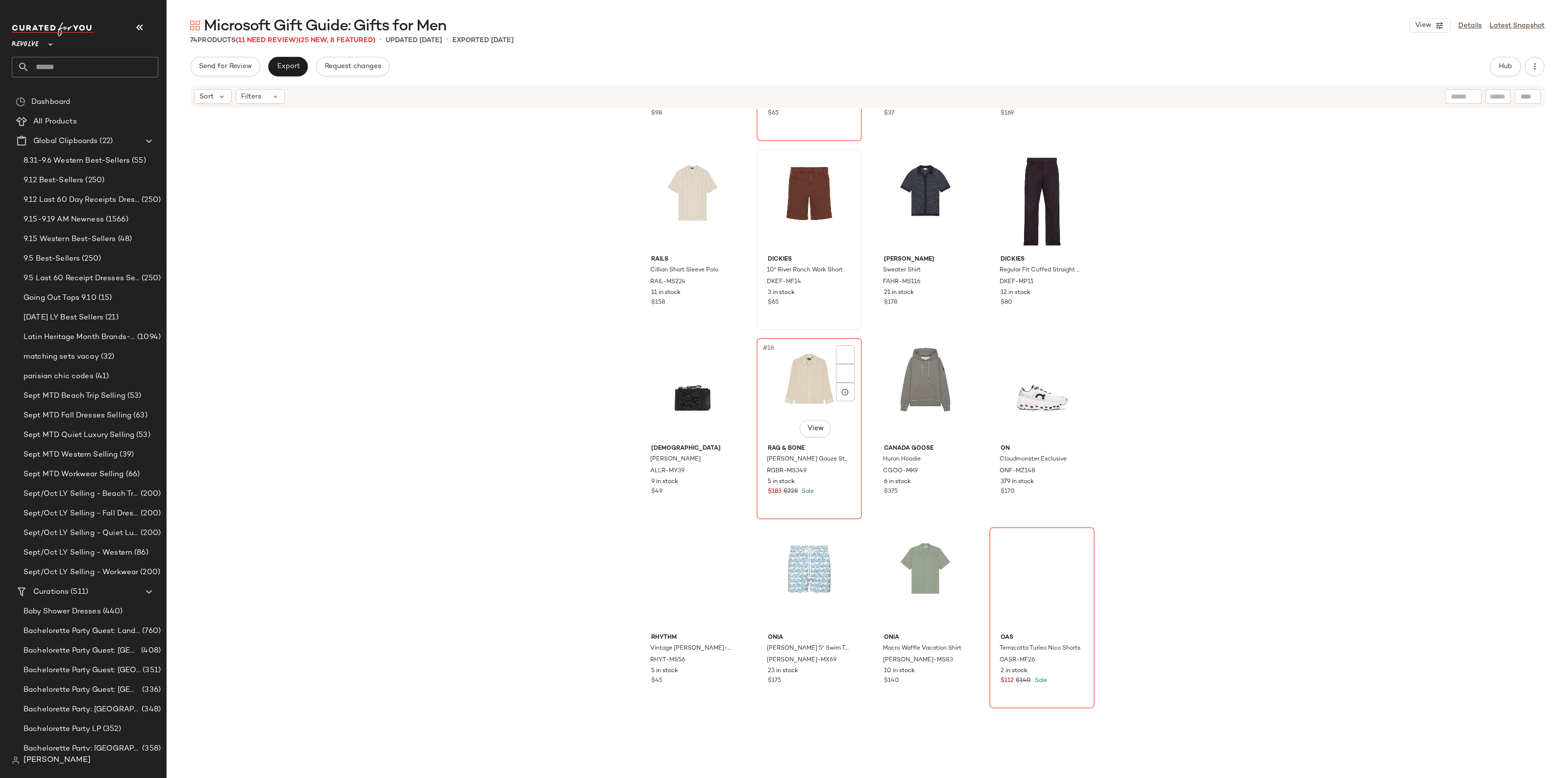
scroll to position [559, 0]
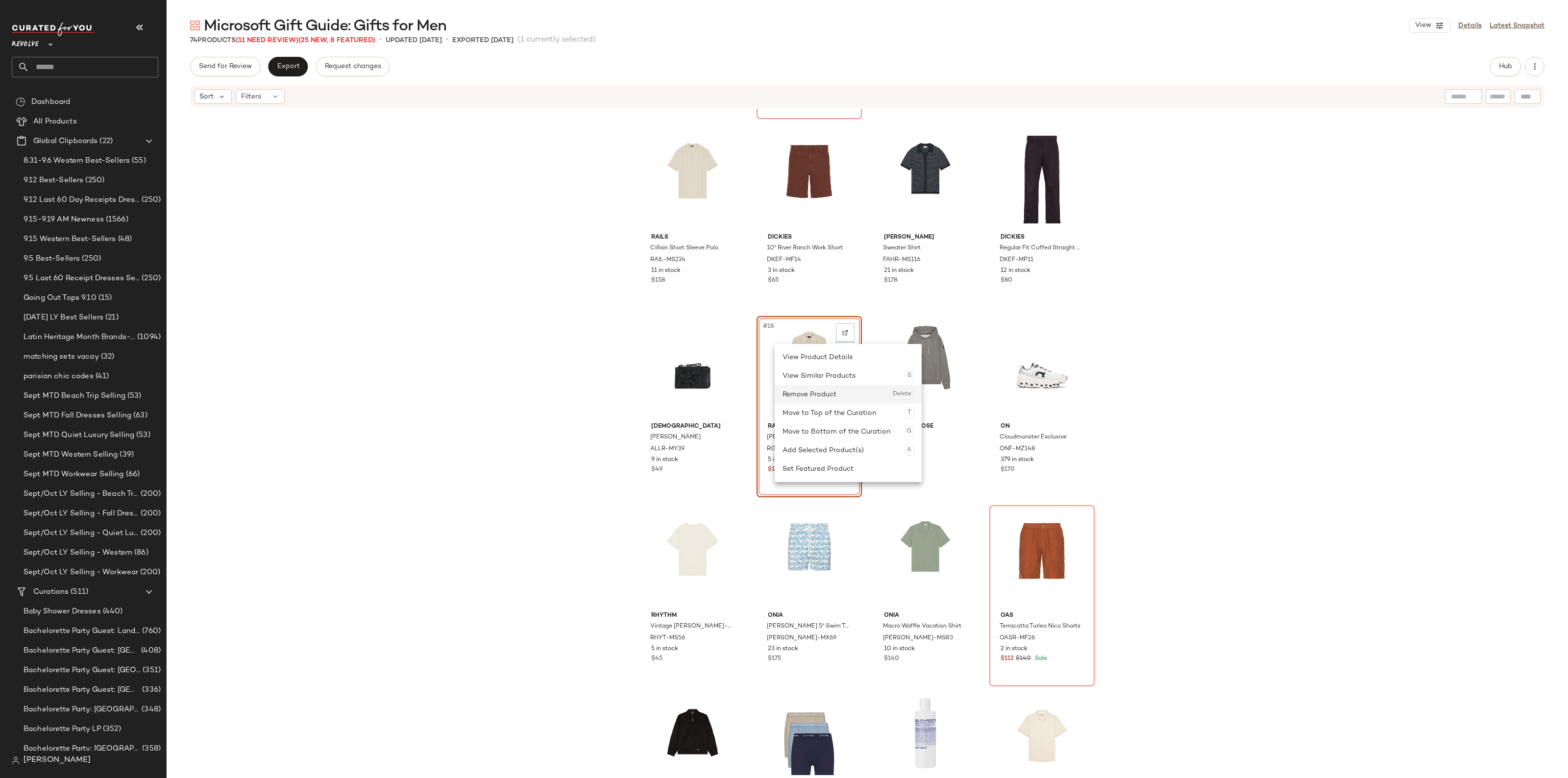
click at [811, 394] on div "Remove Product Delete" at bounding box center [847, 394] width 131 height 19
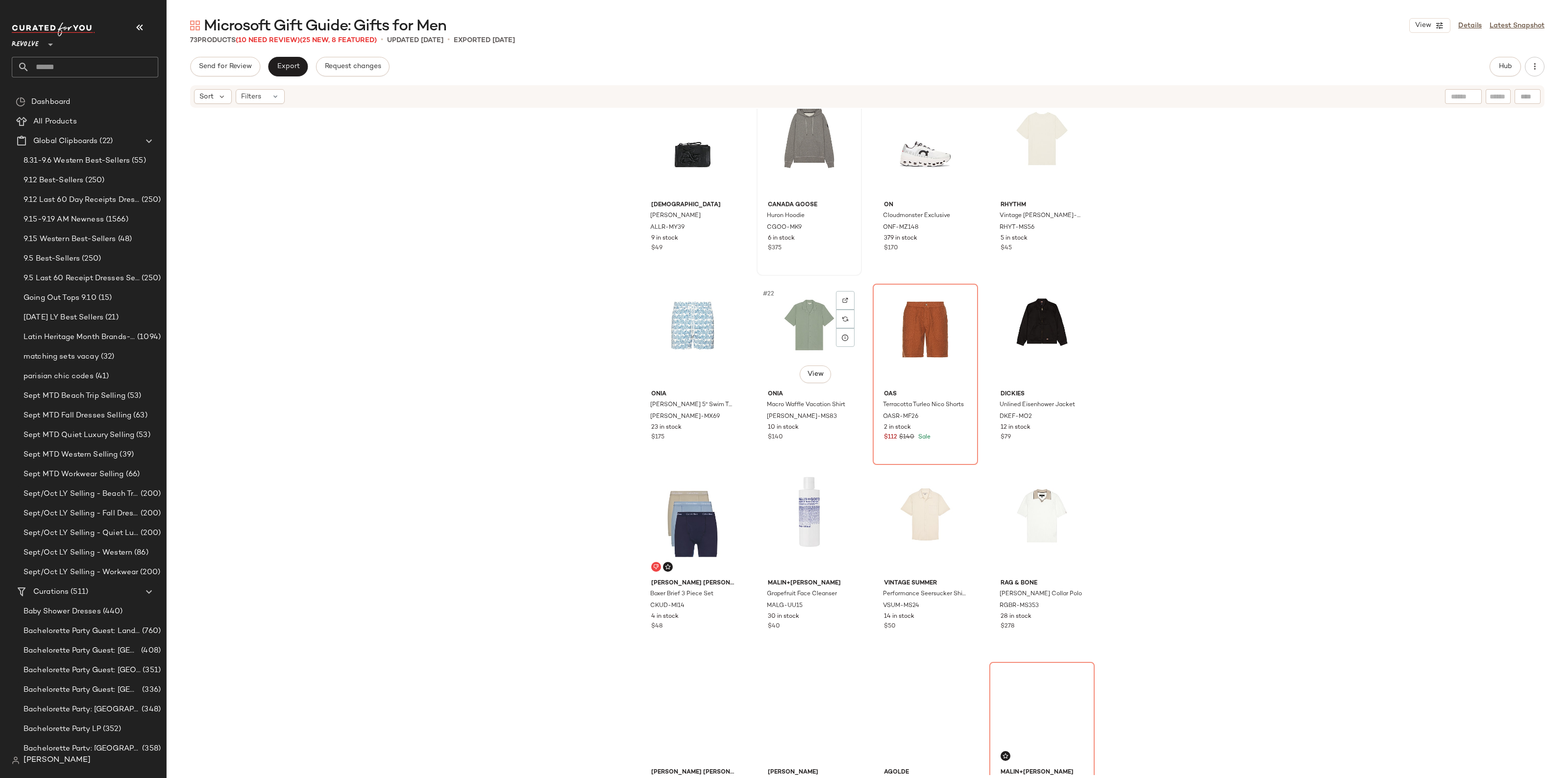
scroll to position [804, 0]
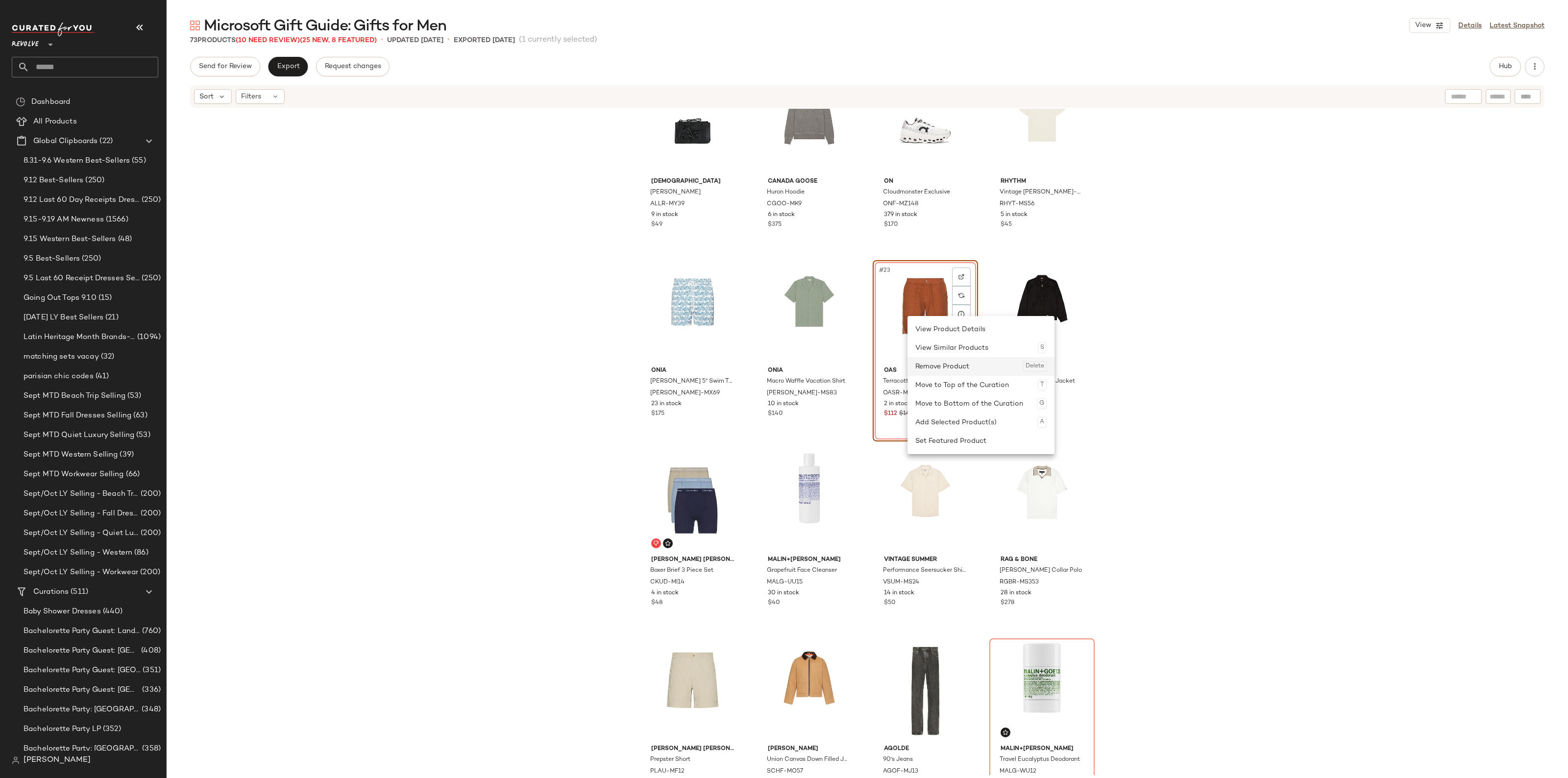
click at [930, 358] on div "Remove Product Delete" at bounding box center [980, 367] width 131 height 19
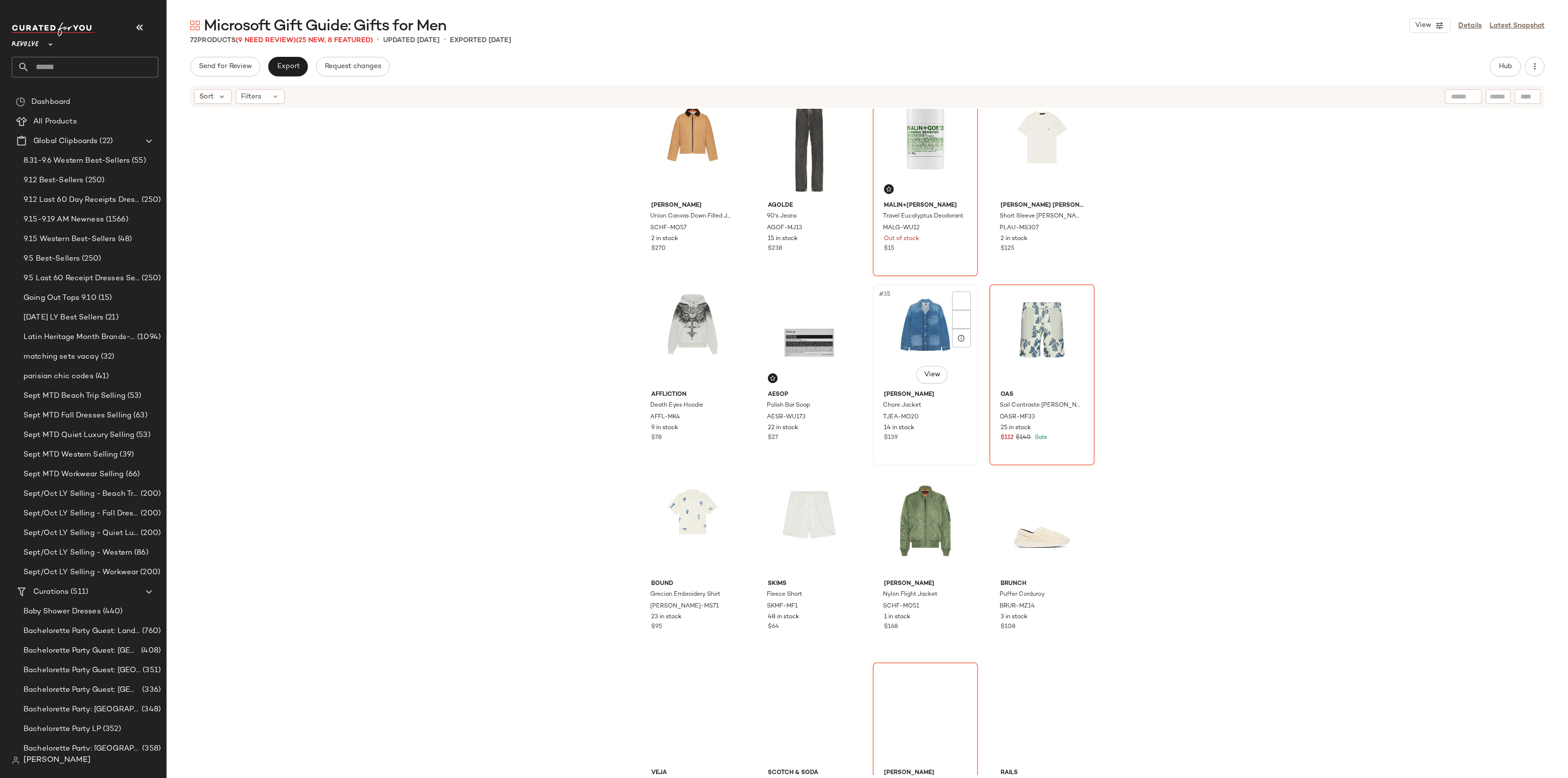
scroll to position [1416, 0]
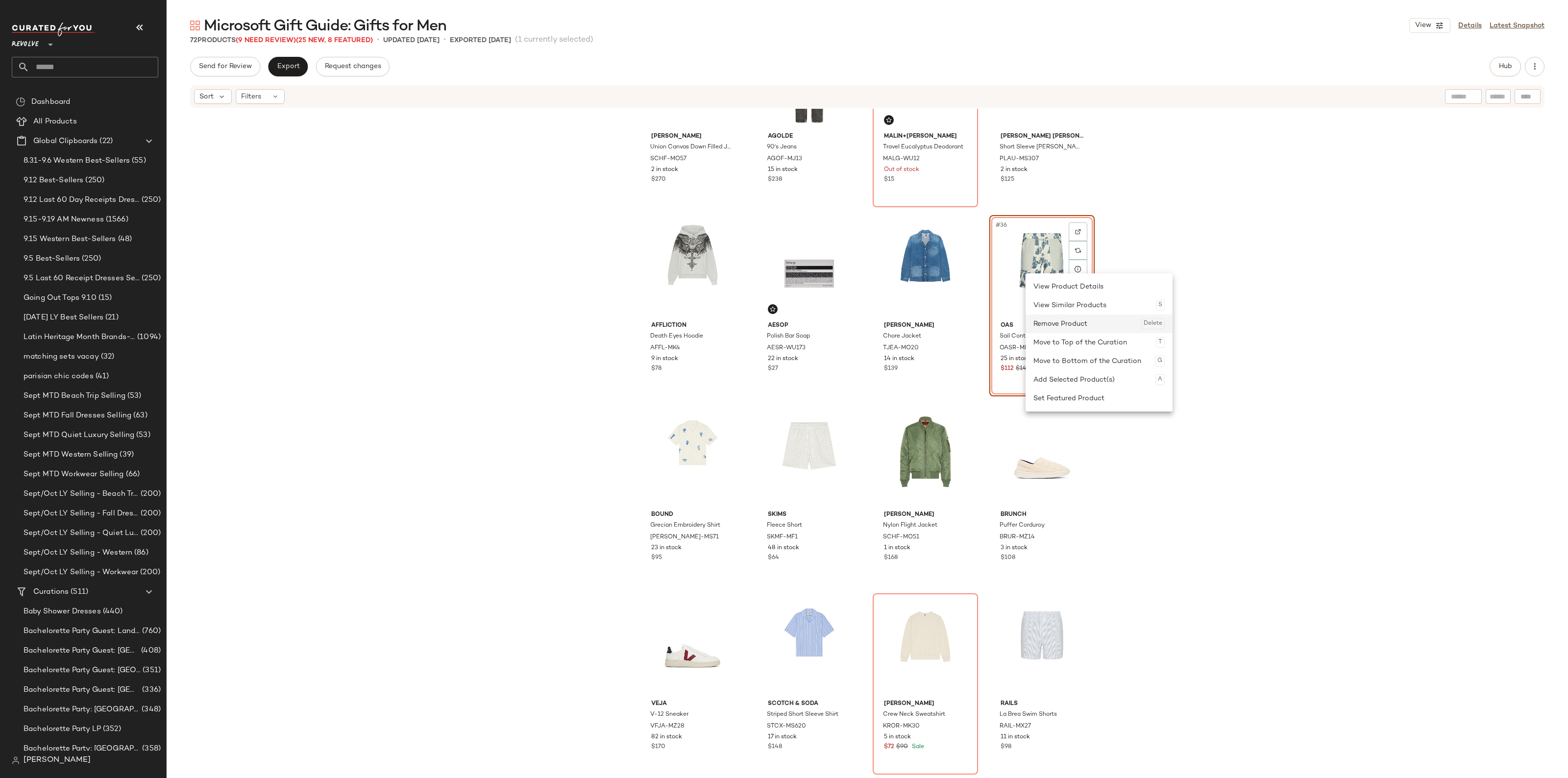
click at [1052, 319] on div "Remove Product Delete" at bounding box center [1098, 324] width 131 height 19
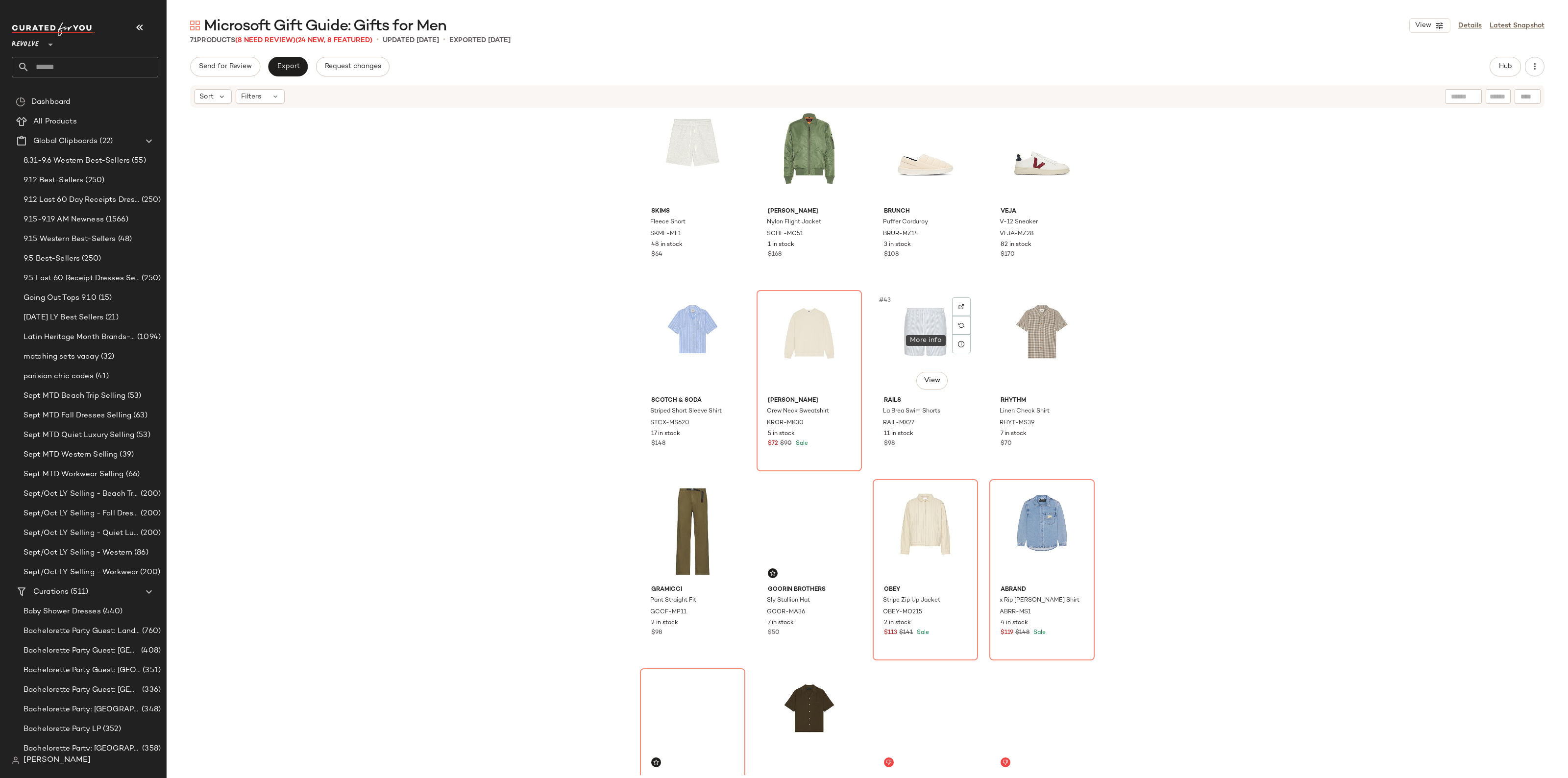
scroll to position [1723, 0]
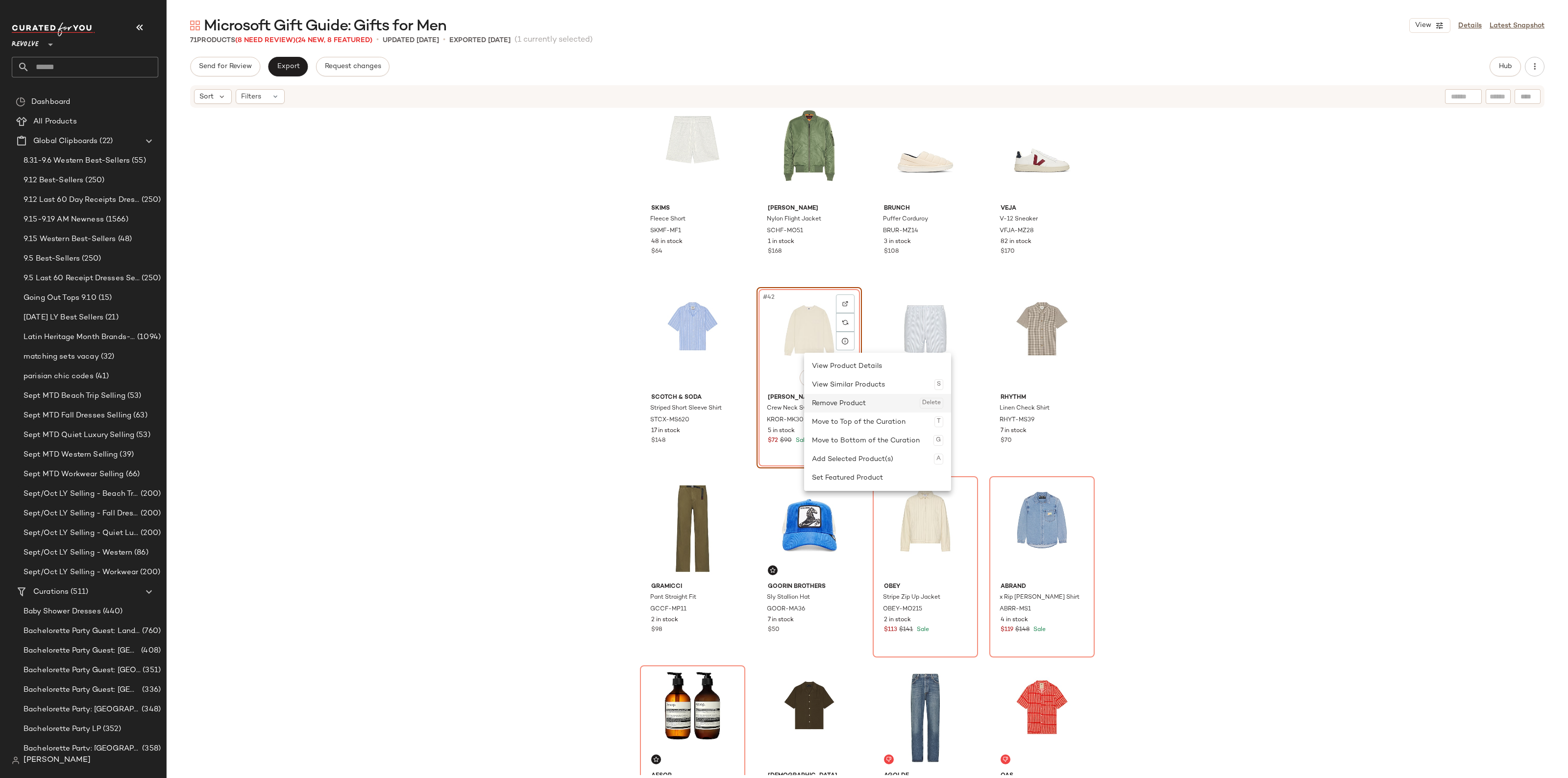
click at [849, 405] on div "Remove Product Delete" at bounding box center [877, 403] width 131 height 19
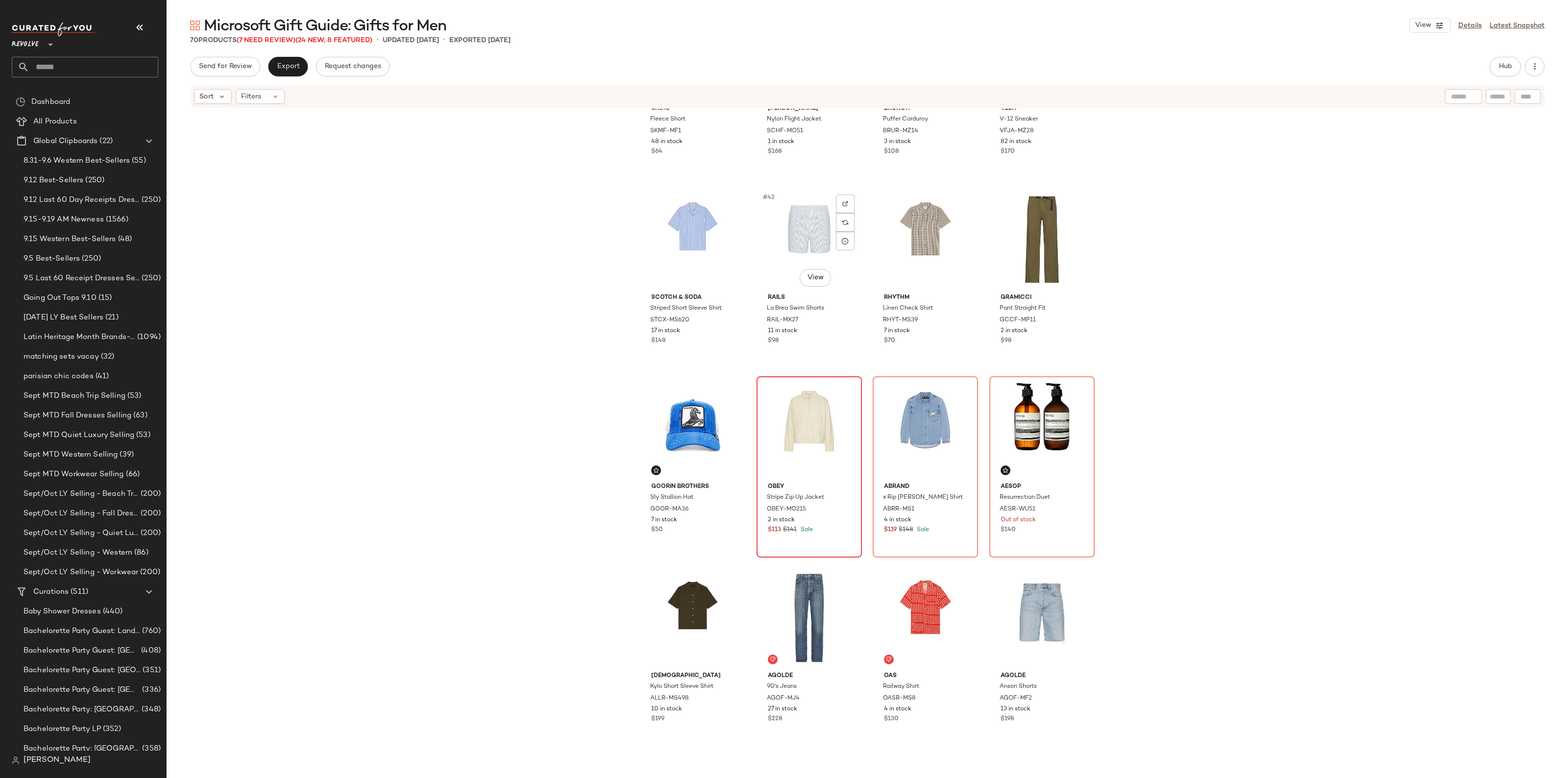
scroll to position [1845, 0]
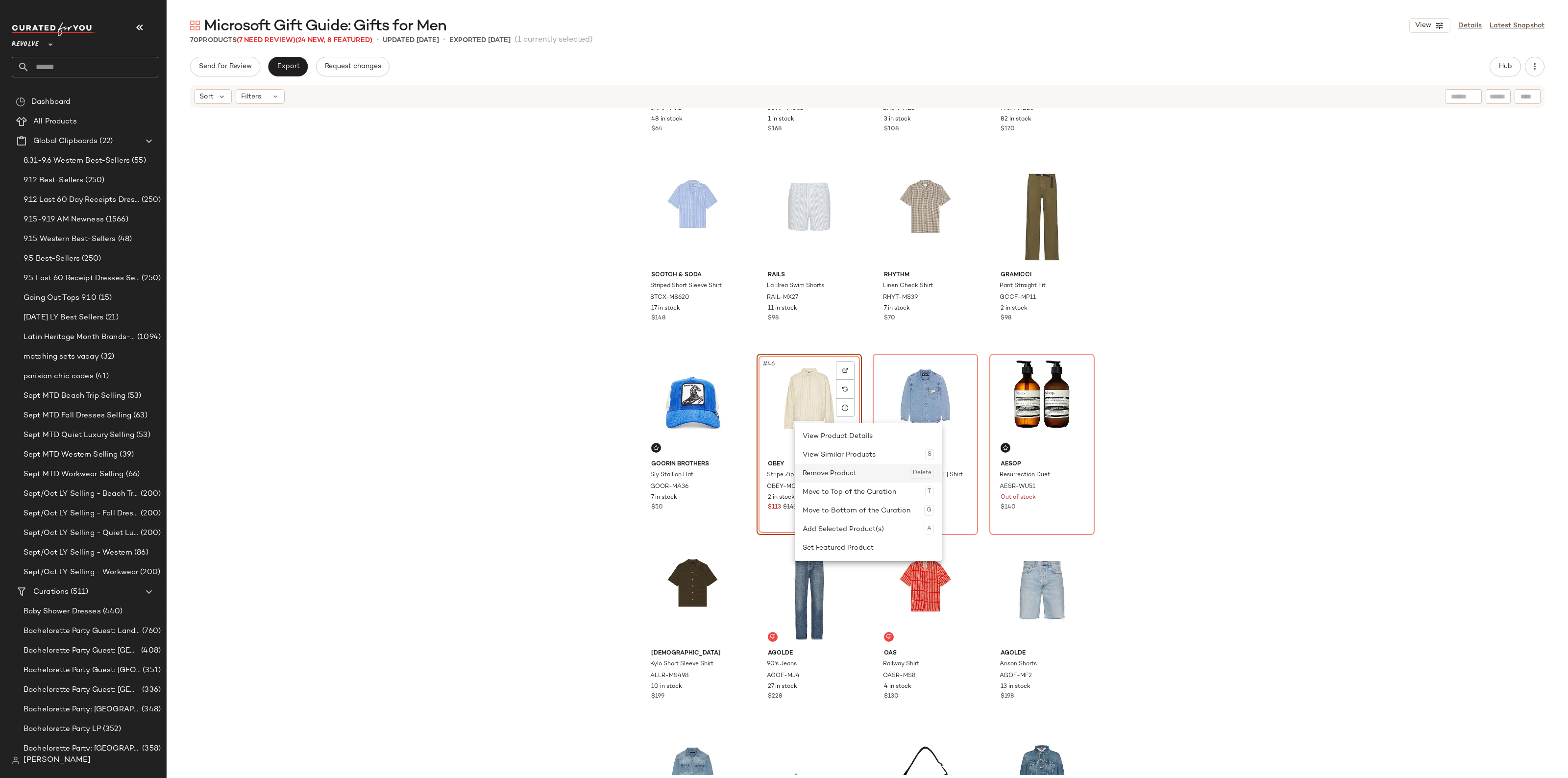
click at [828, 478] on div "Remove Product Delete" at bounding box center [868, 473] width 131 height 19
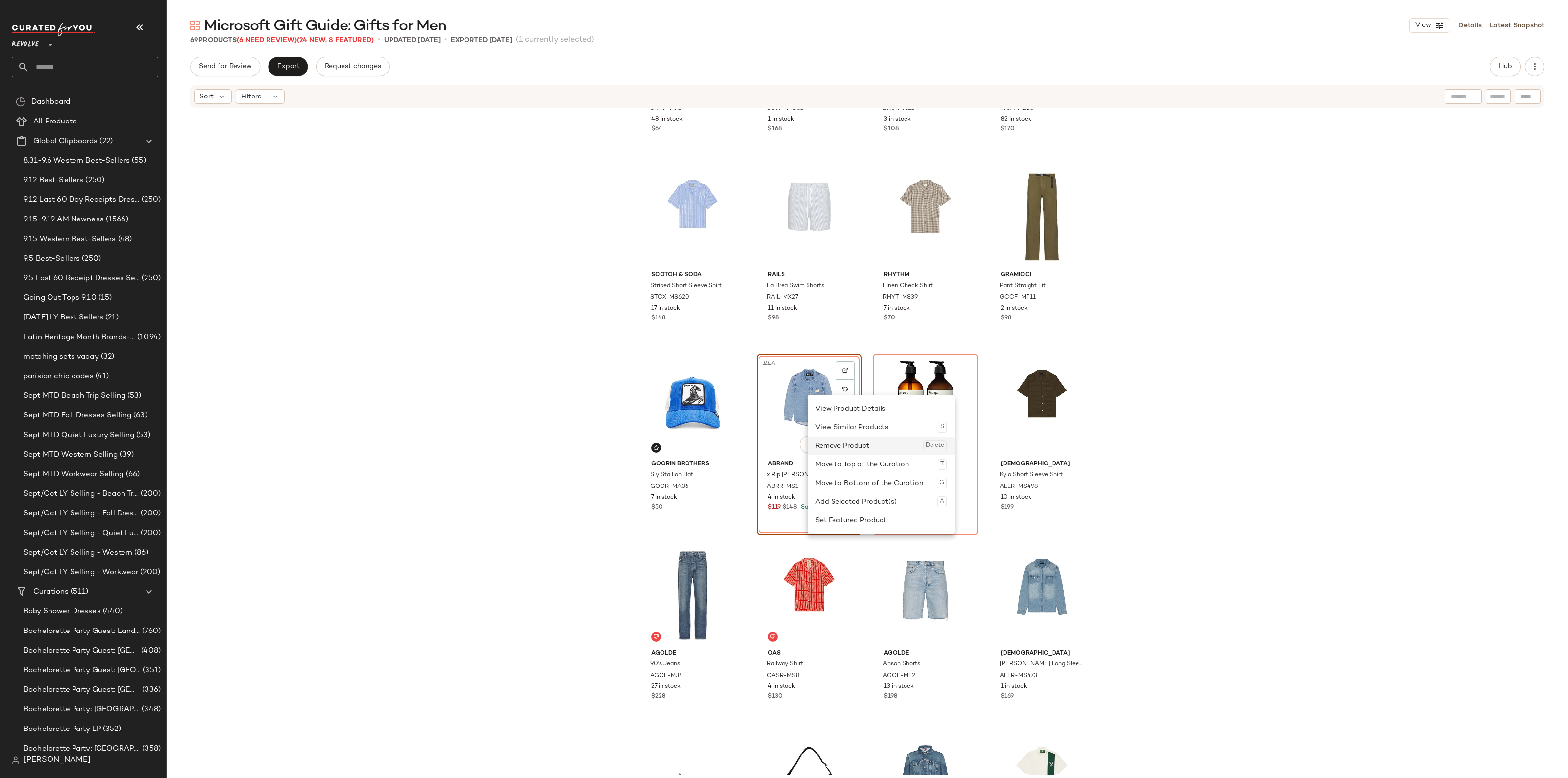
click at [822, 439] on div "Remove Product Delete" at bounding box center [881, 446] width 131 height 19
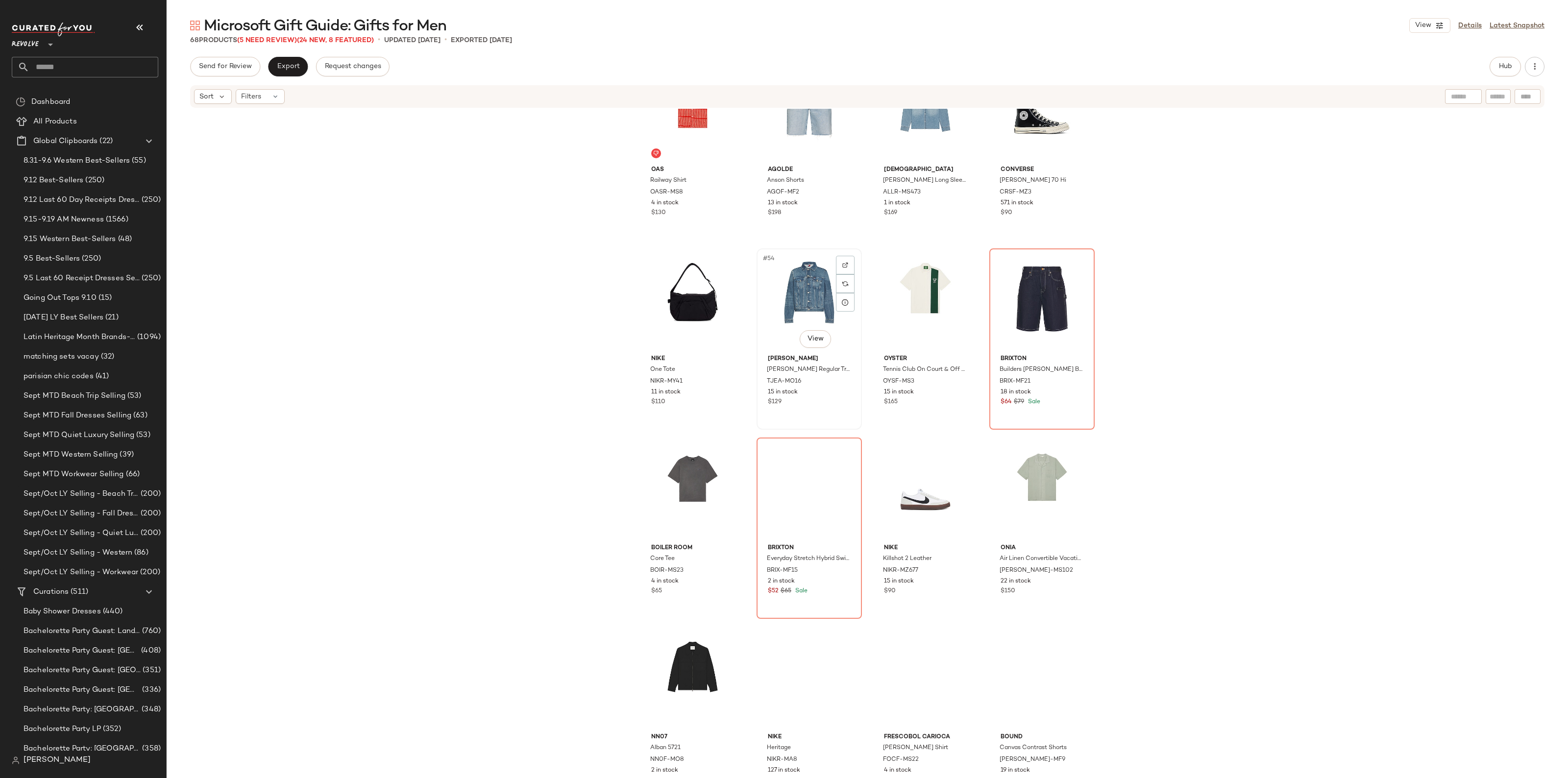
scroll to position [2335, 0]
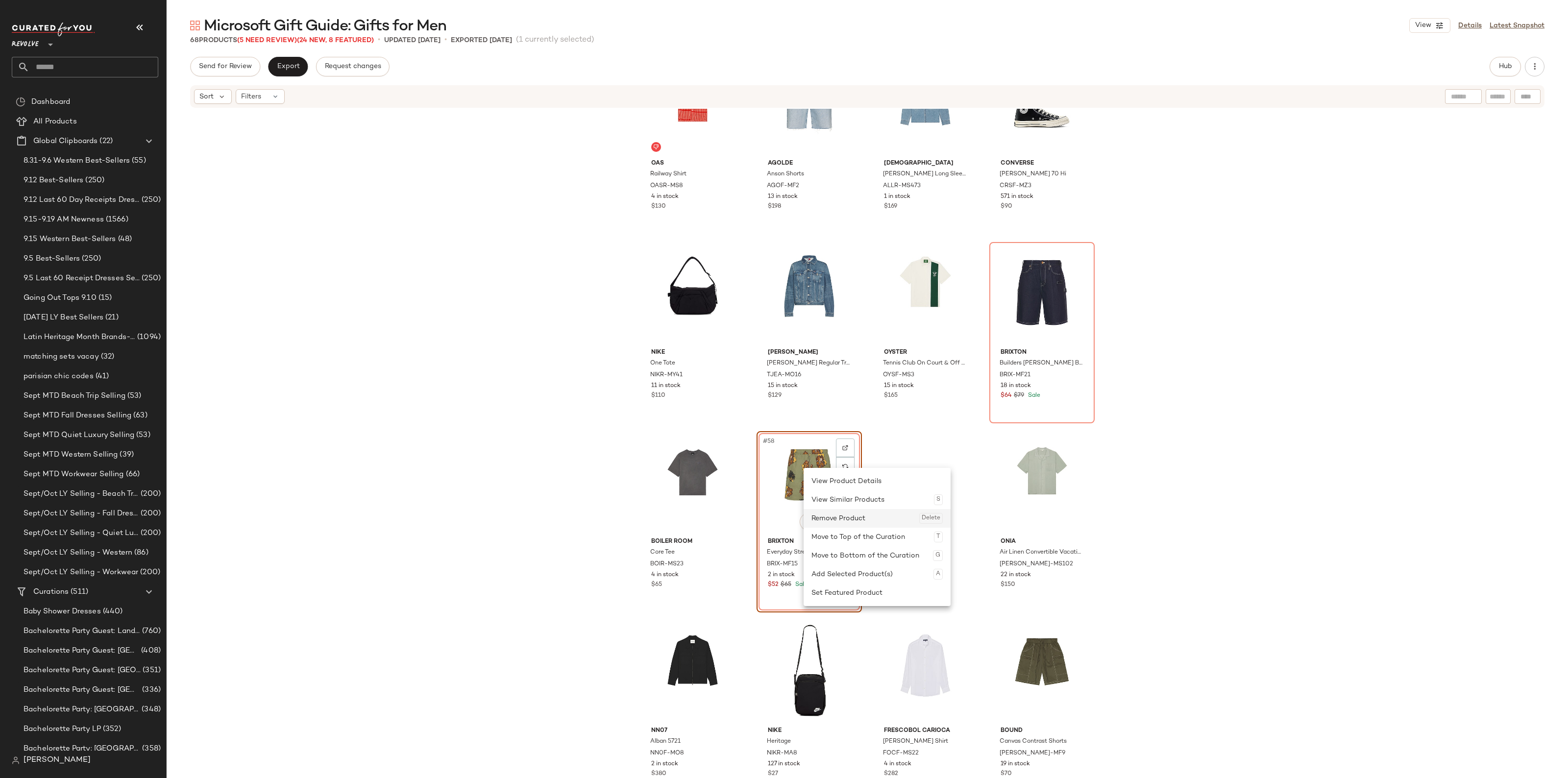
click at [836, 512] on div "Remove Product Delete" at bounding box center [876, 518] width 131 height 19
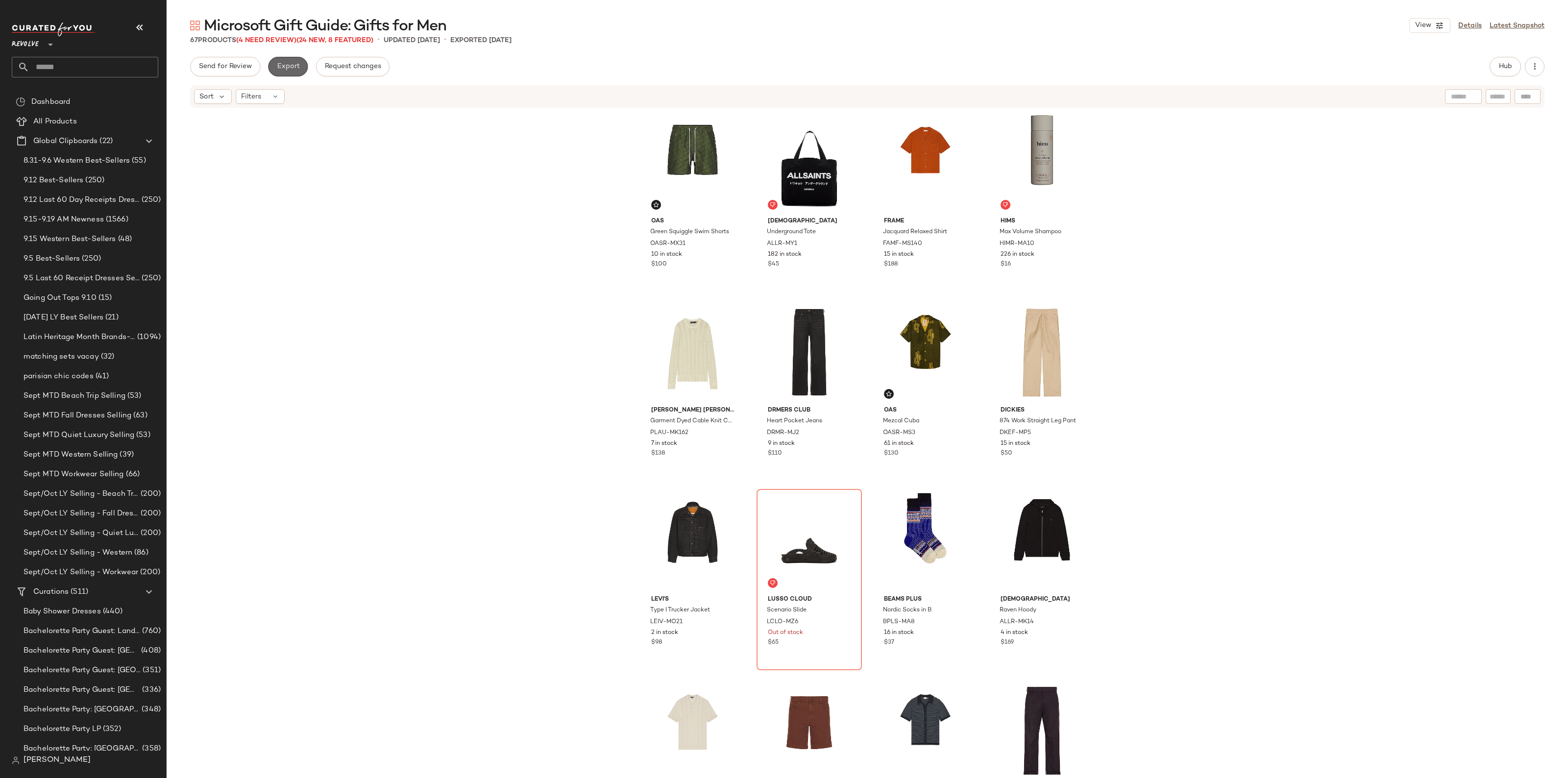
click at [292, 69] on span "Export" at bounding box center [288, 67] width 23 height 8
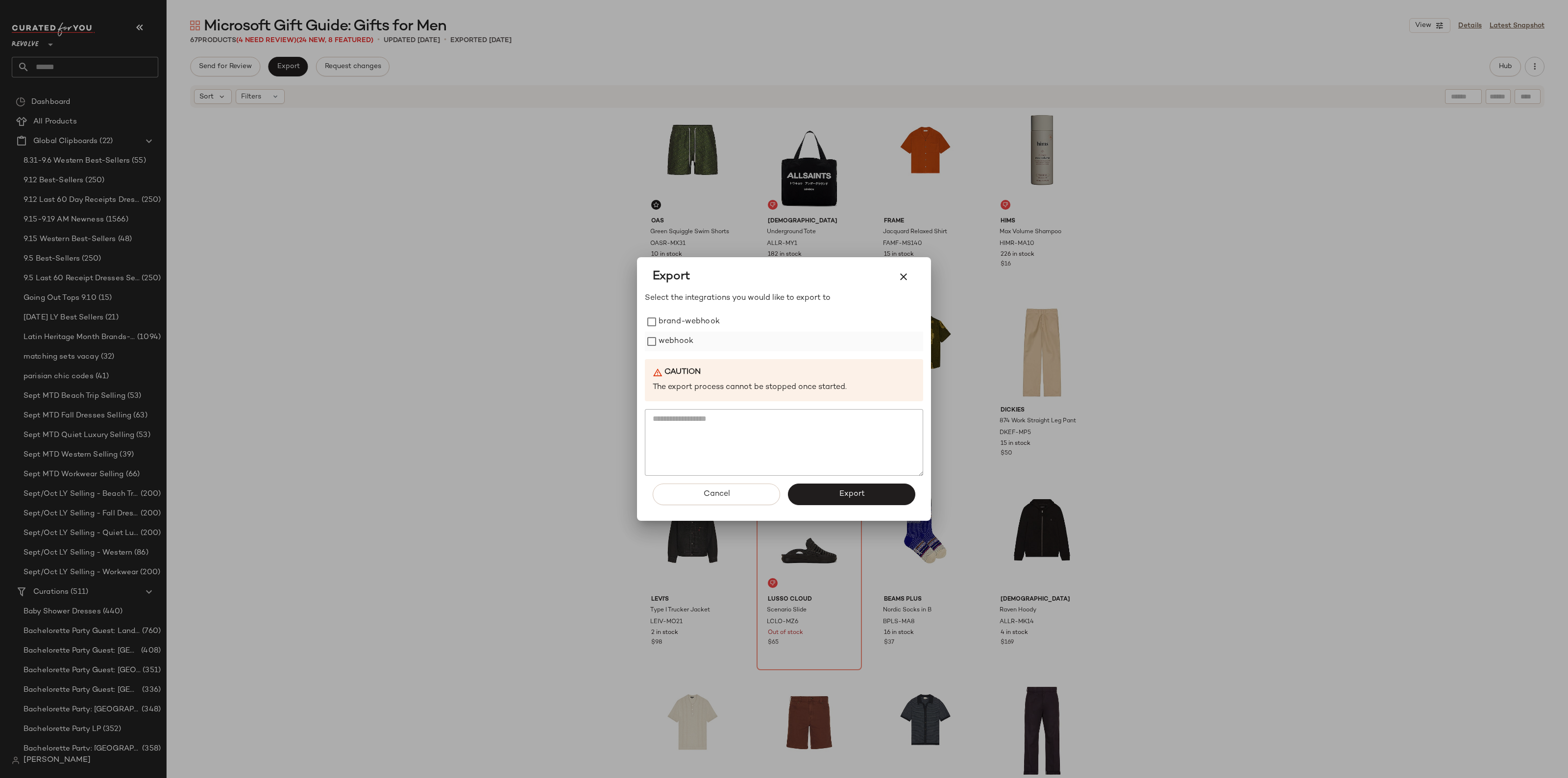
click at [684, 342] on label "webhook" at bounding box center [676, 341] width 35 height 20
click at [877, 499] on button "Export" at bounding box center [852, 494] width 127 height 22
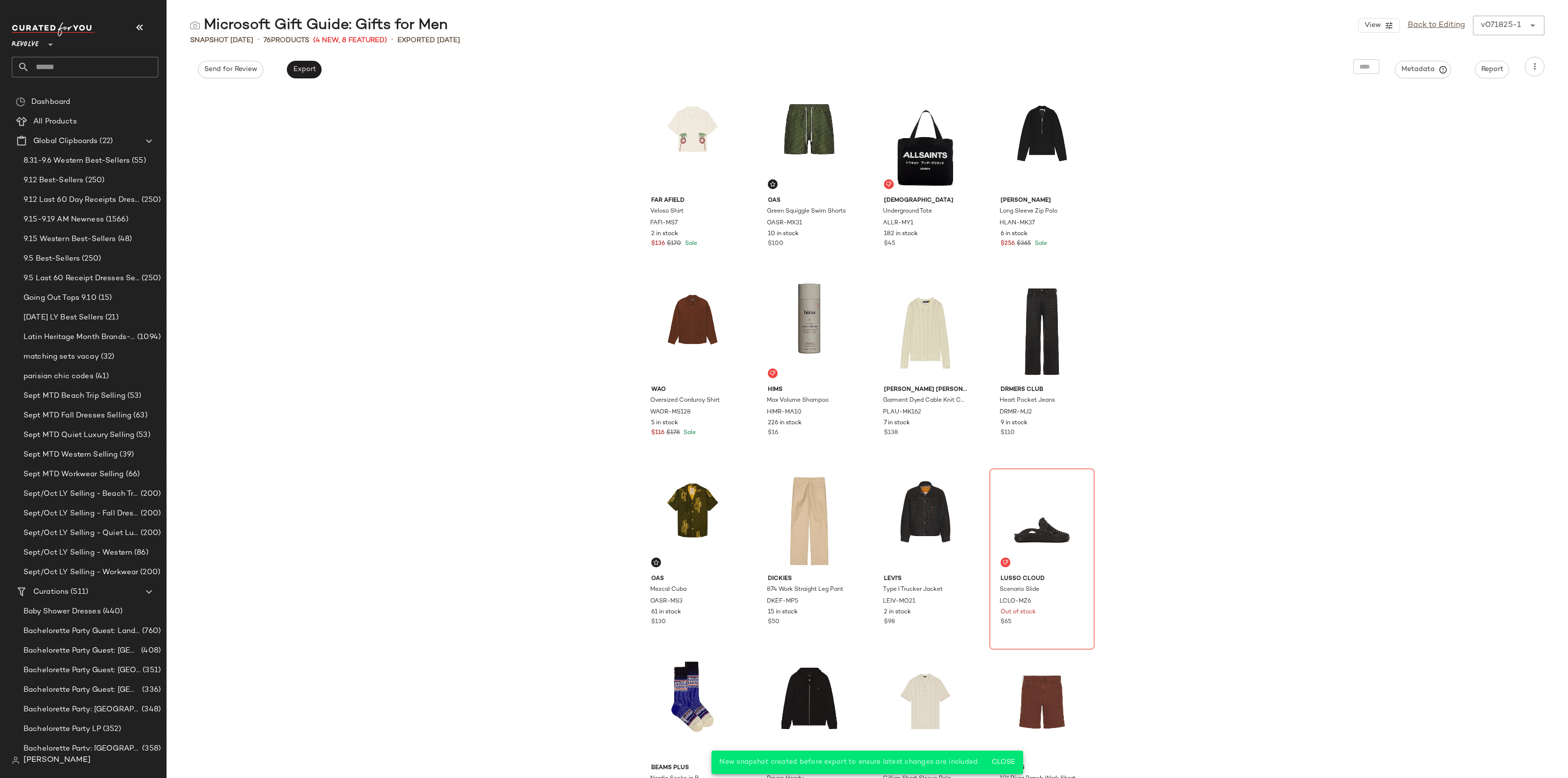
click at [33, 65] on input "text" at bounding box center [94, 67] width 129 height 20
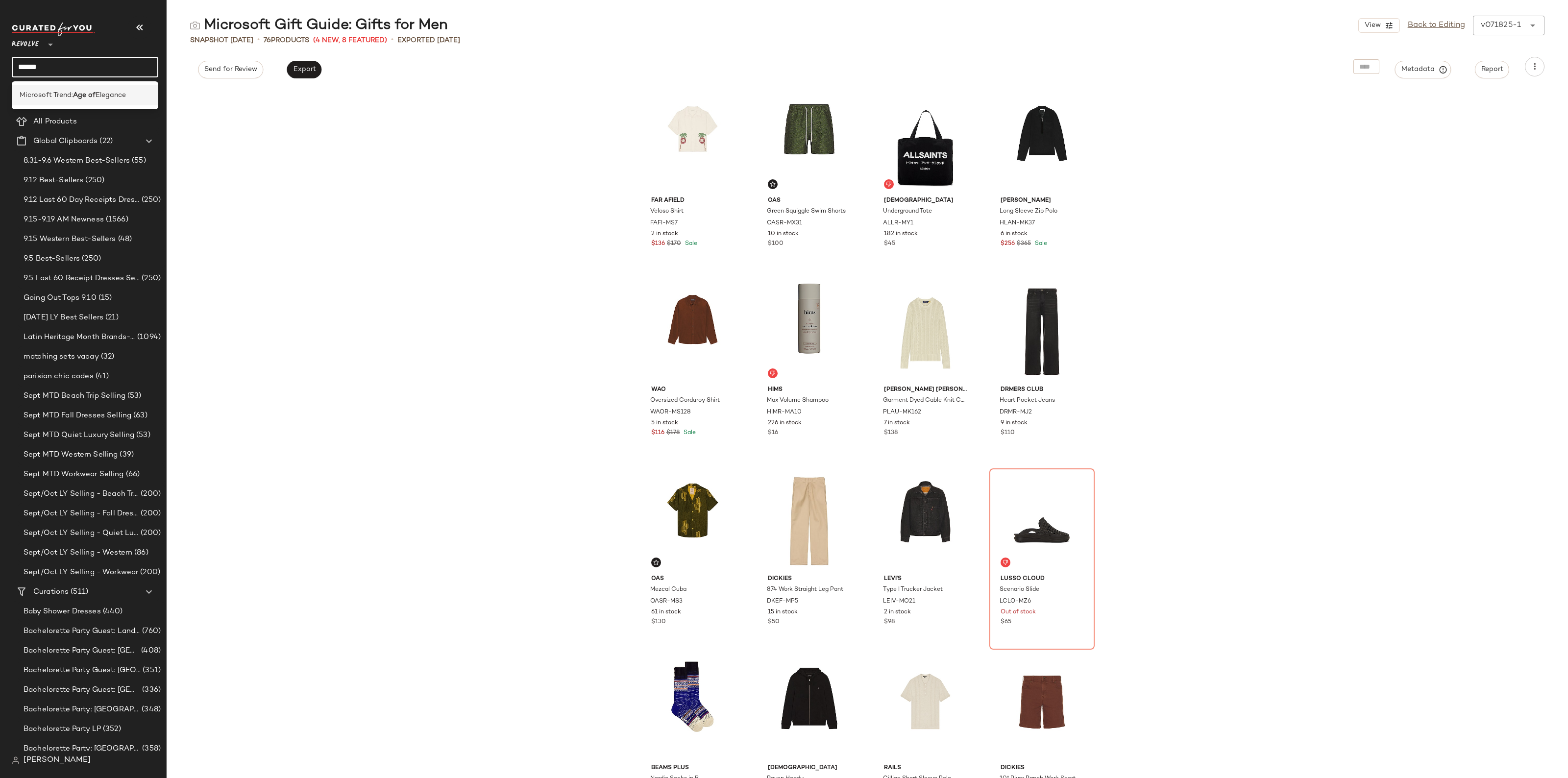
type input "******"
click at [96, 93] on span "Elegance" at bounding box center [111, 96] width 30 height 10
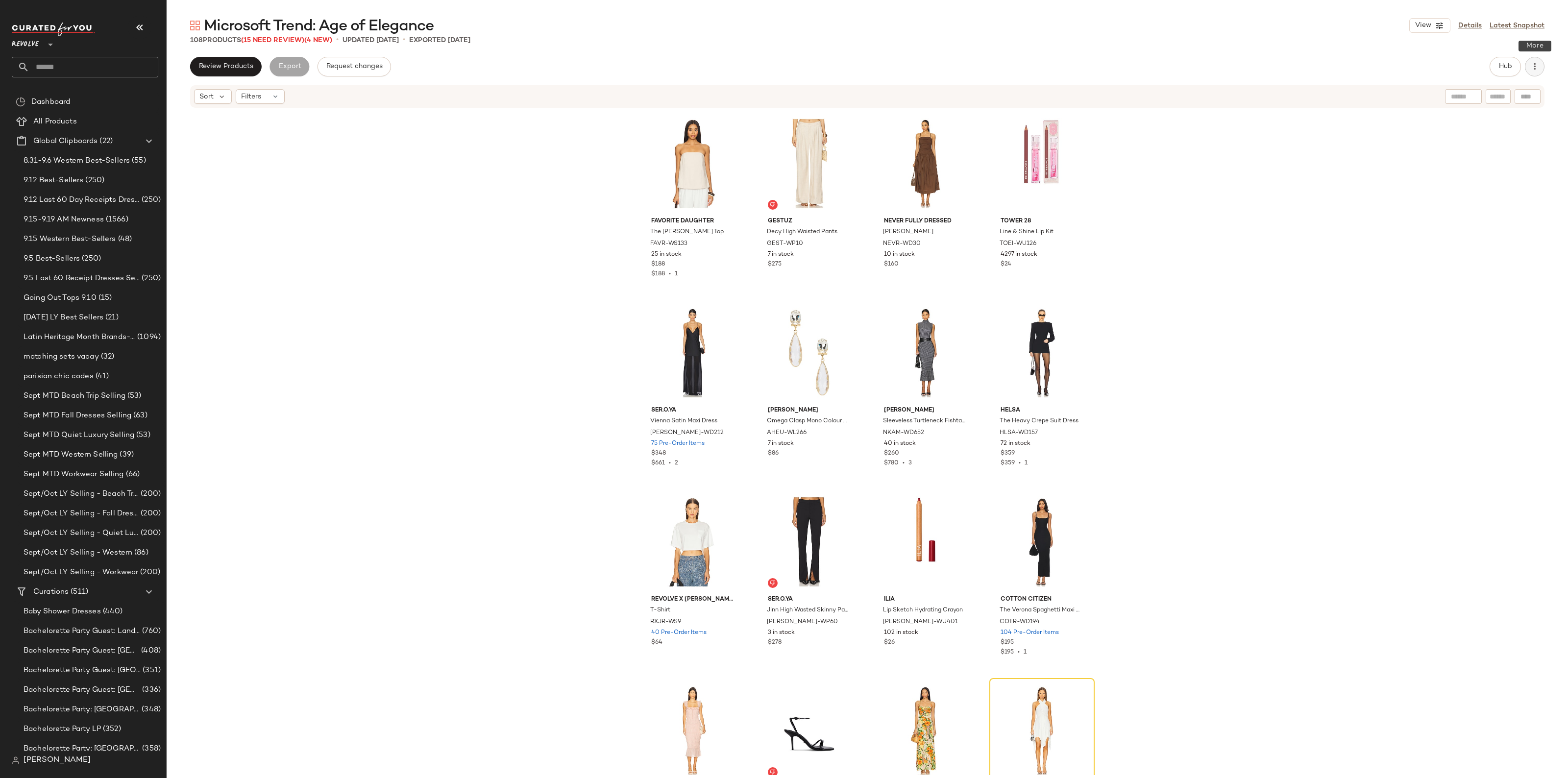
click at [1538, 72] on button "button" at bounding box center [1534, 67] width 20 height 20
click at [1486, 157] on div "Clear Suggested Products" at bounding box center [1483, 165] width 122 height 23
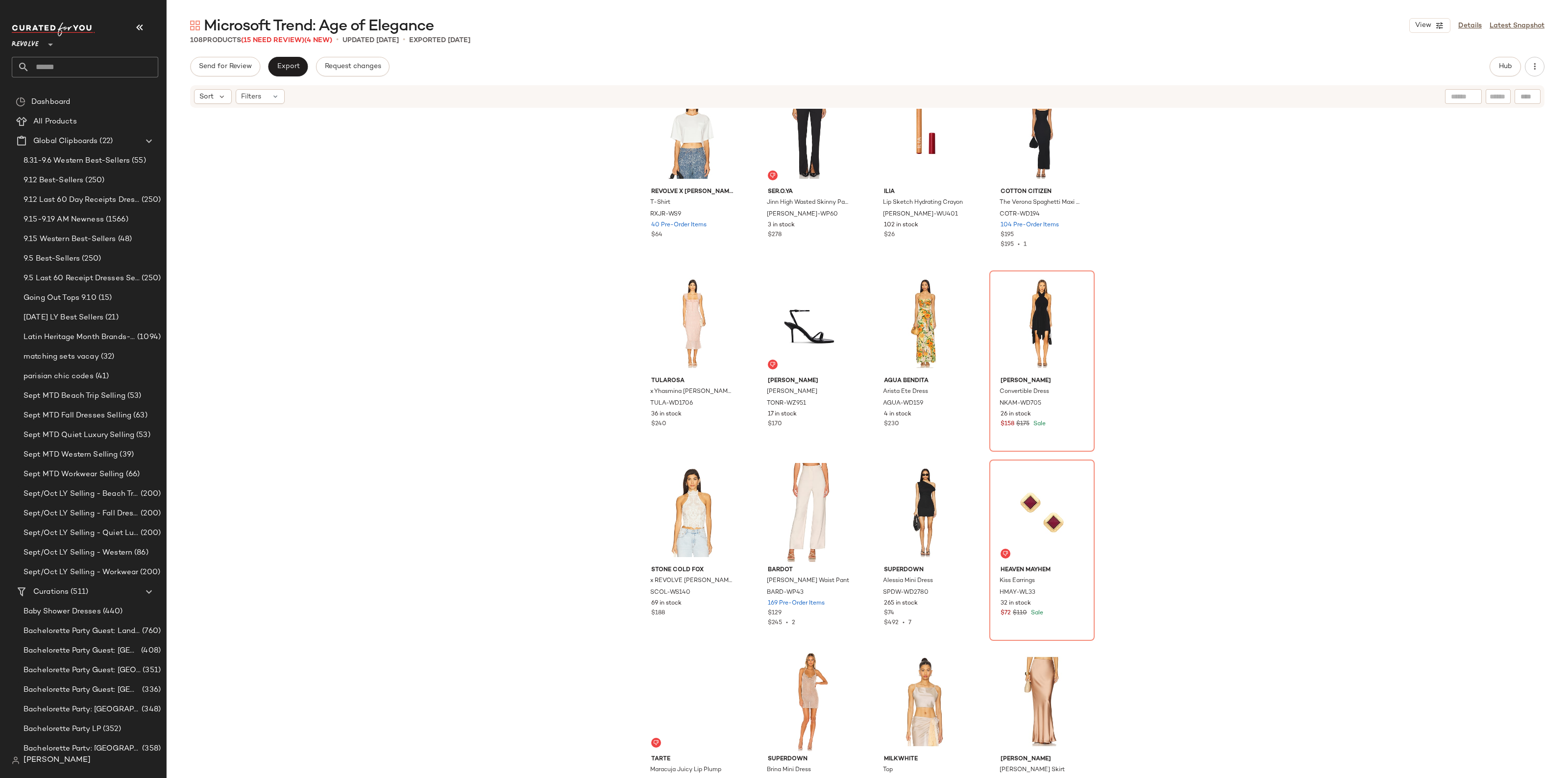
scroll to position [436, 0]
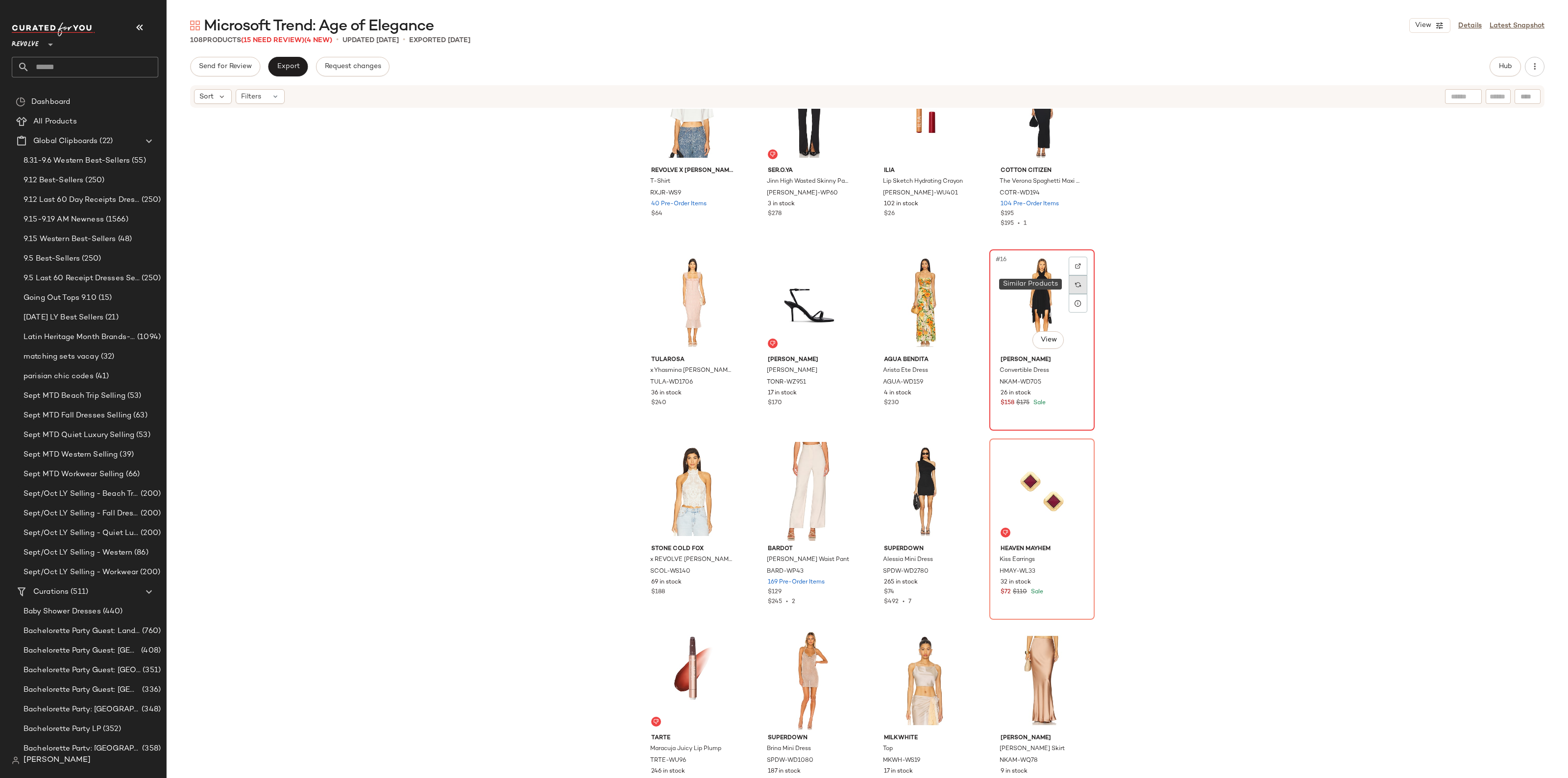
click at [1075, 284] on img at bounding box center [1077, 284] width 6 height 6
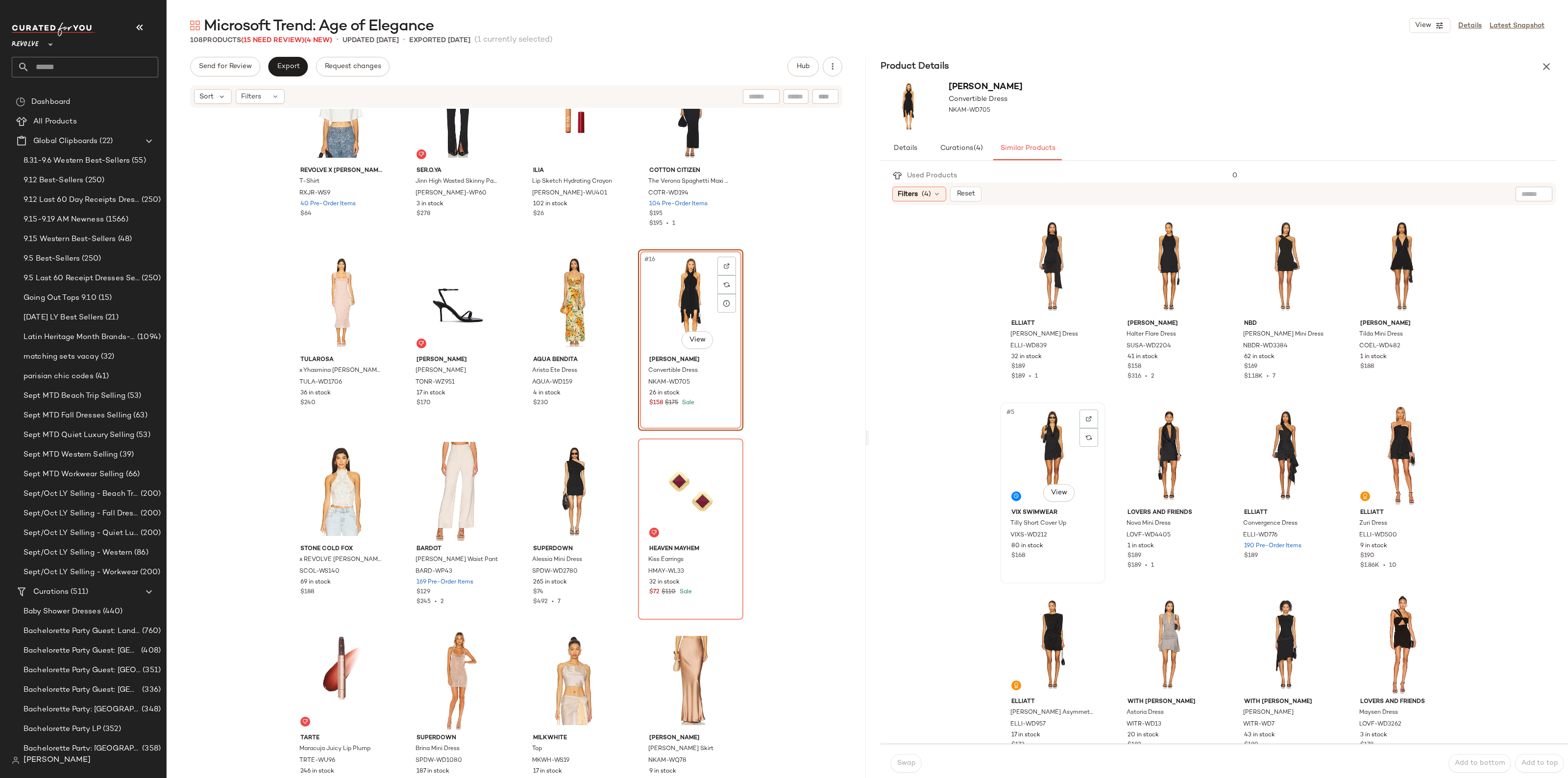
click at [1061, 441] on div "#5 View" at bounding box center [1053, 455] width 98 height 99
click at [899, 766] on span "Swap" at bounding box center [905, 763] width 19 height 8
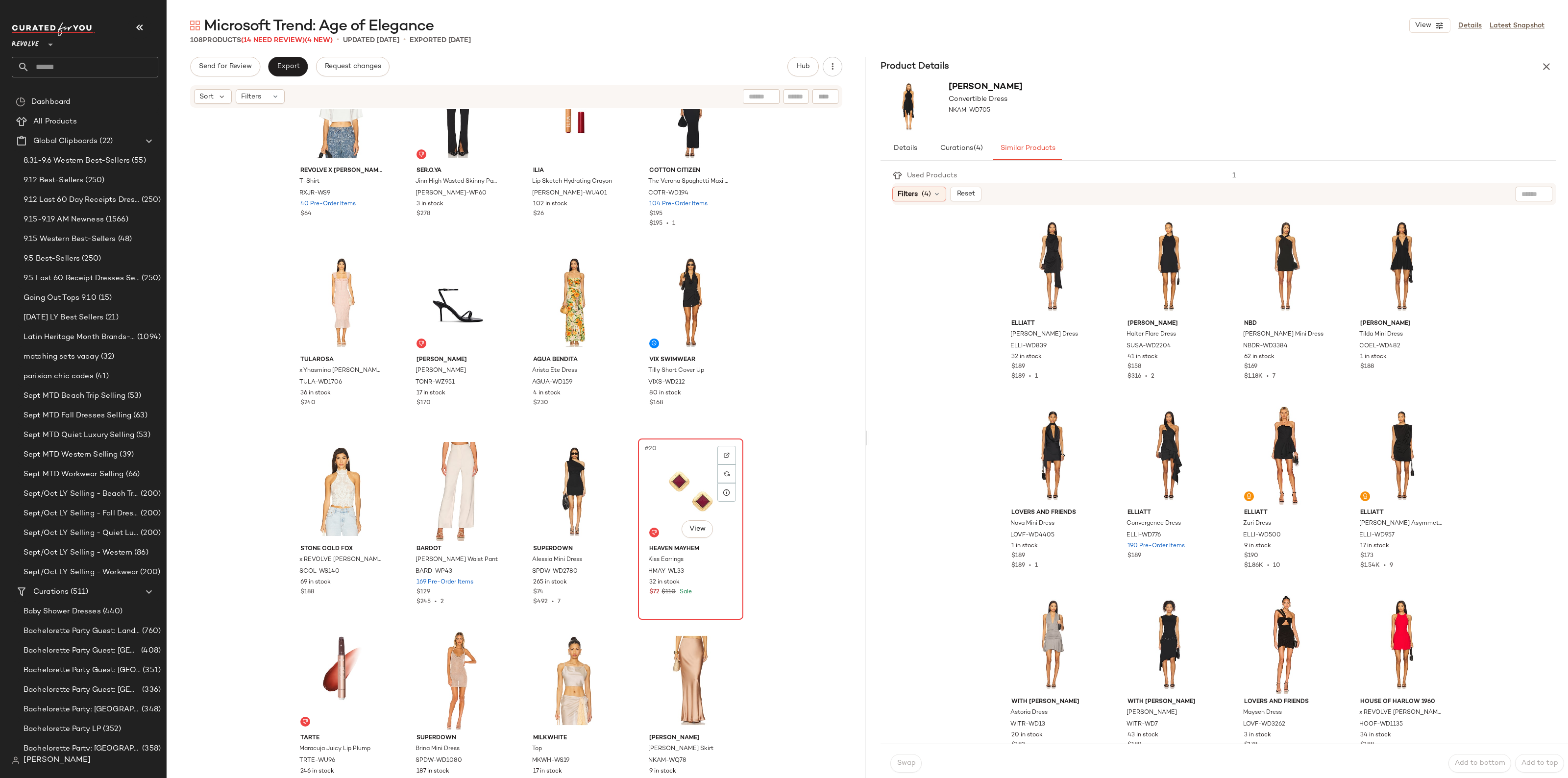
click at [662, 494] on div "#20 View" at bounding box center [690, 491] width 98 height 99
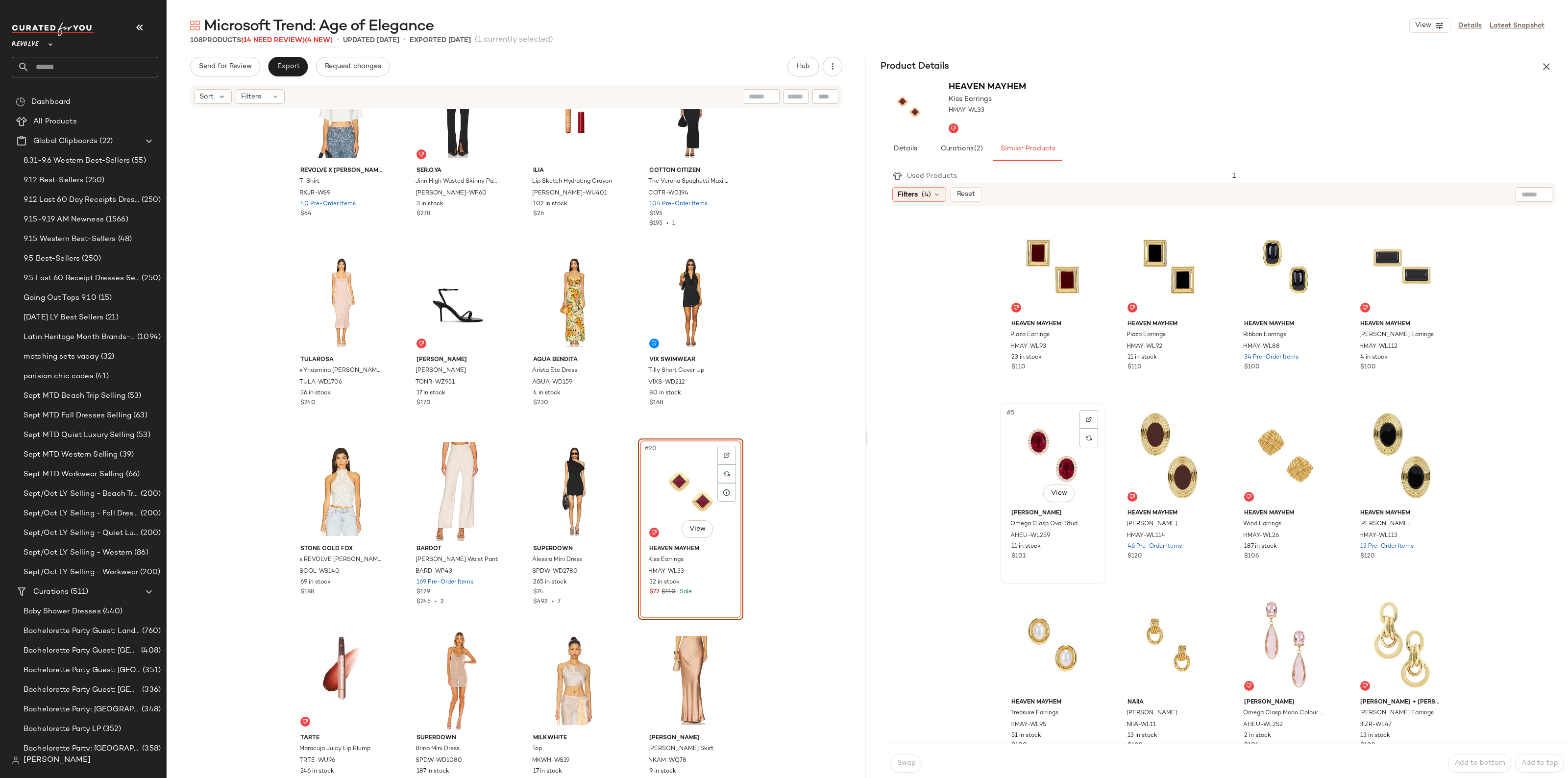
click at [1046, 437] on div "#5 View" at bounding box center [1053, 455] width 98 height 99
click at [907, 762] on span "Swap" at bounding box center [905, 763] width 19 height 8
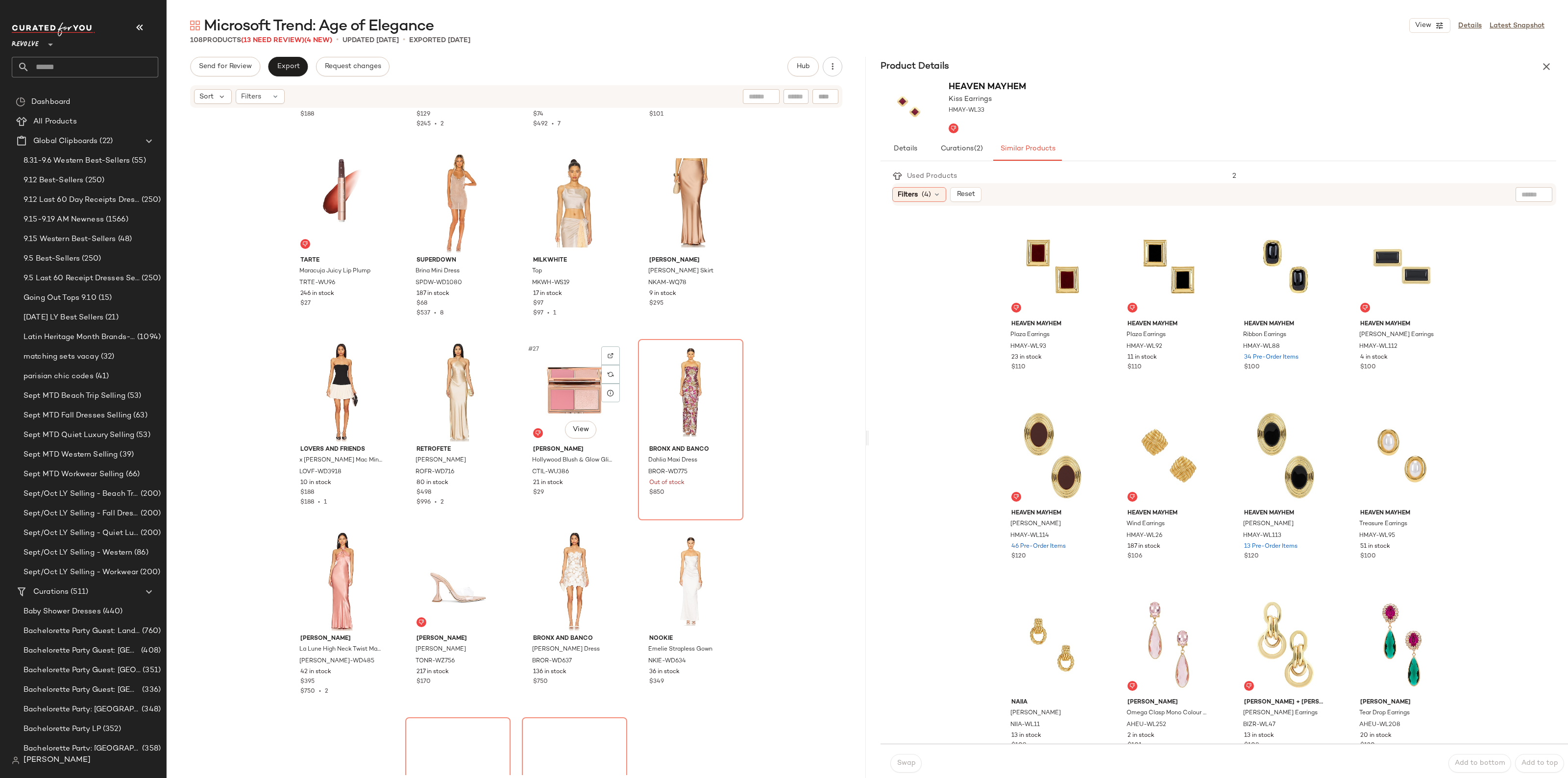
scroll to position [926, 0]
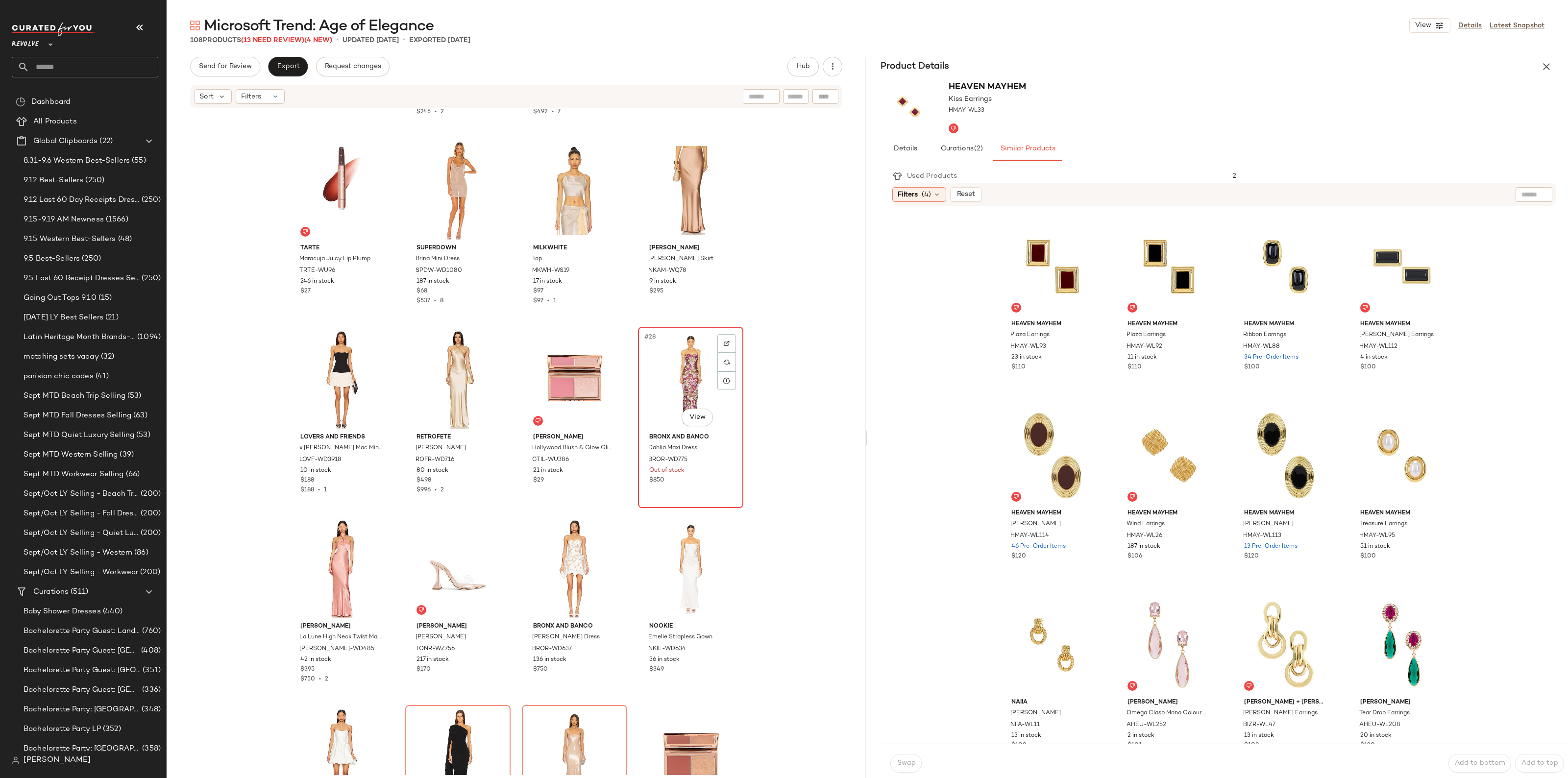
click at [671, 392] on div "#28 View" at bounding box center [690, 379] width 98 height 99
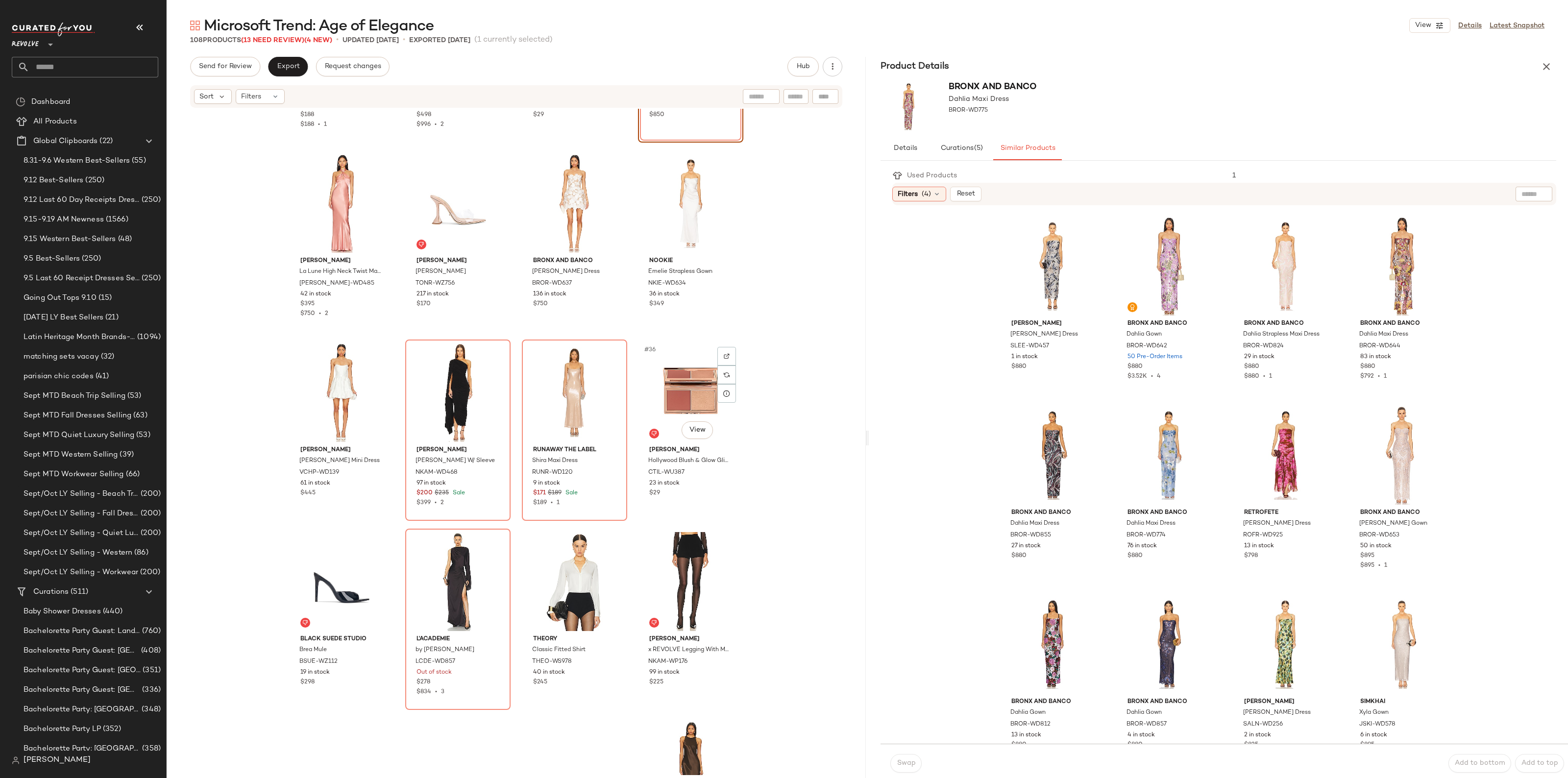
scroll to position [1294, 0]
click at [449, 382] on div "#34 View" at bounding box center [458, 390] width 98 height 99
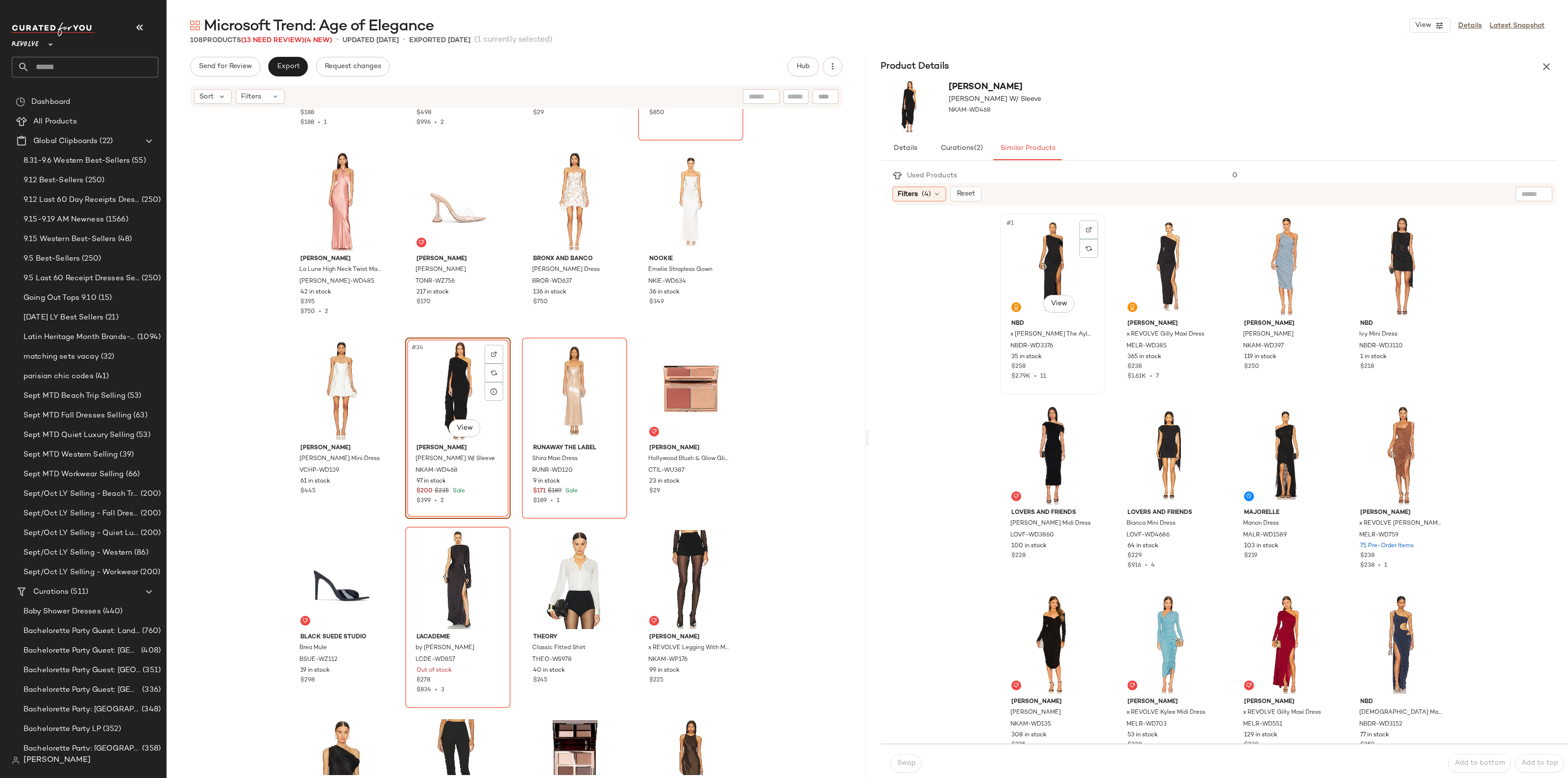
click at [1066, 261] on div "#1 View" at bounding box center [1053, 266] width 98 height 99
click at [910, 758] on button "Swap" at bounding box center [905, 764] width 31 height 19
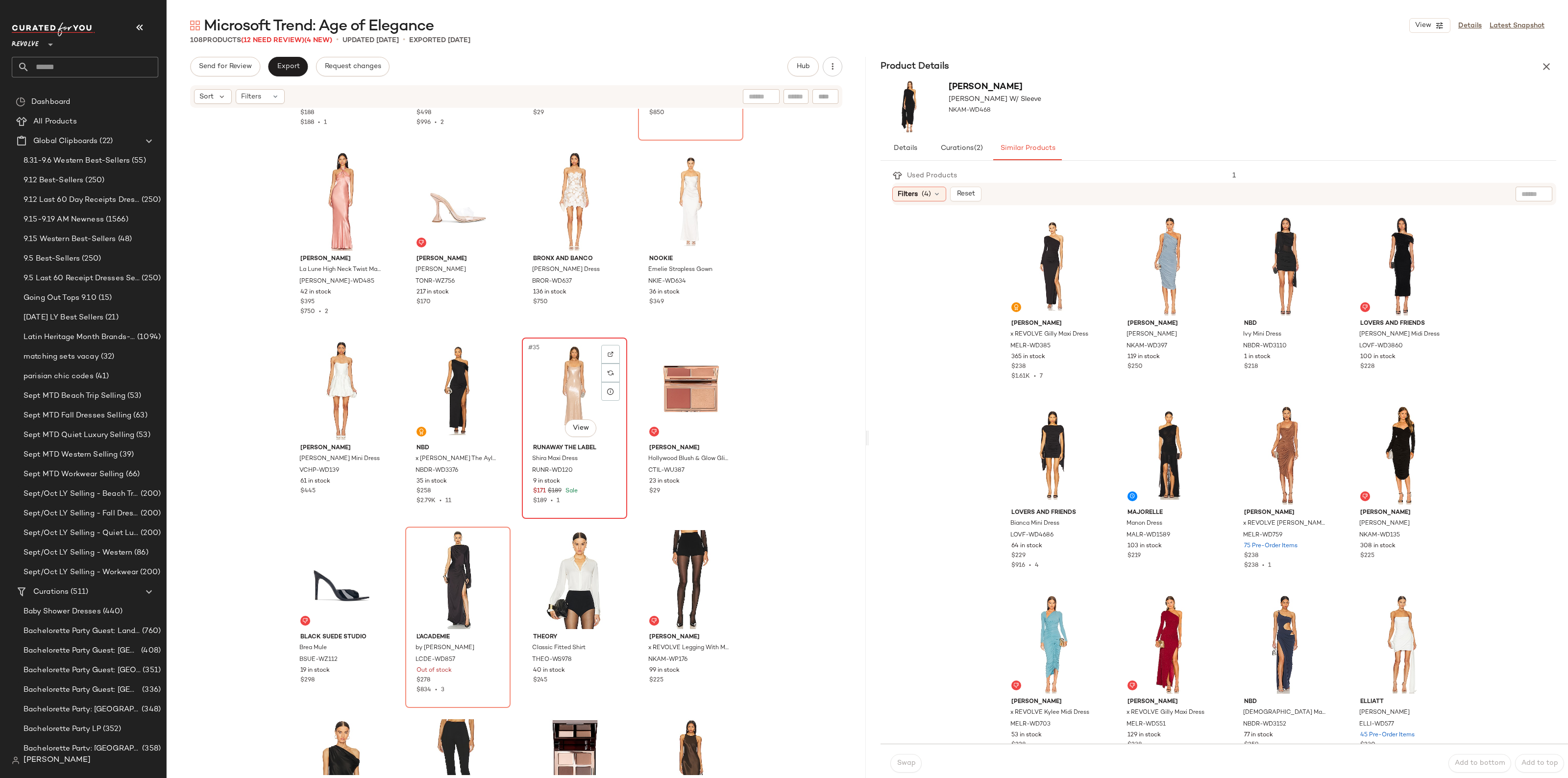
click at [556, 389] on div "#35 View" at bounding box center [575, 390] width 98 height 99
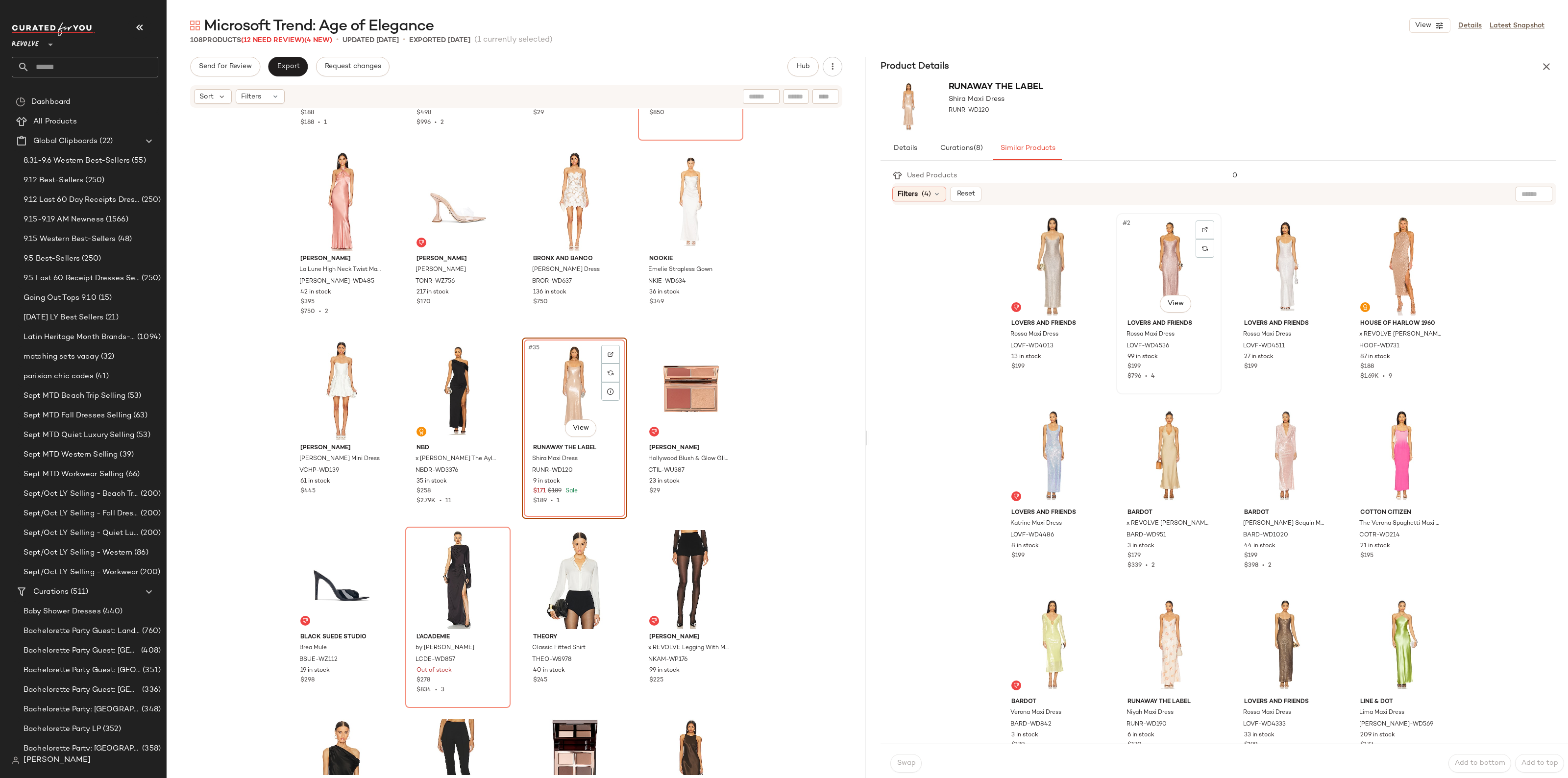
click at [1164, 268] on div "#2 View" at bounding box center [1169, 266] width 98 height 99
click at [899, 759] on span "Swap" at bounding box center [905, 763] width 19 height 8
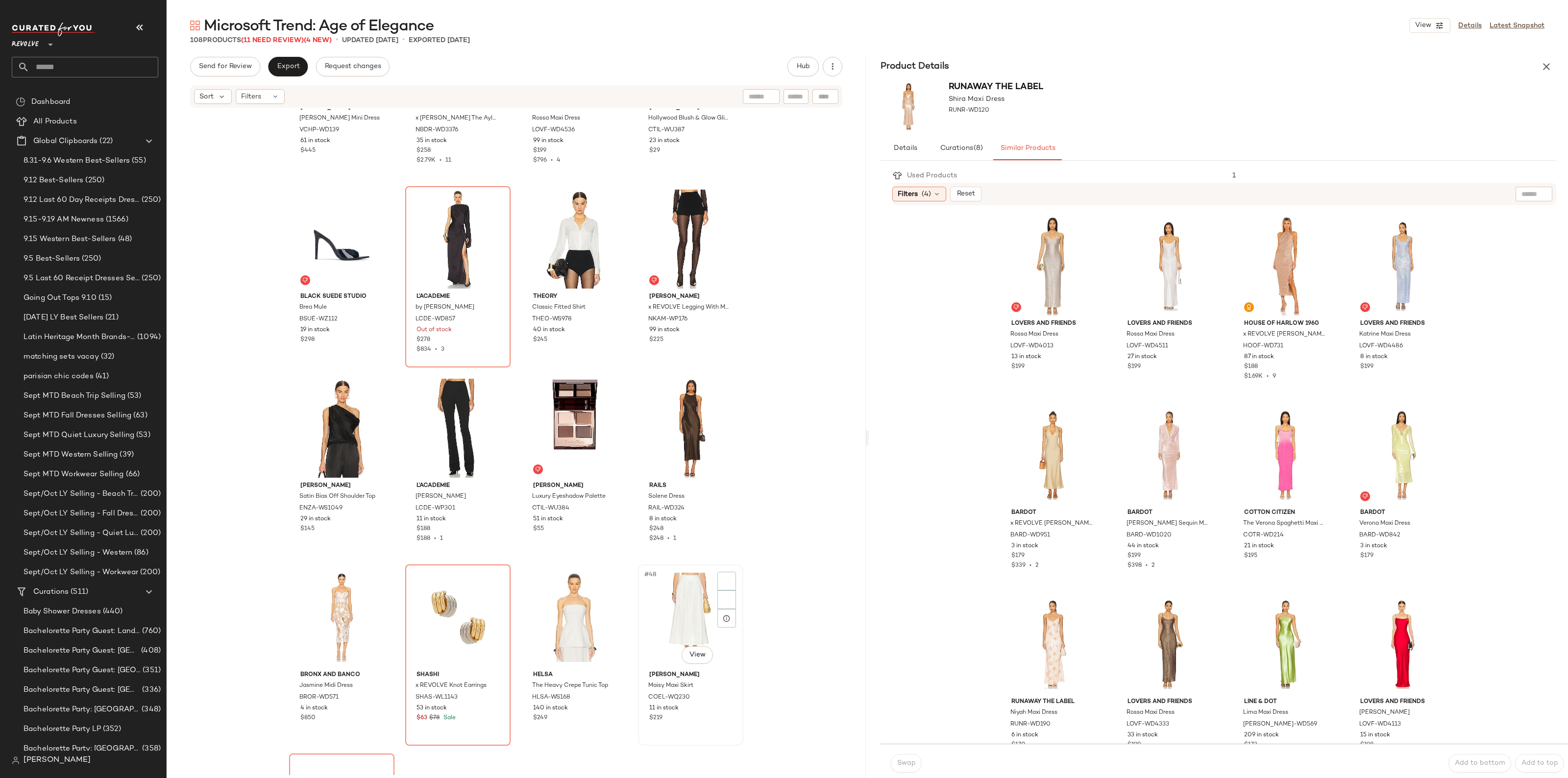
scroll to position [1723, 0]
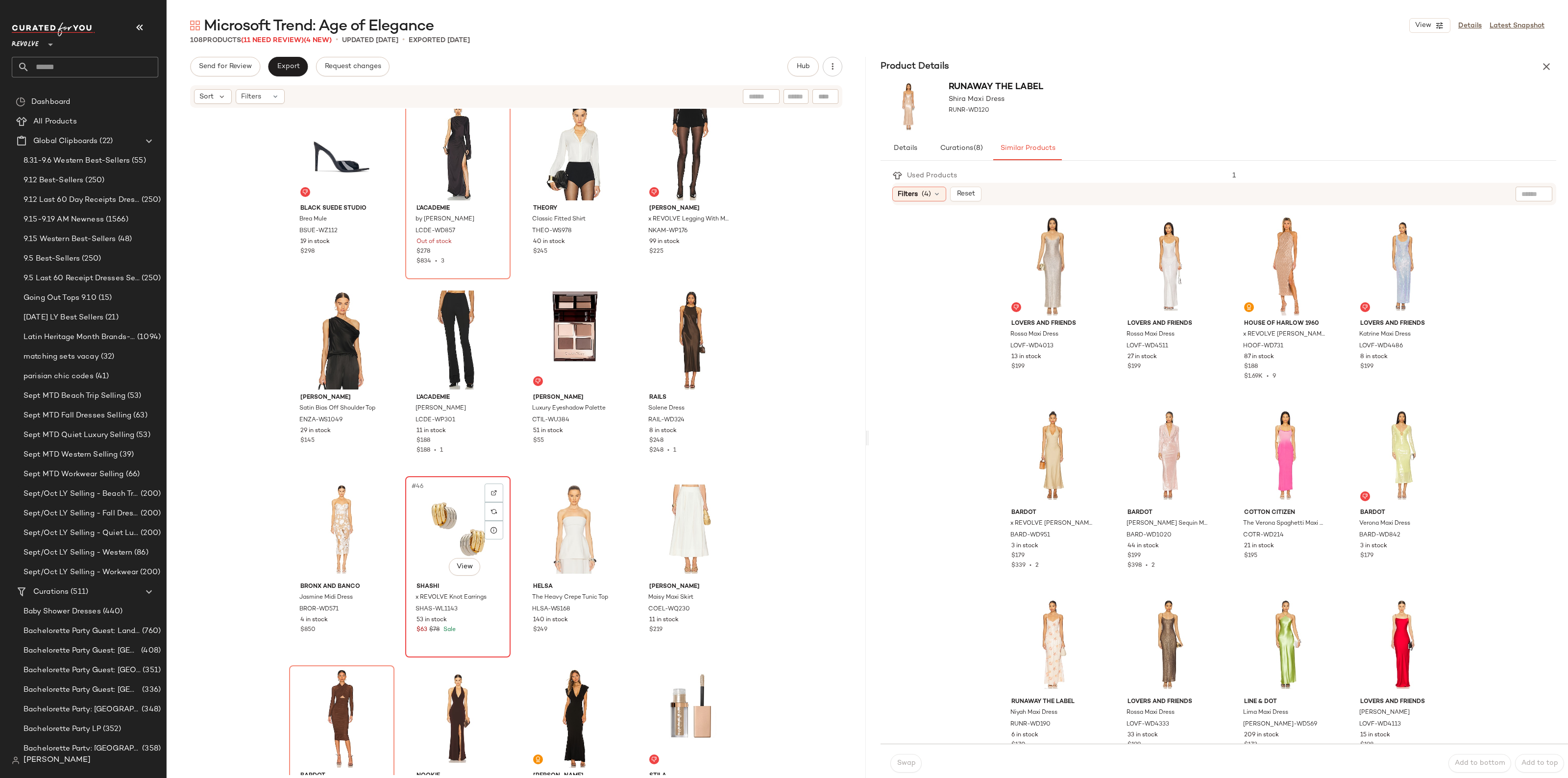
click at [415, 522] on div "#46 View" at bounding box center [458, 529] width 98 height 99
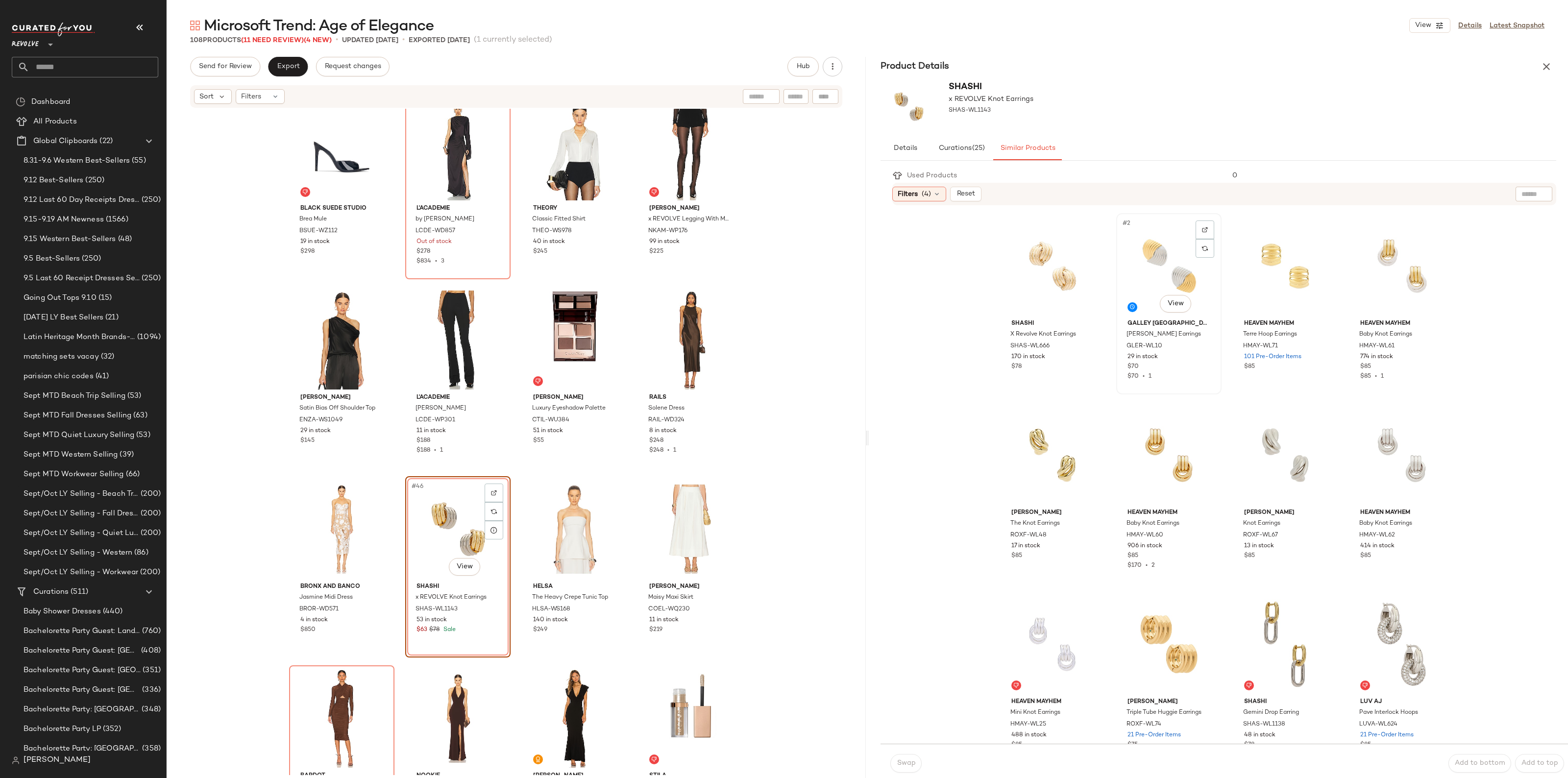
click at [1174, 282] on div "#2 View" at bounding box center [1169, 266] width 98 height 99
click at [909, 771] on button "Swap" at bounding box center [905, 764] width 31 height 19
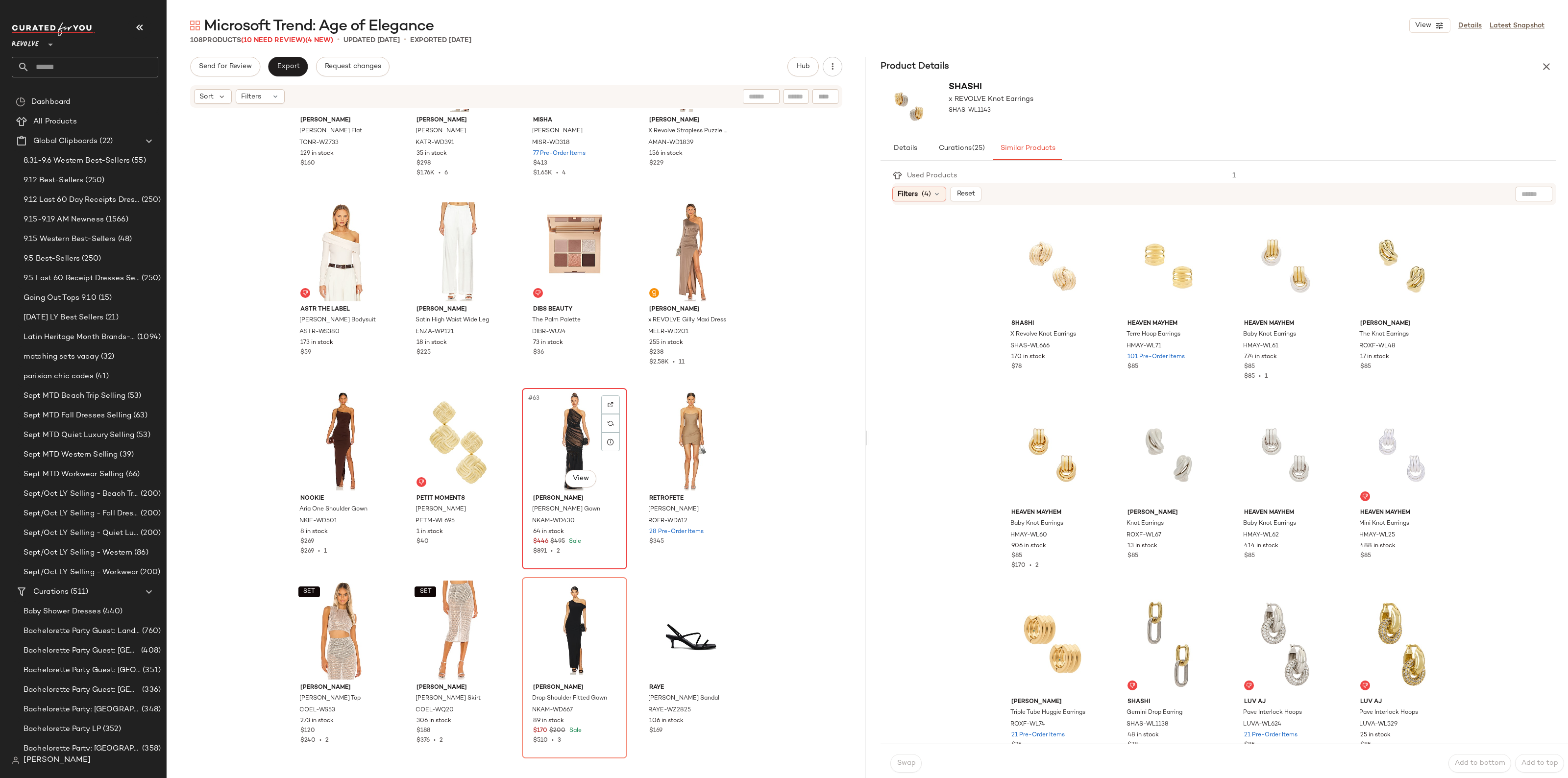
scroll to position [2580, 0]
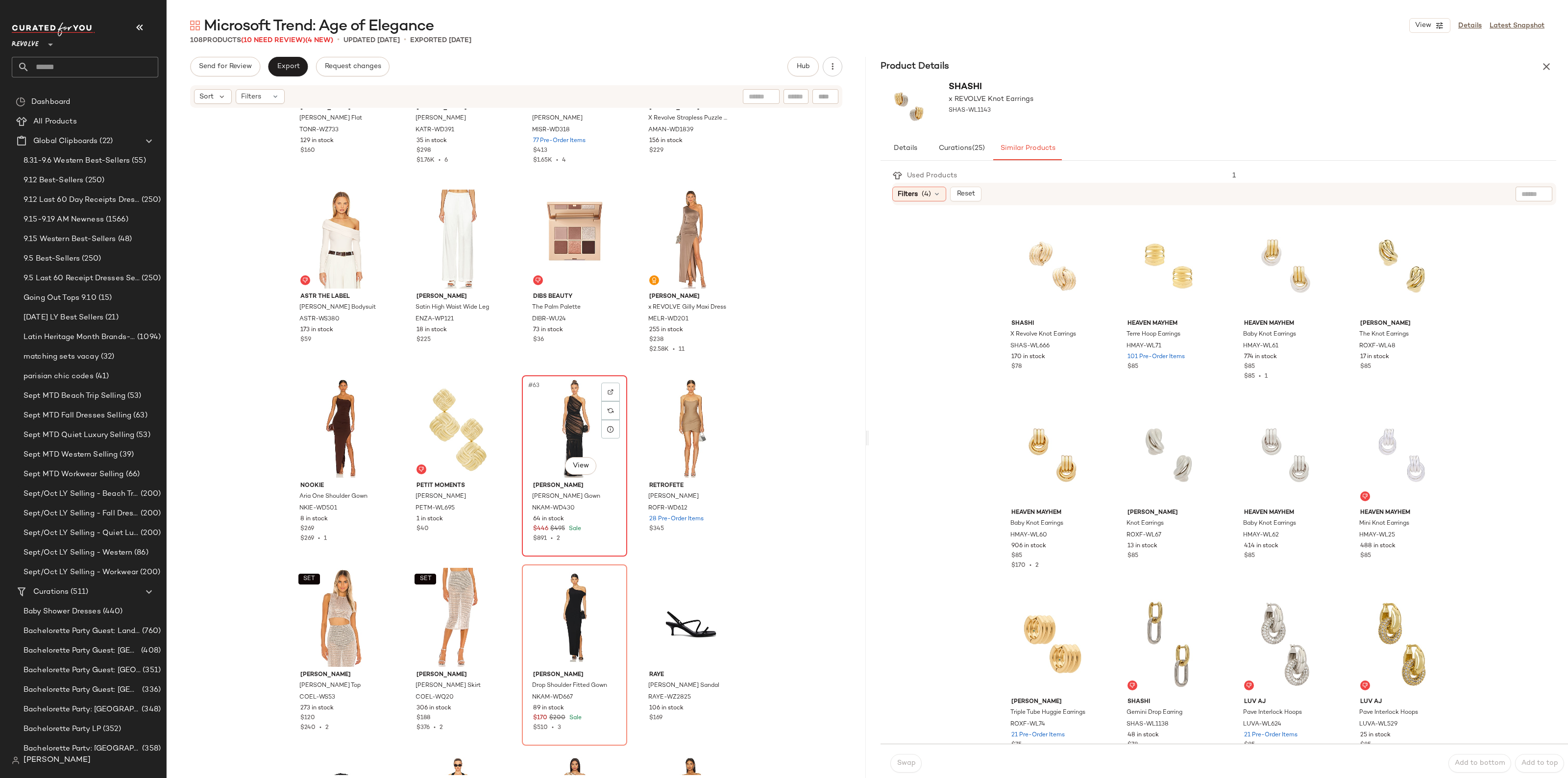
click at [561, 416] on div "#63 View" at bounding box center [575, 428] width 98 height 99
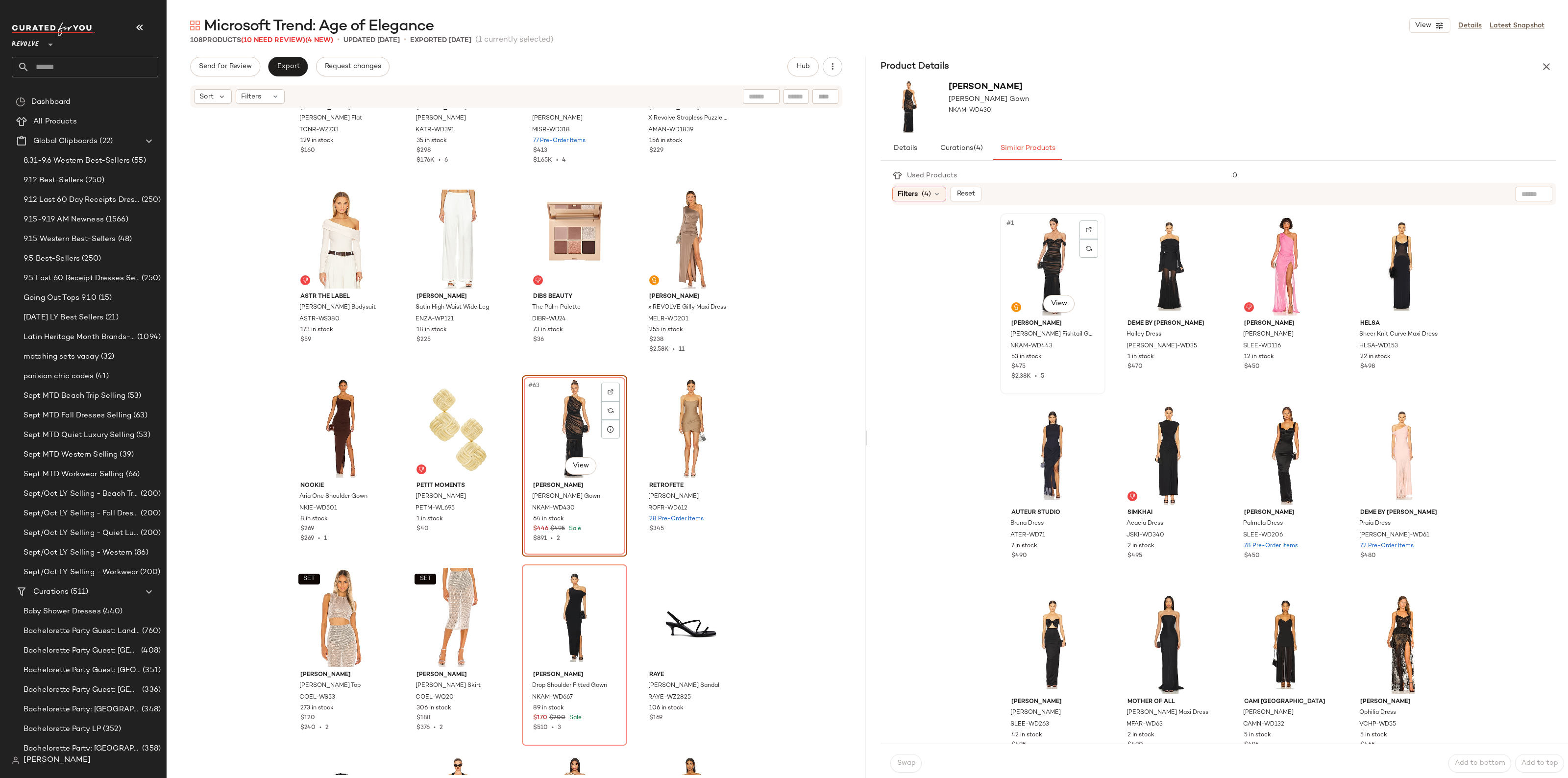
click at [1035, 271] on div "#1 View" at bounding box center [1053, 266] width 98 height 99
click at [899, 762] on span "Swap" at bounding box center [905, 763] width 19 height 8
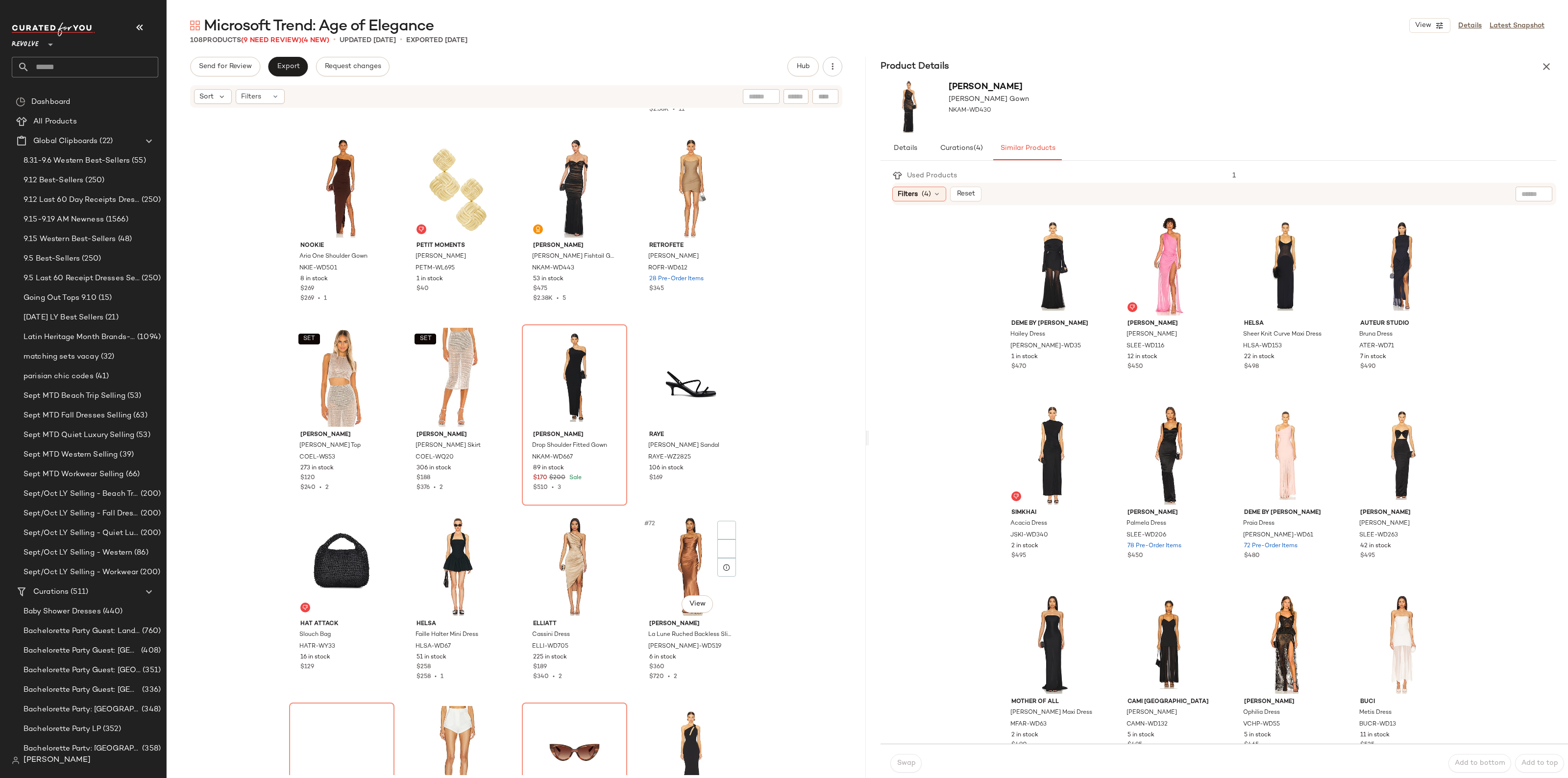
scroll to position [2886, 0]
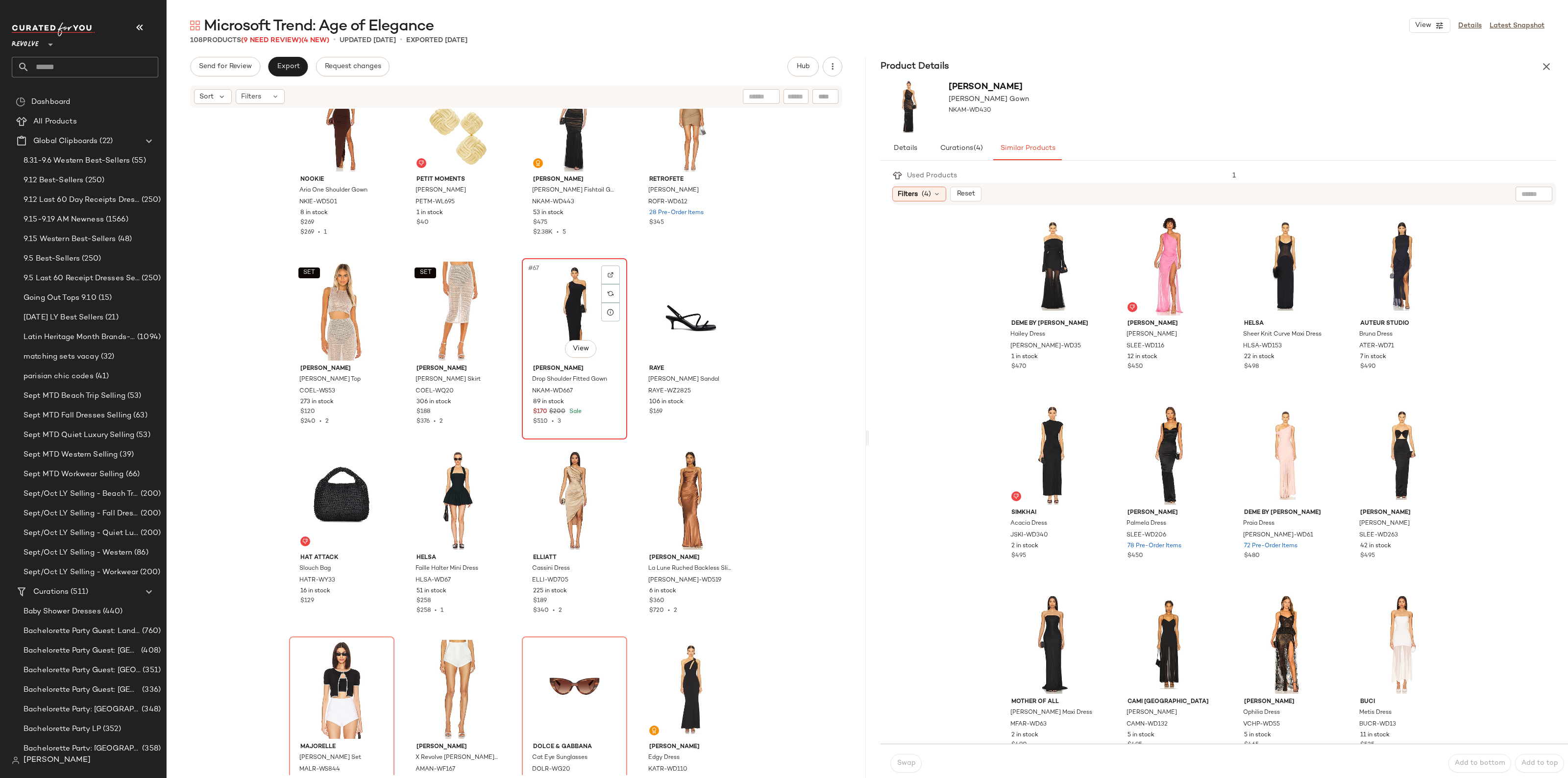
click at [575, 289] on div "#67 View" at bounding box center [575, 311] width 98 height 99
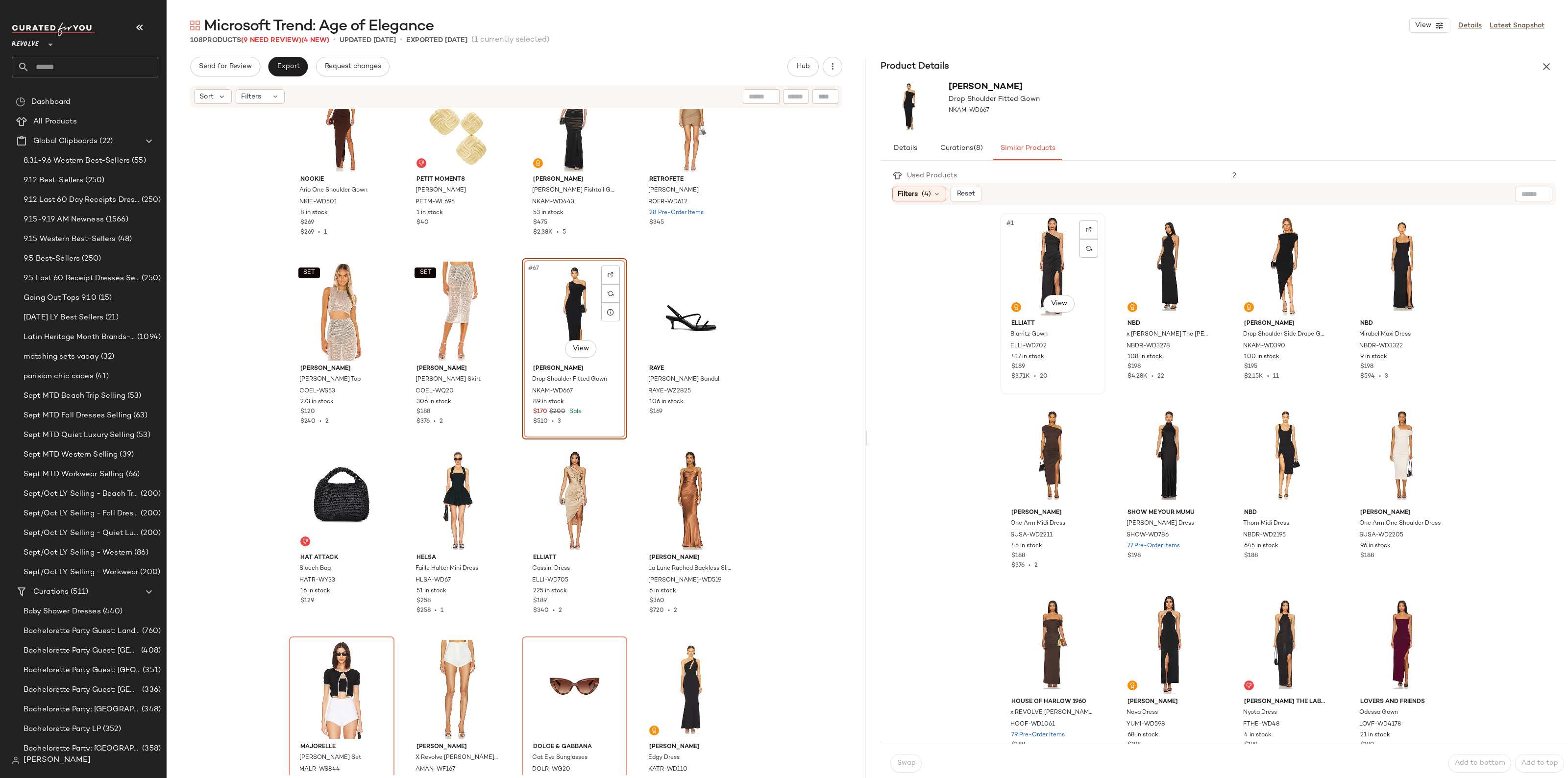
click at [1059, 282] on div "#1 View" at bounding box center [1053, 266] width 98 height 99
click at [910, 758] on button "Swap" at bounding box center [905, 764] width 31 height 19
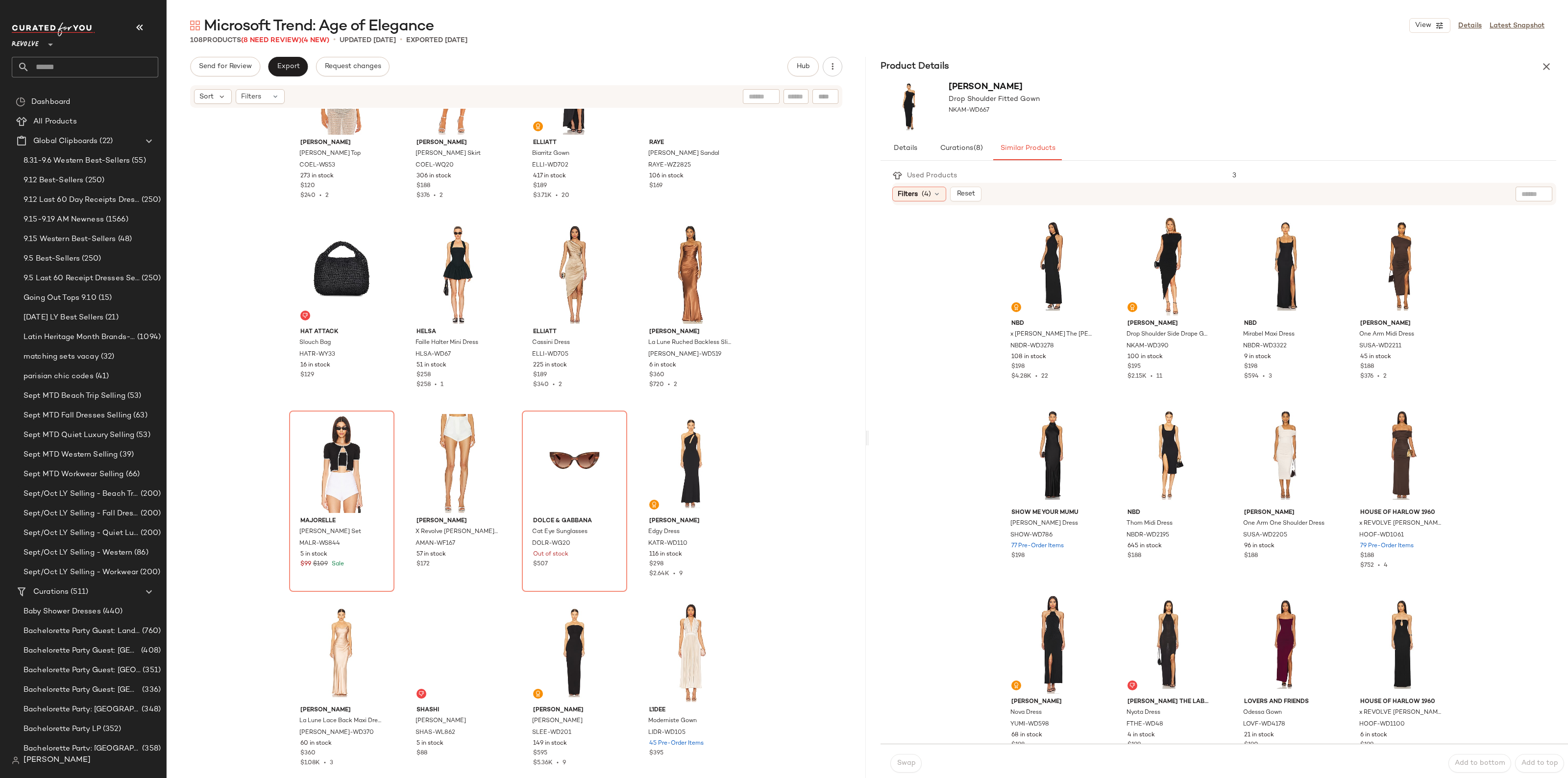
scroll to position [3132, 0]
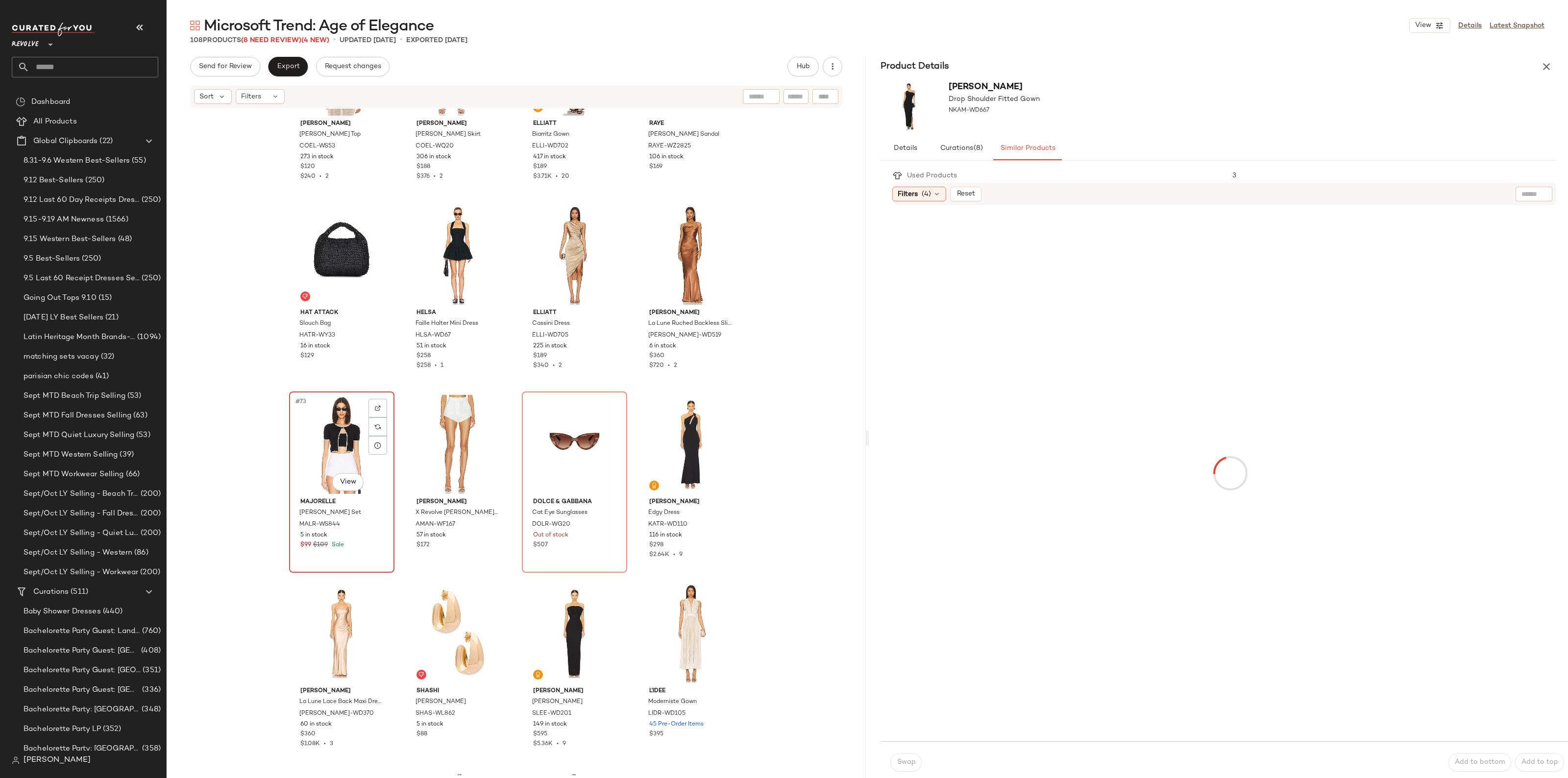
click at [330, 437] on div "#73 View" at bounding box center [342, 444] width 98 height 99
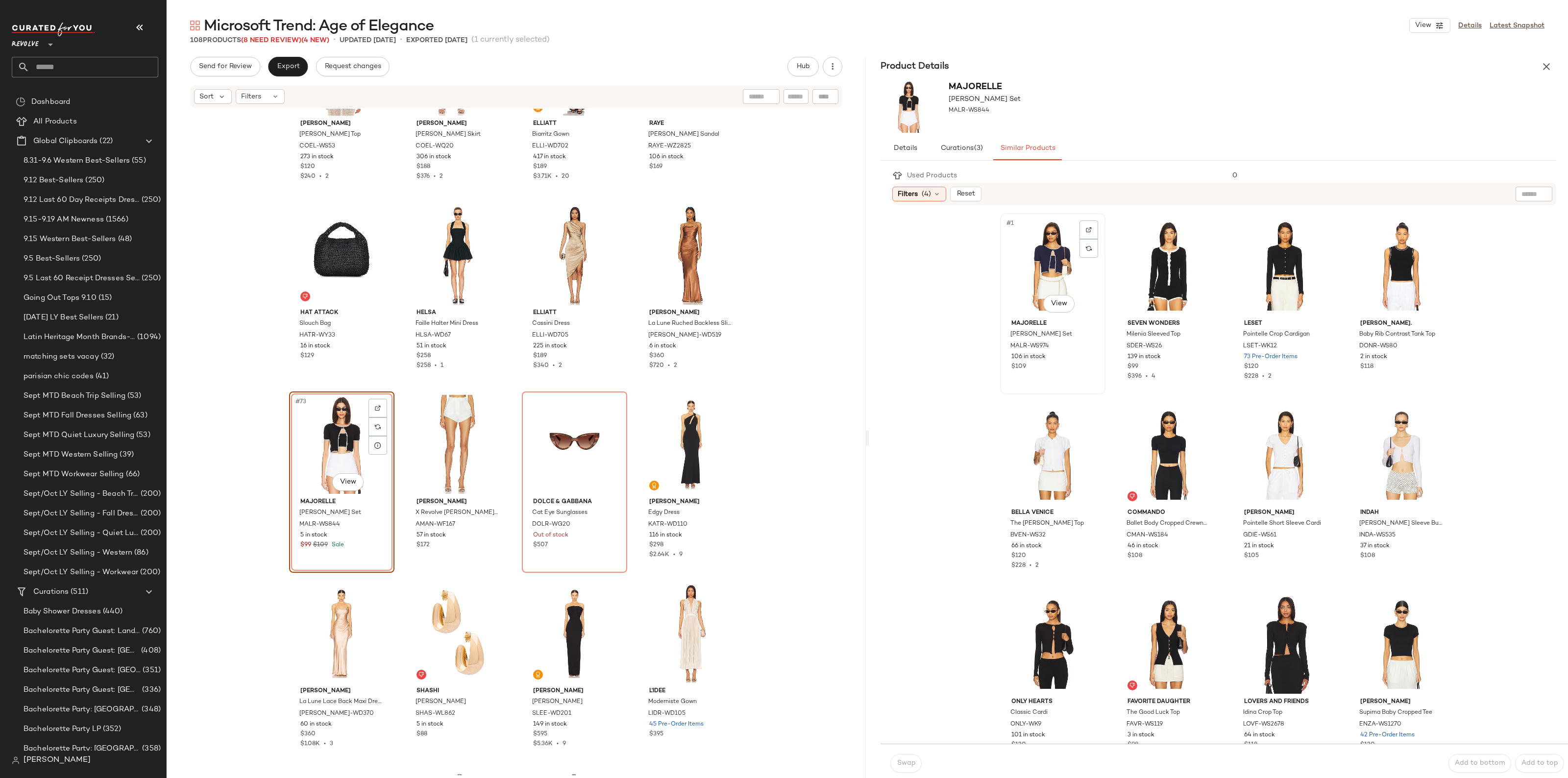
click at [1039, 275] on div "#1 View" at bounding box center [1053, 266] width 98 height 99
click at [905, 766] on span "Swap" at bounding box center [905, 763] width 19 height 8
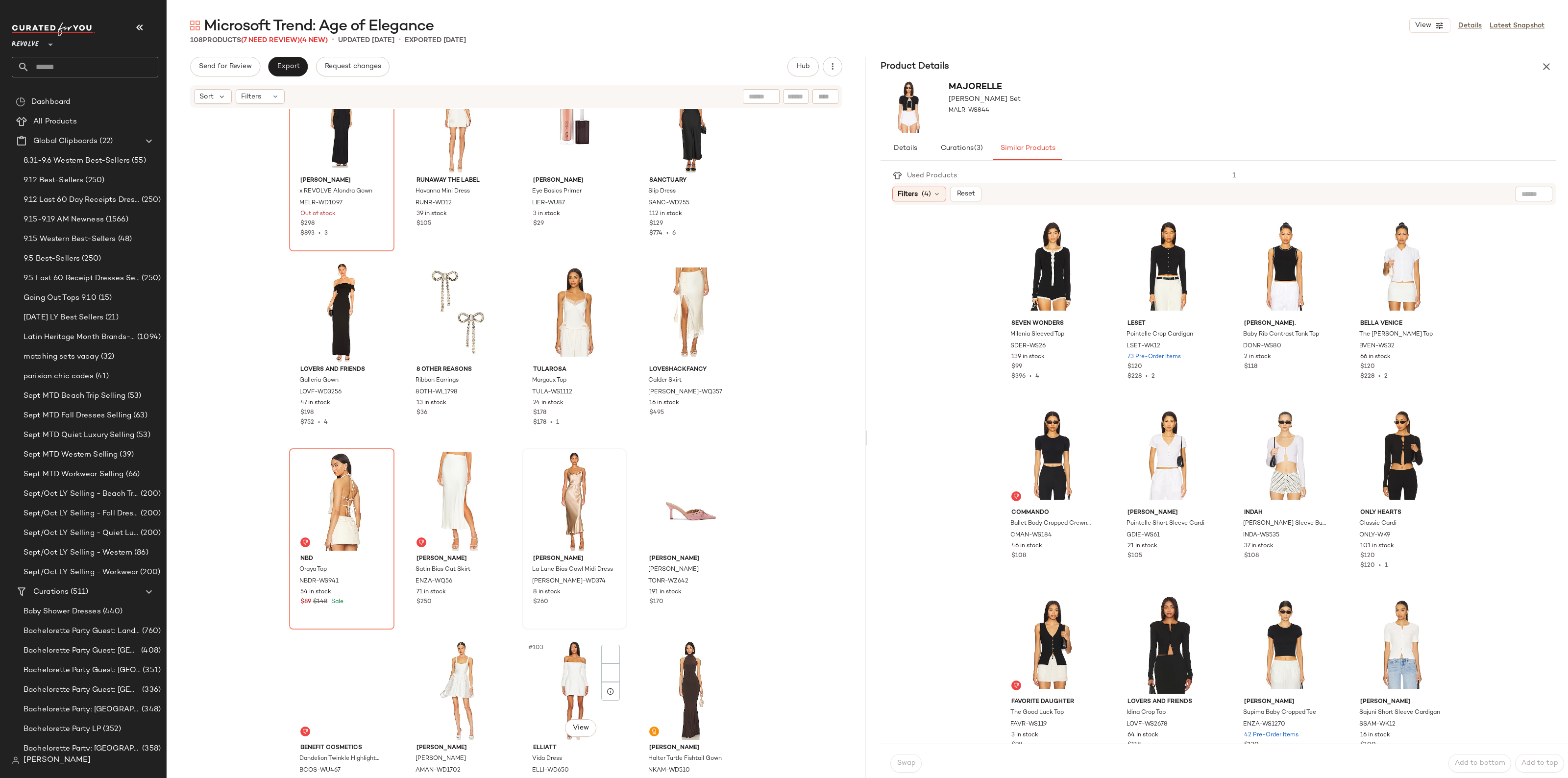
scroll to position [4295, 0]
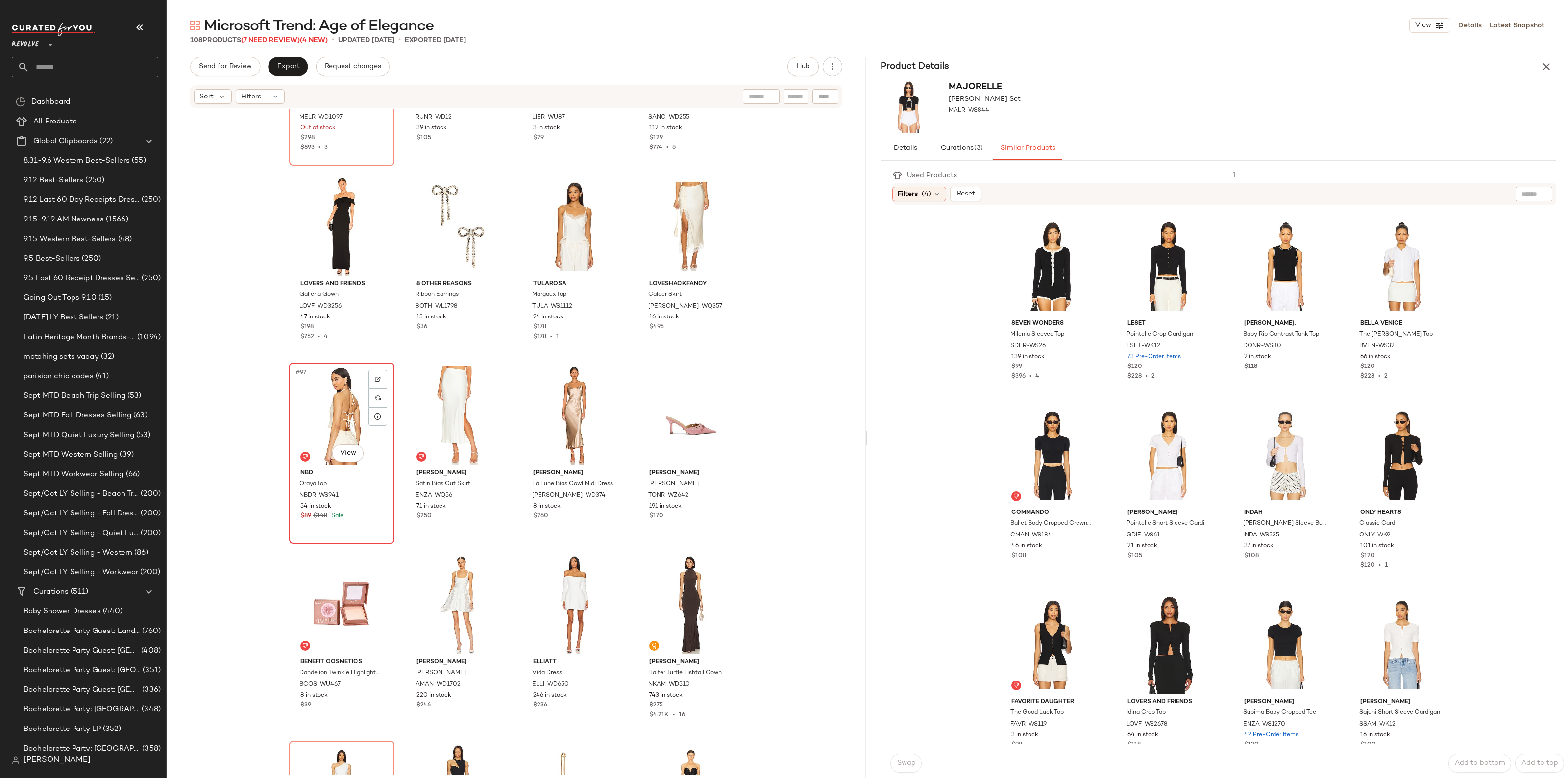
click at [306, 398] on div "#97 View" at bounding box center [342, 415] width 98 height 99
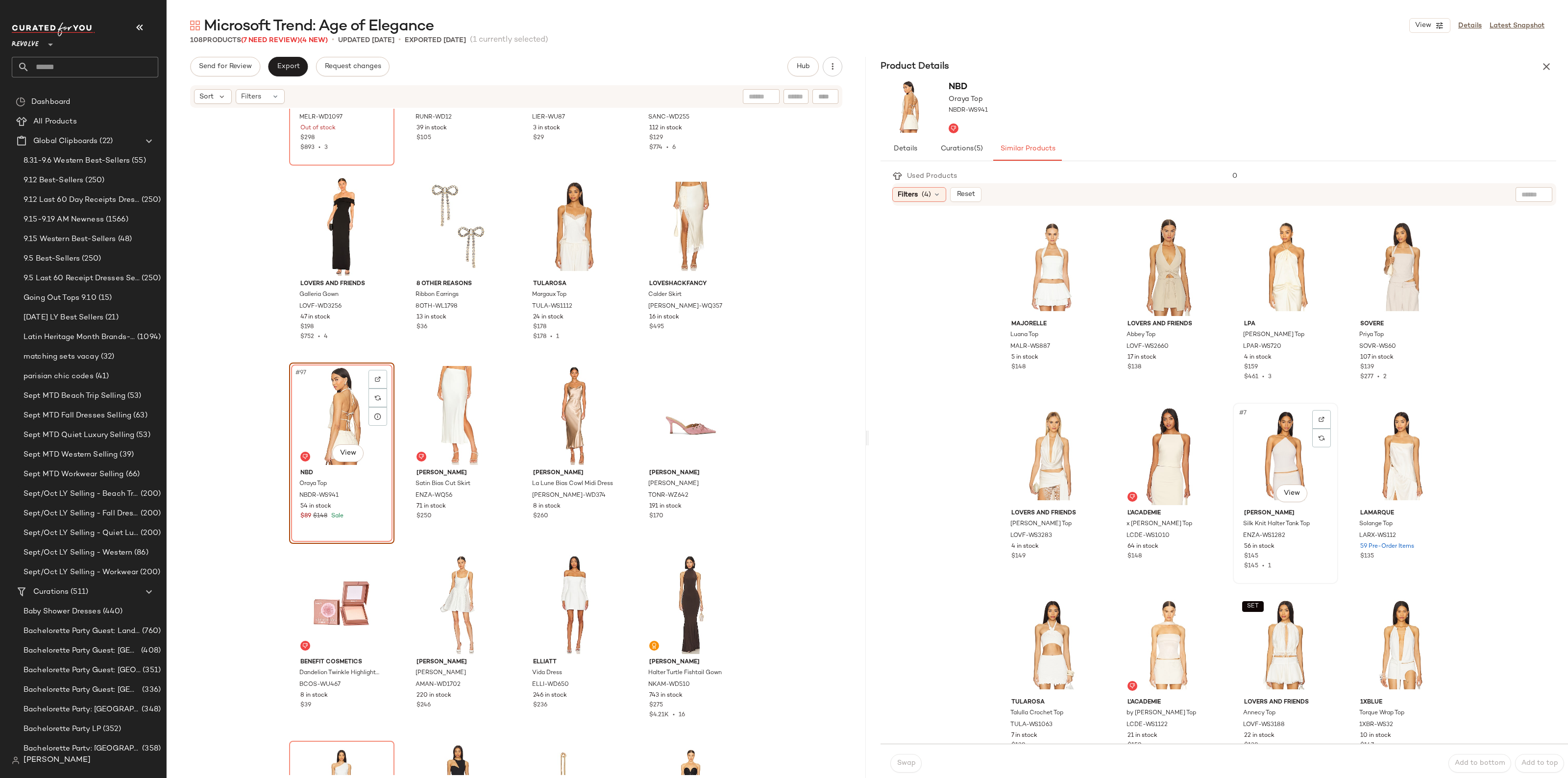
click at [1263, 454] on div "#7 View" at bounding box center [1285, 455] width 98 height 99
click at [897, 764] on span "Swap" at bounding box center [905, 763] width 19 height 8
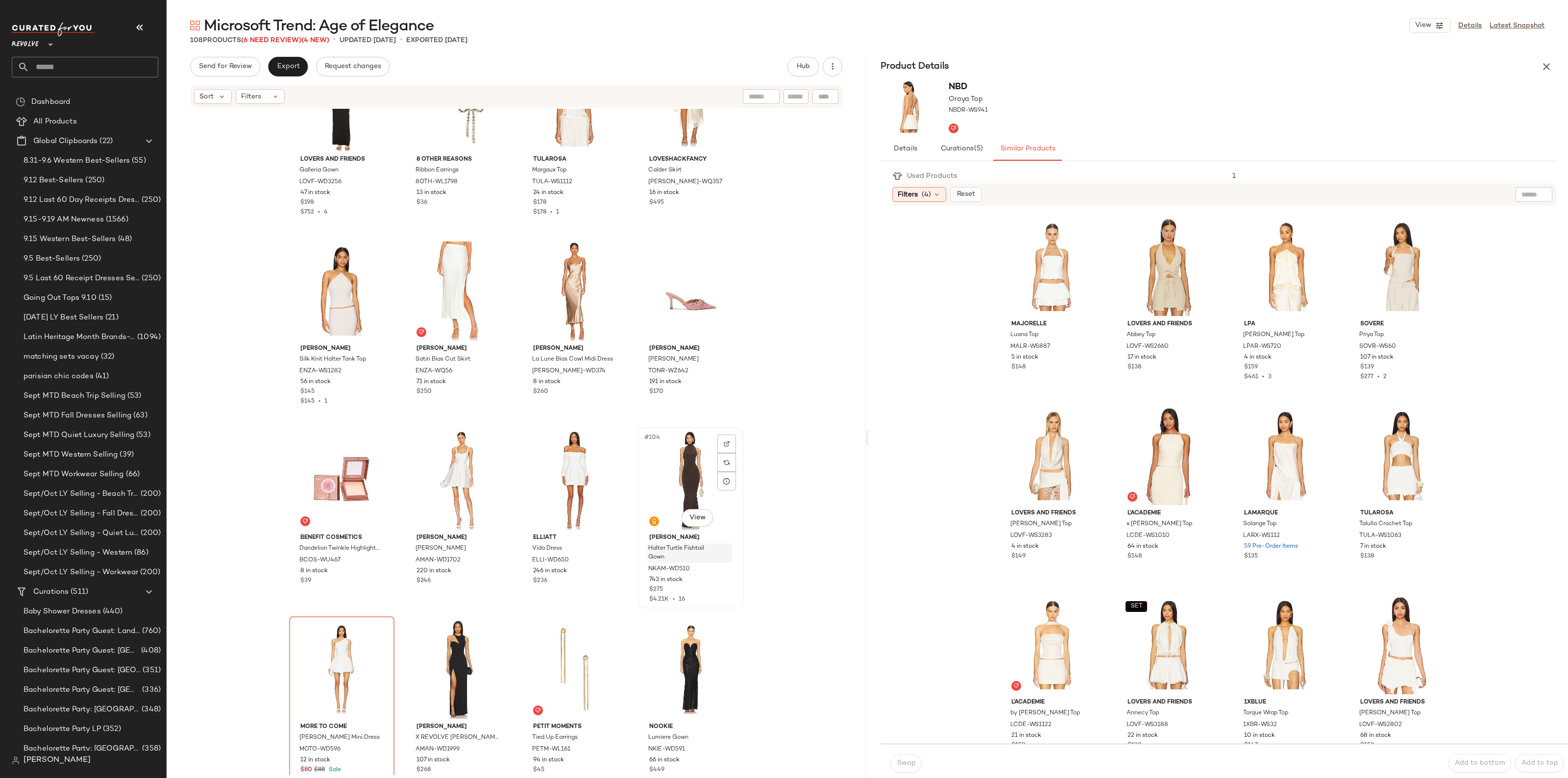
scroll to position [4441, 0]
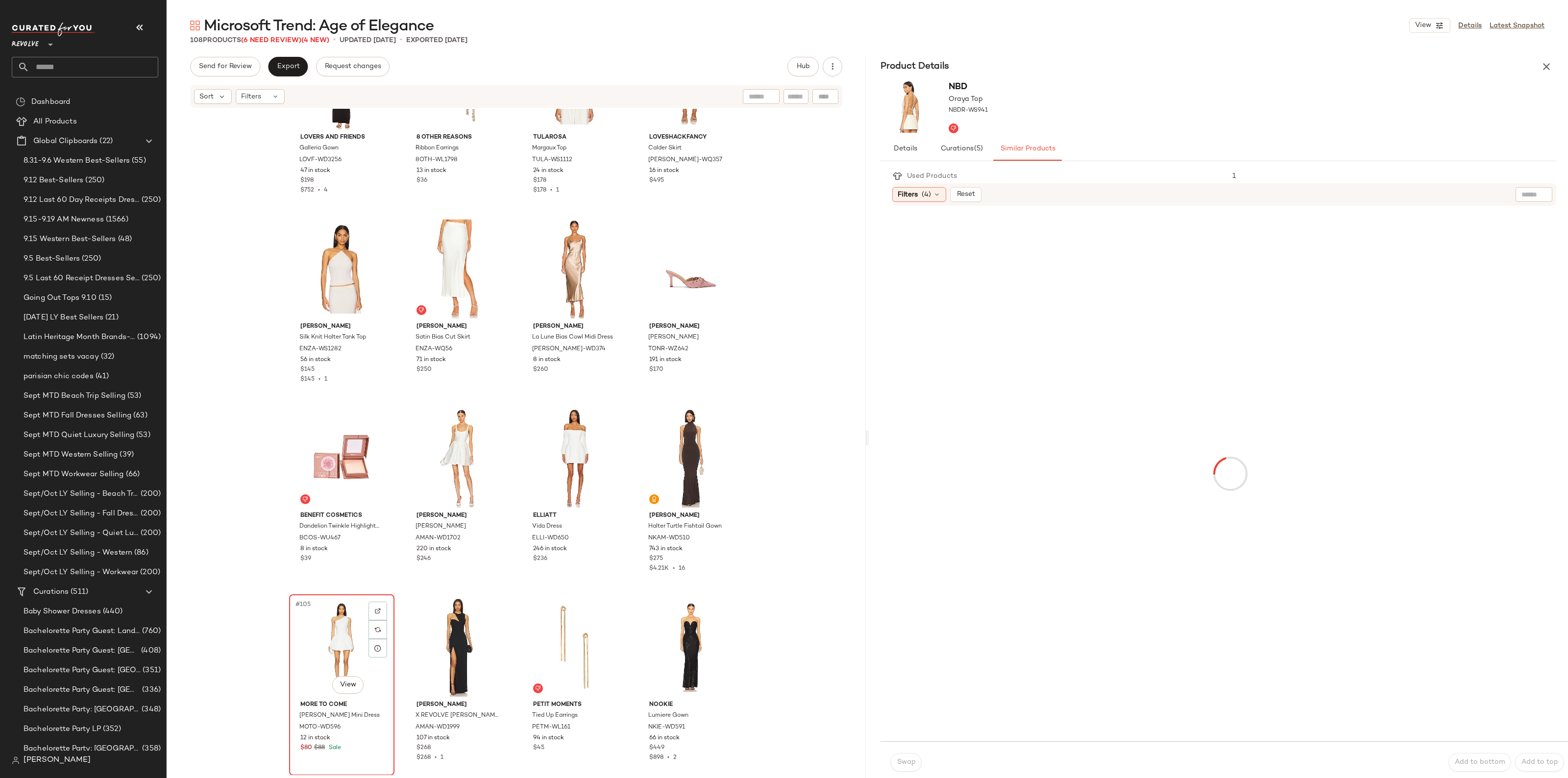
click at [325, 654] on div "#105 View" at bounding box center [342, 647] width 98 height 99
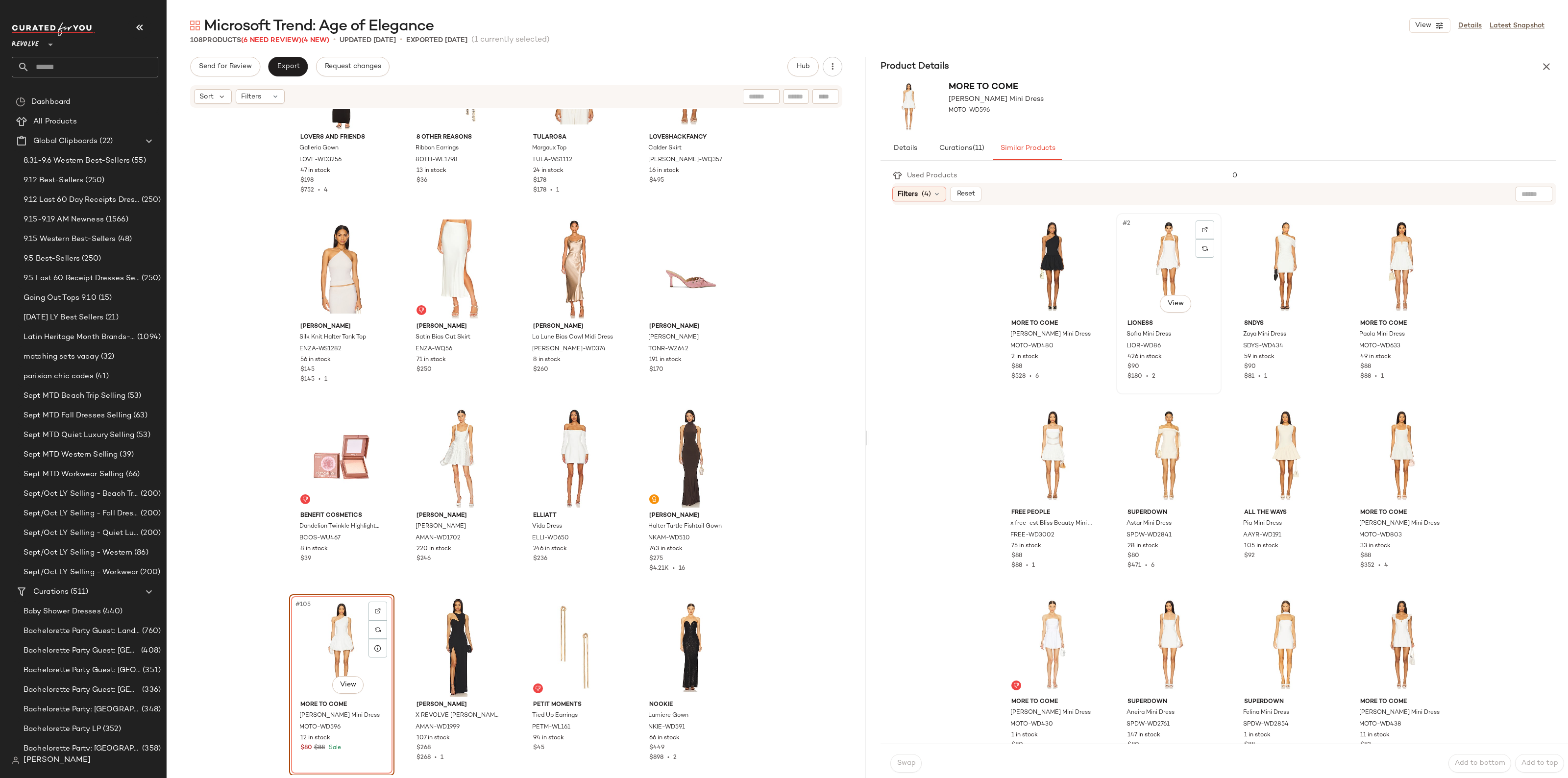
click at [1172, 268] on div "#2 View" at bounding box center [1169, 266] width 98 height 99
click at [915, 762] on span "Swap" at bounding box center [905, 763] width 19 height 8
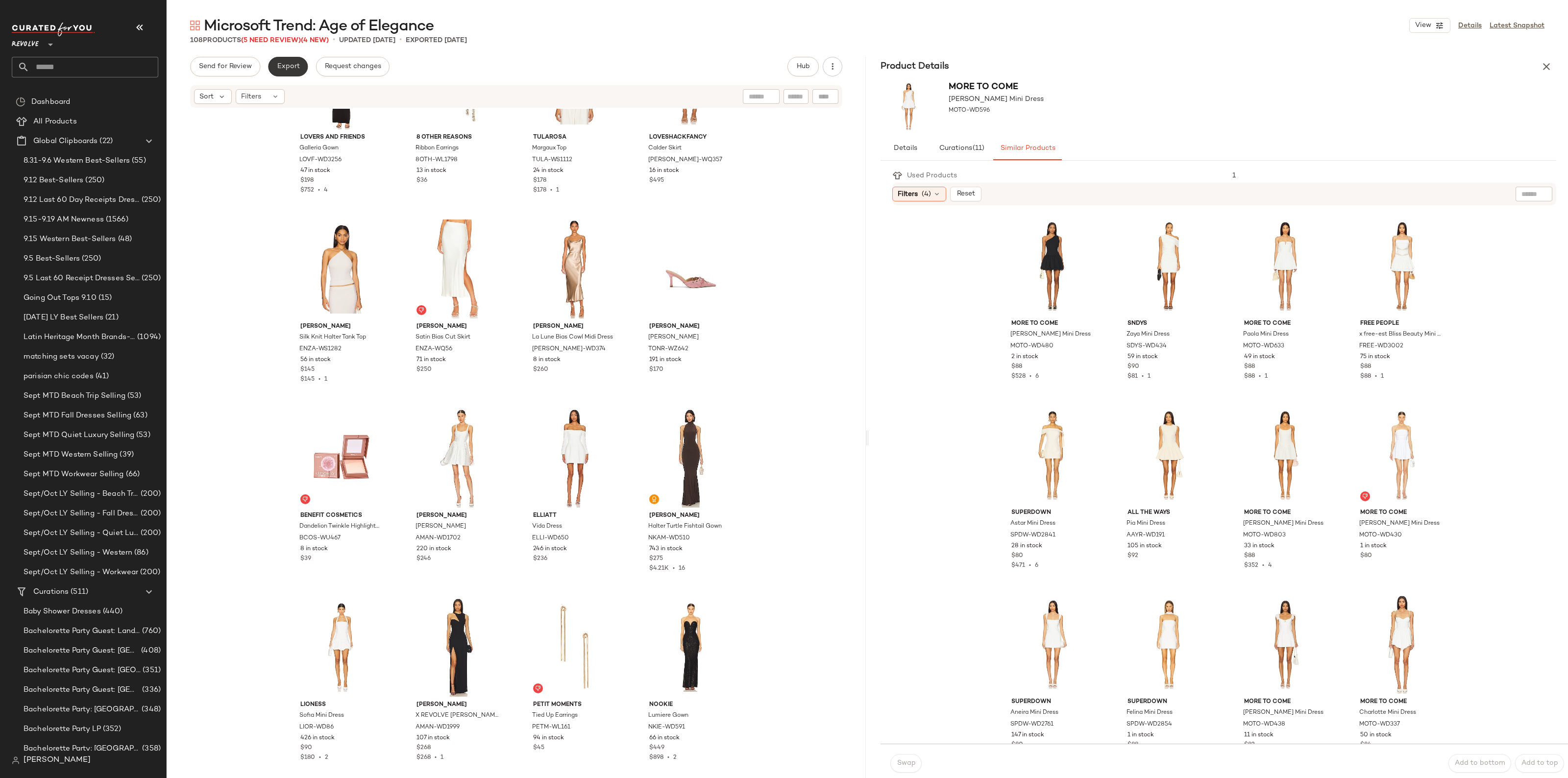
click at [282, 67] on span "Export" at bounding box center [288, 67] width 23 height 8
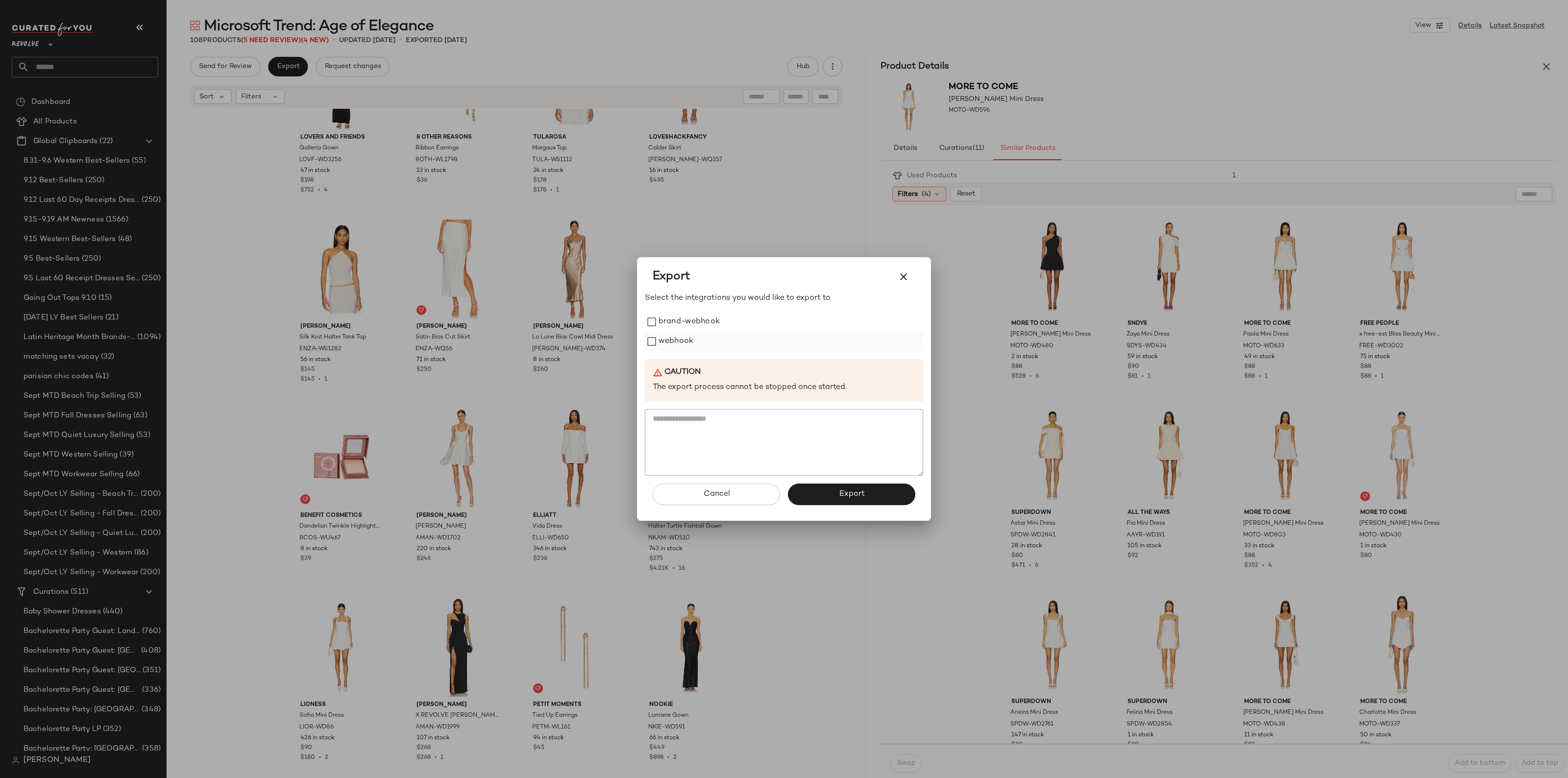
click at [666, 339] on label "webhook" at bounding box center [676, 341] width 35 height 20
click at [845, 502] on button "Export" at bounding box center [852, 494] width 127 height 22
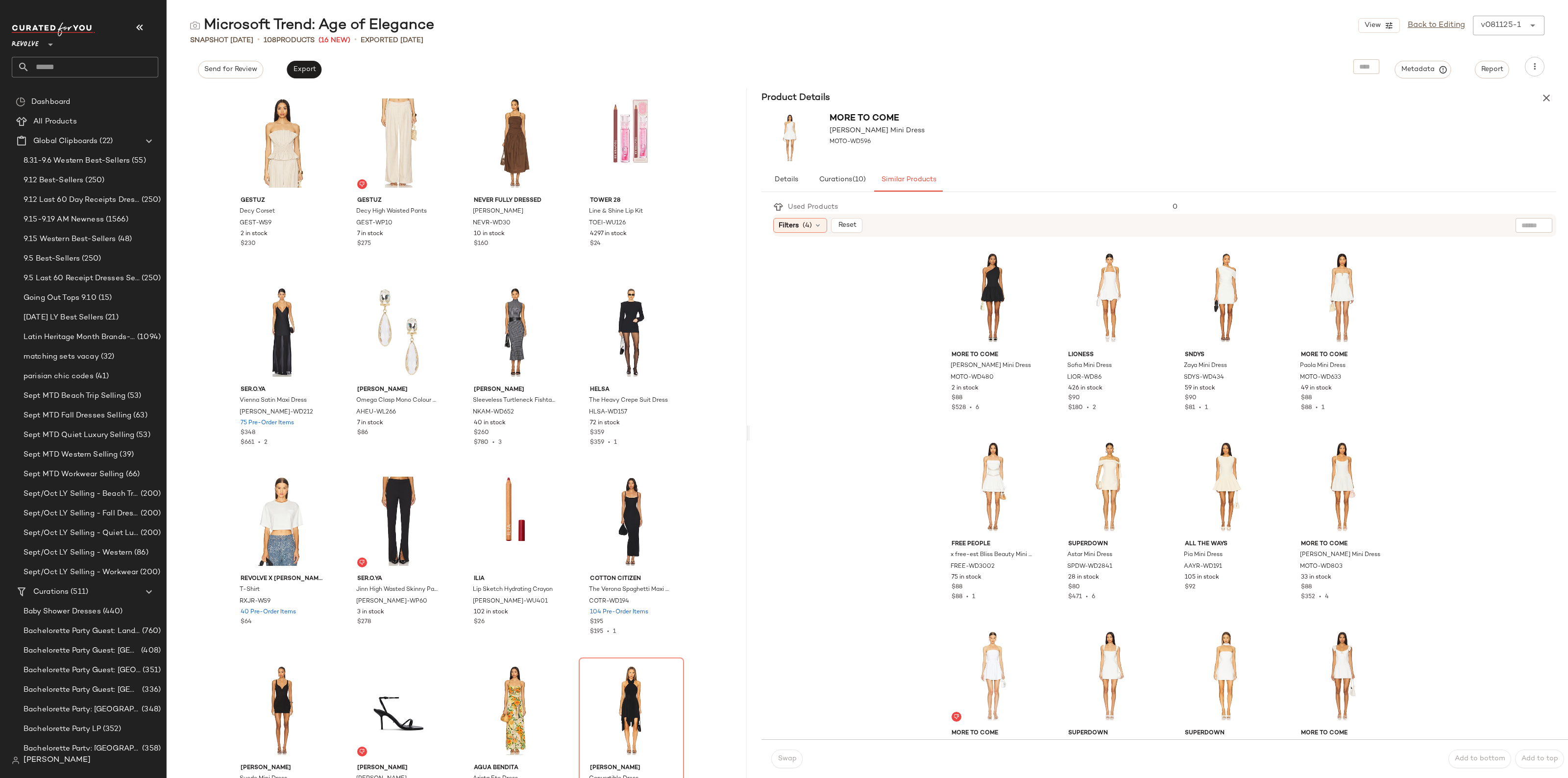
click at [75, 33] on img at bounding box center [53, 29] width 83 height 14
click at [74, 62] on input "text" at bounding box center [94, 67] width 129 height 20
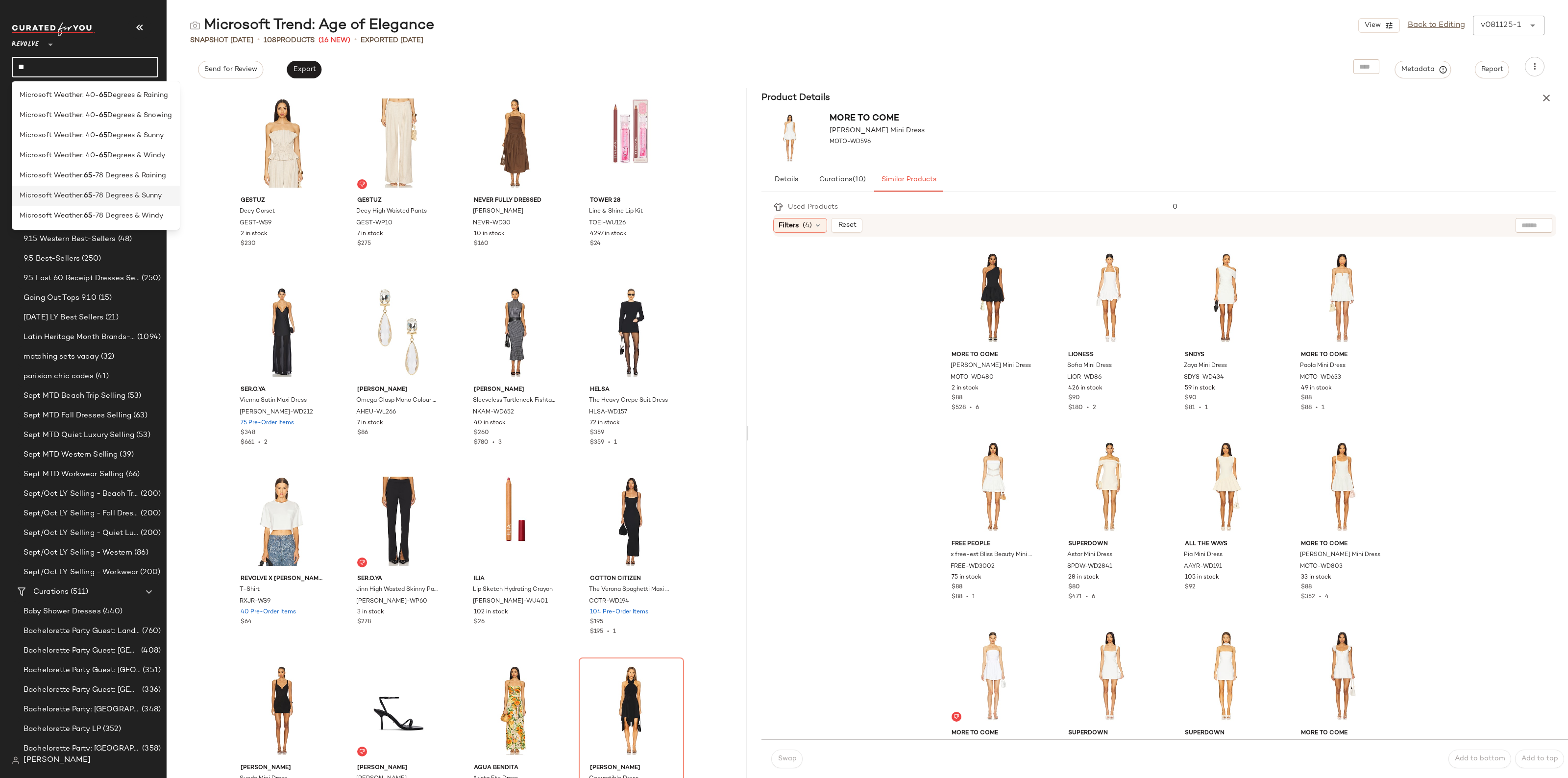
type input "**"
click at [118, 194] on span "-78 Degrees & Sunny" at bounding box center [127, 195] width 69 height 10
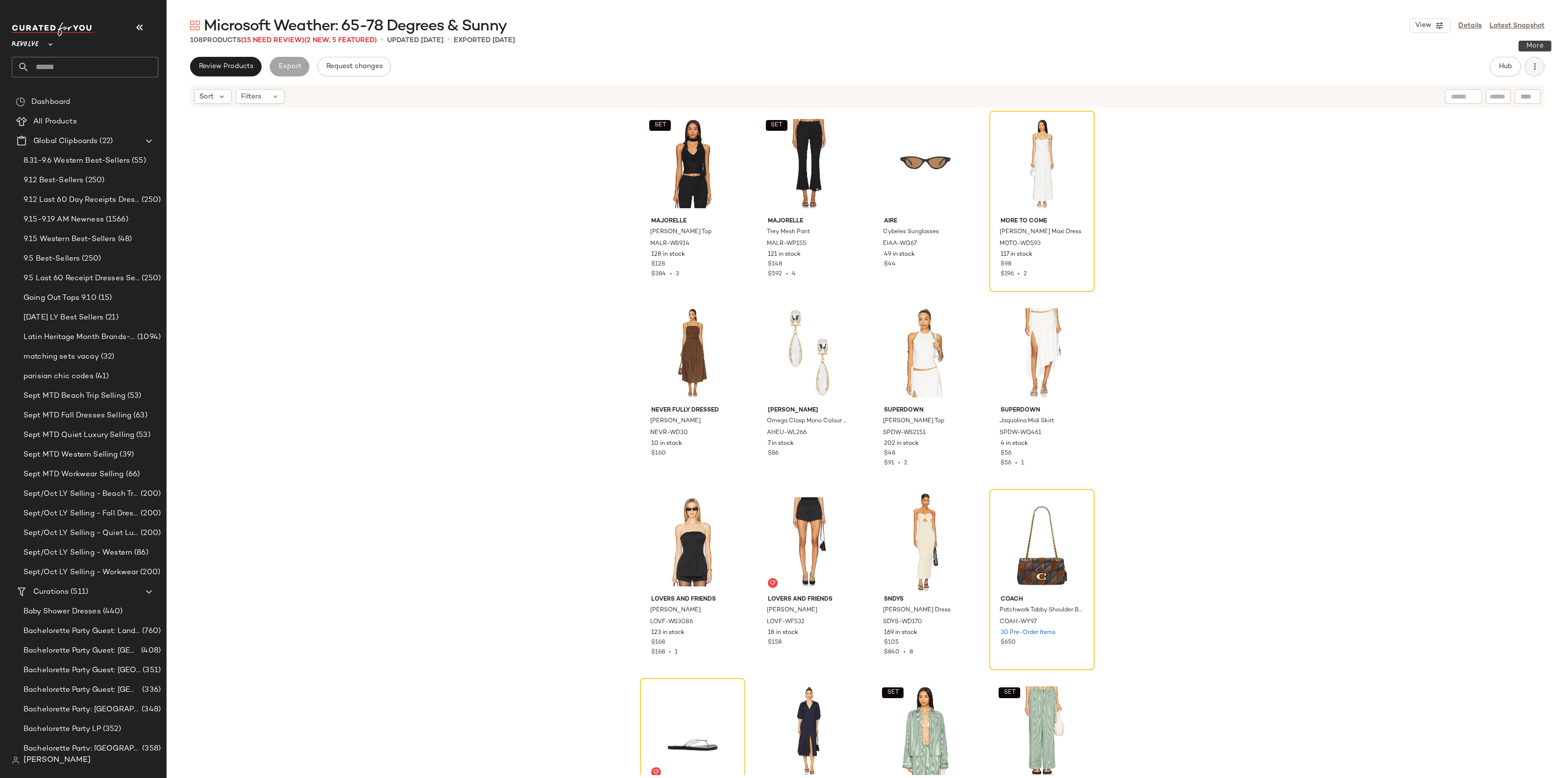
click at [1538, 74] on button "button" at bounding box center [1534, 67] width 20 height 20
click at [1481, 164] on span "Clear Suggested Products" at bounding box center [1490, 166] width 92 height 10
click at [1069, 148] on div at bounding box center [1078, 146] width 19 height 19
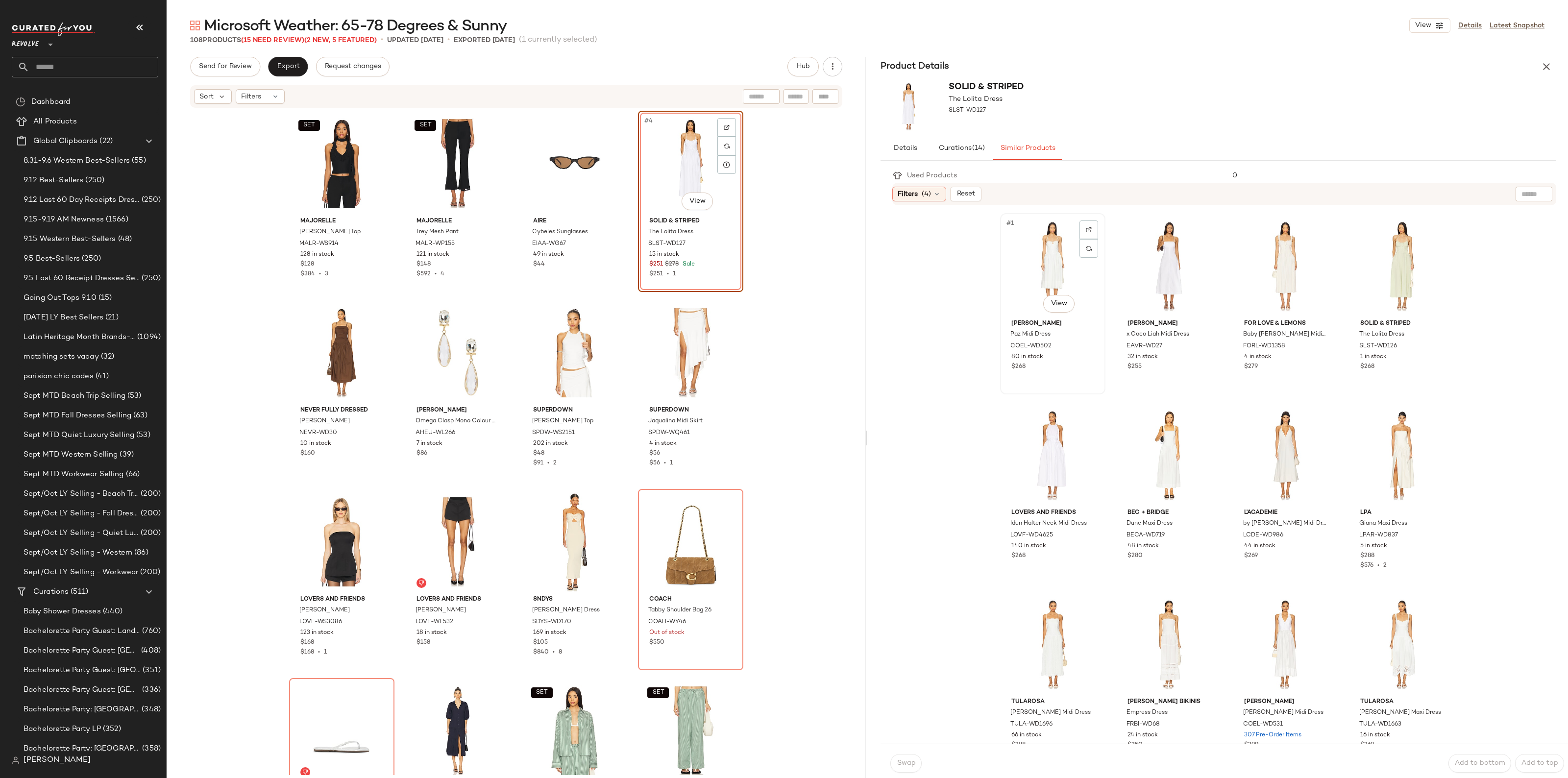
click at [1061, 268] on div "#1 View" at bounding box center [1053, 266] width 98 height 99
click at [899, 770] on button "Swap" at bounding box center [905, 764] width 31 height 19
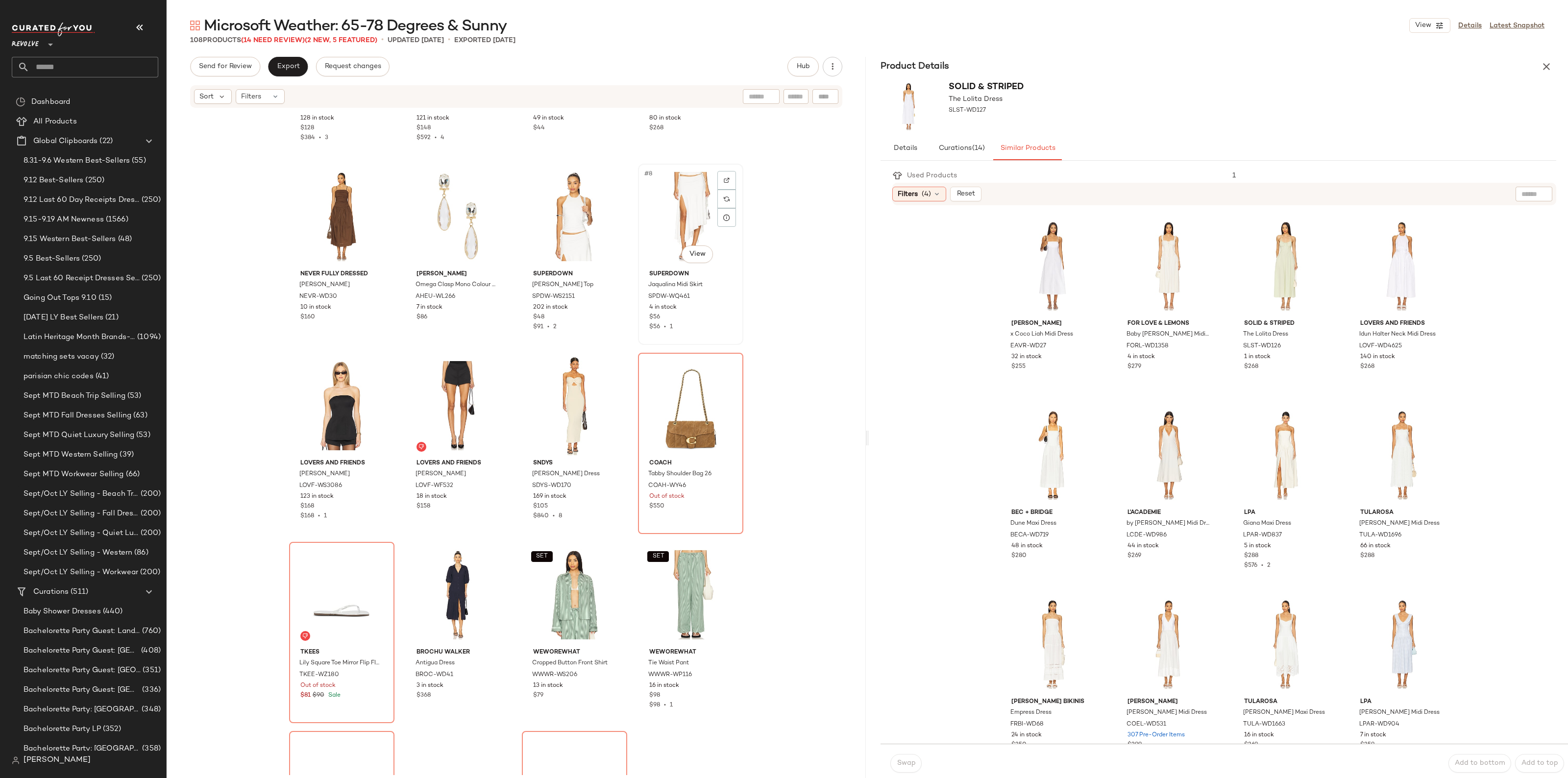
scroll to position [253, 0]
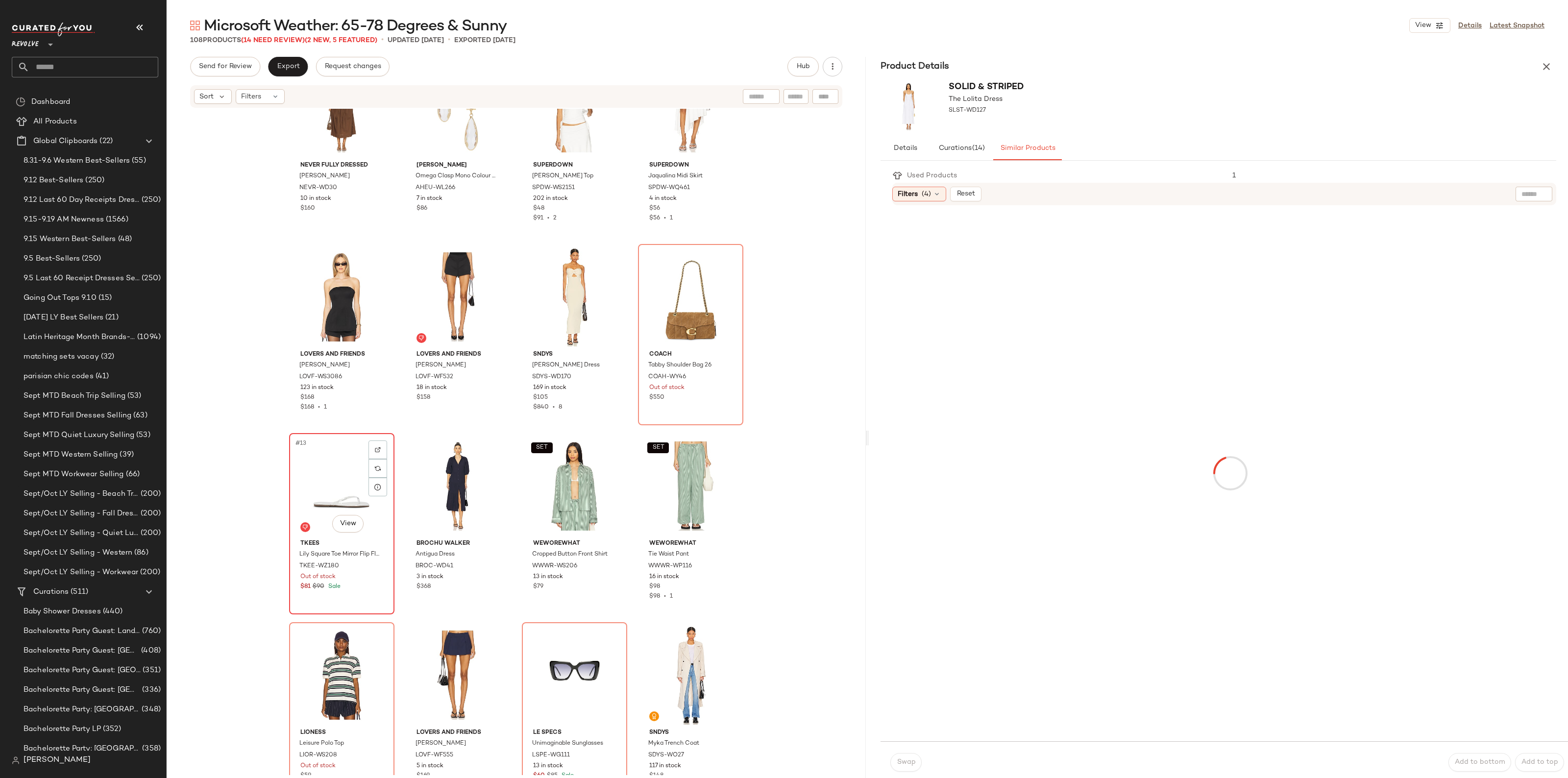
click at [334, 488] on div "#13 View" at bounding box center [342, 486] width 98 height 99
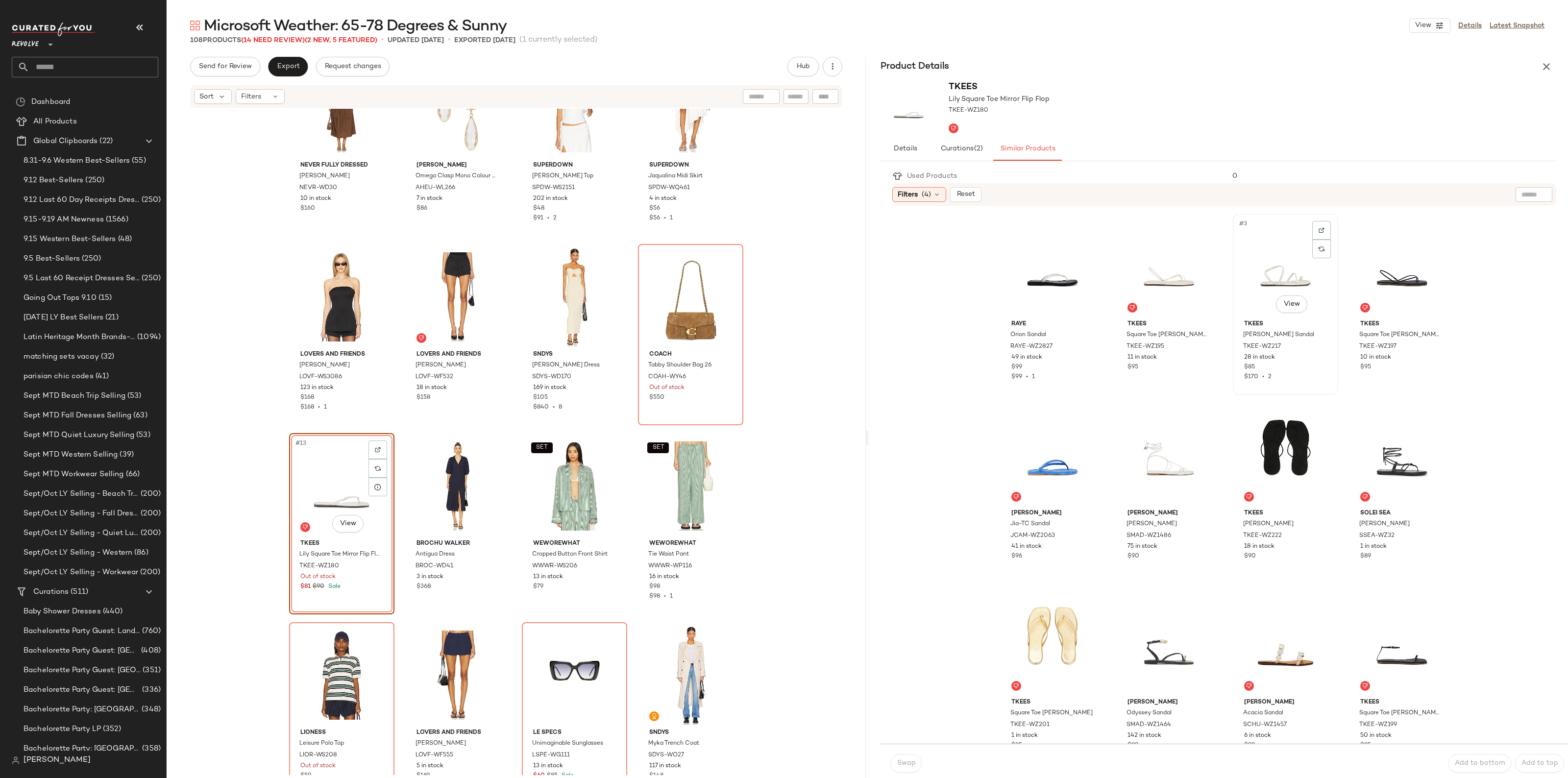
click at [1266, 276] on div "#3 View" at bounding box center [1285, 266] width 98 height 99
click at [915, 764] on span "Swap" at bounding box center [905, 763] width 19 height 8
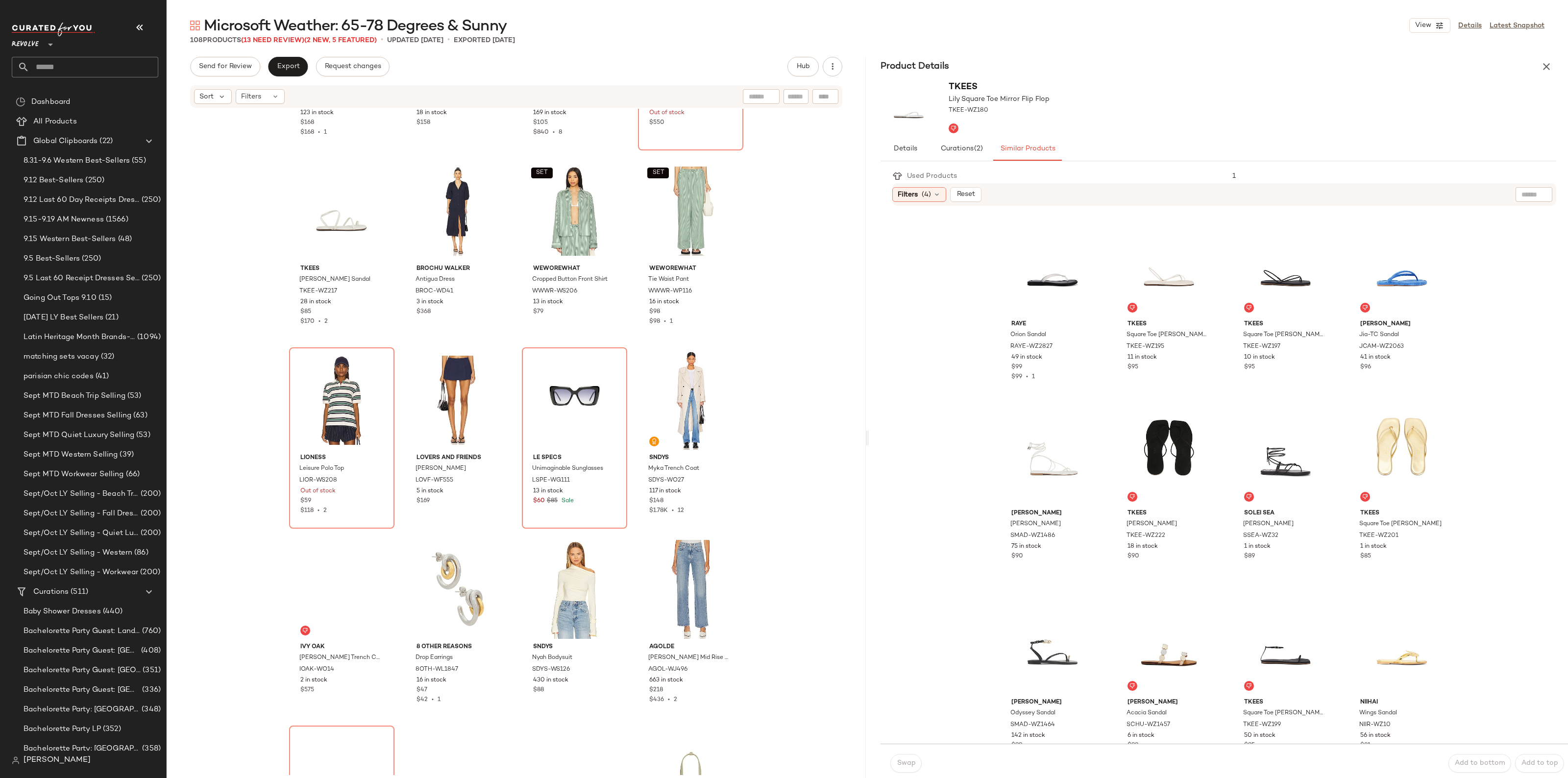
scroll to position [559, 0]
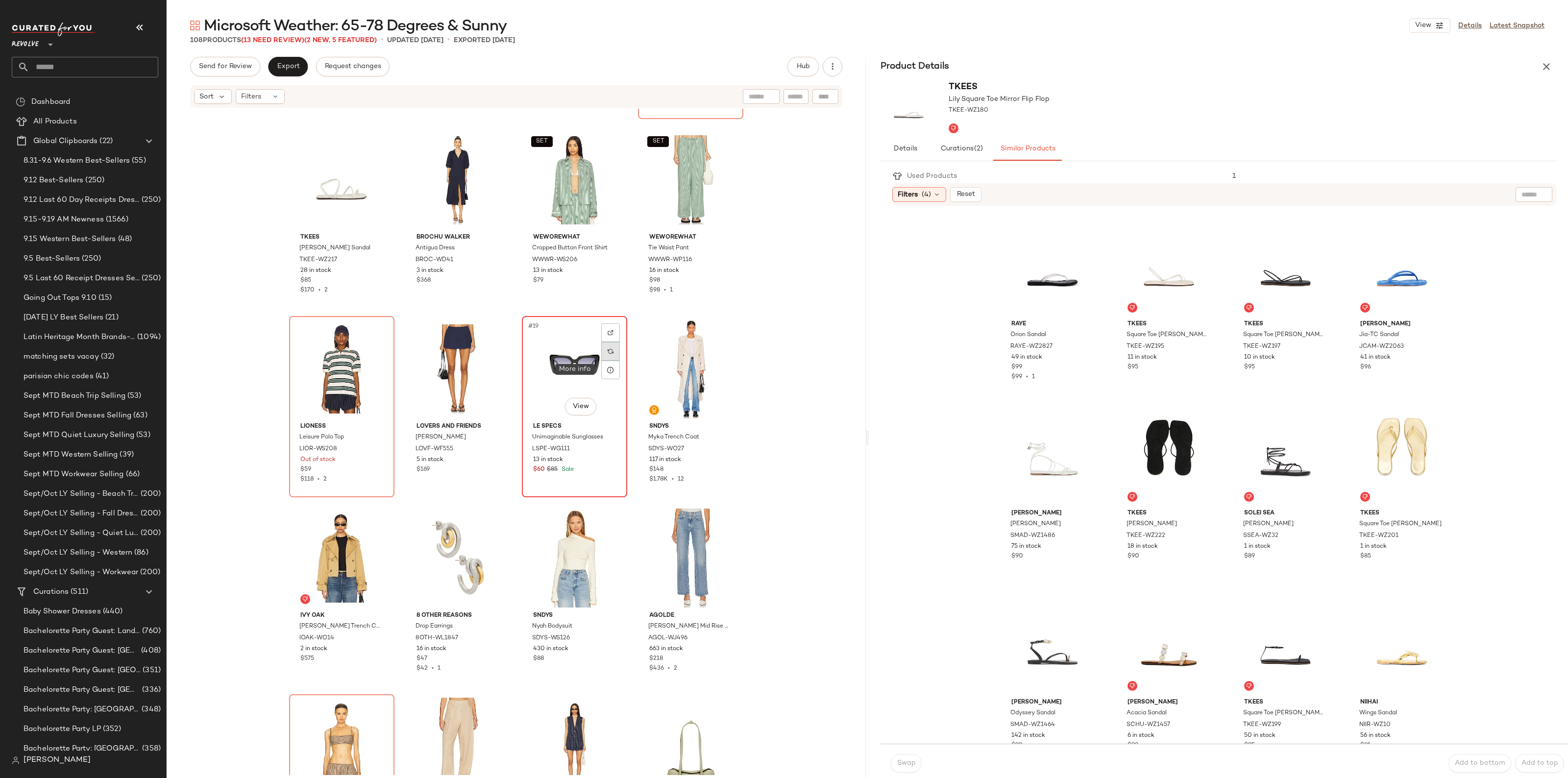
click at [601, 357] on div at bounding box center [611, 352] width 19 height 19
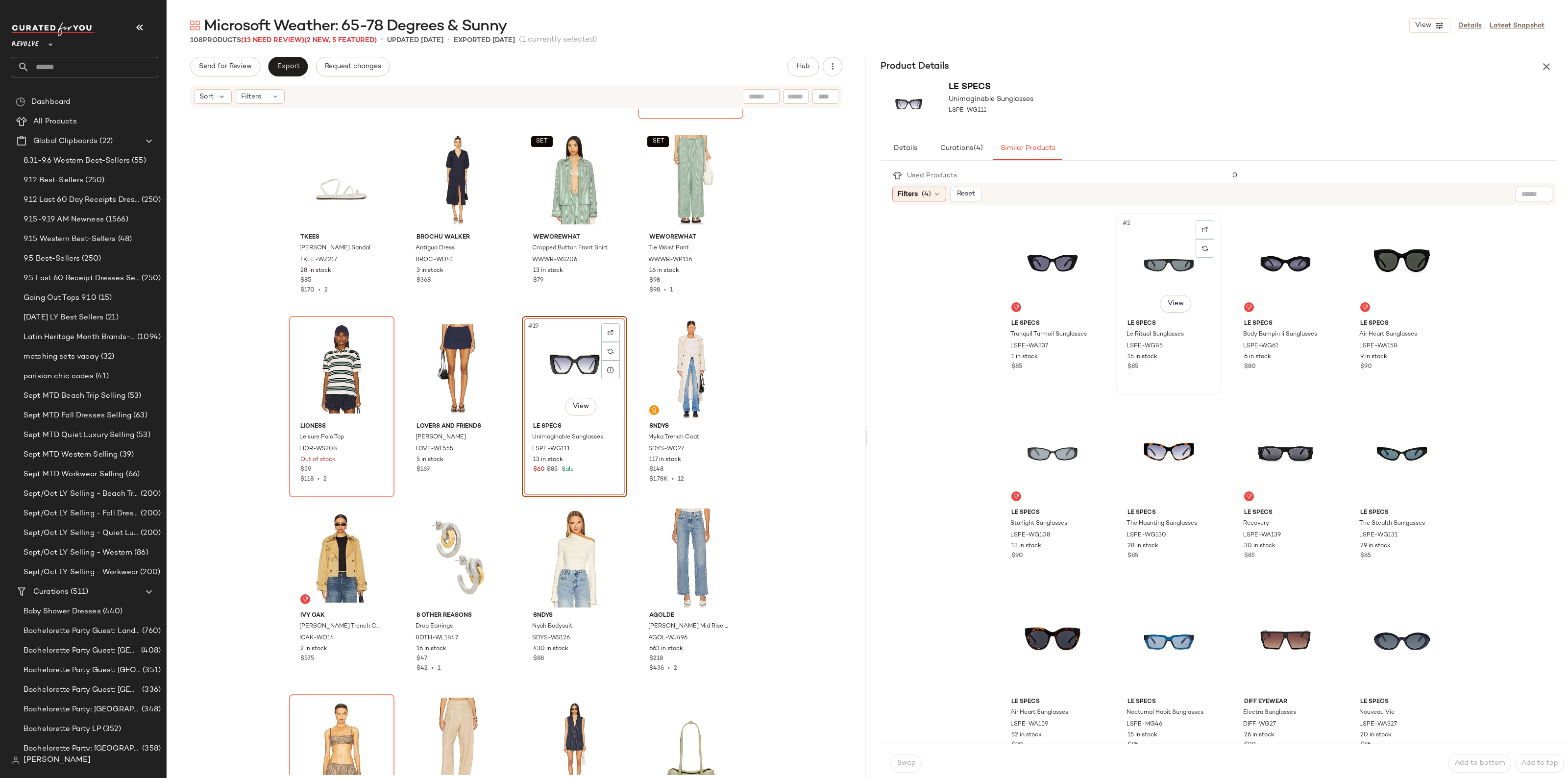
click at [1157, 273] on div "#2 View" at bounding box center [1169, 266] width 98 height 99
click at [904, 771] on button "Swap" at bounding box center [905, 764] width 31 height 19
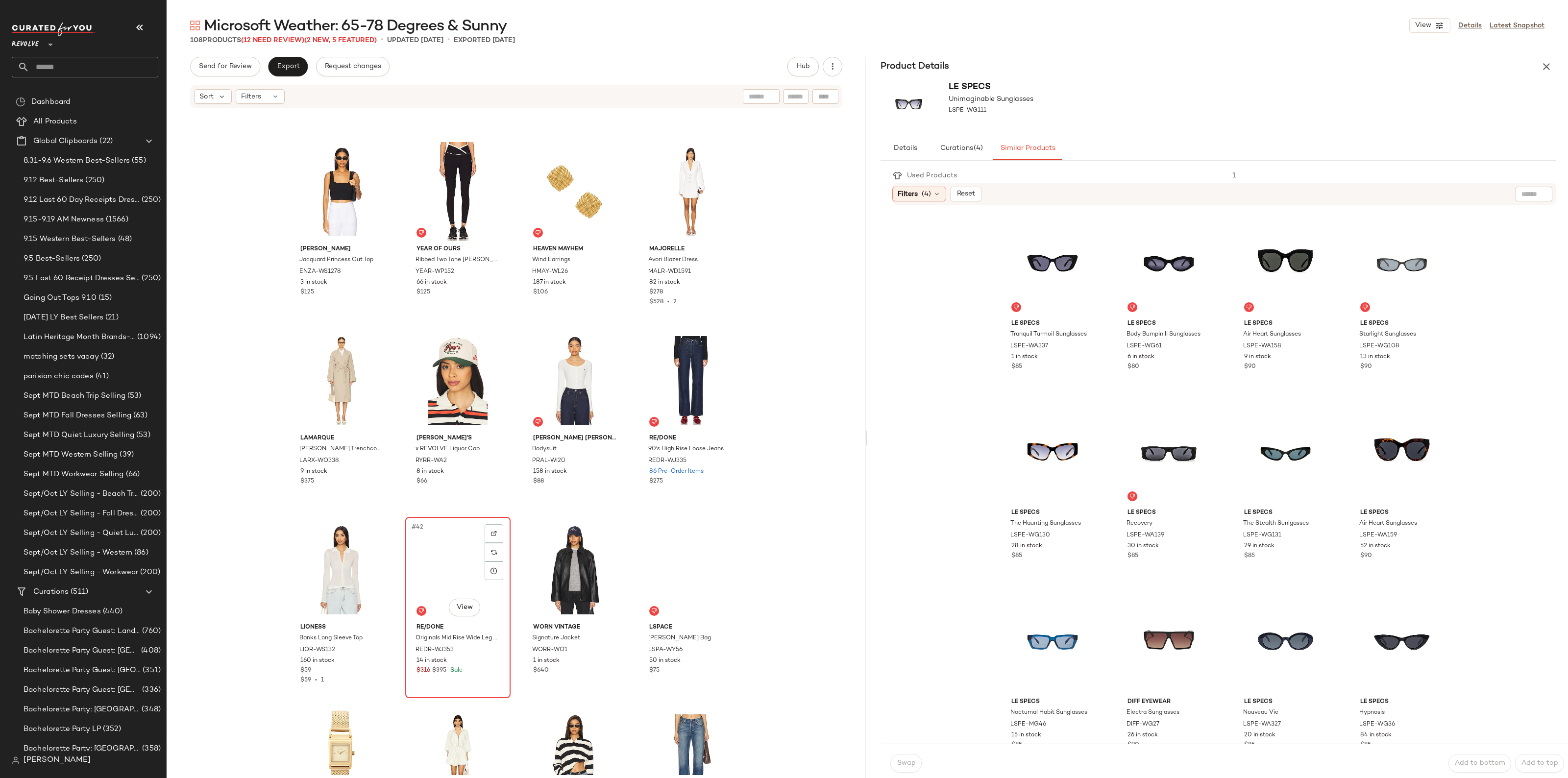
scroll to position [1539, 0]
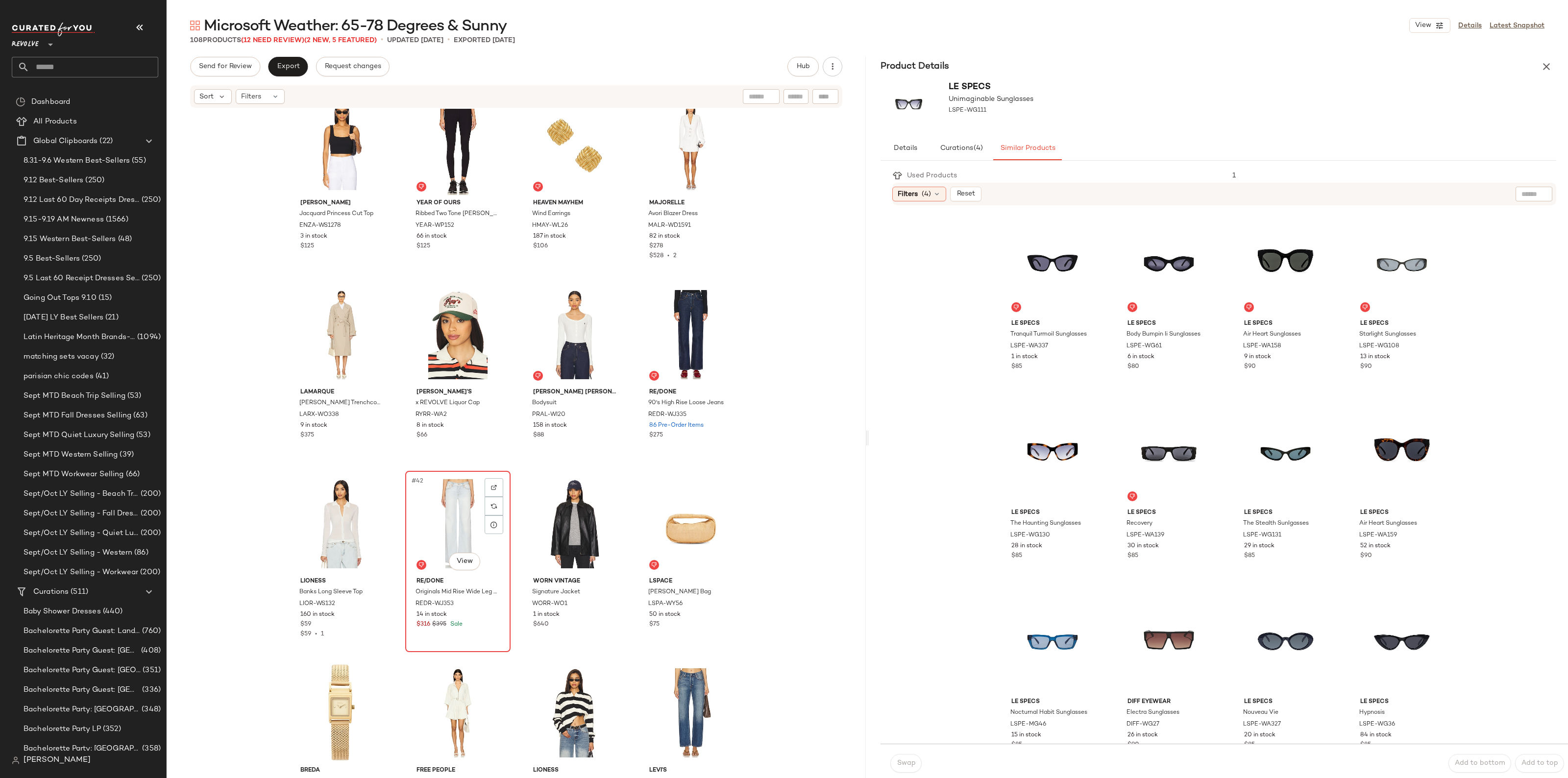
click at [444, 528] on div "#42 View" at bounding box center [458, 523] width 98 height 99
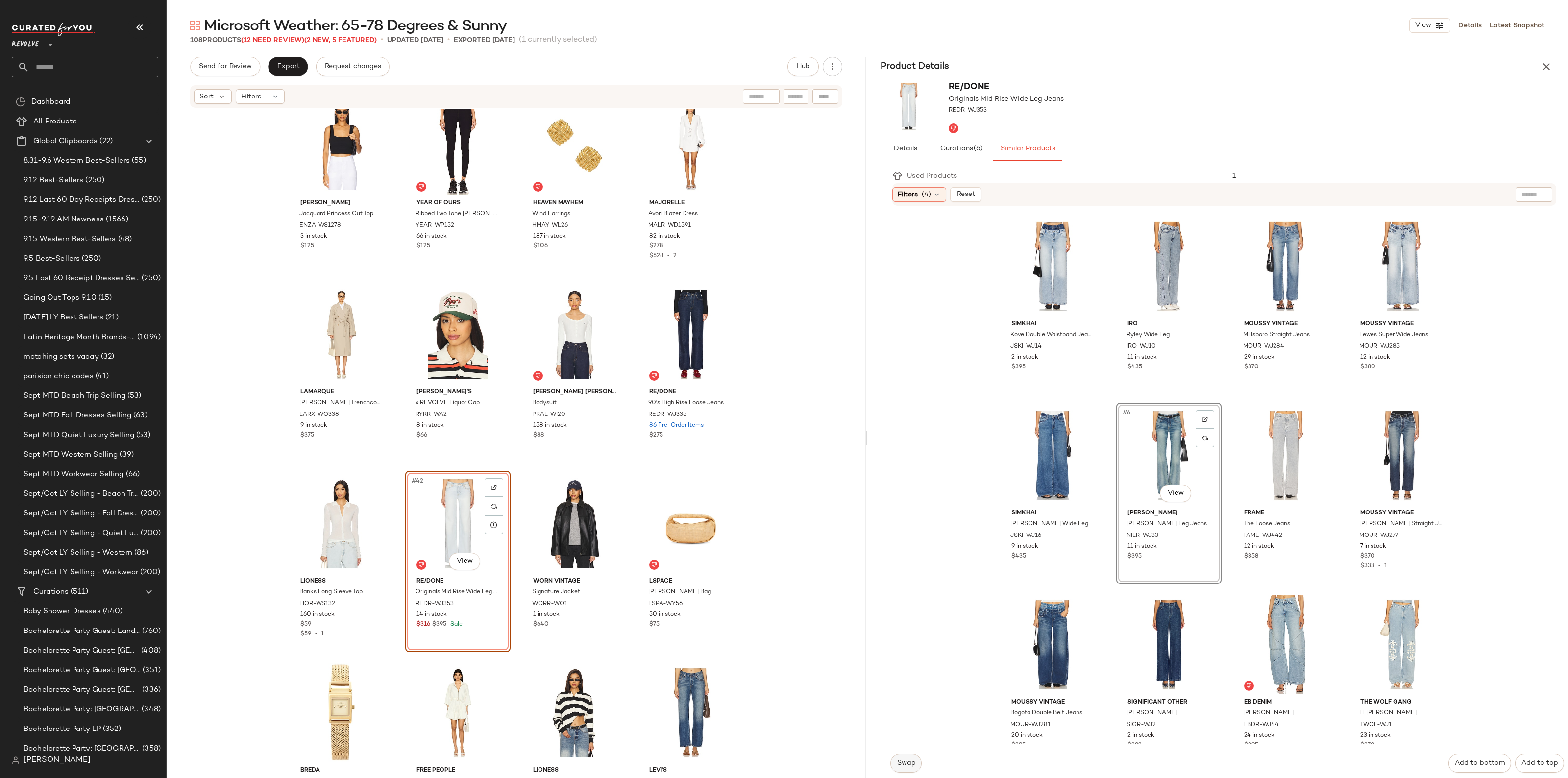
click at [917, 759] on button "Swap" at bounding box center [905, 764] width 31 height 19
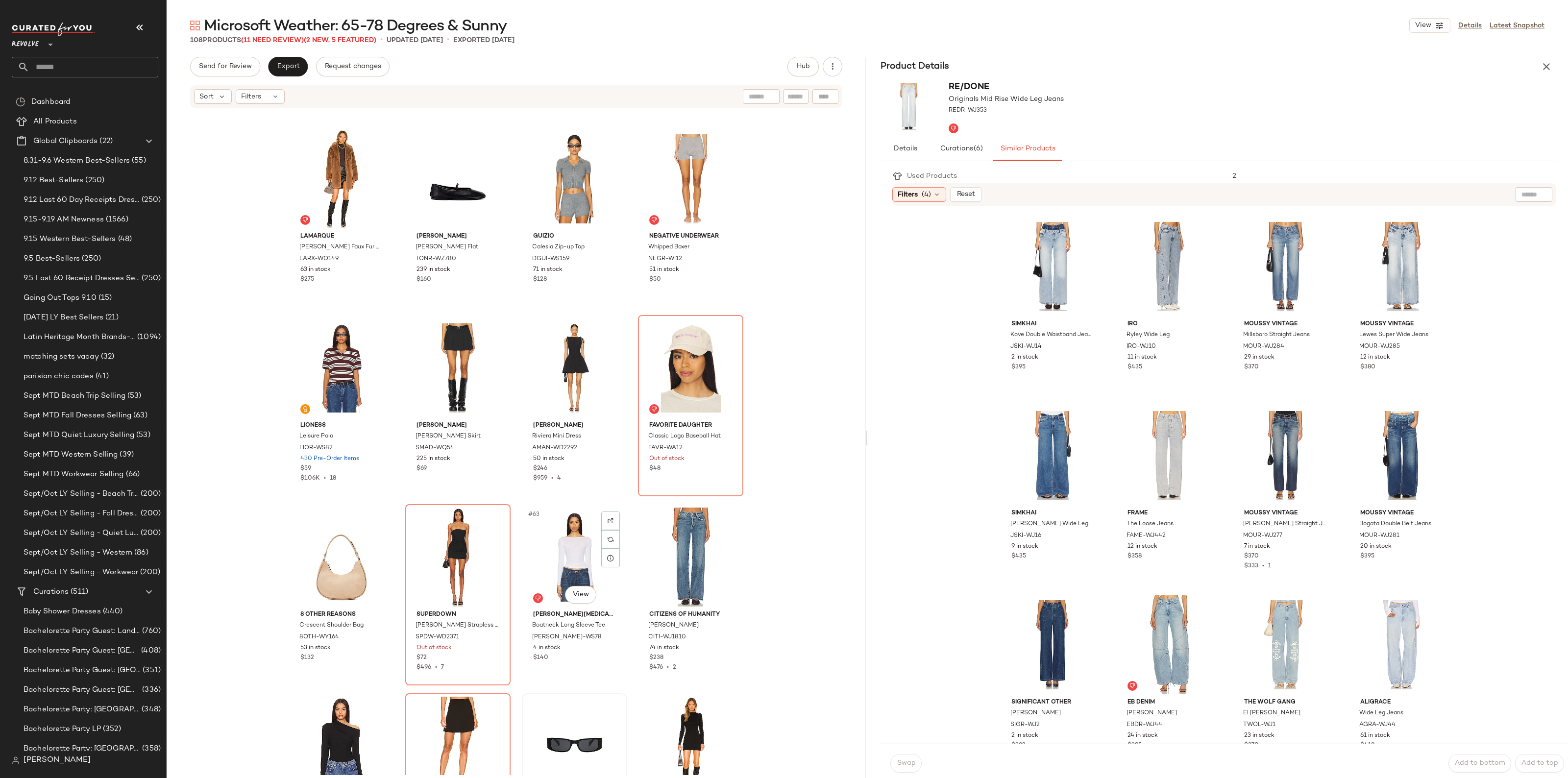
scroll to position [2642, 0]
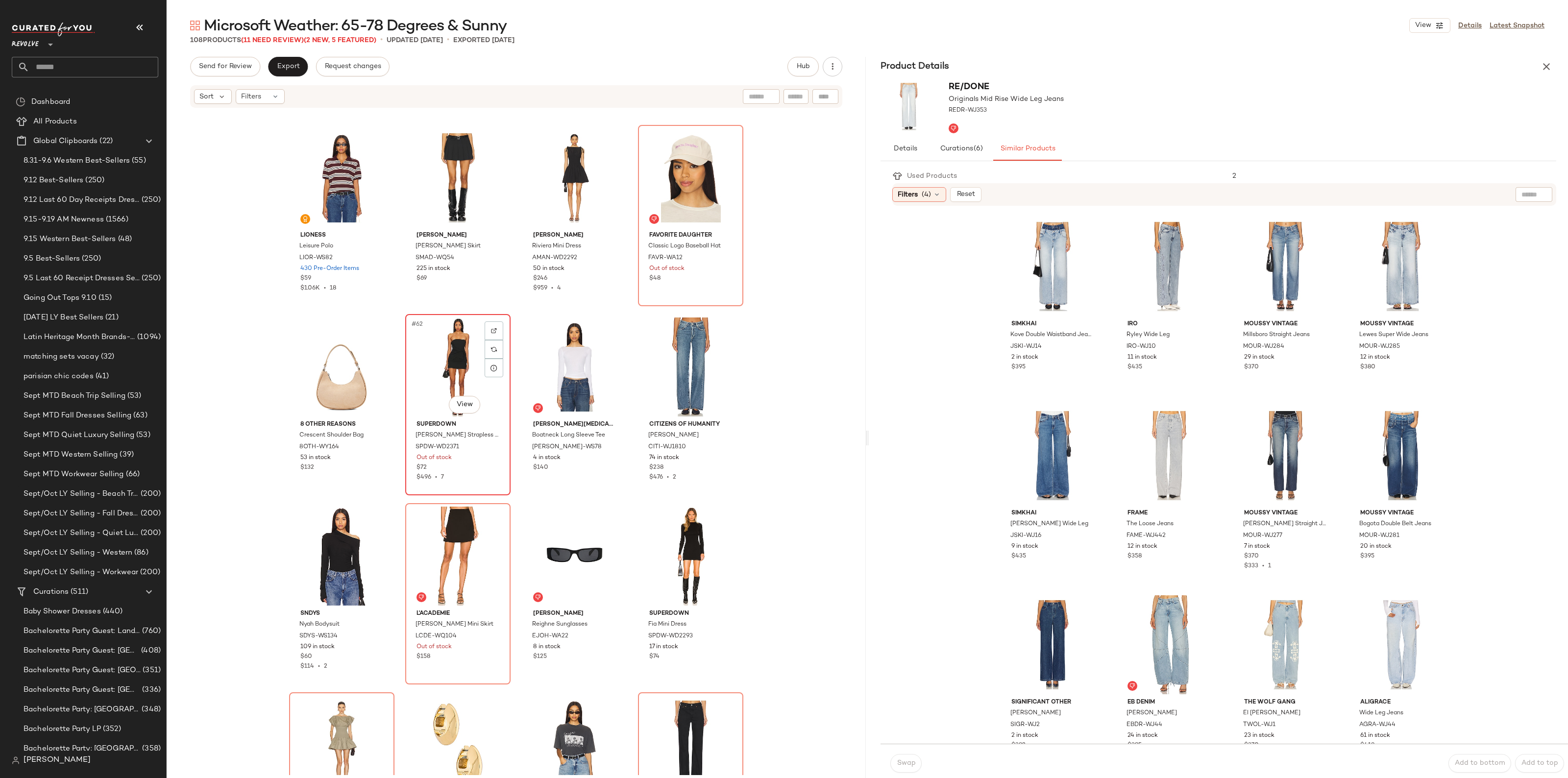
click at [454, 354] on div "#62 View" at bounding box center [458, 367] width 98 height 99
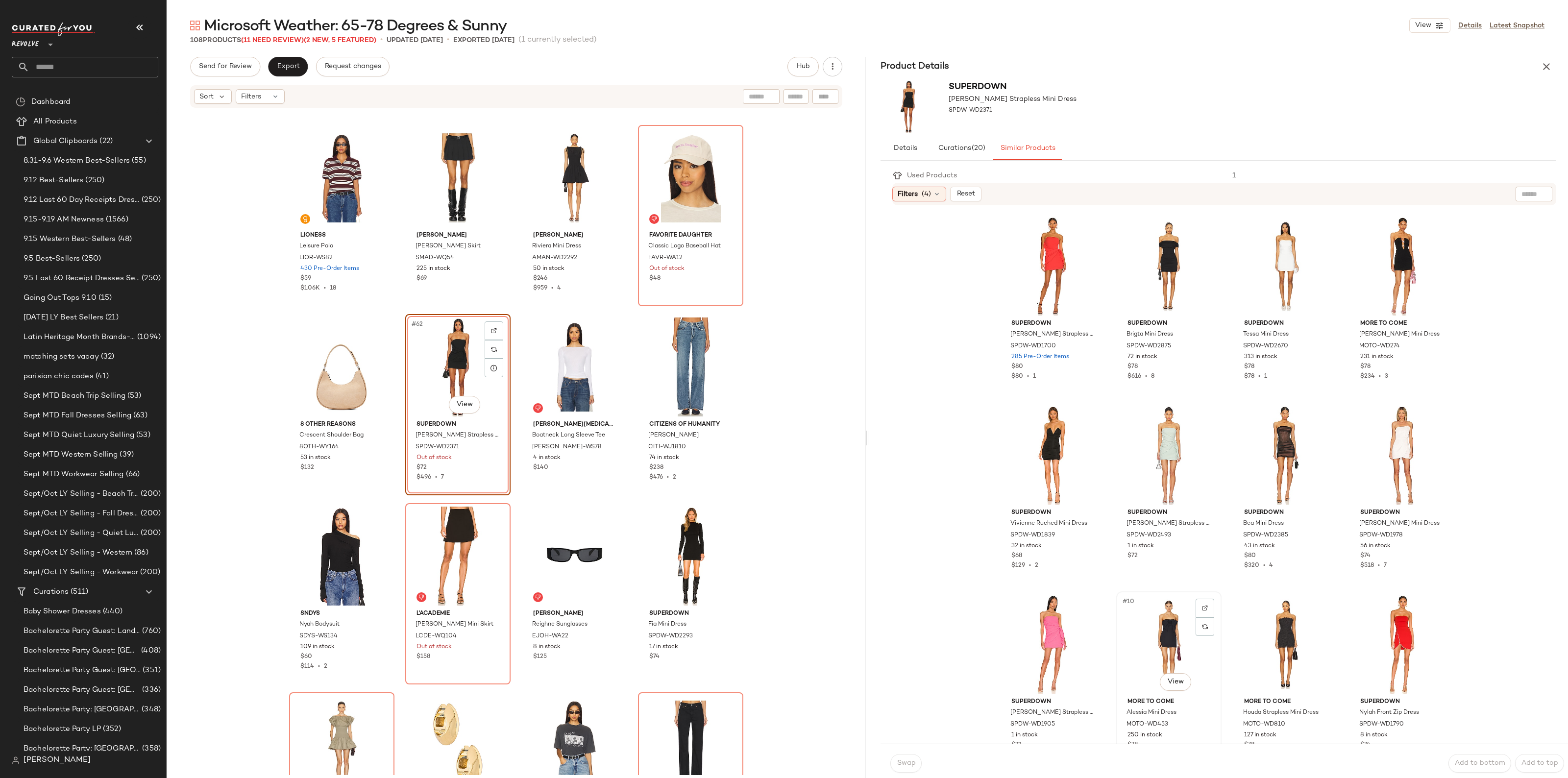
click at [1145, 622] on div "#10 View" at bounding box center [1169, 644] width 98 height 99
click at [912, 768] on button "Swap" at bounding box center [905, 764] width 31 height 19
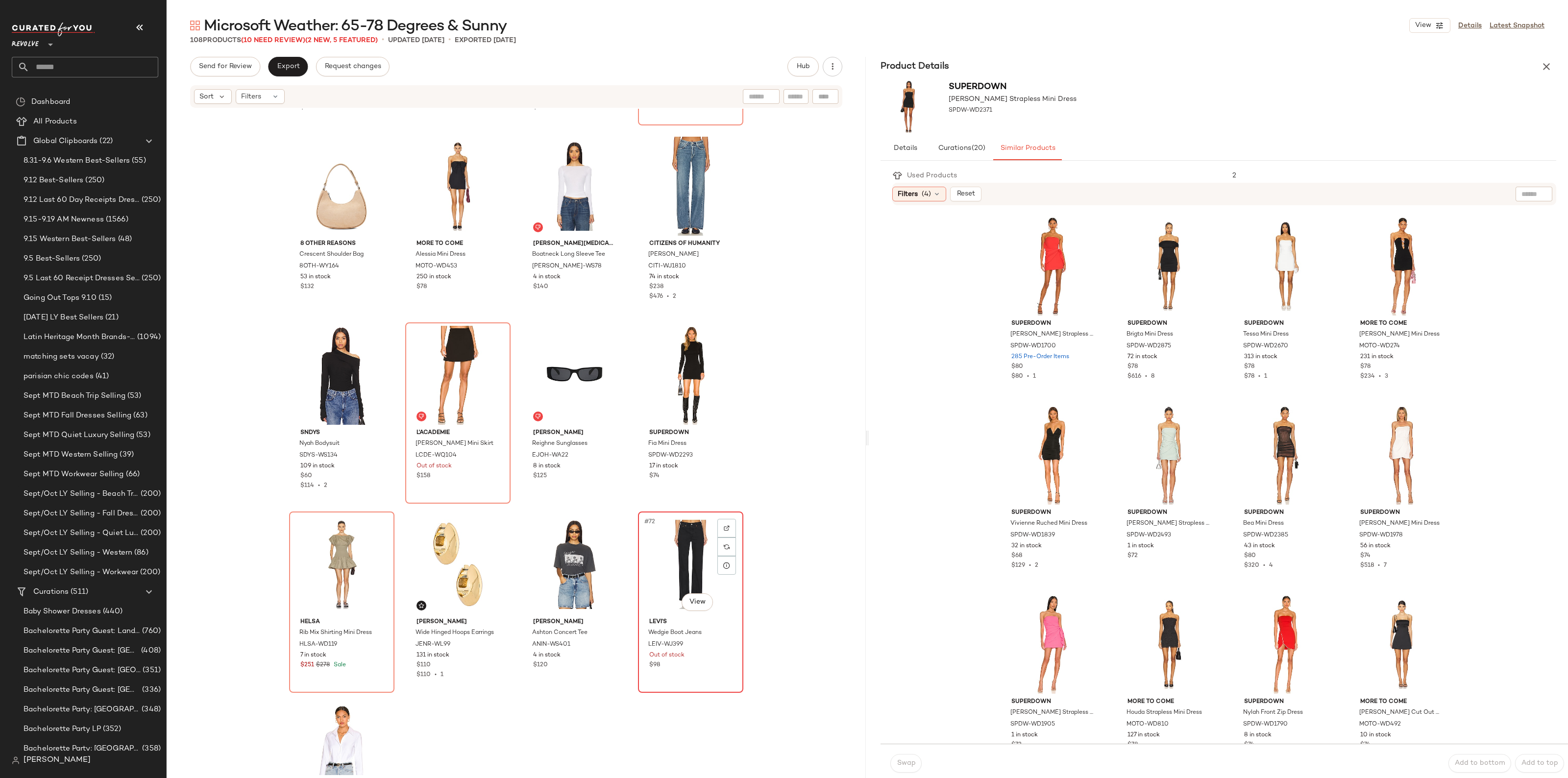
scroll to position [2948, 0]
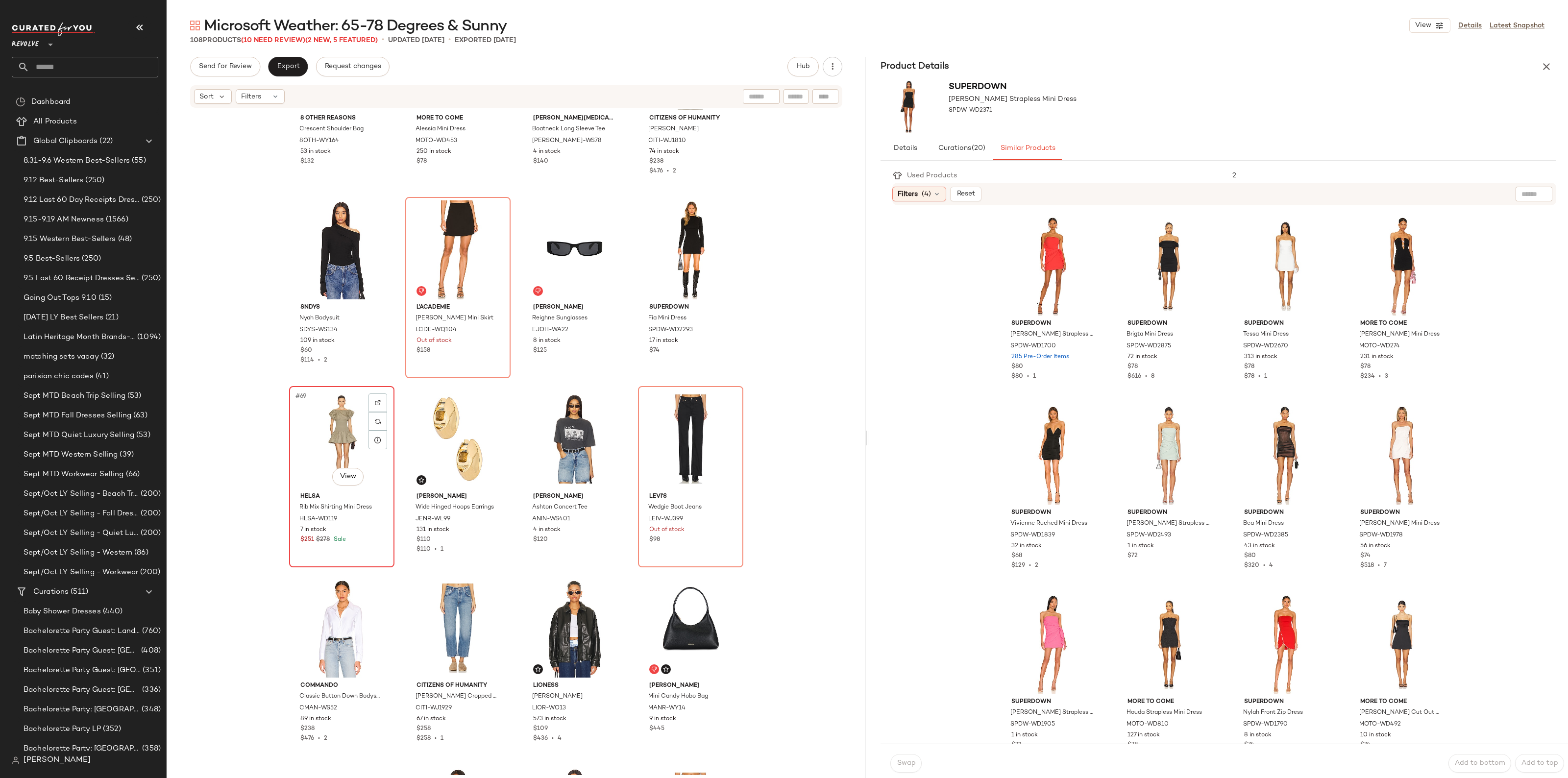
click at [339, 415] on div "#69 View" at bounding box center [342, 439] width 98 height 99
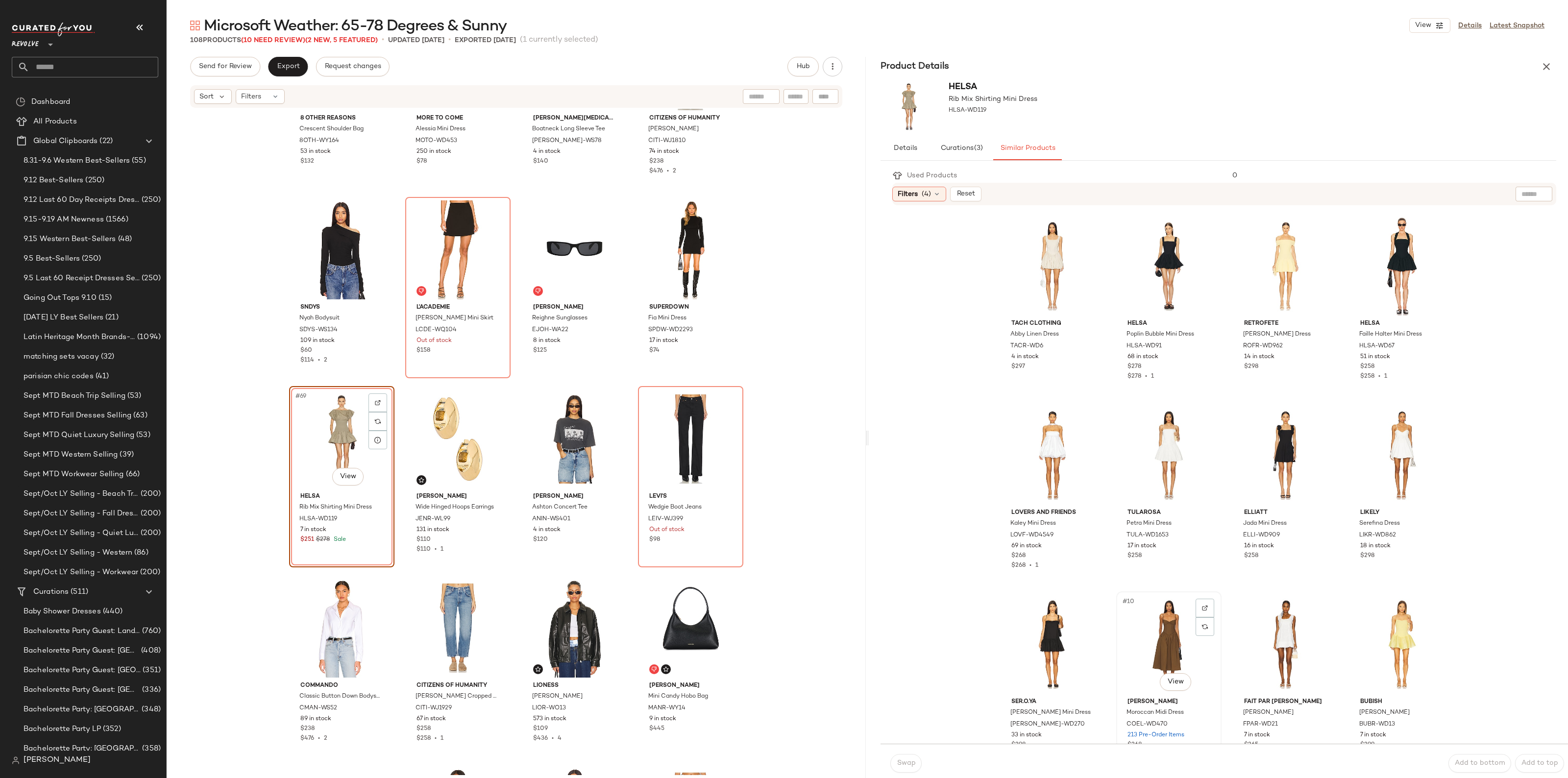
click at [1155, 627] on div "#10 View" at bounding box center [1169, 644] width 98 height 99
click at [911, 763] on span "Swap" at bounding box center [905, 763] width 19 height 8
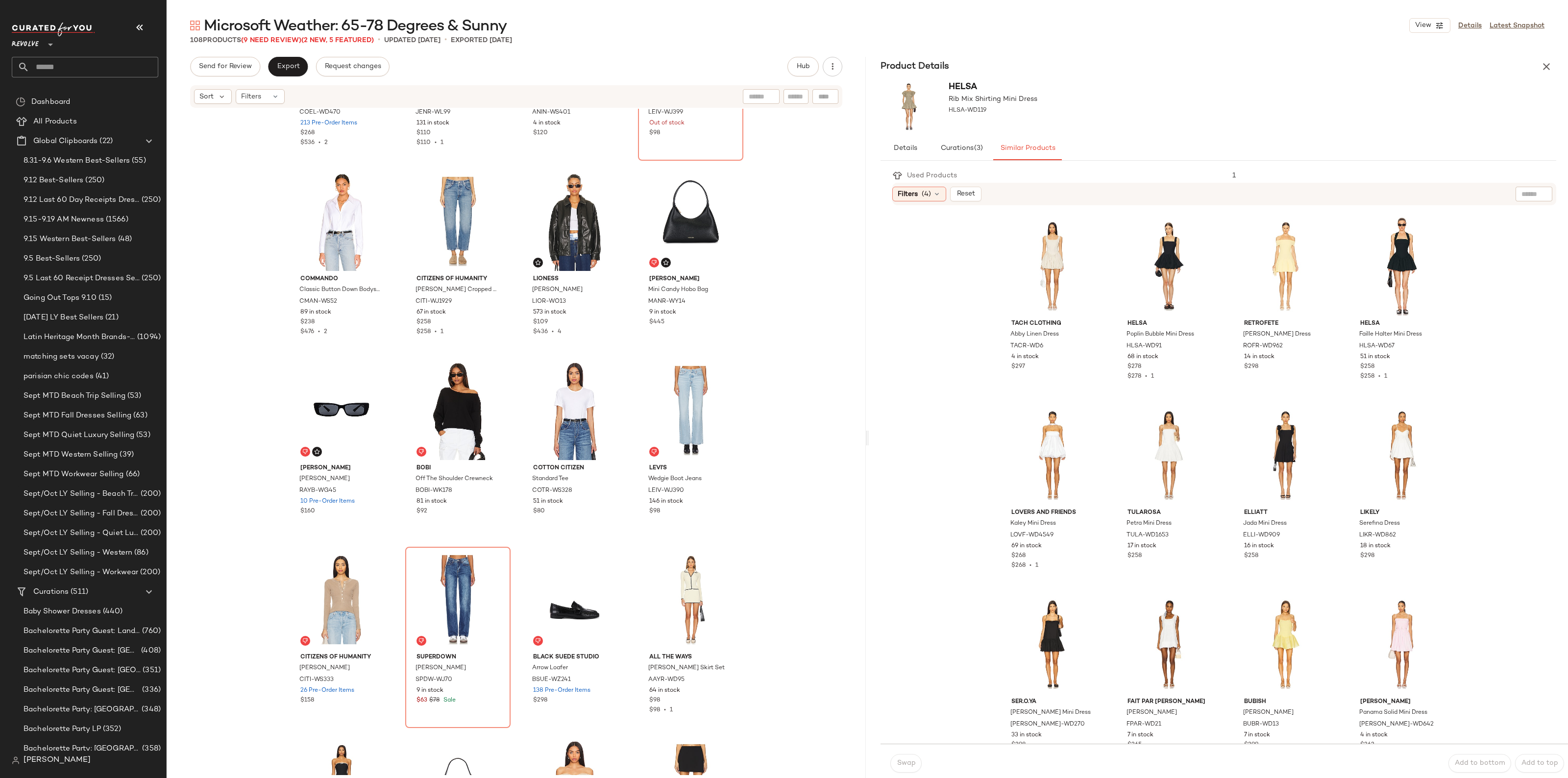
scroll to position [3377, 0]
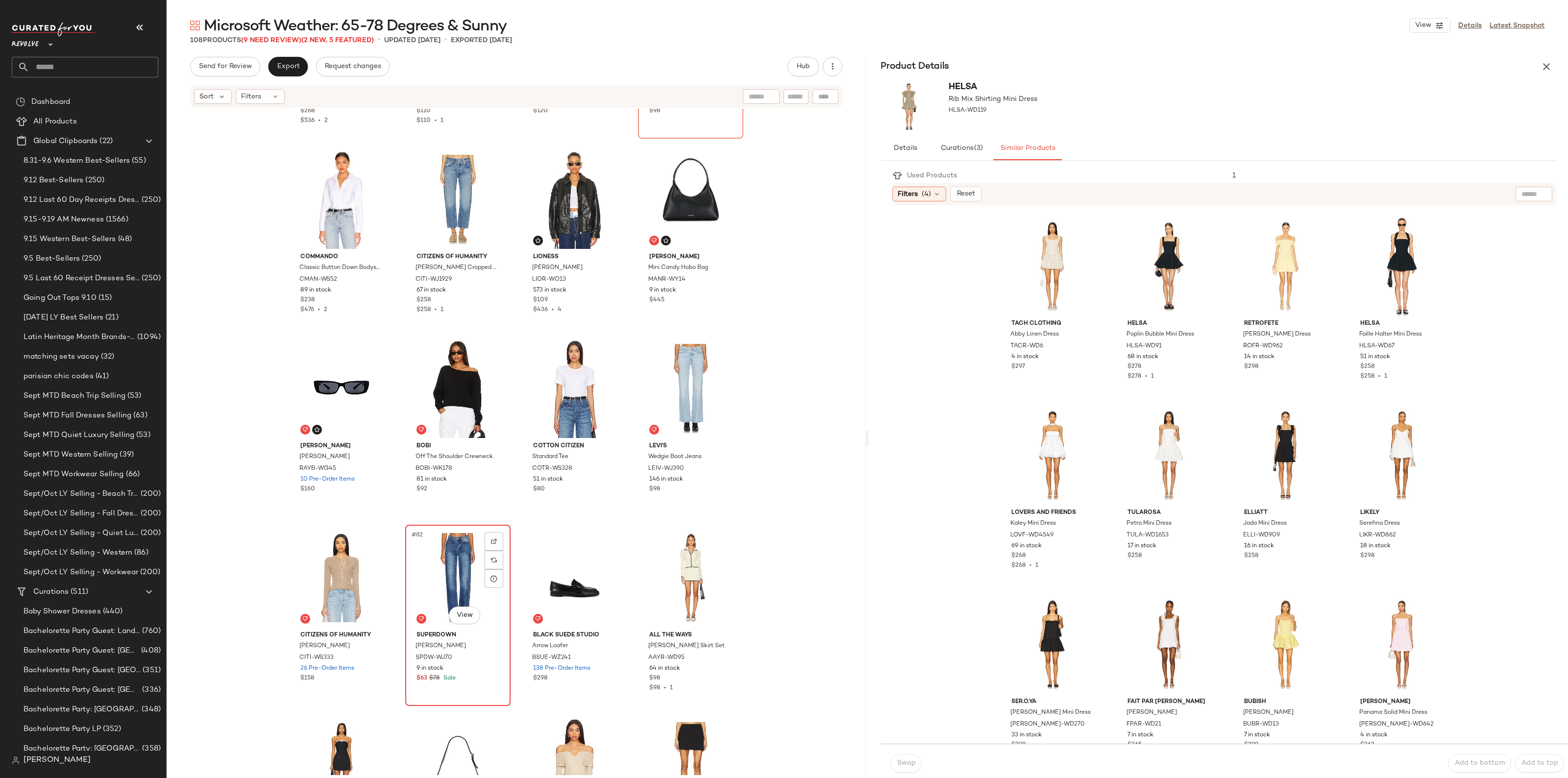
click at [473, 583] on div "#82 View" at bounding box center [458, 578] width 98 height 99
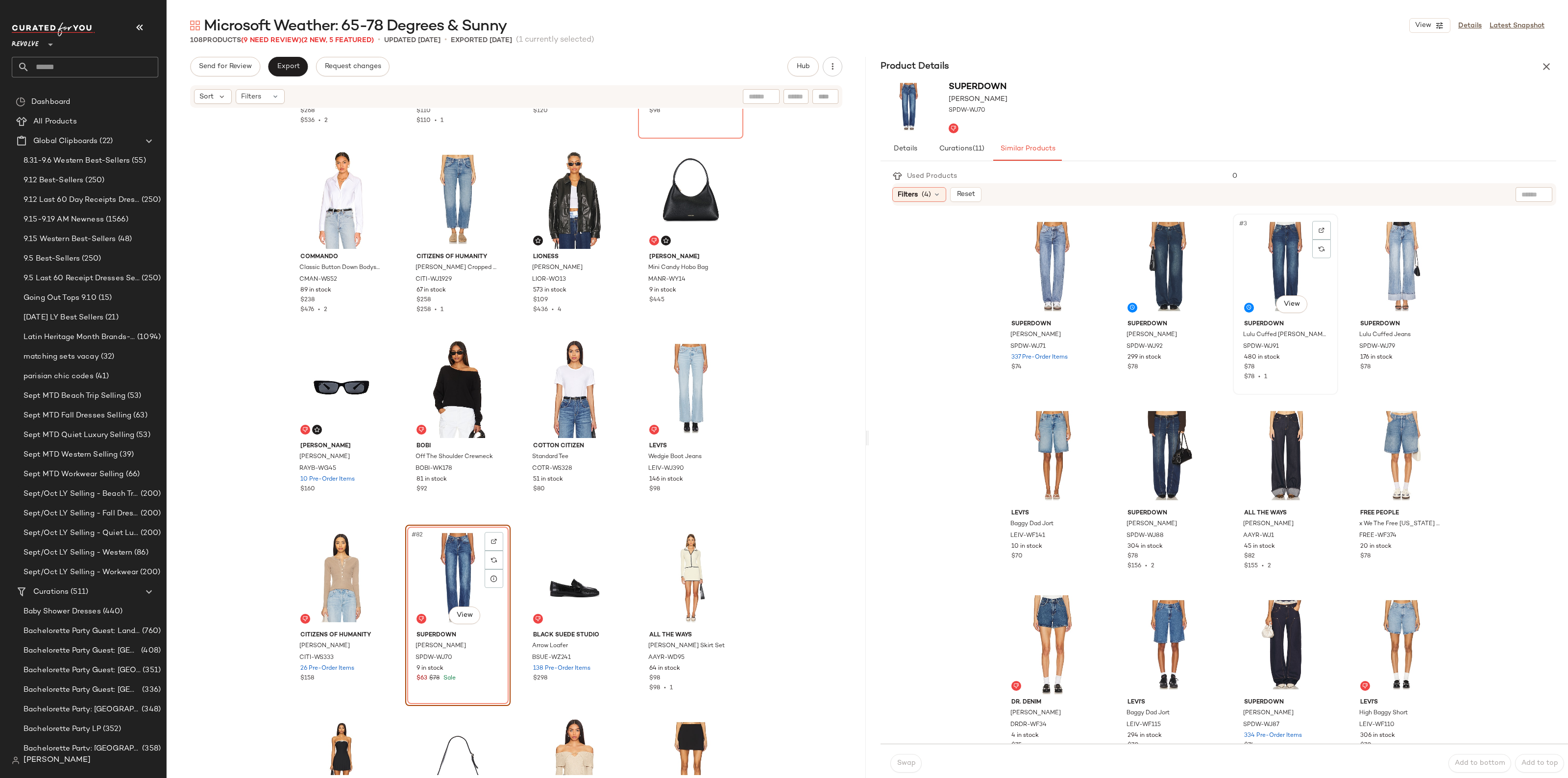
click at [1268, 265] on div "#3 View" at bounding box center [1285, 266] width 98 height 99
click at [909, 762] on span "Swap" at bounding box center [905, 763] width 19 height 8
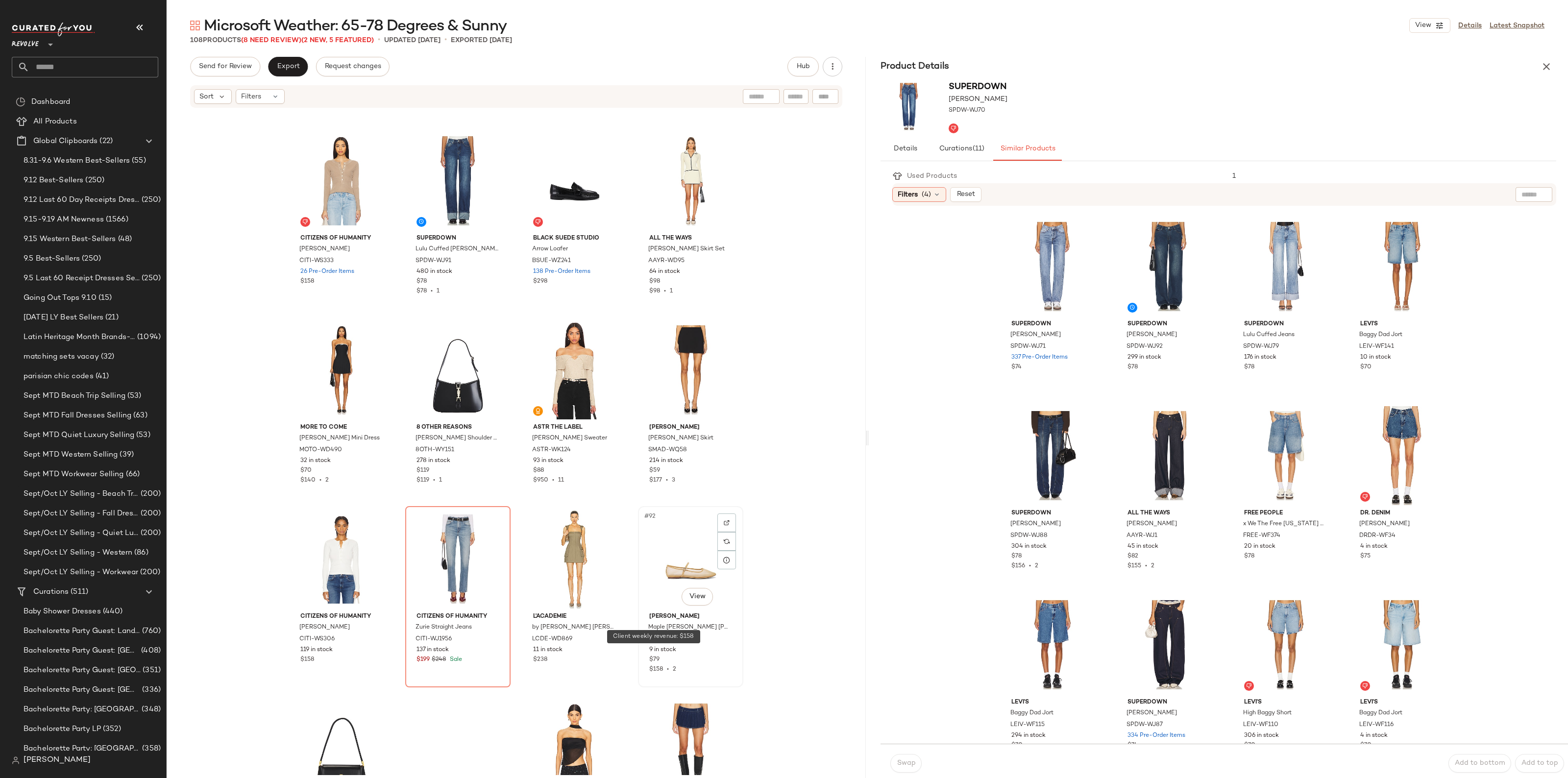
scroll to position [3805, 0]
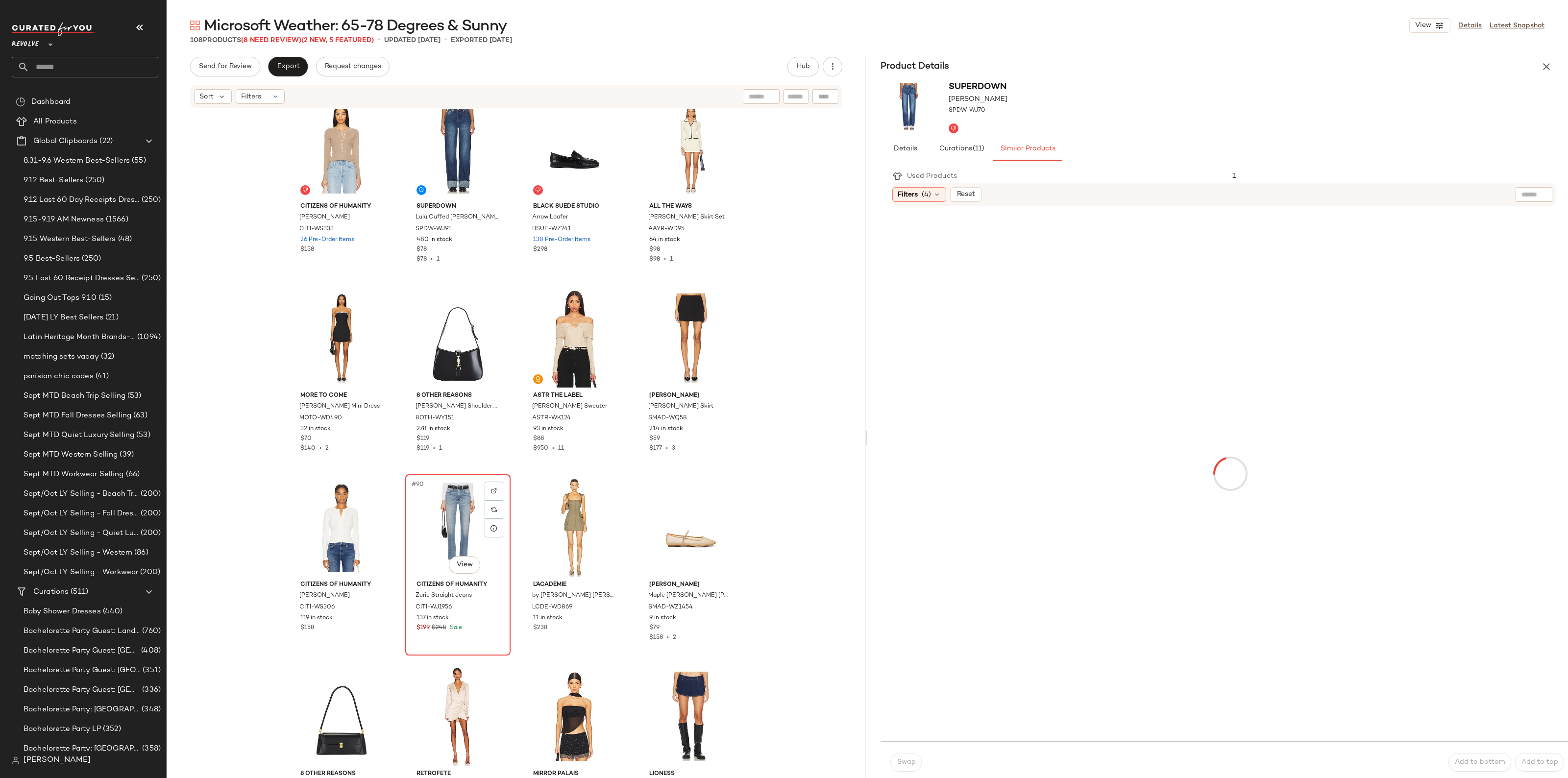
click at [416, 532] on div "#90 View" at bounding box center [458, 527] width 98 height 99
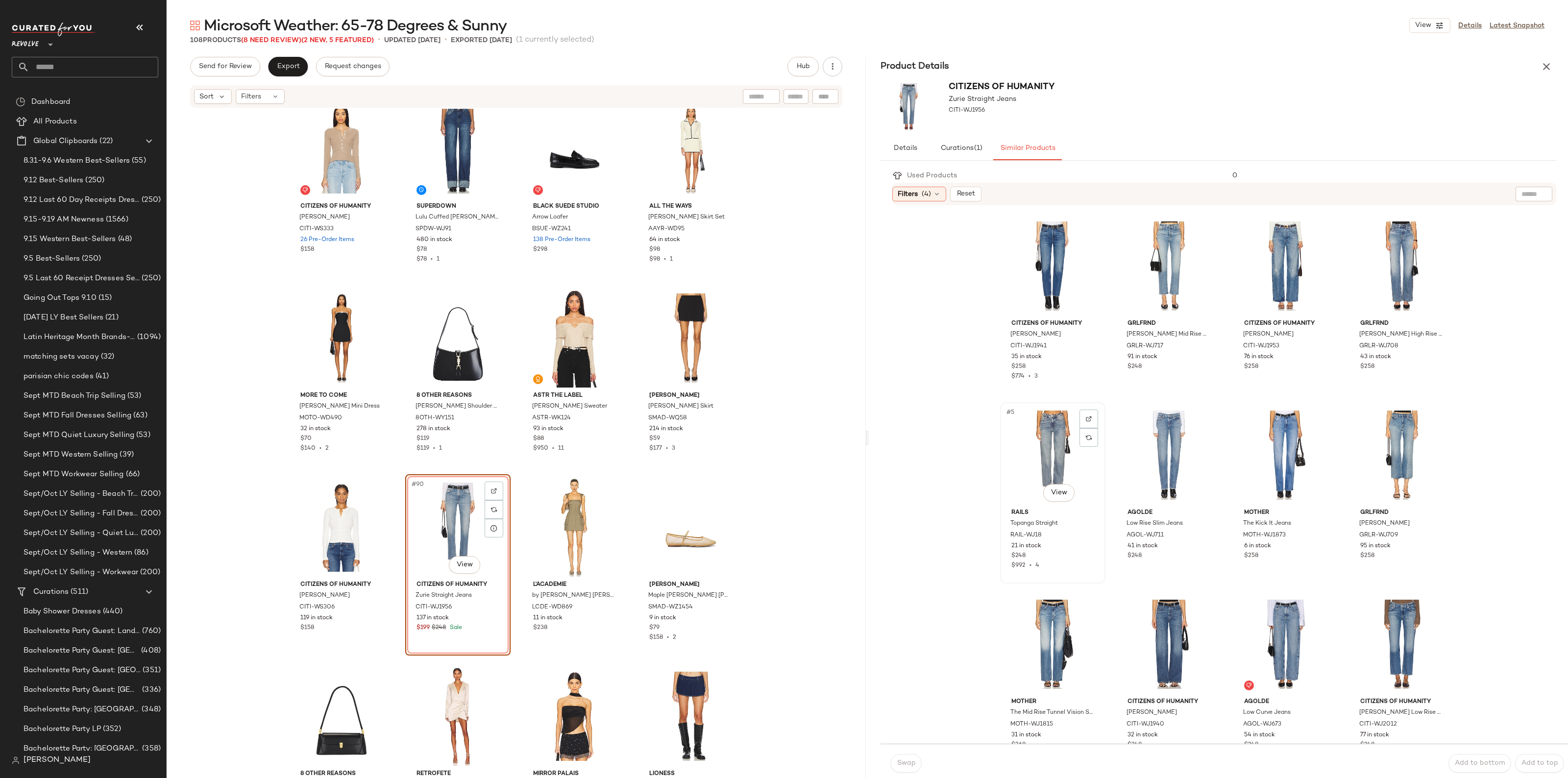
click at [1047, 469] on div "#5 View" at bounding box center [1053, 455] width 98 height 99
click at [912, 769] on button "Swap" at bounding box center [905, 764] width 31 height 19
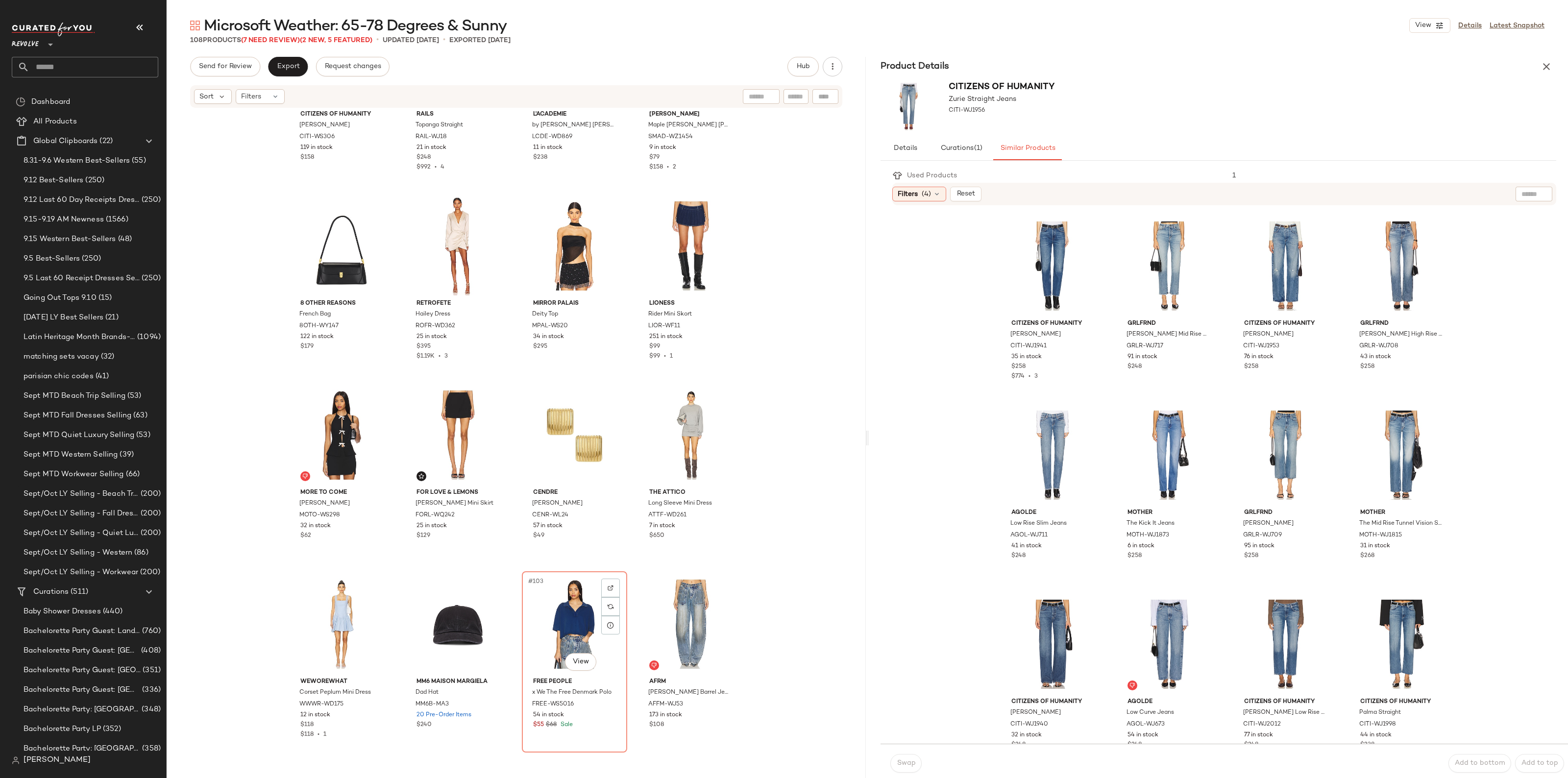
scroll to position [4357, 0]
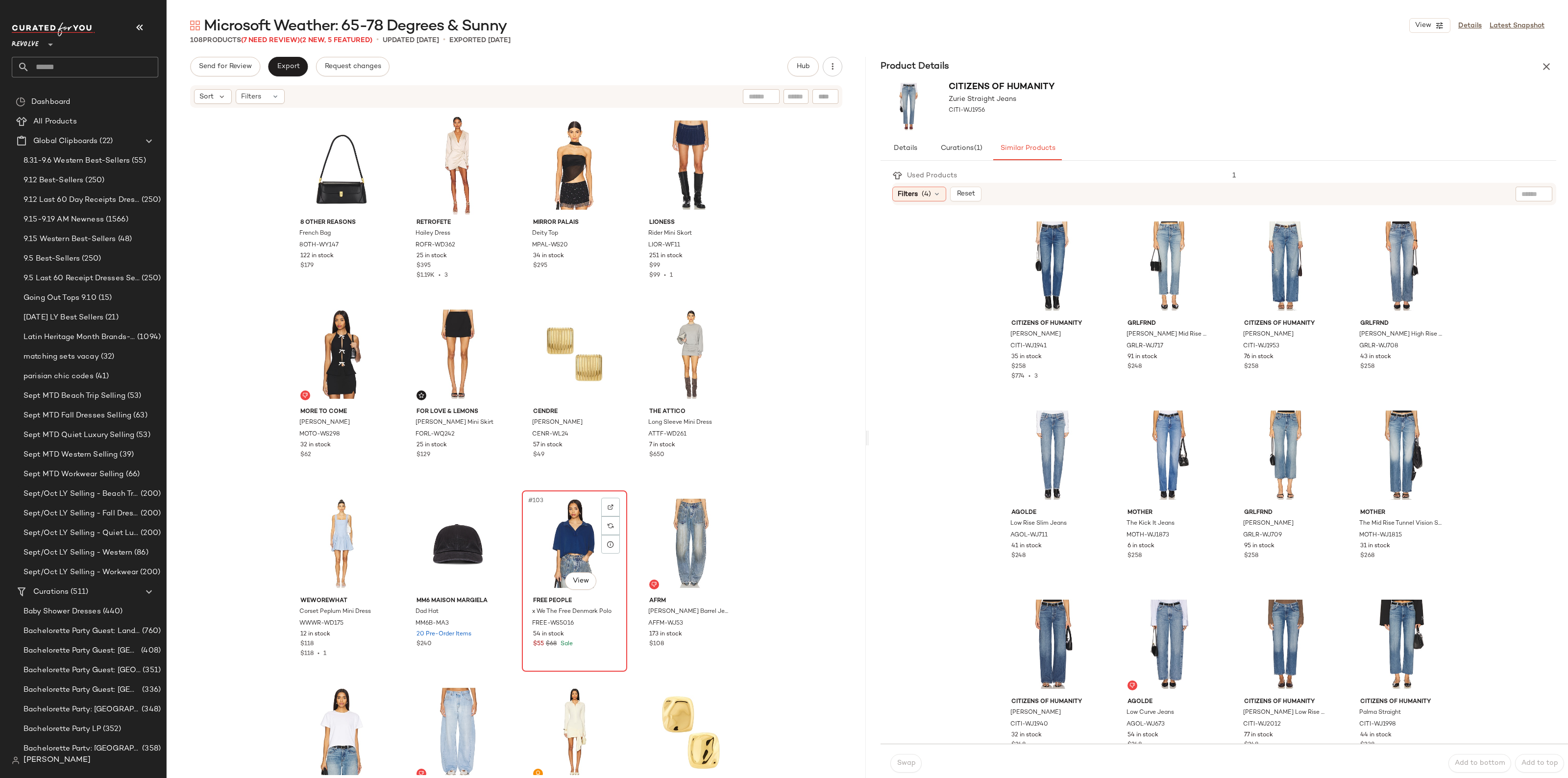
click at [552, 523] on div "#103 View" at bounding box center [575, 543] width 98 height 99
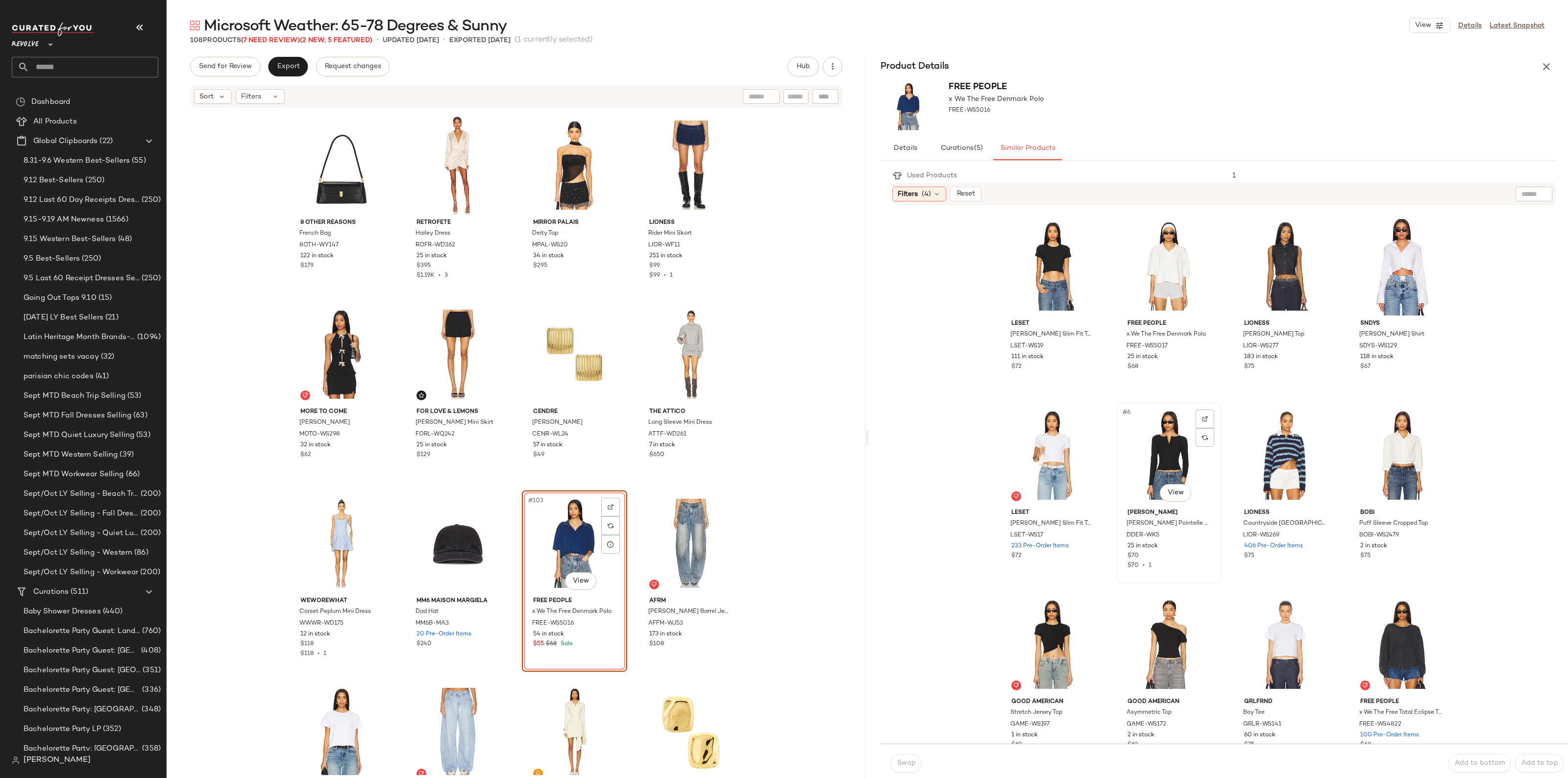
click at [1142, 442] on div "#6 View" at bounding box center [1169, 455] width 98 height 99
click at [905, 762] on span "Swap" at bounding box center [905, 763] width 19 height 8
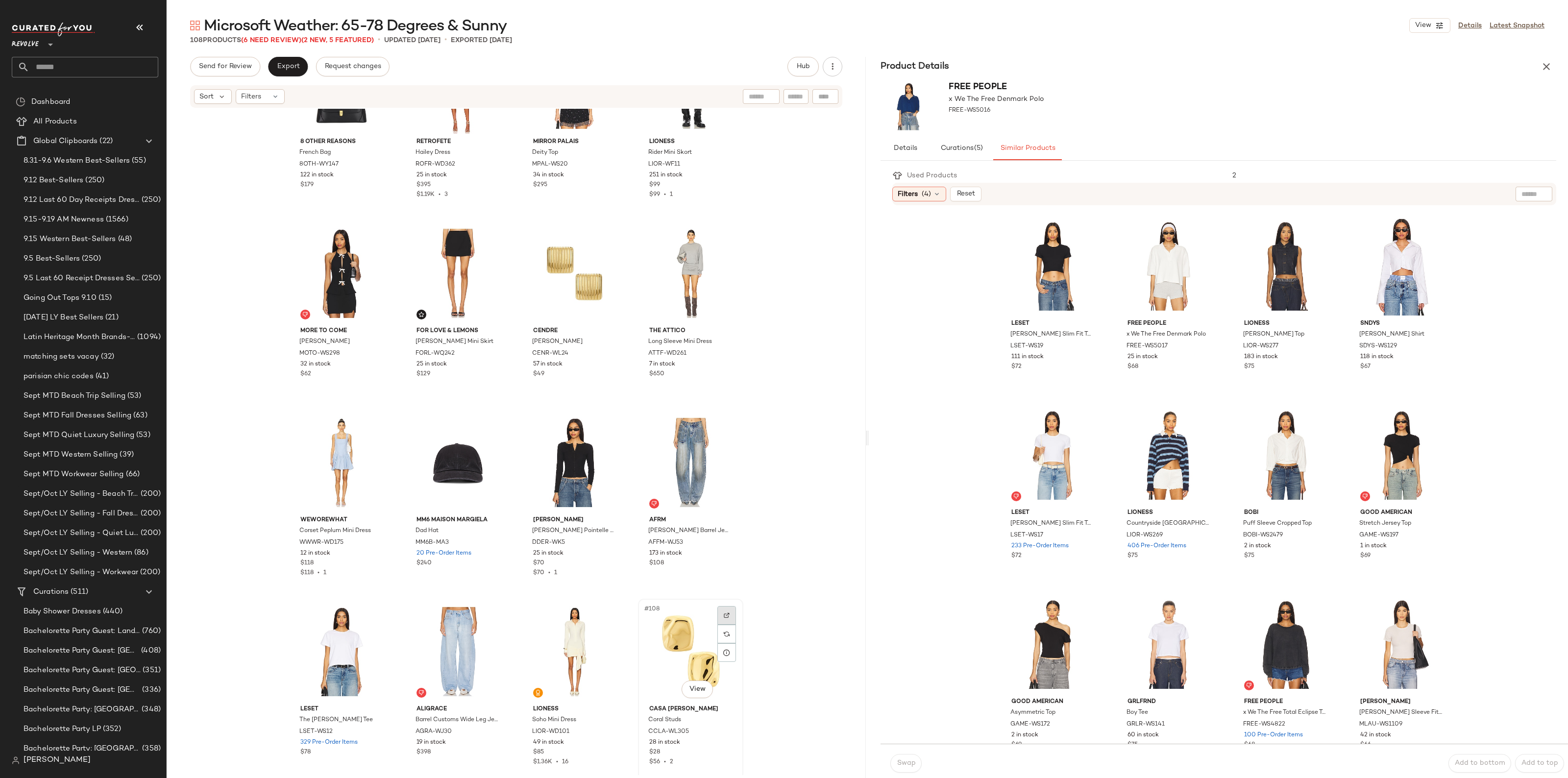
scroll to position [4441, 0]
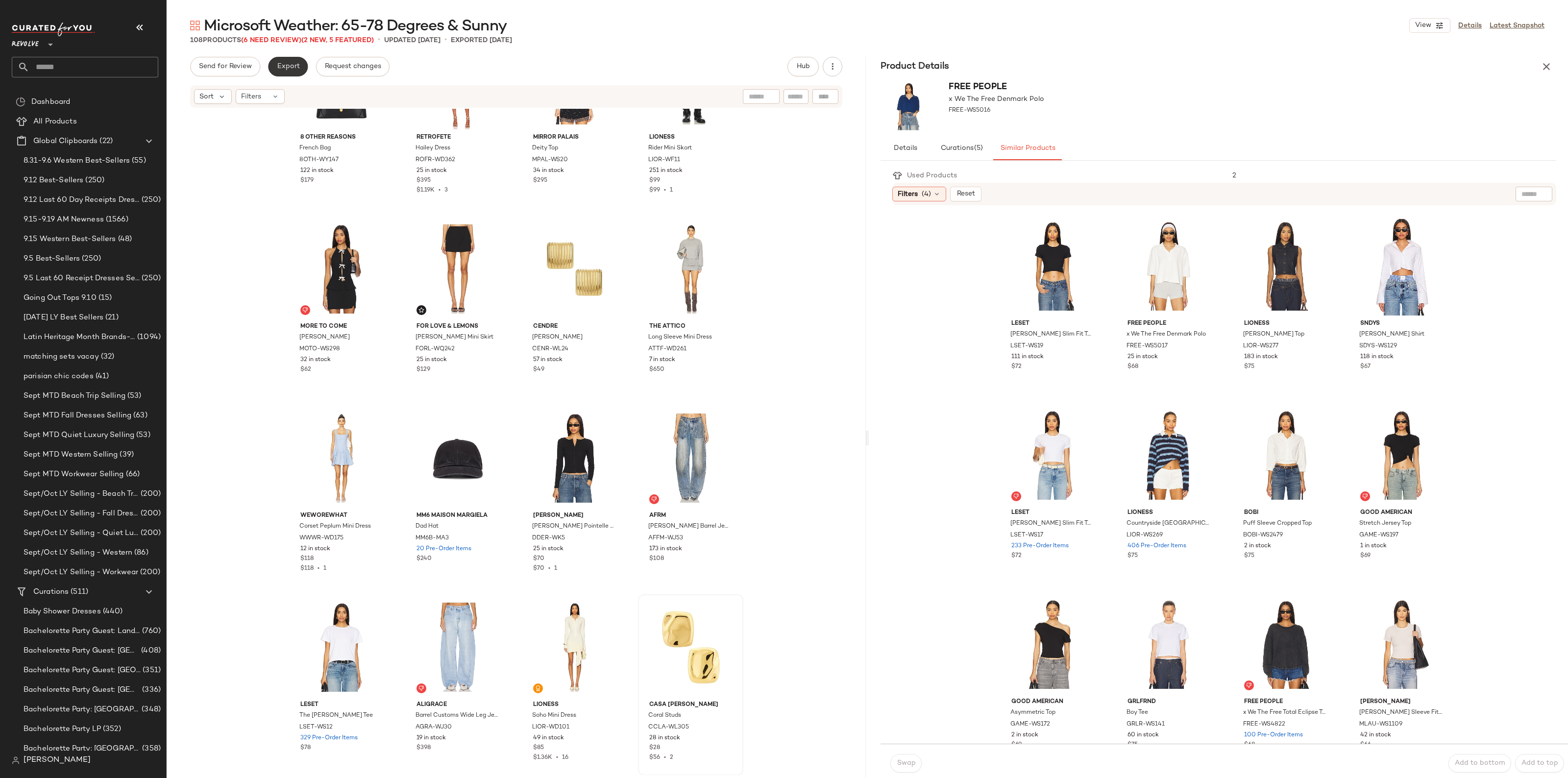
click at [304, 69] on button "Export" at bounding box center [287, 67] width 40 height 20
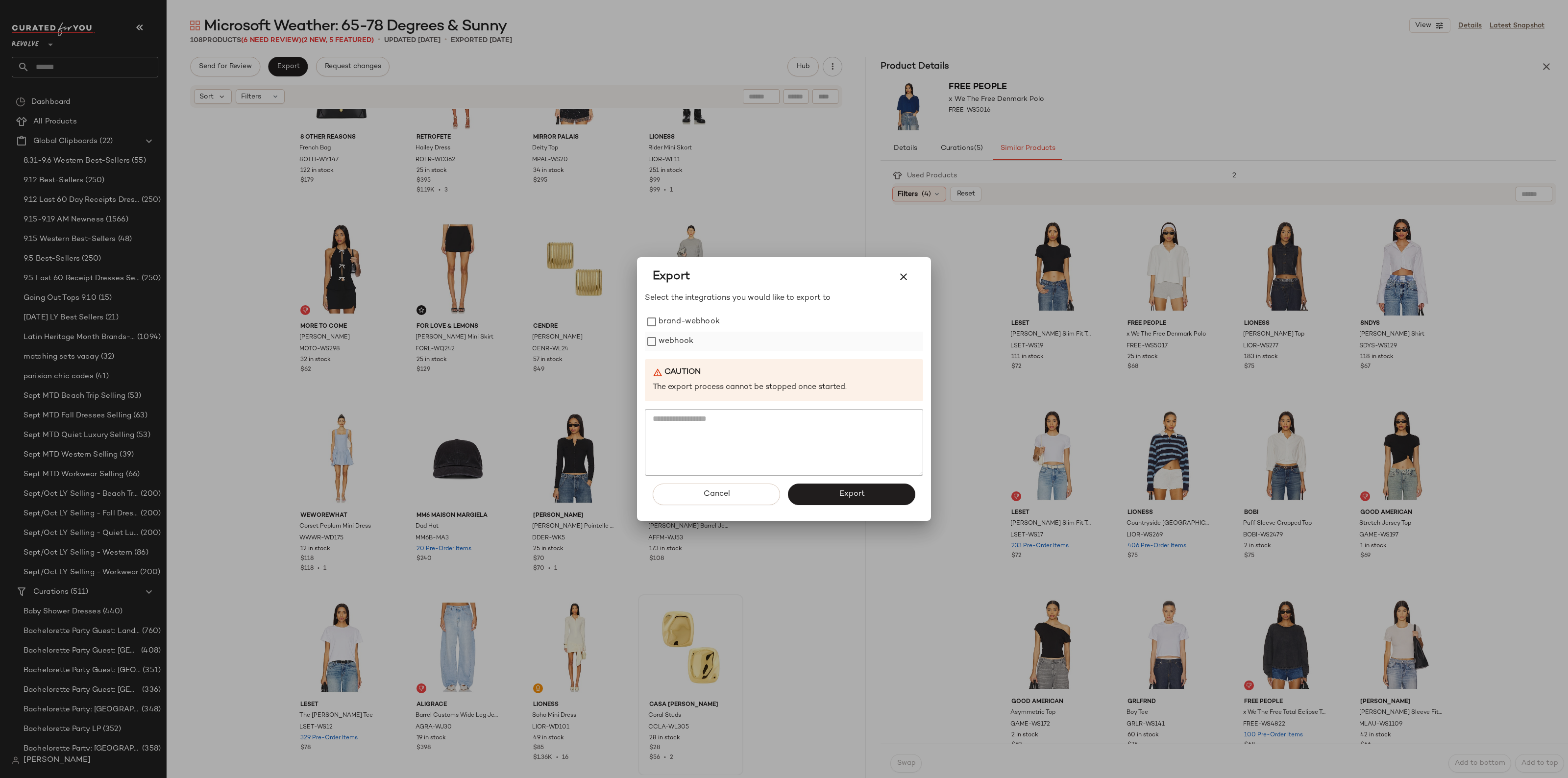
click at [670, 341] on label "webhook" at bounding box center [676, 341] width 35 height 20
click at [861, 501] on button "Export" at bounding box center [852, 494] width 127 height 22
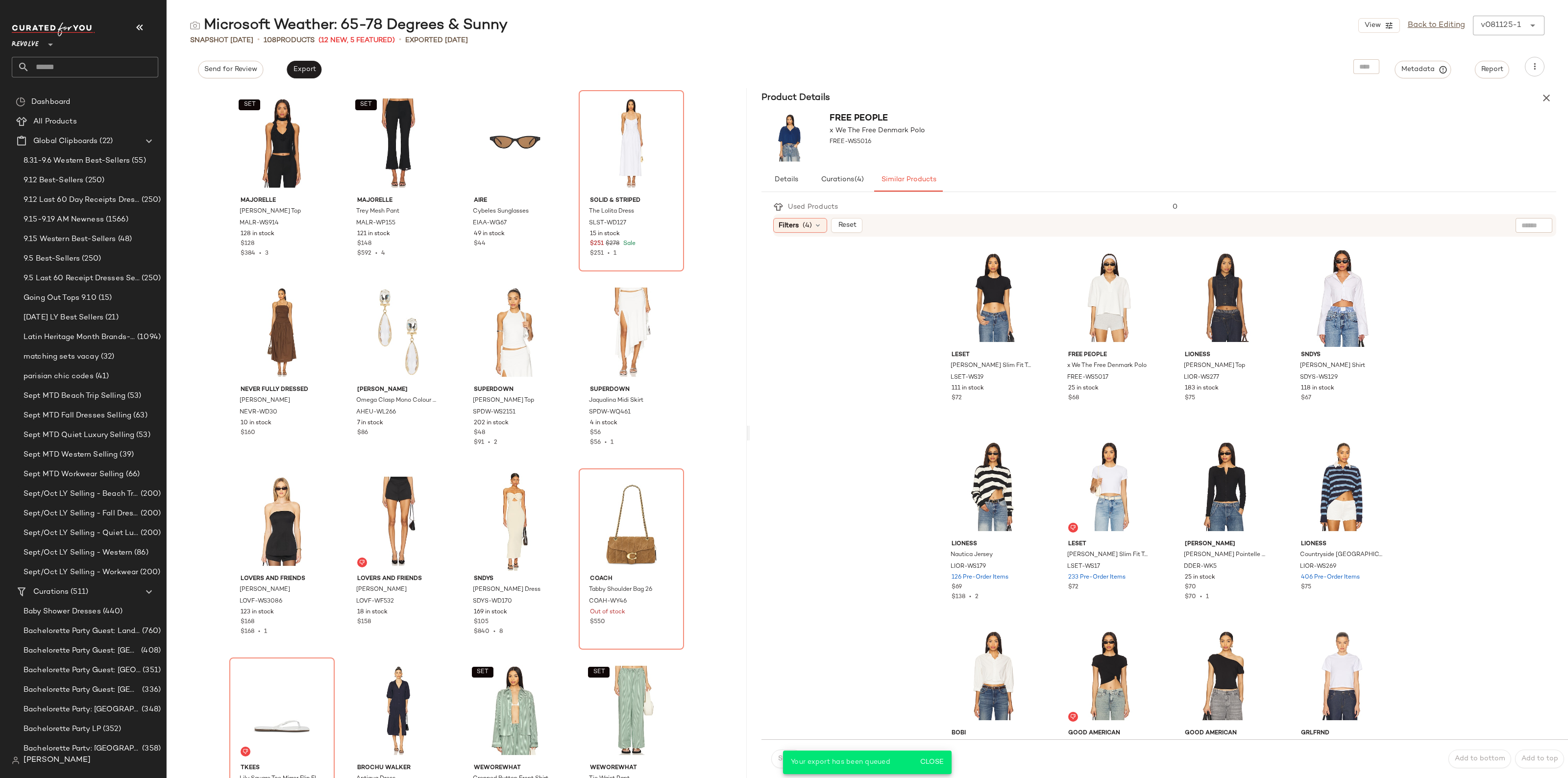
click at [125, 71] on input "text" at bounding box center [94, 67] width 129 height 20
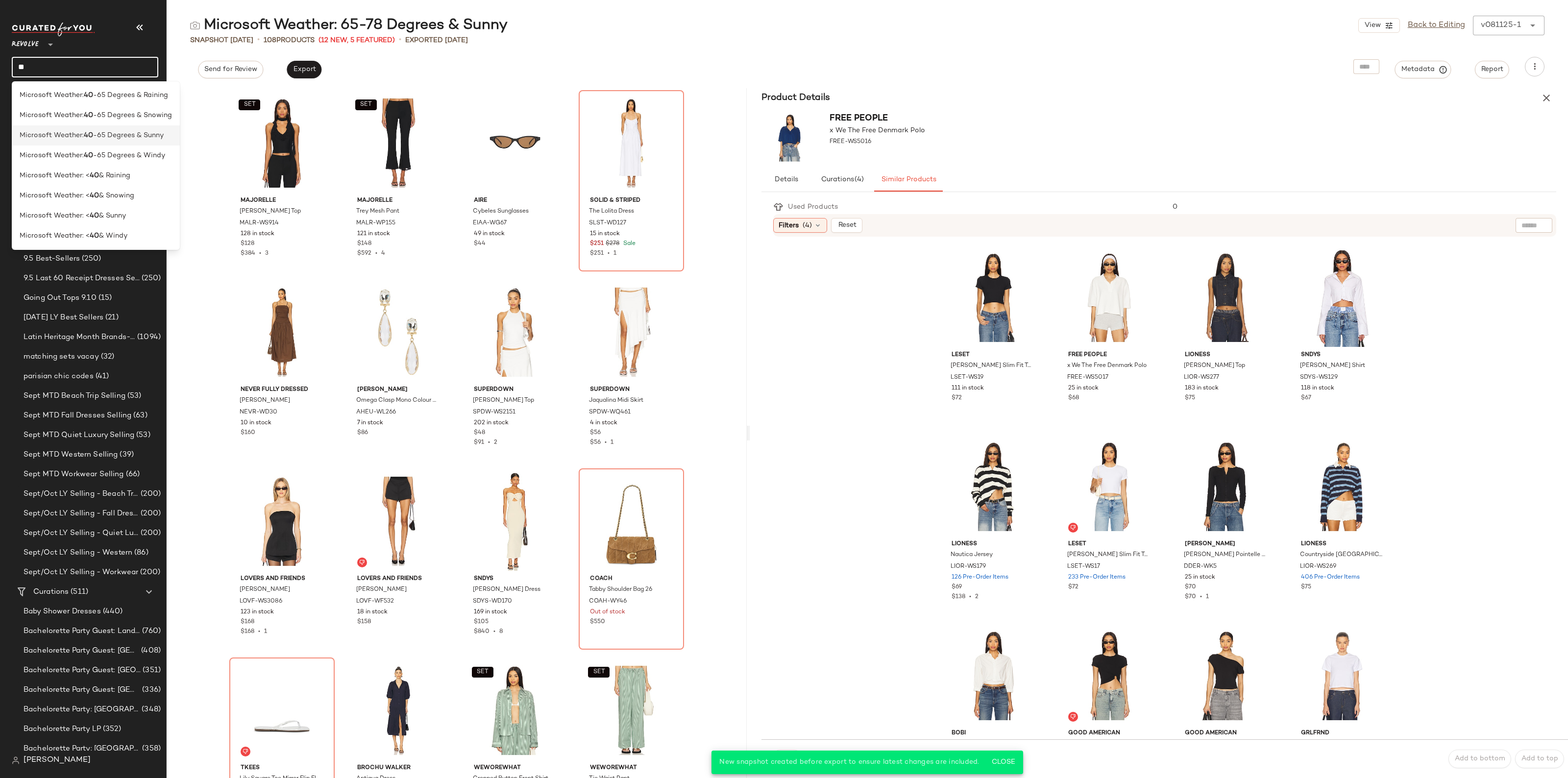
type input "**"
click at [121, 136] on span "-65 Degrees & Sunny" at bounding box center [128, 135] width 70 height 10
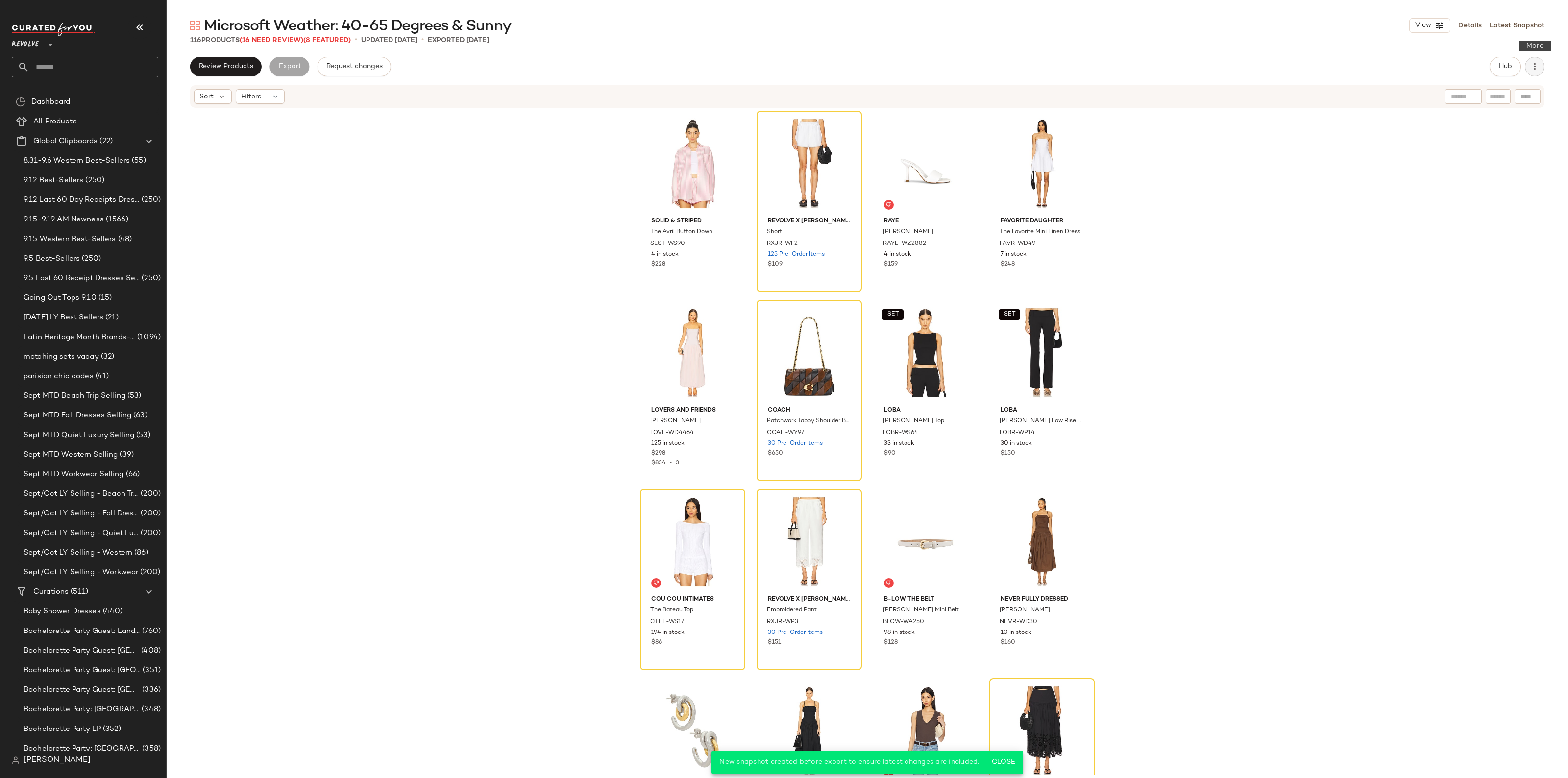
click at [1533, 65] on icon "button" at bounding box center [1535, 67] width 10 height 10
click at [1492, 171] on div "Clear Suggested Products" at bounding box center [1483, 165] width 122 height 23
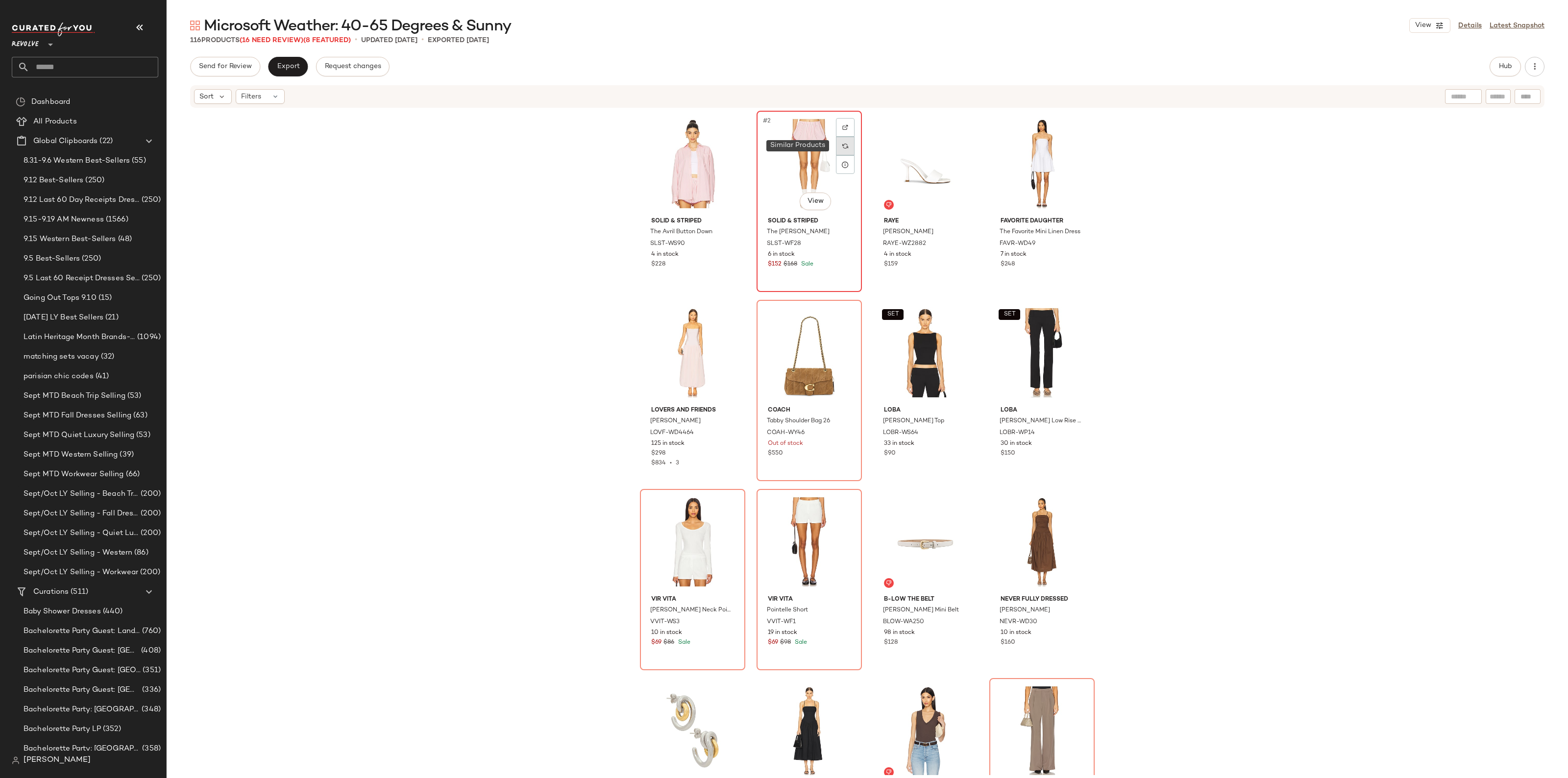
click at [842, 143] on img at bounding box center [845, 146] width 6 height 6
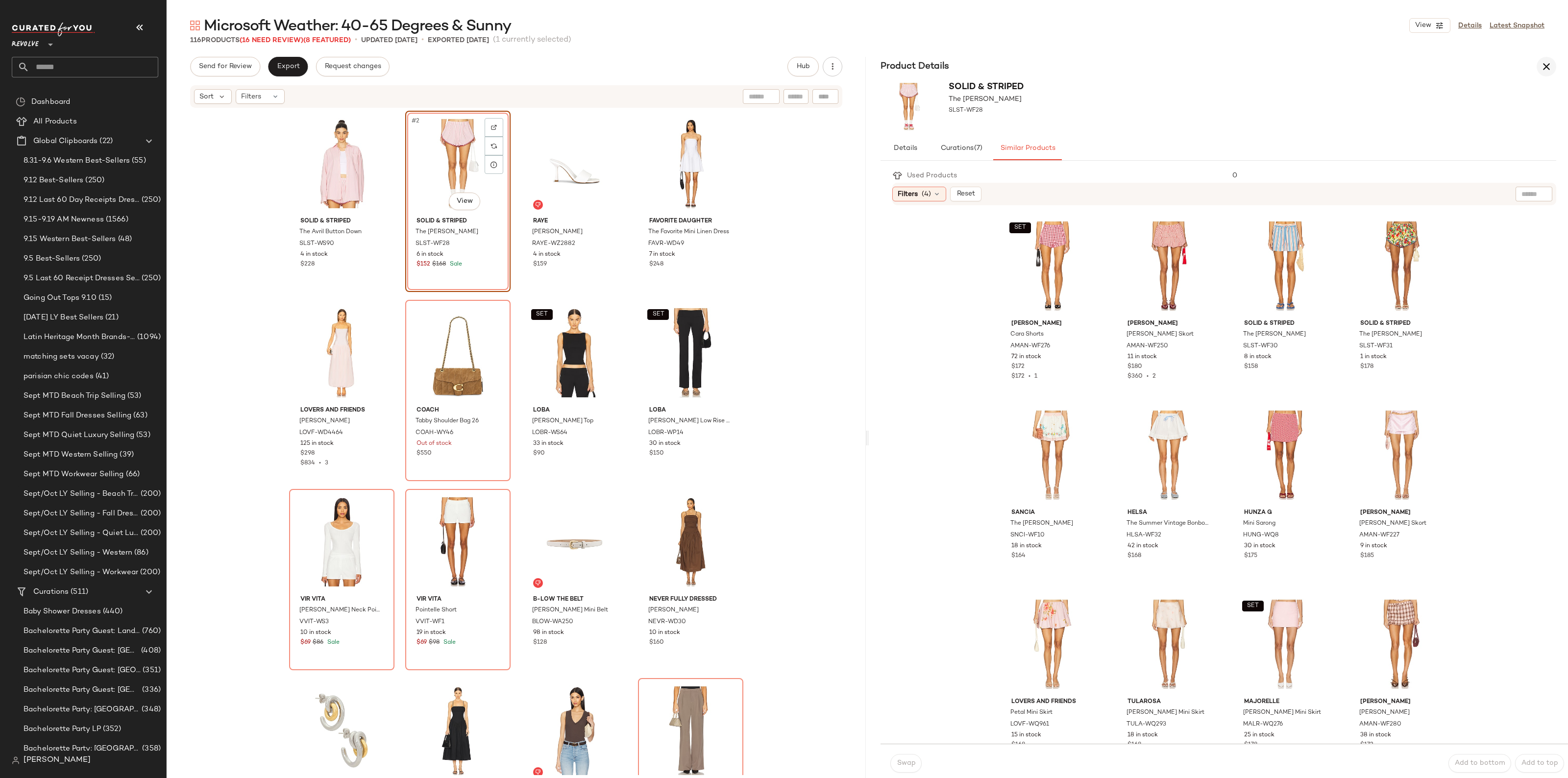
click at [1549, 61] on icon "button" at bounding box center [1546, 67] width 12 height 12
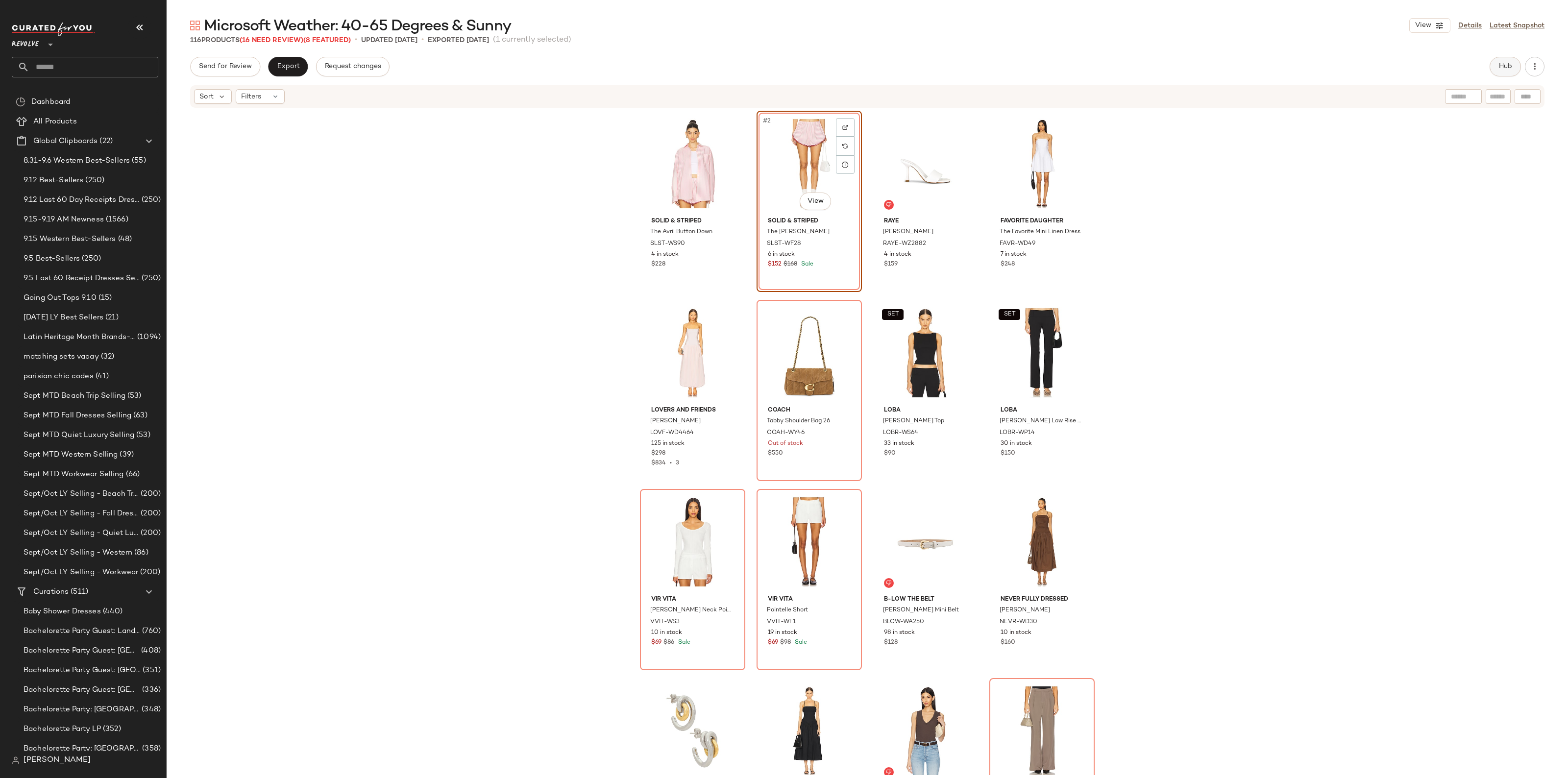
click at [1499, 69] on span "Hub" at bounding box center [1504, 67] width 14 height 8
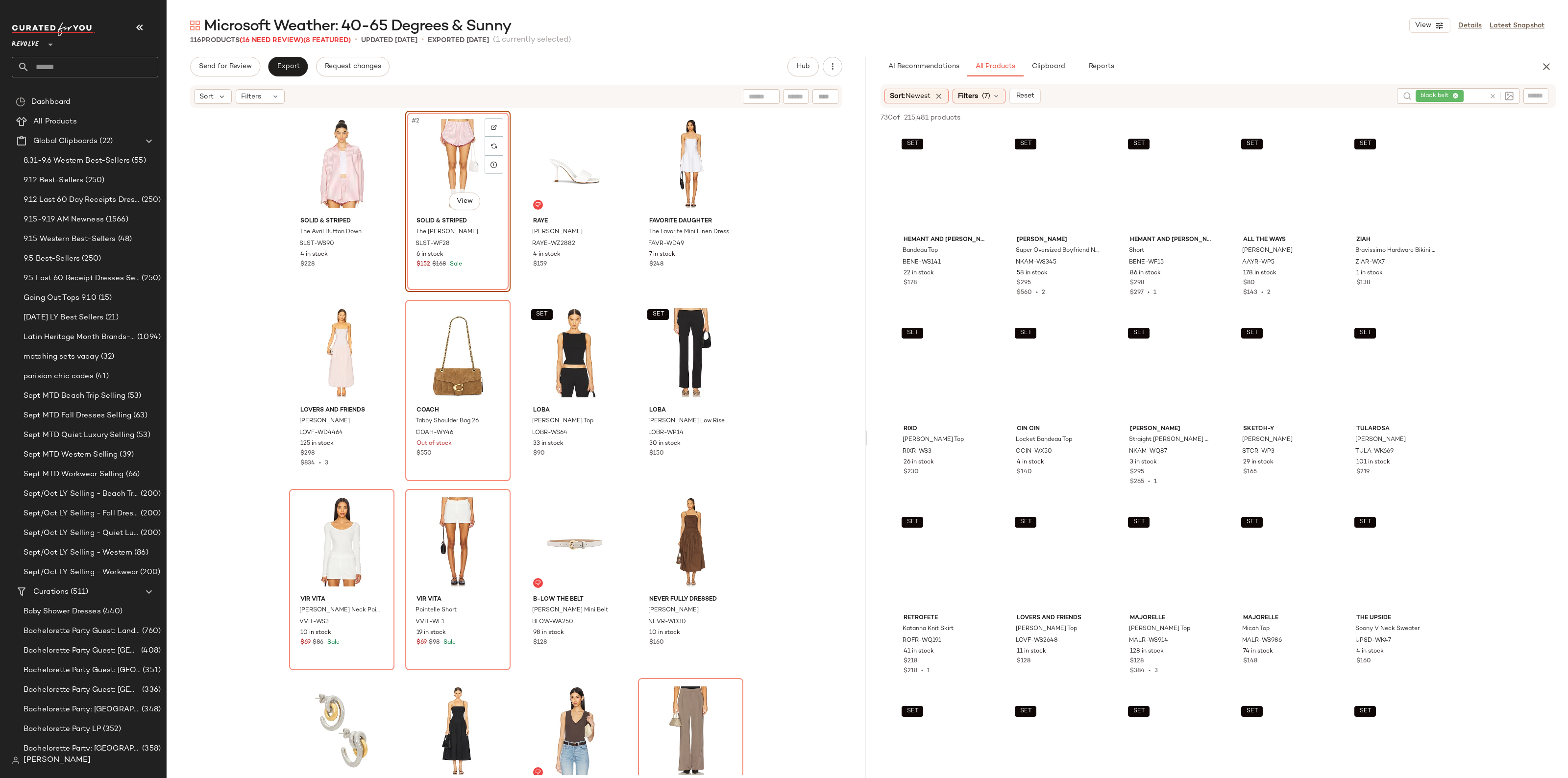
click at [1490, 99] on icon at bounding box center [1493, 96] width 7 height 7
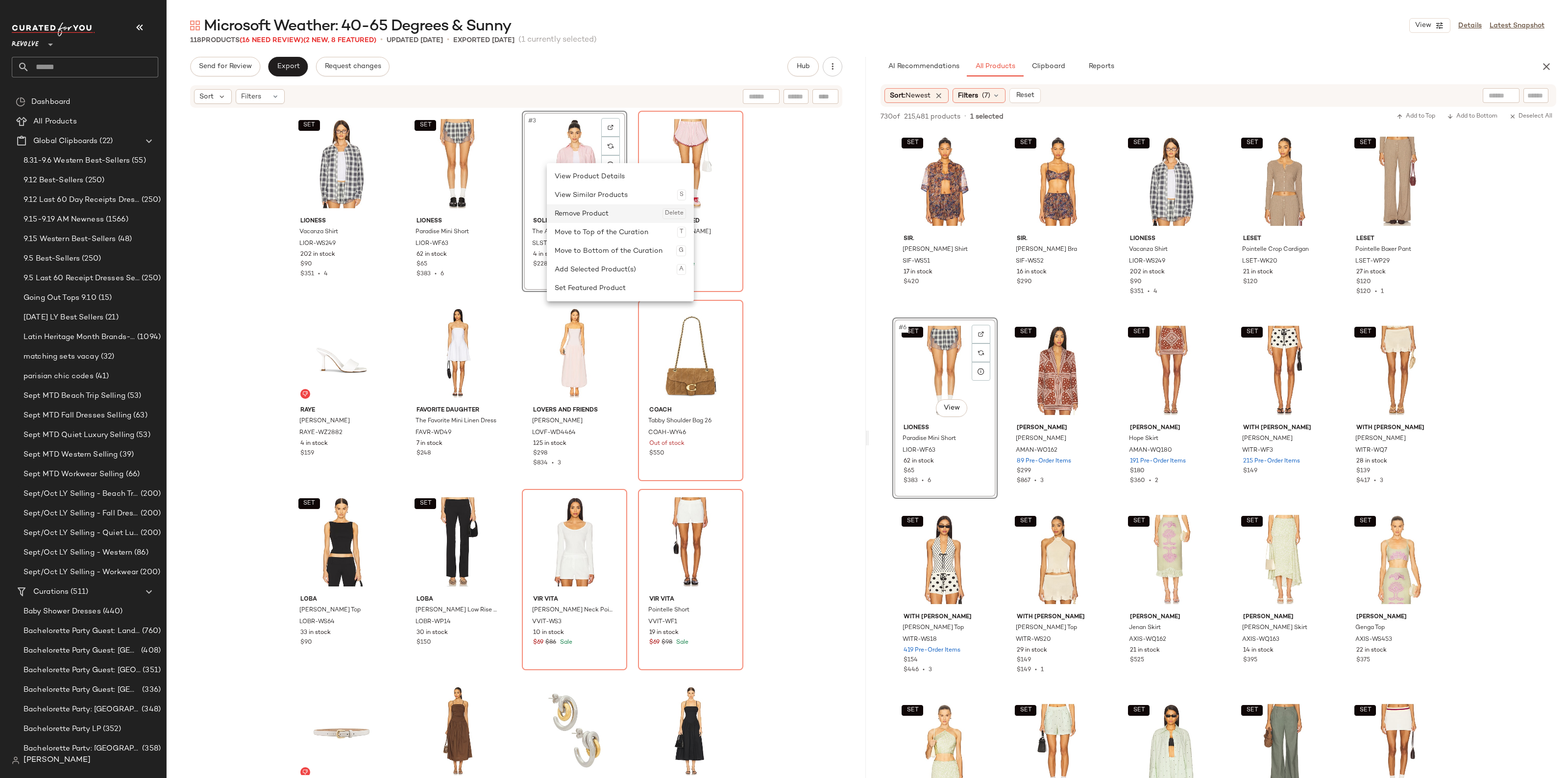
click at [590, 215] on div "Remove Product Delete" at bounding box center [619, 213] width 131 height 19
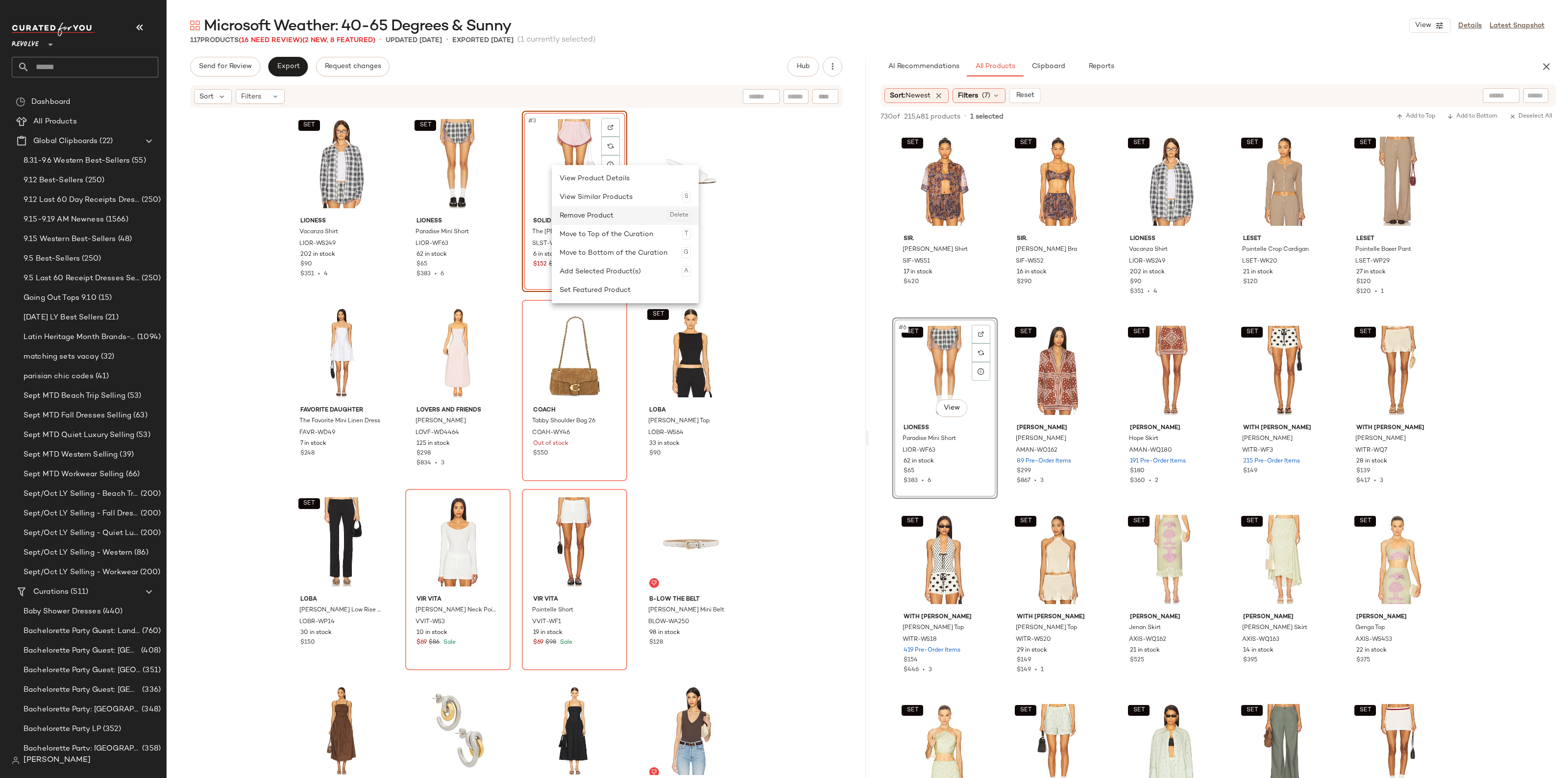
click at [572, 211] on div "Remove Product Delete" at bounding box center [624, 216] width 131 height 19
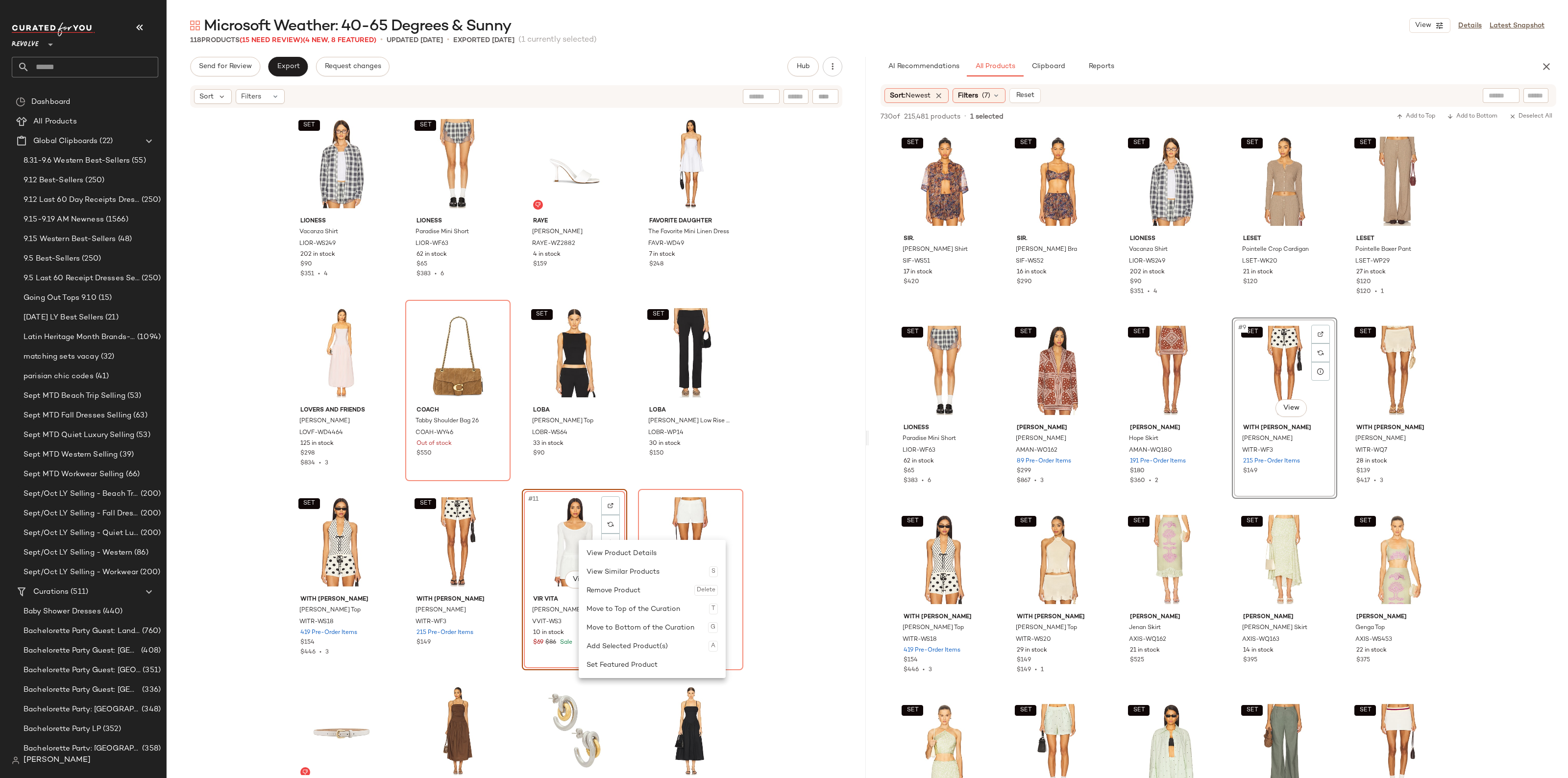
click at [596, 585] on div "Remove Product Delete" at bounding box center [651, 591] width 131 height 19
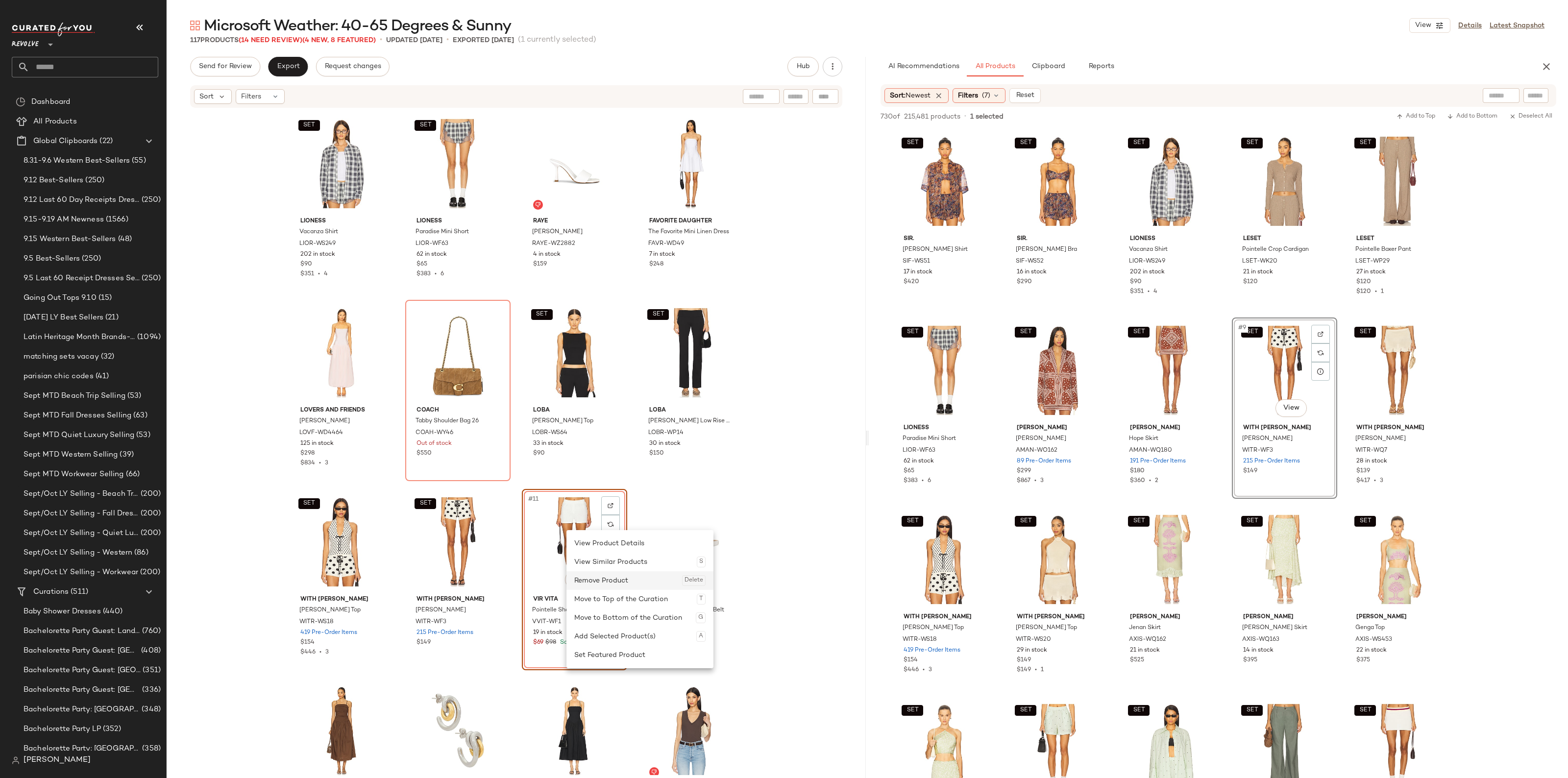
click at [588, 582] on div "Remove Product Delete" at bounding box center [640, 580] width 131 height 19
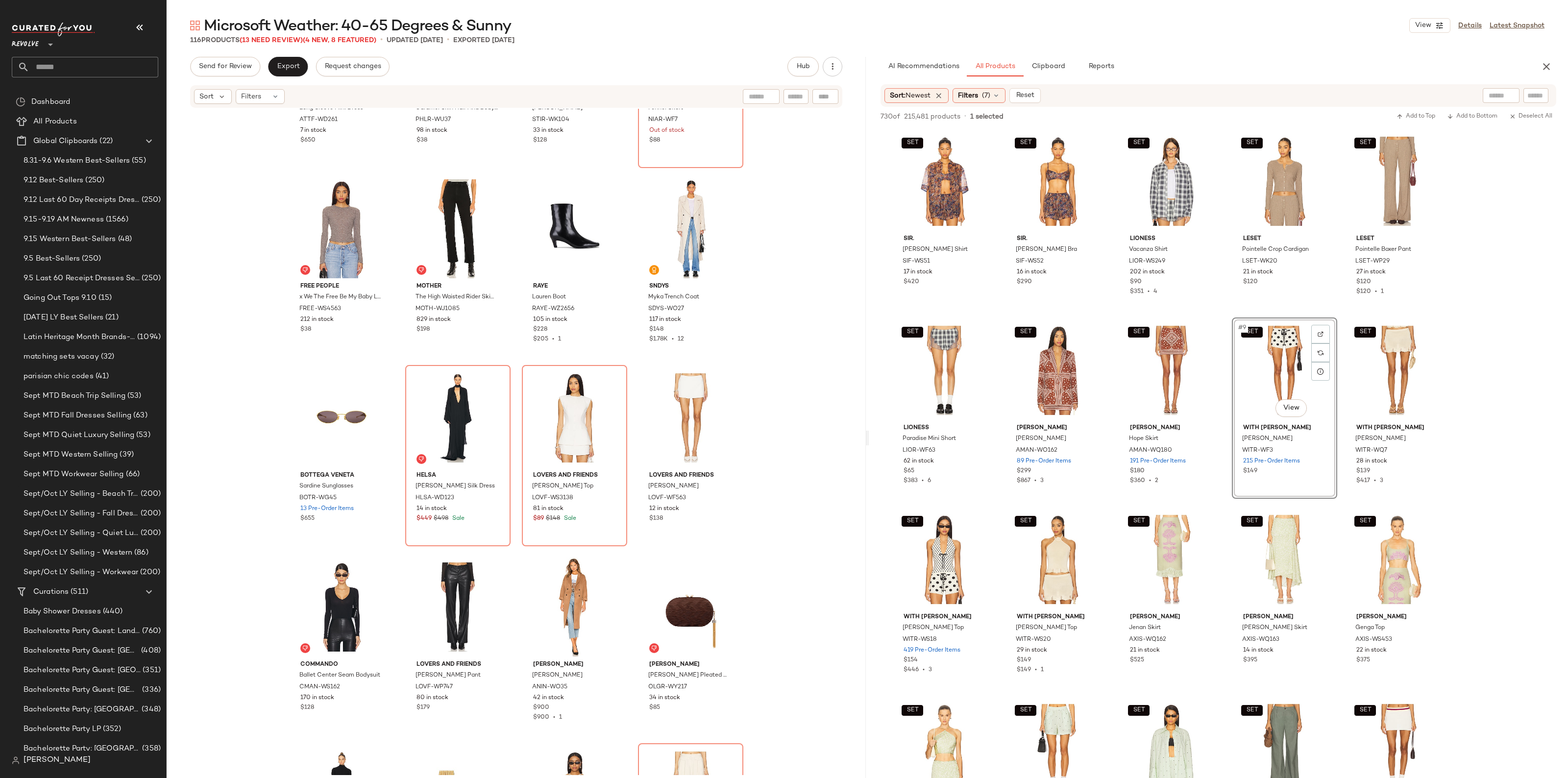
scroll to position [3315, 0]
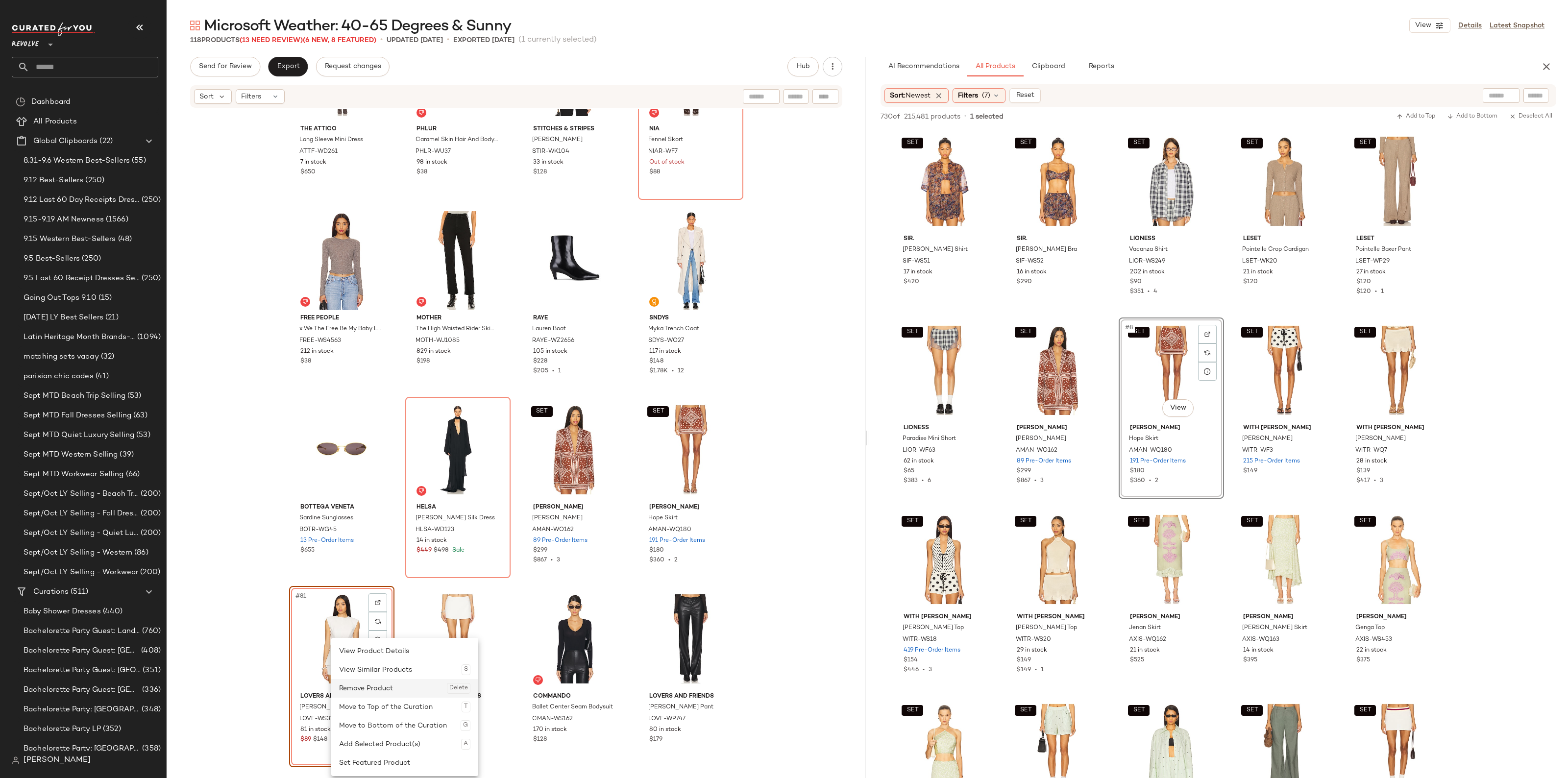
click at [359, 685] on div "Remove Product Delete" at bounding box center [404, 688] width 131 height 19
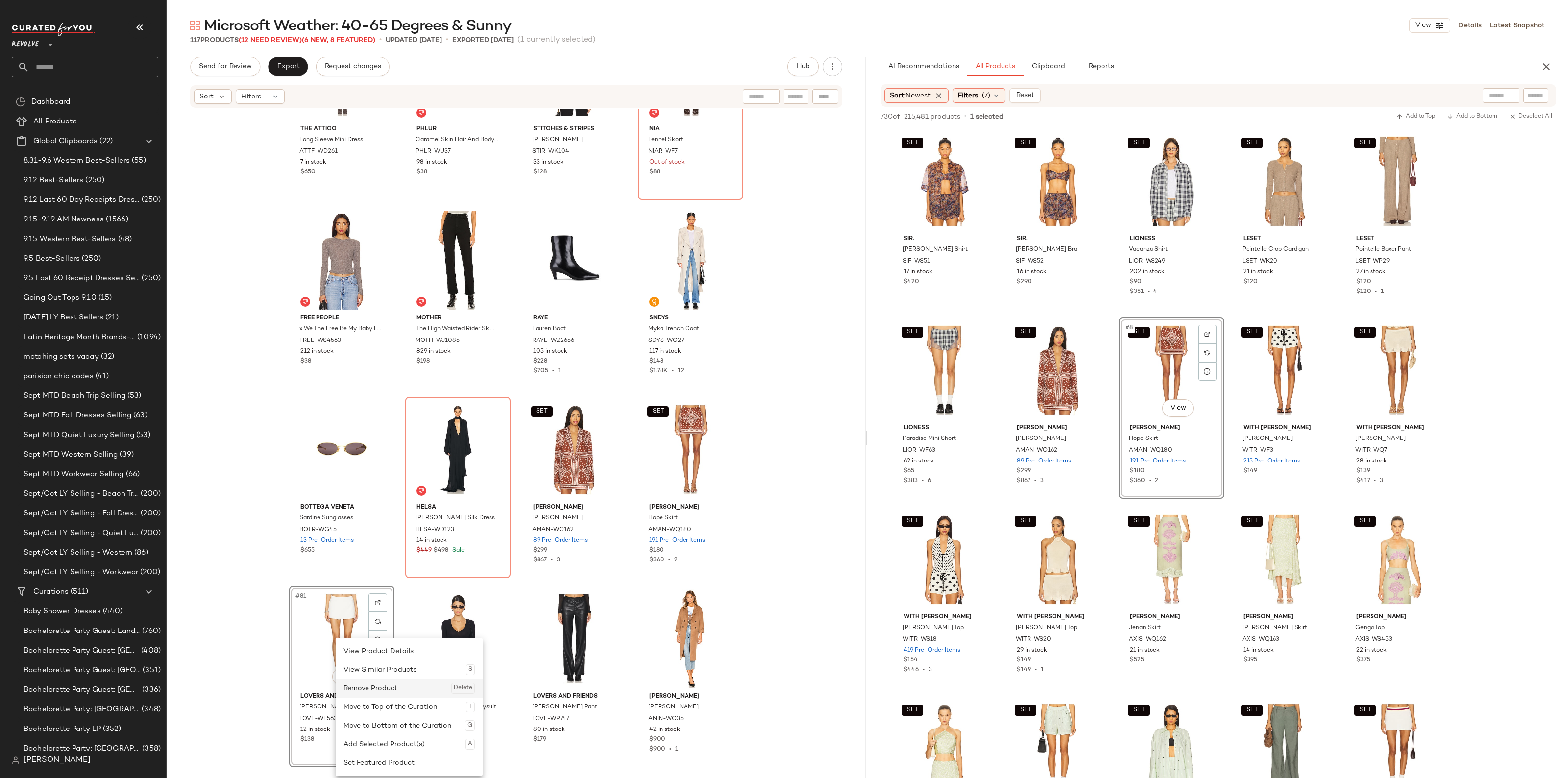
click at [364, 687] on div "Remove Product Delete" at bounding box center [409, 688] width 131 height 19
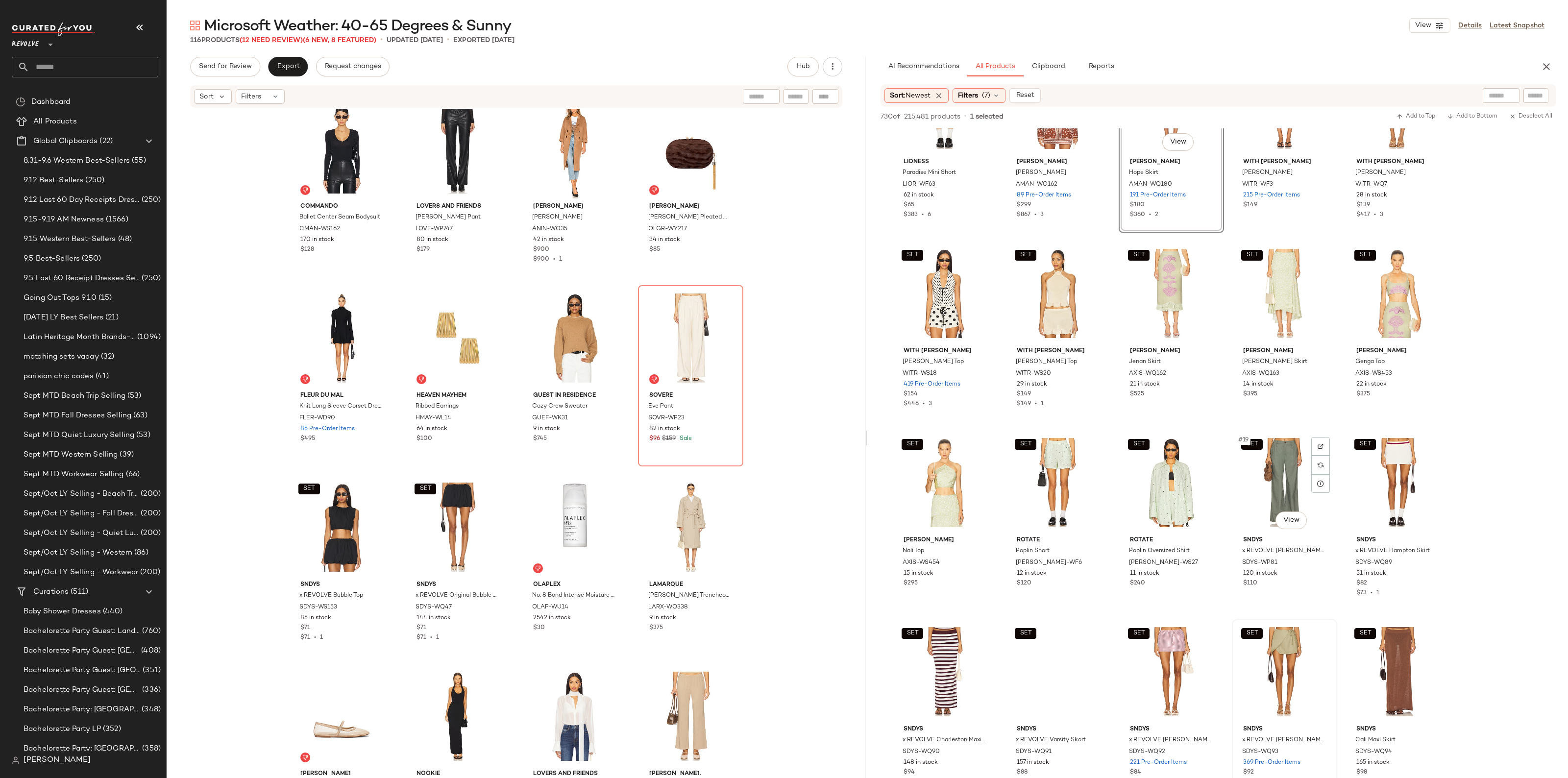
scroll to position [368, 0]
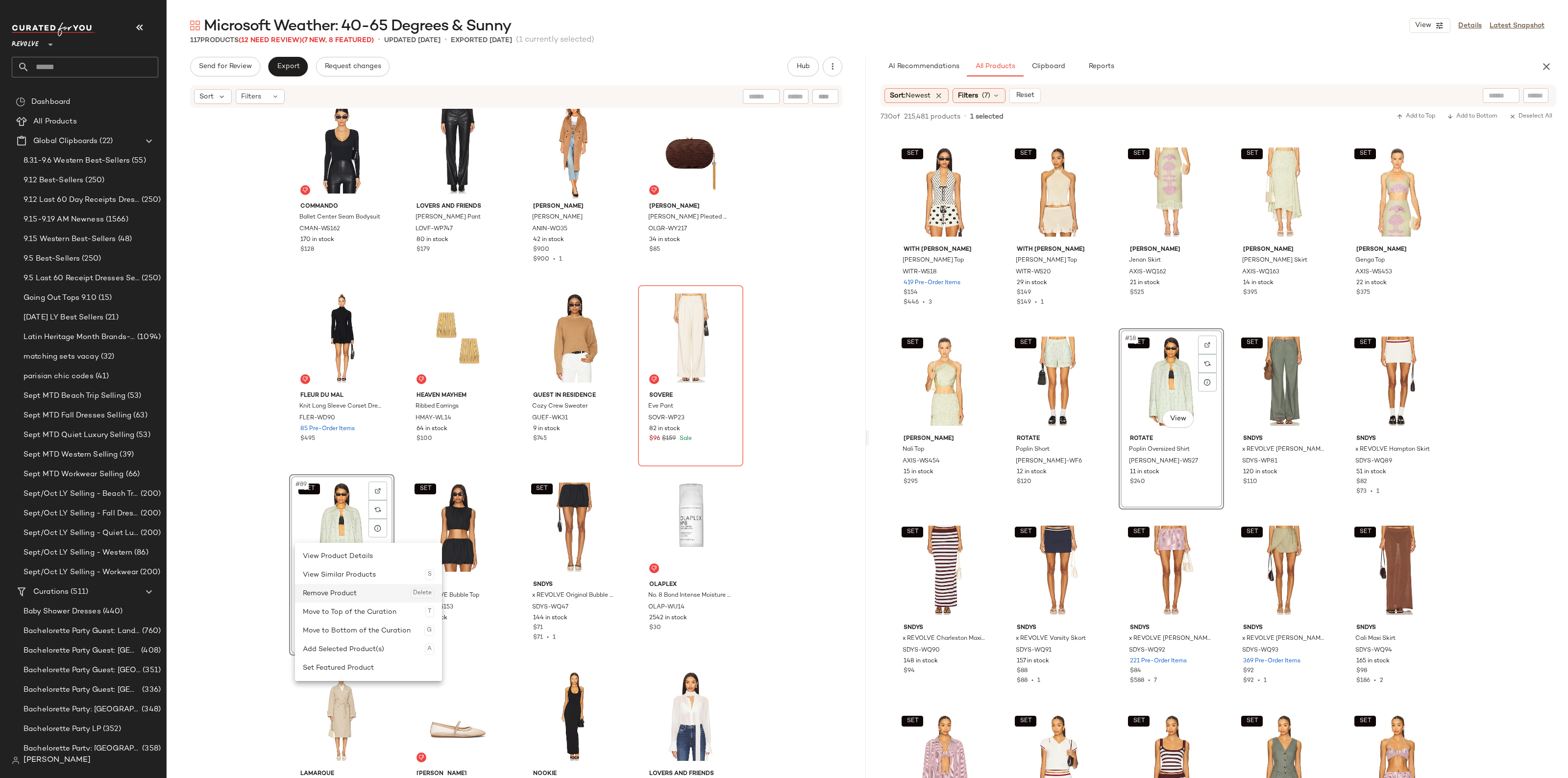
click at [347, 589] on div "Remove Product Delete" at bounding box center [368, 593] width 131 height 19
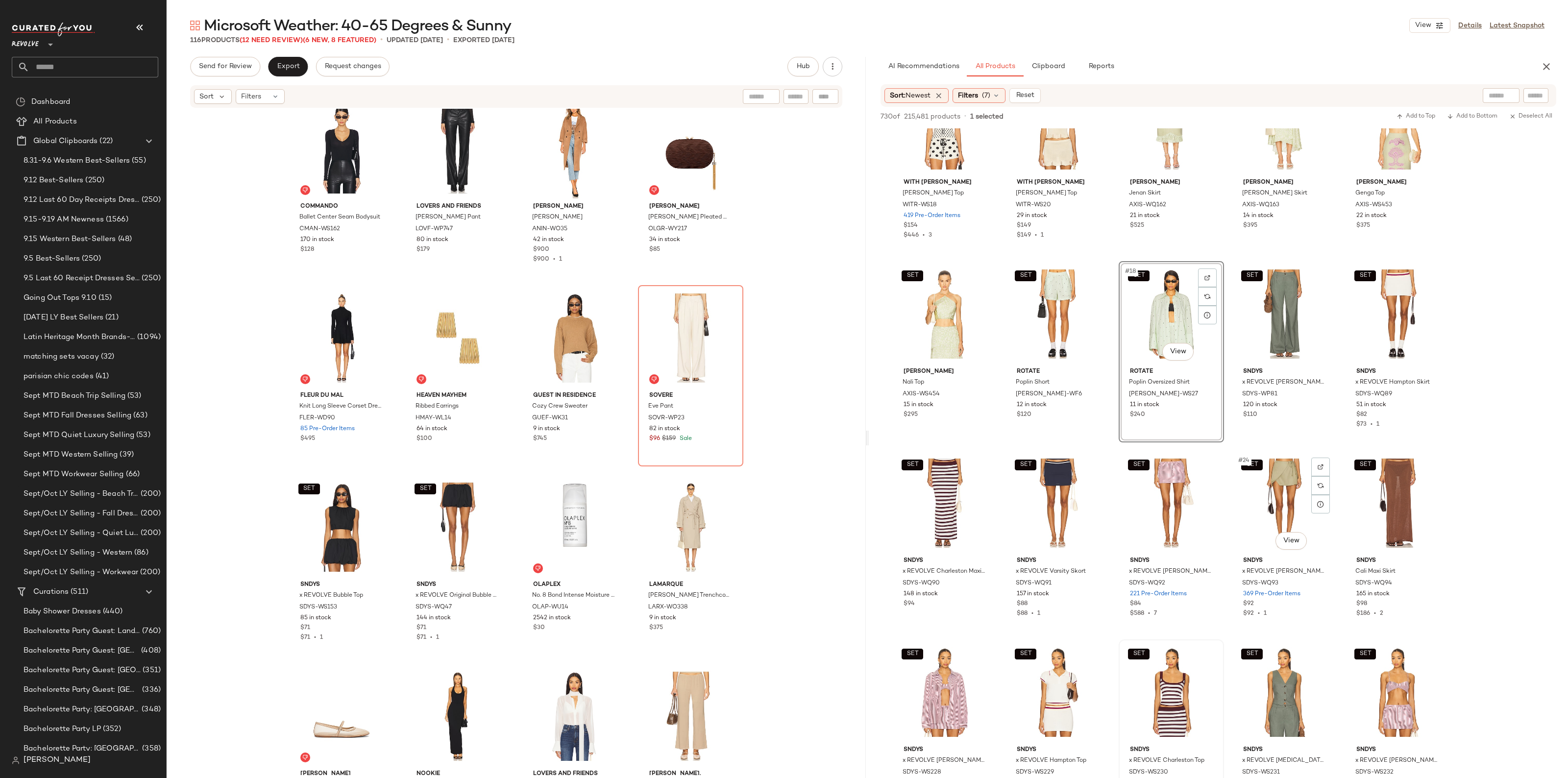
scroll to position [490, 0]
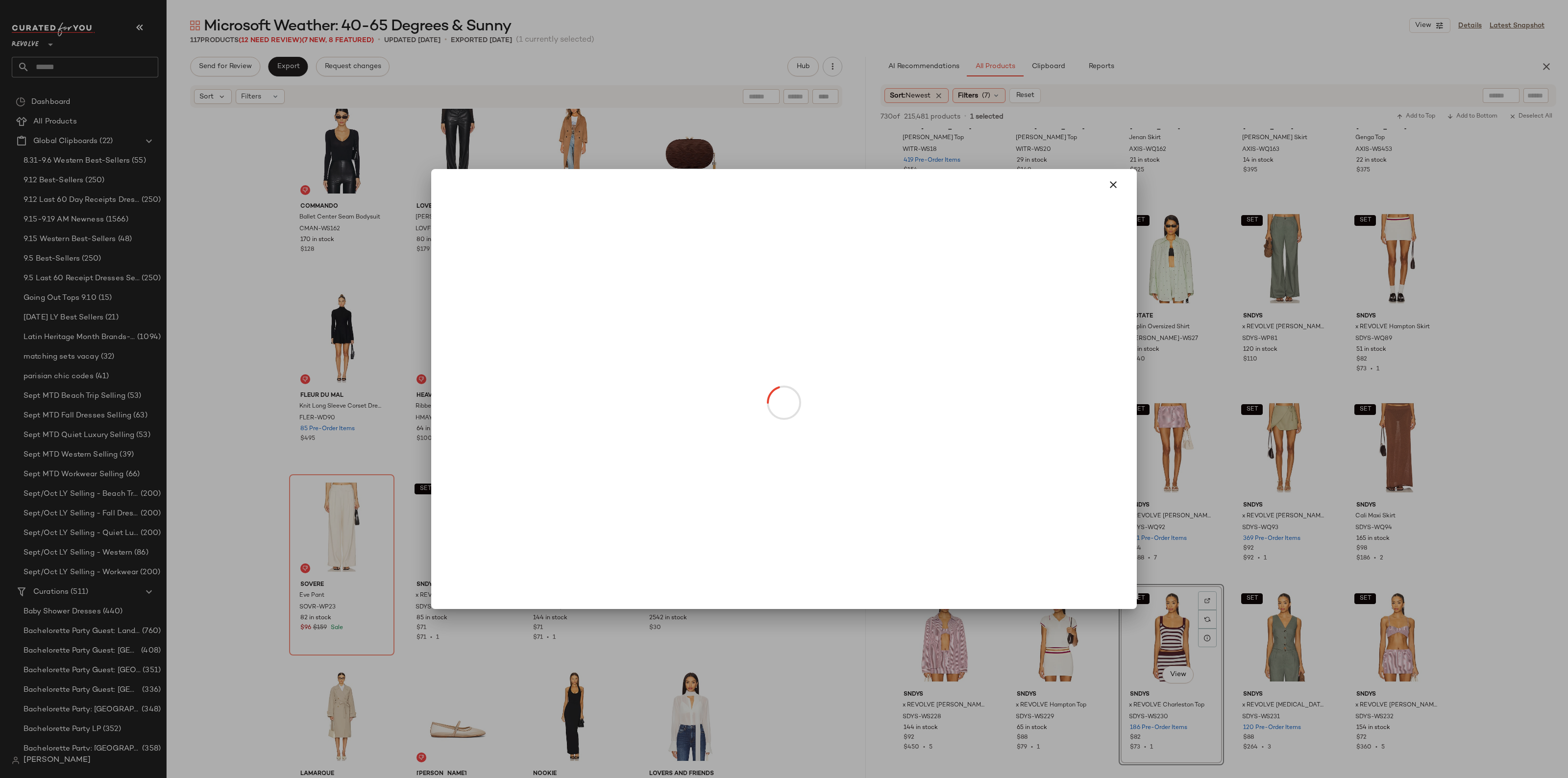
drag, startPoint x: 933, startPoint y: 479, endPoint x: 661, endPoint y: 406, distance: 281.6
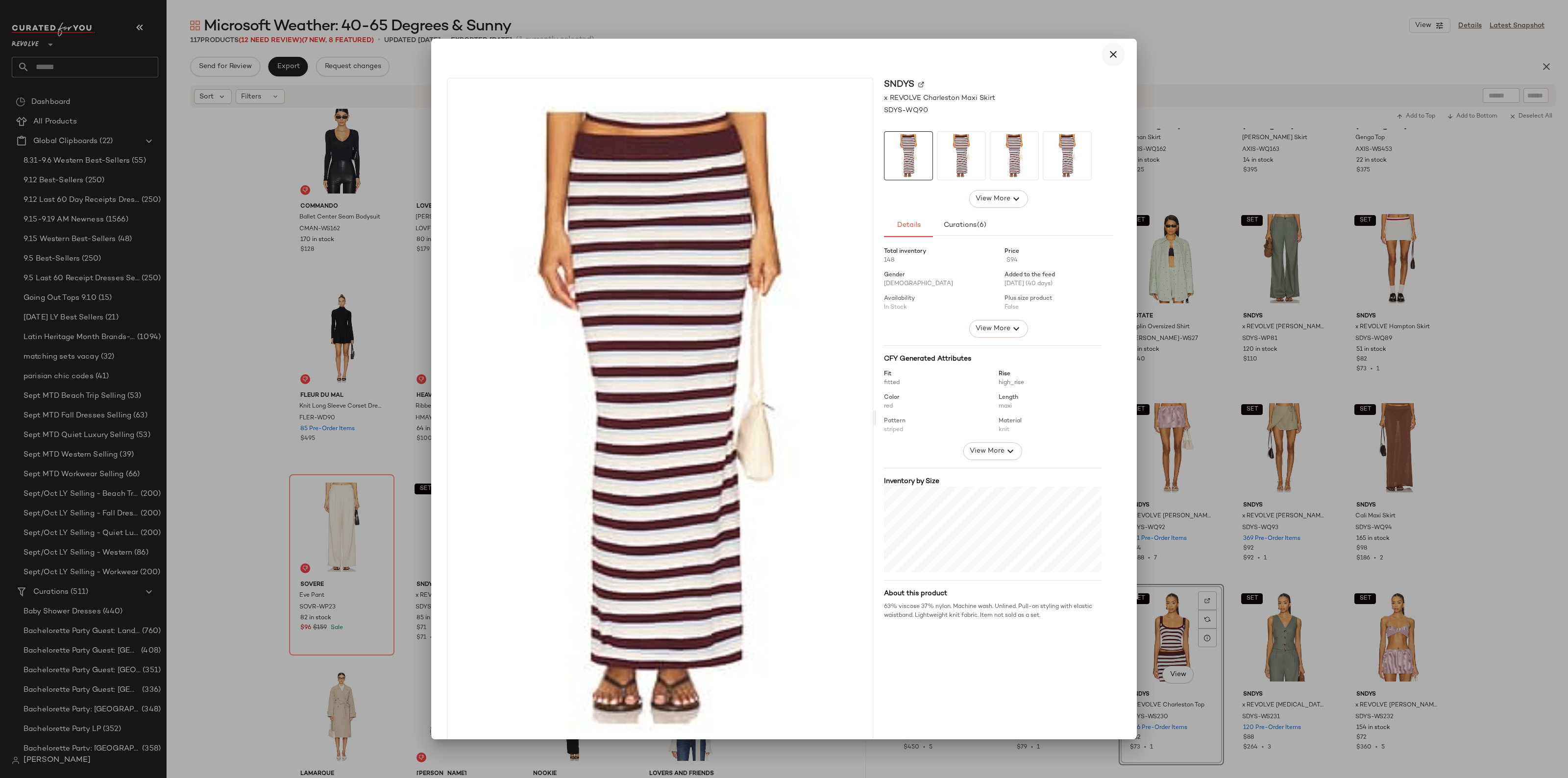
click at [1108, 57] on icon "button" at bounding box center [1113, 54] width 12 height 12
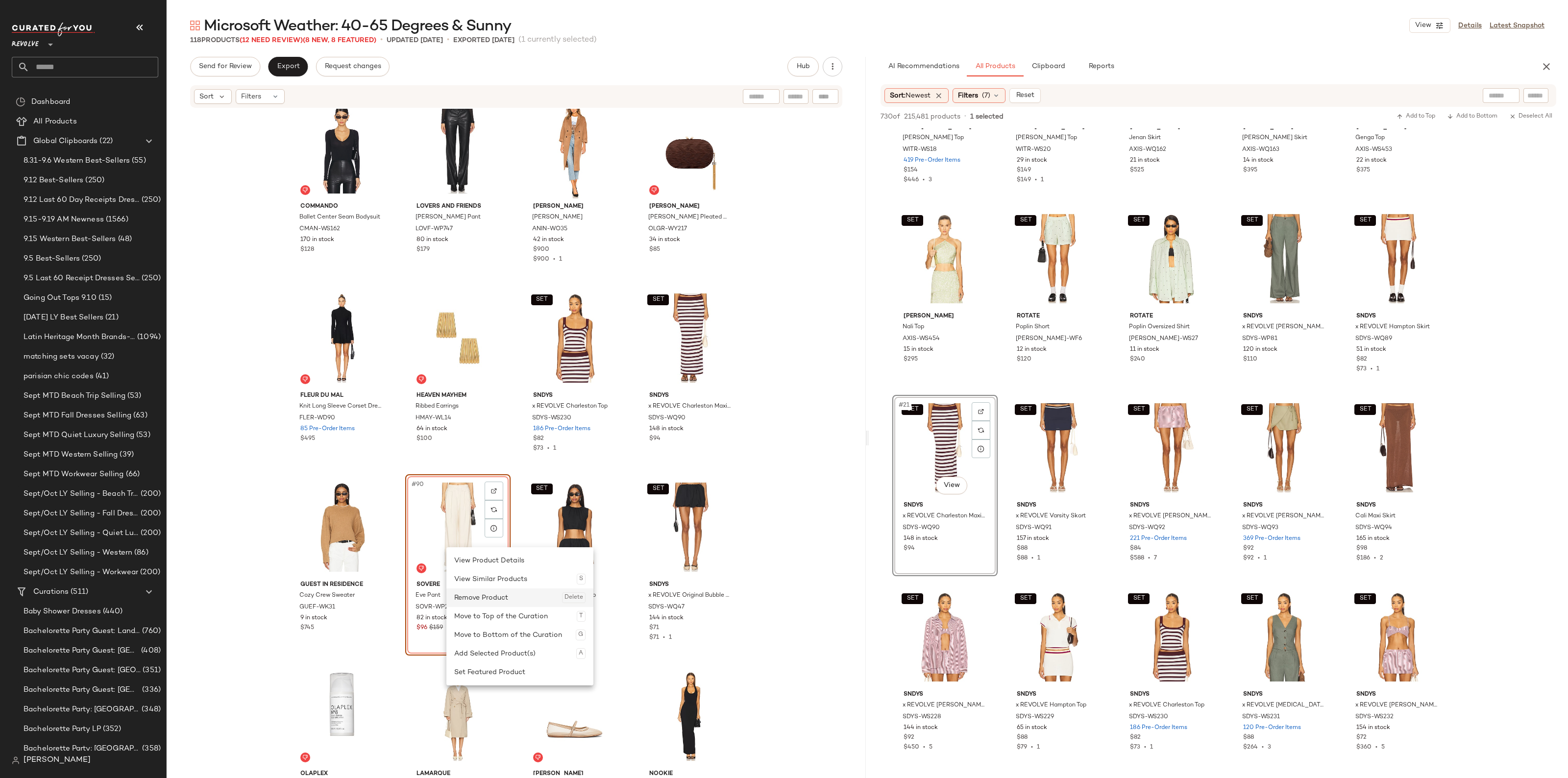
click at [478, 593] on div "Remove Product Delete" at bounding box center [520, 598] width 131 height 19
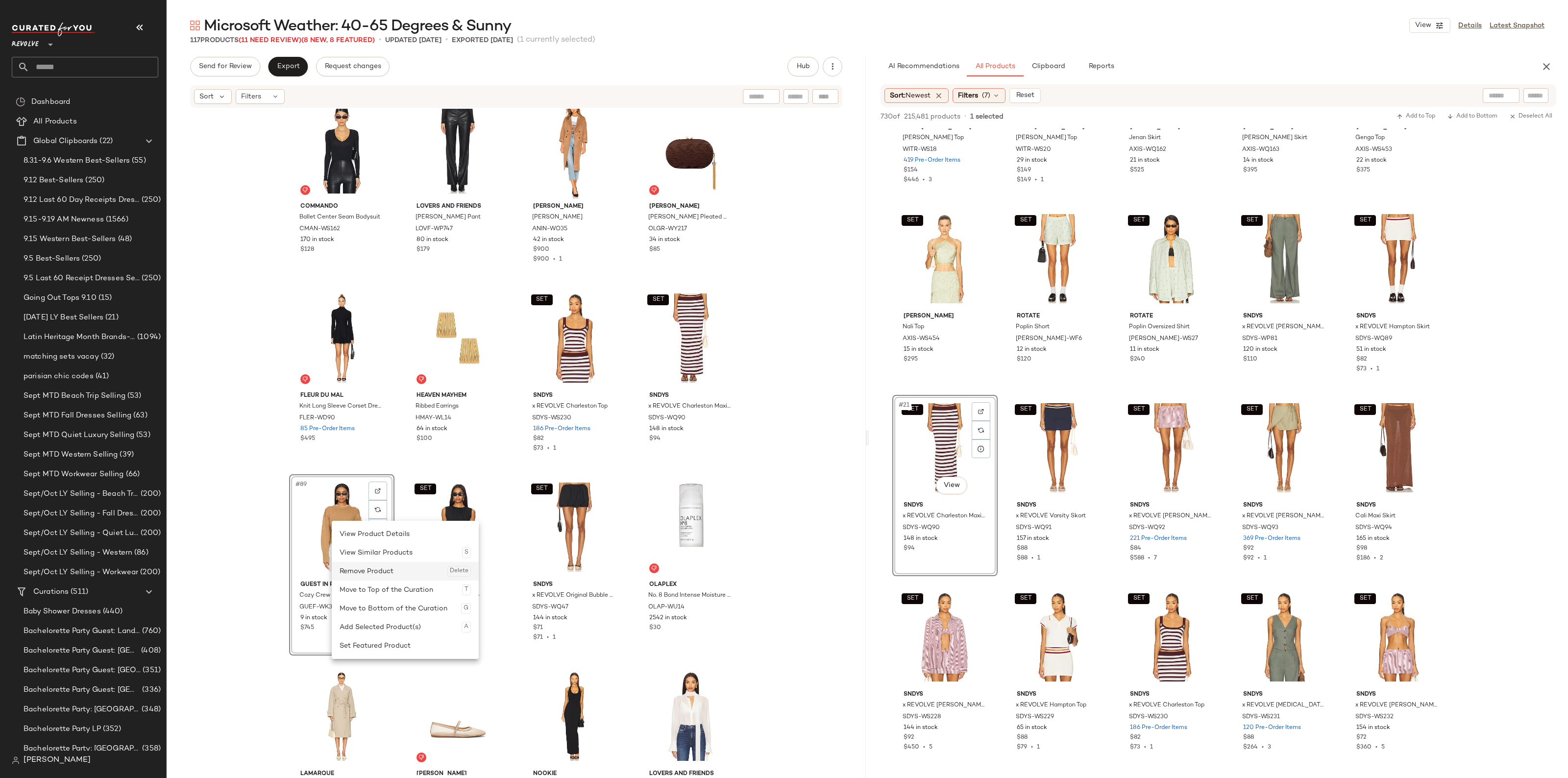
click at [368, 568] on div "Remove Product Delete" at bounding box center [404, 572] width 131 height 19
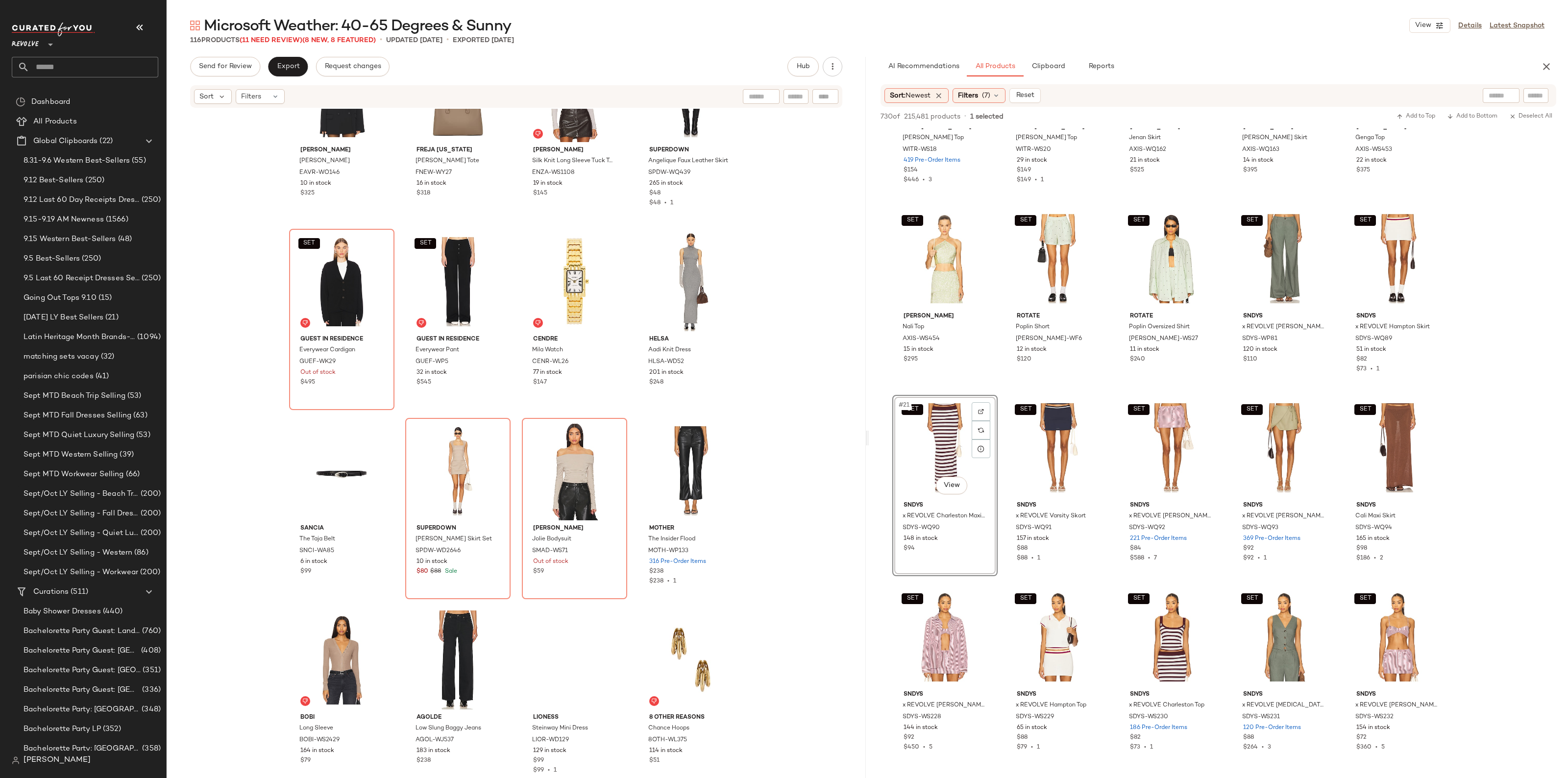
scroll to position [4819, 0]
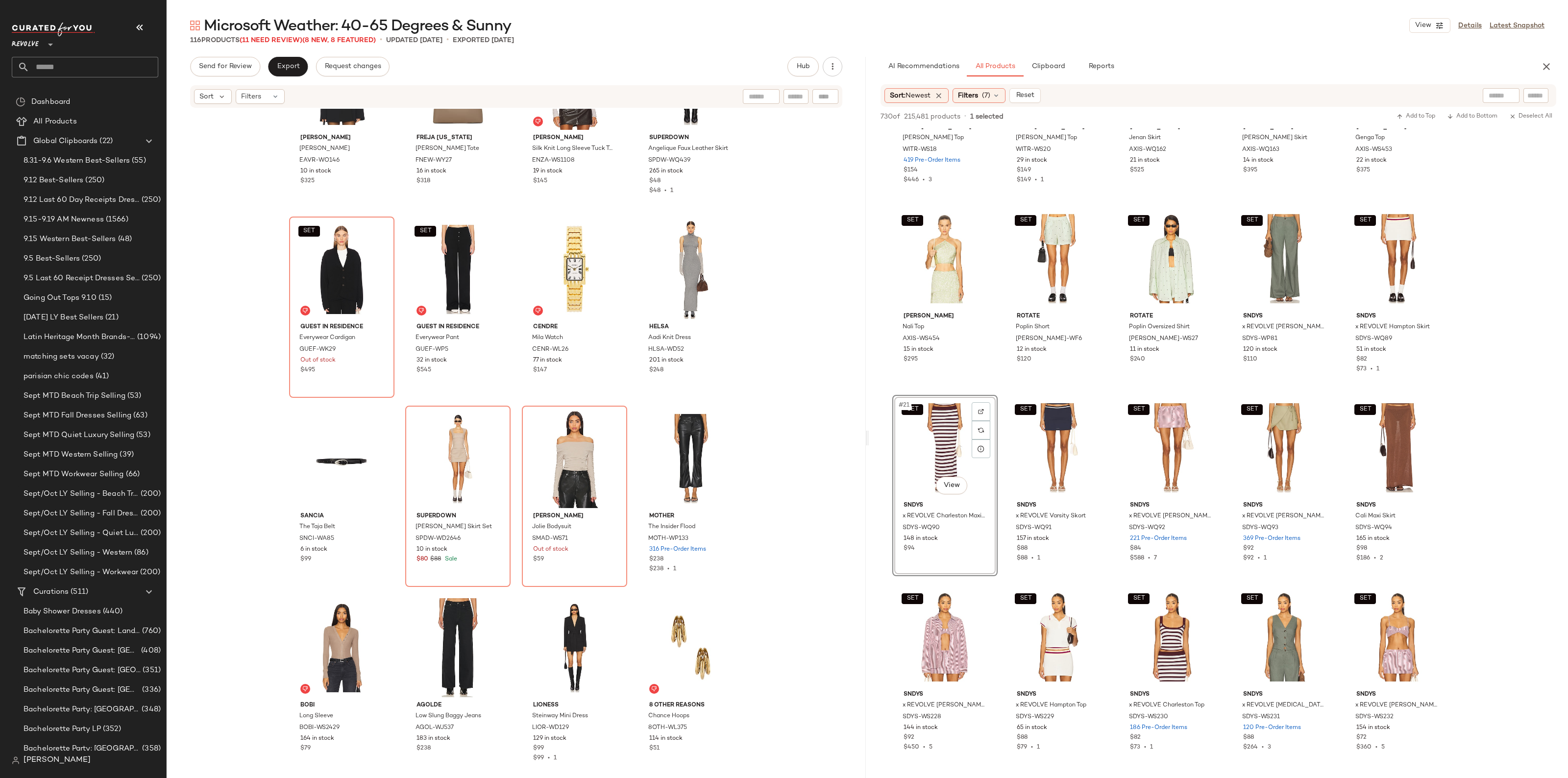
click at [1556, 72] on div "AI Recommendations All Products Clipboard Reports" at bounding box center [1218, 67] width 699 height 20
click at [1550, 67] on icon "button" at bounding box center [1546, 67] width 12 height 12
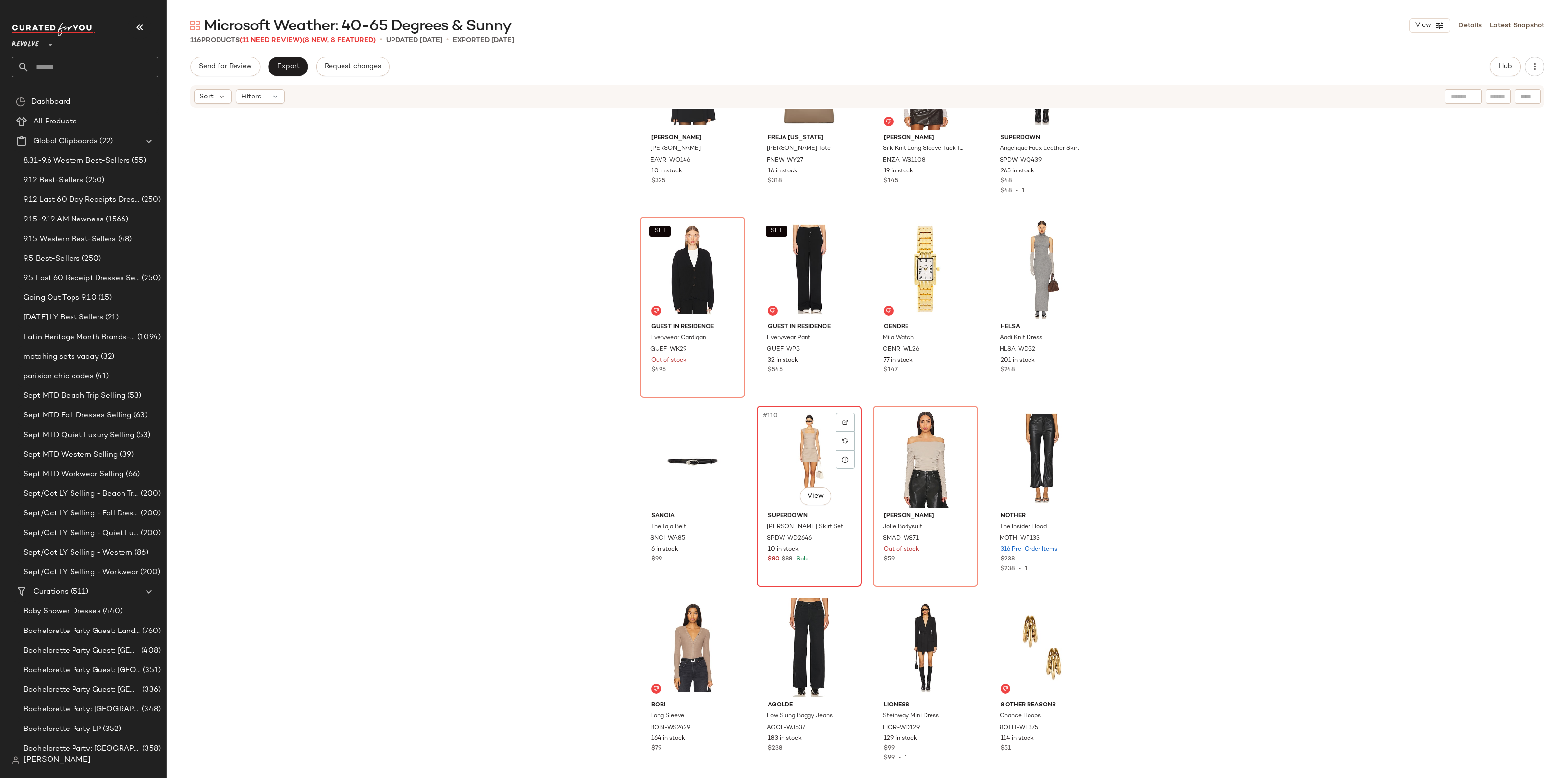
click at [802, 463] on div "#110 View" at bounding box center [809, 458] width 98 height 99
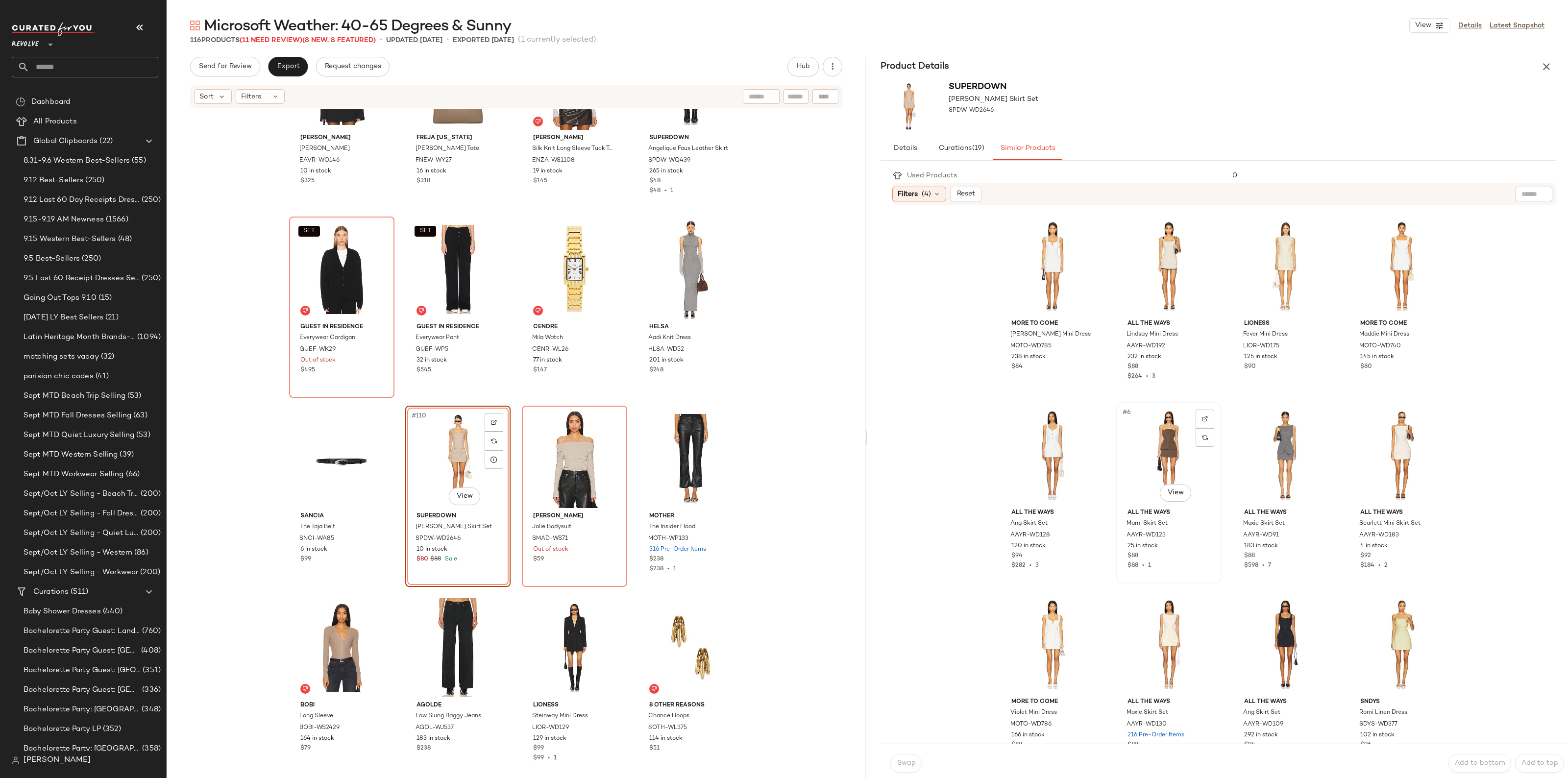
click at [1164, 433] on div "#6 View" at bounding box center [1169, 455] width 98 height 99
click at [902, 765] on span "Swap" at bounding box center [905, 763] width 19 height 8
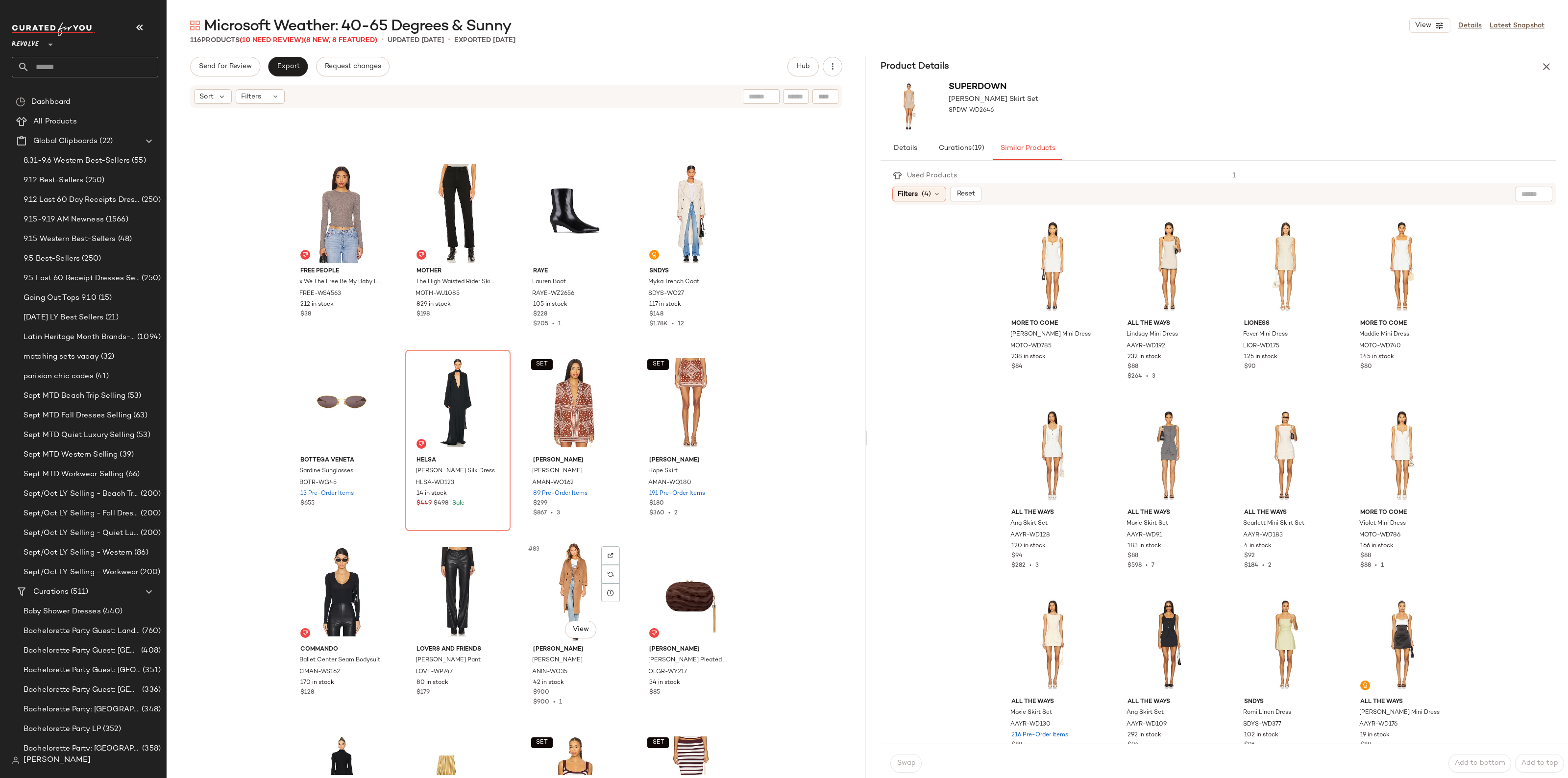
scroll to position [3289, 0]
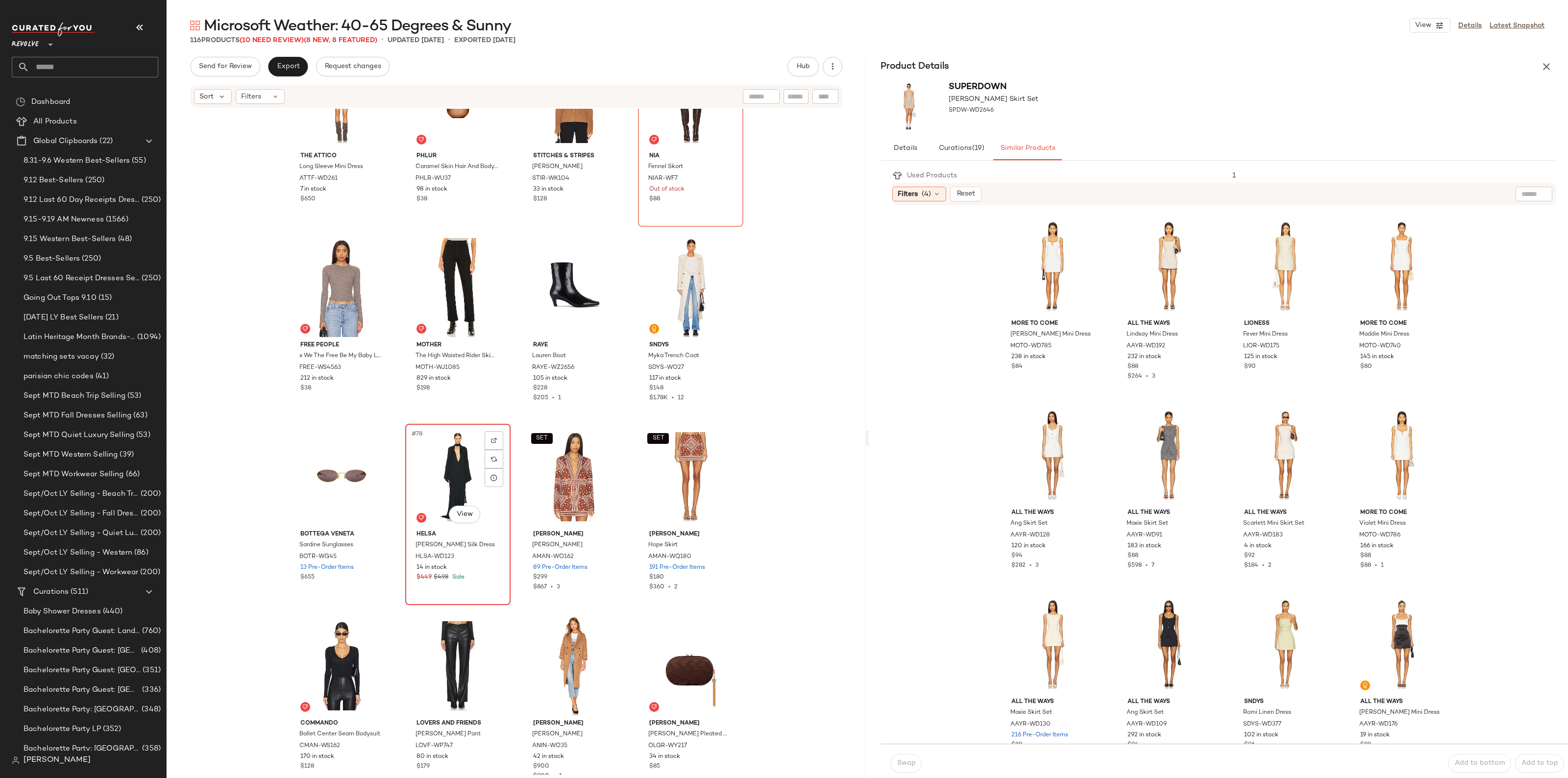
click at [464, 463] on div "#78 View" at bounding box center [458, 476] width 98 height 99
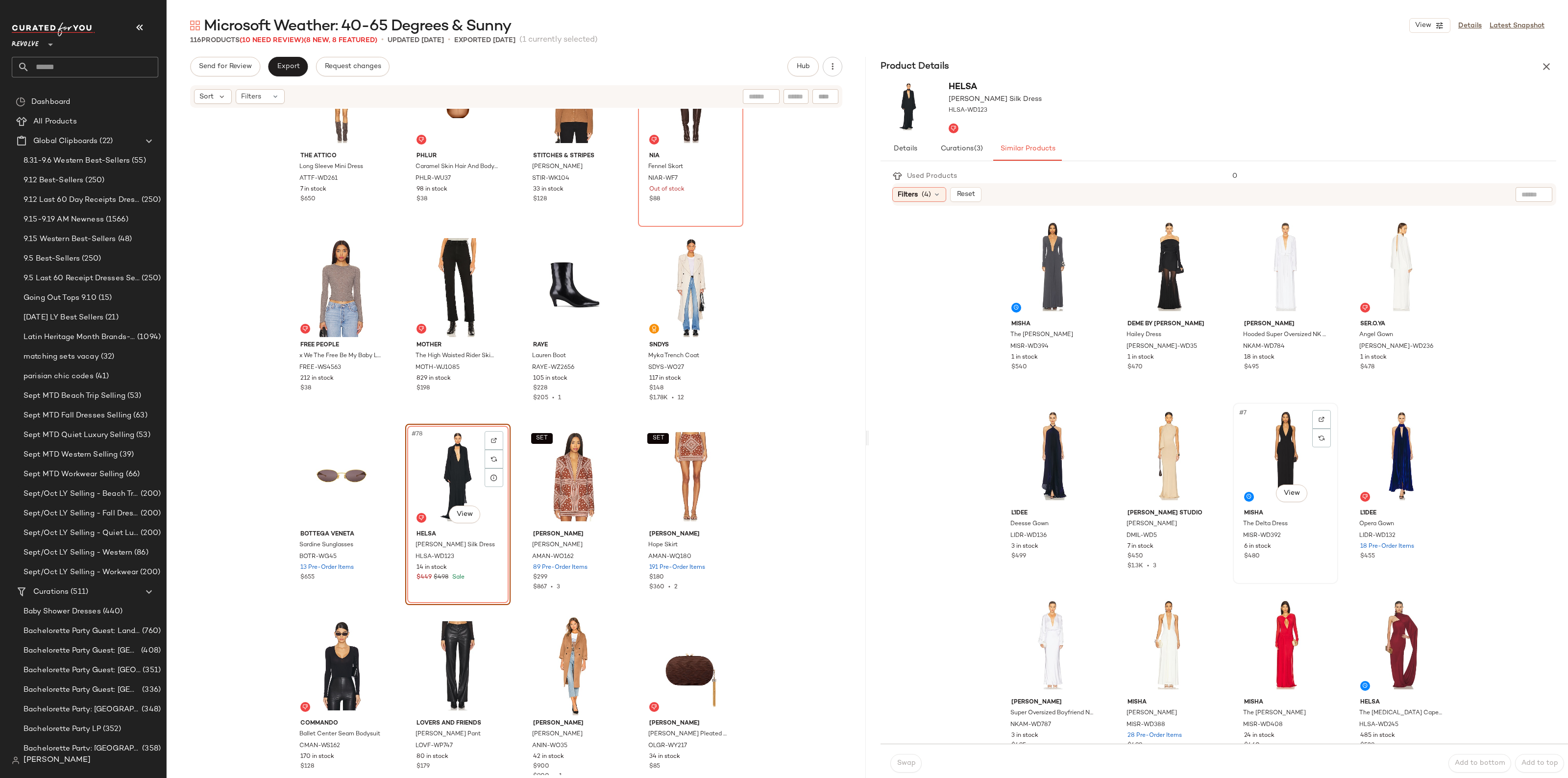
click at [1292, 439] on div "#7 View" at bounding box center [1285, 455] width 98 height 99
click at [905, 764] on span "Swap" at bounding box center [905, 763] width 19 height 8
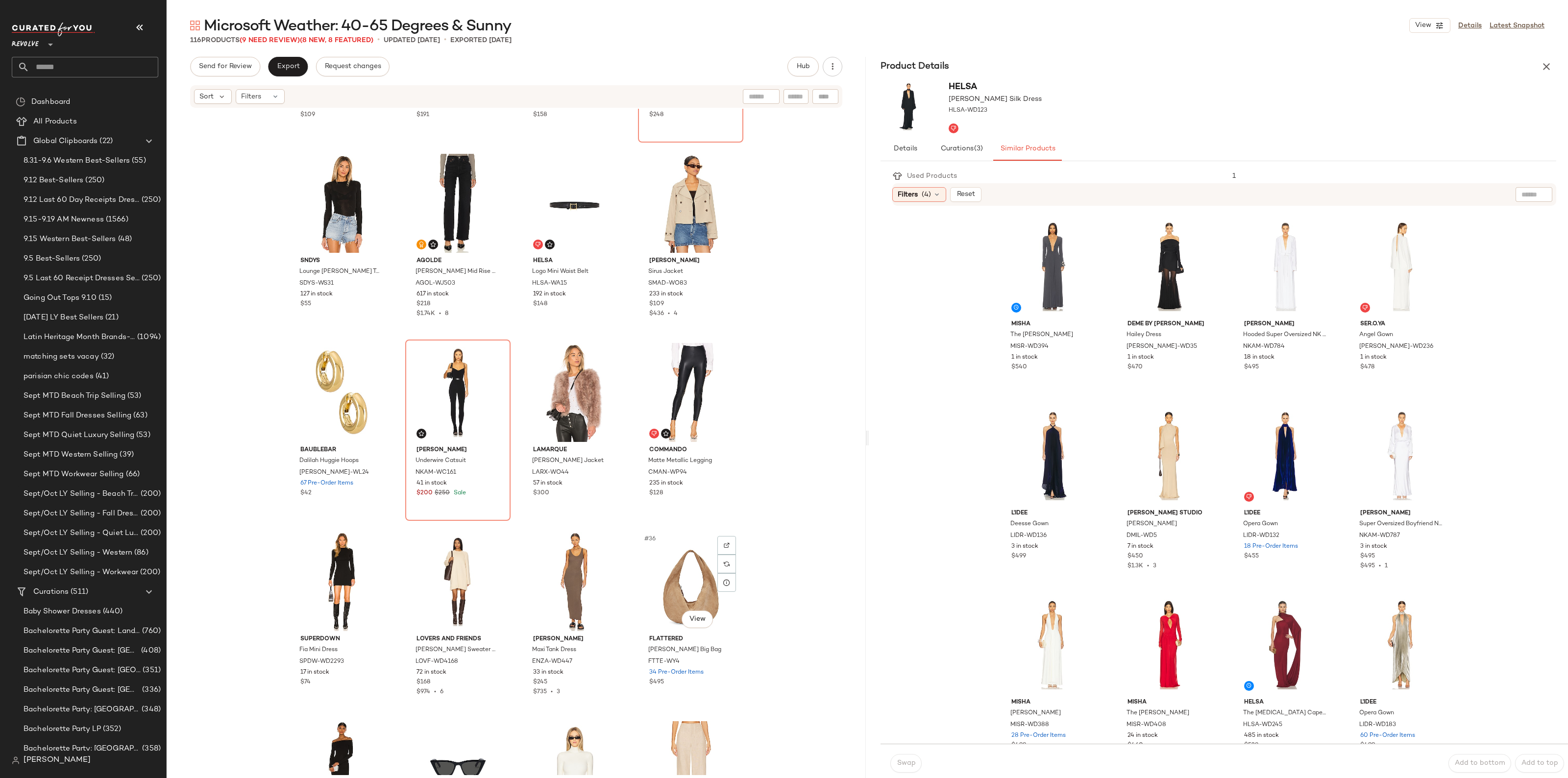
scroll to position [1083, 0]
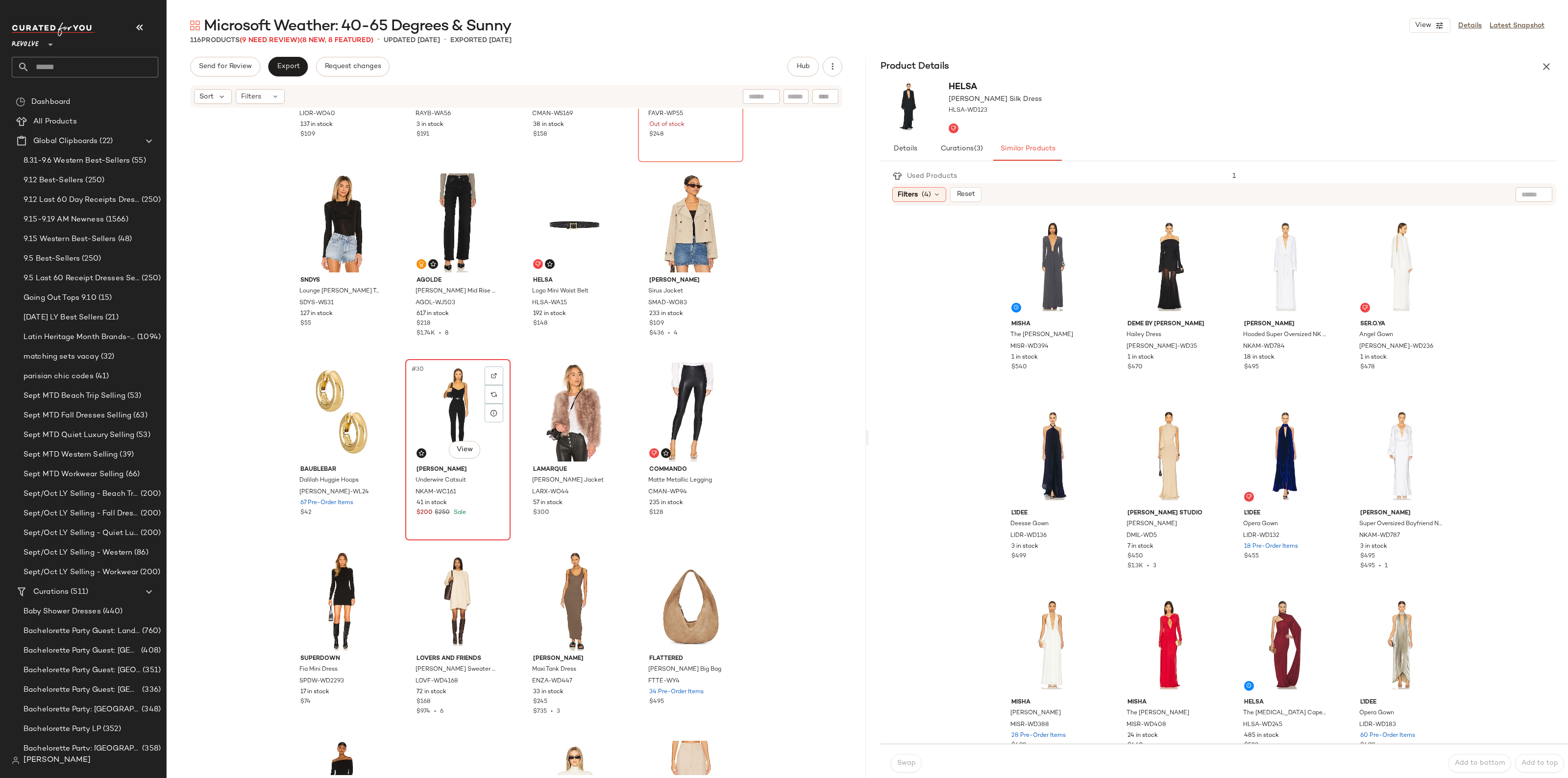
click at [459, 418] on div "#30 View" at bounding box center [458, 412] width 98 height 99
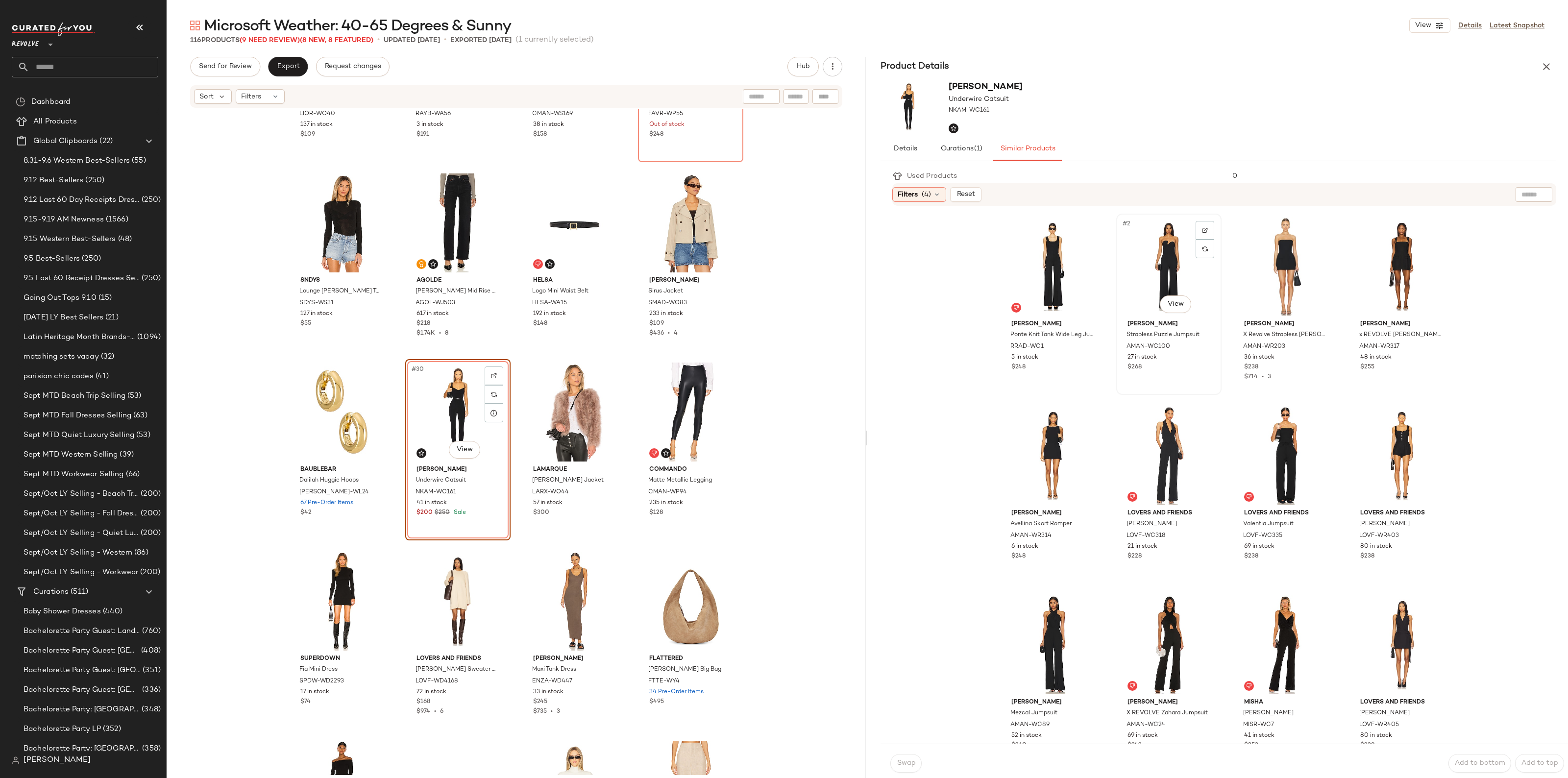
click at [1163, 263] on div "#2 View" at bounding box center [1169, 266] width 98 height 99
drag, startPoint x: 897, startPoint y: 759, endPoint x: 839, endPoint y: 696, distance: 85.6
click at [897, 758] on button "Swap" at bounding box center [905, 764] width 31 height 19
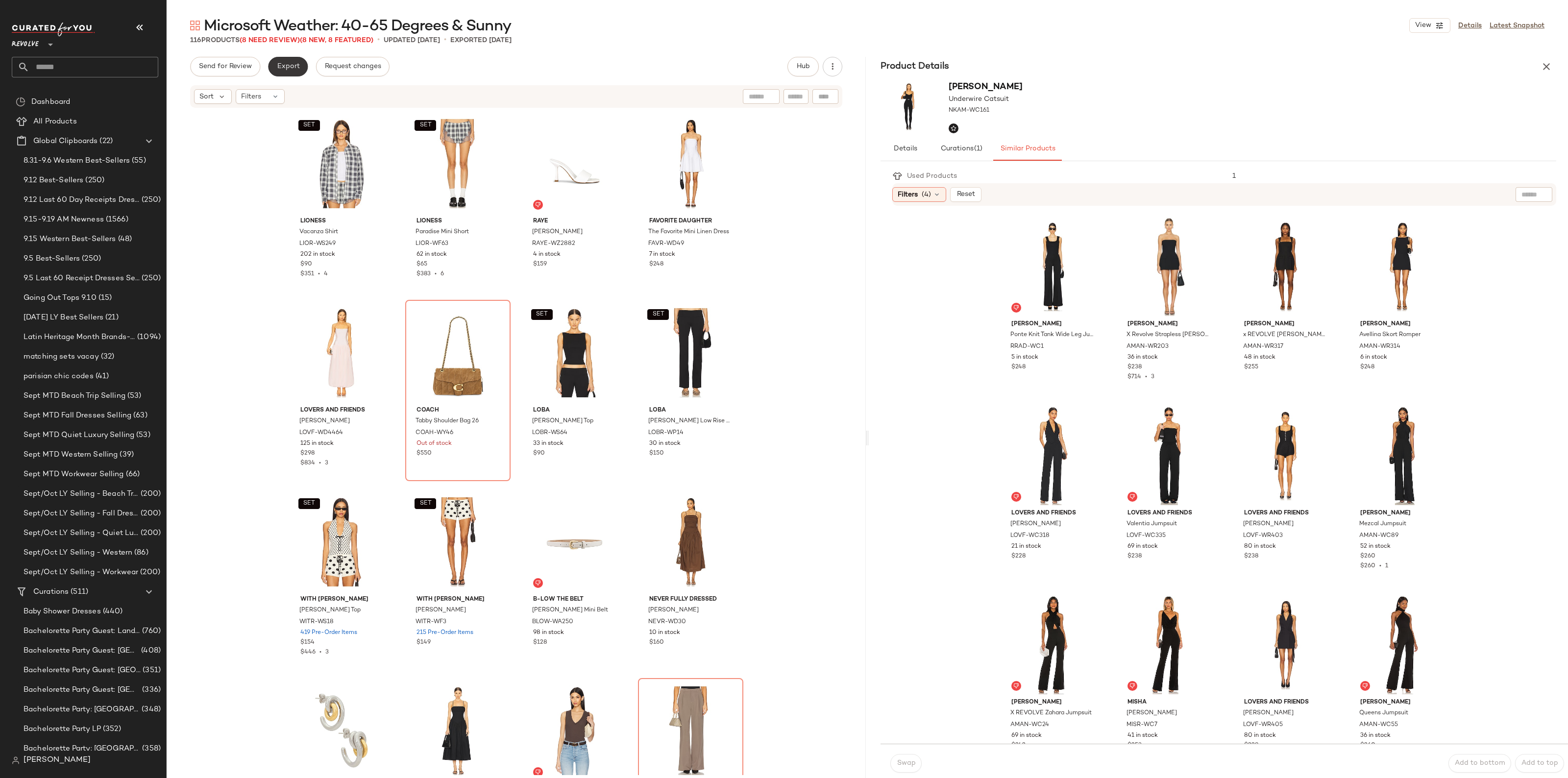
click at [284, 59] on button "Export" at bounding box center [287, 67] width 40 height 20
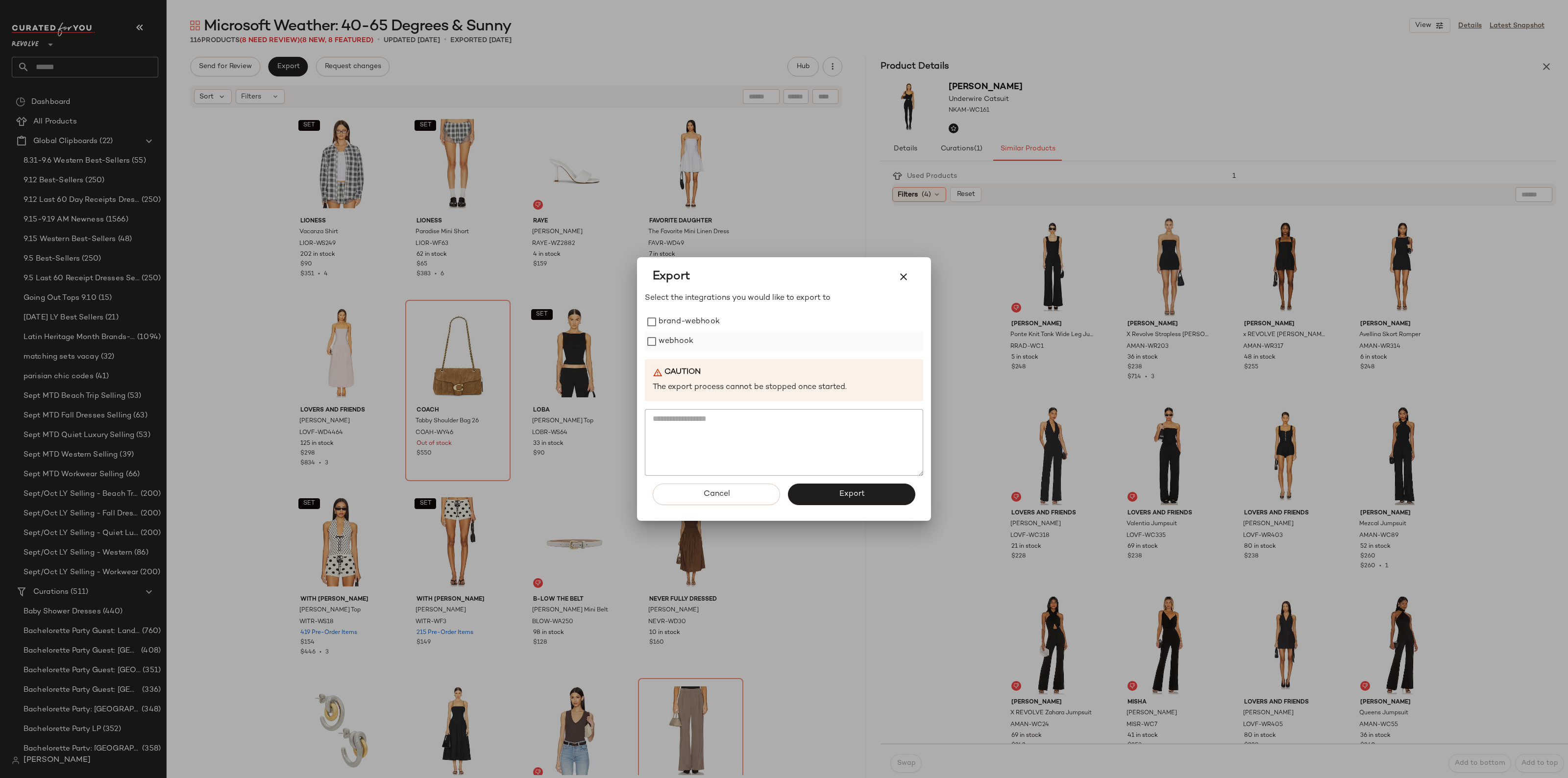
click at [666, 342] on label "webhook" at bounding box center [676, 341] width 35 height 20
click at [870, 495] on button "Export" at bounding box center [852, 494] width 127 height 22
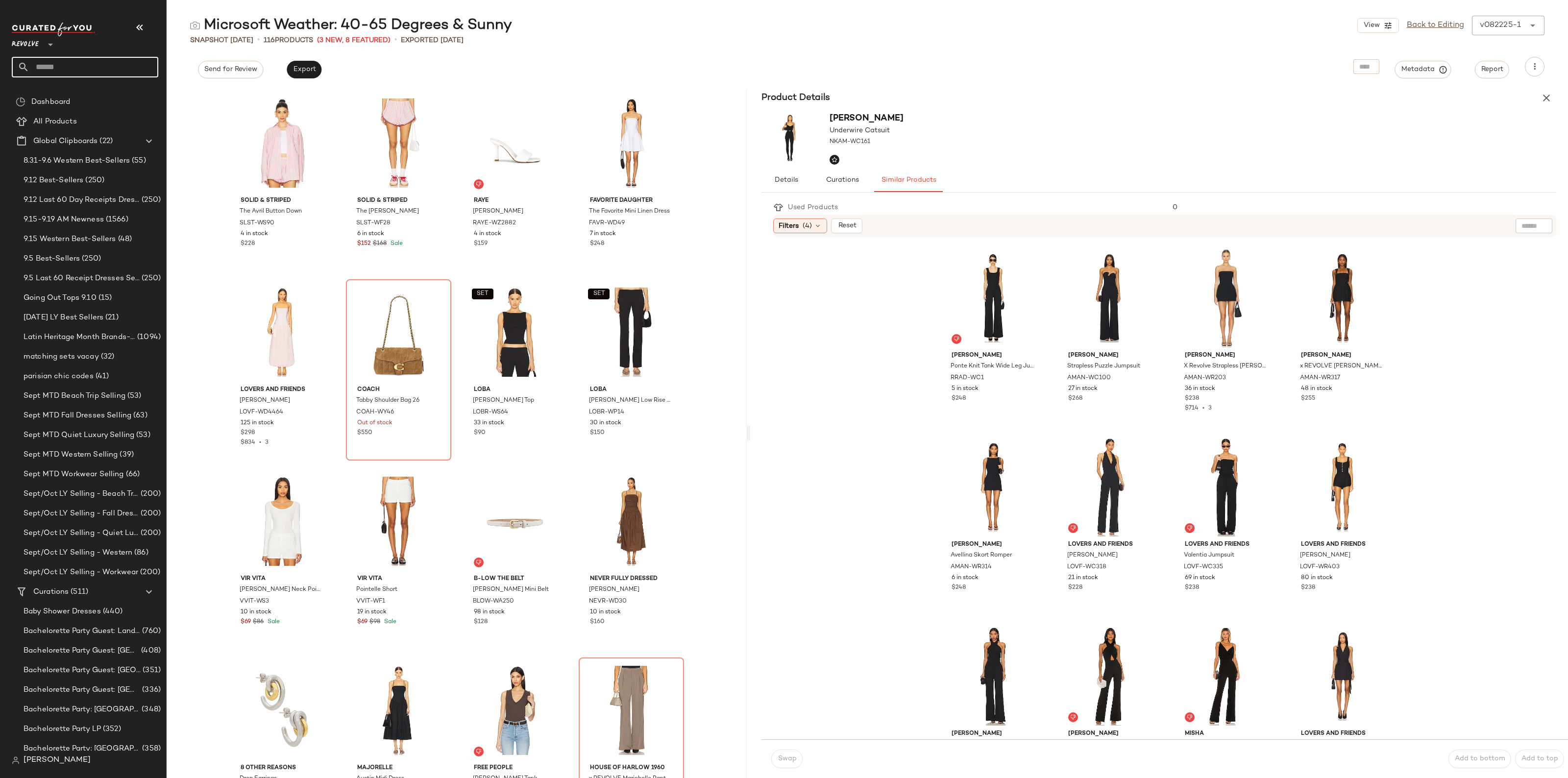
click at [67, 67] on input "text" at bounding box center [94, 67] width 129 height 20
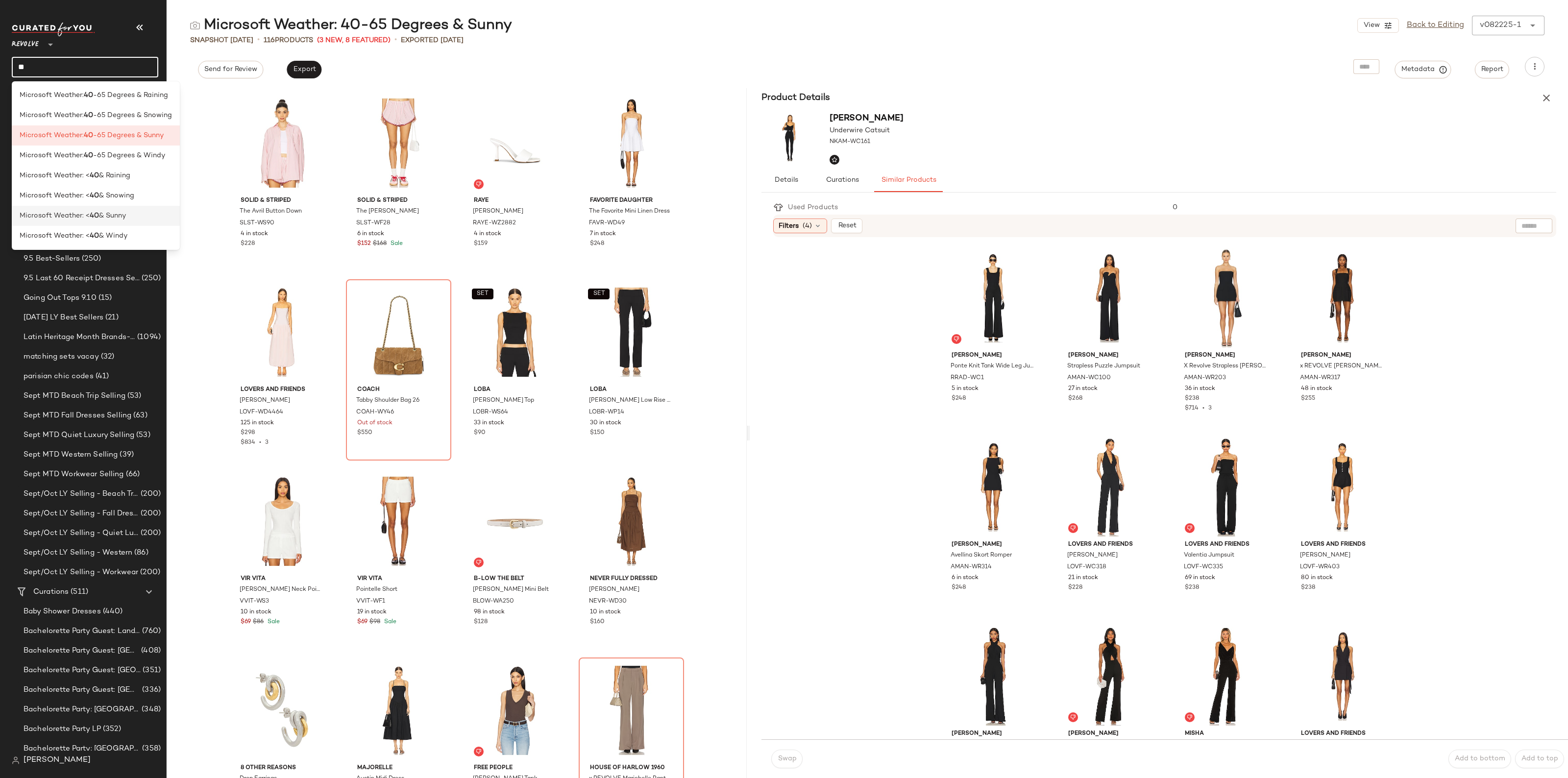
type input "**"
click at [99, 218] on span "& Sunny" at bounding box center [112, 216] width 27 height 10
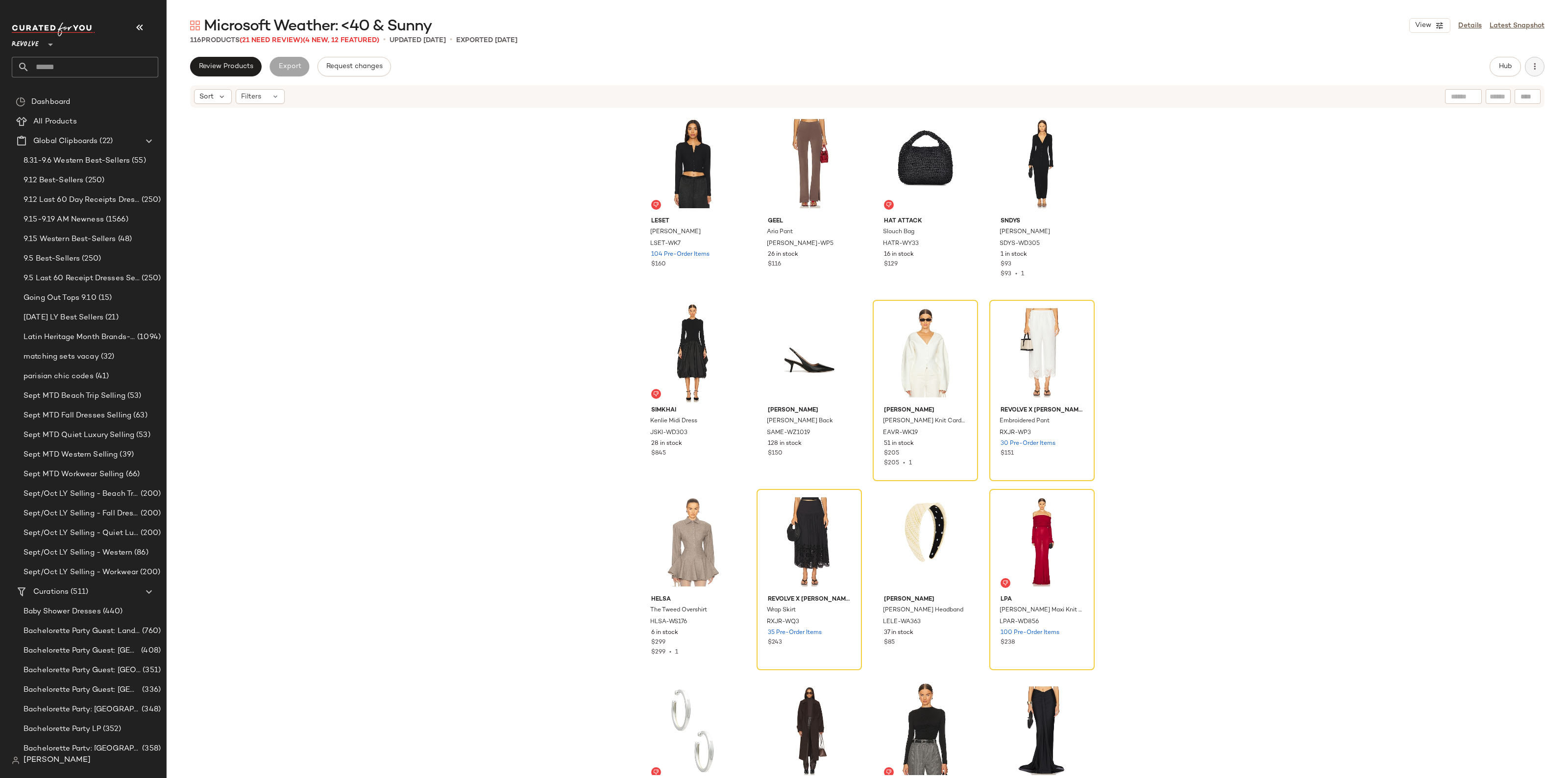
click at [1538, 64] on icon "button" at bounding box center [1535, 67] width 10 height 10
click at [1497, 164] on span "Clear Suggested Products" at bounding box center [1490, 166] width 92 height 10
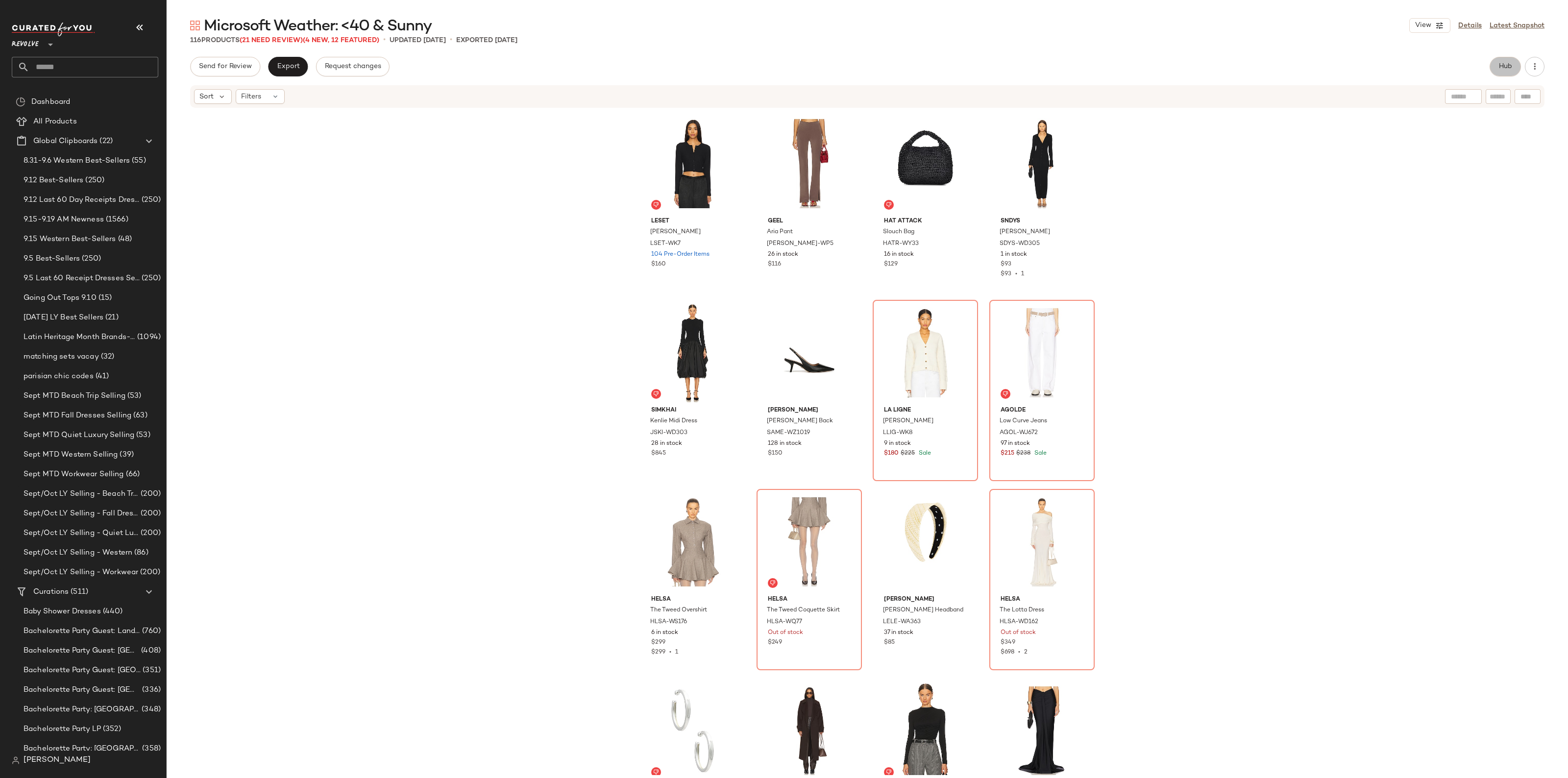
click at [1491, 69] on button "Hub" at bounding box center [1504, 67] width 31 height 20
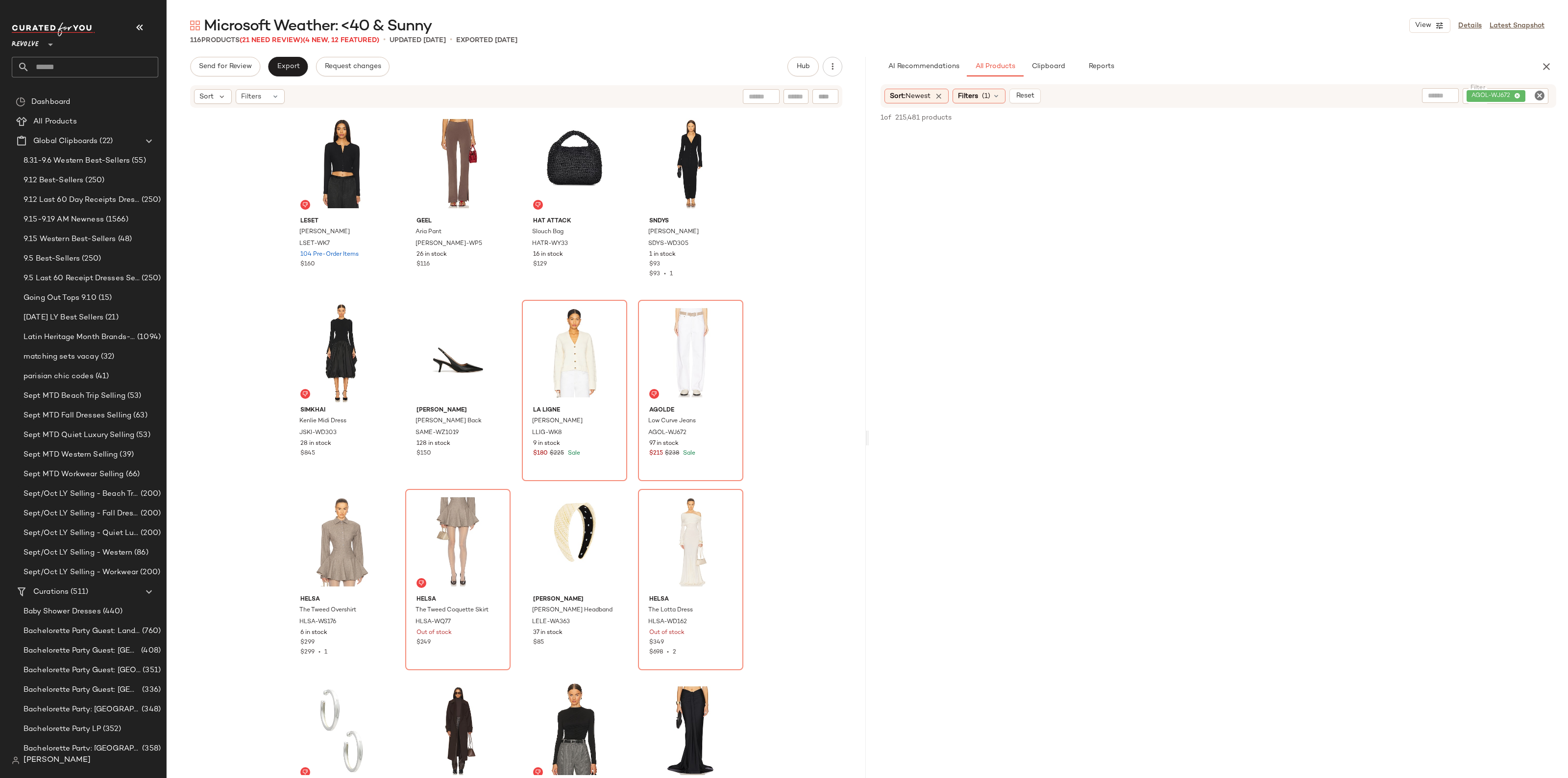
click at [1536, 101] on icon "Clear Filter" at bounding box center [1539, 96] width 12 height 12
click at [987, 95] on span "(1)" at bounding box center [986, 96] width 9 height 10
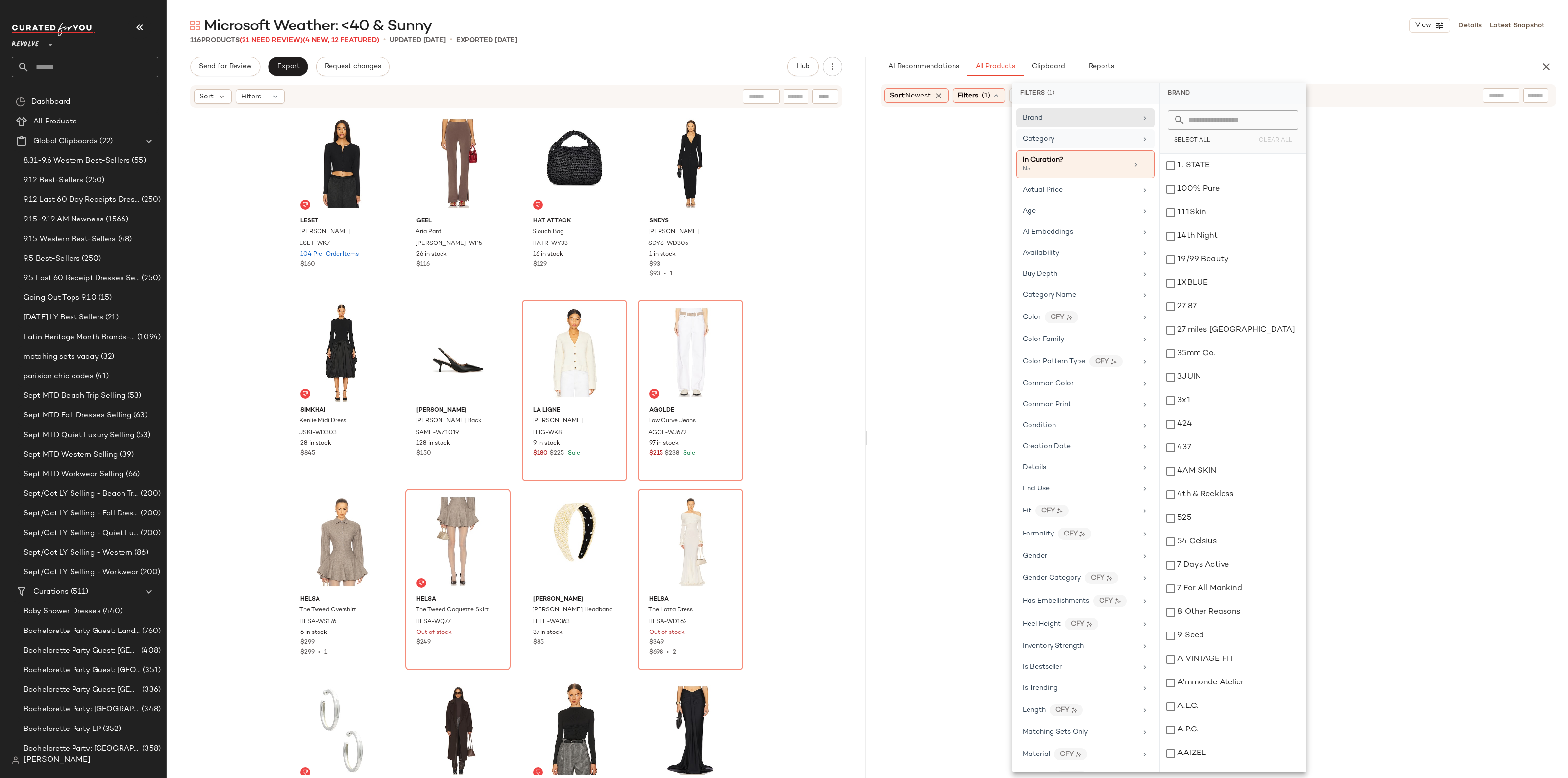
click at [1080, 145] on div "Category" at bounding box center [1085, 139] width 139 height 19
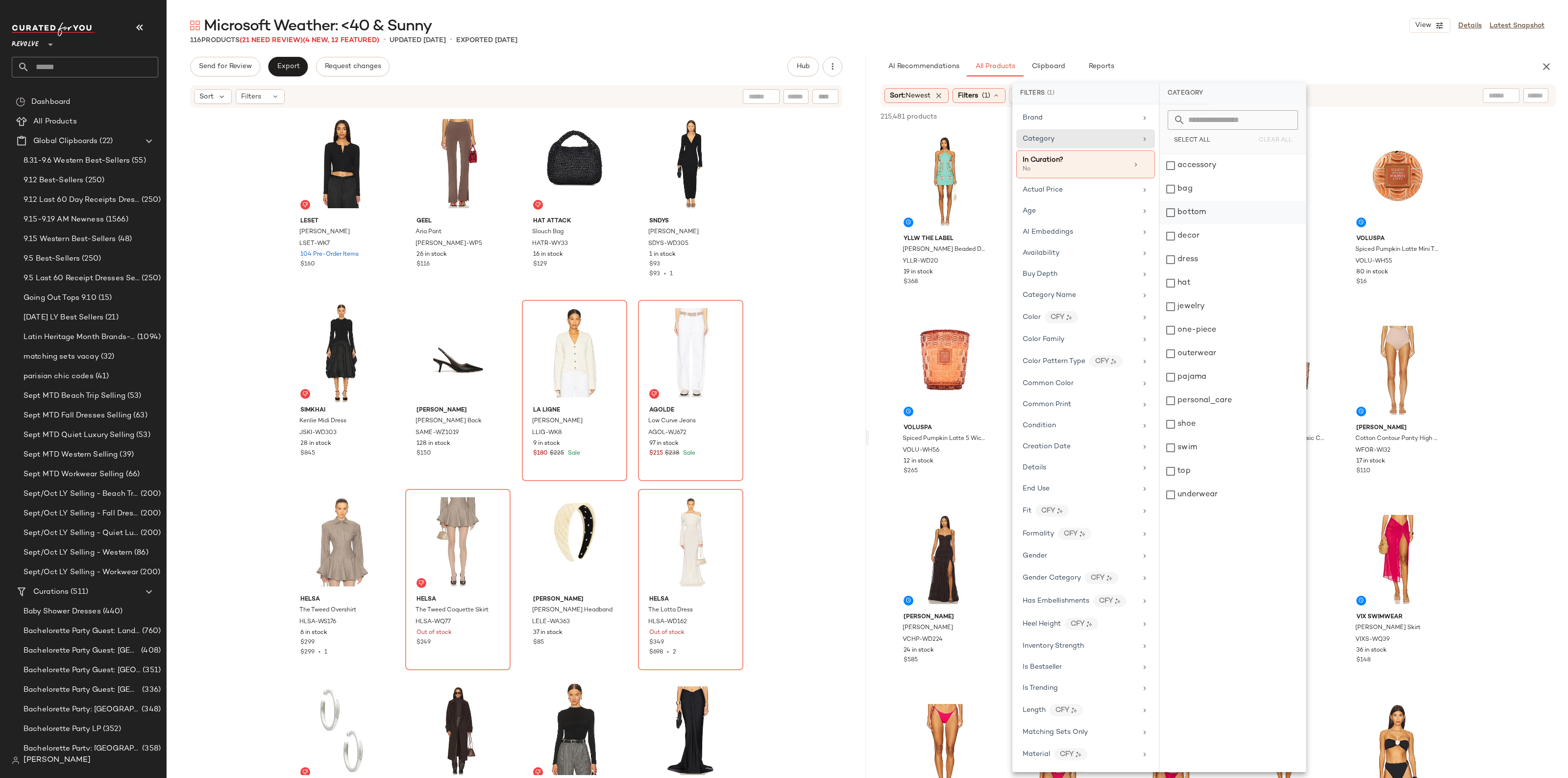
click at [1192, 214] on div "bottom" at bounding box center [1233, 213] width 146 height 23
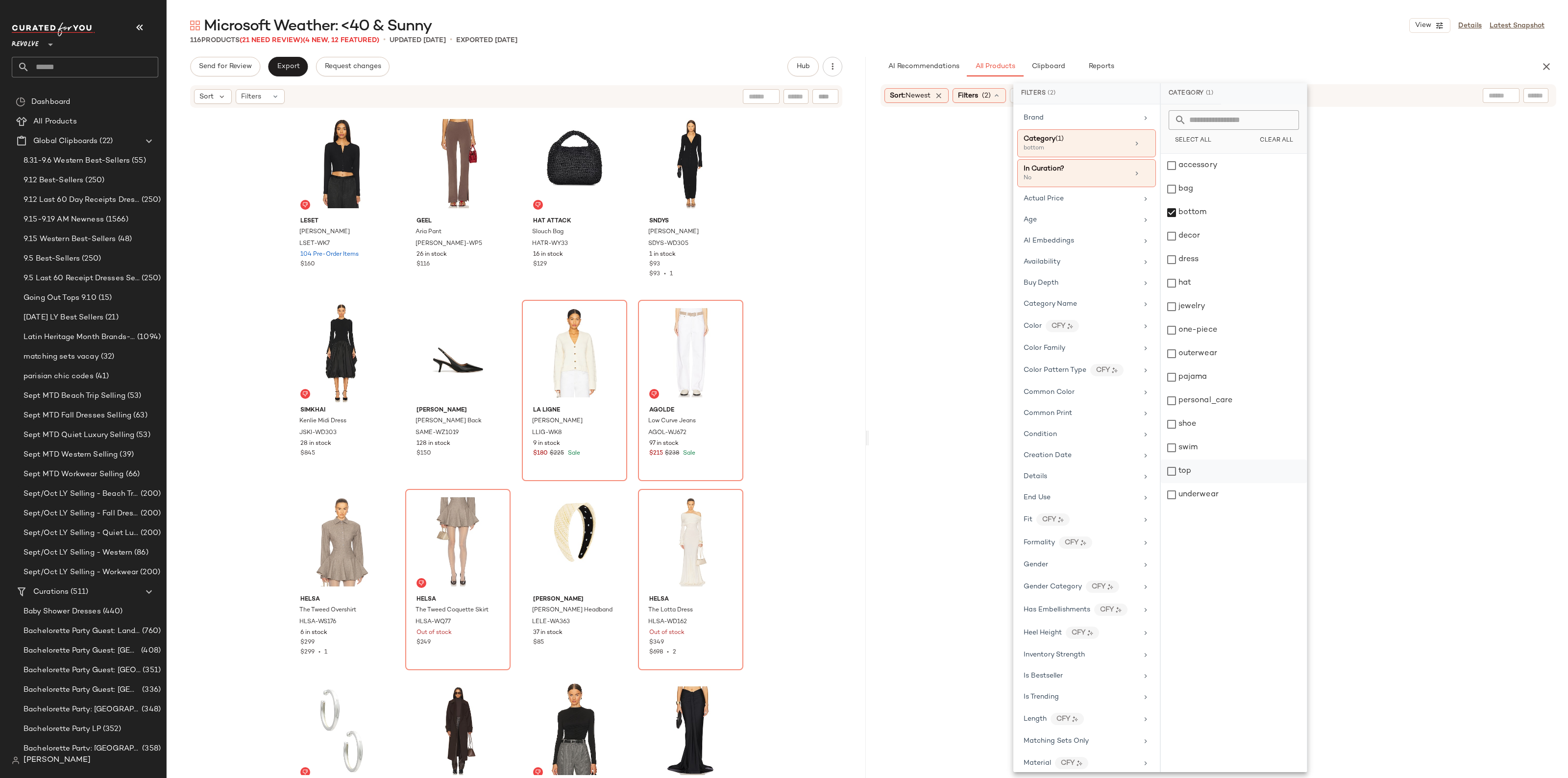
click at [1187, 474] on div "top" at bounding box center [1234, 471] width 146 height 23
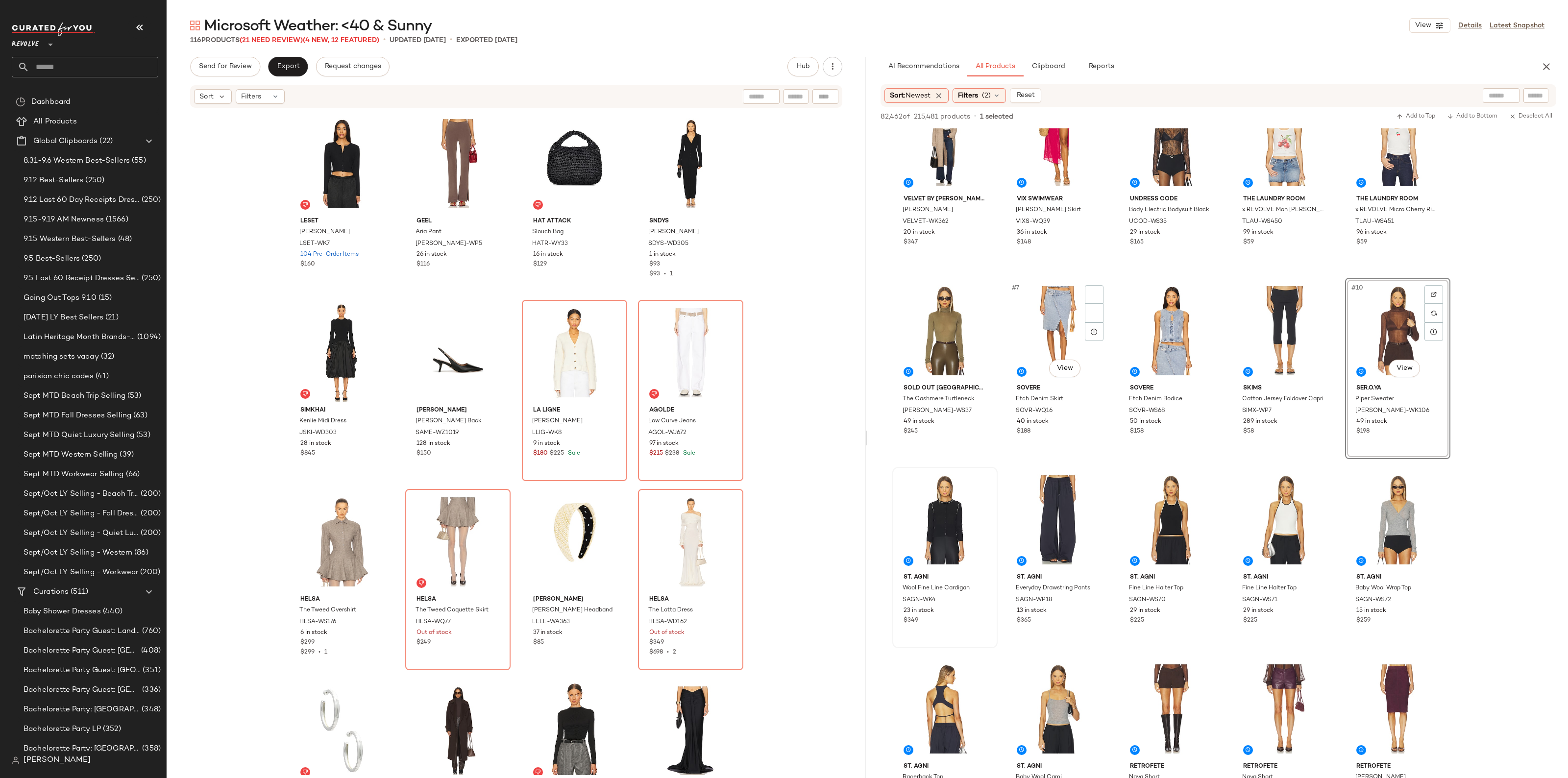
scroll to position [62, 0]
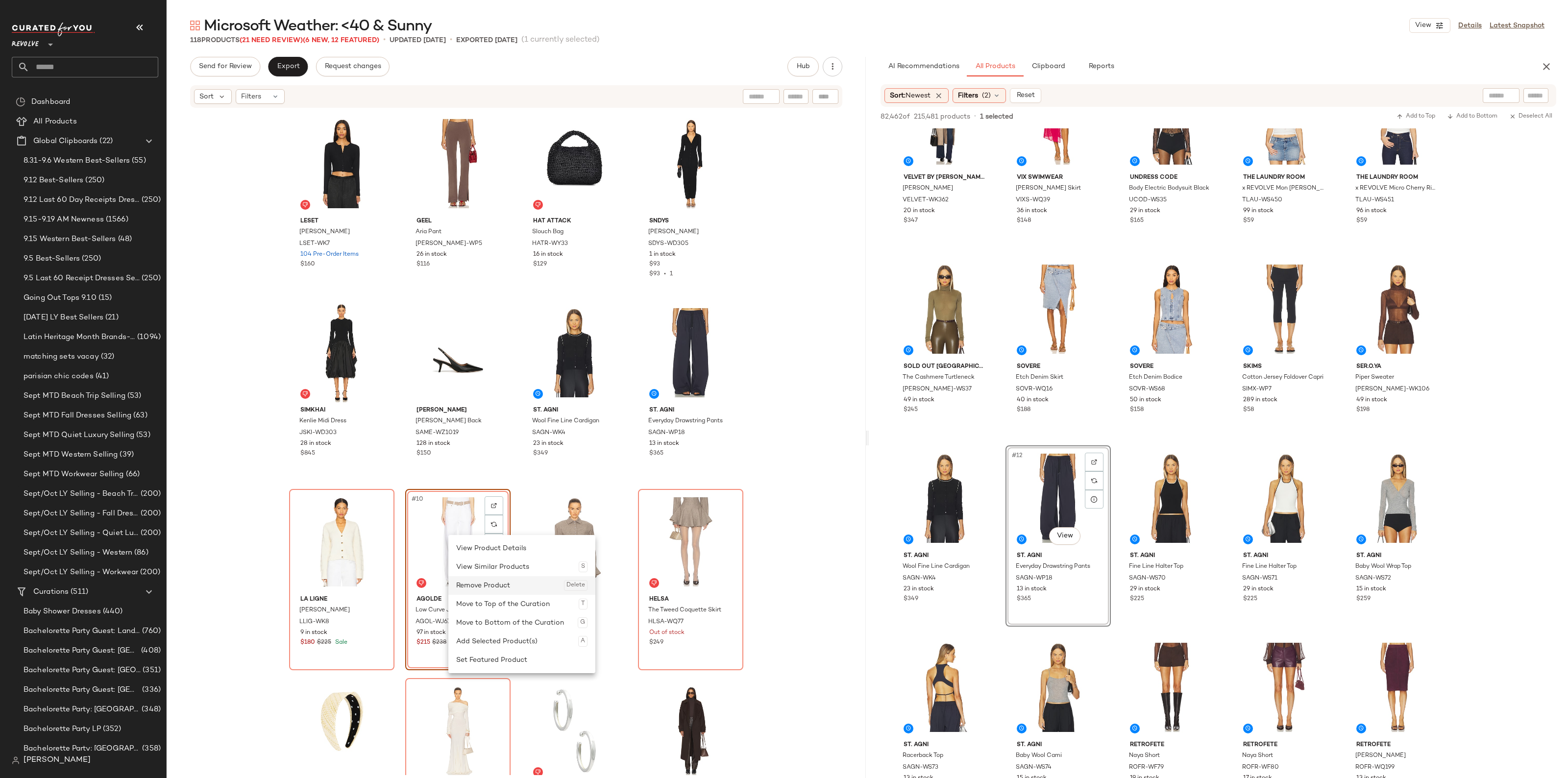
click at [480, 583] on div "Remove Product Delete" at bounding box center [521, 585] width 131 height 19
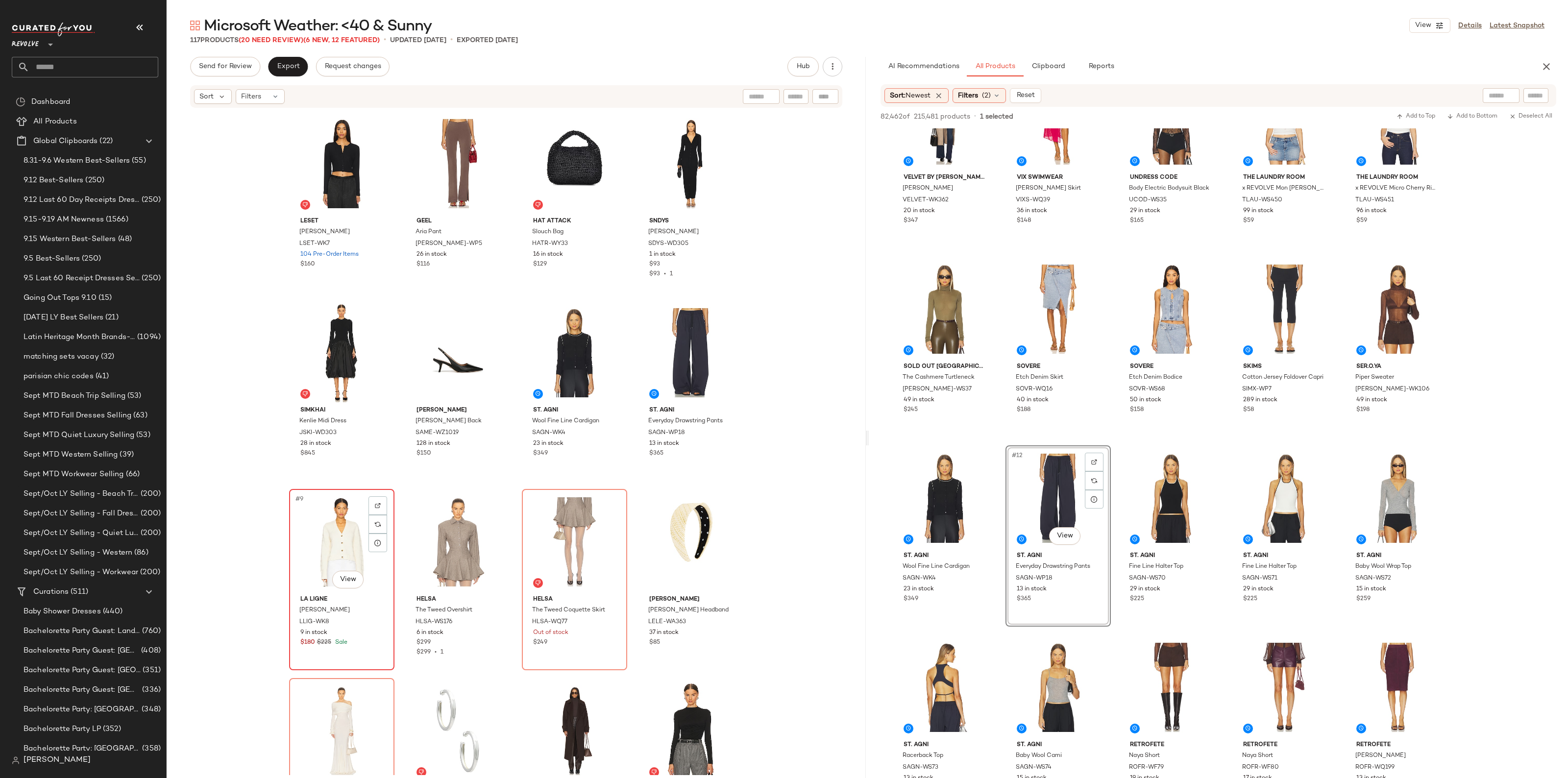
drag, startPoint x: 289, startPoint y: 520, endPoint x: 327, endPoint y: 544, distance: 44.9
click at [350, 599] on div "Remove Product Delete" at bounding box center [400, 595] width 131 height 19
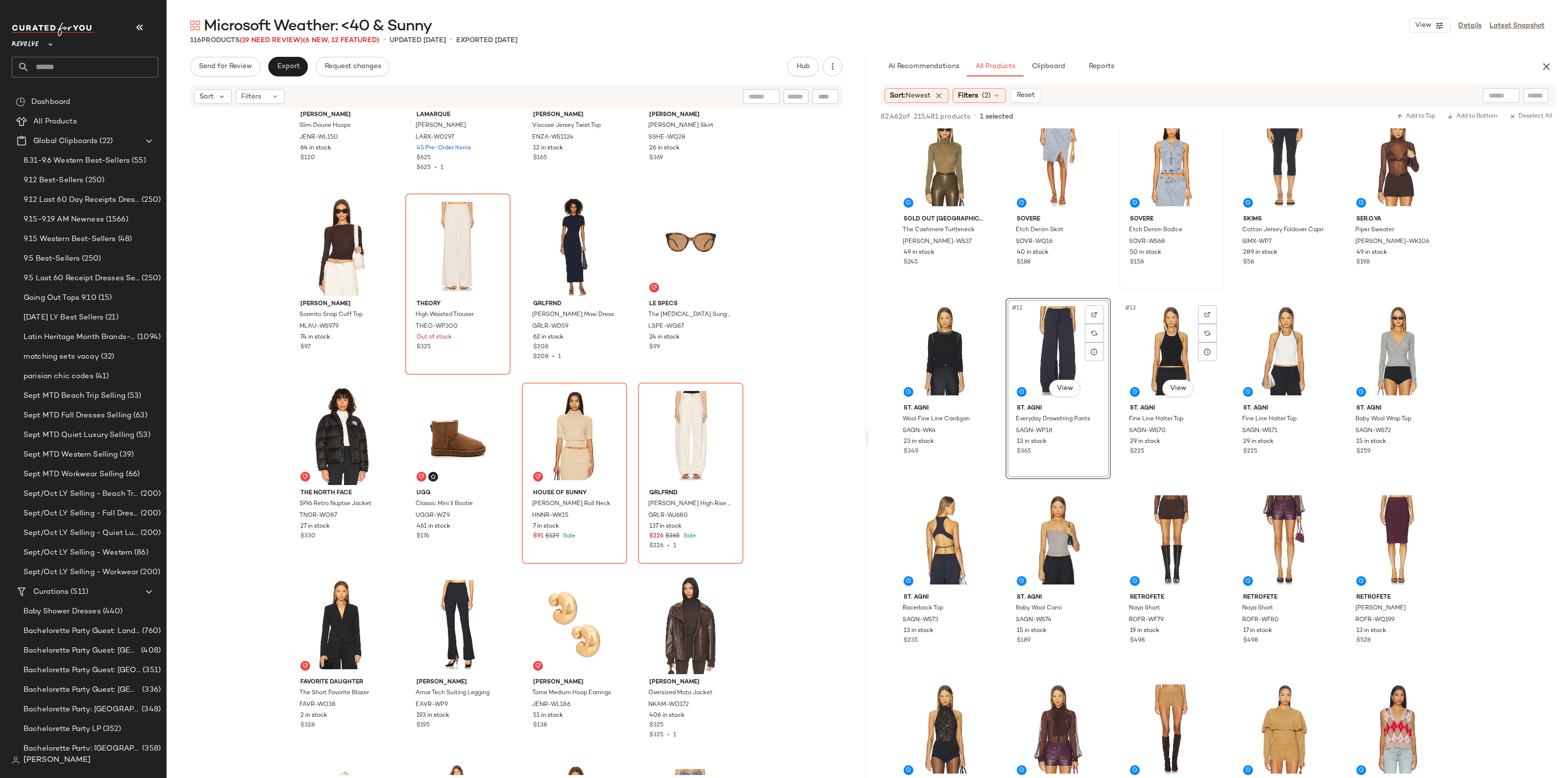
scroll to position [490, 0]
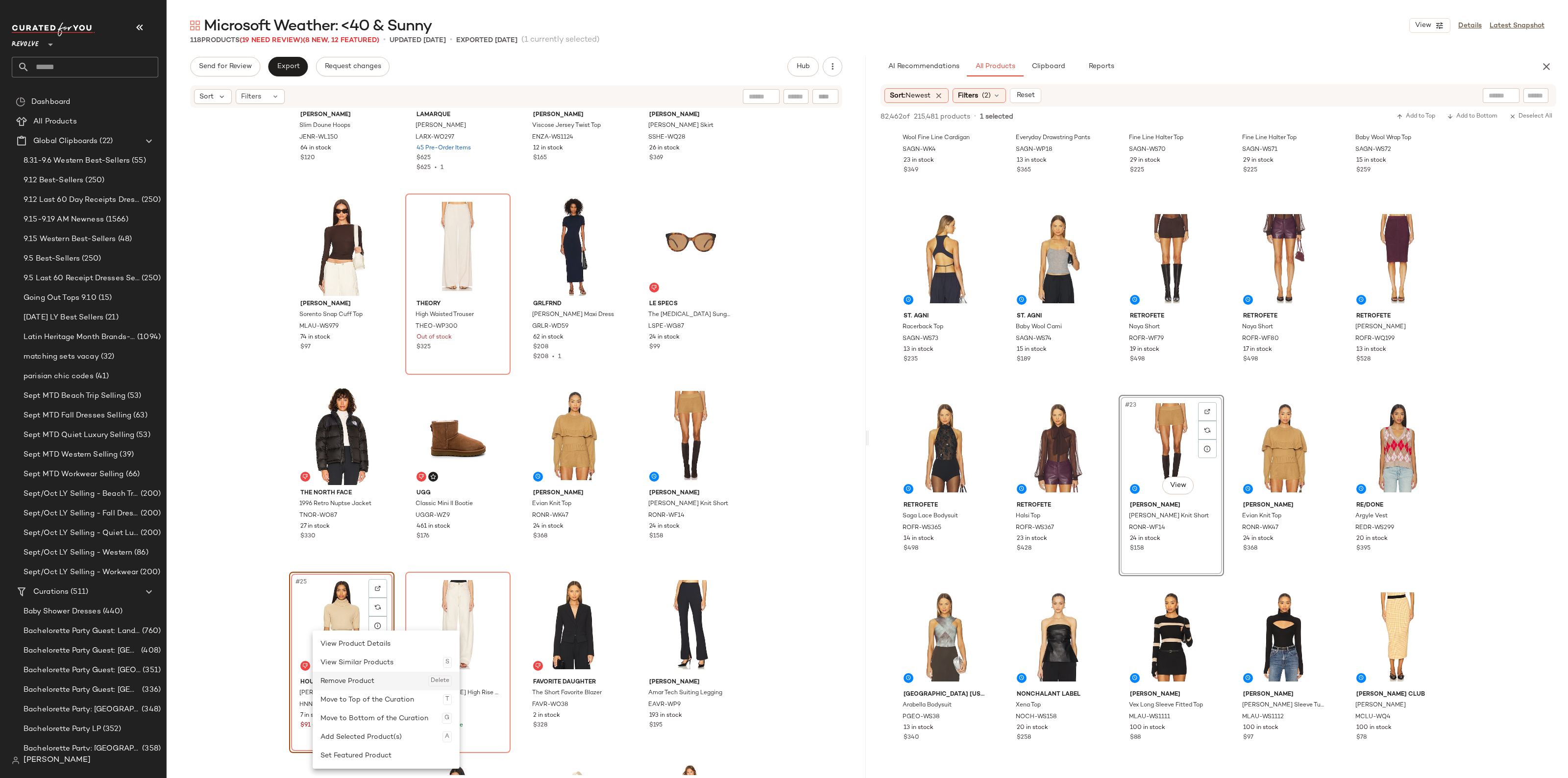
click at [348, 676] on div "Remove Product Delete" at bounding box center [386, 681] width 131 height 19
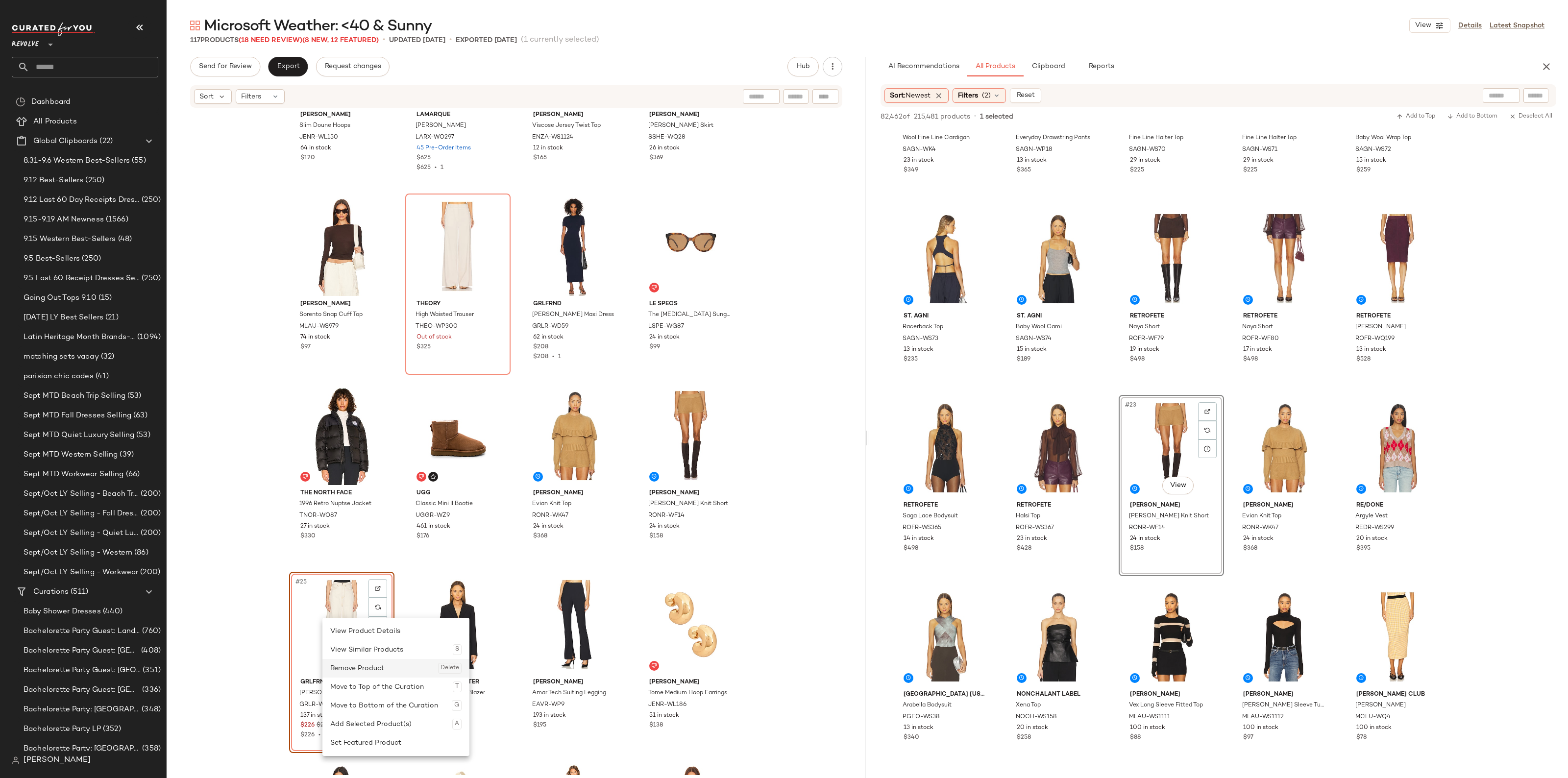
click at [353, 675] on div "Remove Product Delete" at bounding box center [395, 669] width 131 height 19
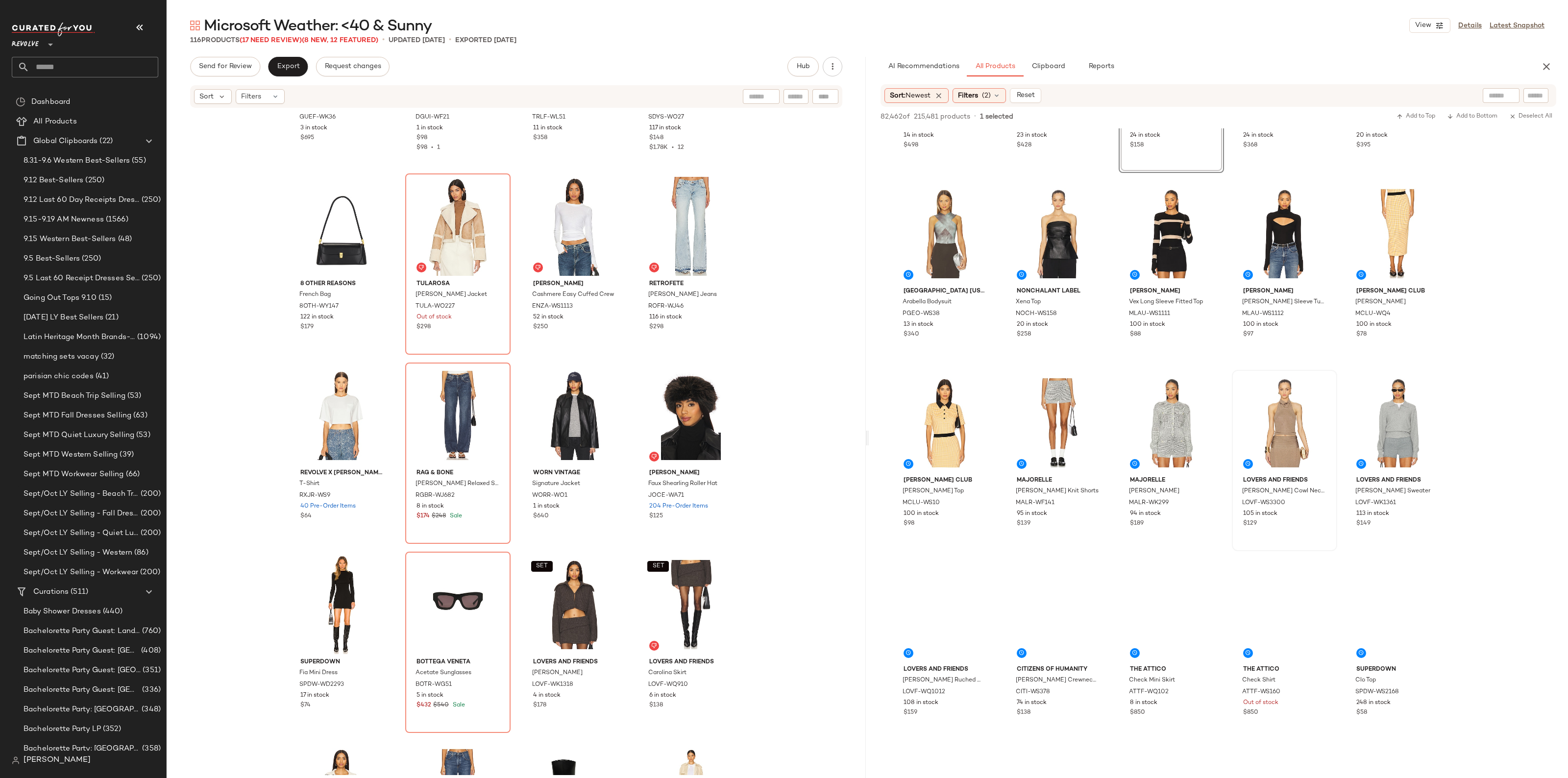
scroll to position [918, 0]
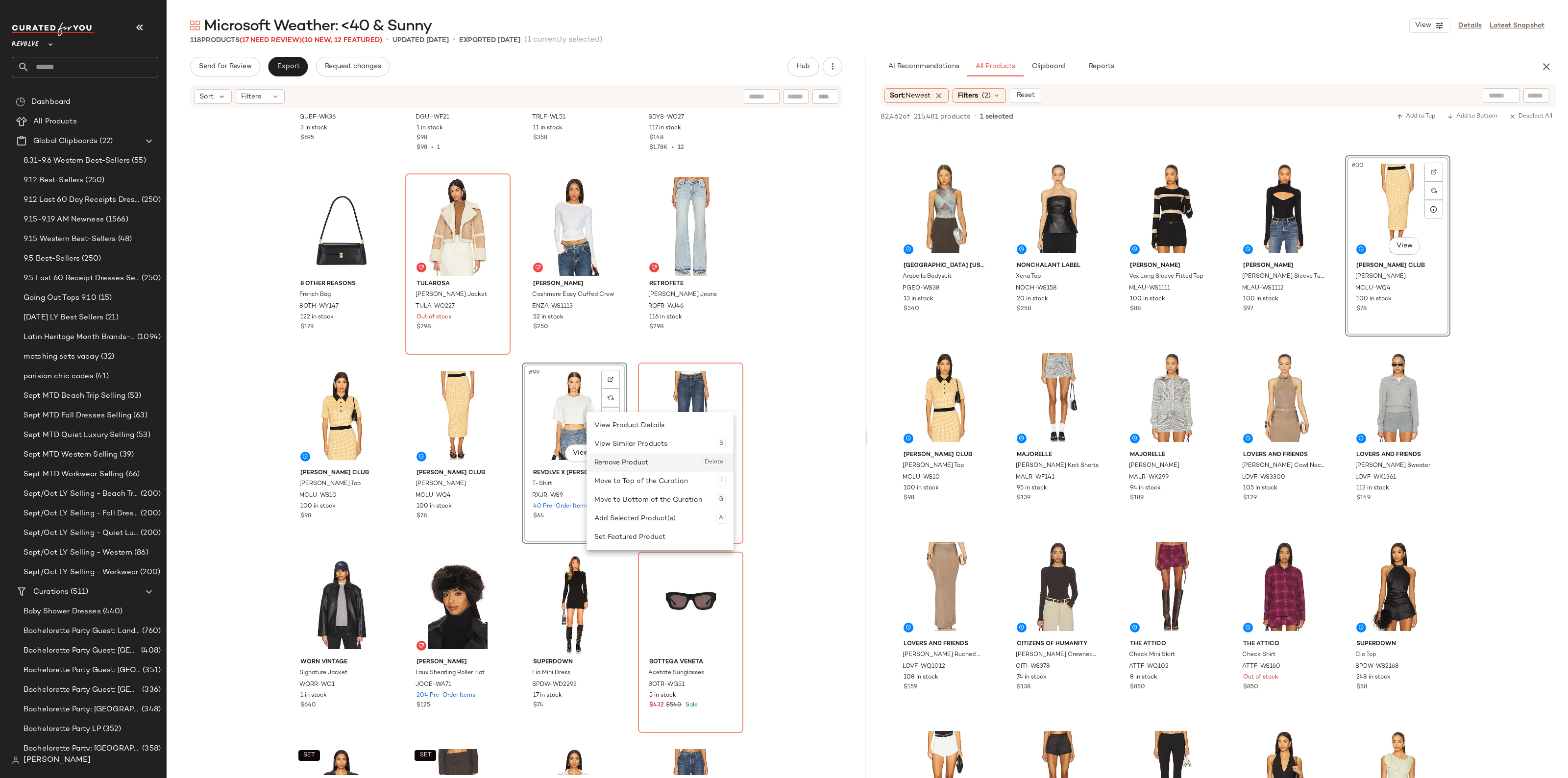
click at [612, 457] on div "Remove Product Delete" at bounding box center [659, 462] width 131 height 19
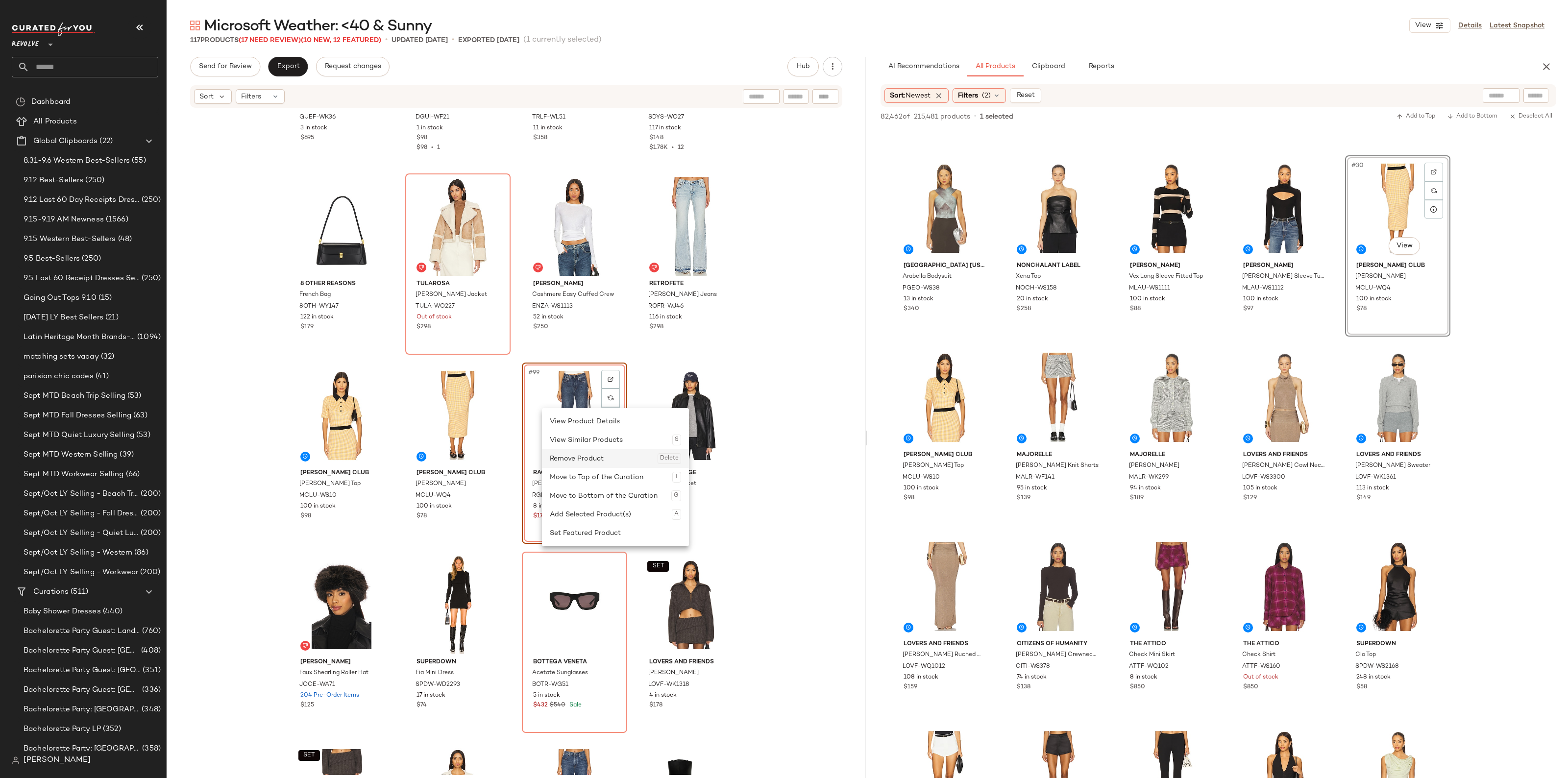
click at [578, 453] on div "Remove Product Delete" at bounding box center [615, 459] width 131 height 19
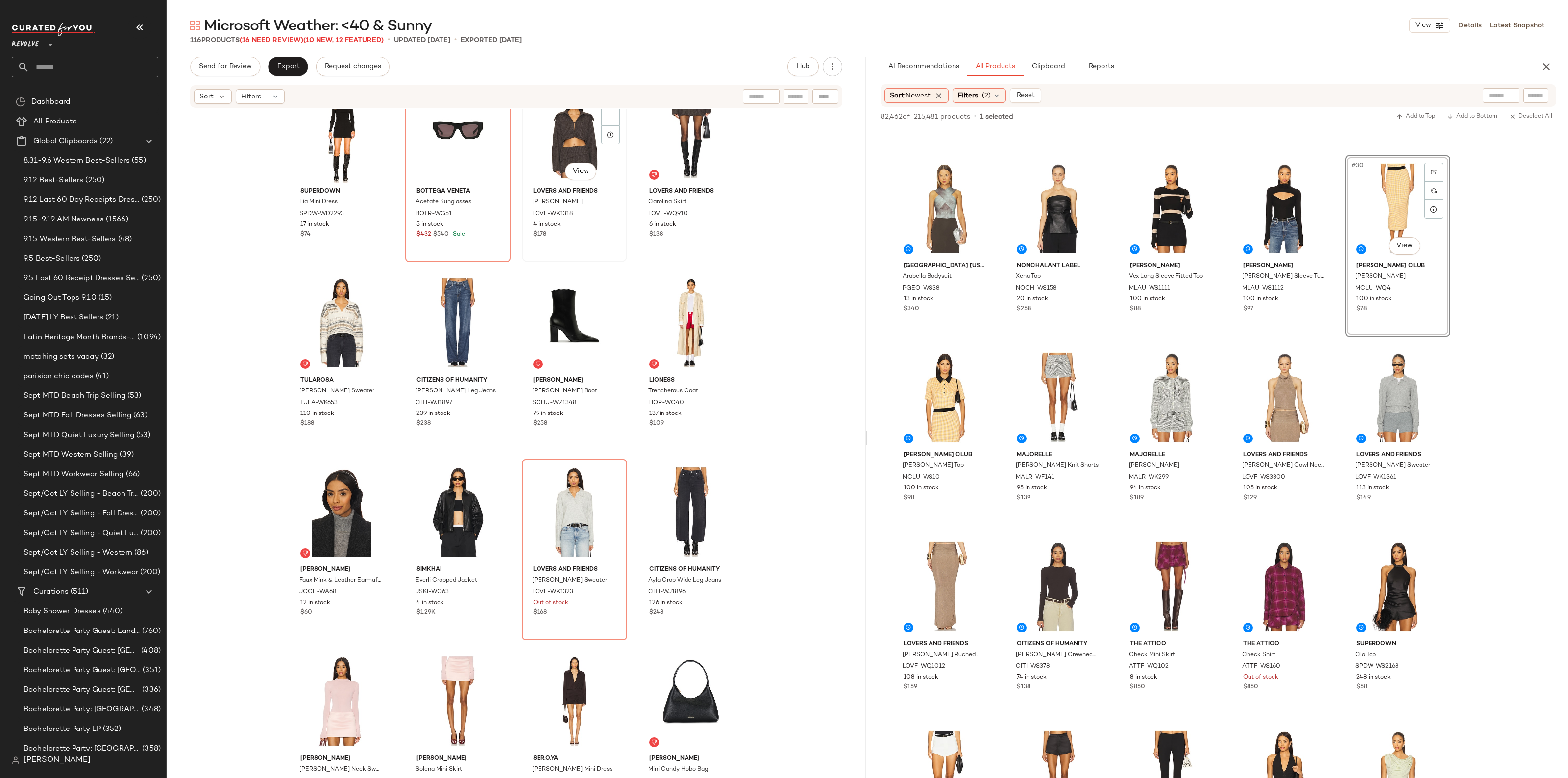
scroll to position [4575, 0]
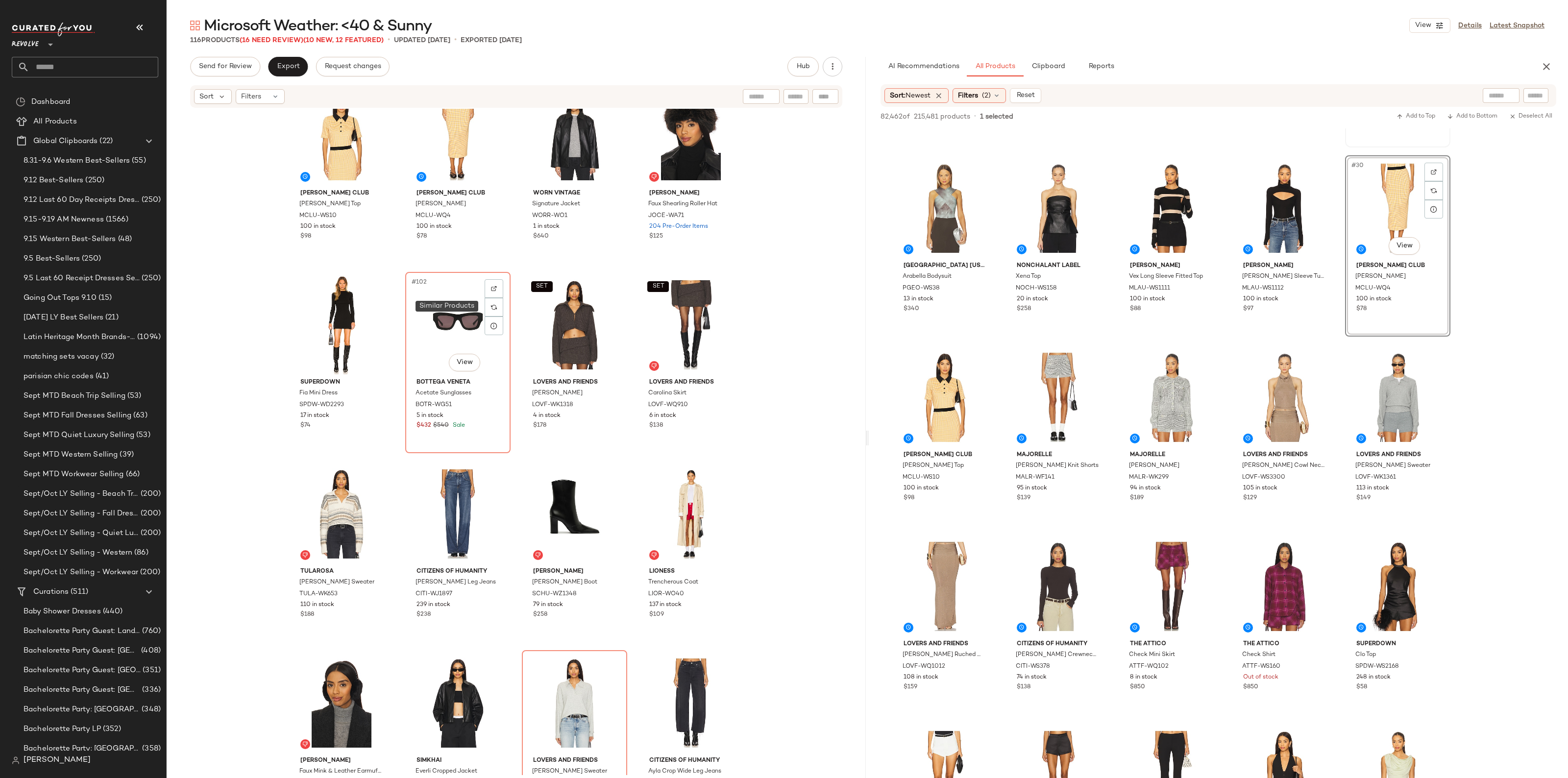
click at [493, 311] on div at bounding box center [494, 308] width 19 height 19
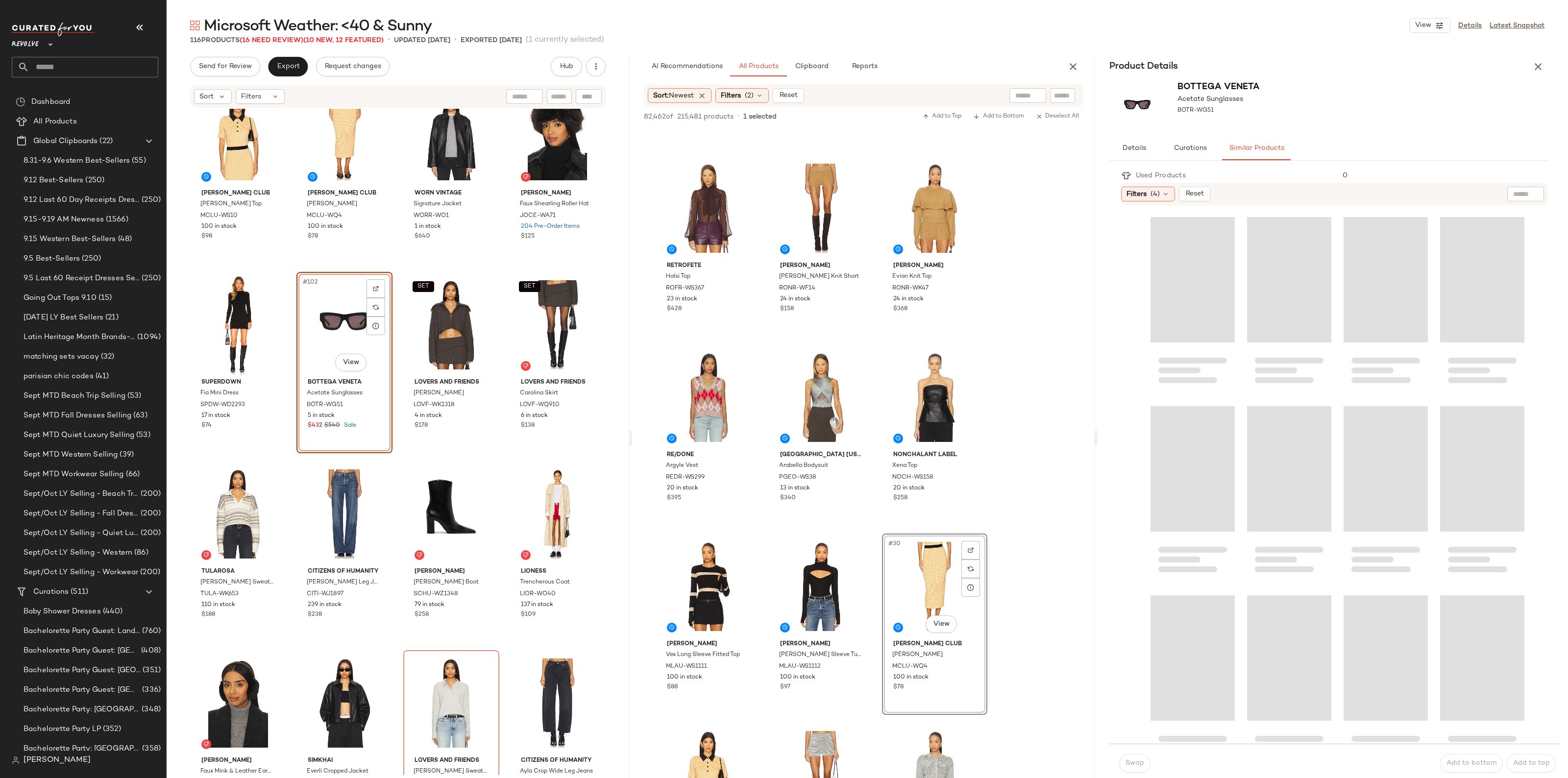
scroll to position [1297, 0]
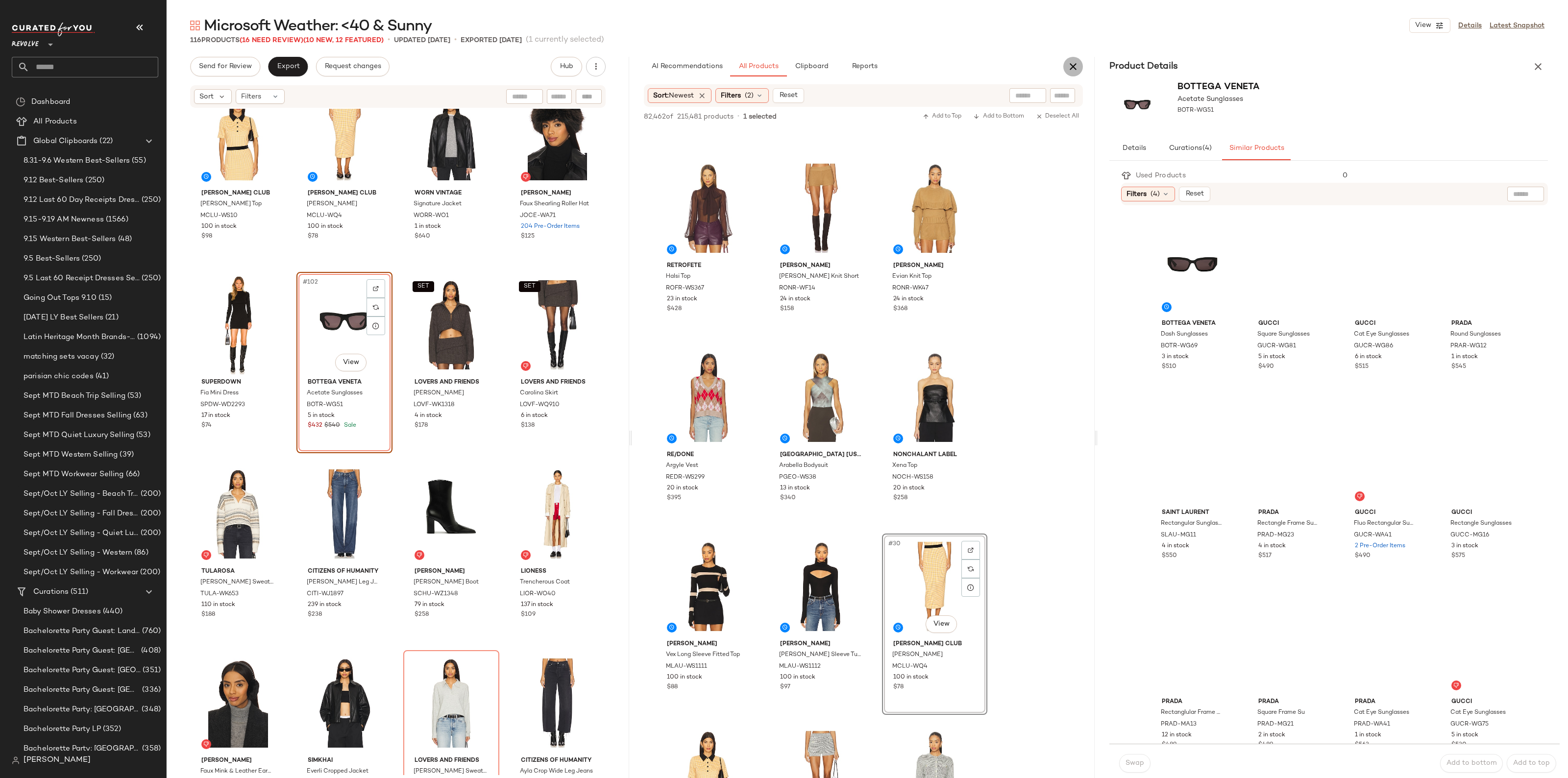
click at [1074, 64] on icon "button" at bounding box center [1073, 67] width 12 height 12
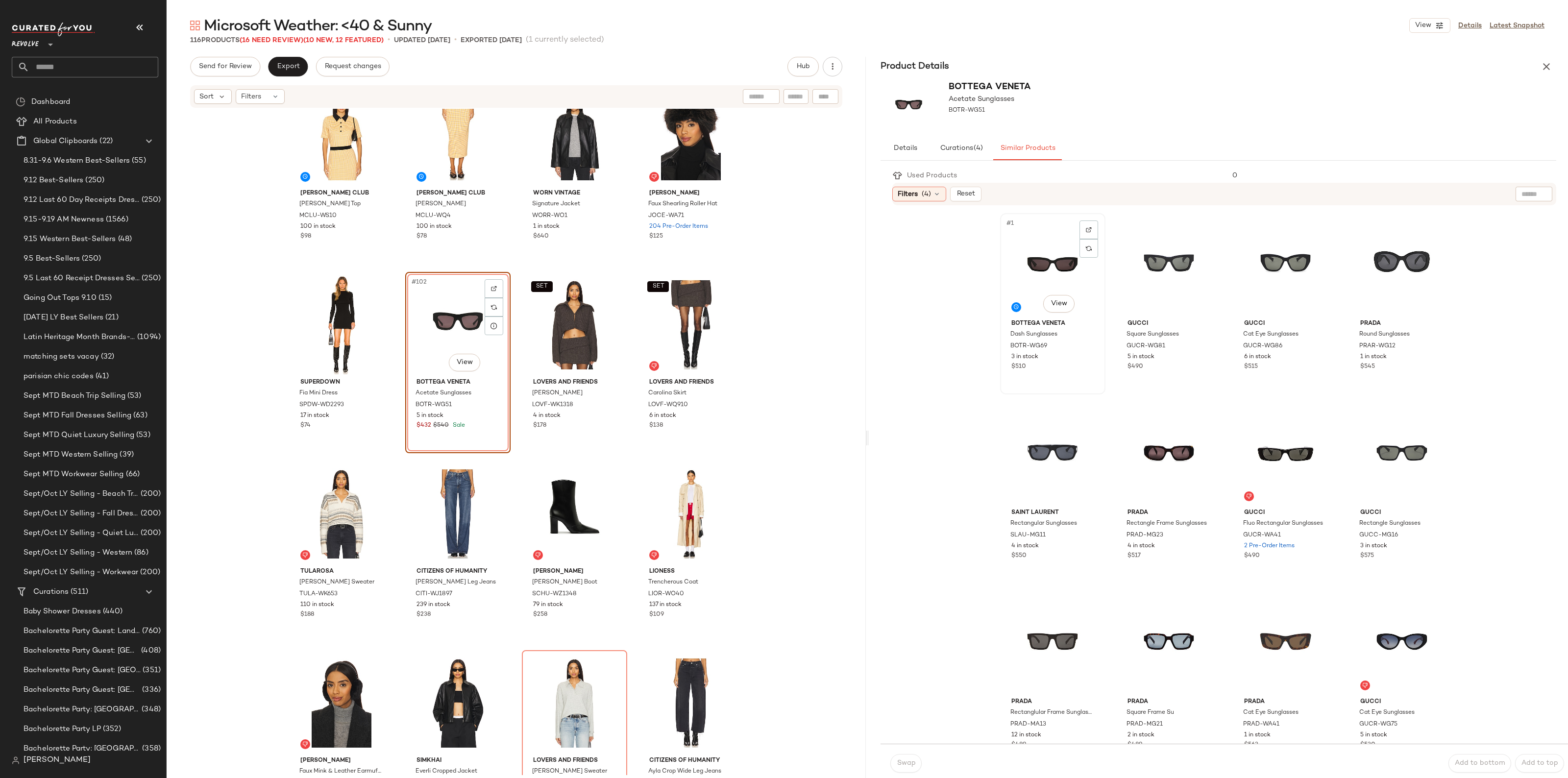
click at [1062, 281] on div "#1 View" at bounding box center [1053, 266] width 98 height 99
click at [909, 759] on span "Swap" at bounding box center [905, 763] width 19 height 8
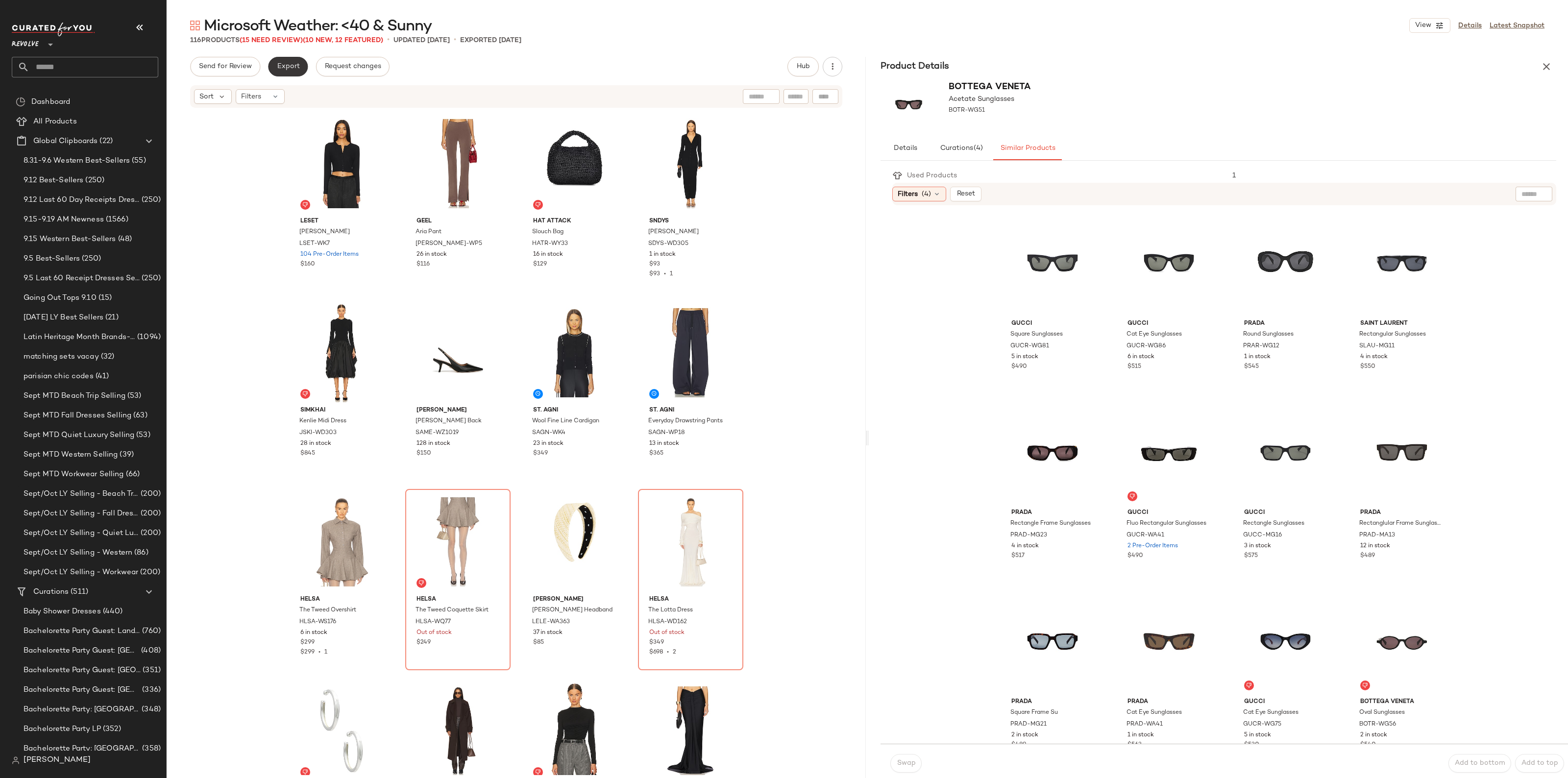
click at [270, 67] on button "Export" at bounding box center [287, 67] width 40 height 20
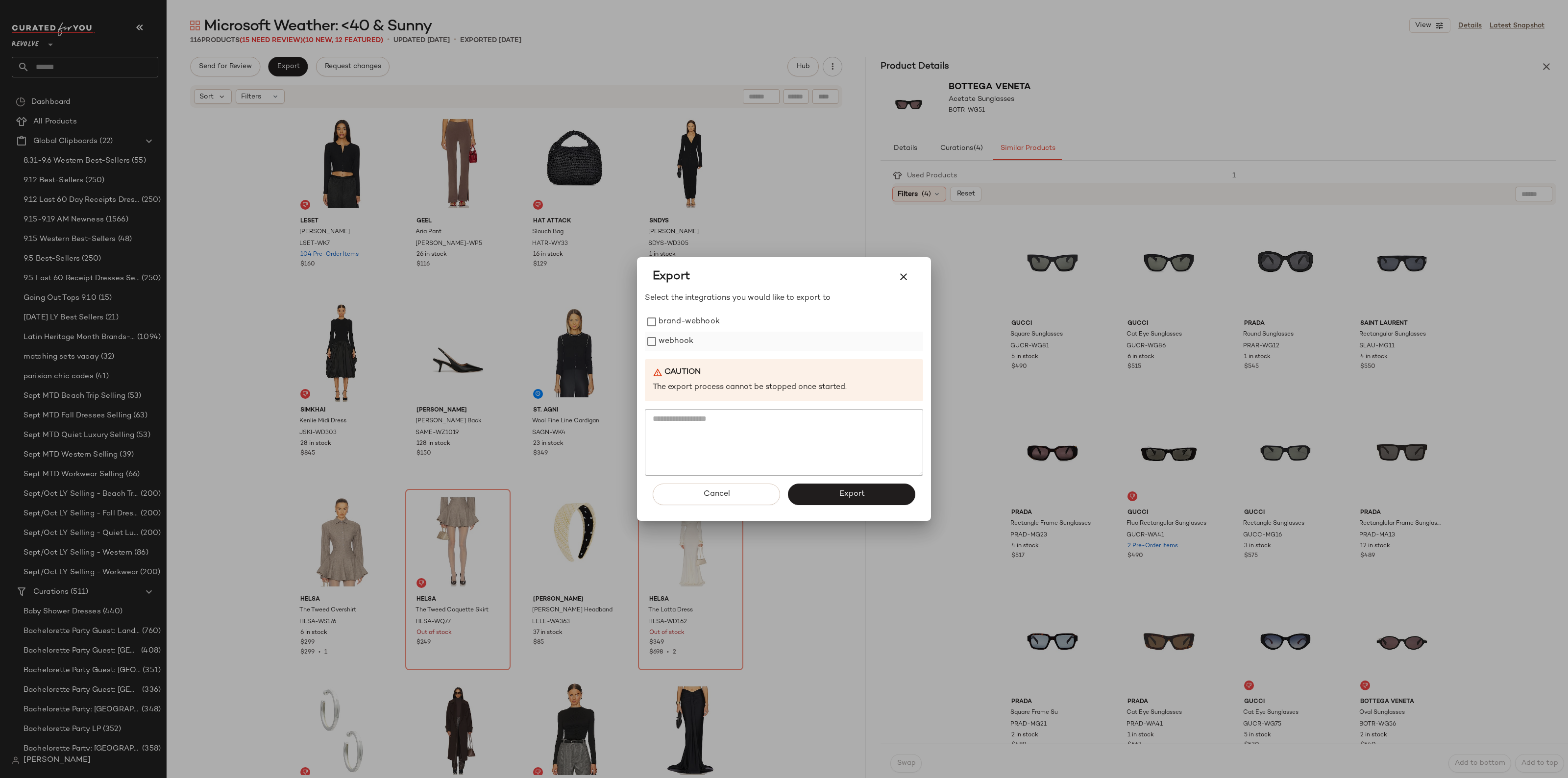
click at [681, 342] on label "webhook" at bounding box center [676, 341] width 35 height 20
click at [824, 493] on button "Export" at bounding box center [852, 494] width 127 height 22
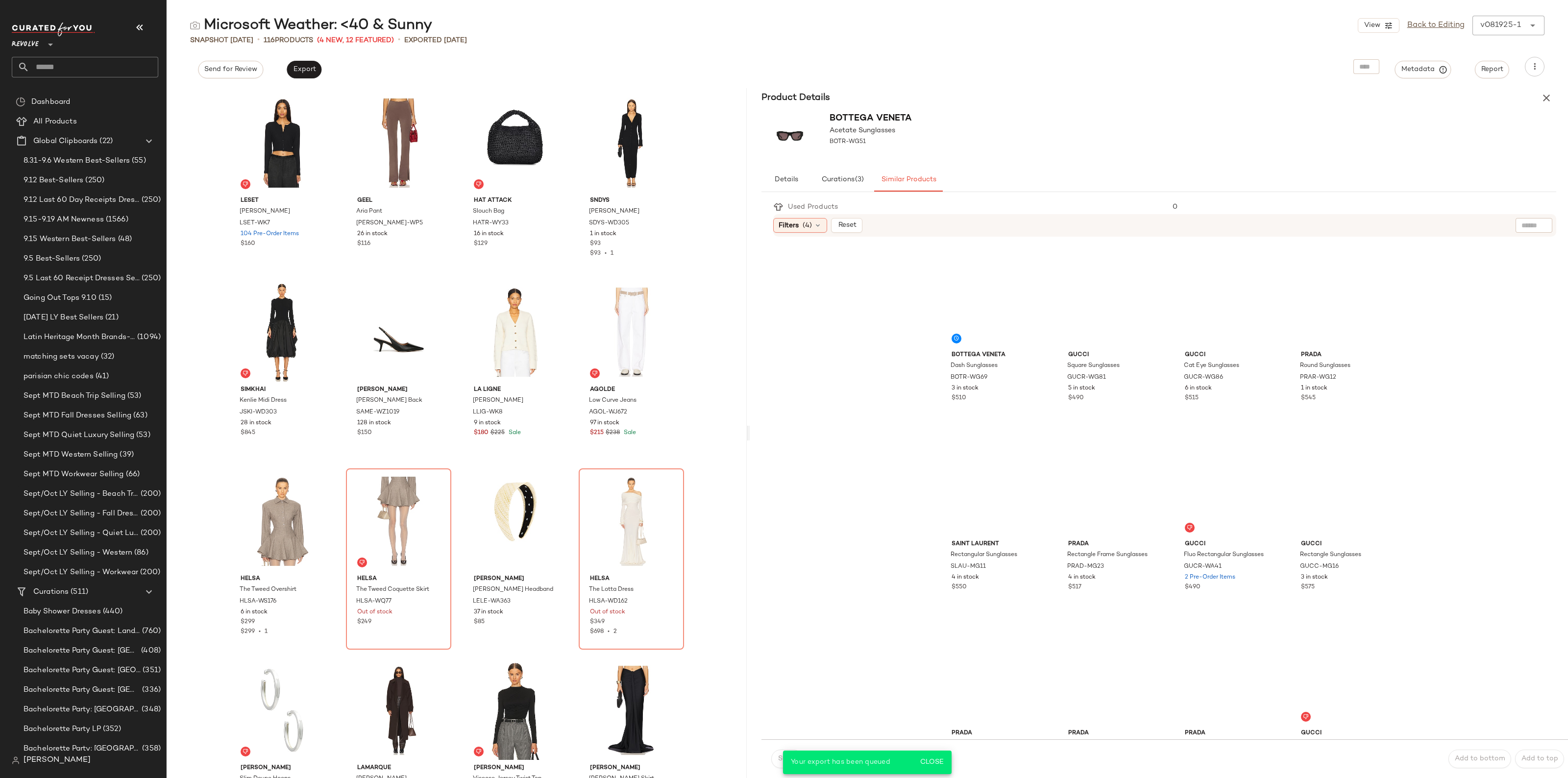
click at [74, 69] on input "text" at bounding box center [94, 67] width 129 height 20
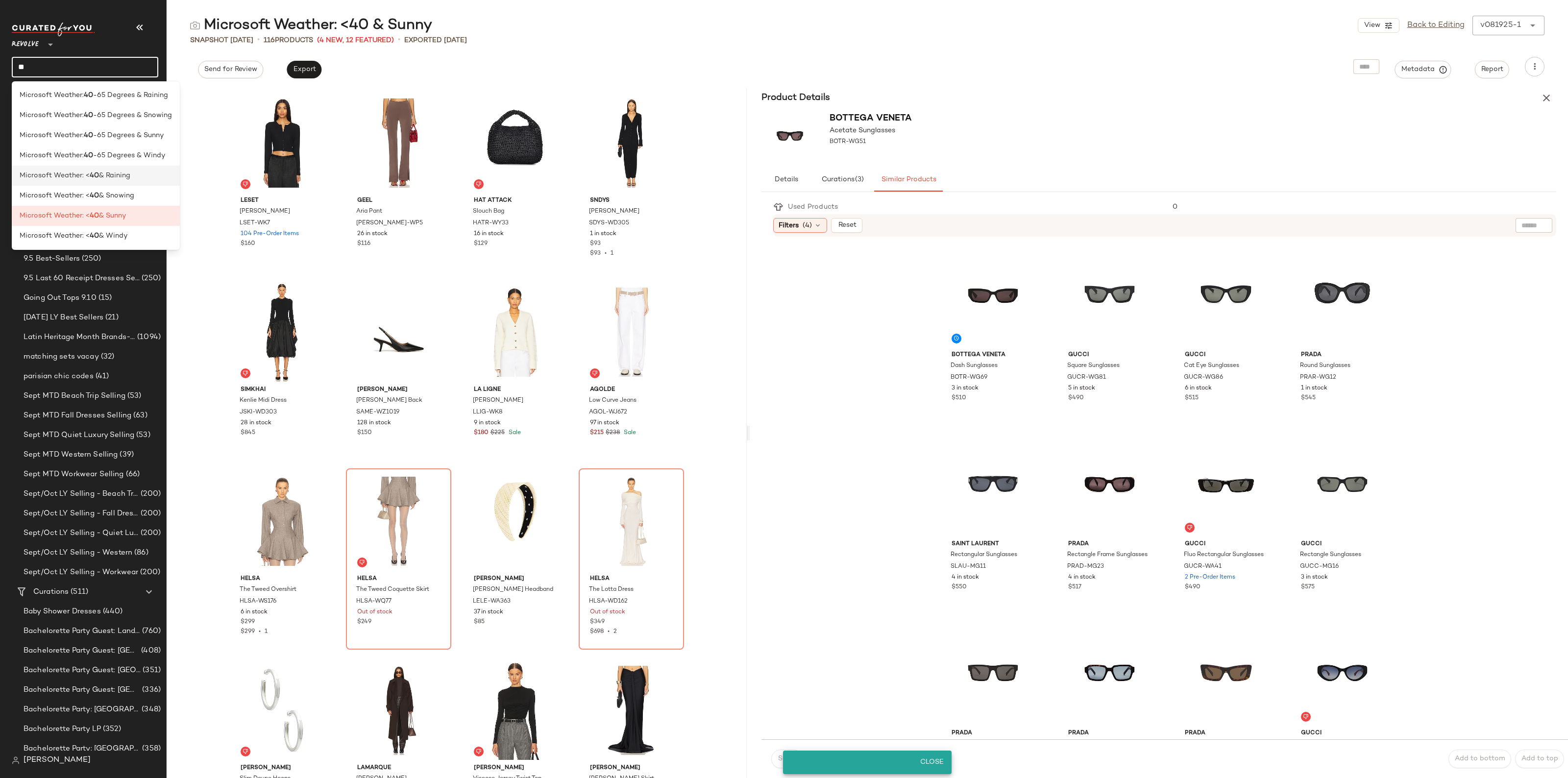
type input "**"
click at [123, 177] on span "& Raining" at bounding box center [114, 176] width 31 height 10
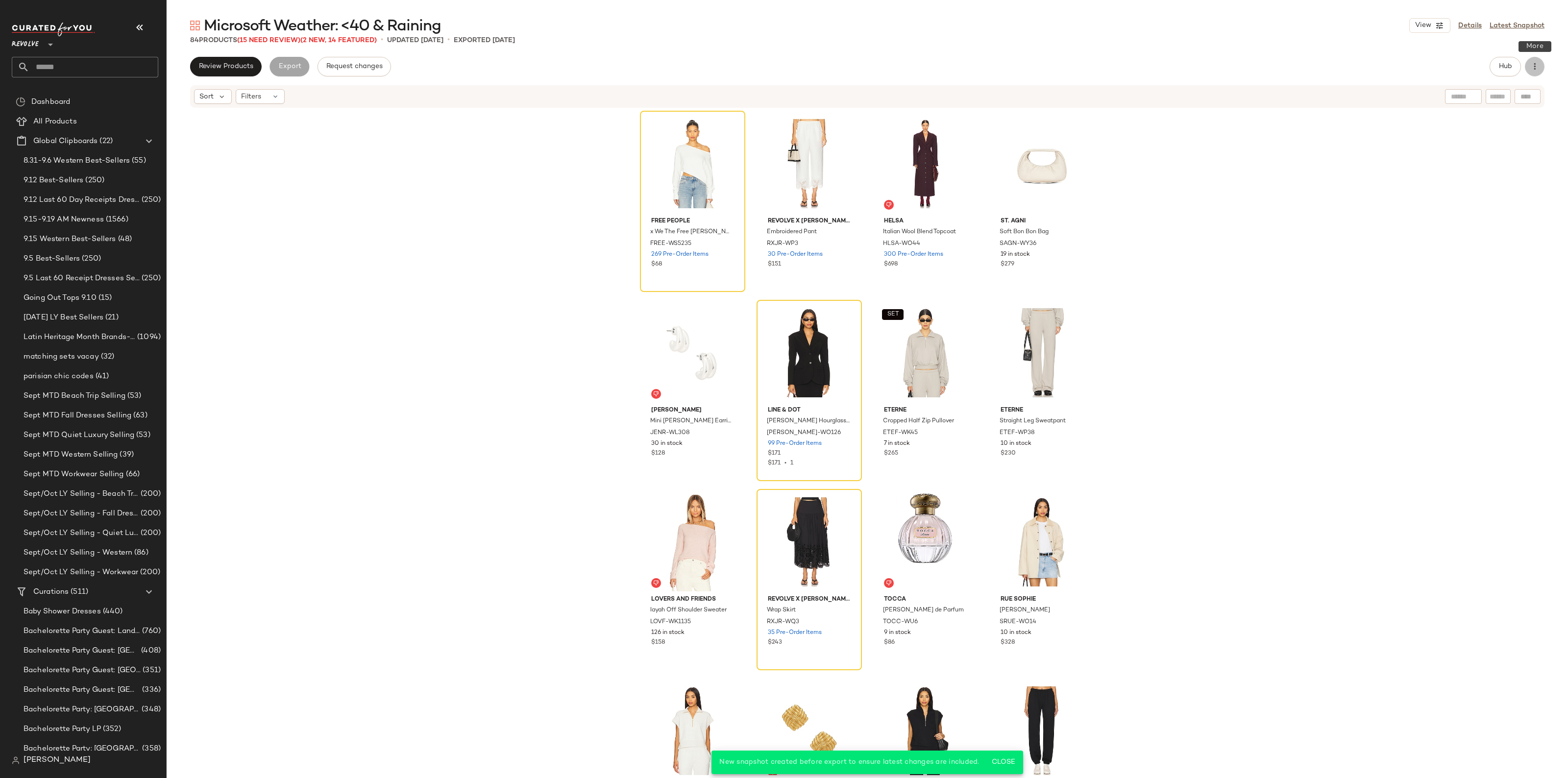
click at [1539, 67] on icon "button" at bounding box center [1535, 67] width 10 height 10
click at [1489, 165] on span "Clear Suggested Products" at bounding box center [1490, 166] width 92 height 10
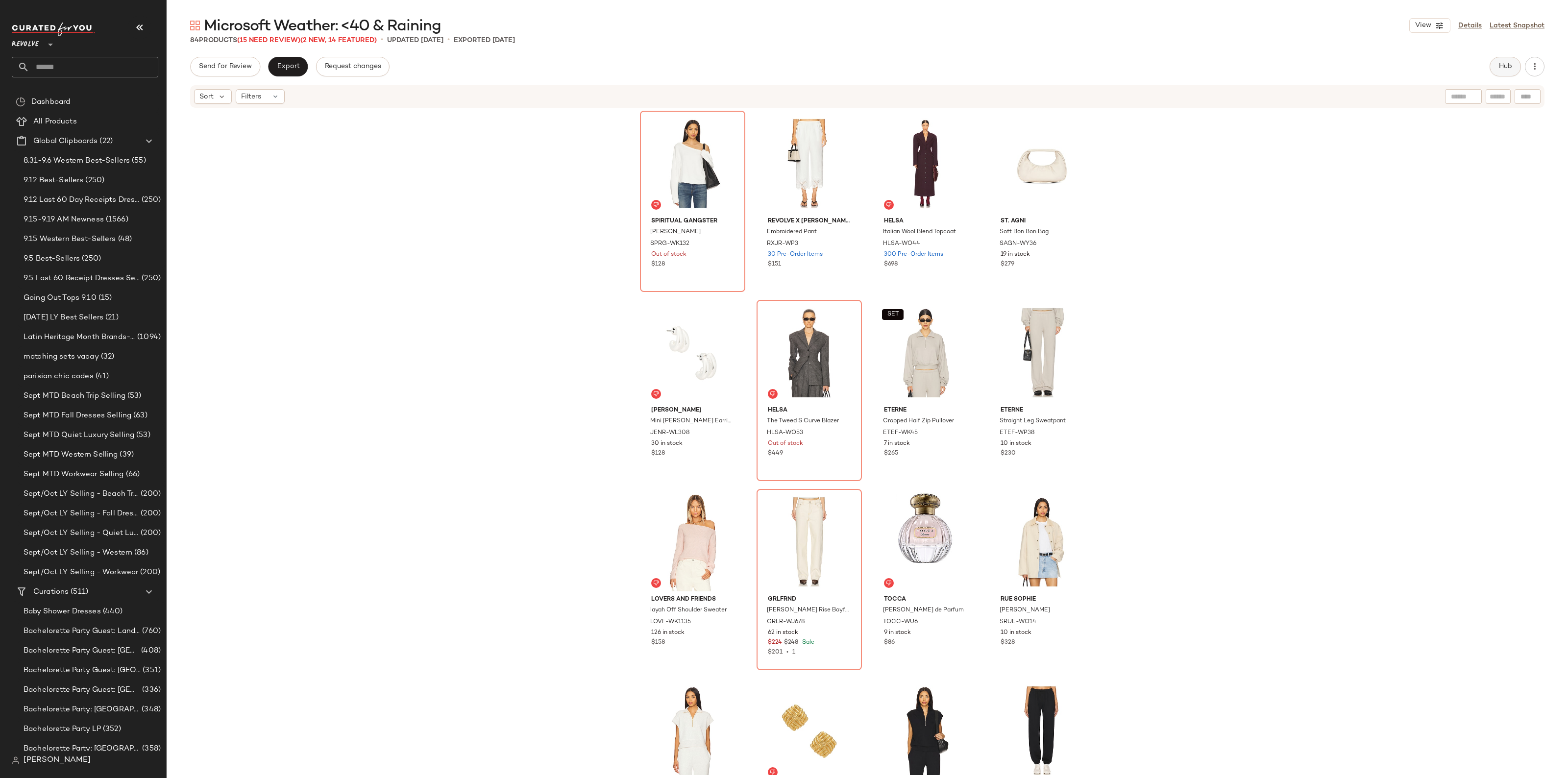
click at [1503, 70] on span "Hub" at bounding box center [1504, 67] width 14 height 8
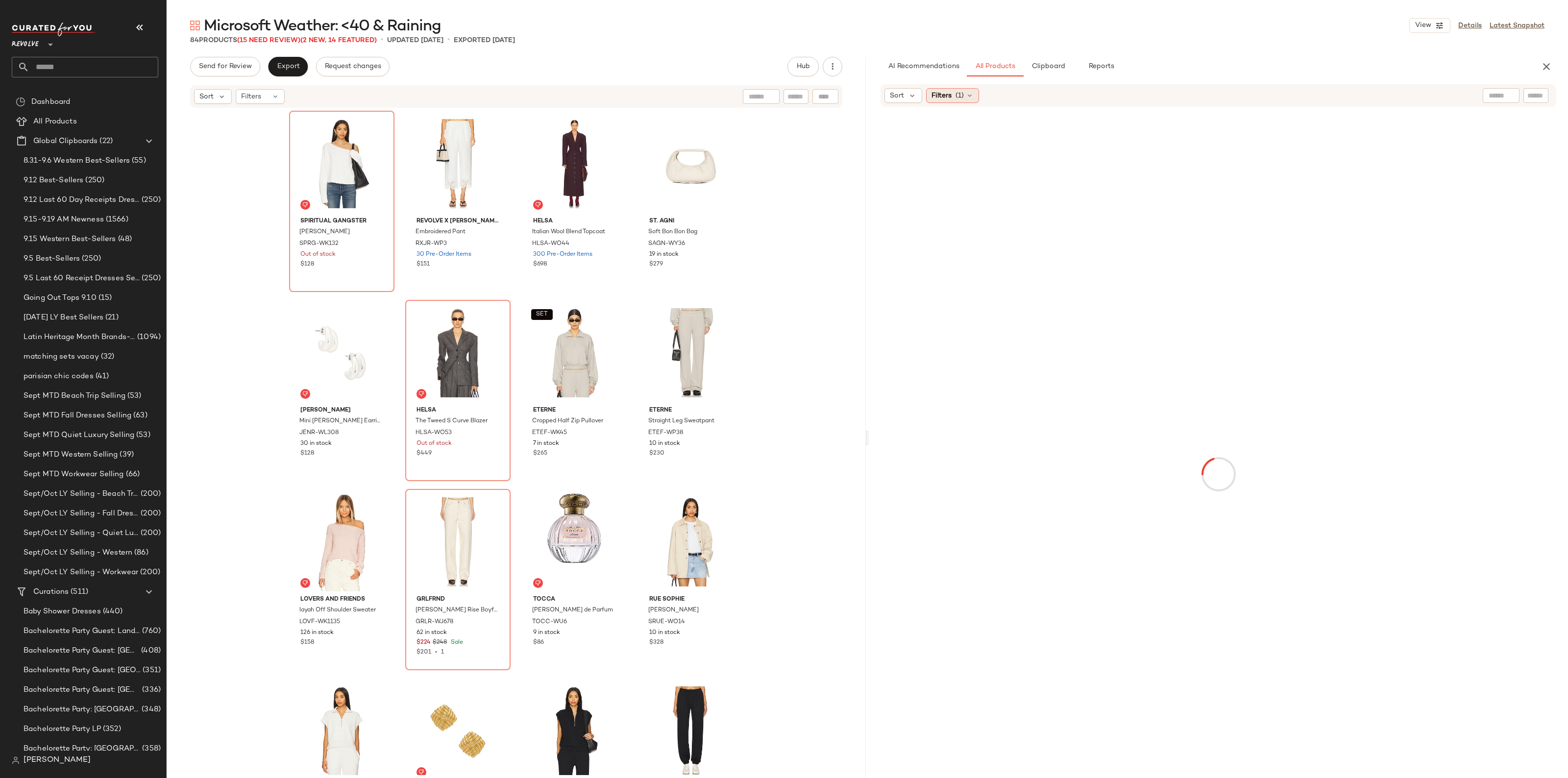
click at [947, 88] on div "Filters (1)" at bounding box center [952, 96] width 53 height 14
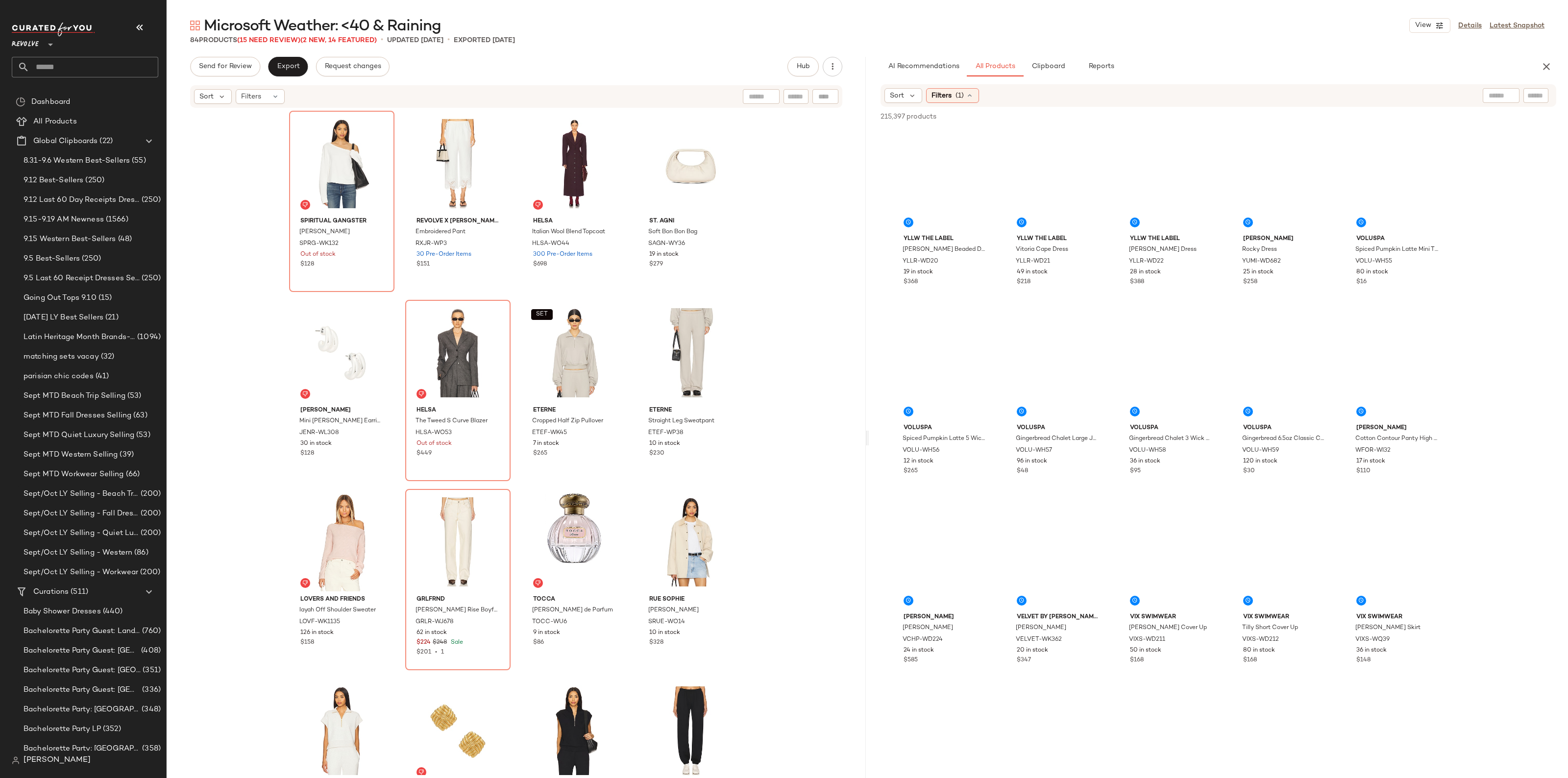
click at [947, 90] on span "Filters" at bounding box center [941, 96] width 20 height 10
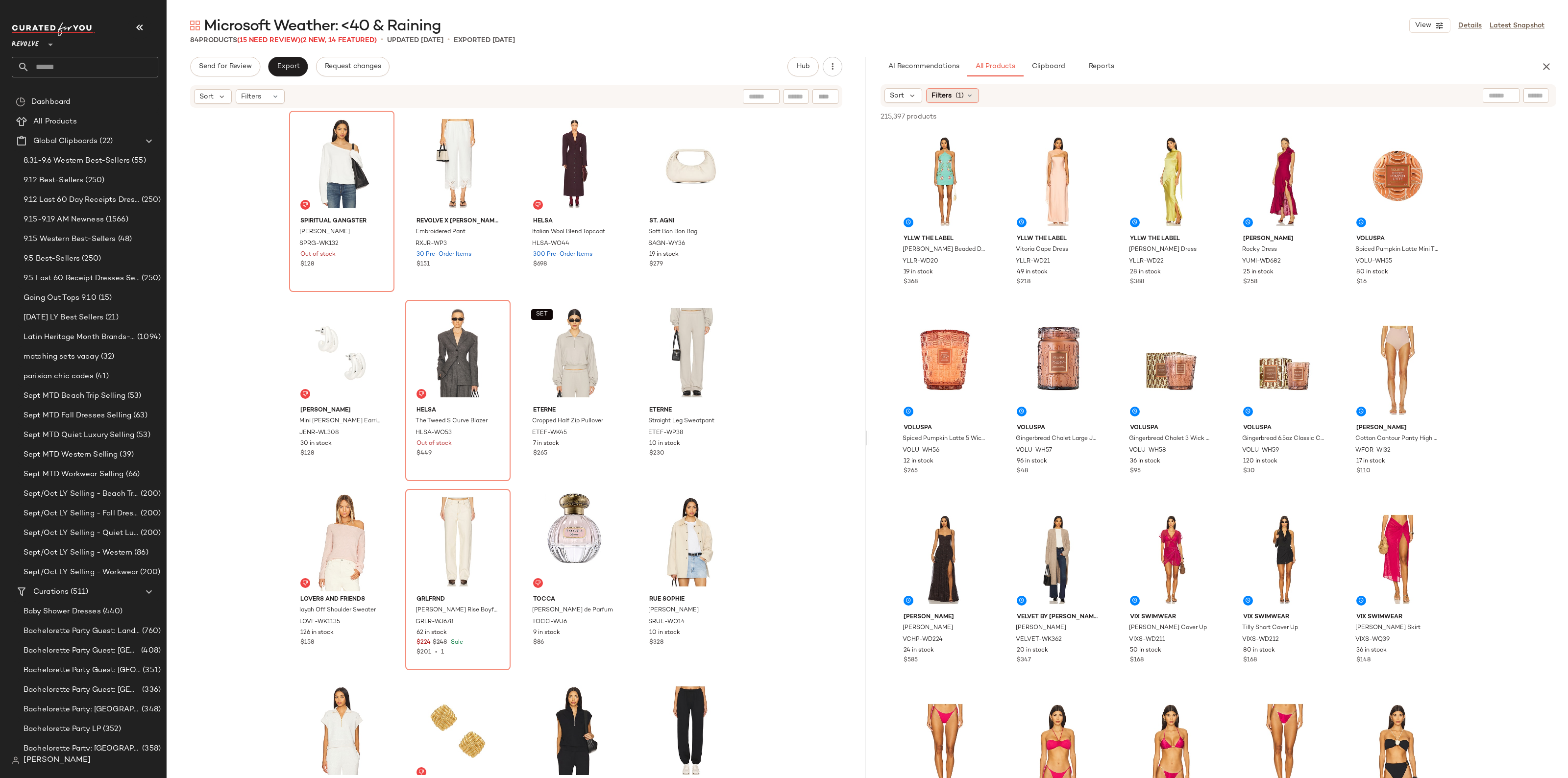
click at [952, 101] on div "Filters (1)" at bounding box center [952, 96] width 53 height 14
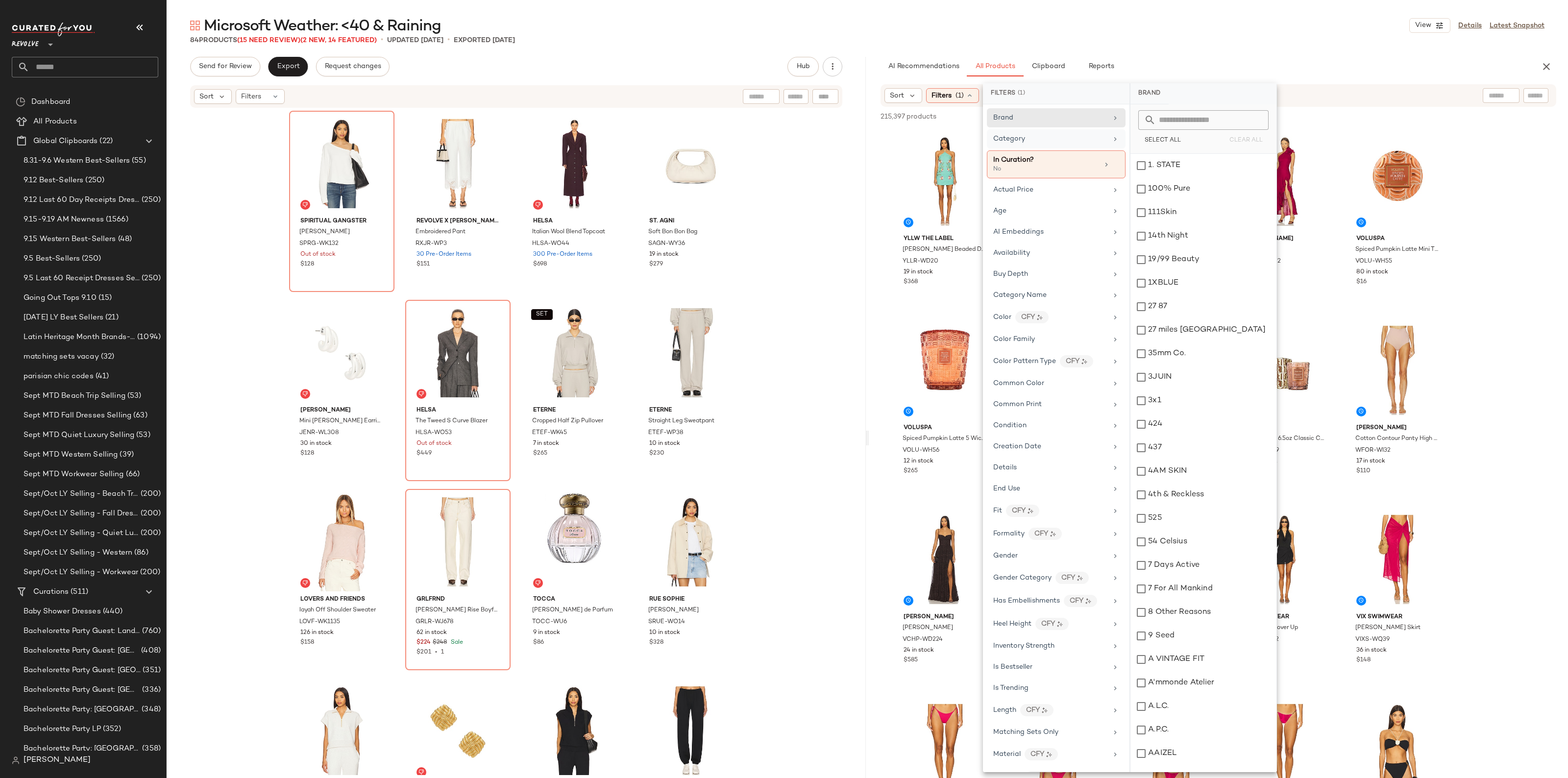
click at [1033, 135] on div "Category" at bounding box center [1050, 139] width 114 height 10
click at [1160, 476] on div "top" at bounding box center [1203, 471] width 146 height 23
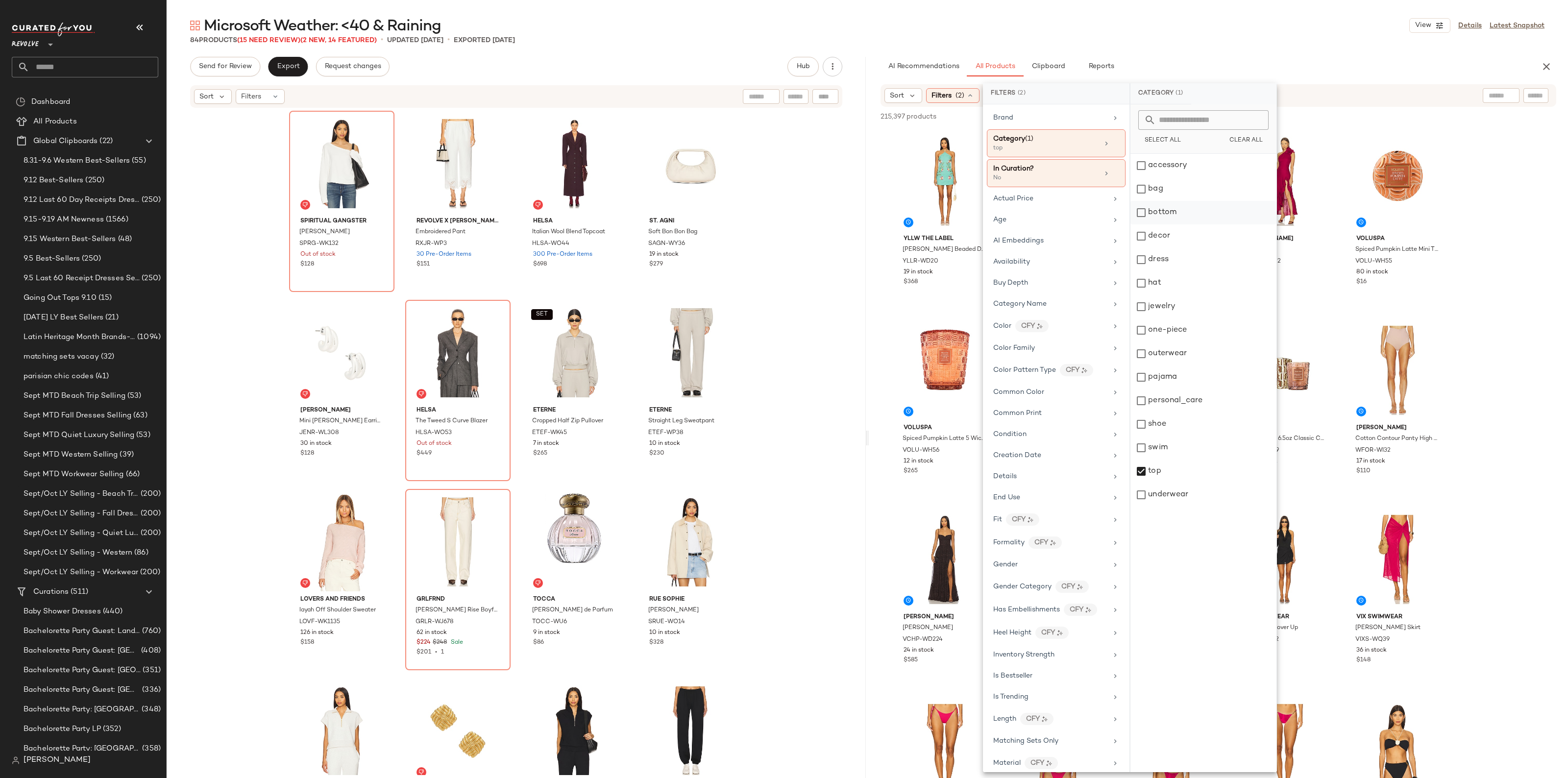
click at [1159, 218] on div "bottom" at bounding box center [1203, 213] width 146 height 23
